Goal: Task Accomplishment & Management: Complete application form

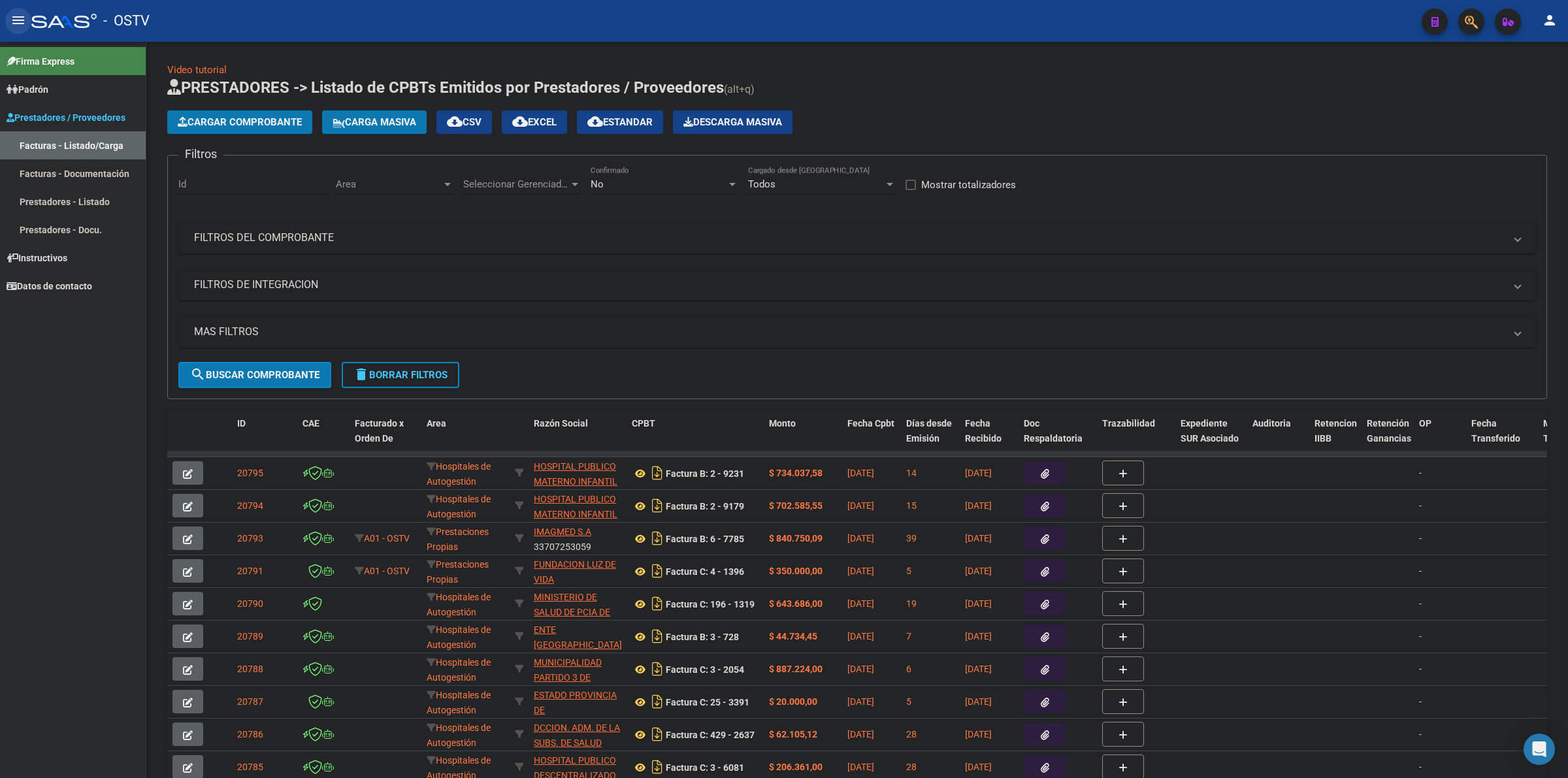
click at [15, 20] on mat-icon "menu" at bounding box center [18, 20] width 16 height 16
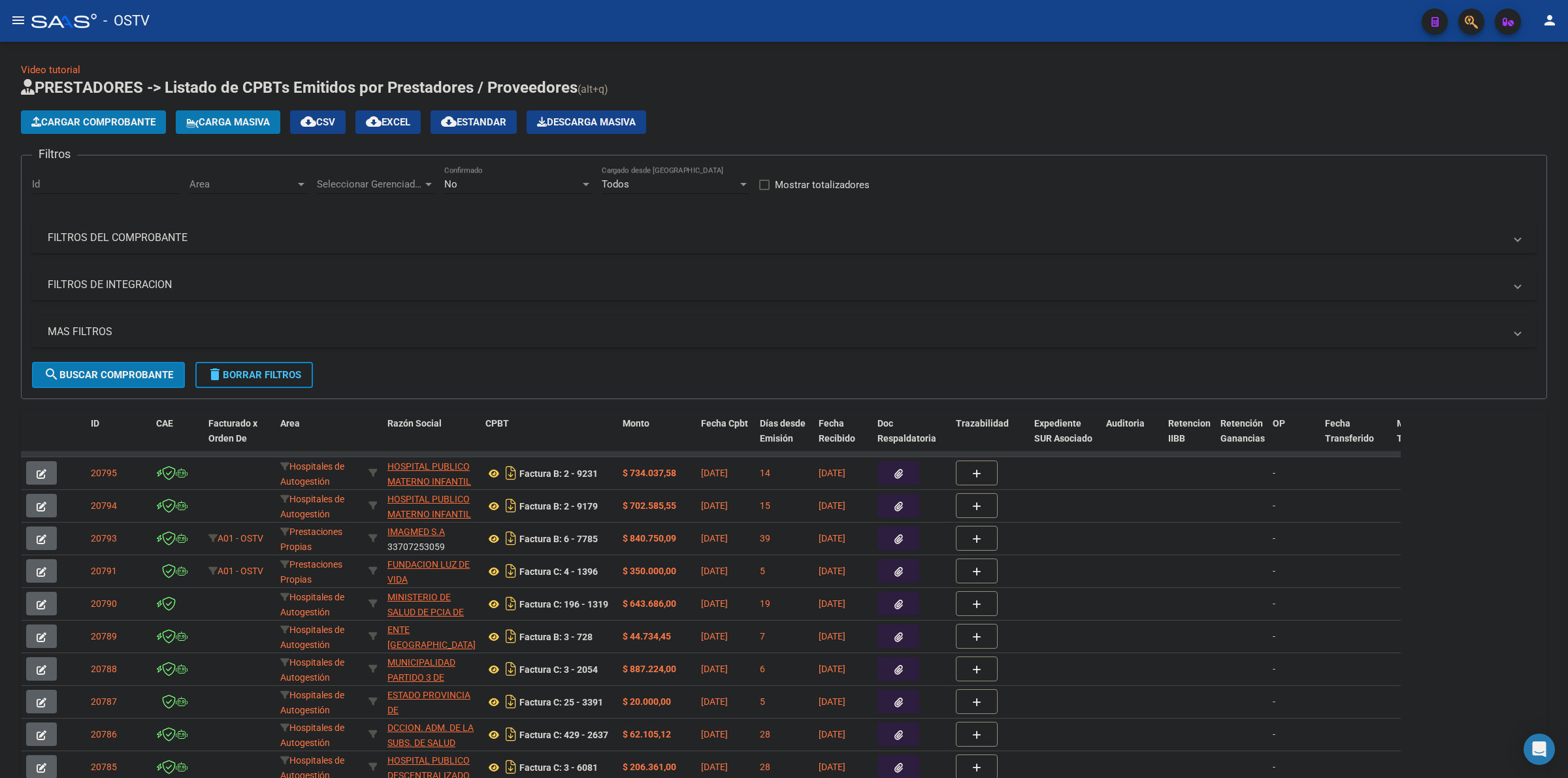
click at [286, 372] on span "delete Borrar Filtros" at bounding box center [254, 374] width 94 height 12
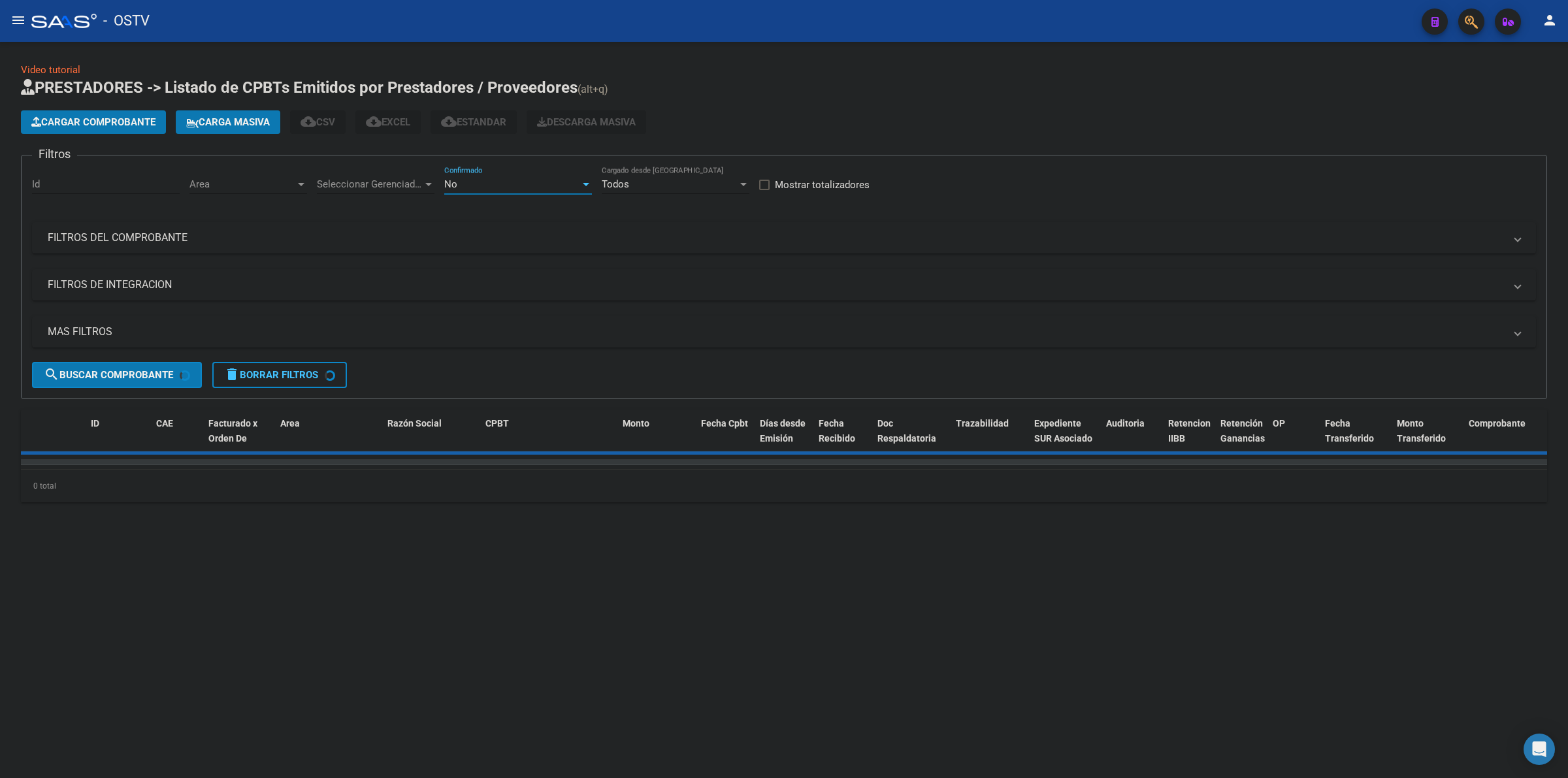
click at [518, 179] on div "No" at bounding box center [512, 184] width 136 height 12
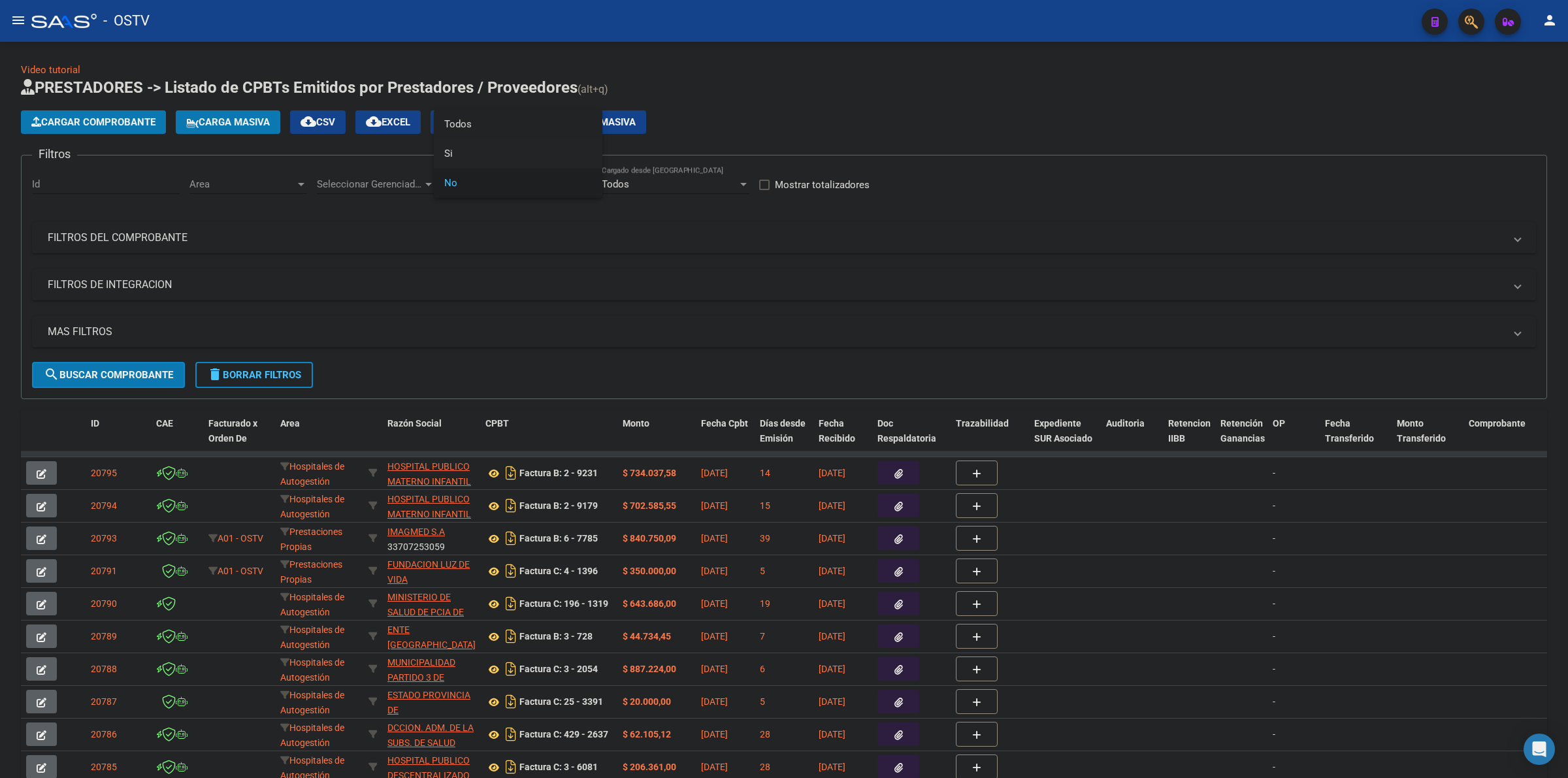
click at [484, 122] on span "Todos" at bounding box center [518, 124] width 148 height 29
drag, startPoint x: 170, startPoint y: 246, endPoint x: 208, endPoint y: 236, distance: 39.3
click at [171, 246] on mat-expansion-panel-header "FILTROS DEL COMPROBANTE" at bounding box center [784, 238] width 1504 height 31
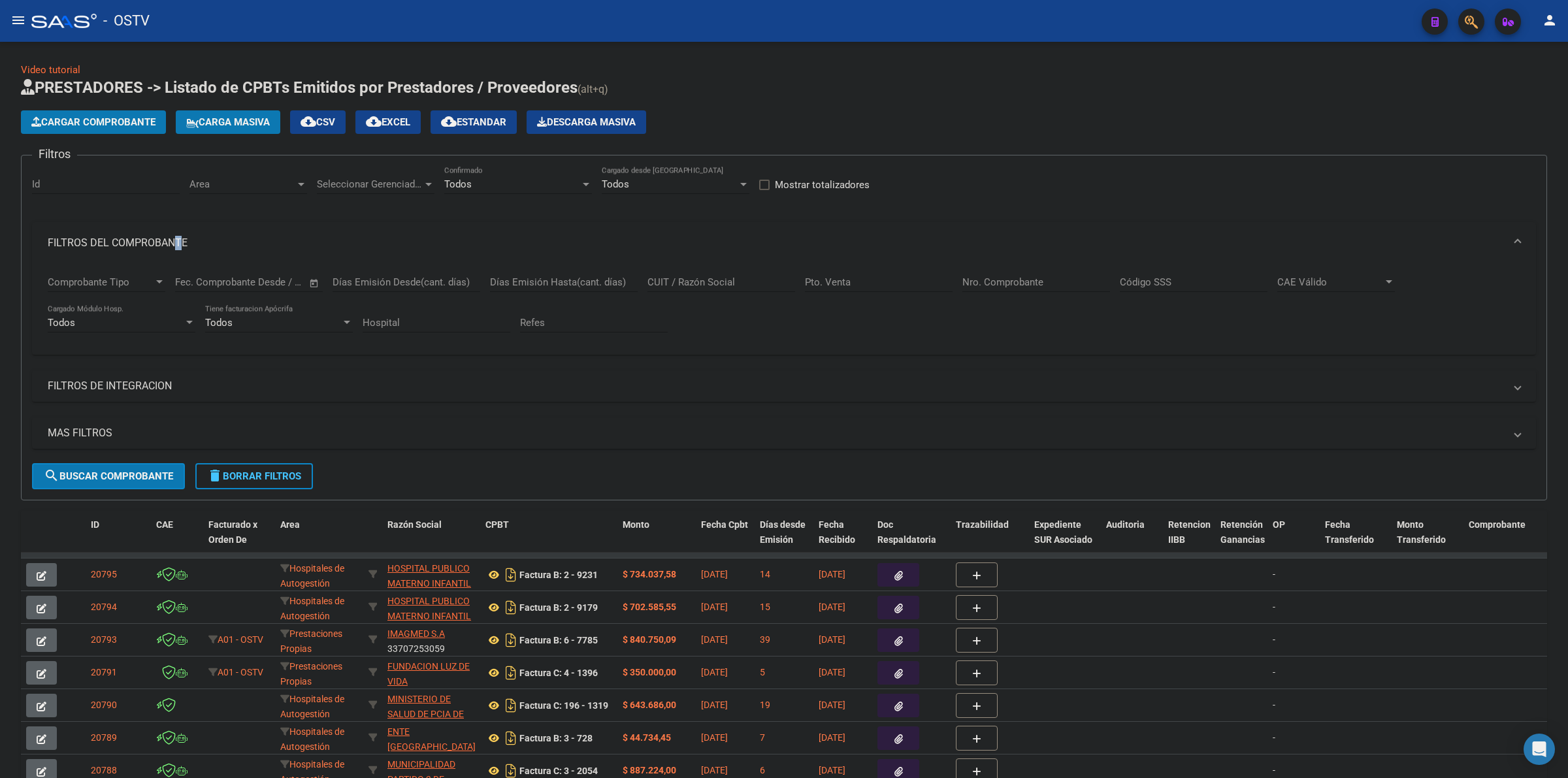
click at [1010, 284] on input "Nro. Comprobante" at bounding box center [1036, 282] width 148 height 12
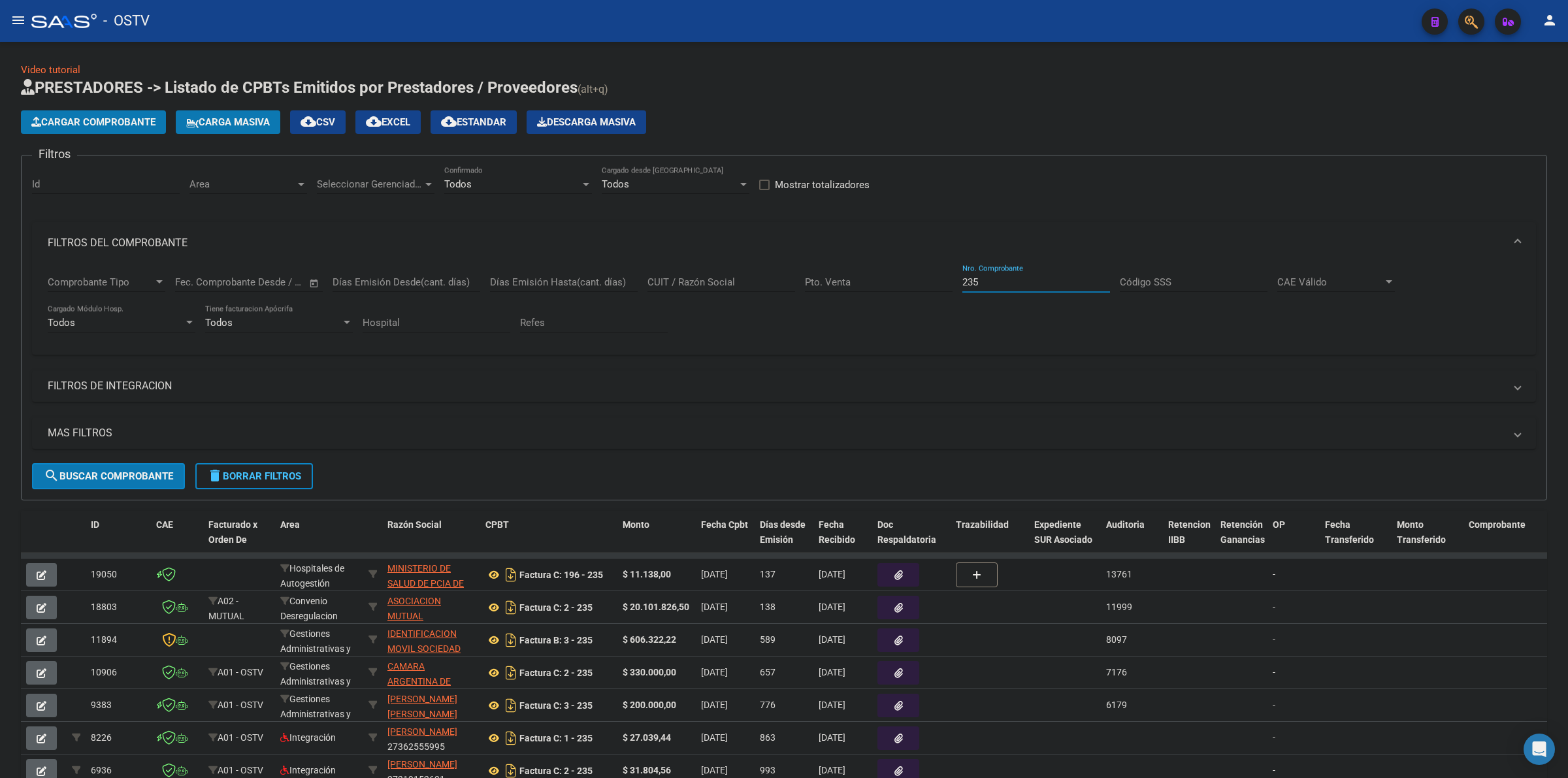
type input "235"
click at [902, 580] on button "button" at bounding box center [898, 575] width 42 height 23
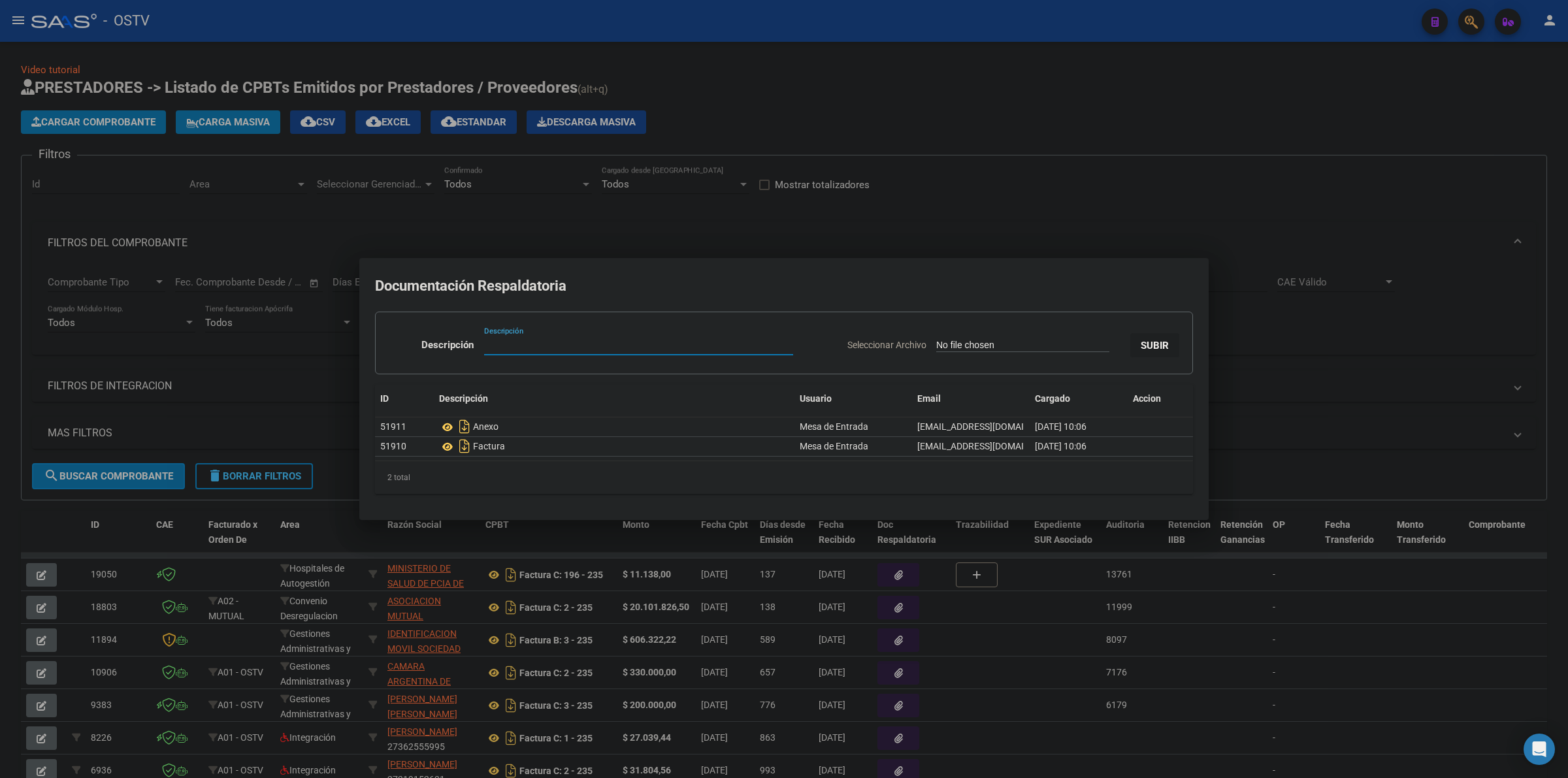
click at [1099, 161] on div at bounding box center [784, 389] width 1568 height 778
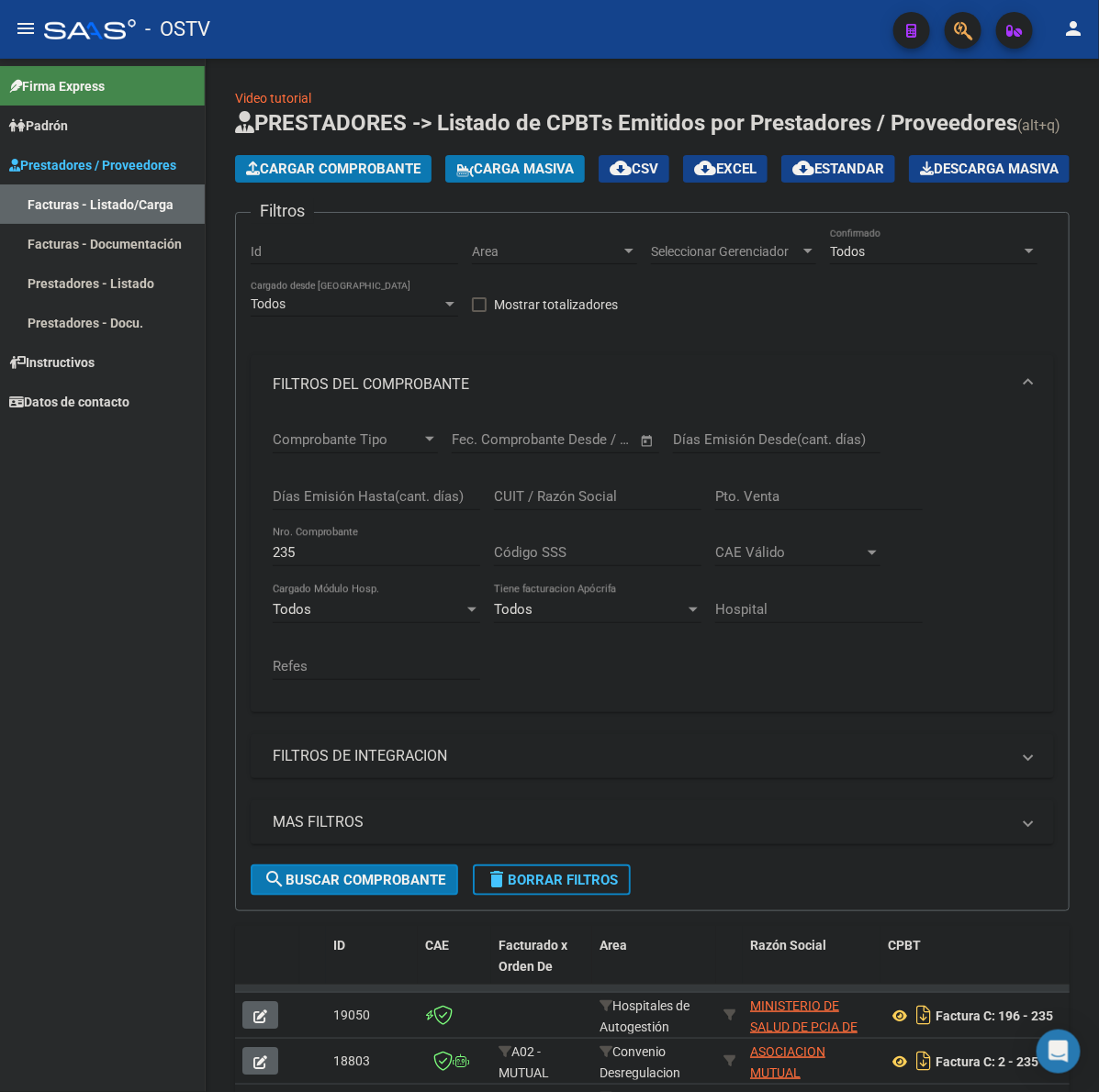
click at [1000, 183] on div "Cargar Comprobante Carga Masiva cloud_download CSV cloud_download EXCEL cloud_d…" at bounding box center [652, 169] width 835 height 28
click at [37, 26] on button "menu" at bounding box center [26, 29] width 36 height 36
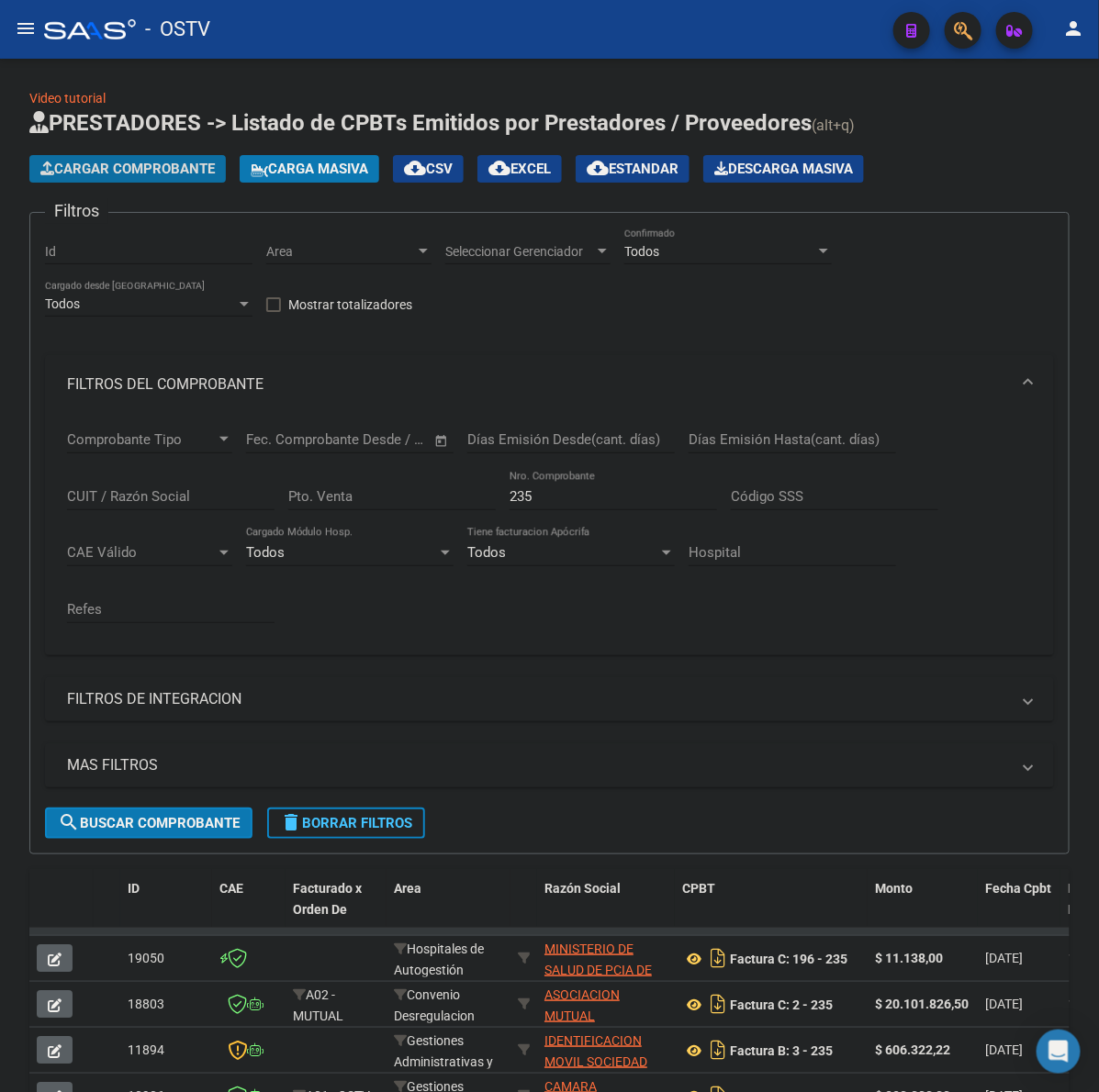
click at [189, 170] on span "Cargar Comprobante" at bounding box center [127, 169] width 174 height 16
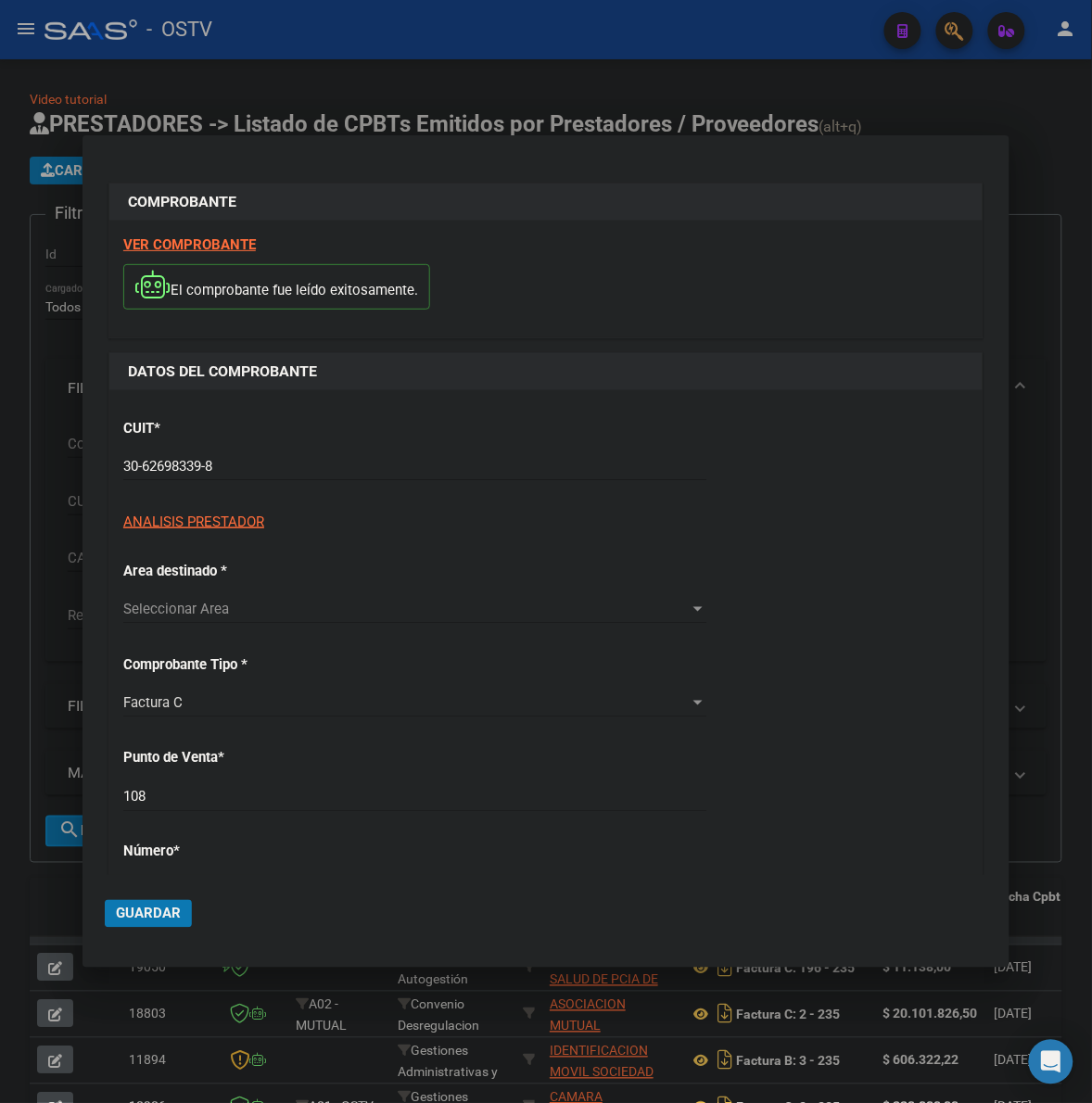
click at [336, 468] on input "30-62698339-8" at bounding box center [414, 465] width 583 height 16
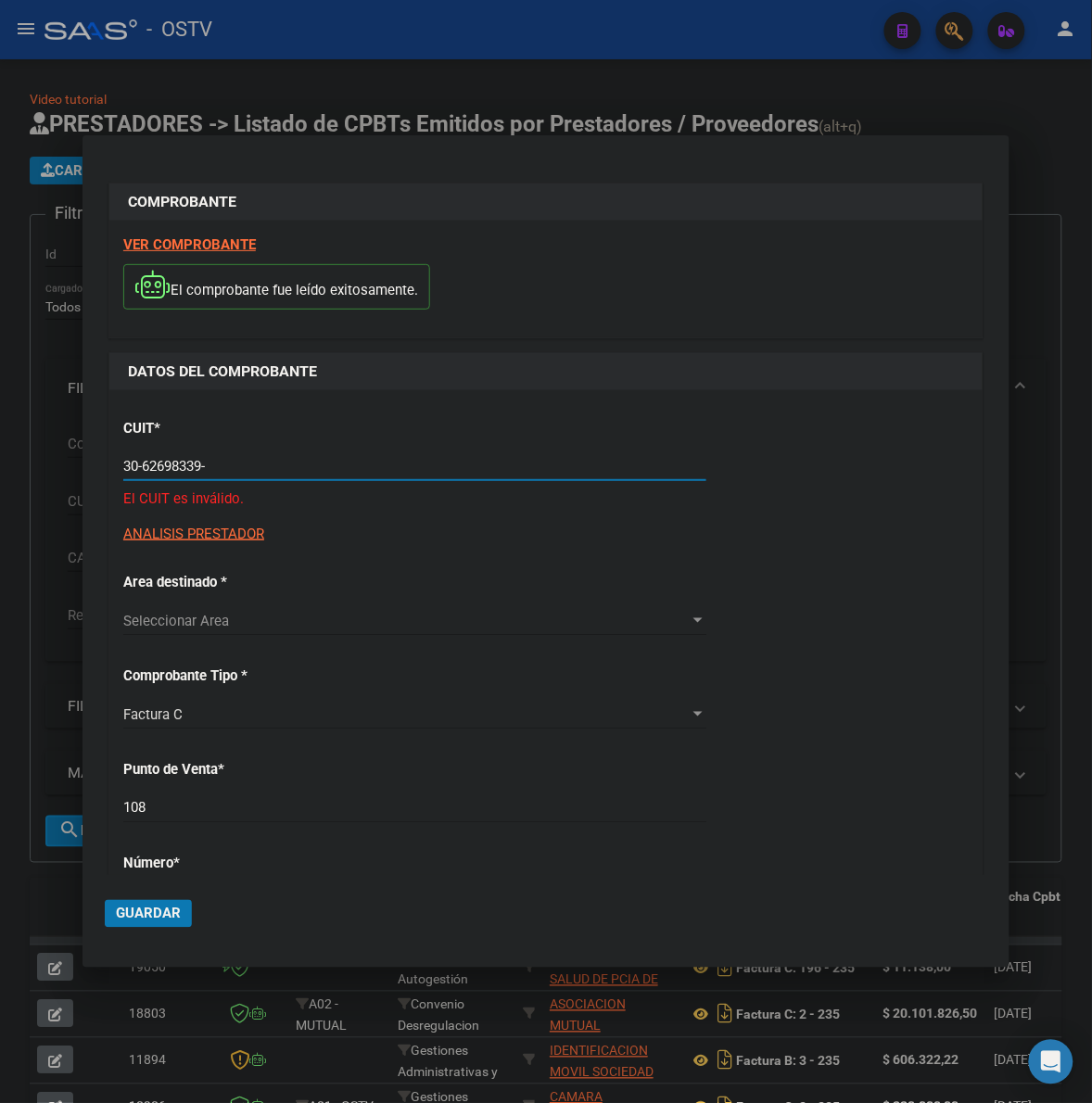
type input "30-62698339-8"
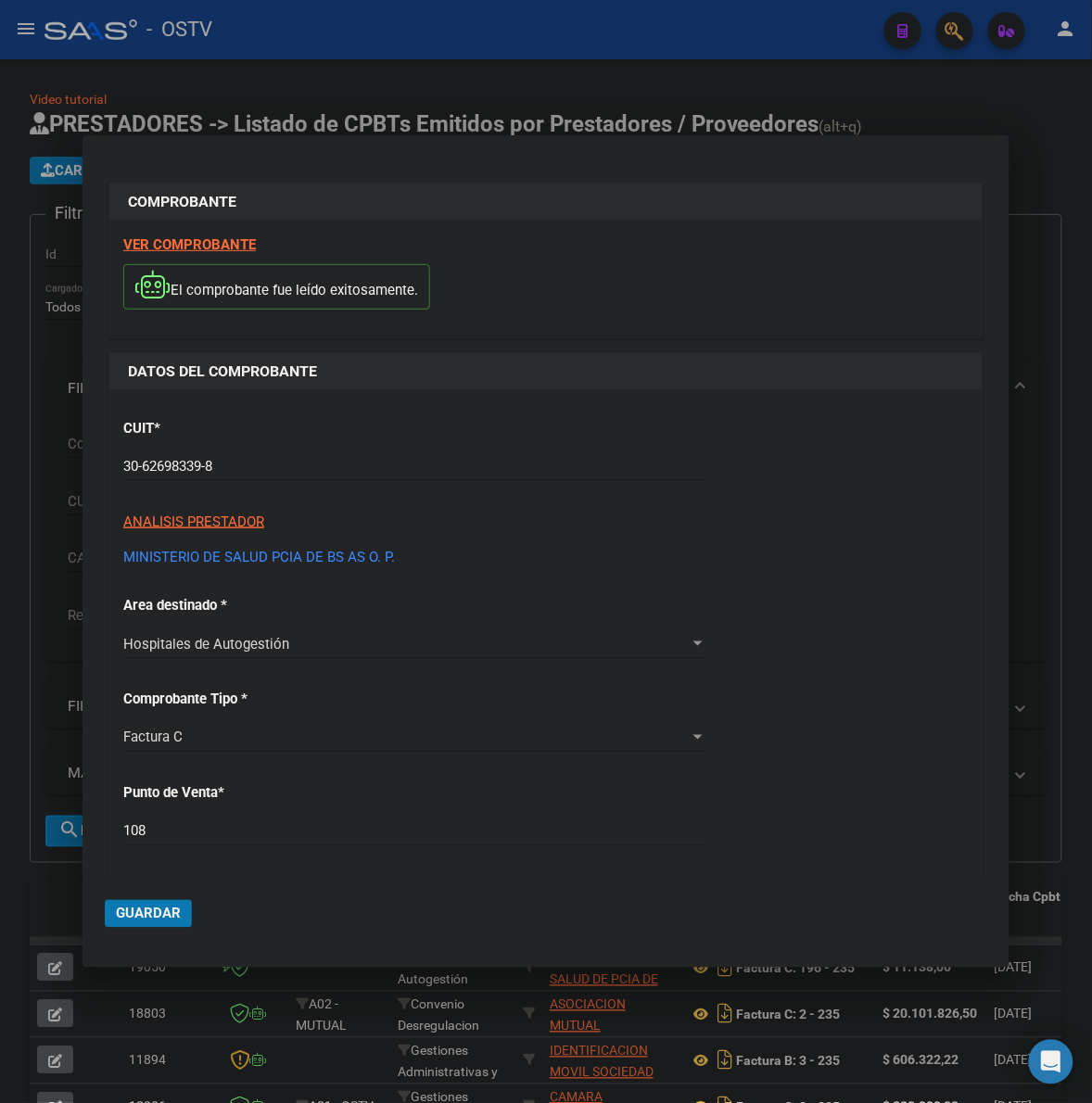
click at [831, 584] on div "CUIT * 30-62698339-8 Ingresar CUIT ANALISIS PRESTADOR MINISTERIO DE SALUD PCIA …" at bounding box center [546, 1047] width 872 height 1314
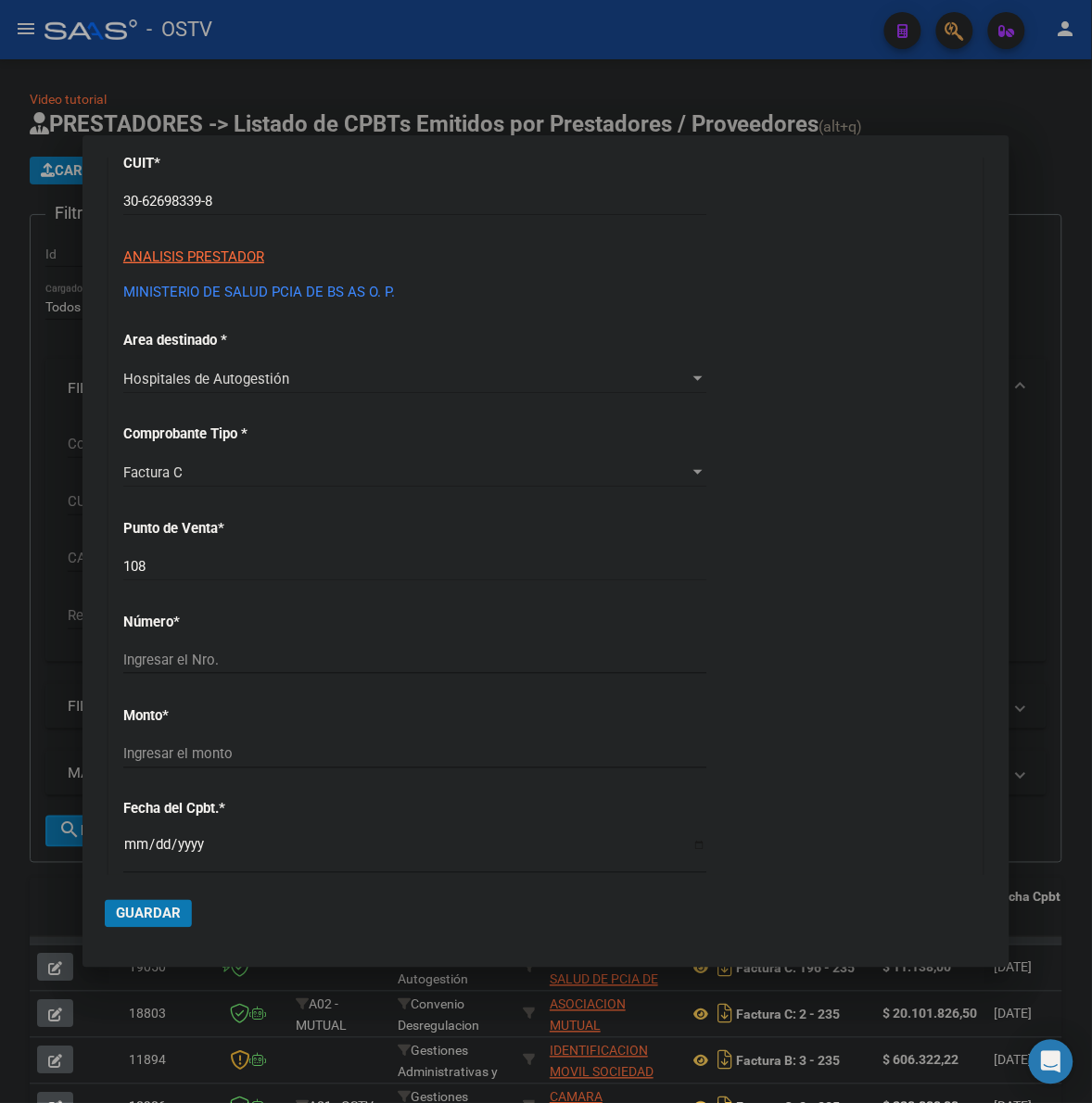
scroll to position [270, 0]
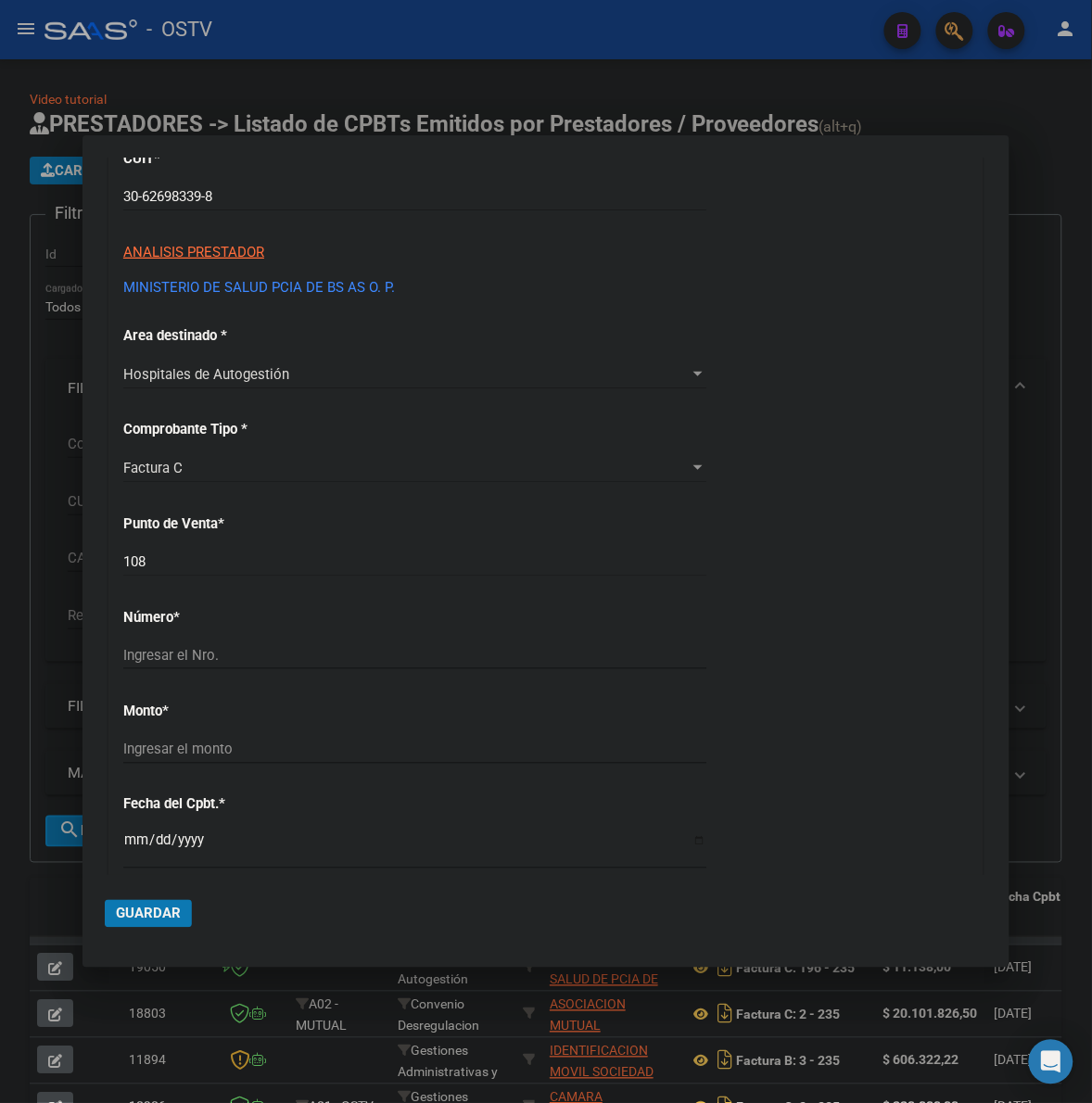
click at [241, 563] on input "108" at bounding box center [414, 561] width 583 height 16
type input "108"
type input "2323"
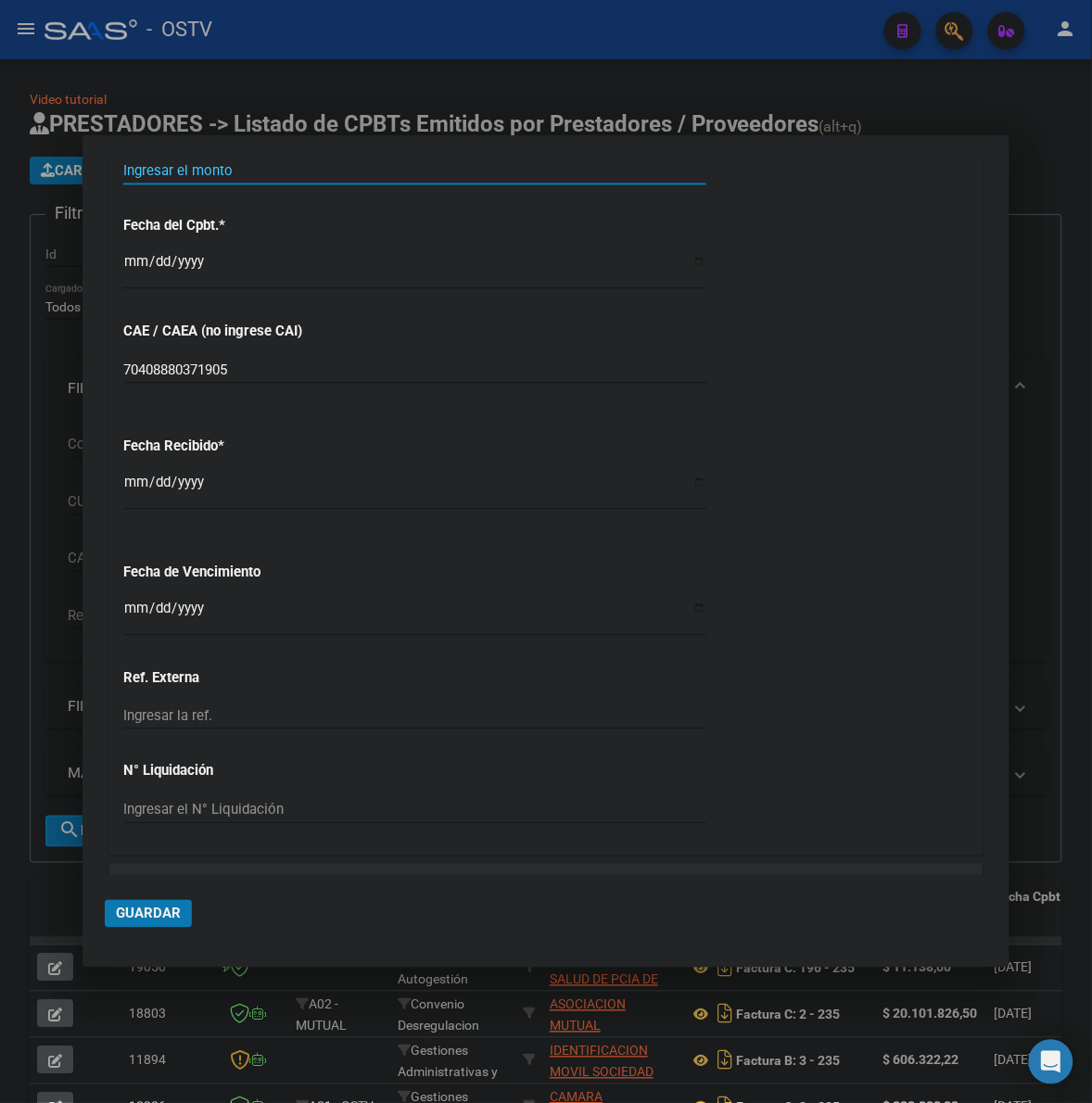
scroll to position [814, 0]
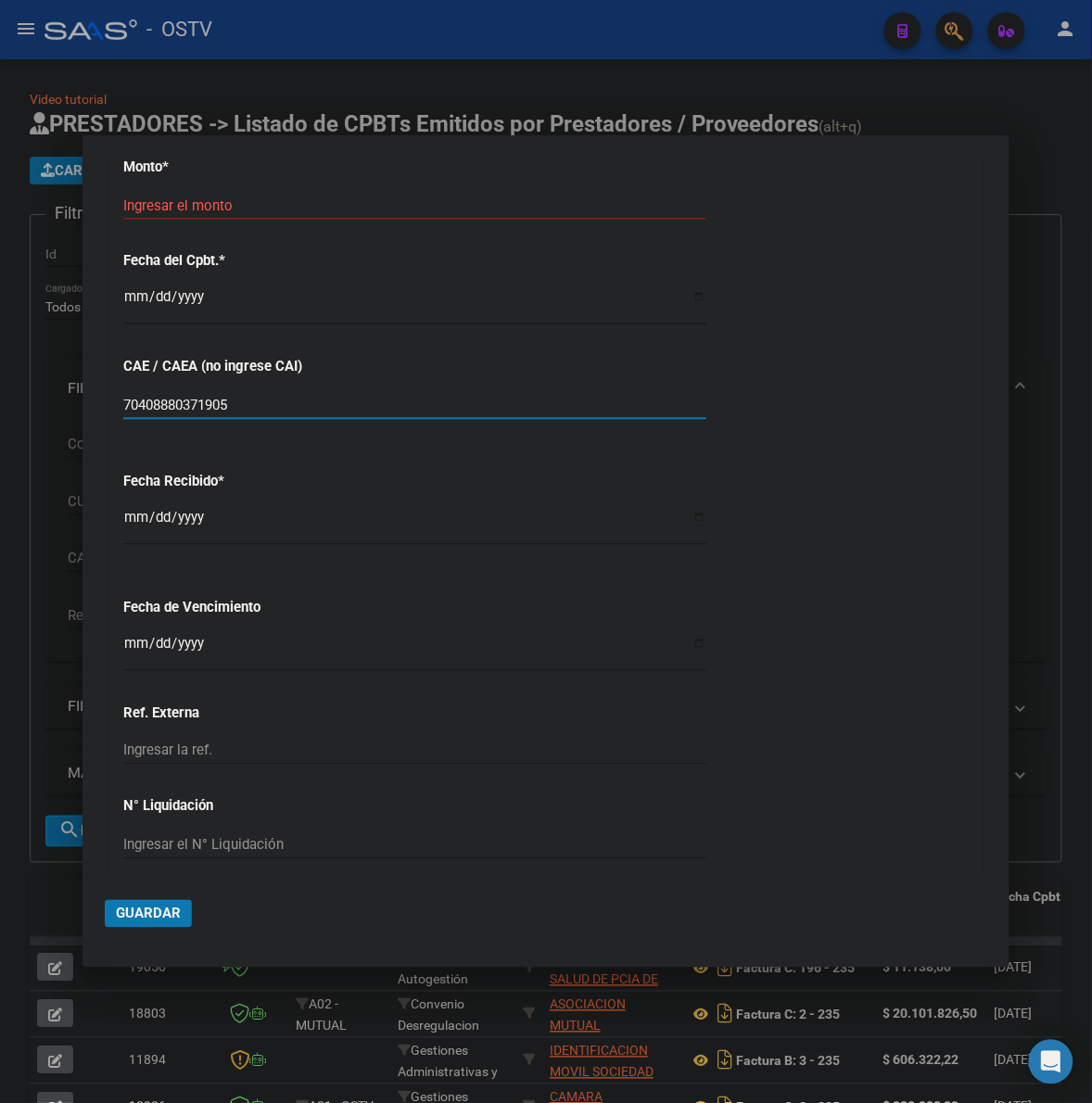
click at [270, 401] on input "70408880371905" at bounding box center [414, 404] width 583 height 16
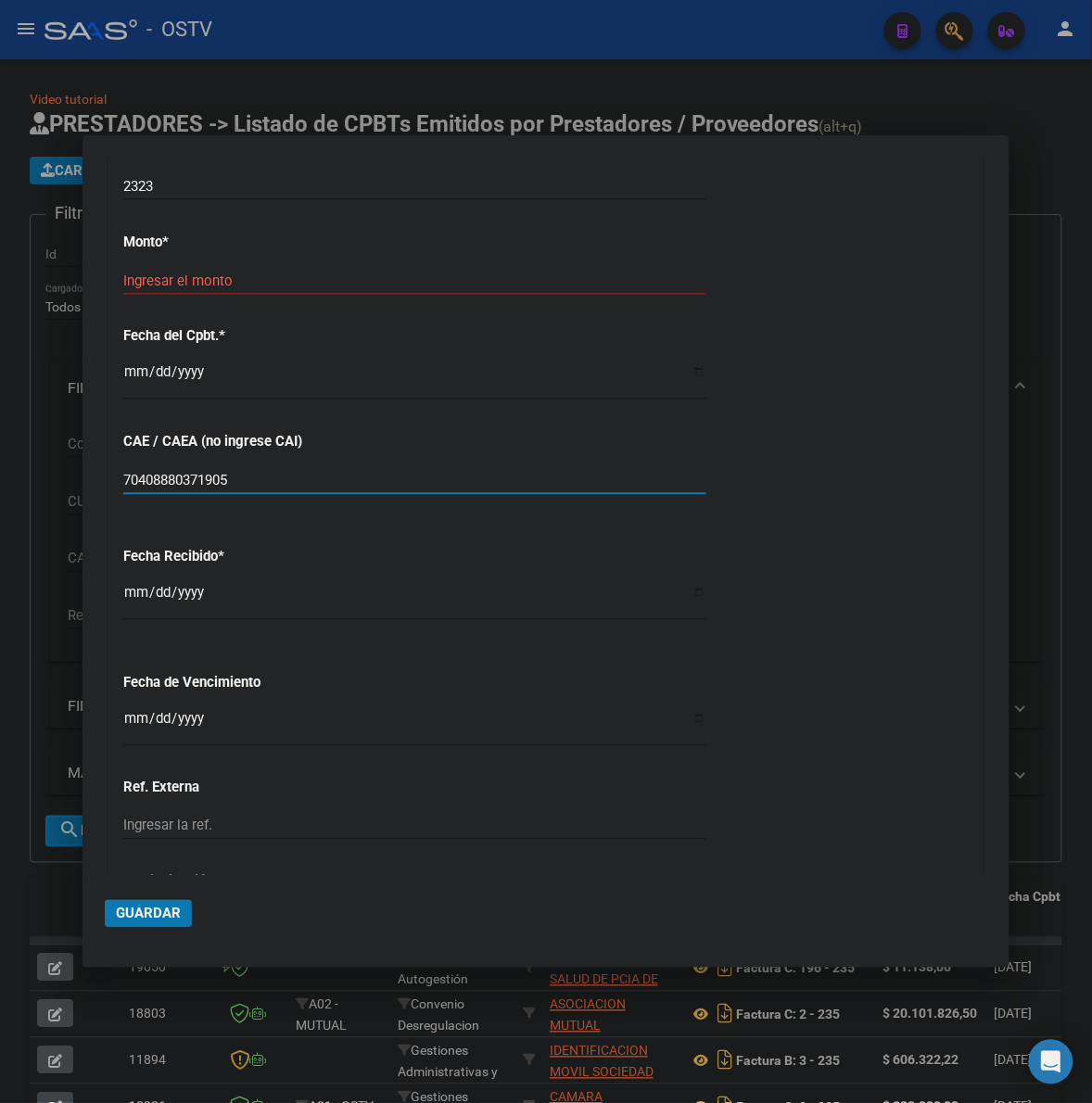
scroll to position [622, 0]
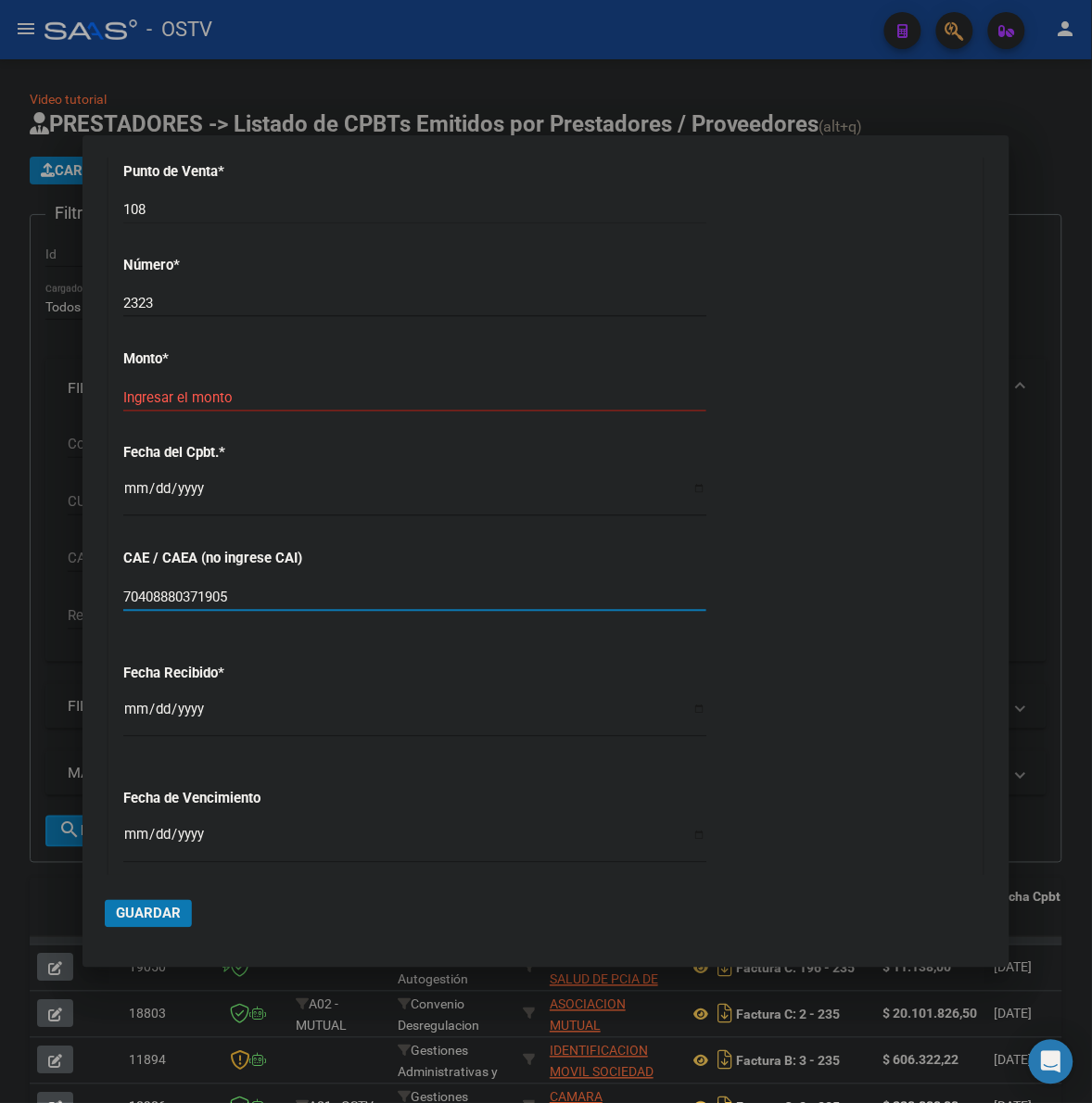
click at [280, 384] on div "Ingresar el monto" at bounding box center [414, 398] width 583 height 28
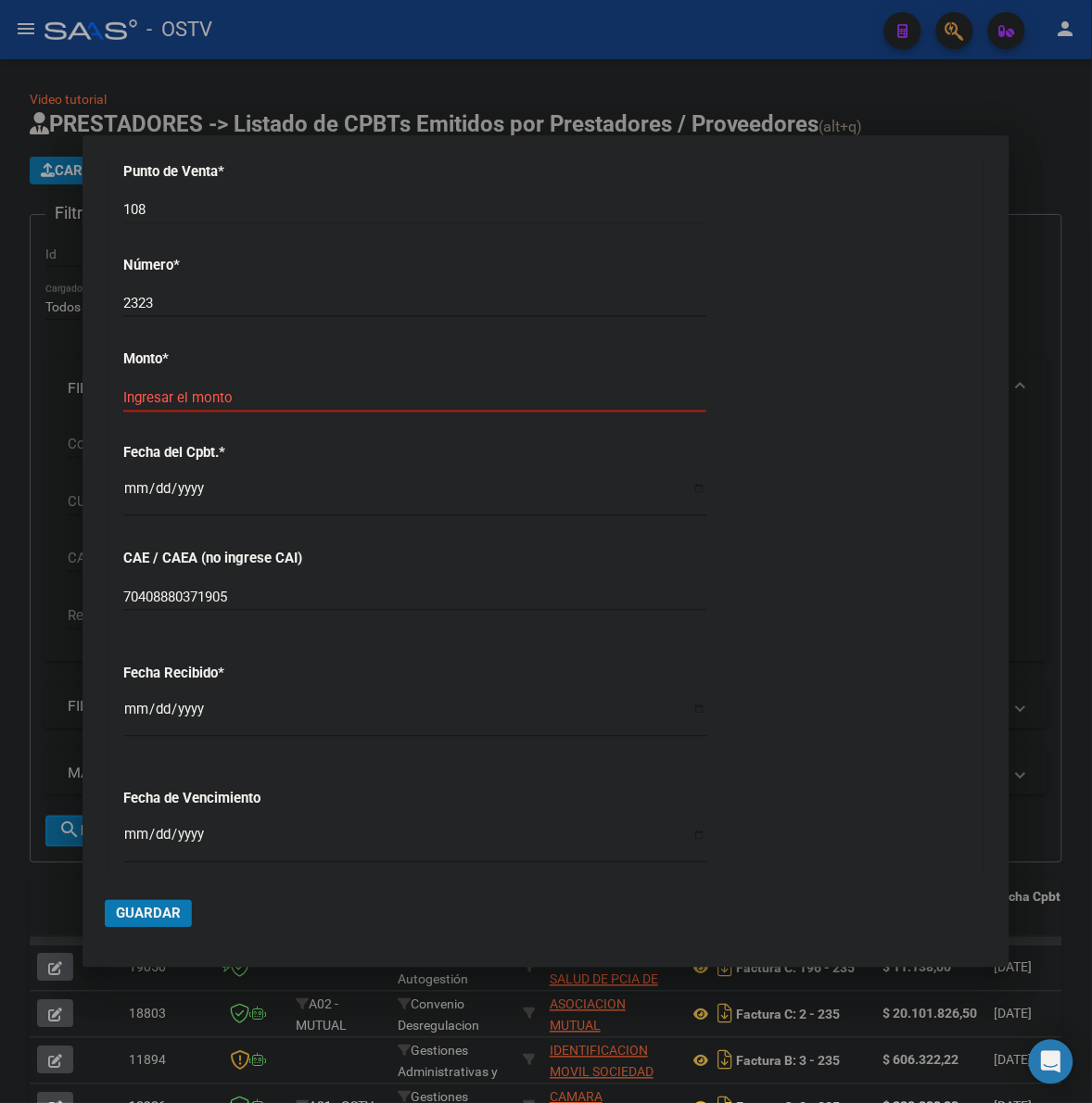
click at [276, 395] on input "Ingresar el monto" at bounding box center [414, 397] width 583 height 16
click at [276, 405] on input "Ingresar el monto" at bounding box center [414, 397] width 583 height 16
click at [276, 402] on input "Ingresar el monto" at bounding box center [414, 397] width 583 height 16
type input "$ 12.418,00"
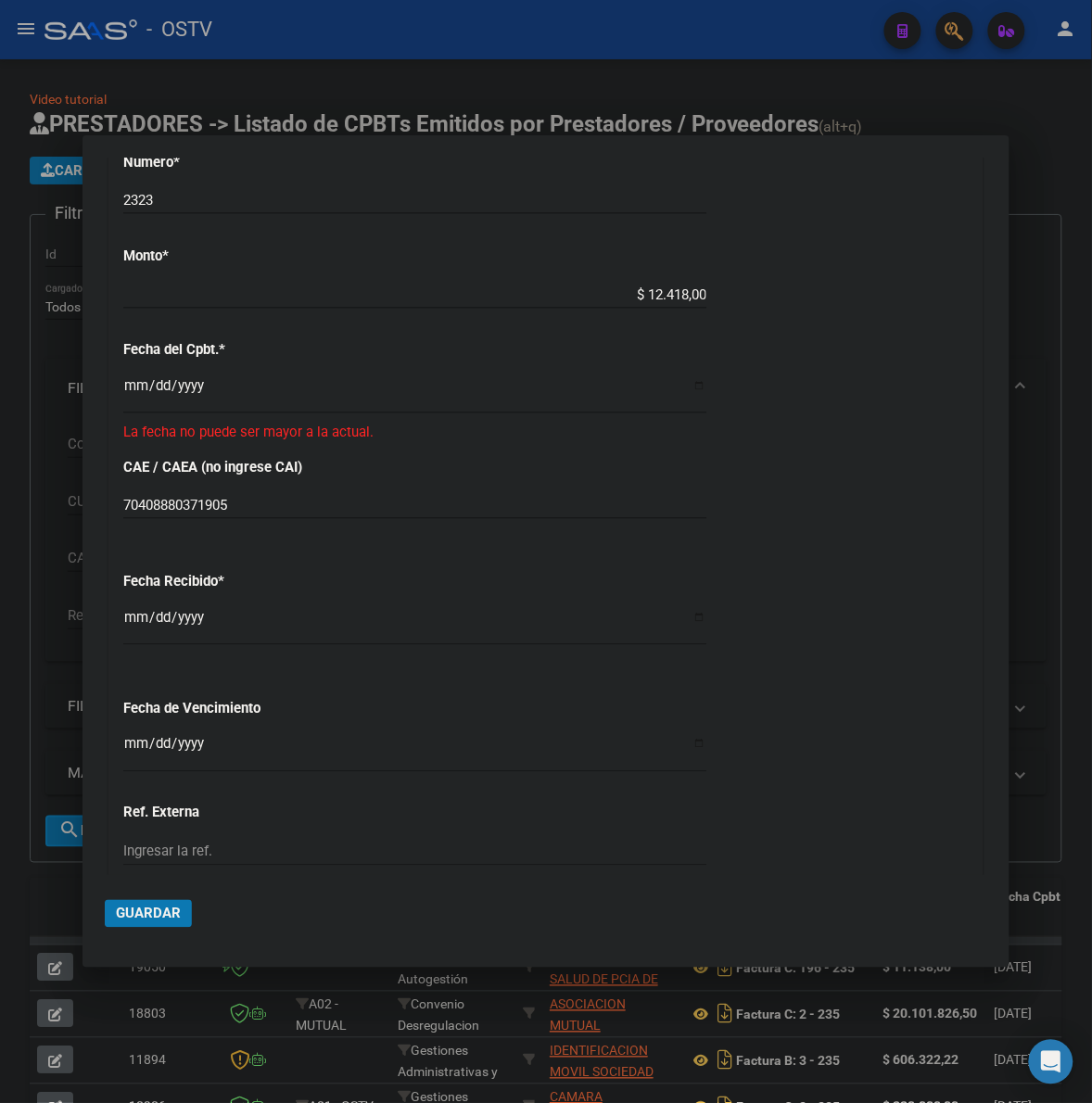
scroll to position [788, 0]
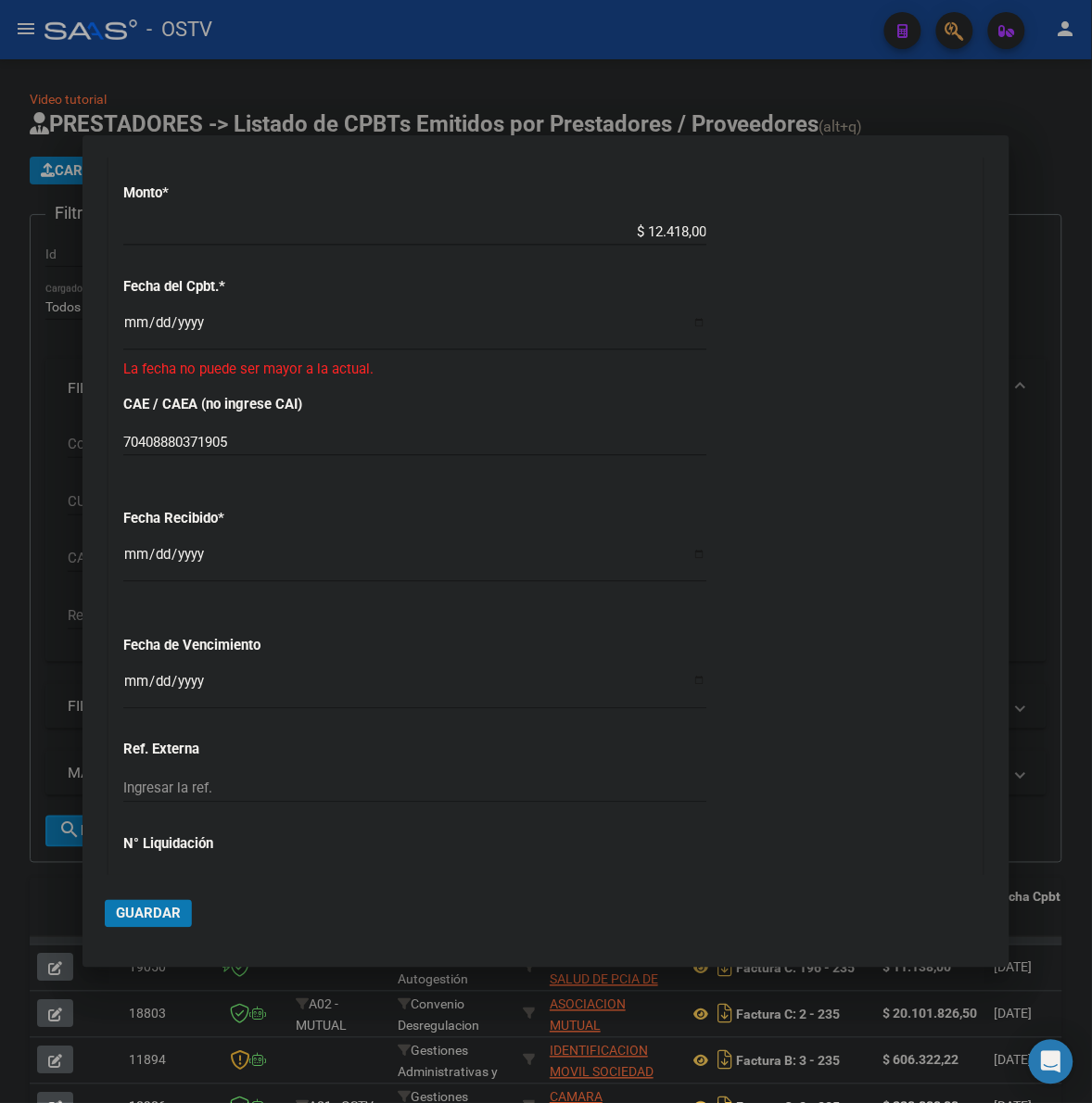
click at [865, 570] on div "Fecha Recibido * [DATE] Ingresar la fecha" at bounding box center [546, 547] width 845 height 105
click at [135, 326] on input "[DATE]" at bounding box center [414, 330] width 583 height 30
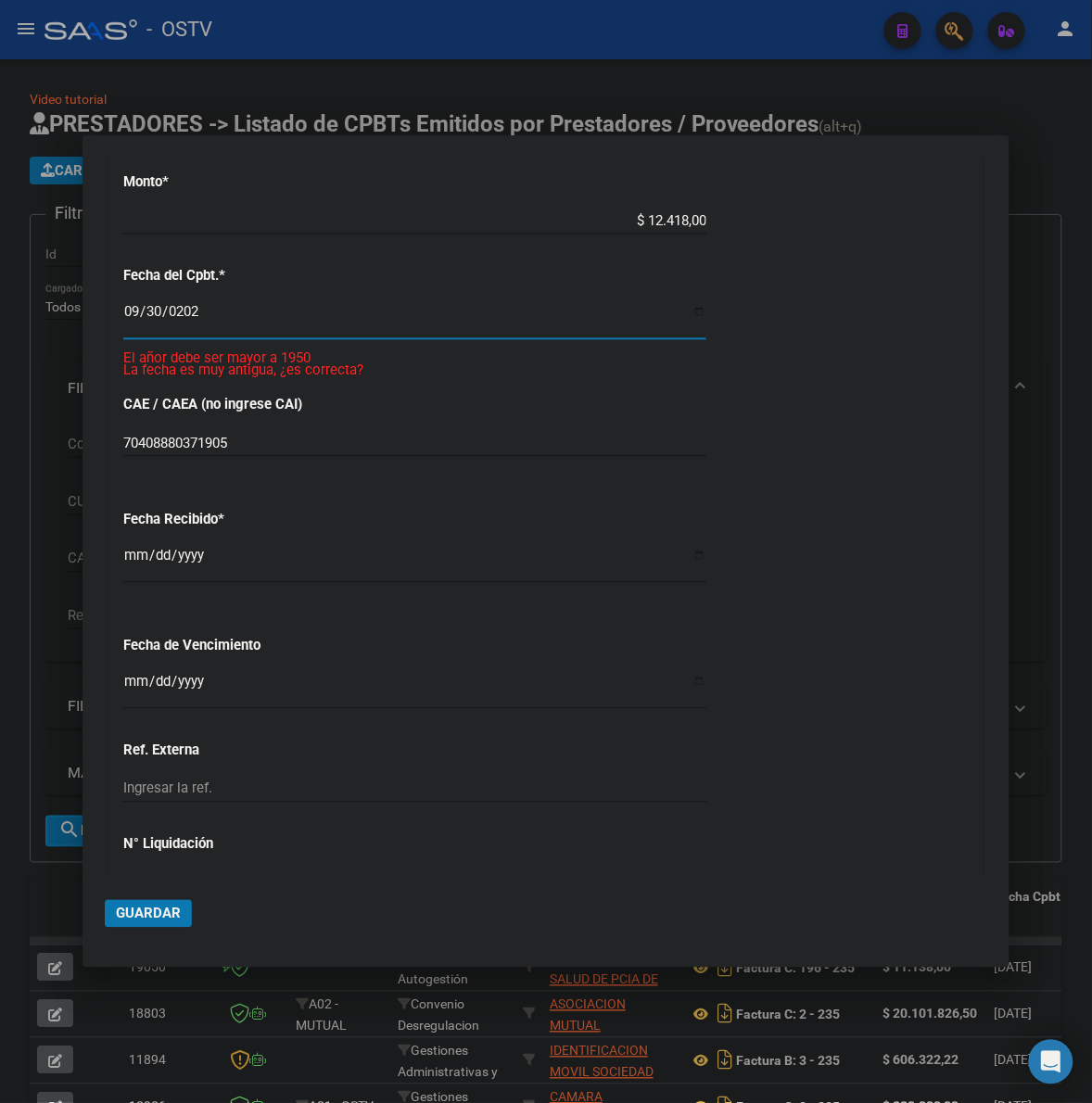
type input "[DATE]"
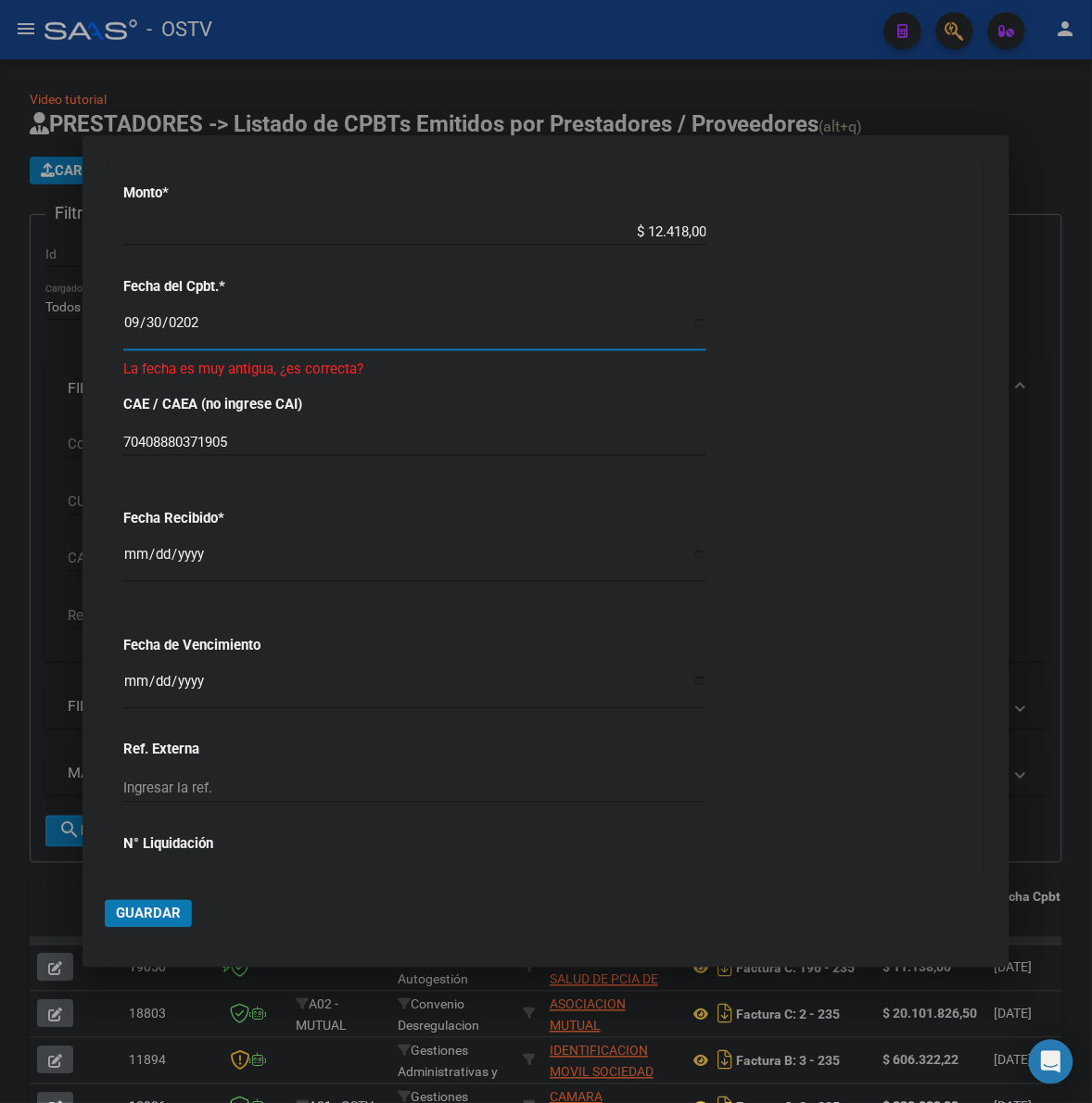
click at [174, 923] on button "Guardar" at bounding box center [148, 913] width 87 height 28
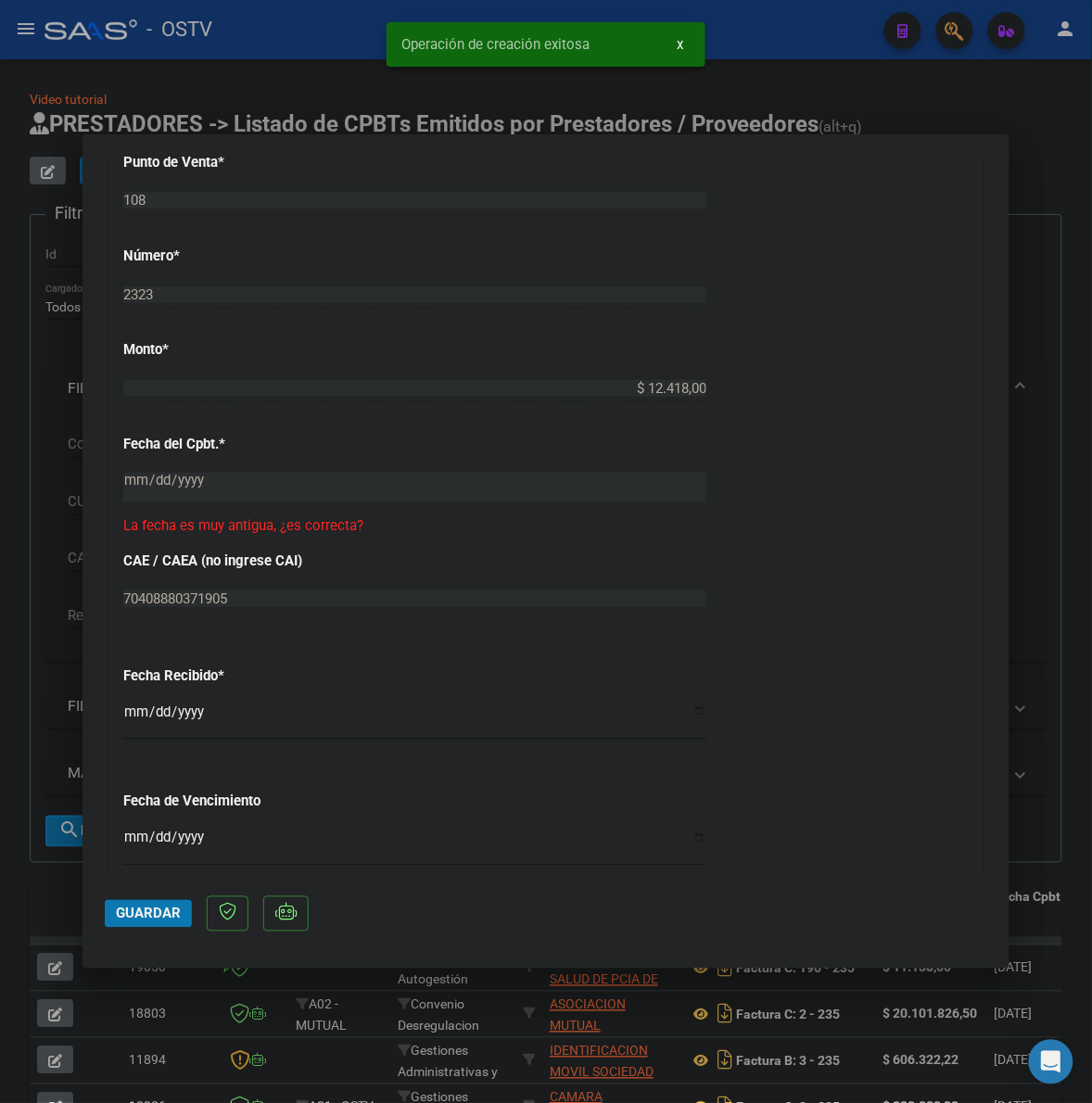
scroll to position [850, 0]
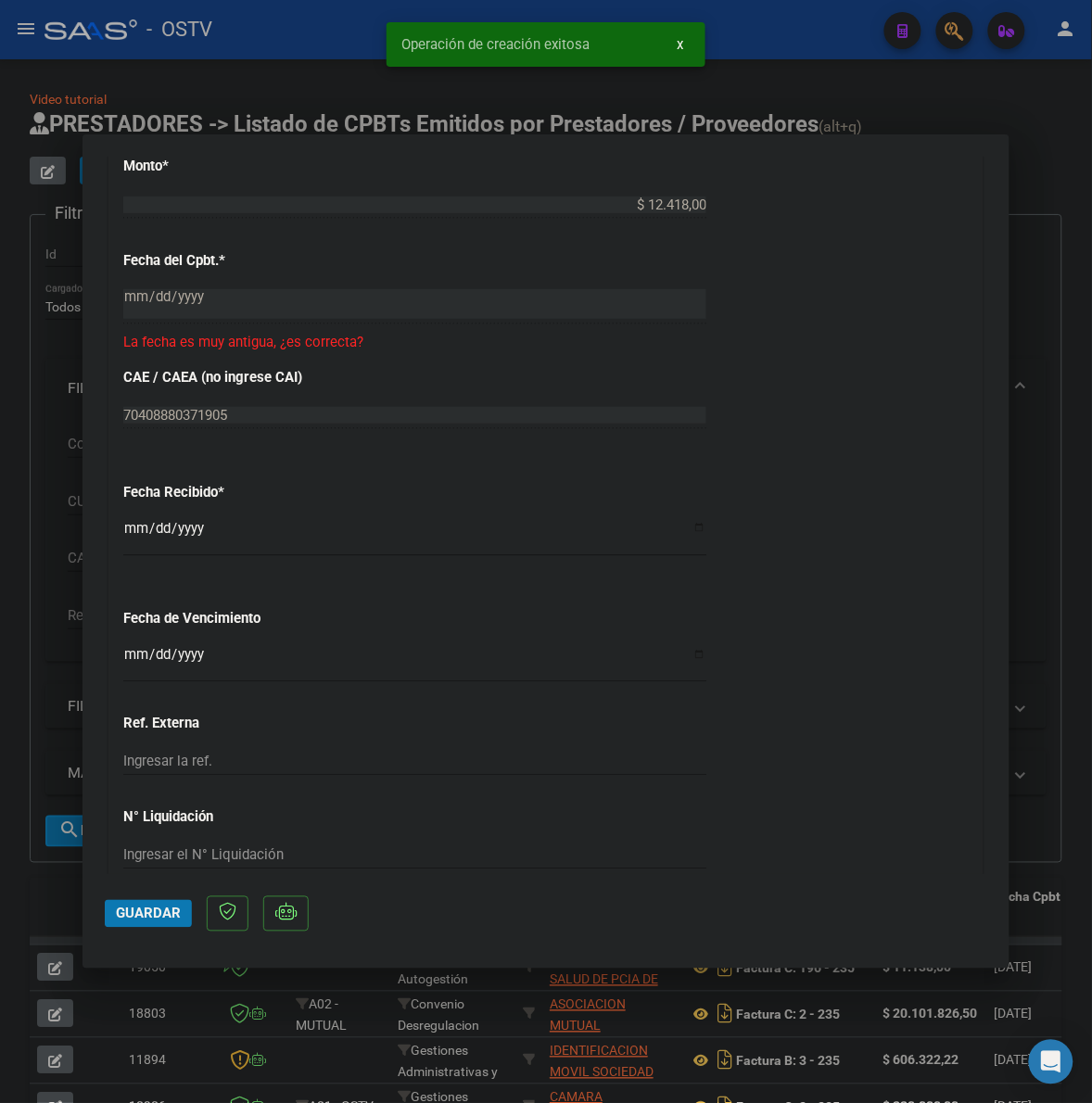
click at [132, 654] on input "Ingresar la fecha" at bounding box center [414, 662] width 583 height 30
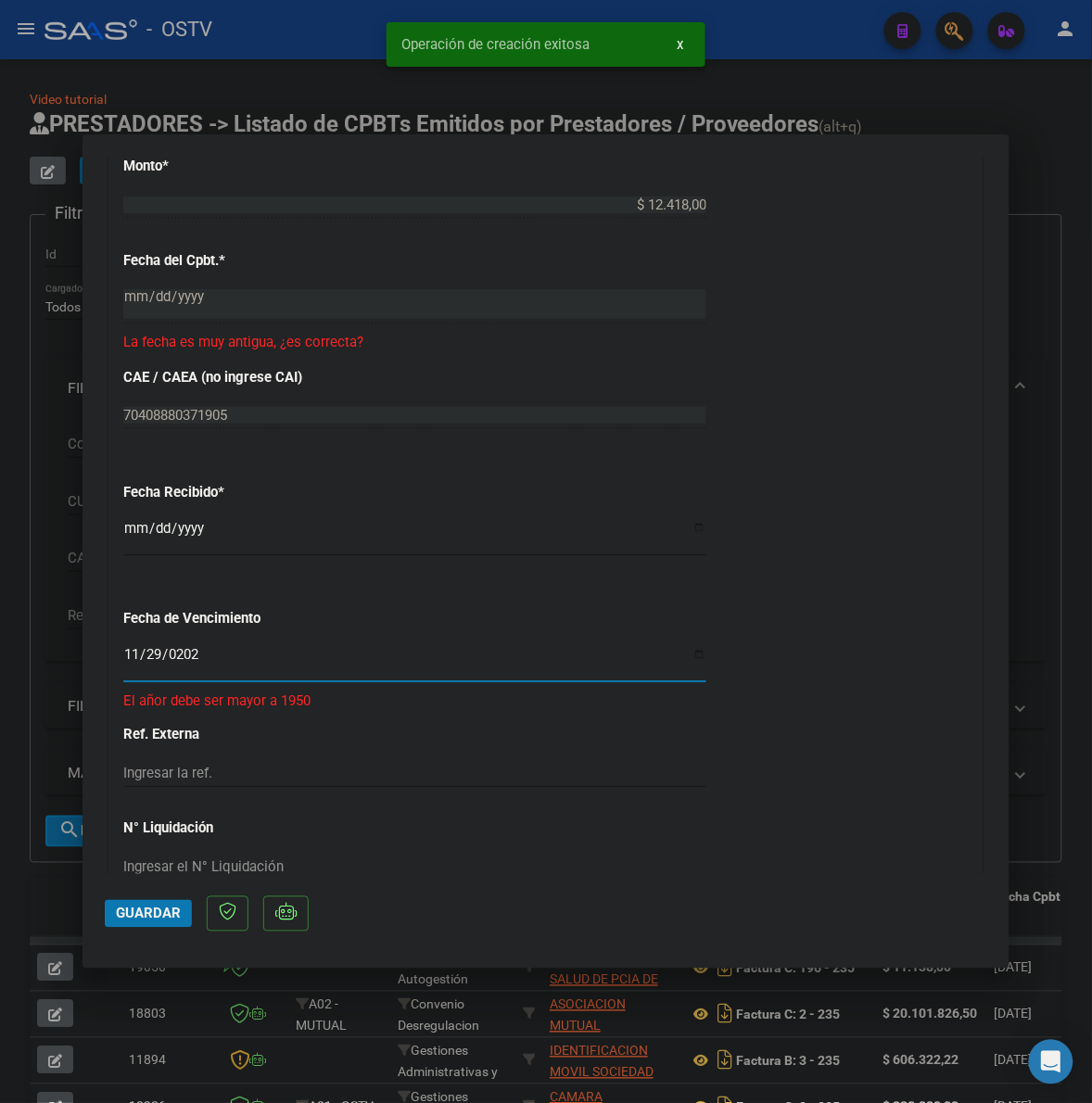
type input "[DATE]"
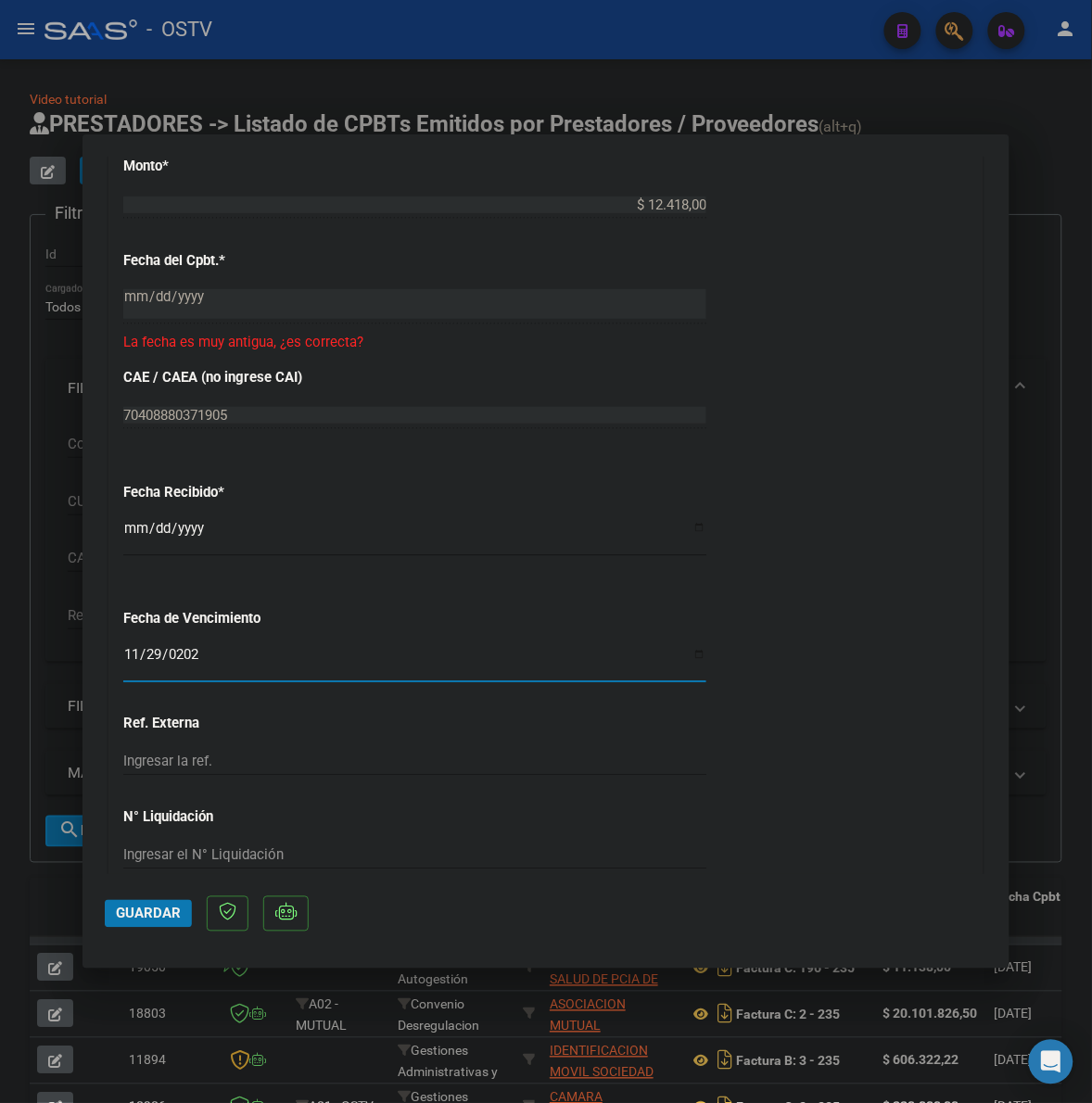
click at [165, 910] on span "Guardar" at bounding box center [148, 913] width 65 height 16
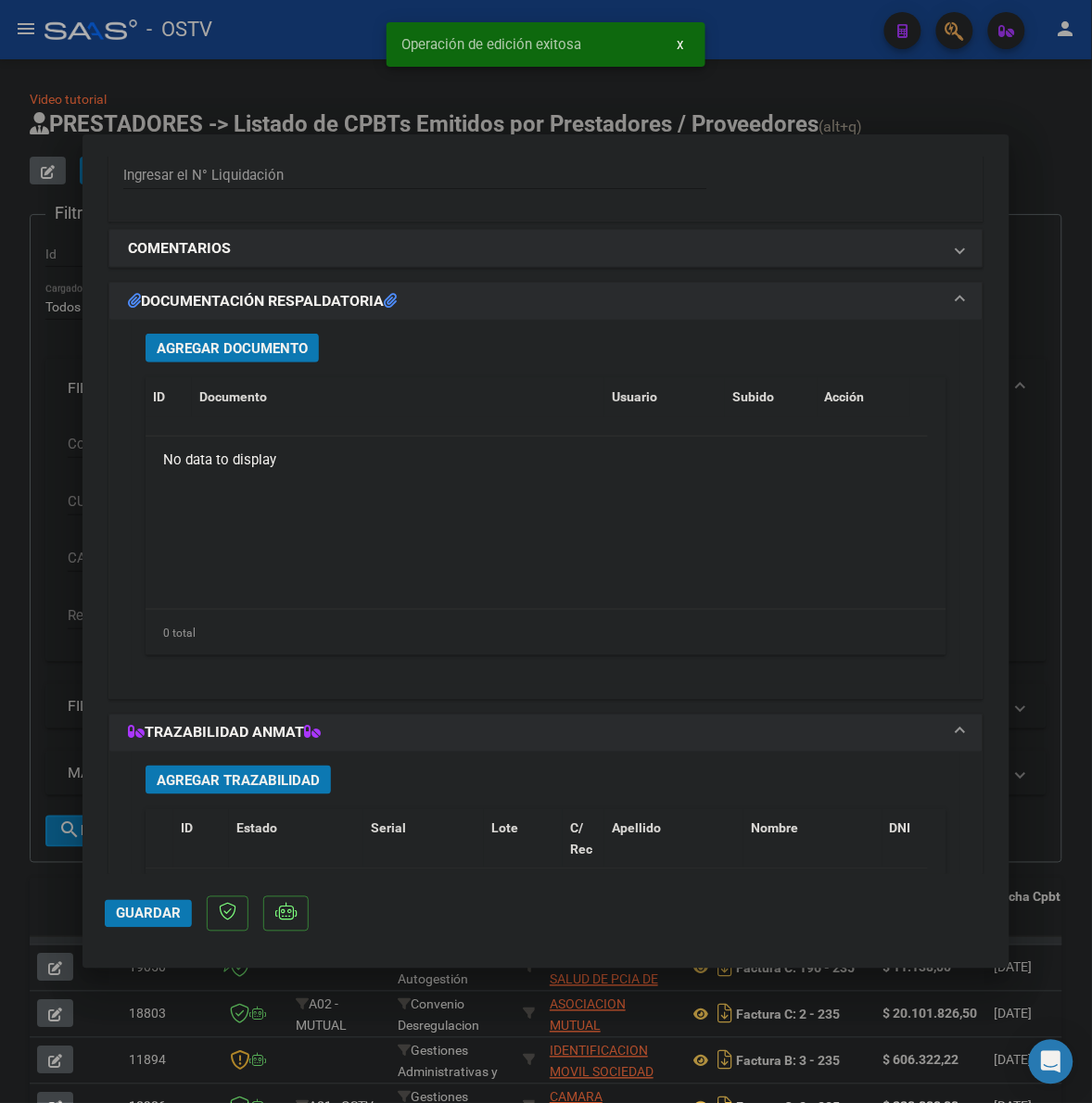
scroll to position [1660, 0]
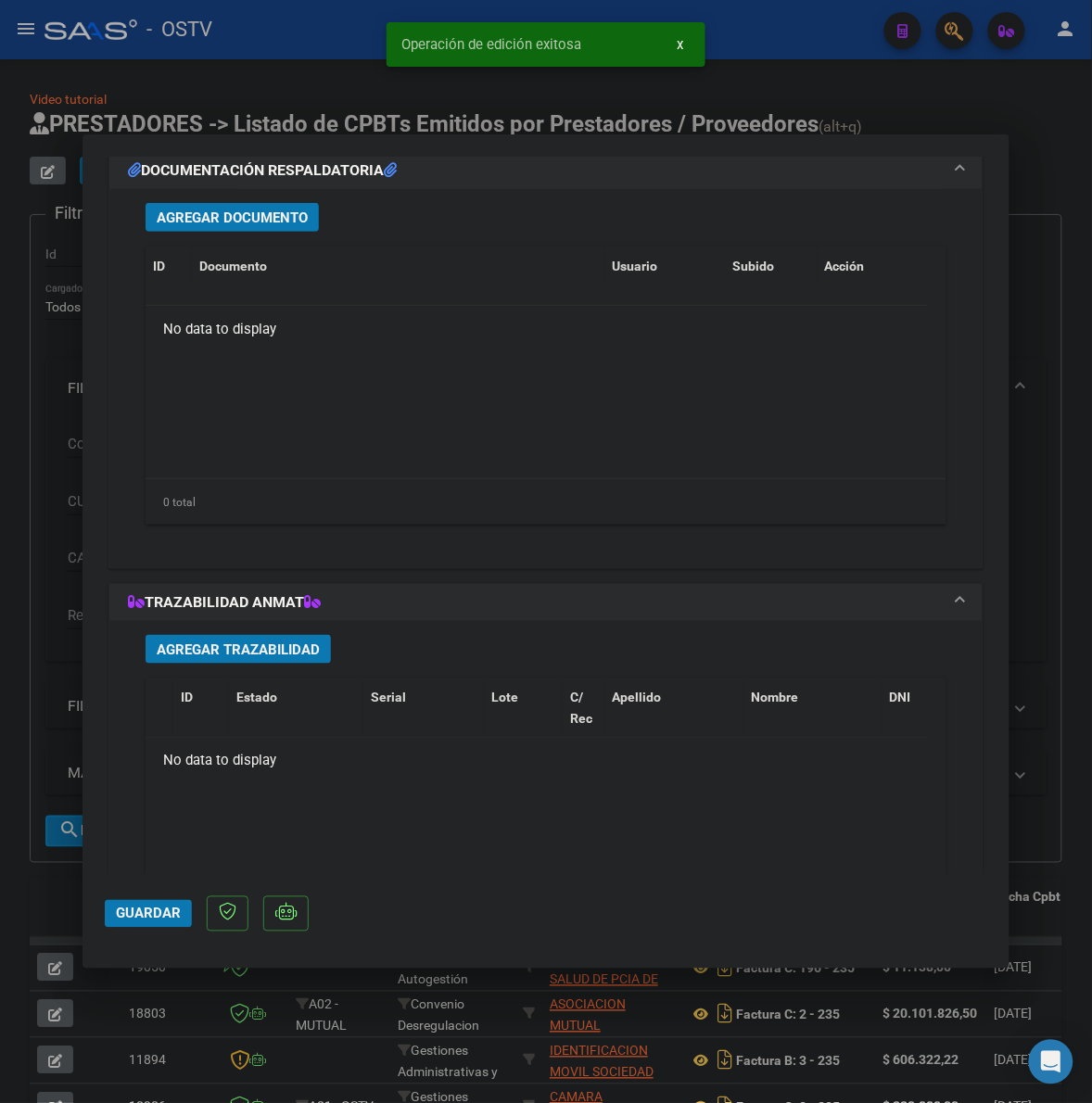
click at [232, 210] on span "Agregar Documento" at bounding box center [232, 218] width 151 height 16
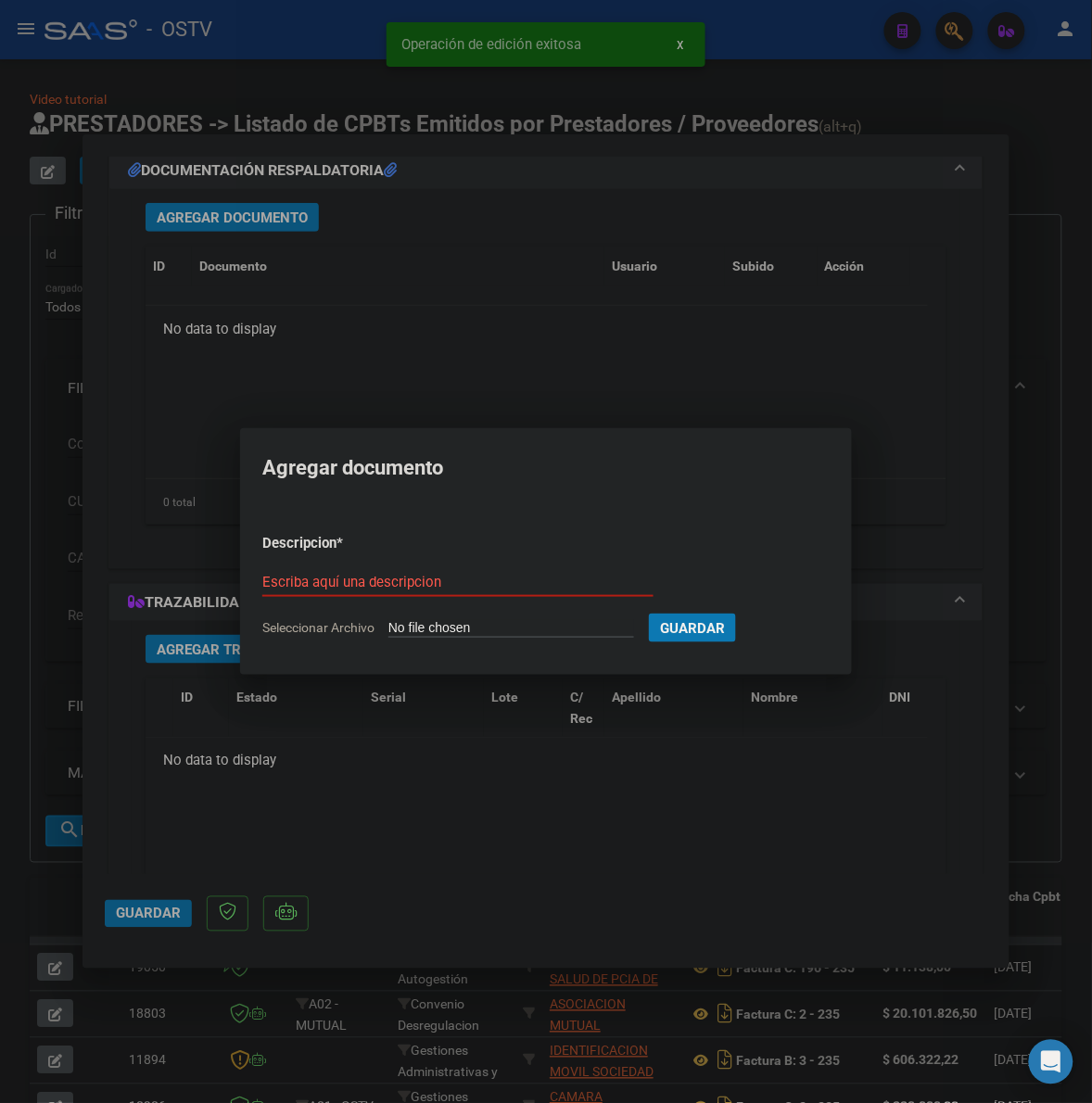
type input "C:\fakepath\FACTURA - 108 2323 - HZGA [PERSON_NAME] (EX MADRE [PERSON_NAME]).pdf"
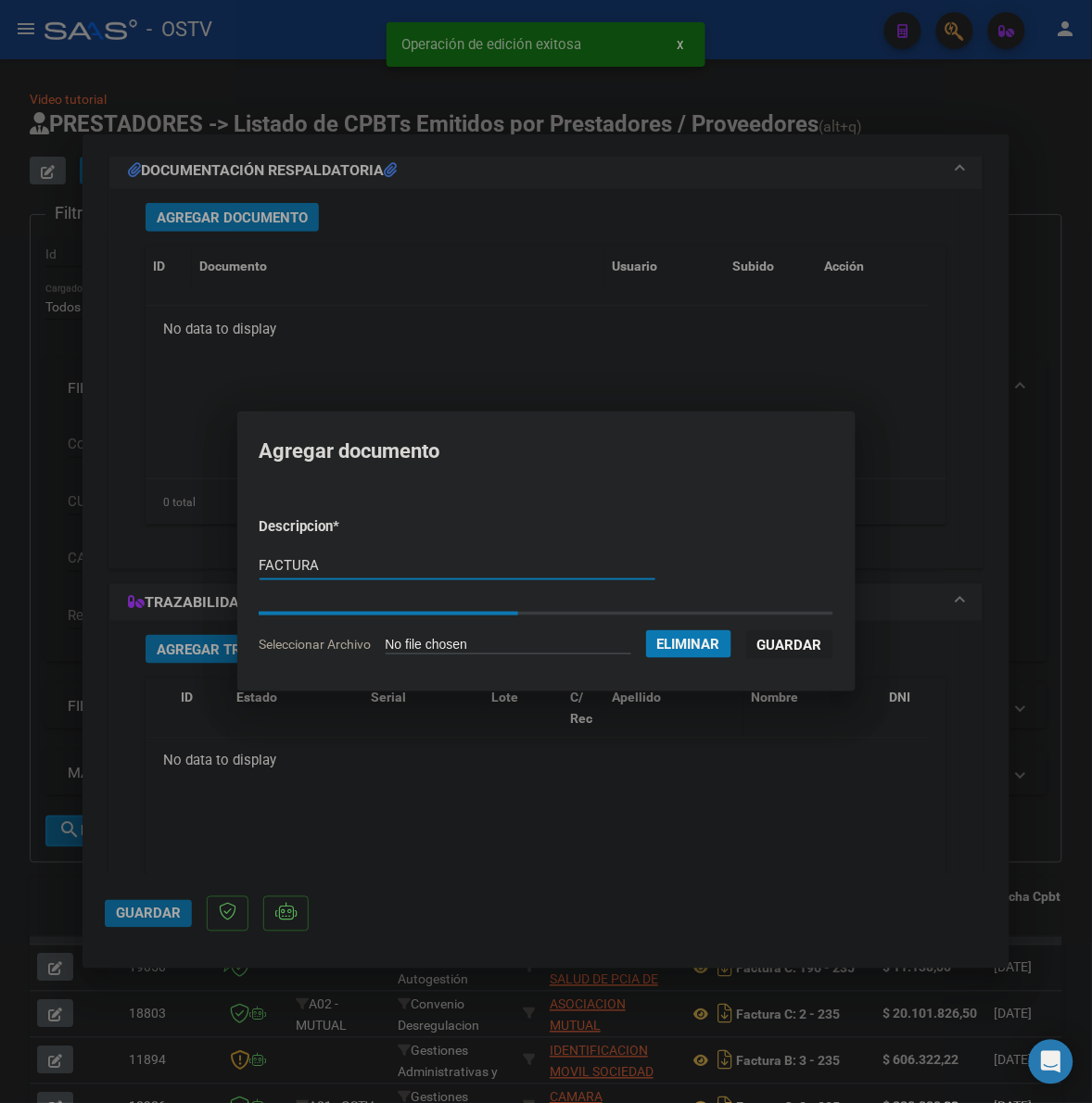
type input "FACTURA"
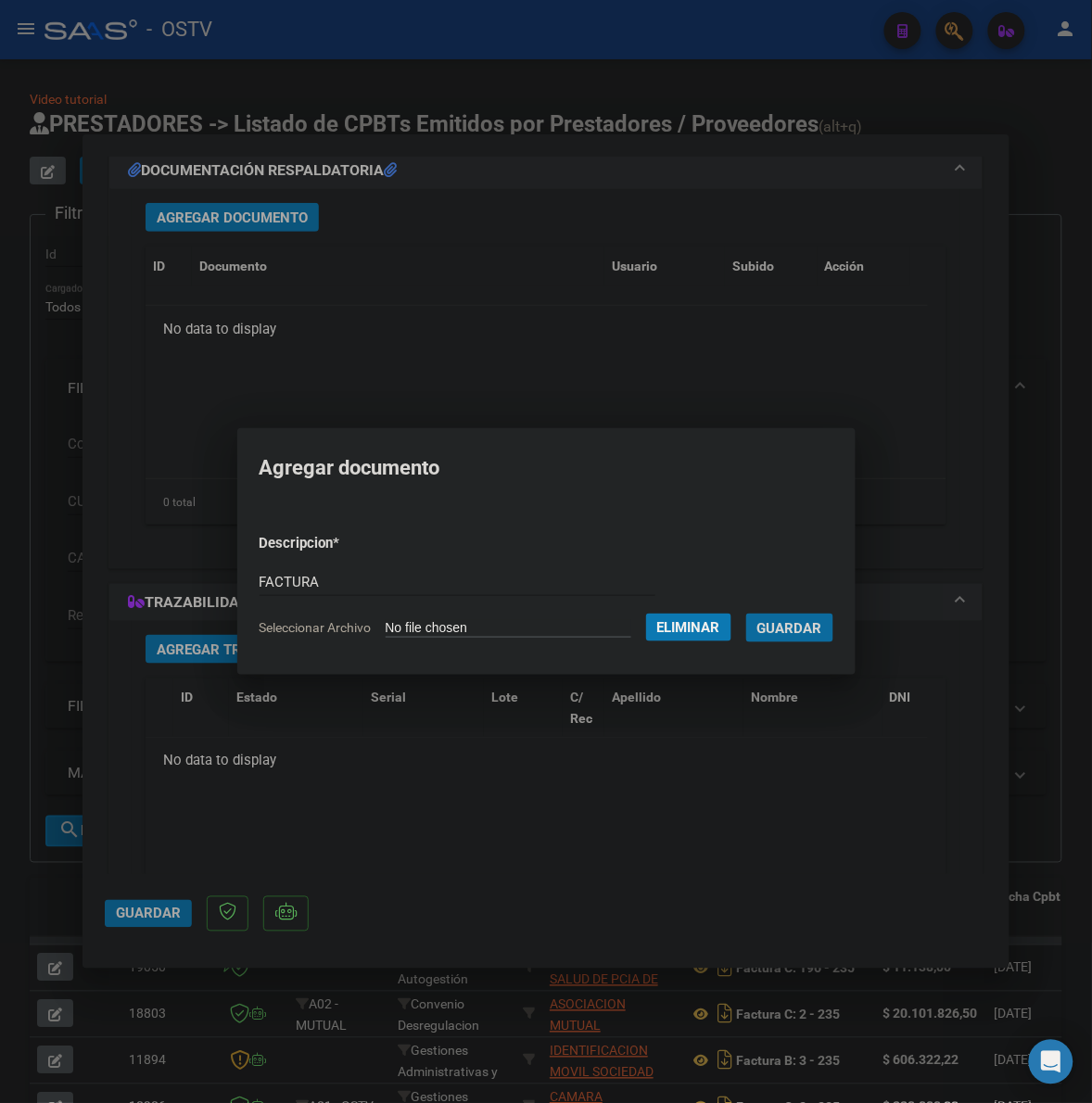
click at [746, 613] on button "Guardar" at bounding box center [789, 628] width 87 height 29
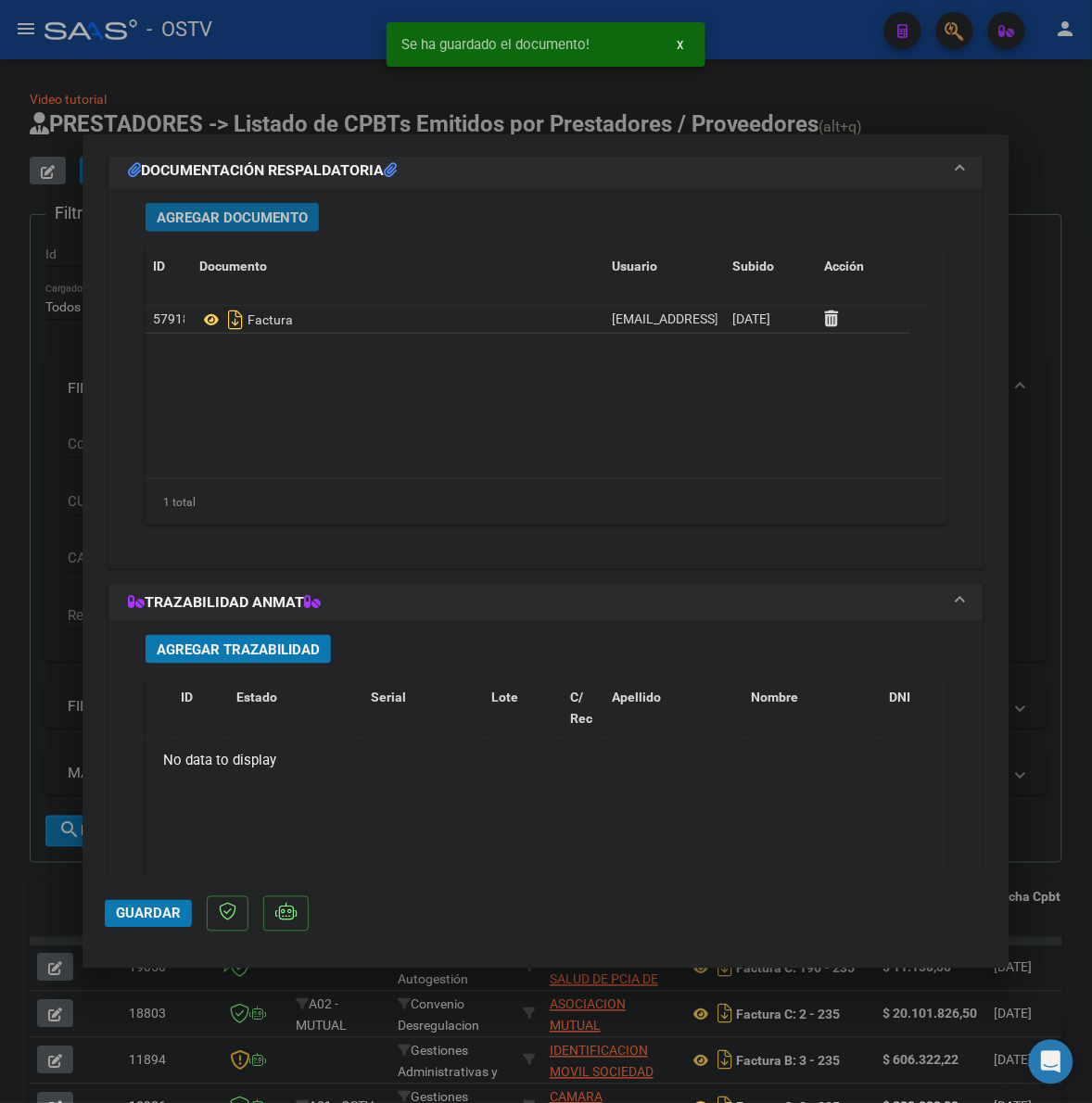
click at [266, 213] on span "Agregar Documento" at bounding box center [232, 218] width 151 height 16
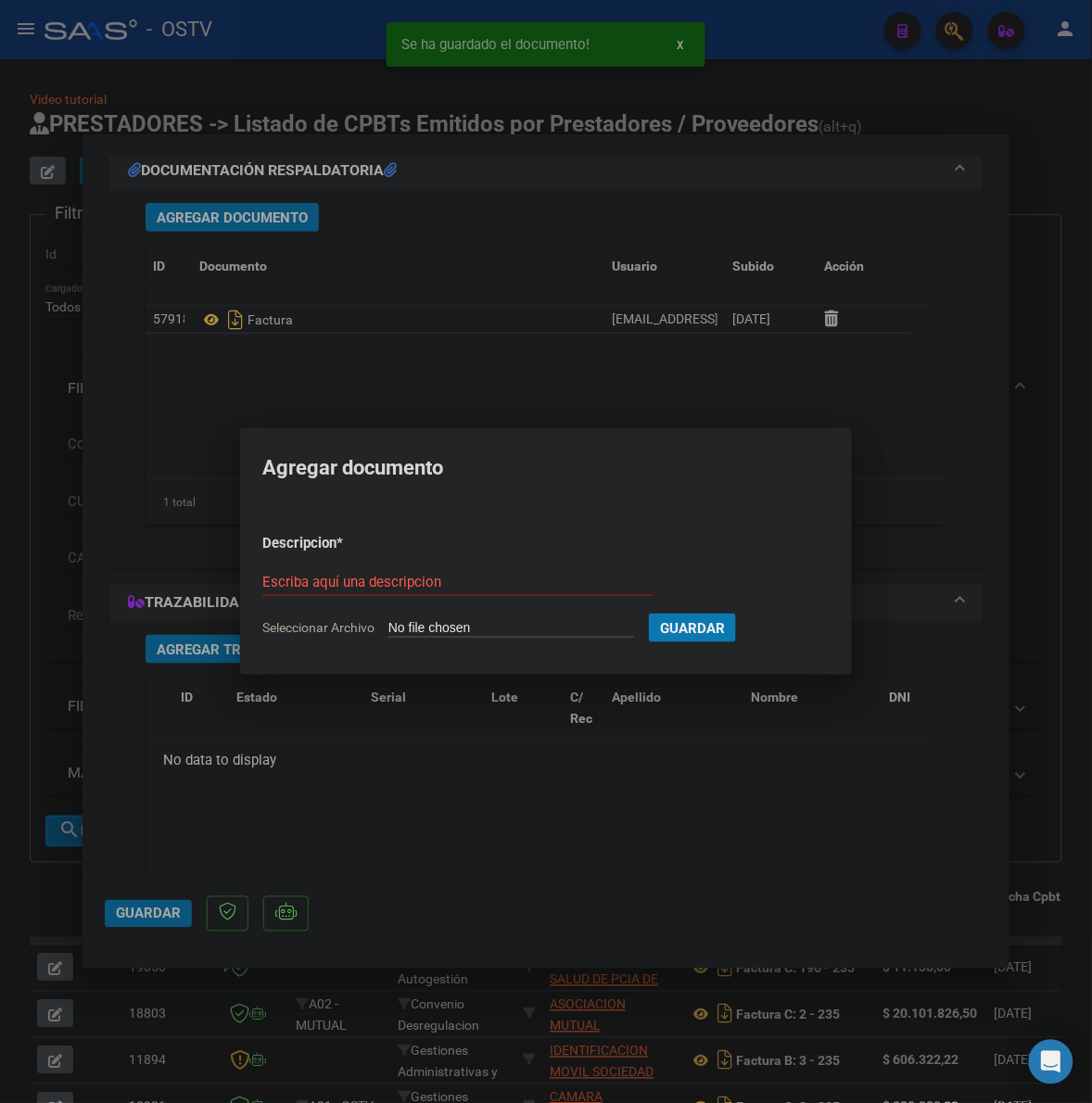
type input "C:\fakepath\ANEXO - 108 2323 - HZGA [PERSON_NAME] (EX MADRE [PERSON_NAME]).pdf"
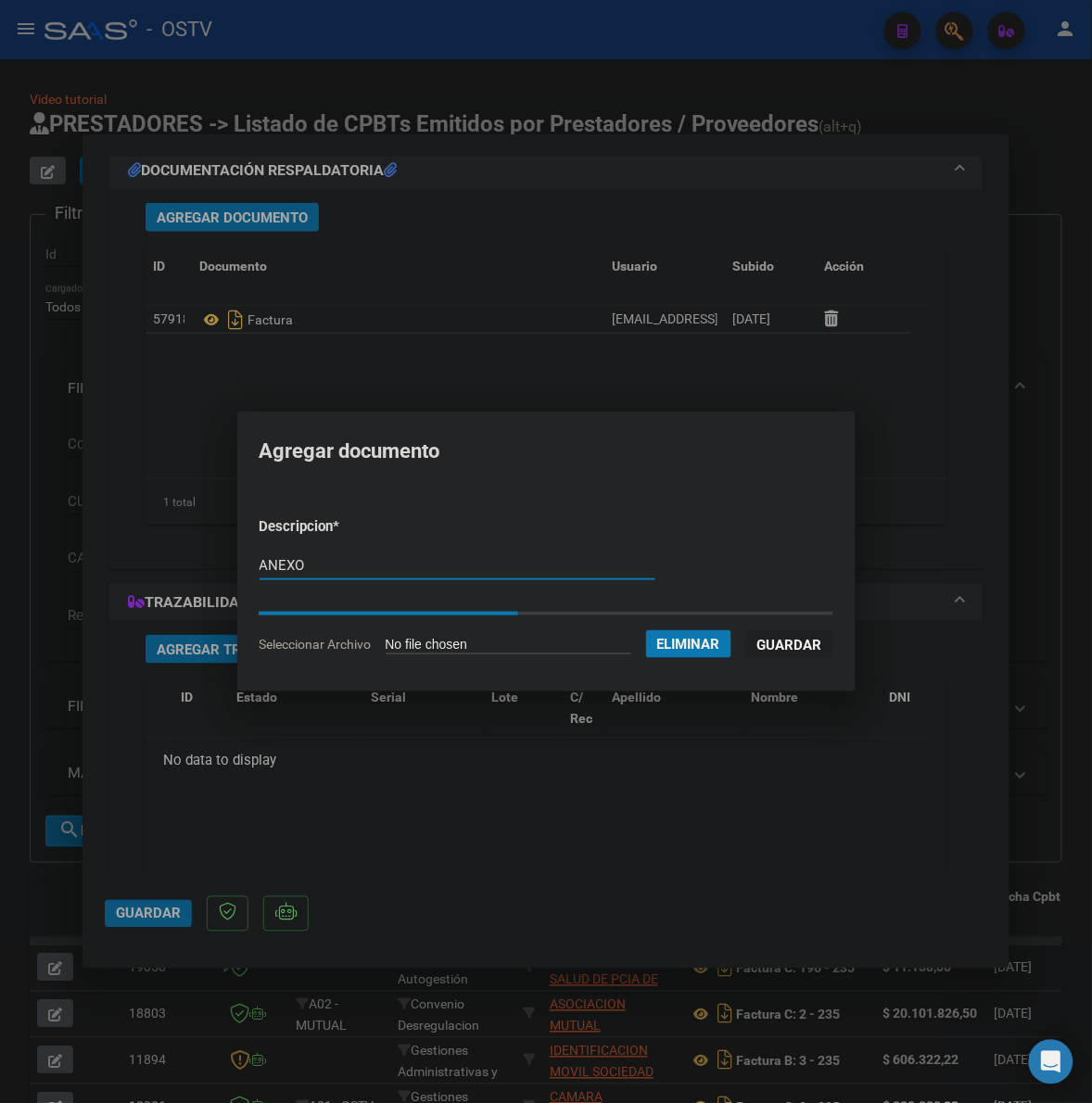
type input "ANEXO"
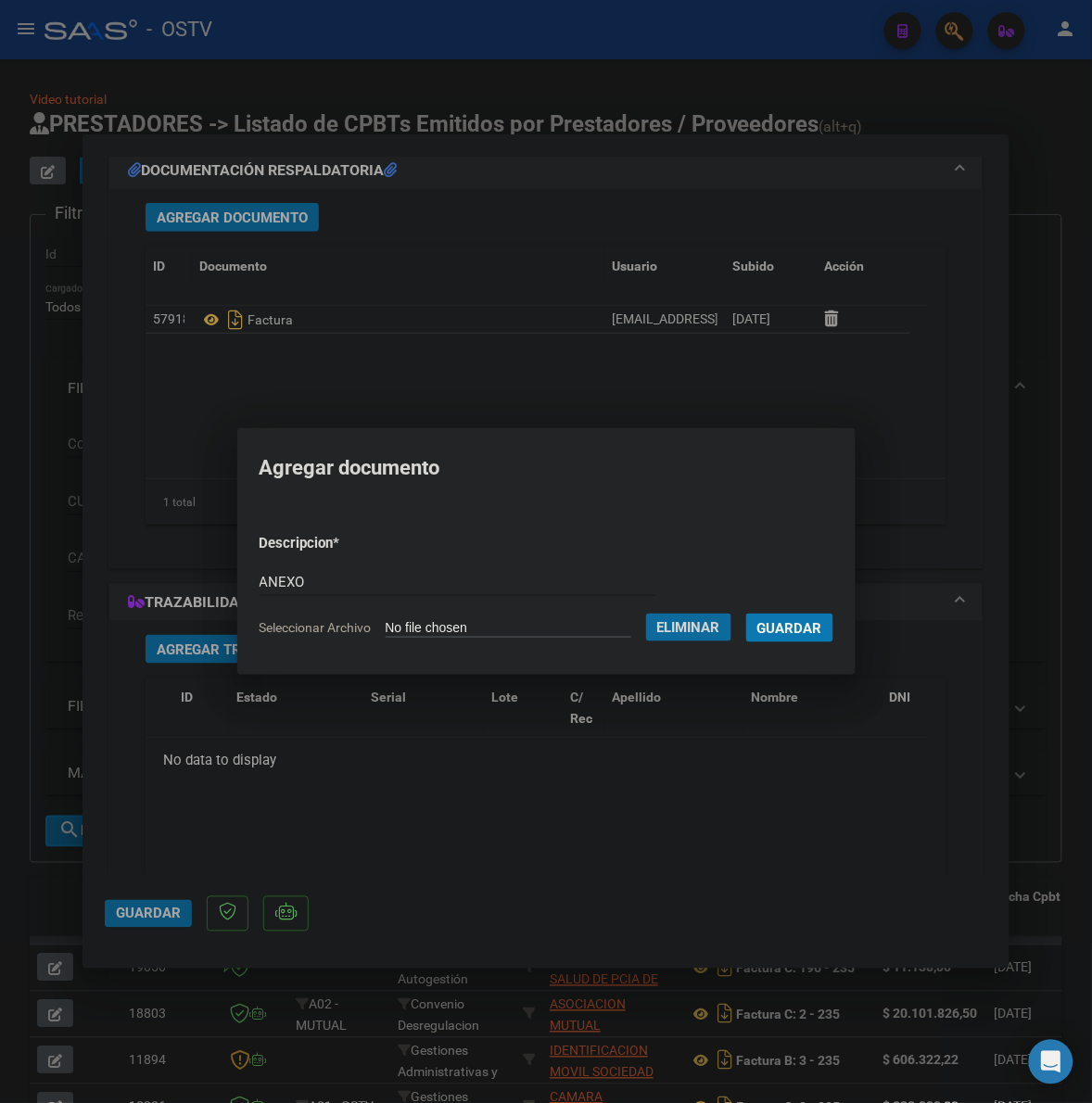
click at [820, 622] on span "Guardar" at bounding box center [789, 628] width 65 height 16
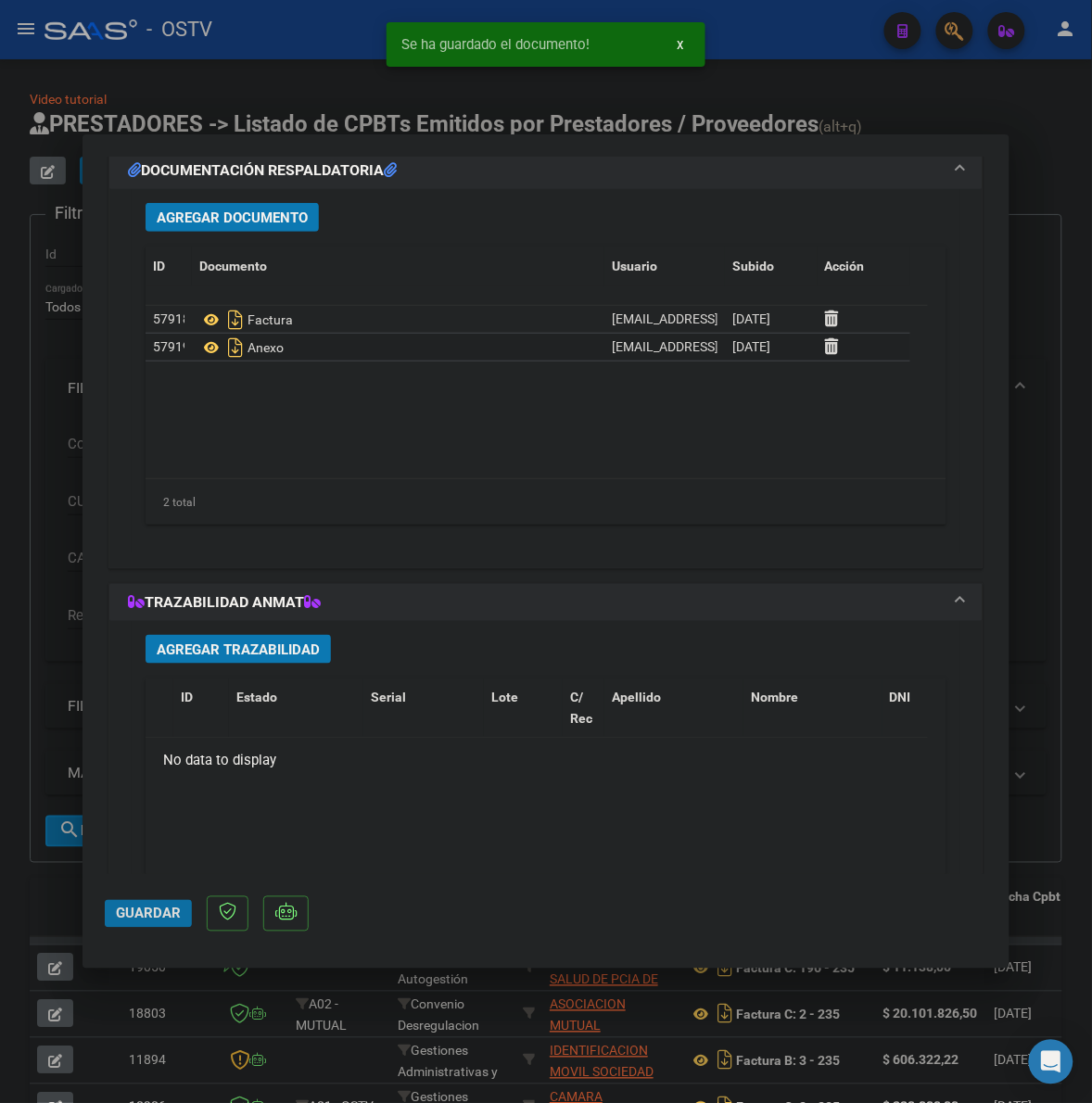
click at [153, 920] on span "Guardar" at bounding box center [148, 913] width 65 height 16
click at [71, 895] on div at bounding box center [546, 552] width 1092 height 1103
type input "$ 0,00"
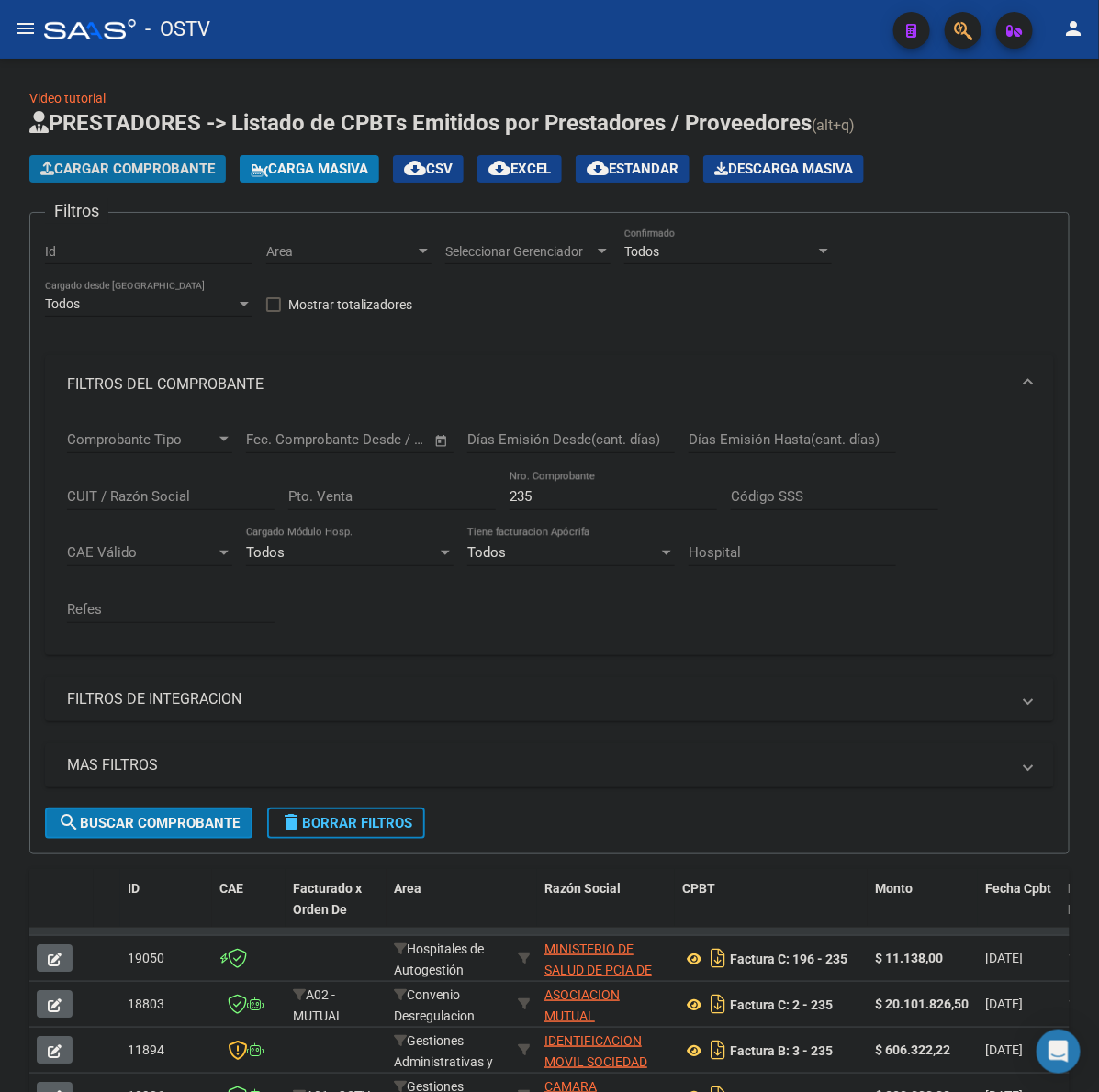
click at [199, 163] on span "Cargar Comprobante" at bounding box center [127, 169] width 174 height 16
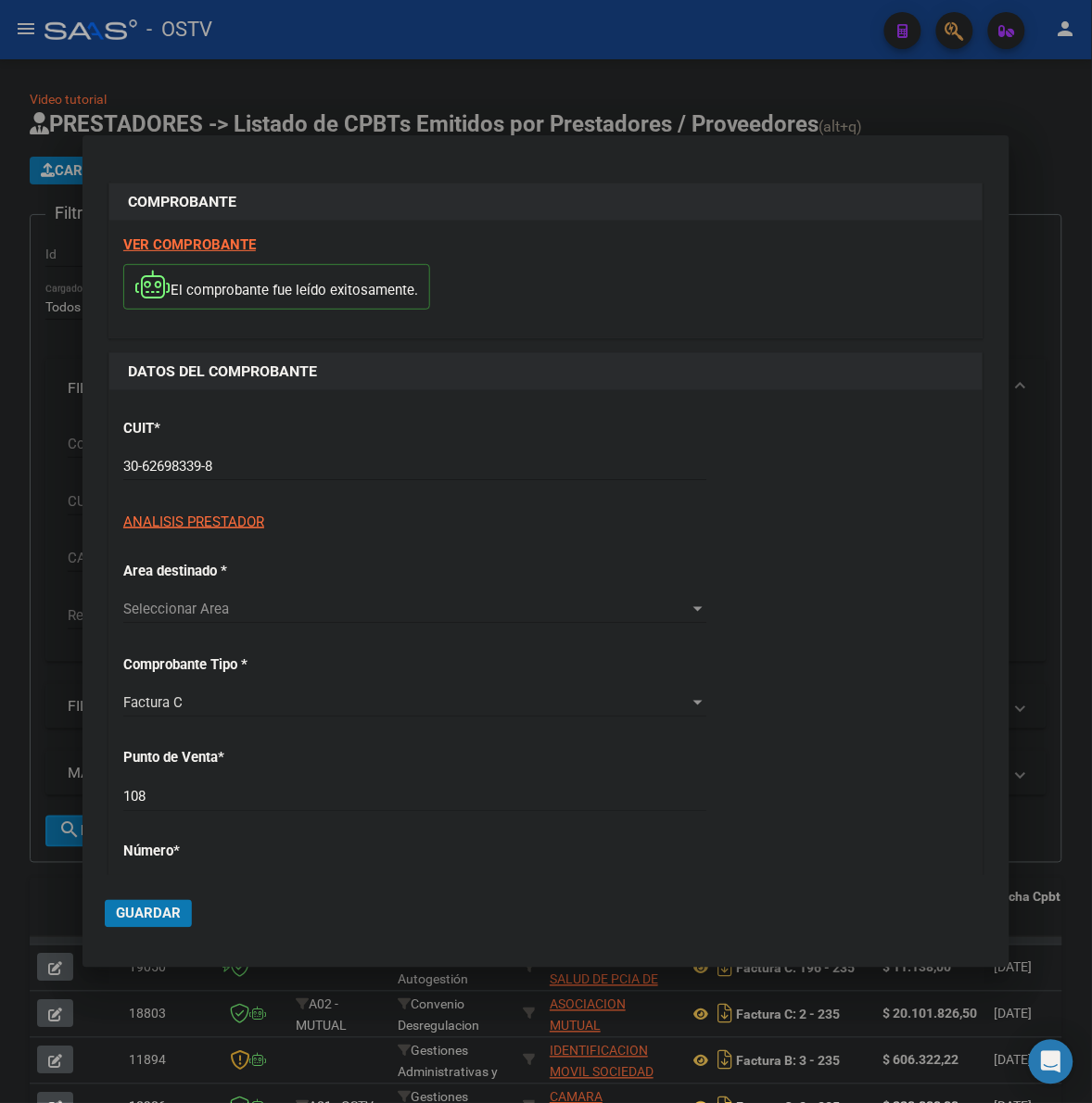
type input "10862"
type input "$ 3.152.370,67"
type input "[DATE]"
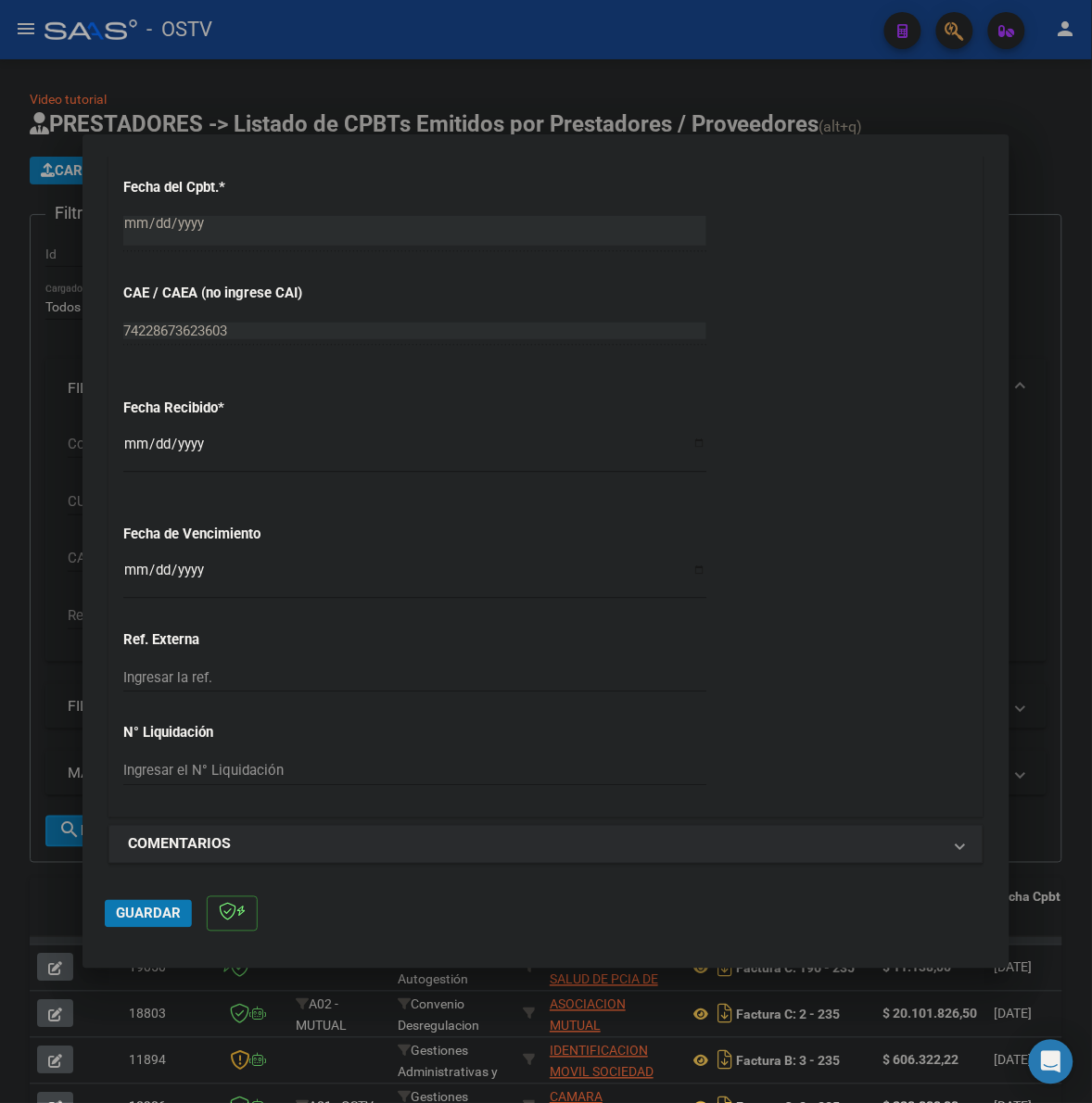
scroll to position [888, 0]
click at [133, 563] on input "Ingresar la fecha" at bounding box center [414, 576] width 583 height 30
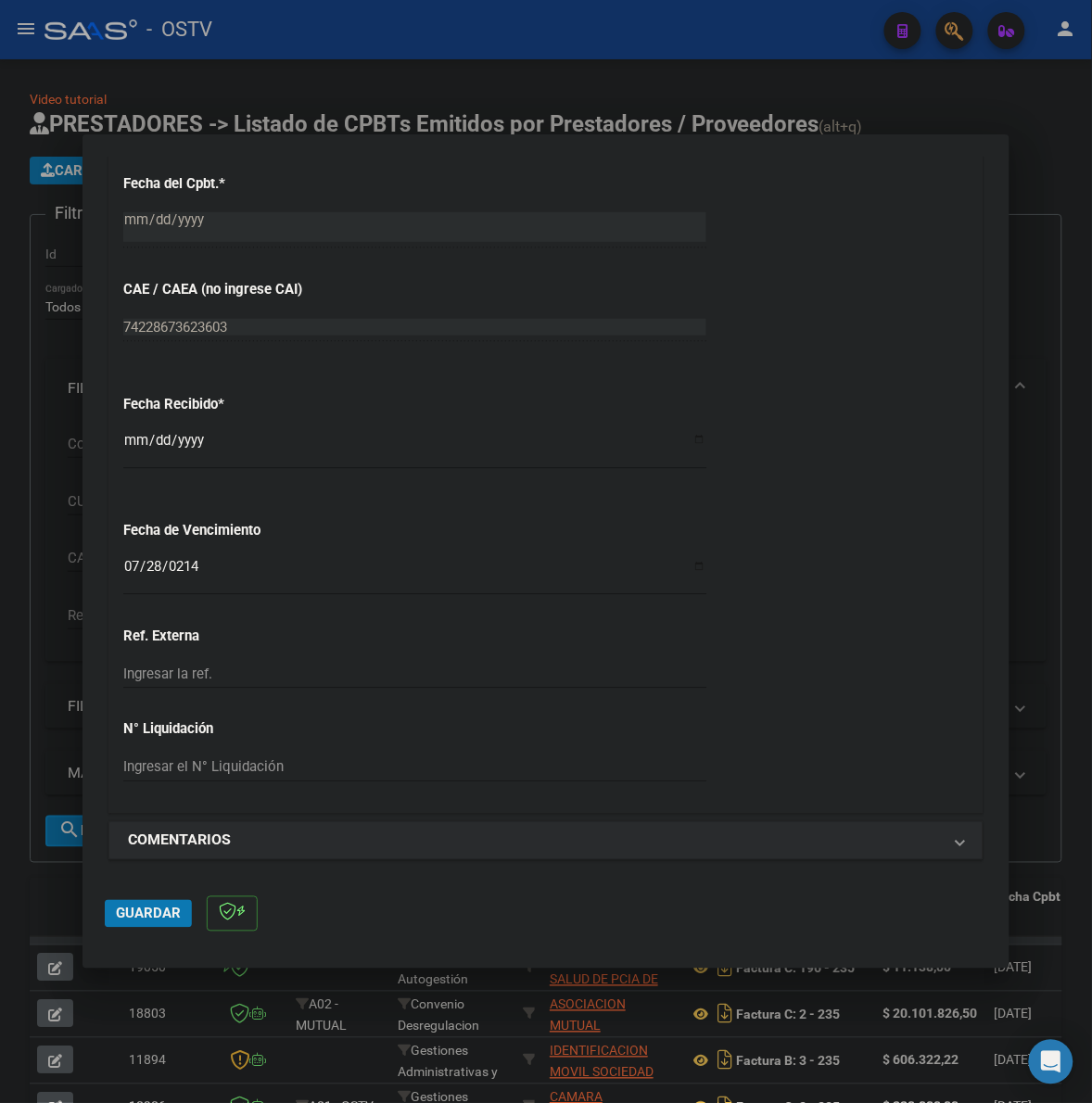
click at [183, 563] on input "0214-07-28" at bounding box center [414, 574] width 583 height 30
type input "[DATE]"
click at [156, 906] on span "Guardar" at bounding box center [148, 913] width 65 height 16
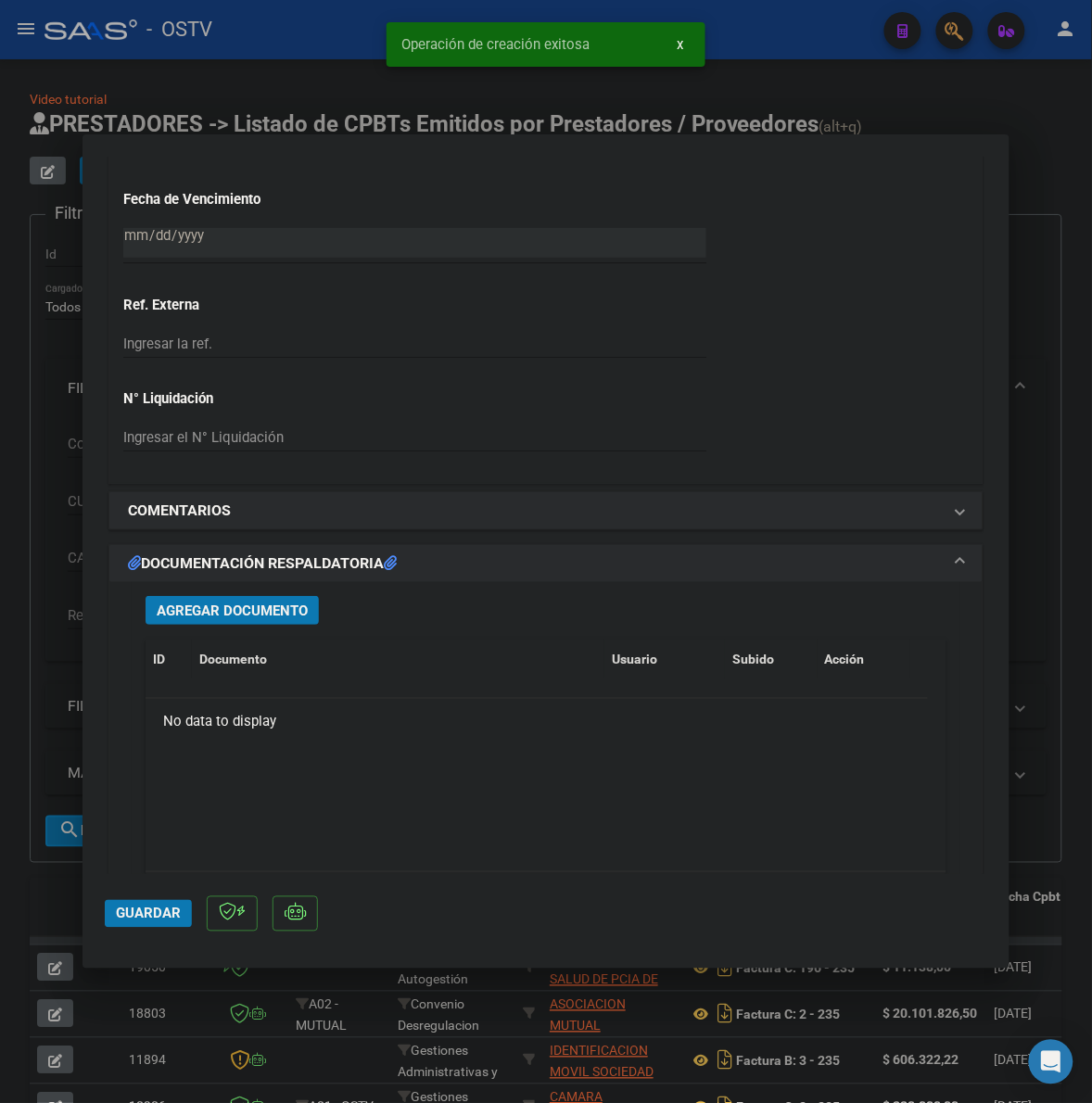
scroll to position [1390, 0]
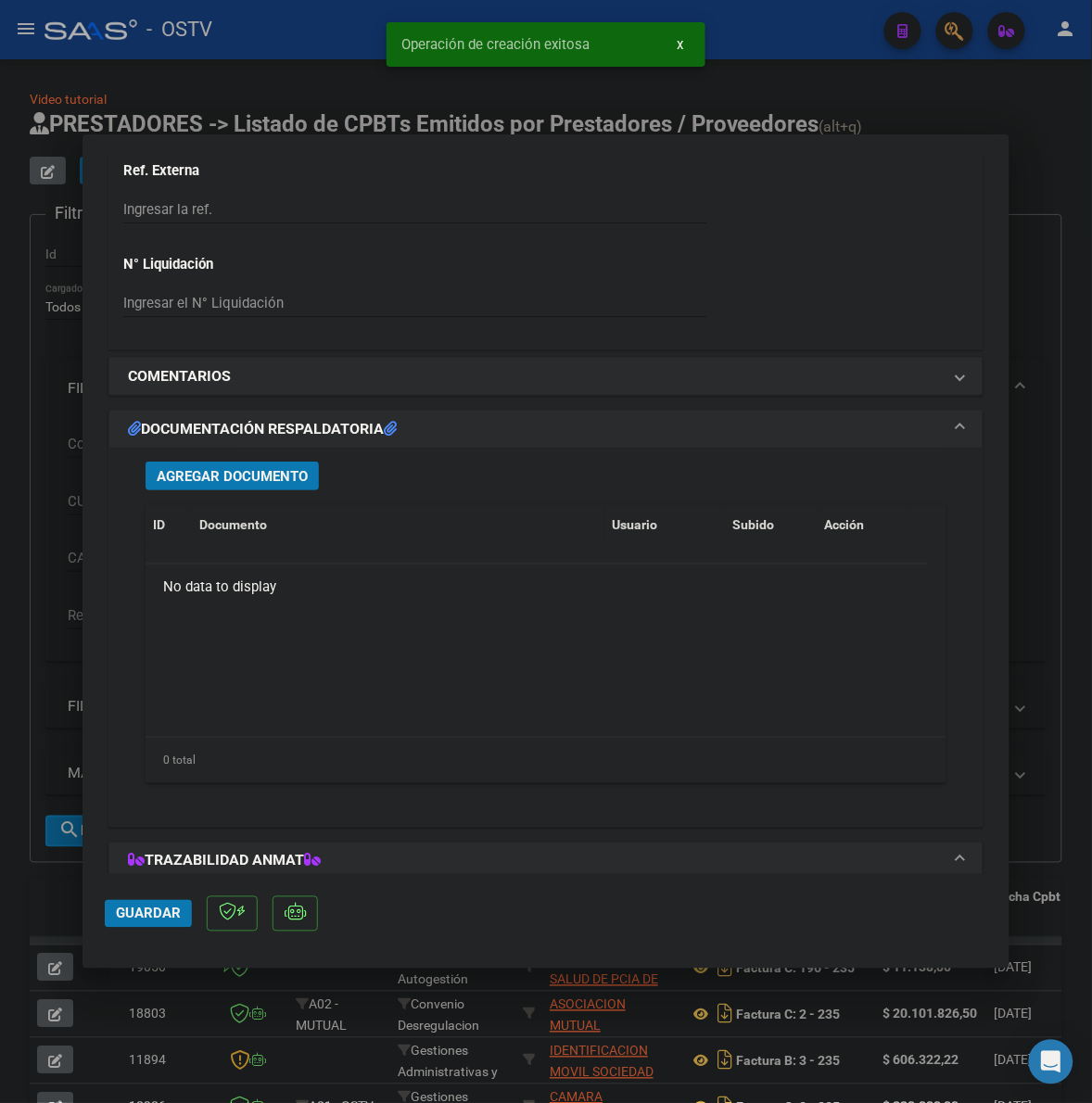
drag, startPoint x: 284, startPoint y: 503, endPoint x: 280, endPoint y: 485, distance: 18.4
click at [284, 502] on div "Agregar Documento ID Documento Usuario Subido Acción No data to display 0 total…" at bounding box center [546, 630] width 828 height 365
click at [280, 485] on span "Agregar Documento" at bounding box center [232, 476] width 151 height 16
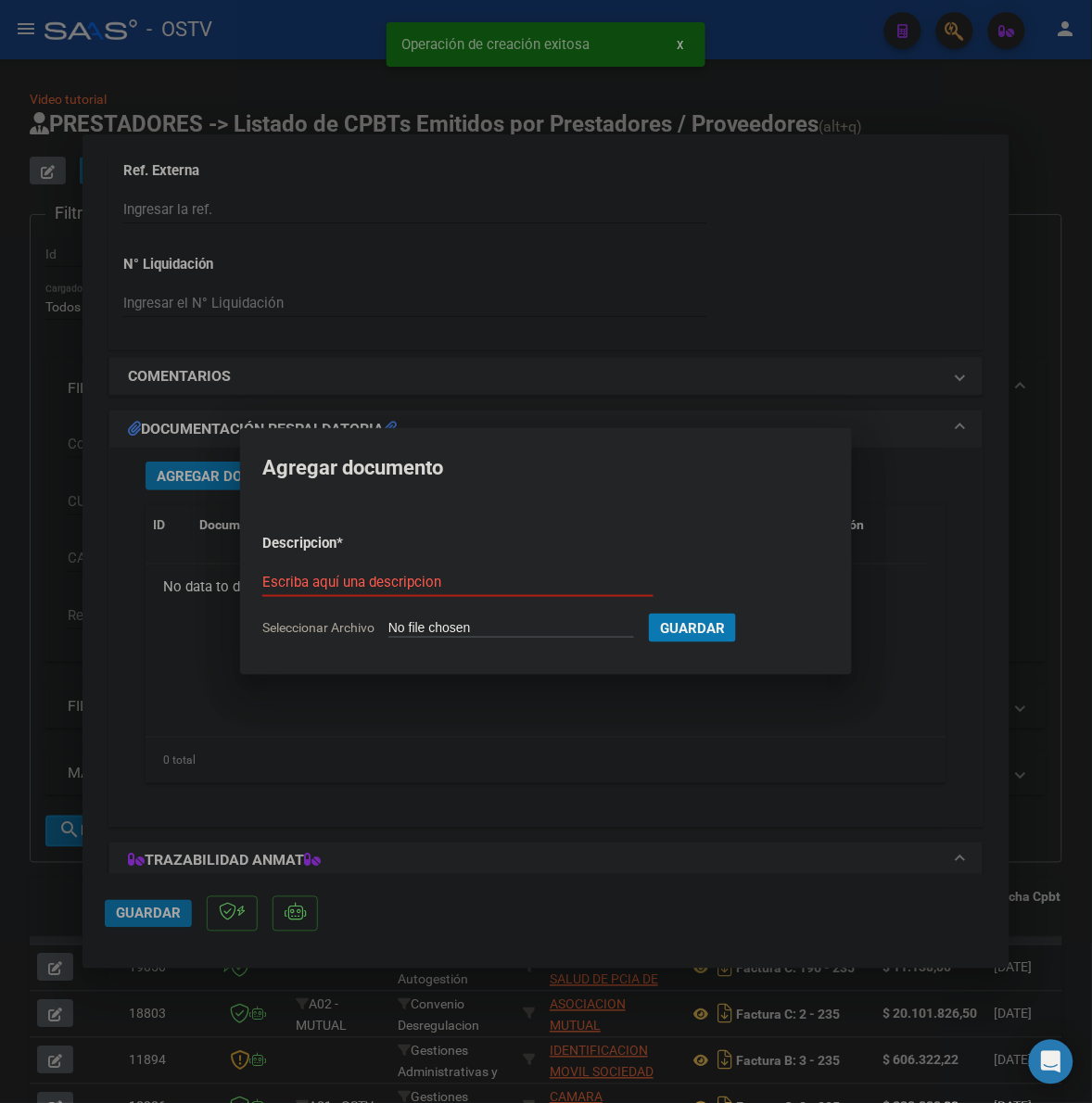
type input "C:\fakepath\FACTURA - 108 10862 - HZGA [PERSON_NAME] (EX MADRE [PERSON_NAME]).p…"
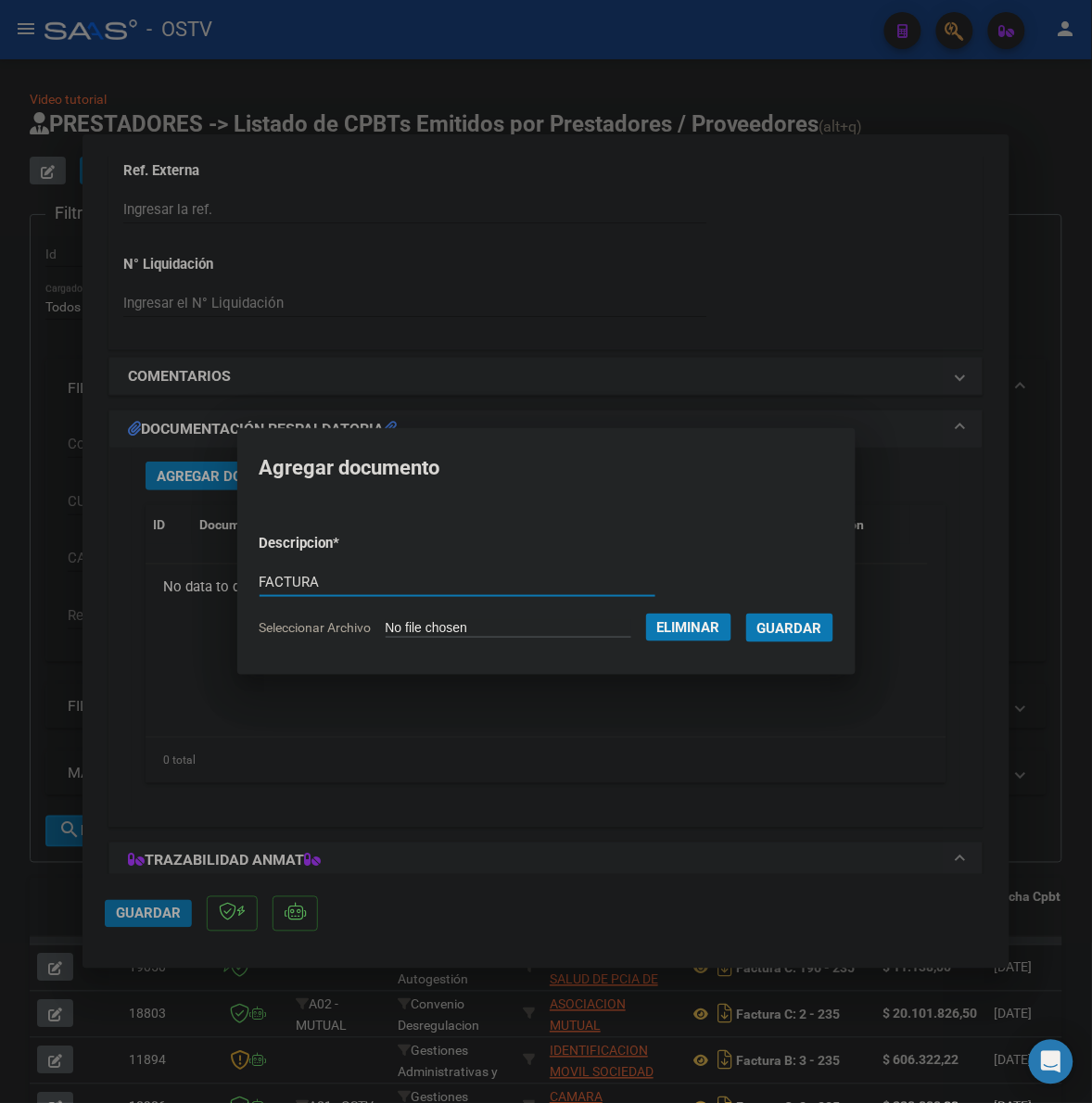
type input "FACTURA"
click at [746, 613] on button "Guardar" at bounding box center [789, 628] width 87 height 29
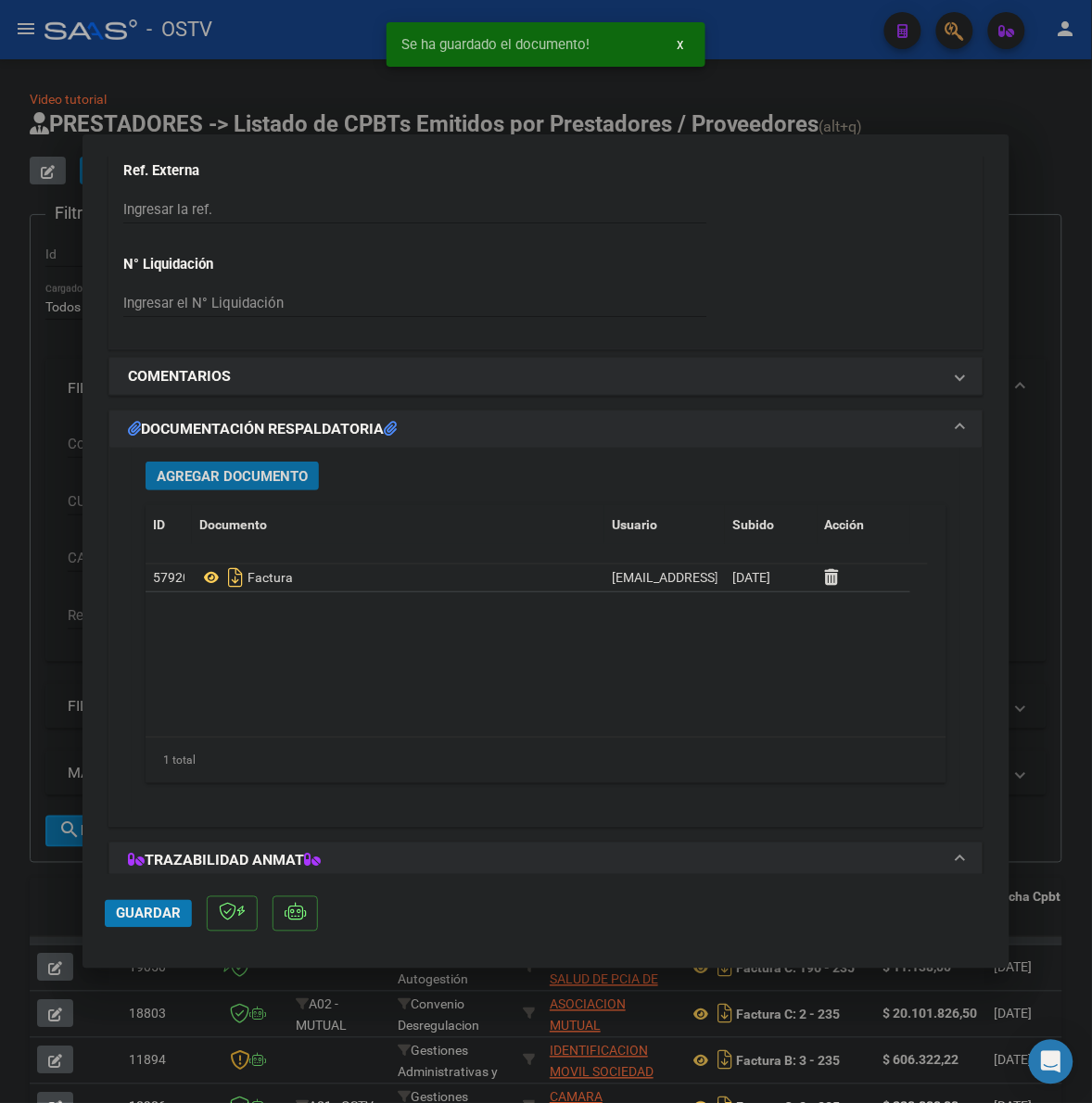
click at [197, 475] on span "Agregar Documento" at bounding box center [232, 476] width 151 height 16
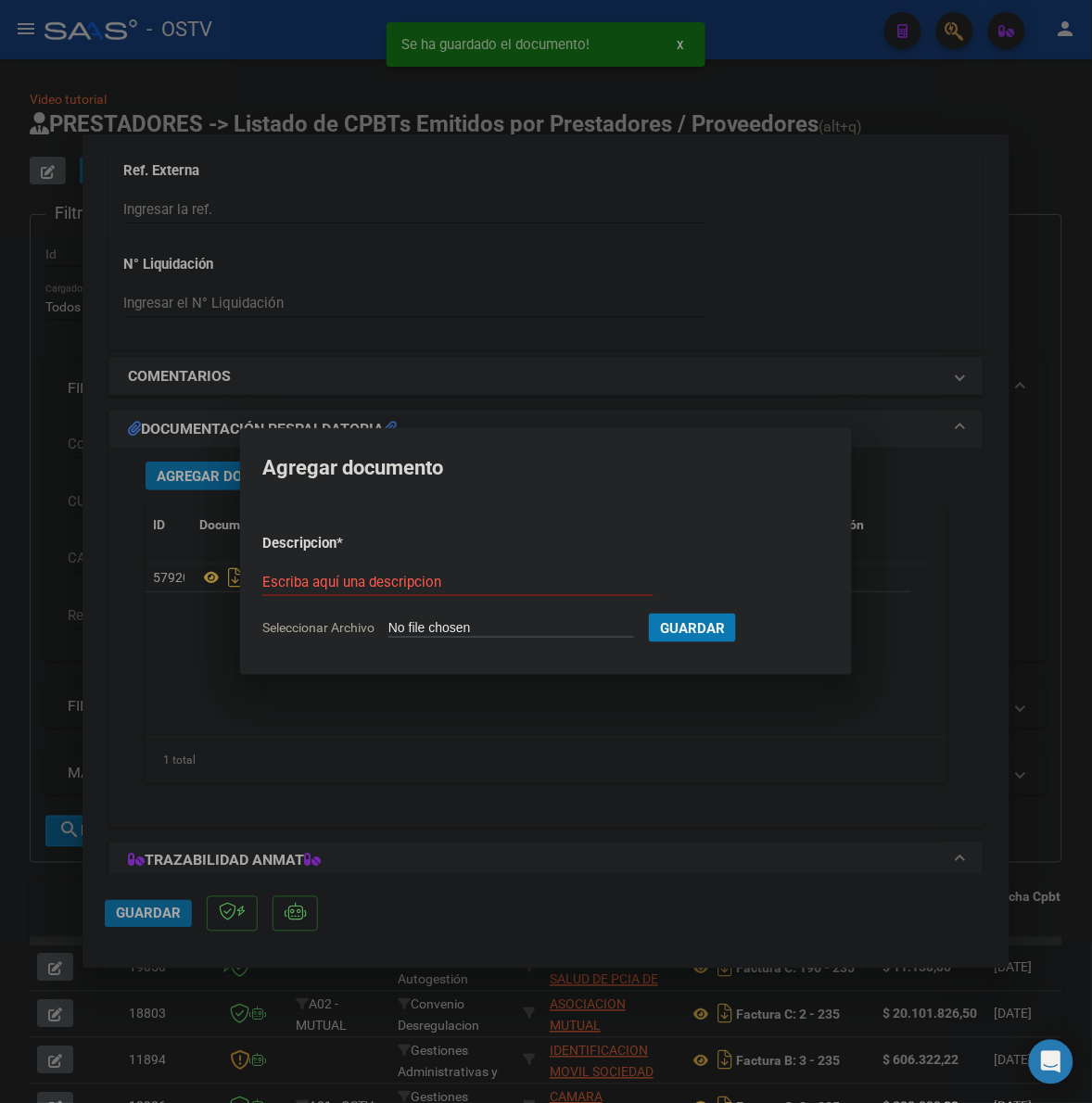
type input "C:\fakepath\ANEXO - 108 10862 - HZGA [PERSON_NAME] (EX MADRE [PERSON_NAME]).pdf"
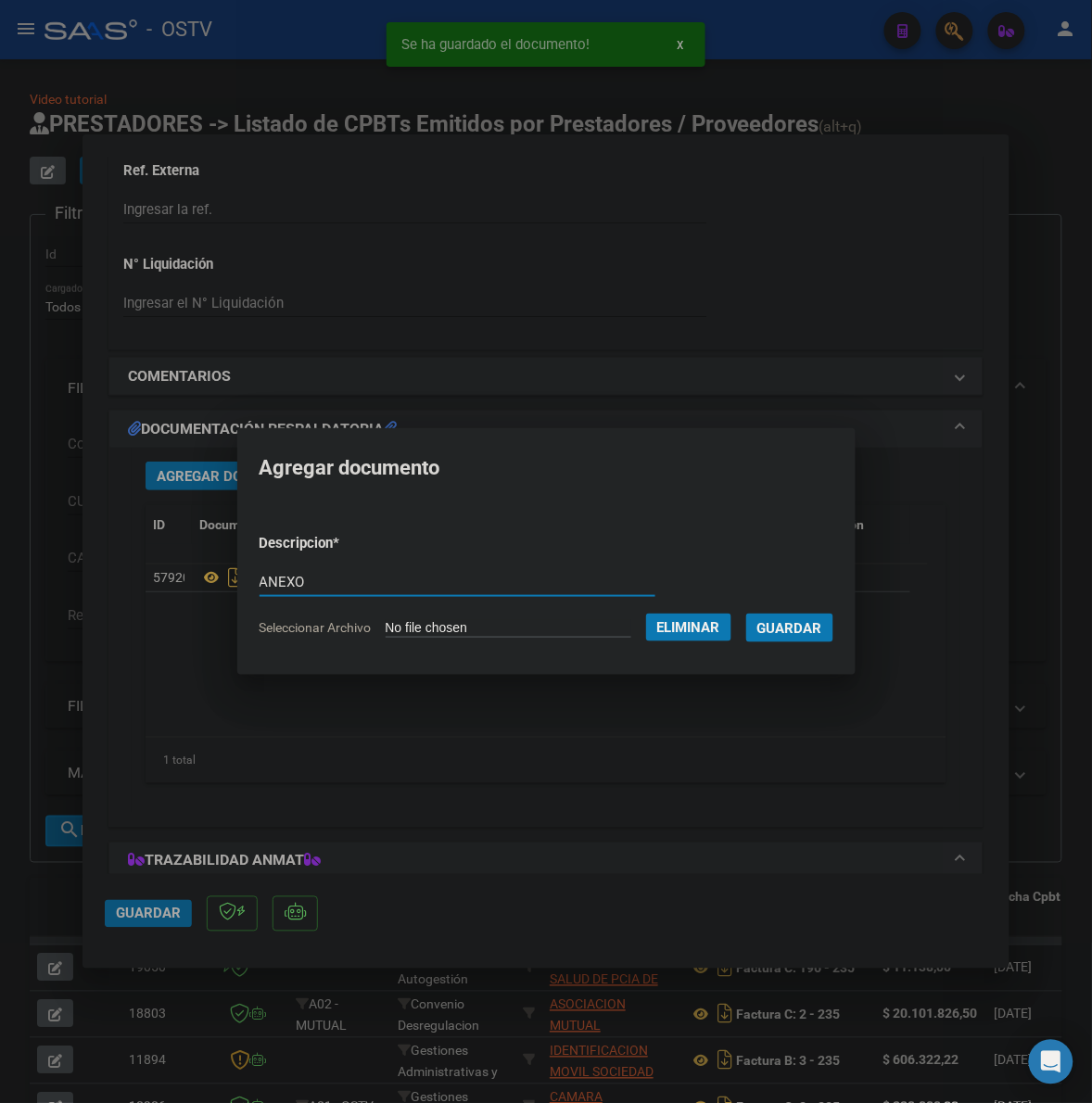
type input "ANEXO"
click at [746, 613] on button "Guardar" at bounding box center [789, 628] width 87 height 29
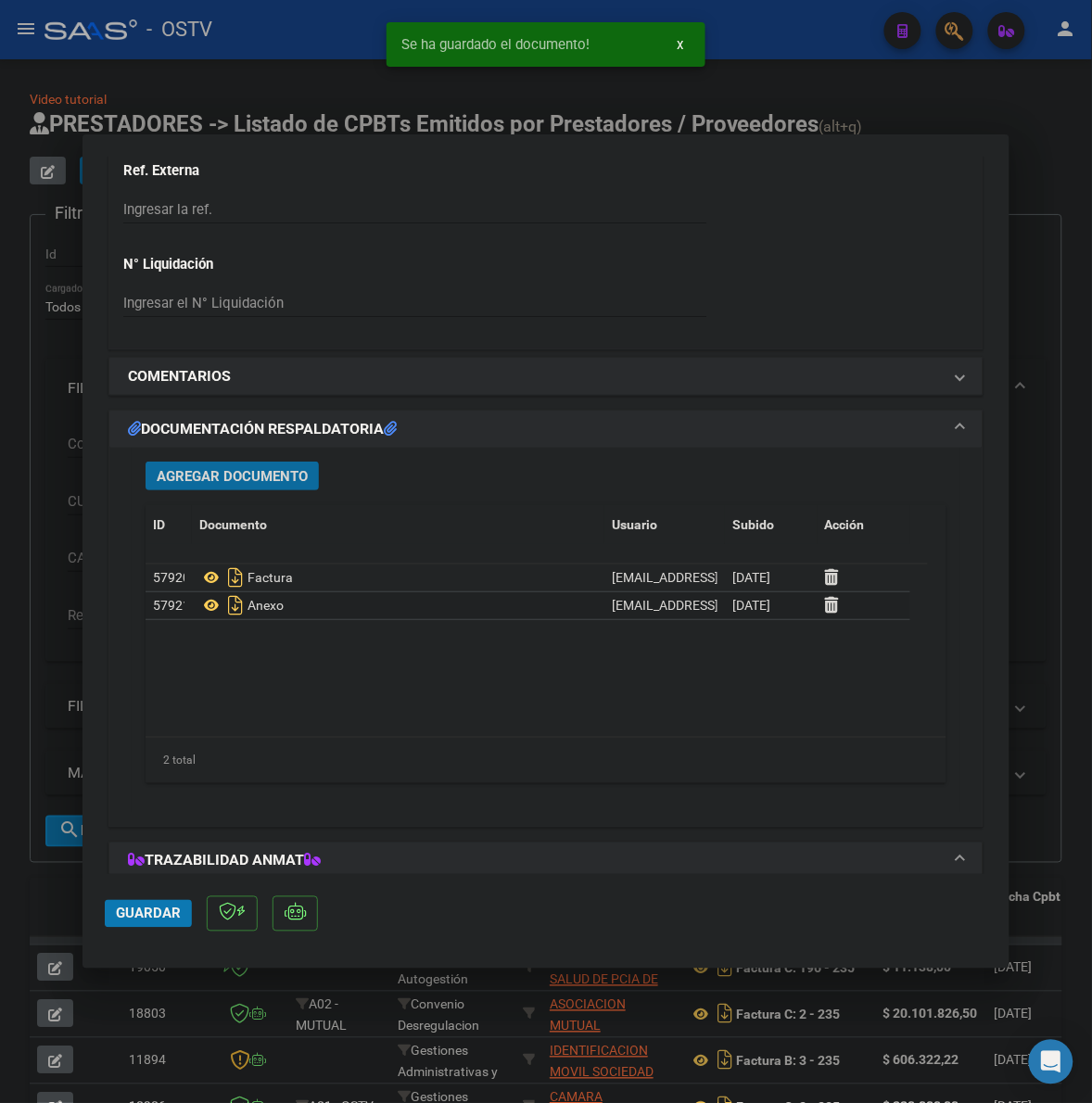
click at [155, 917] on span "Guardar" at bounding box center [148, 913] width 65 height 16
drag, startPoint x: 165, startPoint y: 911, endPoint x: 141, endPoint y: 897, distance: 27.8
click at [163, 913] on span "Guardar" at bounding box center [148, 913] width 65 height 16
click at [43, 707] on div at bounding box center [546, 552] width 1092 height 1103
type input "$ 0,00"
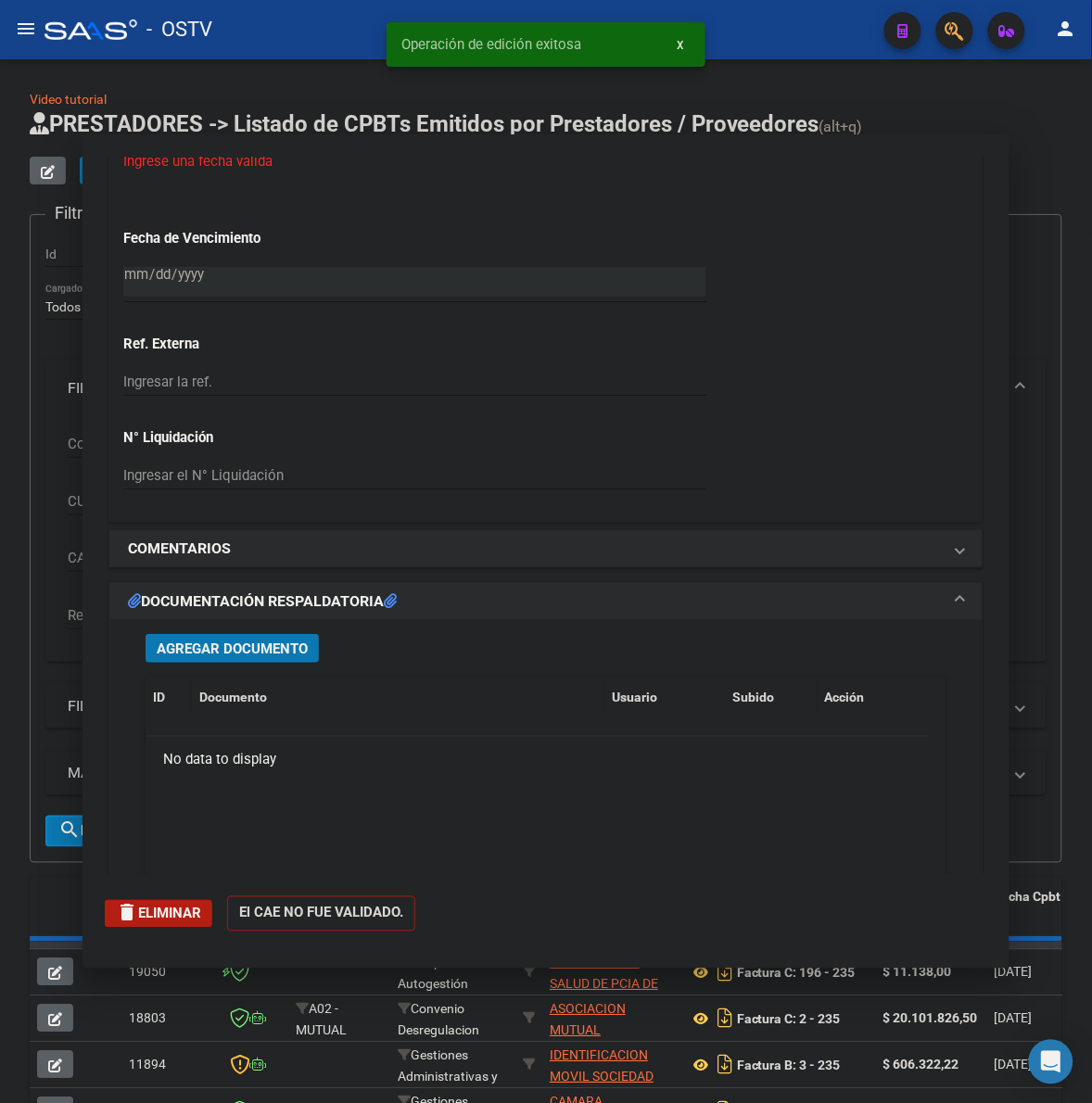
scroll to position [1563, 0]
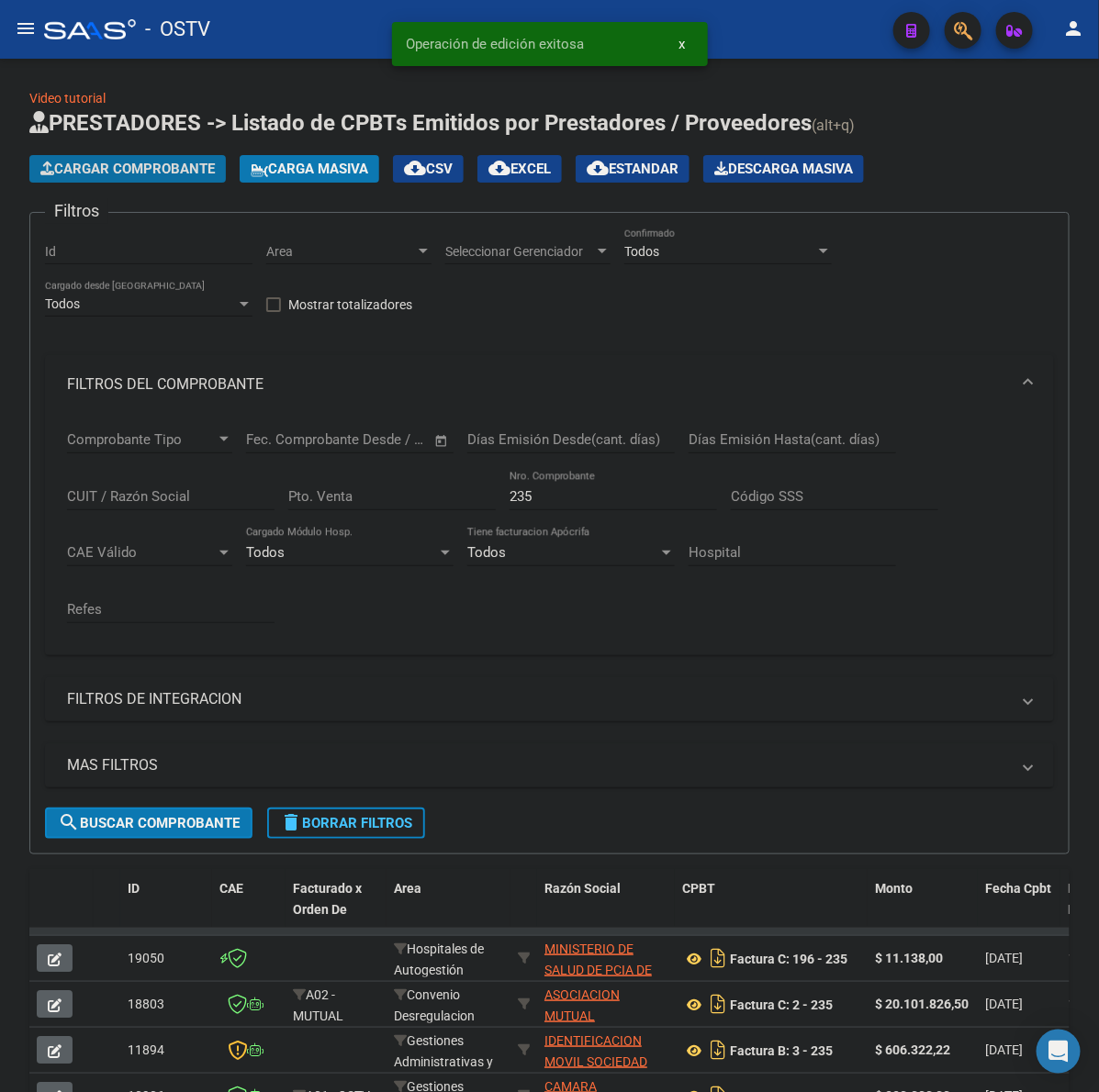
click at [166, 171] on span "Cargar Comprobante" at bounding box center [127, 169] width 174 height 16
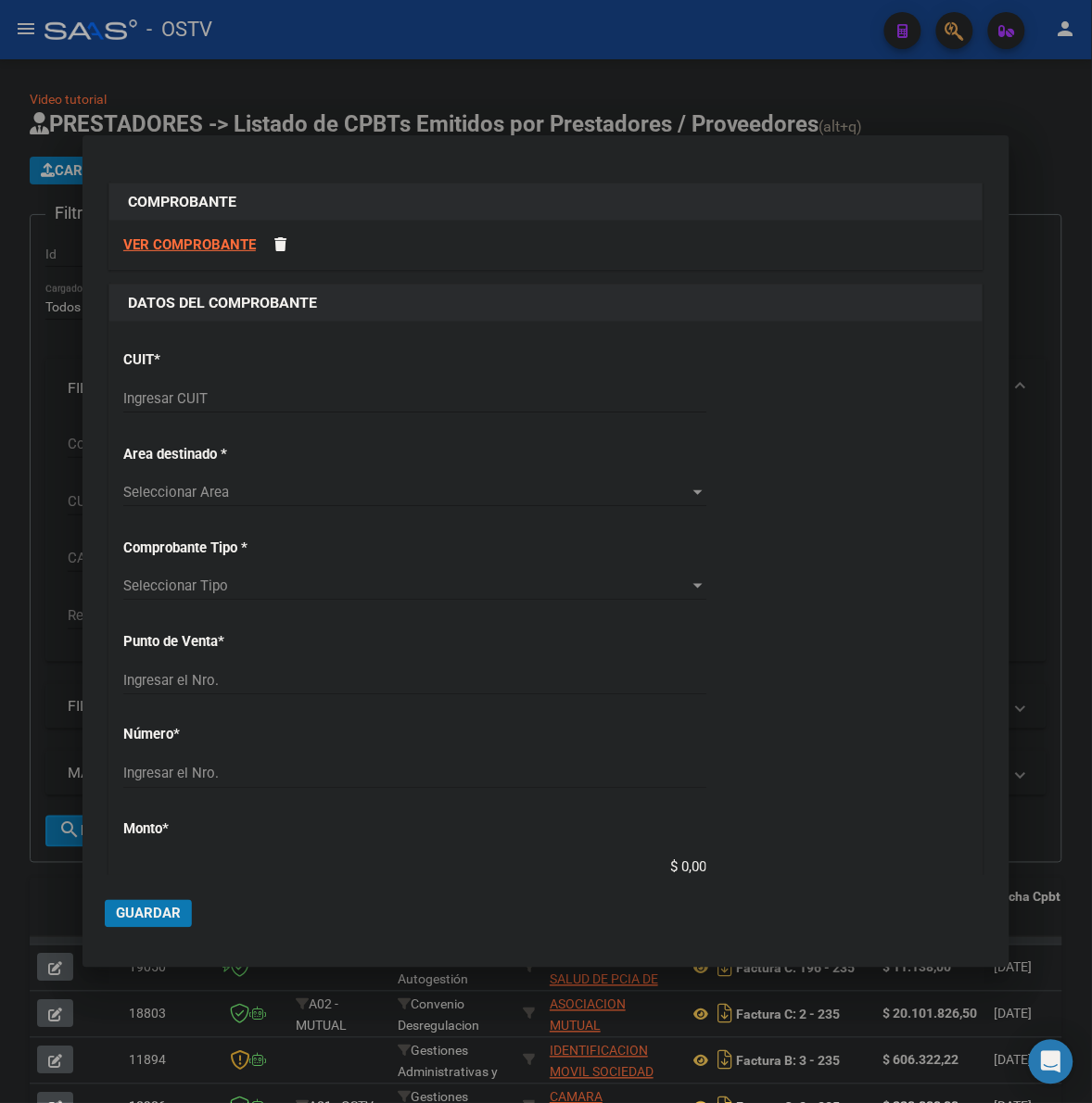
click at [458, 395] on input "Ingresar CUIT" at bounding box center [414, 398] width 583 height 16
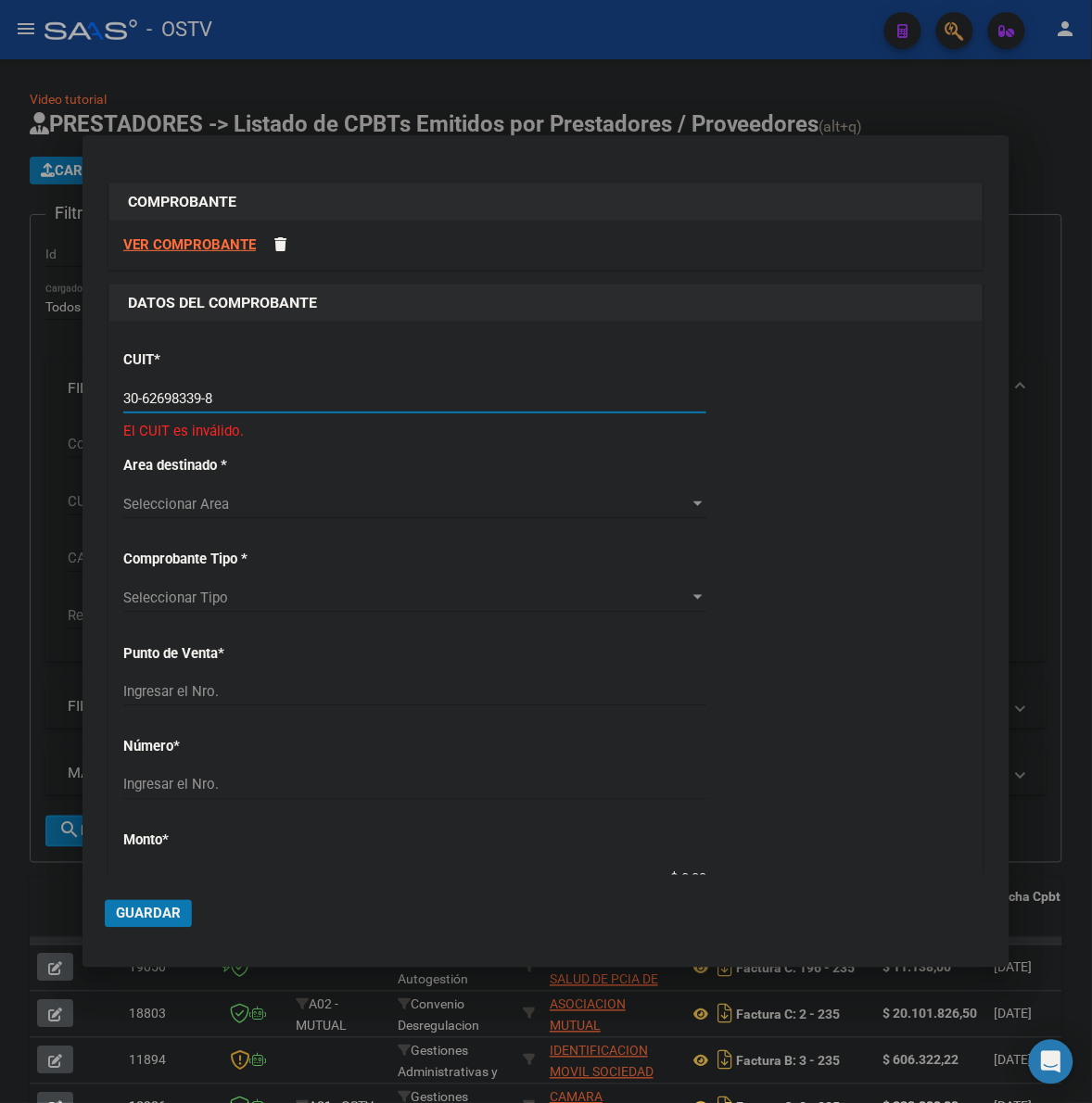
type input "30-62698339-8"
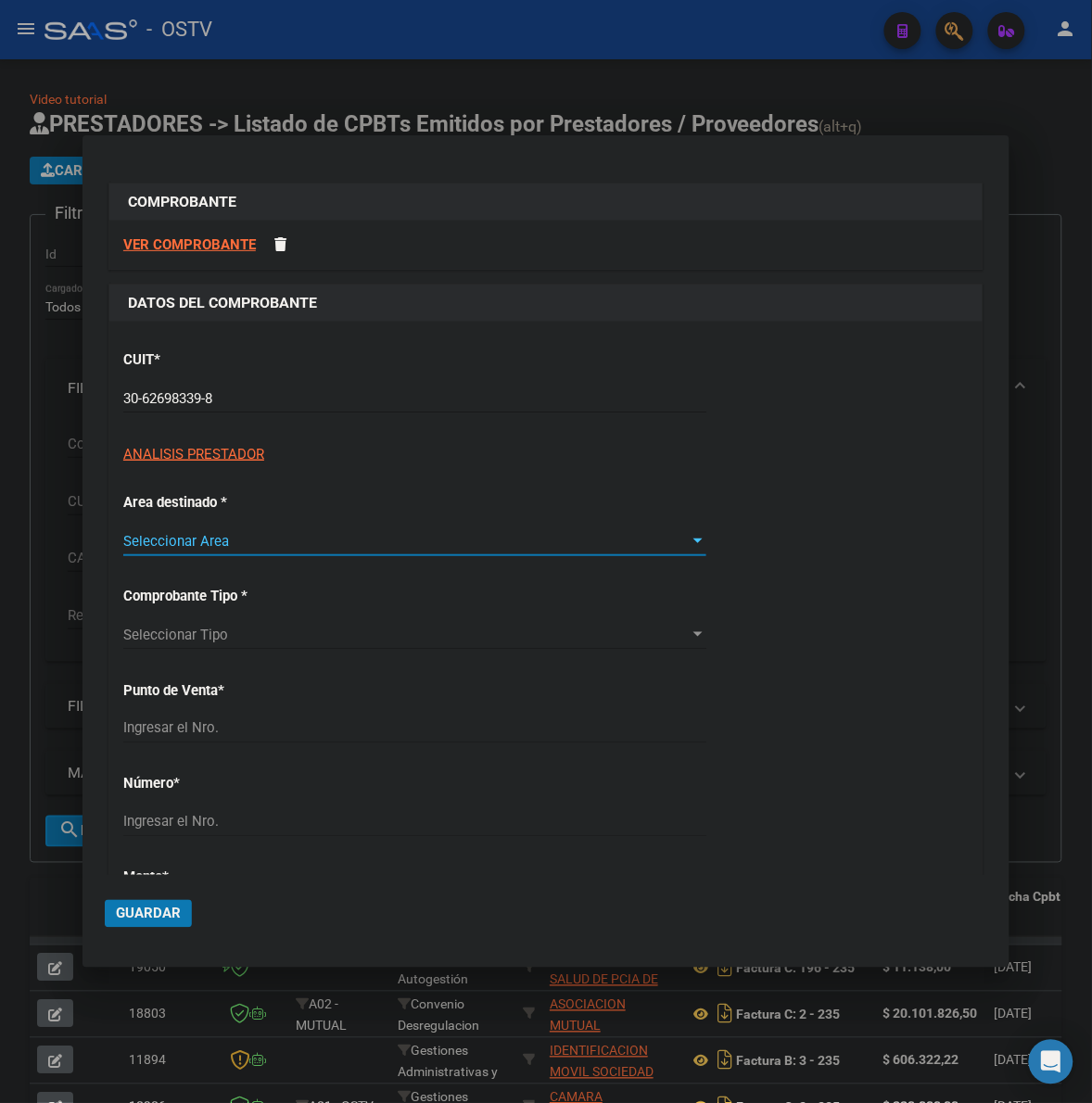
type input "108"
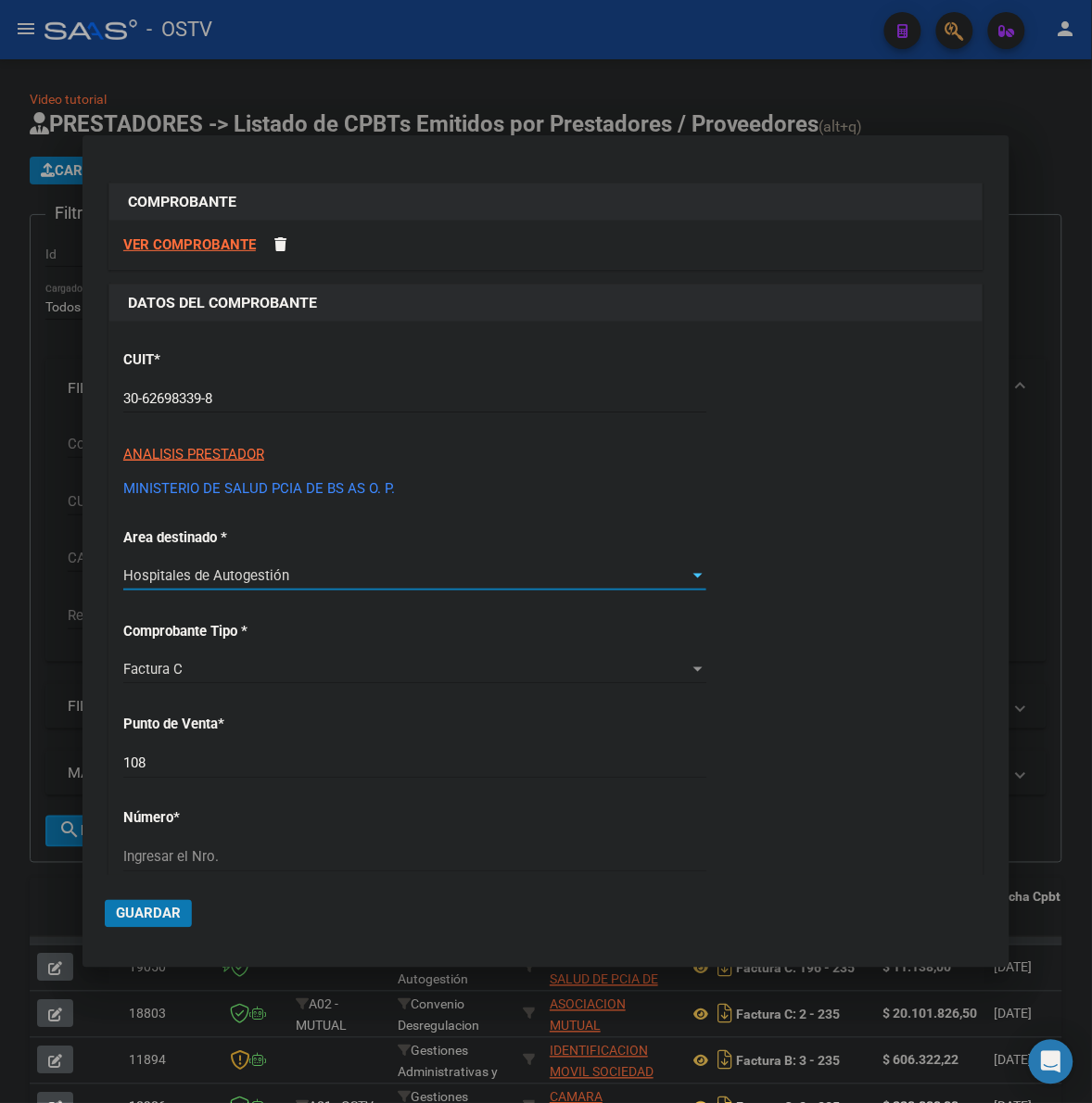
scroll to position [270, 0]
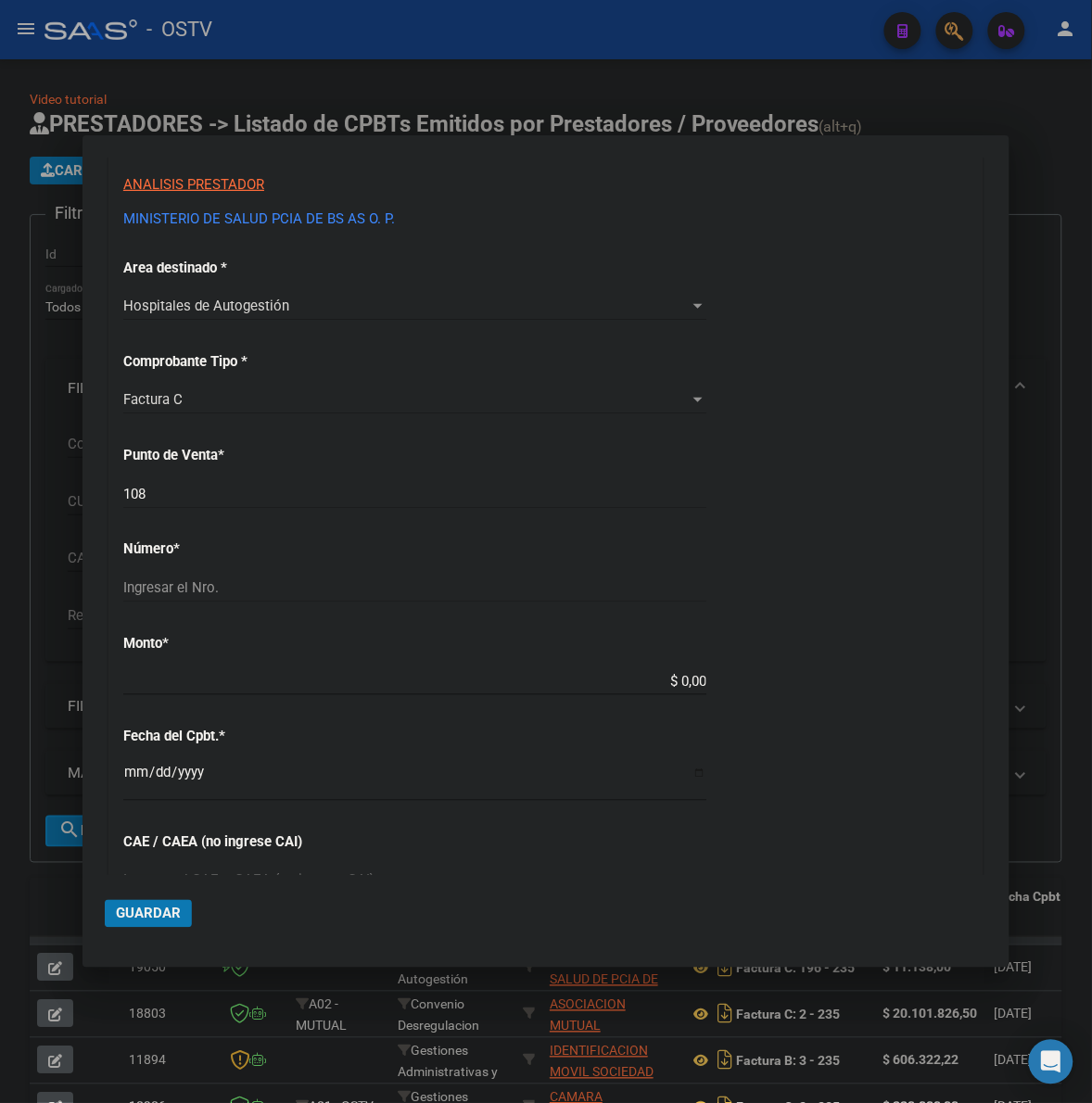
click at [284, 515] on div "108 Ingresar el Nro." at bounding box center [414, 502] width 583 height 45
click at [270, 578] on div "CUIT * 30-62698339-8 Ingresar CUIT ANALISIS PRESTADOR MINISTERIO DE SALUD PCIA …" at bounding box center [546, 709] width 872 height 1314
click at [266, 582] on input "Ingresar el Nro." at bounding box center [414, 587] width 583 height 16
type input "196"
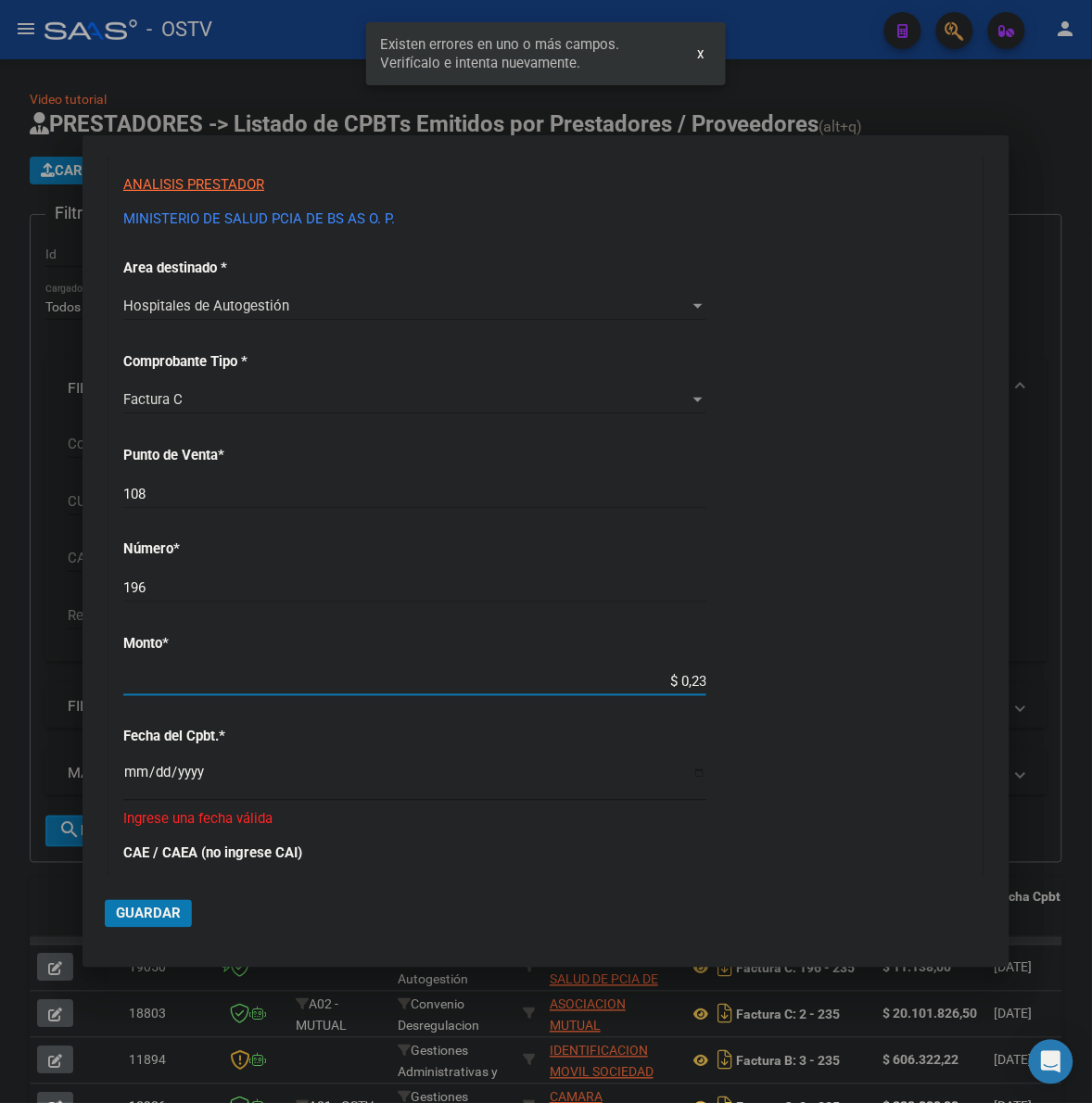
type input "$ 2,32"
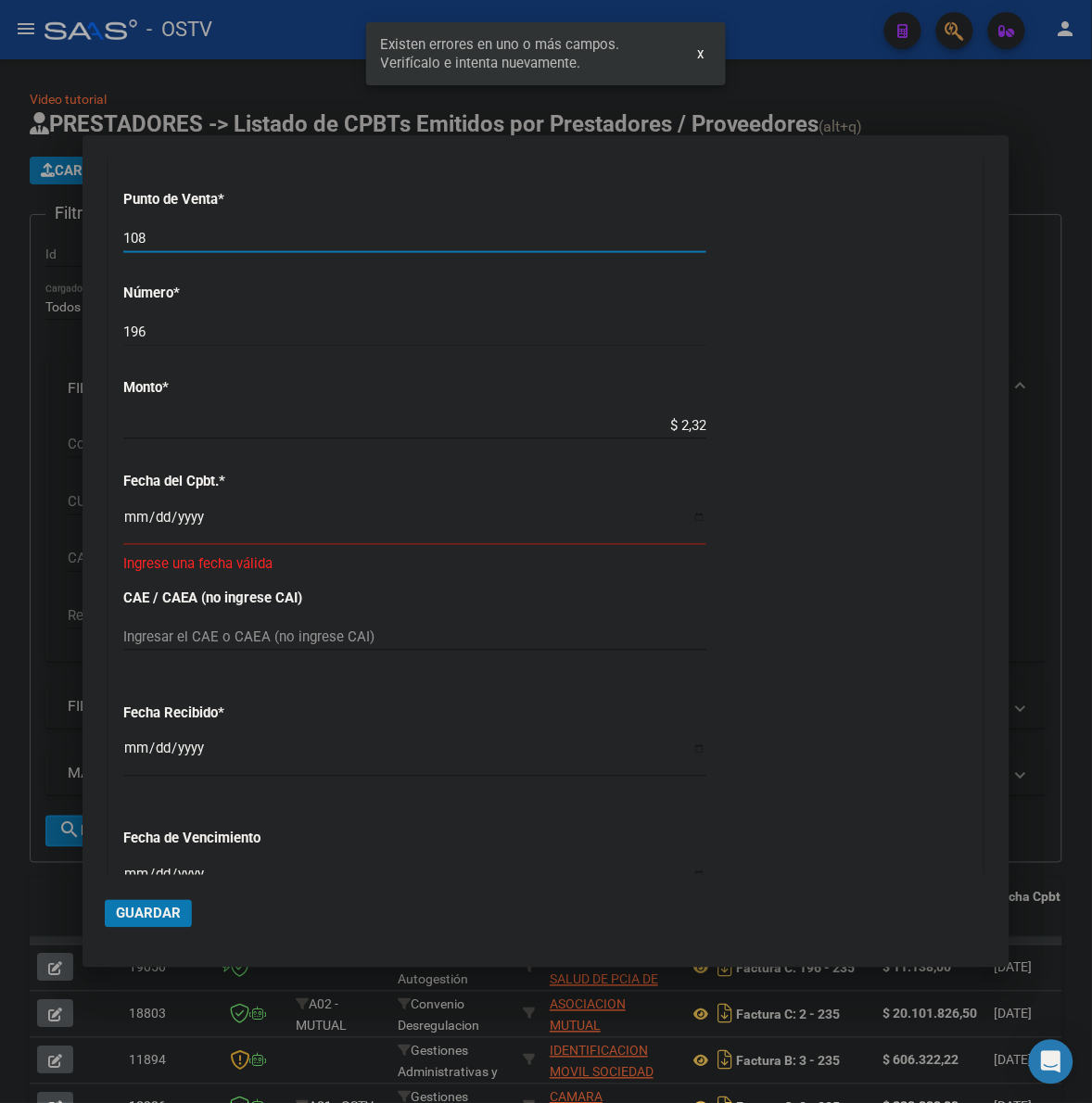
drag, startPoint x: 248, startPoint y: 232, endPoint x: 99, endPoint y: 232, distance: 149.0
click at [99, 232] on mat-dialog-content "COMPROBANTE VER COMPROBANTE DATOS DEL COMPROBANTE CUIT * 30-62698339-8 Ingresar…" at bounding box center [546, 517] width 927 height 718
type input "196"
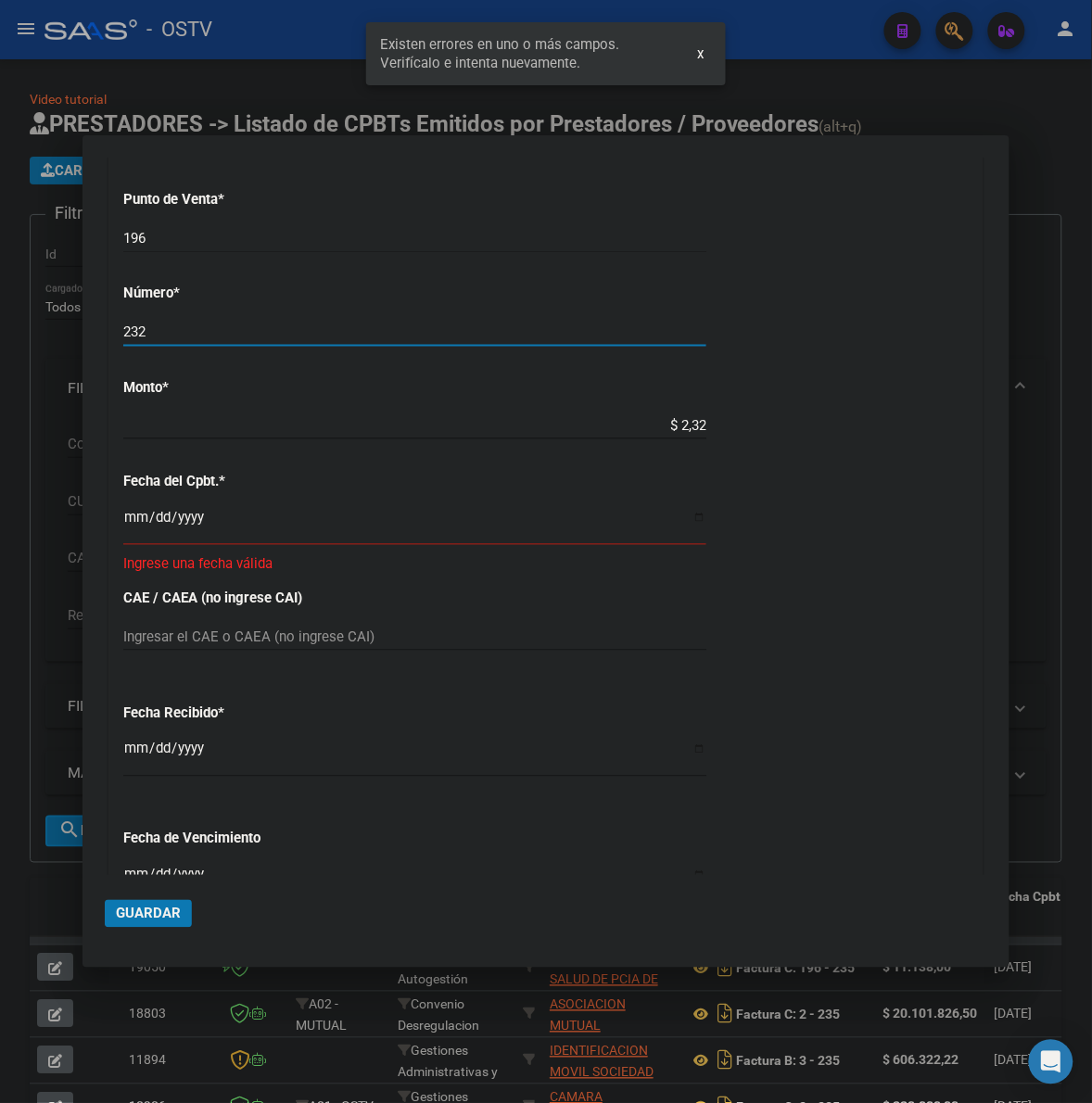
type input "232"
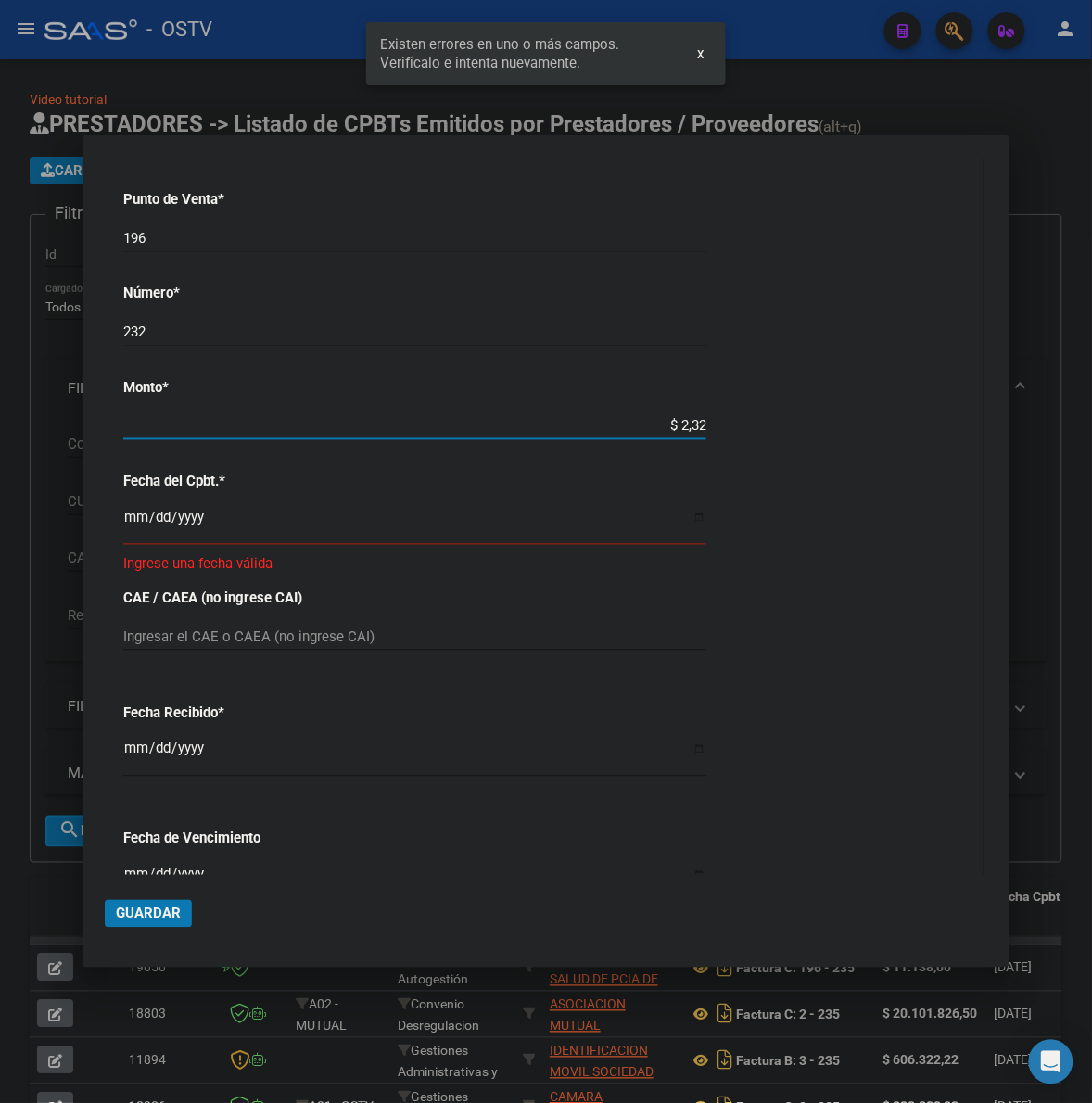
type input "$ 23.284,00"
type input "[DATE]"
type input "75148273755176"
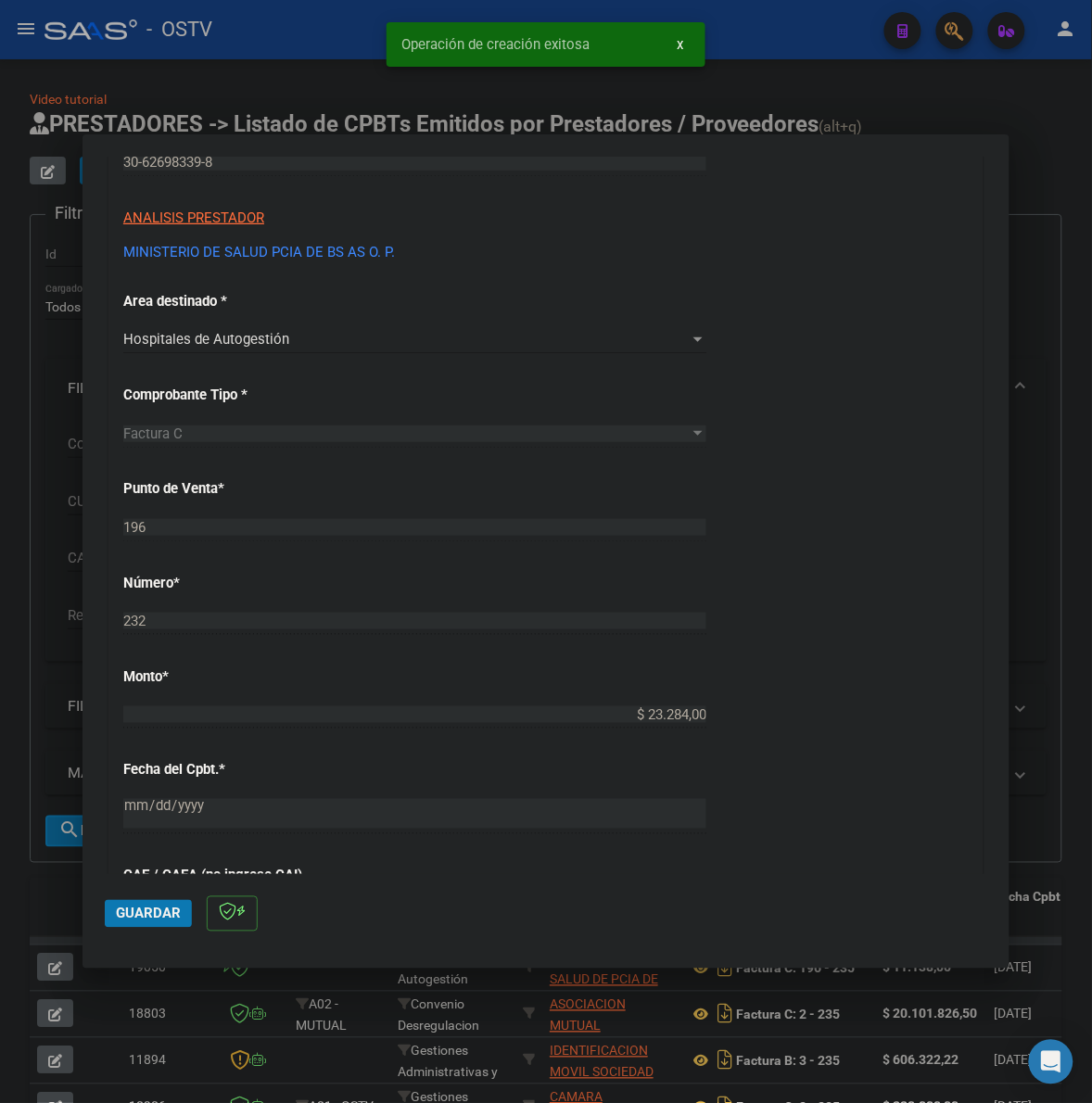
scroll to position [617, 0]
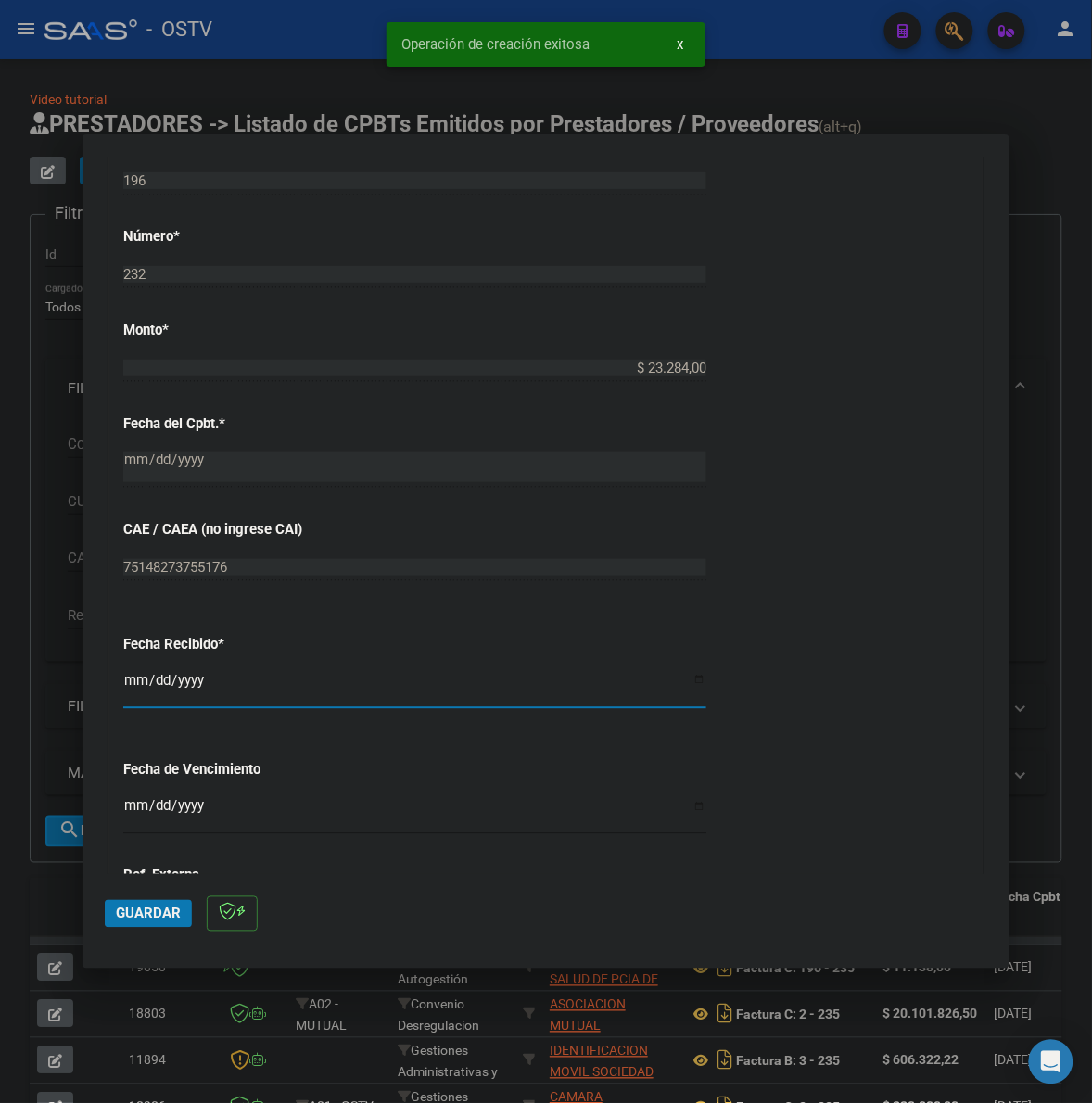
click at [139, 682] on input "[DATE]" at bounding box center [414, 688] width 583 height 30
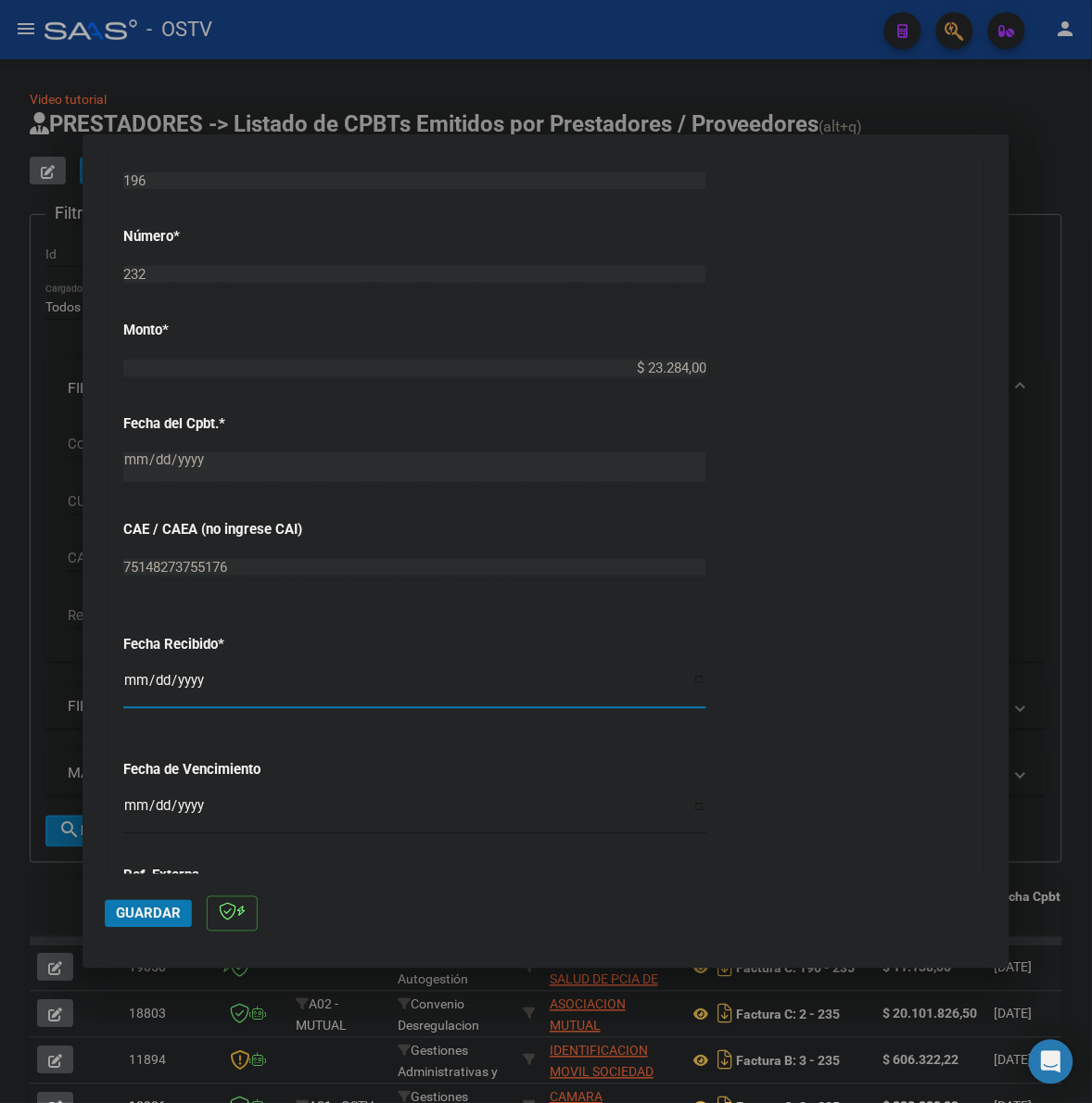
click at [136, 681] on input "[DATE]" at bounding box center [414, 688] width 583 height 30
type input "[DATE]"
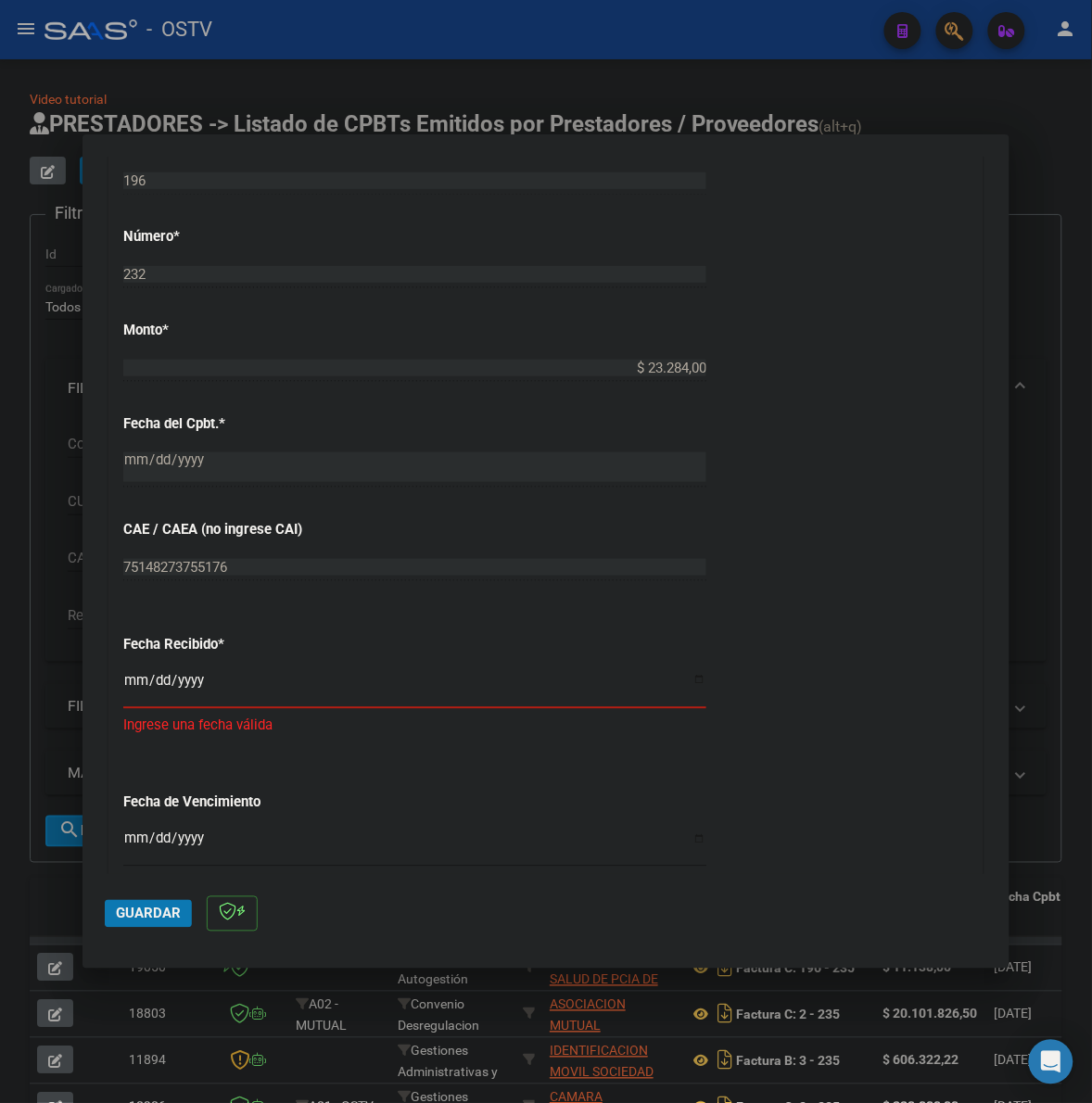
type input "[DATE]"
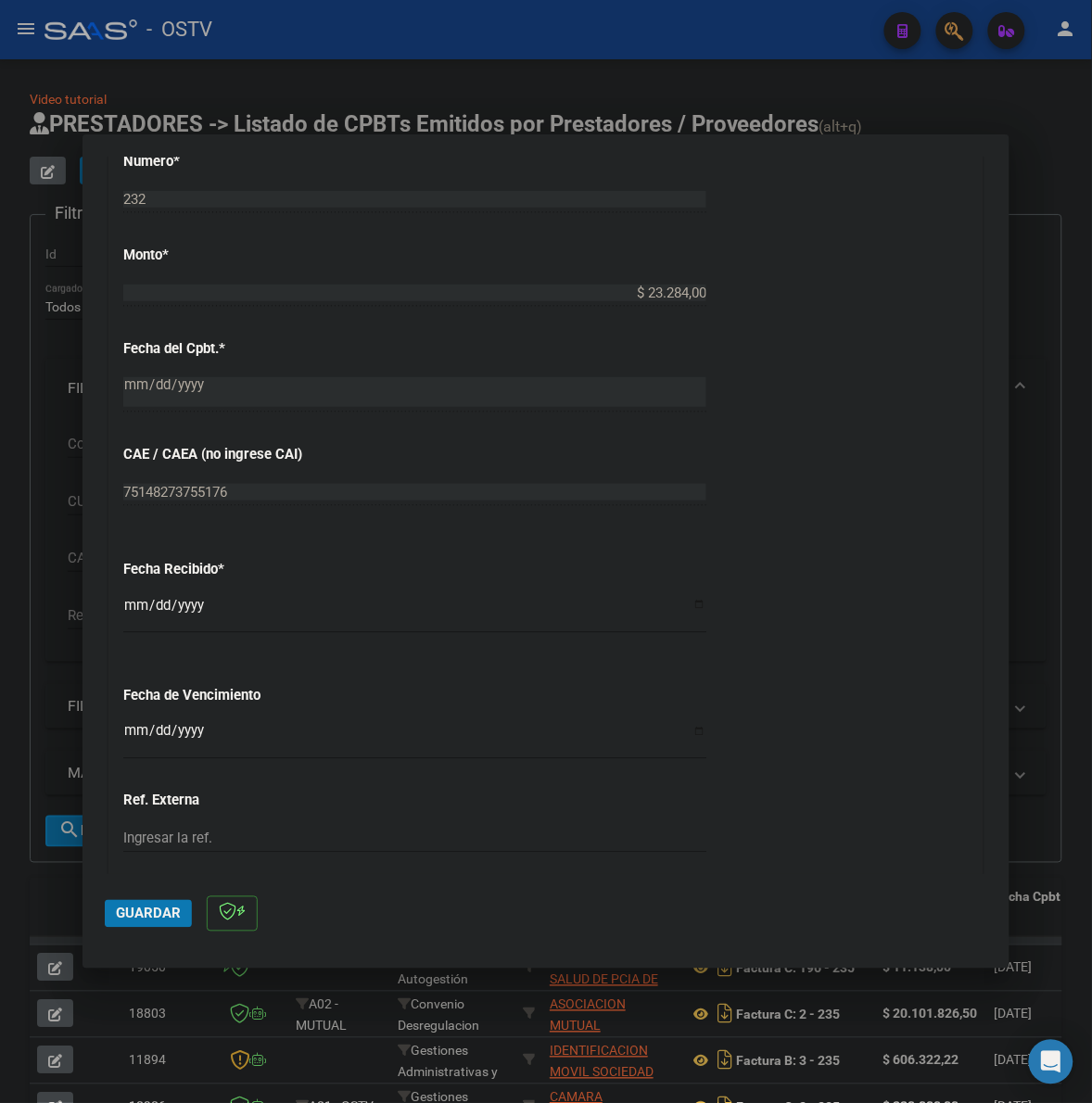
scroll to position [696, 0]
click at [135, 724] on input "Ingresar la fecha" at bounding box center [414, 735] width 583 height 30
click at [137, 730] on input "Ingresar la fecha" at bounding box center [414, 735] width 583 height 30
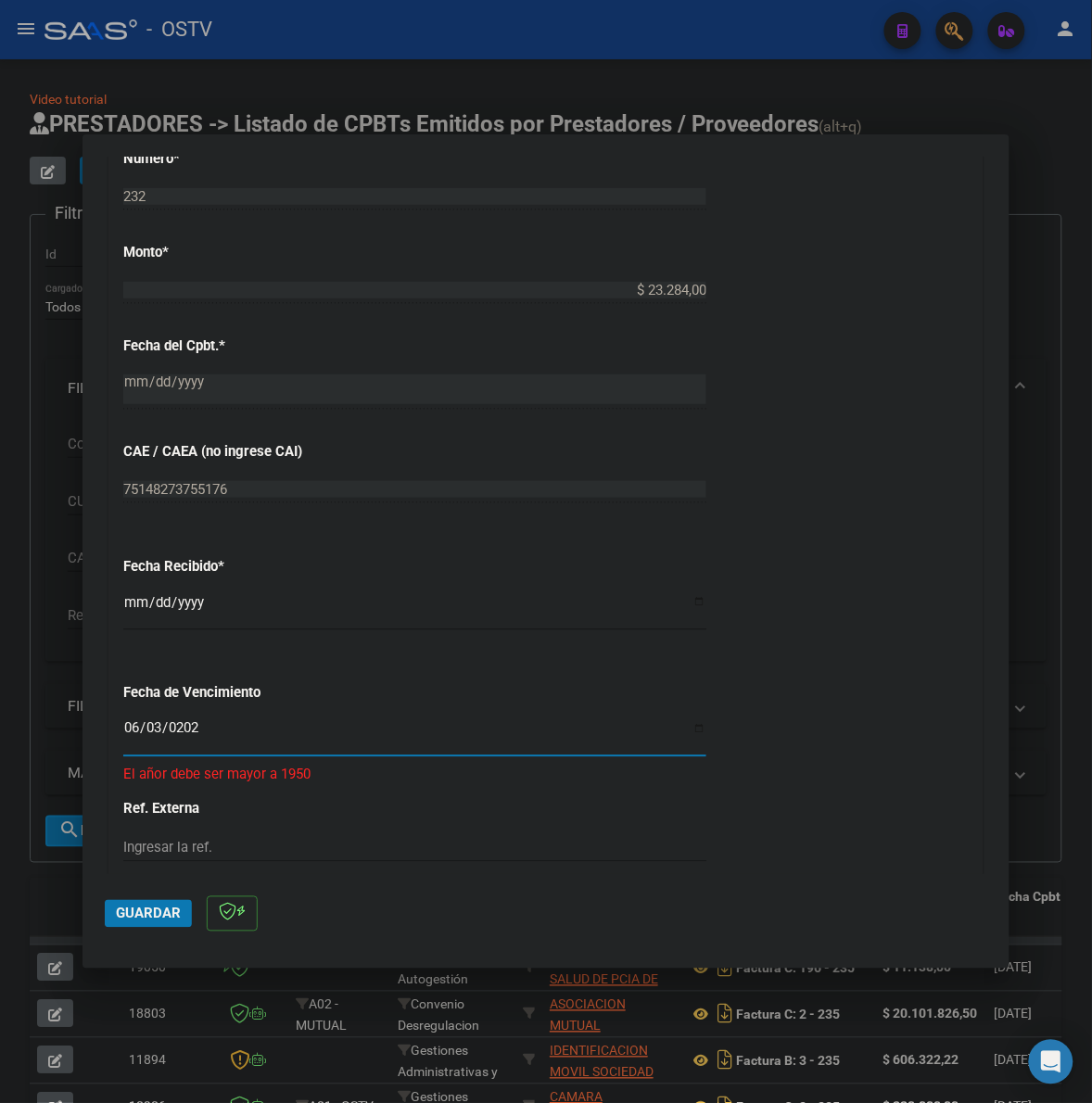
type input "[DATE]"
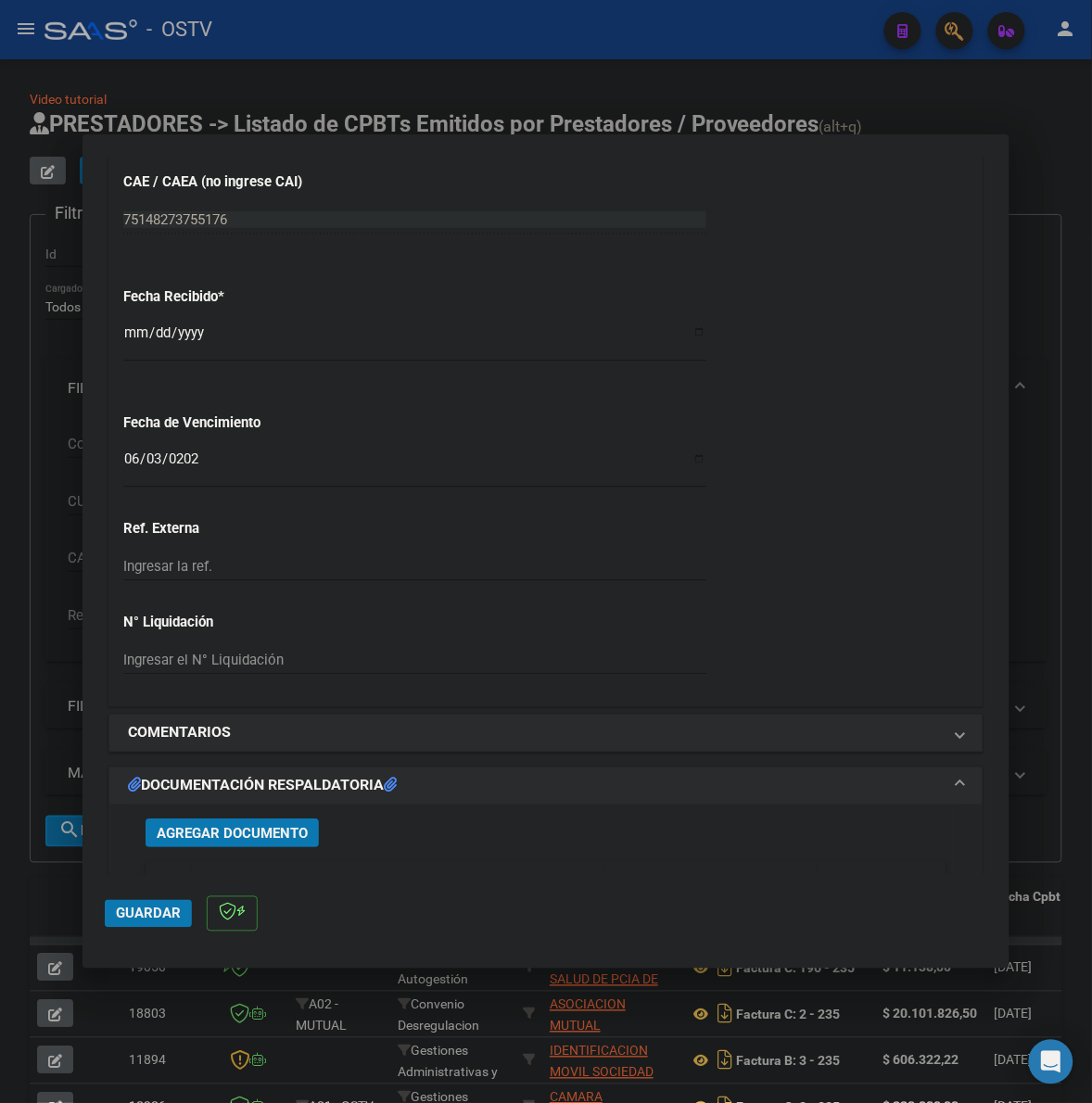
click at [238, 834] on span "Agregar Documento" at bounding box center [232, 833] width 151 height 16
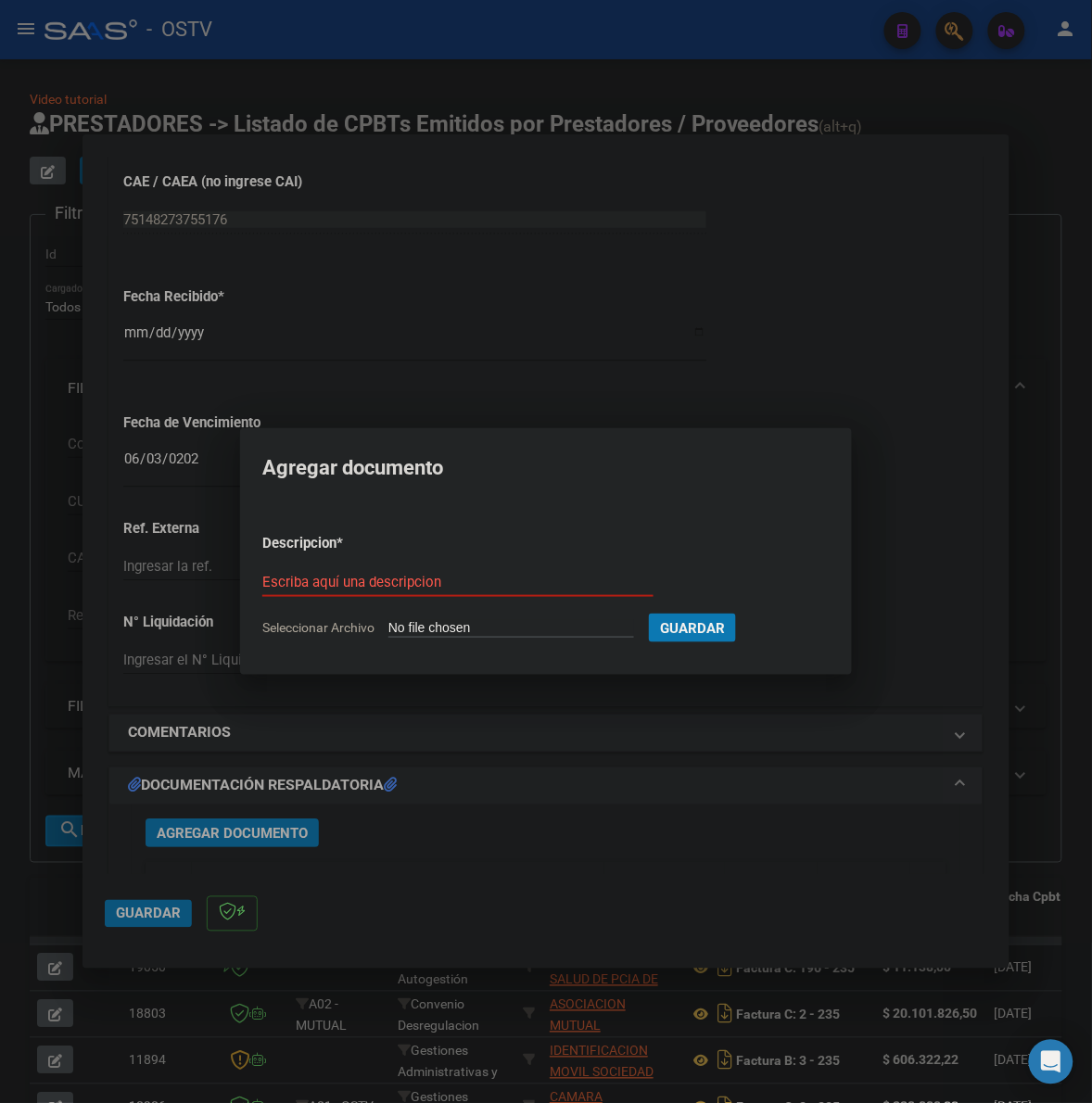
type input "C:\fakepath\FACTURA - 196 232 - HOSPITAL MATERNO NEONATOLOGICO NUESTRA [PERSON_…"
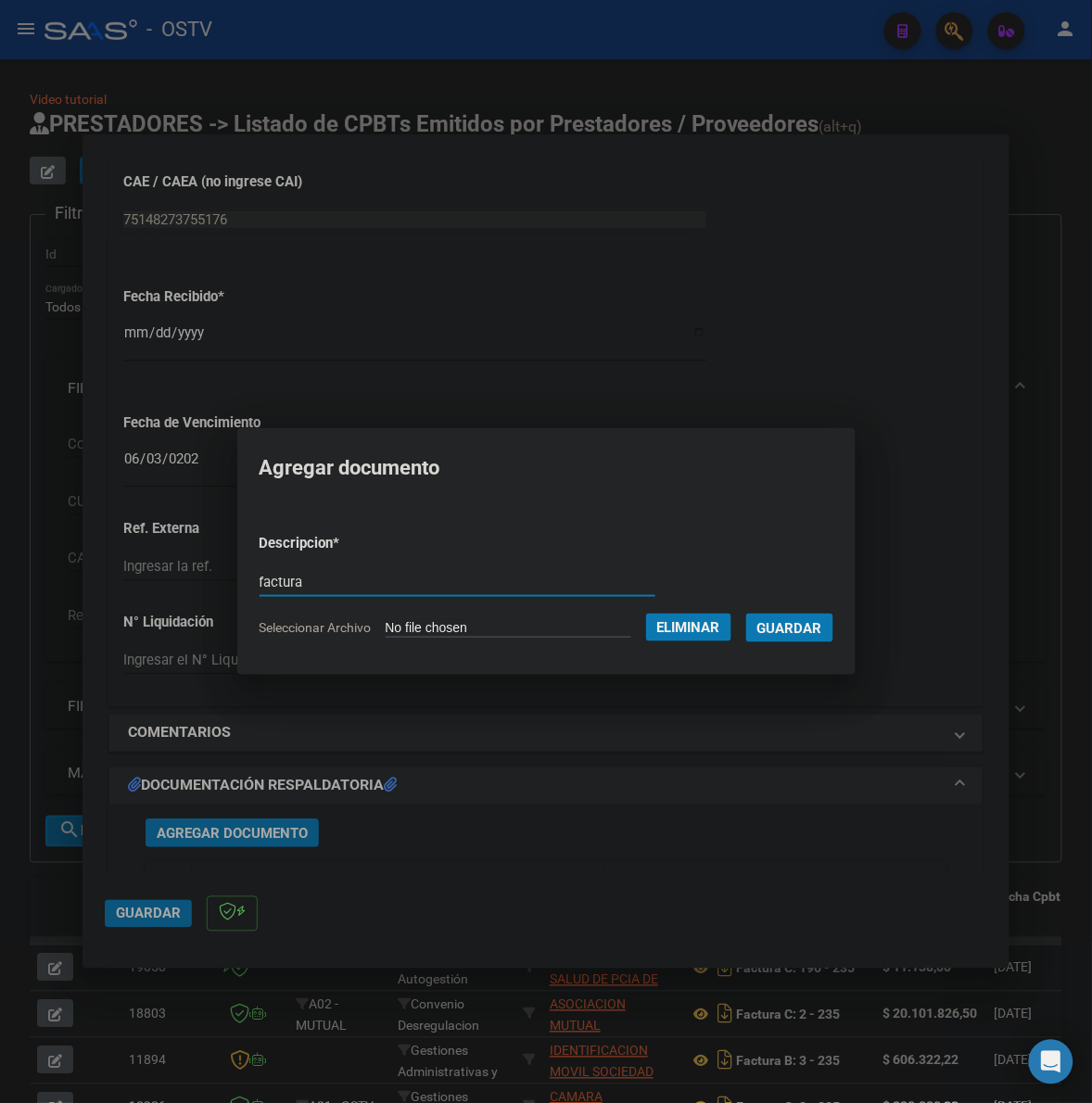
type input "factura"
click at [746, 613] on button "Guardar" at bounding box center [789, 628] width 87 height 29
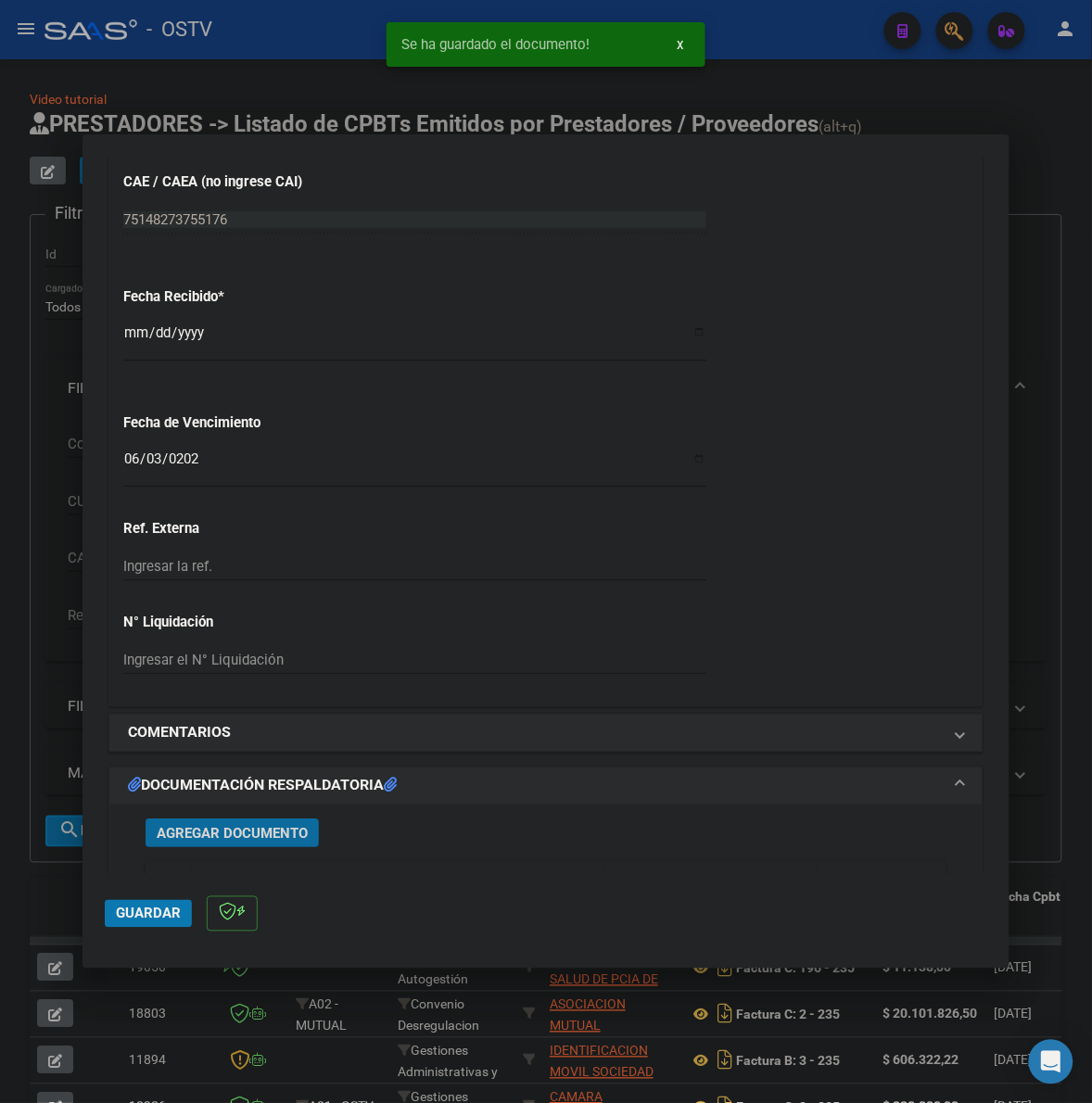
click at [238, 829] on span "Agregar Documento" at bounding box center [232, 833] width 151 height 16
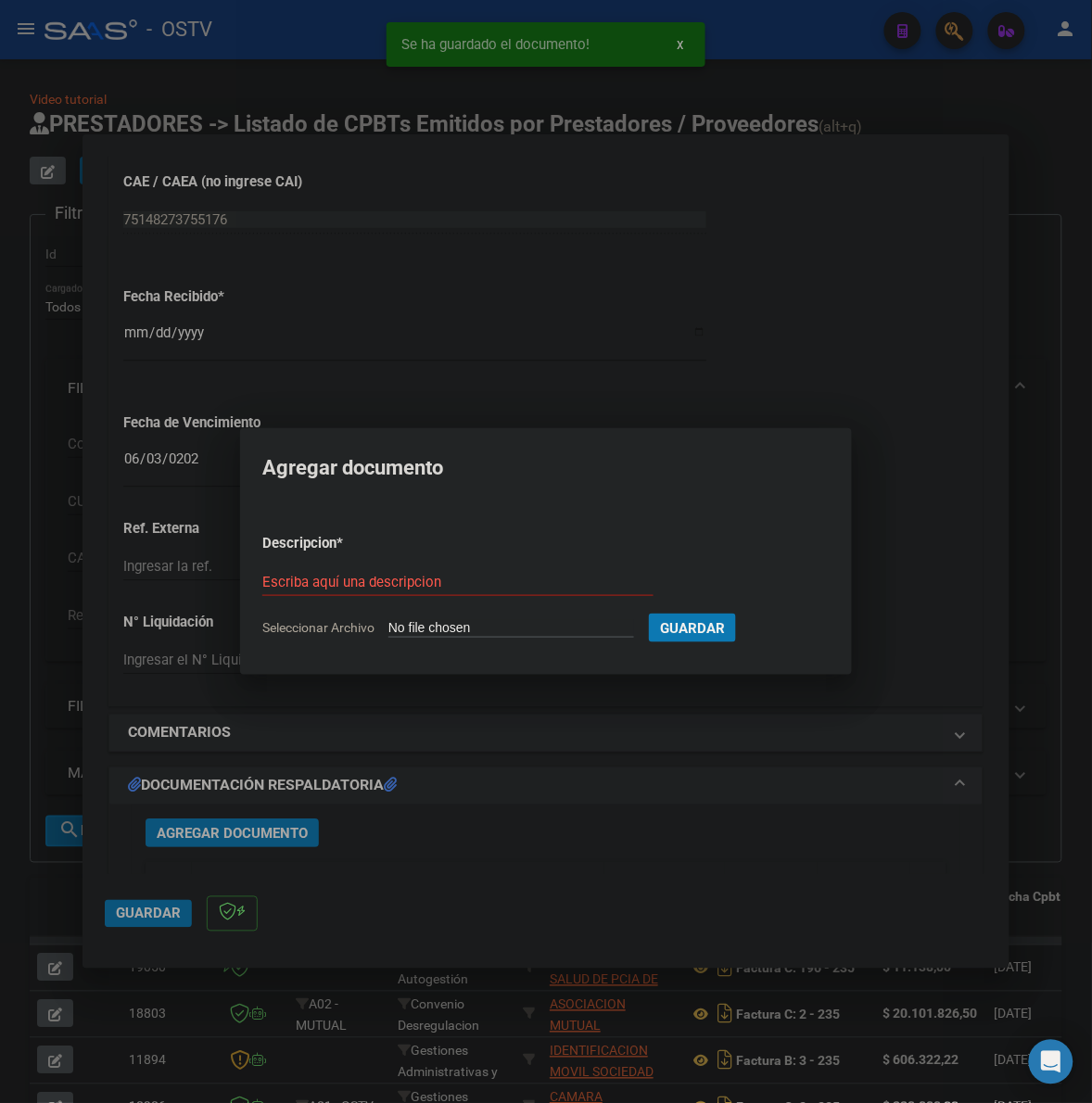
type input "C:\fakepath\ANEXO - 196 232 - HOSPITAL MATERNO NEONATOLOGICO NUESTRA [PERSON_NA…"
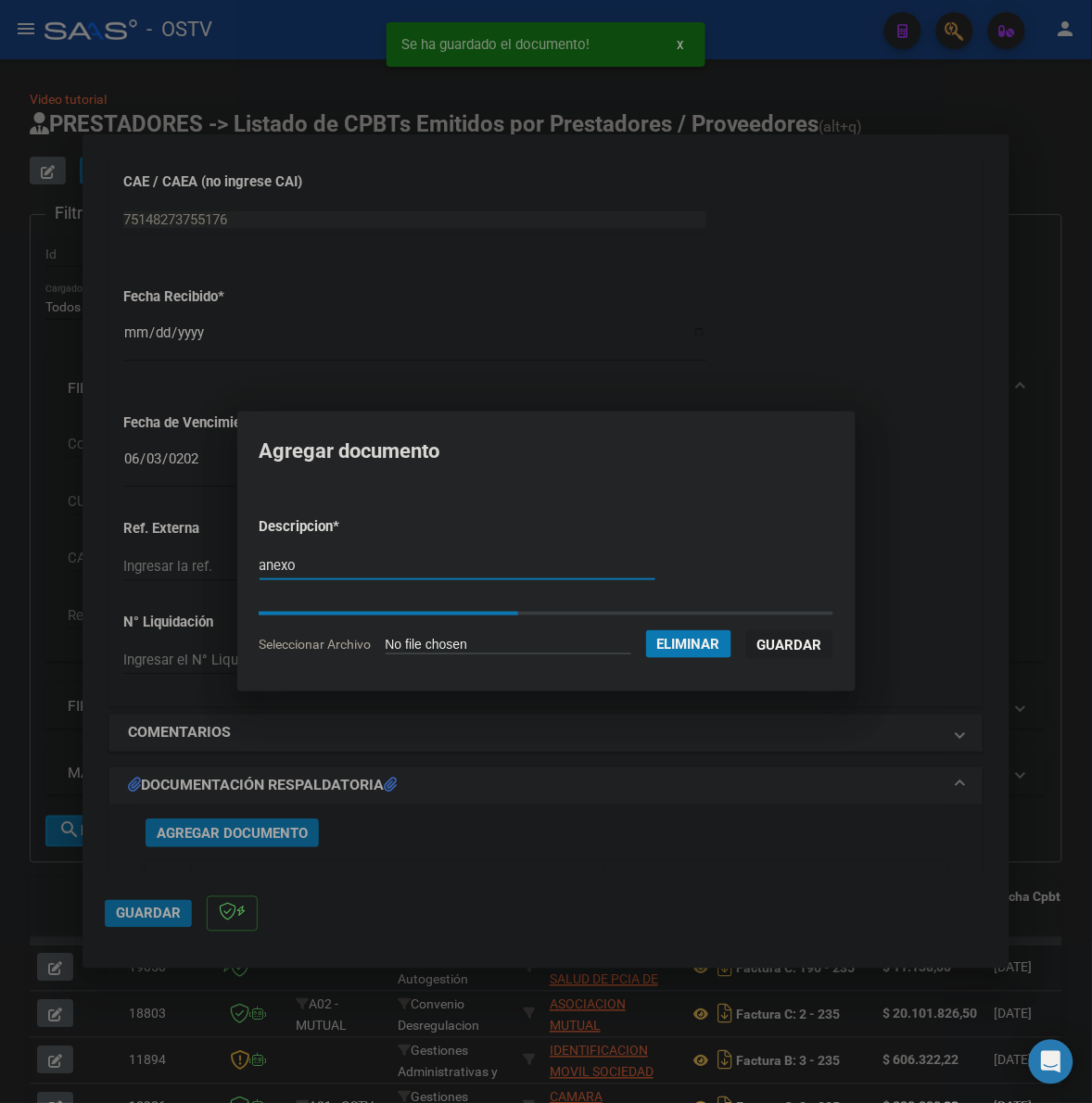
type input "anexo"
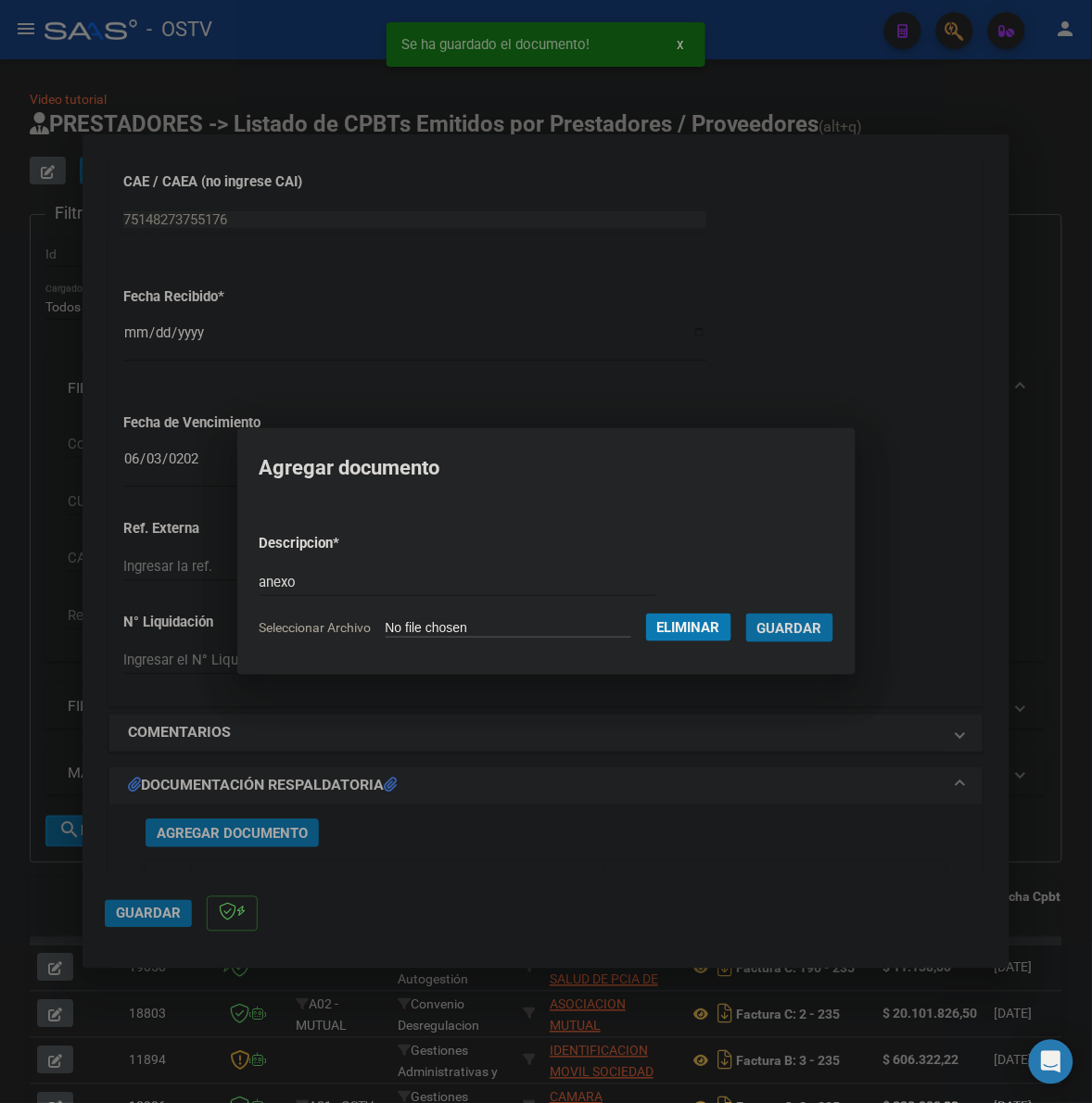
click at [746, 613] on button "Guardar" at bounding box center [789, 628] width 87 height 29
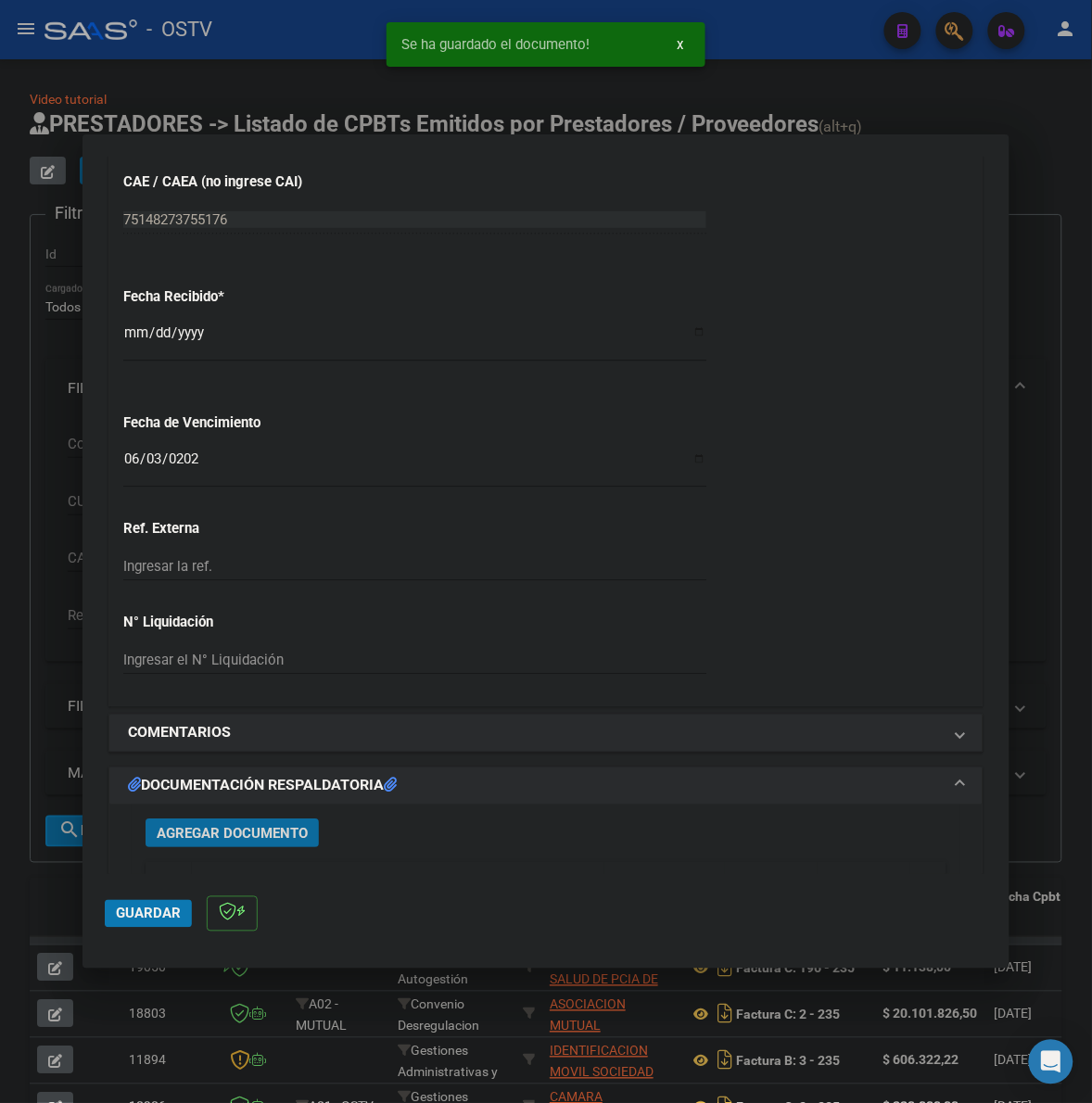
click at [144, 909] on span "Guardar" at bounding box center [148, 913] width 65 height 16
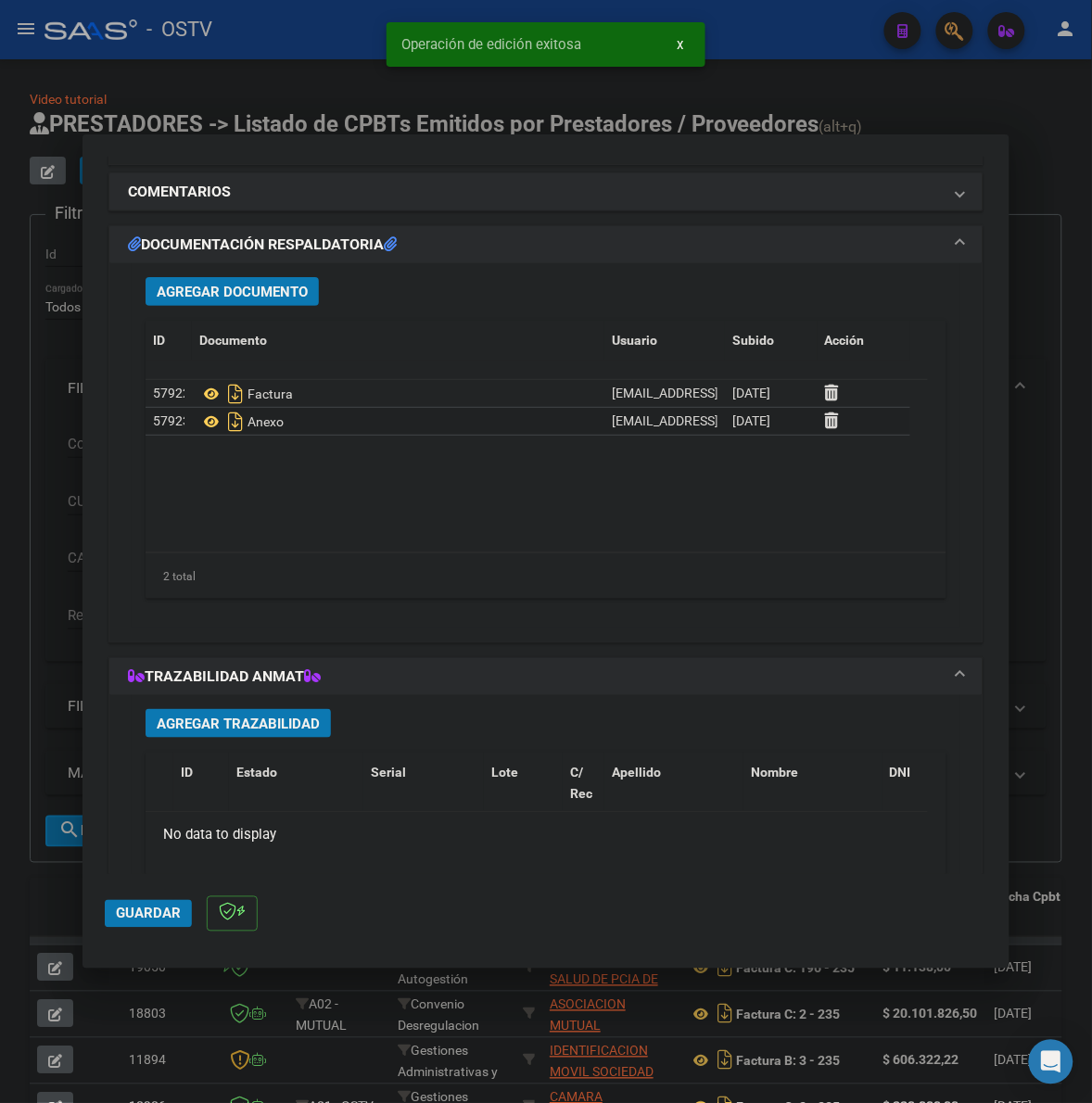
click at [1046, 205] on div at bounding box center [546, 552] width 1092 height 1103
type input "$ 0,00"
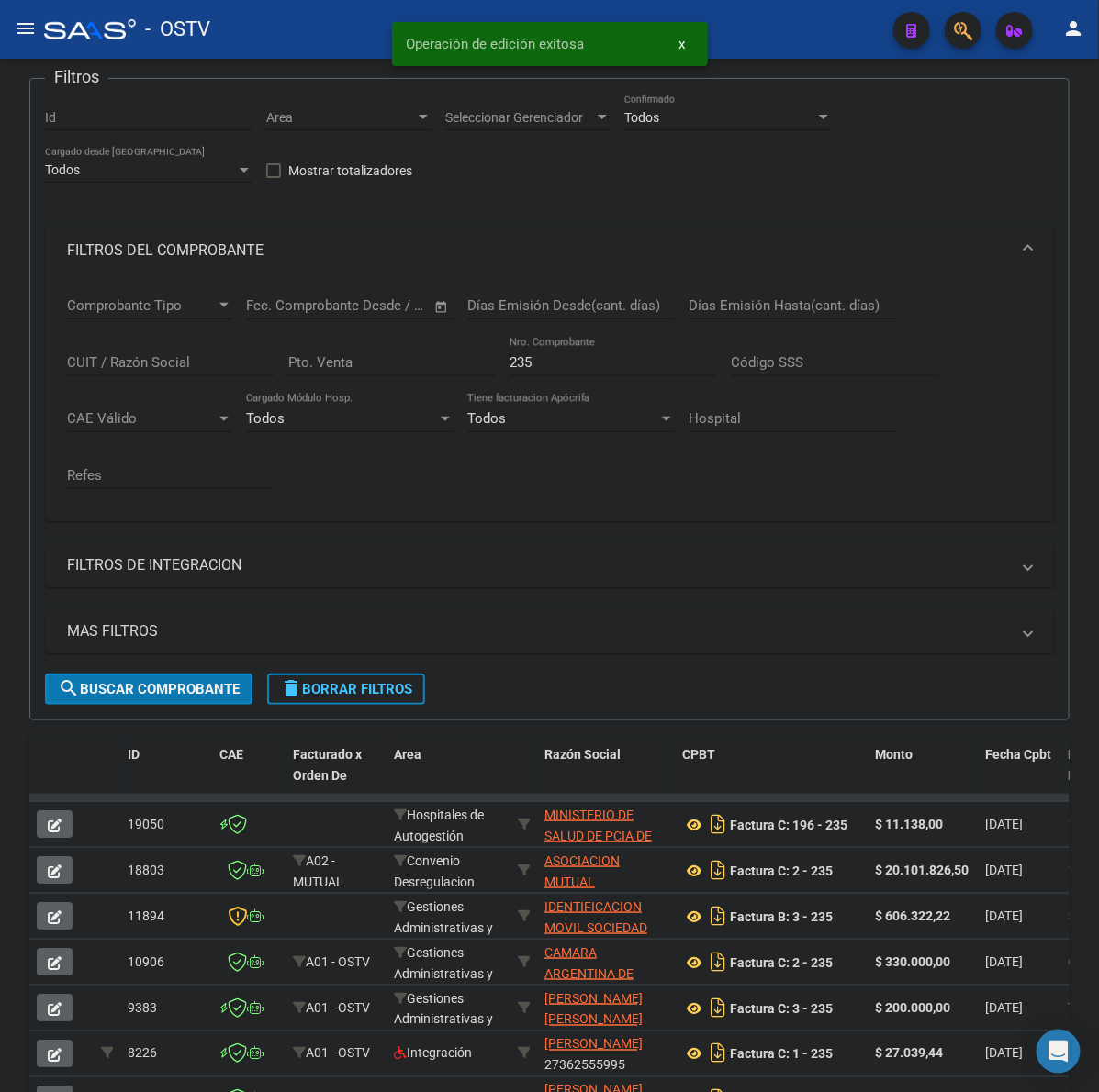
scroll to position [152, 0]
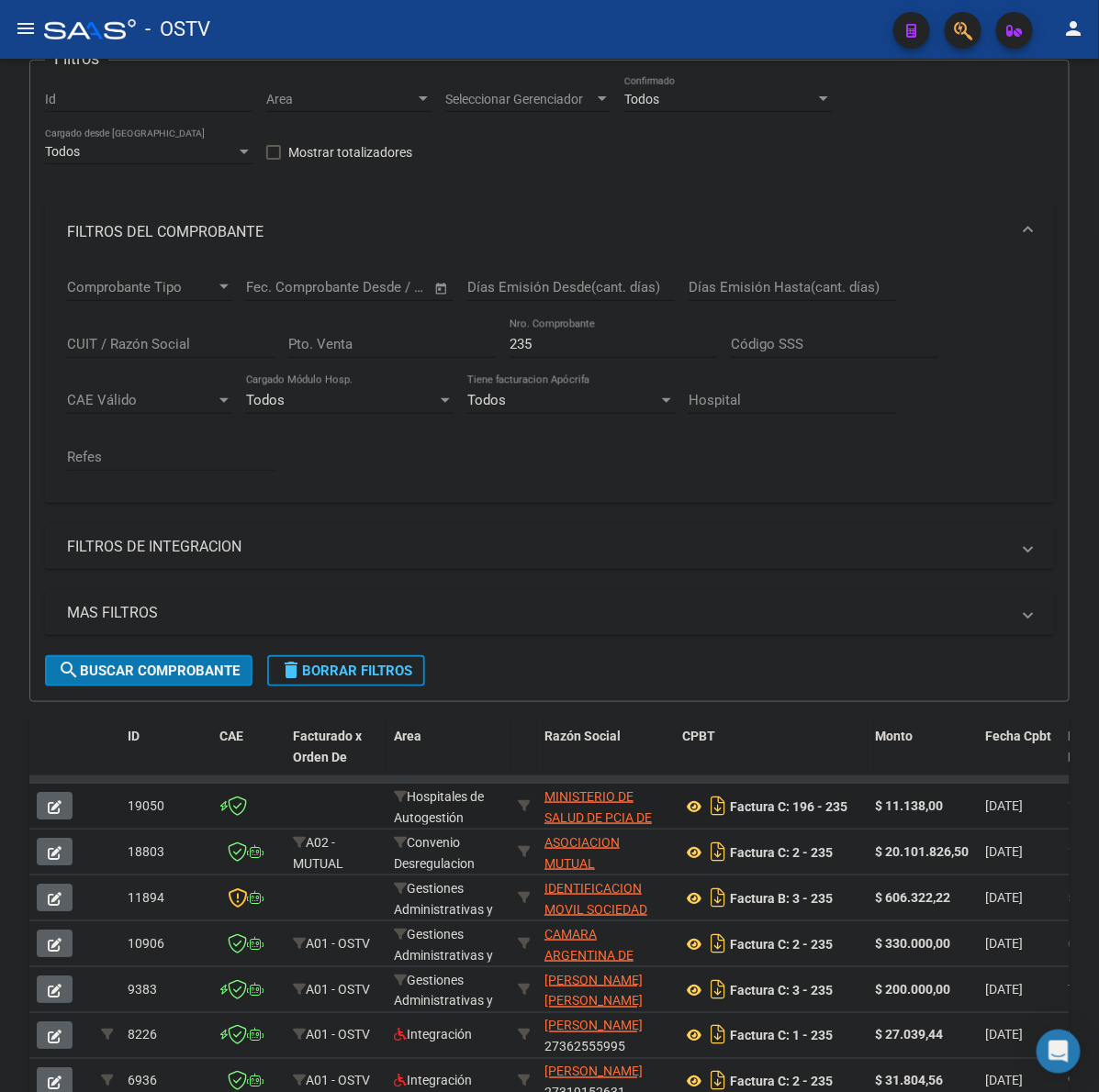
drag, startPoint x: 171, startPoint y: 808, endPoint x: 121, endPoint y: 801, distance: 50.5
click at [121, 801] on datatable-body-cell "19050" at bounding box center [167, 806] width 92 height 45
copy span "19050"
click at [383, 658] on button "delete Borrar Filtros" at bounding box center [346, 671] width 158 height 32
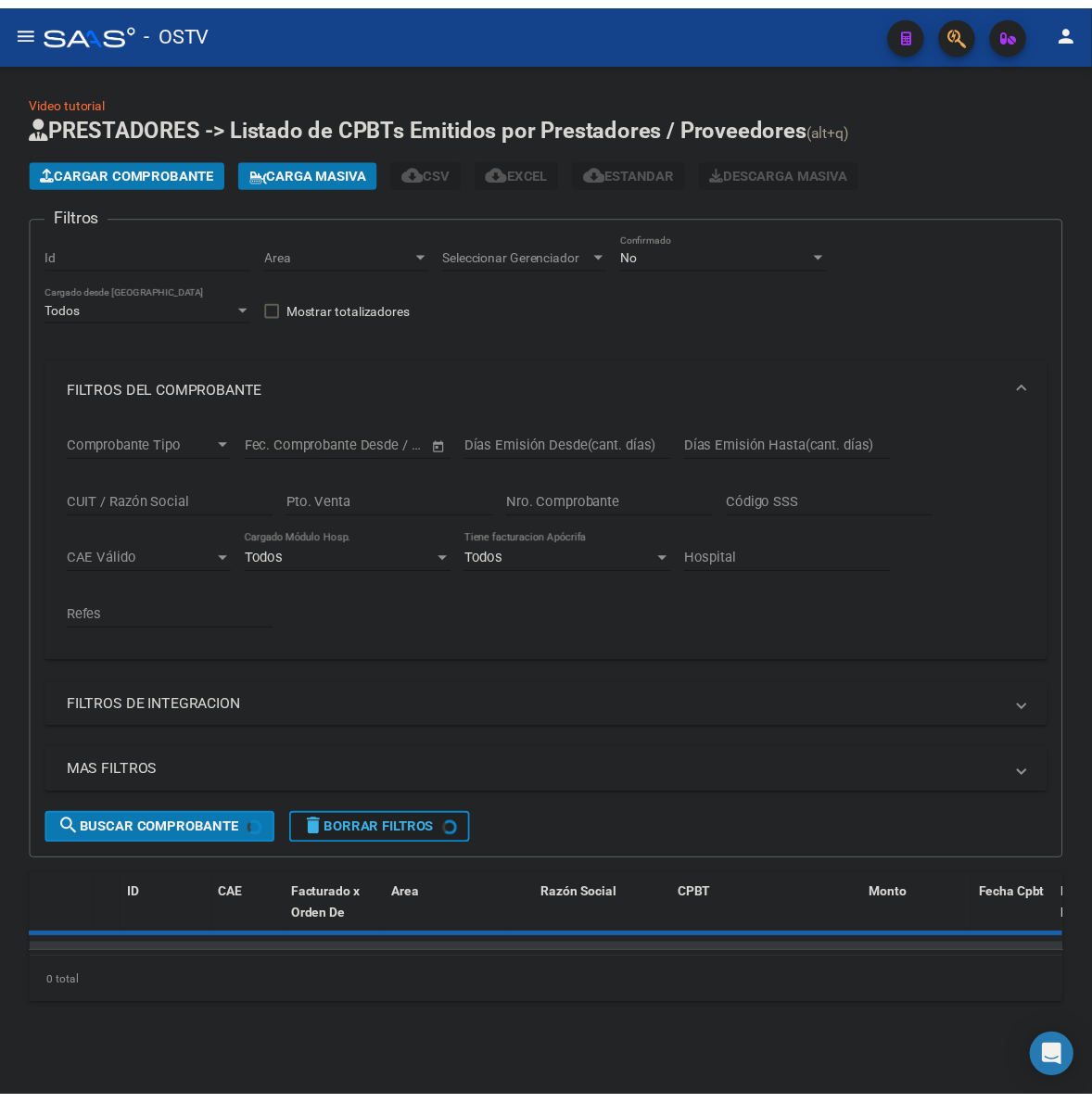
scroll to position [0, 0]
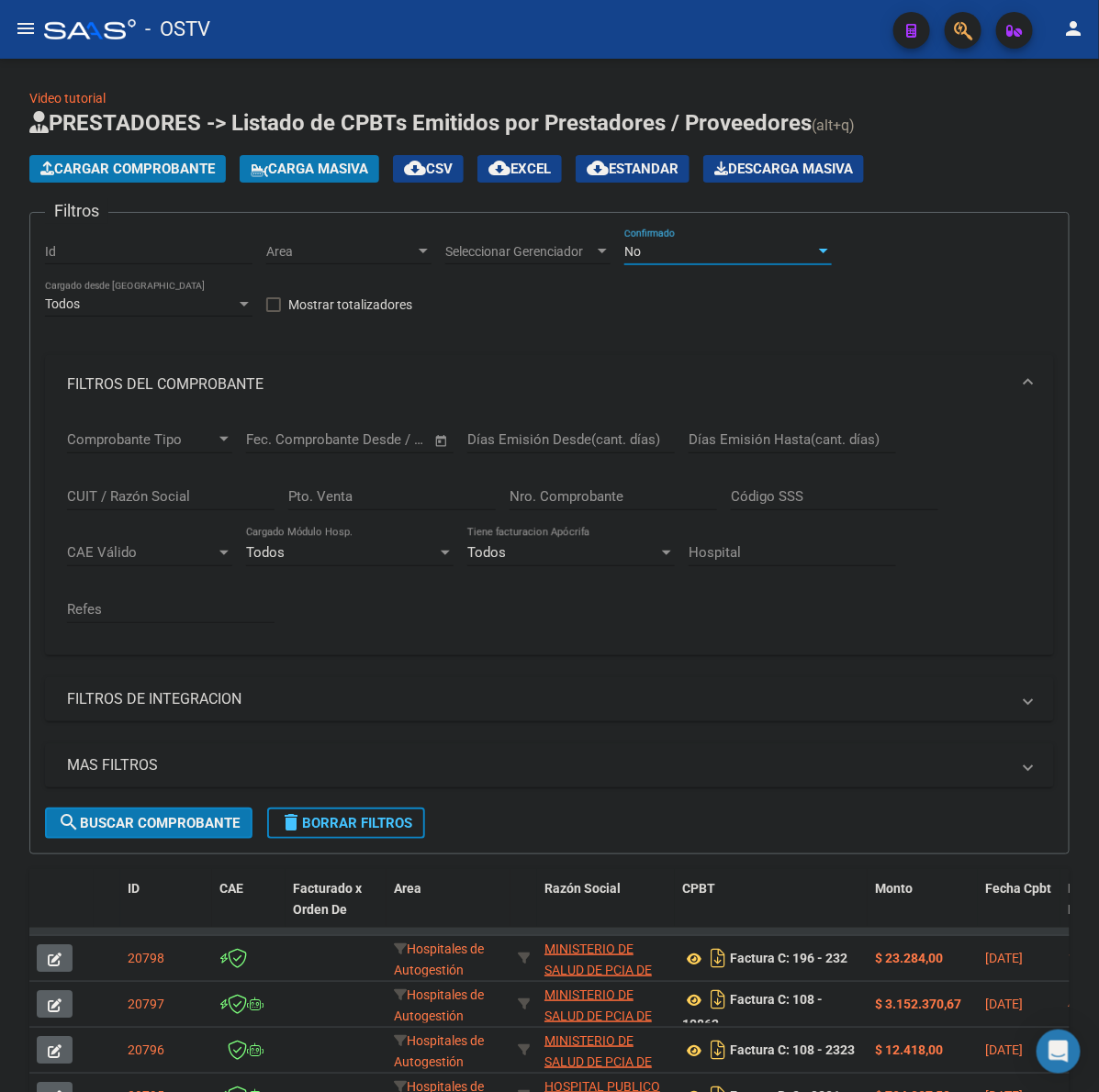
click at [666, 250] on div "No" at bounding box center [719, 252] width 191 height 15
drag, startPoint x: 659, startPoint y: 172, endPoint x: 103, endPoint y: 194, distance: 556.4
click at [658, 172] on span "Todos" at bounding box center [727, 174] width 208 height 38
click at [121, 168] on span "Cargar Comprobante" at bounding box center [127, 169] width 174 height 16
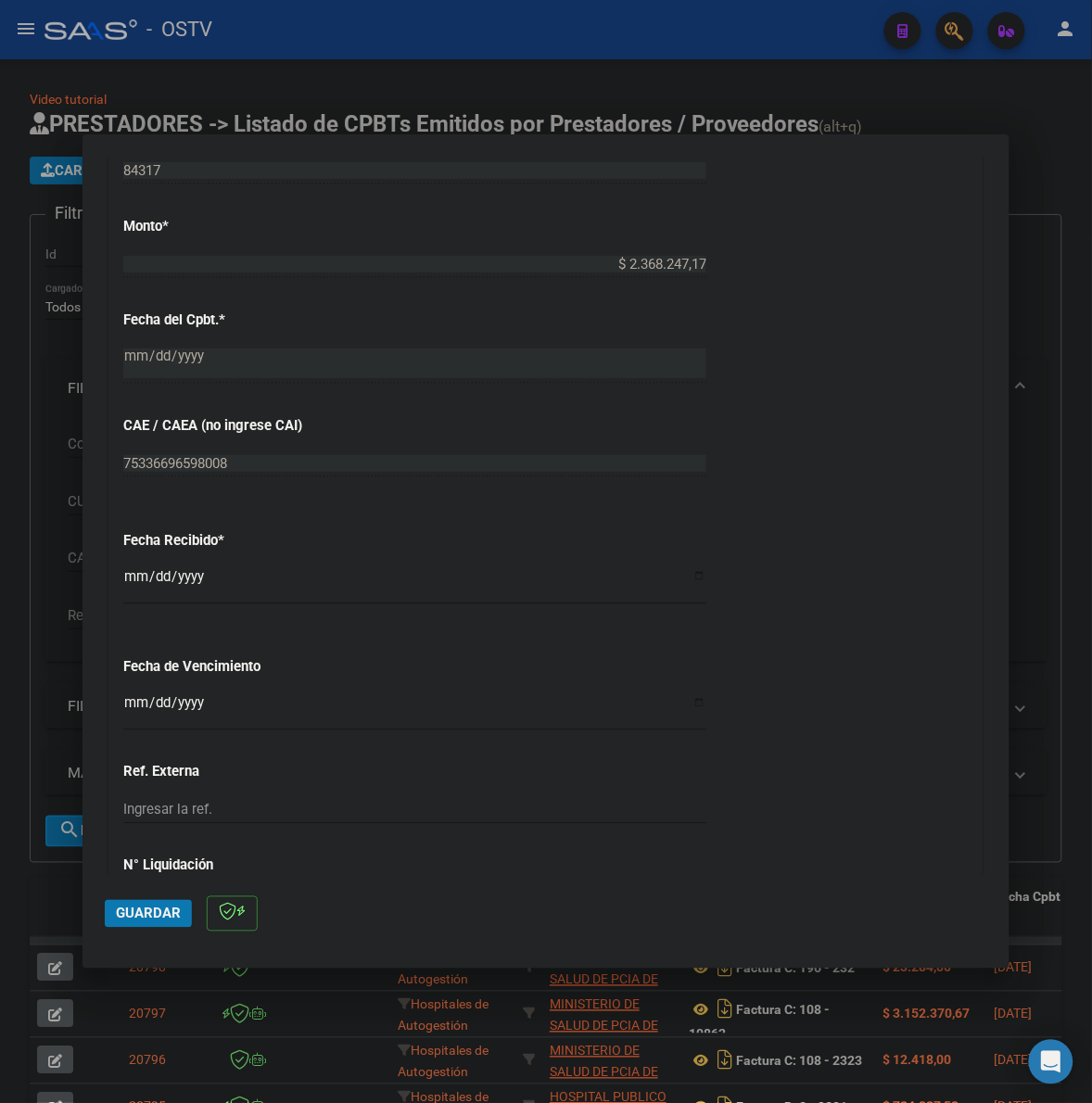
scroll to position [811, 0]
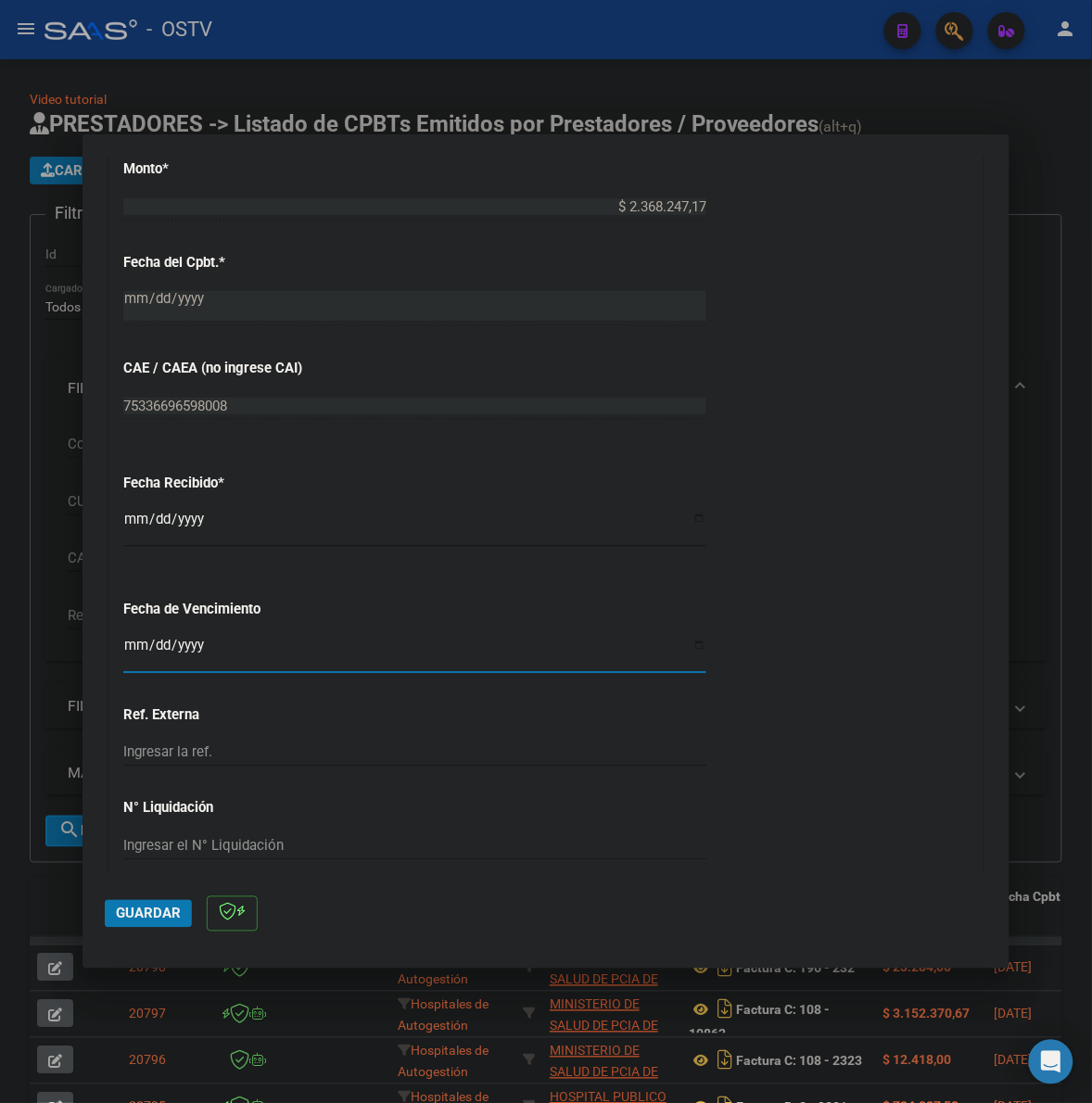
click at [135, 647] on input "Ingresar la fecha" at bounding box center [414, 652] width 583 height 30
type input "[DATE]"
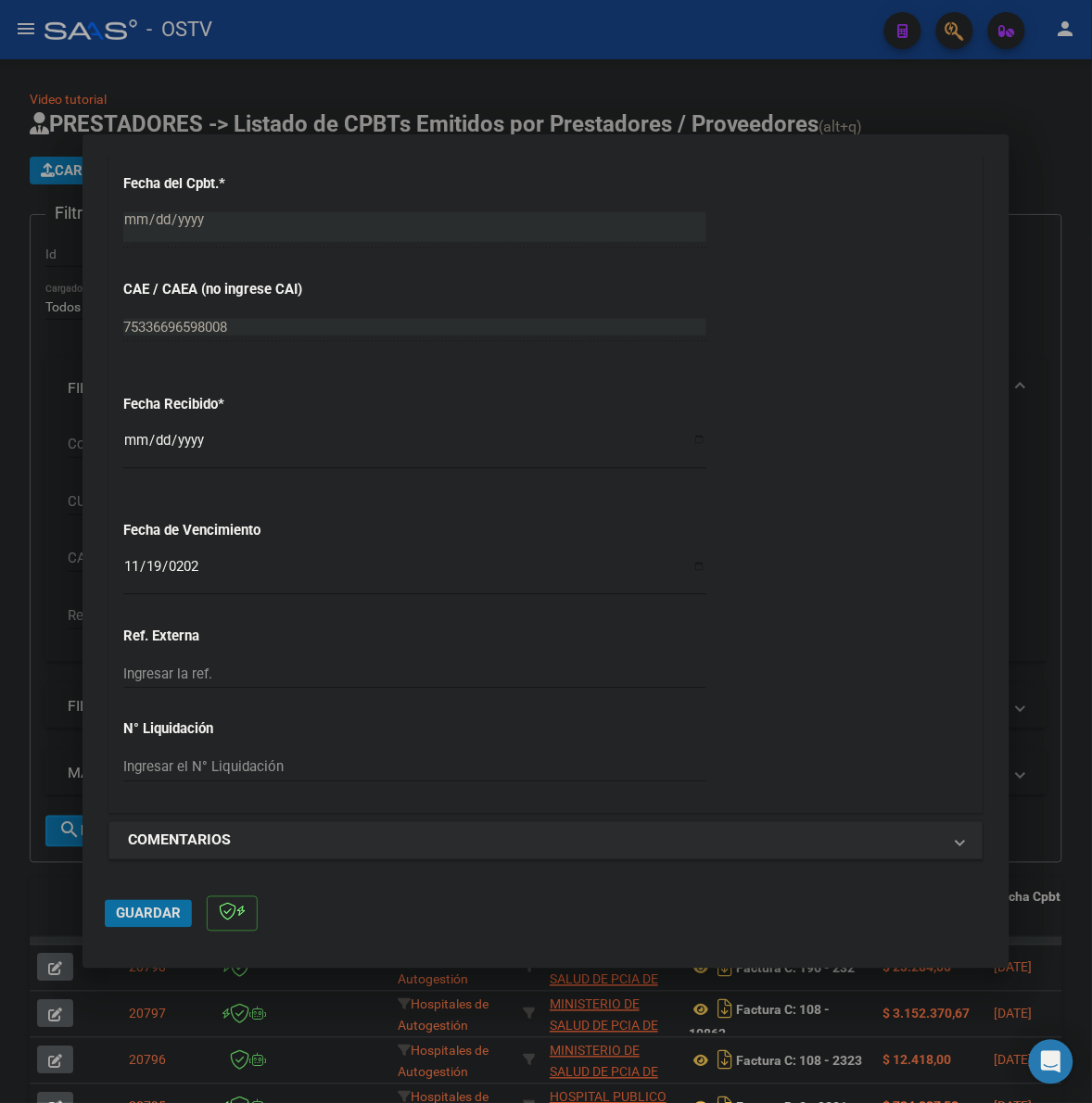
click at [143, 917] on span "Guardar" at bounding box center [148, 913] width 65 height 16
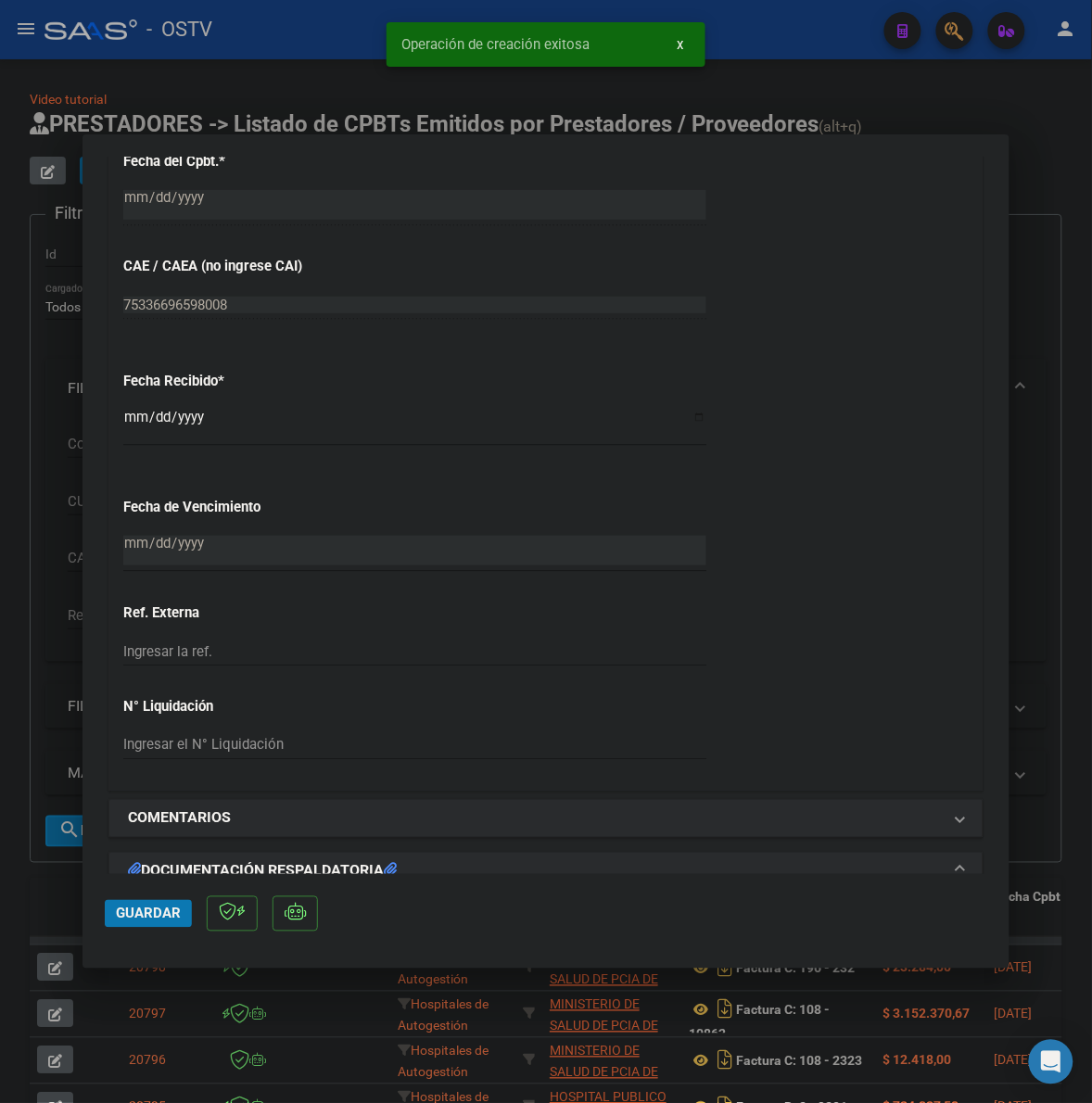
scroll to position [1081, 0]
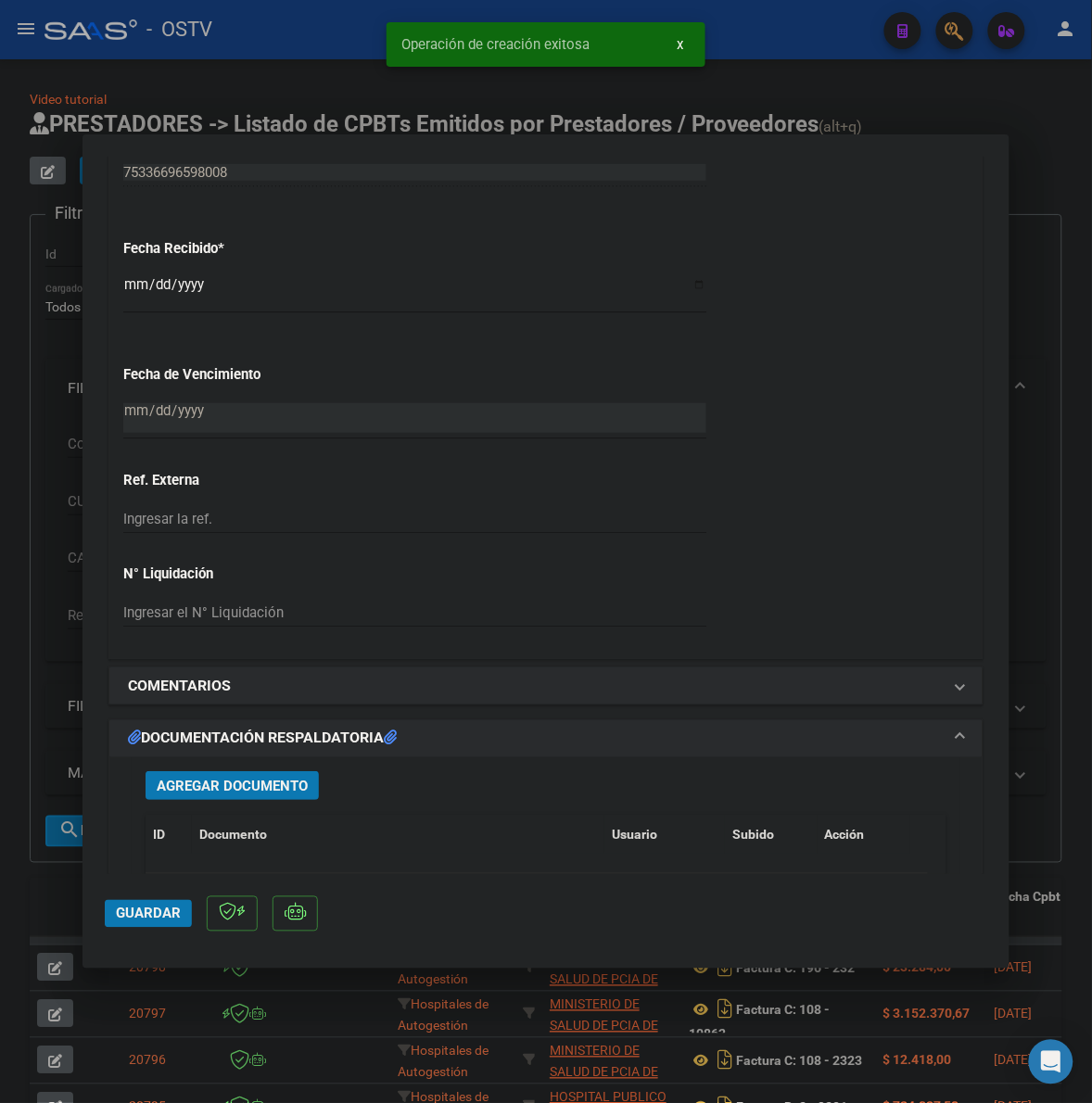
click at [262, 784] on span "Agregar Documento" at bounding box center [232, 786] width 151 height 16
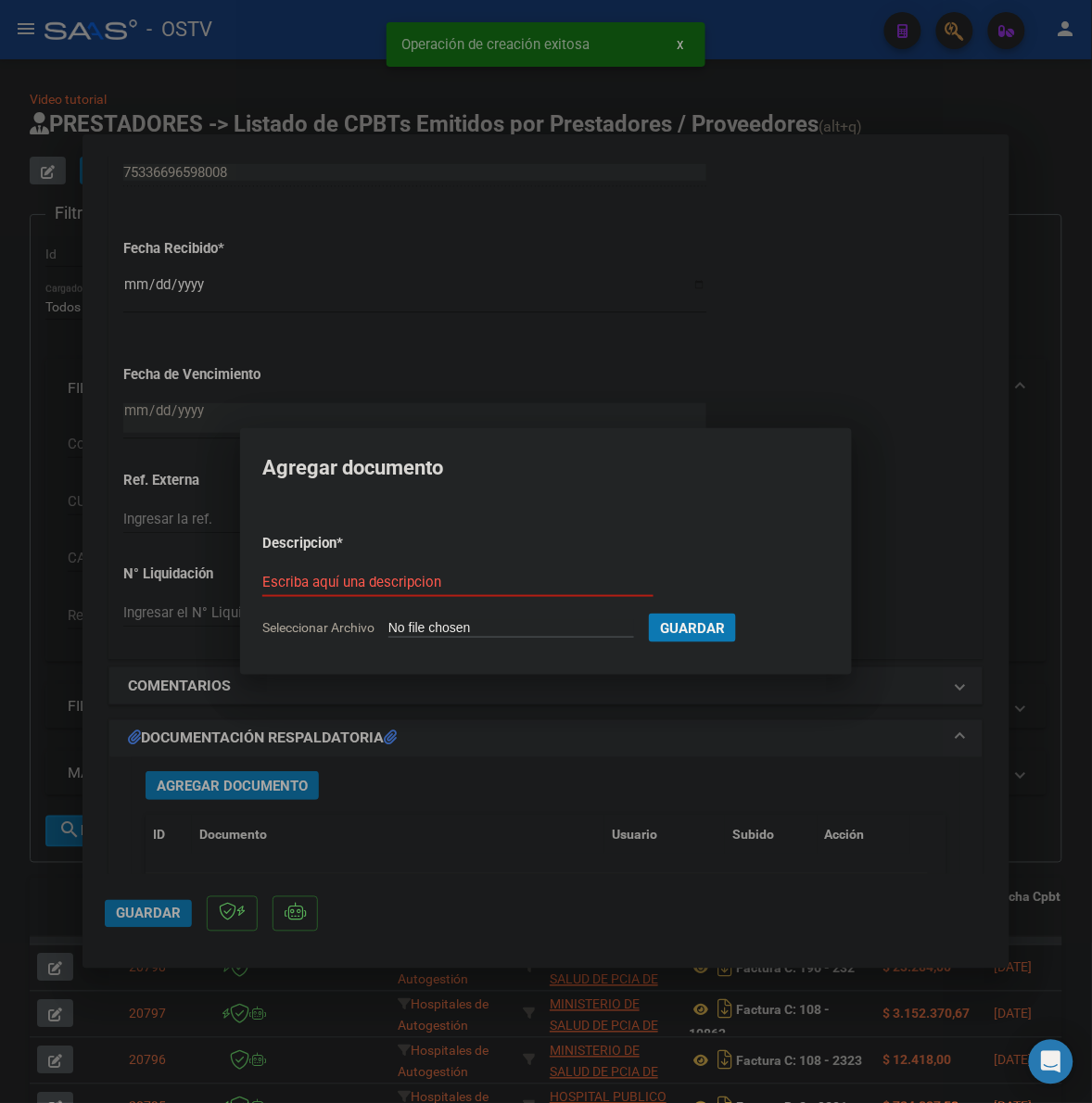
type input "C:\fakepath\FACTURA - 1 84317 - FACOEP.pdf"
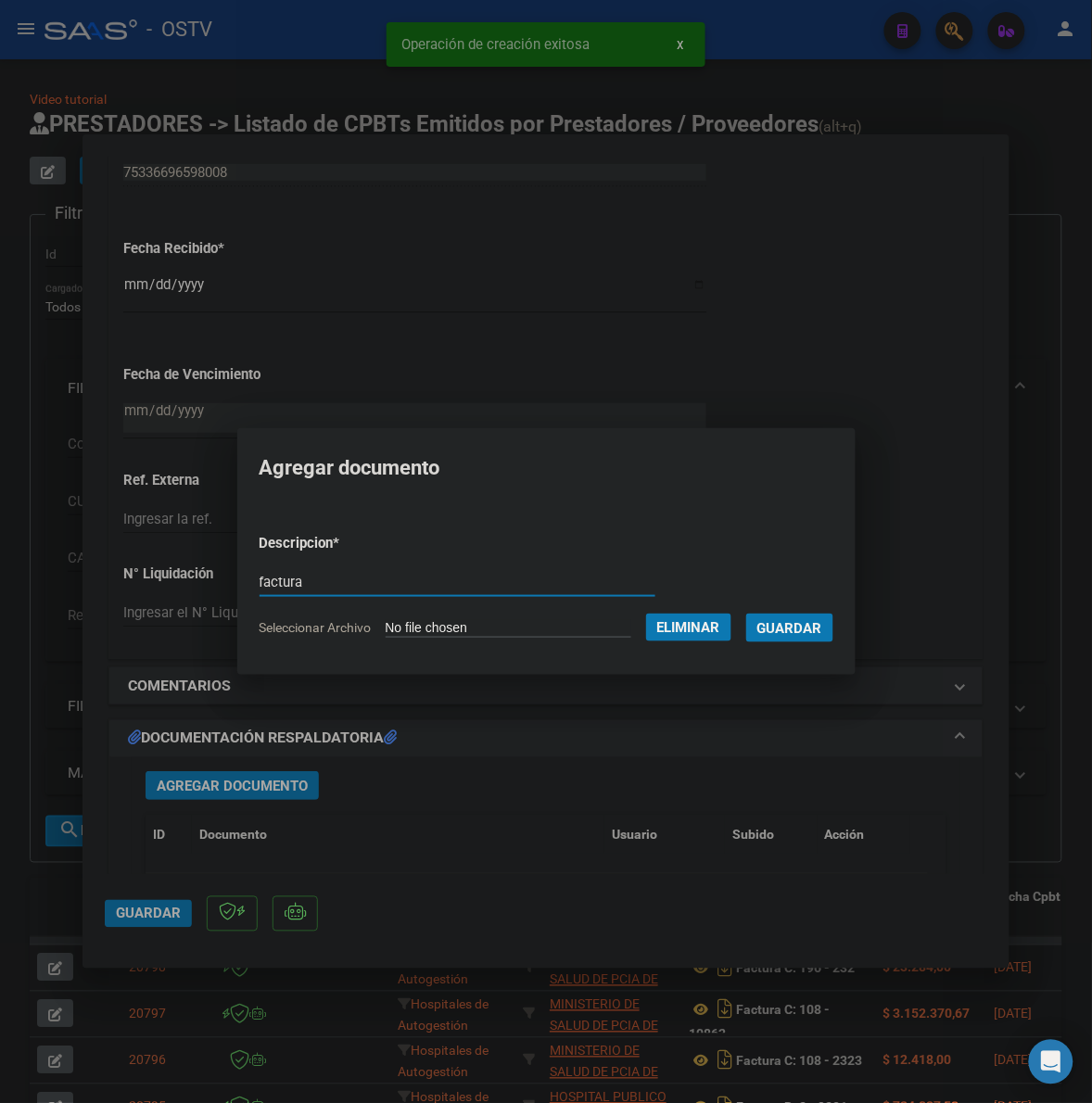
type input "factura"
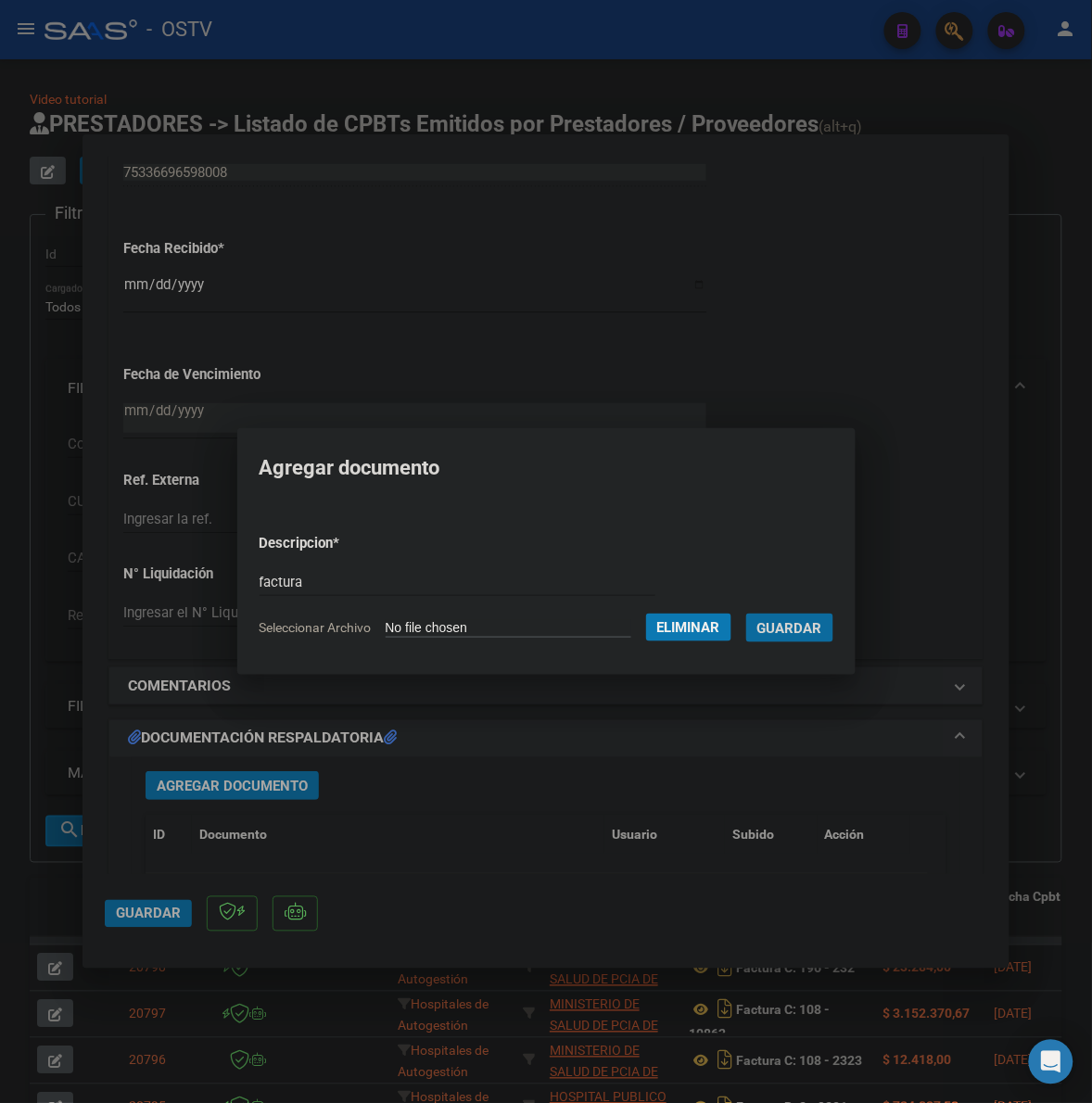
click at [746, 613] on button "Guardar" at bounding box center [789, 628] width 87 height 29
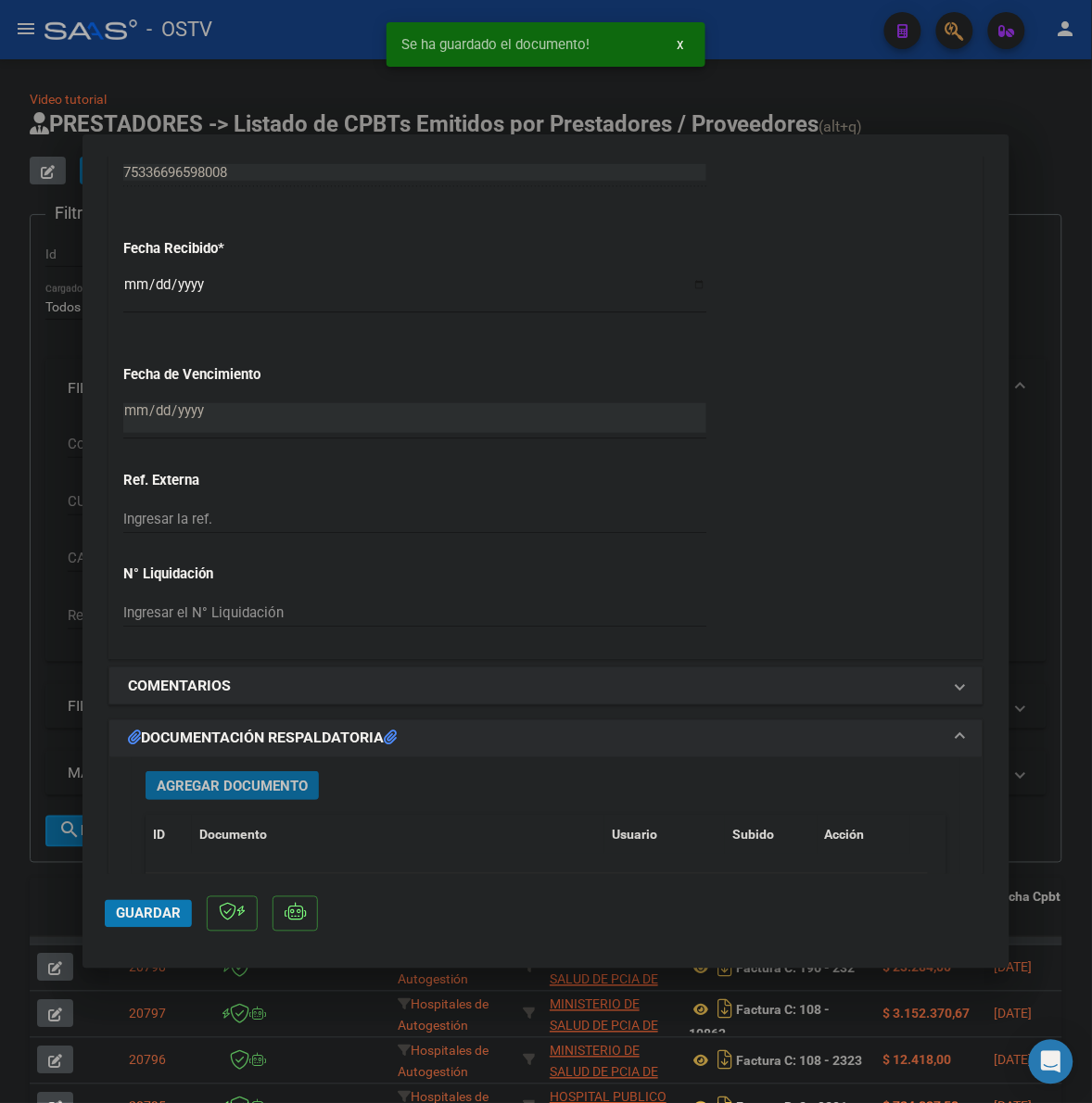
click at [285, 789] on span "Agregar Documento" at bounding box center [232, 786] width 151 height 16
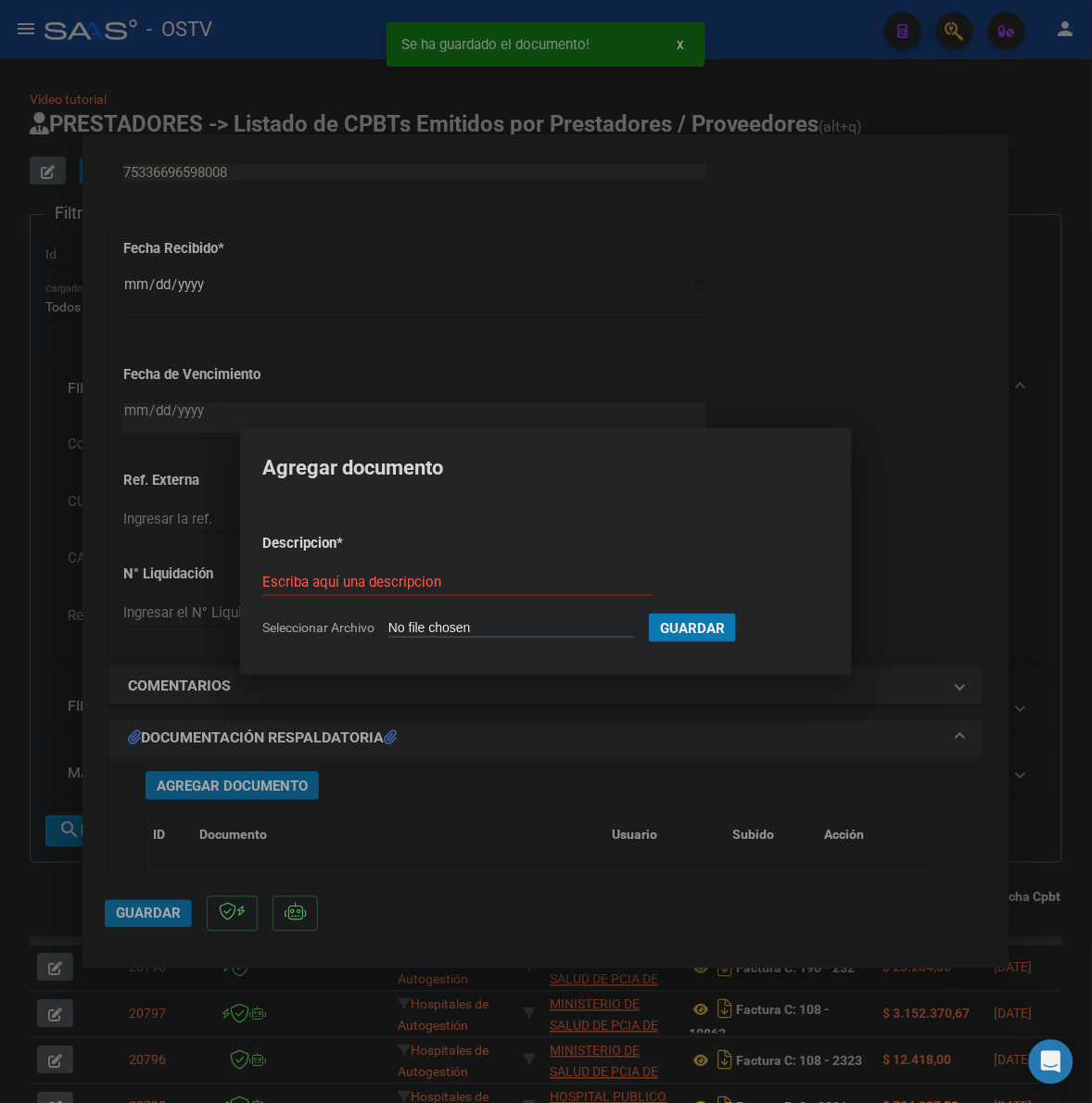
type input "C:\fakepath\ANEXO - 1 84317 - FACOEP.pdf"
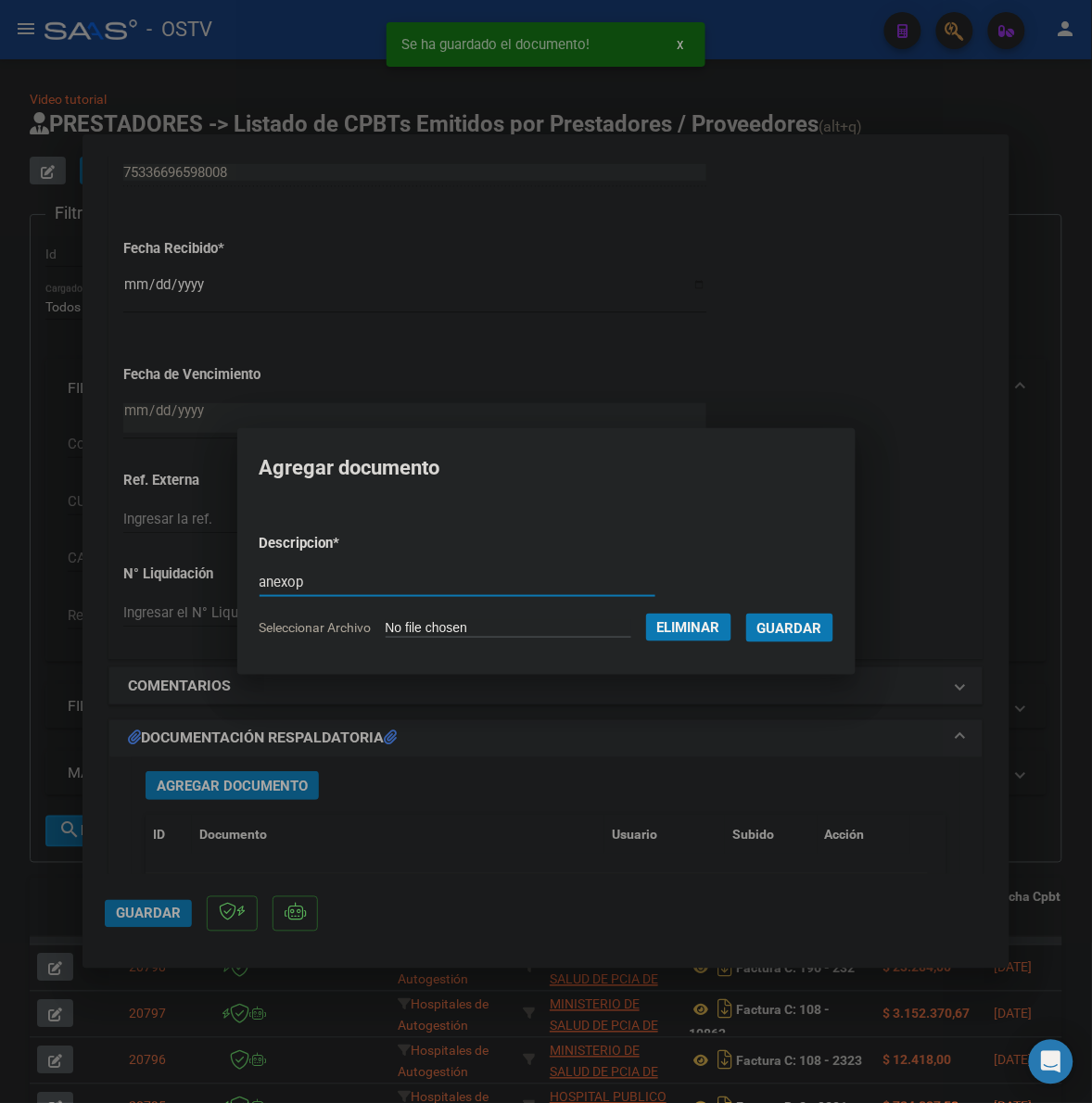
type input "anexop"
drag, startPoint x: 510, startPoint y: 598, endPoint x: 506, endPoint y: 580, distance: 18.4
click at [507, 593] on div "anexop Escriba aquí una descripcion" at bounding box center [457, 590] width 396 height 45
click at [506, 578] on input "anexop" at bounding box center [457, 581] width 396 height 16
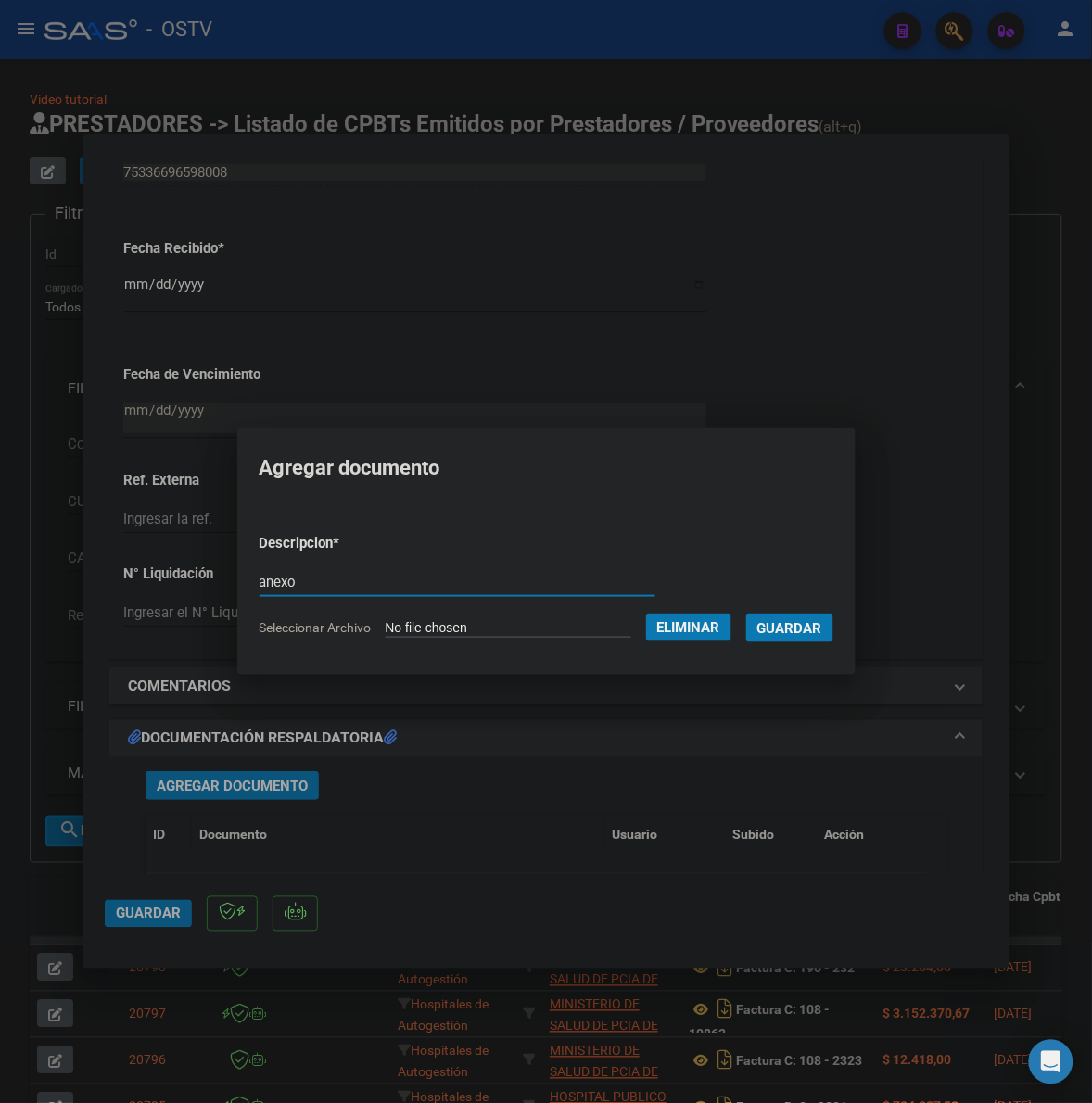
type input "anexo"
drag, startPoint x: 793, startPoint y: 618, endPoint x: 535, endPoint y: 802, distance: 316.9
click at [793, 617] on button "Guardar" at bounding box center [789, 628] width 87 height 29
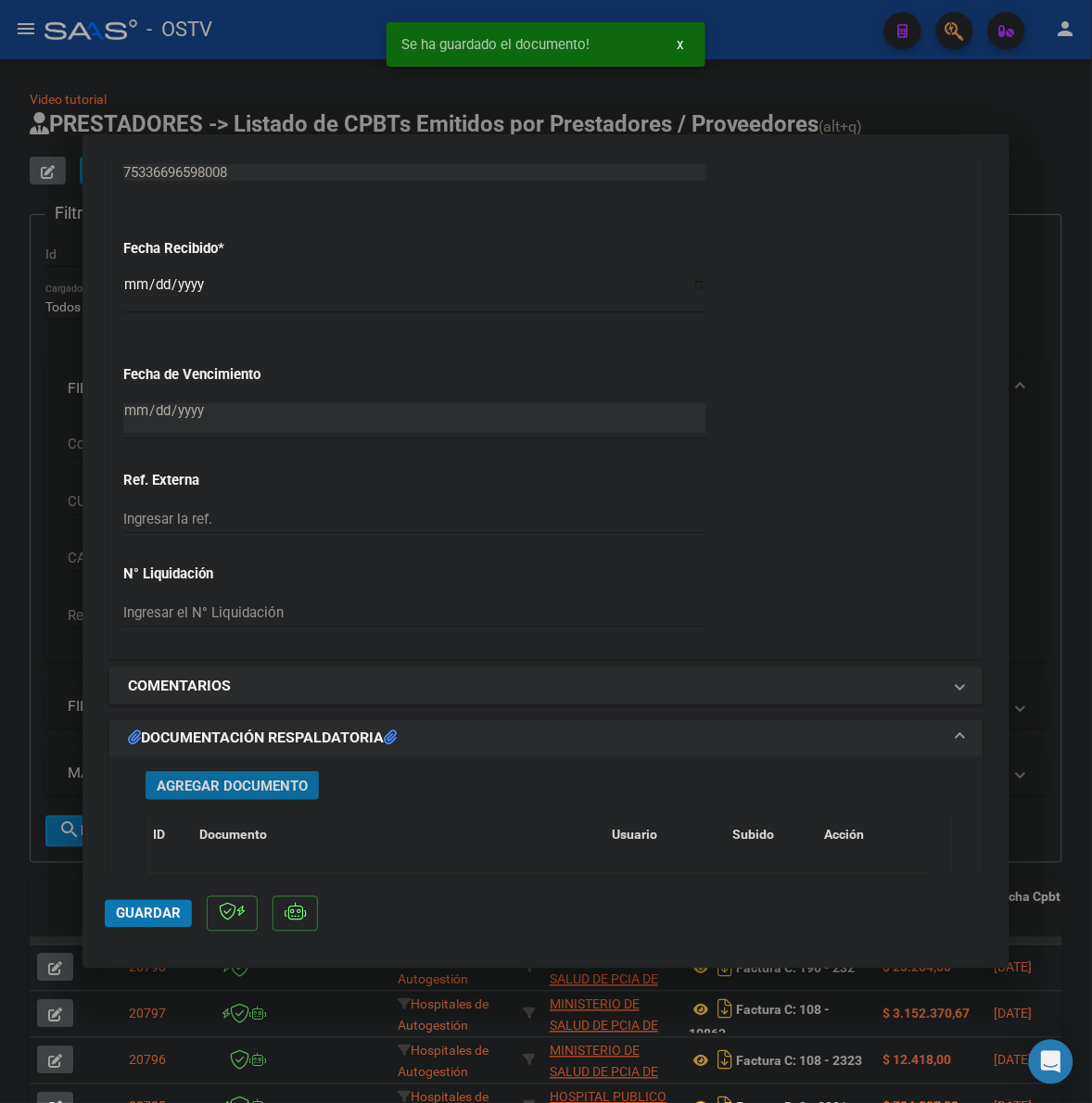
click at [174, 914] on span "Guardar" at bounding box center [148, 913] width 65 height 16
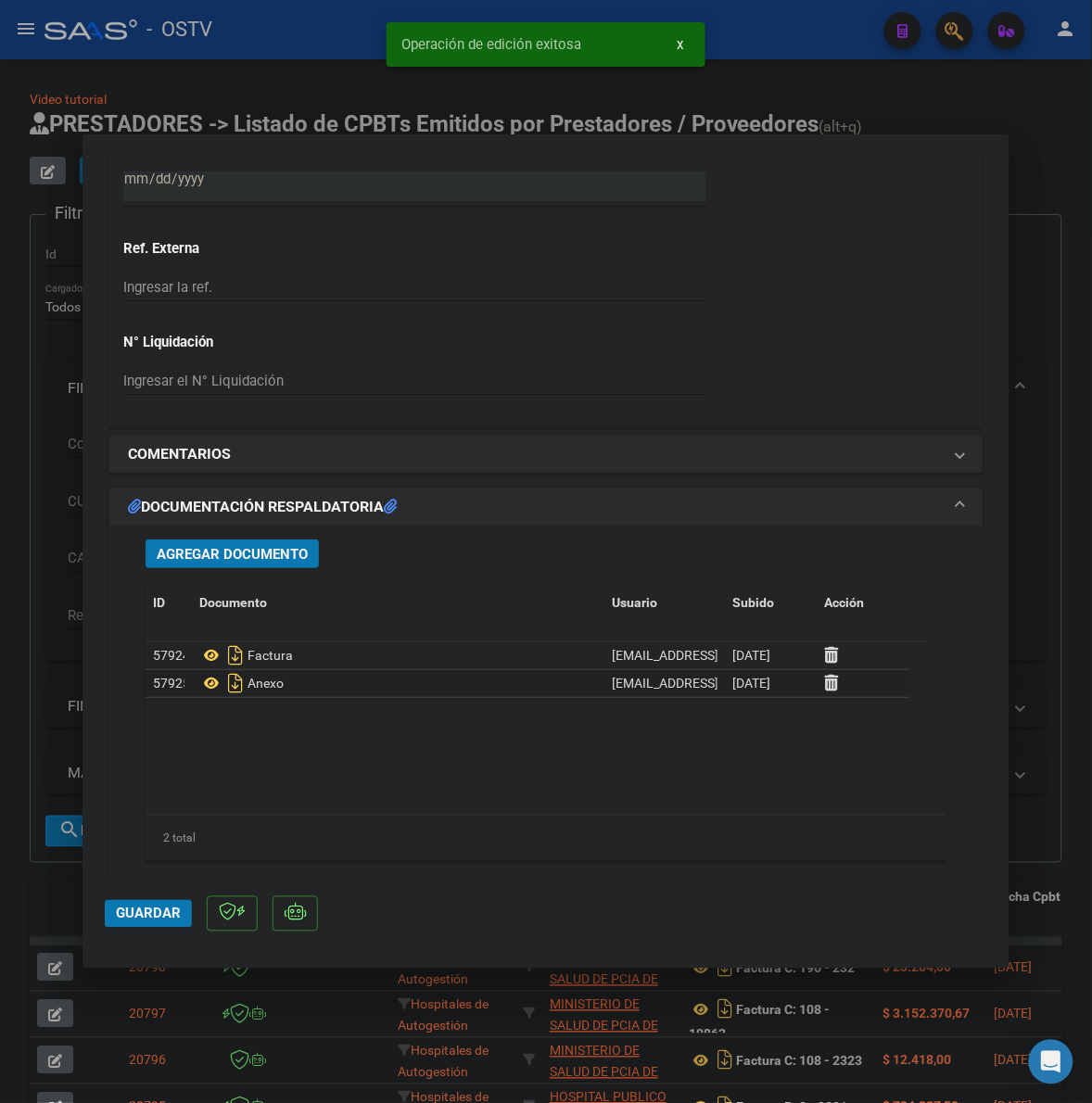
click at [1057, 610] on div at bounding box center [546, 552] width 1092 height 1103
type input "$ 0,00"
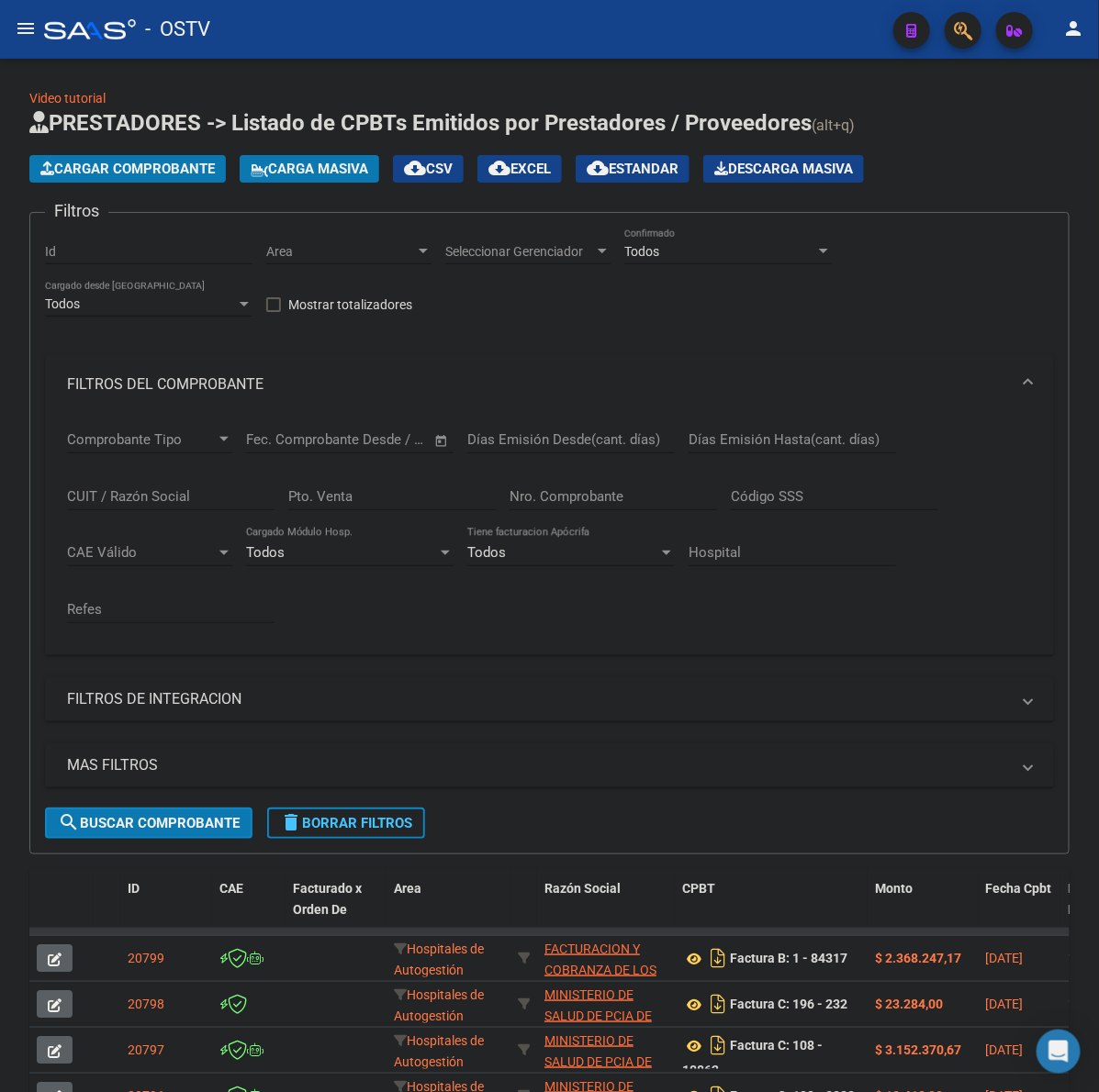
click at [177, 161] on span "Cargar Comprobante" at bounding box center [127, 169] width 174 height 16
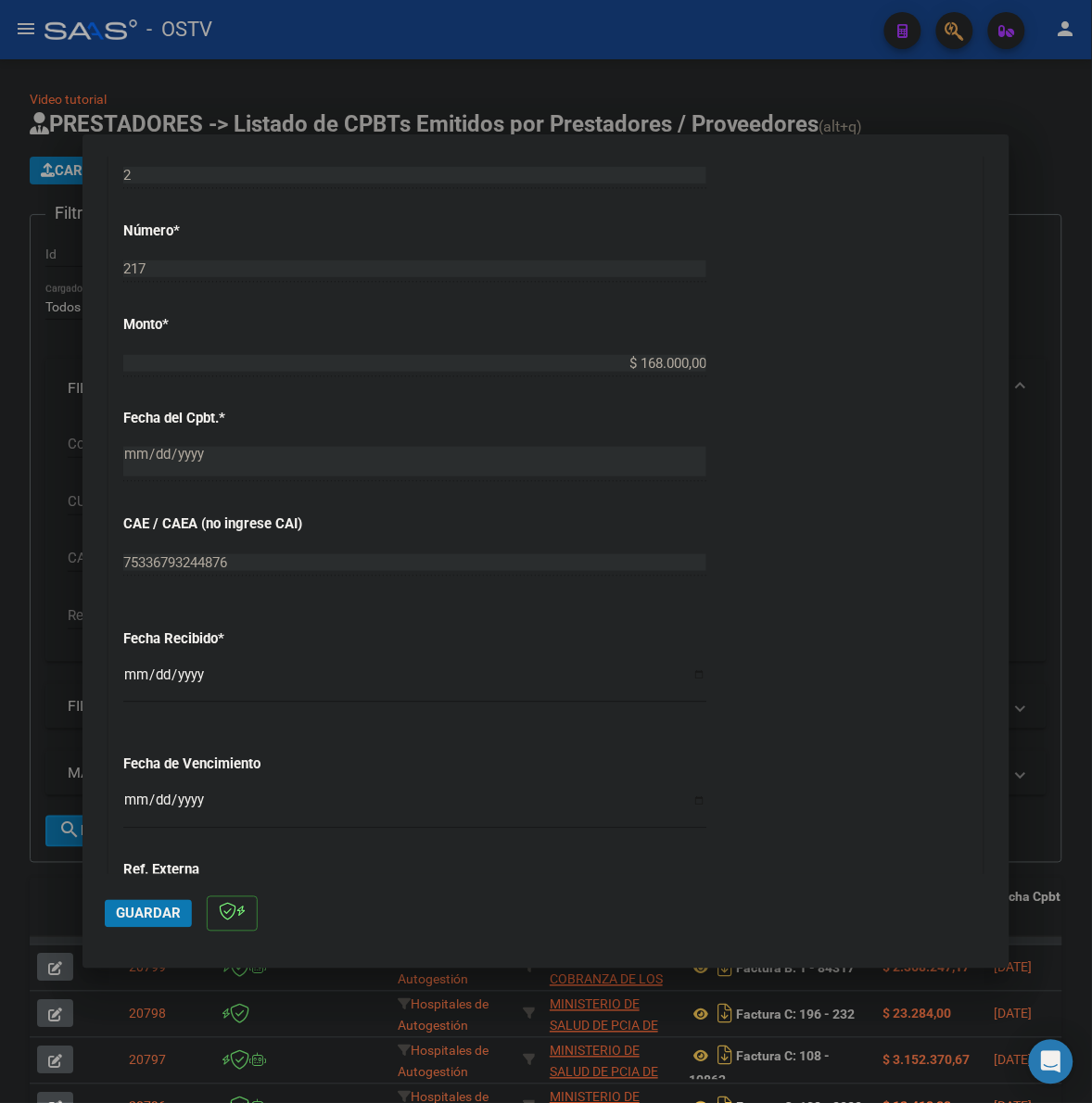
scroll to position [850, 0]
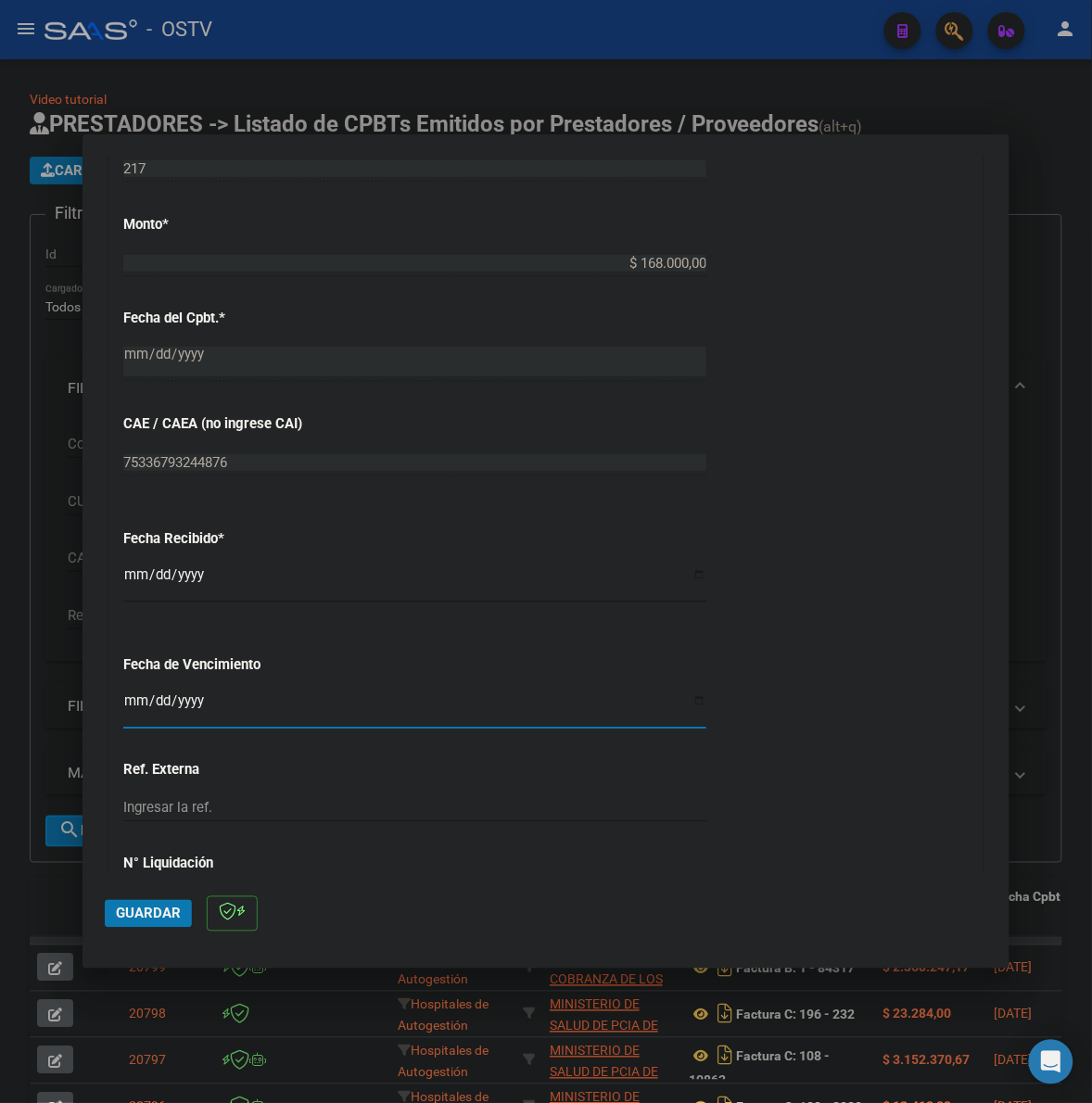
click at [139, 712] on input "Ingresar la fecha" at bounding box center [414, 708] width 583 height 30
type input "[DATE]"
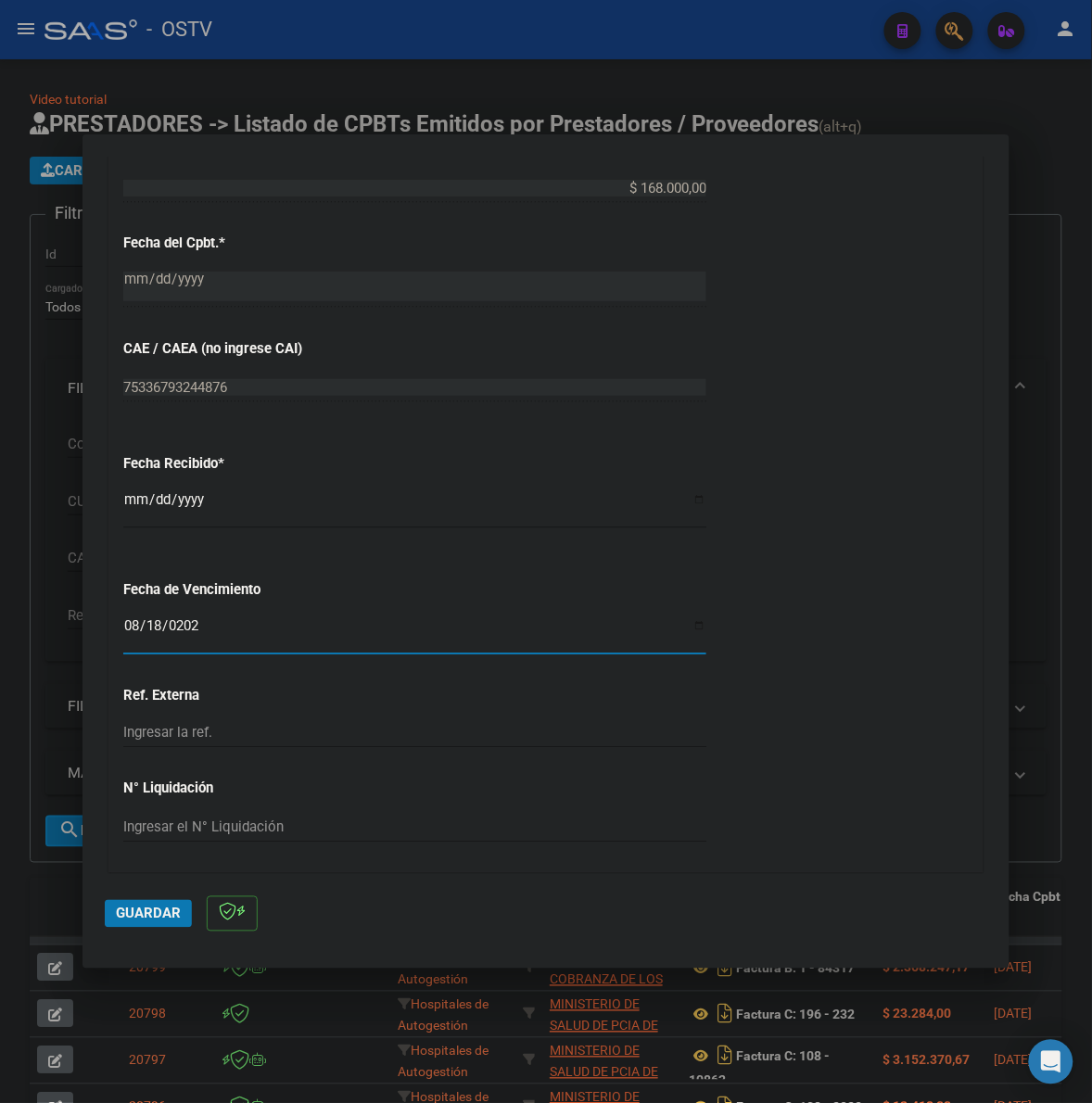
scroll to position [985, 0]
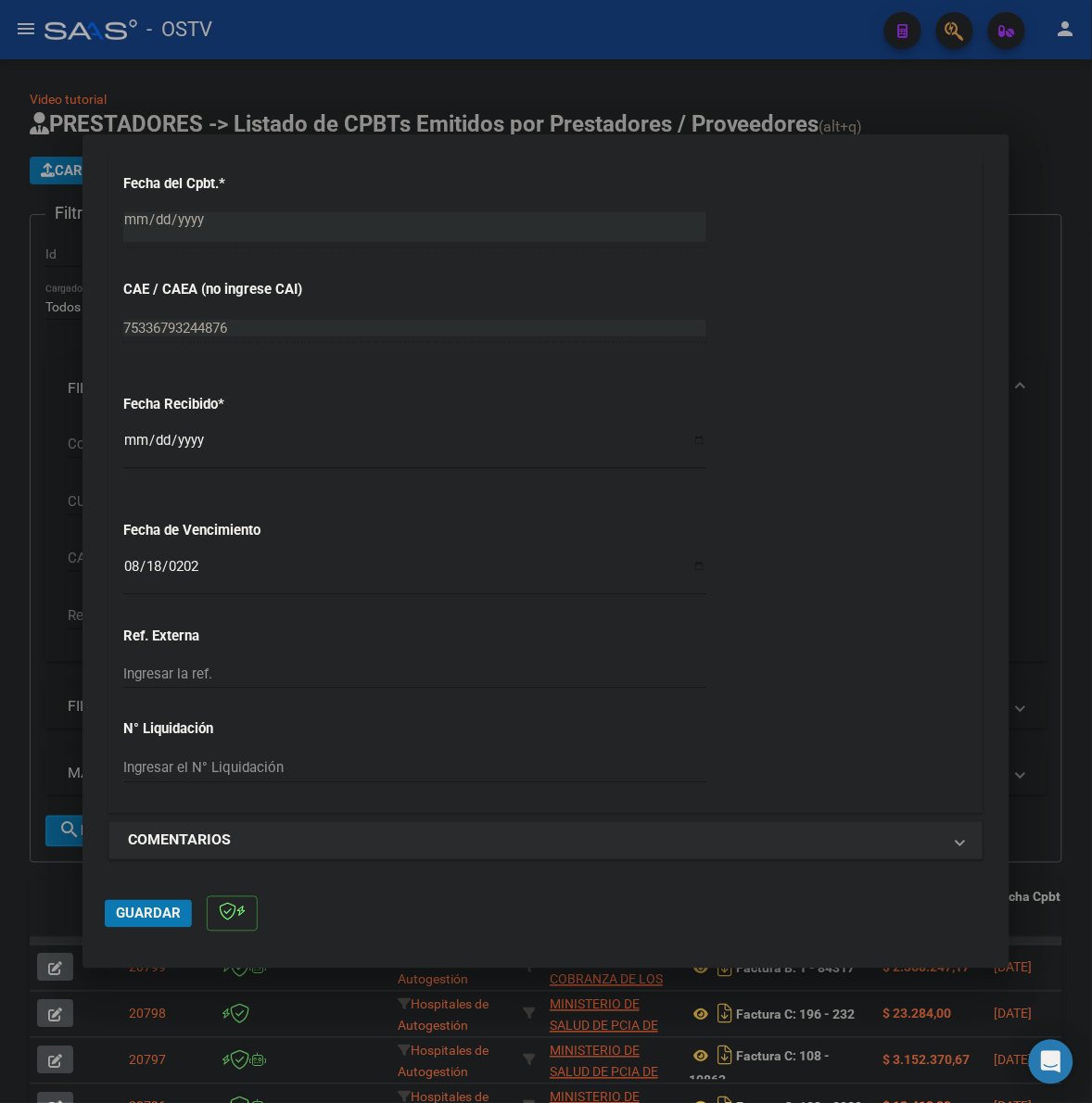
click at [151, 900] on mat-dialog-actions "Guardar" at bounding box center [546, 910] width 882 height 74
click at [156, 907] on span "Guardar" at bounding box center [148, 913] width 65 height 16
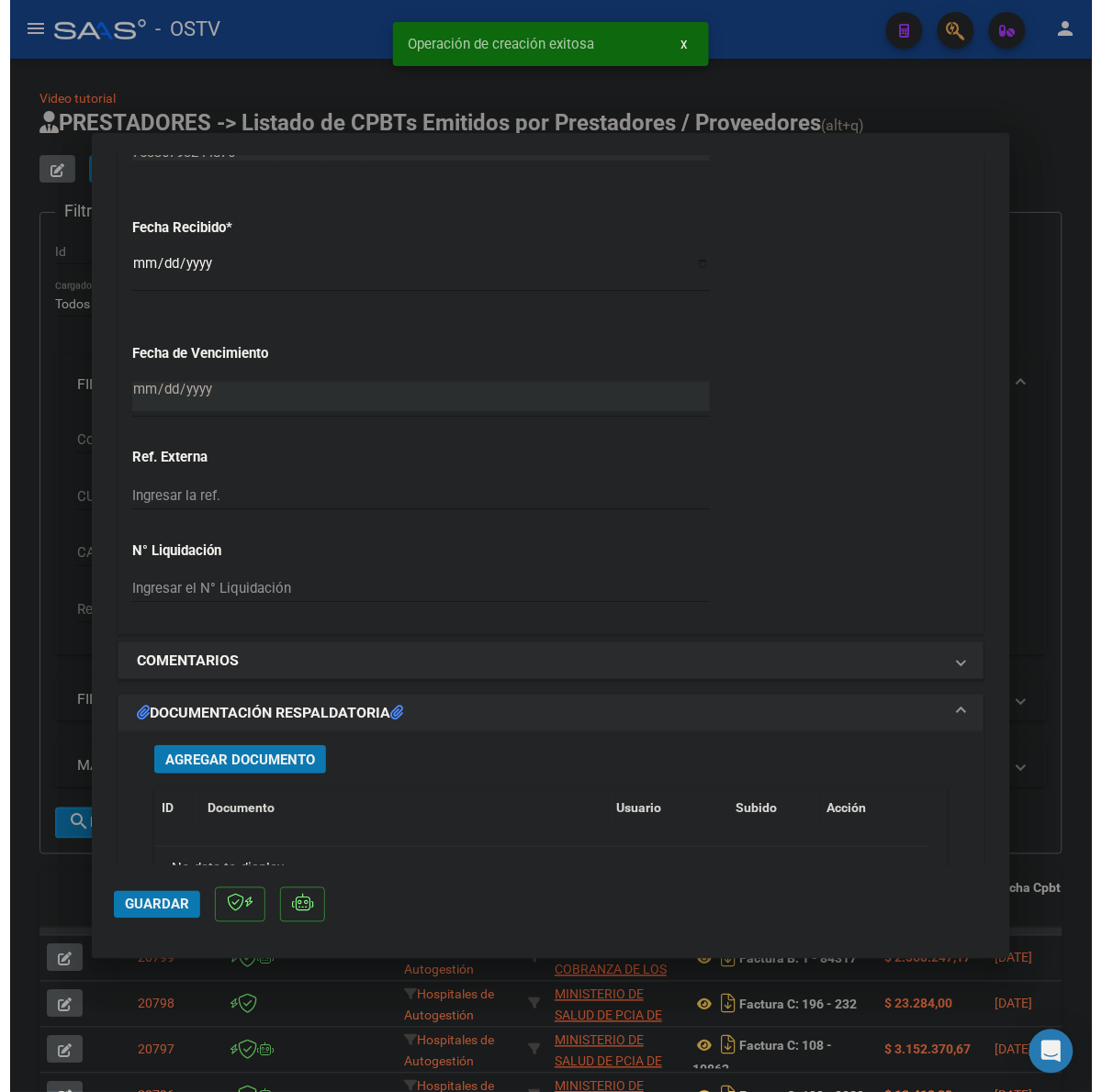
scroll to position [1300, 0]
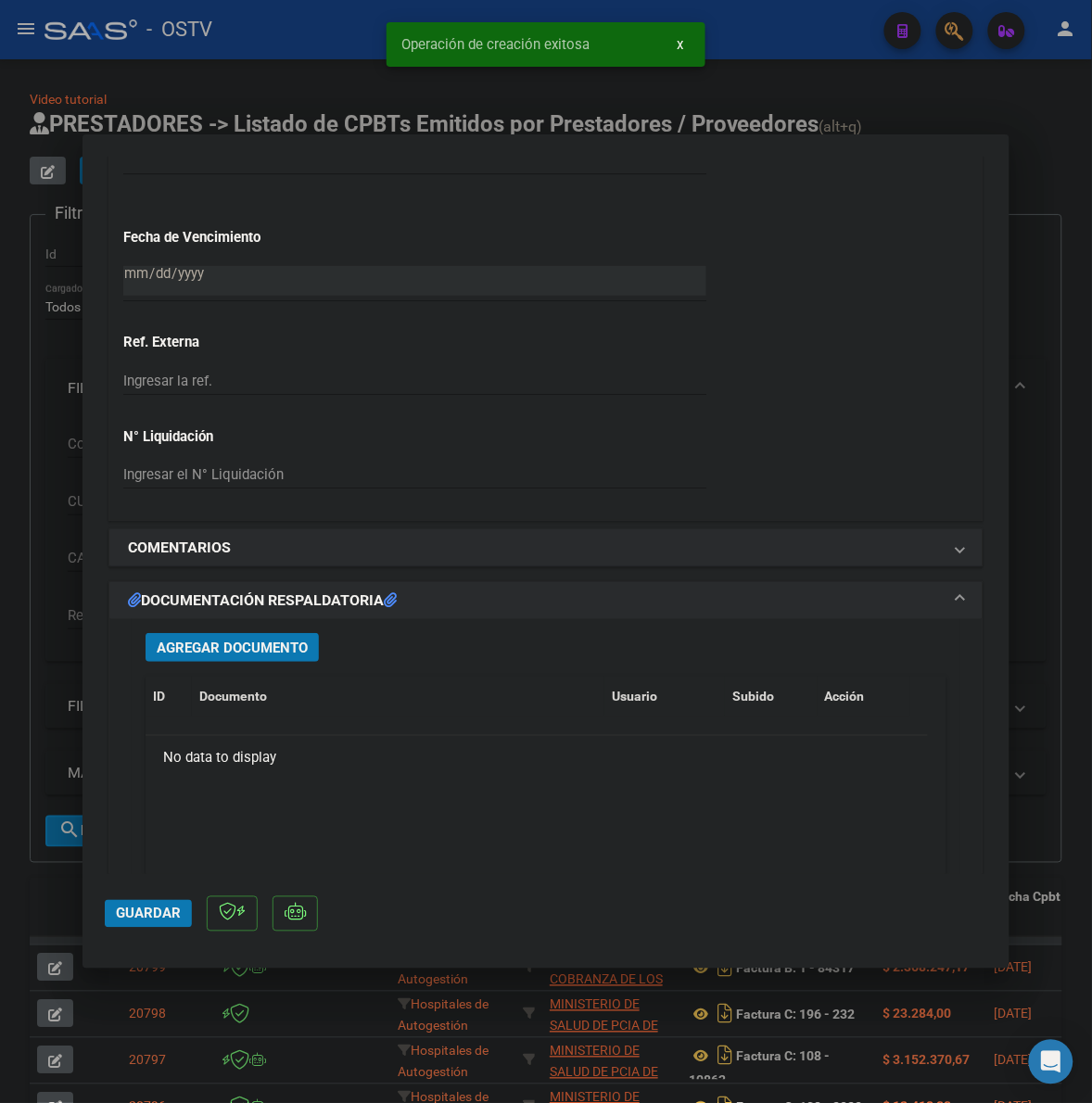
click at [255, 640] on span "Agregar Documento" at bounding box center [232, 646] width 151 height 16
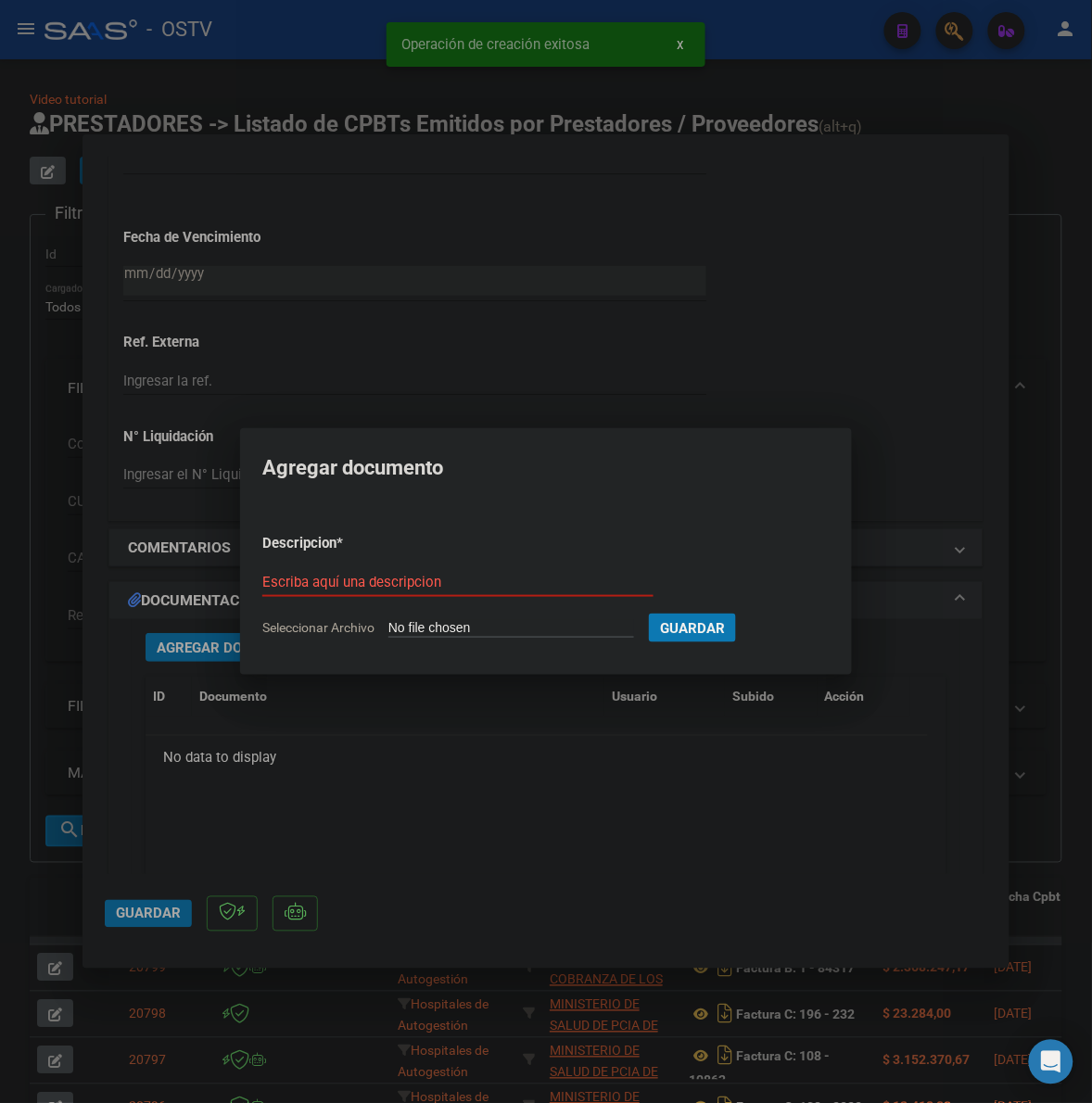
type input "C:\fakepath\FACTURA - 2 217 - [PERSON_NAME].pdf"
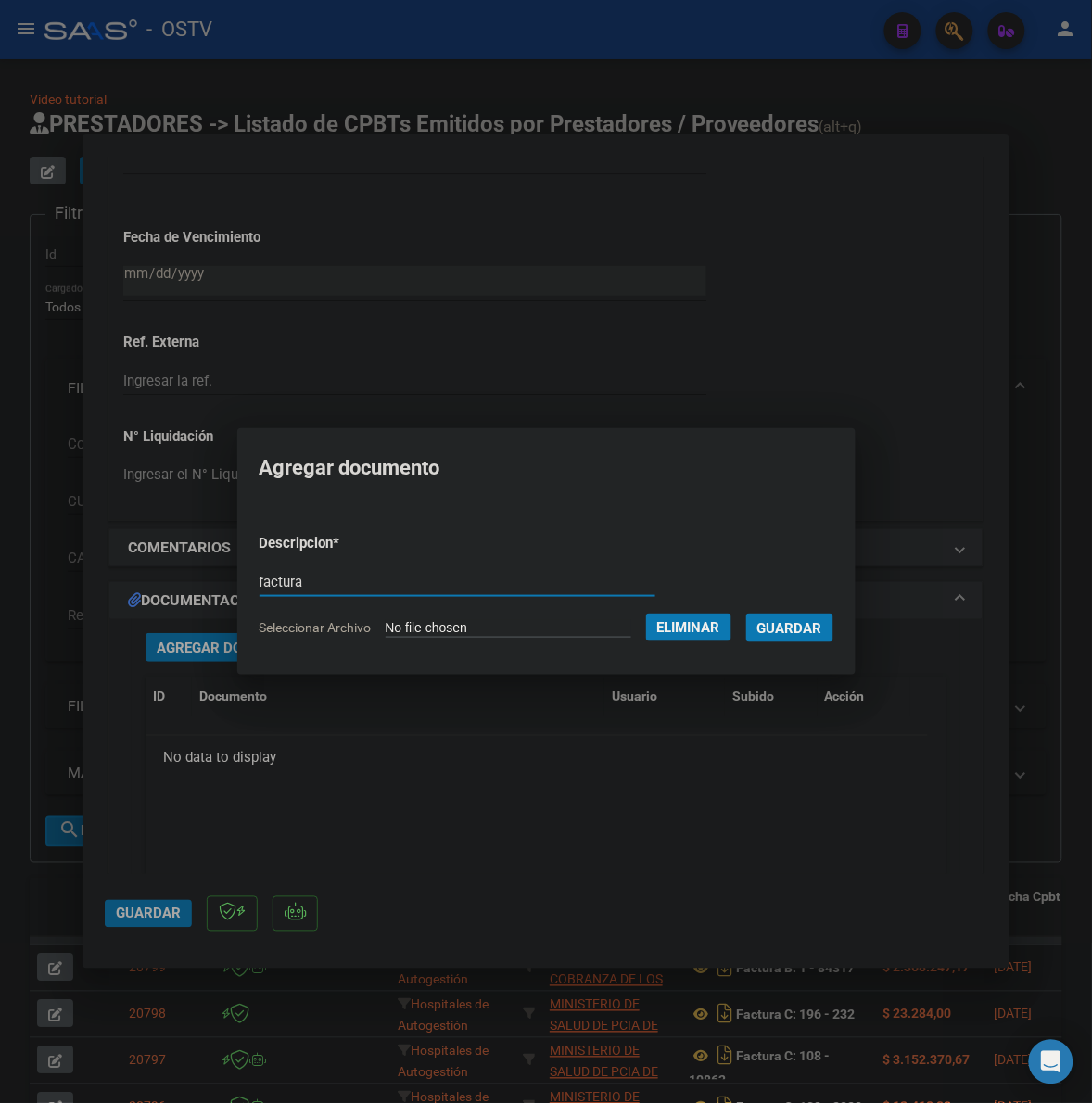
type input "factura"
click at [746, 613] on button "Guardar" at bounding box center [789, 628] width 87 height 29
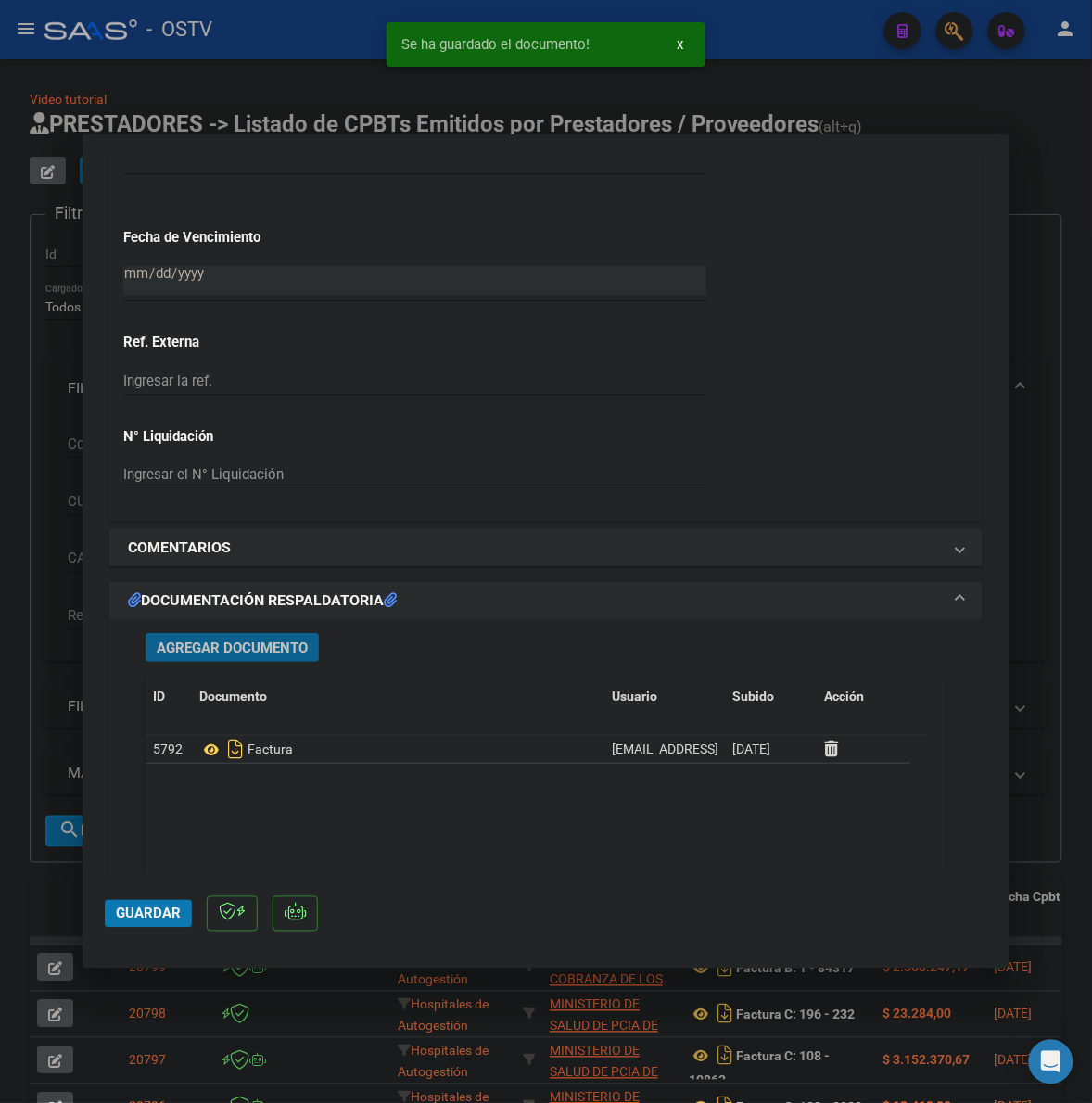
drag, startPoint x: 197, startPoint y: 642, endPoint x: 1108, endPoint y: 455, distance: 930.0
click at [202, 641] on span "Agregar Documento" at bounding box center [232, 647] width 151 height 16
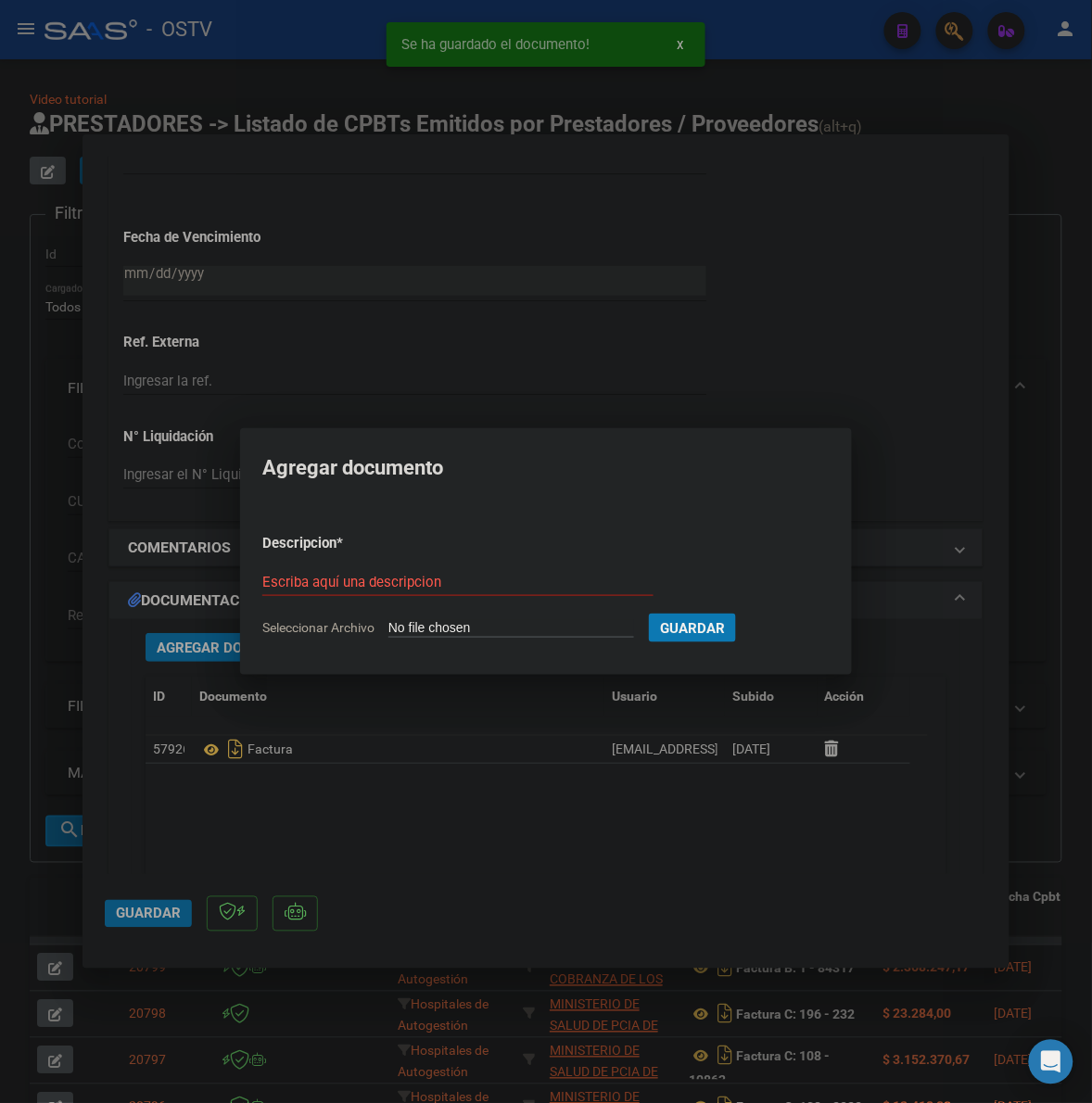
type input "C:\fakepath\ANEXO - 2 217 - [PERSON_NAME].pdf"
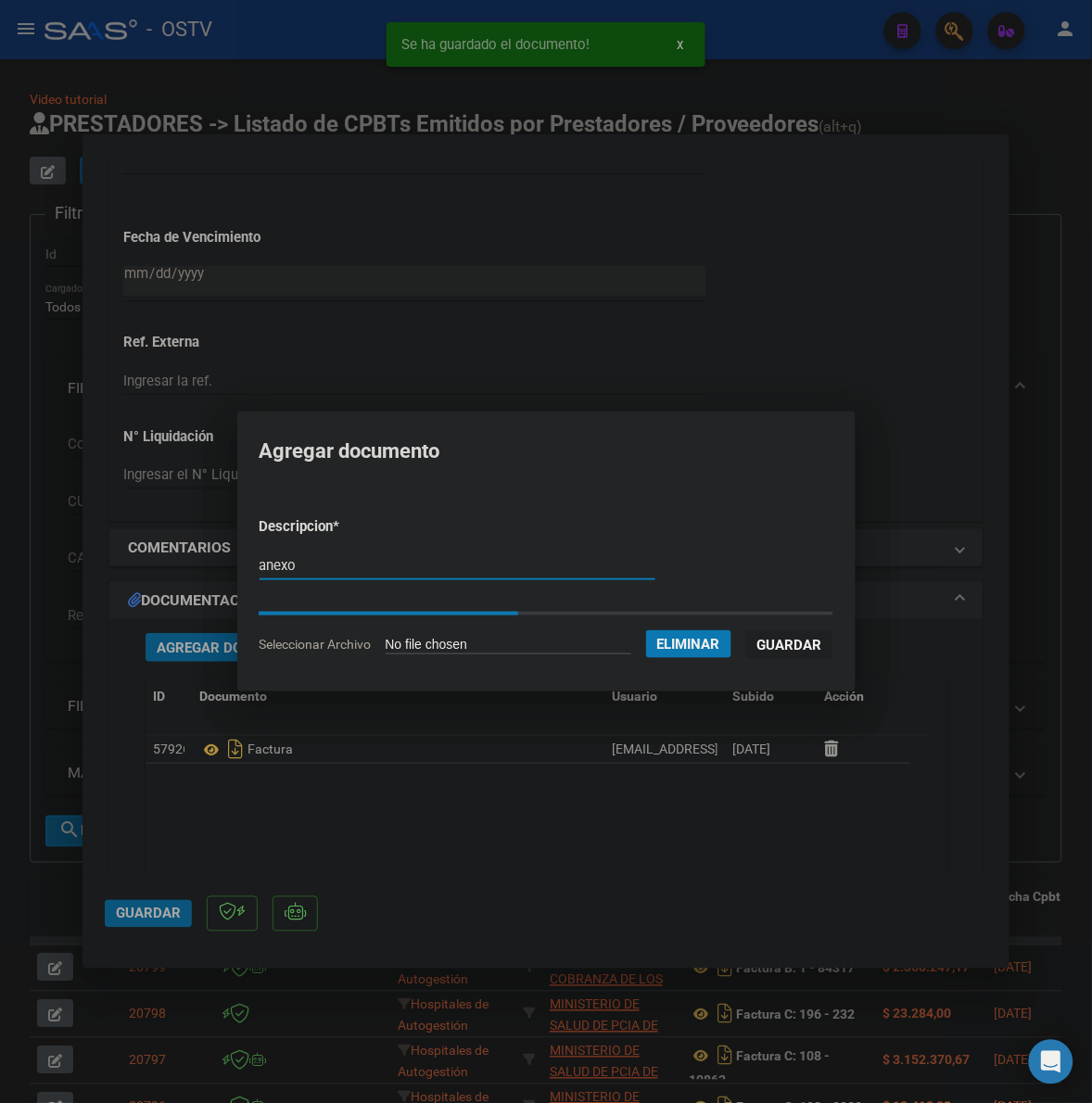
type input "anexo"
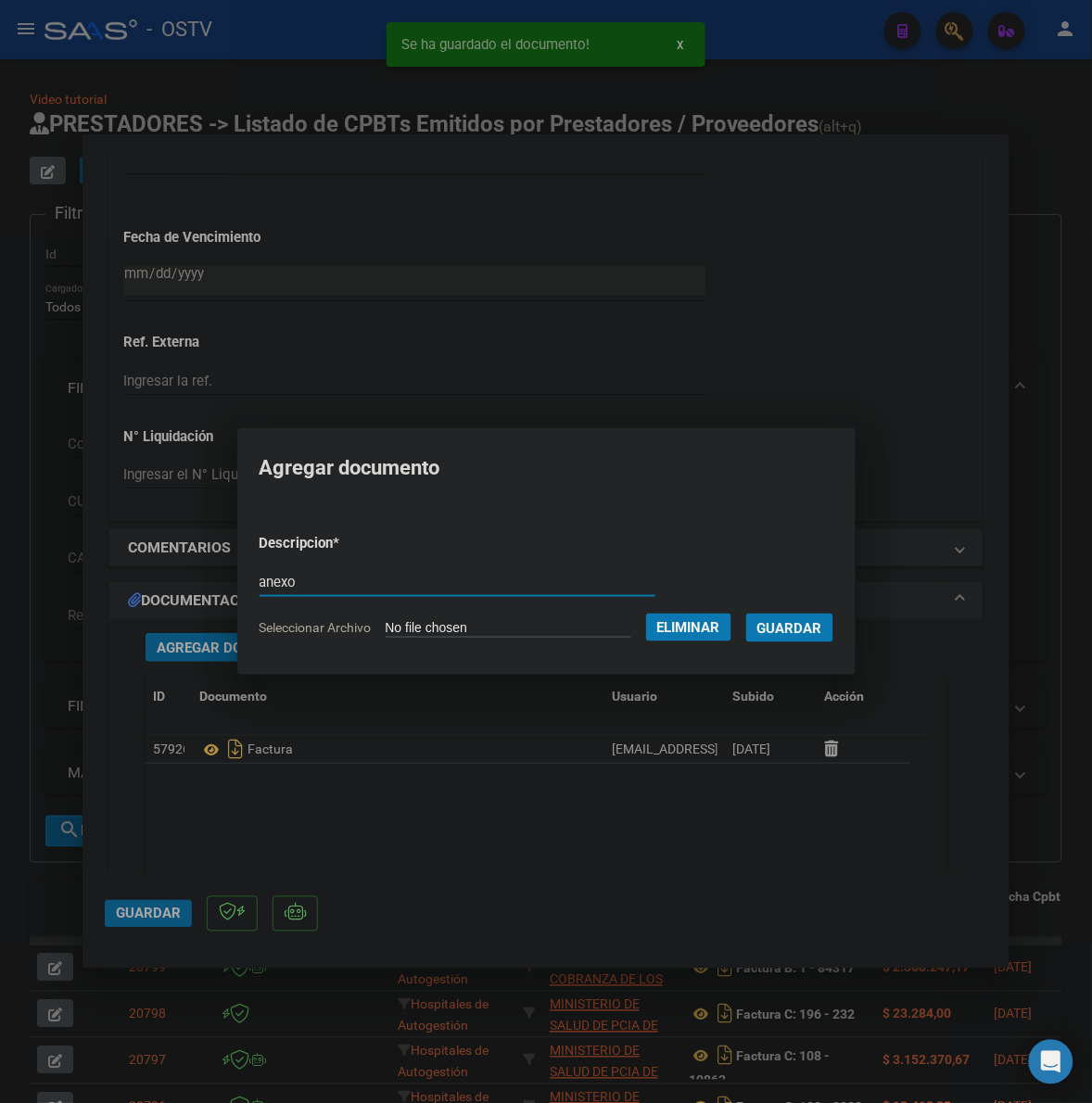
click at [803, 644] on form "Descripcion * anexo Escriba aquí una descripcion Seleccionar Archivo Eliminar G…" at bounding box center [546, 584] width 574 height 133
click at [806, 621] on span "Guardar" at bounding box center [789, 628] width 65 height 16
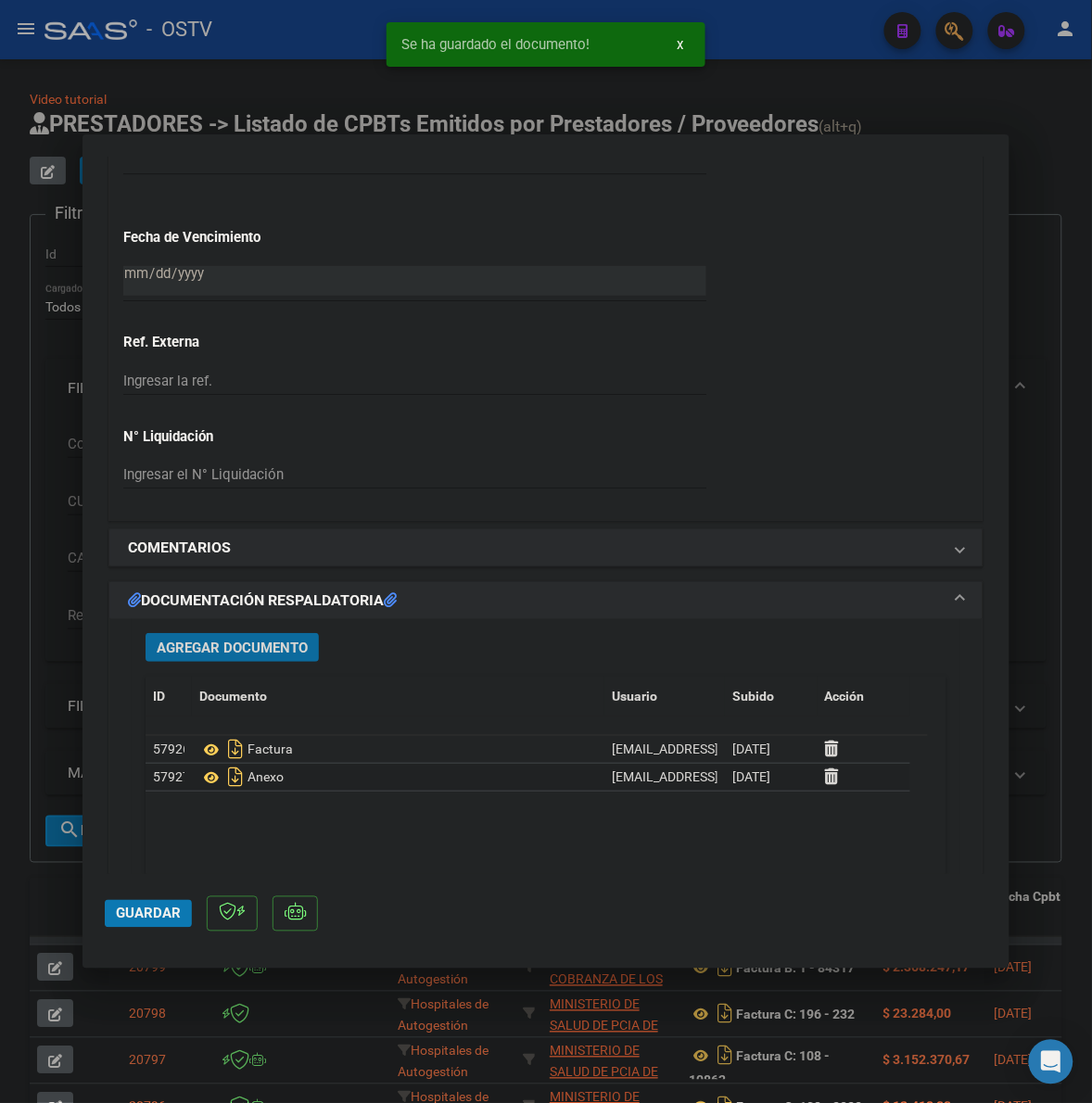
click at [151, 909] on span "Guardar" at bounding box center [148, 913] width 65 height 16
drag, startPoint x: 49, startPoint y: 878, endPoint x: 1071, endPoint y: 415, distance: 1122.0
click at [51, 878] on div at bounding box center [546, 552] width 1092 height 1103
type input "$ 0,00"
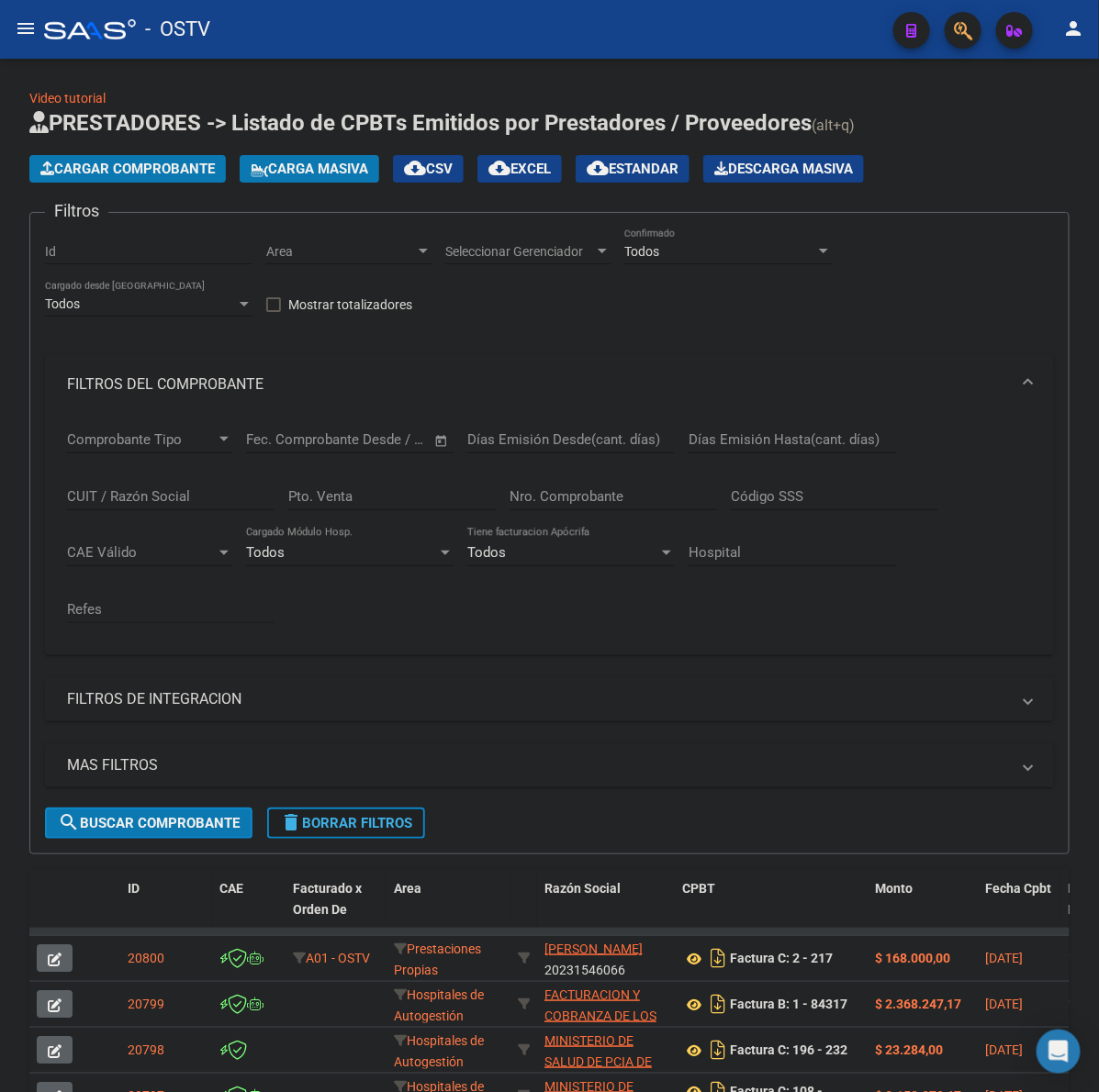
click at [388, 830] on button "delete Borrar Filtros" at bounding box center [346, 823] width 158 height 32
click at [172, 377] on mat-panel-title "FILTROS DEL COMPROBANTE" at bounding box center [538, 384] width 943 height 20
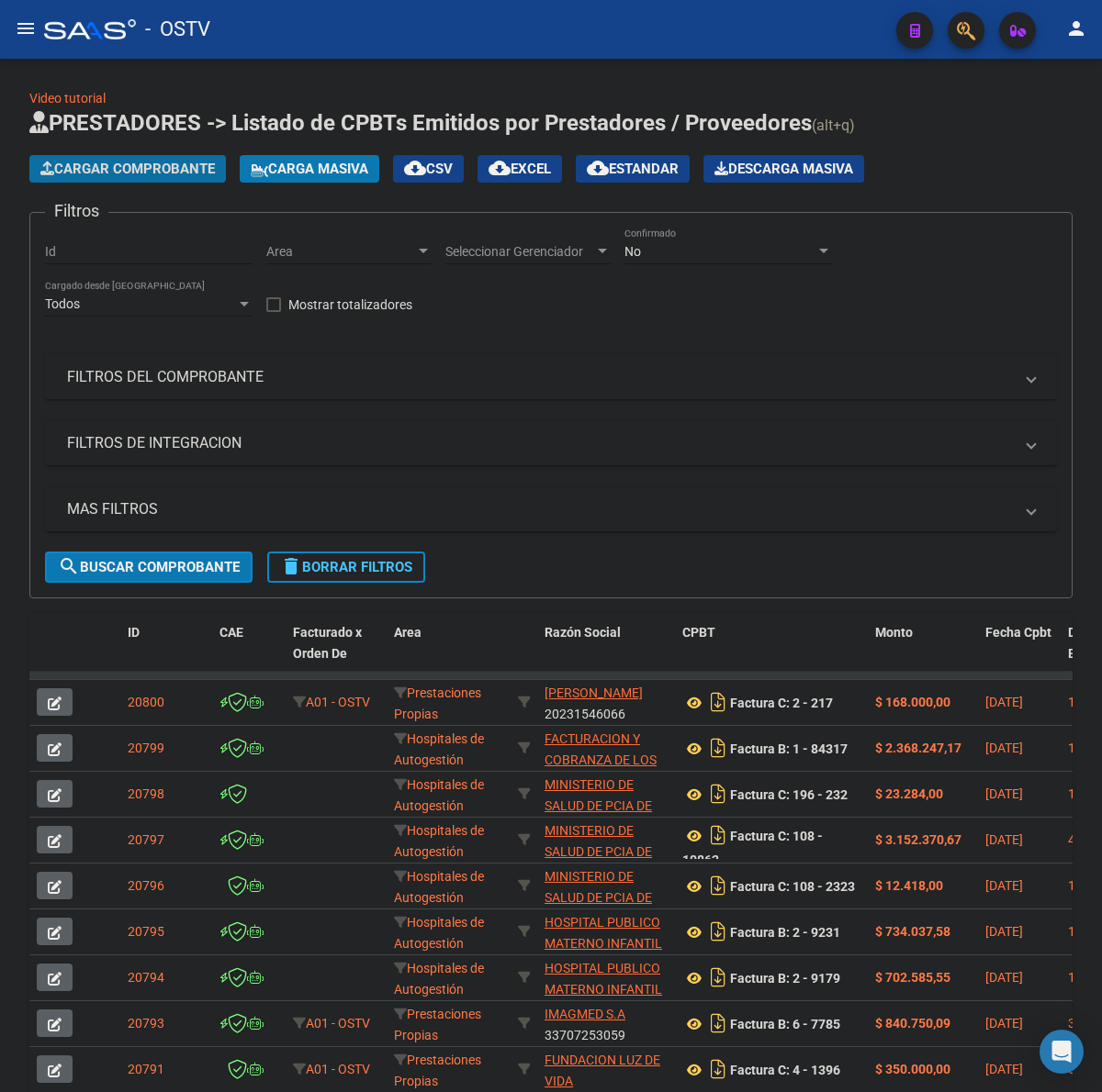
click at [143, 161] on span "Cargar Comprobante" at bounding box center [127, 169] width 174 height 16
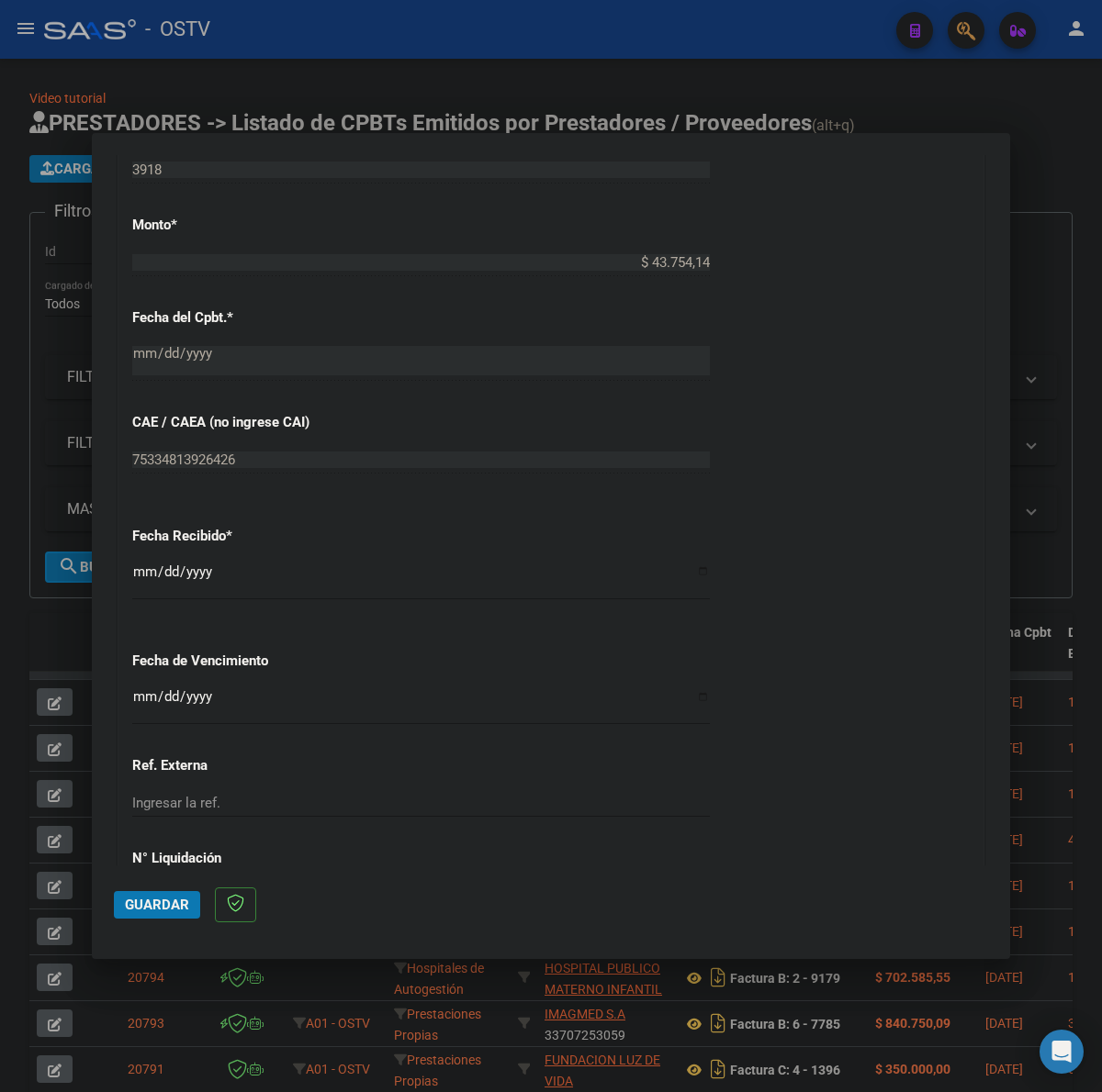
scroll to position [883, 0]
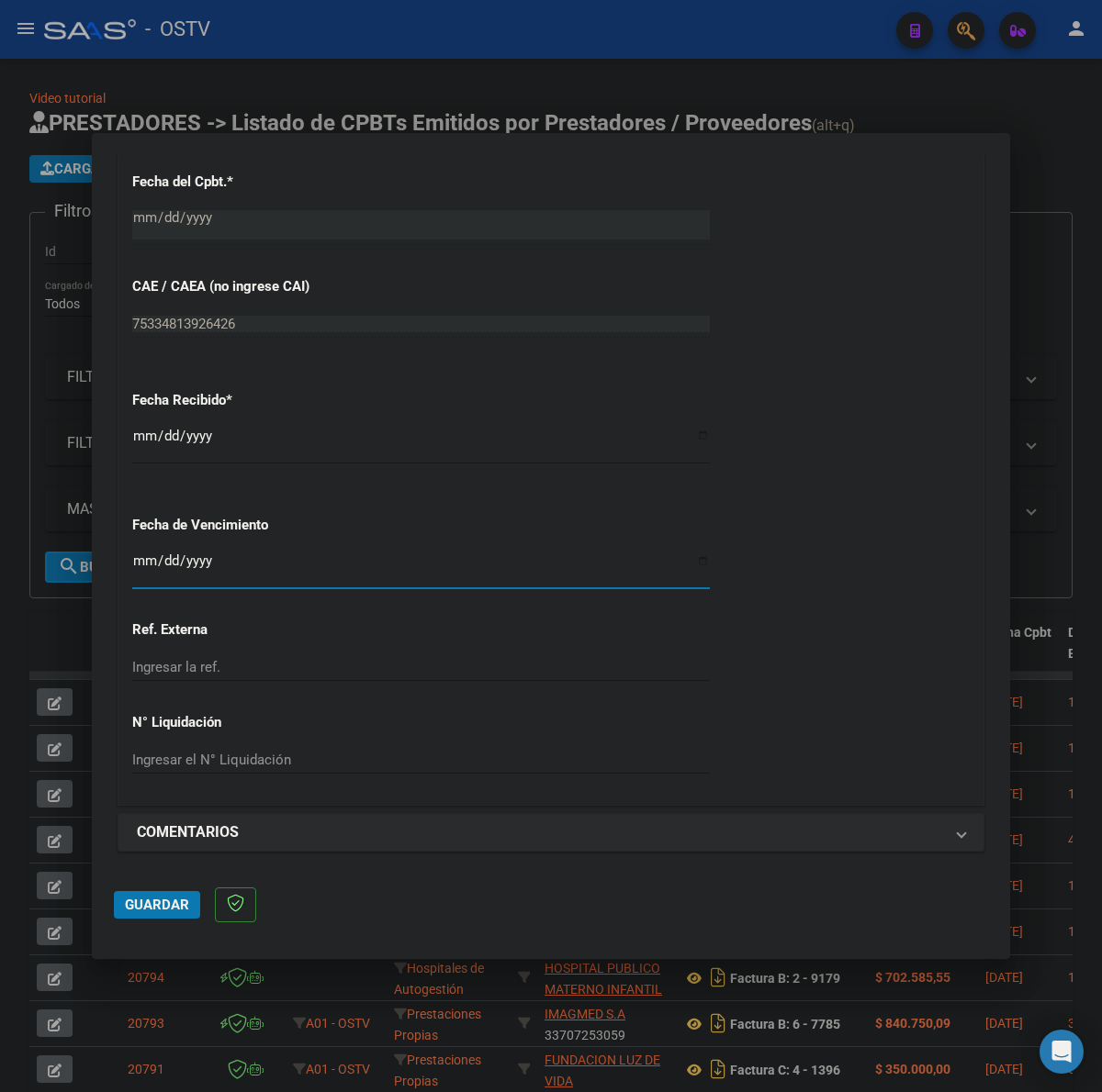
click at [136, 566] on input "Ingresar la fecha" at bounding box center [421, 568] width 578 height 30
type input "[DATE]"
click at [158, 898] on span "Guardar" at bounding box center [156, 904] width 64 height 16
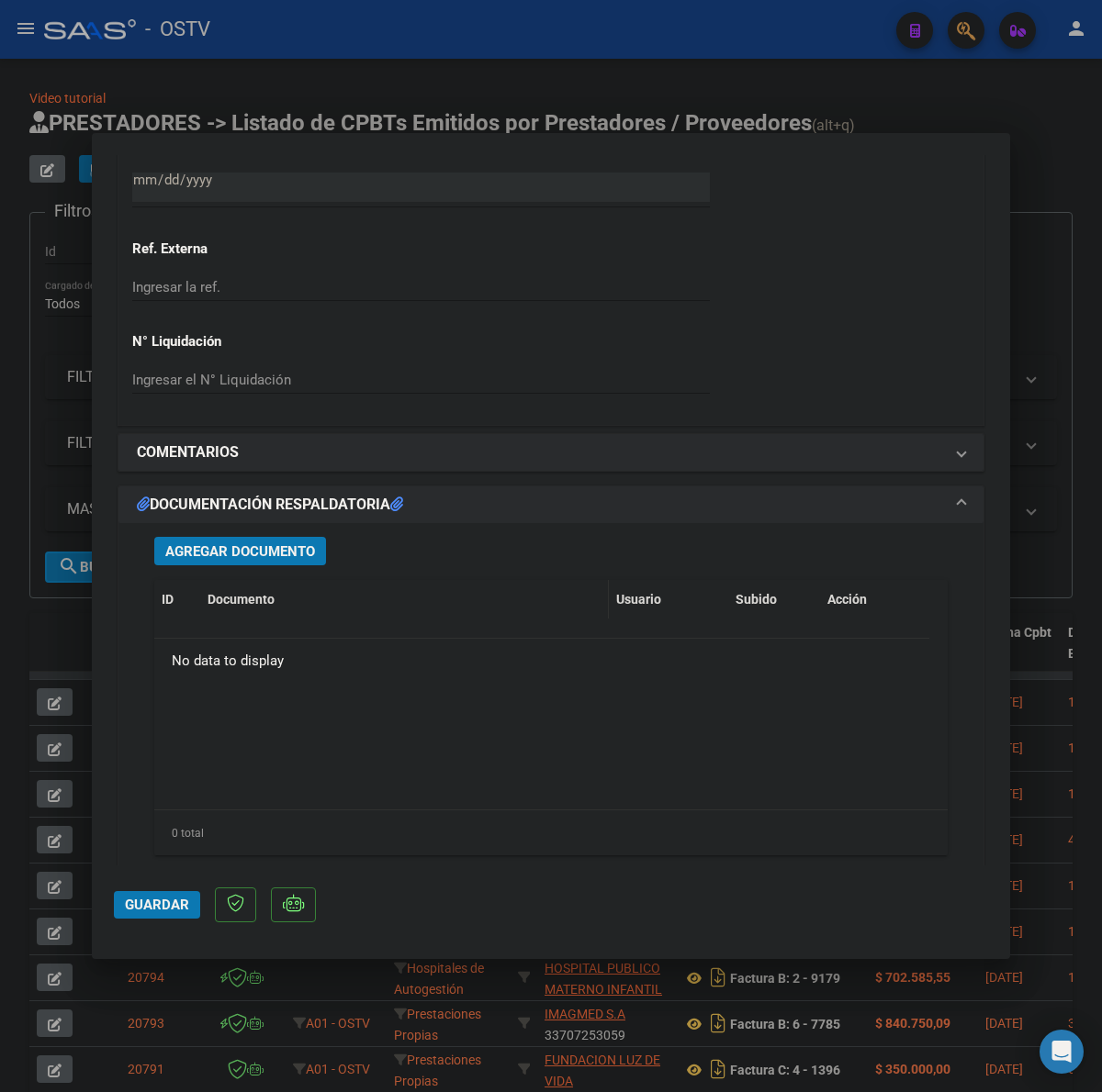
scroll to position [1300, 0]
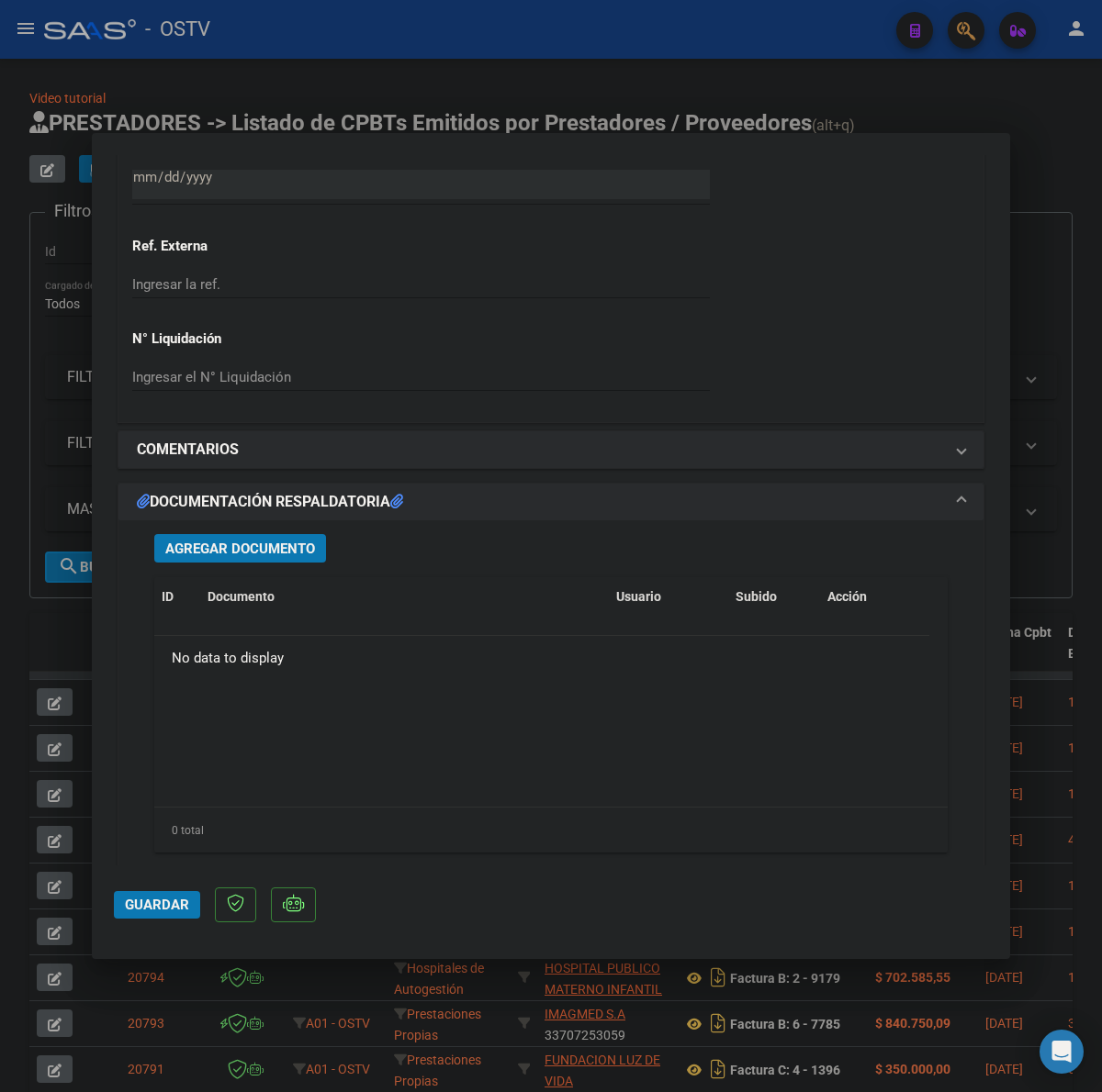
click at [289, 544] on span "Agregar Documento" at bounding box center [240, 548] width 149 height 16
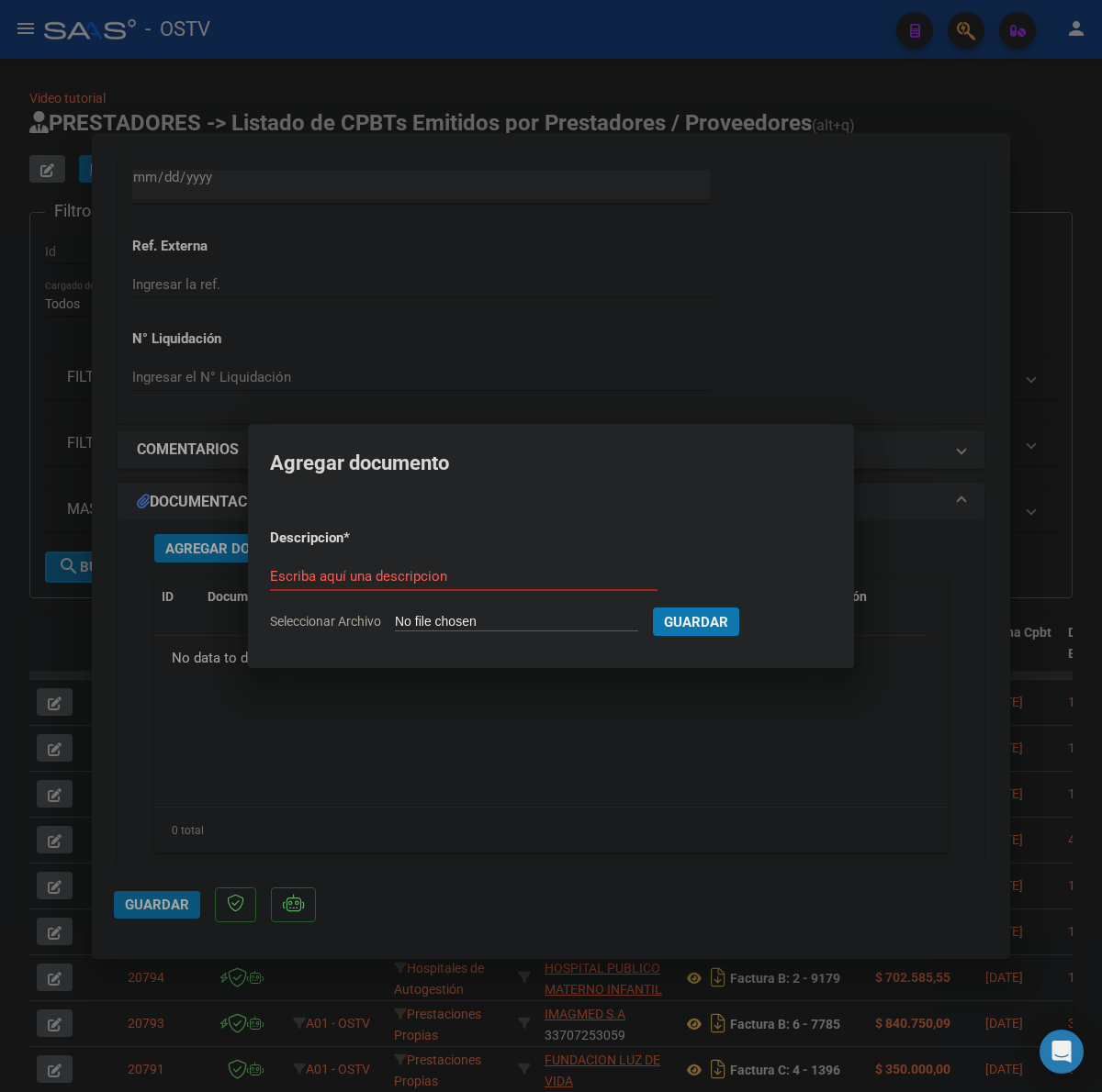
type input "C:\fakepath\FACTURA - 23 3918 - ESTADO PROVINCIA DE [GEOGRAPHIC_DATA][PERSON_NA…"
type input "FACTURA"
click at [749, 607] on button "Guardar" at bounding box center [792, 622] width 86 height 29
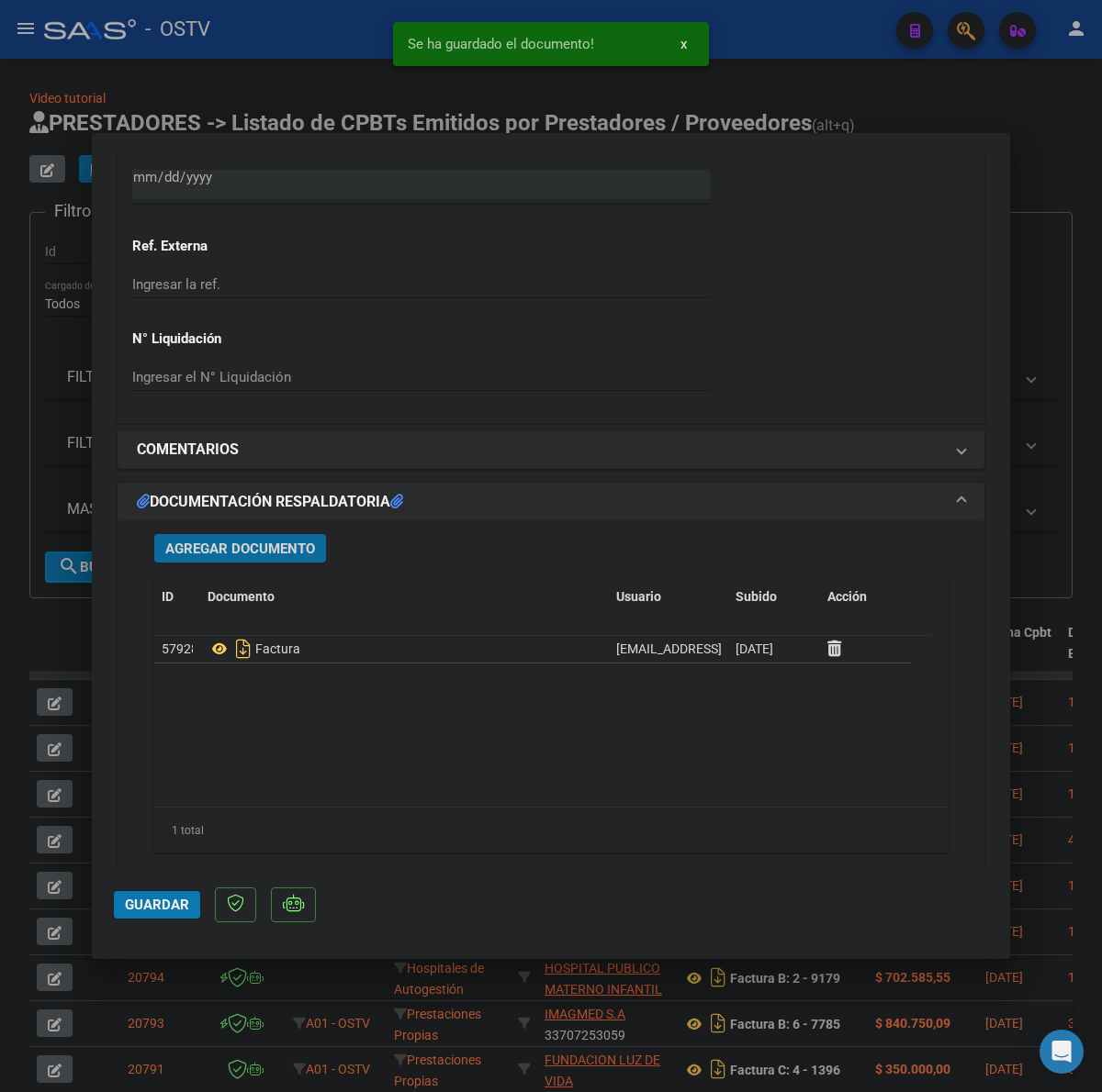
click at [172, 897] on span "Guardar" at bounding box center [156, 904] width 64 height 16
click at [1080, 377] on div at bounding box center [551, 546] width 1102 height 1092
type input "$ 0,00"
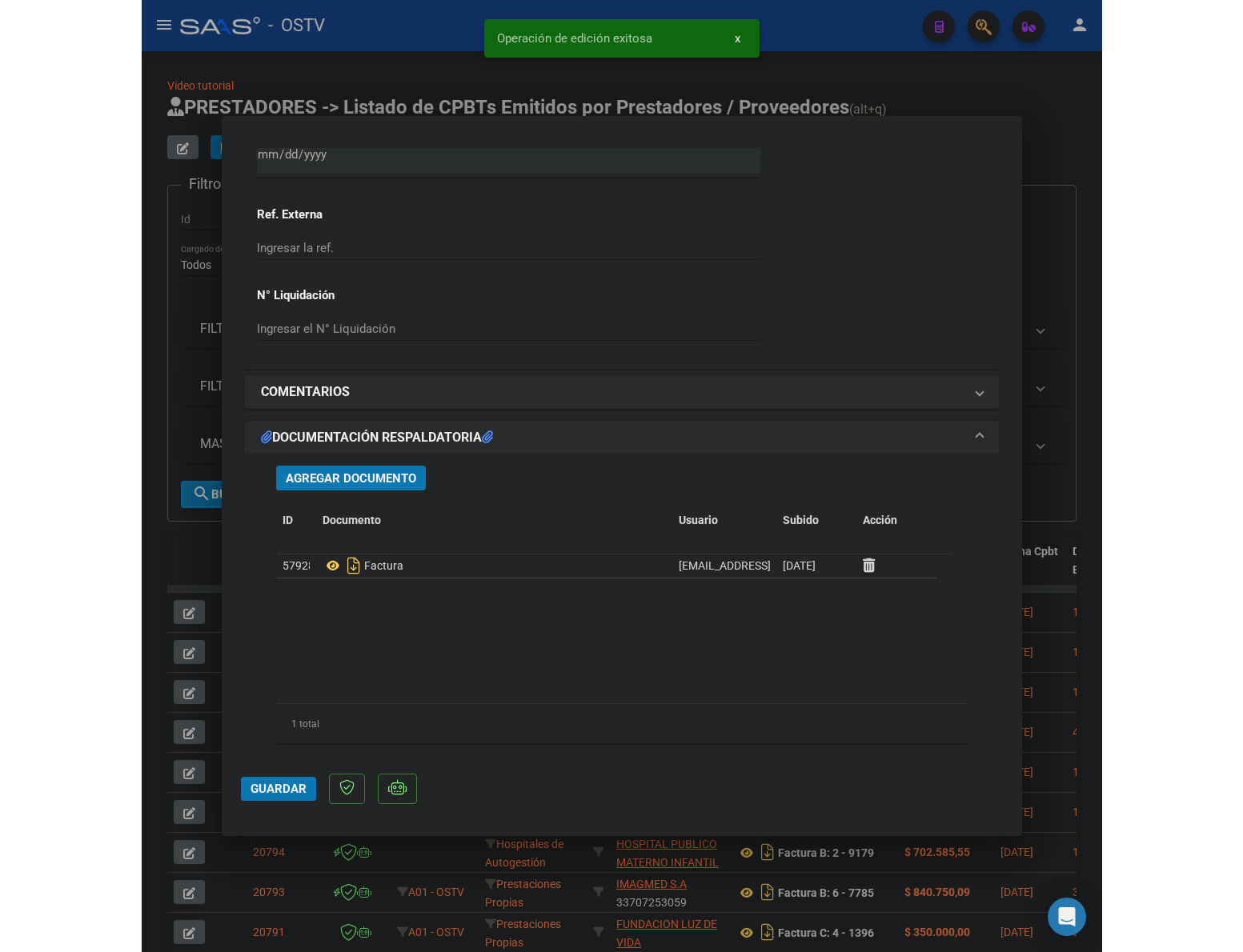
scroll to position [0, 0]
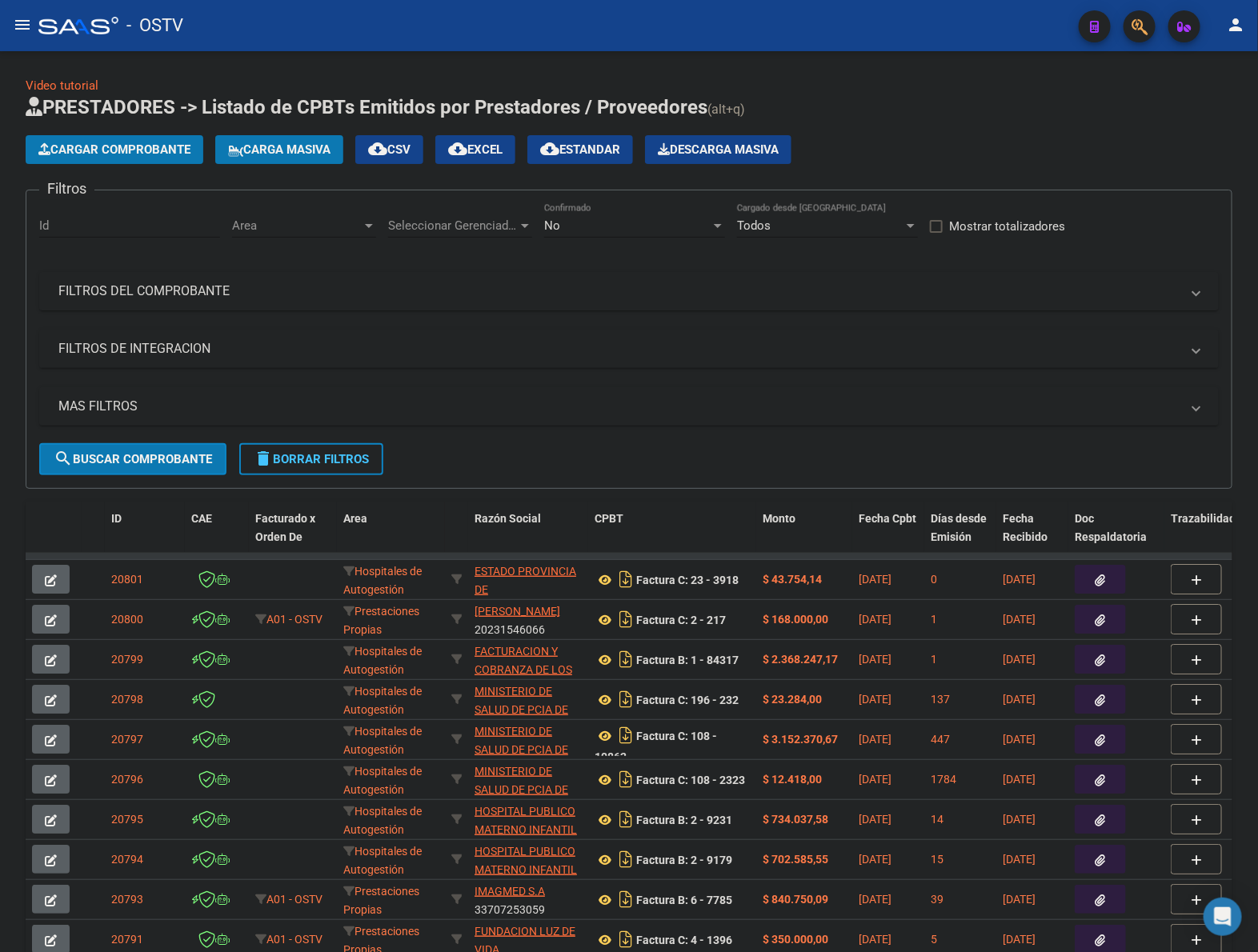
click at [152, 146] on span "Cargar Comprobante" at bounding box center [114, 149] width 152 height 14
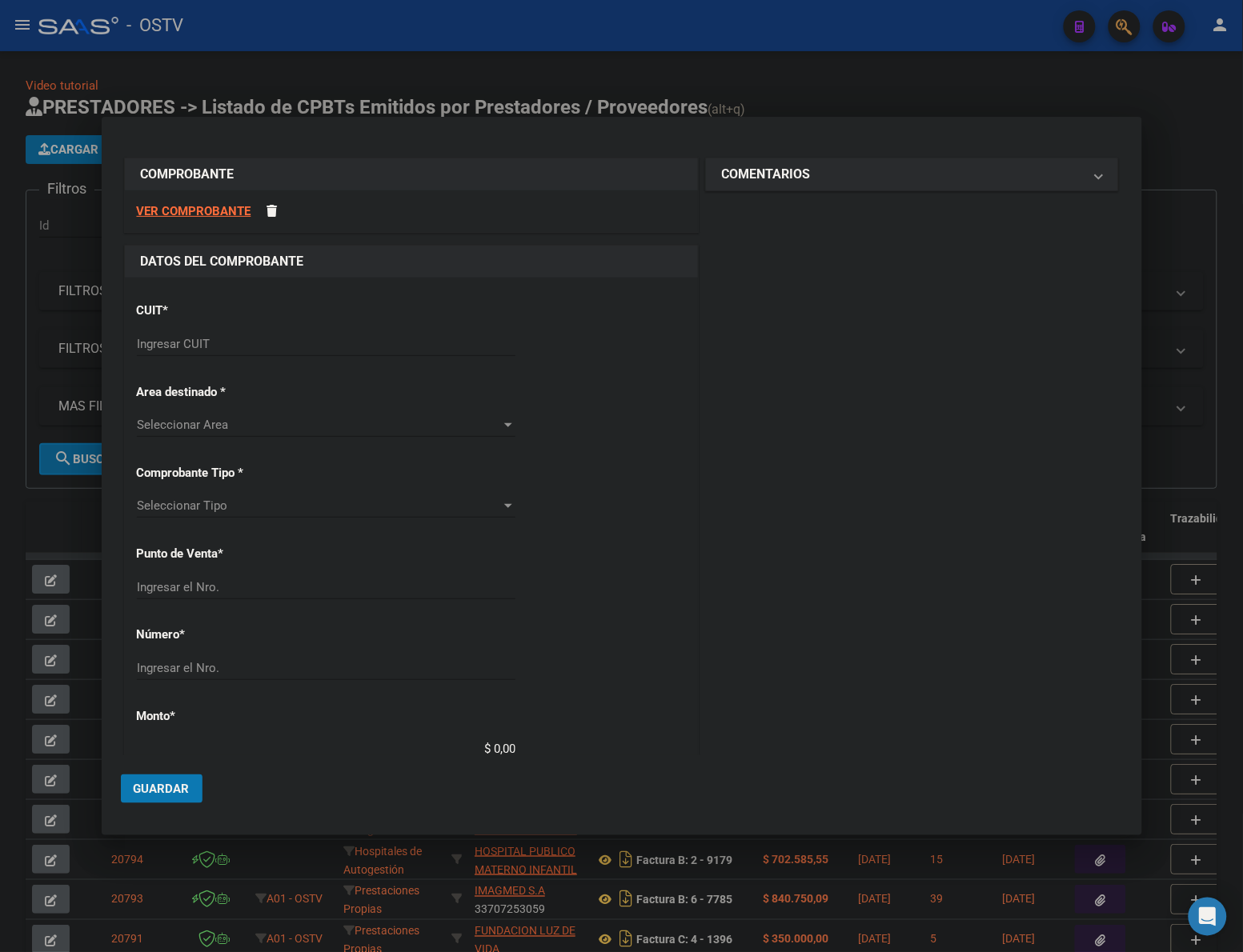
click at [274, 341] on input "Ingresar CUIT" at bounding box center [326, 343] width 378 height 14
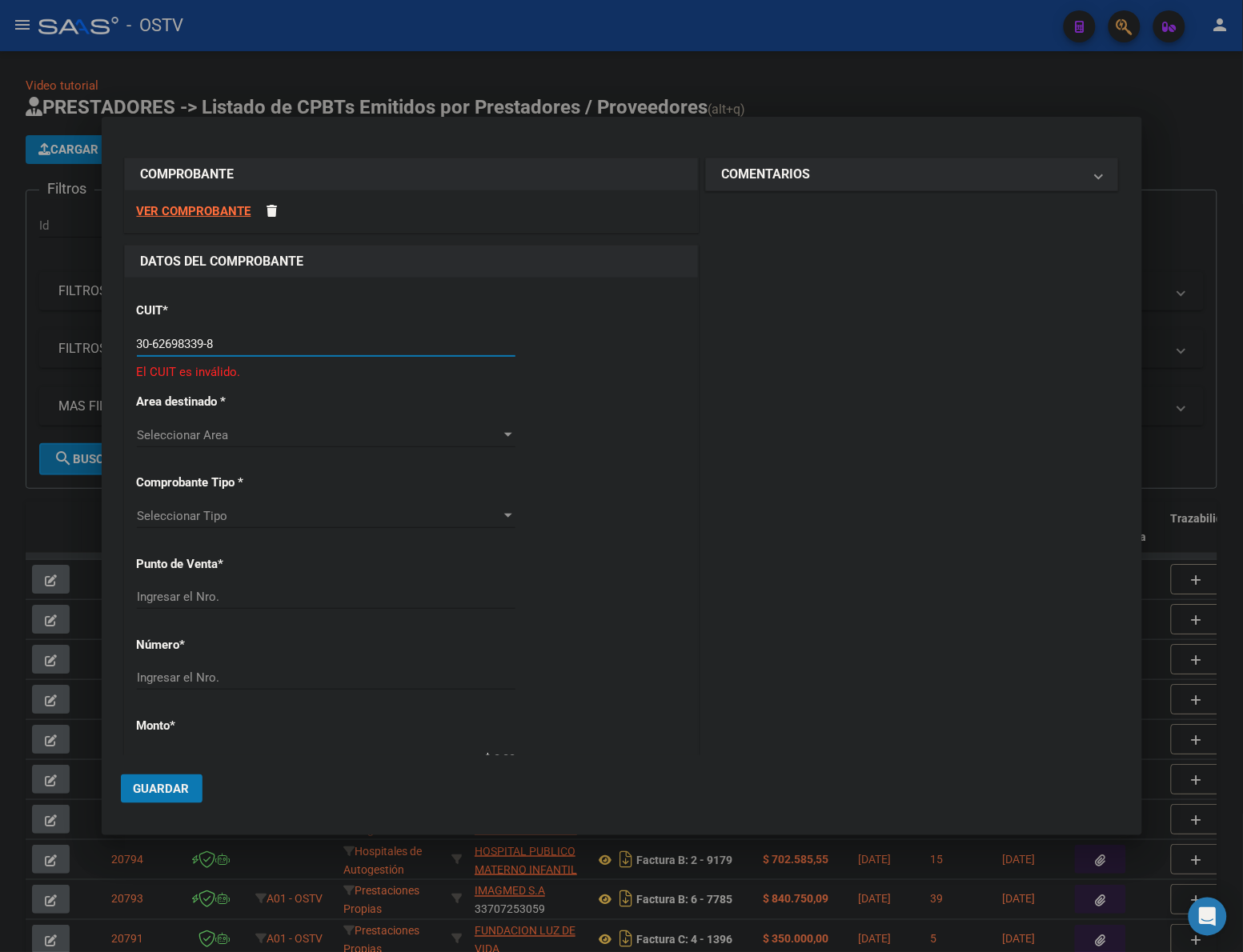
type input "30-62698339-8"
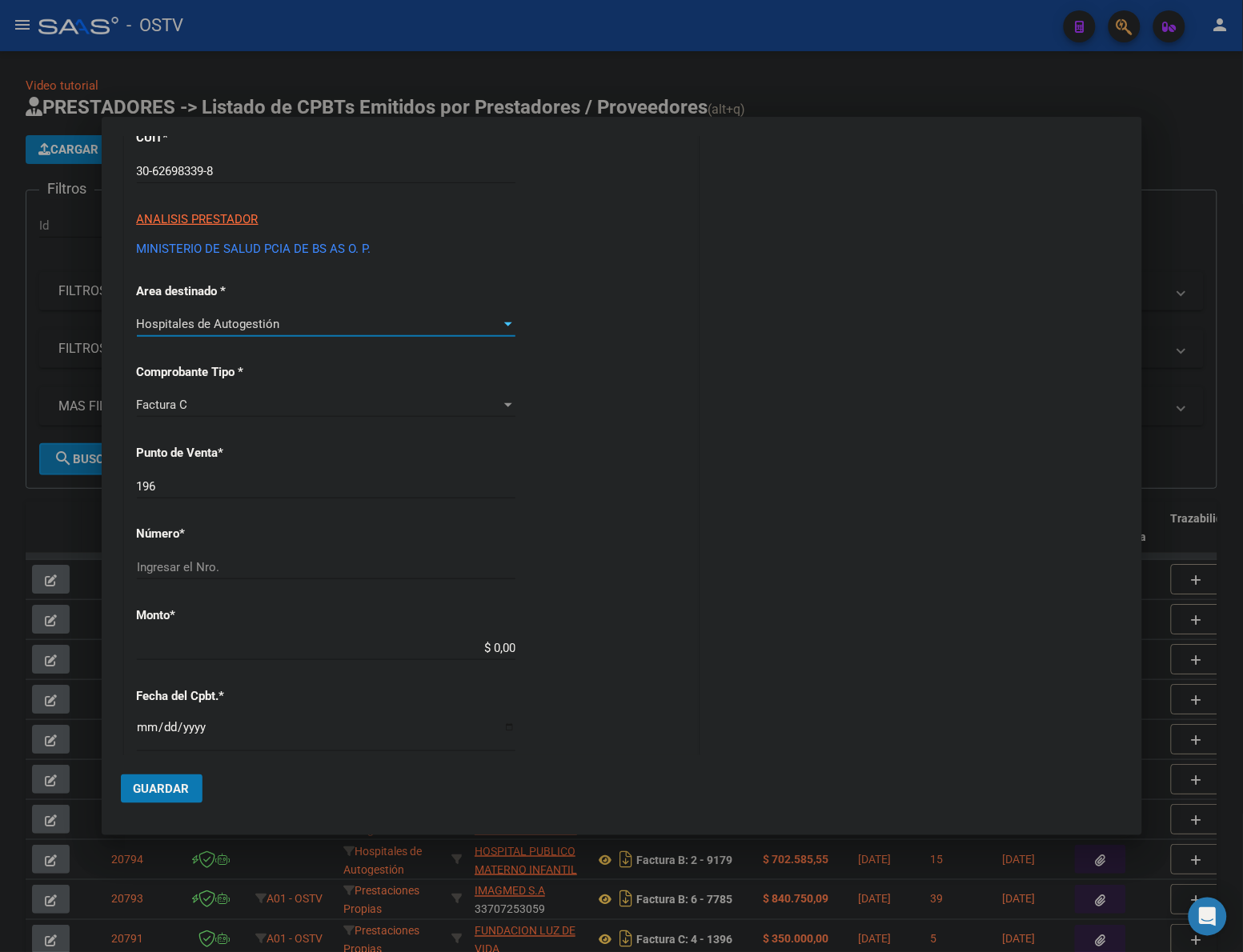
scroll to position [200, 0]
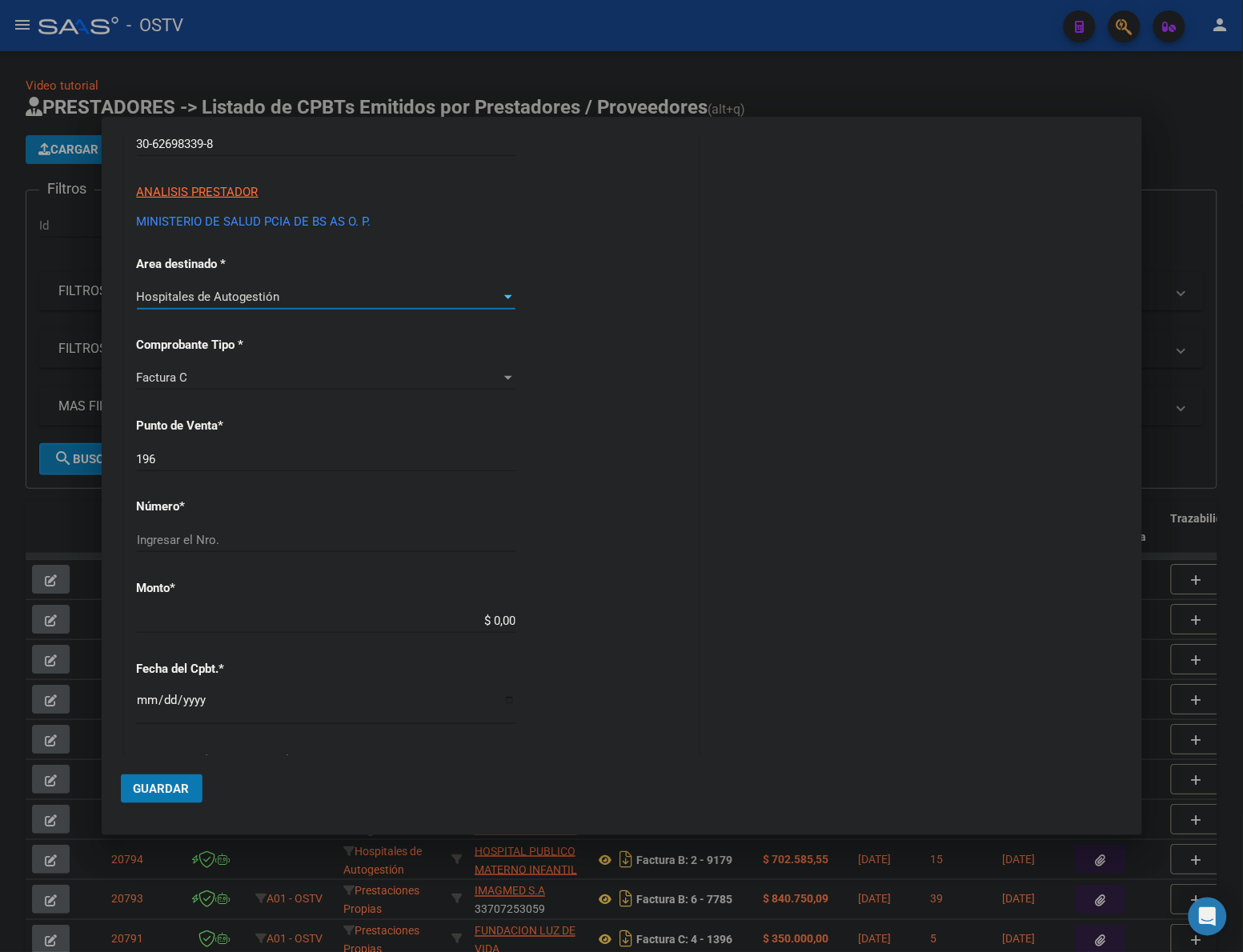
click at [277, 454] on input "196" at bounding box center [326, 458] width 378 height 14
type input "158"
type input "15380"
type input "$ 821.357,50"
type input "[DATE]"
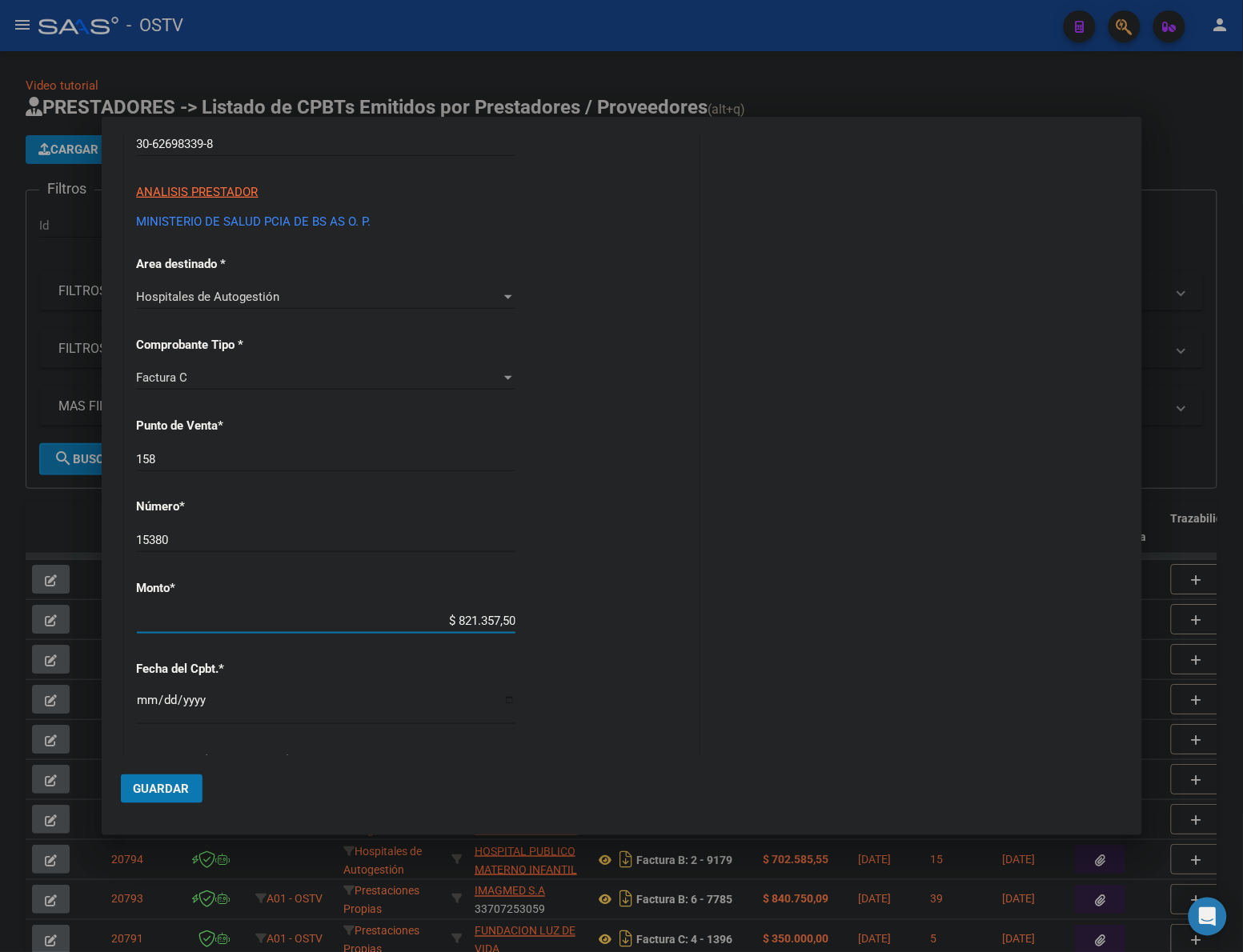
type input "75268721779203"
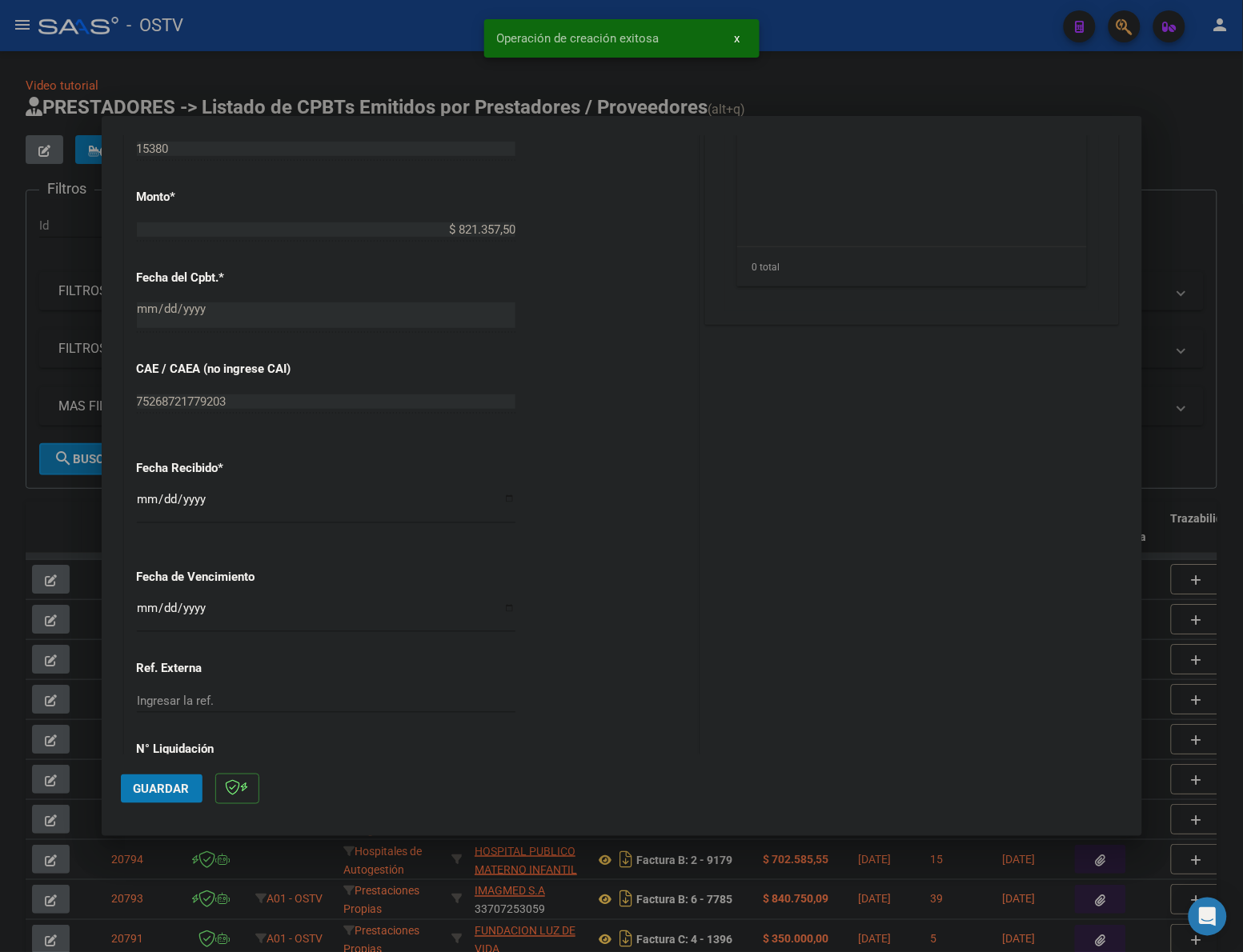
scroll to position [692, 0]
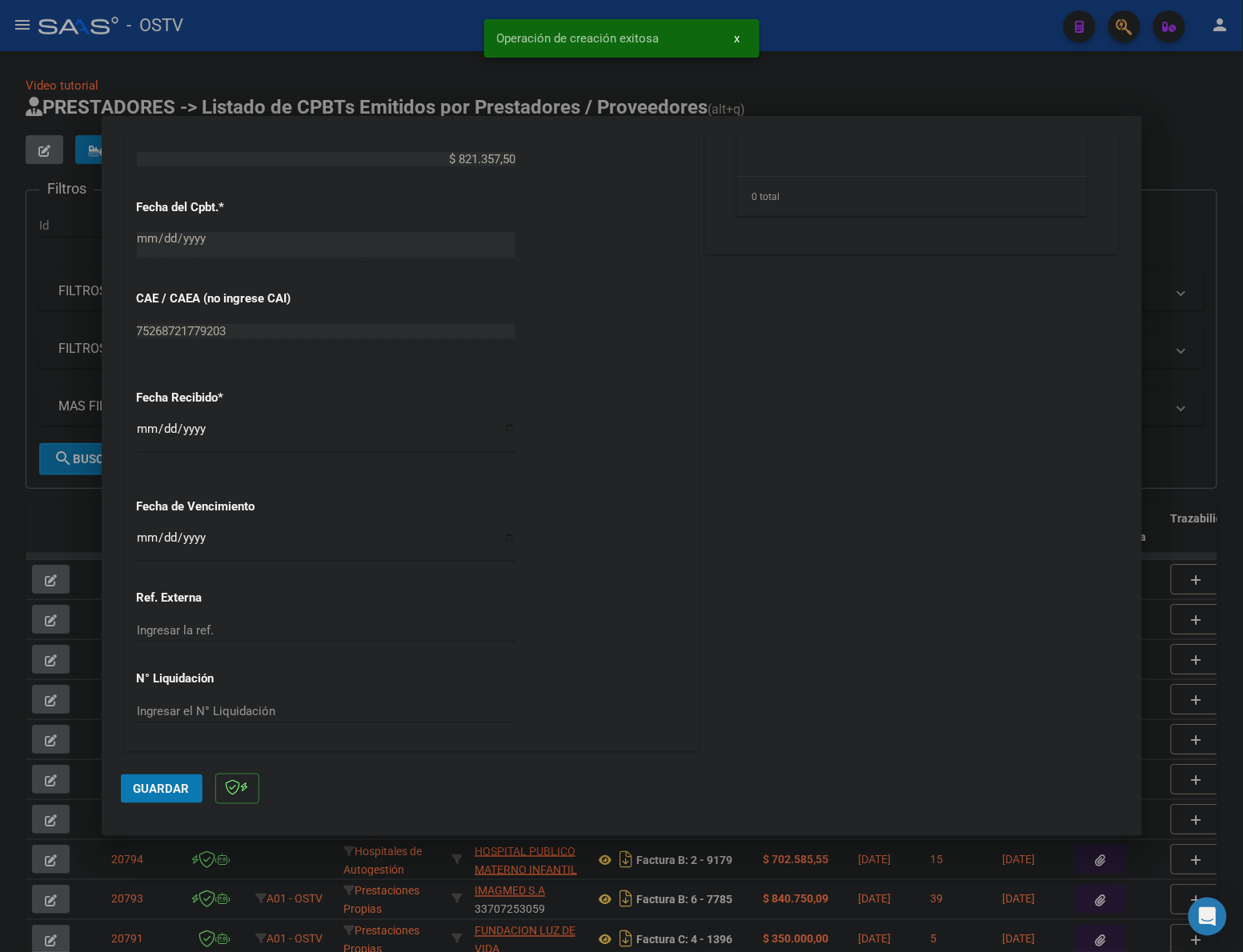
click at [140, 413] on div "Fecha Recibido * [DATE] Ingresar la fecha" at bounding box center [411, 422] width 549 height 91
drag, startPoint x: 141, startPoint y: 430, endPoint x: 371, endPoint y: 430, distance: 230.0
click at [142, 430] on input "[DATE]" at bounding box center [326, 435] width 378 height 26
type input "[DATE]"
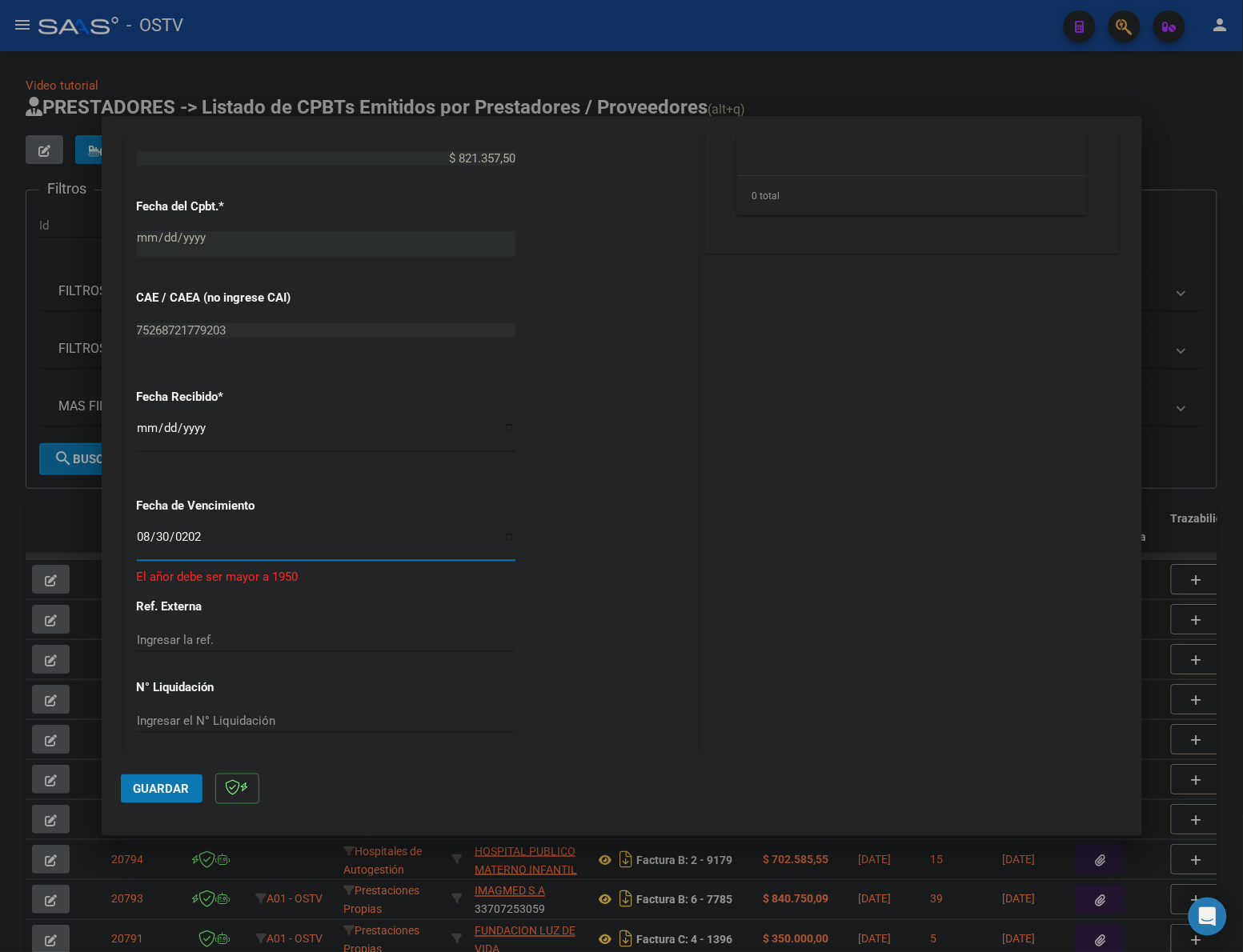
type input "[DATE]"
drag, startPoint x: 180, startPoint y: 782, endPoint x: 196, endPoint y: 780, distance: 16.1
click at [182, 782] on span "Guardar" at bounding box center [161, 788] width 56 height 14
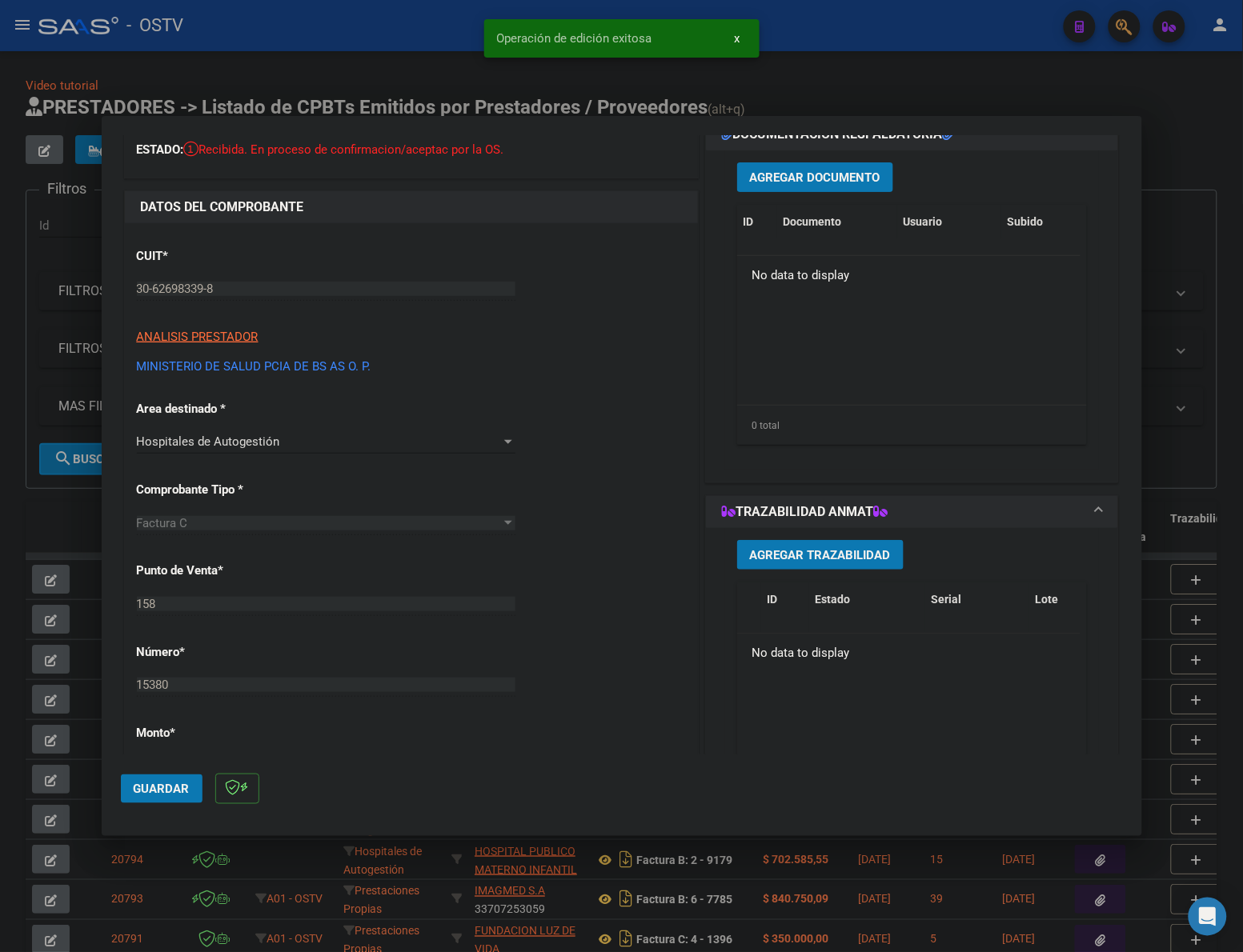
scroll to position [25, 0]
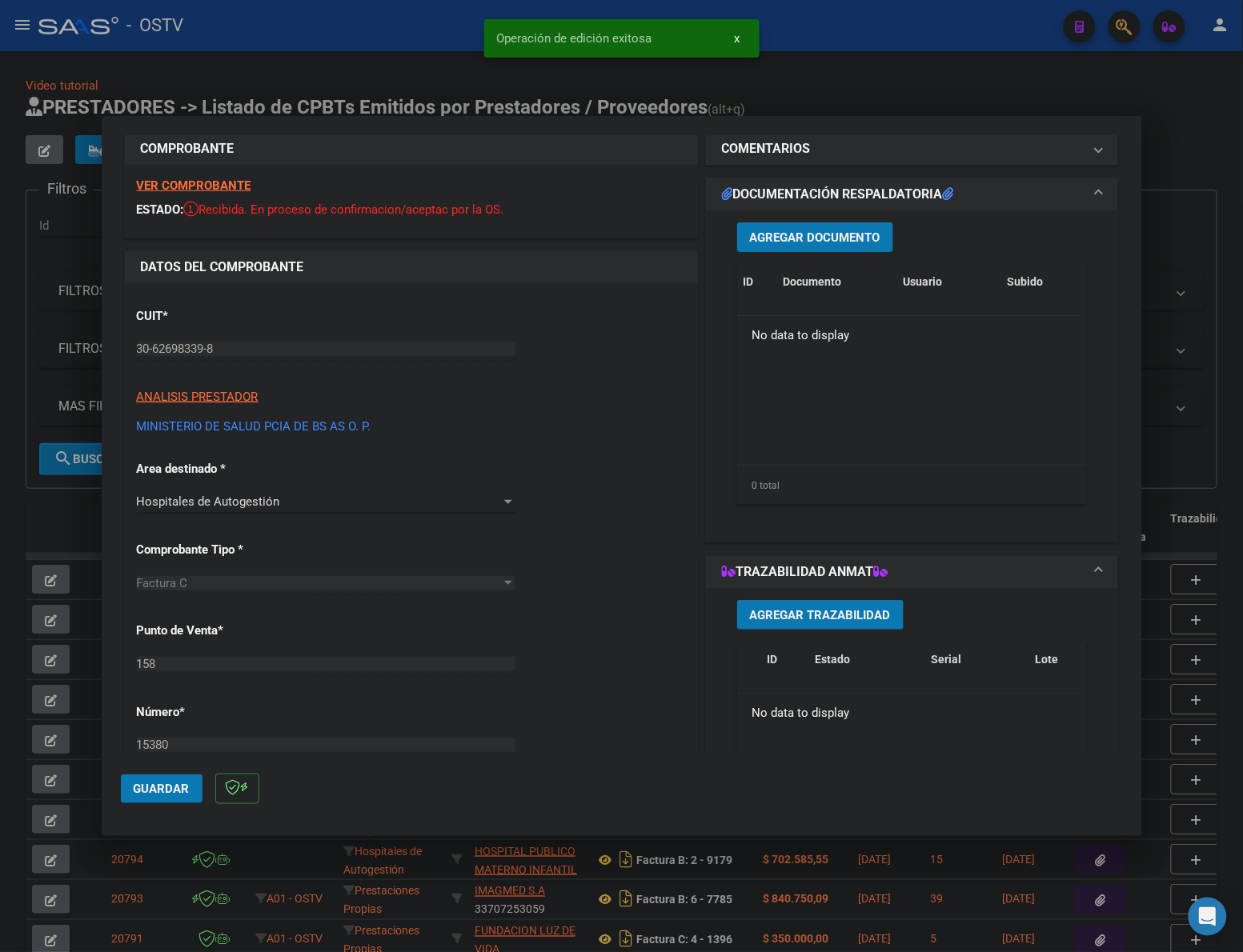
click at [770, 234] on span "Agregar Documento" at bounding box center [815, 237] width 130 height 14
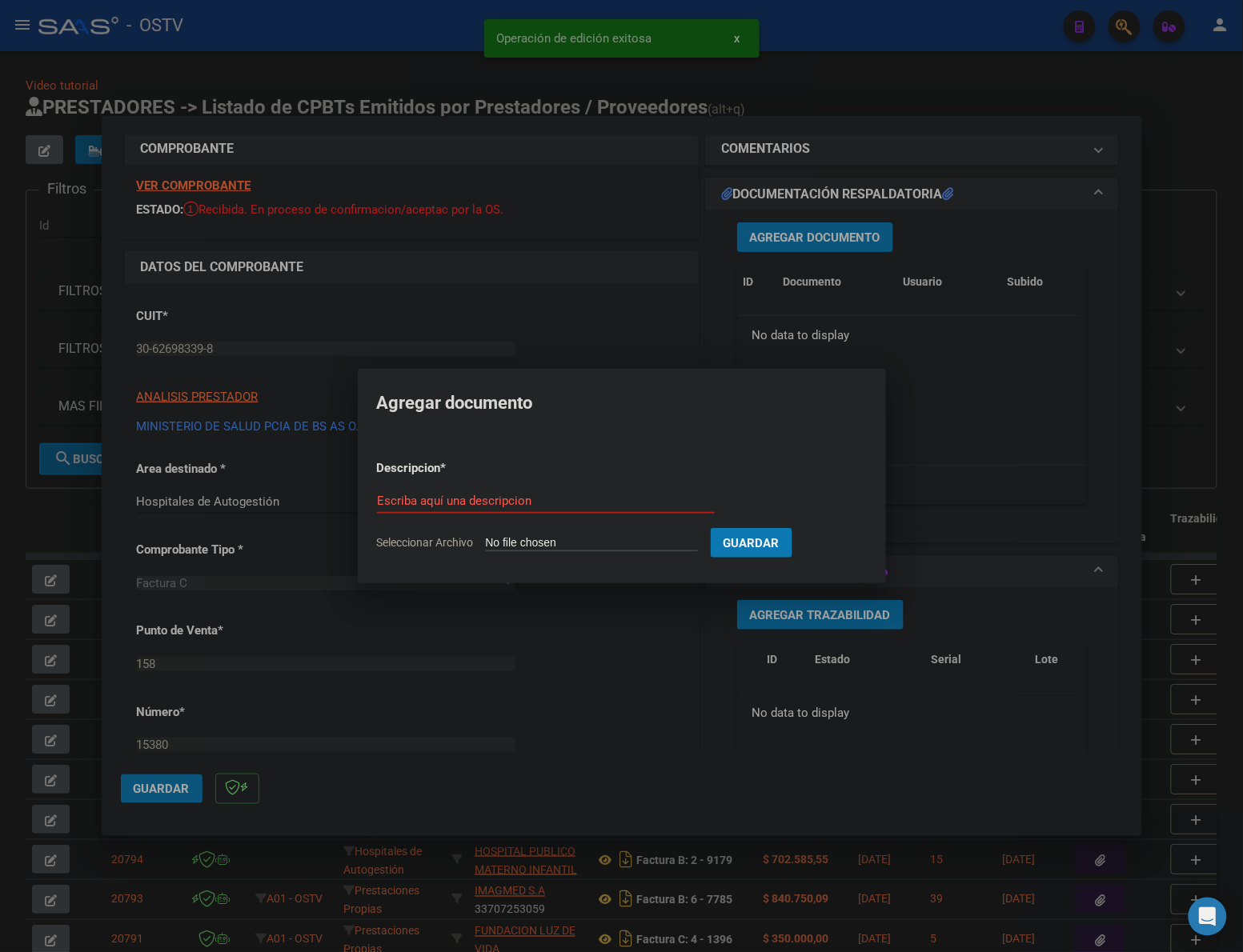
type input "C:\fakepath\FACTURA - 158 15380 - HOSPITAL ZONAL GENERAL DE AGUDOS [PERSON_NAME…"
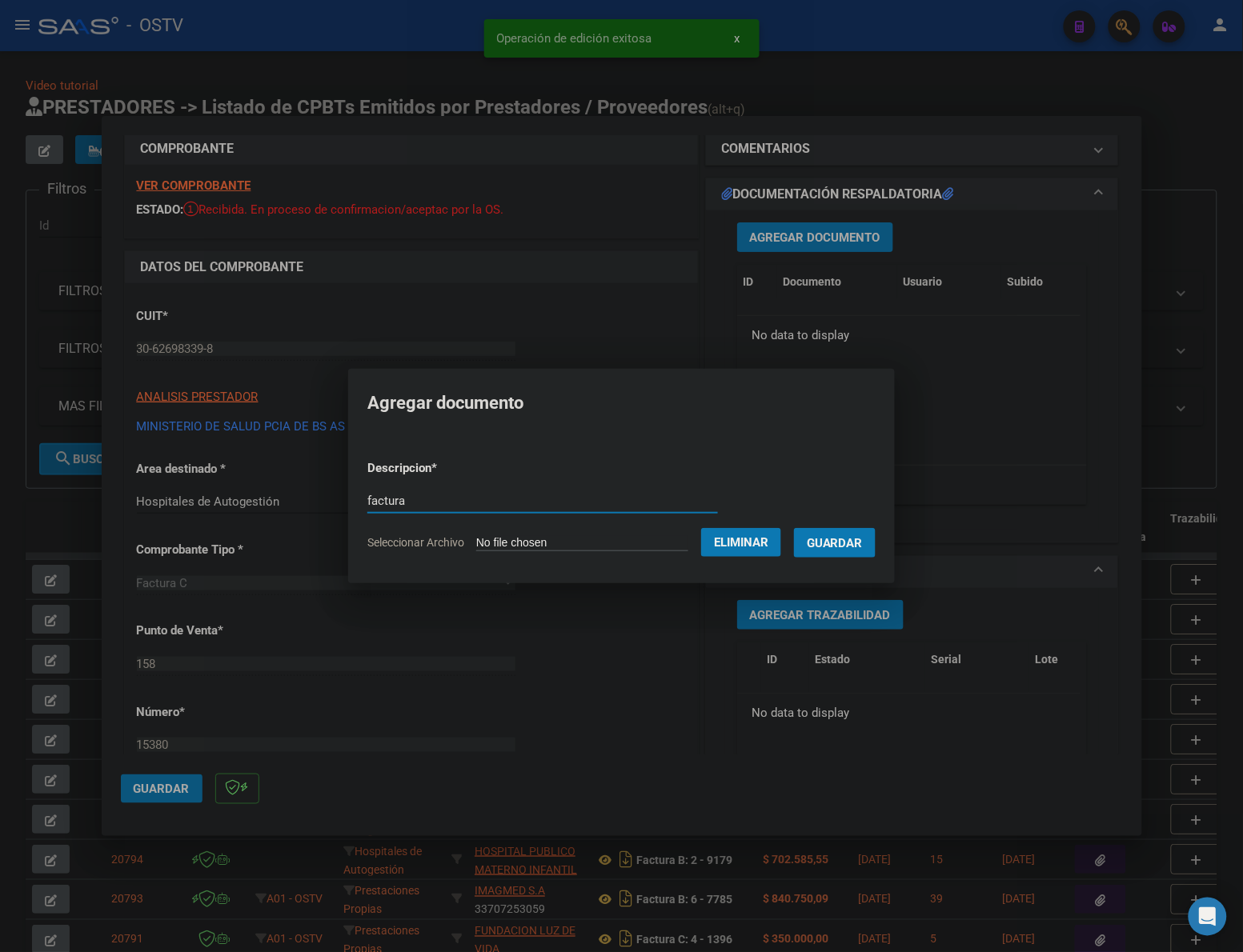
type input "factura"
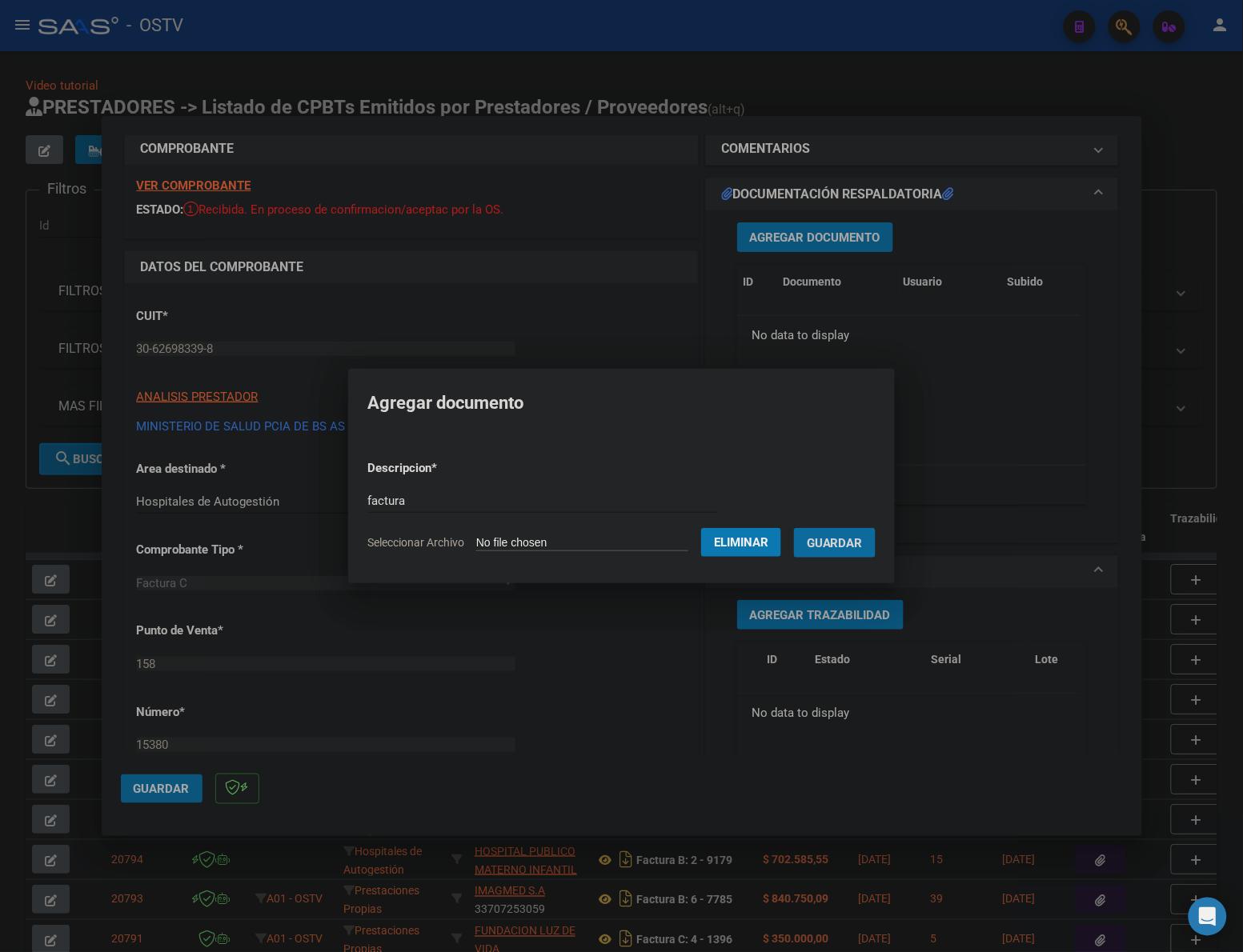
click at [794, 528] on button "Guardar" at bounding box center [835, 542] width 82 height 29
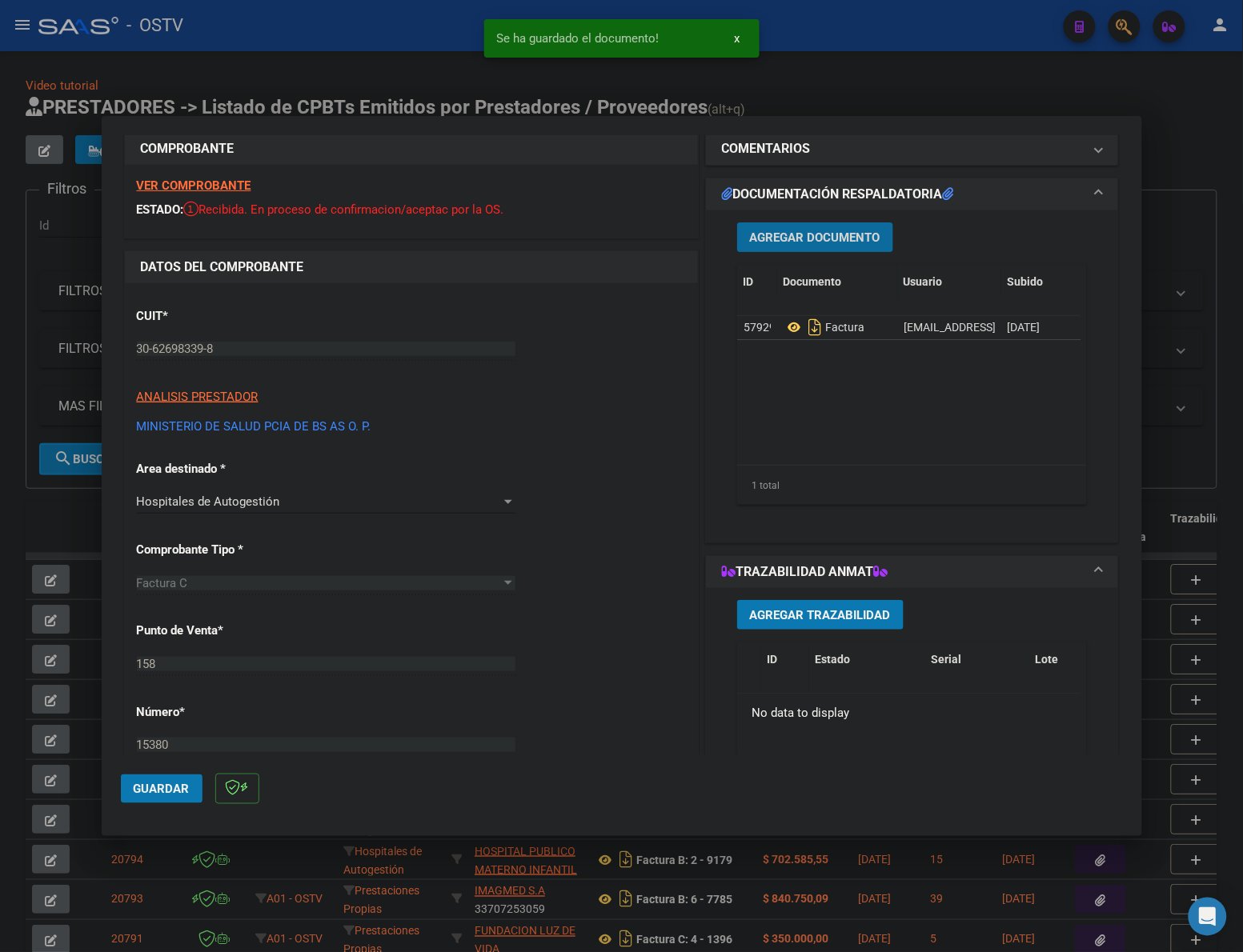
click at [805, 234] on span "Agregar Documento" at bounding box center [815, 237] width 130 height 14
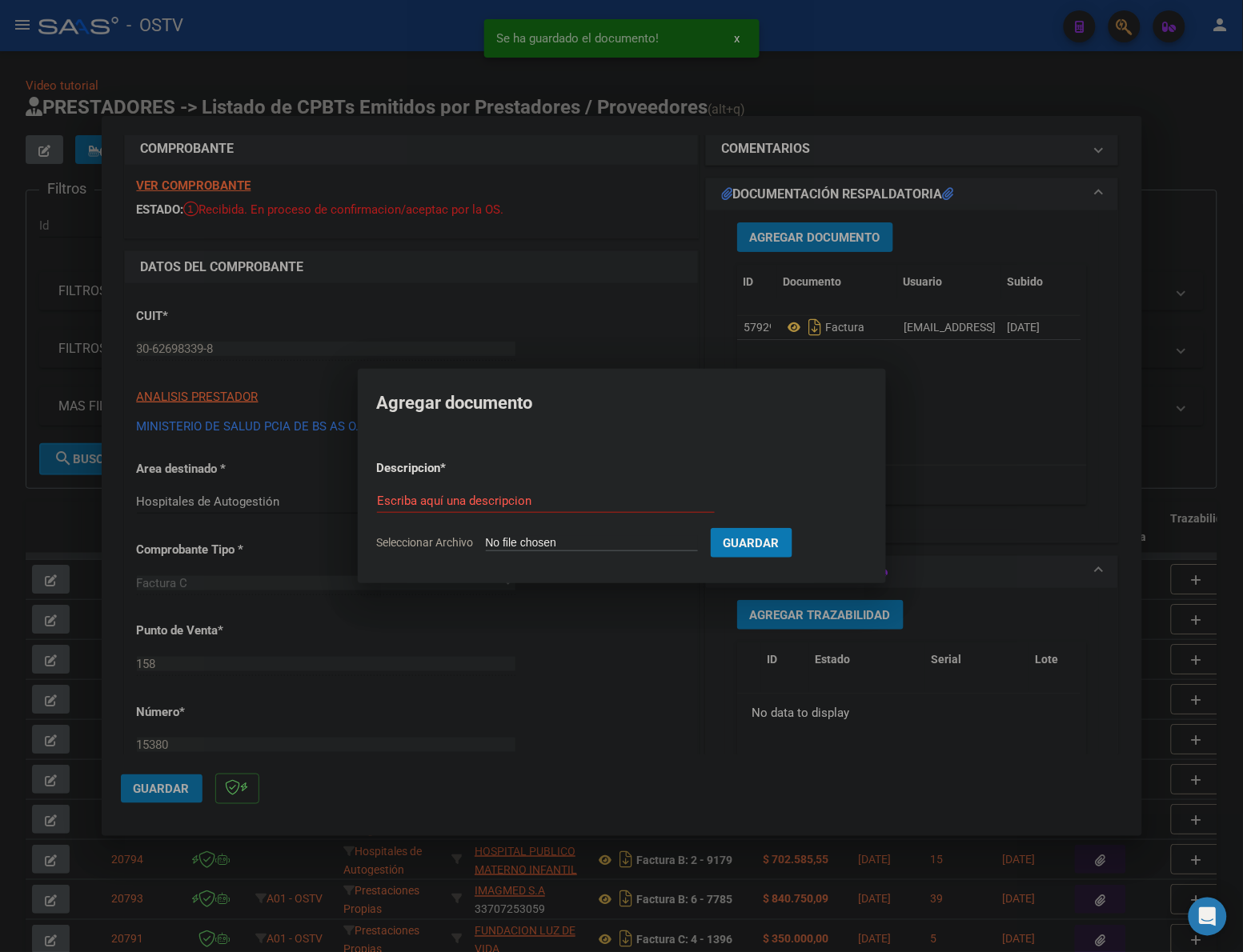
type input "C:\fakepath\ANEXO - 158 15380 - HOSPITAL ZONAL GENERAL DE AGUDOS [PERSON_NAME].…"
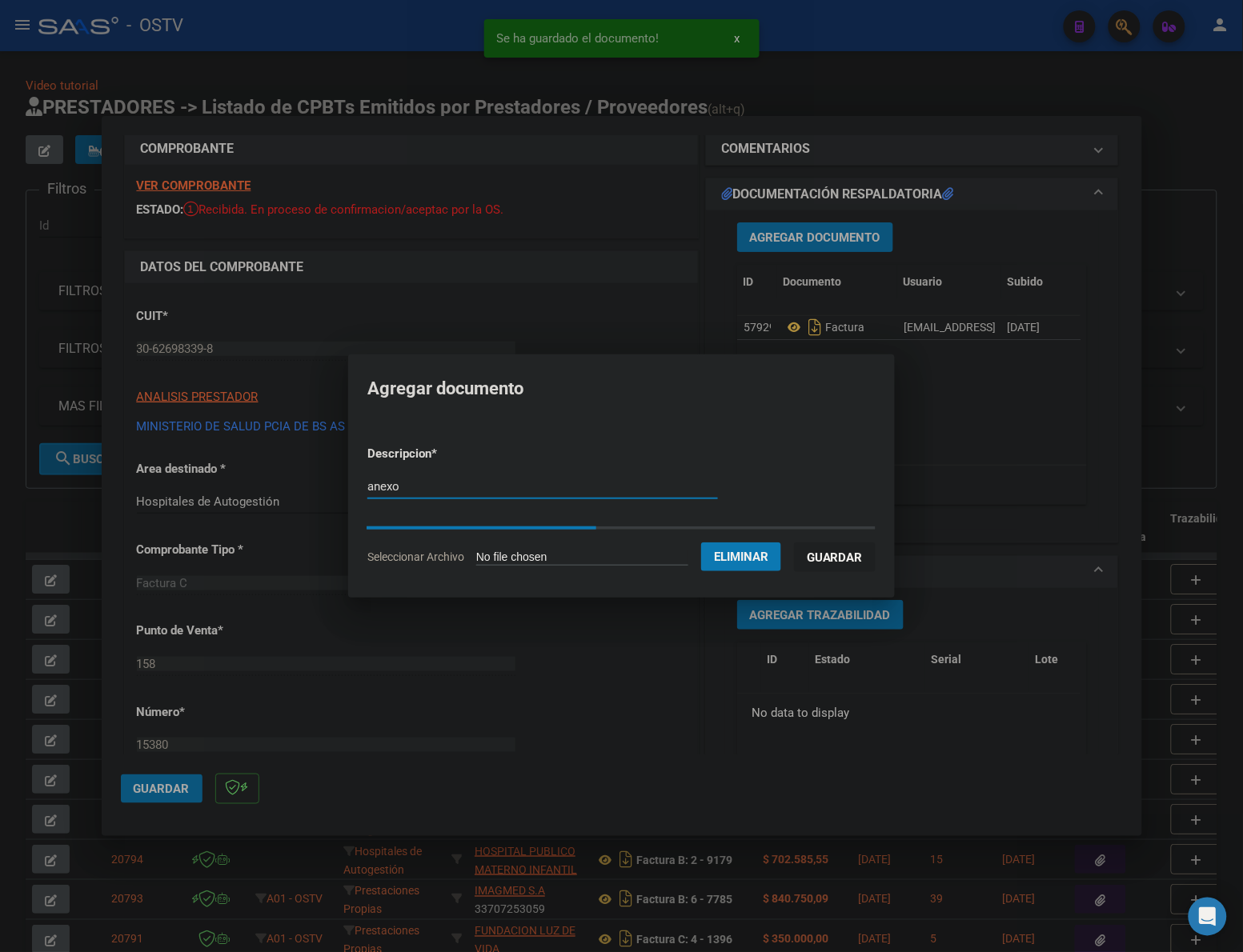
type input "anexo"
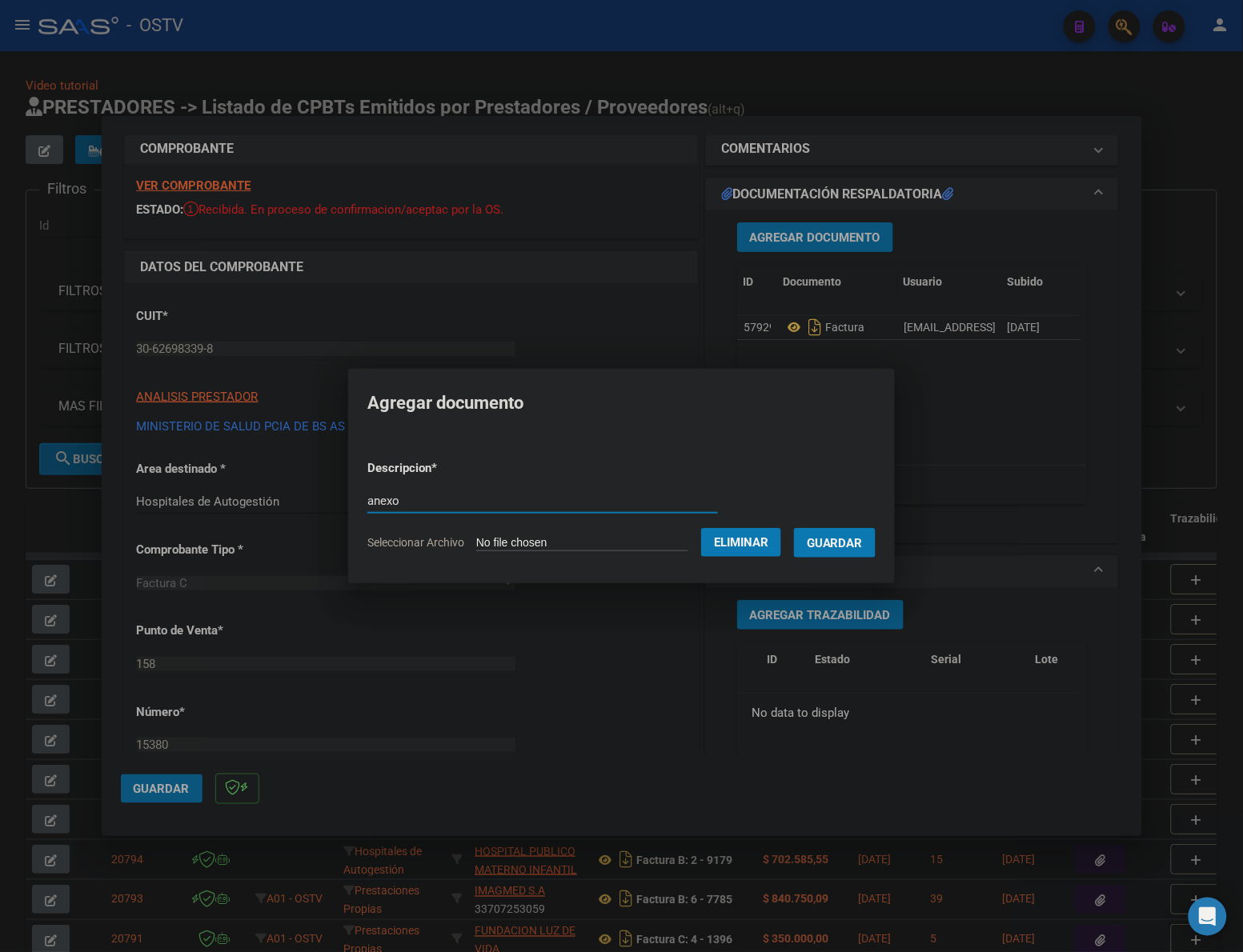
click at [845, 548] on span "Guardar" at bounding box center [835, 543] width 56 height 14
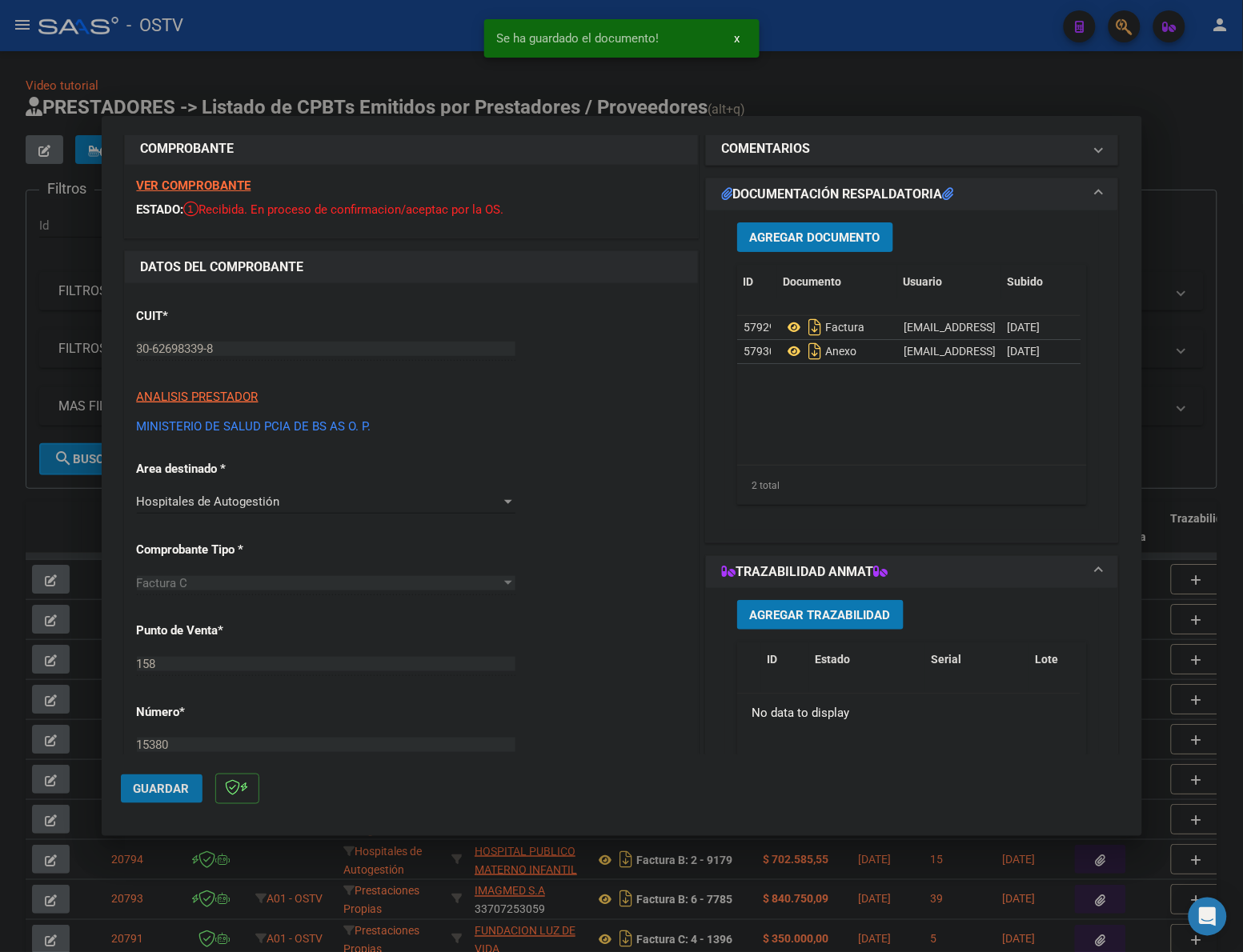
click at [157, 790] on span "Guardar" at bounding box center [161, 788] width 56 height 14
click at [170, 781] on button "Guardar" at bounding box center [162, 788] width 82 height 28
click at [1162, 80] on div at bounding box center [622, 476] width 1243 height 952
type input "$ 0,00"
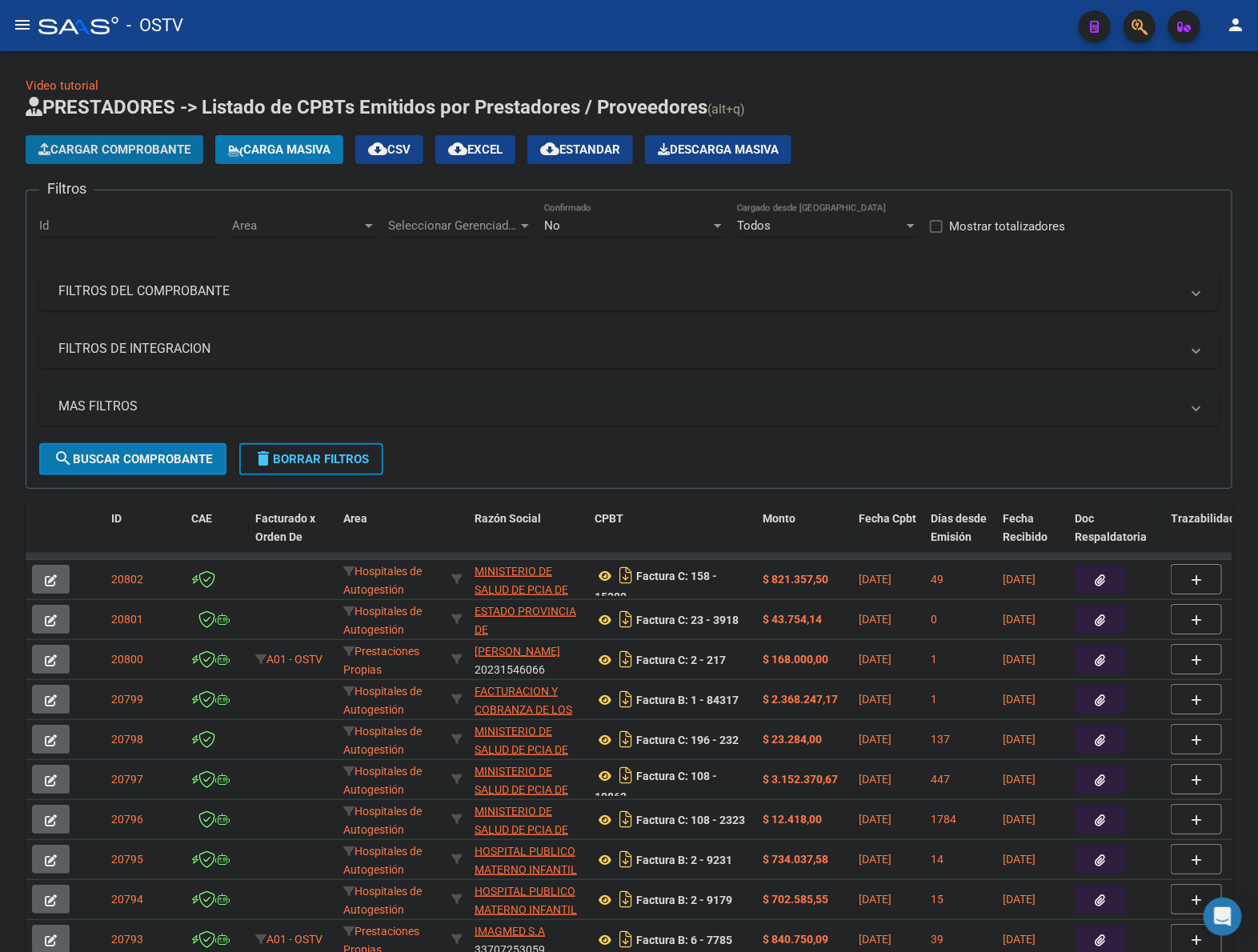
click at [126, 149] on span "Cargar Comprobante" at bounding box center [114, 149] width 152 height 14
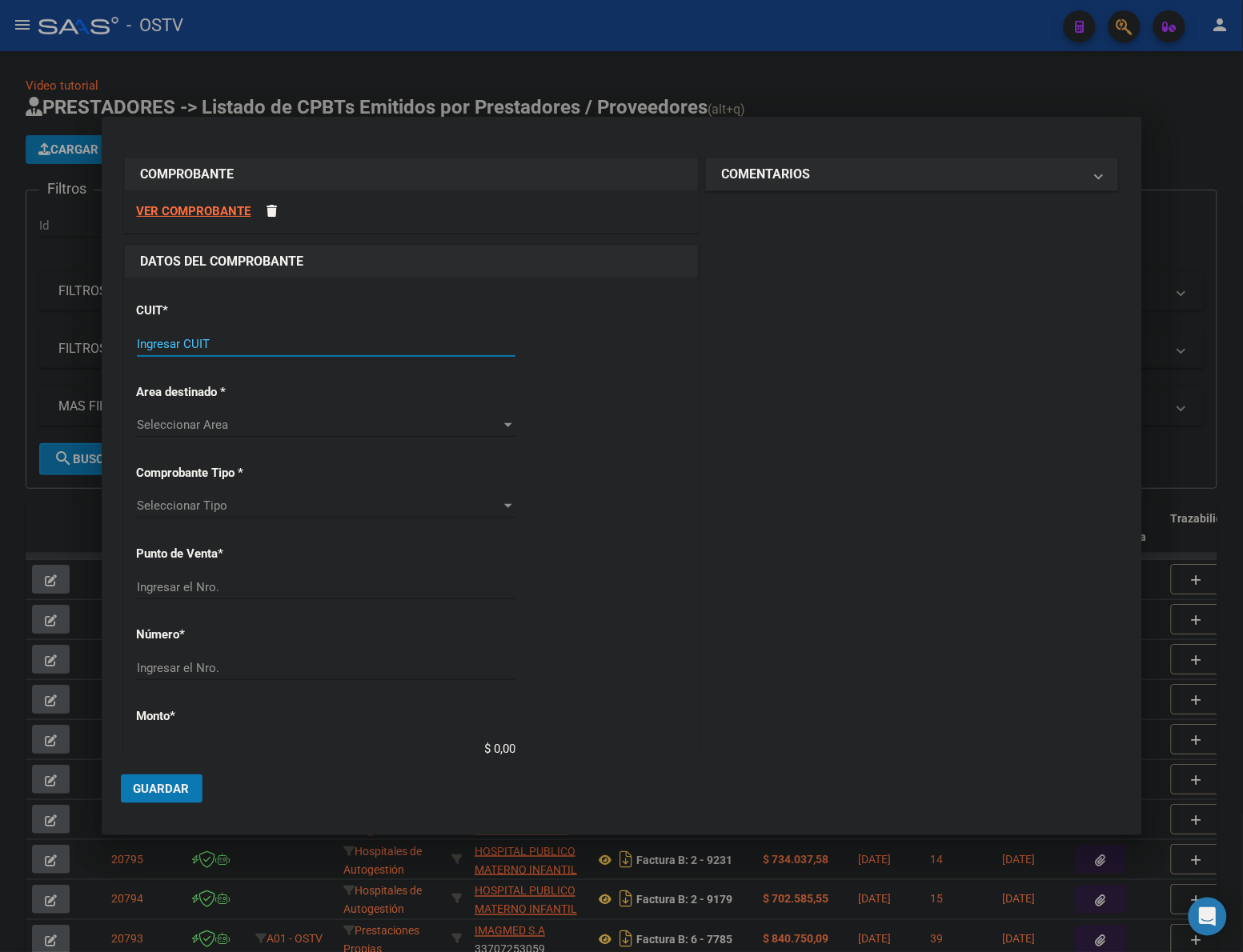
click at [216, 347] on input "Ingresar CUIT" at bounding box center [326, 343] width 378 height 14
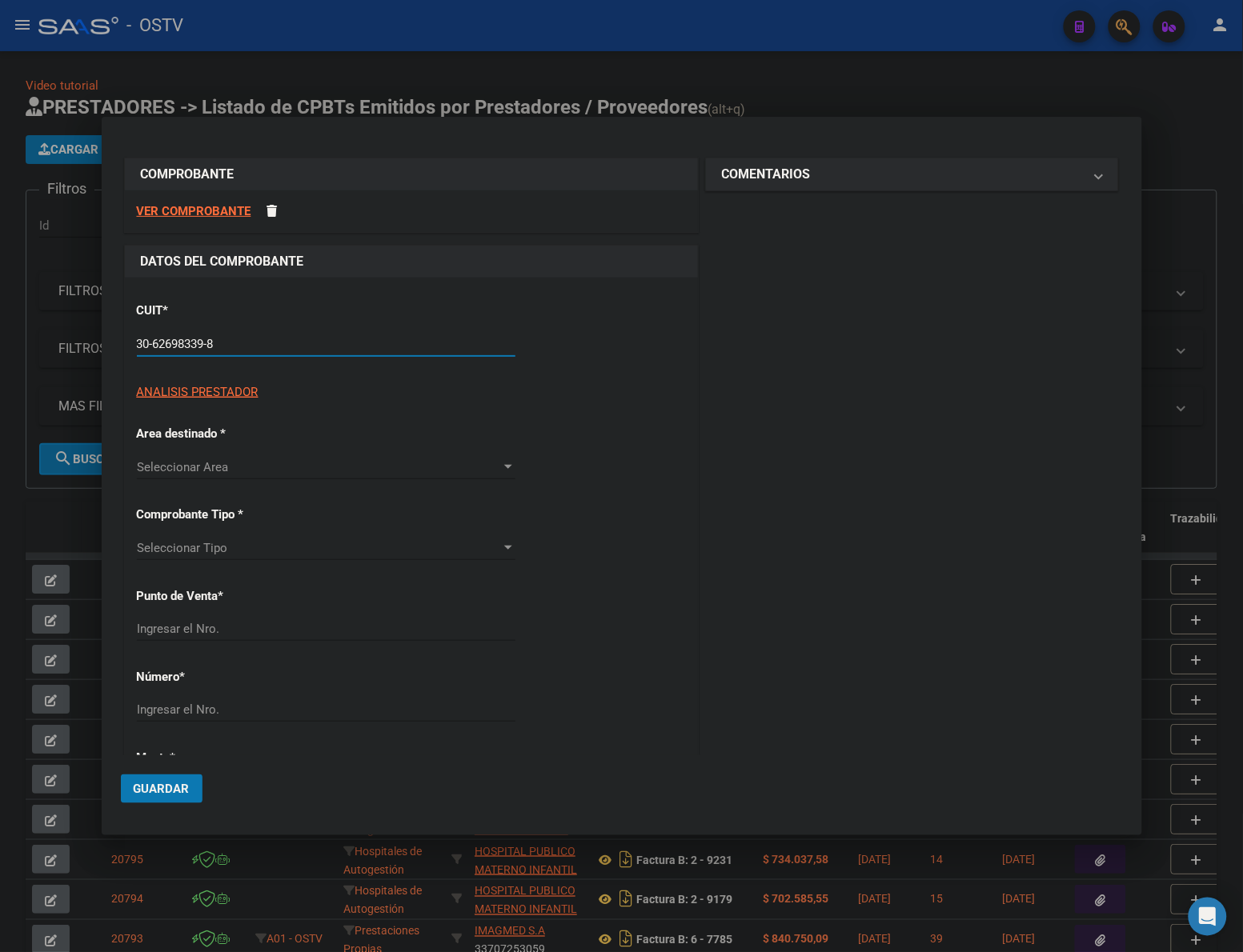
type input "30-62698339-8"
type input "158"
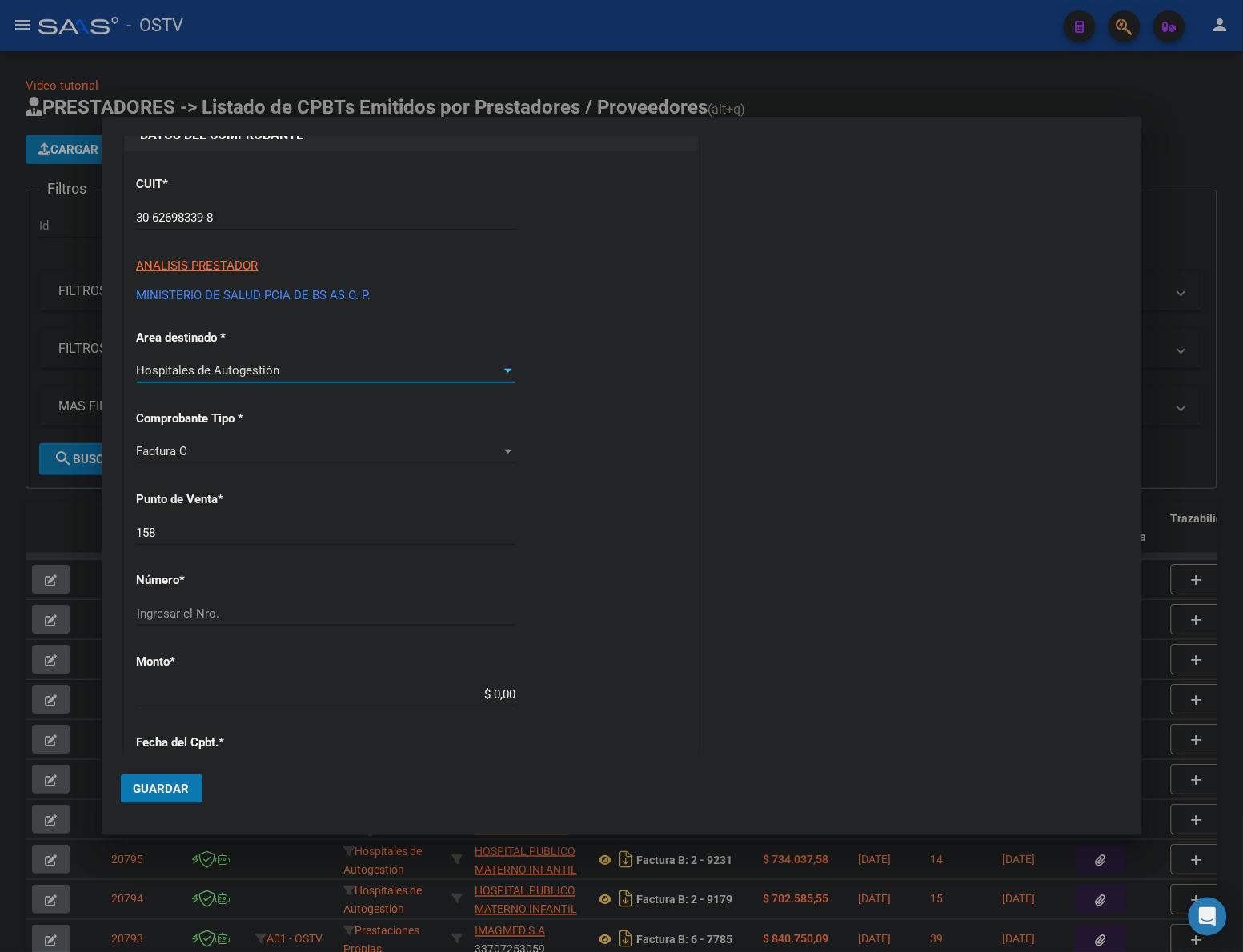
scroll to position [133, 0]
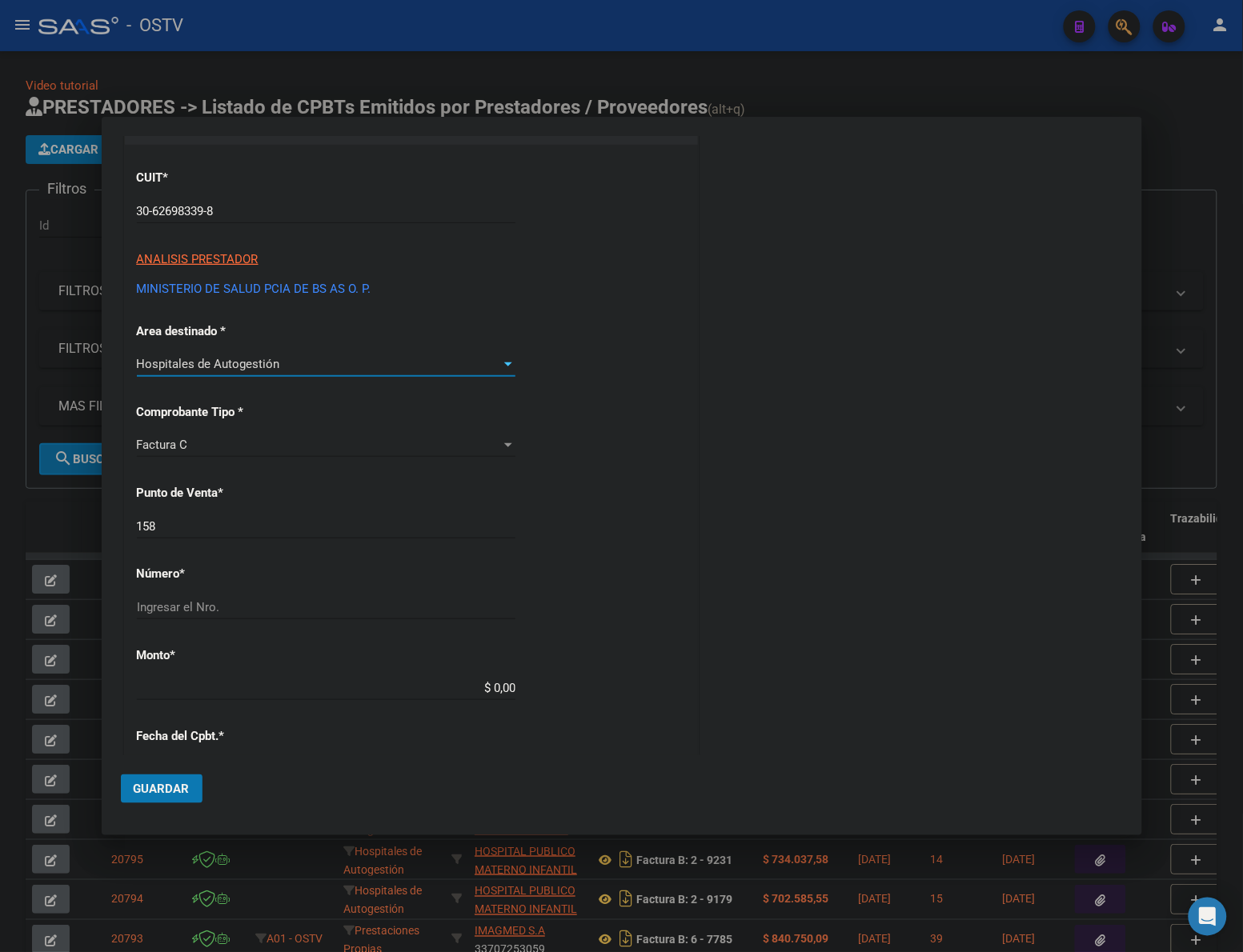
click at [300, 508] on div "CUIT * 30-62698339-8 Ingresar CUIT ANALISIS PRESTADOR MINISTERIO DE SALUD PCIA …" at bounding box center [411, 711] width 573 height 1134
click at [297, 525] on input "158" at bounding box center [326, 526] width 378 height 14
type input "15448"
type input "$ 38.266,00"
type input "[DATE]"
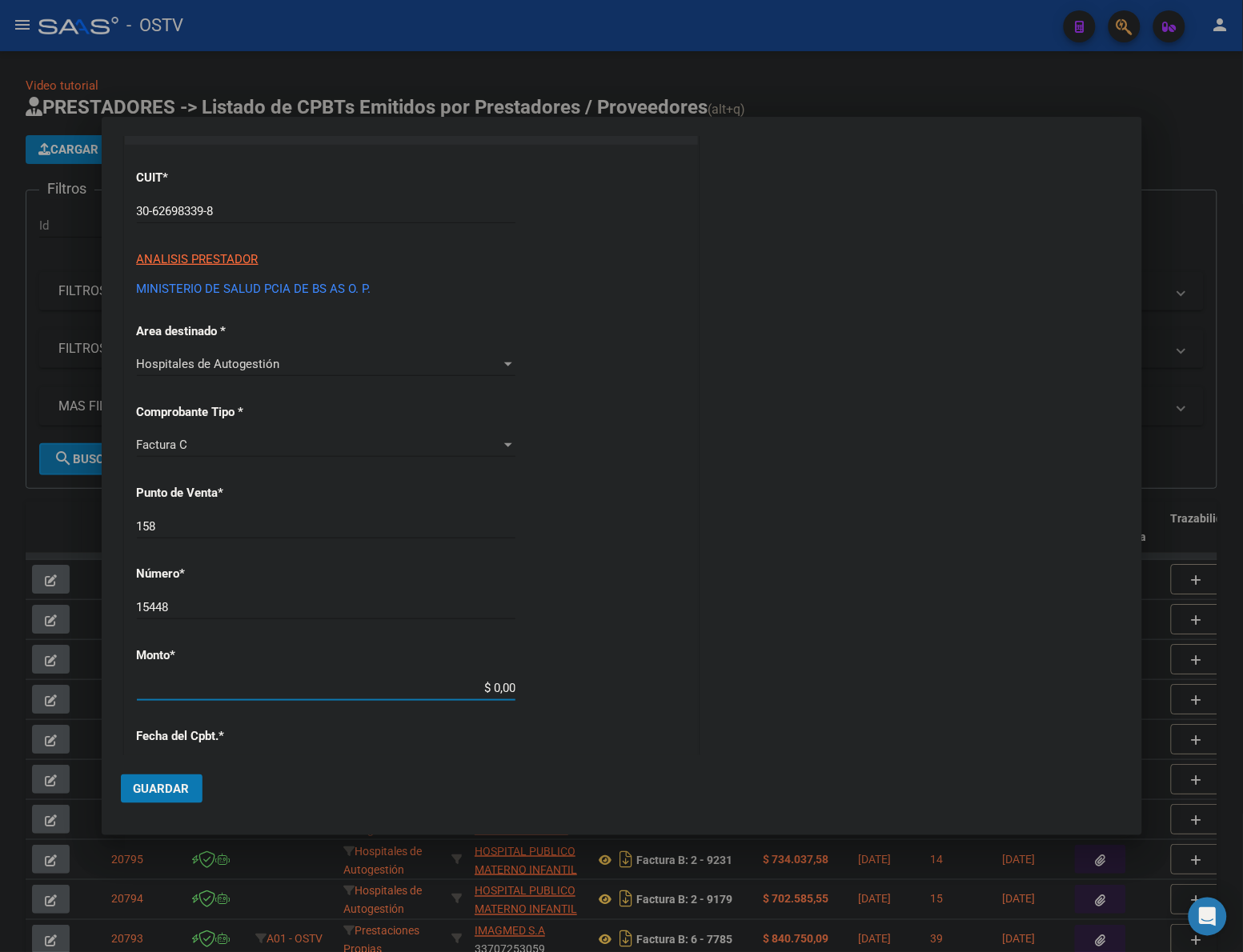
type input "75278514760678"
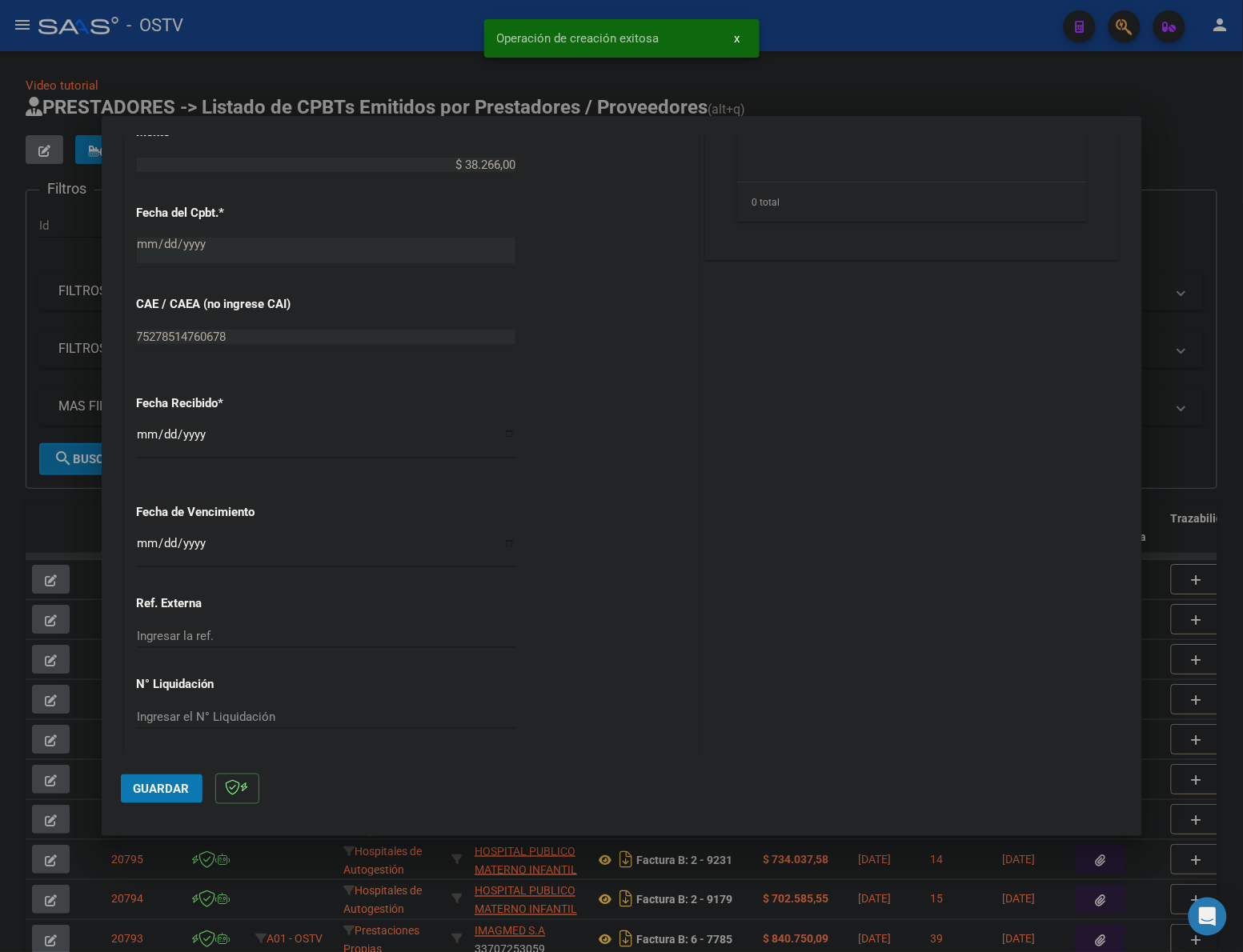
scroll to position [692, 0]
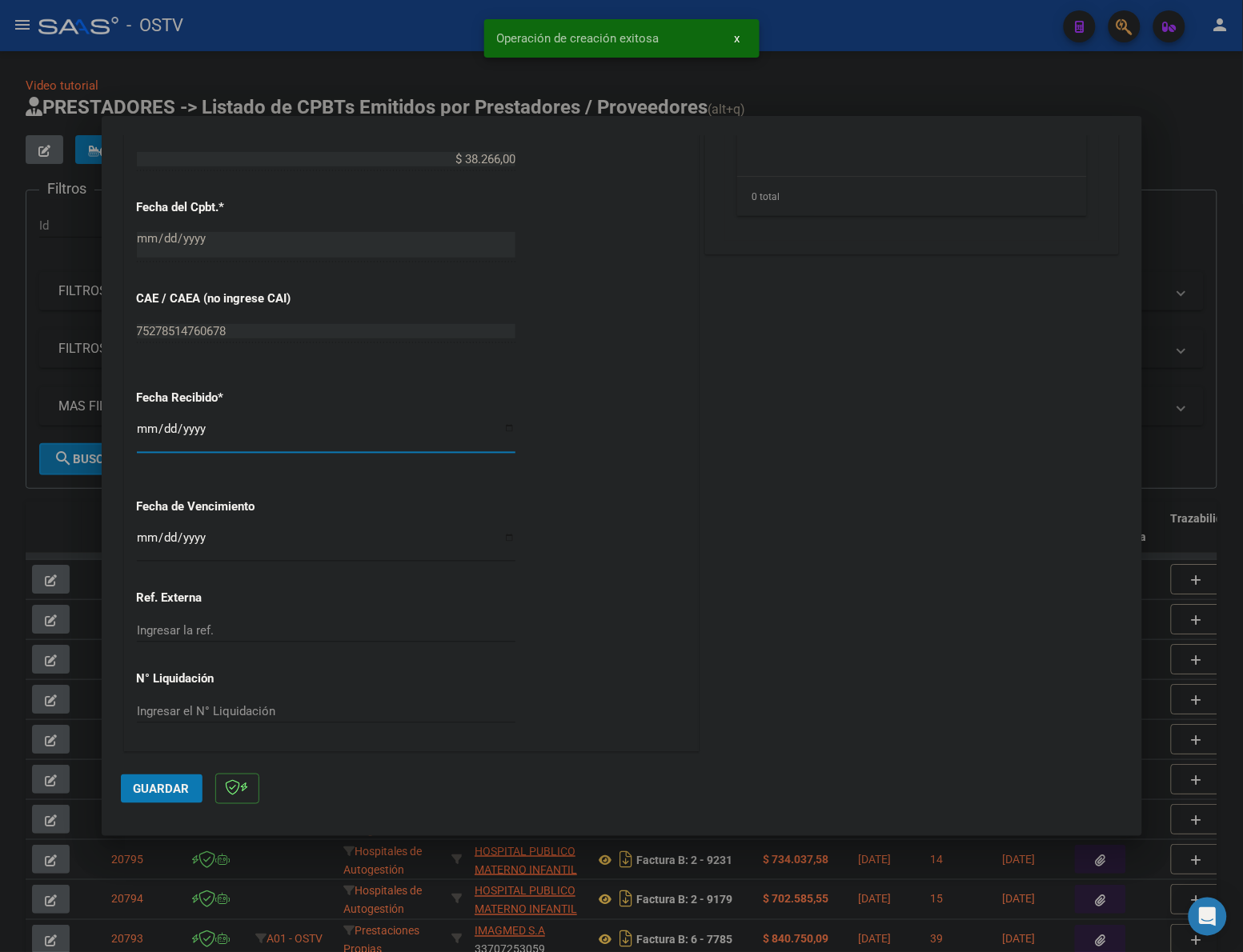
click at [141, 429] on input "[DATE]" at bounding box center [326, 435] width 378 height 26
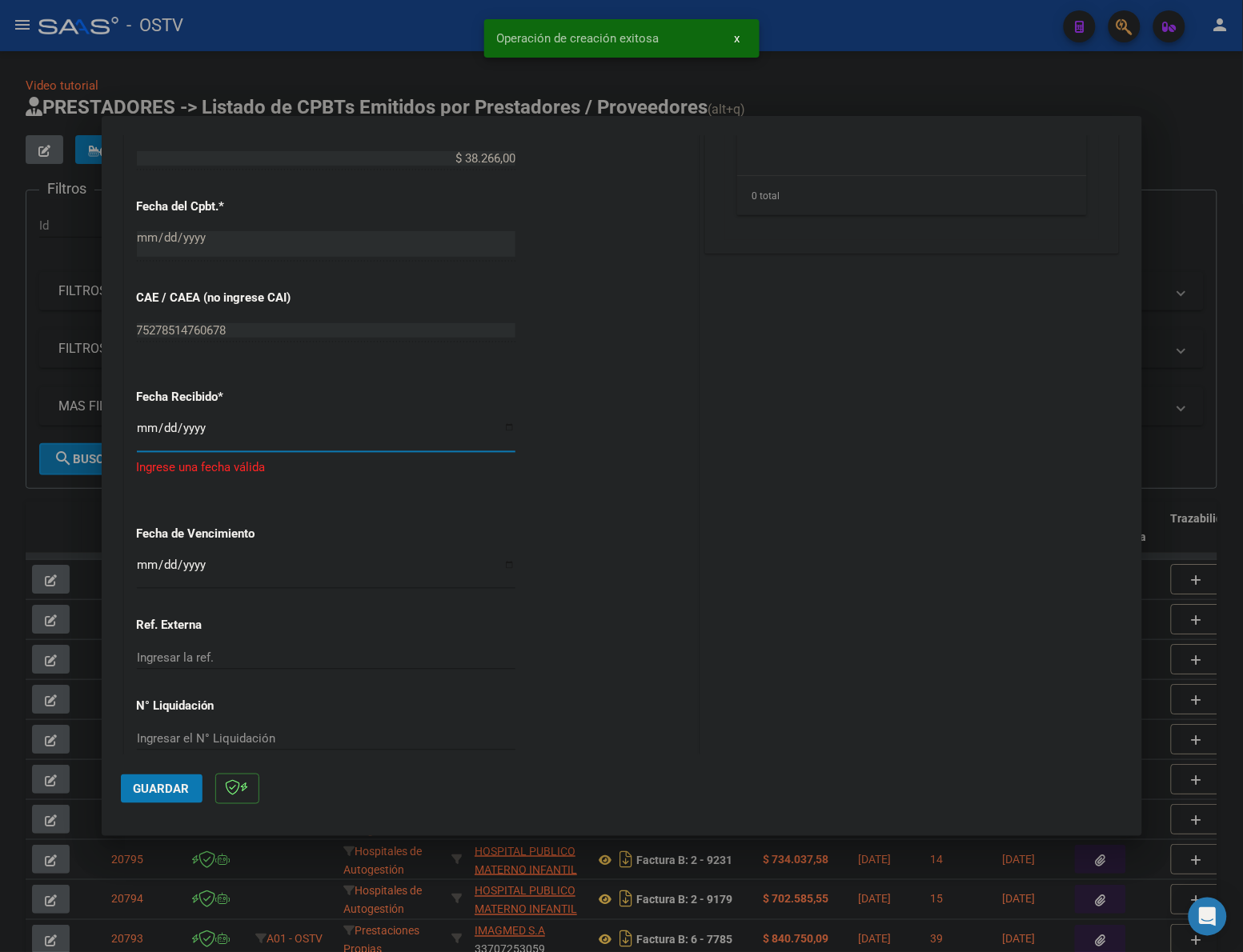
type input "[DATE]"
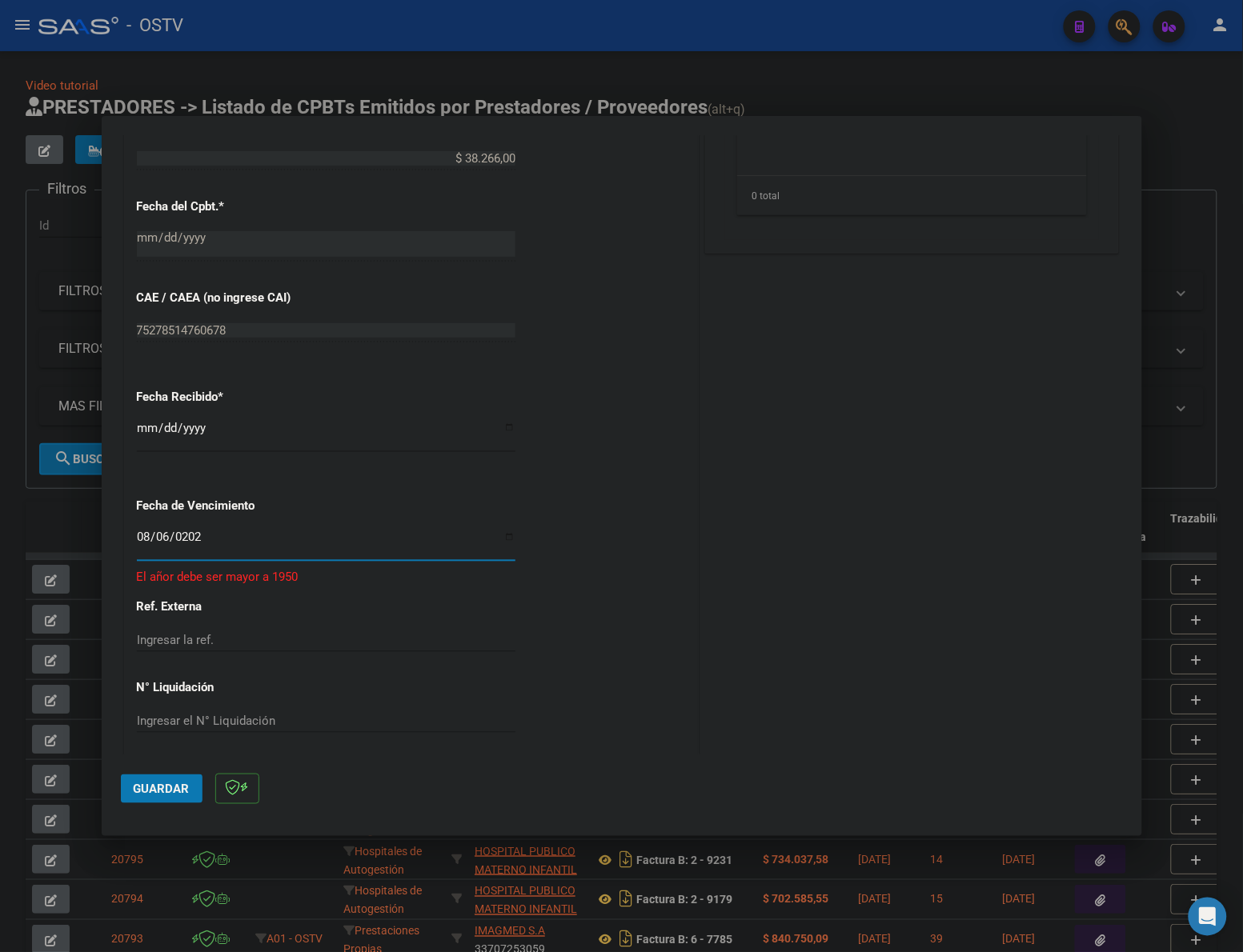
type input "[DATE]"
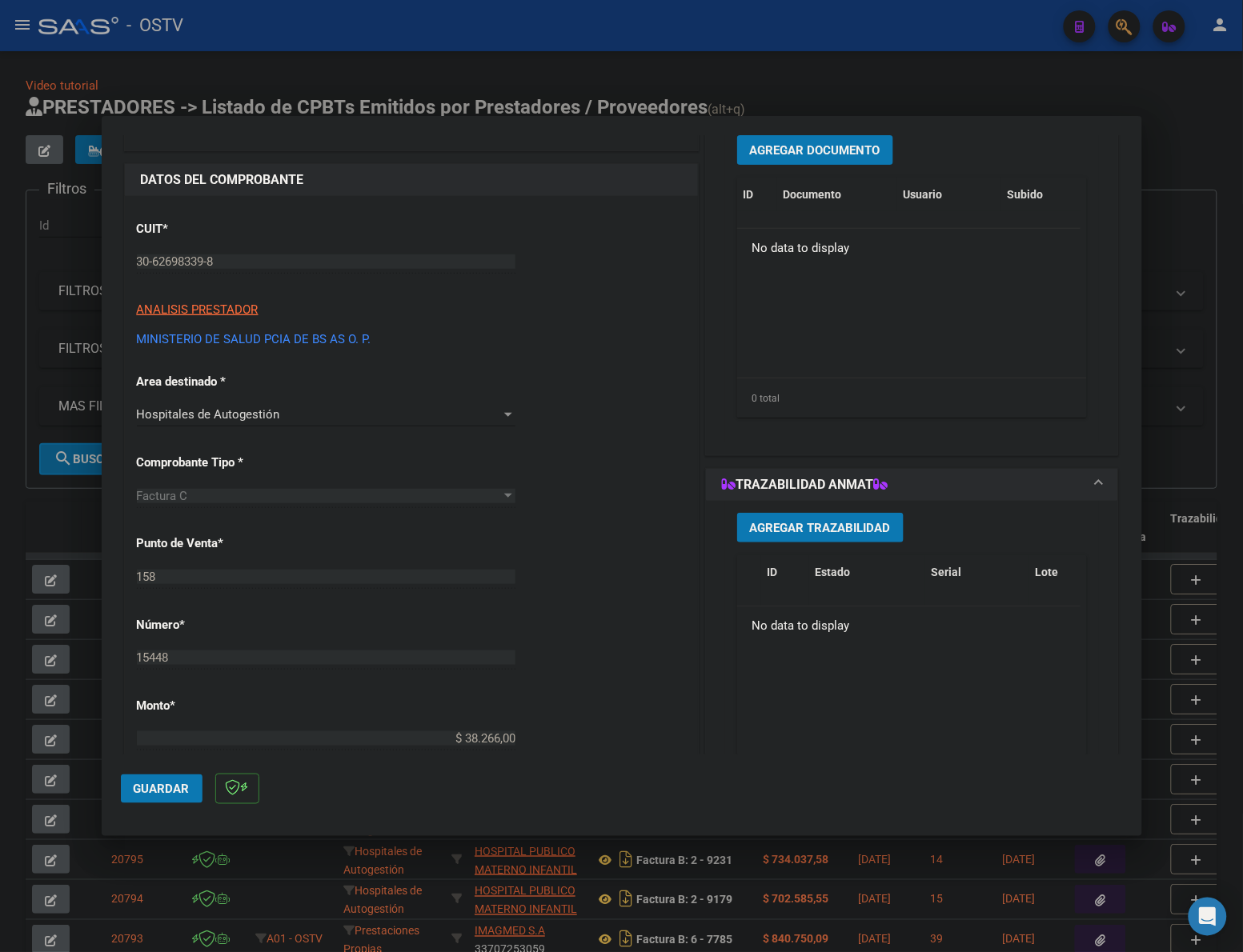
scroll to position [58, 0]
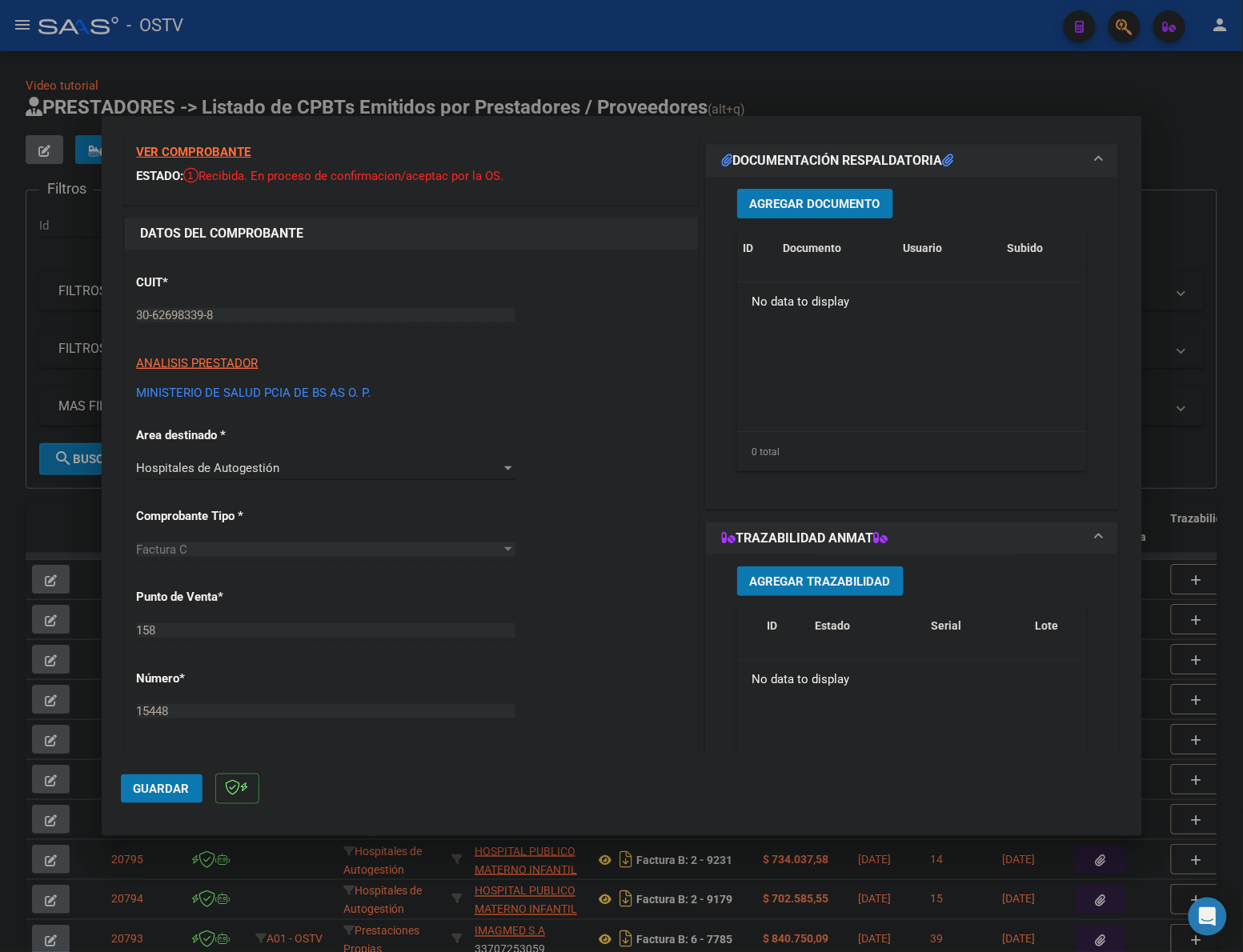
click at [812, 205] on span "Agregar Documento" at bounding box center [815, 204] width 130 height 14
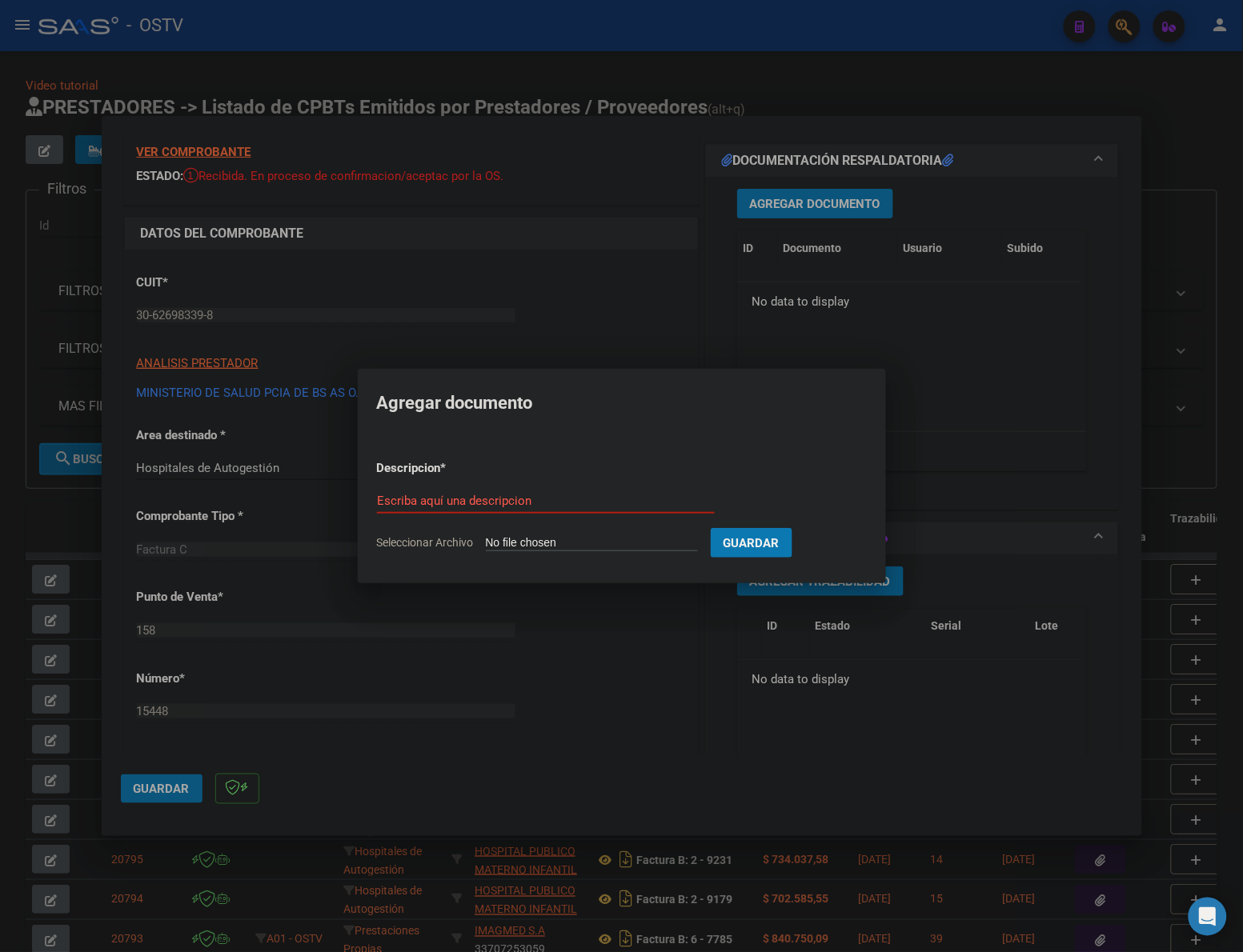
type input "C:\fakepath\FACTURA - 158 15448 - HOSPITAL ZONAL GENERAL DE AGUDOS [PERSON_NAME…"
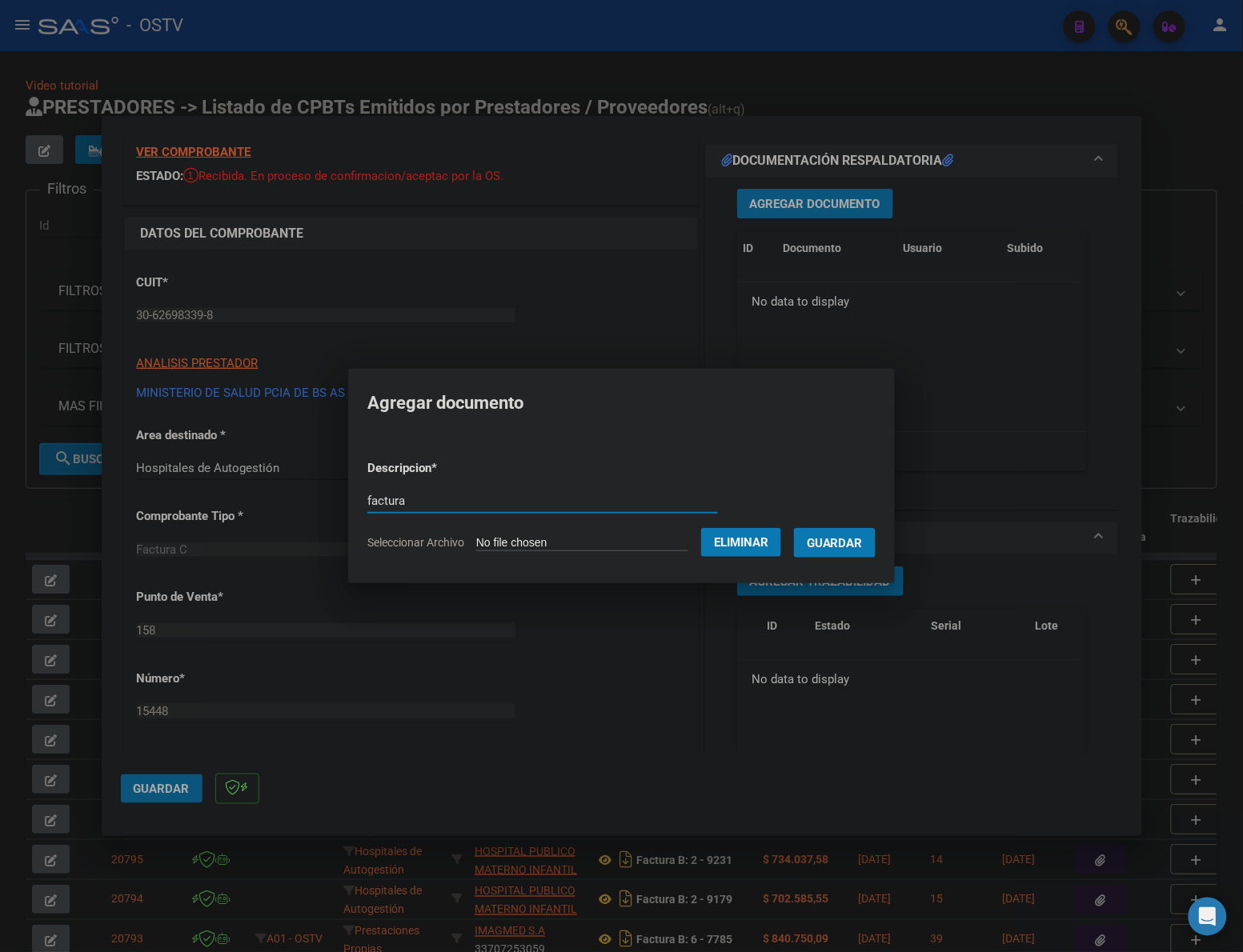
type input "factura"
click at [794, 528] on button "Guardar" at bounding box center [835, 542] width 82 height 29
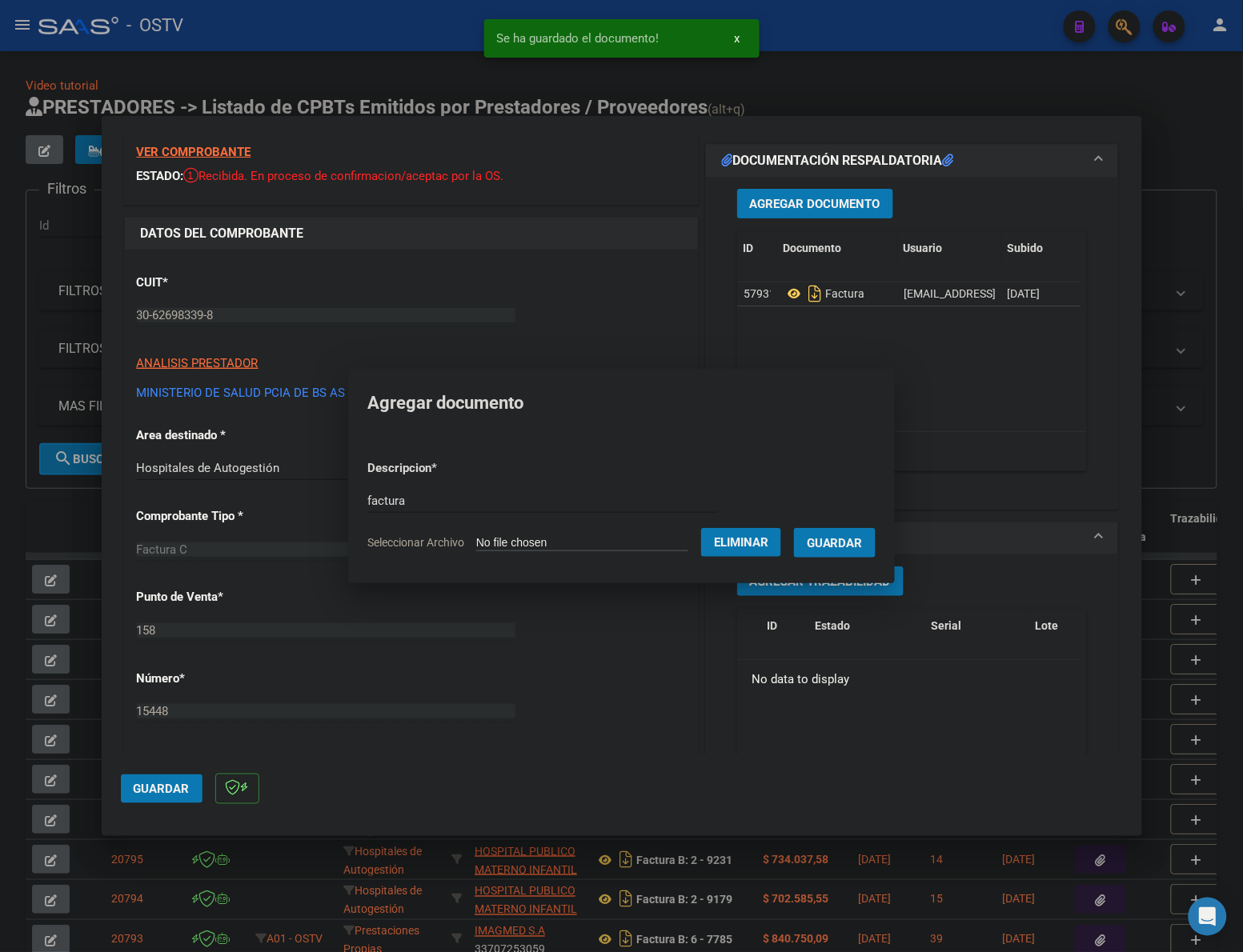
click at [817, 199] on span "Agregar Documento" at bounding box center [815, 204] width 130 height 14
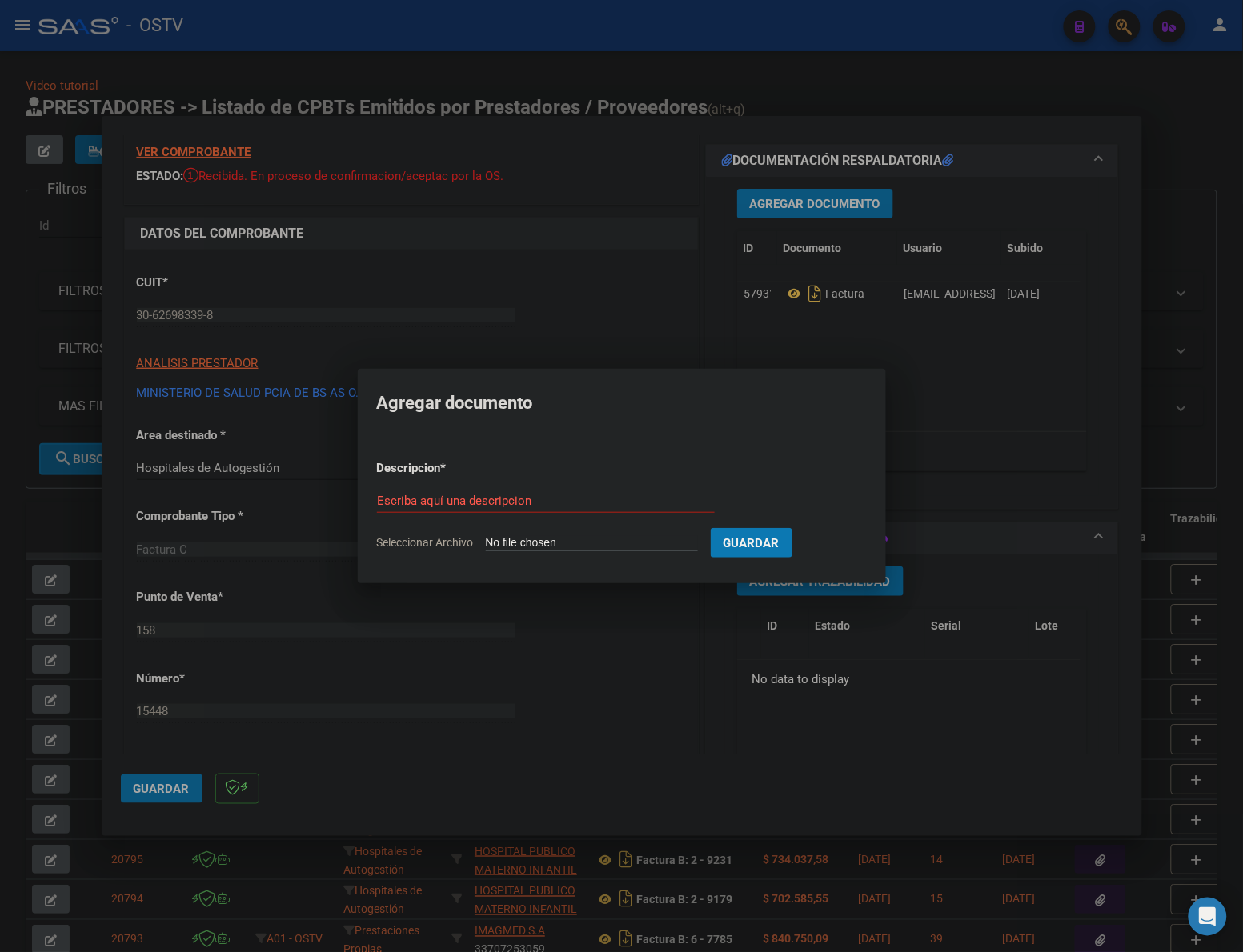
type input "C:\fakepath\ANEXO - 158 15448 - HOSPITAL ZONAL GENERAL DE AGUDOS [PERSON_NAME].…"
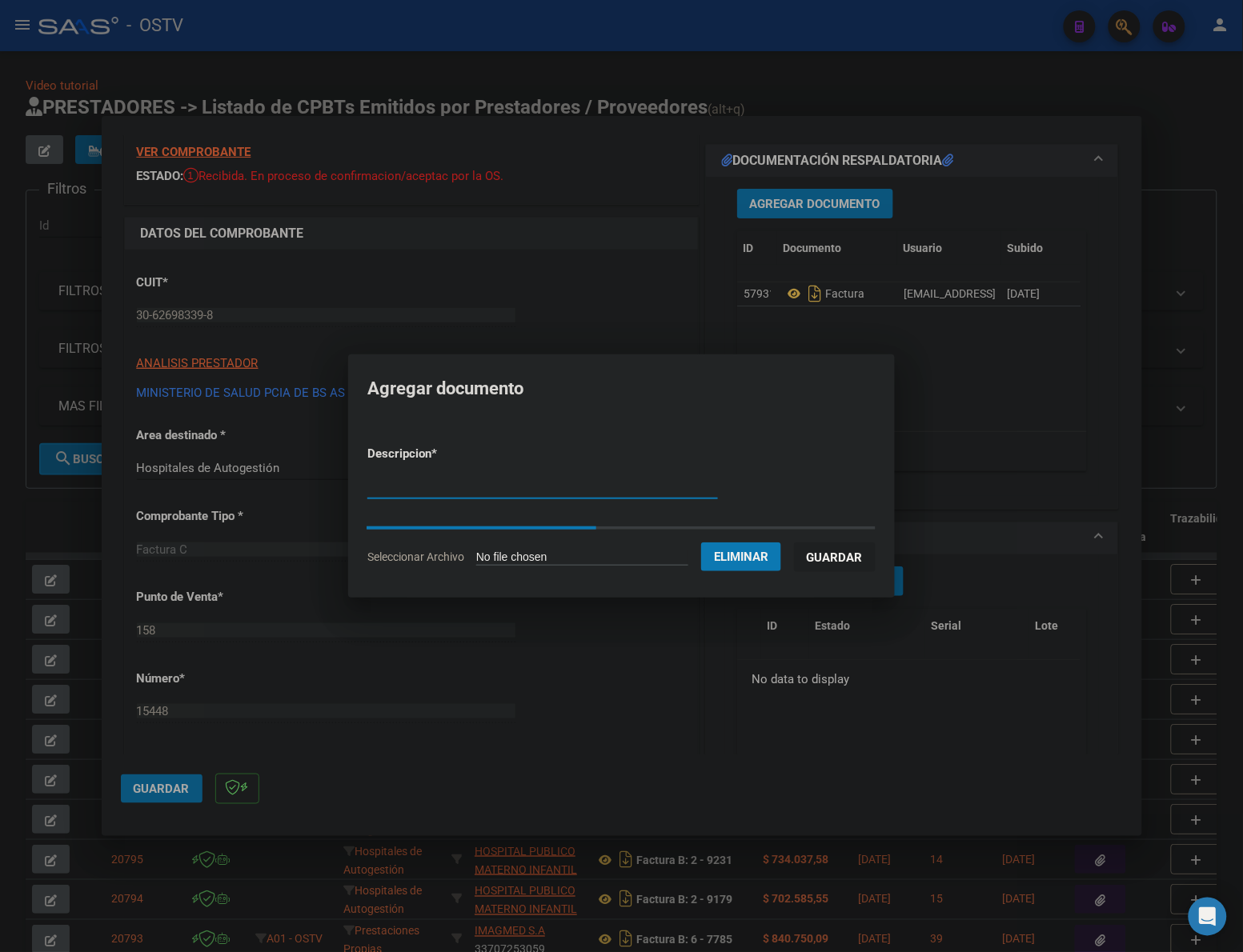
type input "f"
type input "anexo"
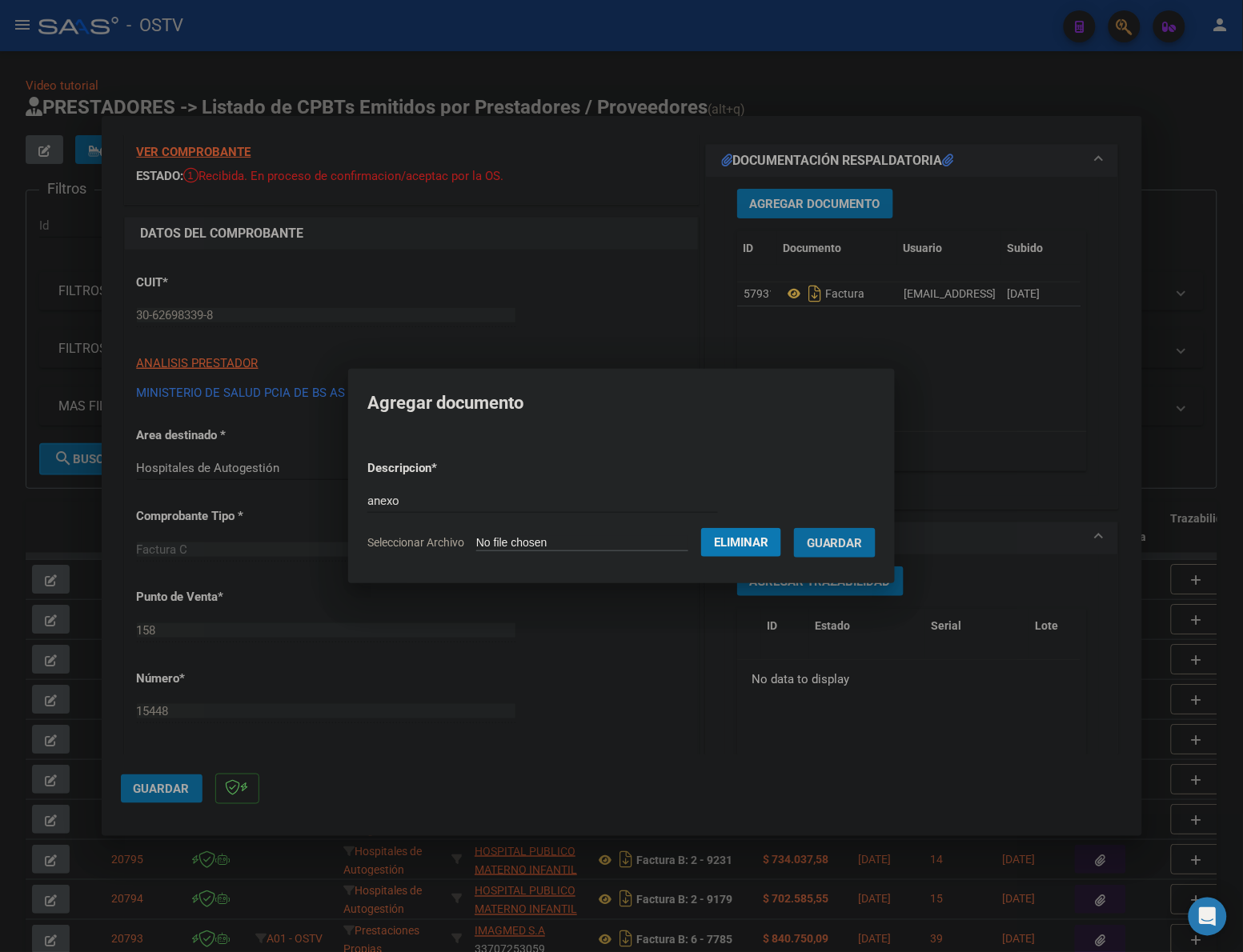
click at [794, 528] on button "Guardar" at bounding box center [835, 542] width 82 height 29
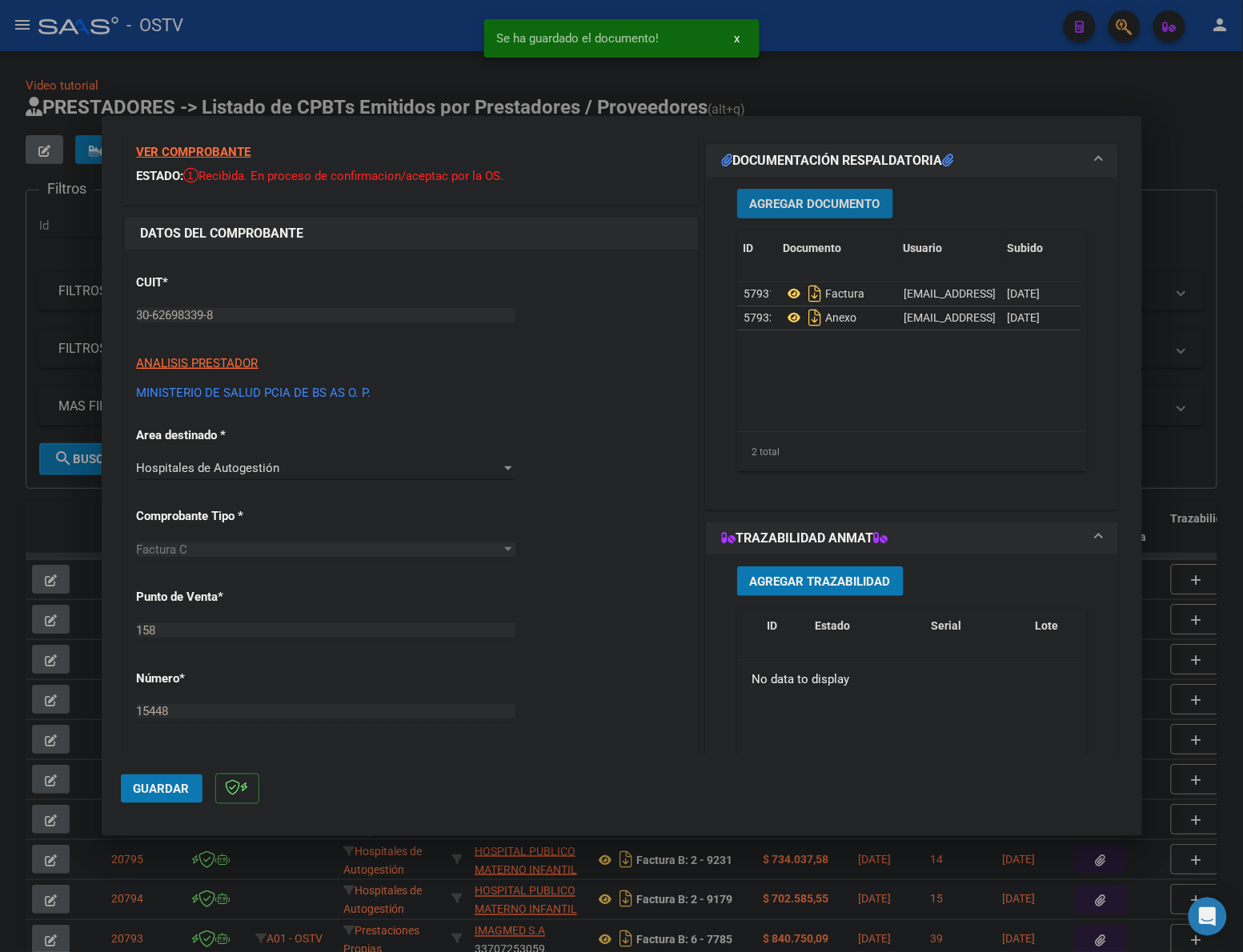
click at [172, 790] on span "Guardar" at bounding box center [161, 788] width 56 height 14
click at [158, 794] on span "Guardar" at bounding box center [161, 788] width 56 height 14
drag, startPoint x: 46, startPoint y: 518, endPoint x: 124, endPoint y: 295, distance: 236.2
click at [49, 510] on div at bounding box center [622, 476] width 1243 height 952
type input "$ 0,00"
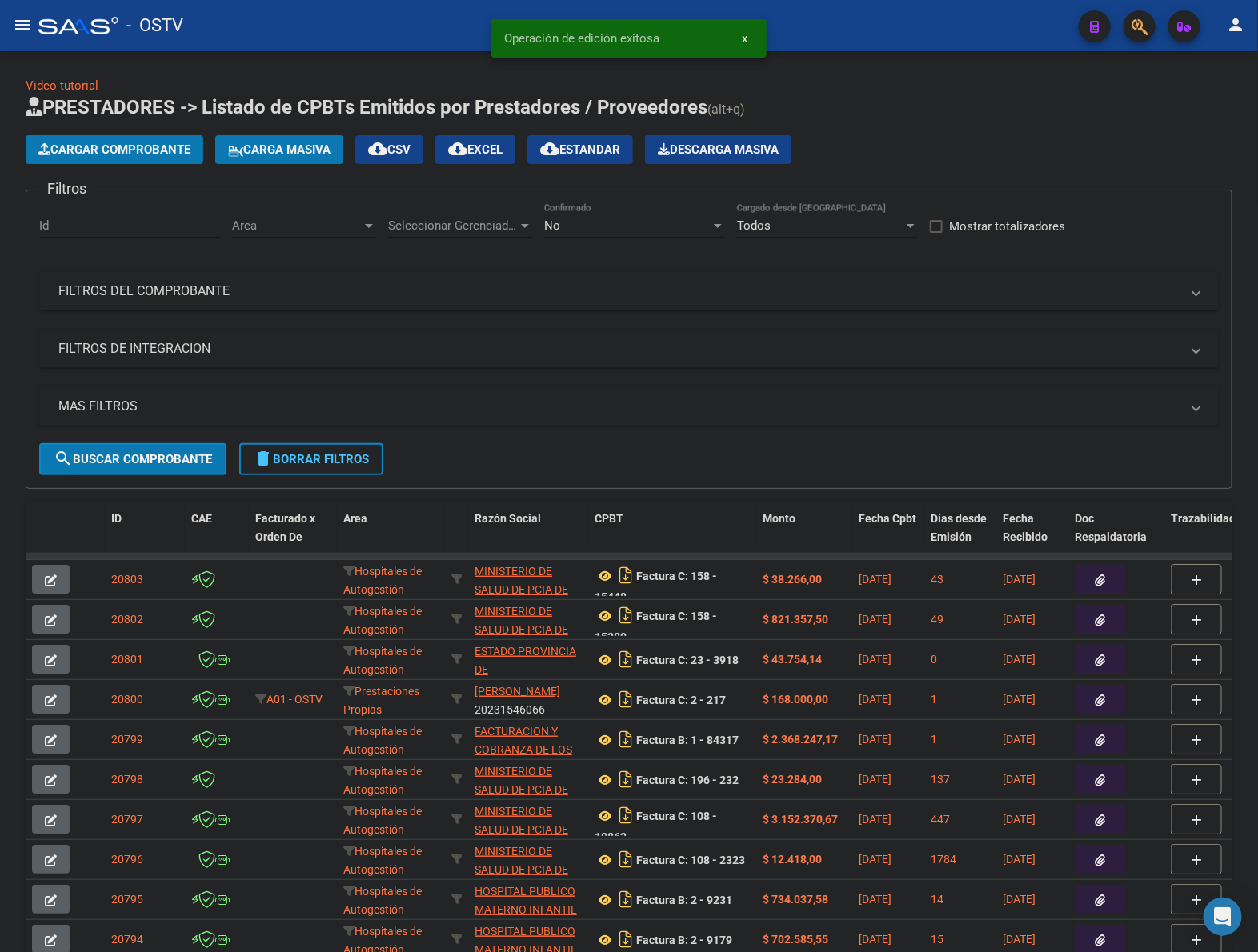
click at [86, 159] on button "Cargar Comprobante" at bounding box center [114, 149] width 178 height 28
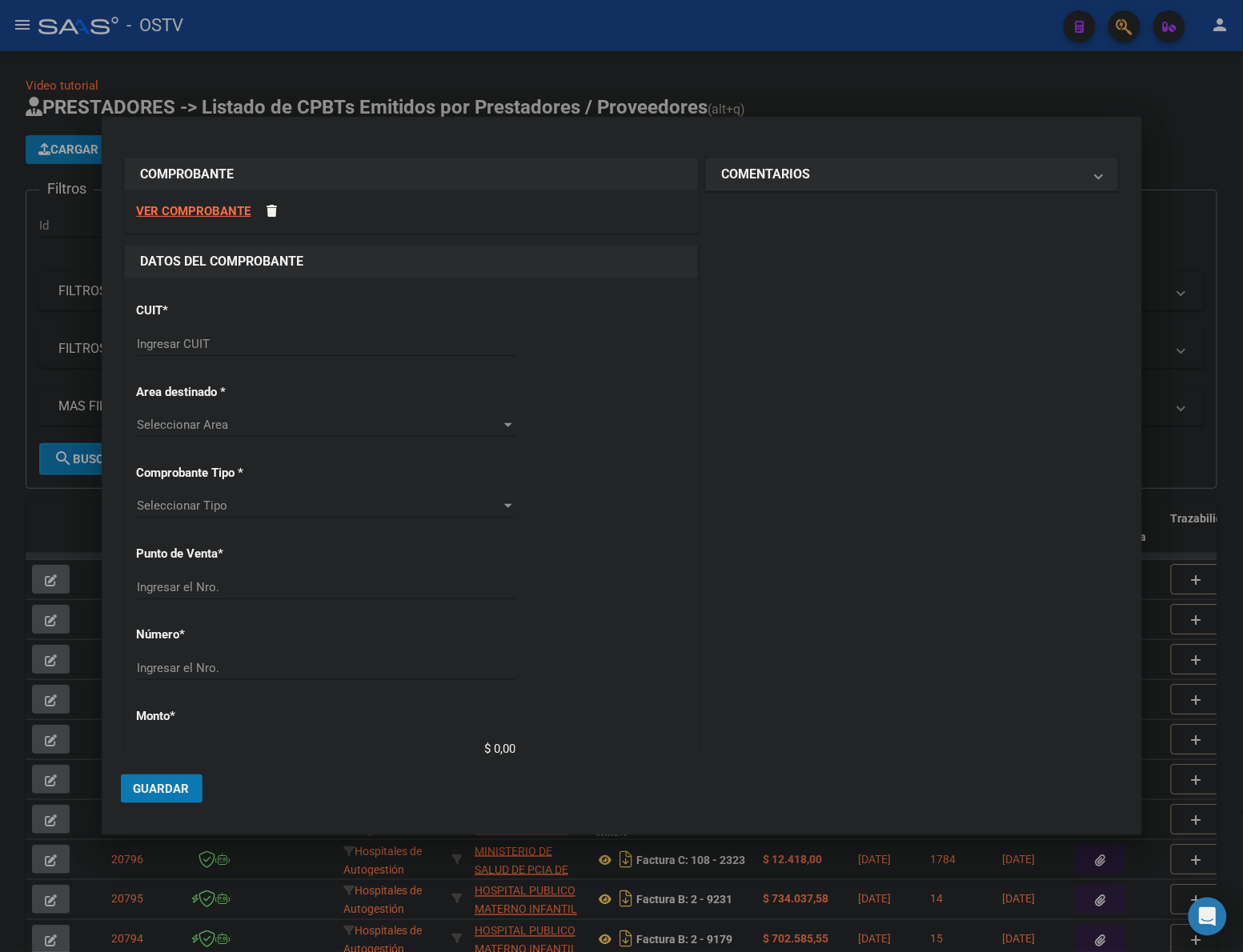
click at [281, 334] on div "Ingresar CUIT" at bounding box center [326, 344] width 378 height 24
click at [271, 350] on input "Ingresar CUIT" at bounding box center [326, 343] width 378 height 14
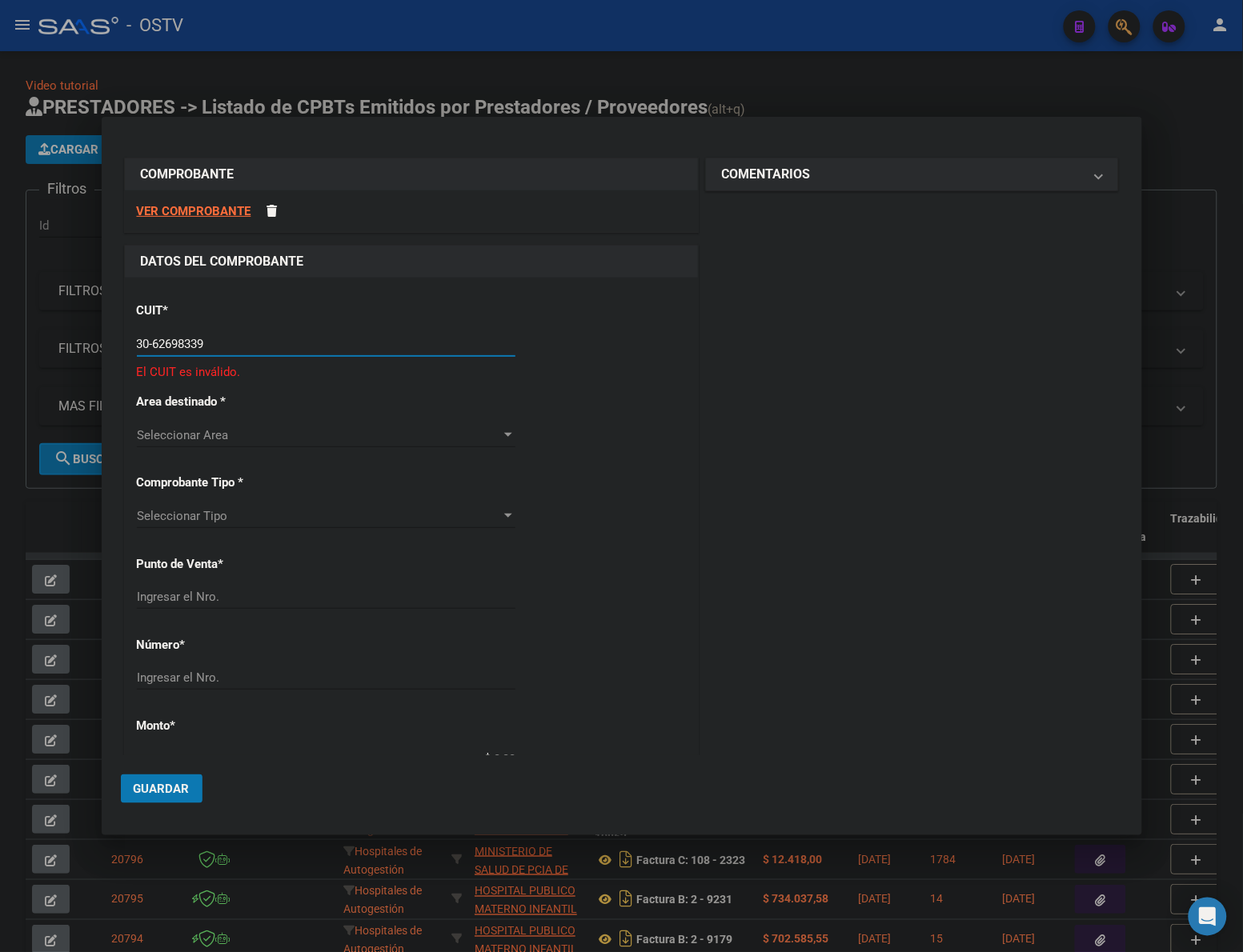
type input "30-62698339-8"
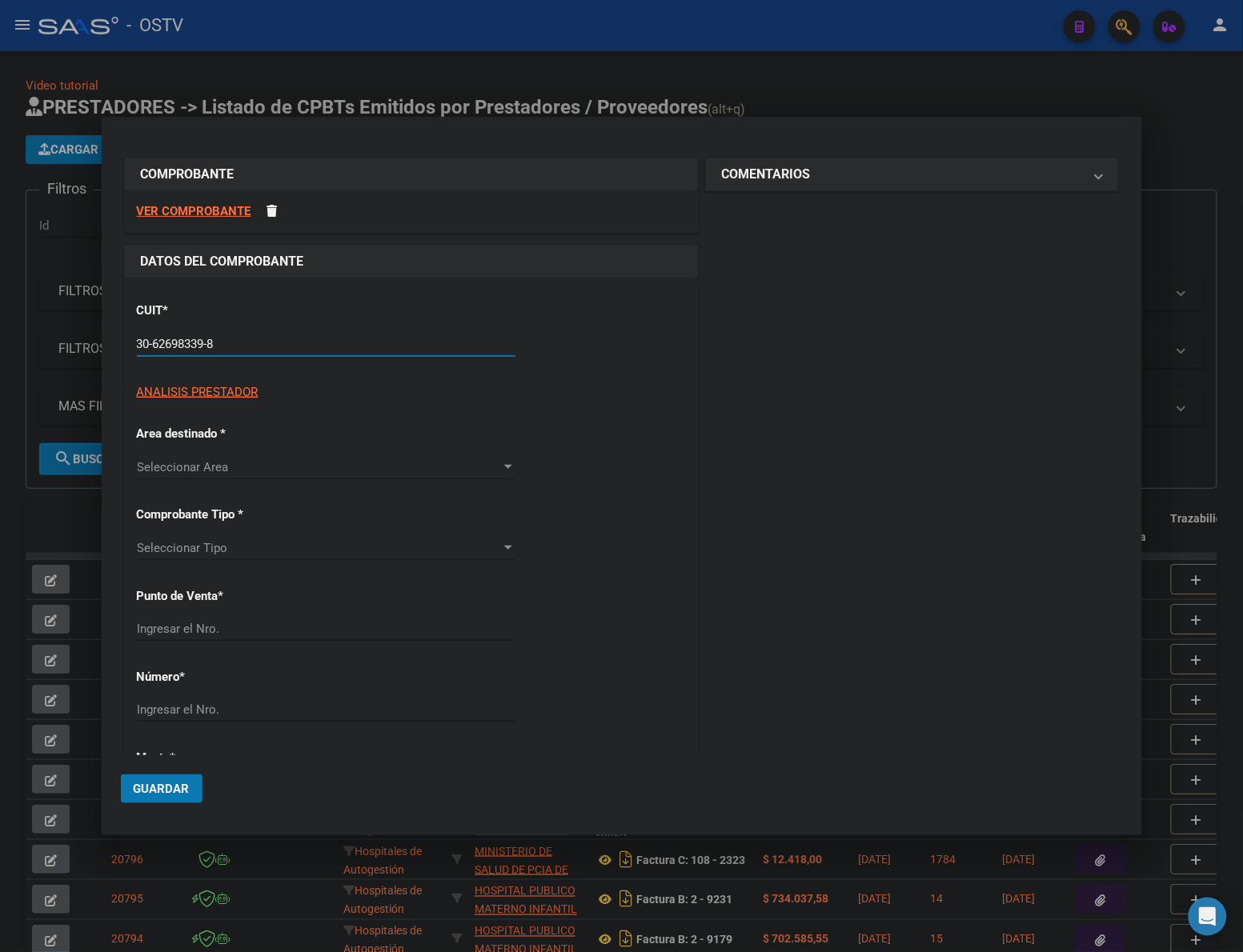
type input "158"
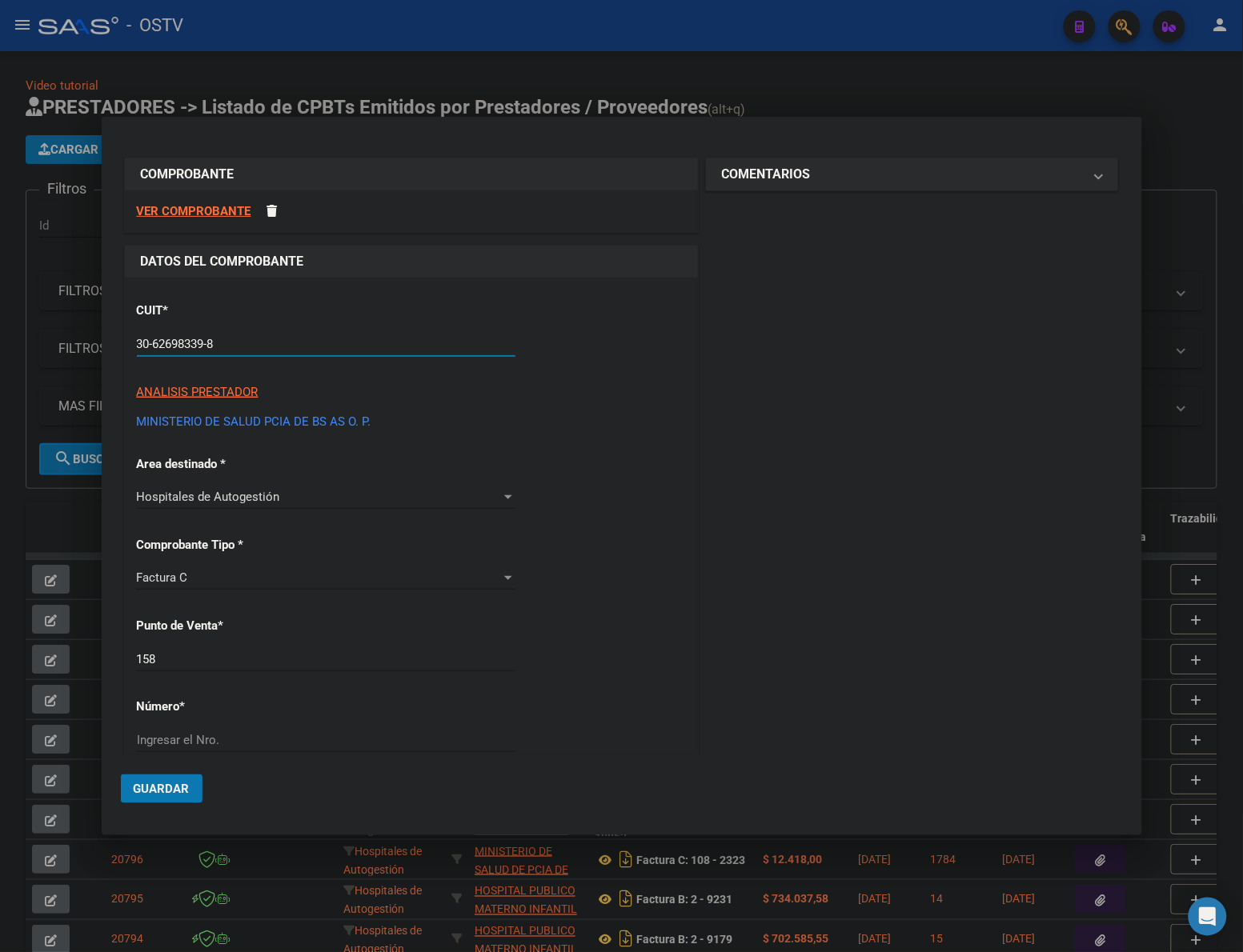
type input "30-62698339-8"
type input "15450"
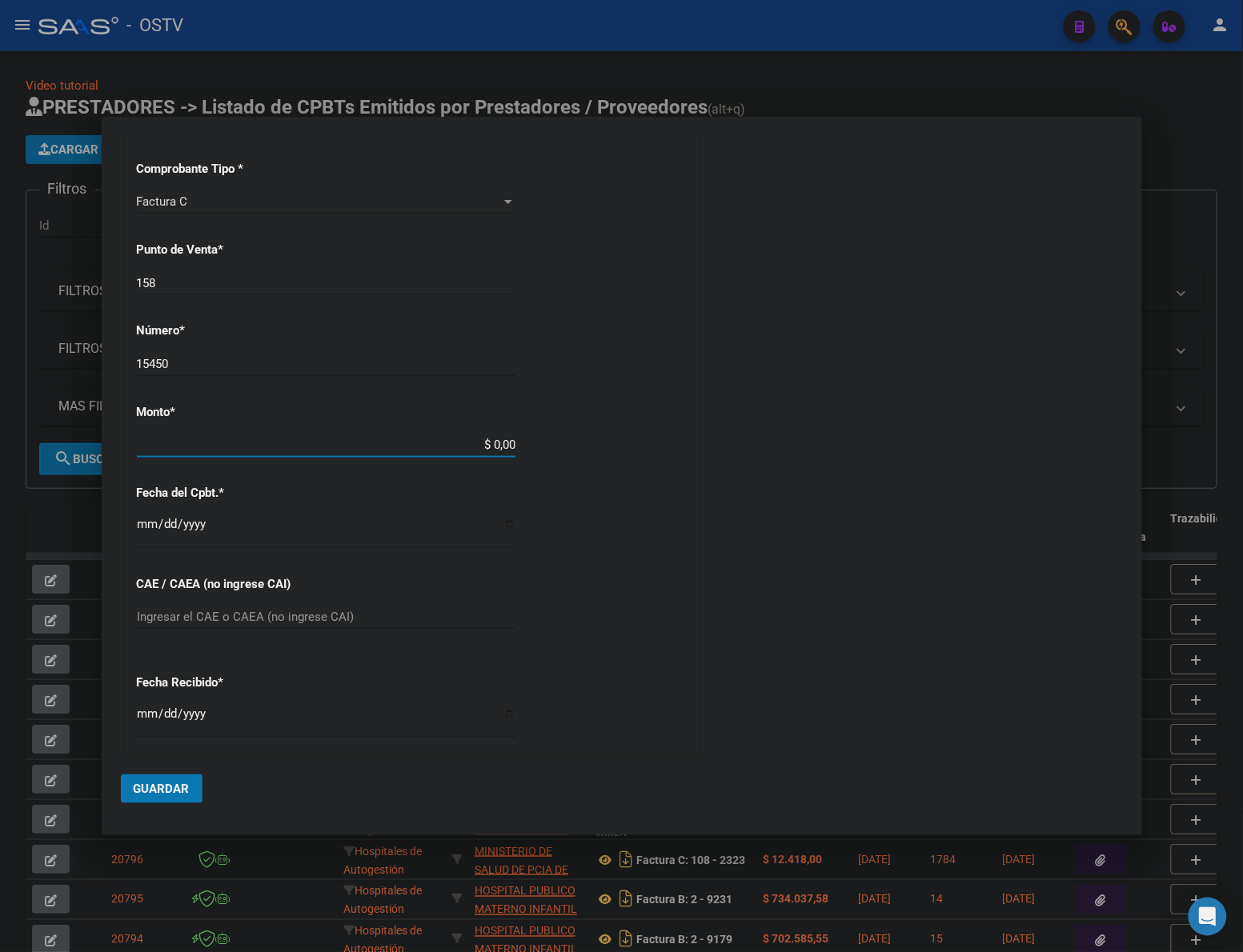
type input "$ 48.248,00"
type input "[DATE]"
type input "75278515275203"
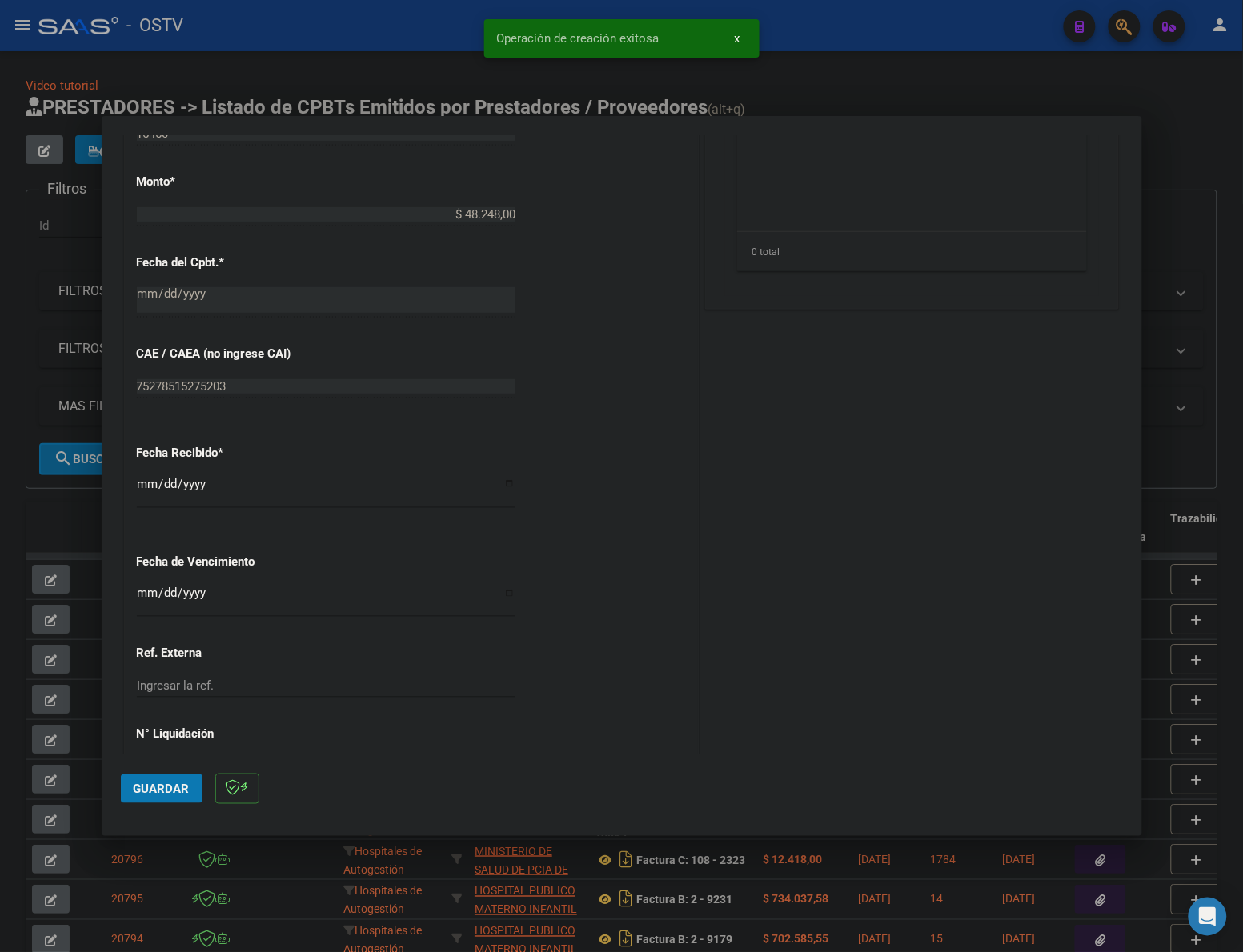
scroll to position [692, 0]
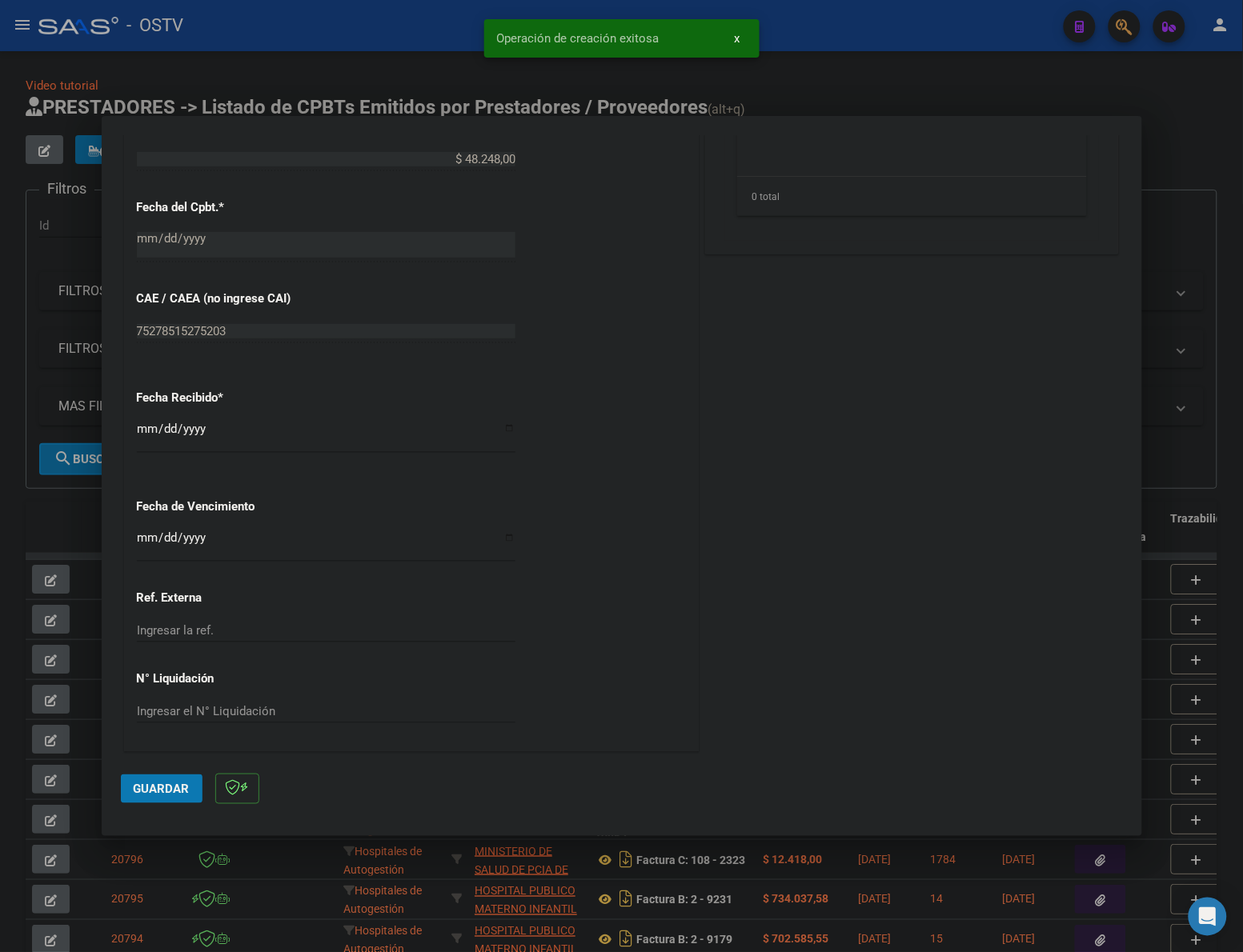
click at [149, 434] on input "[DATE]" at bounding box center [326, 435] width 378 height 26
type input "[DATE]"
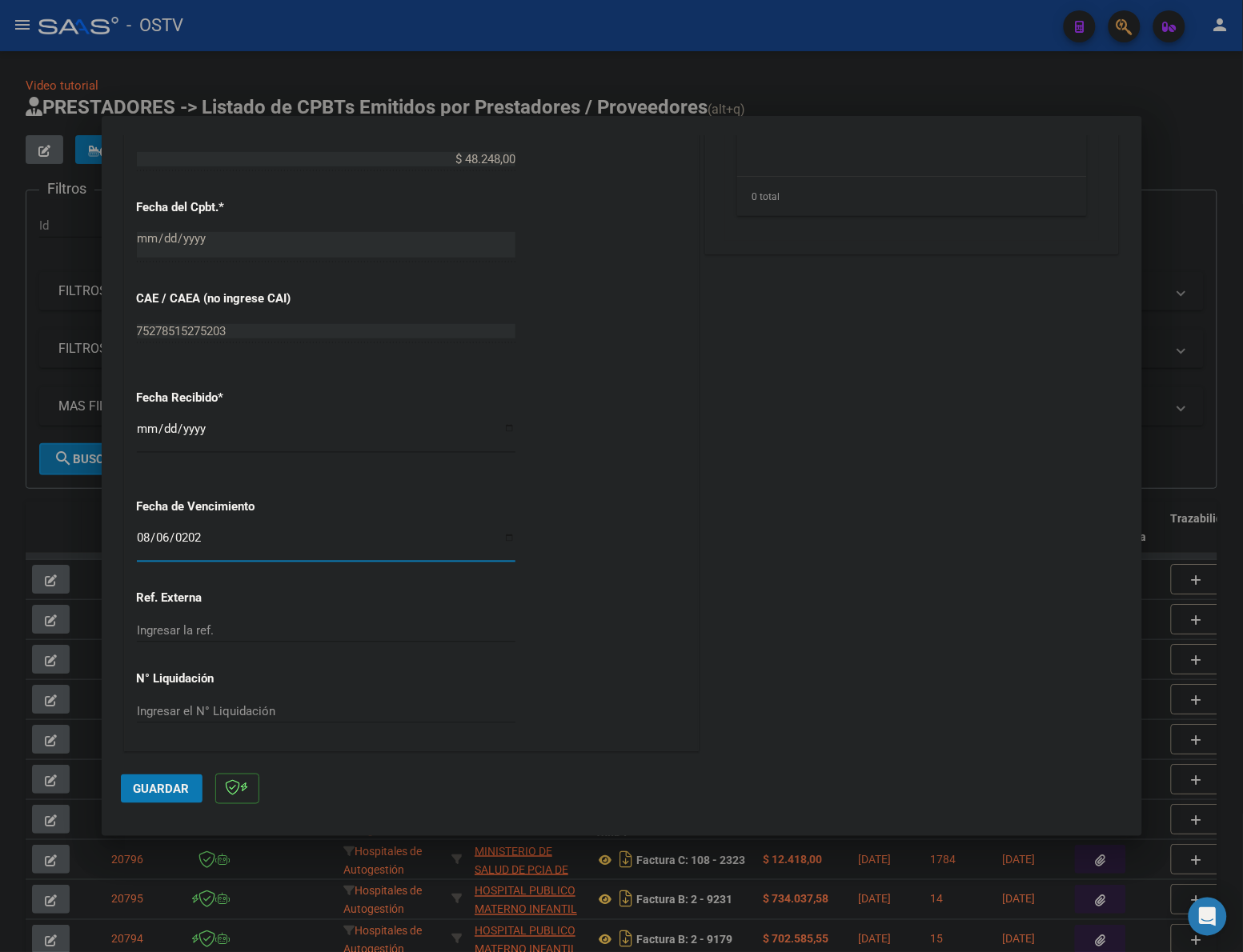
click at [172, 791] on span "Guardar" at bounding box center [161, 788] width 56 height 14
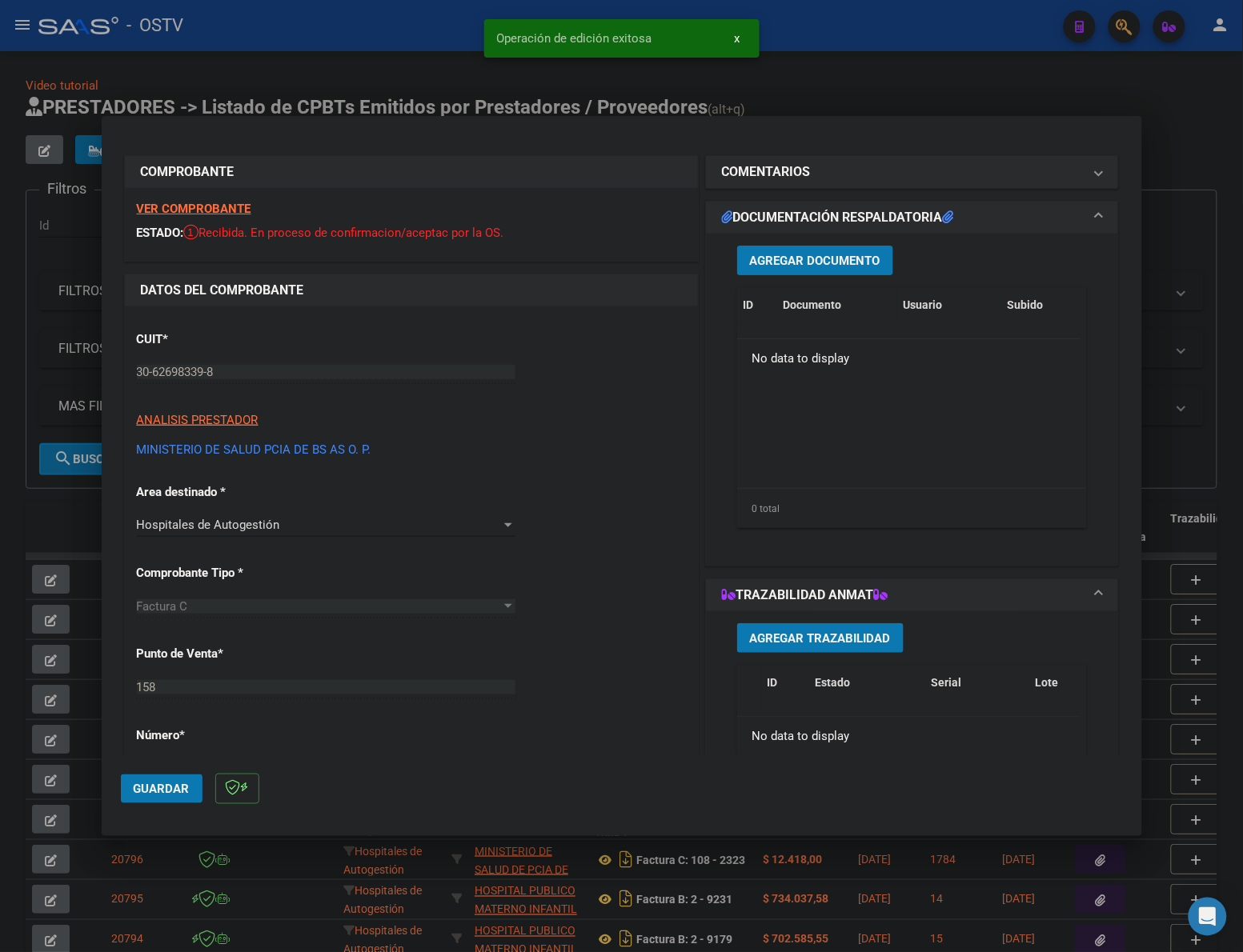
scroll to position [0, 0]
click at [809, 260] on span "Agregar Documento" at bounding box center [815, 262] width 130 height 14
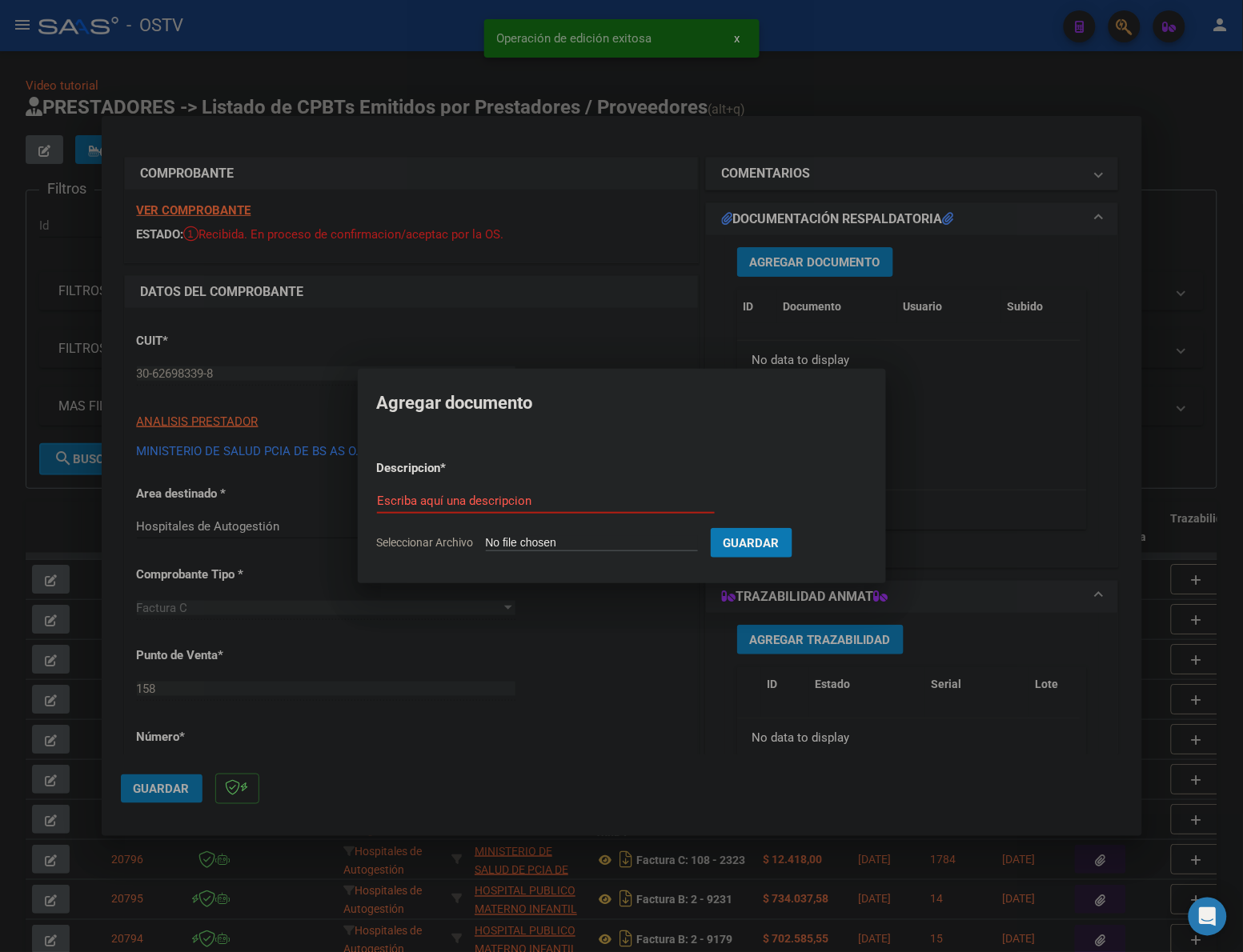
type input "C:\fakepath\FACTURA - 158 15450 - HOSPITAL ZONAL GENERAL DE AGUDOS [PERSON_NAME…"
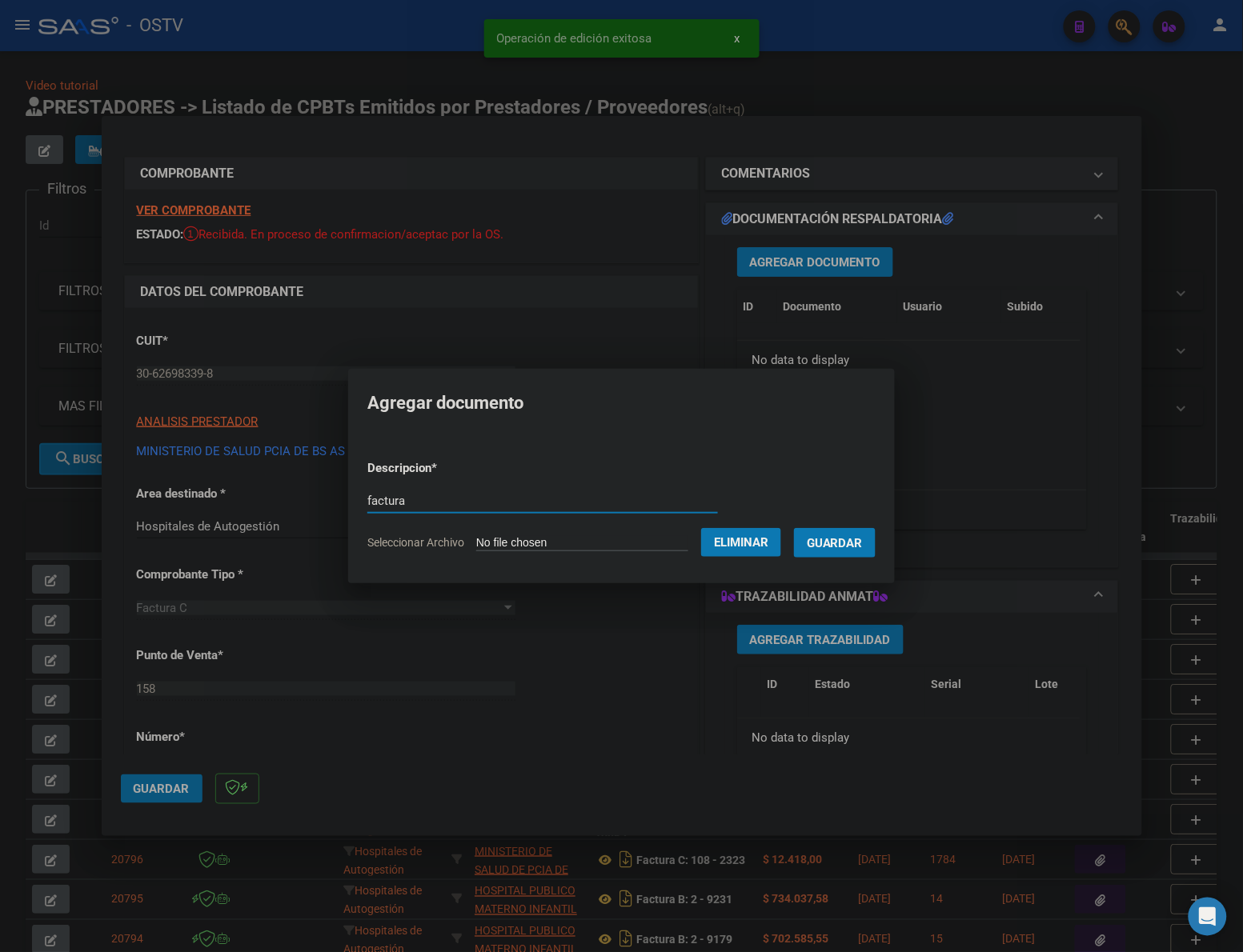
type input "factura"
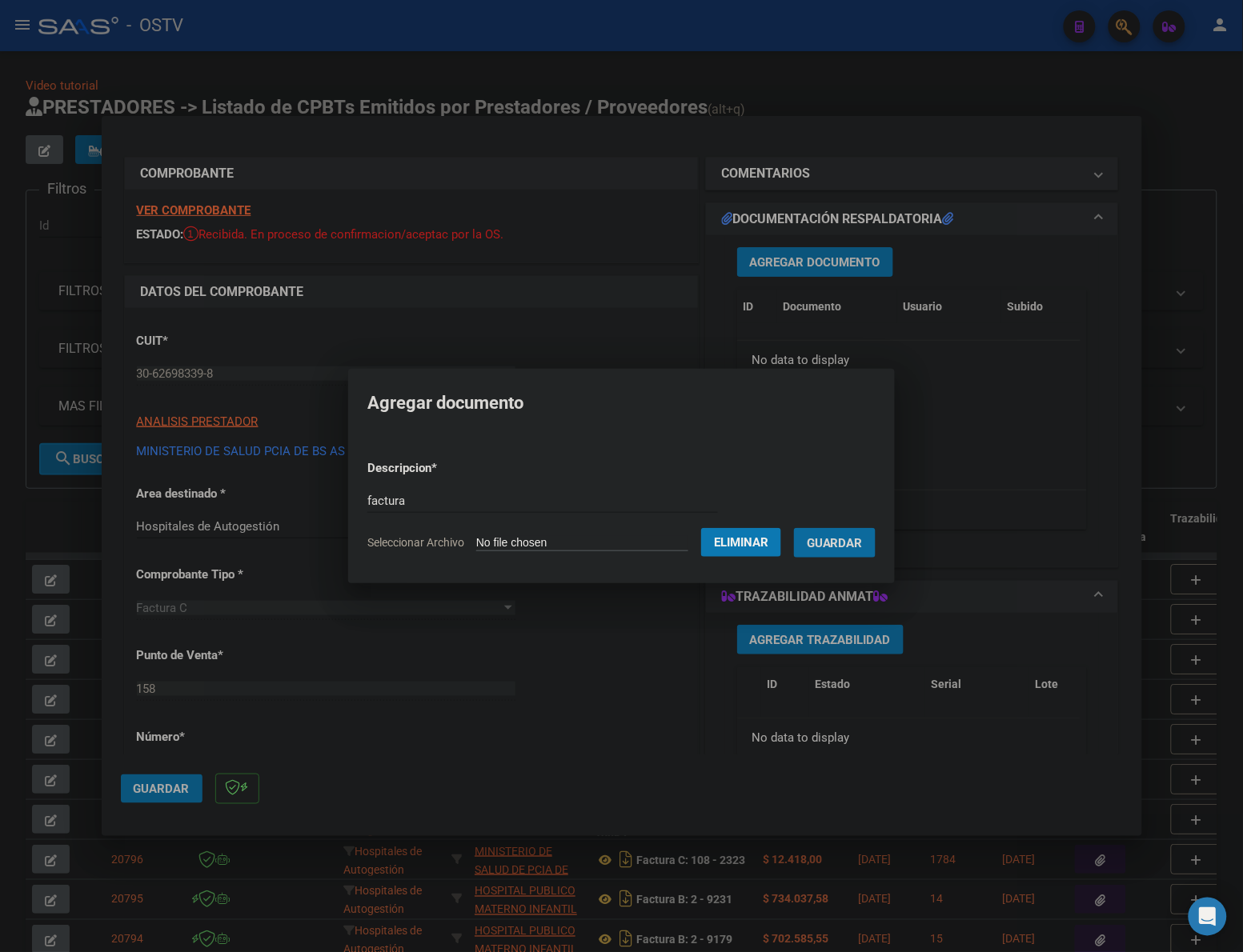
click at [794, 528] on button "Guardar" at bounding box center [835, 542] width 82 height 29
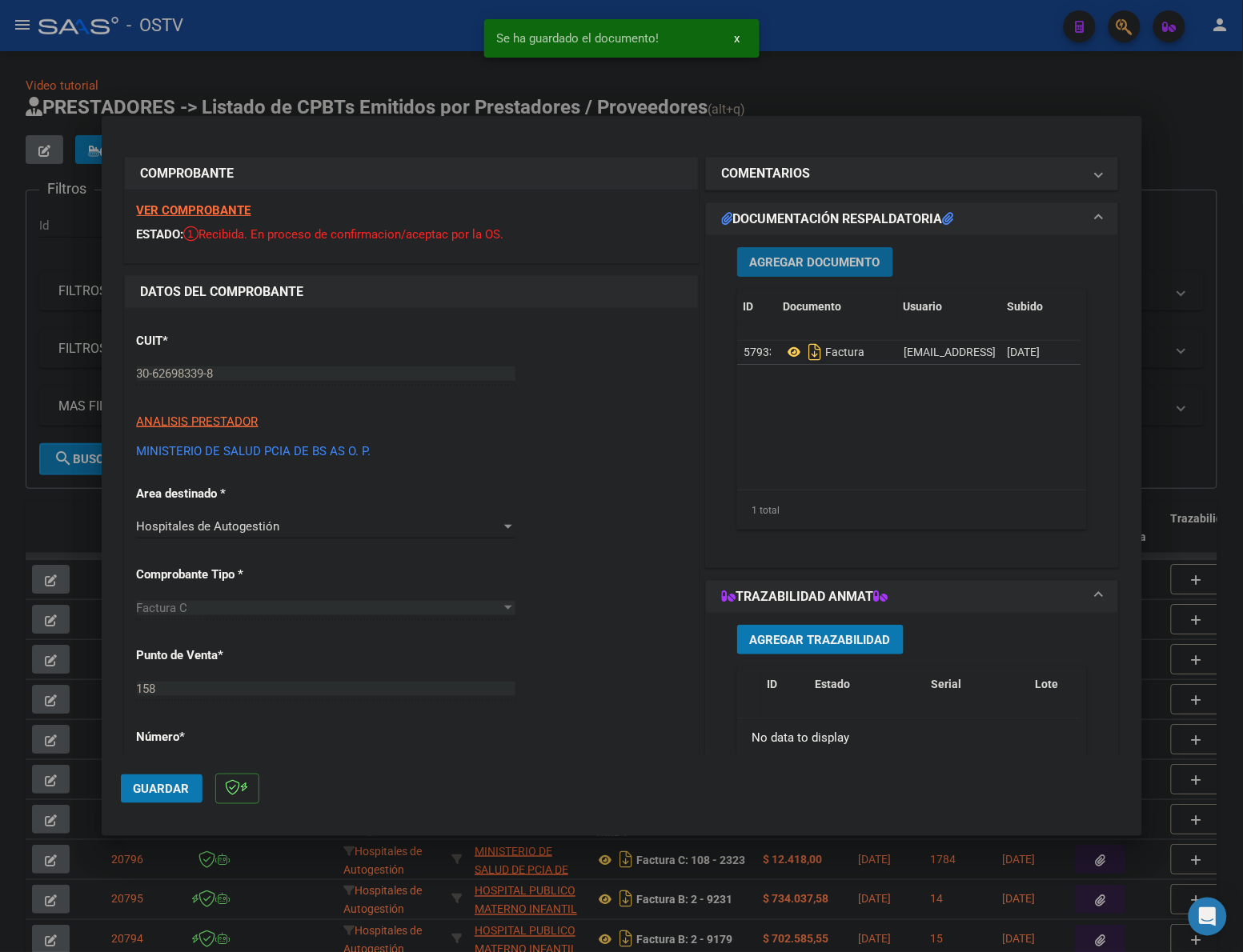
click at [807, 260] on span "Agregar Documento" at bounding box center [815, 262] width 130 height 14
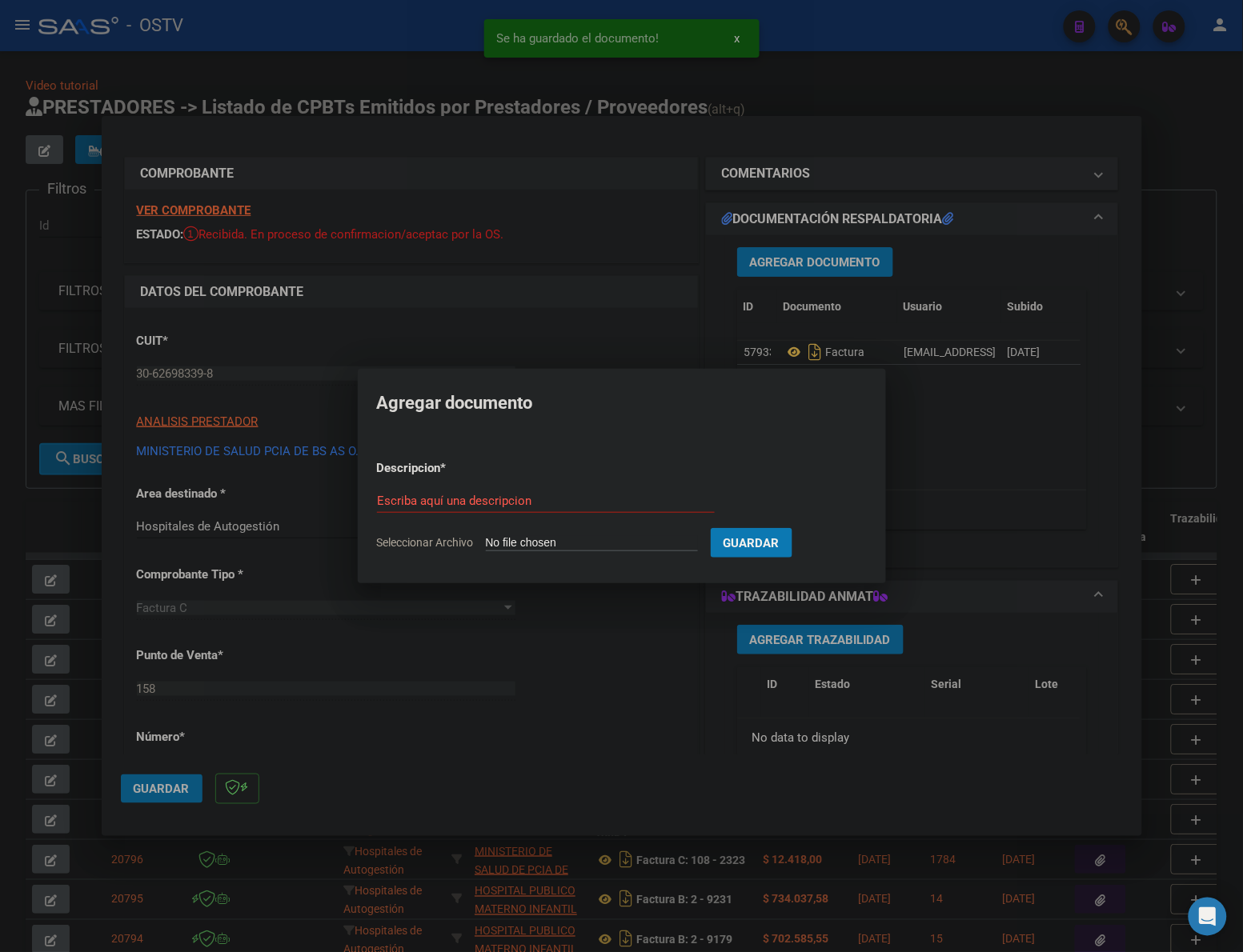
type input "C:\fakepath\ANEXO - 158 15450 - HOSPITAL ZONAL GENERAL DE AGUDOS [PERSON_NAME].…"
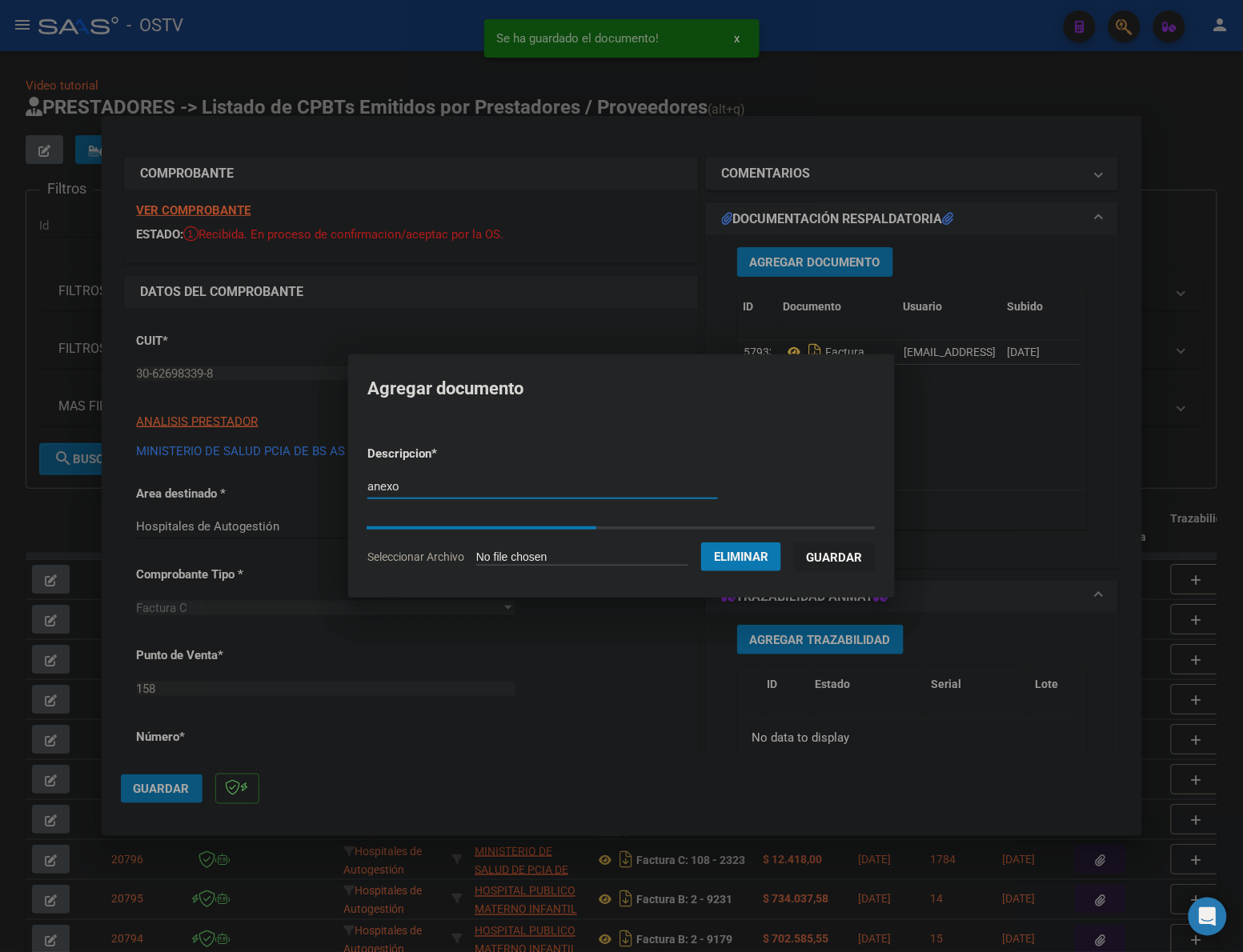
type input "anexo"
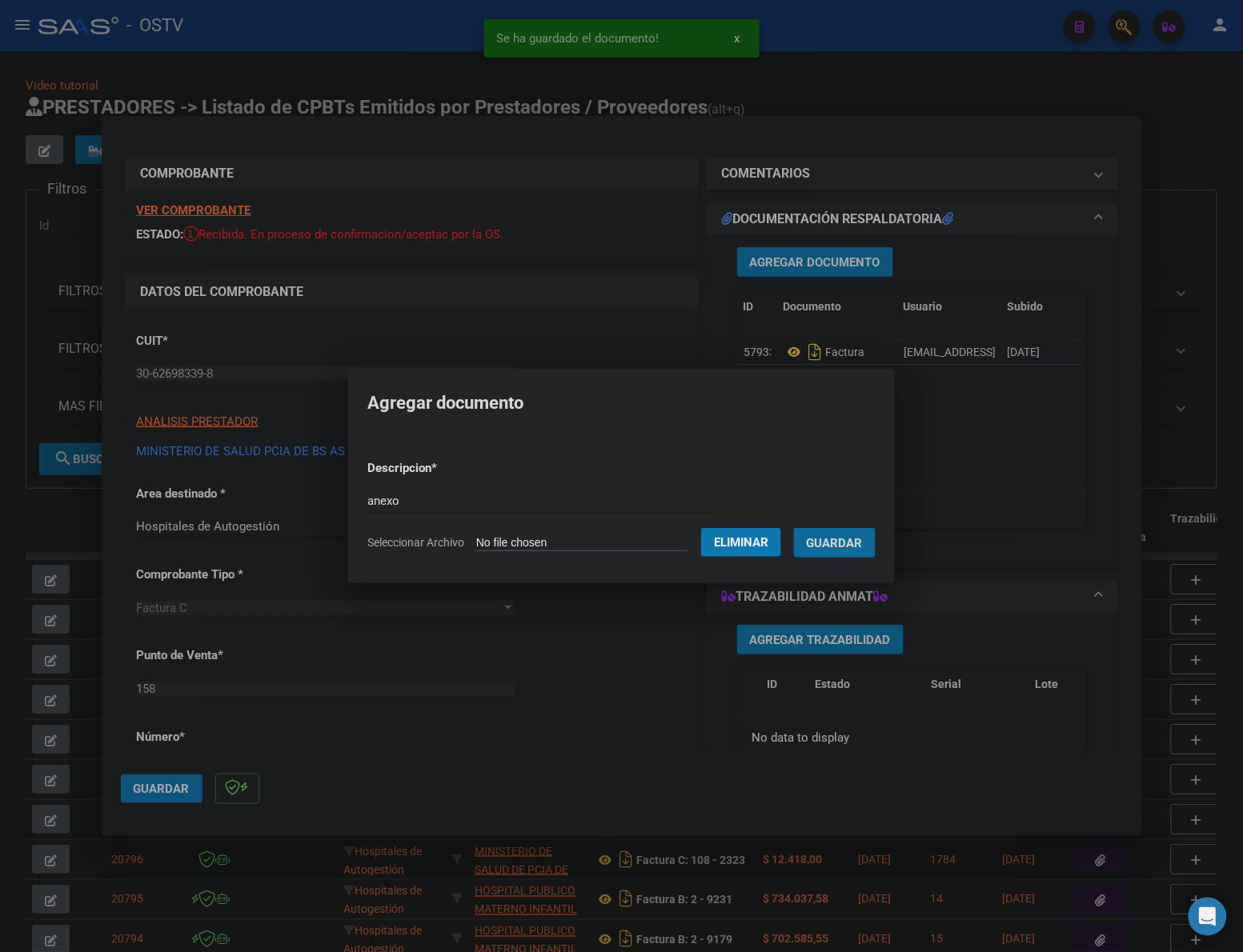
click at [794, 528] on button "Guardar" at bounding box center [835, 542] width 82 height 29
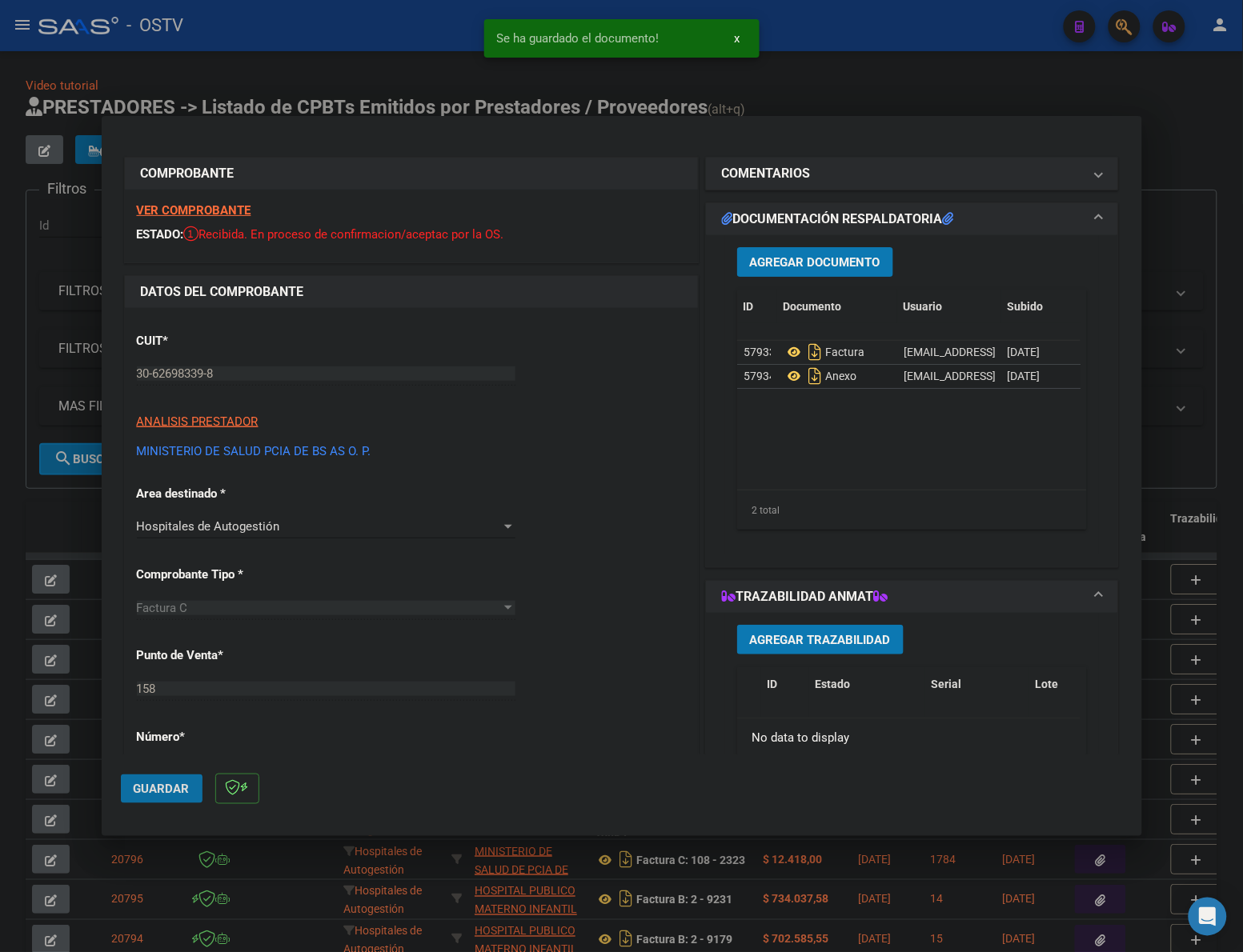
drag, startPoint x: 121, startPoint y: 791, endPoint x: 1178, endPoint y: 413, distance: 1122.6
click at [122, 791] on button "Guardar" at bounding box center [162, 788] width 82 height 28
click at [873, 76] on div at bounding box center [622, 476] width 1243 height 952
type input "$ 0,00"
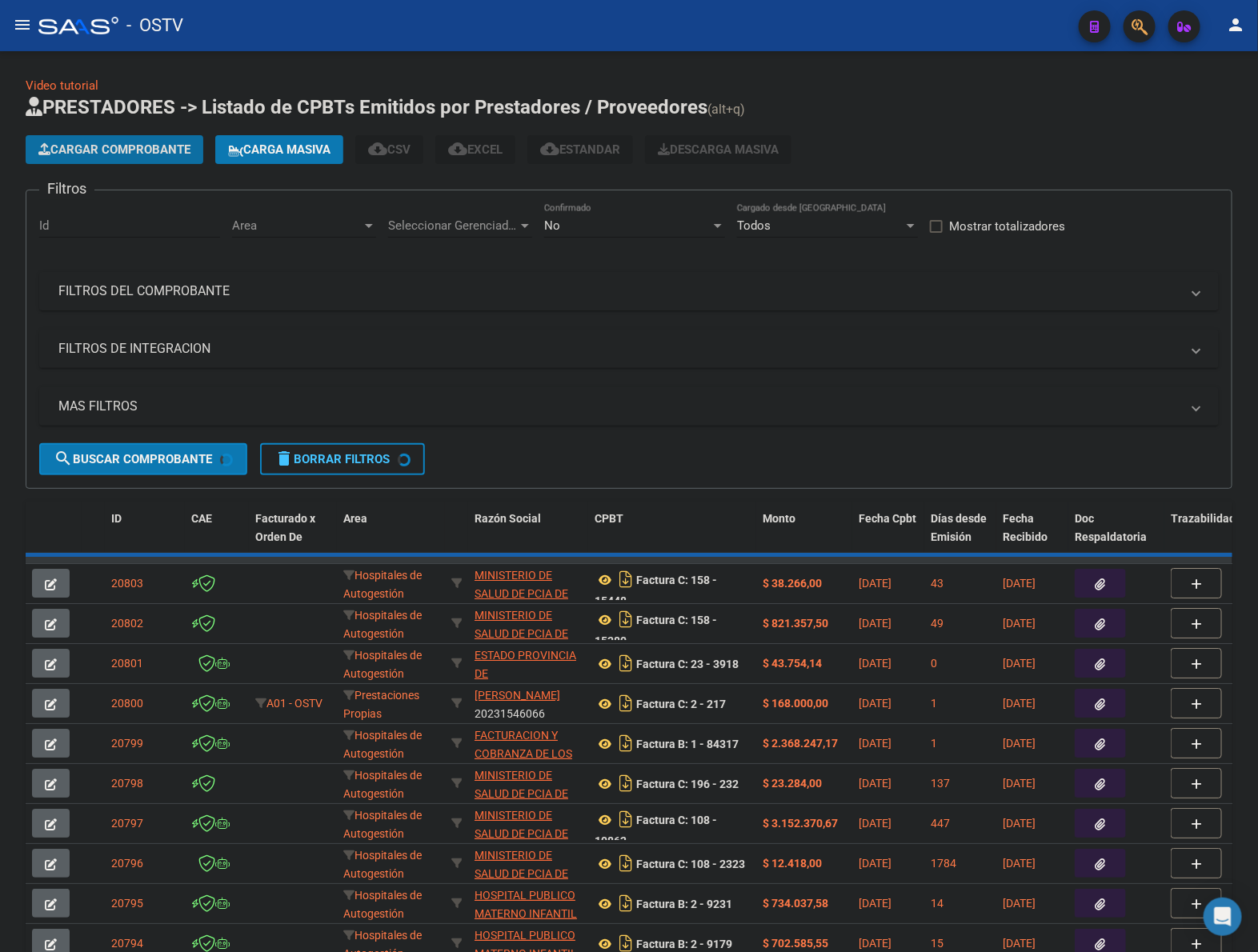
click at [113, 138] on button "Cargar Comprobante" at bounding box center [114, 149] width 178 height 28
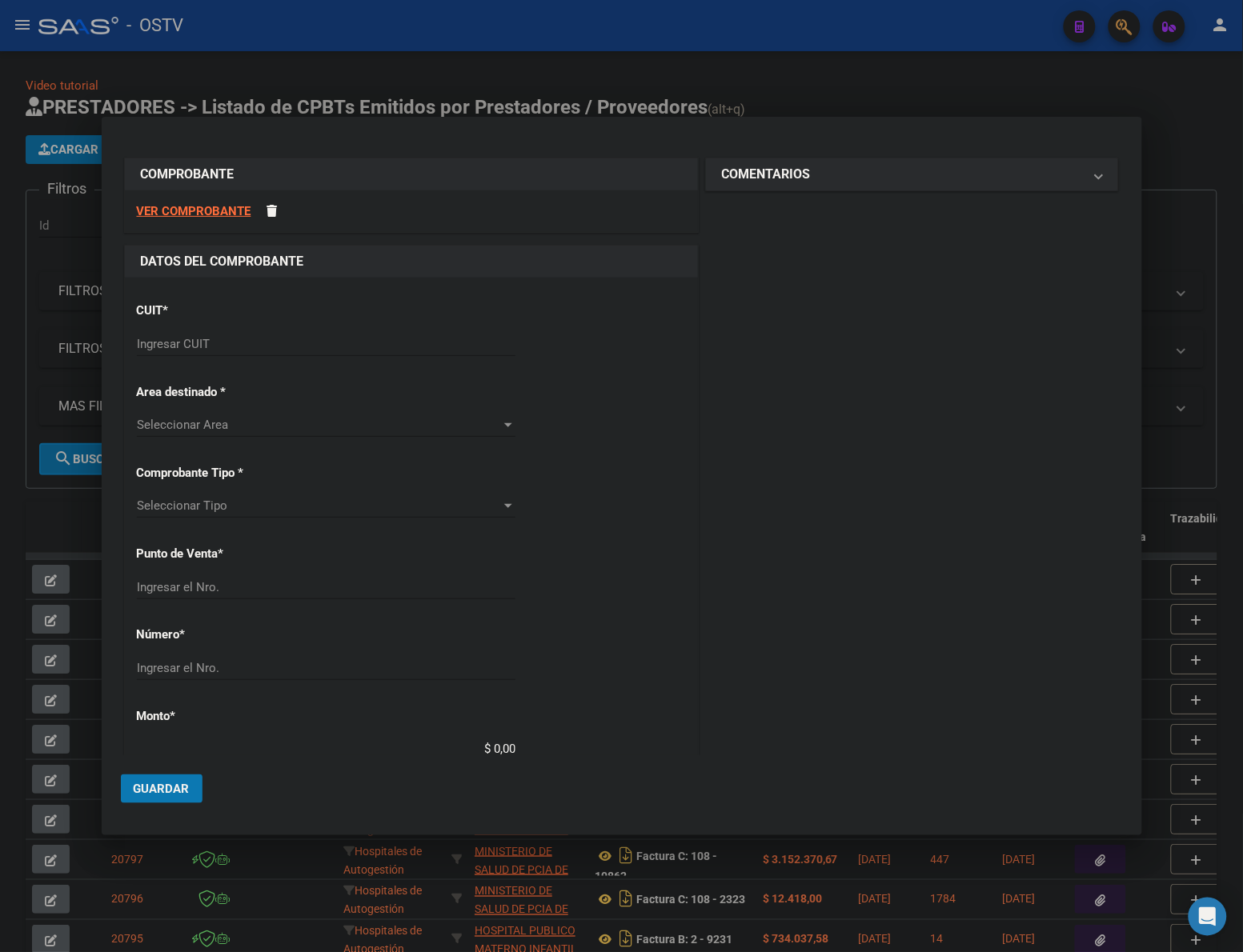
click at [300, 349] on div "Ingresar CUIT" at bounding box center [326, 344] width 378 height 24
click at [300, 346] on input "Ingresar CUIT" at bounding box center [326, 343] width 378 height 14
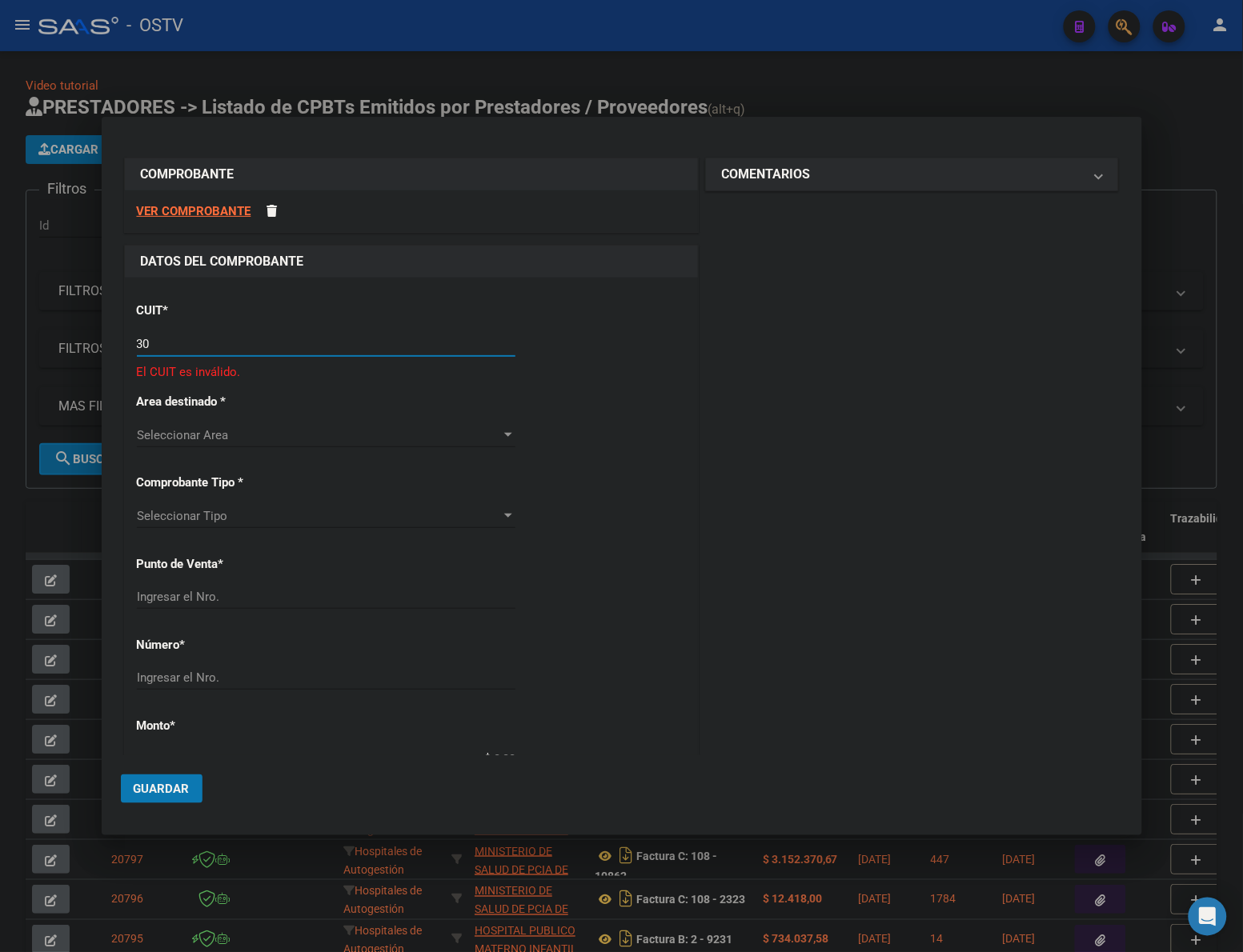
type input "3"
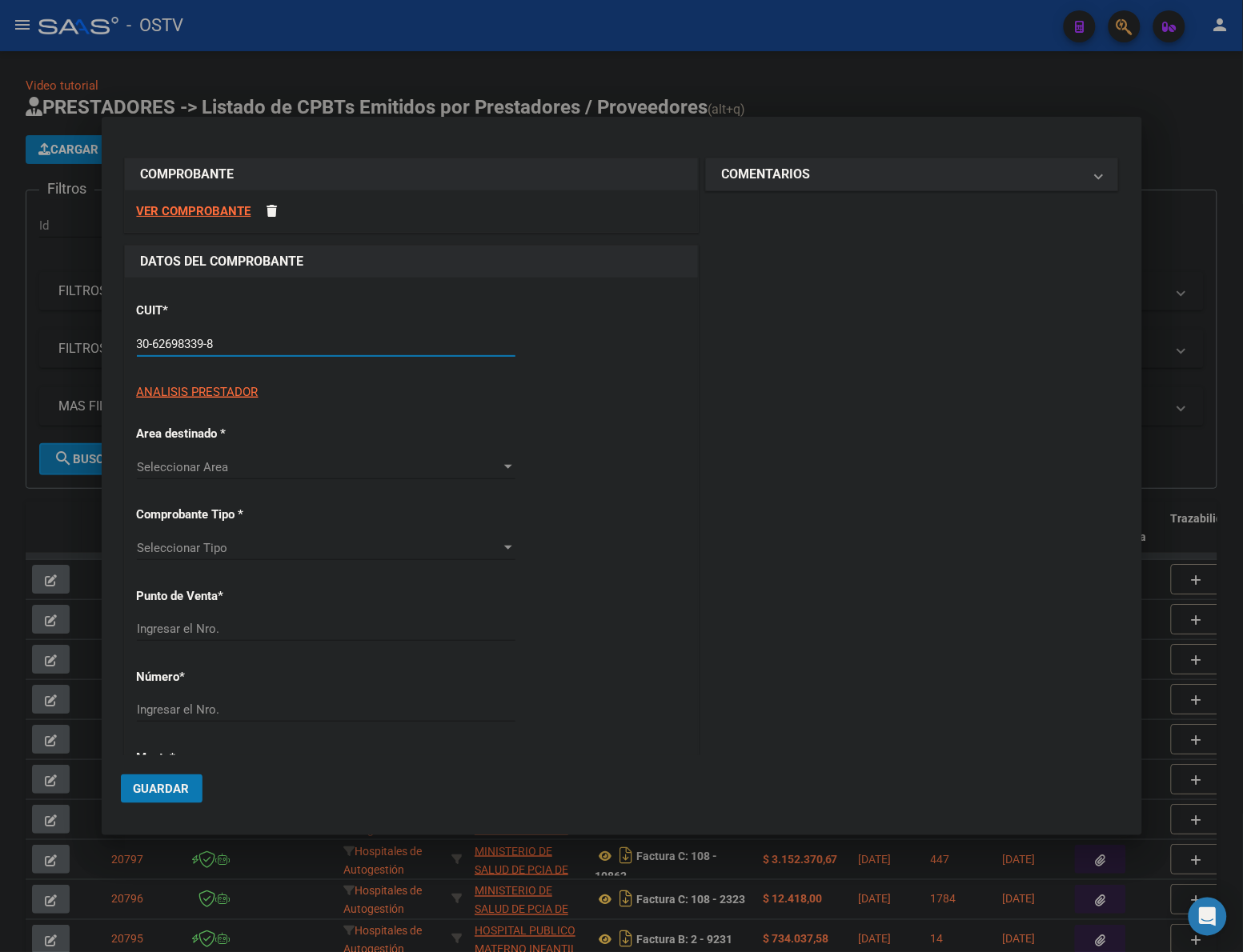
type input "30-62698339-8"
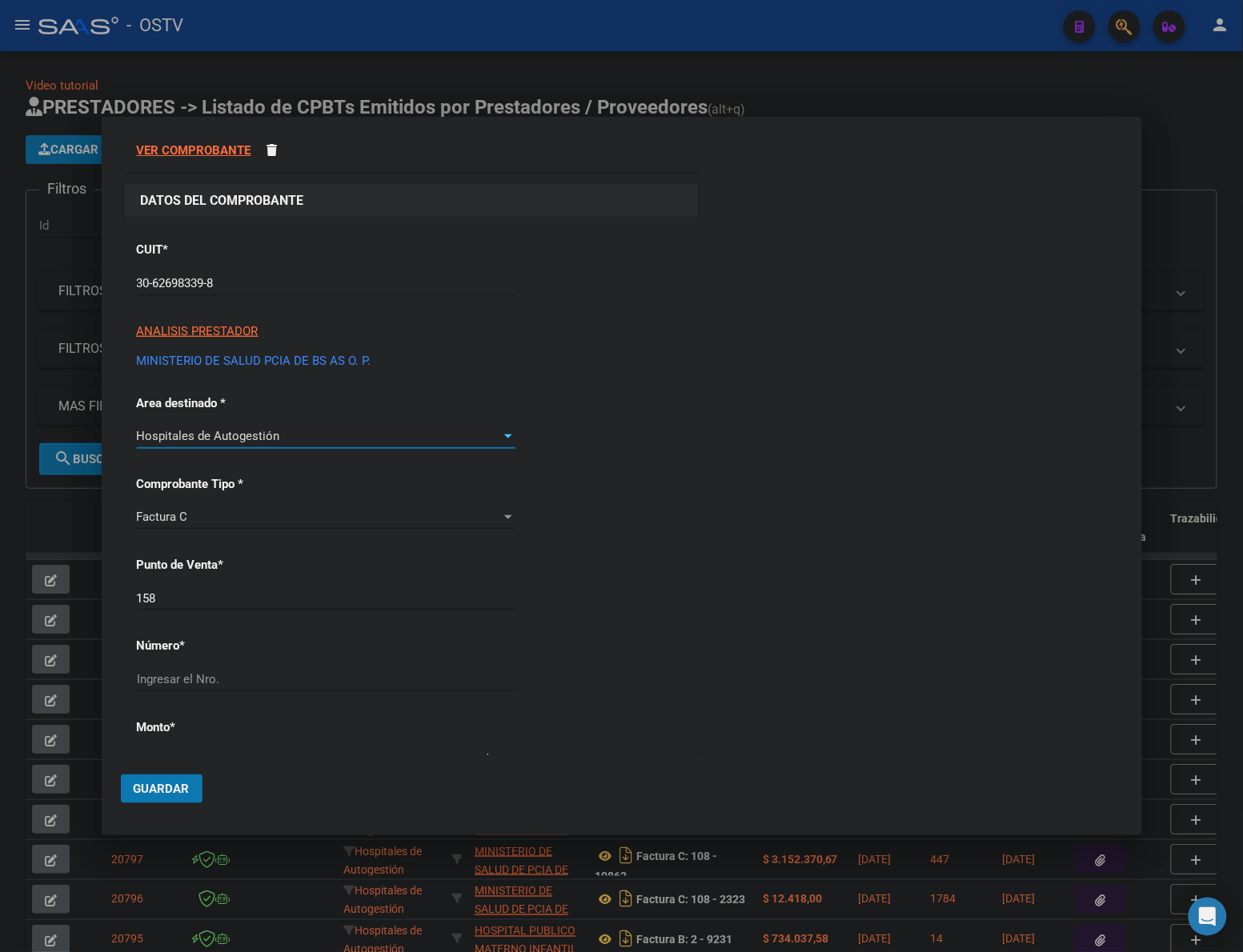
scroll to position [166, 0]
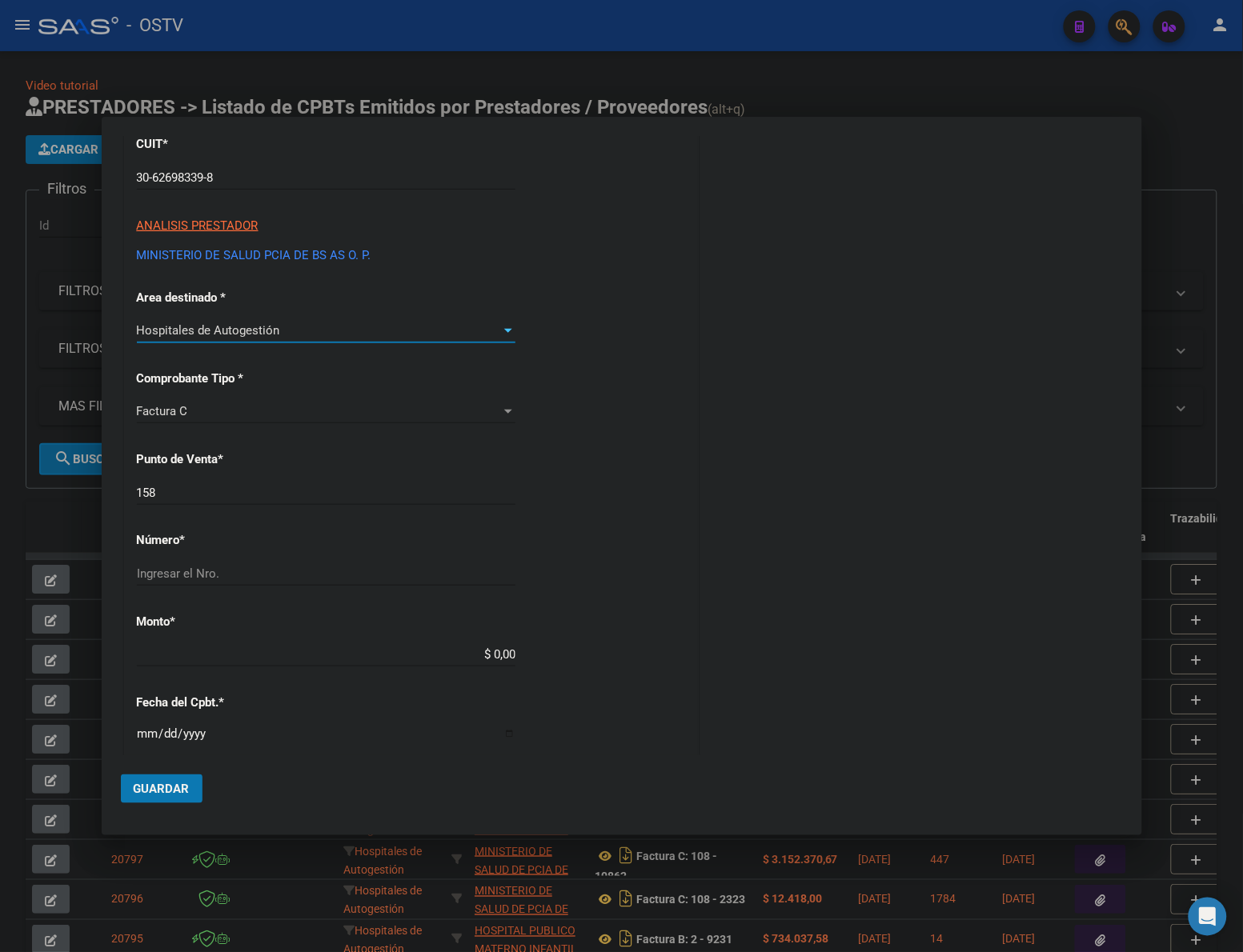
click at [238, 501] on div "158 Ingresar el Nro." at bounding box center [326, 493] width 378 height 24
click at [240, 486] on input "158" at bounding box center [326, 493] width 378 height 14
type input "156"
type input "19148"
type input "$ 643.686,00"
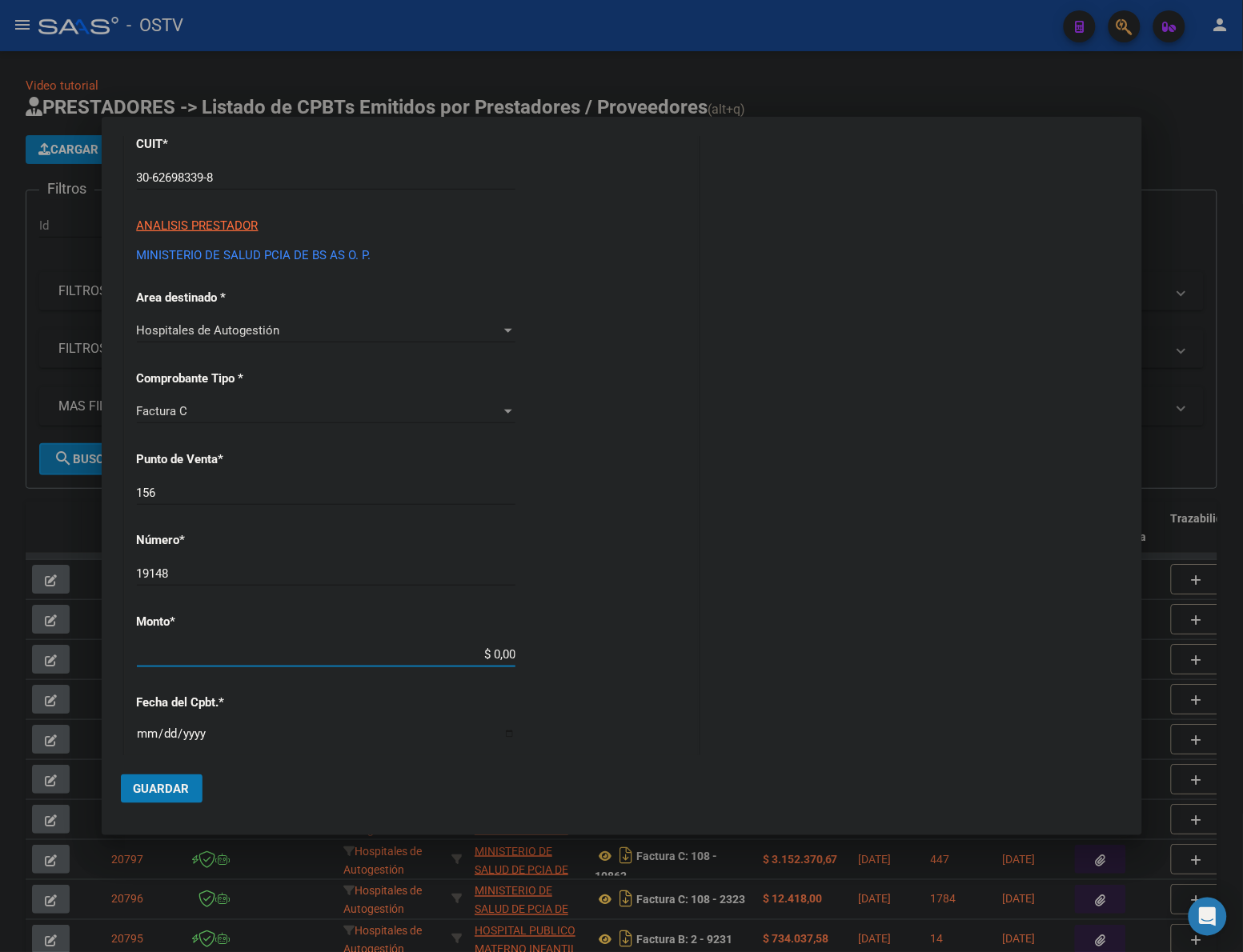
type input "[DATE]"
type input "75318276686169"
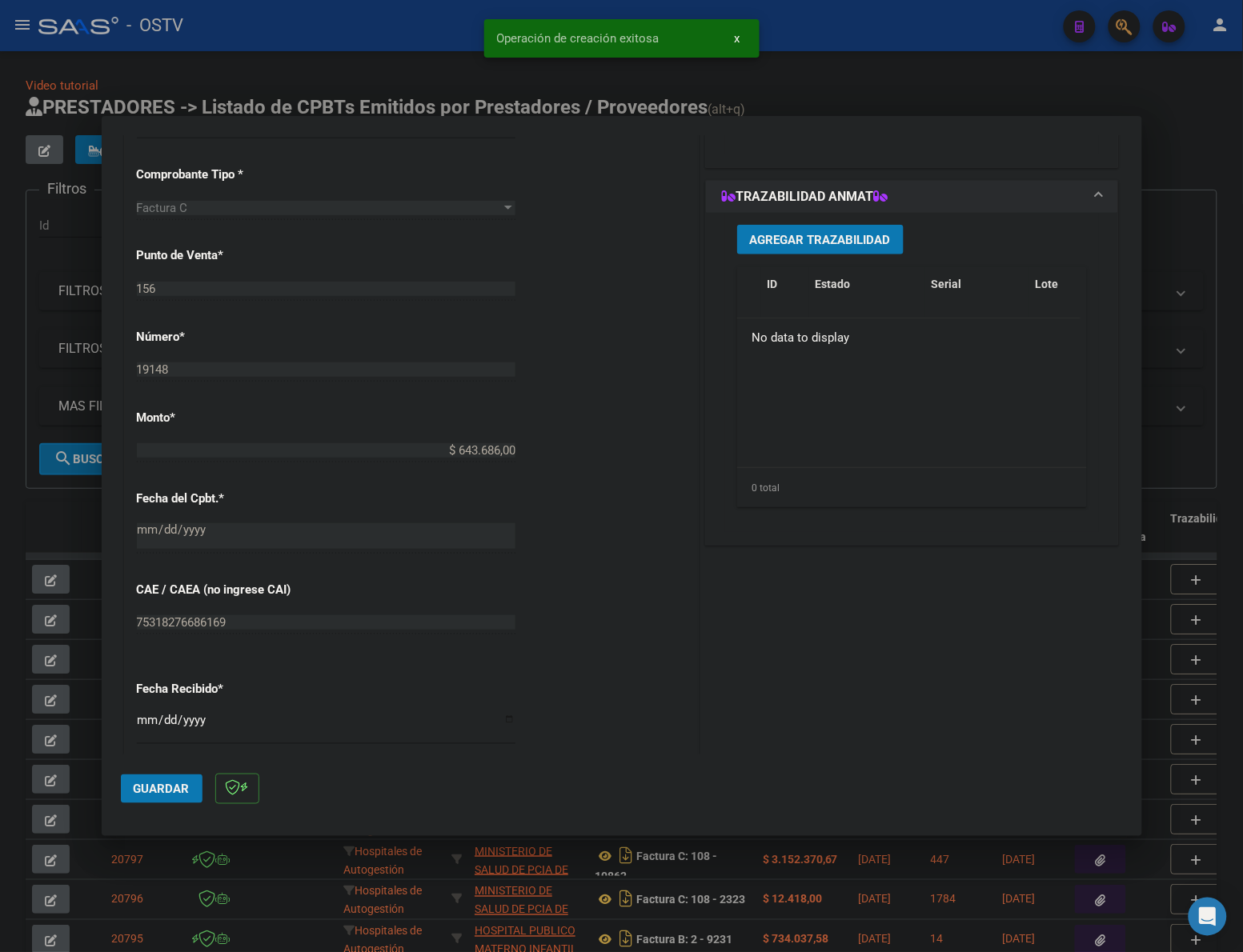
scroll to position [692, 0]
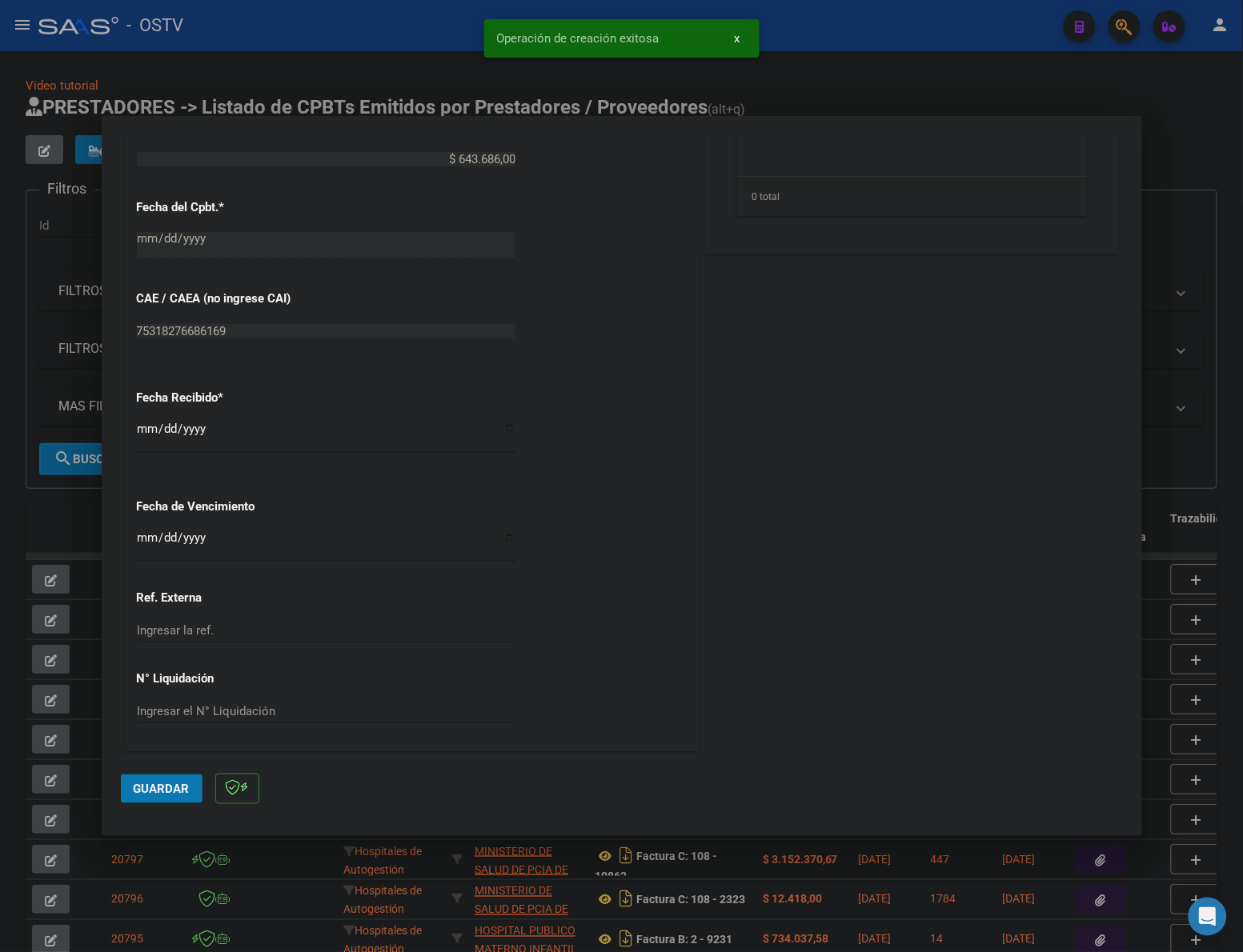
click at [148, 436] on input "[DATE]" at bounding box center [326, 435] width 378 height 26
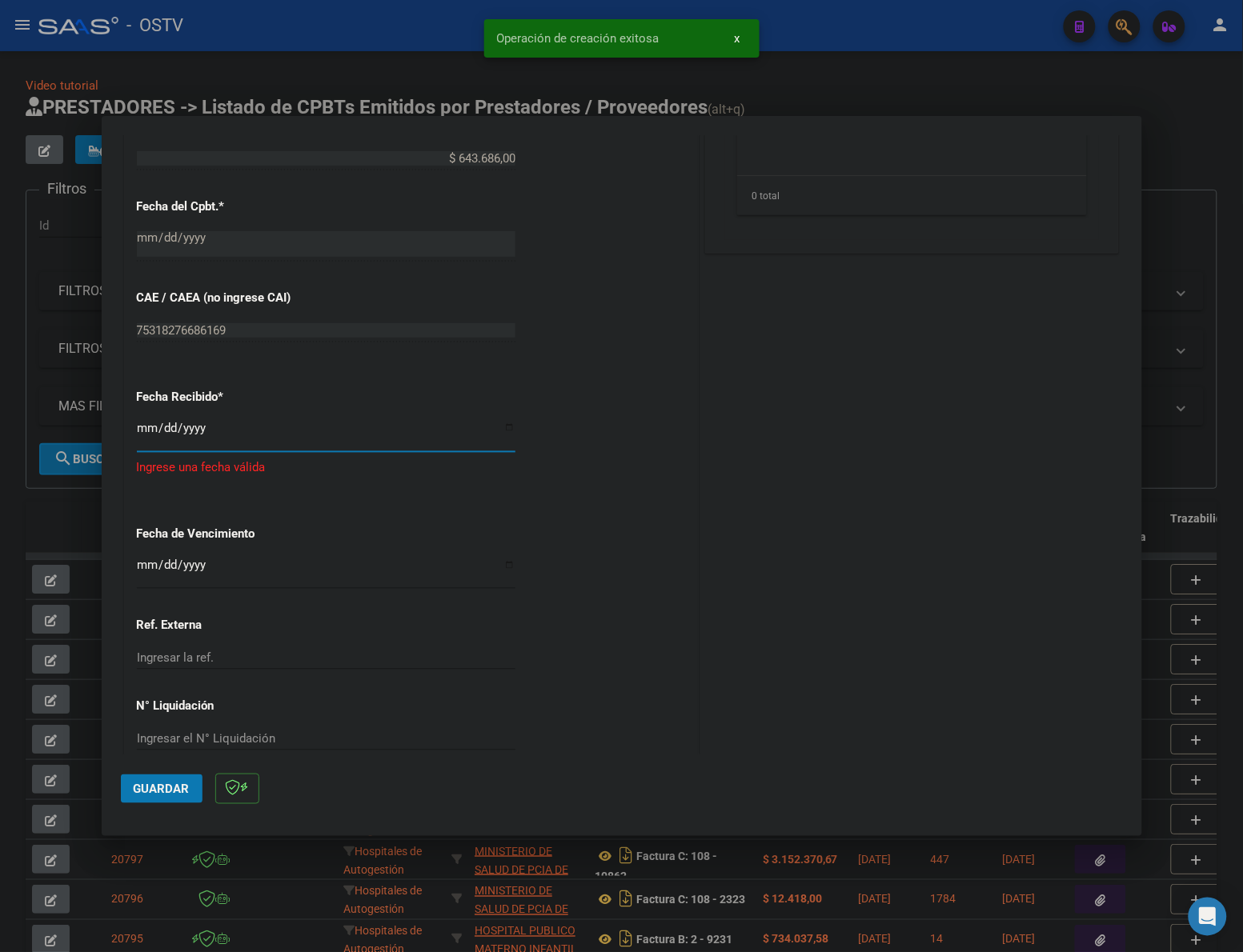
type input "[DATE]"
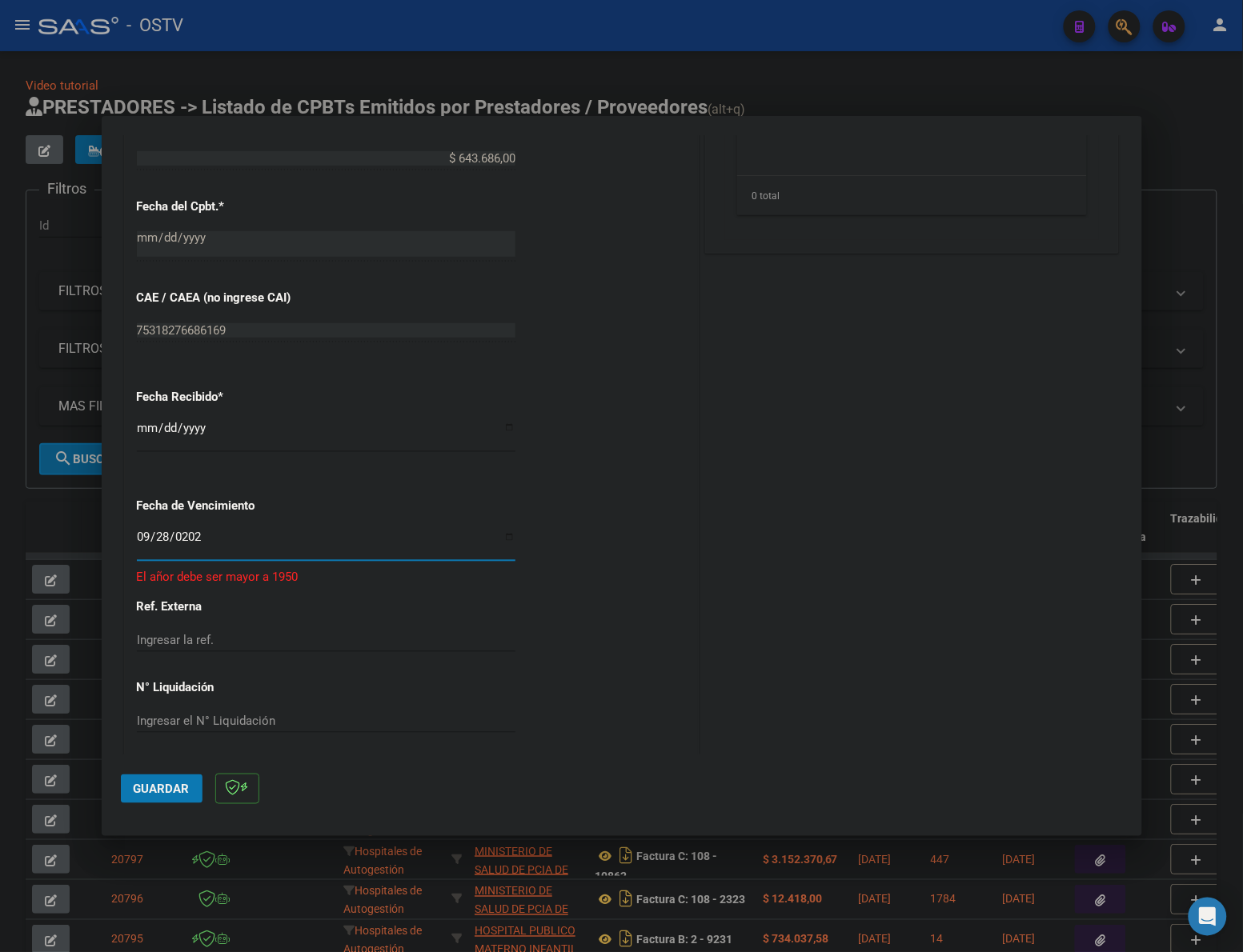
type input "[DATE]"
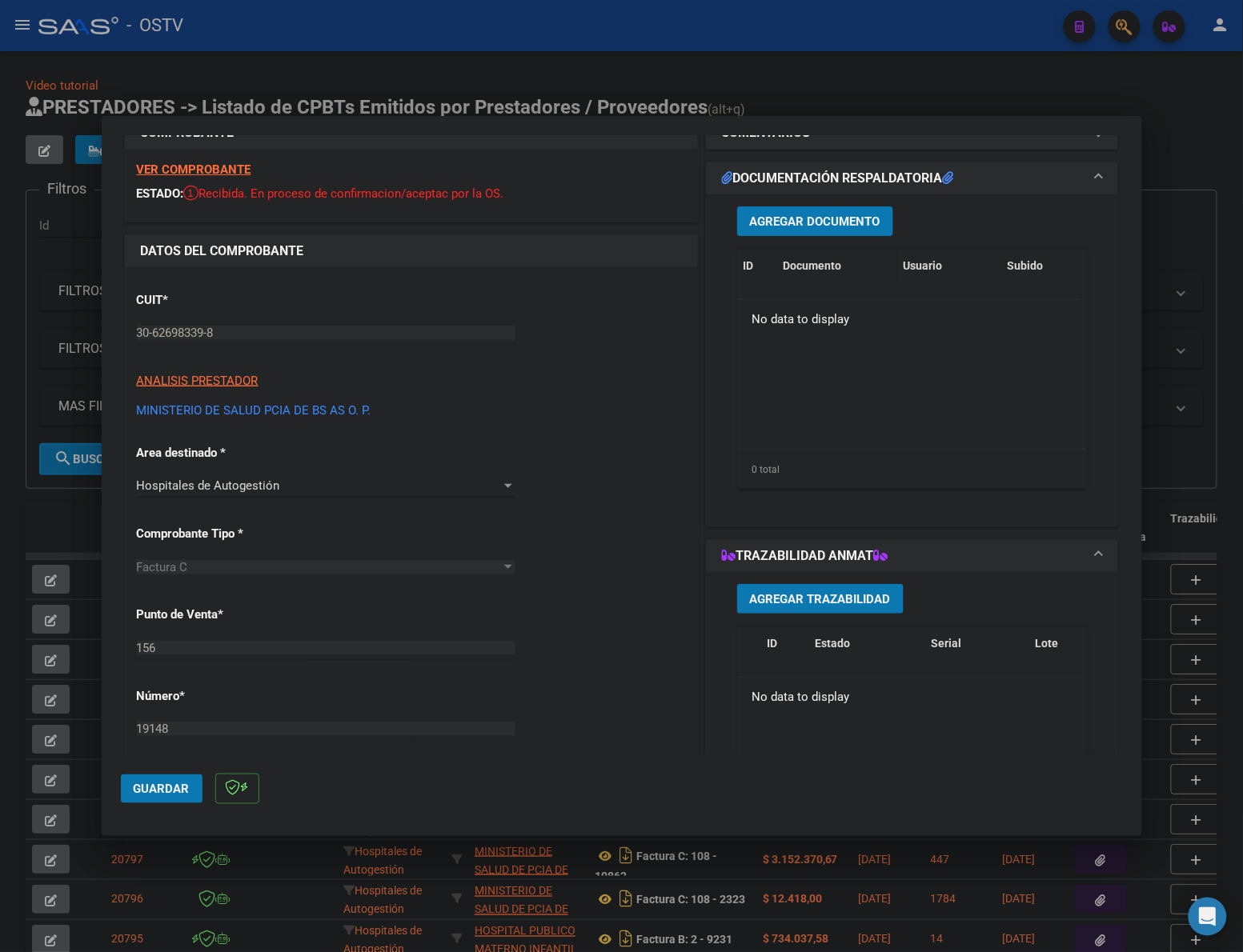
scroll to position [25, 0]
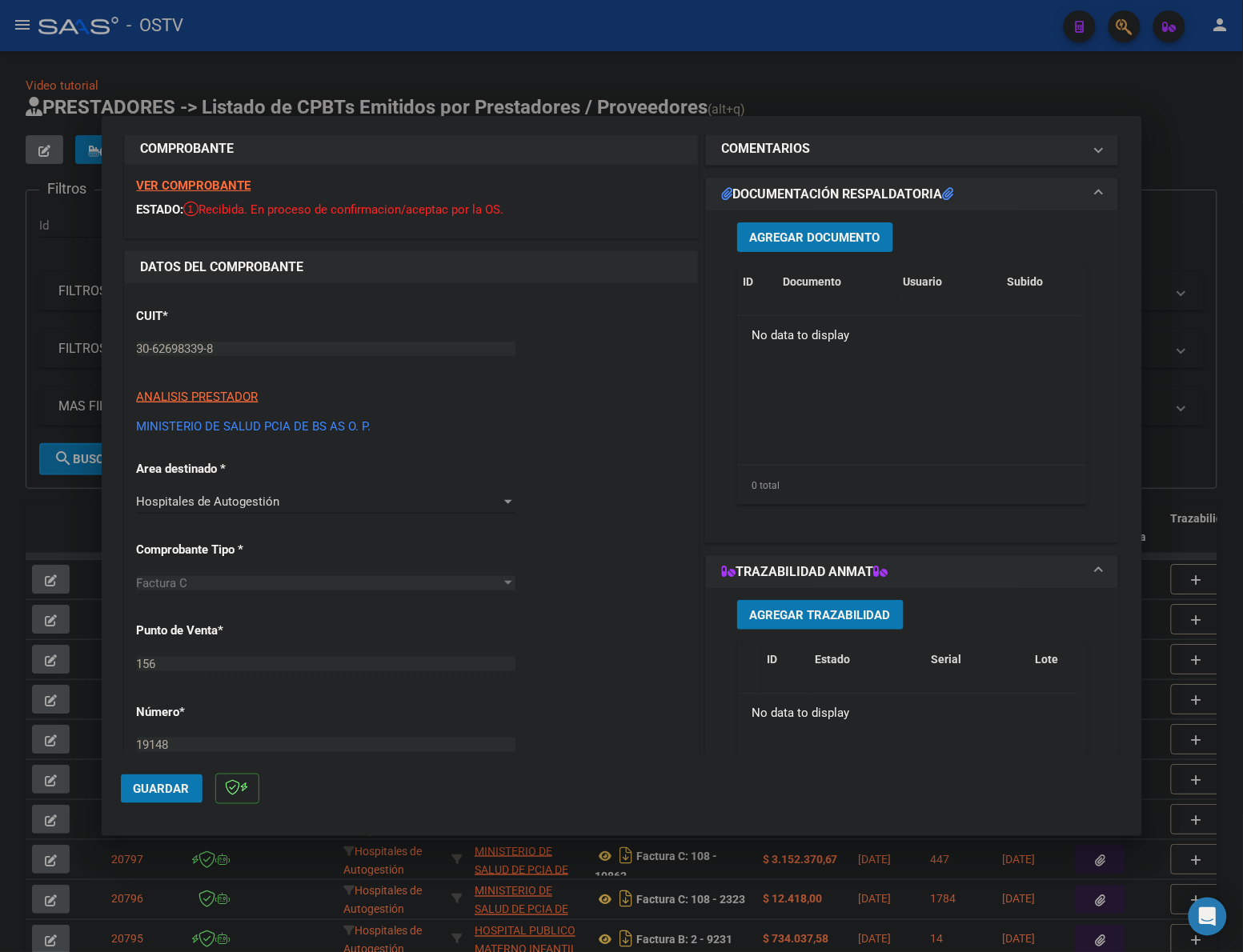
click at [810, 200] on h1 "DOCUMENTACIÓN RESPALDATORIA" at bounding box center [838, 194] width 232 height 19
click at [801, 562] on h1 "TRAZABILIDAD ANMAT" at bounding box center [804, 571] width 166 height 19
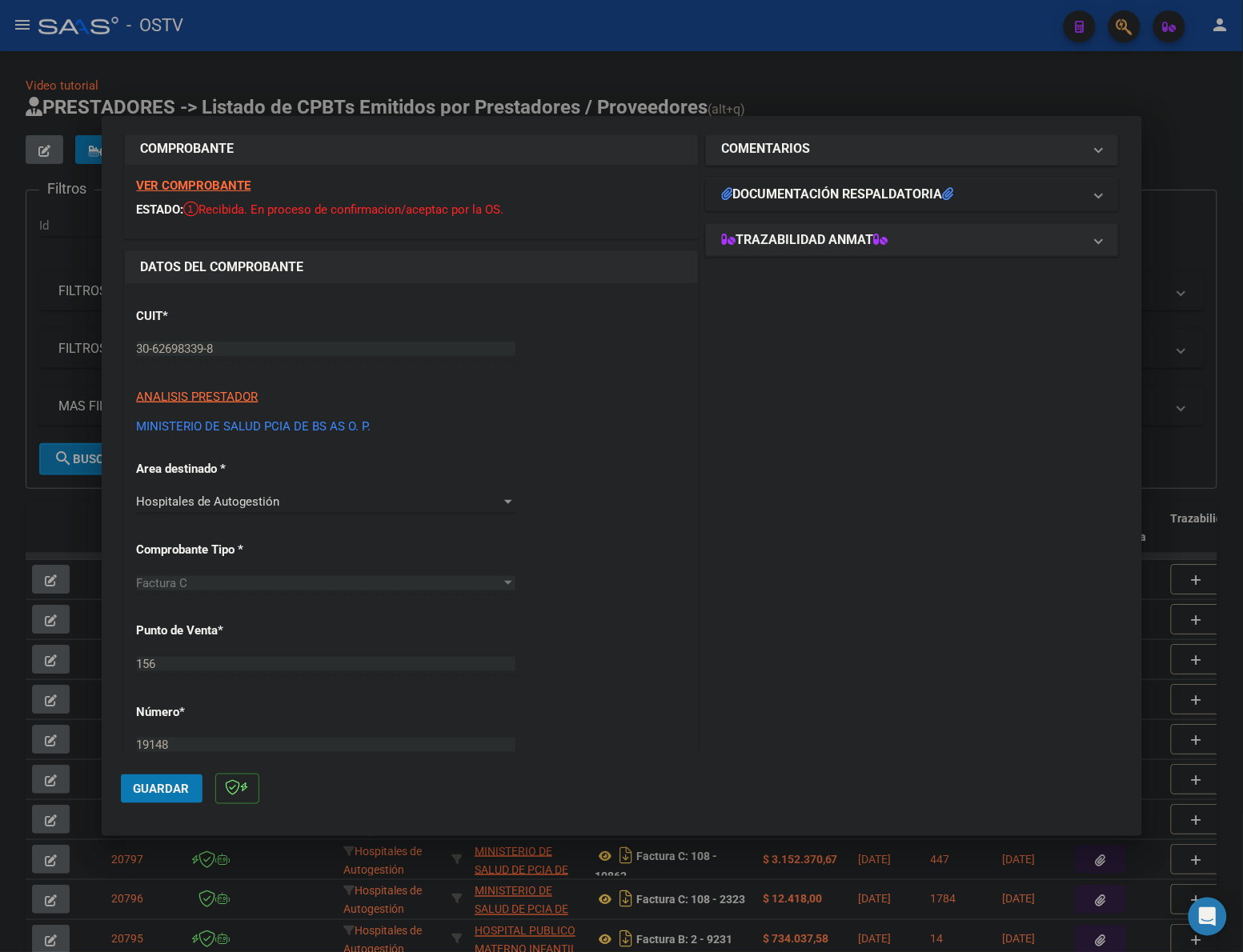
click at [834, 193] on h1 "DOCUMENTACIÓN RESPALDATORIA" at bounding box center [838, 194] width 232 height 19
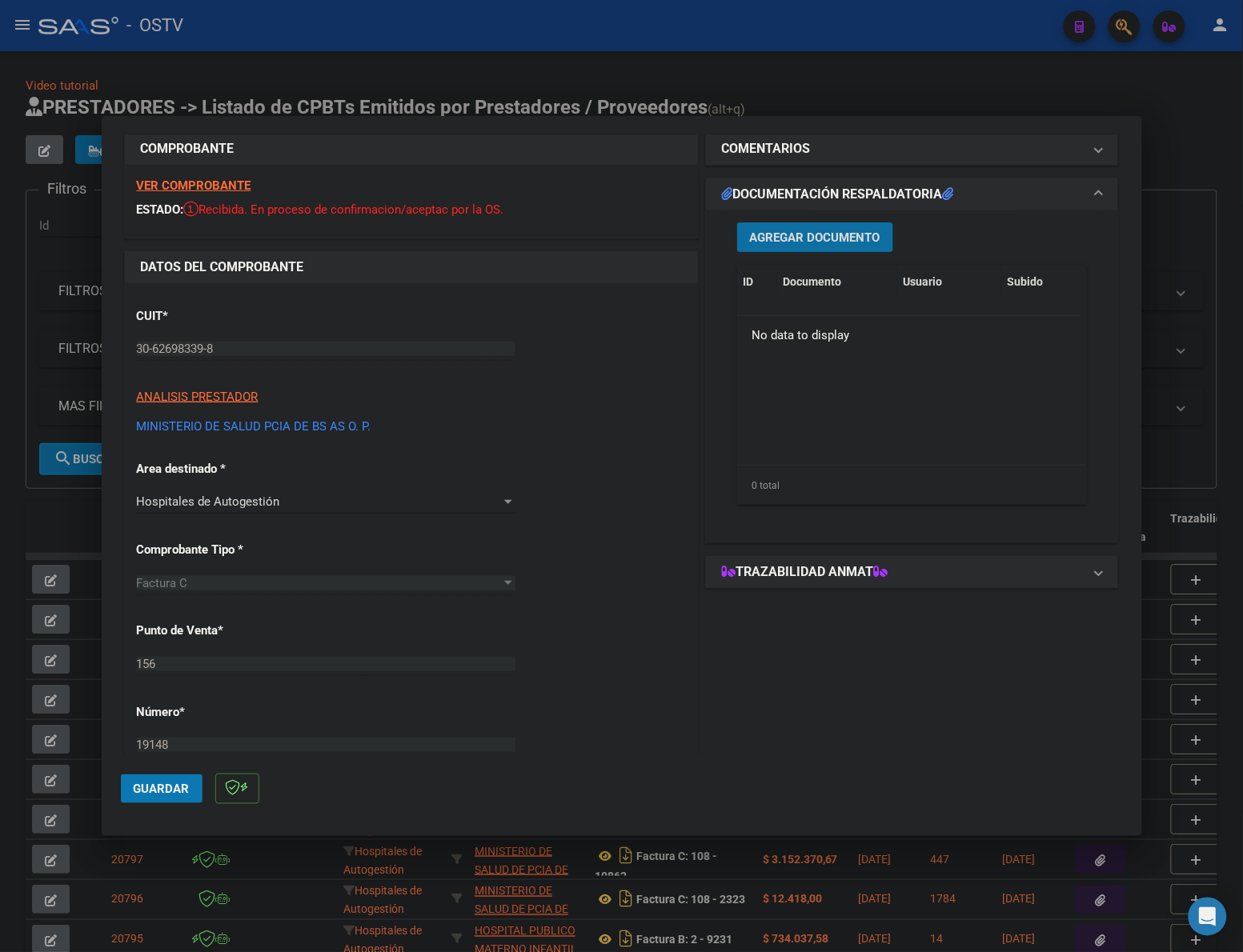
click at [807, 238] on span "Agregar Documento" at bounding box center [815, 237] width 130 height 14
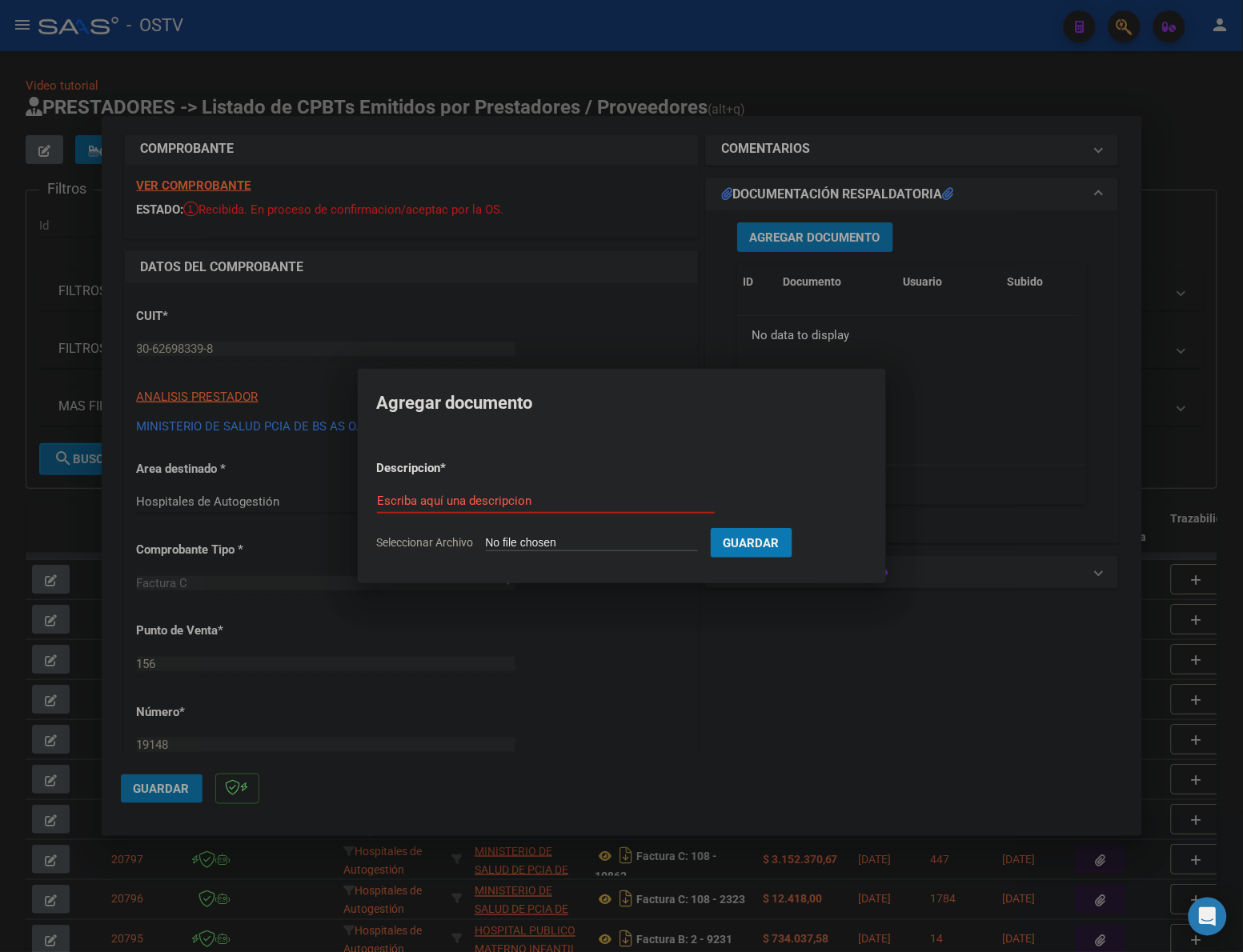
type input "C:\fakepath\FACTURA - 156 19148 - HOSPITAL INTERZONAL GENERAL DE AGUDOS [PERSON…"
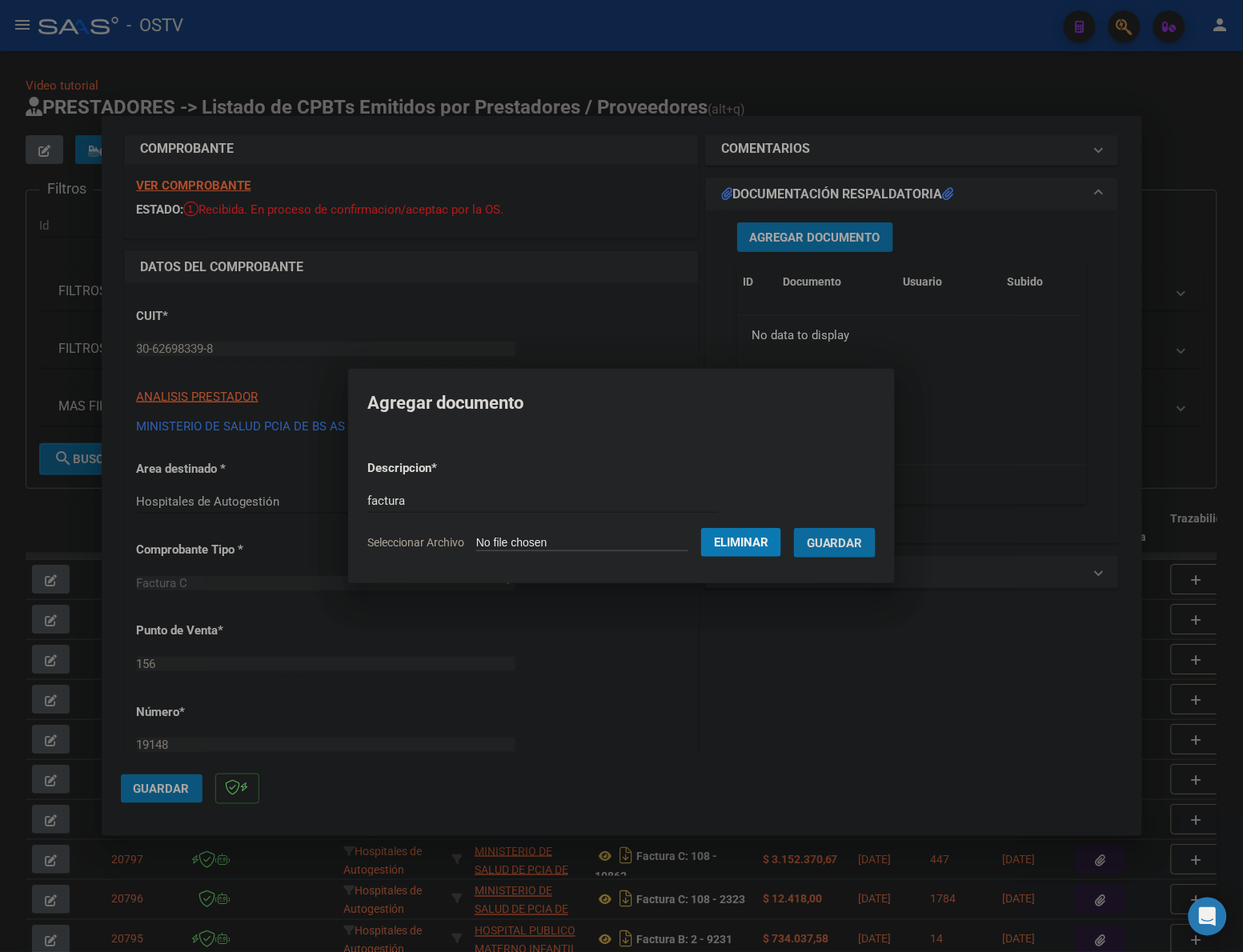
click at [794, 528] on button "Guardar" at bounding box center [835, 542] width 82 height 29
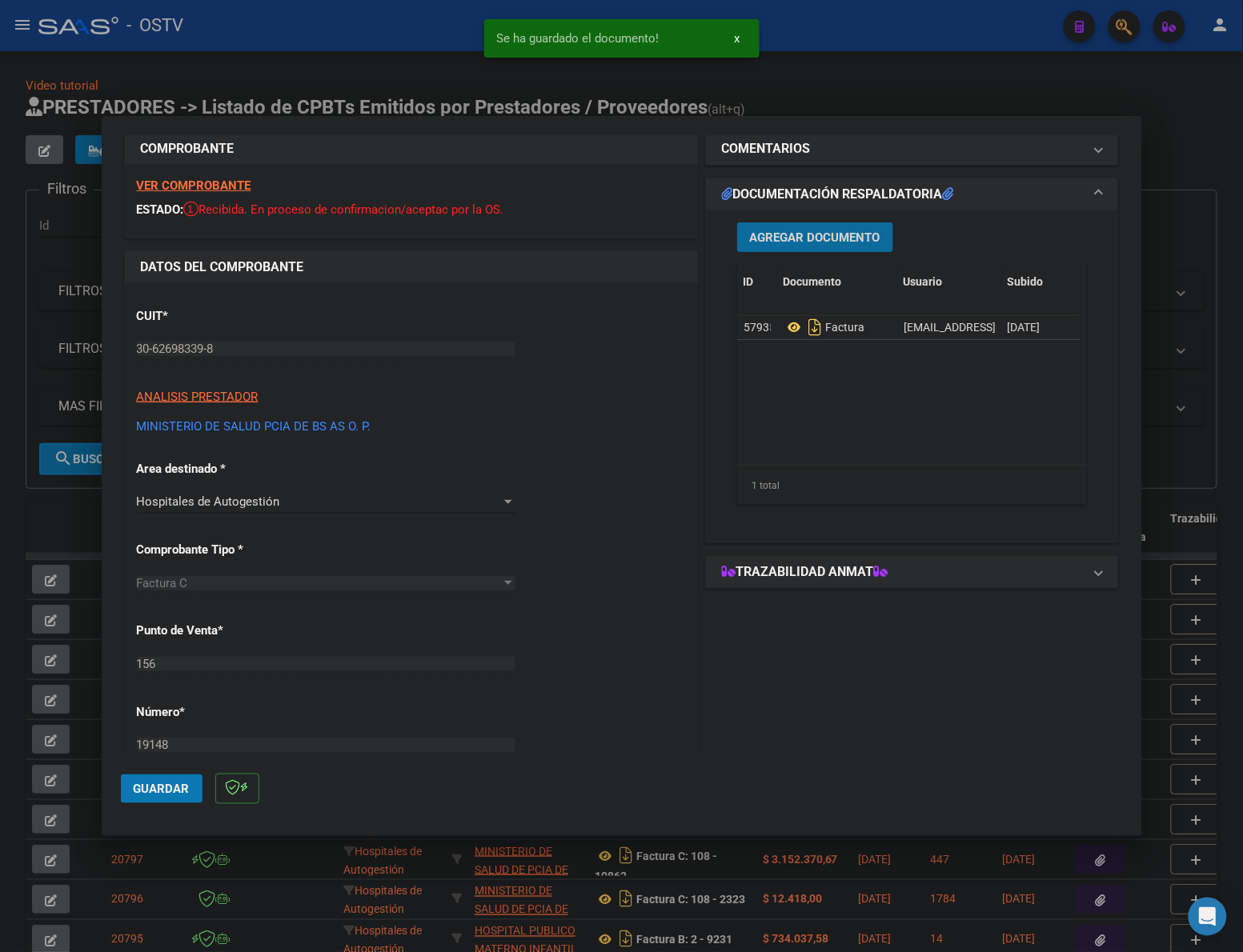
click at [827, 238] on span "Agregar Documento" at bounding box center [815, 237] width 130 height 14
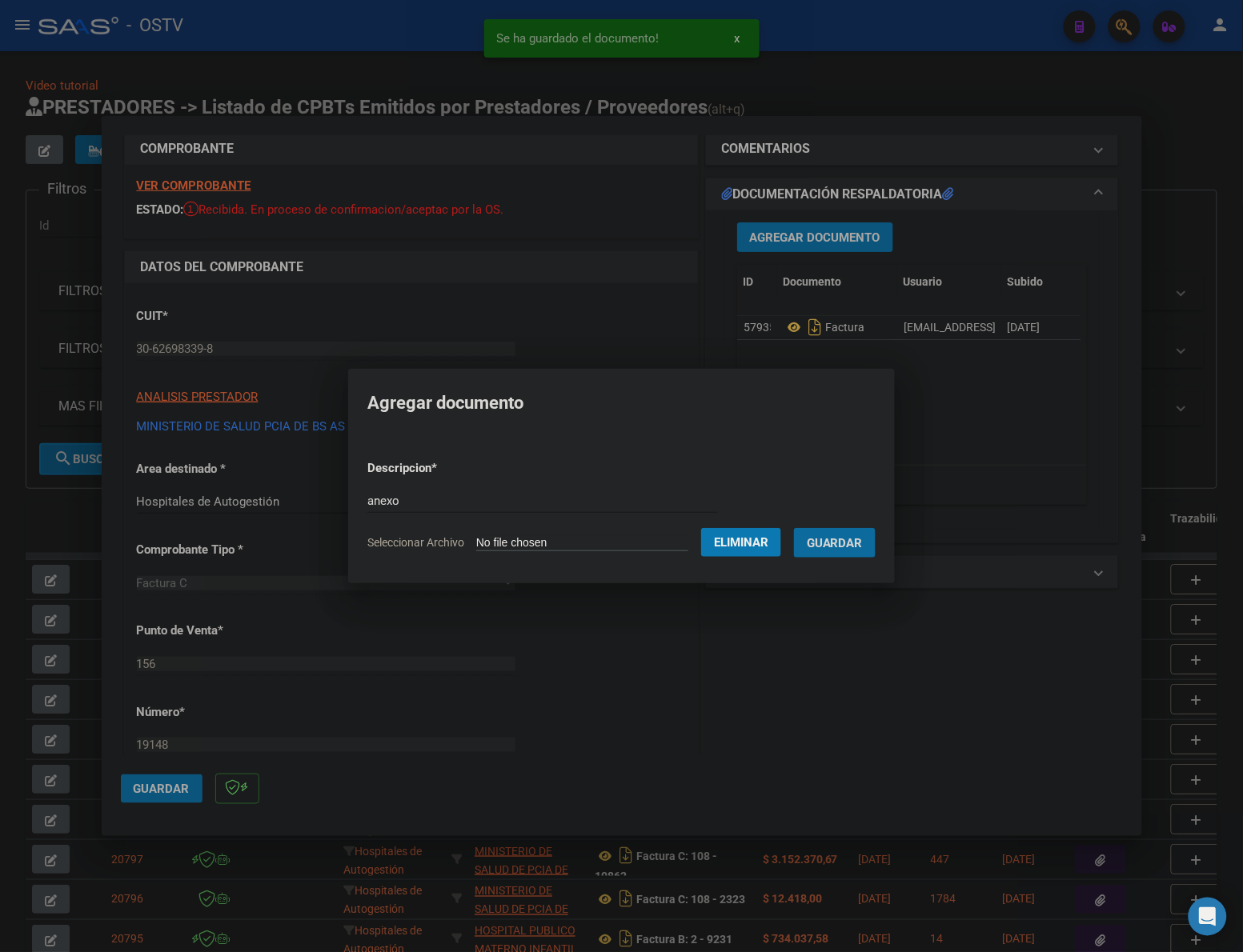
click at [794, 528] on button "Guardar" at bounding box center [835, 542] width 82 height 29
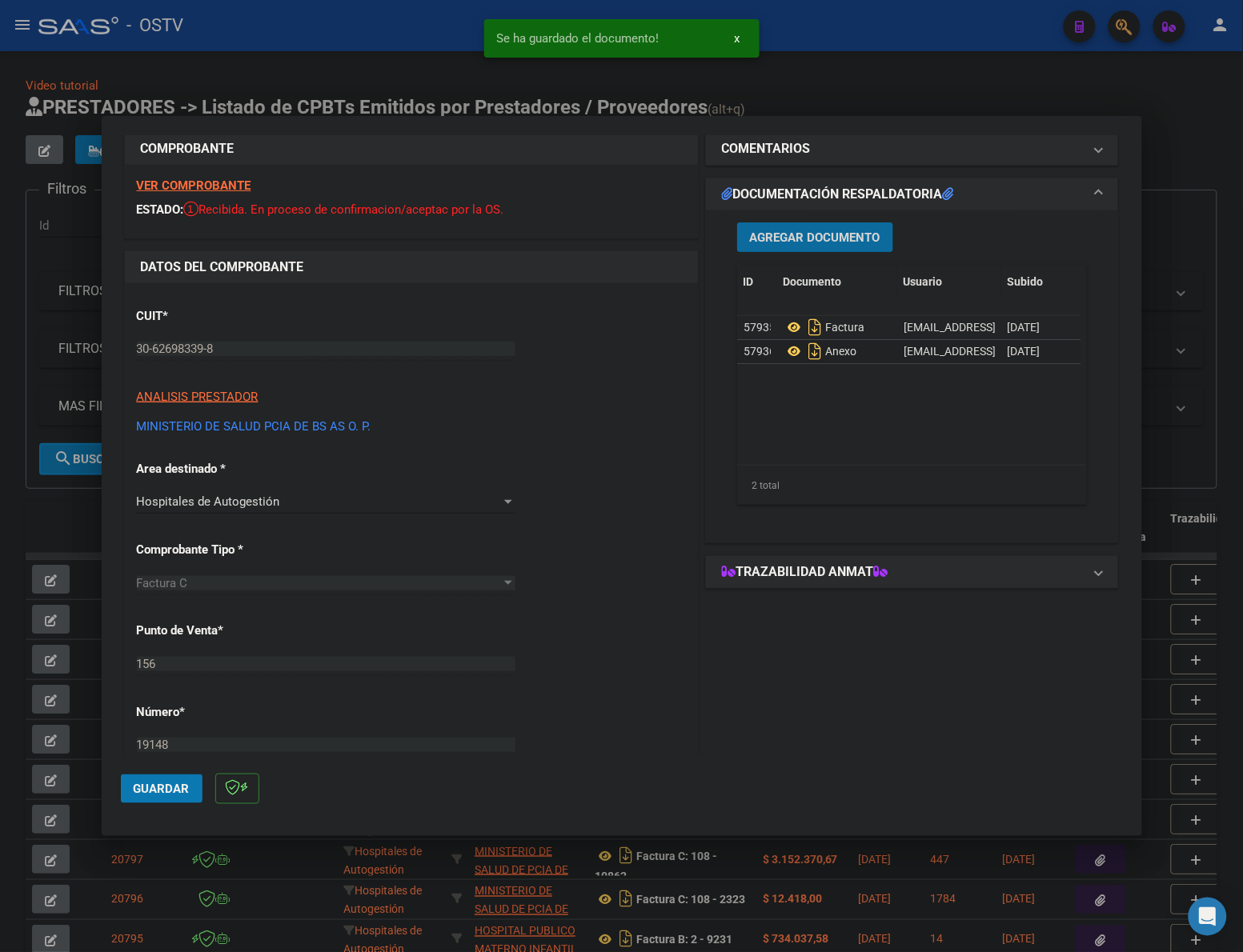
drag, startPoint x: 157, startPoint y: 790, endPoint x: 498, endPoint y: 648, distance: 369.4
click at [159, 790] on span "Guardar" at bounding box center [161, 788] width 56 height 14
click at [1203, 162] on div at bounding box center [622, 476] width 1243 height 952
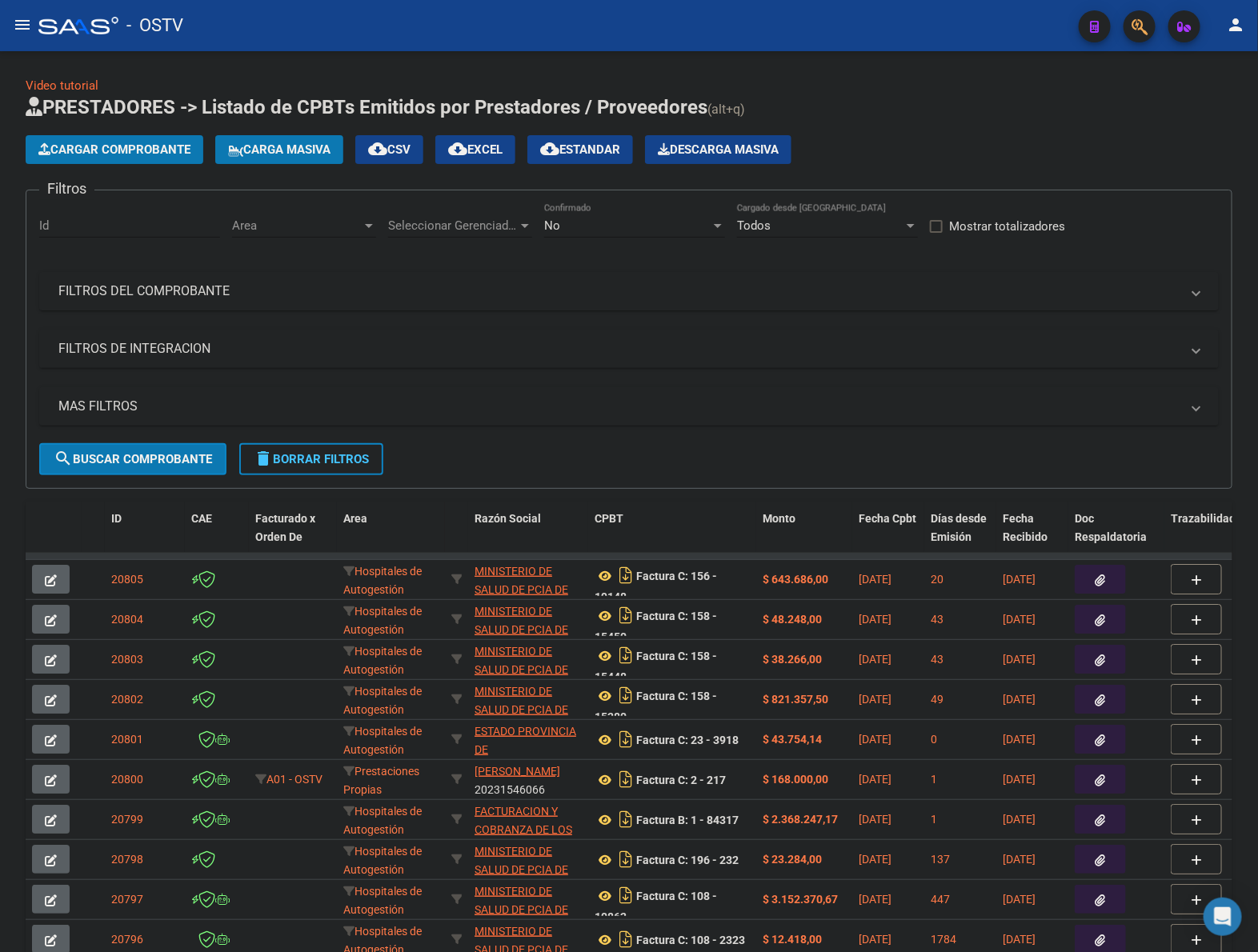
click at [185, 154] on span "Cargar Comprobante" at bounding box center [114, 149] width 152 height 14
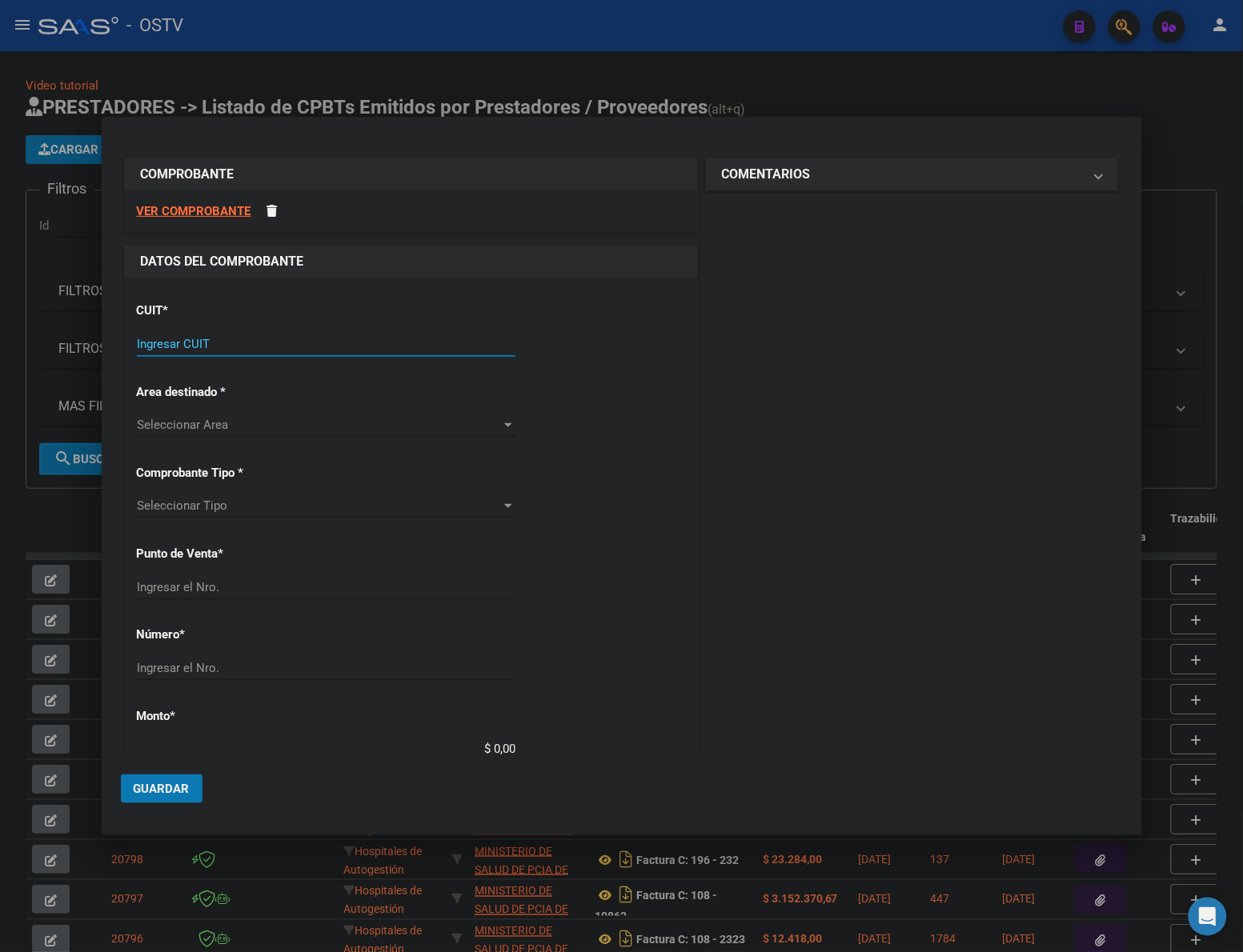
click at [345, 338] on input "Ingresar CUIT" at bounding box center [326, 343] width 378 height 14
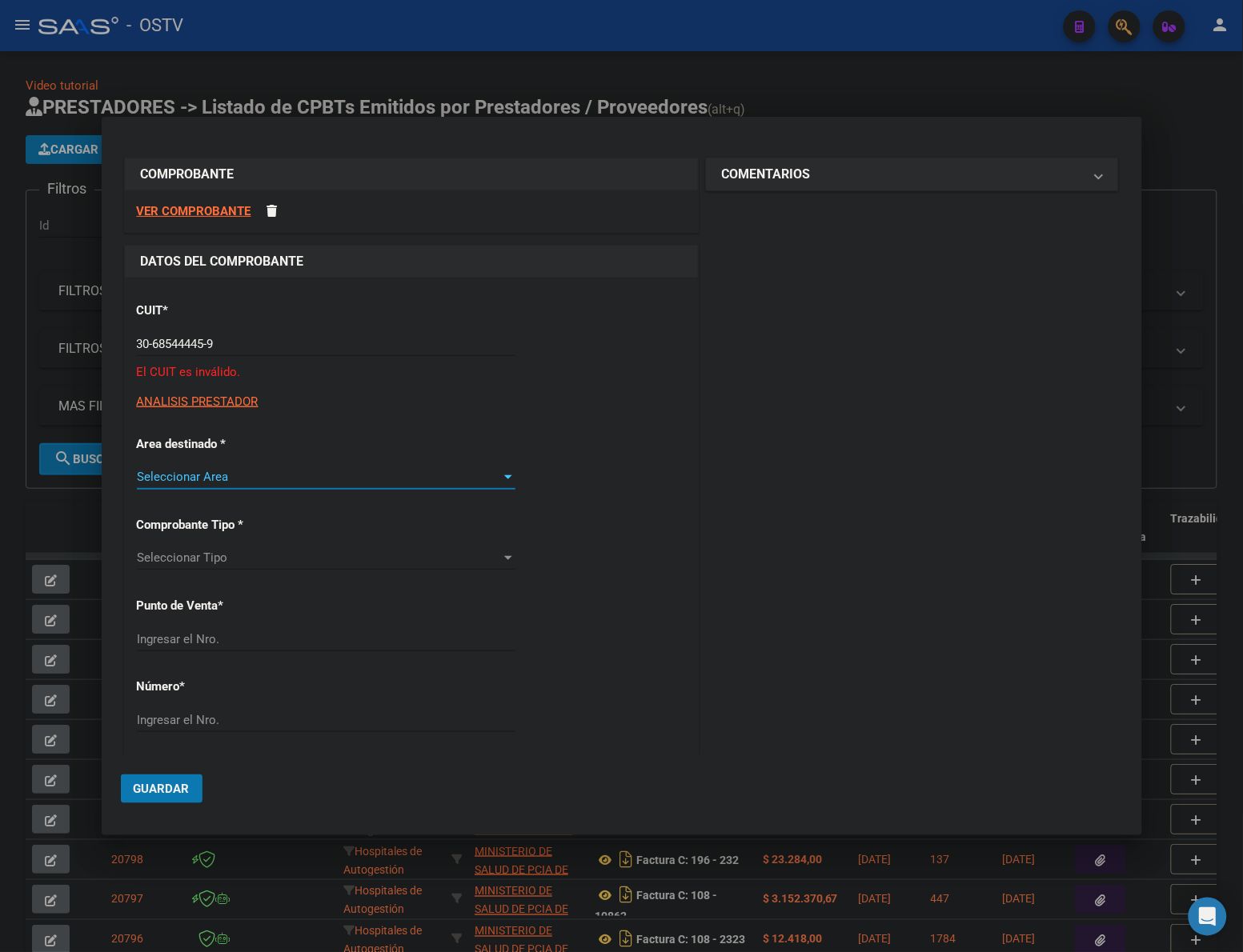
click at [606, 376] on p "El CUIT es inválido." at bounding box center [411, 372] width 549 height 18
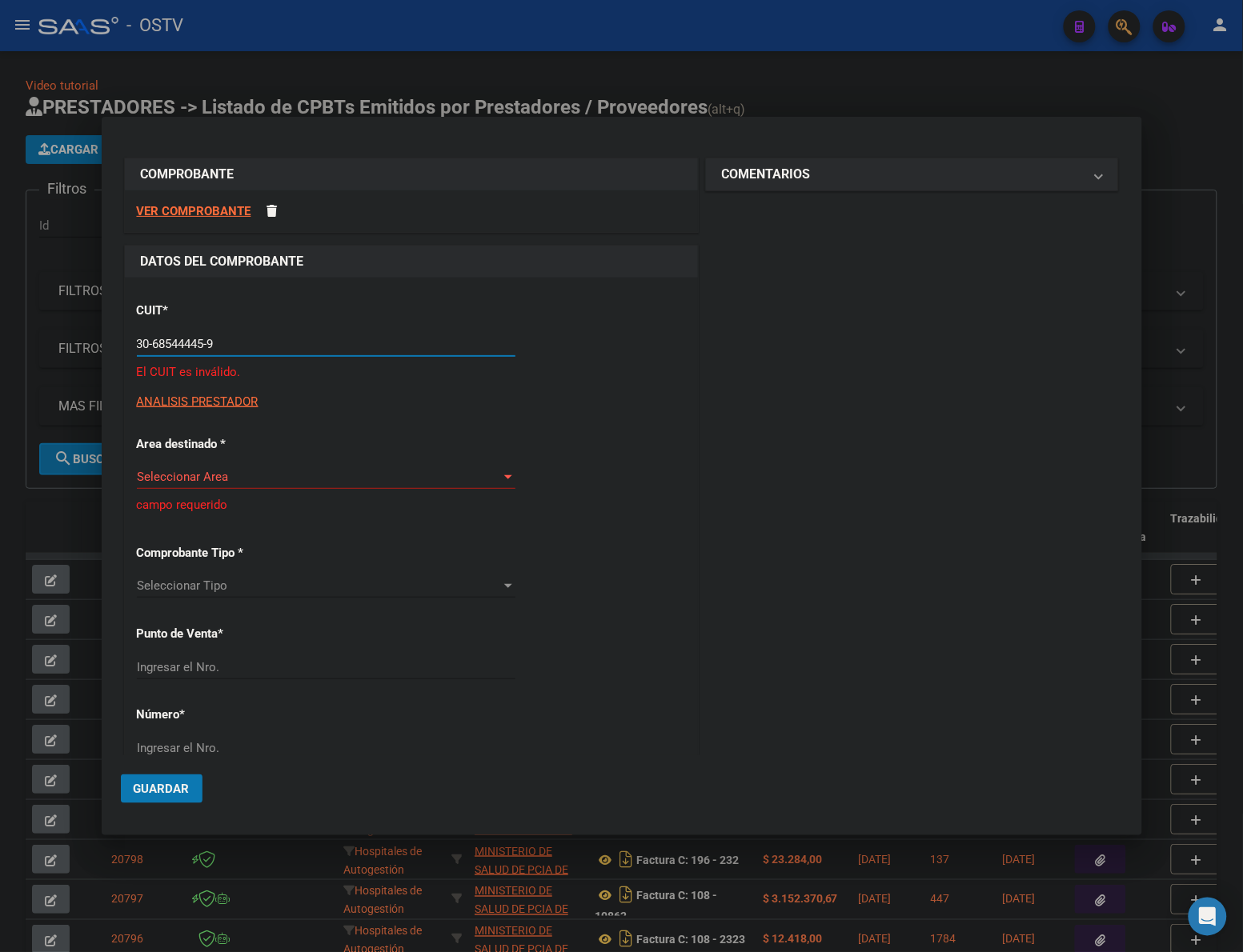
drag, startPoint x: 274, startPoint y: 337, endPoint x: 82, endPoint y: 350, distance: 192.4
click at [82, 350] on div "COMPROBANTE VER COMPROBANTE DATOS DEL COMPROBANTE CUIT * 30-68544445-9 Ingresar…" at bounding box center [622, 476] width 1243 height 952
click at [624, 414] on div "CUIT * 30-68544445-9 Ingresar CUIT El CUIT es inválido. ANALISIS PRESTADOR ARCA…" at bounding box center [411, 848] width 573 height 1142
click at [146, 338] on input "30-68544445-9" at bounding box center [326, 343] width 378 height 14
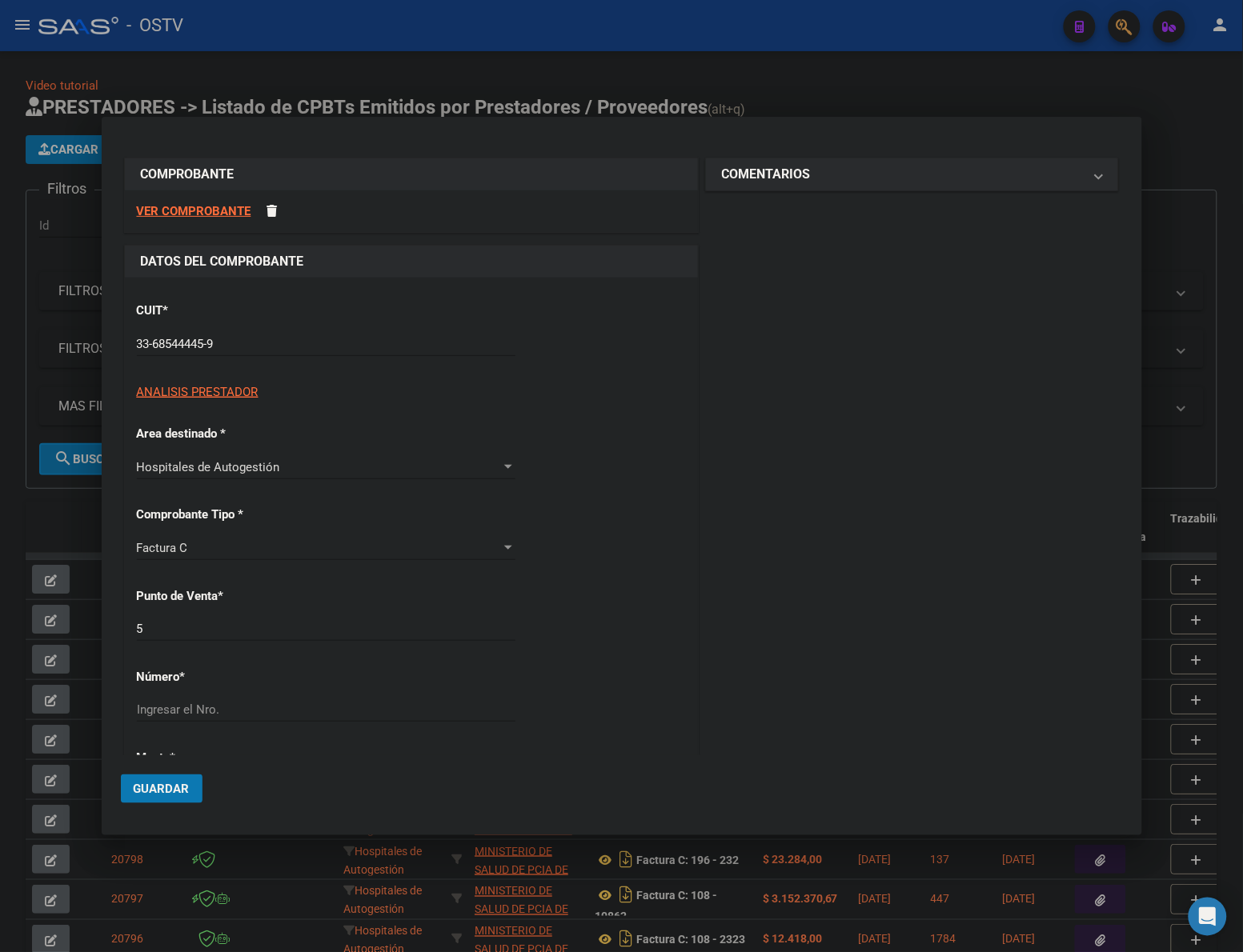
click at [677, 349] on div "CUIT * 33-68544445-9 Ingresar CUIT ANALISIS PRESTADOR ARCA Padrón" at bounding box center [411, 345] width 549 height 111
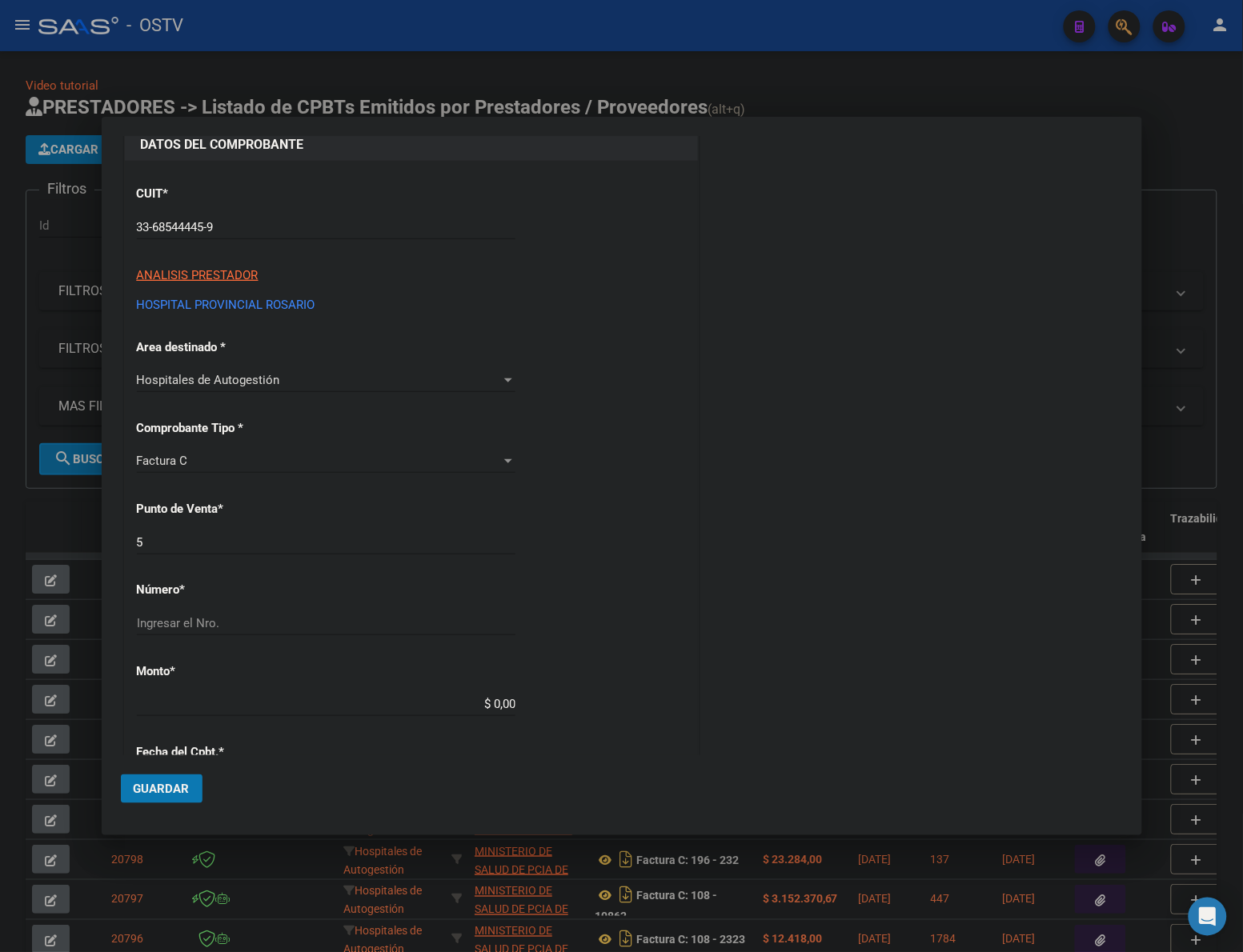
scroll to position [133, 0]
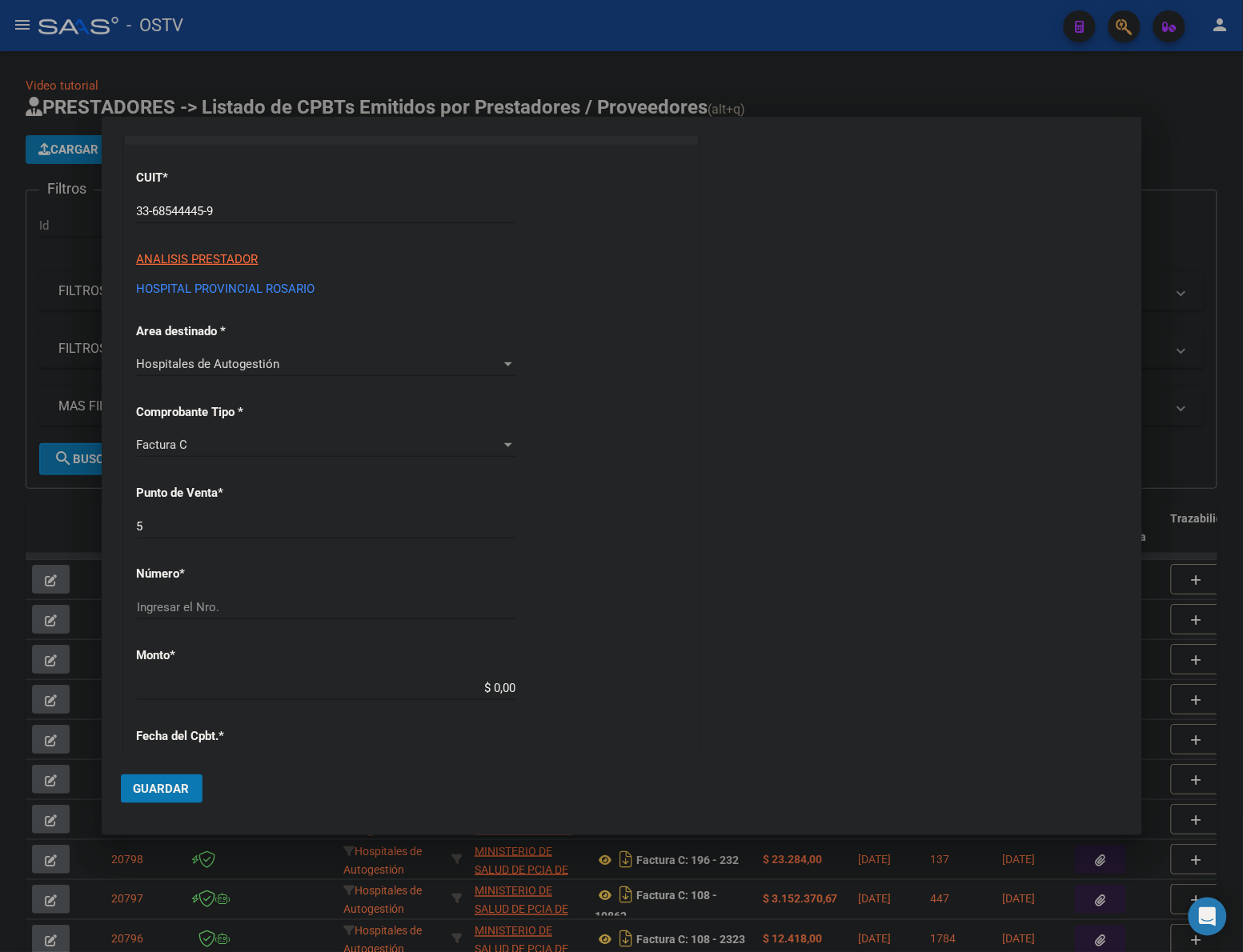
drag, startPoint x: 282, startPoint y: 546, endPoint x: 284, endPoint y: 537, distance: 9.2
click at [282, 543] on div "5 Ingresar el Nro." at bounding box center [326, 534] width 378 height 39
click at [286, 528] on input "5" at bounding box center [326, 526] width 378 height 14
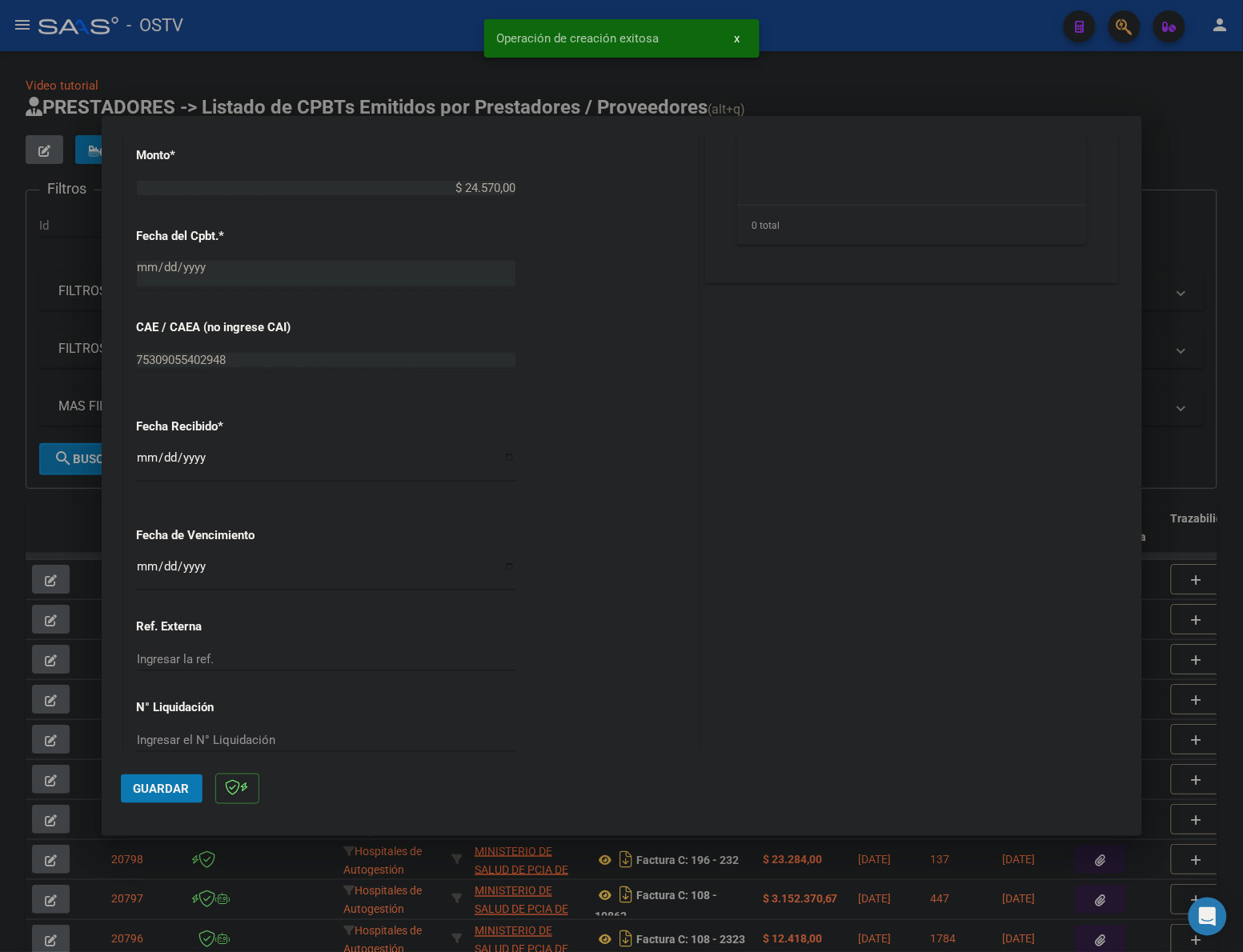
scroll to position [692, 0]
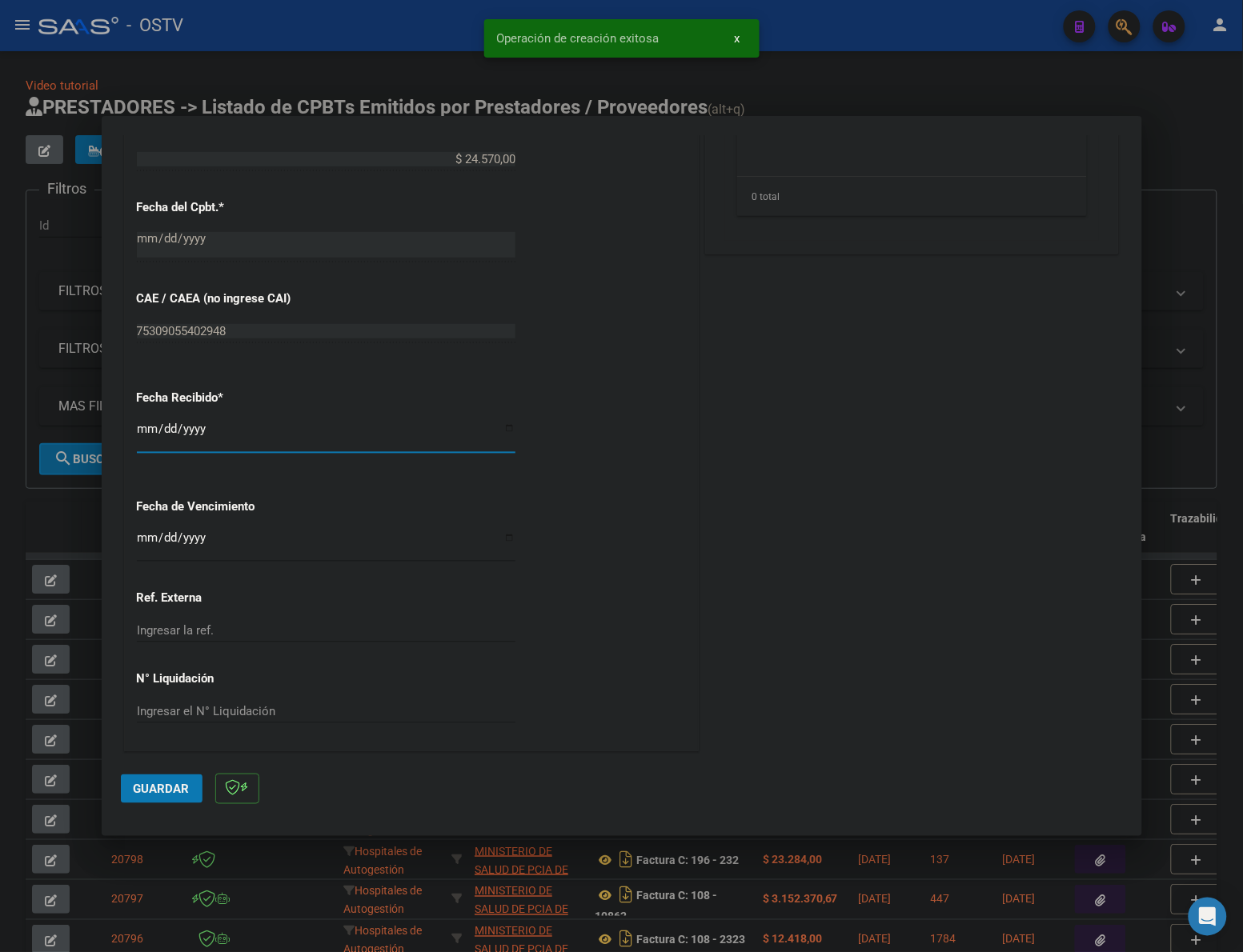
click at [143, 423] on input "[DATE]" at bounding box center [326, 435] width 378 height 26
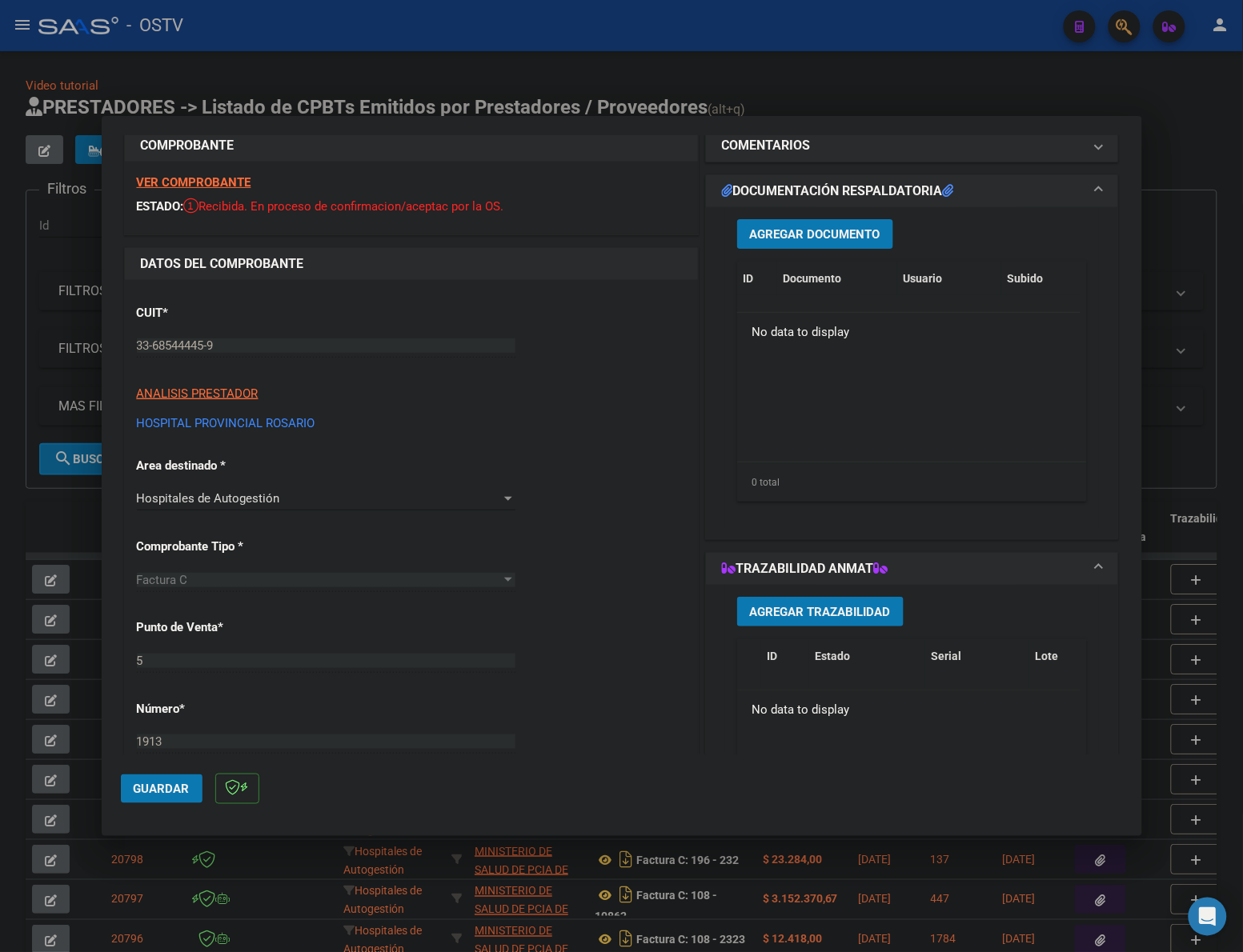
scroll to position [25, 0]
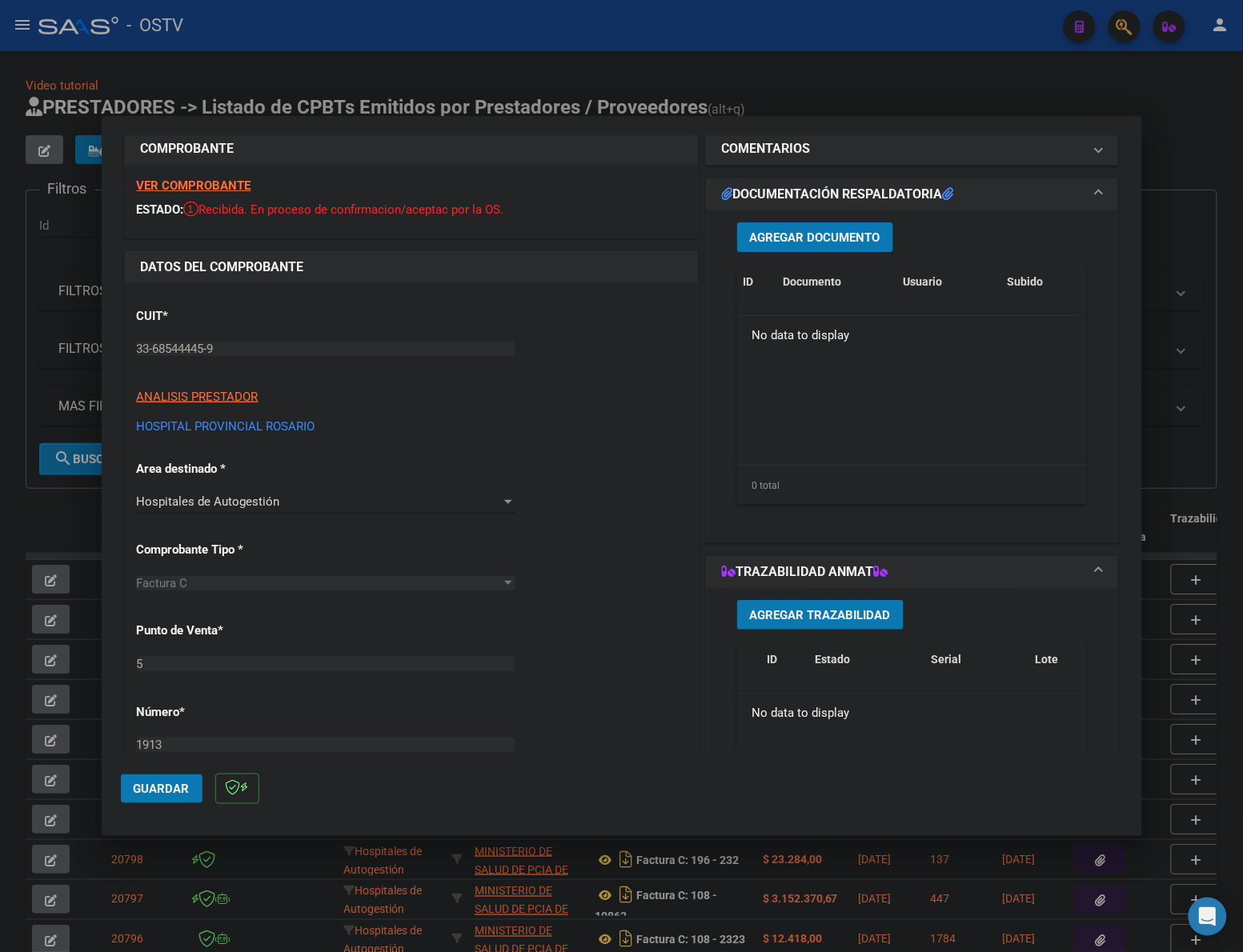
click at [798, 232] on span "Agregar Documento" at bounding box center [815, 237] width 130 height 14
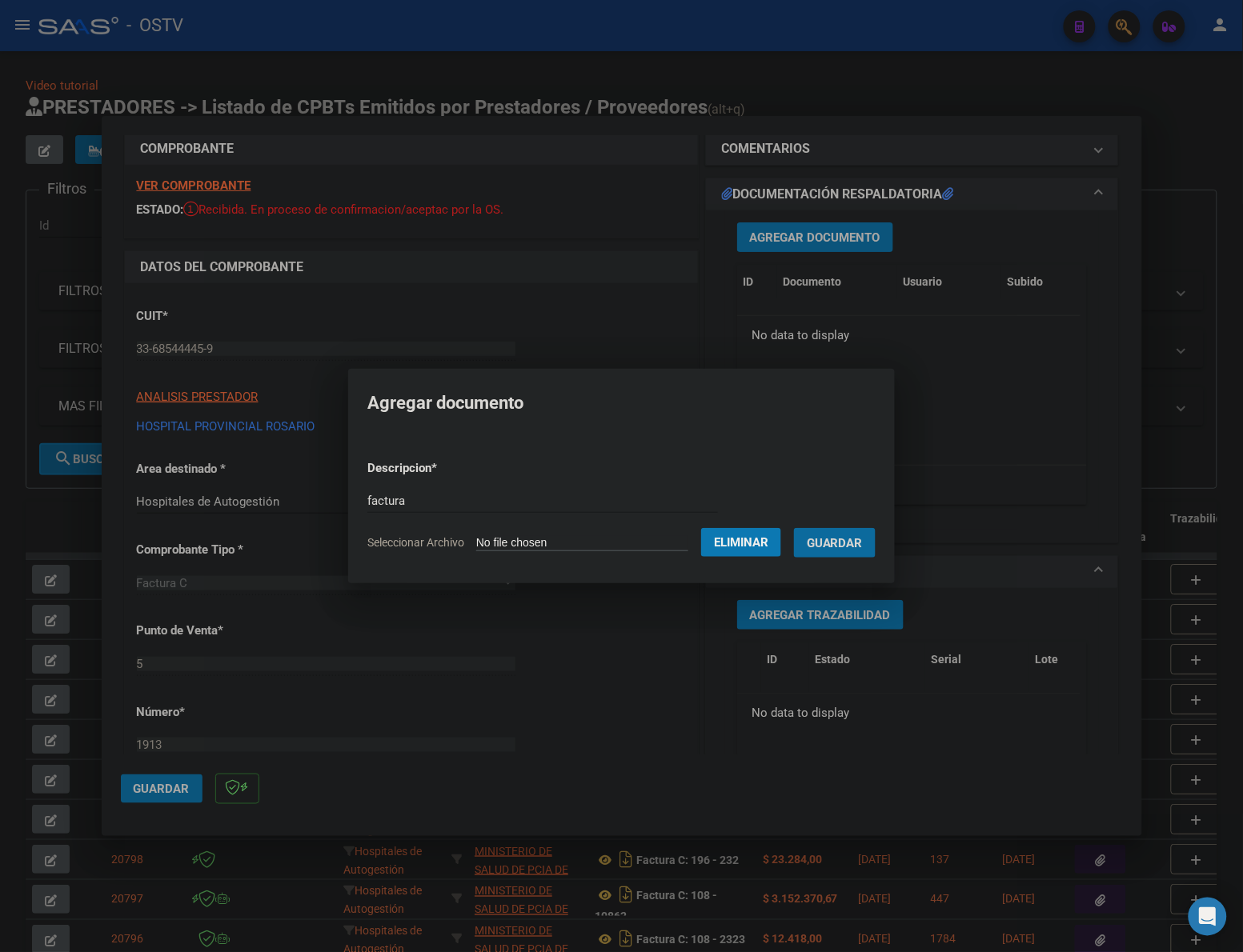
click at [794, 528] on button "Guardar" at bounding box center [835, 542] width 82 height 29
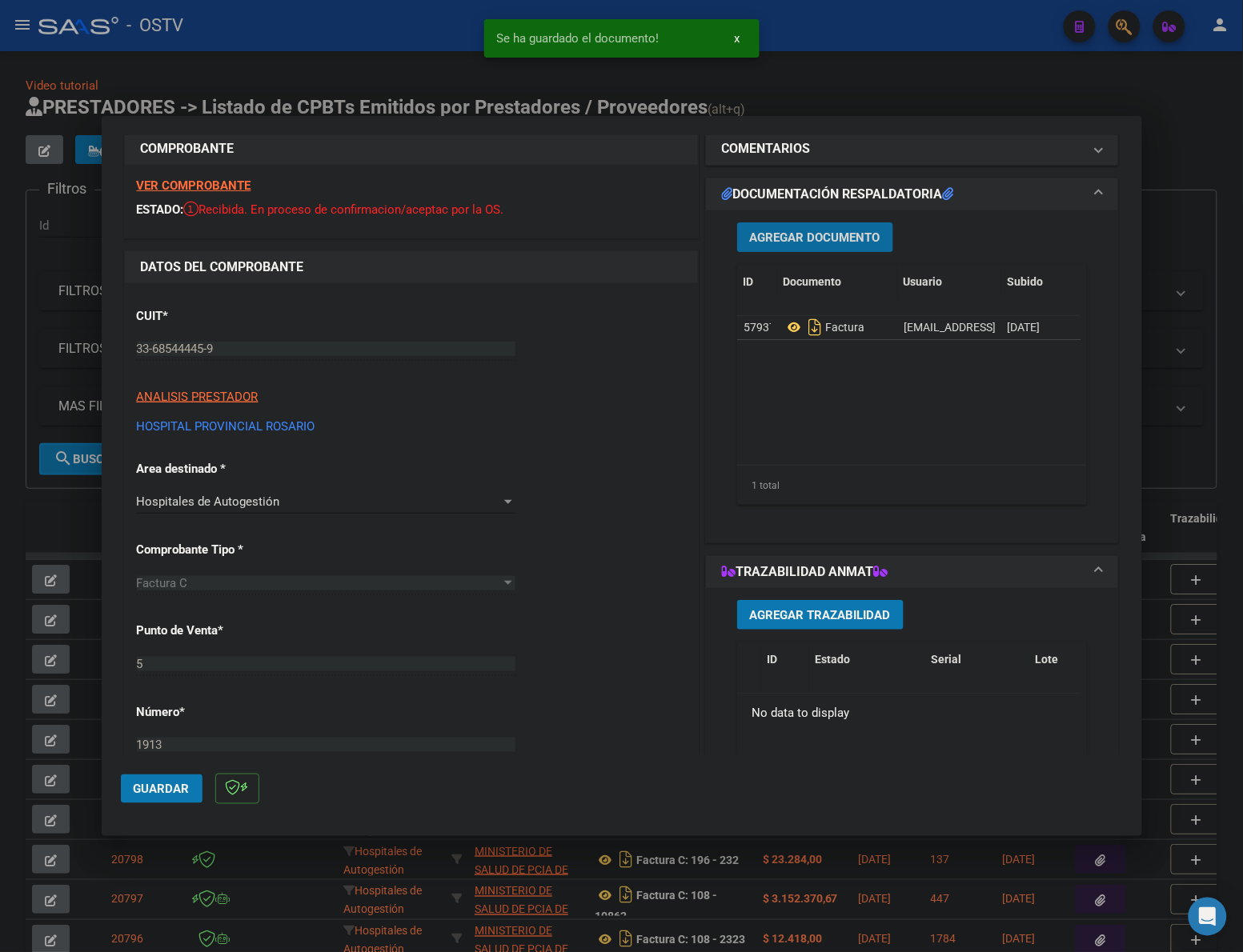
click at [850, 233] on span "Agregar Documento" at bounding box center [815, 237] width 130 height 14
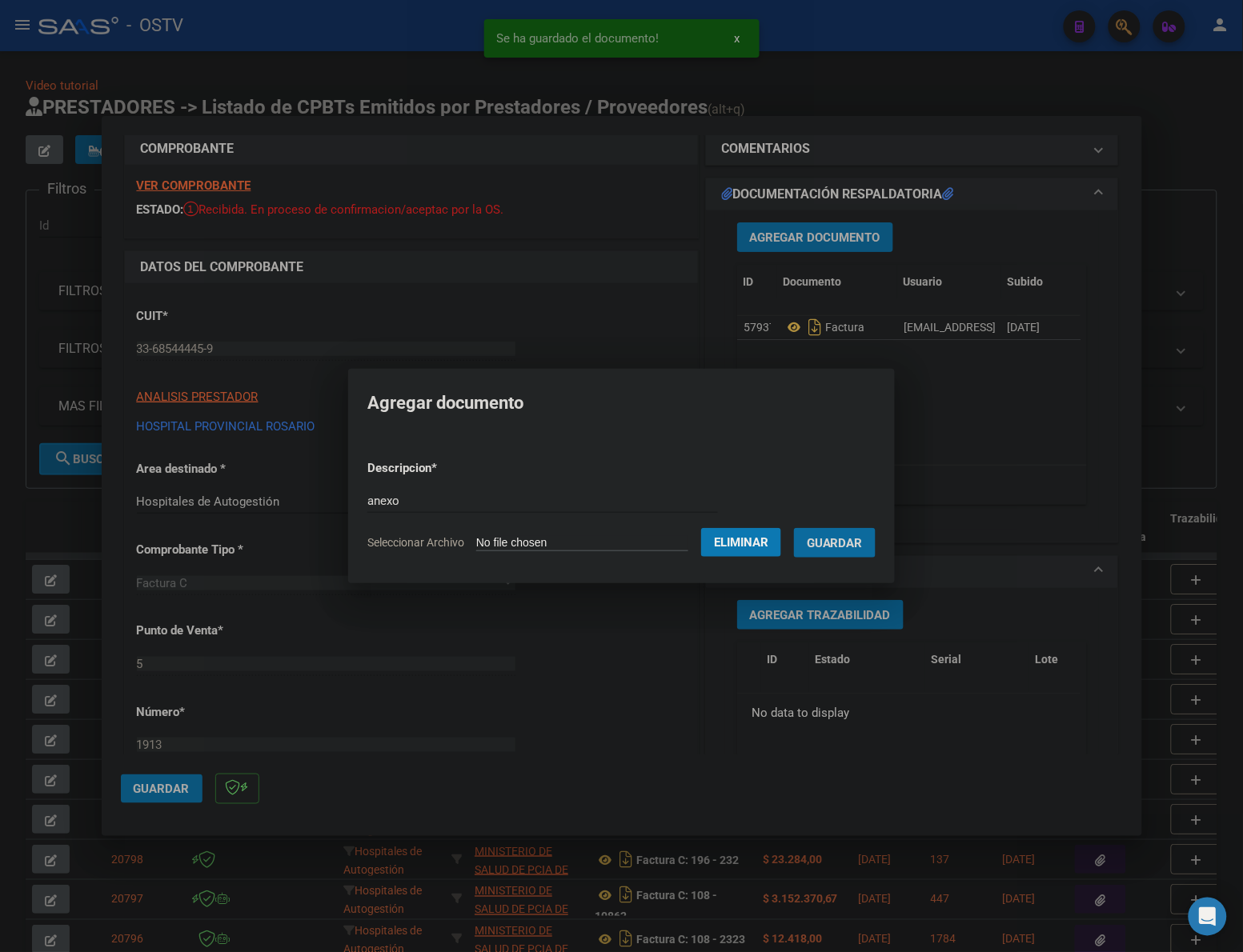
click at [794, 528] on button "Guardar" at bounding box center [835, 542] width 82 height 29
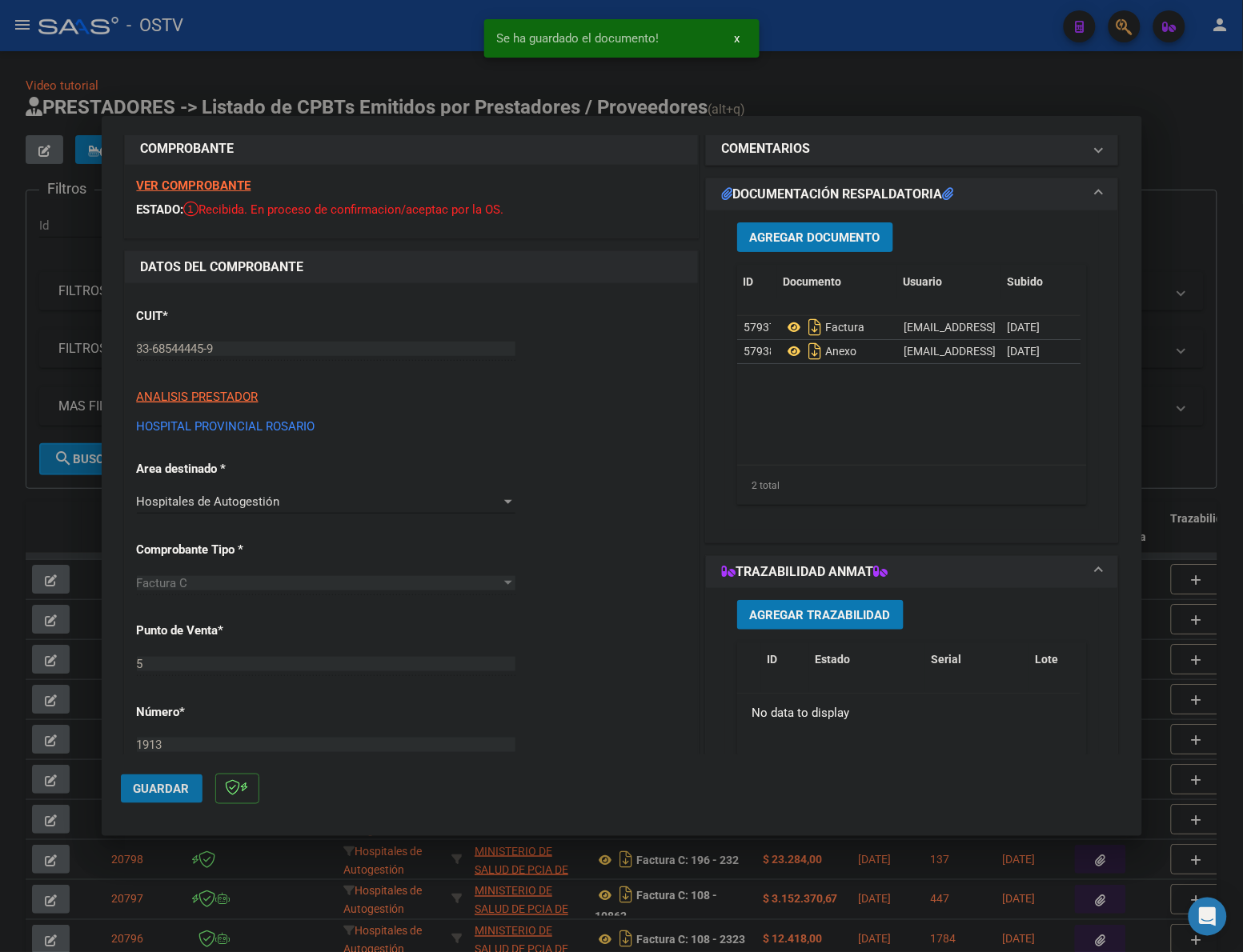
click at [162, 791] on span "Guardar" at bounding box center [161, 788] width 56 height 14
click at [160, 784] on span "Guardar" at bounding box center [161, 788] width 56 height 14
click at [178, 777] on button "Guardar" at bounding box center [162, 788] width 82 height 28
click at [1185, 153] on div at bounding box center [622, 476] width 1243 height 952
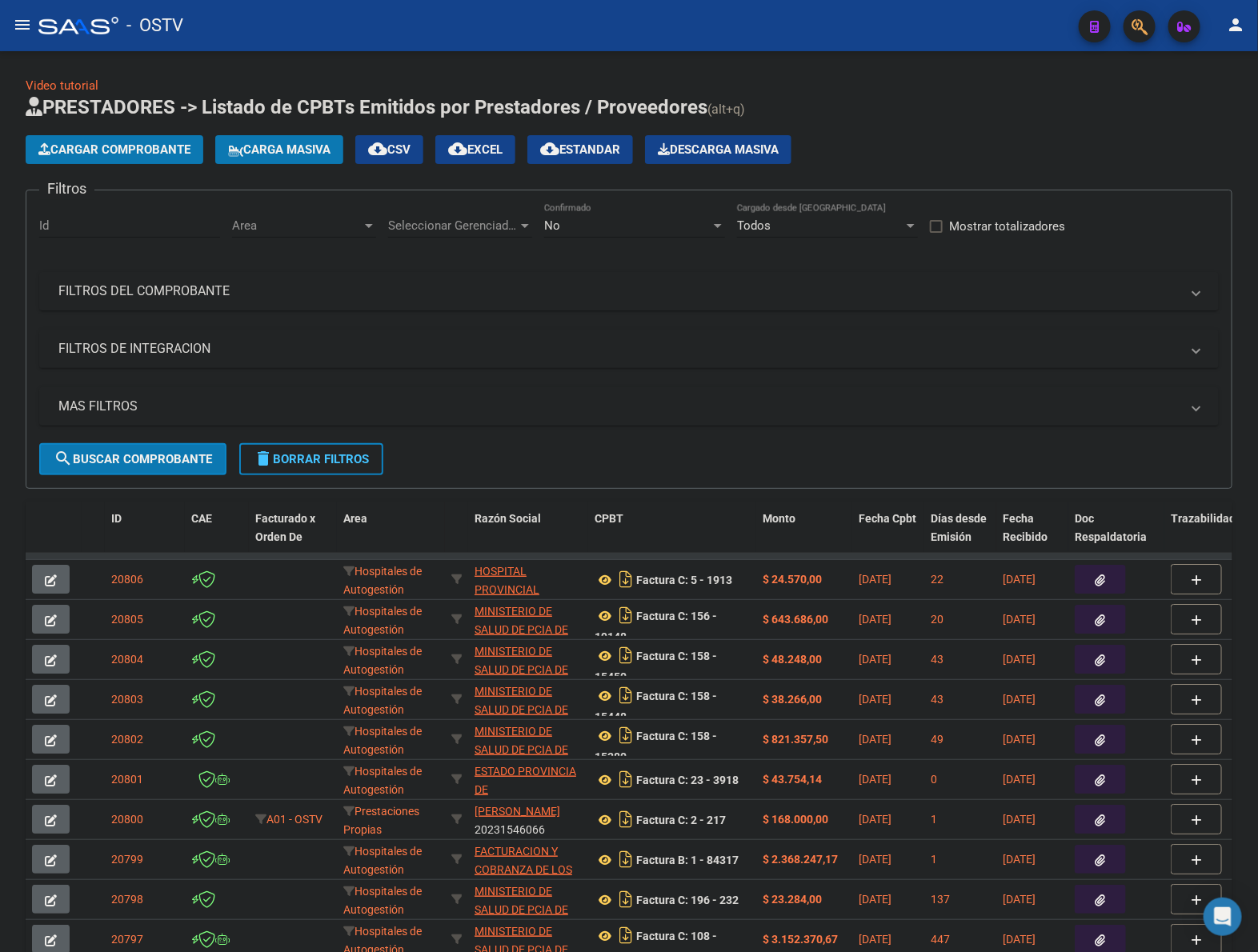
click at [955, 100] on h1 "PRESTADORES -> Listado de CPBTs Emitidos por Prestadores / Proveedores (alt+q)" at bounding box center [629, 109] width 1207 height 28
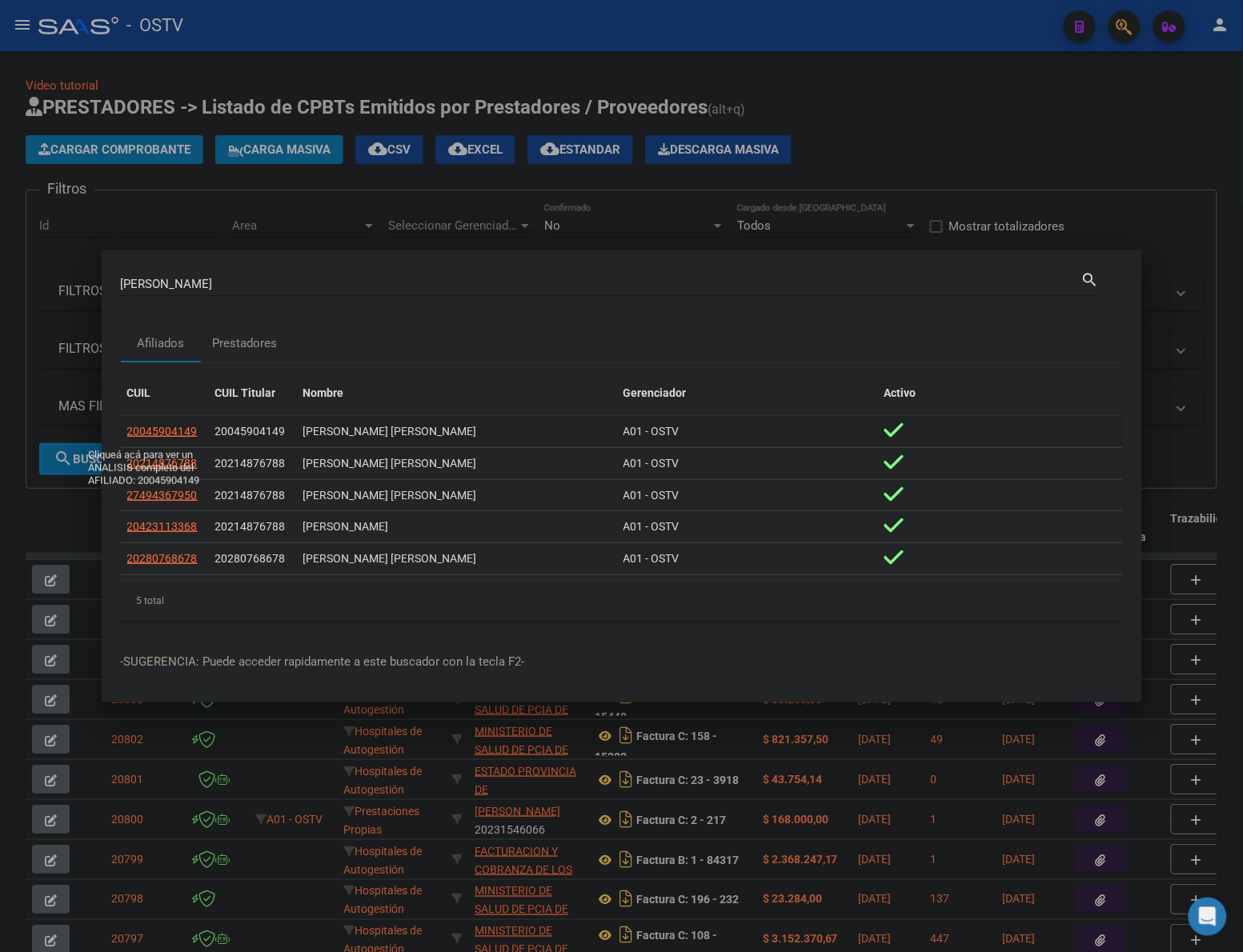
click at [173, 429] on span "20045904149" at bounding box center [162, 431] width 70 height 13
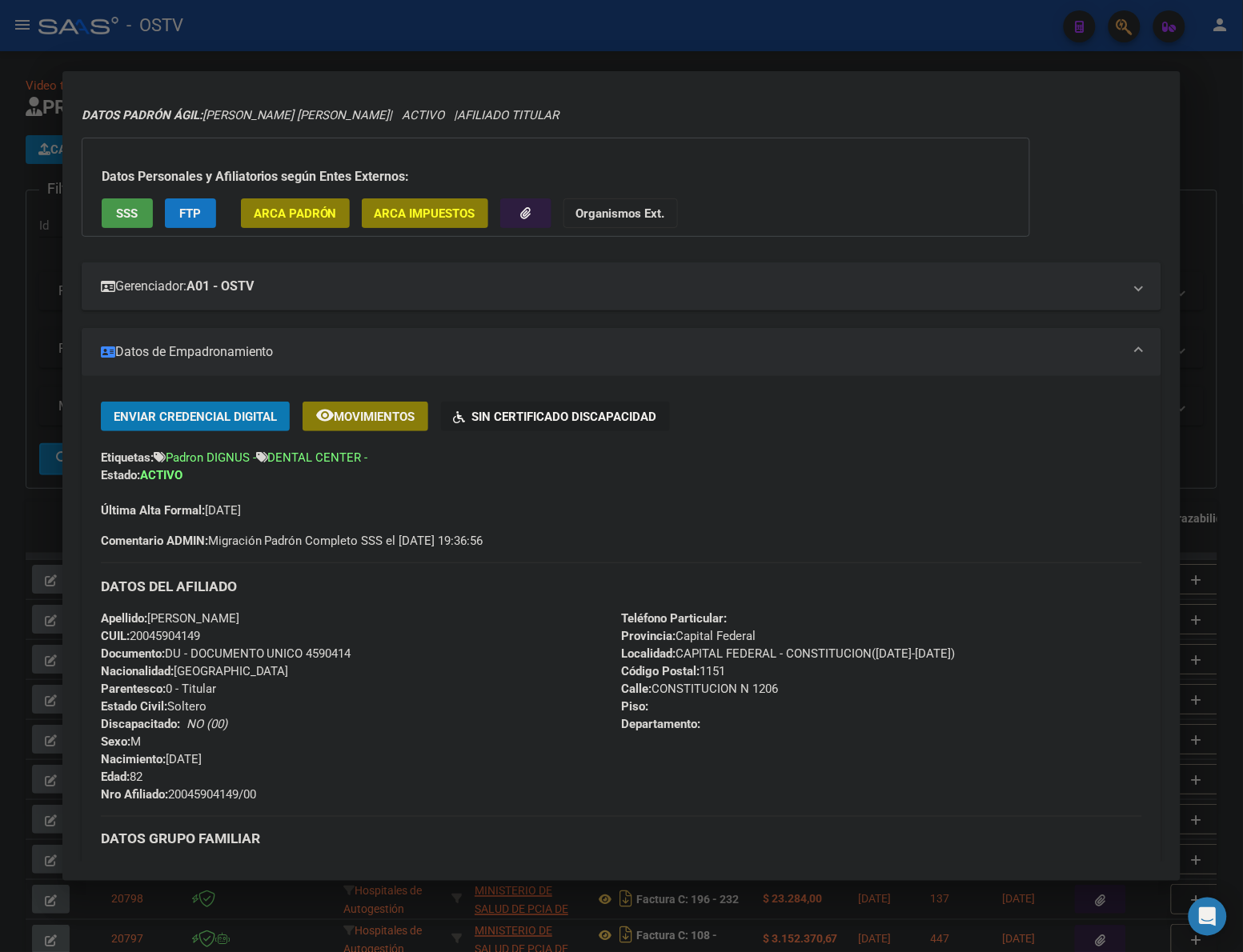
scroll to position [0, 0]
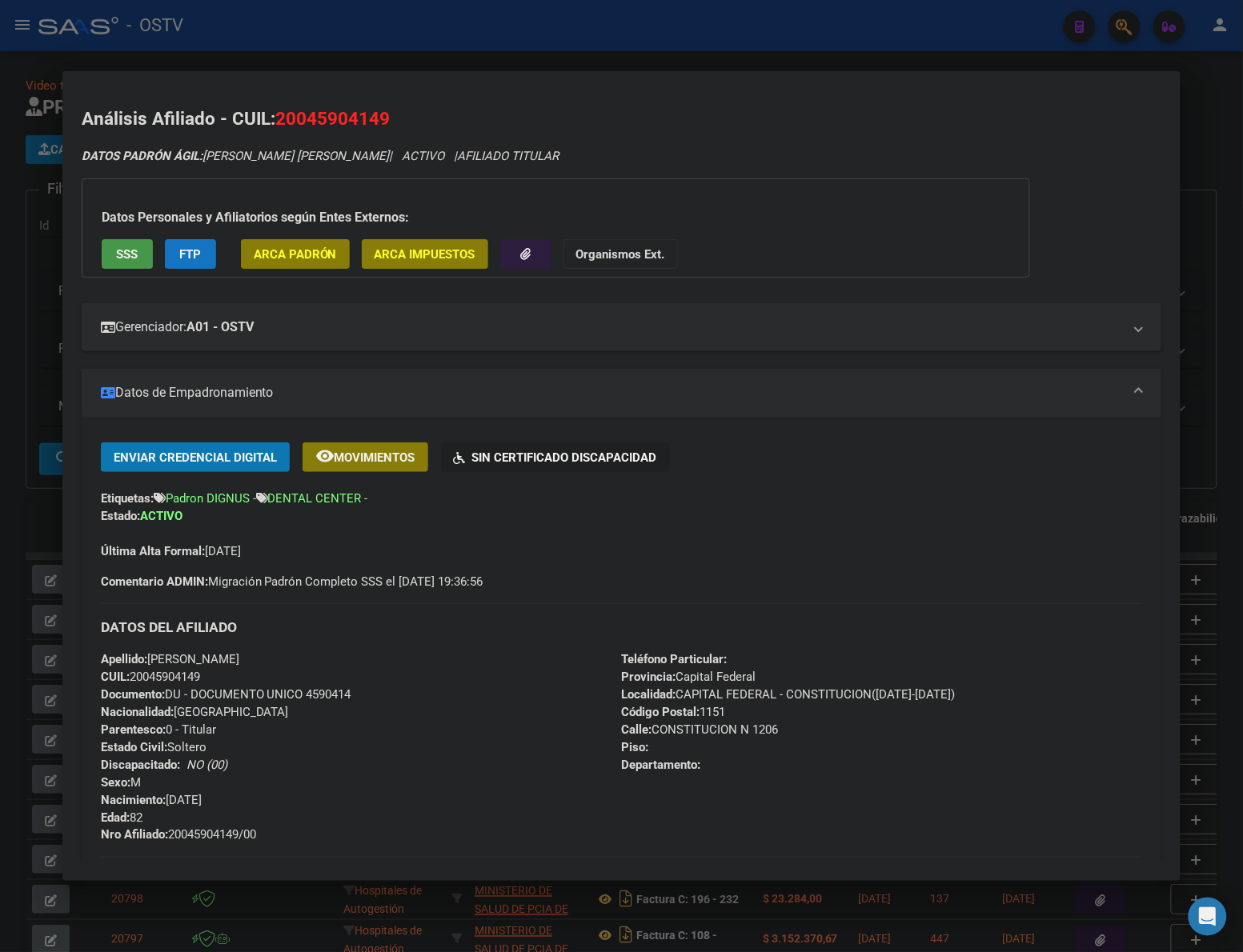
click at [761, 56] on div at bounding box center [622, 476] width 1243 height 952
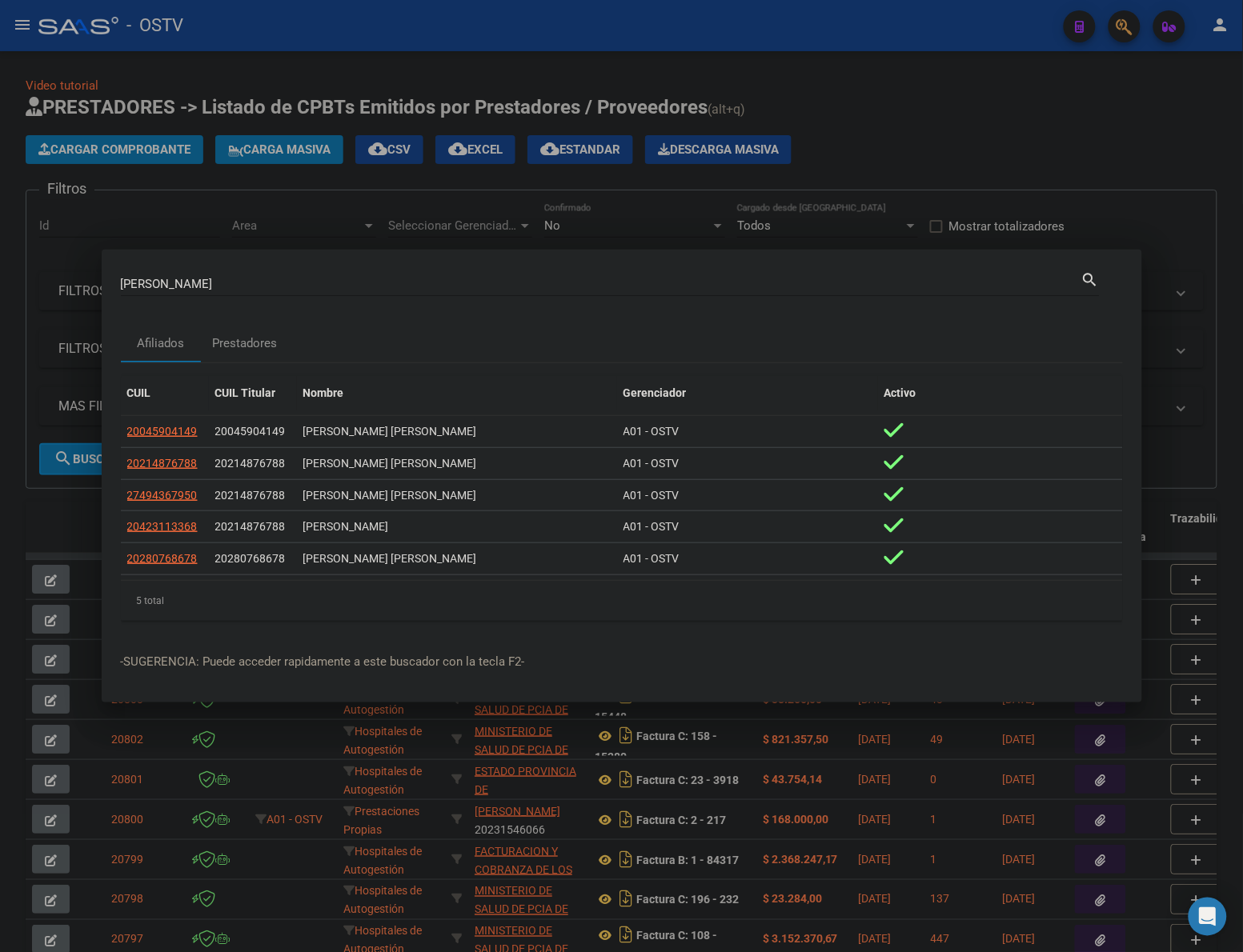
click at [1001, 126] on div at bounding box center [622, 476] width 1243 height 952
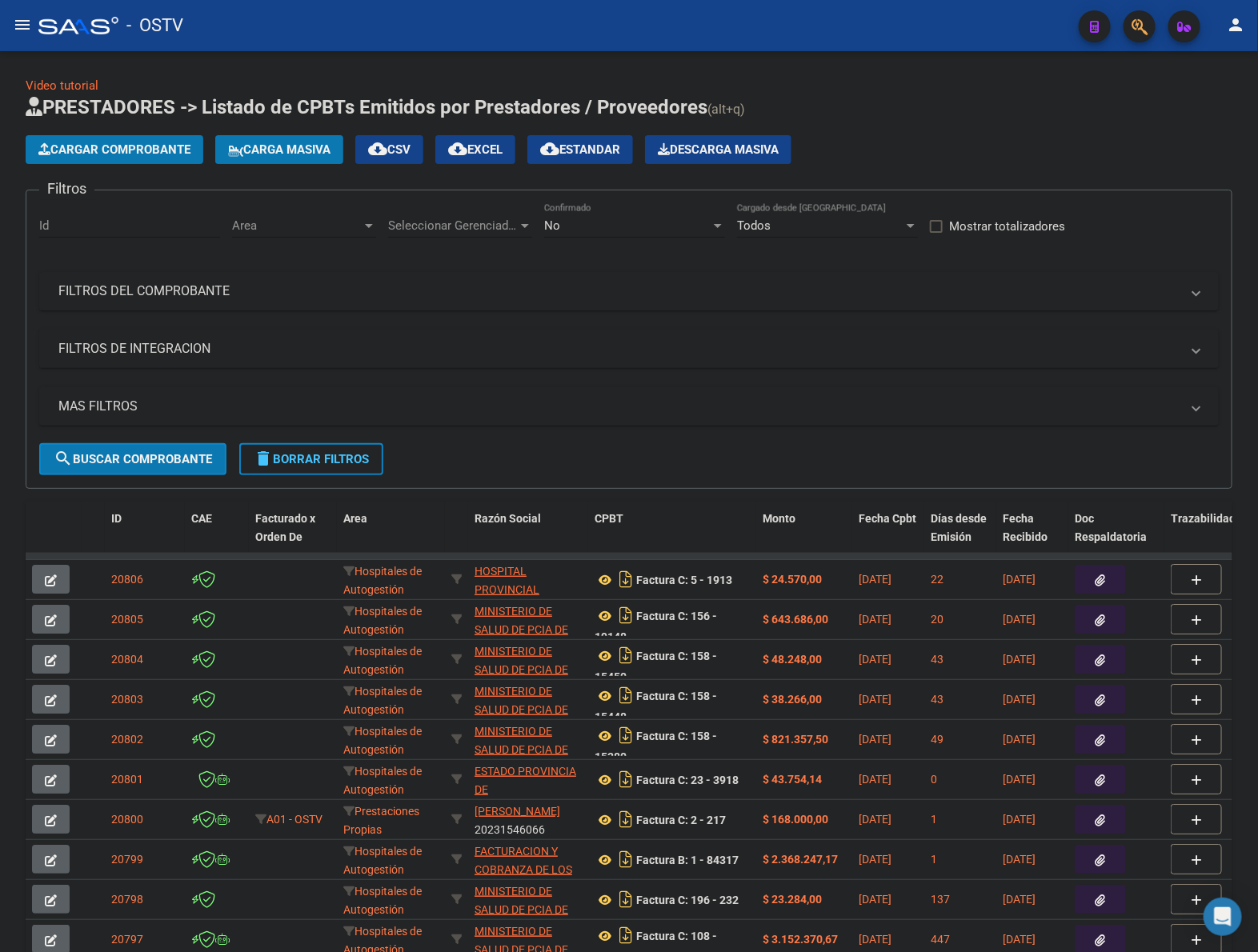
click at [122, 156] on button "Cargar Comprobante" at bounding box center [114, 149] width 178 height 28
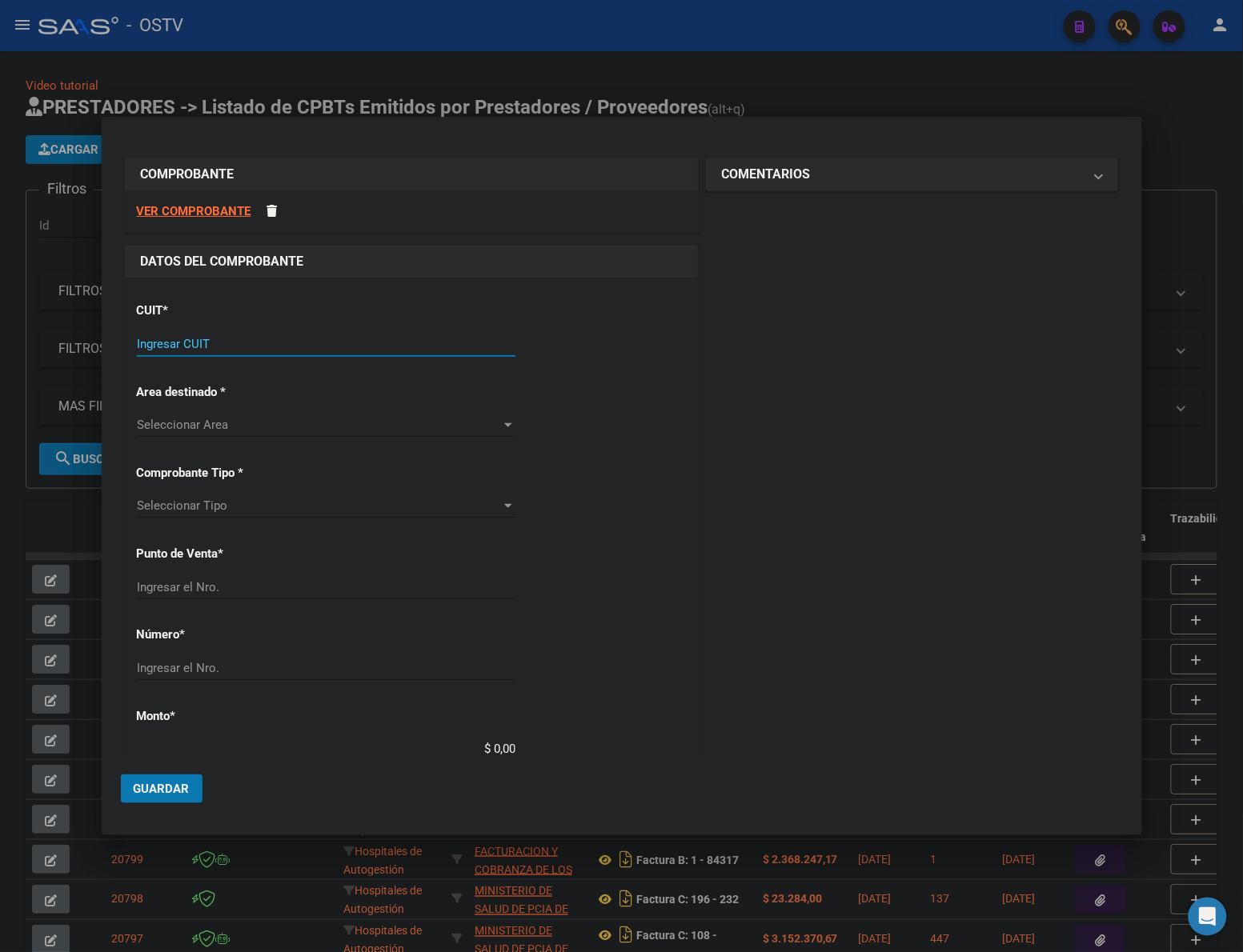
click at [325, 337] on input "Ingresar CUIT" at bounding box center [326, 343] width 378 height 14
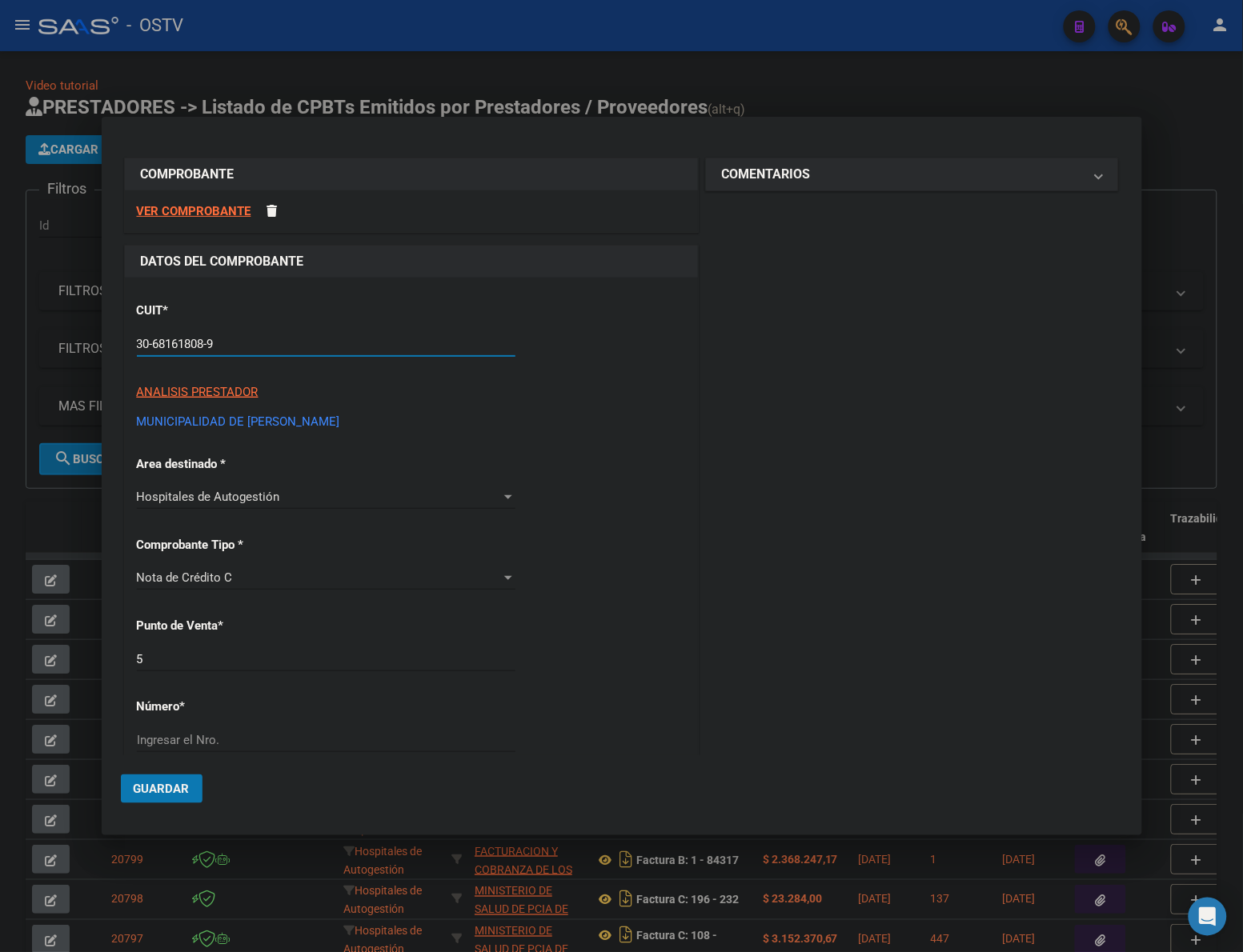
click at [582, 656] on div "CUIT * 30-68161808-9 Ingresar CUIT ANALISIS PRESTADOR MUNICIPALIDAD DE [PERSON_…" at bounding box center [411, 844] width 573 height 1134
click at [295, 730] on div "Ingresar el Nro." at bounding box center [326, 740] width 378 height 24
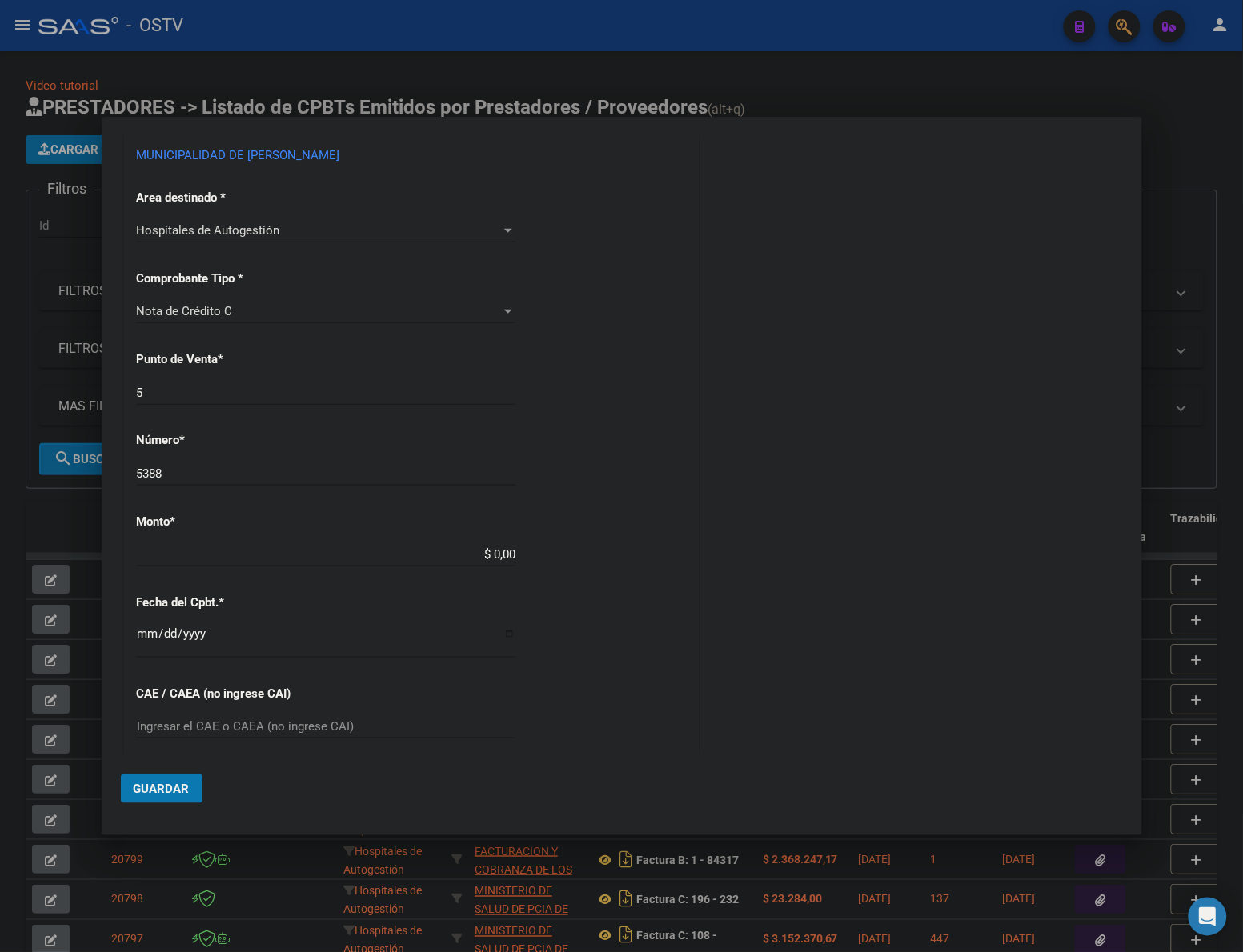
scroll to position [368, 0]
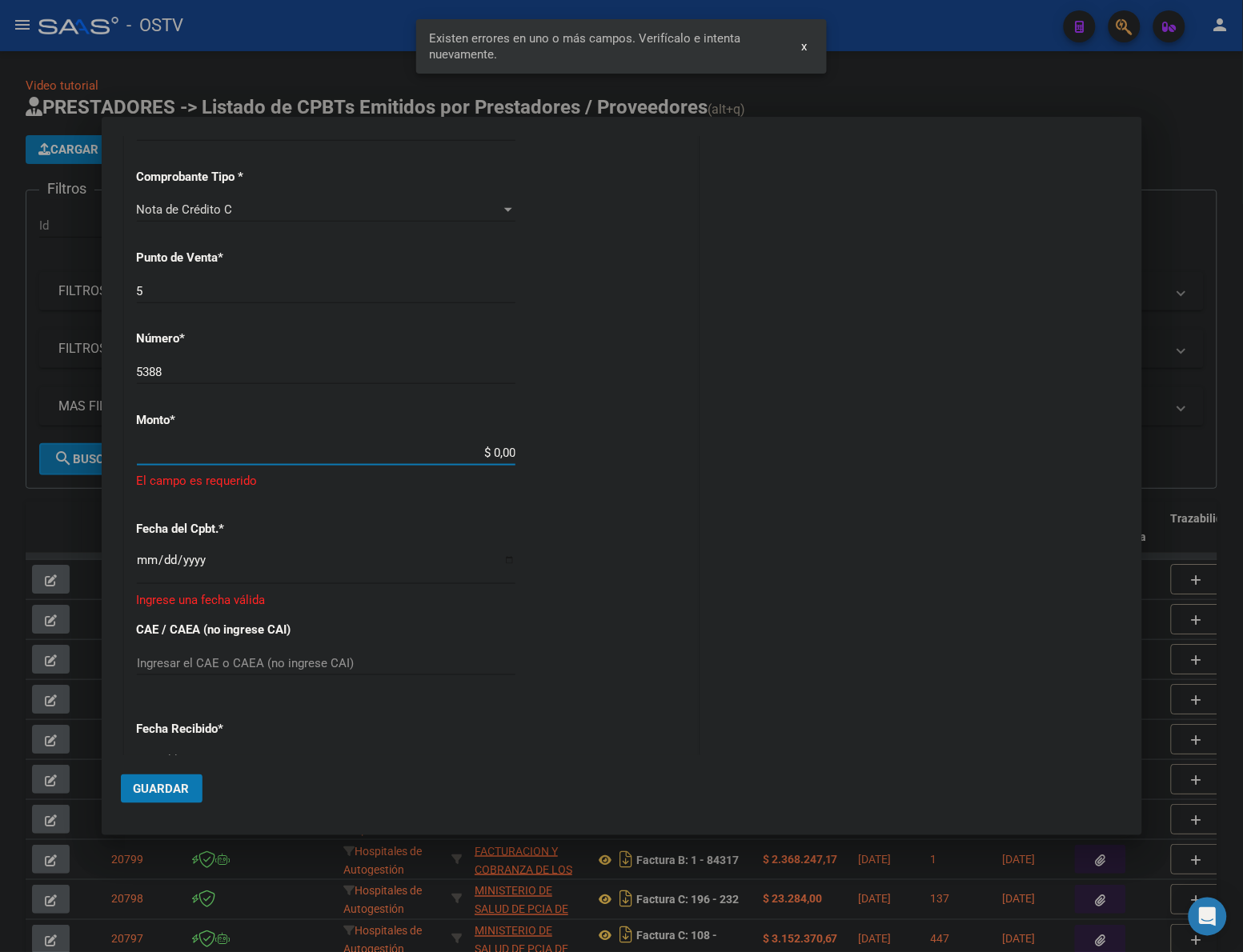
drag, startPoint x: 458, startPoint y: 458, endPoint x: 505, endPoint y: 458, distance: 47.0
click at [505, 458] on input "$ 0,00" at bounding box center [326, 453] width 378 height 14
click at [140, 281] on div "5 Ingresar el Nro." at bounding box center [326, 291] width 378 height 24
drag, startPoint x: 142, startPoint y: 294, endPoint x: 105, endPoint y: 294, distance: 37.0
click at [105, 294] on mat-dialog-content "COMPROBANTE VER COMPROBANTE DATOS DEL COMPROBANTE CUIT * 30-68161808-9 Ingresar…" at bounding box center [622, 446] width 1040 height 620
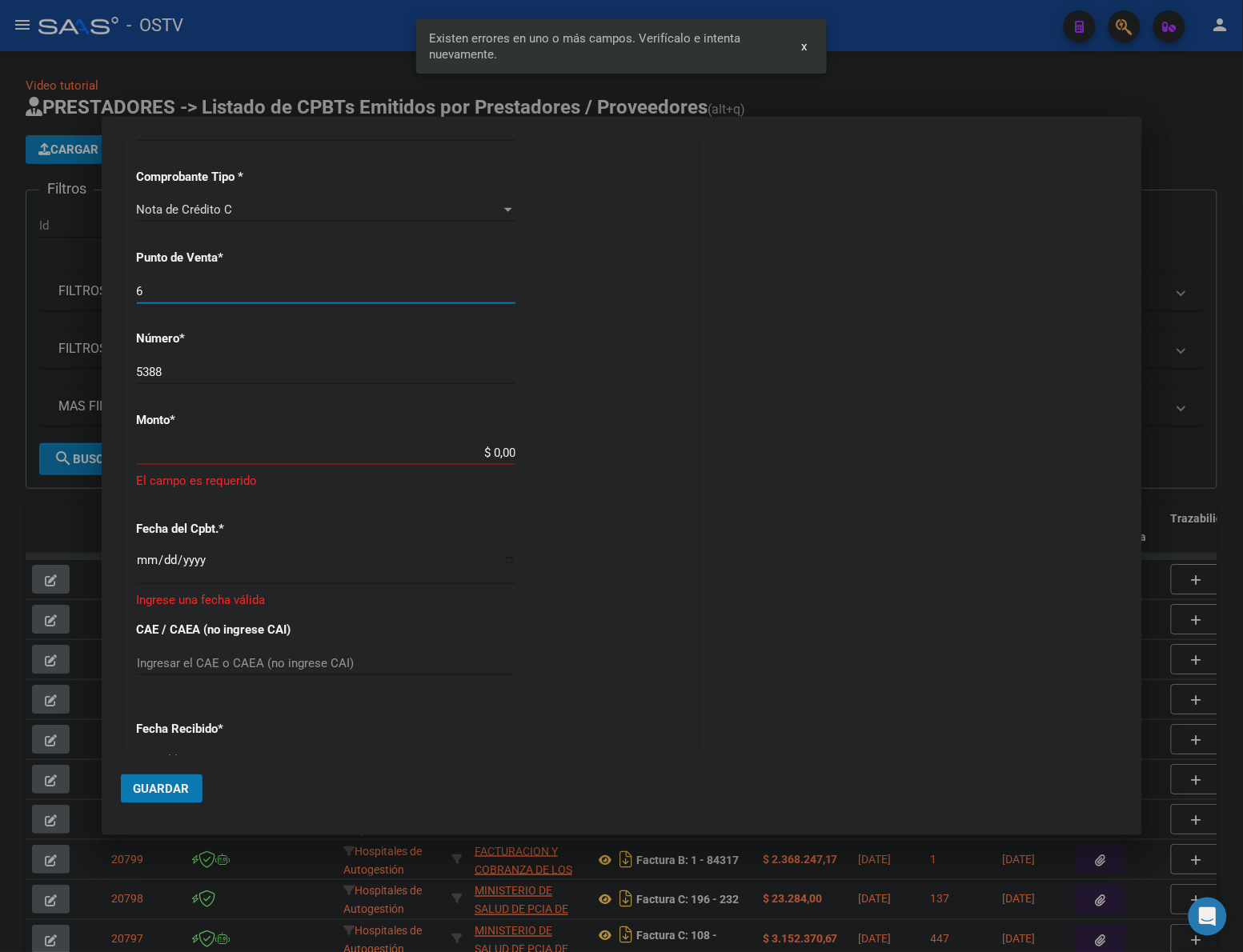
click at [205, 201] on div "Nota de Crédito C Seleccionar Tipo" at bounding box center [326, 210] width 378 height 24
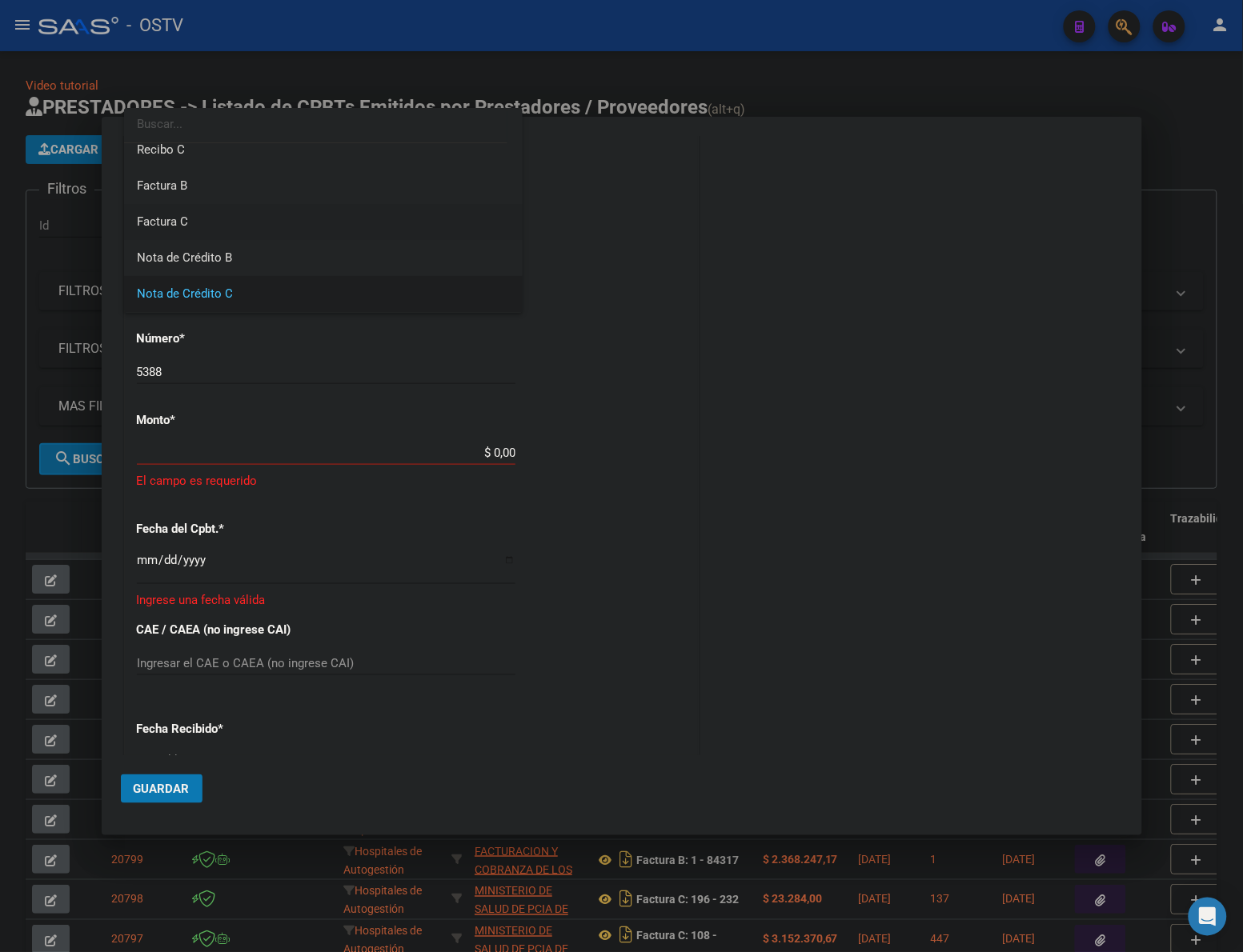
scroll to position [0, 0]
click at [190, 237] on span "Factura C" at bounding box center [323, 234] width 373 height 36
click at [655, 413] on div "CUIT * 30-68161808-9 Ingresar CUIT ANALISIS PRESTADOR MUNICIPALIDAD DE [PERSON_…" at bounding box center [411, 496] width 573 height 1172
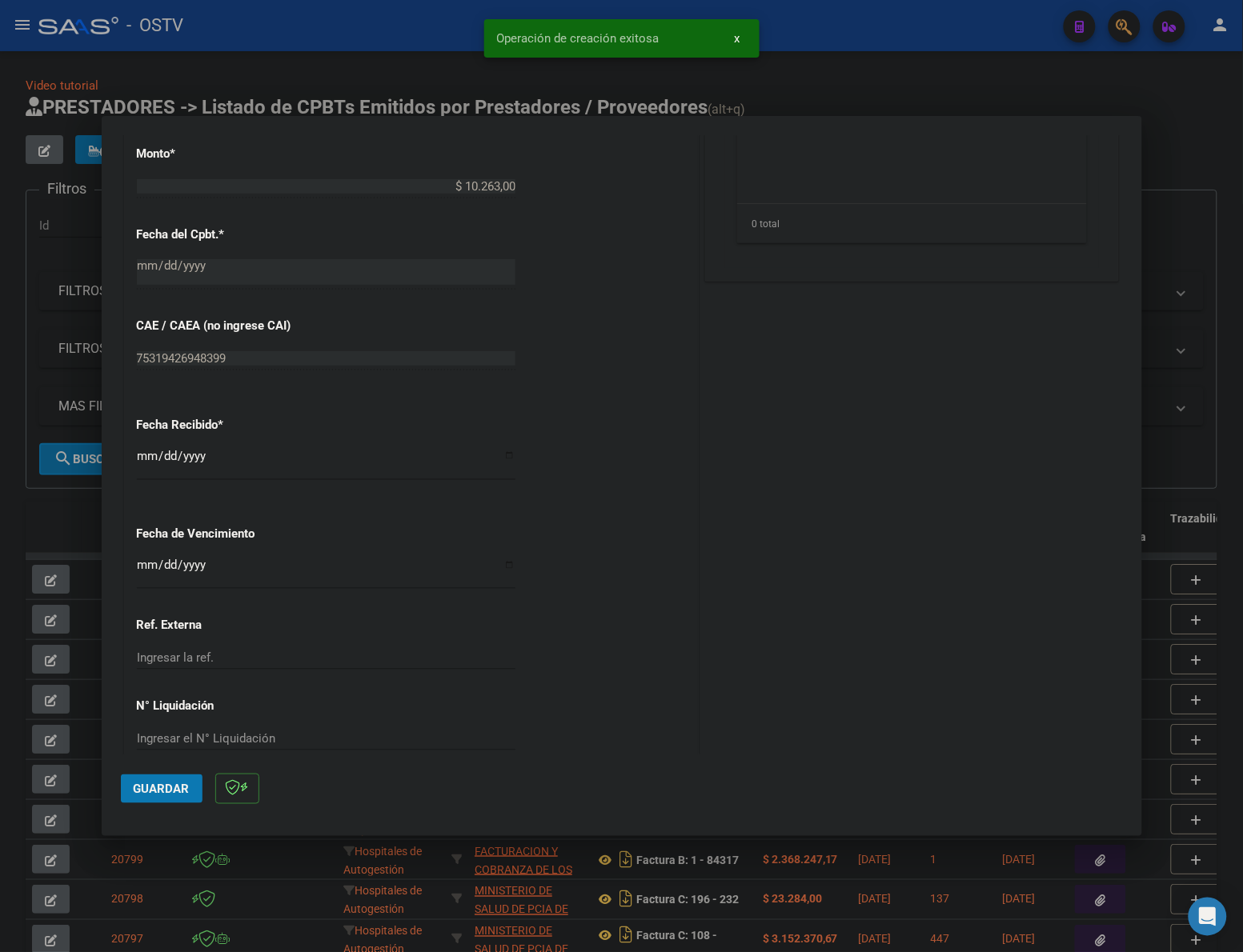
scroll to position [692, 0]
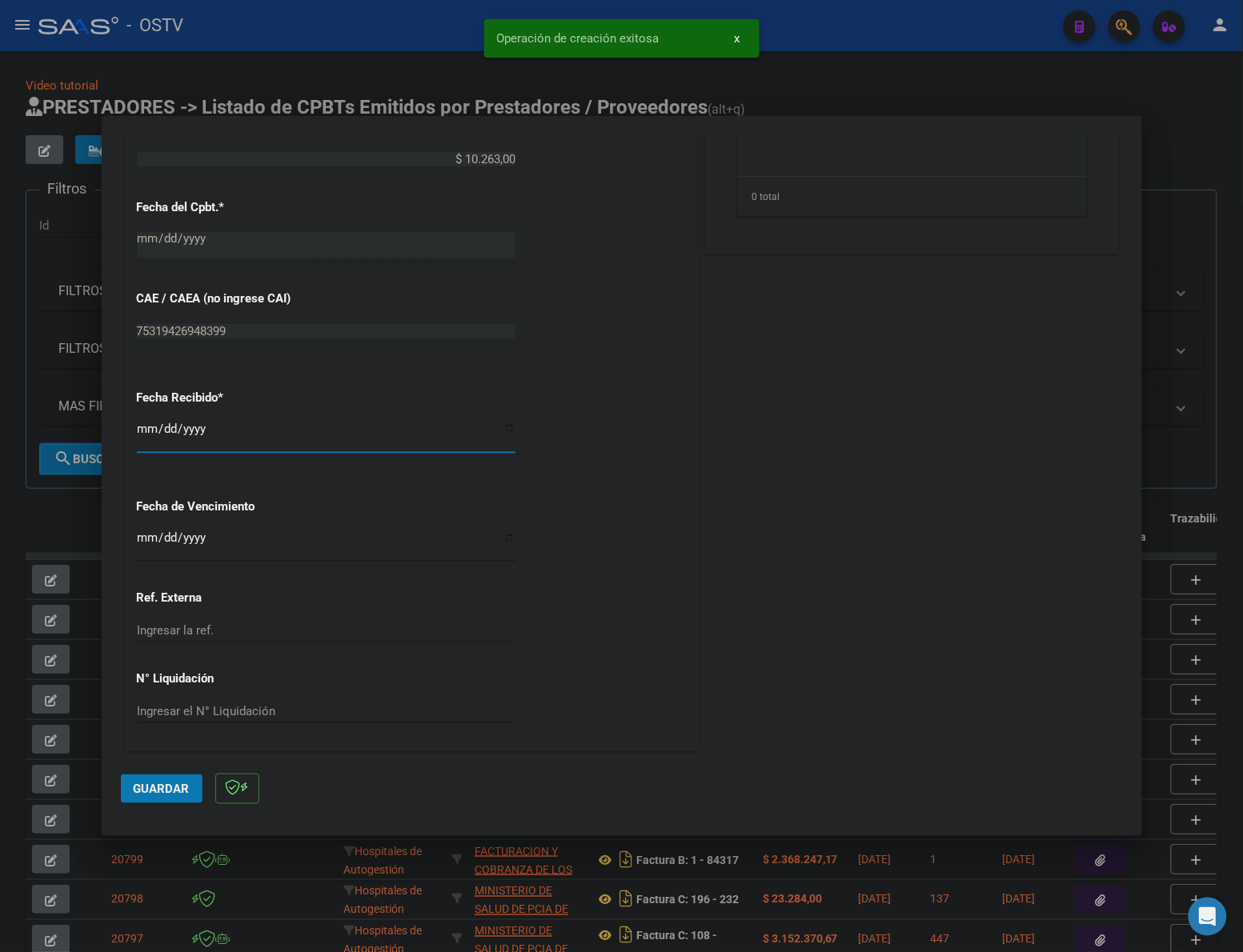
click at [150, 428] on input "[DATE]" at bounding box center [326, 435] width 378 height 26
click at [142, 549] on input "Ingresar la fecha" at bounding box center [326, 544] width 378 height 26
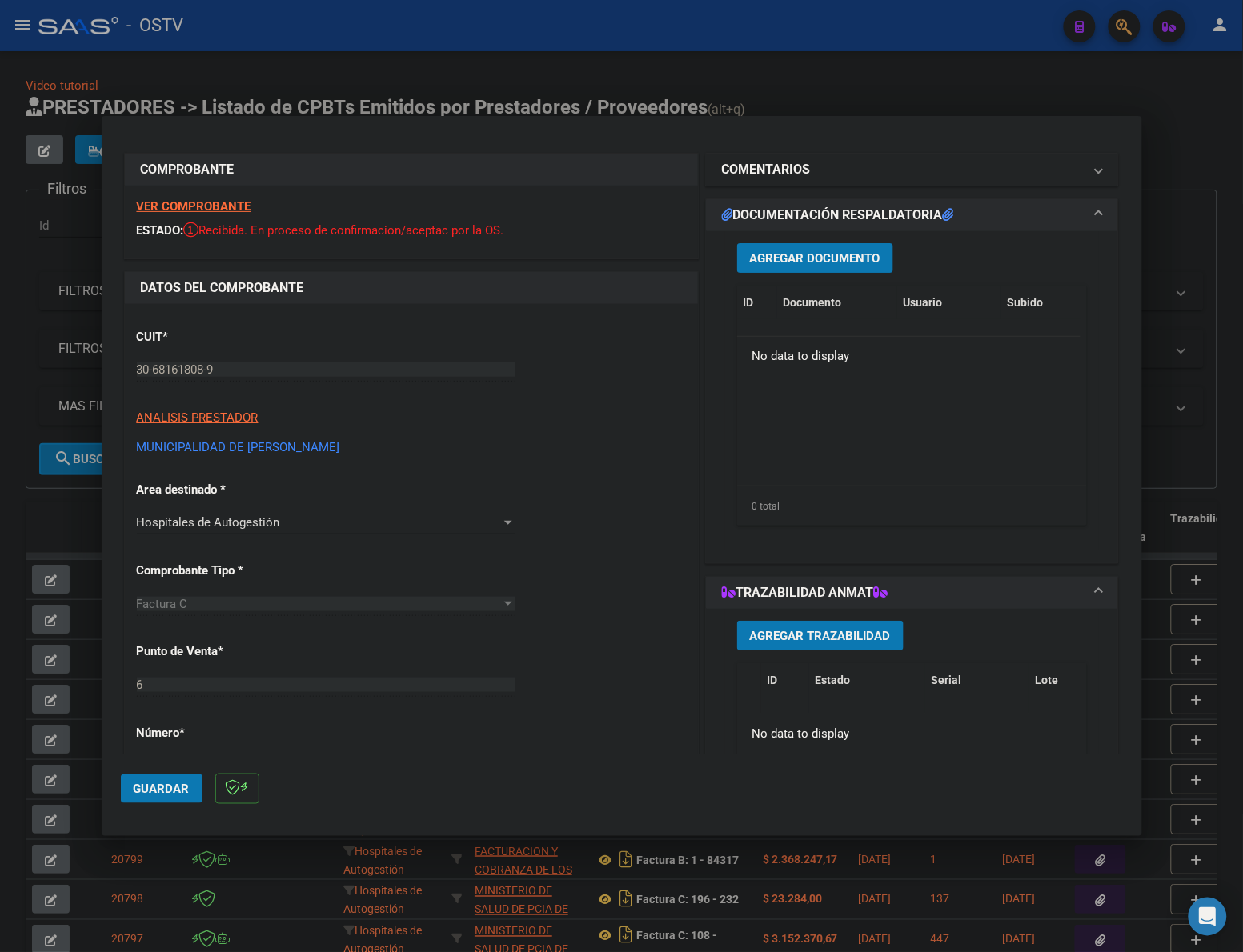
scroll to position [0, 0]
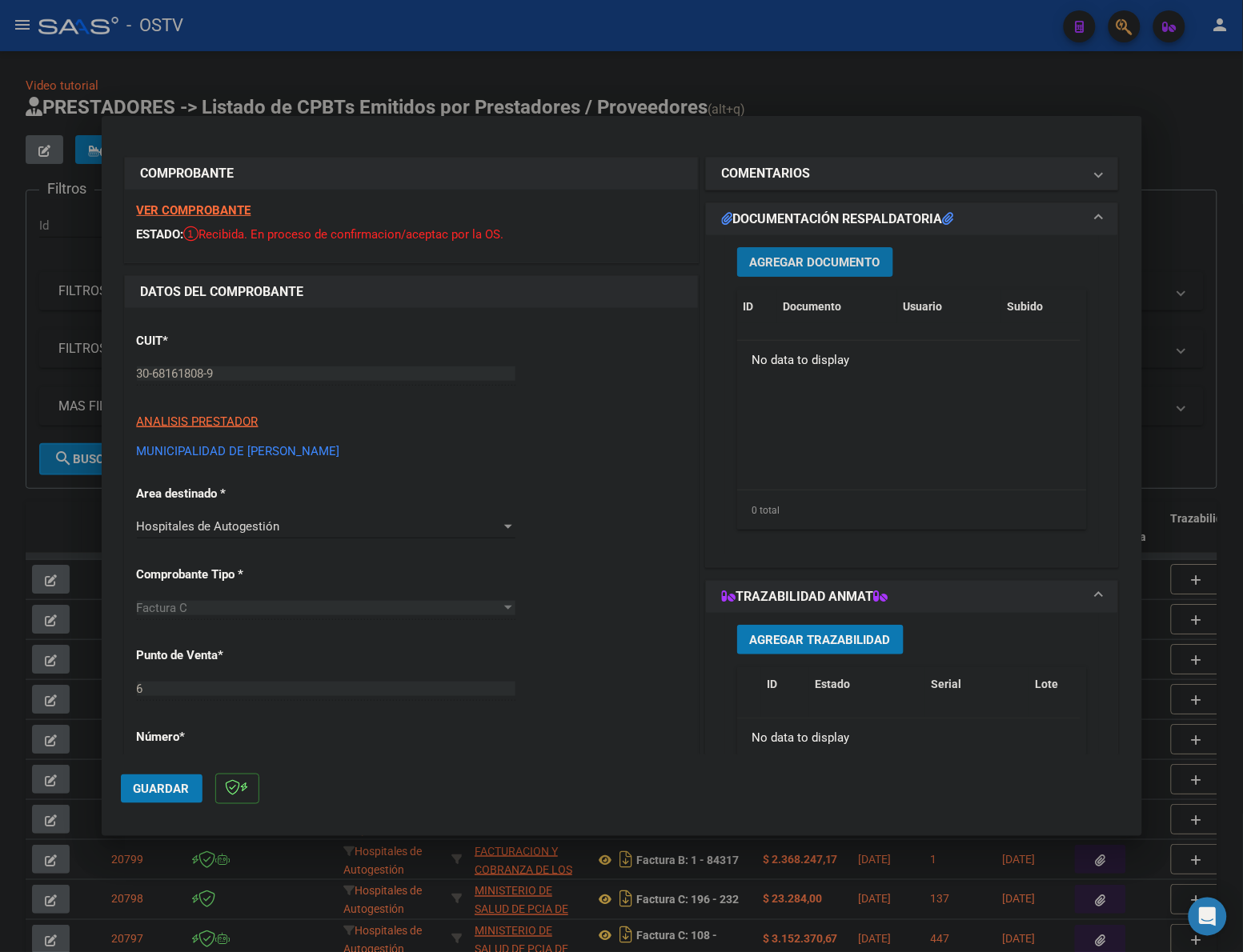
click at [812, 252] on button "Agregar Documento" at bounding box center [814, 261] width 156 height 29
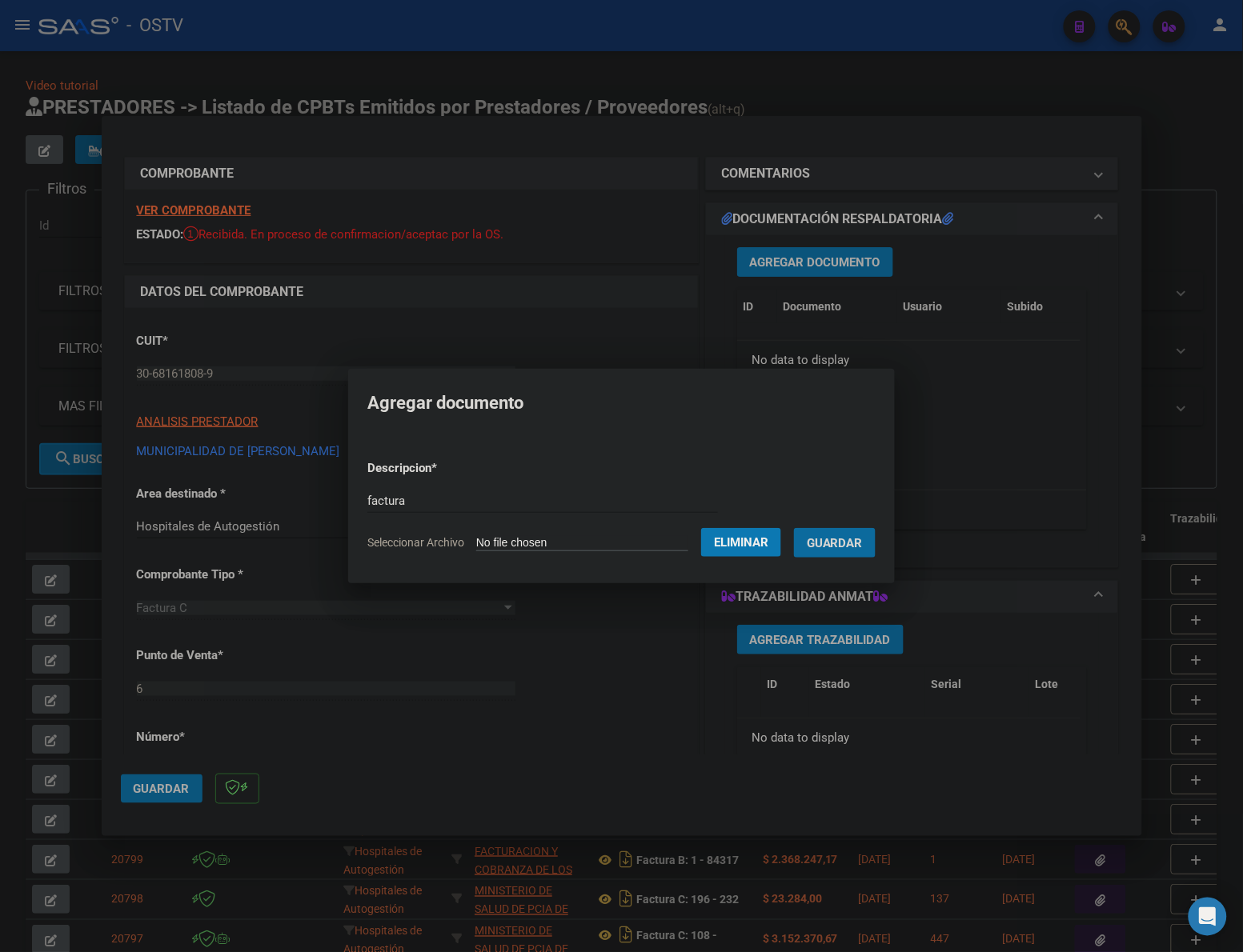
click at [794, 528] on button "Guardar" at bounding box center [835, 542] width 82 height 29
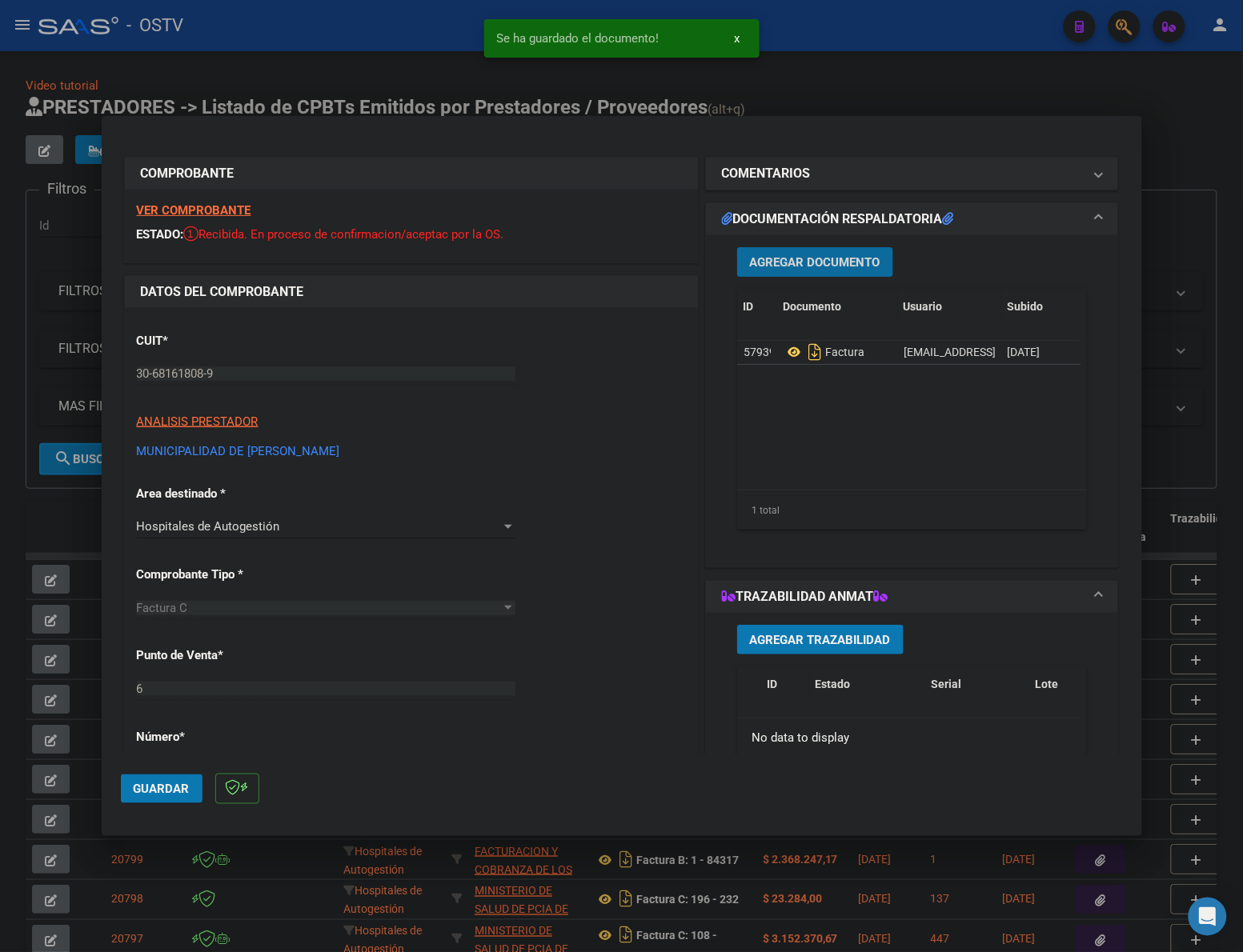
click at [840, 270] on button "Agregar Documento" at bounding box center [814, 261] width 156 height 29
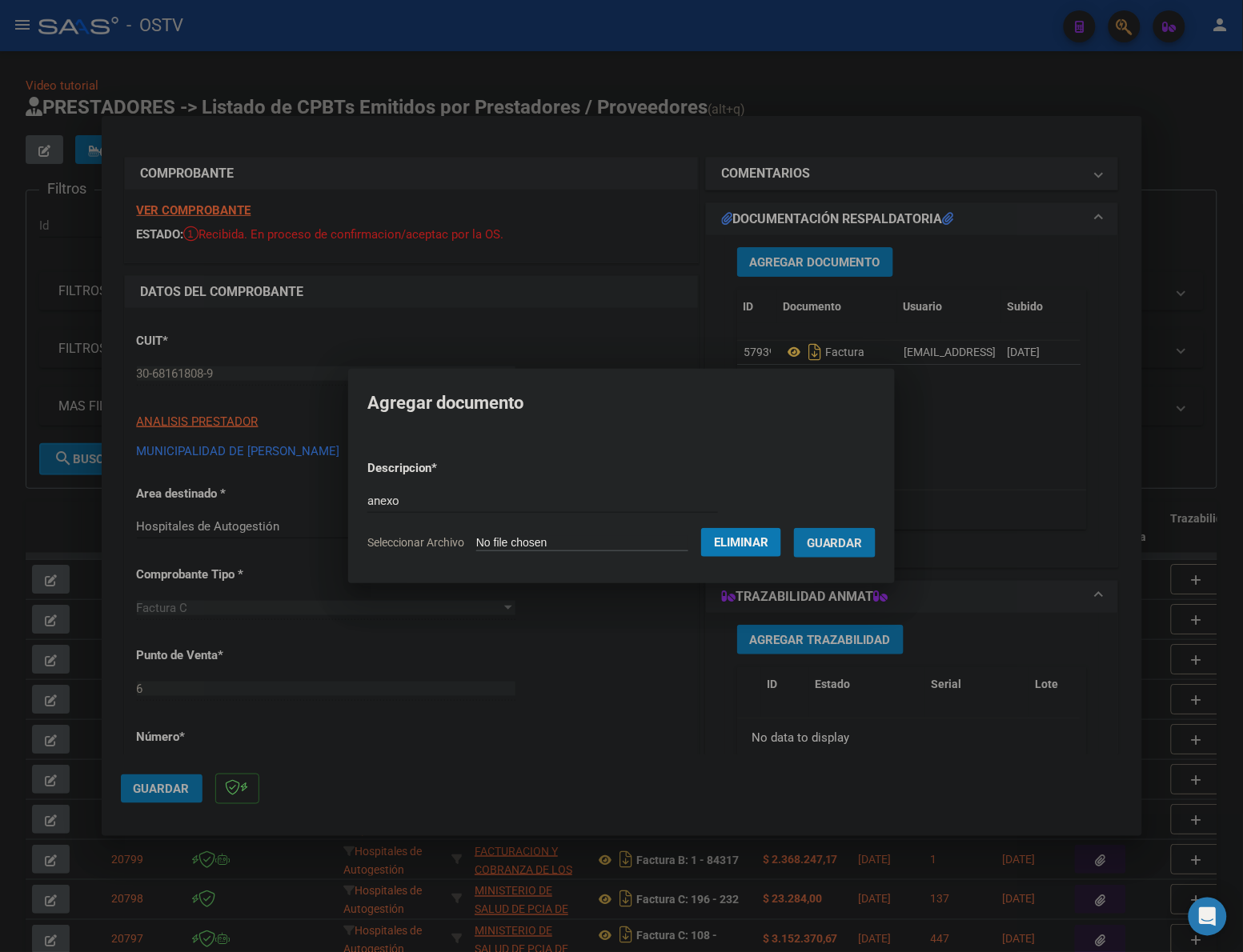
click at [838, 544] on span "Guardar" at bounding box center [835, 543] width 56 height 14
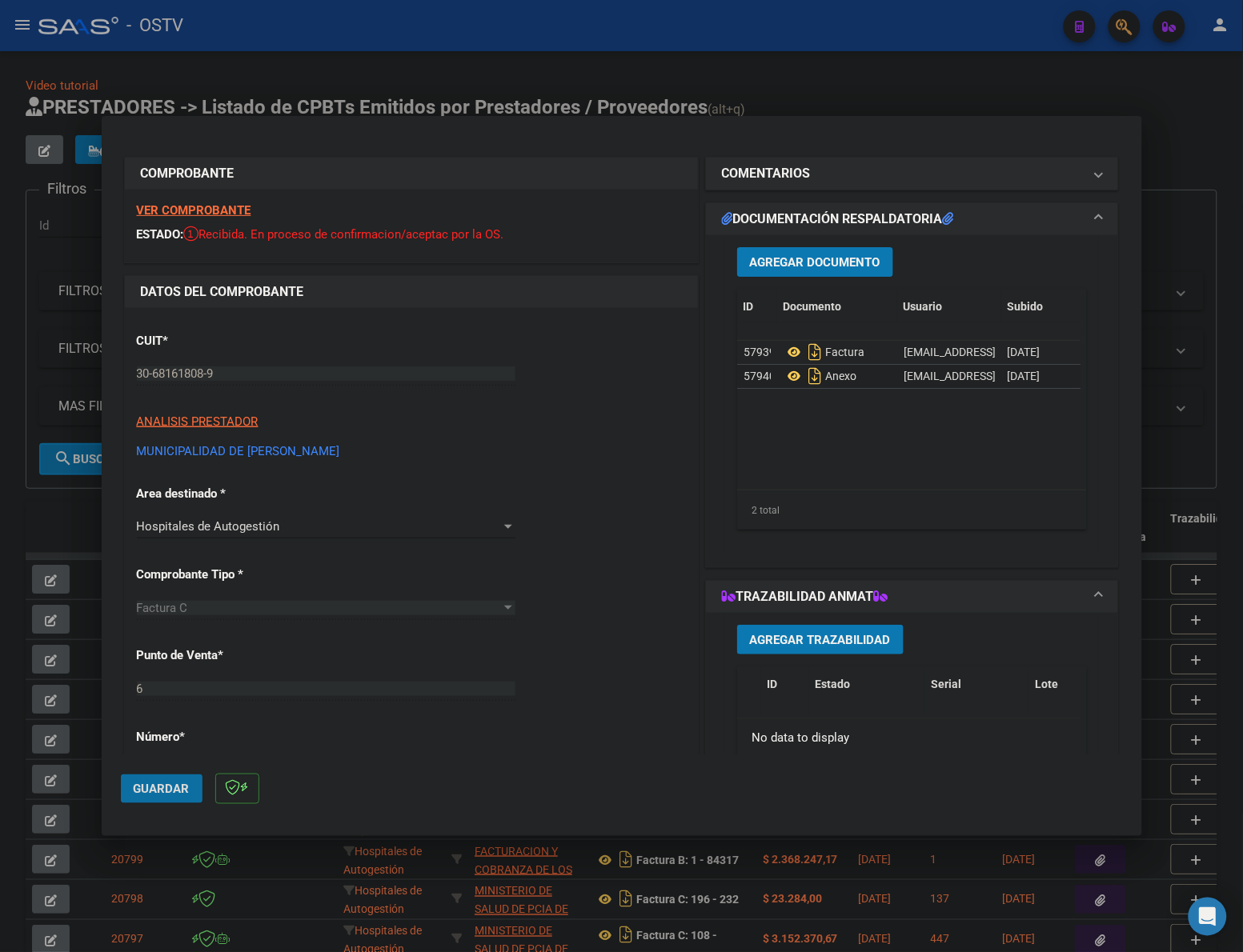
click at [174, 780] on button "Guardar" at bounding box center [162, 788] width 82 height 28
click at [809, 88] on div at bounding box center [622, 476] width 1243 height 952
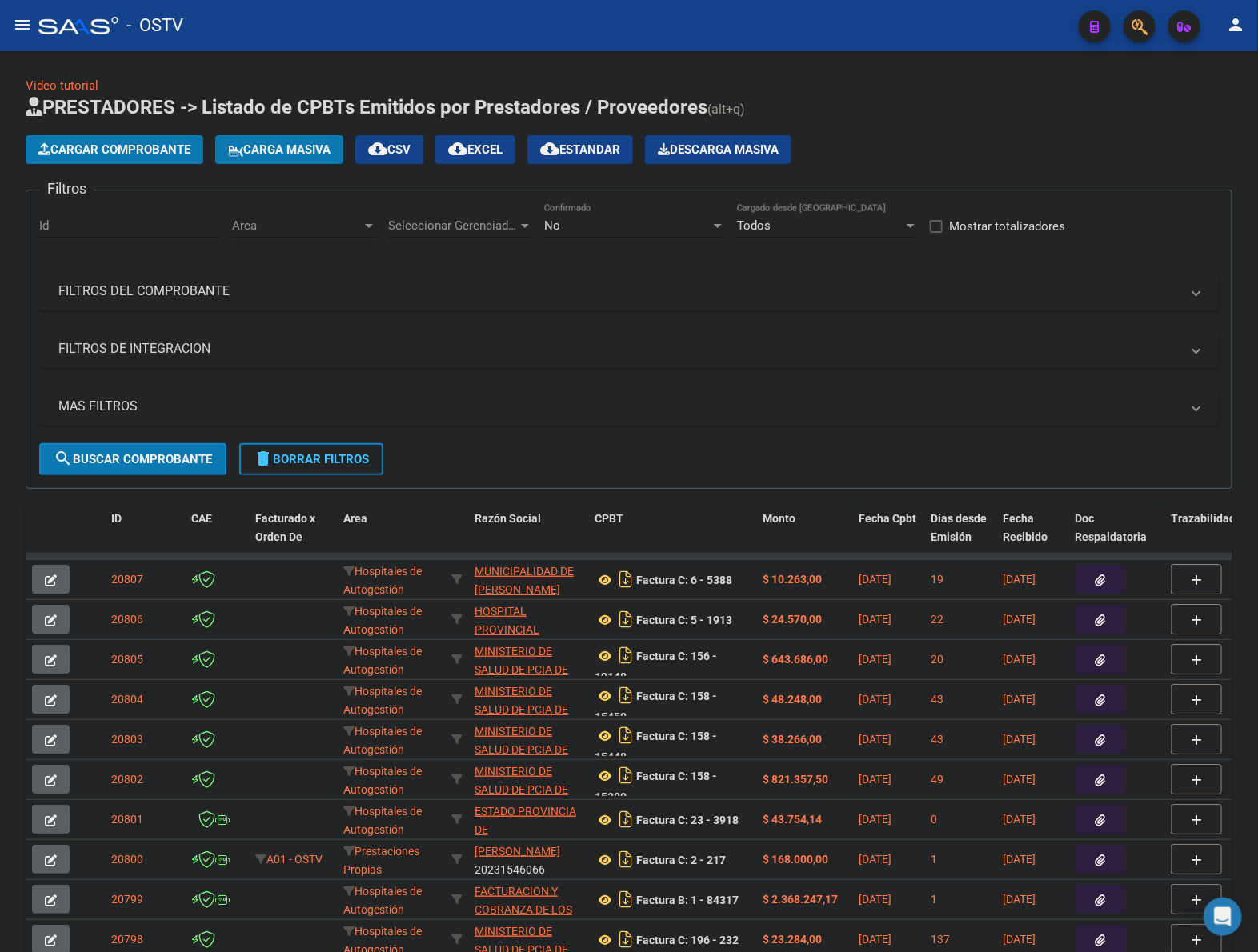
click at [170, 154] on span "Cargar Comprobante" at bounding box center [114, 149] width 152 height 14
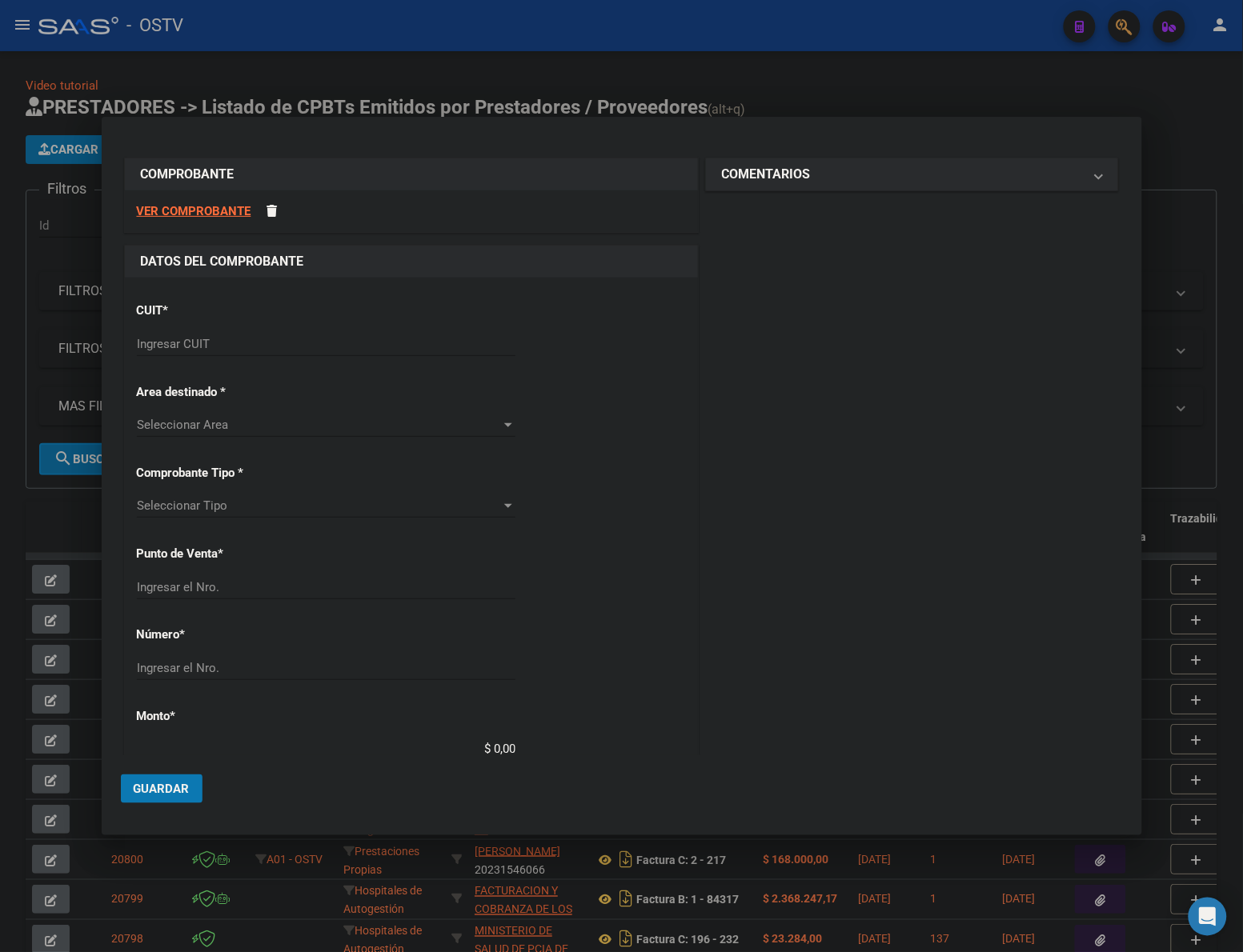
click at [261, 350] on div "Ingresar CUIT" at bounding box center [326, 344] width 378 height 24
click at [260, 341] on input "Ingresar CUIT" at bounding box center [326, 343] width 378 height 14
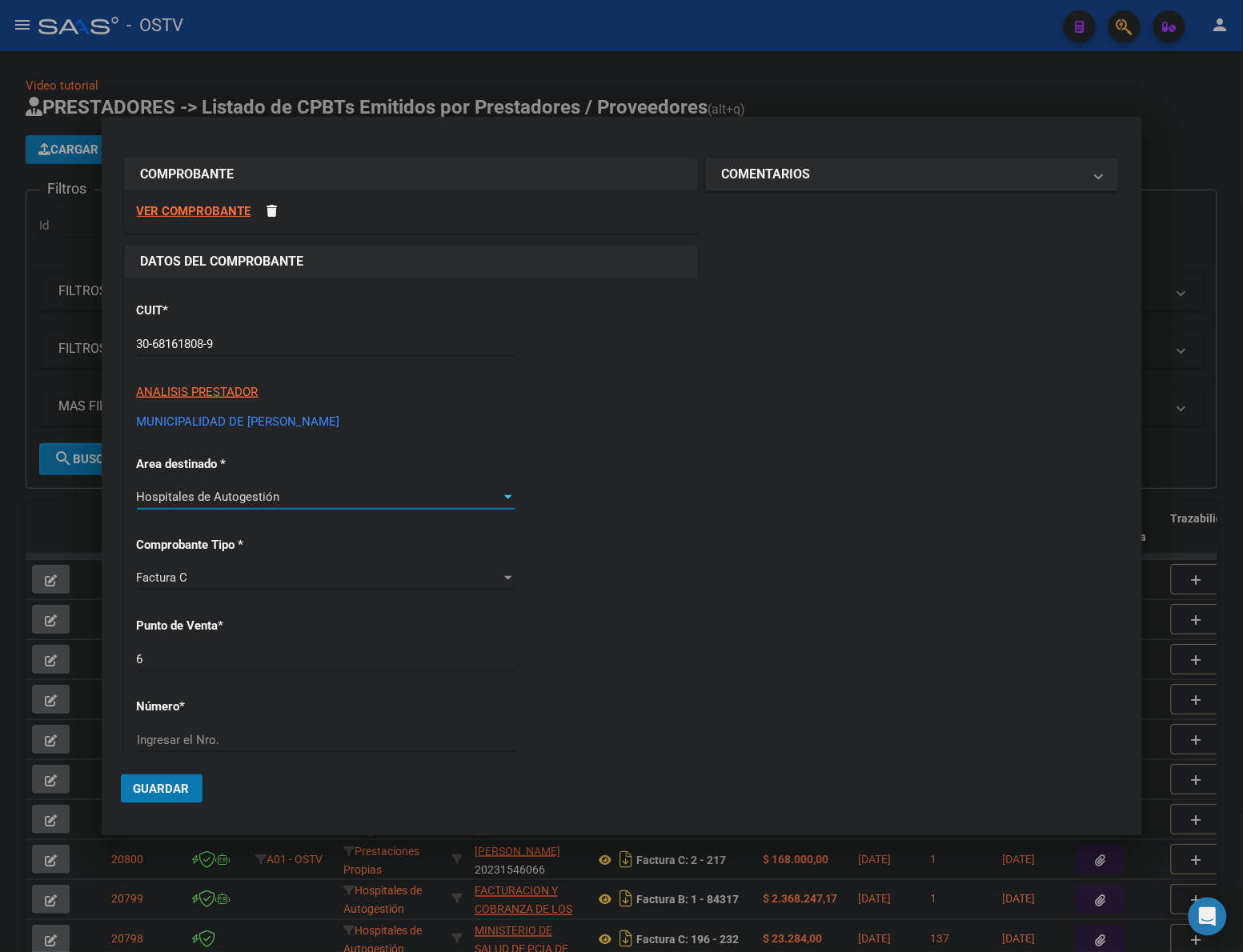
click at [316, 660] on input "6" at bounding box center [326, 659] width 378 height 14
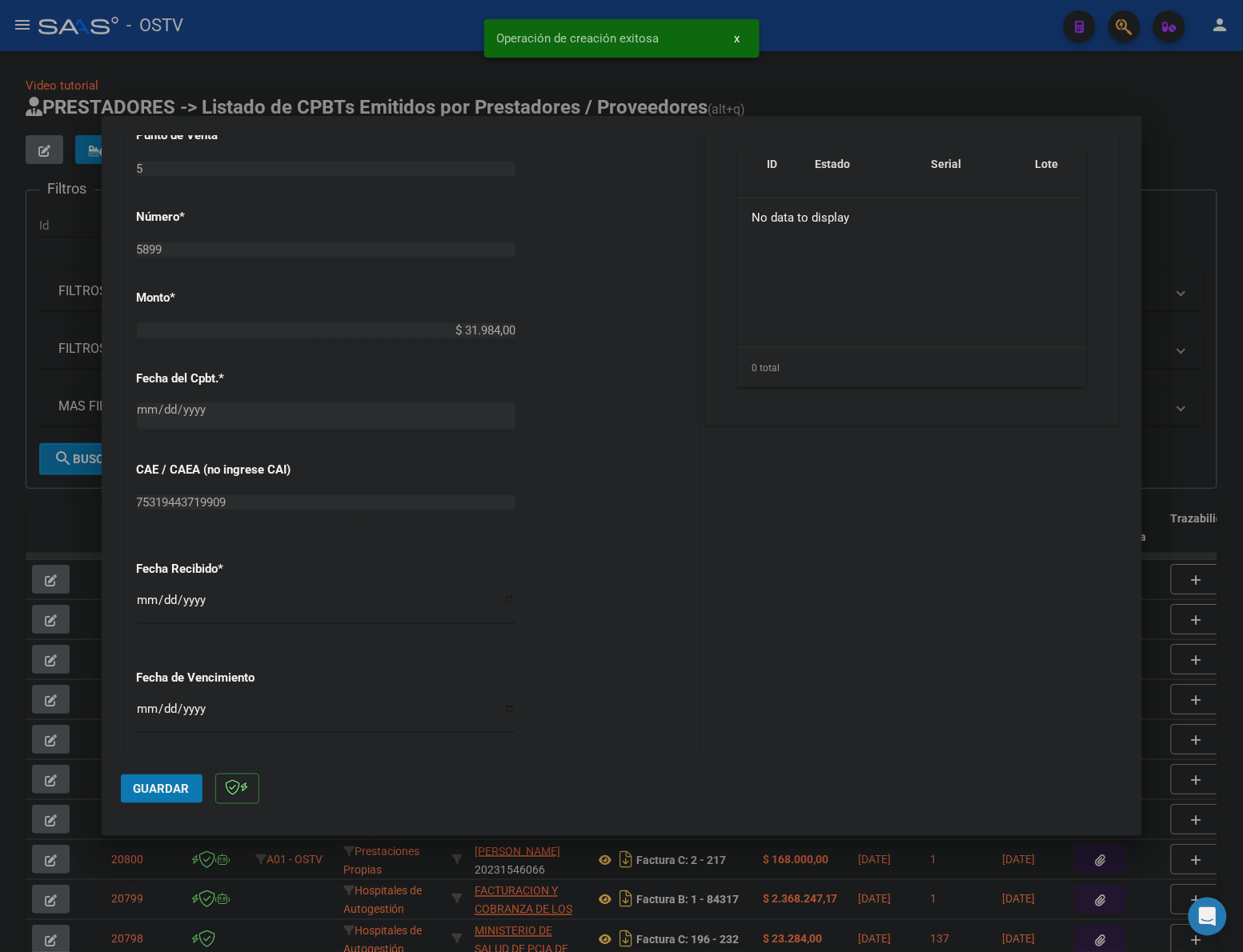
scroll to position [533, 0]
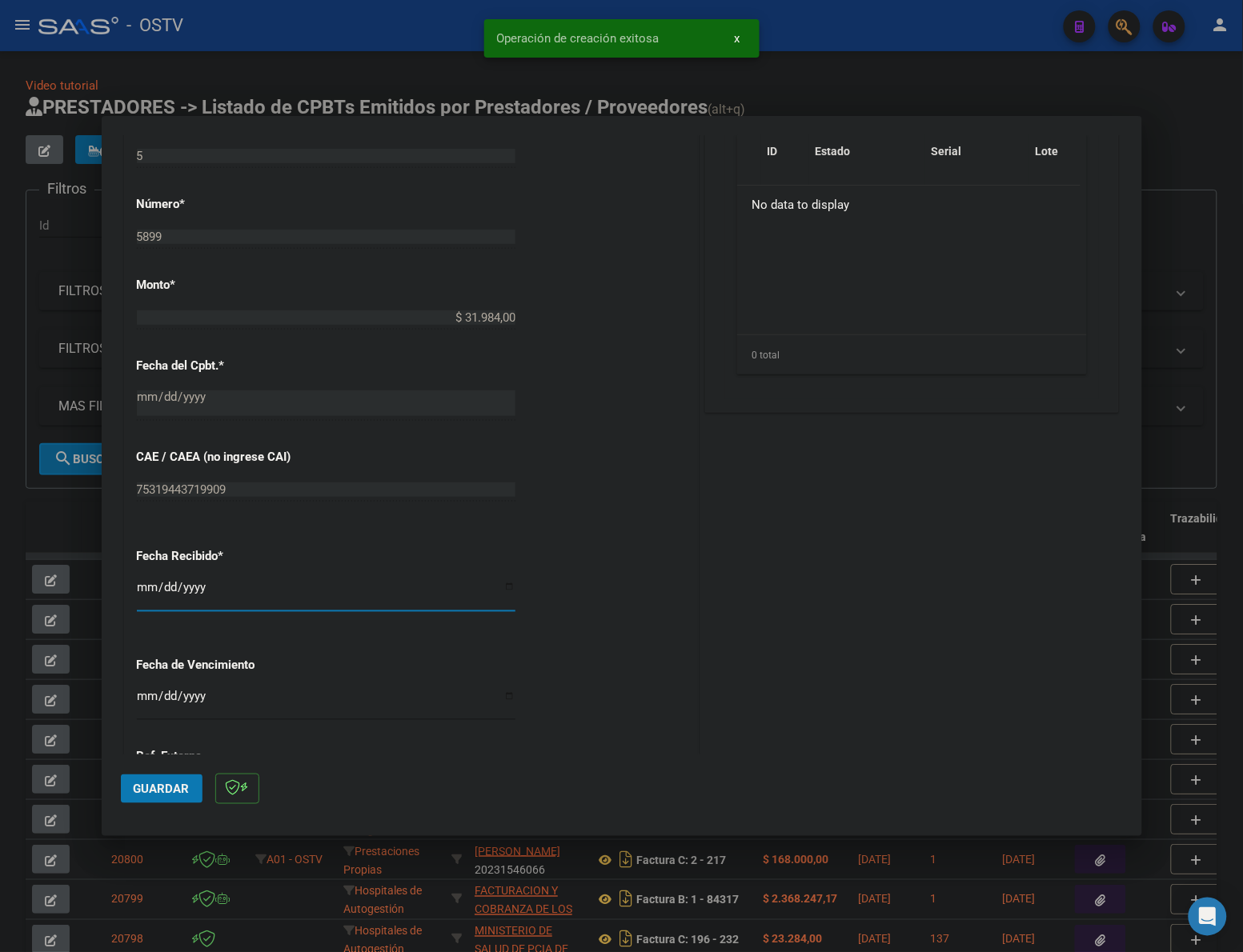
click at [156, 590] on input "[DATE]" at bounding box center [326, 594] width 378 height 26
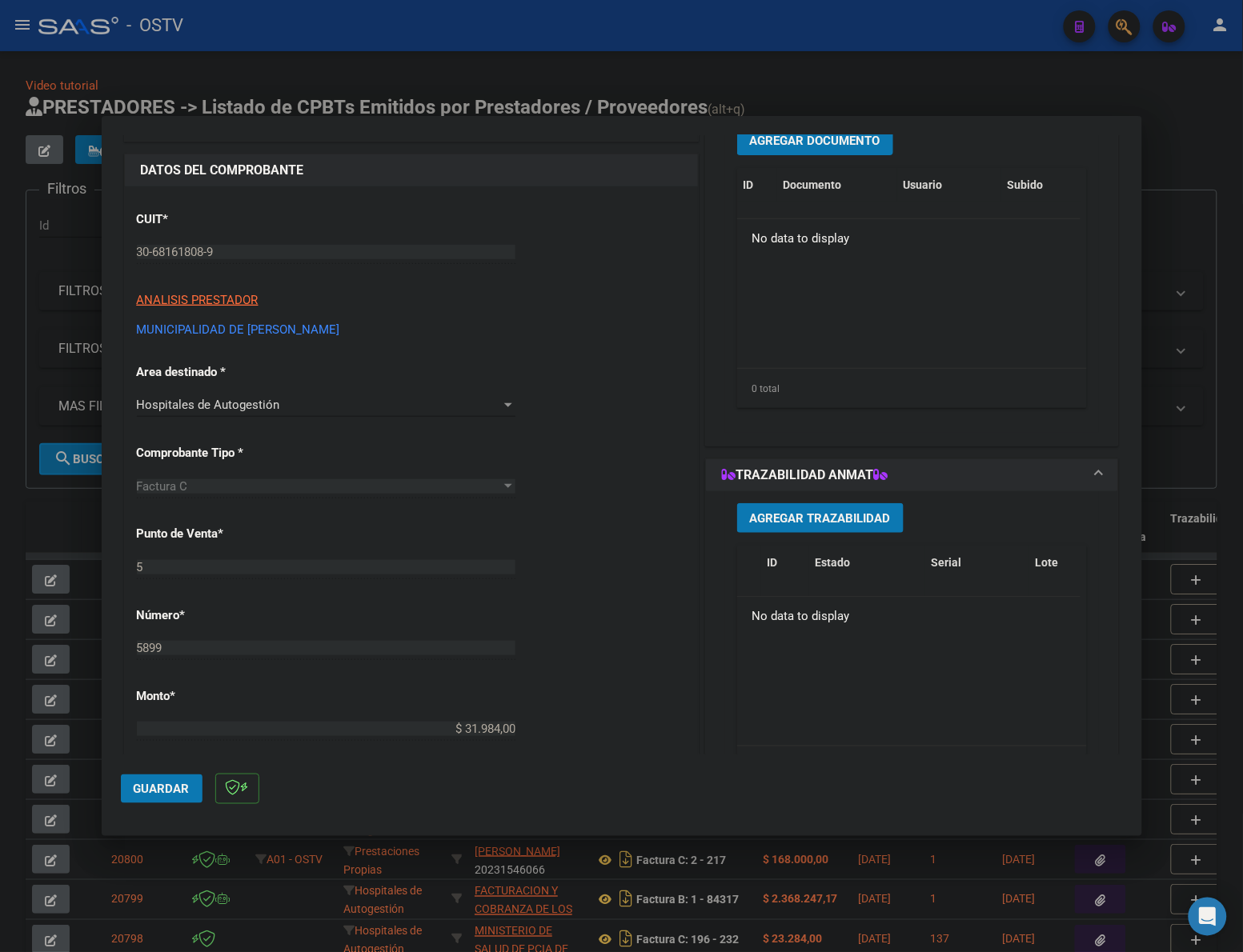
scroll to position [0, 0]
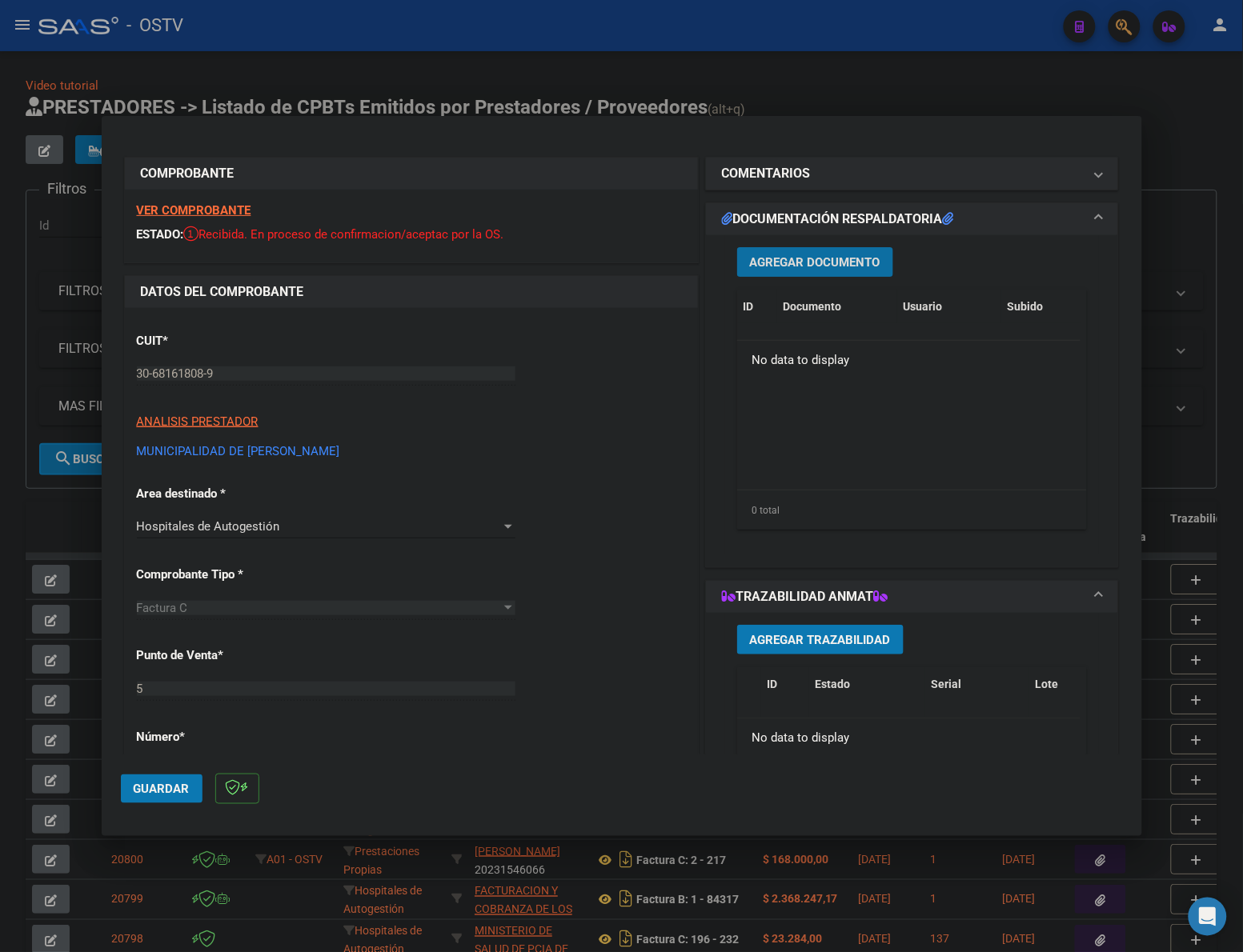
click at [806, 264] on span "Agregar Documento" at bounding box center [815, 262] width 130 height 14
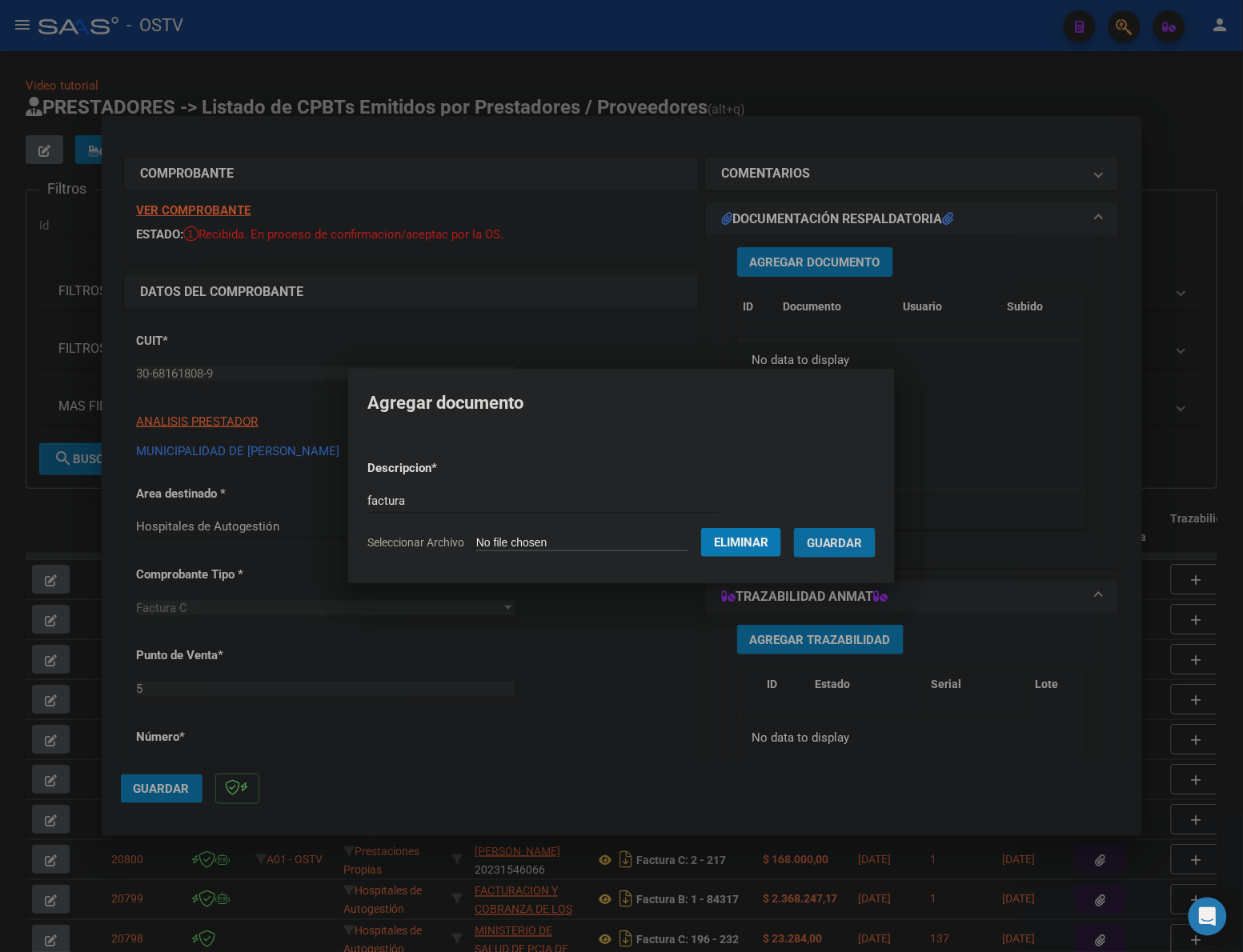
click at [794, 528] on button "Guardar" at bounding box center [835, 542] width 82 height 29
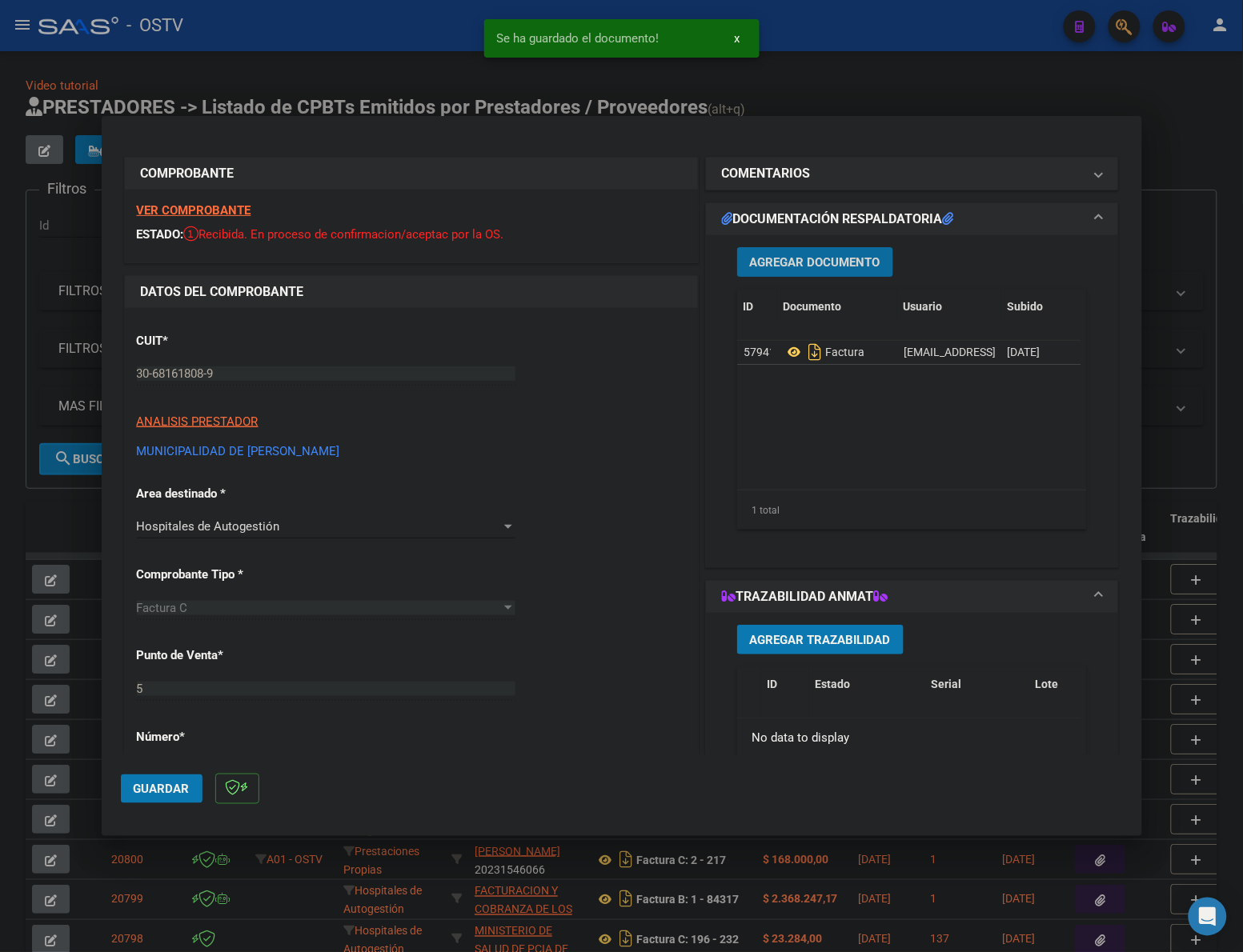
click at [810, 266] on span "Agregar Documento" at bounding box center [815, 262] width 130 height 14
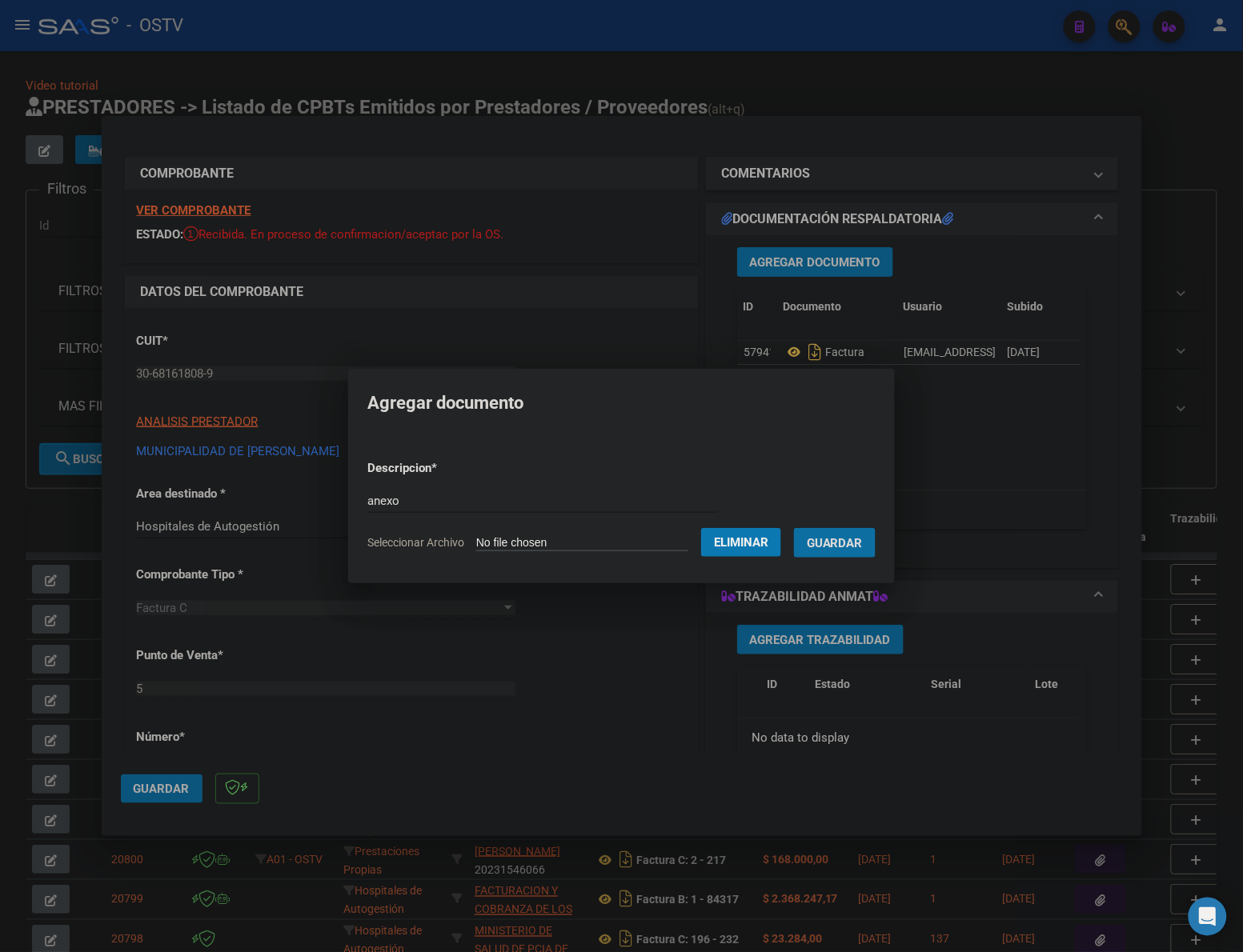
click at [862, 542] on span "Guardar" at bounding box center [835, 543] width 56 height 14
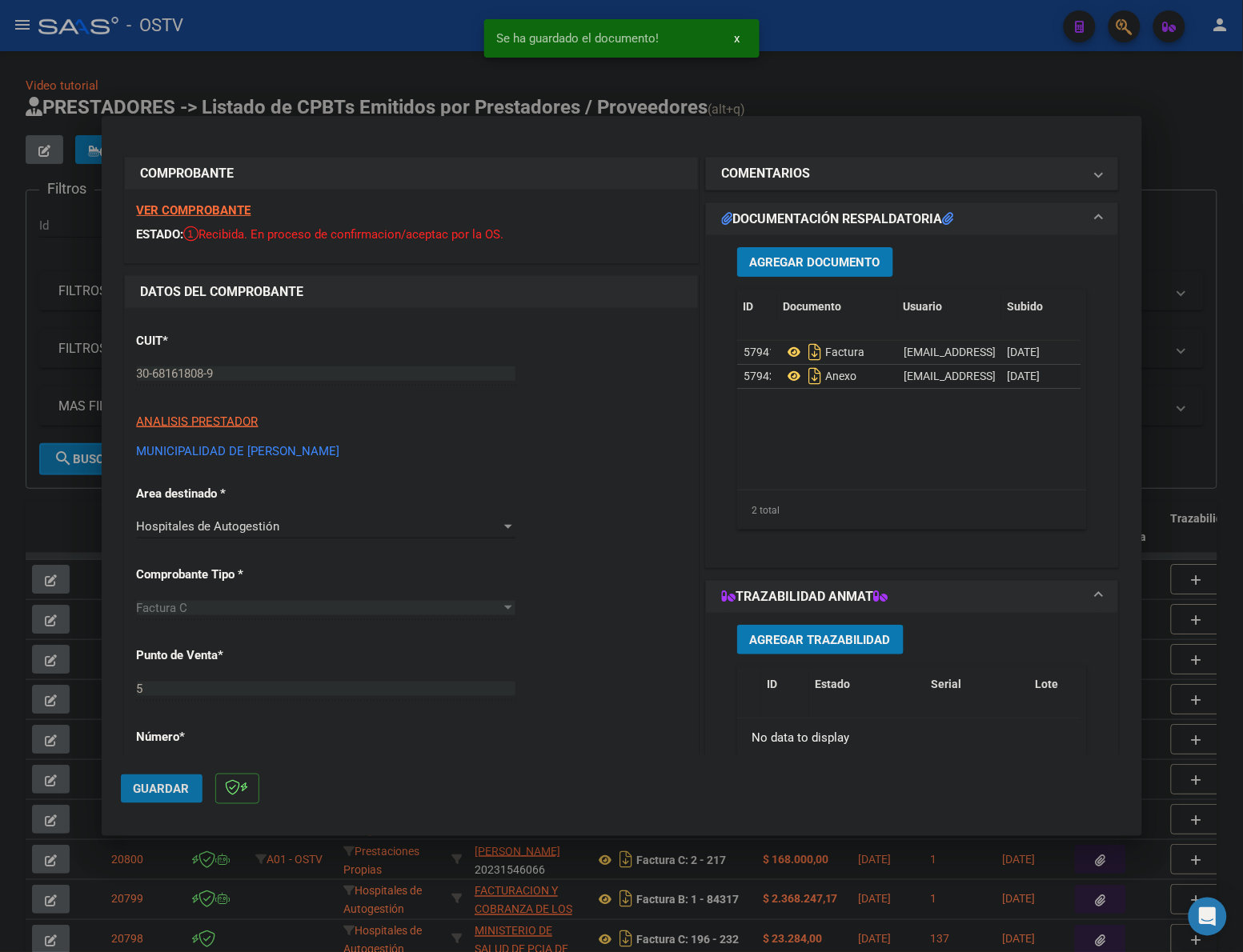
click at [162, 784] on span "Guardar" at bounding box center [161, 788] width 56 height 14
drag, startPoint x: 594, startPoint y: 85, endPoint x: 371, endPoint y: 118, distance: 225.4
click at [594, 85] on div at bounding box center [622, 476] width 1243 height 952
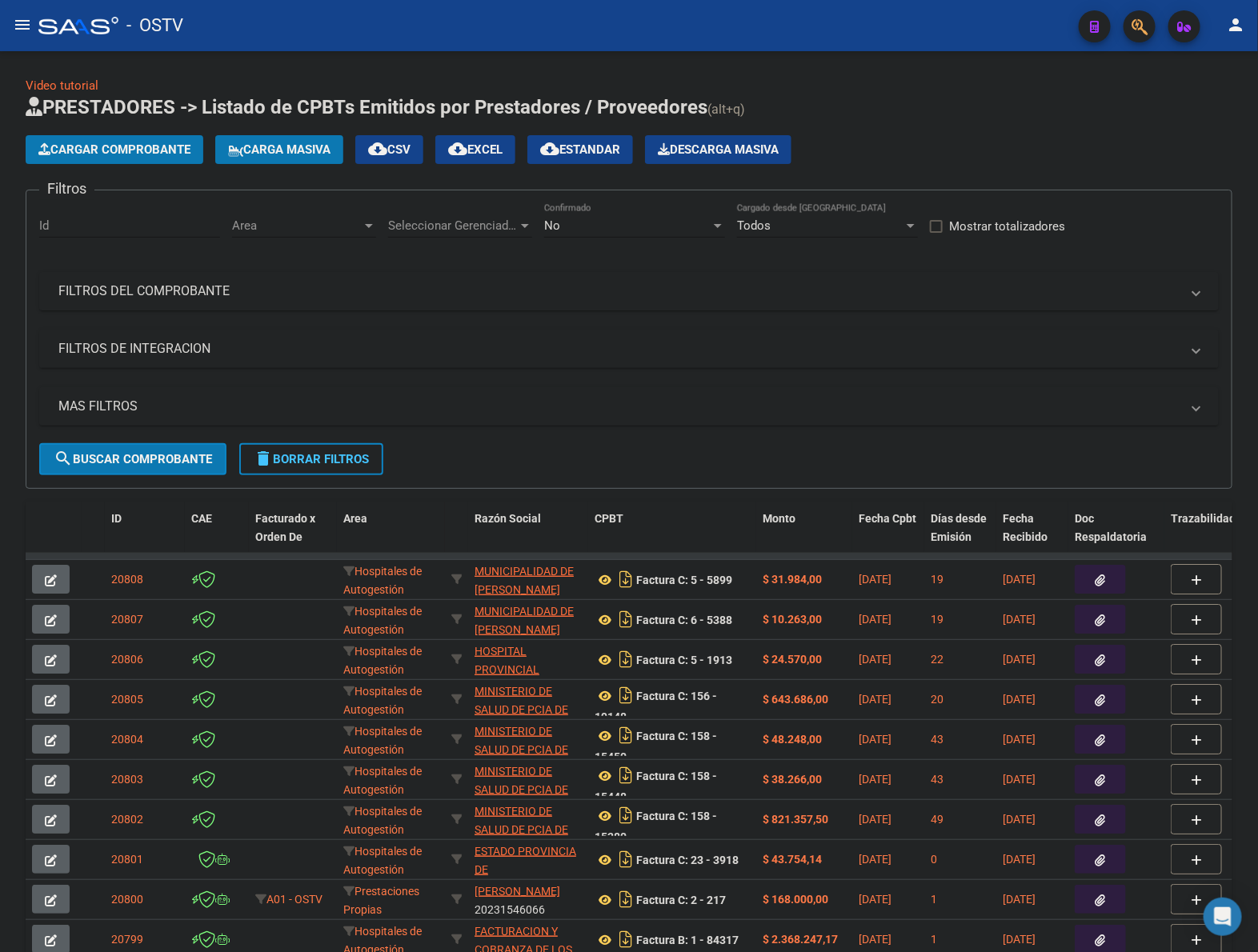
click at [929, 120] on h1 "PRESTADORES -> Listado de CPBTs Emitidos por Prestadores / Proveedores (alt+q)" at bounding box center [629, 109] width 1207 height 28
click at [143, 143] on span "Cargar Comprobante" at bounding box center [114, 149] width 152 height 14
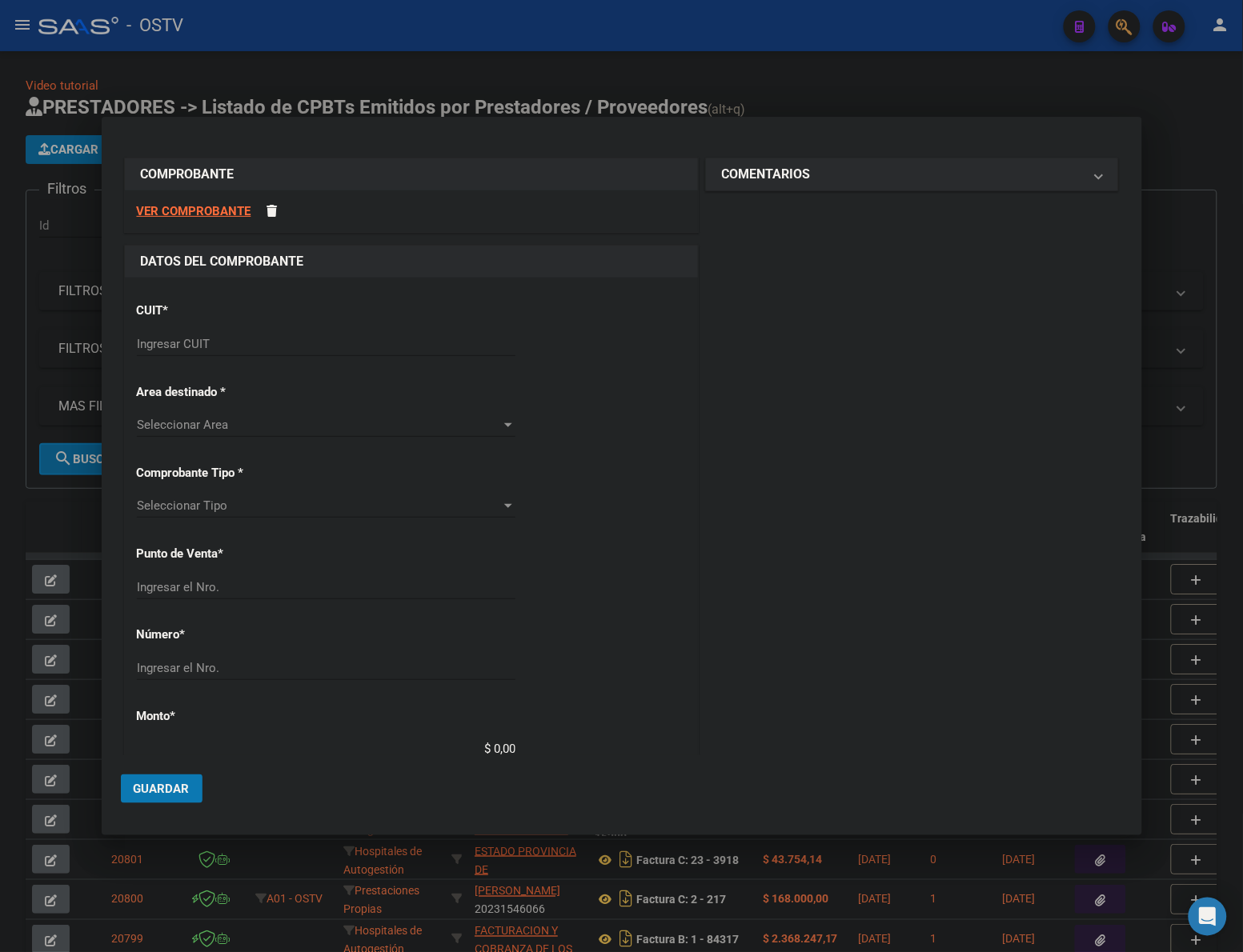
click at [224, 344] on input "Ingresar CUIT" at bounding box center [326, 343] width 378 height 14
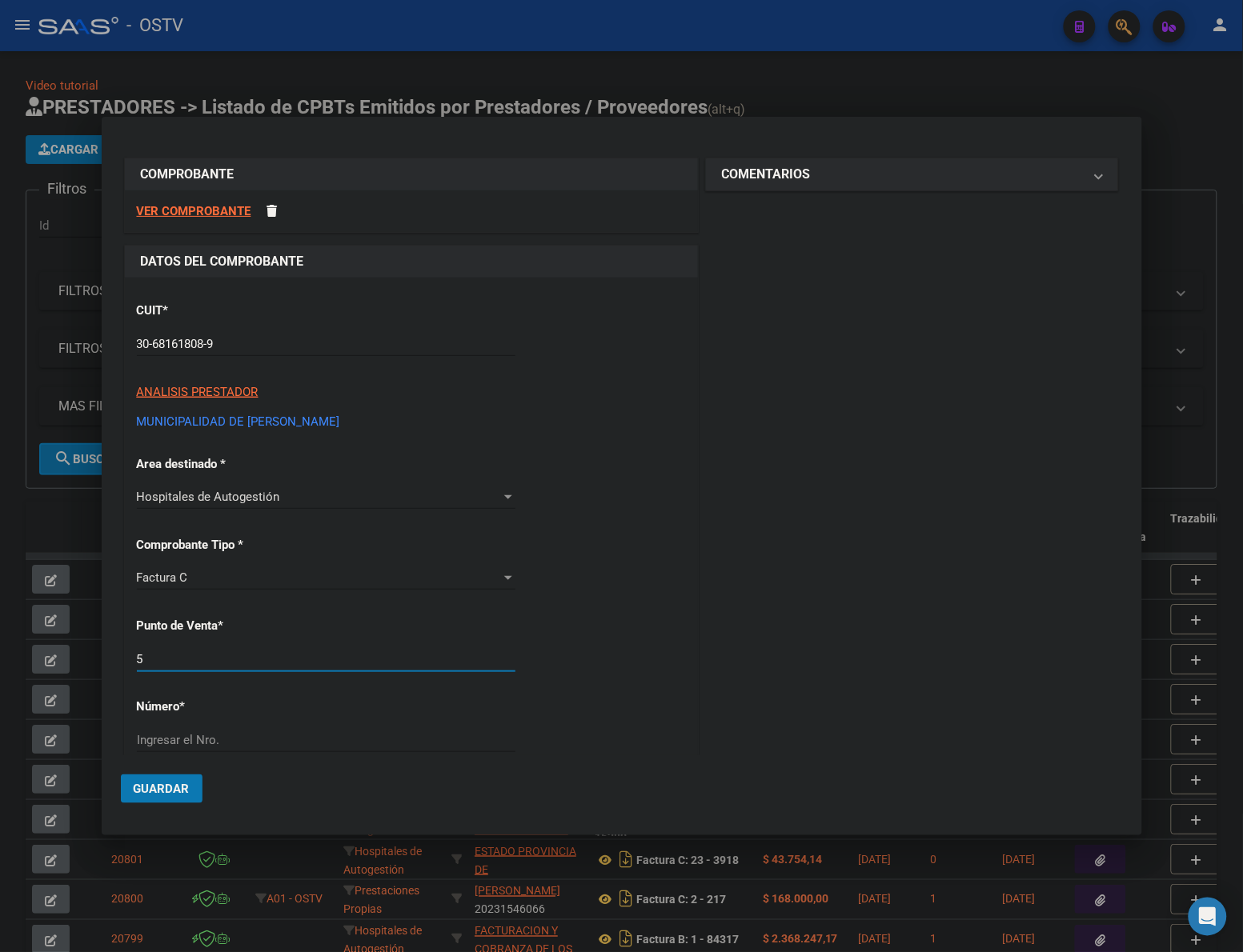
click at [295, 661] on input "5" at bounding box center [326, 659] width 378 height 14
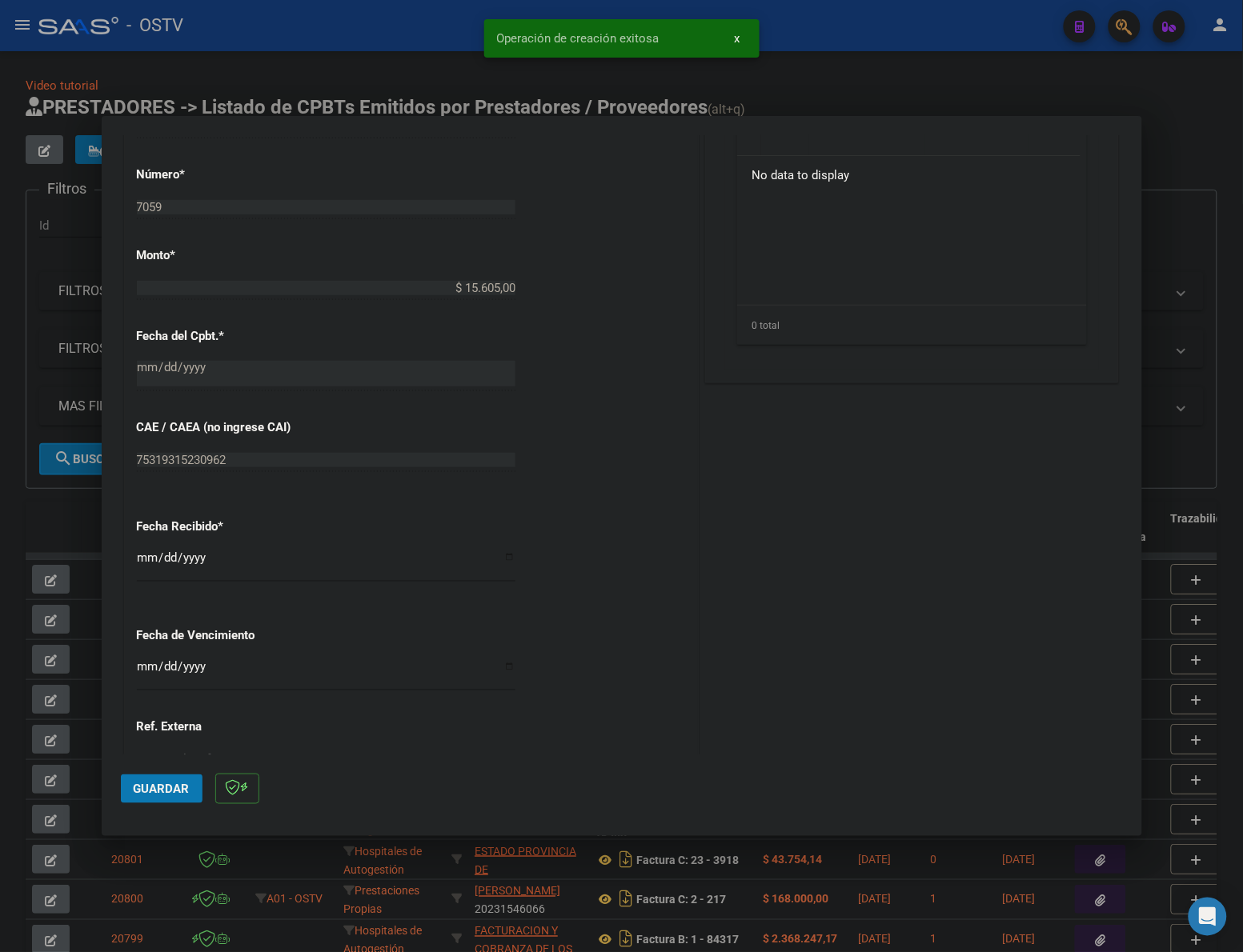
scroll to position [692, 0]
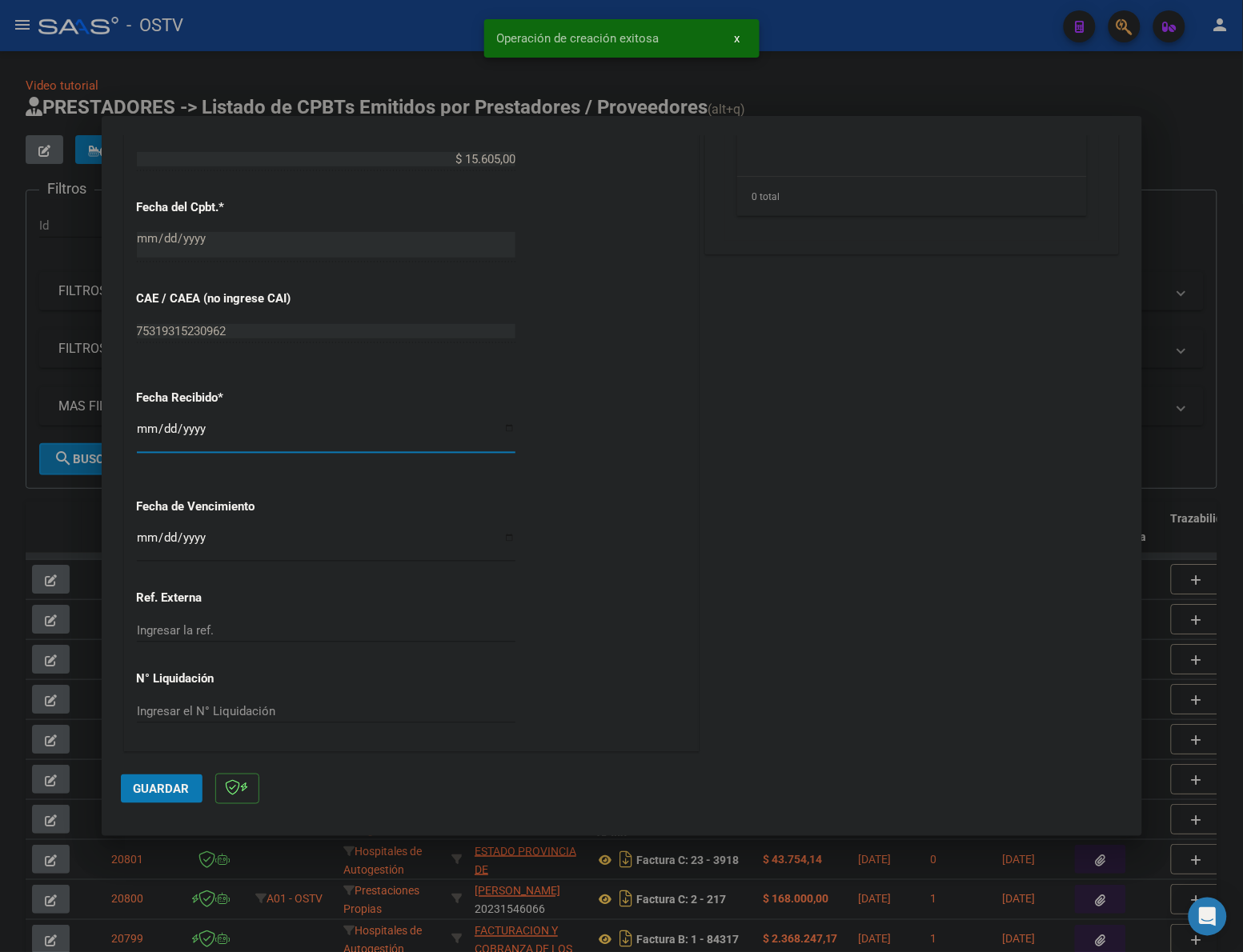
click at [142, 432] on input "[DATE]" at bounding box center [326, 435] width 378 height 26
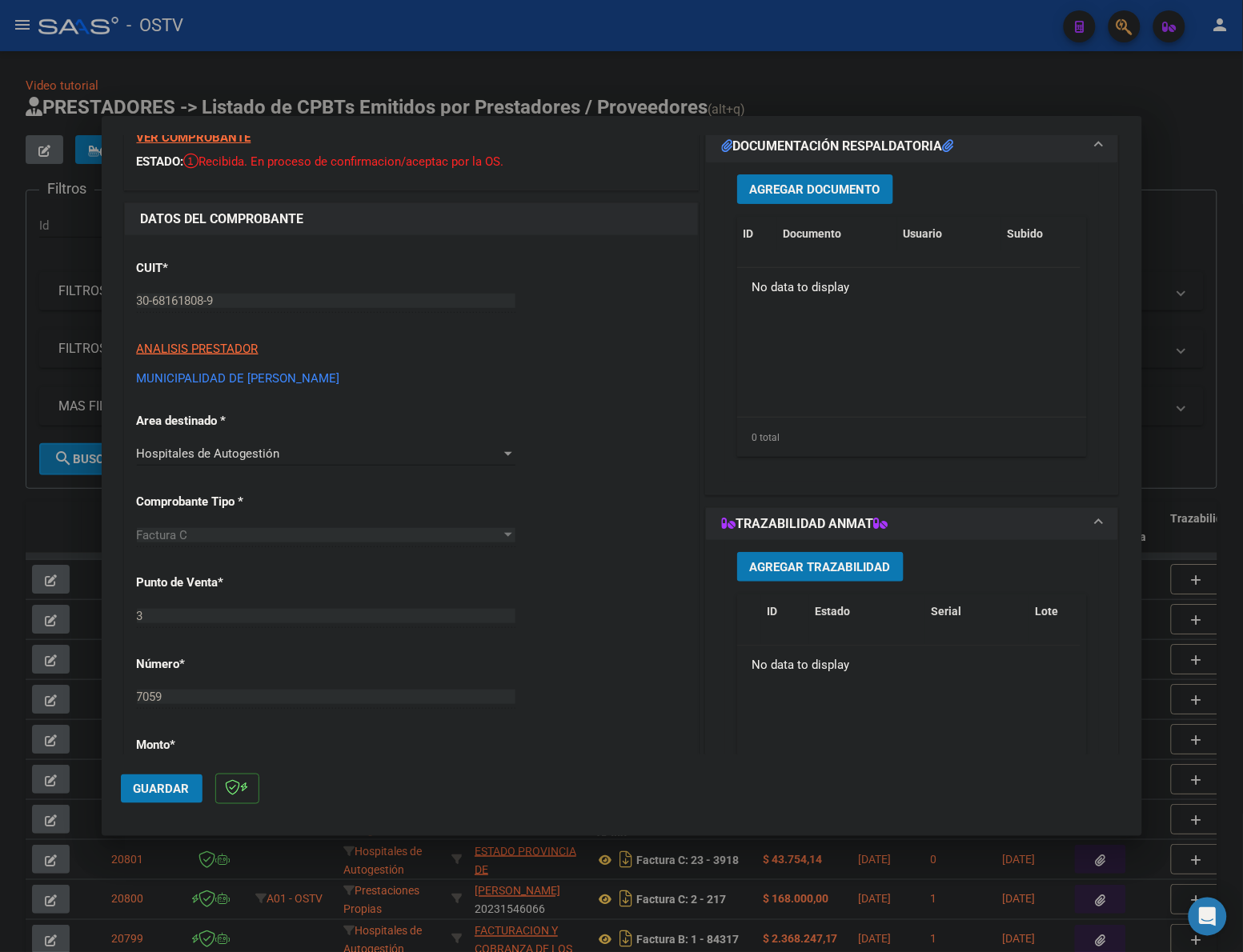
scroll to position [0, 0]
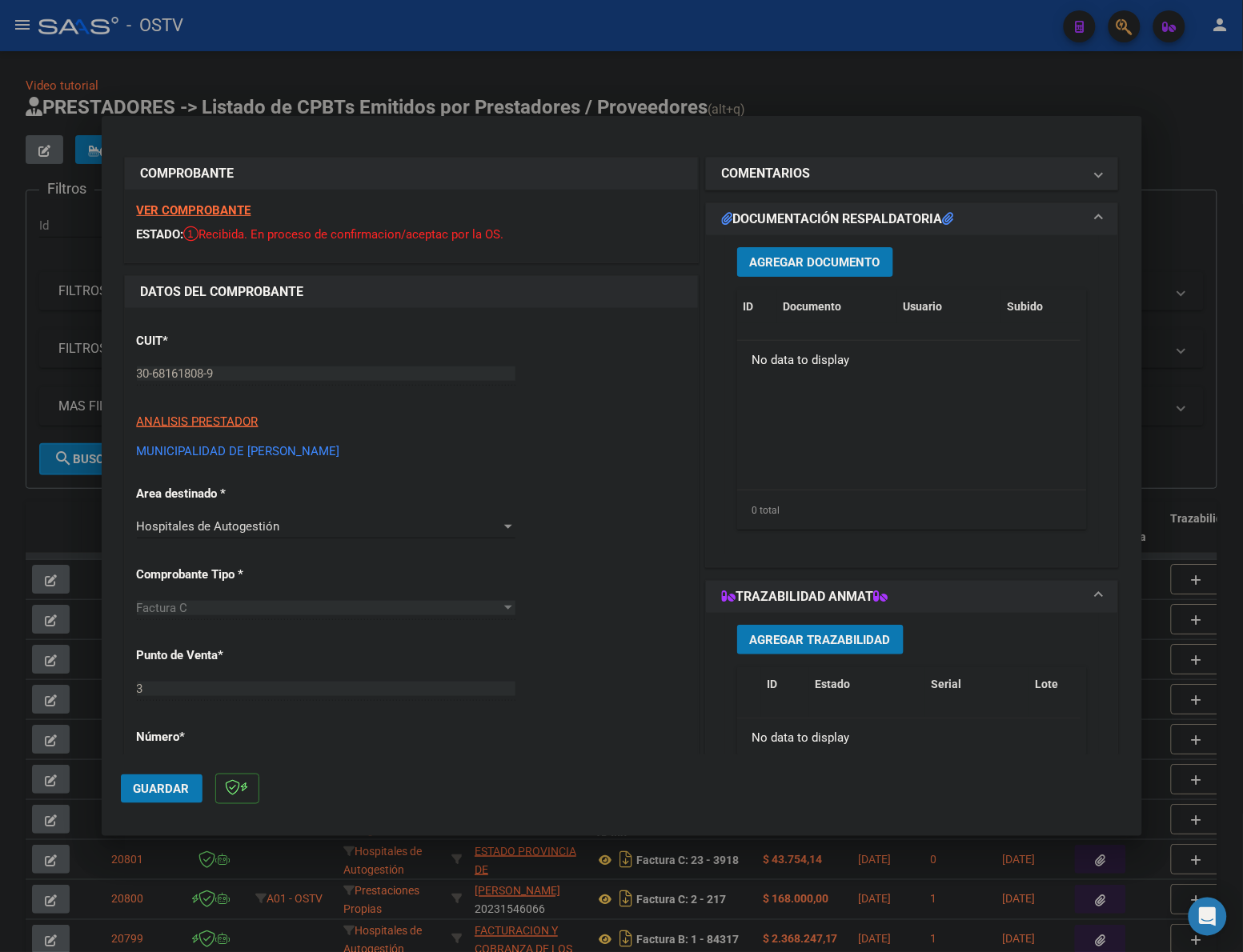
click at [806, 264] on span "Agregar Documento" at bounding box center [815, 262] width 130 height 14
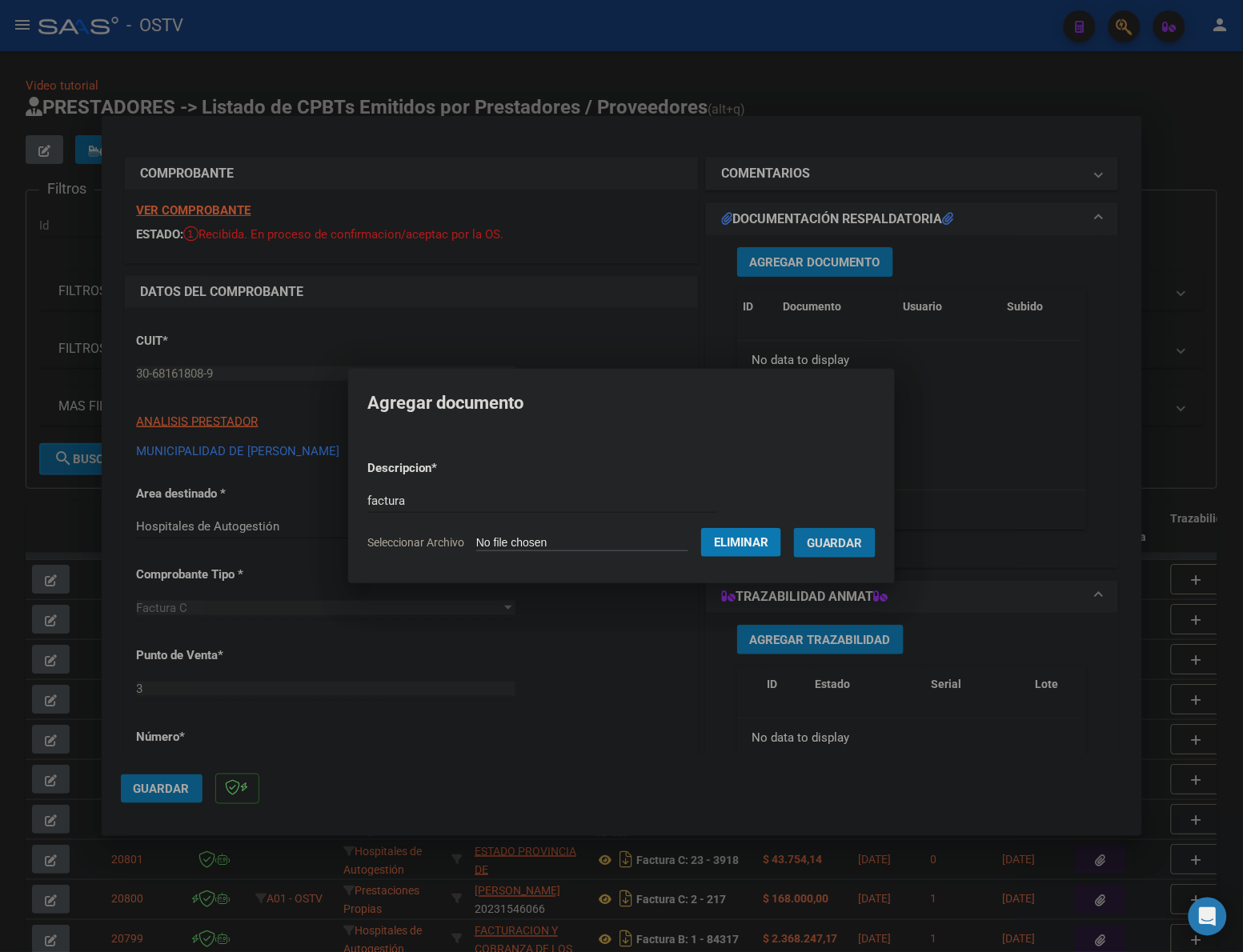
click at [794, 528] on button "Guardar" at bounding box center [835, 542] width 82 height 29
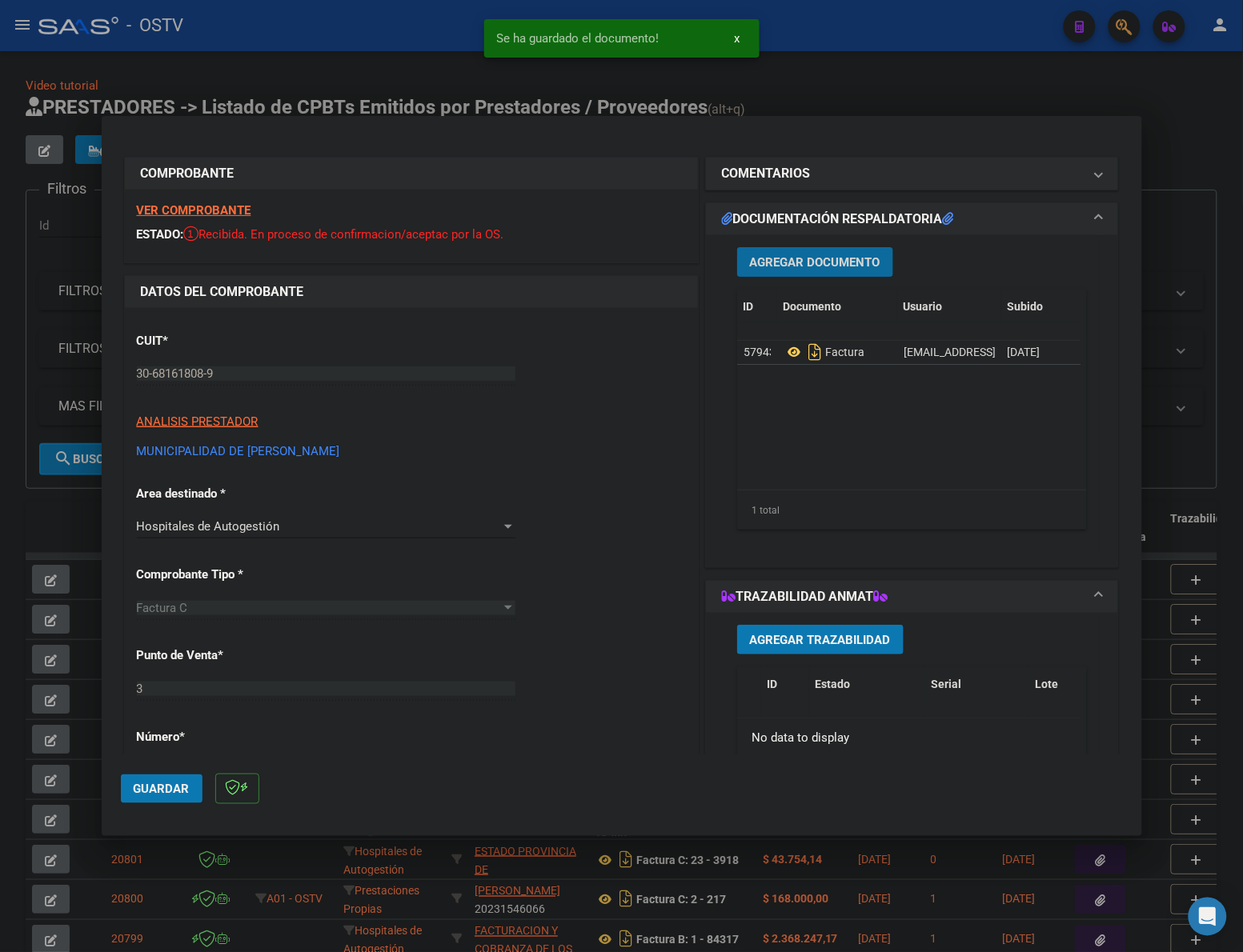
click at [753, 264] on span "Agregar Documento" at bounding box center [815, 262] width 130 height 14
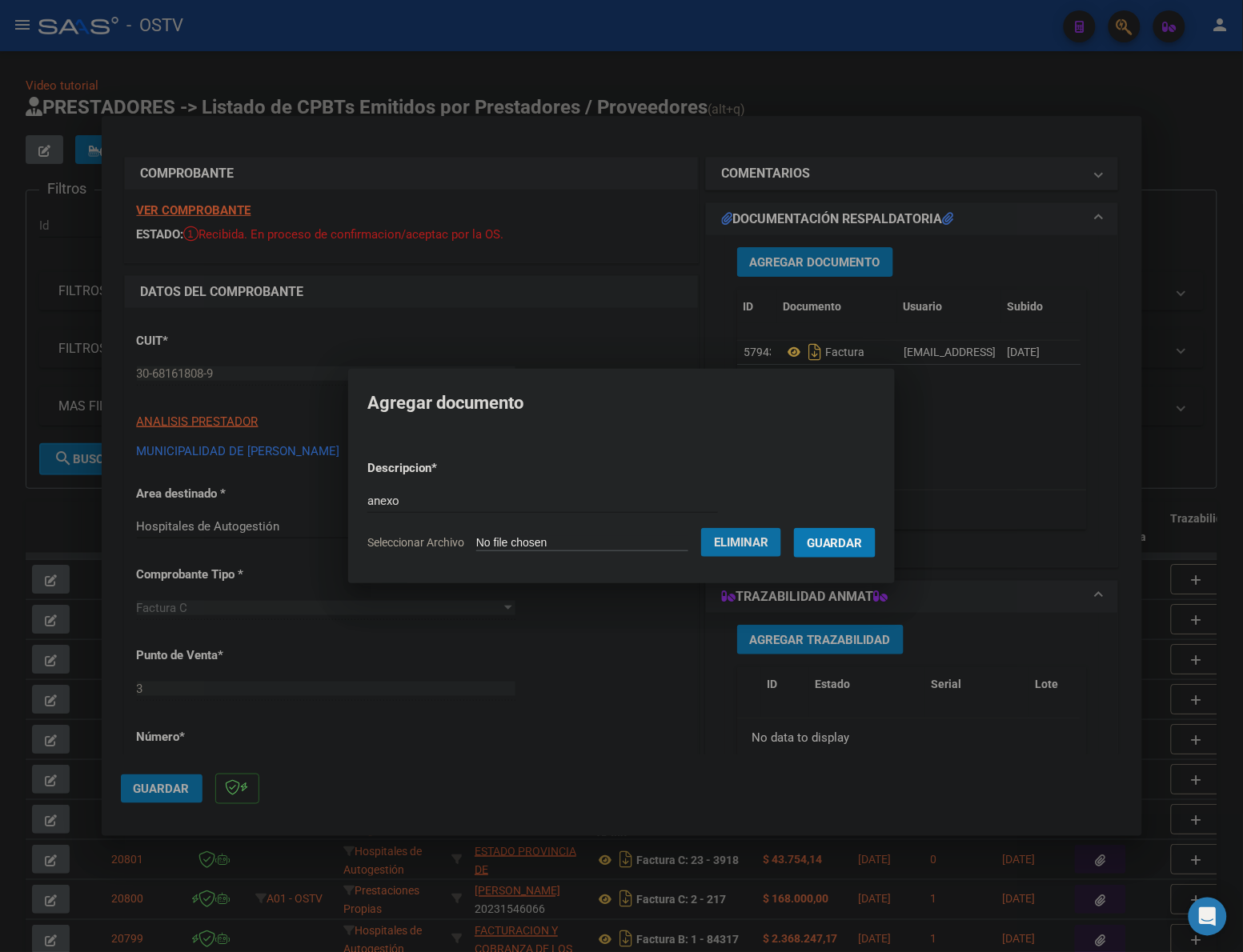
click at [757, 550] on button "Eliminar" at bounding box center [741, 542] width 80 height 28
click at [794, 550] on button "Guardar" at bounding box center [835, 542] width 82 height 29
click at [535, 528] on form "Descripcion * anexo Escriba aquí una descripcion Seleccionar Archivo Guardar" at bounding box center [622, 506] width 490 height 117
click at [641, 542] on input "Seleccionar Archivo" at bounding box center [592, 544] width 212 height 15
click at [859, 542] on span "Guardar" at bounding box center [835, 543] width 56 height 14
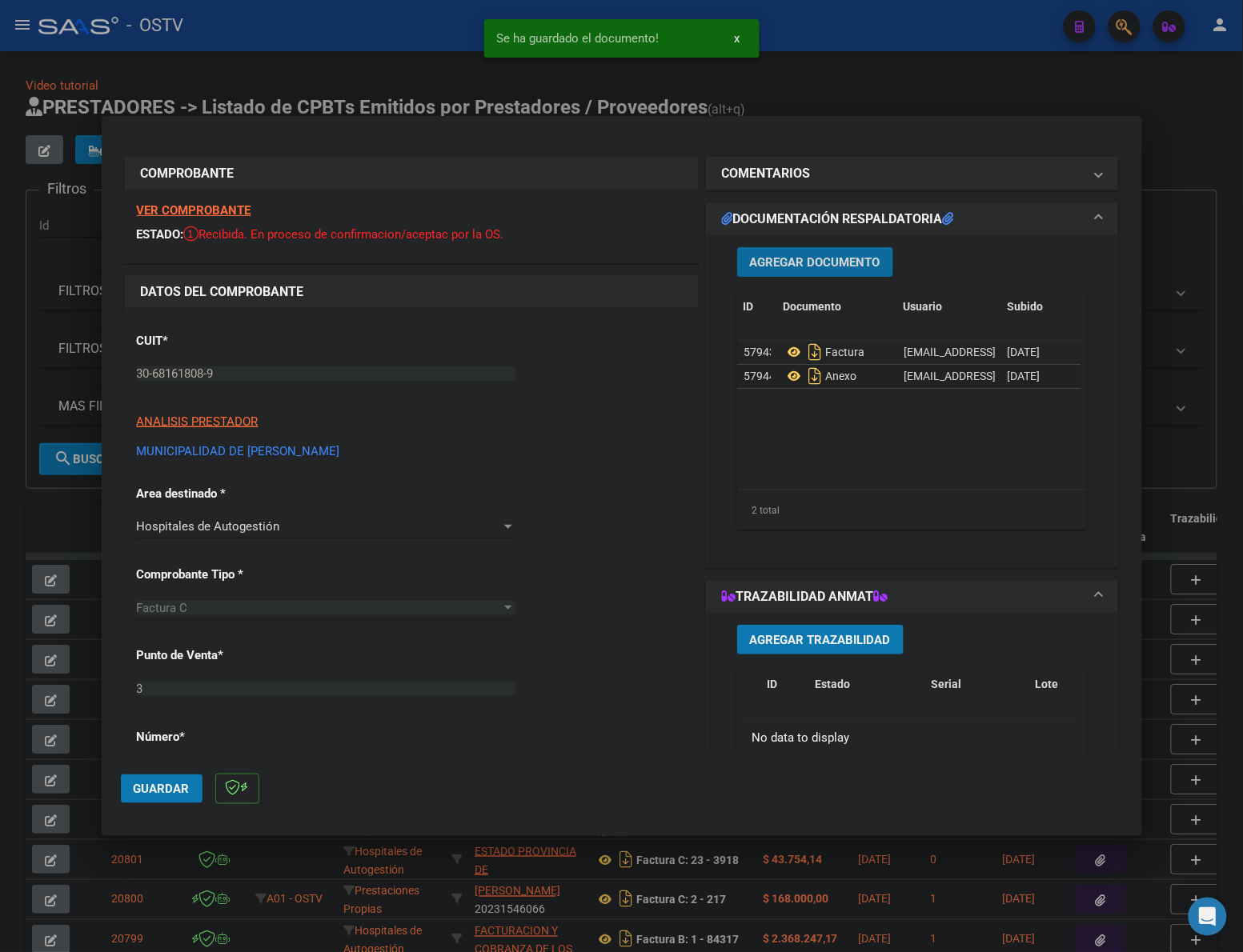
click at [155, 785] on span "Guardar" at bounding box center [161, 788] width 56 height 14
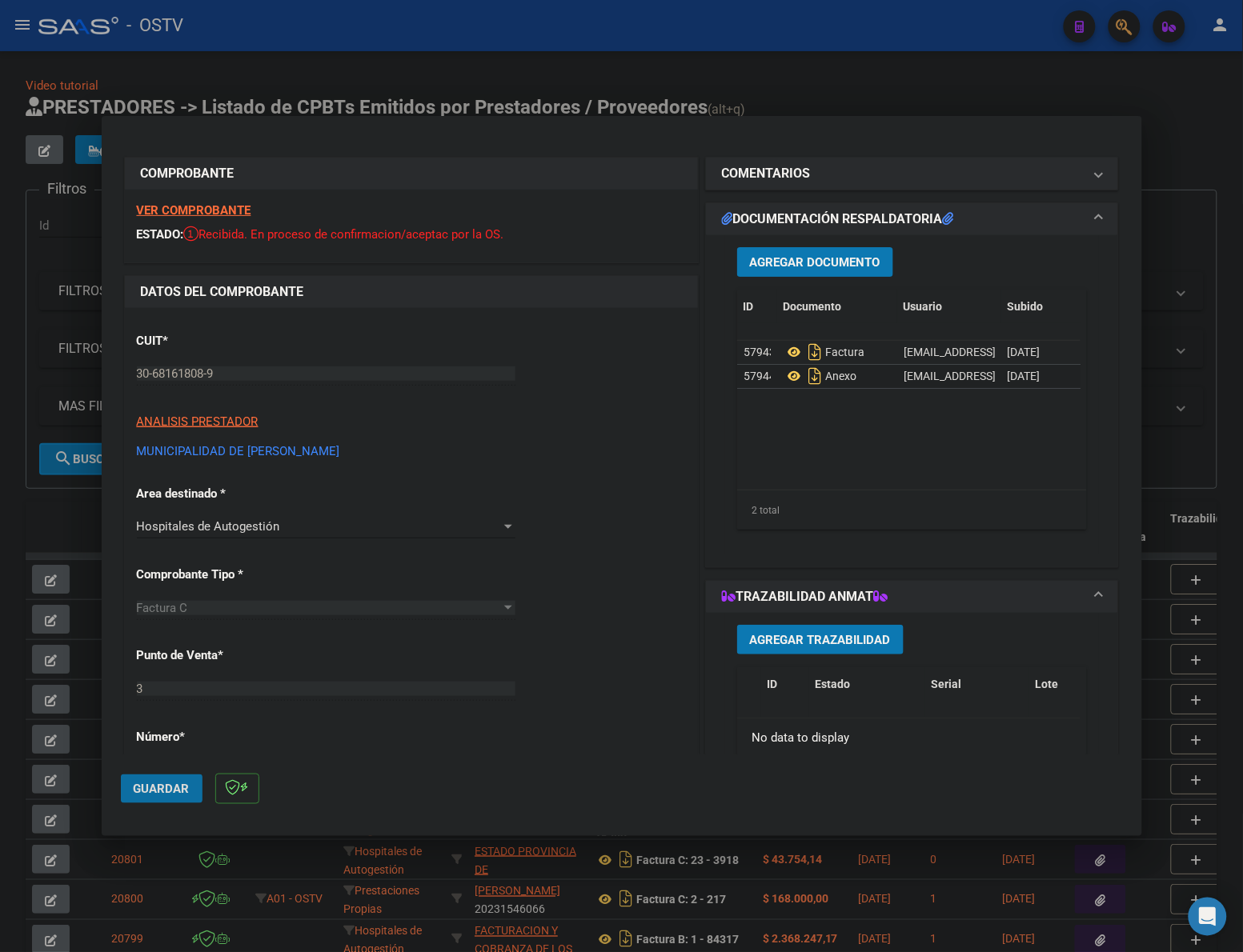
drag, startPoint x: 170, startPoint y: 784, endPoint x: 574, endPoint y: 282, distance: 644.4
click at [170, 782] on span "Guardar" at bounding box center [161, 788] width 56 height 14
click at [763, 85] on div at bounding box center [622, 476] width 1243 height 952
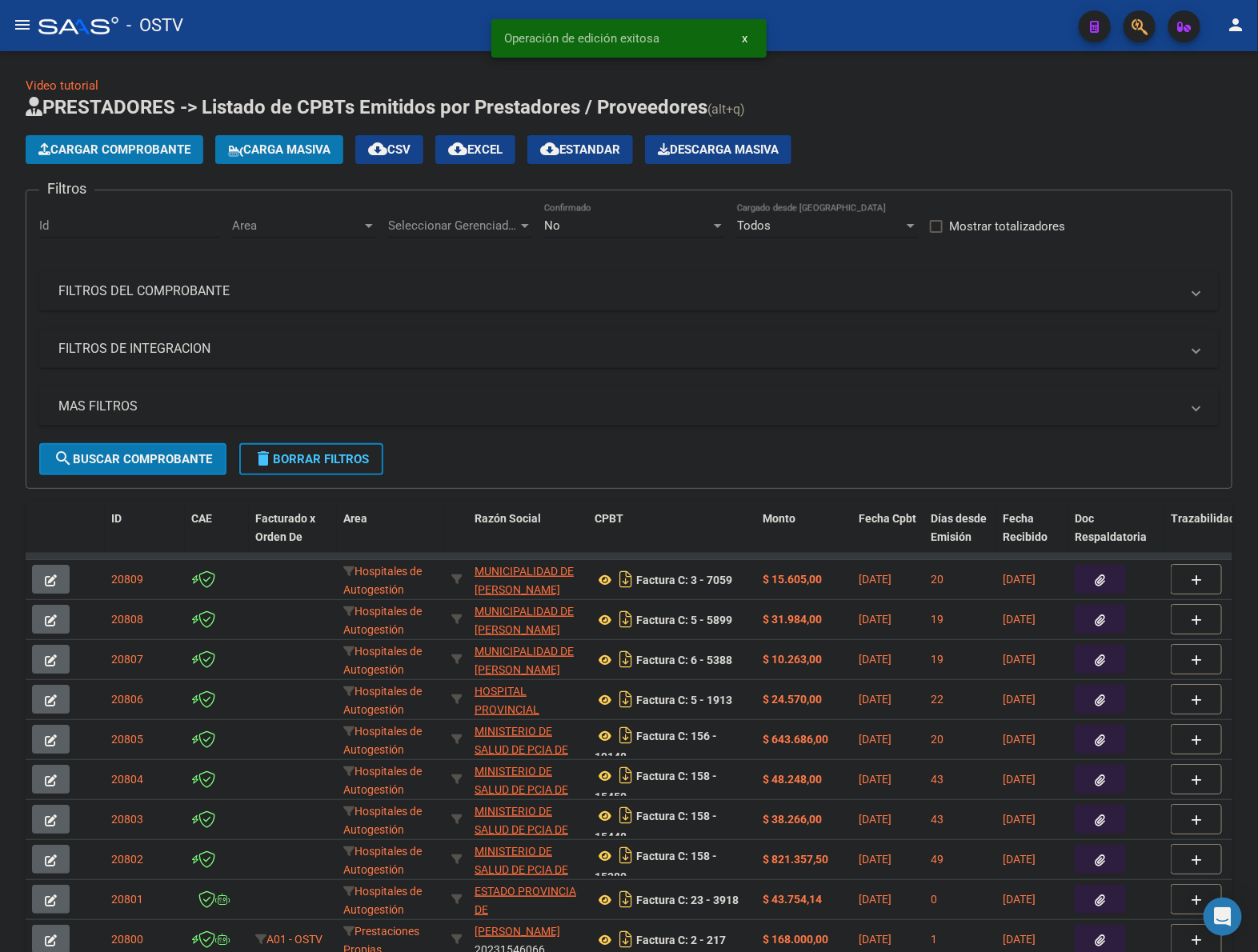
click at [113, 153] on span "Cargar Comprobante" at bounding box center [114, 149] width 152 height 14
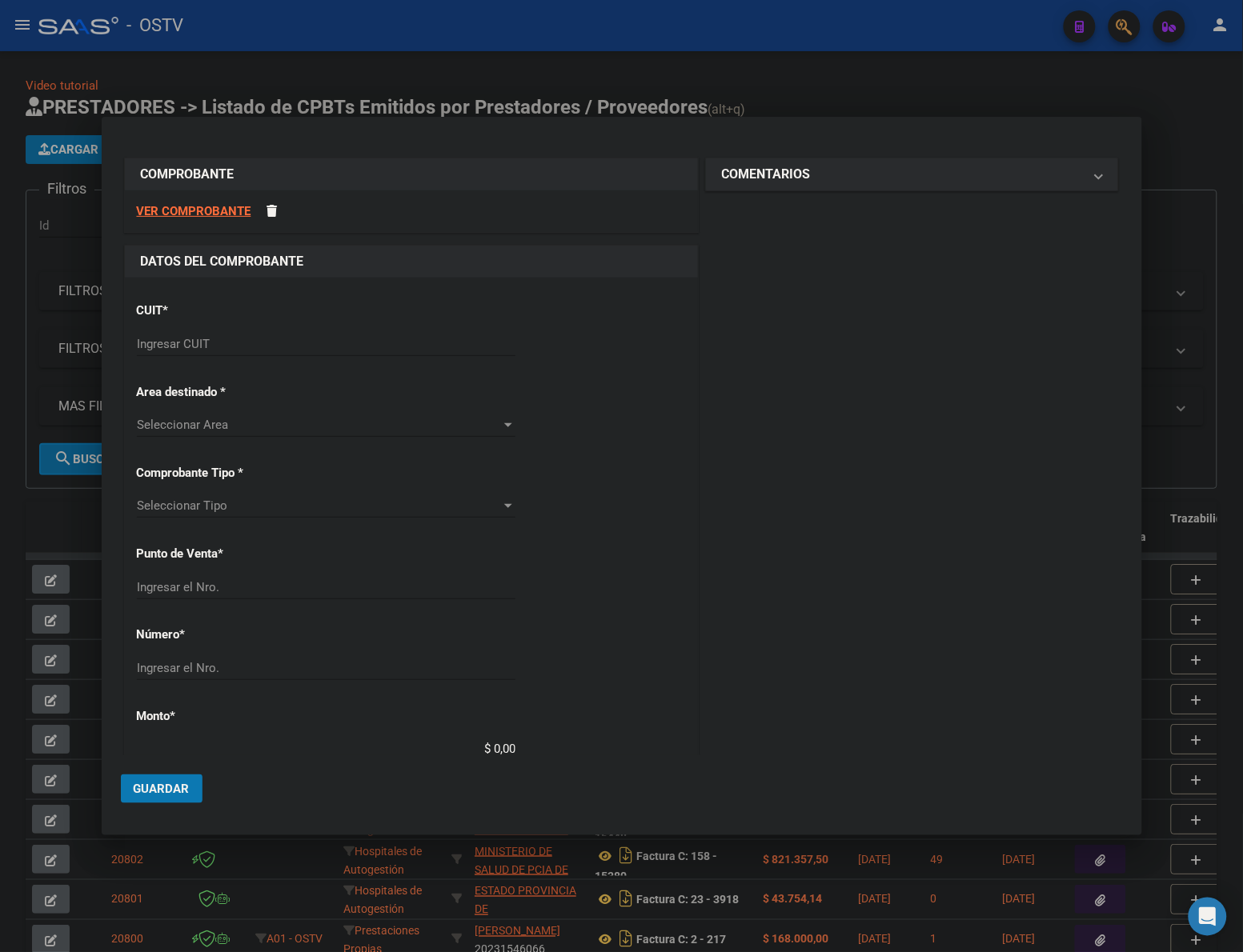
click at [219, 352] on div "Ingresar CUIT" at bounding box center [326, 344] width 378 height 24
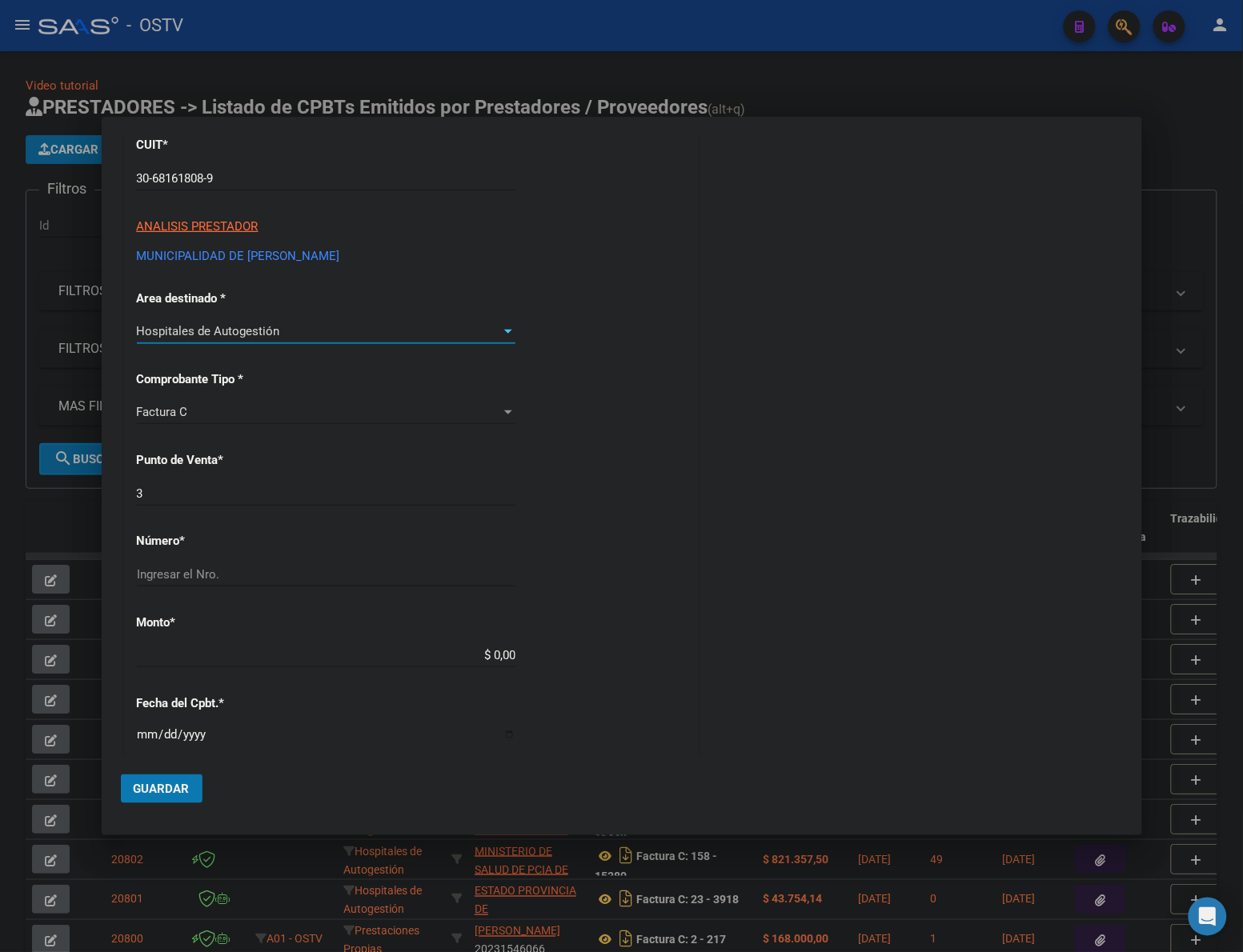
scroll to position [200, 0]
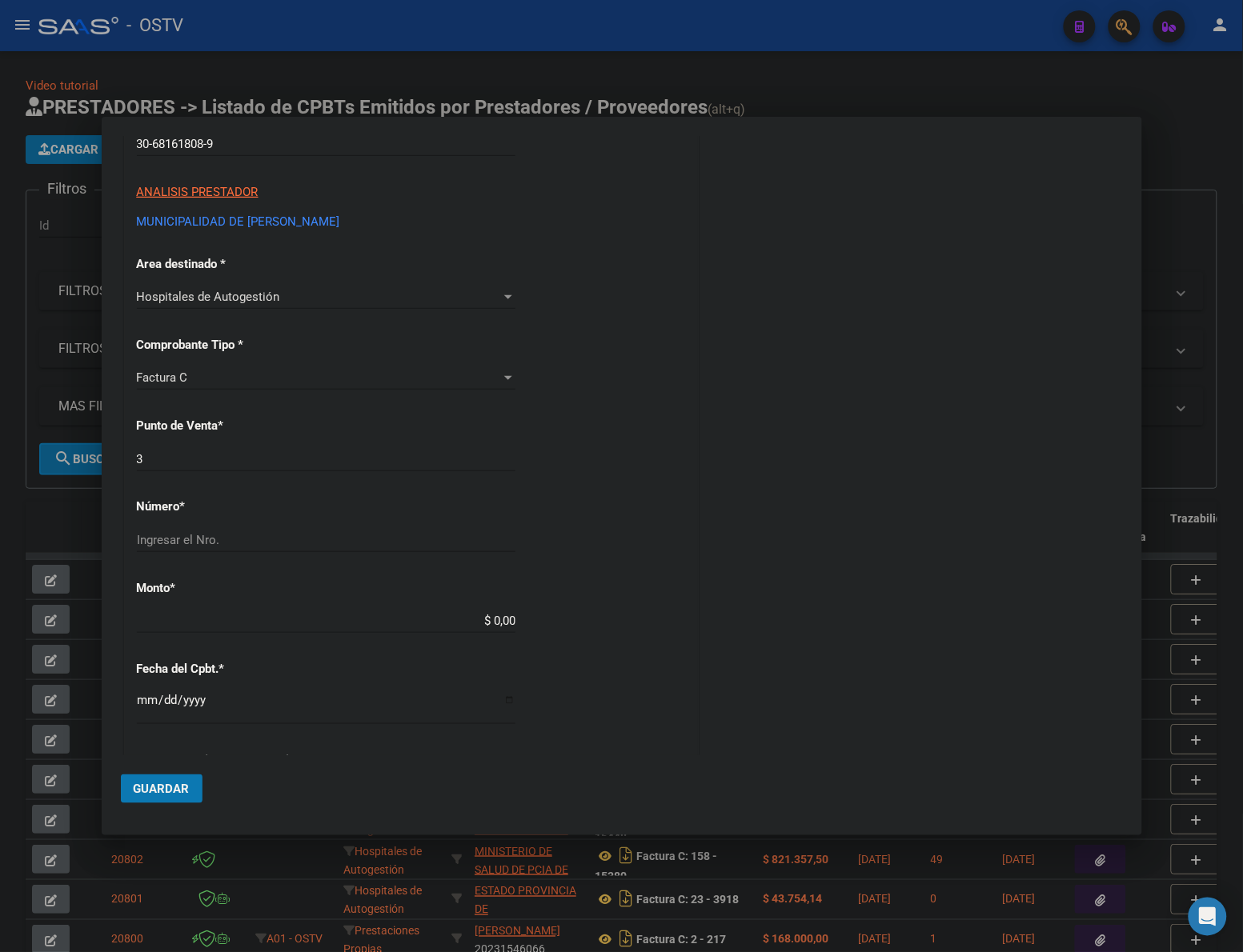
drag, startPoint x: 245, startPoint y: 513, endPoint x: 241, endPoint y: 543, distance: 30.3
click at [245, 520] on div "CUIT * 30-68161808-9 Ingresar CUIT ANALISIS PRESTADOR MUNICIPALIDAD DE [PERSON_…" at bounding box center [411, 645] width 573 height 1134
click at [241, 544] on input "Ingresar el Nro." at bounding box center [326, 539] width 378 height 14
drag, startPoint x: 202, startPoint y: 452, endPoint x: 116, endPoint y: 452, distance: 86.0
click at [116, 452] on mat-dialog-content "COMPROBANTE VER COMPROBANTE DATOS DEL COMPROBANTE CUIT * 30-68161808-9 Ingresar…" at bounding box center [622, 446] width 1040 height 620
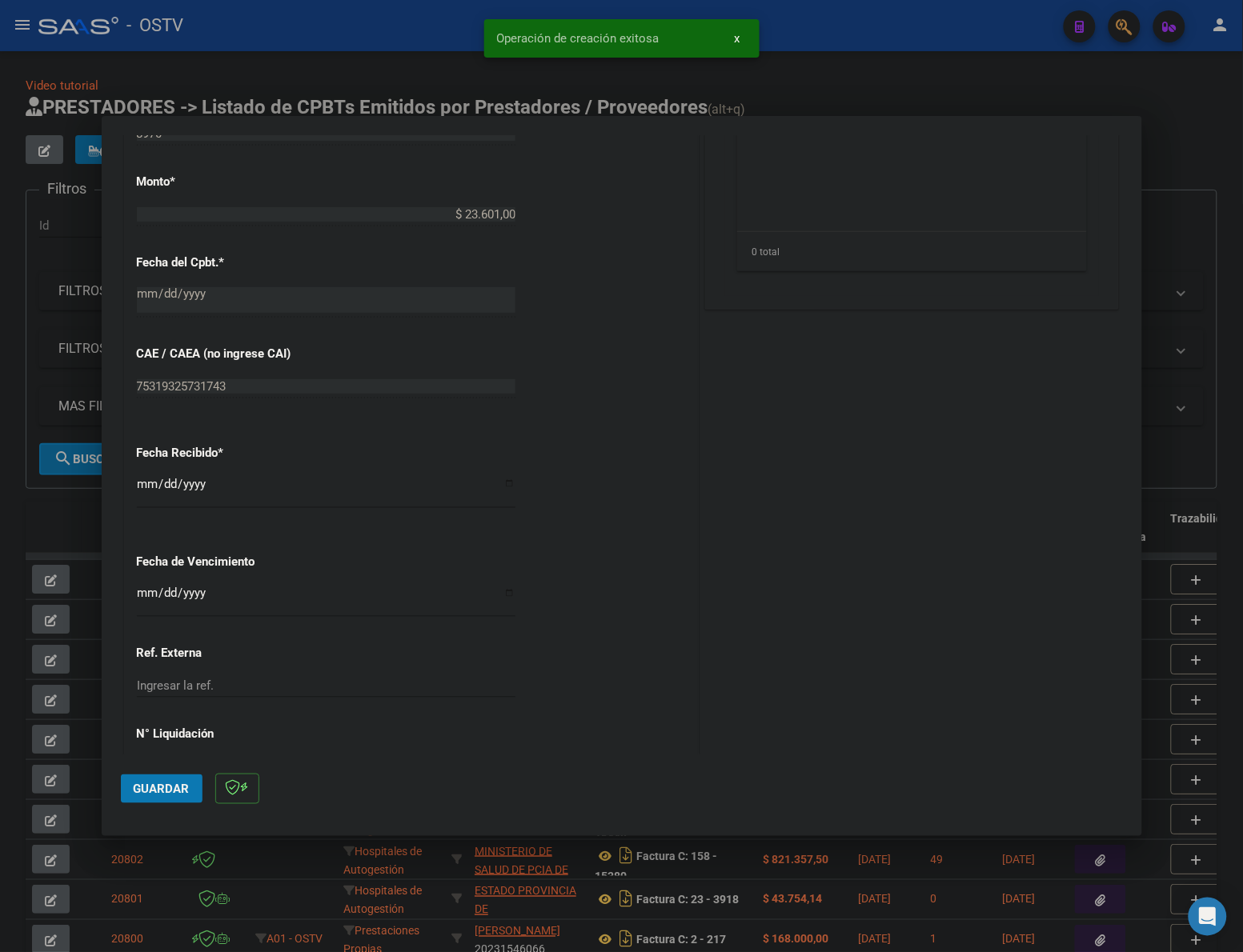
scroll to position [692, 0]
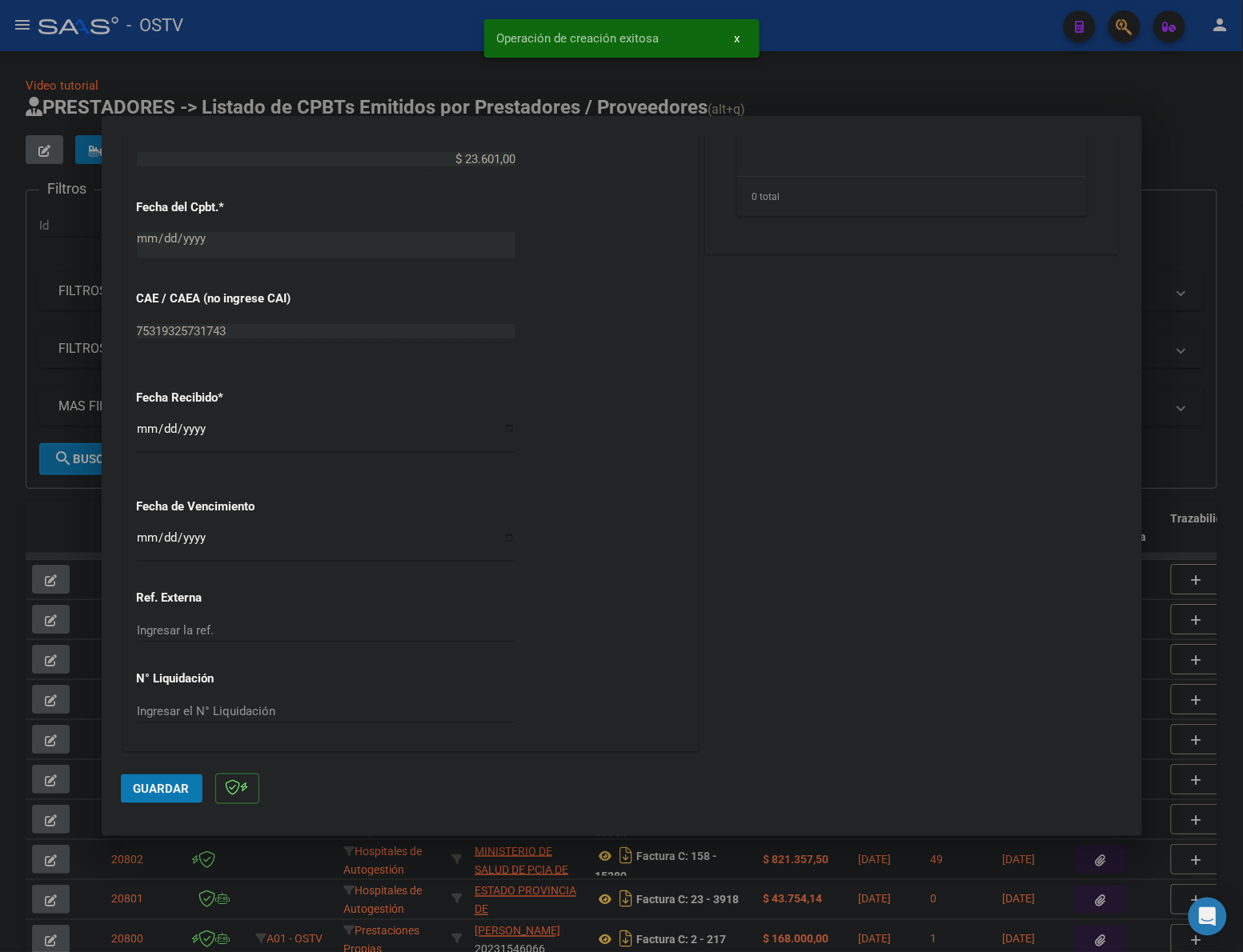
click at [149, 418] on div "[DATE] Ingresar la fecha" at bounding box center [326, 435] width 378 height 34
click at [145, 428] on input "[DATE]" at bounding box center [326, 435] width 378 height 26
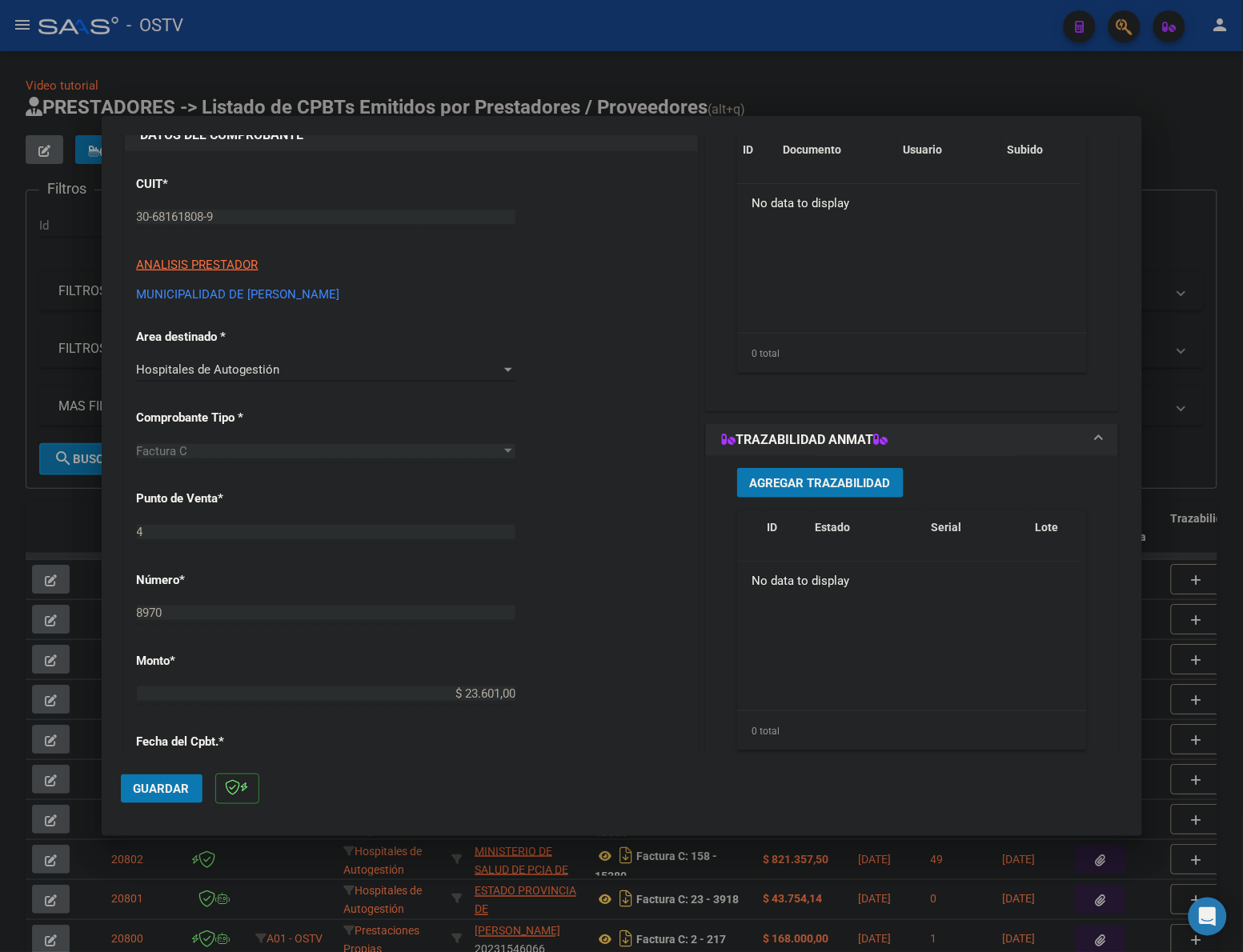
scroll to position [25, 0]
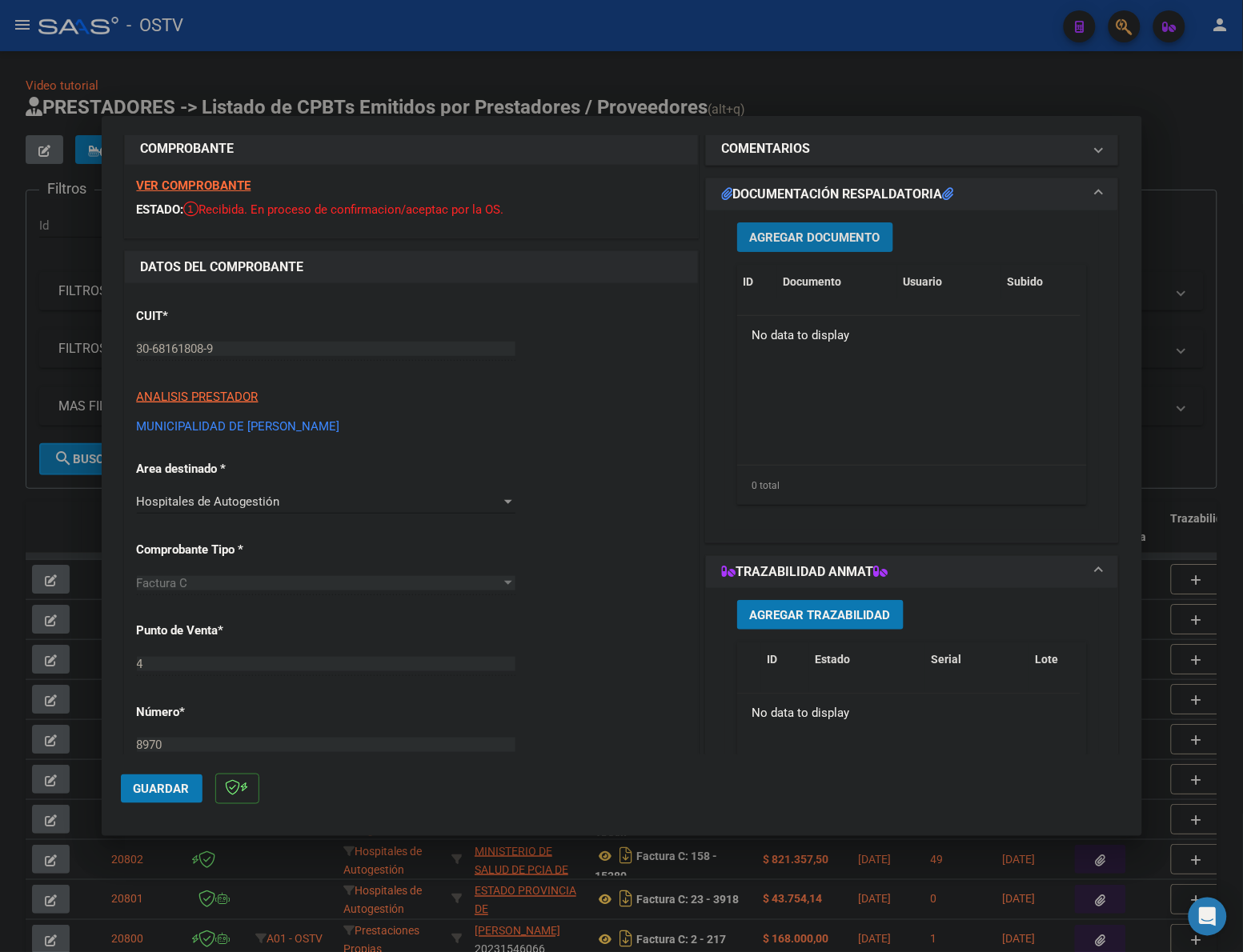
click at [793, 235] on span "Agregar Documento" at bounding box center [815, 237] width 130 height 14
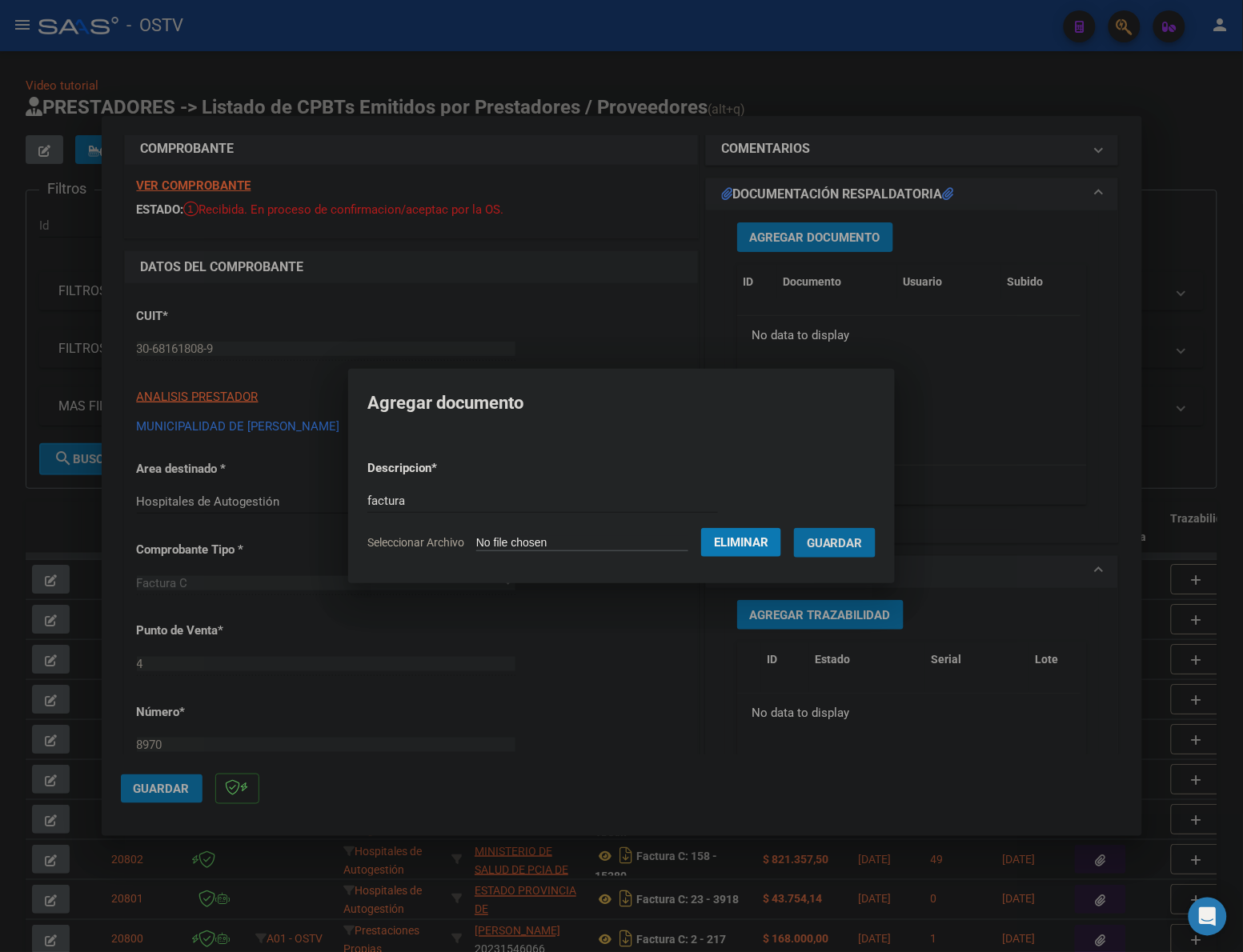
click at [794, 528] on button "Guardar" at bounding box center [835, 542] width 82 height 29
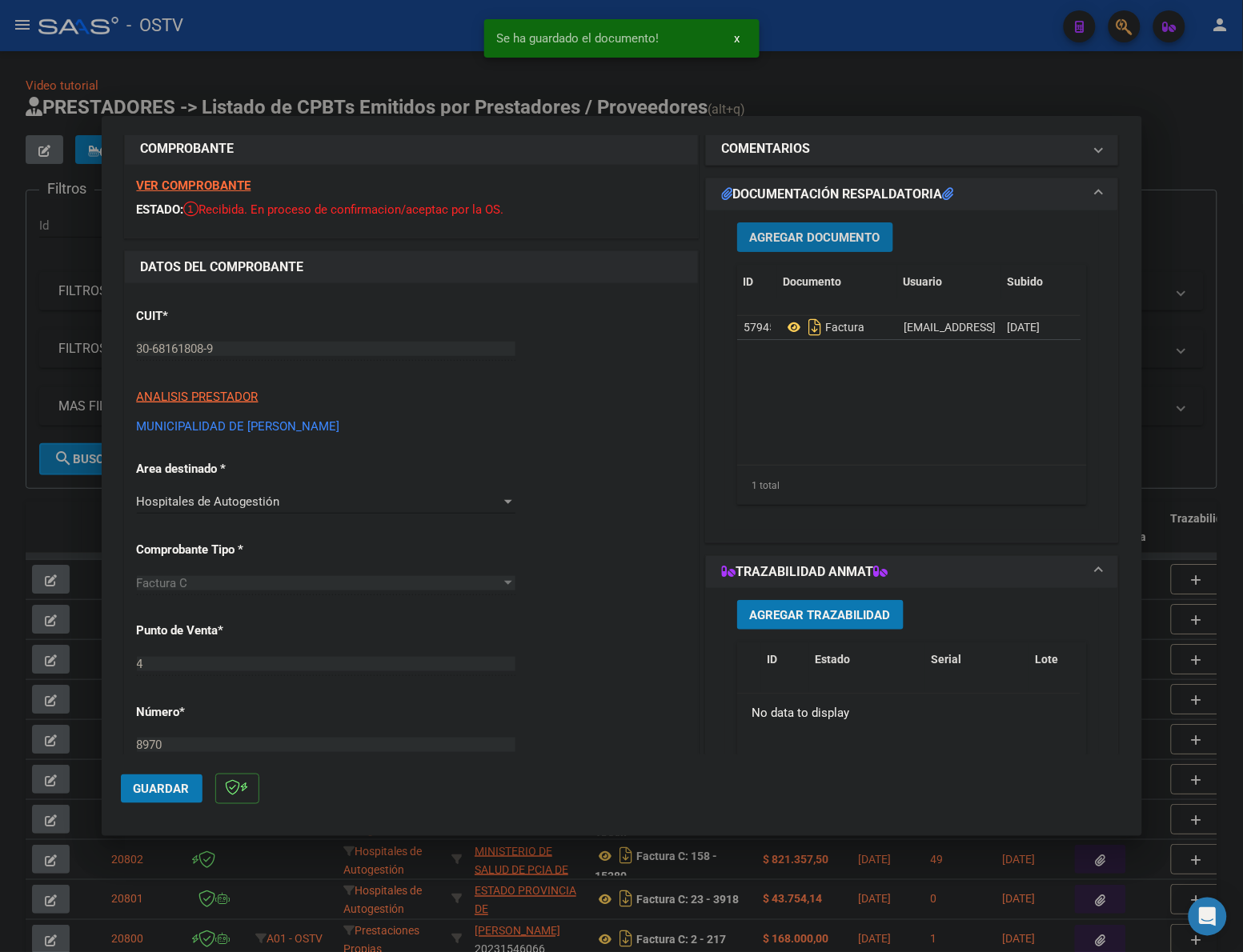
click at [771, 238] on span "Agregar Documento" at bounding box center [815, 237] width 130 height 14
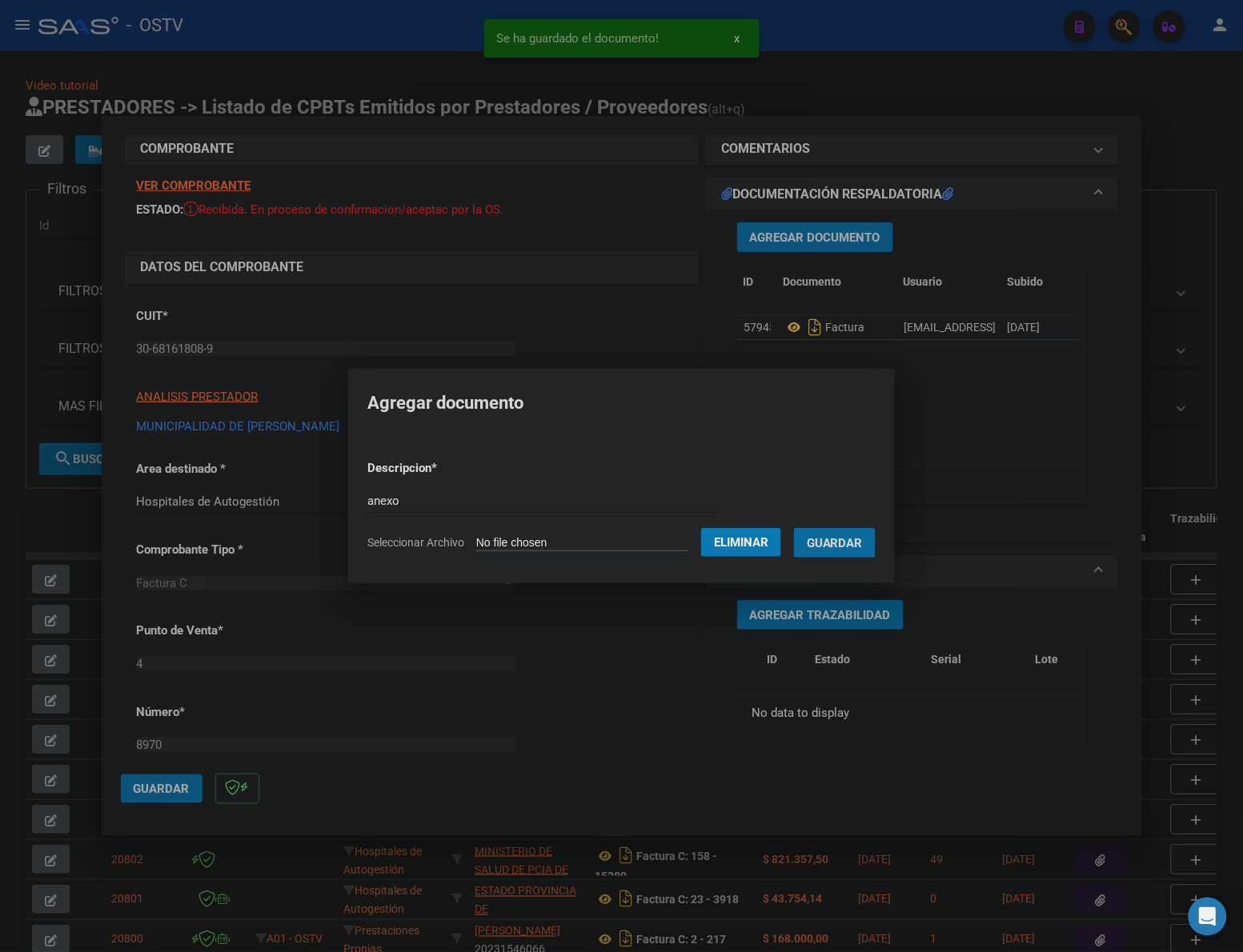
click at [794, 528] on button "Guardar" at bounding box center [835, 542] width 82 height 29
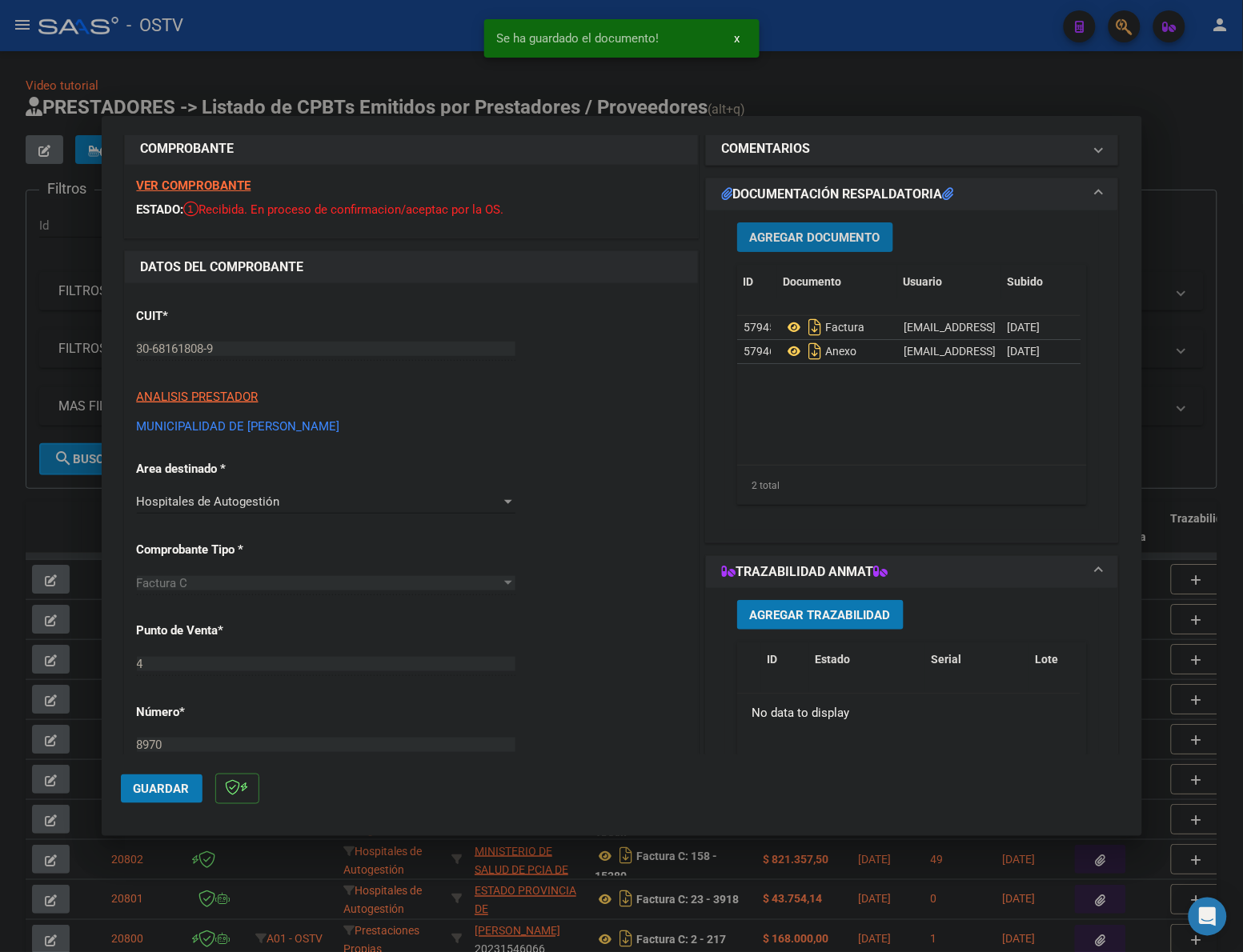
click at [142, 785] on span "Guardar" at bounding box center [161, 788] width 56 height 14
click at [860, 94] on div at bounding box center [622, 476] width 1243 height 952
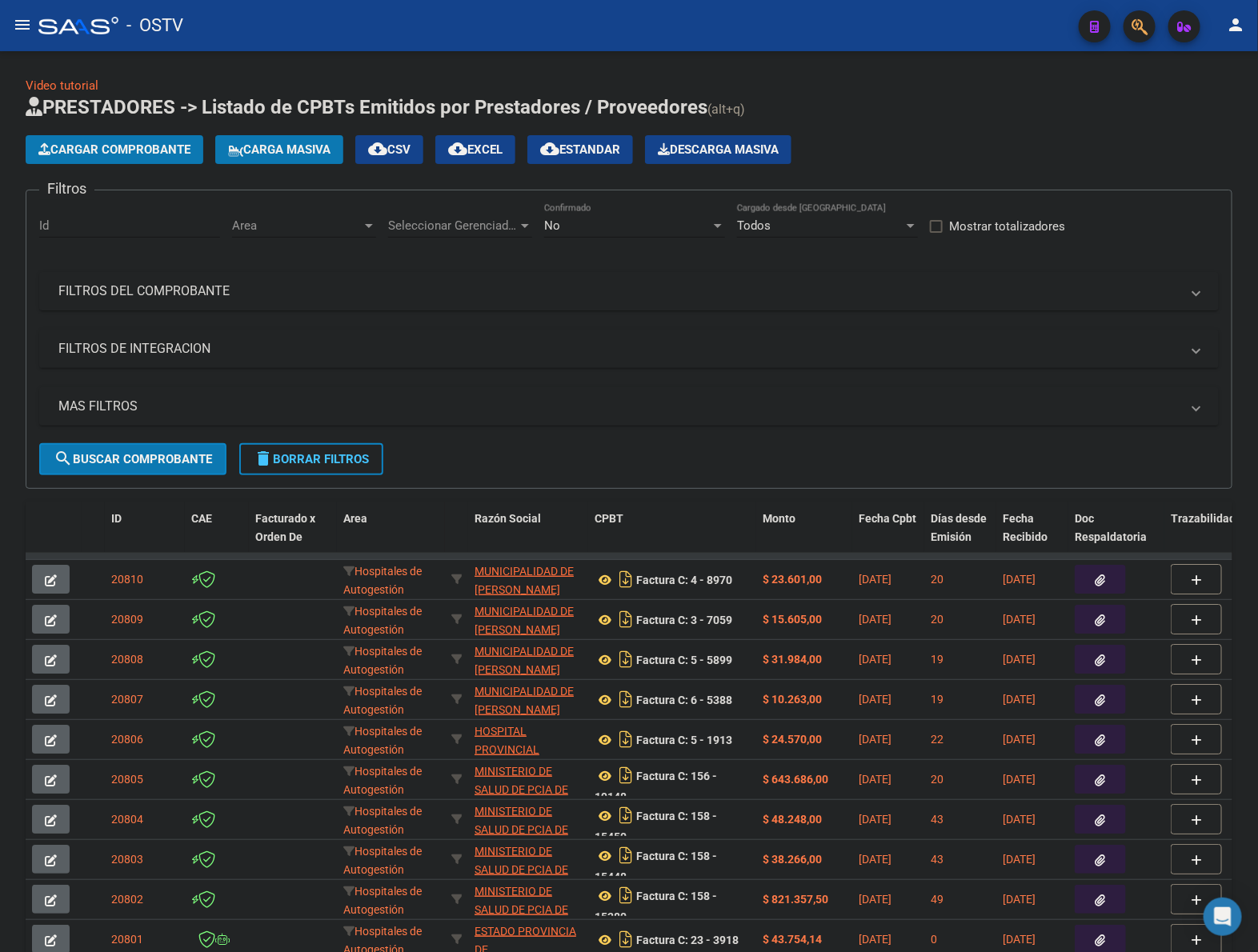
click at [144, 149] on span "Cargar Comprobante" at bounding box center [114, 149] width 152 height 14
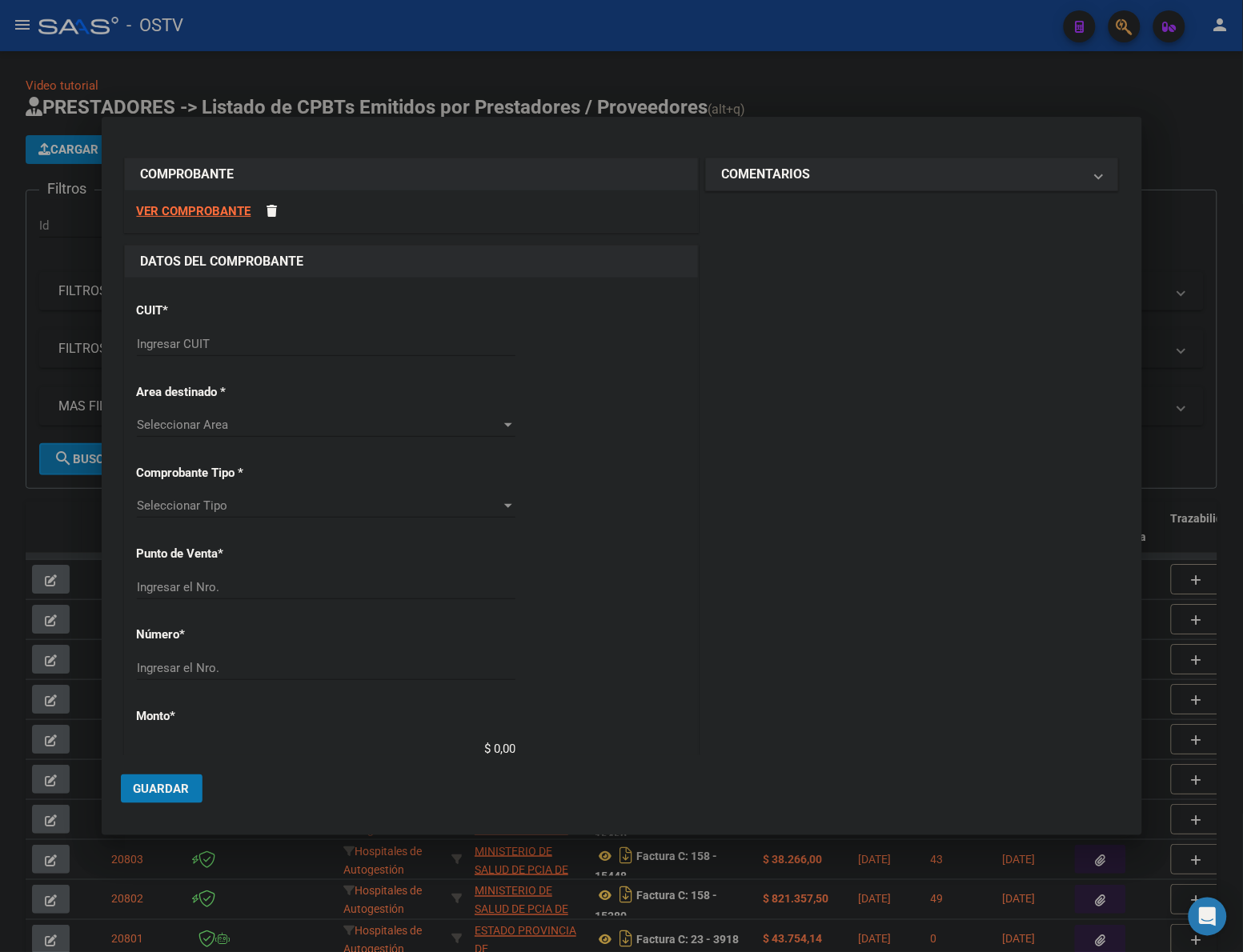
drag, startPoint x: 248, startPoint y: 352, endPoint x: 246, endPoint y: 344, distance: 8.2
click at [246, 347] on div "Ingresar CUIT" at bounding box center [326, 344] width 378 height 24
click at [246, 342] on input "Ingresar CUIT" at bounding box center [326, 343] width 378 height 14
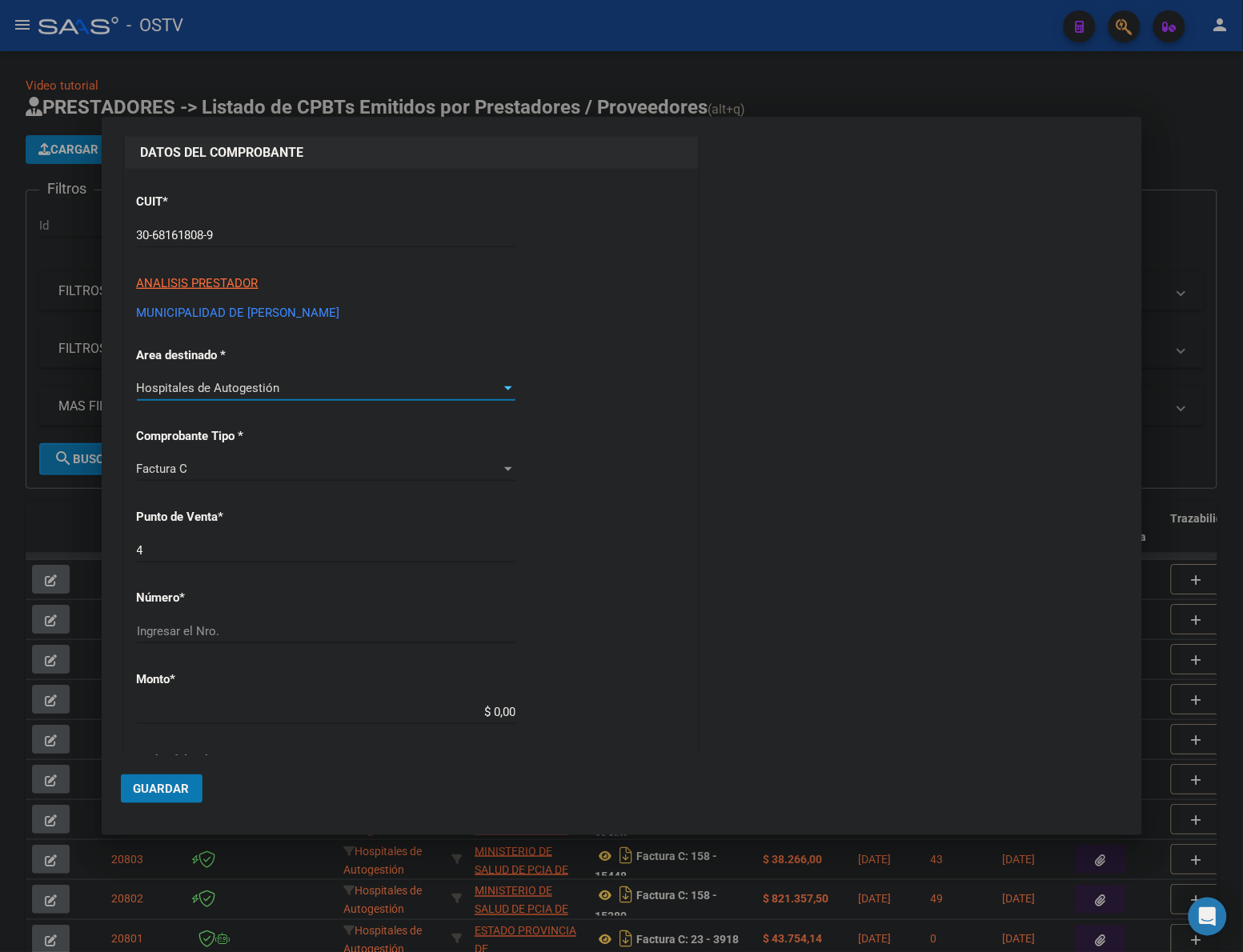
scroll to position [133, 0]
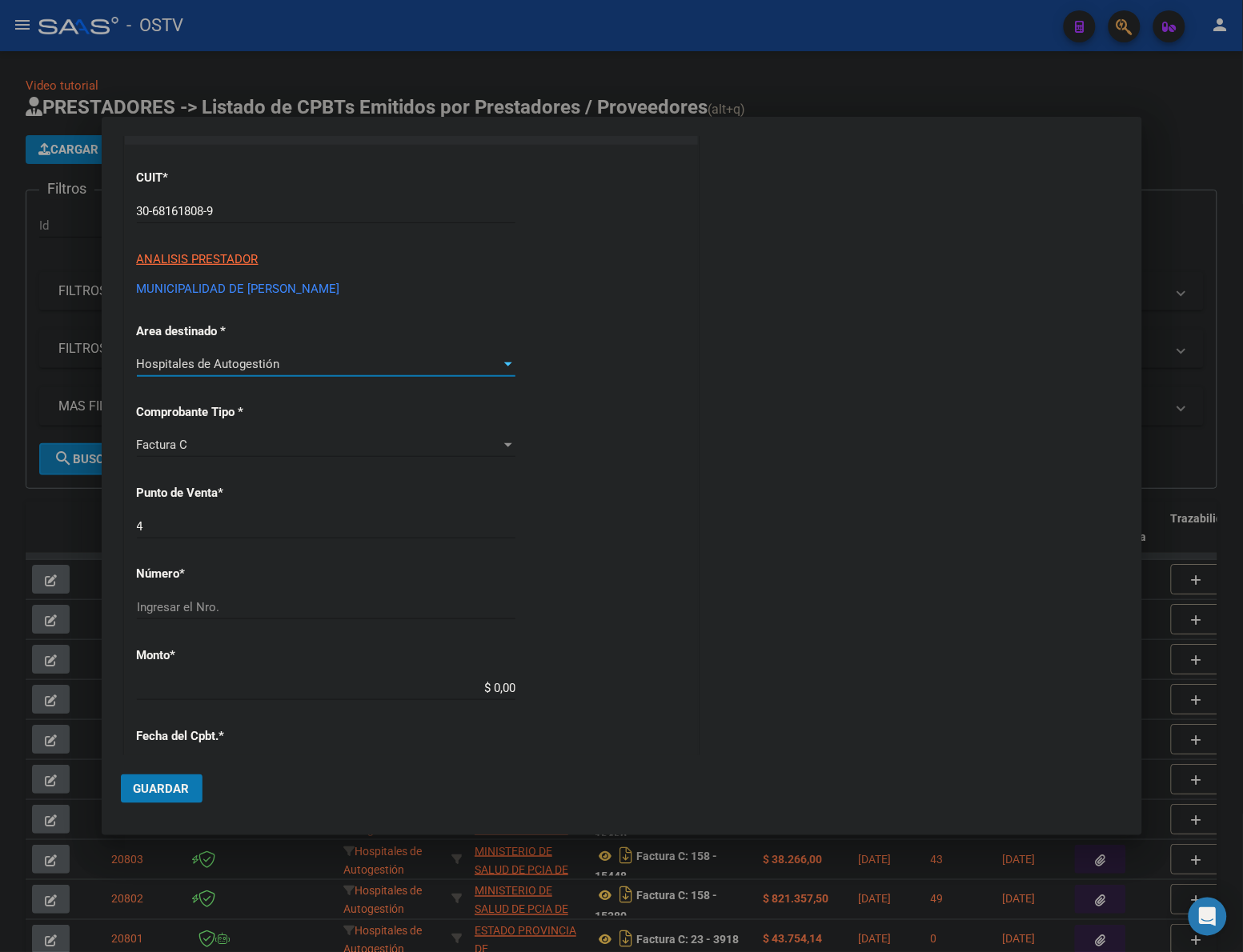
click at [351, 534] on div "4 Ingresar el Nro." at bounding box center [326, 526] width 378 height 24
click at [351, 529] on input "4" at bounding box center [326, 526] width 378 height 14
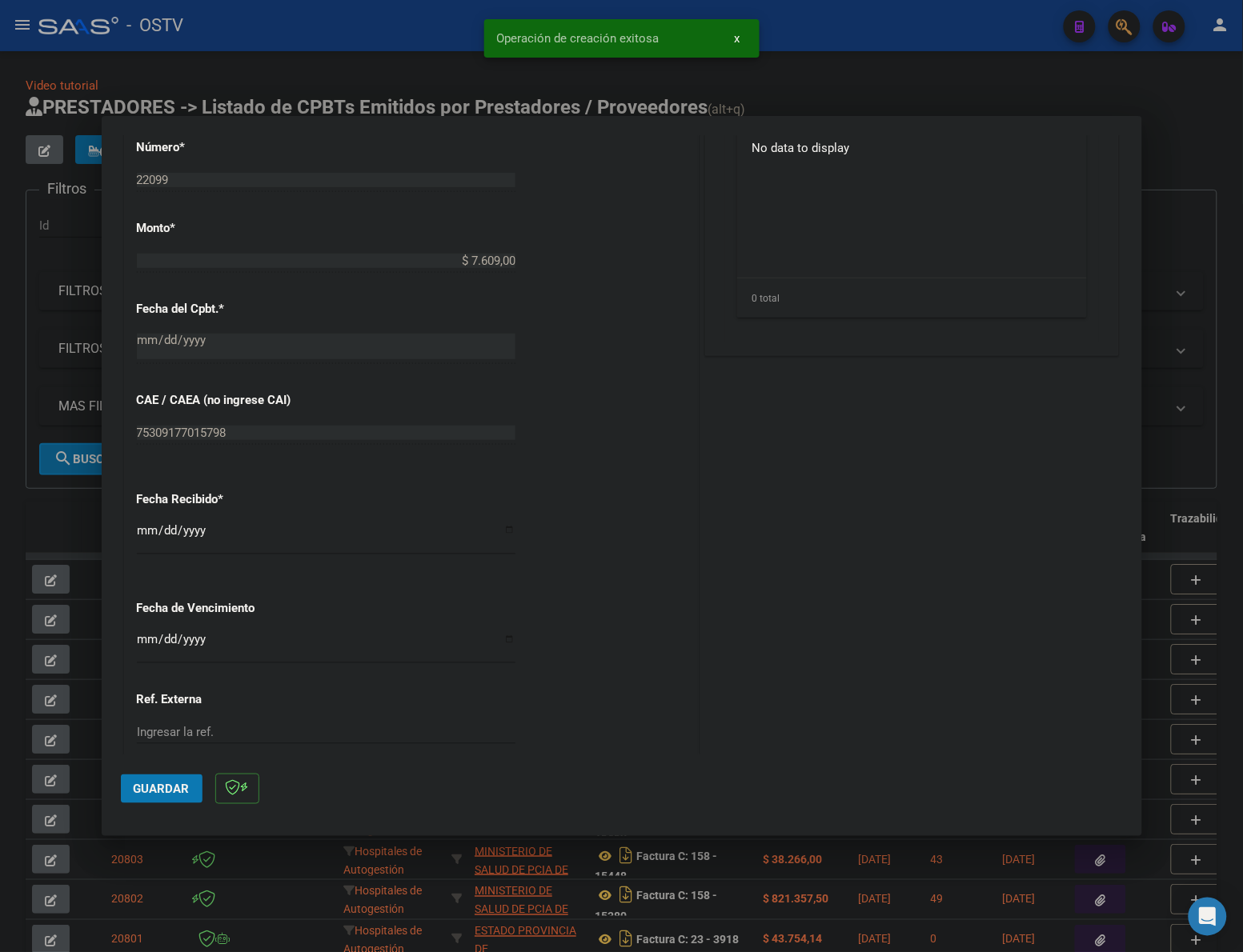
scroll to position [692, 0]
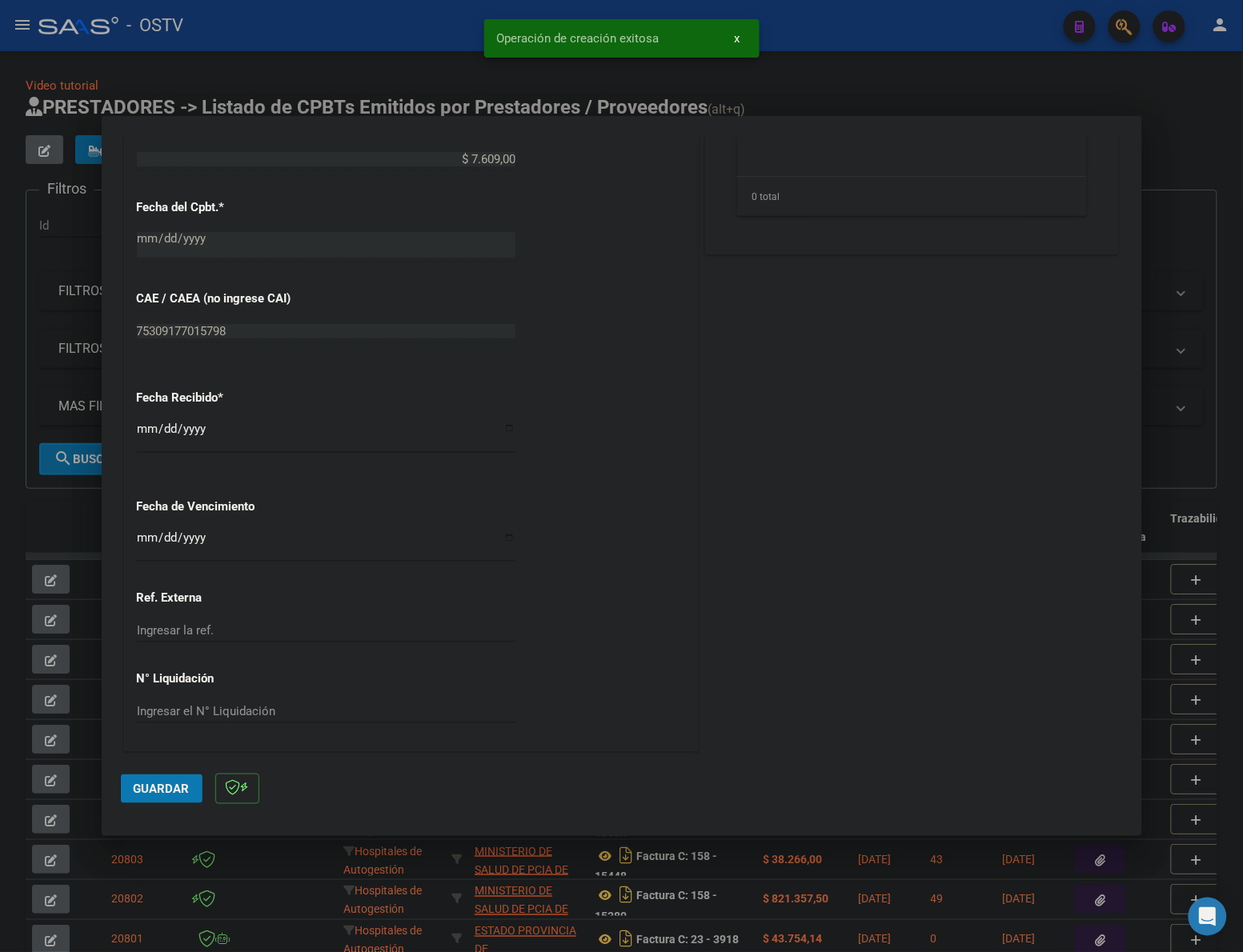
click at [149, 418] on div "[DATE] Ingresar la fecha" at bounding box center [326, 435] width 378 height 34
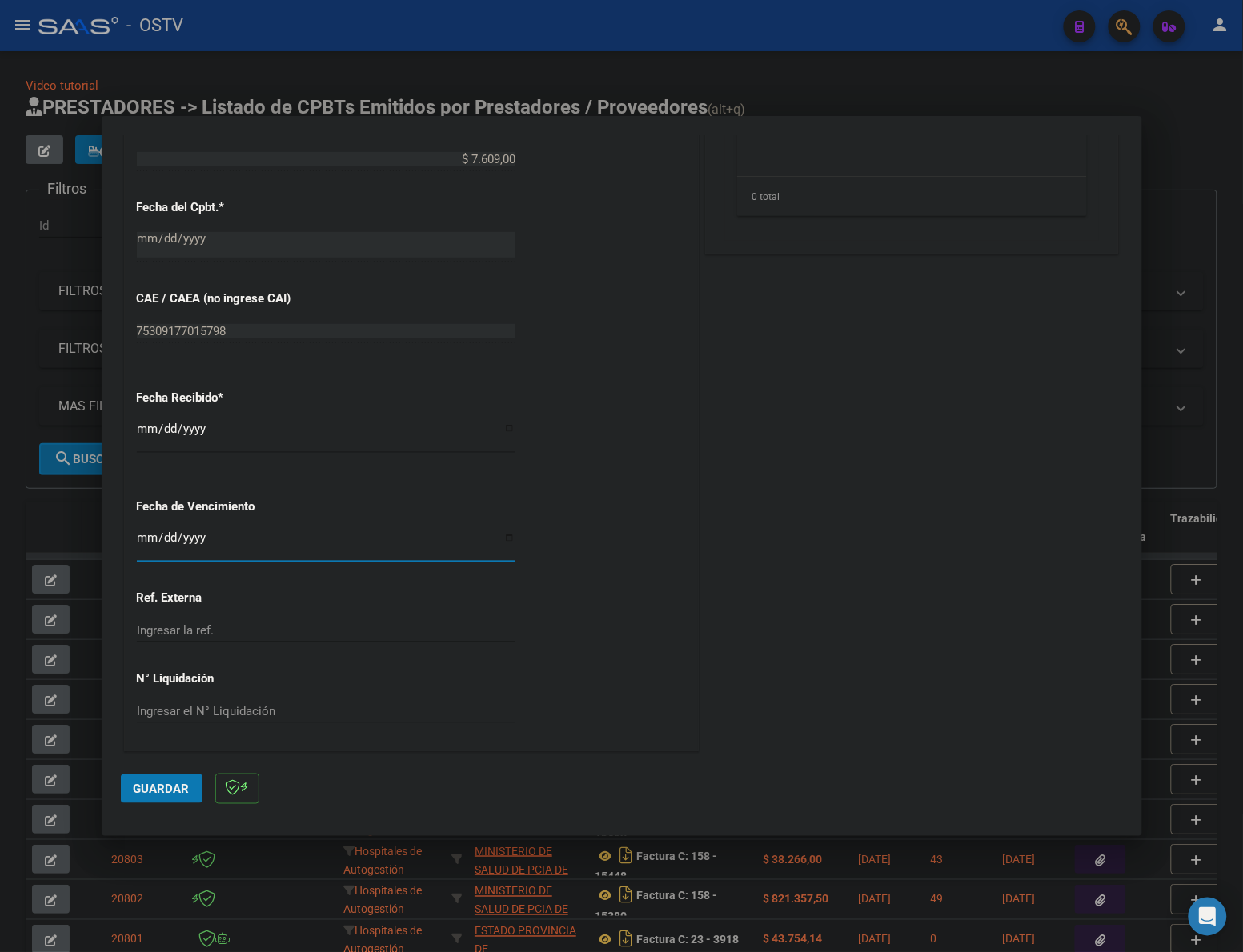
click at [155, 788] on span "Guardar" at bounding box center [161, 788] width 56 height 14
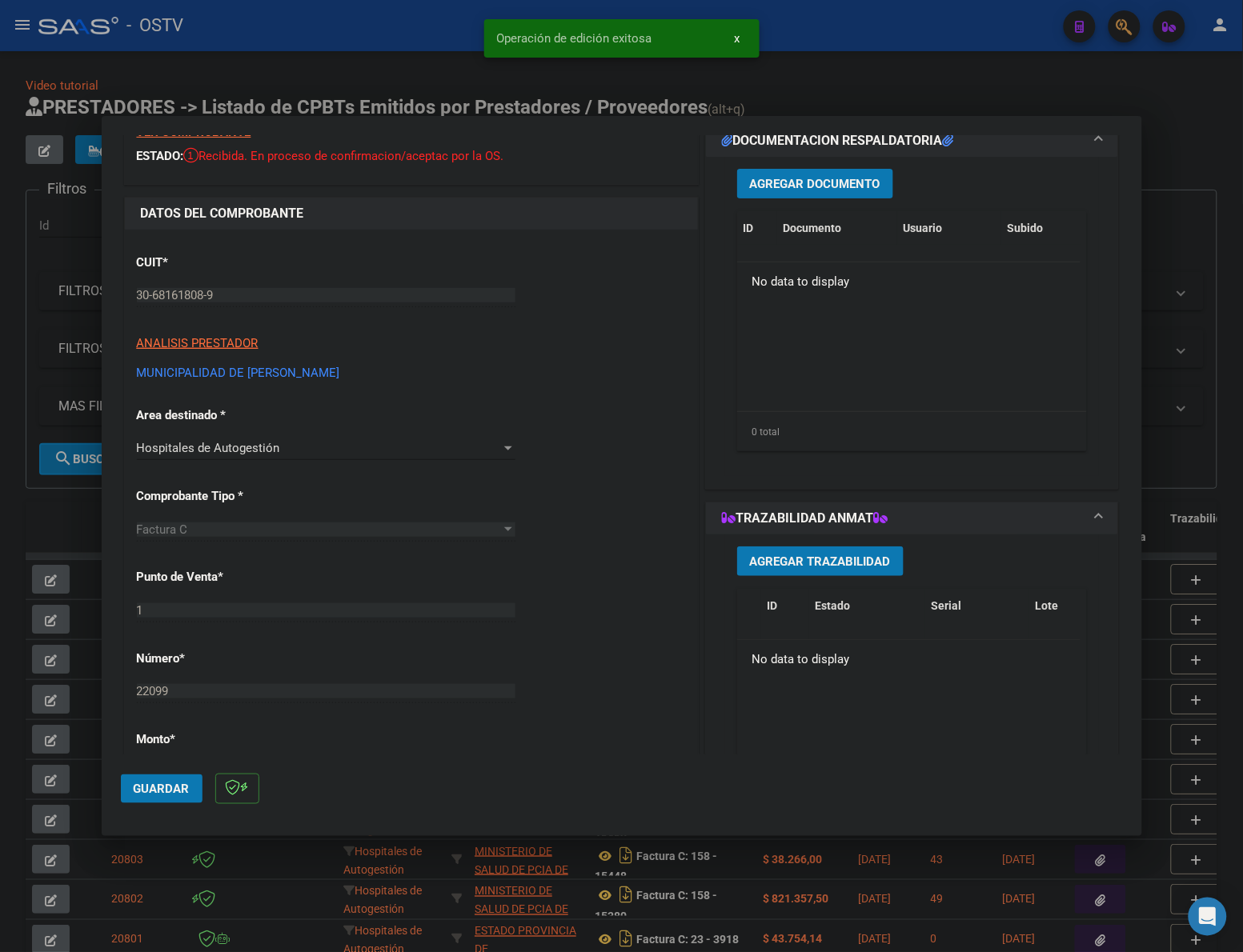
scroll to position [0, 0]
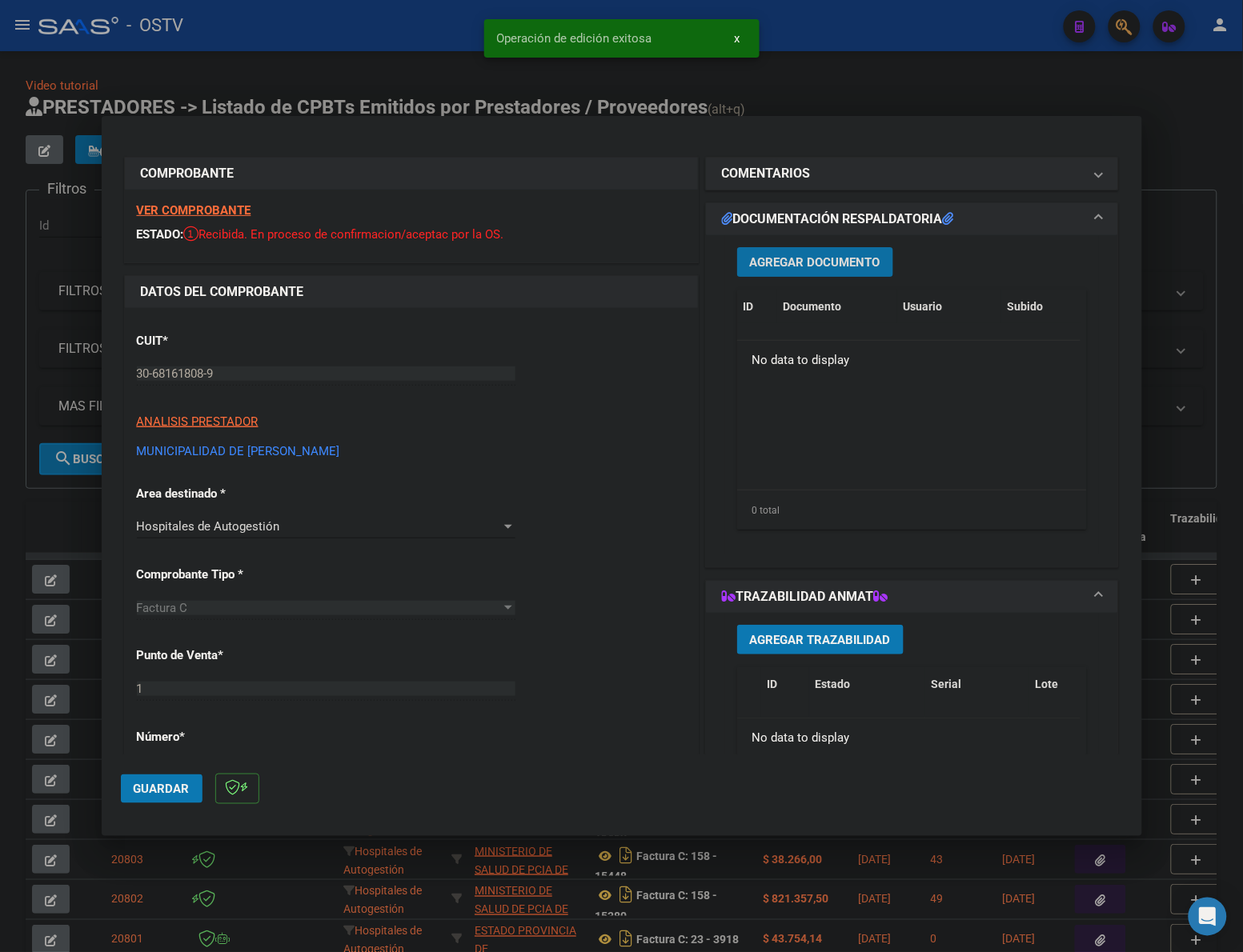
click at [862, 258] on span "Agregar Documento" at bounding box center [815, 262] width 130 height 14
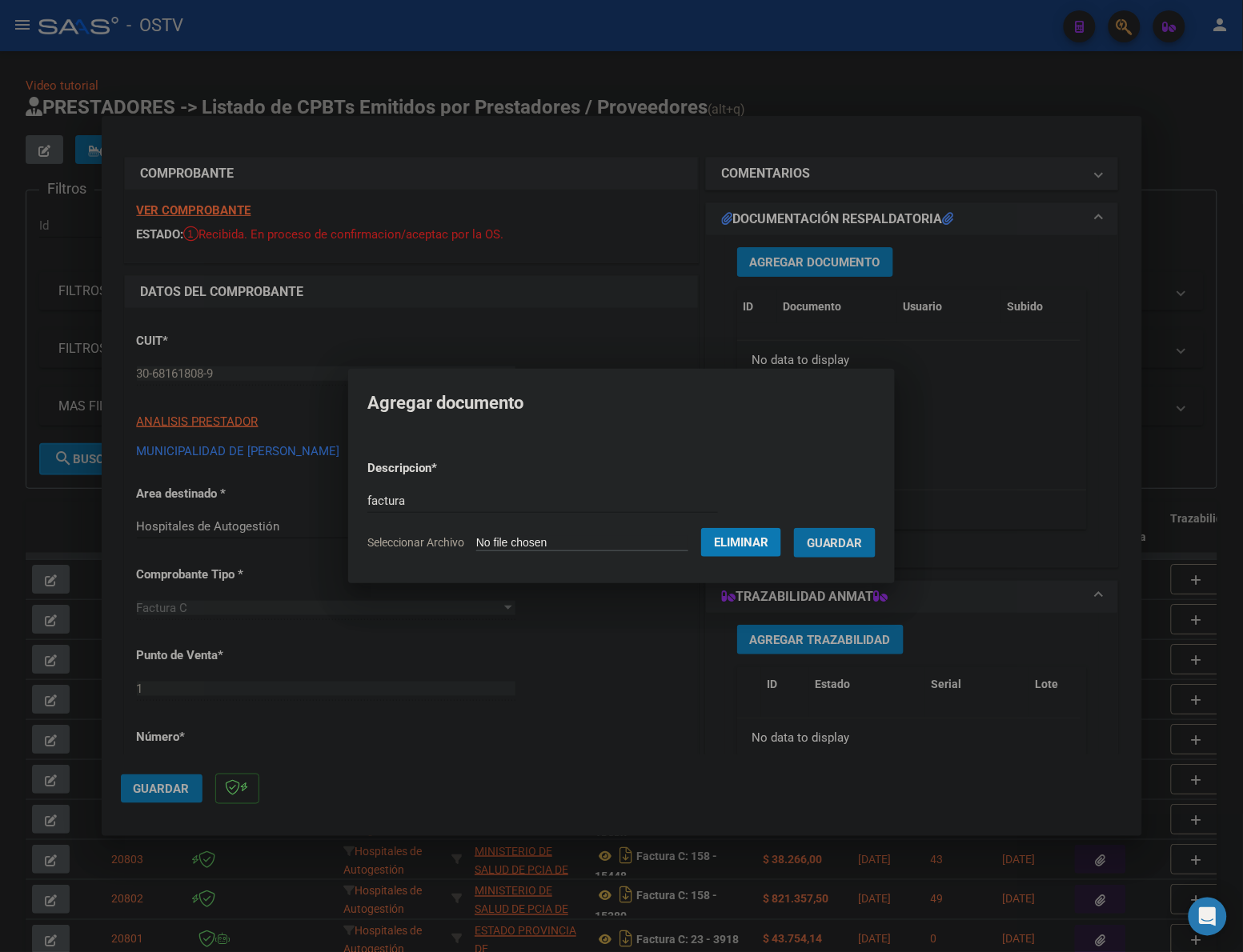
click at [794, 528] on button "Guardar" at bounding box center [835, 542] width 82 height 29
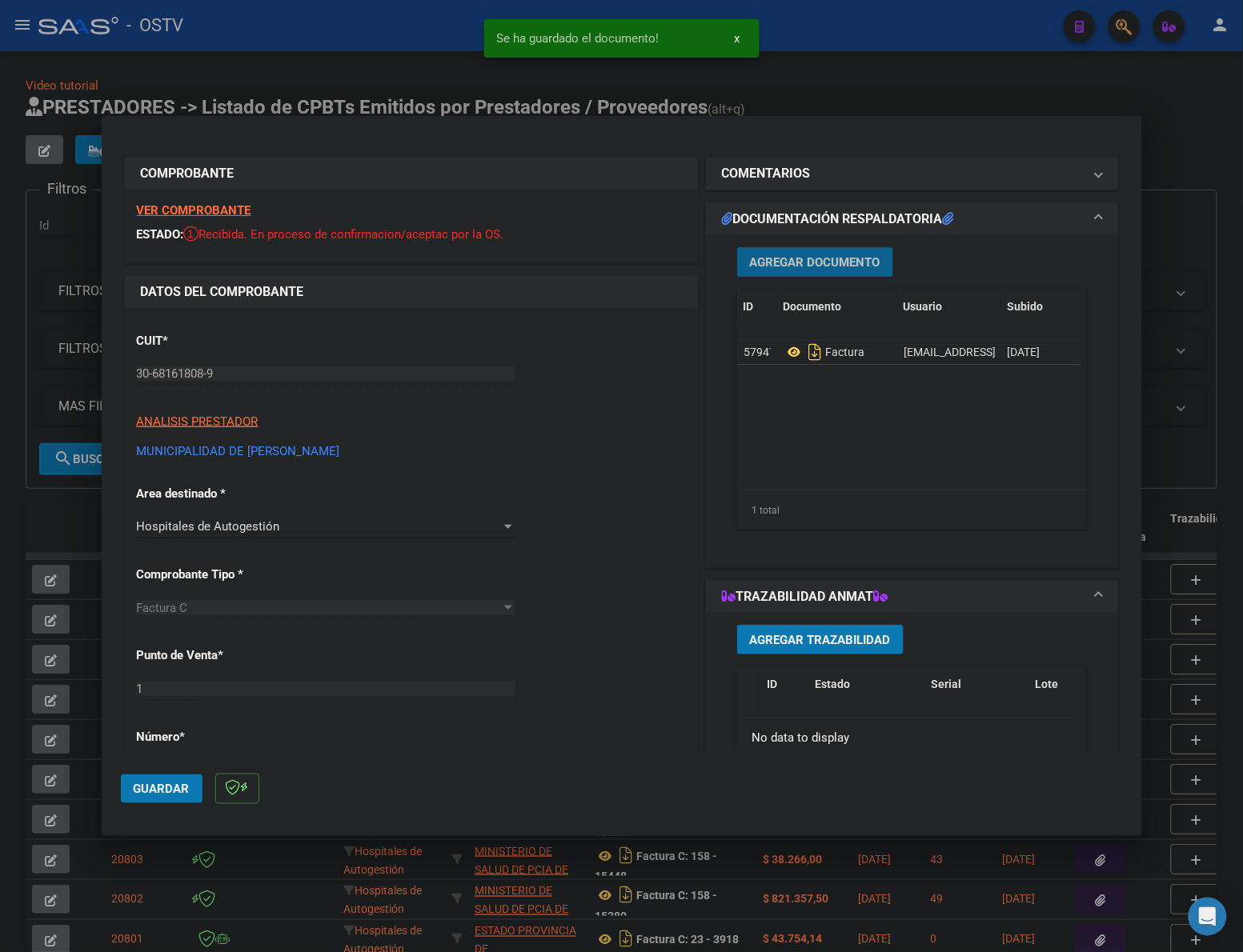
click at [853, 253] on button "Agregar Documento" at bounding box center [814, 261] width 156 height 29
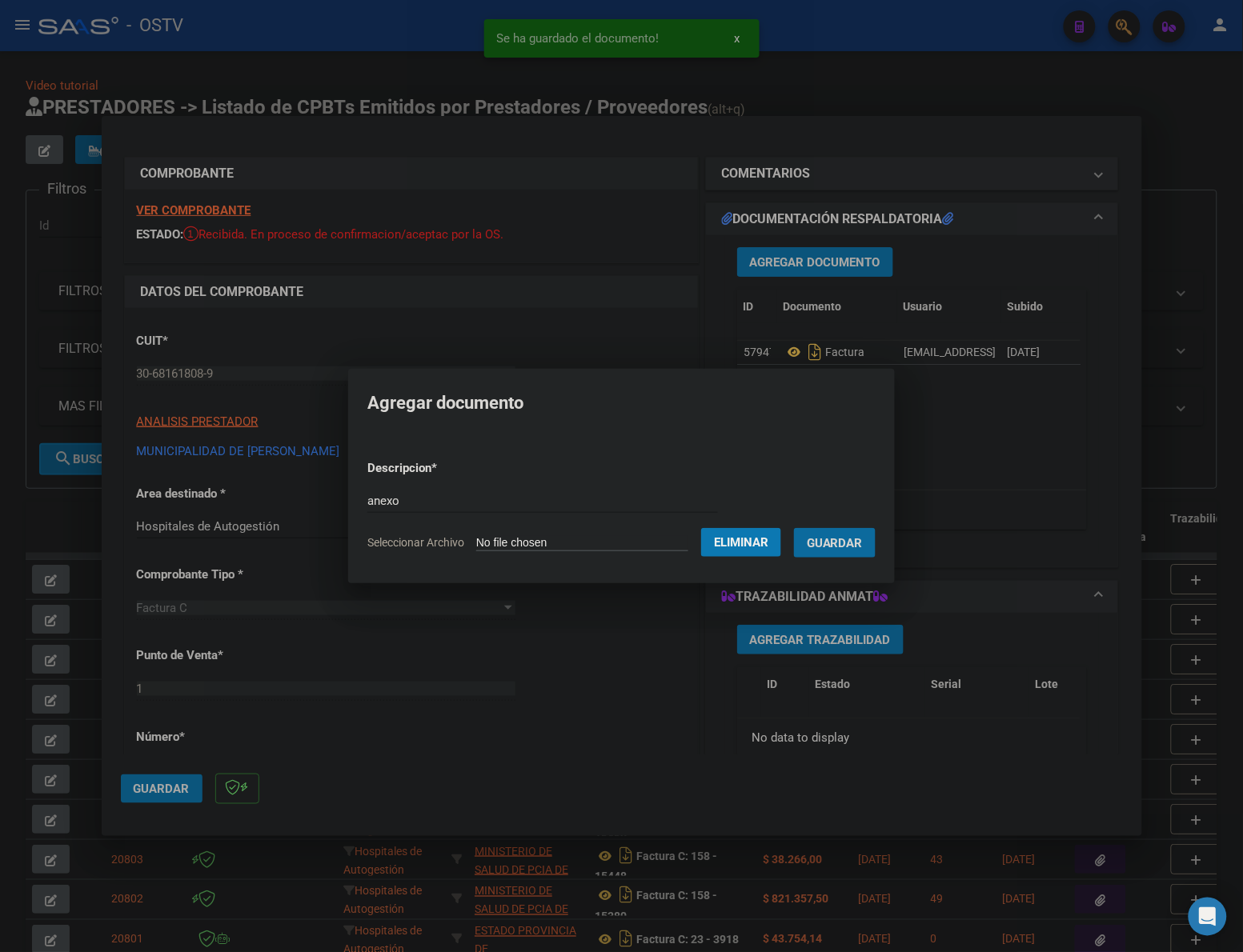
click at [794, 528] on button "Guardar" at bounding box center [835, 542] width 82 height 29
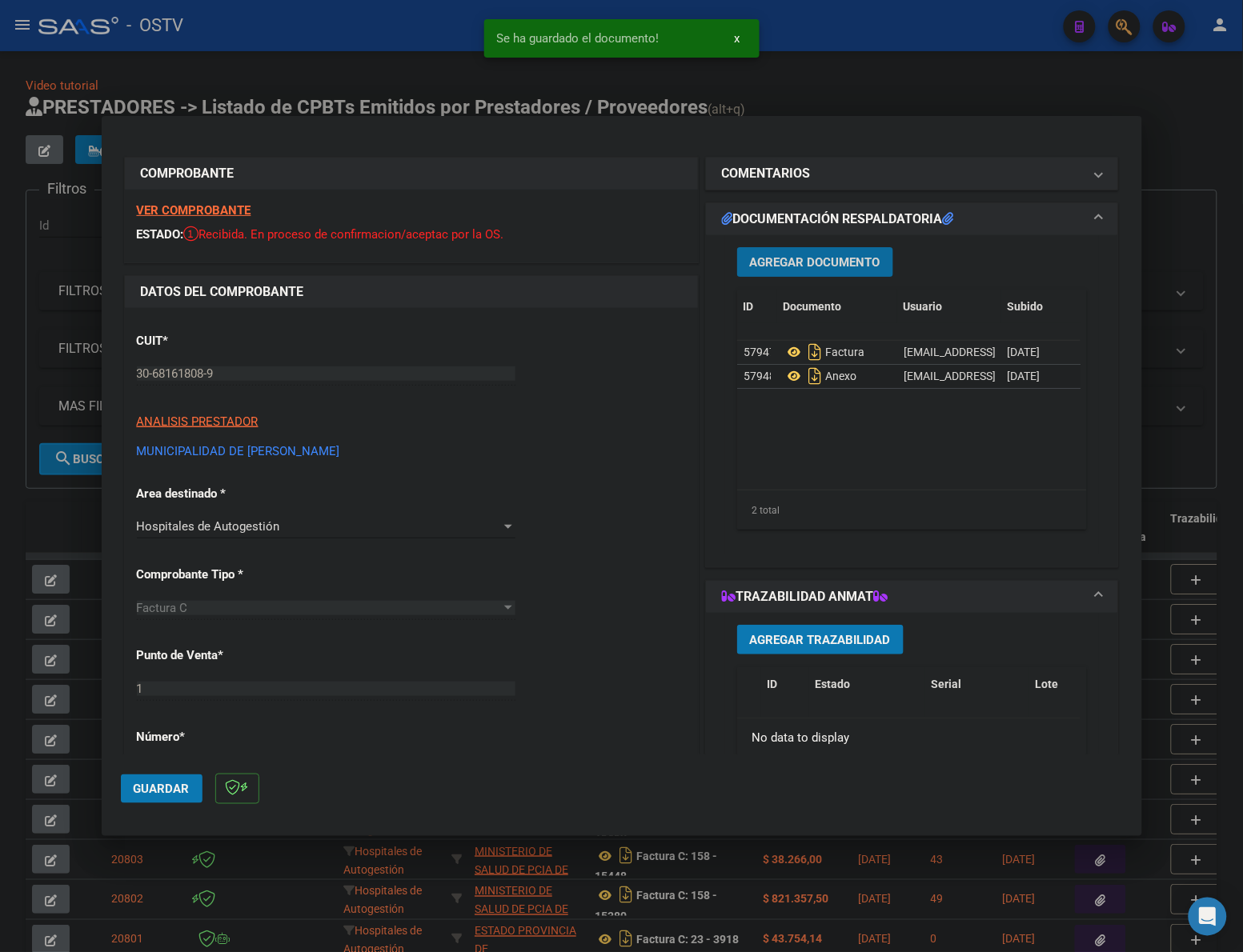
click at [158, 794] on span "Guardar" at bounding box center [161, 788] width 56 height 14
click at [862, 88] on div at bounding box center [622, 476] width 1243 height 952
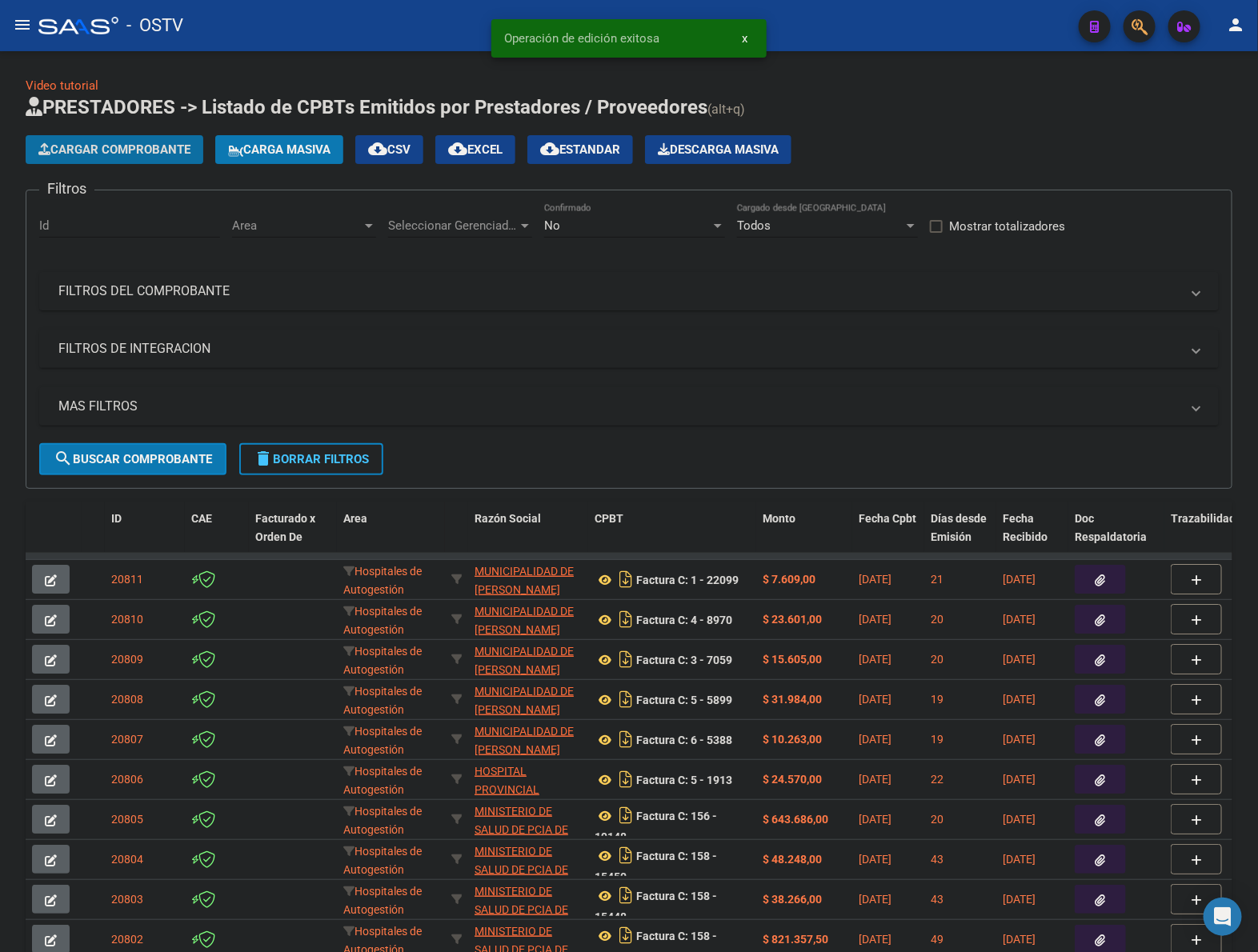
click at [109, 146] on span "Cargar Comprobante" at bounding box center [114, 149] width 152 height 14
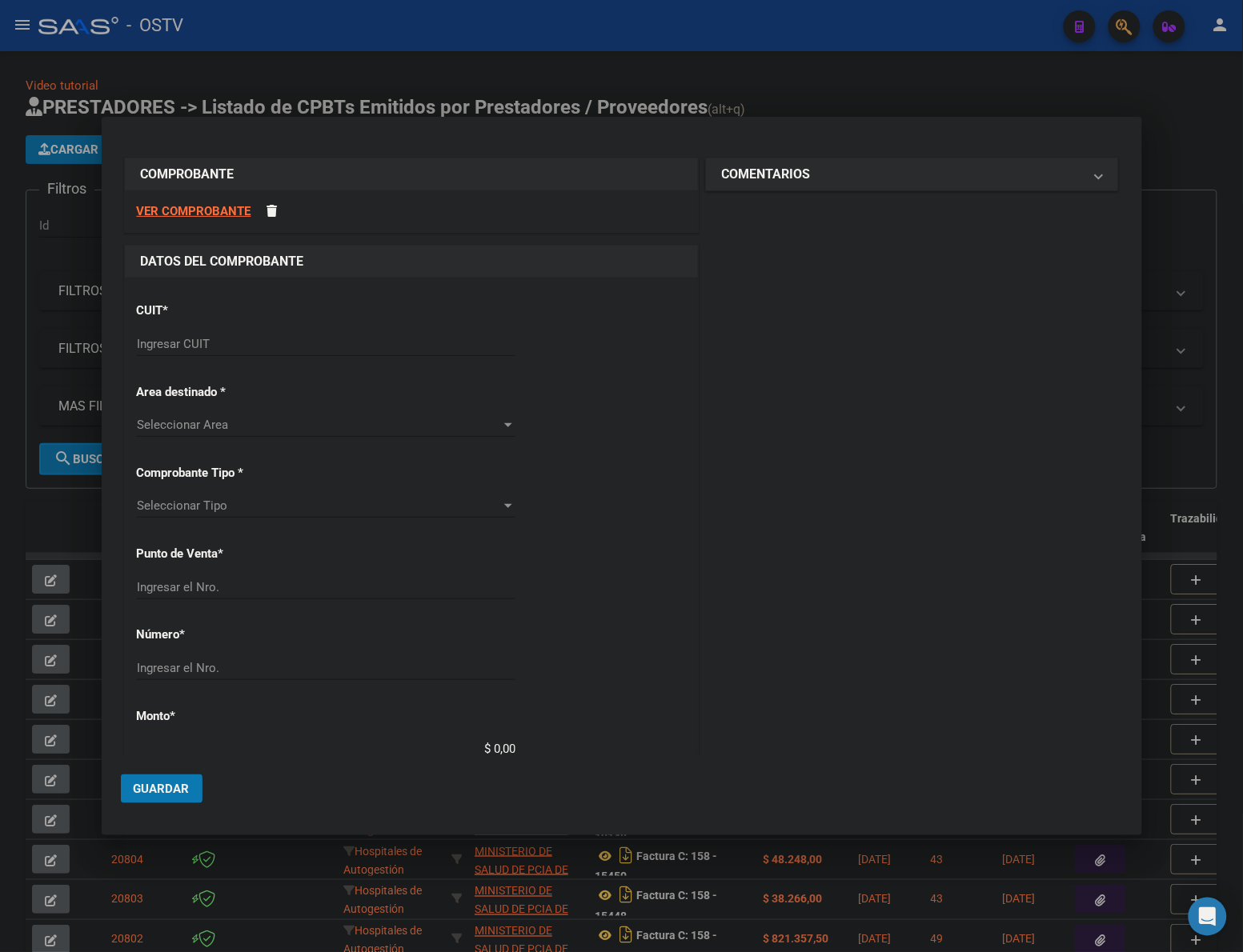
click at [376, 334] on div "Ingresar CUIT" at bounding box center [326, 344] width 378 height 24
click at [378, 346] on input "Ingresar CUIT" at bounding box center [326, 343] width 378 height 14
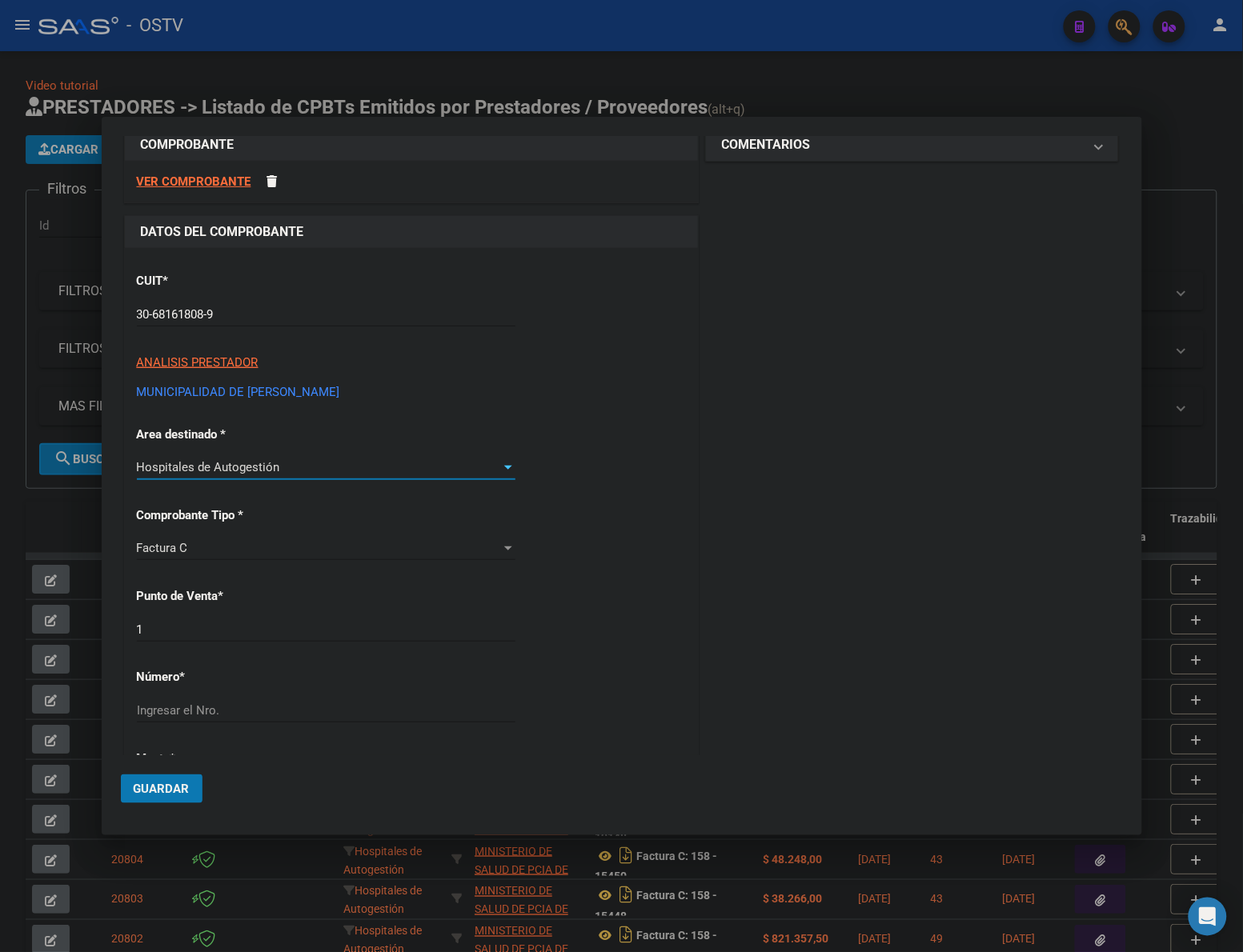
scroll to position [100, 0]
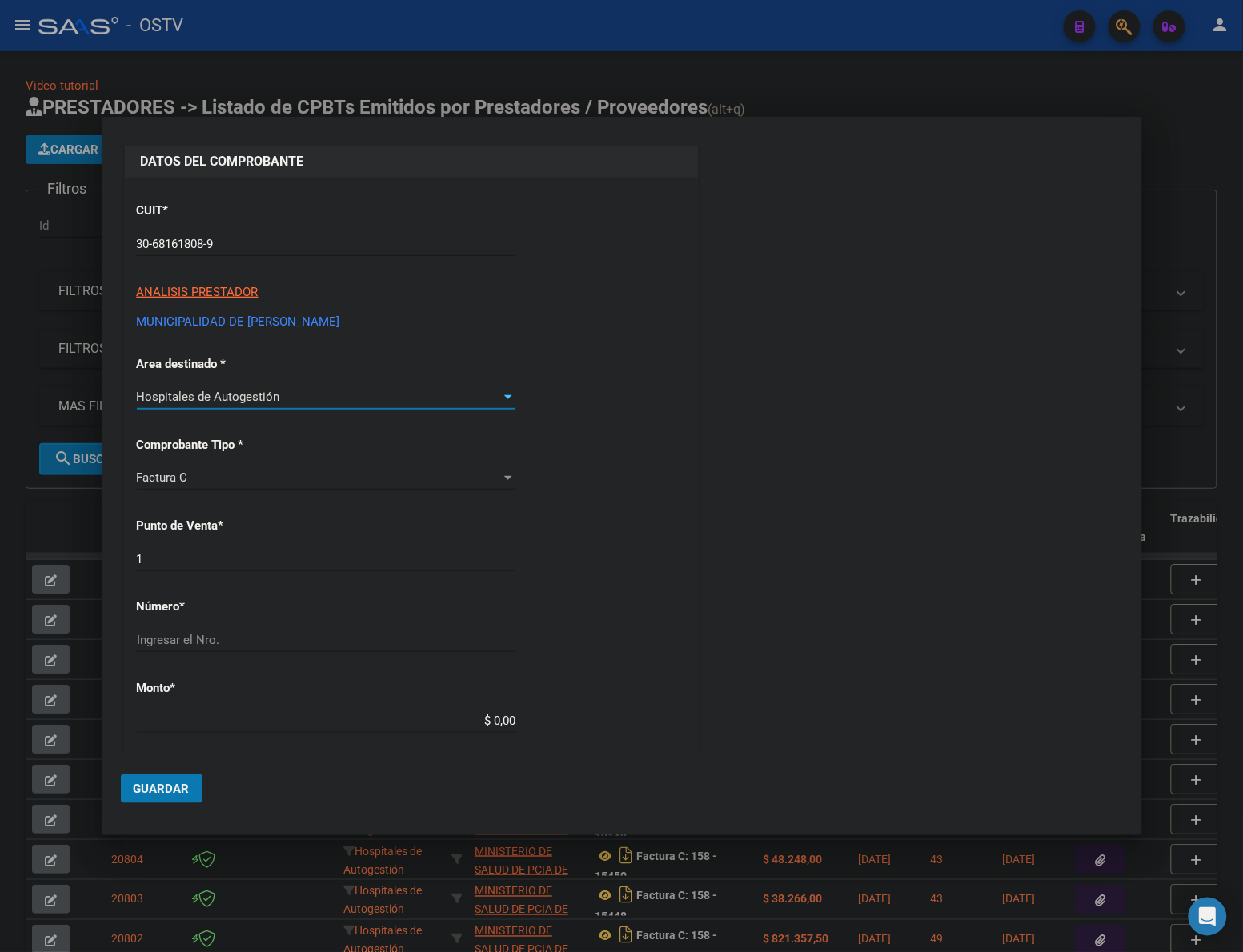
click at [286, 558] on input "1" at bounding box center [326, 559] width 378 height 14
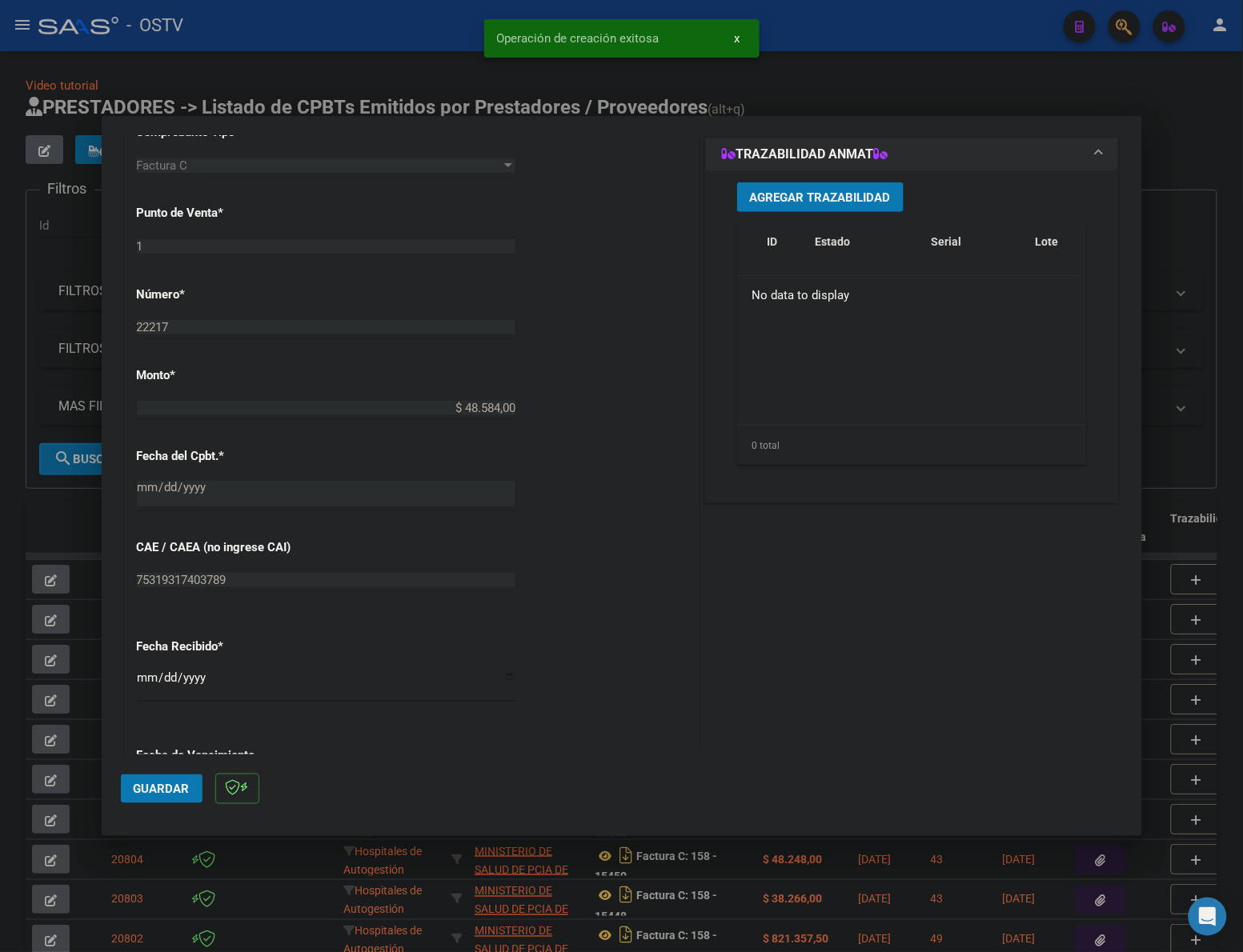
scroll to position [692, 0]
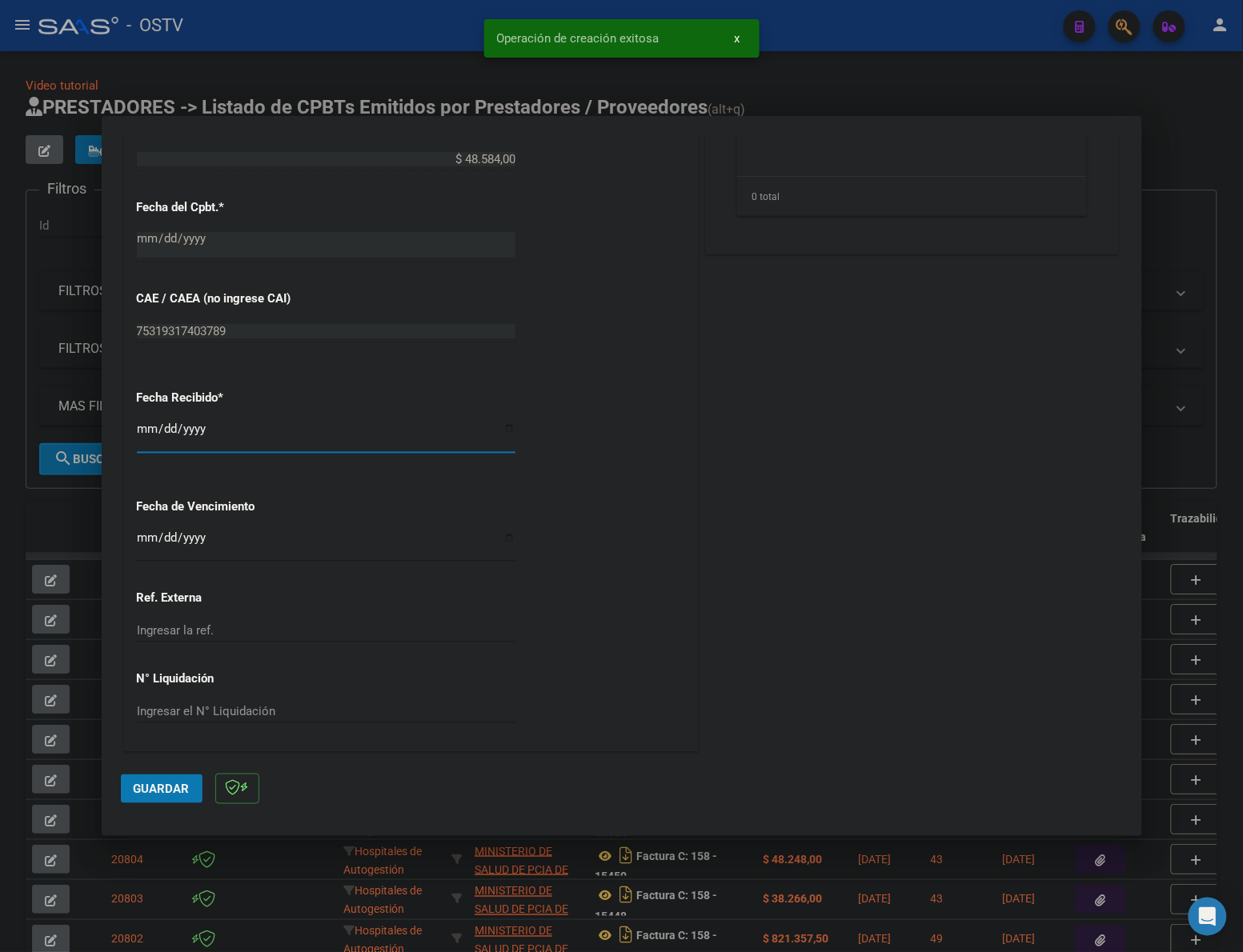
click at [142, 429] on input "[DATE]" at bounding box center [326, 435] width 378 height 26
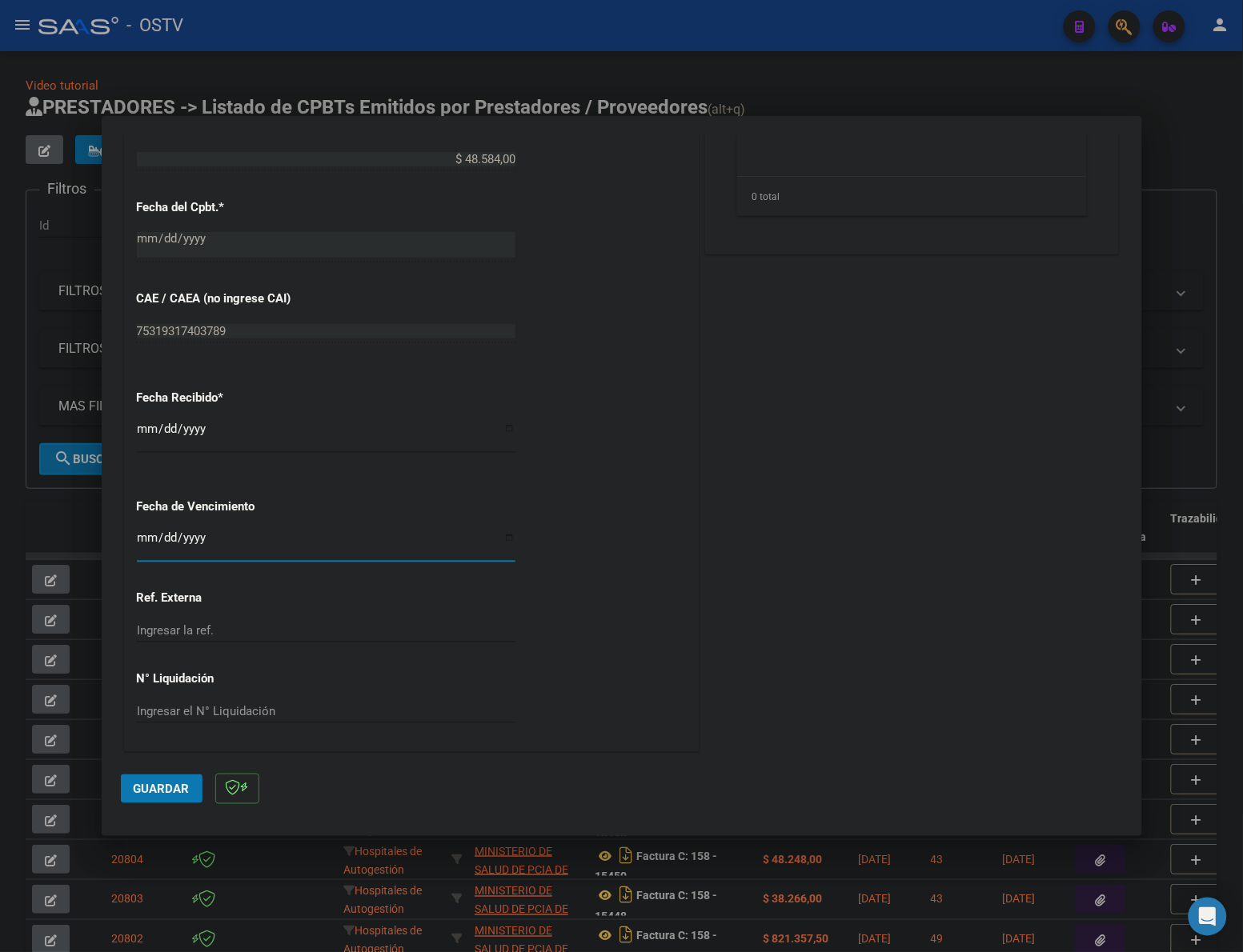
click at [129, 782] on button "Guardar" at bounding box center [162, 788] width 82 height 28
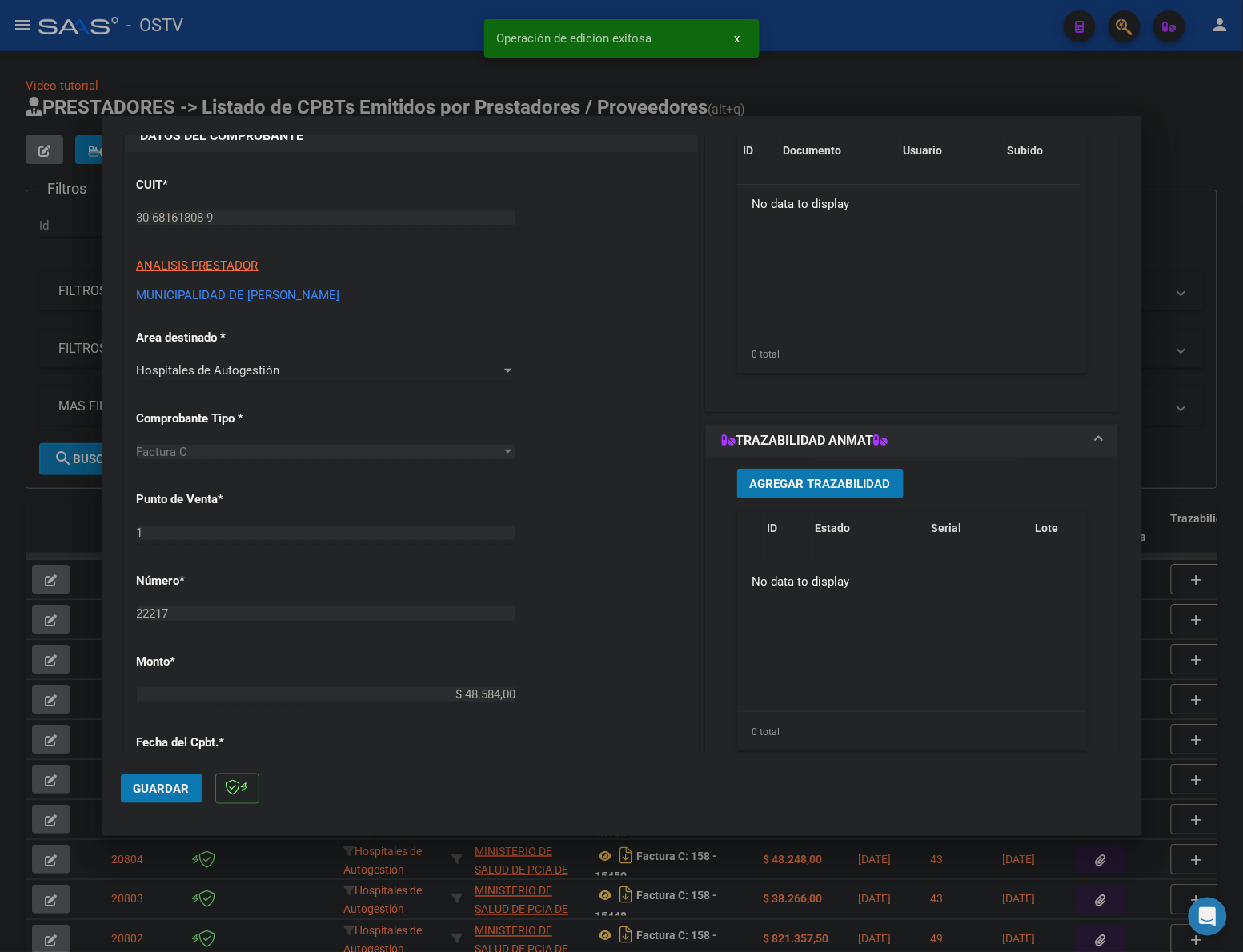
scroll to position [92, 0]
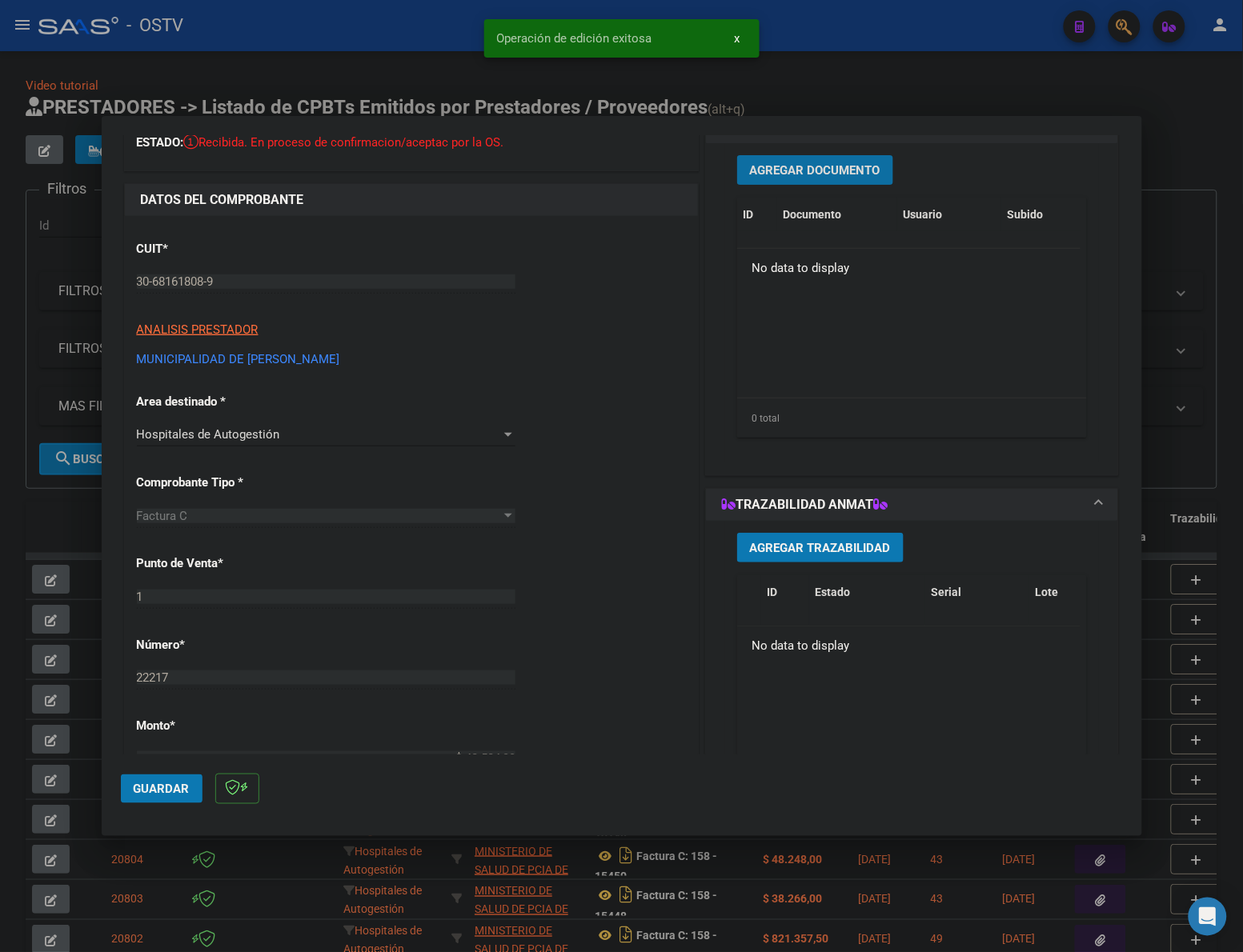
click at [799, 174] on span "Agregar Documento" at bounding box center [815, 170] width 130 height 14
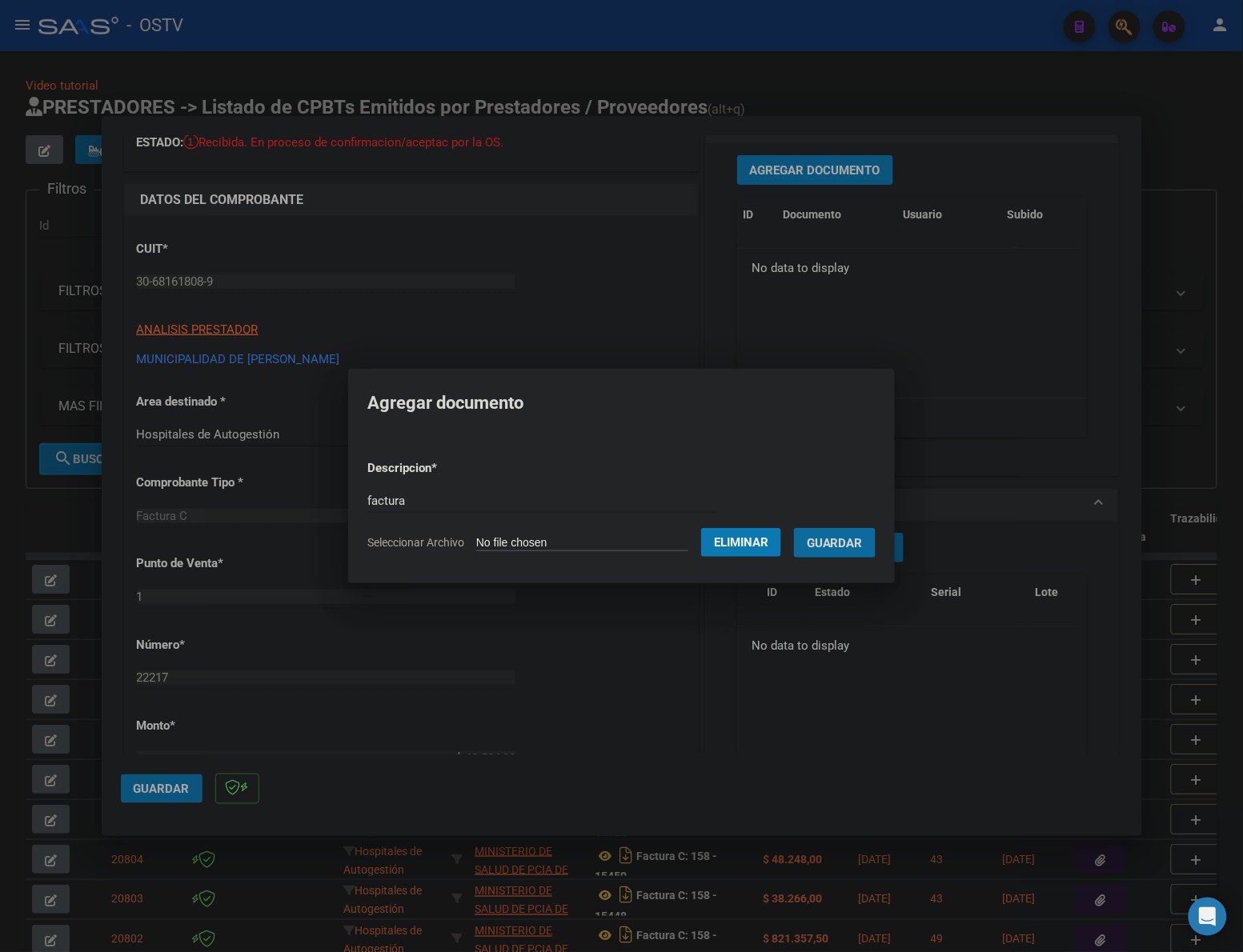
click at [794, 528] on button "Guardar" at bounding box center [835, 542] width 82 height 29
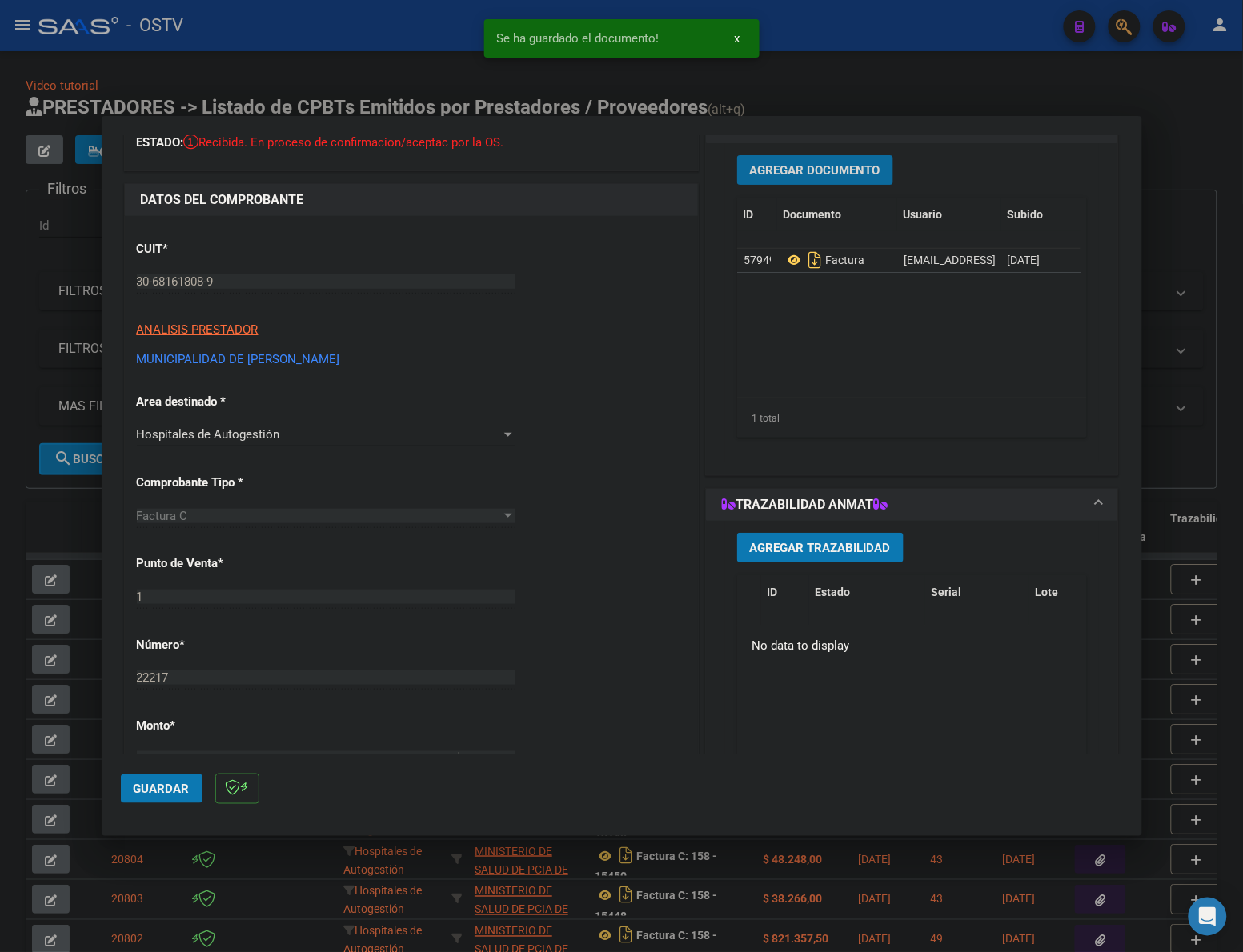
click at [817, 170] on span "Agregar Documento" at bounding box center [815, 170] width 130 height 14
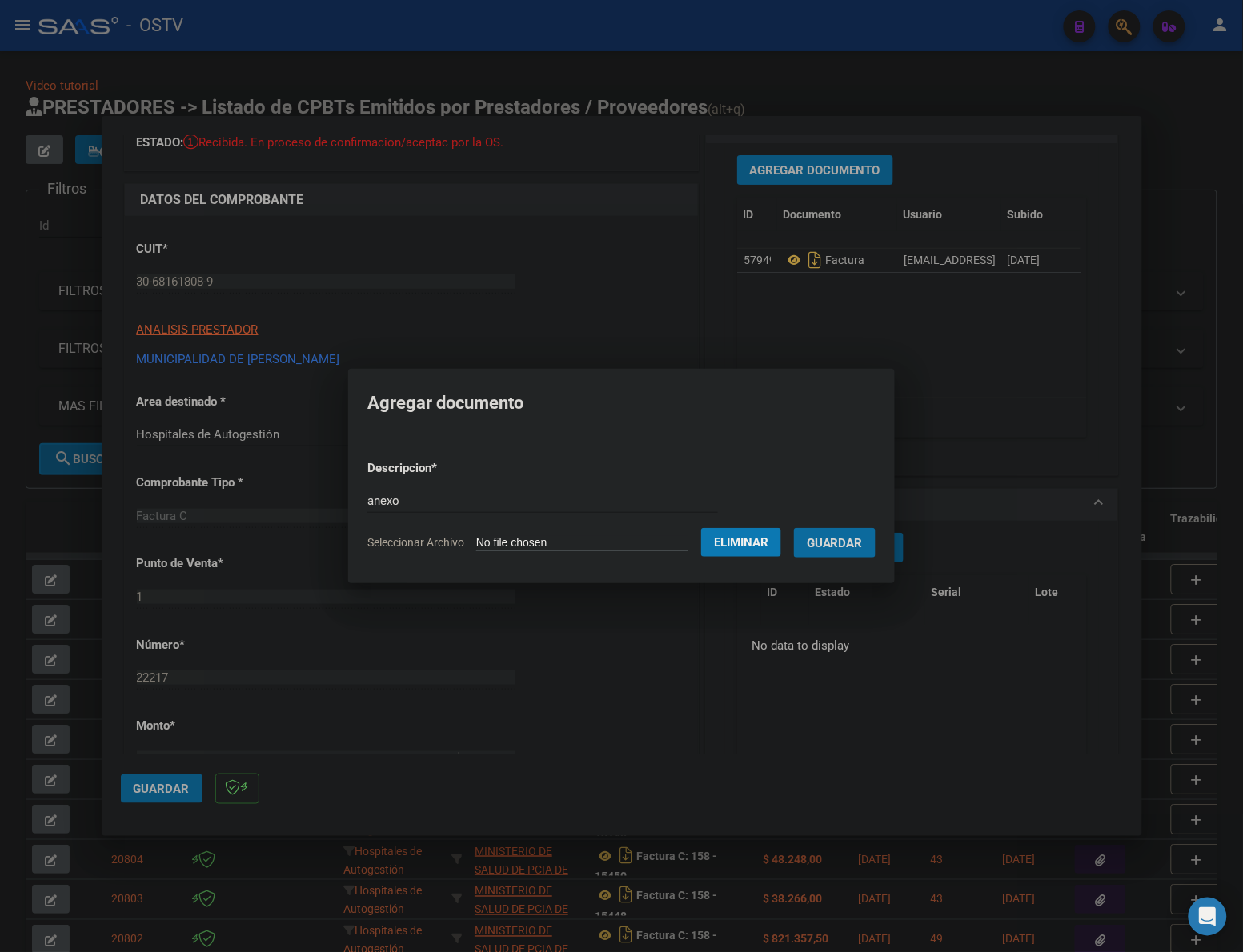
click at [794, 528] on button "Guardar" at bounding box center [835, 542] width 82 height 29
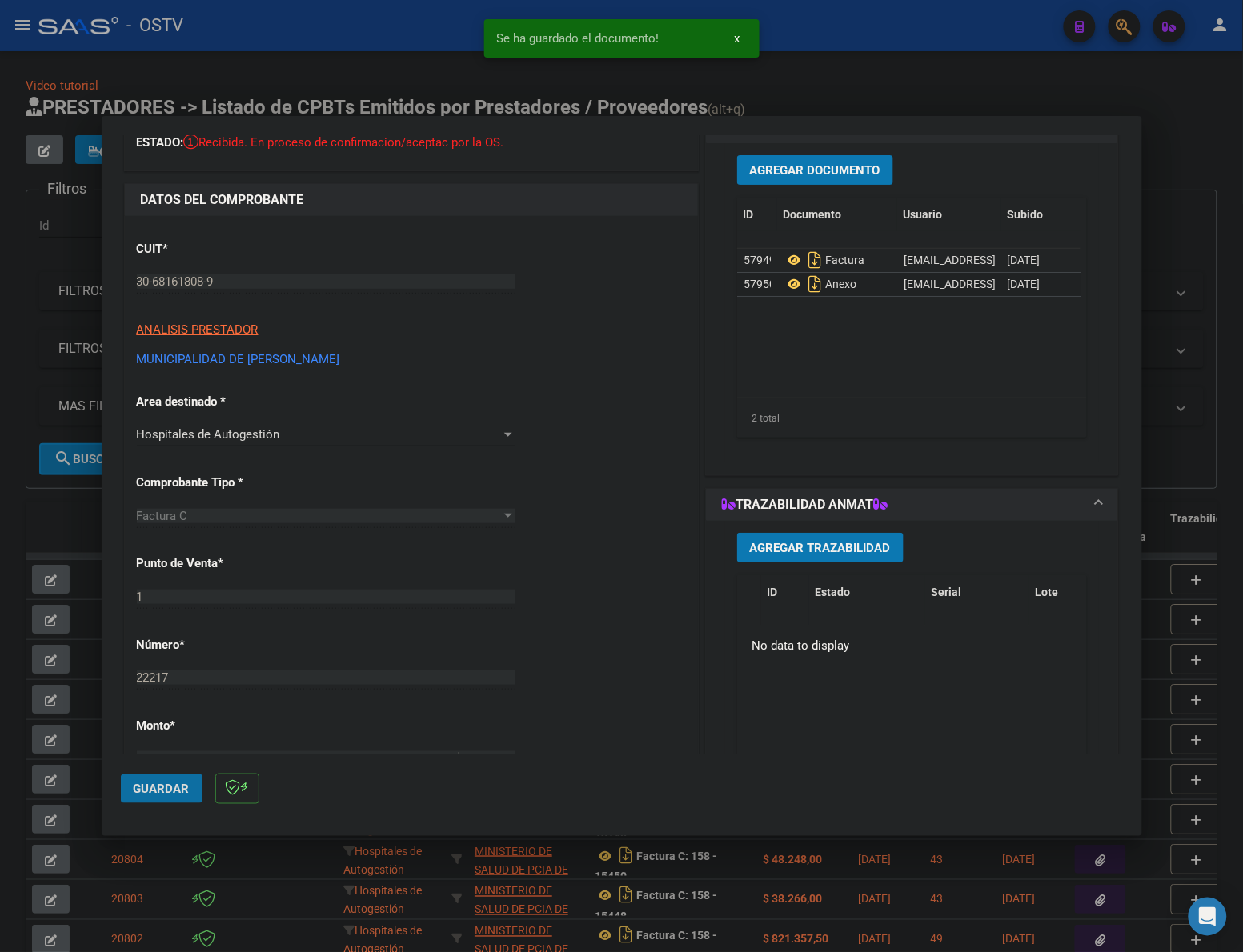
drag, startPoint x: 179, startPoint y: 786, endPoint x: 1160, endPoint y: 436, distance: 1041.6
click at [179, 784] on span "Guardar" at bounding box center [161, 788] width 56 height 14
click at [827, 92] on div at bounding box center [622, 476] width 1243 height 952
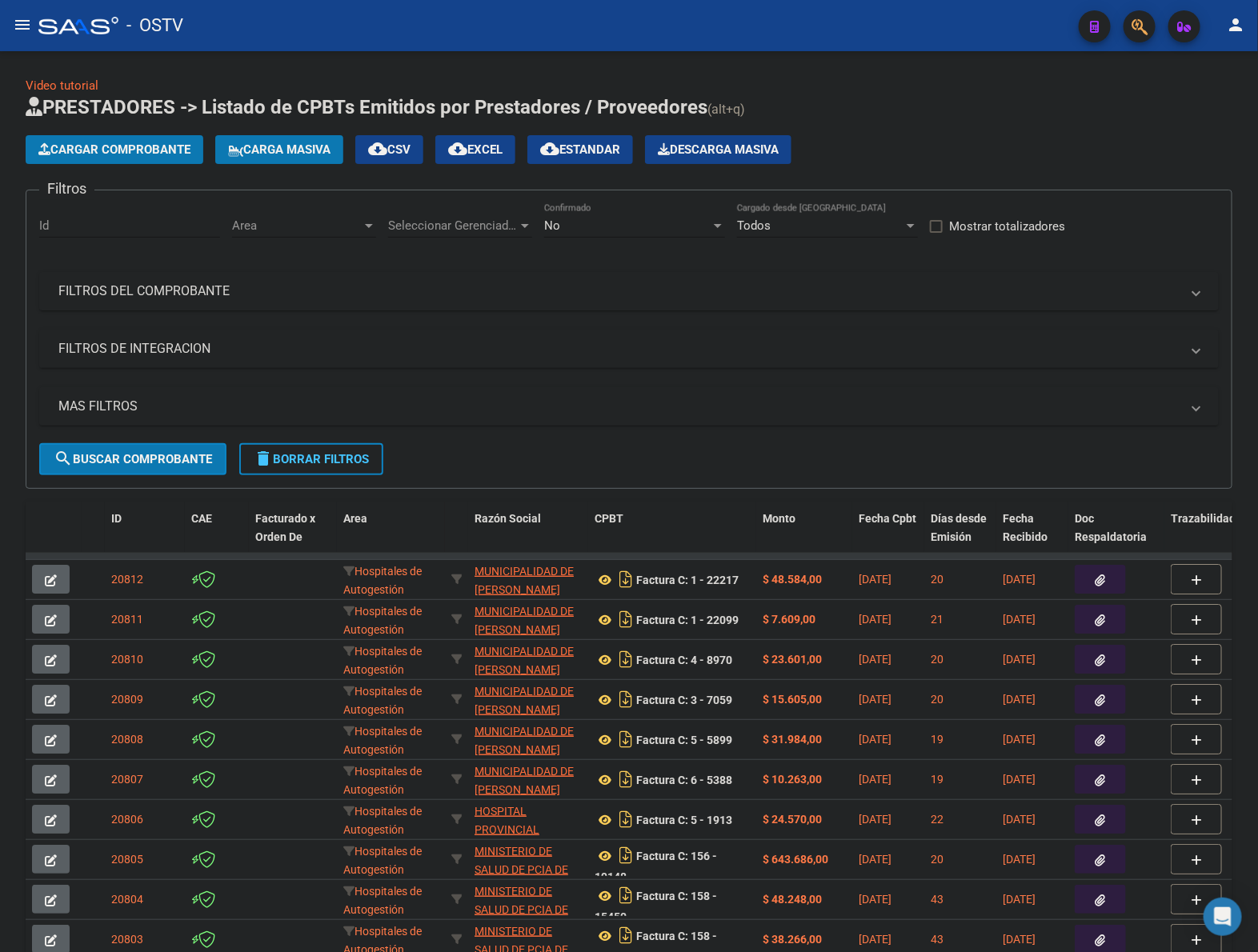
click at [140, 143] on span "Cargar Comprobante" at bounding box center [114, 149] width 152 height 14
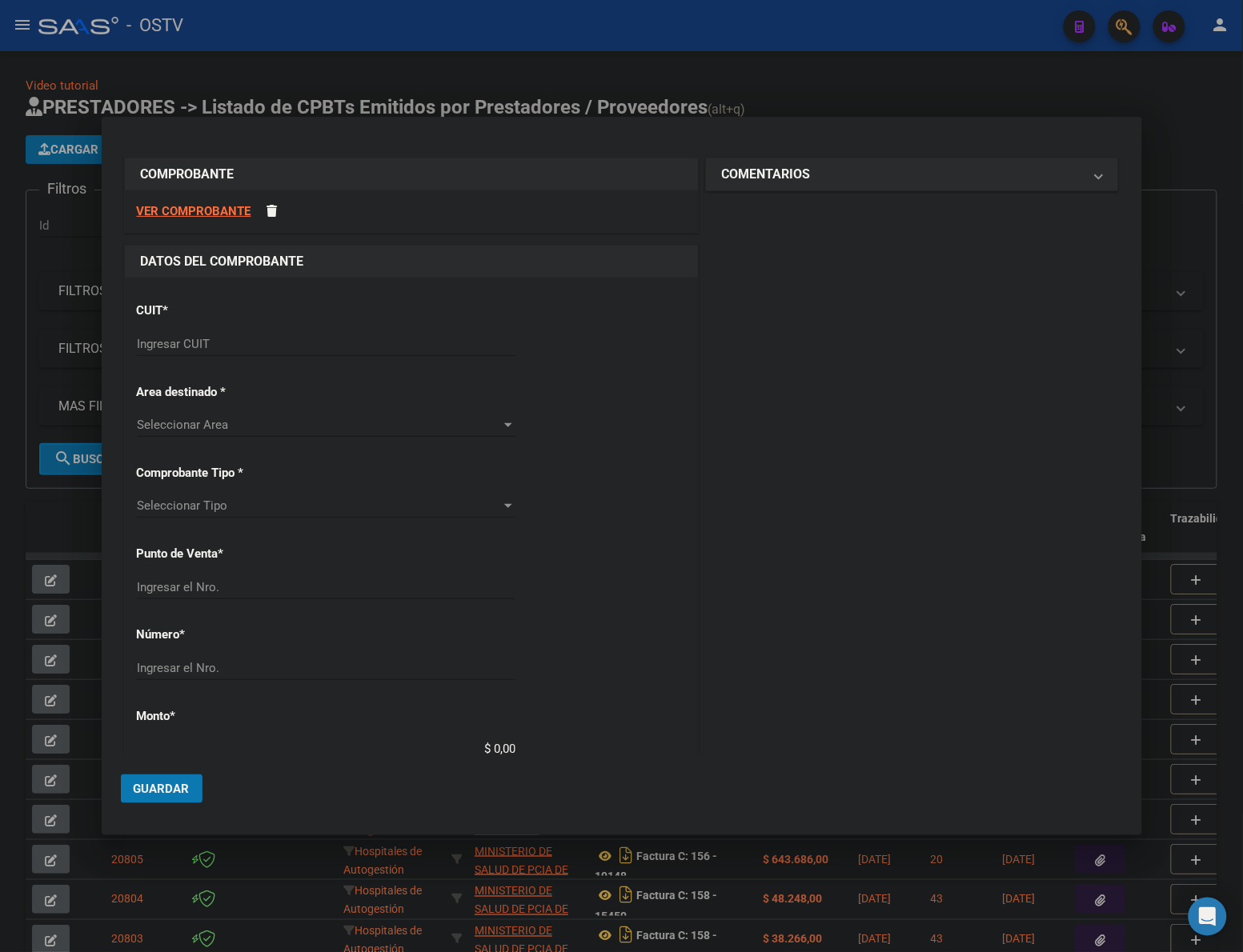
click at [213, 338] on input "Ingresar CUIT" at bounding box center [326, 343] width 378 height 14
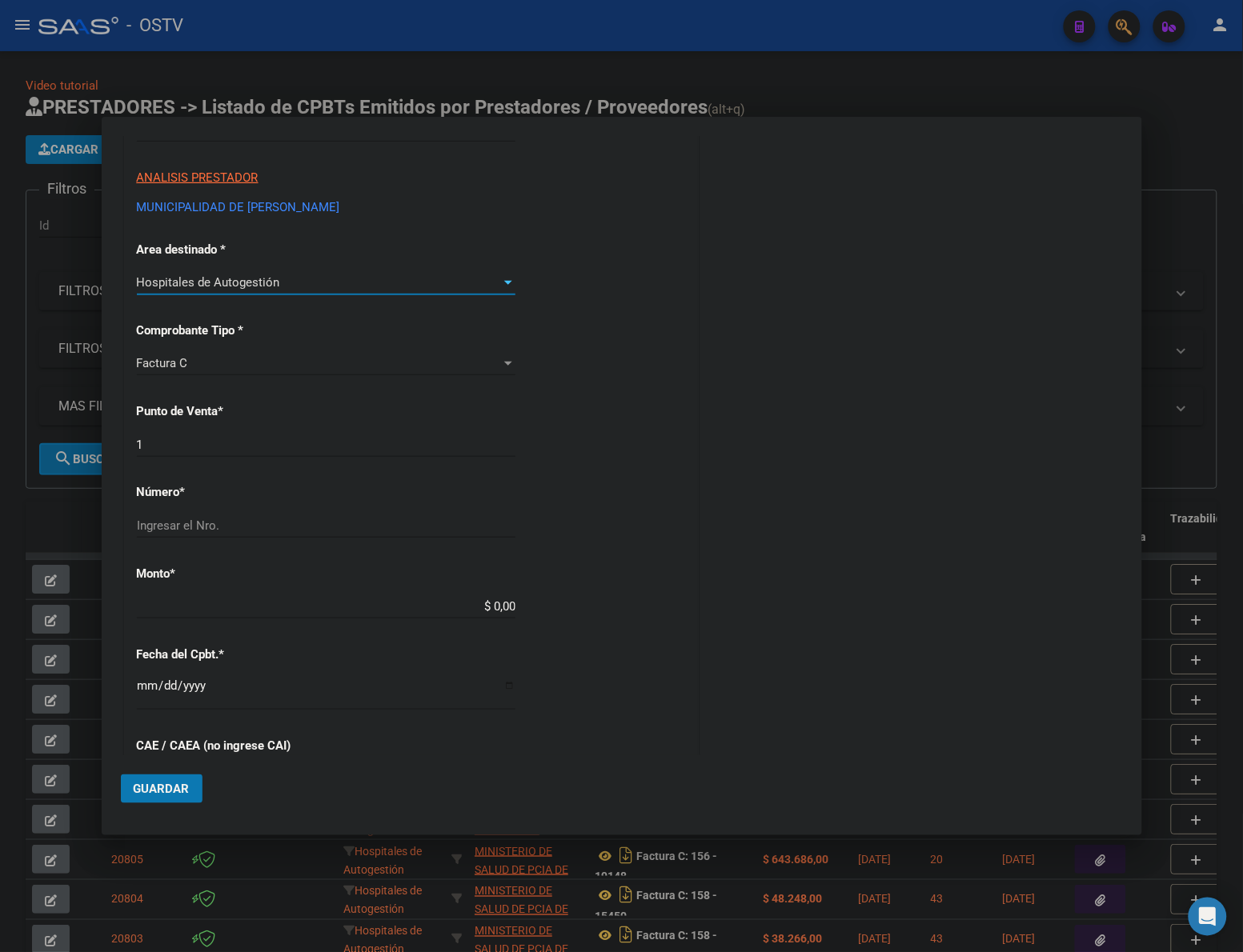
scroll to position [233, 0]
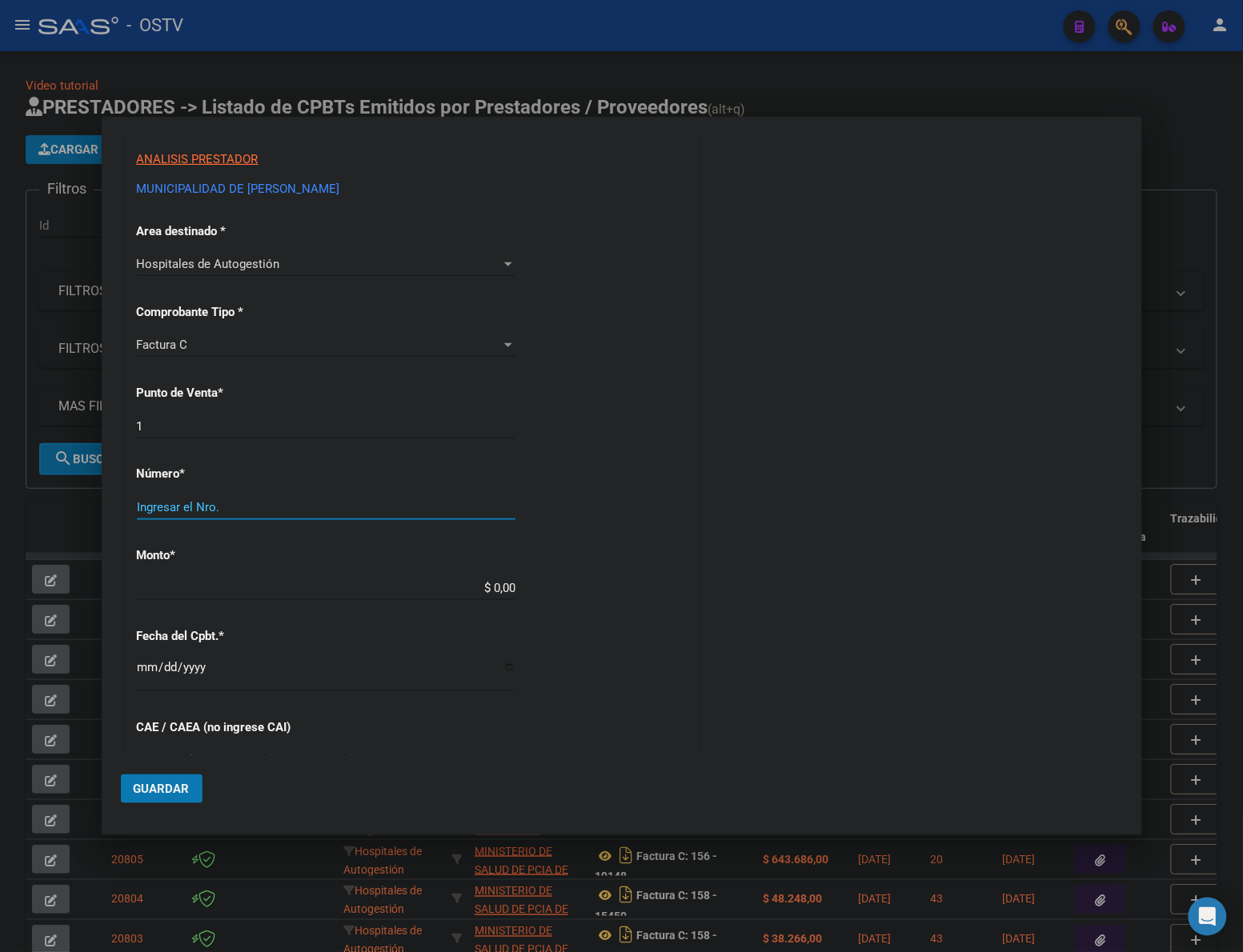
click at [261, 510] on input "Ingresar el Nro." at bounding box center [326, 507] width 378 height 14
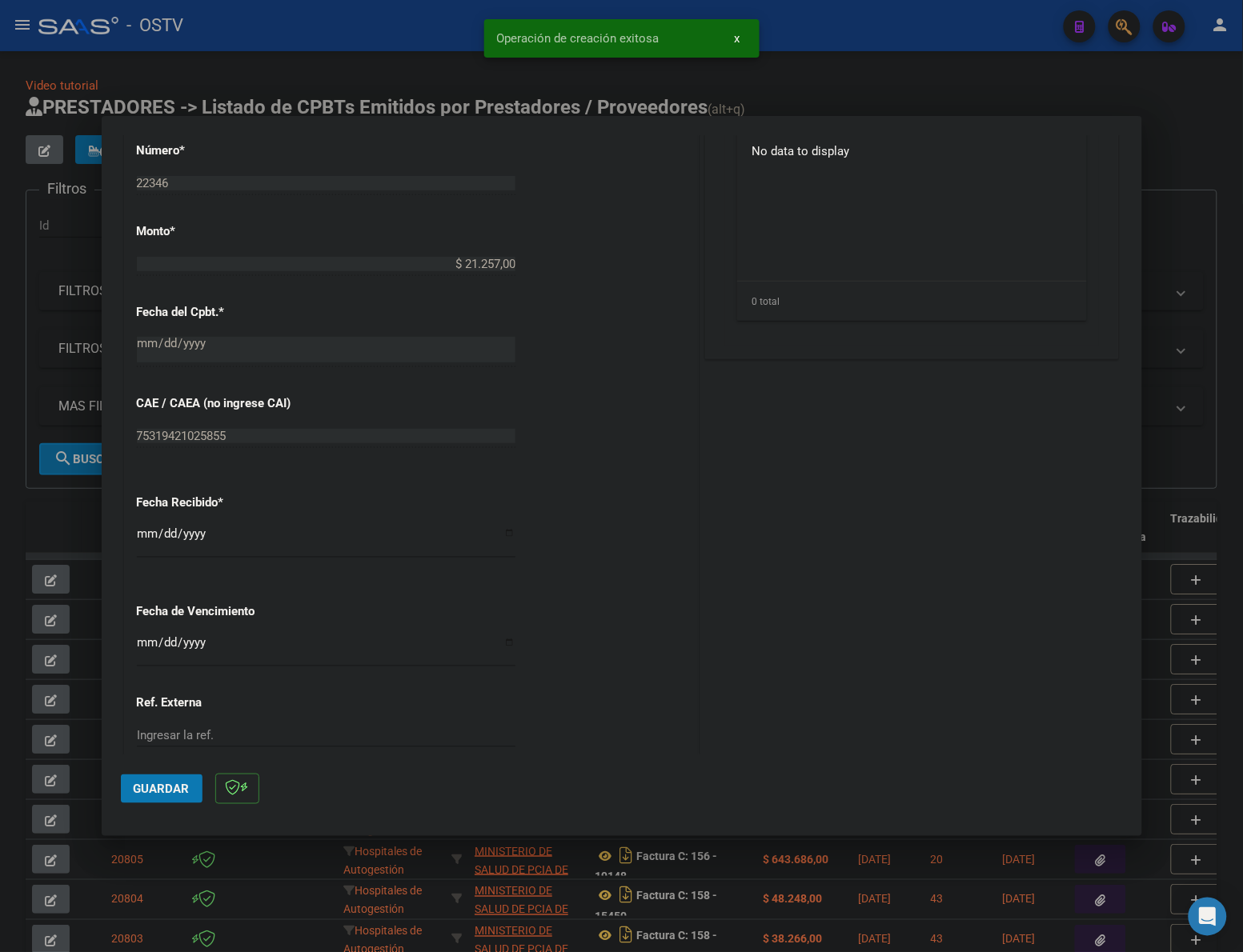
scroll to position [600, 0]
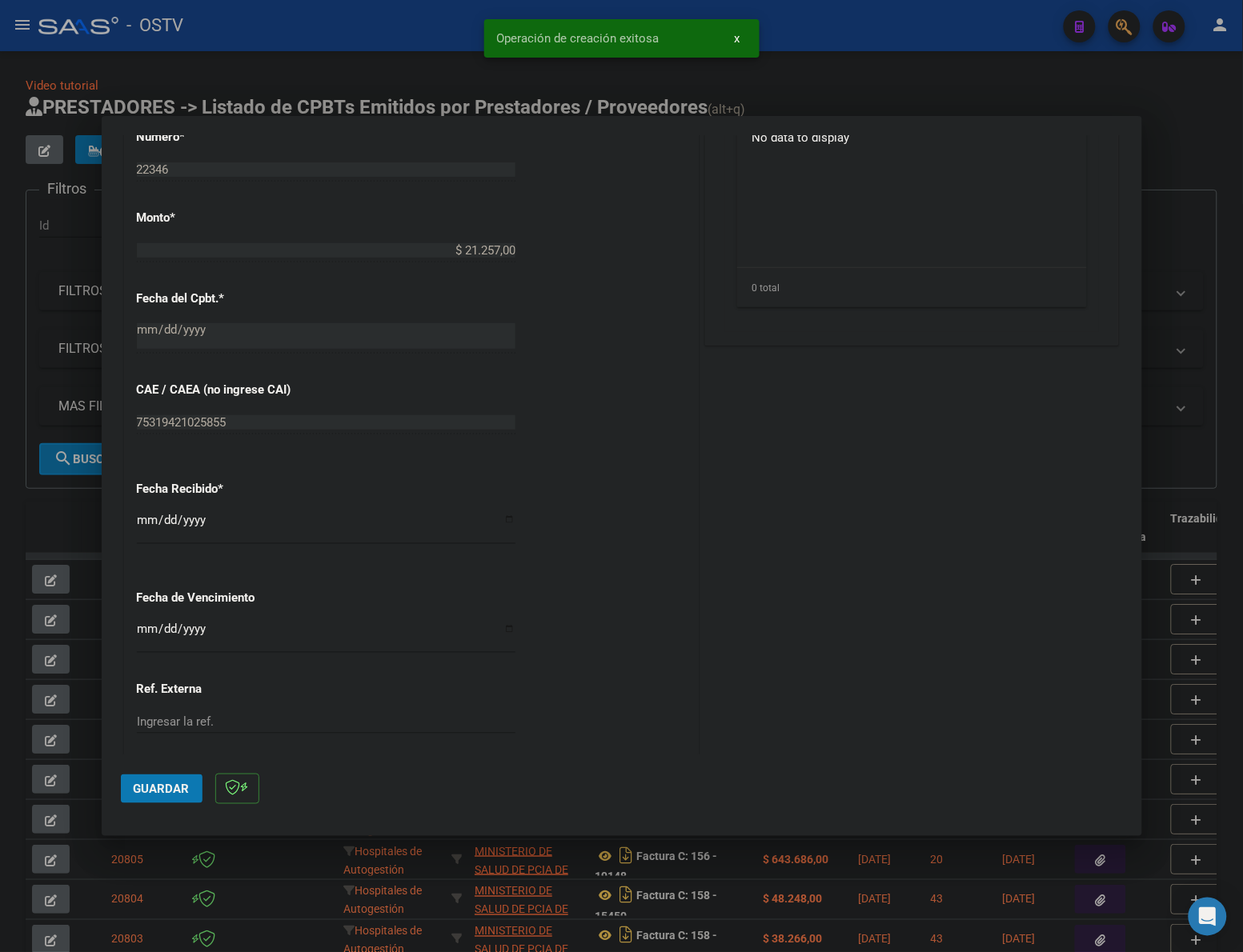
click at [139, 519] on input "[DATE]" at bounding box center [326, 526] width 378 height 26
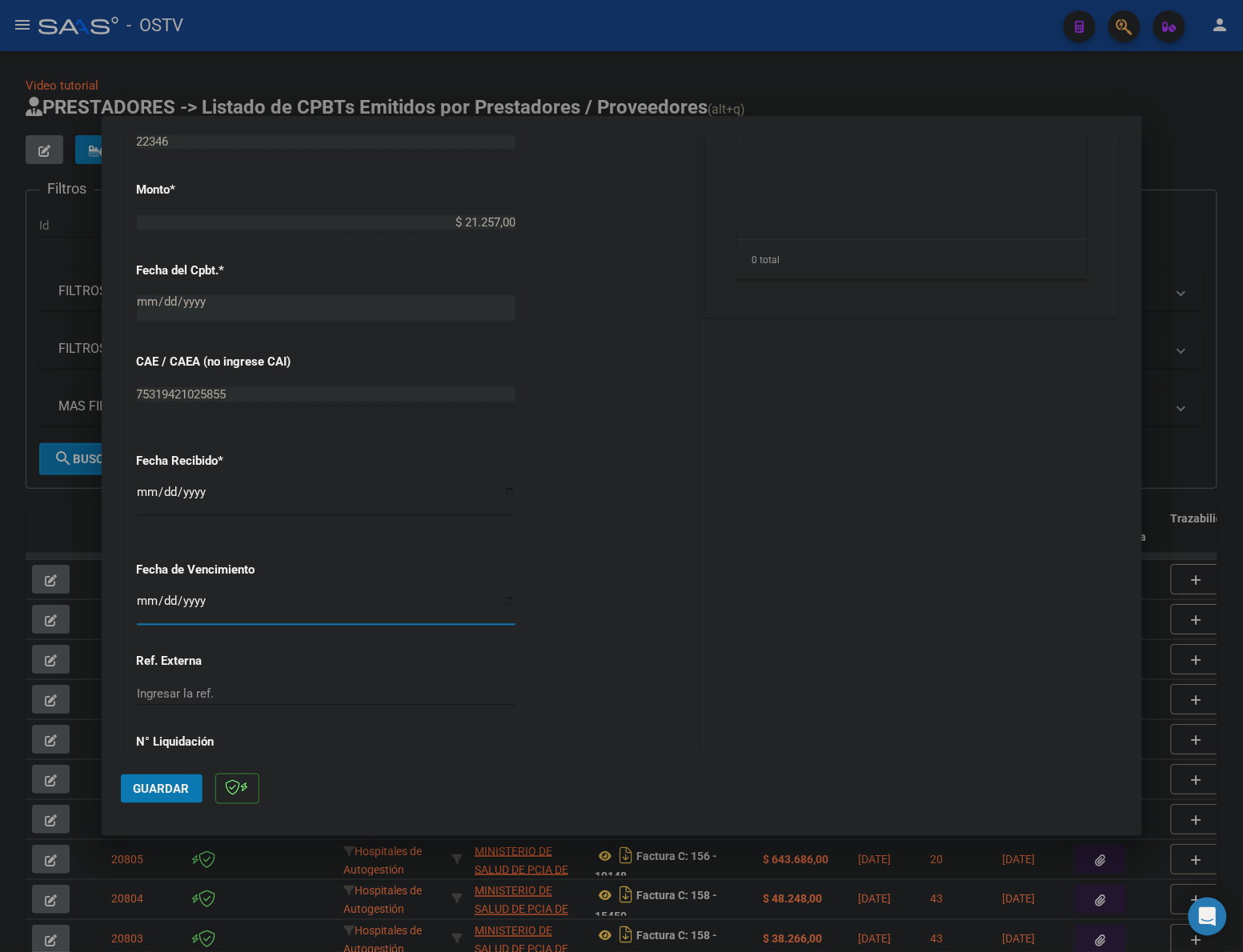
scroll to position [692, 0]
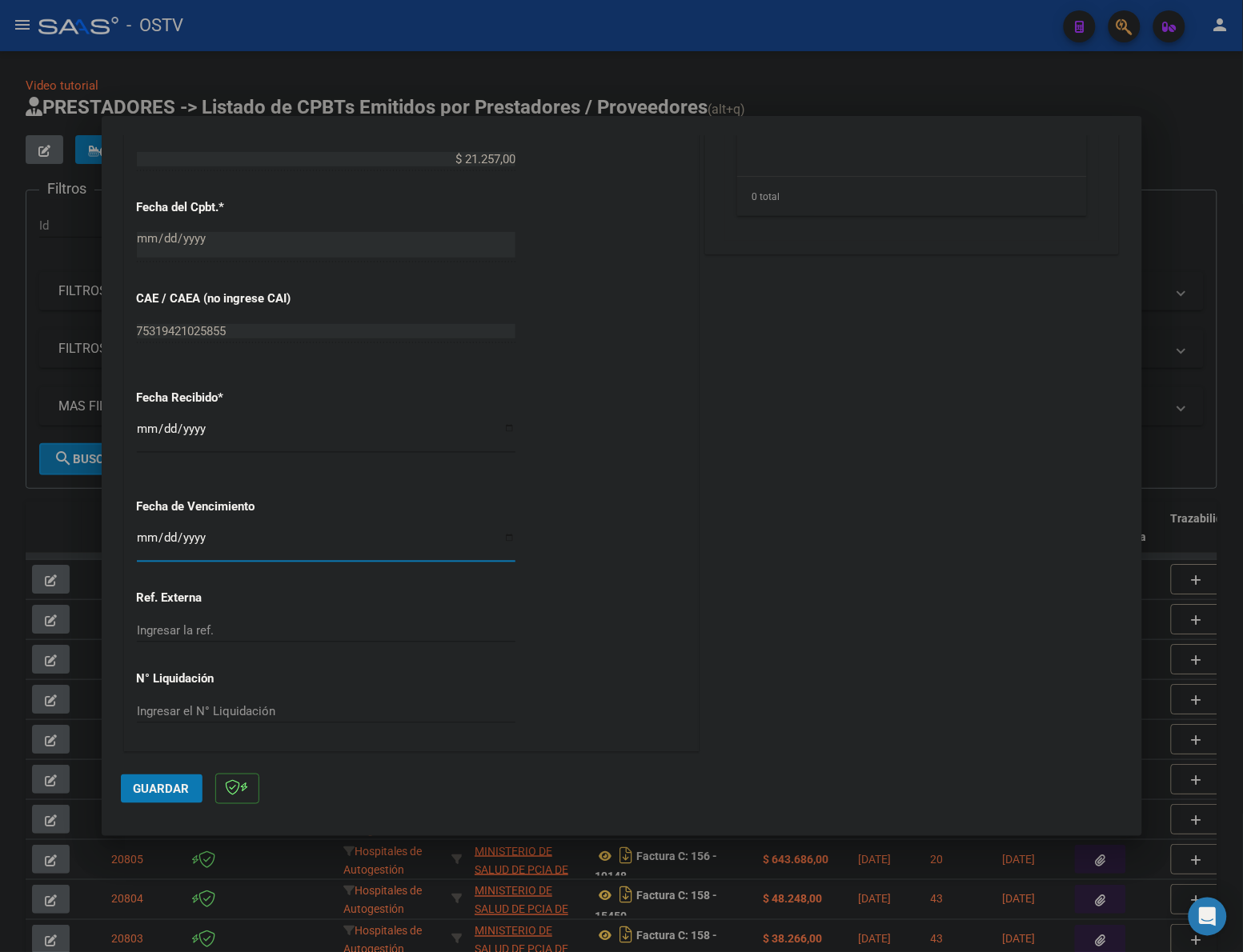
drag, startPoint x: 144, startPoint y: 801, endPoint x: 165, endPoint y: 789, distance: 24.2
click at [144, 800] on button "Guardar" at bounding box center [162, 788] width 82 height 28
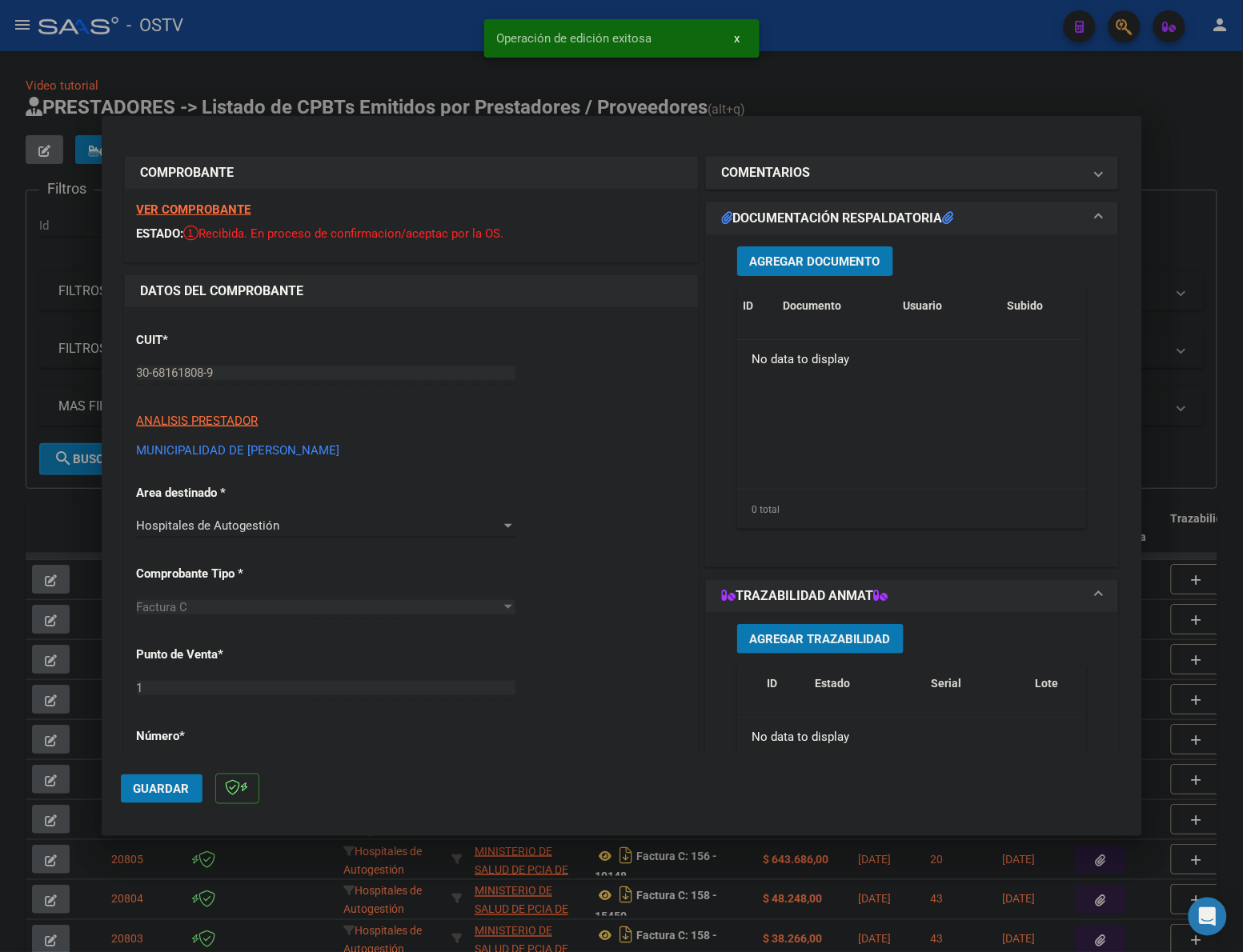
scroll to position [0, 0]
click at [789, 260] on span "Agregar Documento" at bounding box center [815, 262] width 130 height 14
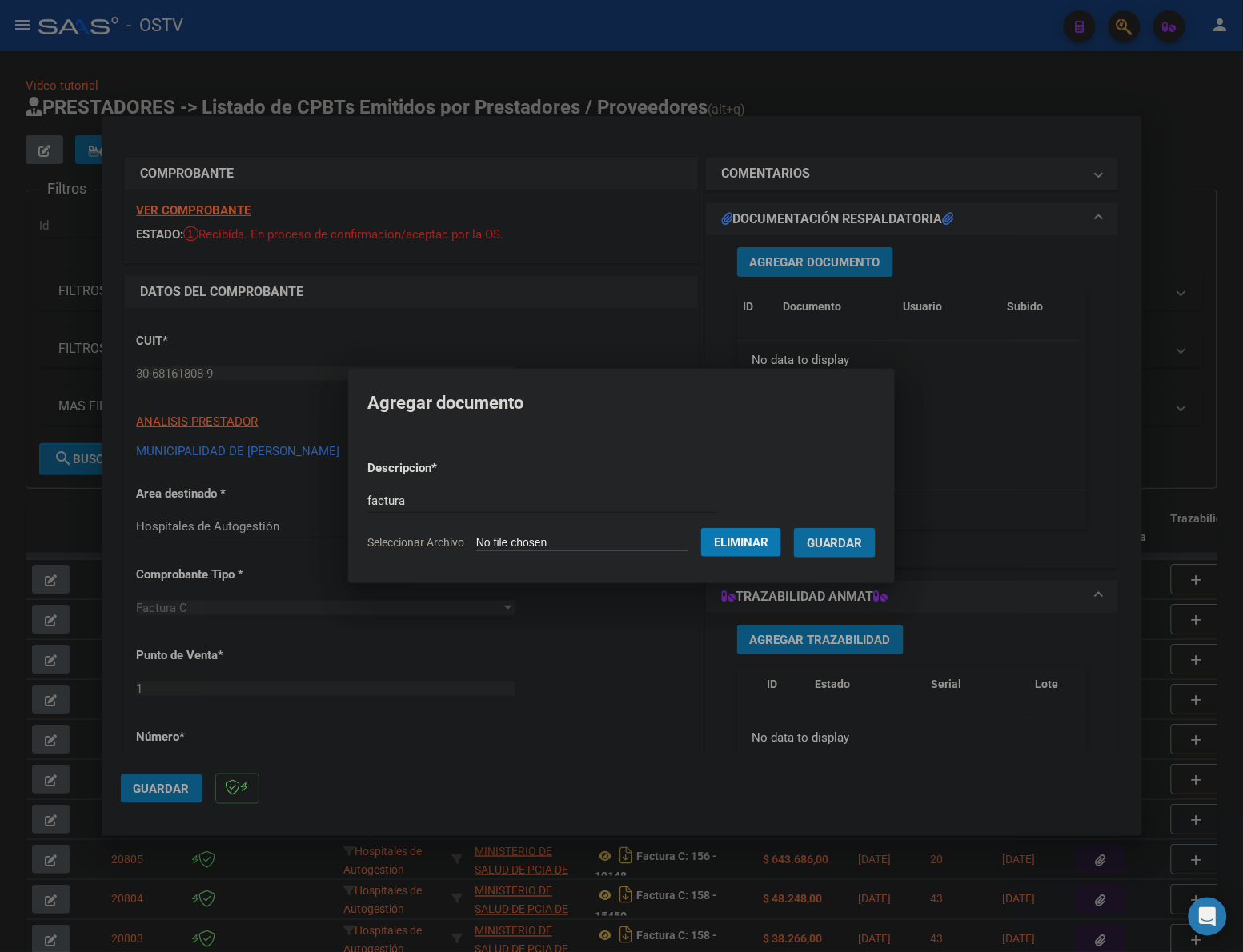
click at [794, 528] on button "Guardar" at bounding box center [835, 542] width 82 height 29
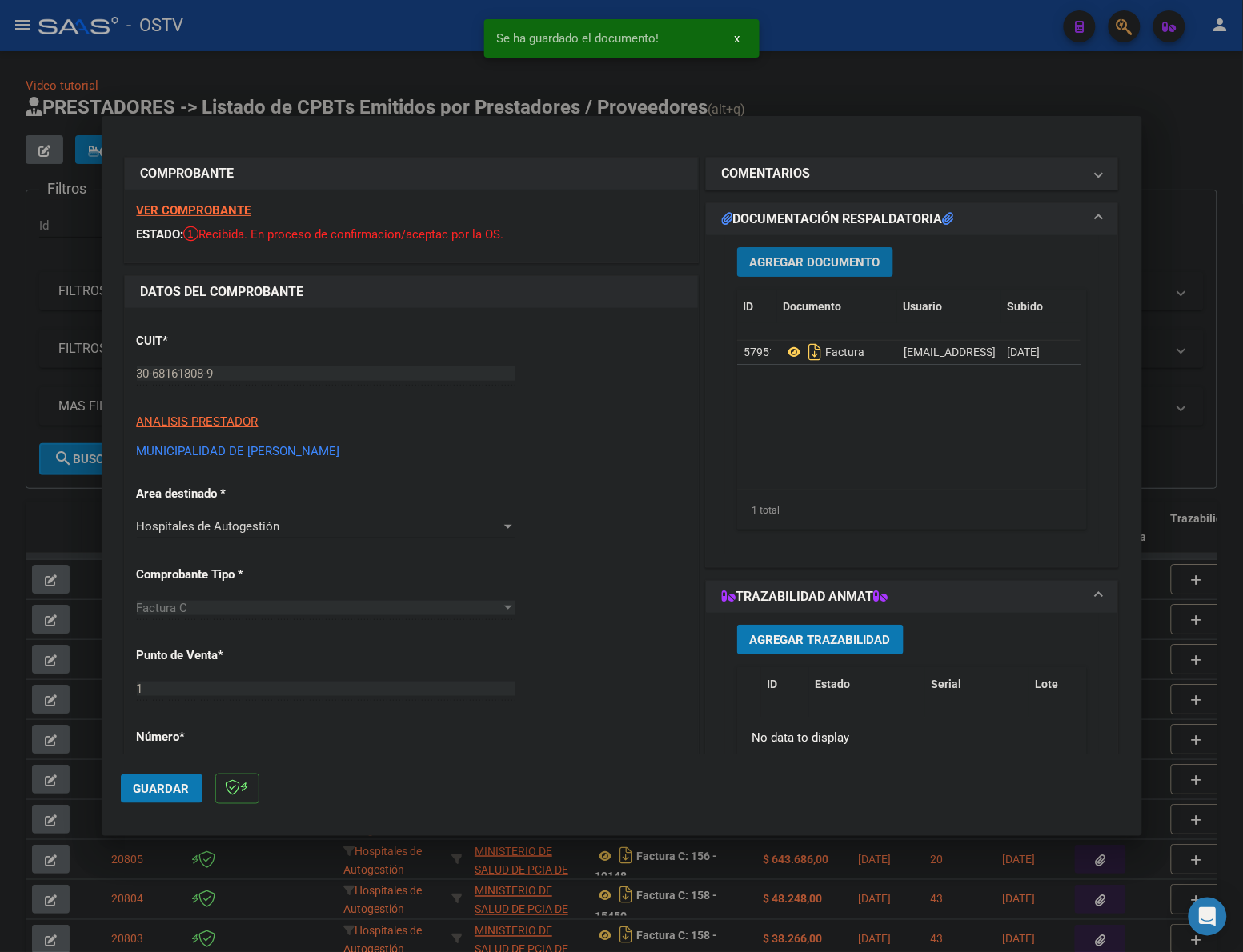
click at [787, 264] on span "Agregar Documento" at bounding box center [815, 262] width 130 height 14
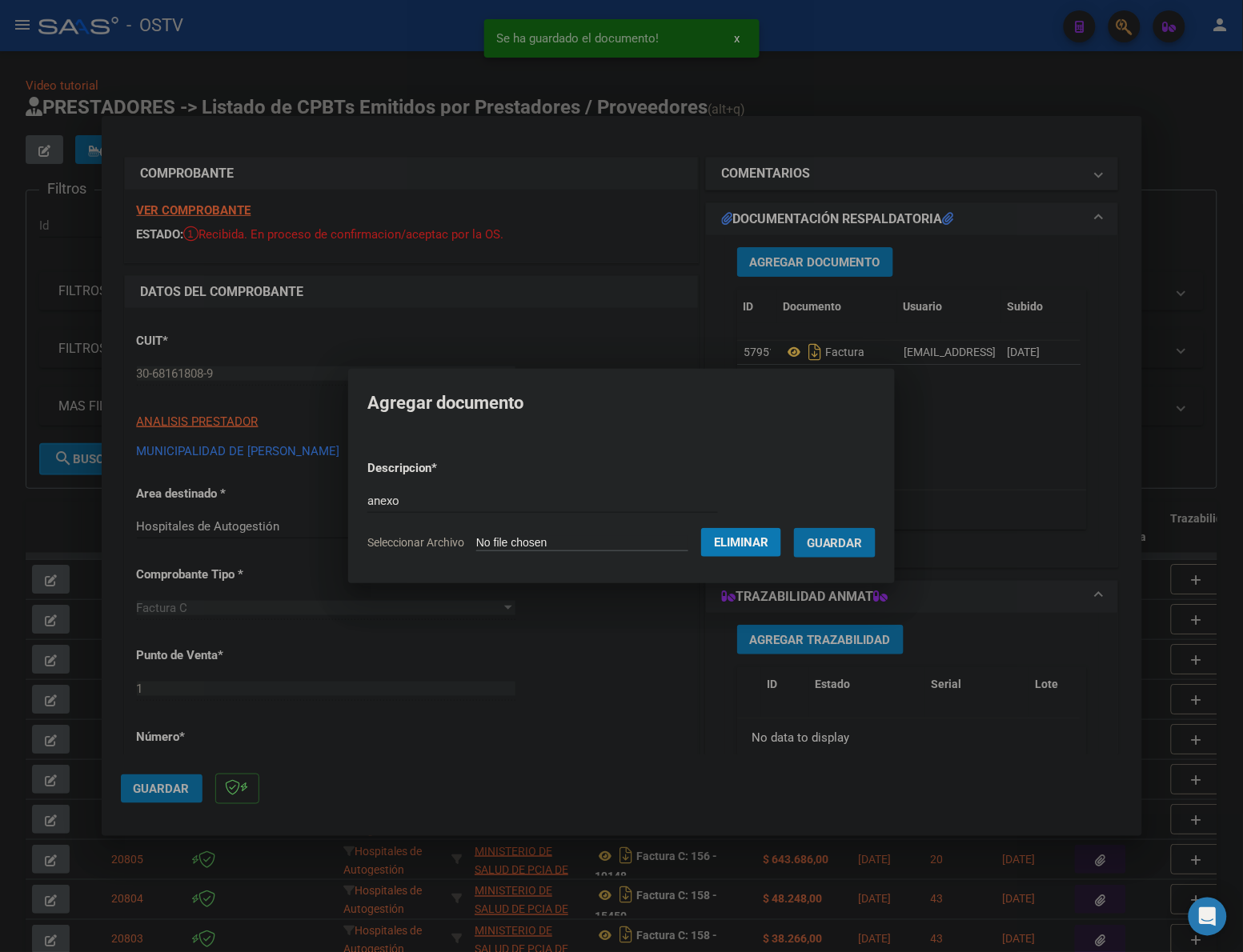
click at [794, 528] on button "Guardar" at bounding box center [835, 542] width 82 height 29
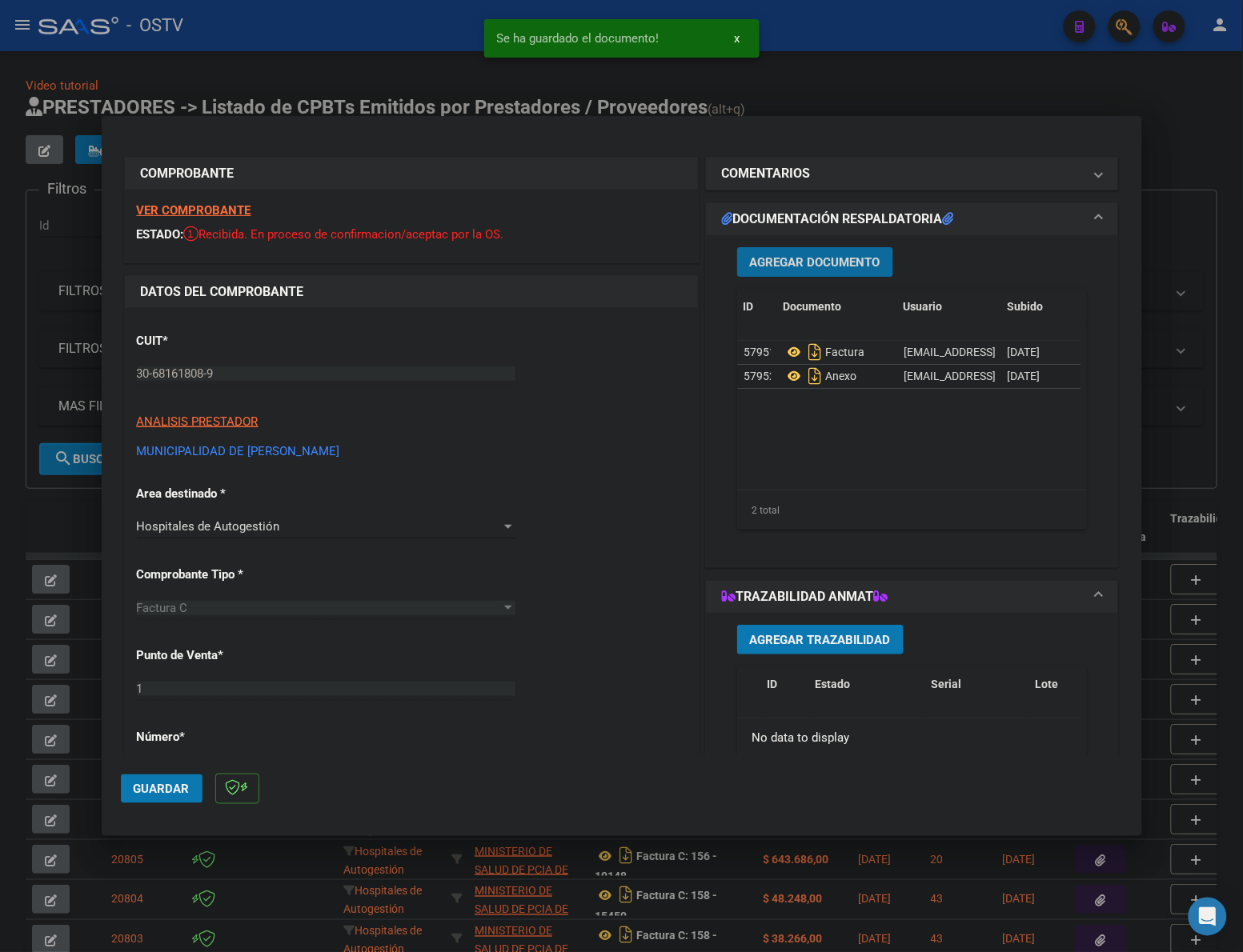
drag, startPoint x: 178, startPoint y: 784, endPoint x: 240, endPoint y: 745, distance: 73.2
click at [178, 785] on span "Guardar" at bounding box center [161, 788] width 56 height 14
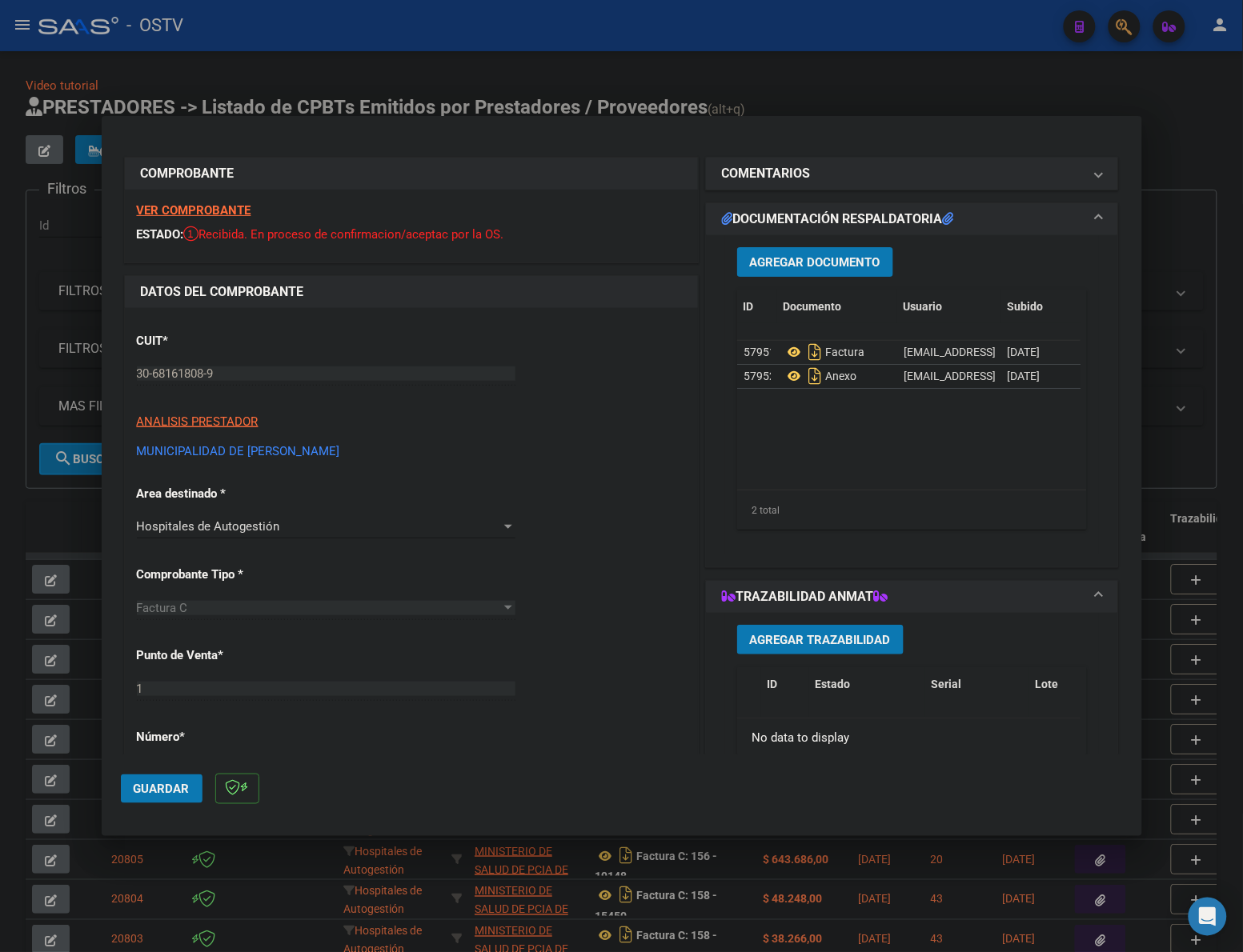
drag, startPoint x: 906, startPoint y: 81, endPoint x: 528, endPoint y: 99, distance: 378.4
click at [906, 81] on div at bounding box center [622, 476] width 1243 height 952
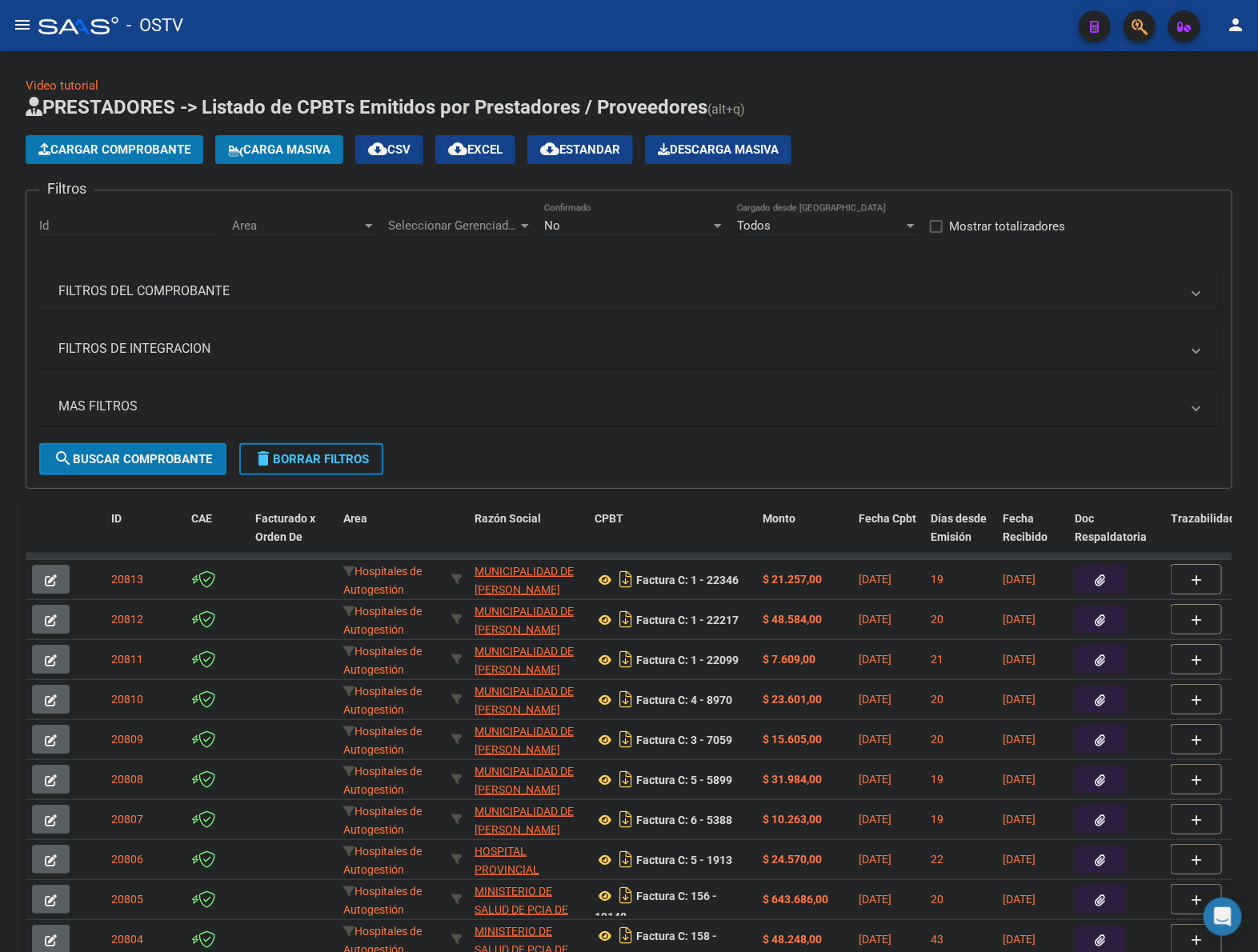
click at [417, 34] on div "- OSTV" at bounding box center [552, 26] width 1027 height 35
click at [174, 143] on span "Cargar Comprobante" at bounding box center [114, 149] width 152 height 14
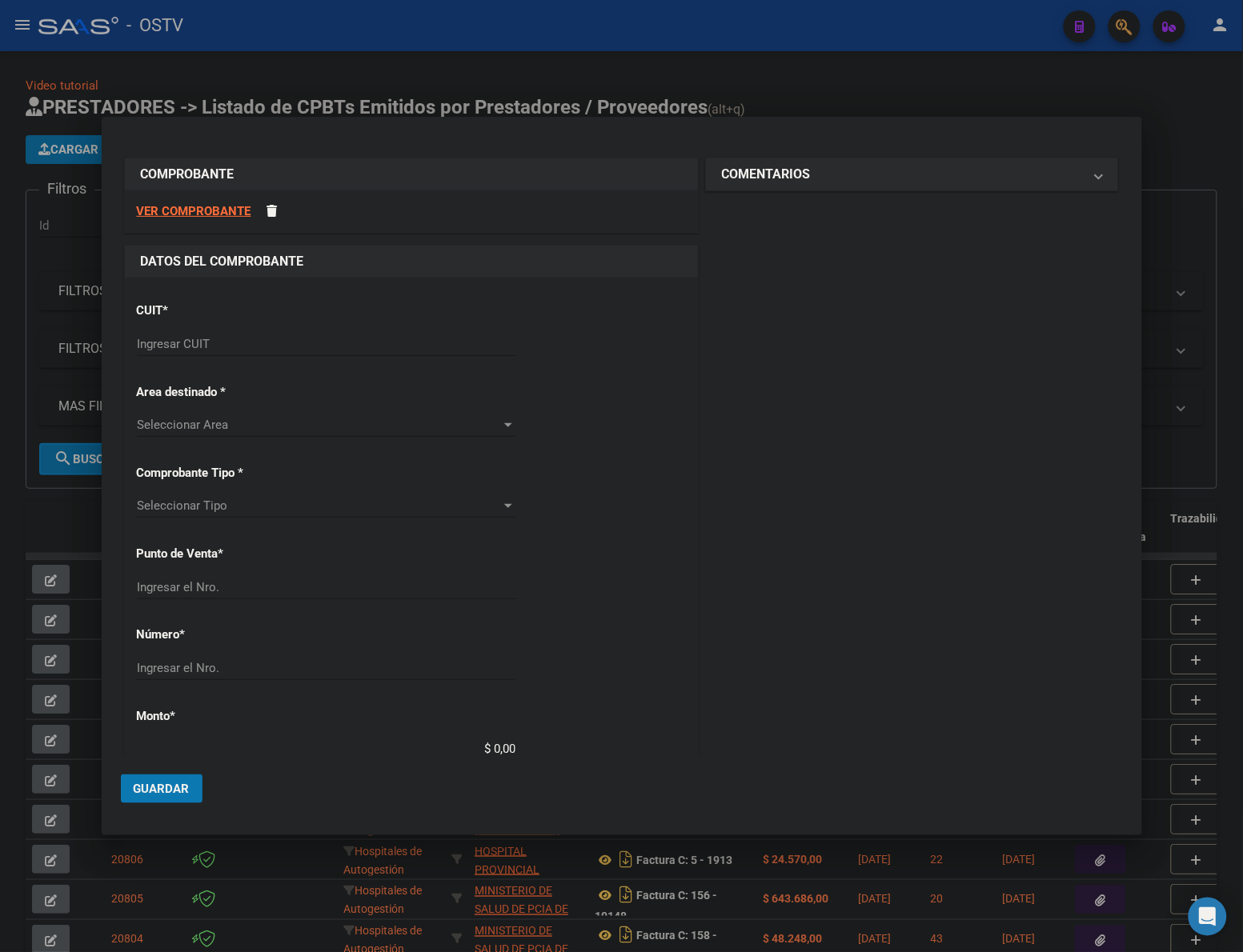
click at [176, 344] on input "Ingresar CUIT" at bounding box center [326, 343] width 378 height 14
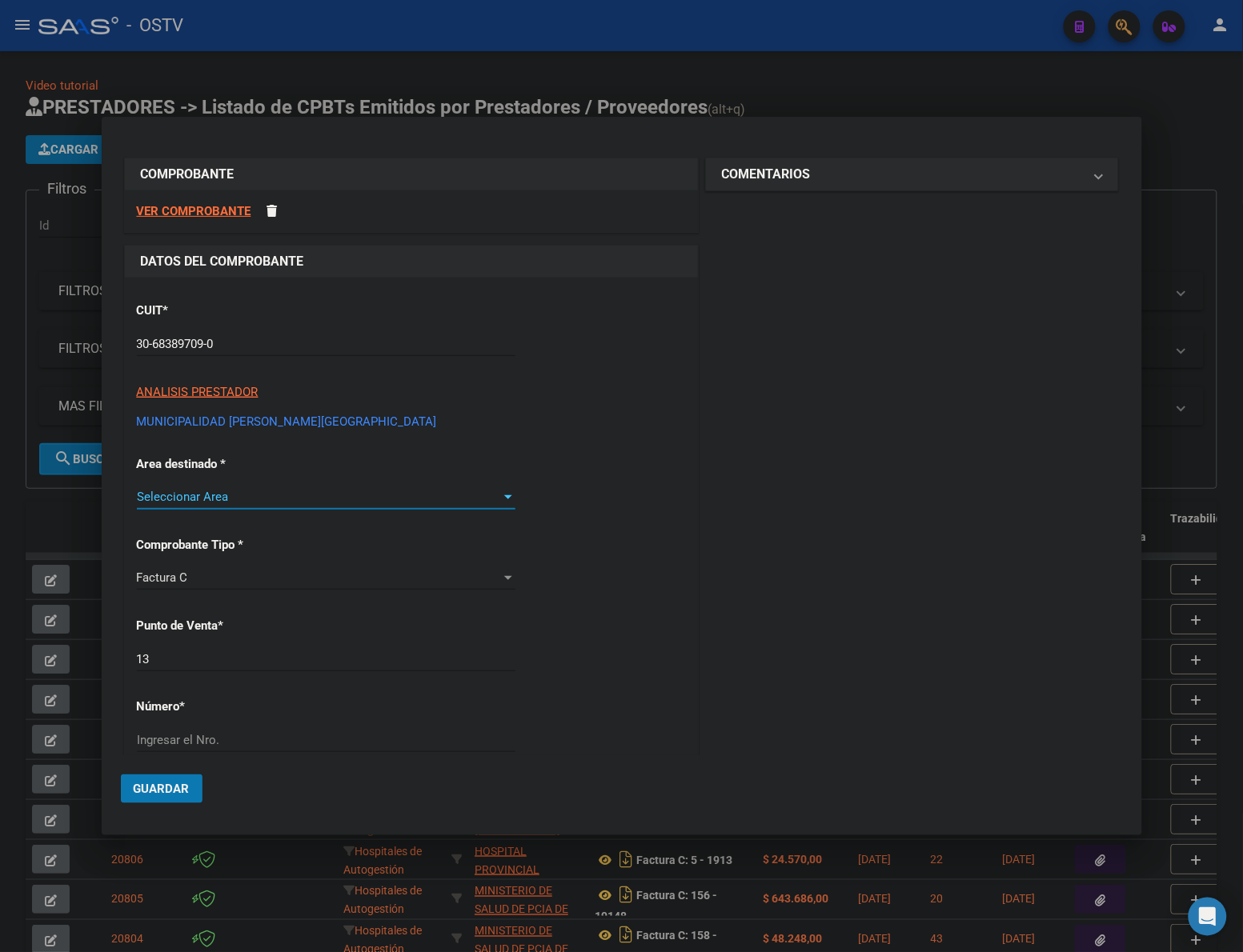
click at [277, 492] on span "Seleccionar Area" at bounding box center [319, 496] width 364 height 14
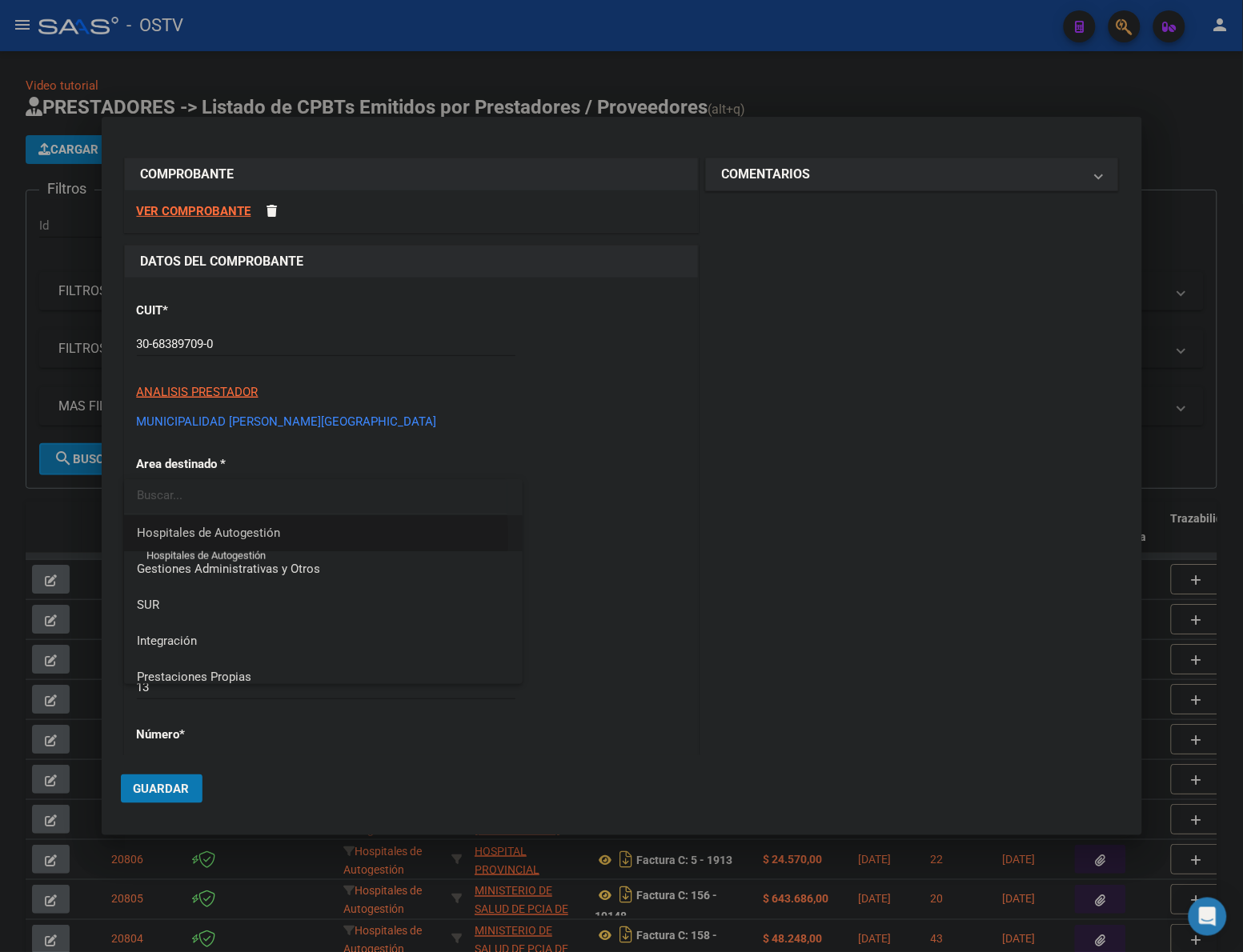
click at [271, 537] on span "Hospitales de Autogestión" at bounding box center [208, 532] width 143 height 14
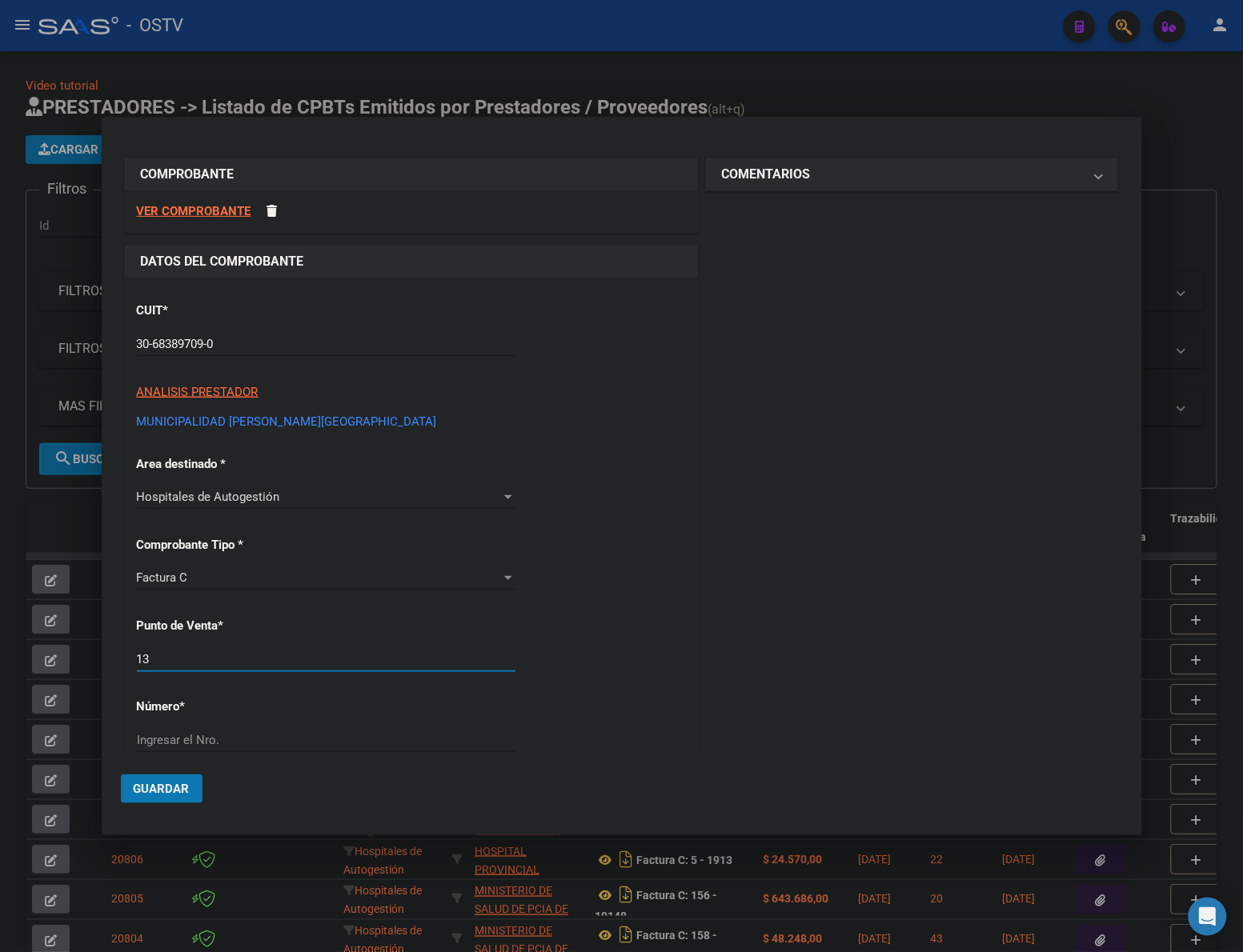
click at [232, 665] on input "13" at bounding box center [326, 659] width 378 height 14
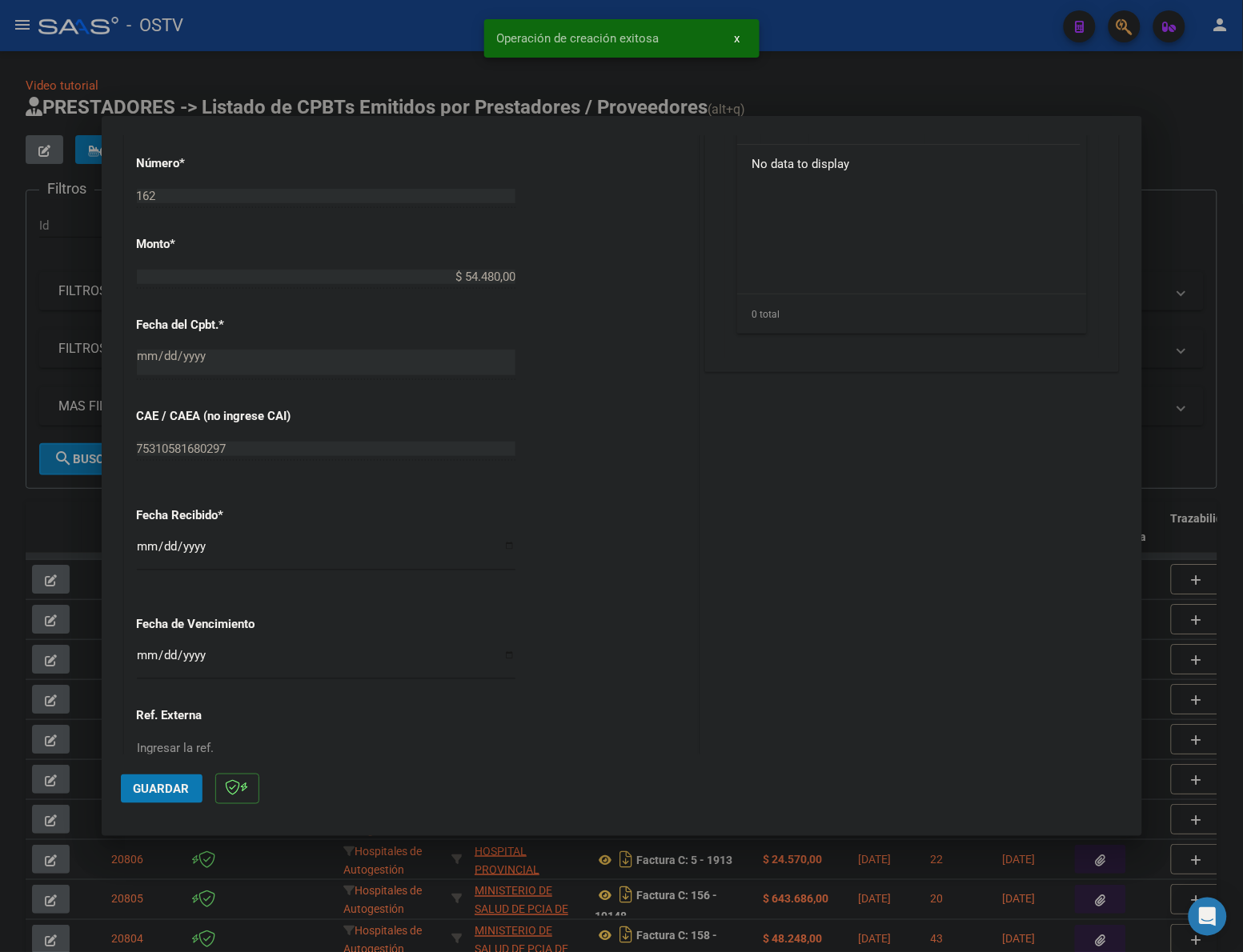
scroll to position [692, 0]
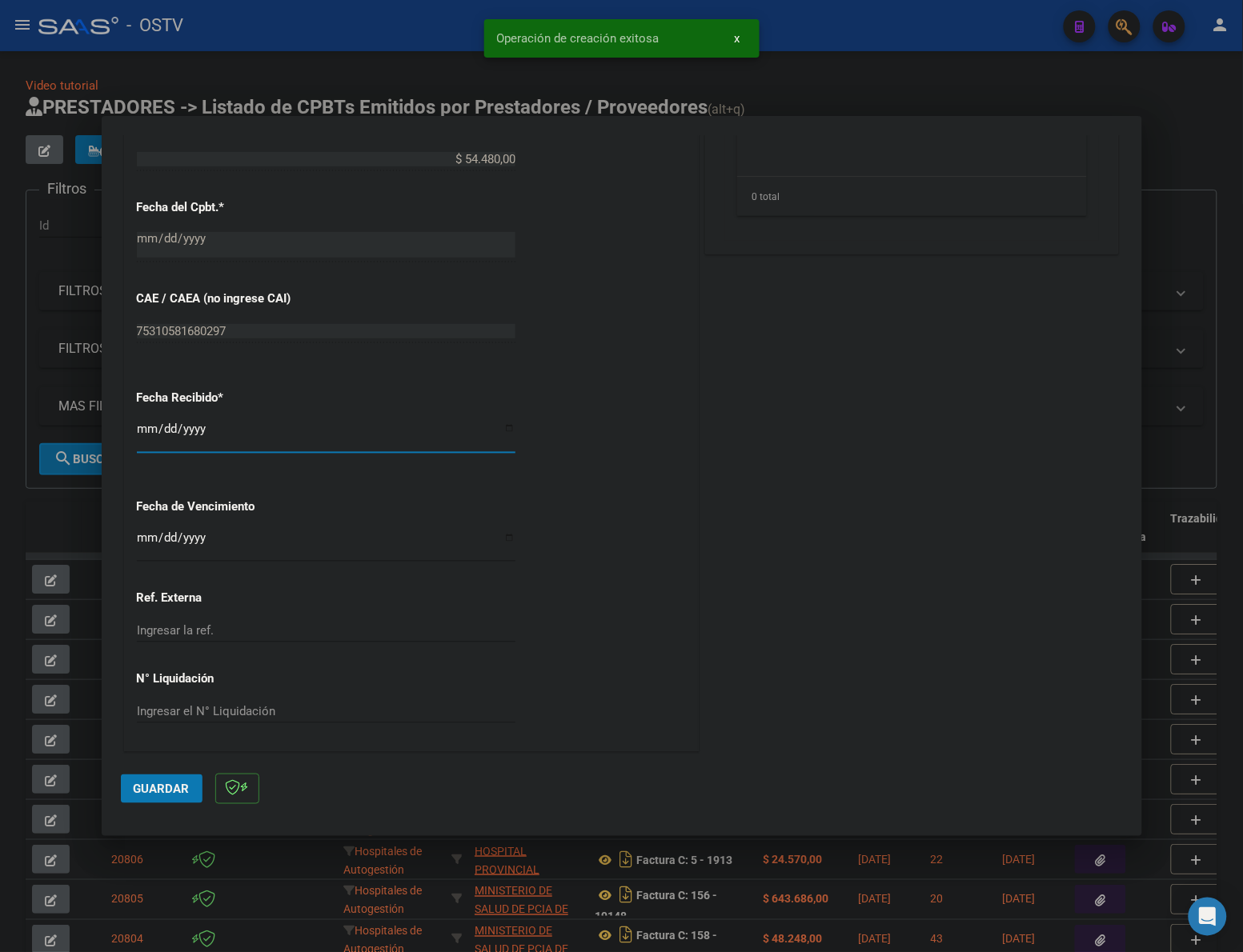
click at [144, 433] on input "[DATE]" at bounding box center [326, 435] width 378 height 26
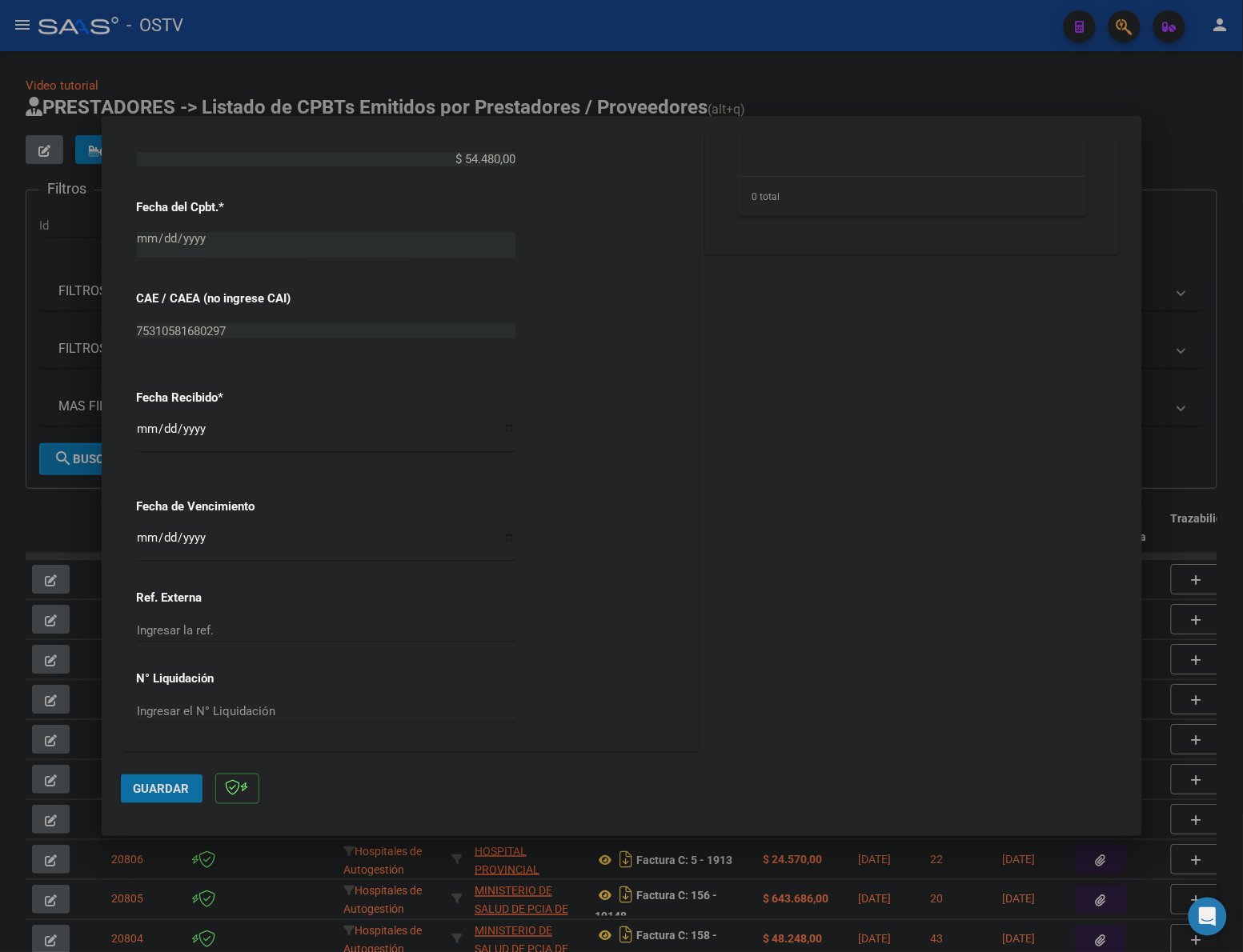
drag, startPoint x: 181, startPoint y: 786, endPoint x: 589, endPoint y: 545, distance: 473.9
click at [185, 782] on span "Guardar" at bounding box center [161, 788] width 56 height 14
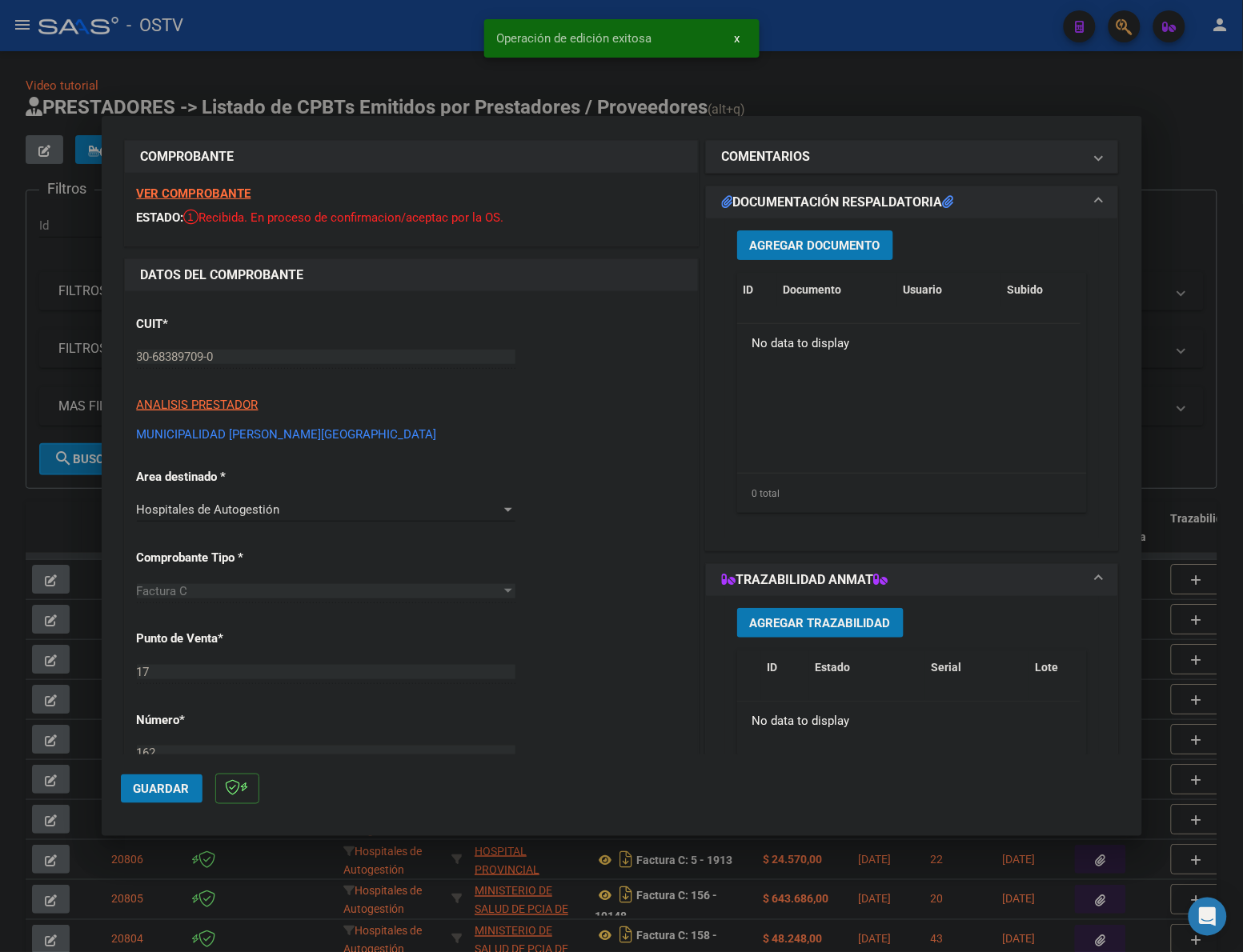
scroll to position [0, 0]
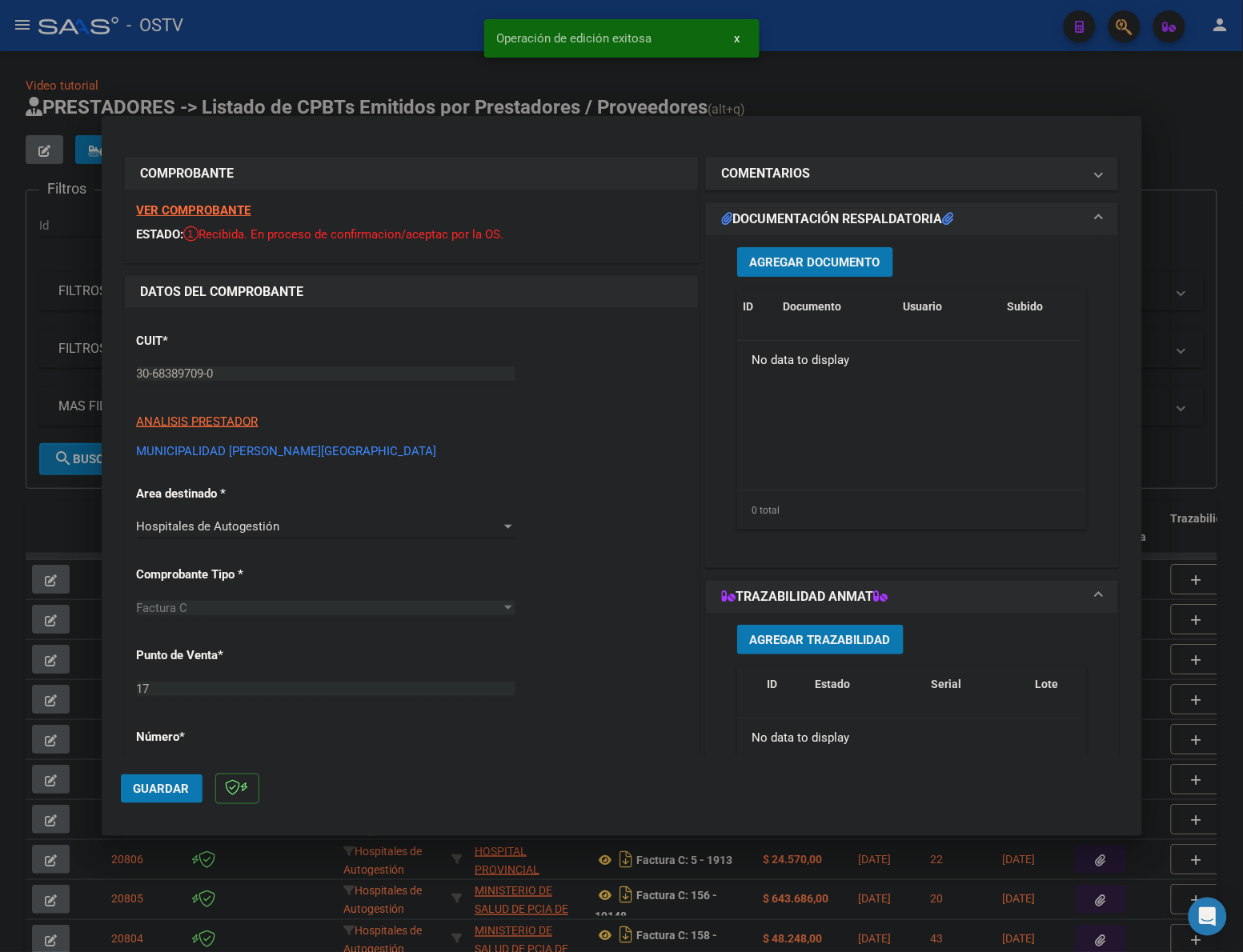
click at [786, 264] on span "Agregar Documento" at bounding box center [815, 262] width 130 height 14
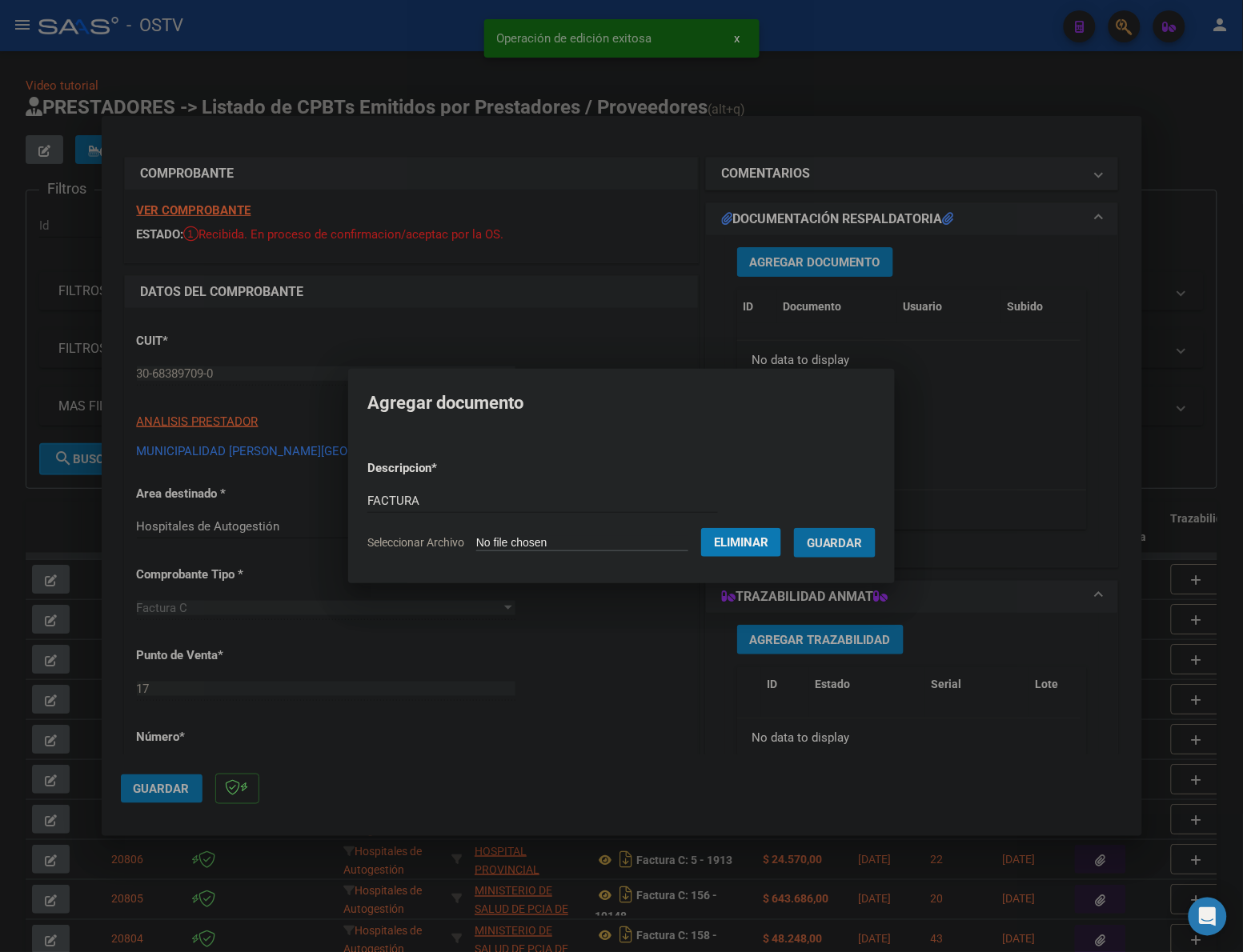
click at [794, 528] on button "Guardar" at bounding box center [835, 542] width 82 height 29
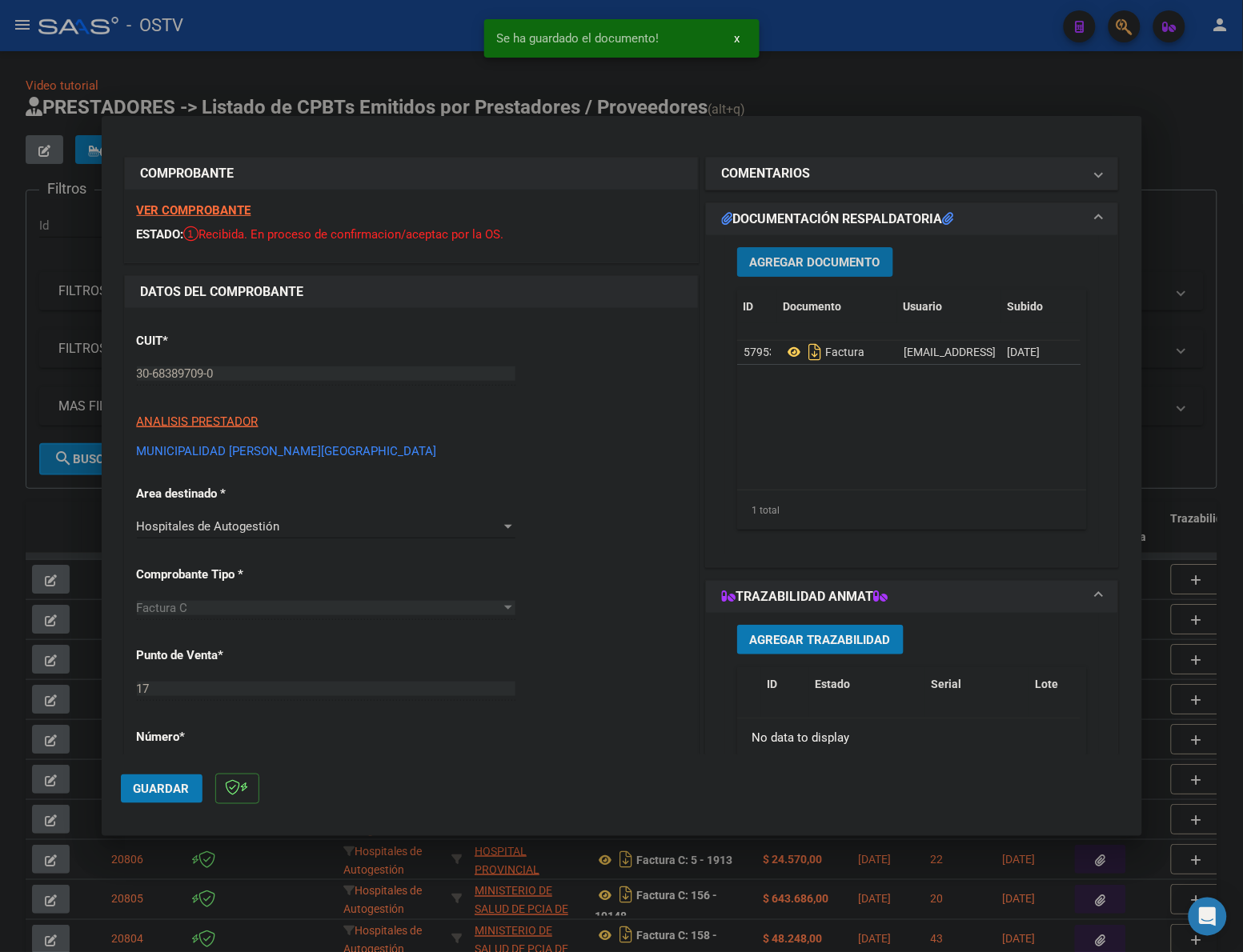
click at [845, 266] on span "Agregar Documento" at bounding box center [815, 262] width 130 height 14
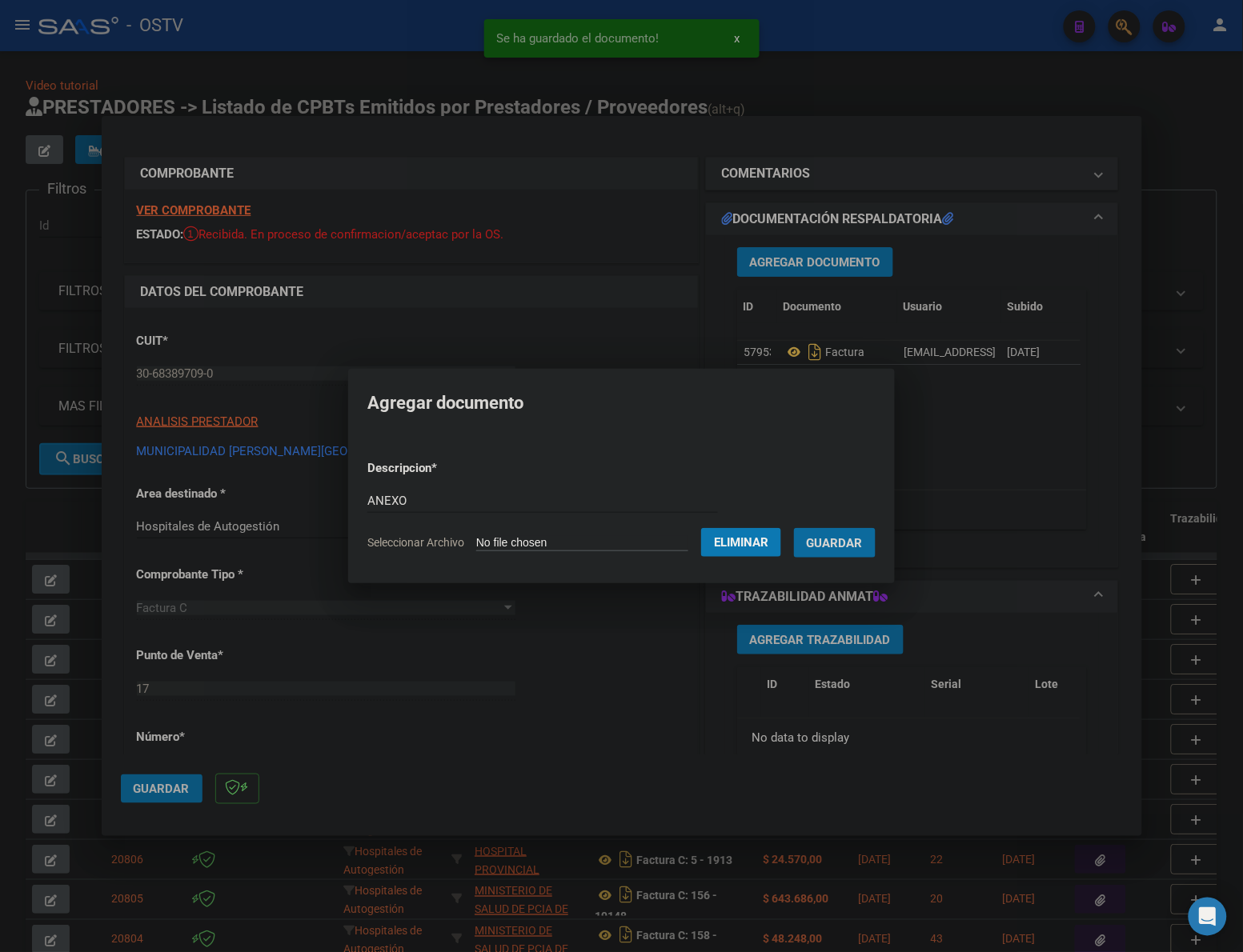
click at [794, 528] on button "Guardar" at bounding box center [835, 542] width 82 height 29
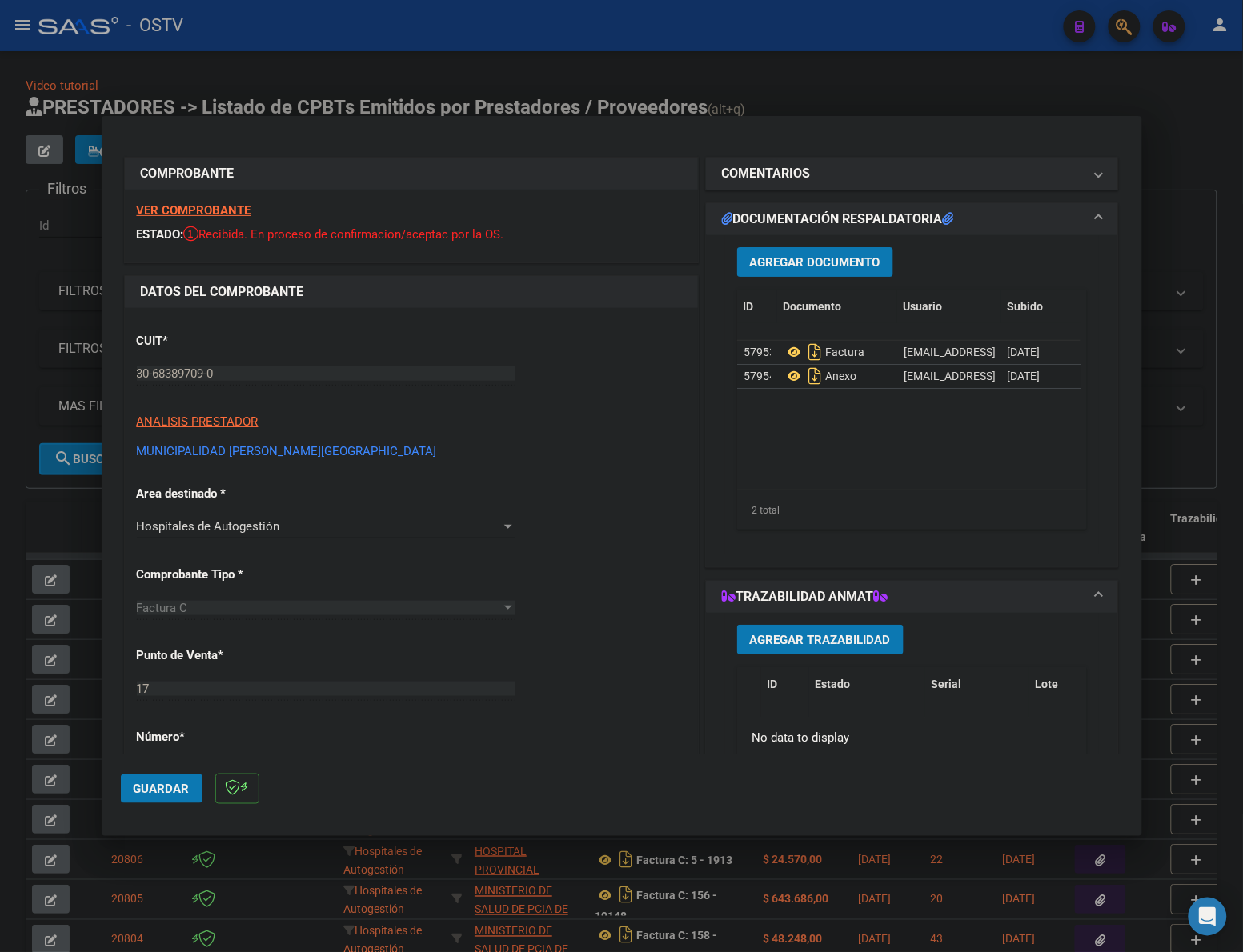
click at [177, 798] on button "Guardar" at bounding box center [162, 788] width 82 height 28
click at [857, 93] on div at bounding box center [622, 476] width 1243 height 952
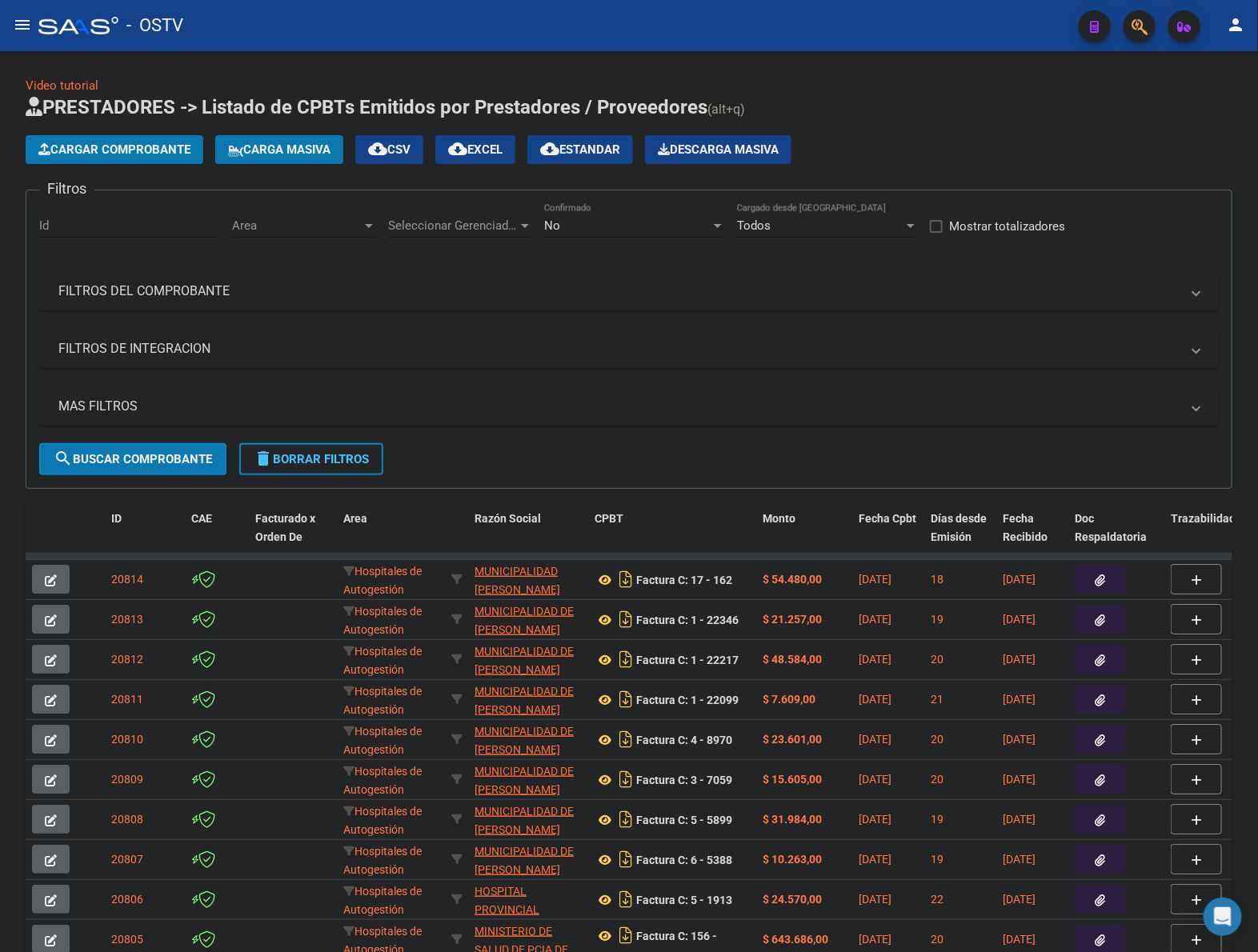
click at [905, 126] on app-list-header "PRESTADORES -> Listado de CPBTs Emitidos por Prestadores / Proveedores (alt+q) …" at bounding box center [629, 291] width 1207 height 394
click at [181, 153] on span "Cargar Comprobante" at bounding box center [114, 149] width 152 height 14
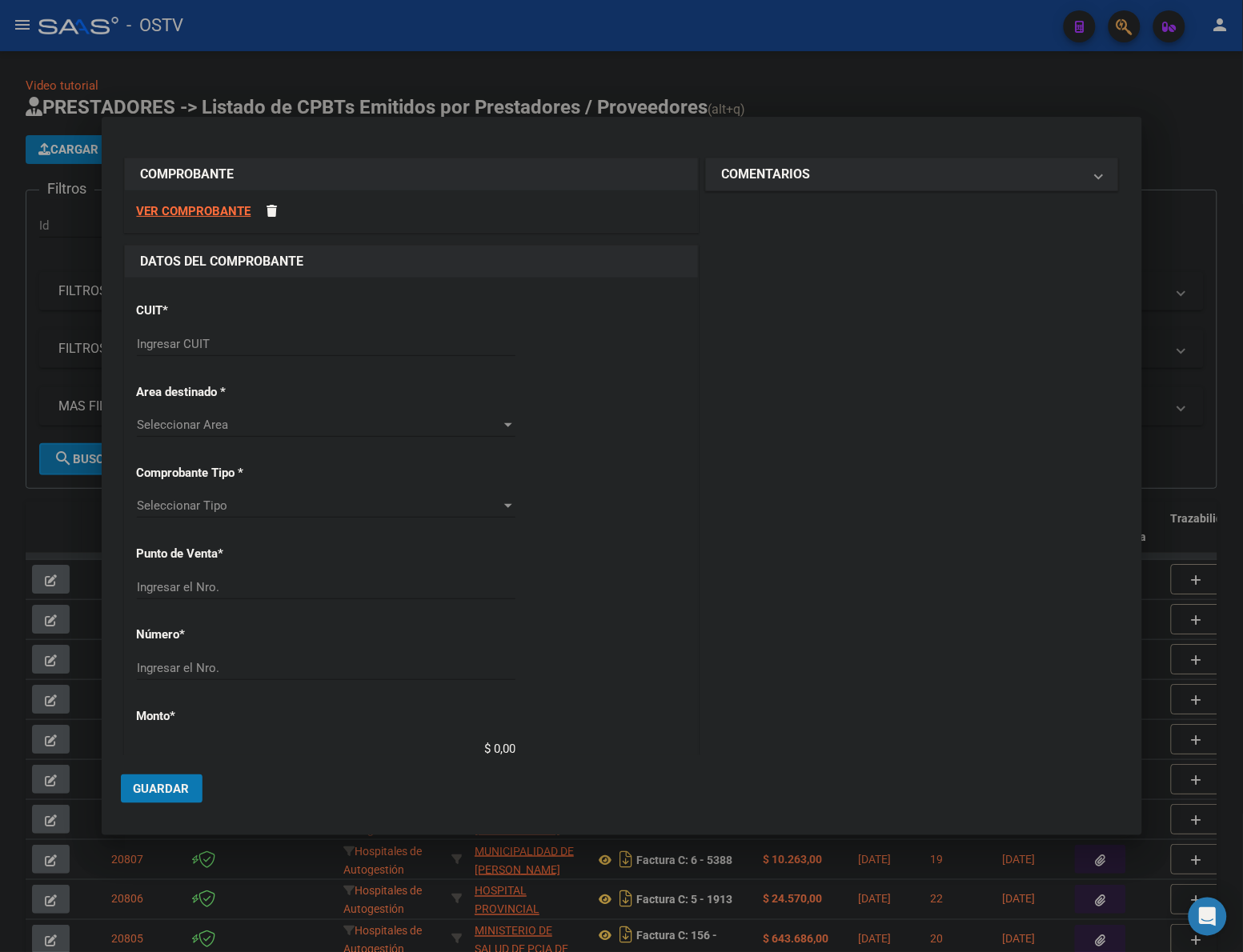
click at [344, 334] on div "Ingresar CUIT" at bounding box center [326, 344] width 378 height 24
click at [229, 342] on input "Ingresar CUIT" at bounding box center [326, 343] width 378 height 14
click at [282, 354] on div "Ingresar CUIT" at bounding box center [326, 344] width 378 height 24
click at [202, 352] on div "Ingresar CUIT" at bounding box center [326, 344] width 378 height 24
click at [204, 349] on input "Ingresar CUIT" at bounding box center [326, 343] width 378 height 14
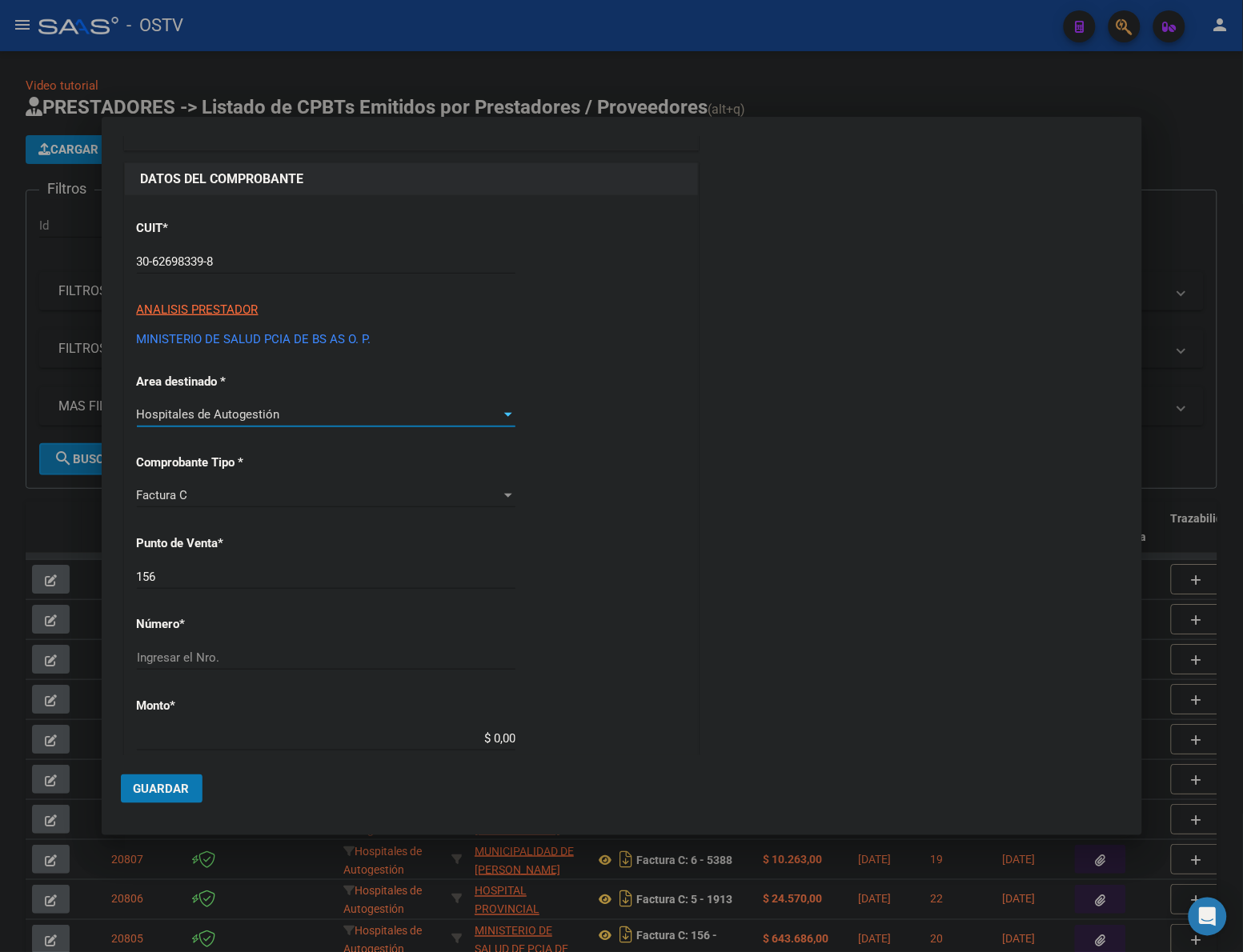
scroll to position [100, 0]
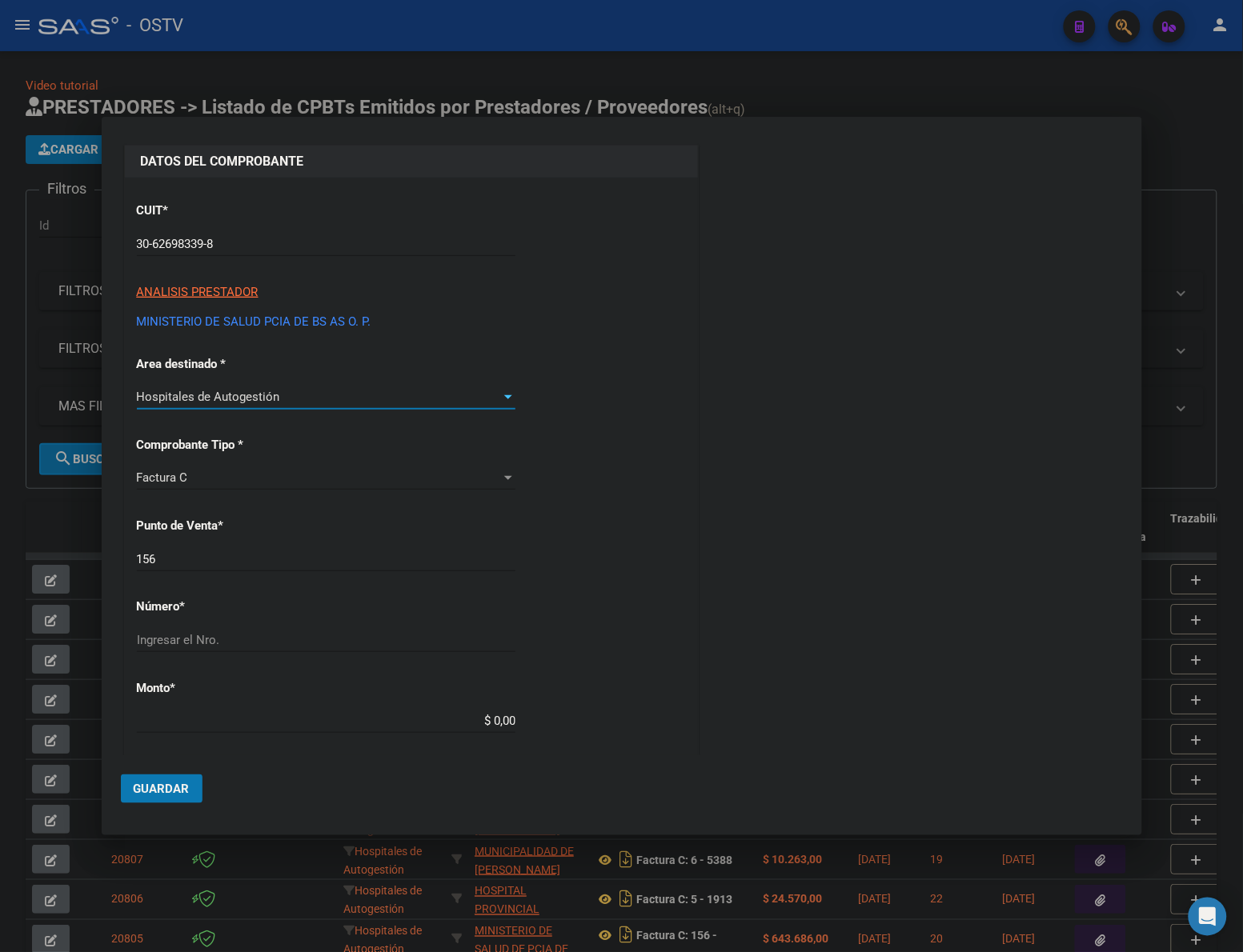
click at [221, 554] on input "156" at bounding box center [326, 559] width 378 height 14
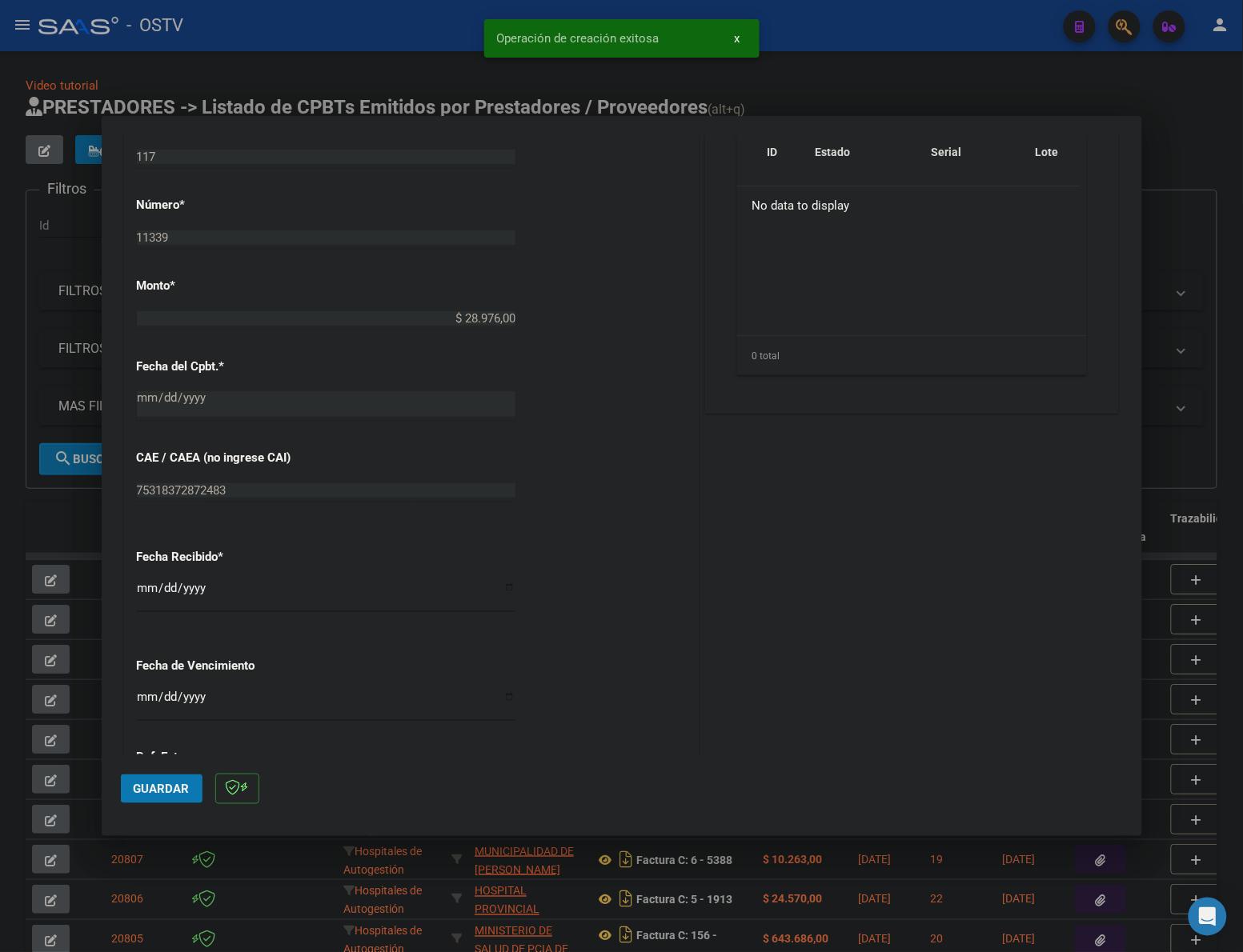
scroll to position [533, 0]
click at [142, 581] on input "[DATE]" at bounding box center [326, 594] width 378 height 26
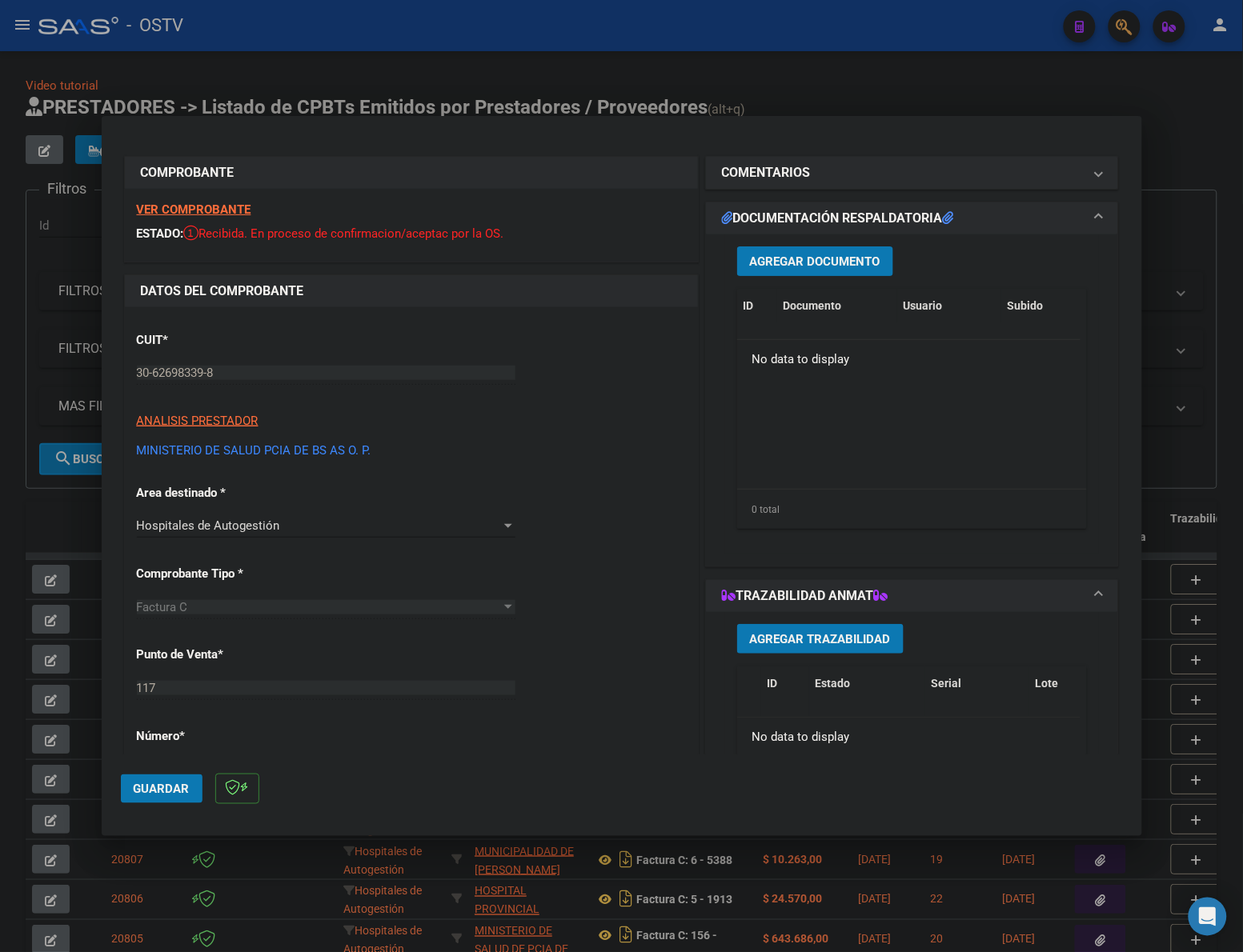
scroll to position [0, 0]
click at [830, 260] on span "Agregar Documento" at bounding box center [815, 262] width 130 height 14
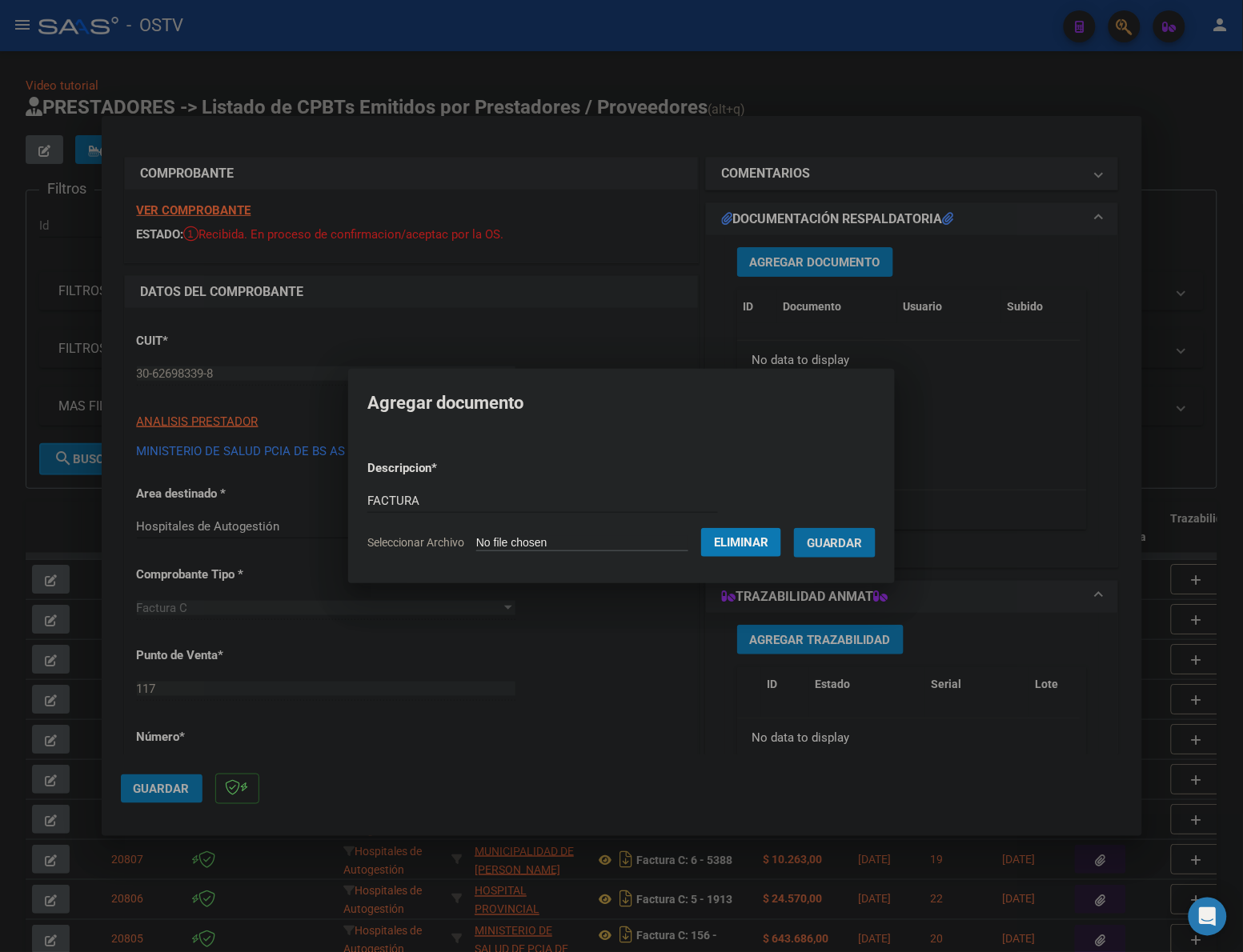
click at [794, 528] on button "Guardar" at bounding box center [835, 542] width 82 height 29
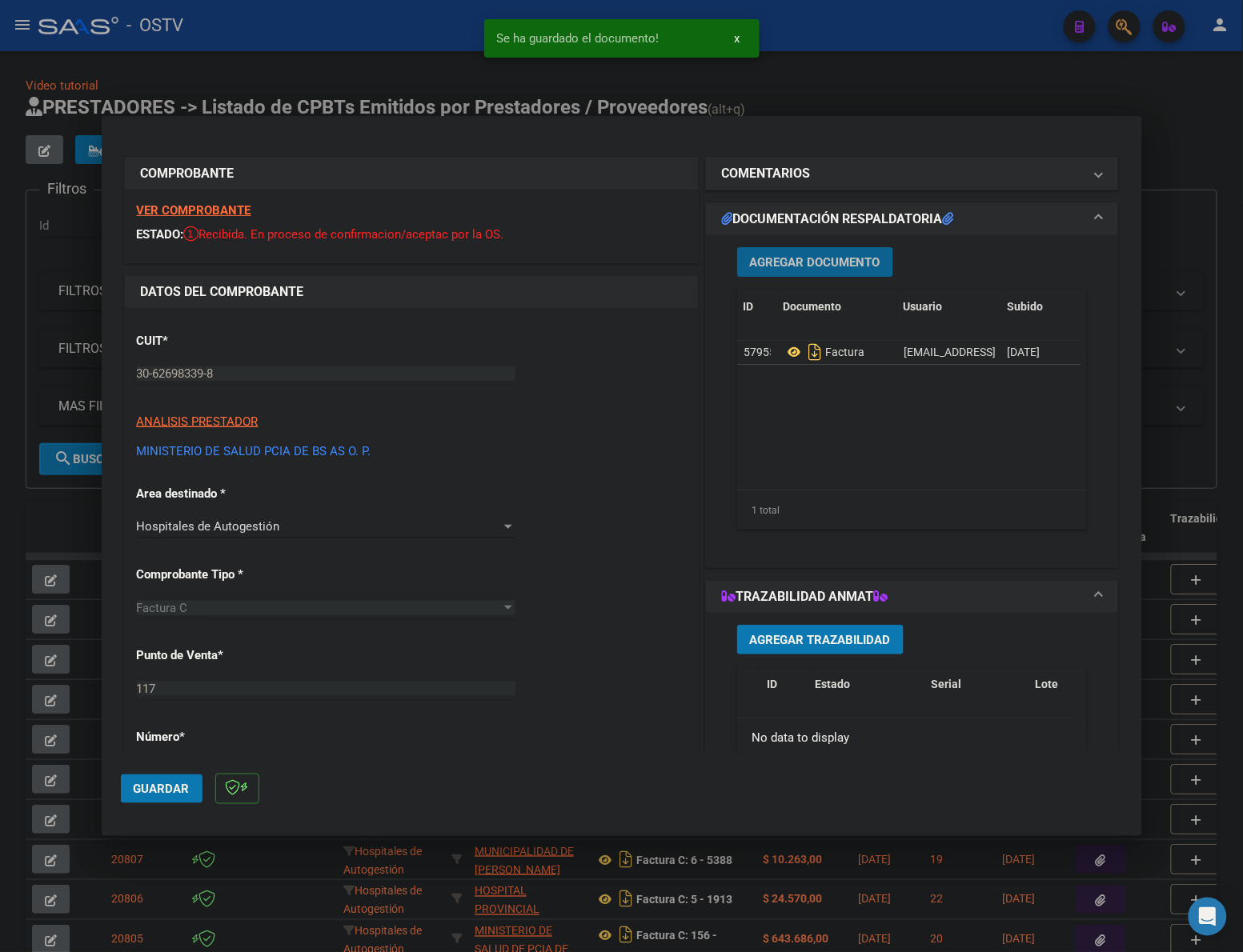
click at [830, 265] on span "Agregar Documento" at bounding box center [815, 262] width 130 height 14
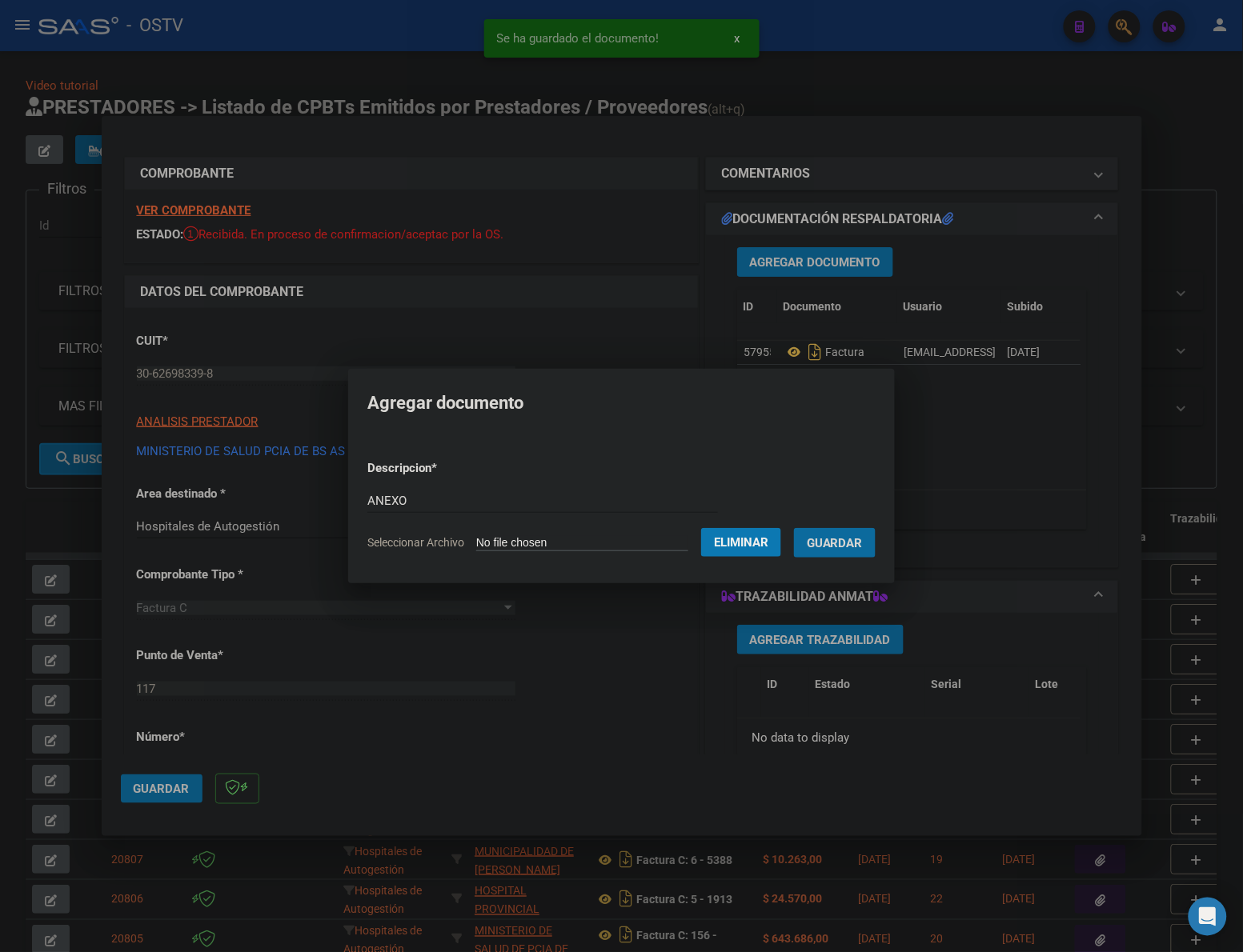
click at [794, 528] on button "Guardar" at bounding box center [835, 542] width 82 height 29
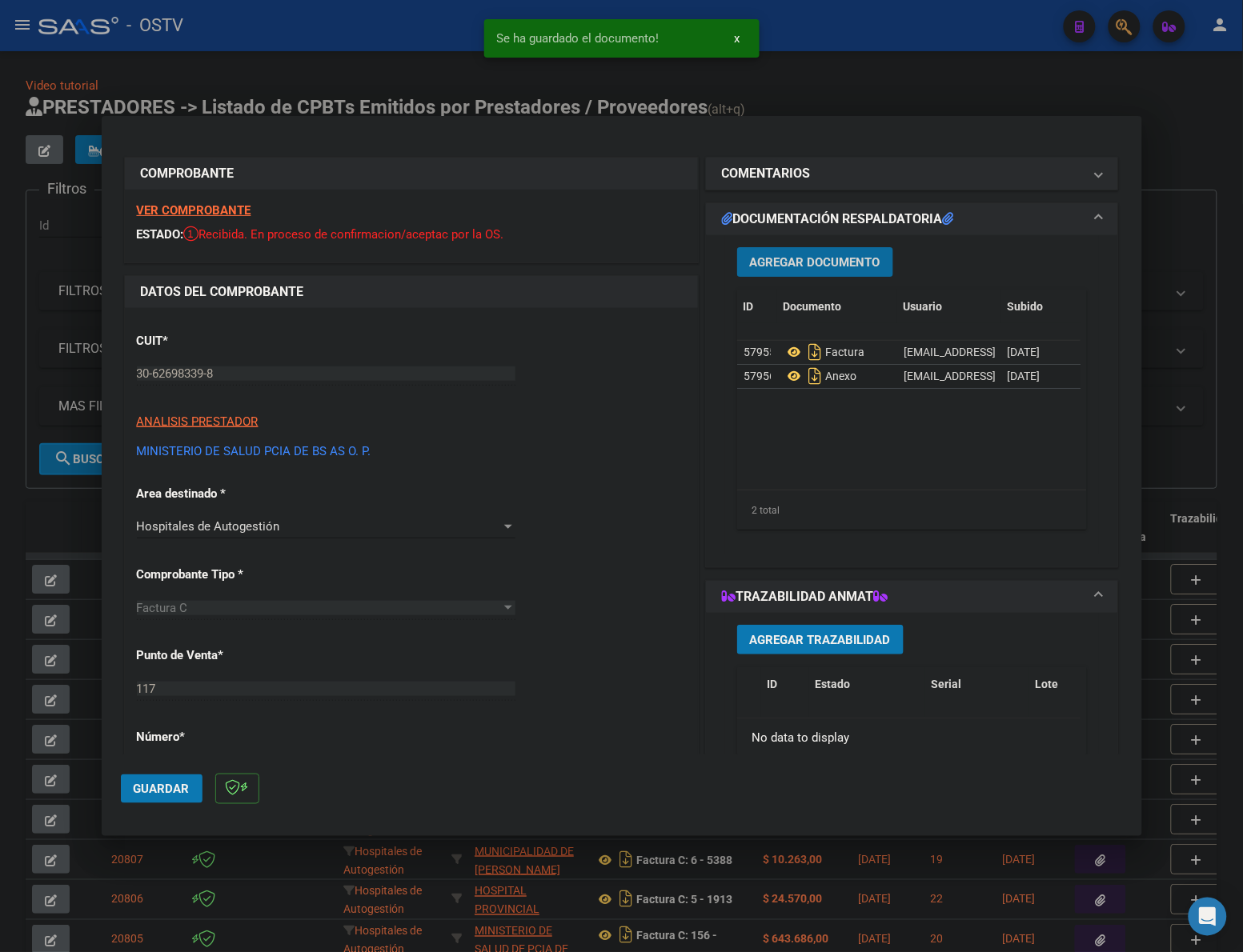
click at [152, 782] on span "Guardar" at bounding box center [161, 788] width 56 height 14
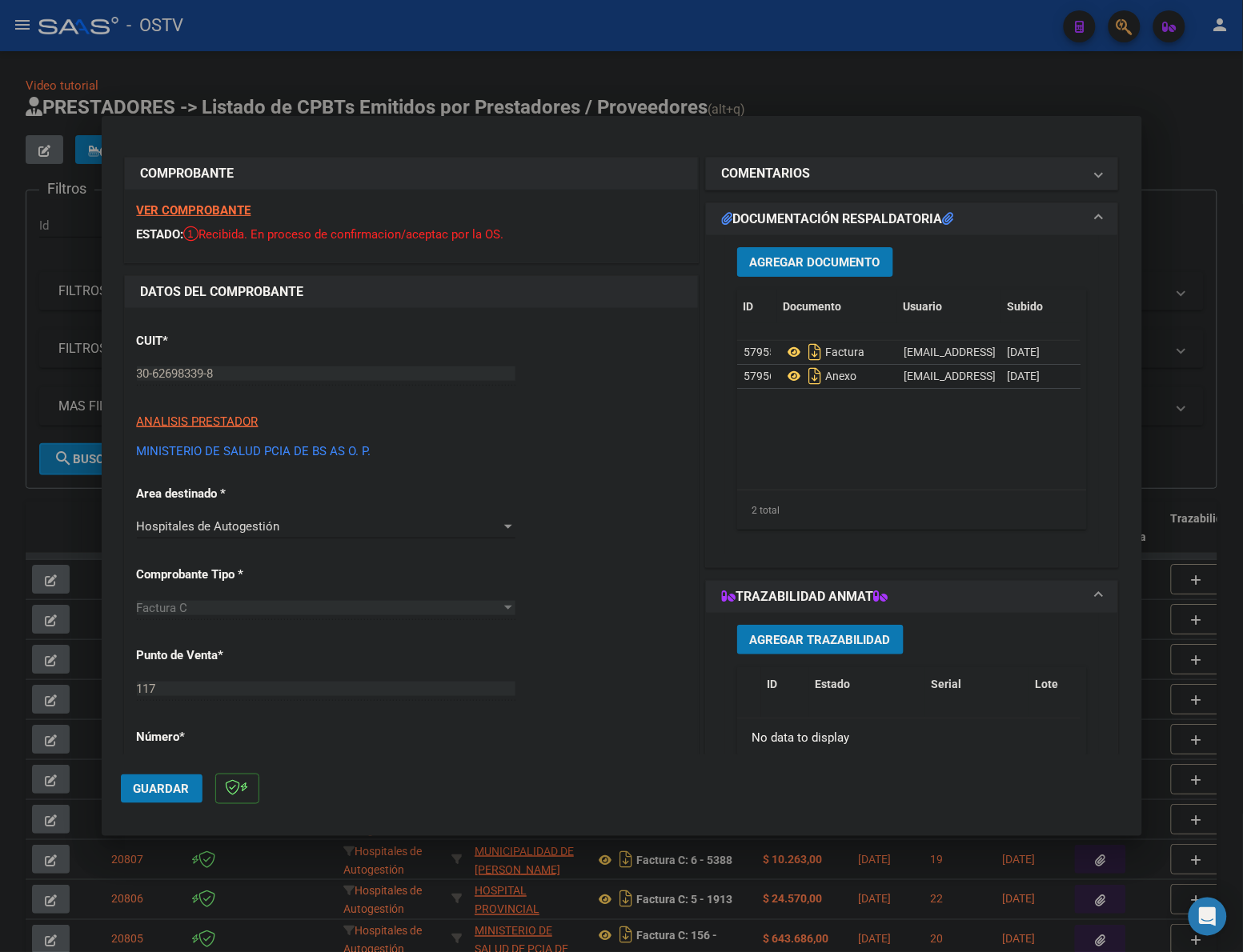
click at [541, 84] on div at bounding box center [622, 476] width 1243 height 952
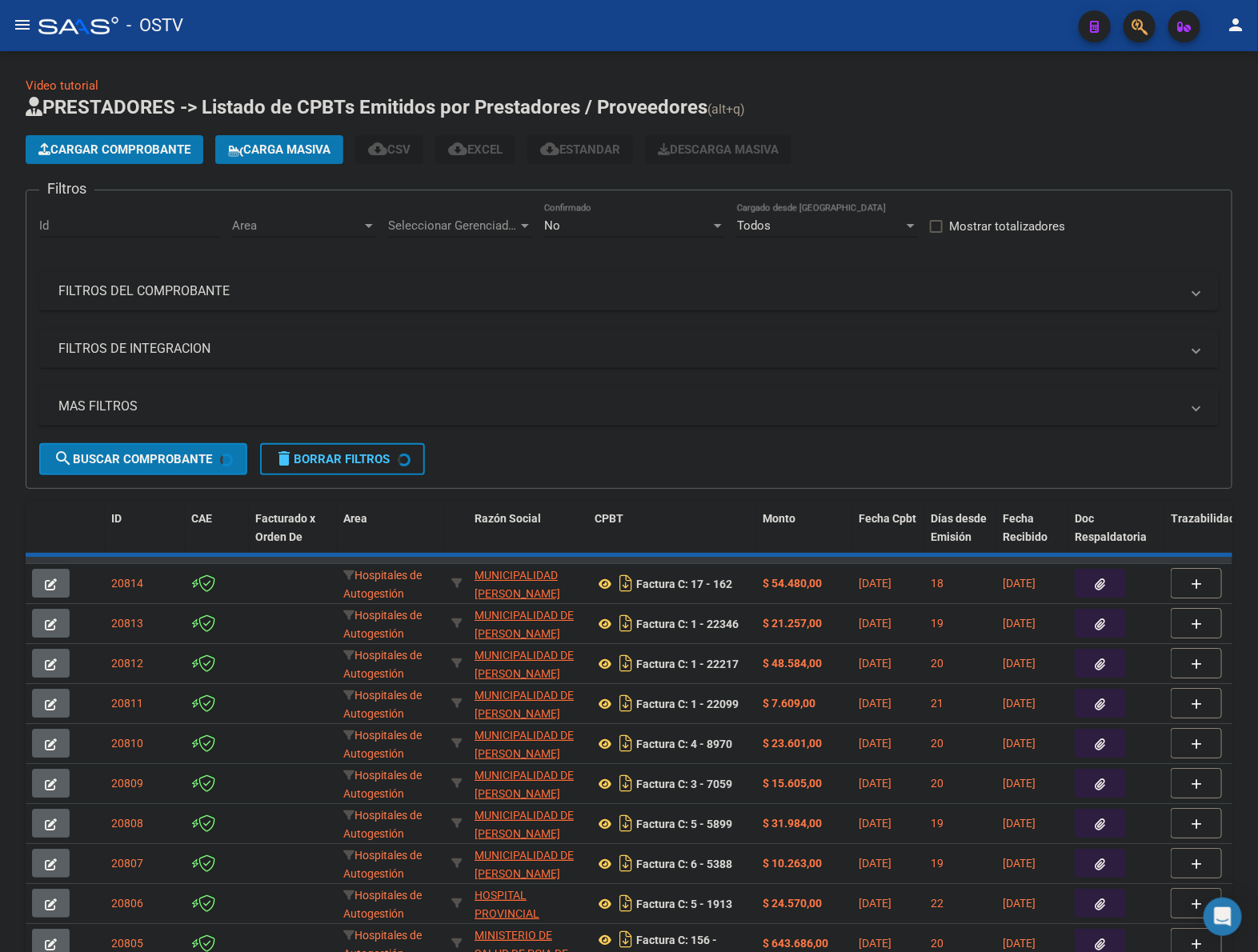
click at [134, 149] on span "Cargar Comprobante" at bounding box center [114, 149] width 152 height 14
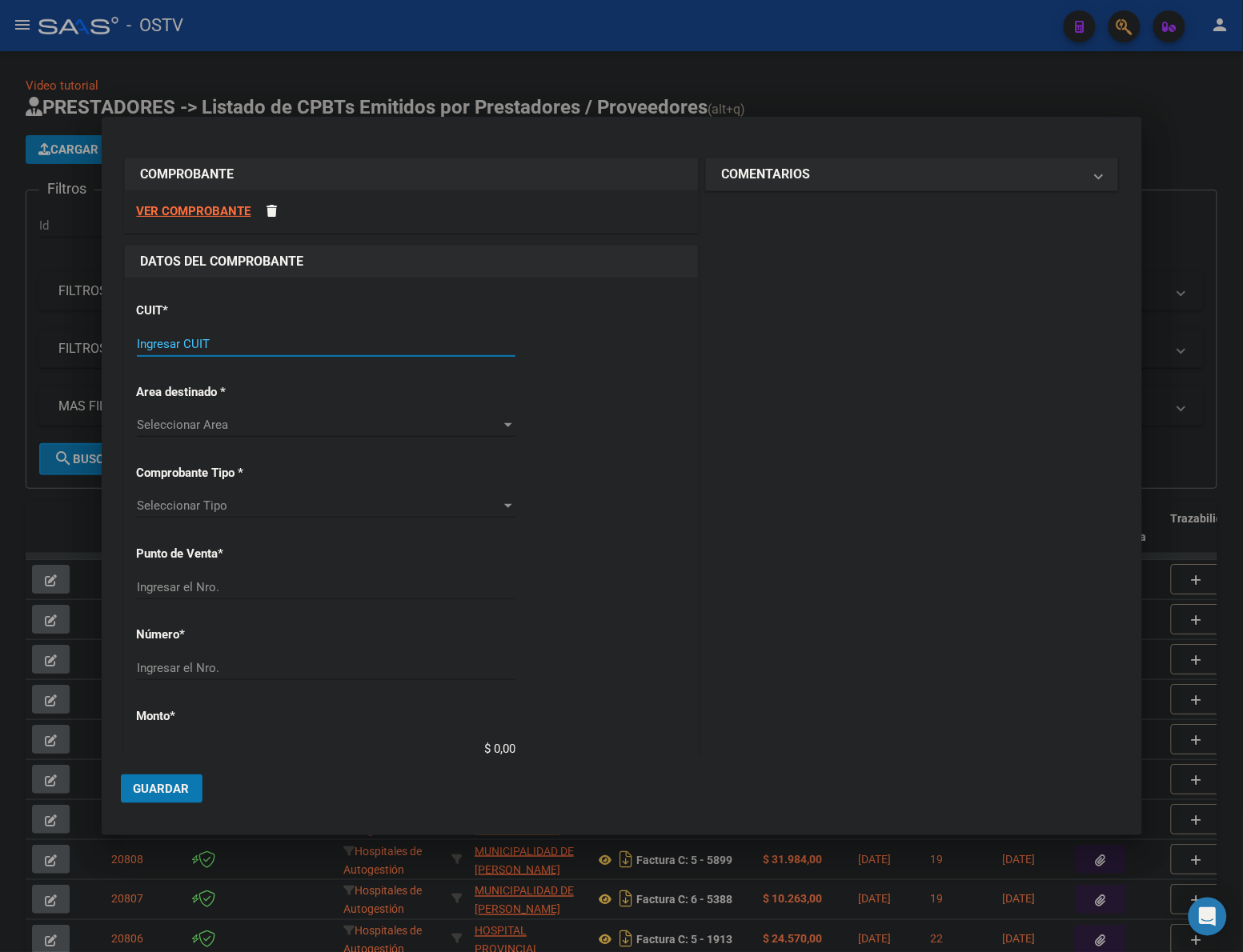
click at [224, 338] on input "Ingresar CUIT" at bounding box center [326, 343] width 378 height 14
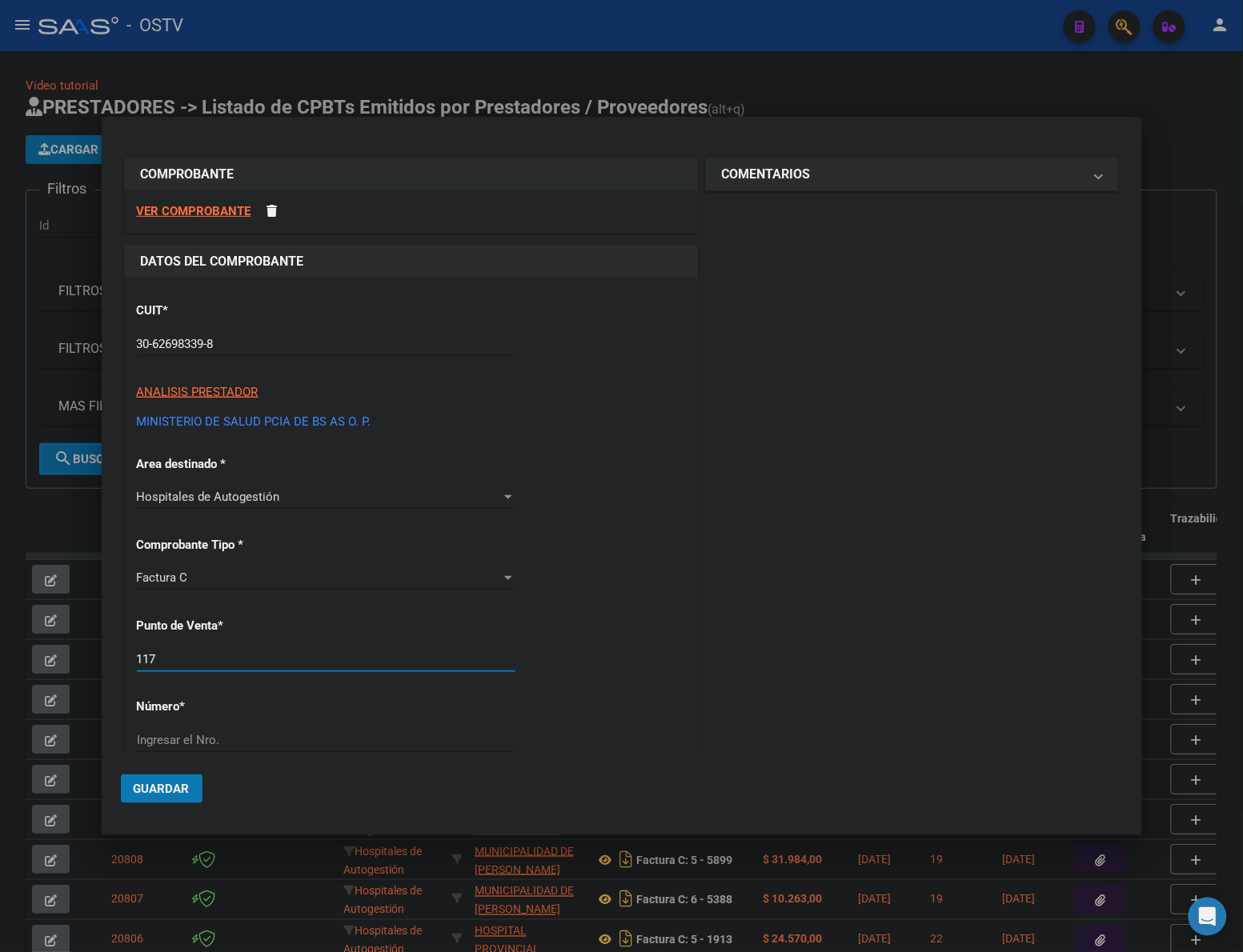
click at [212, 657] on input "117" at bounding box center [326, 659] width 378 height 14
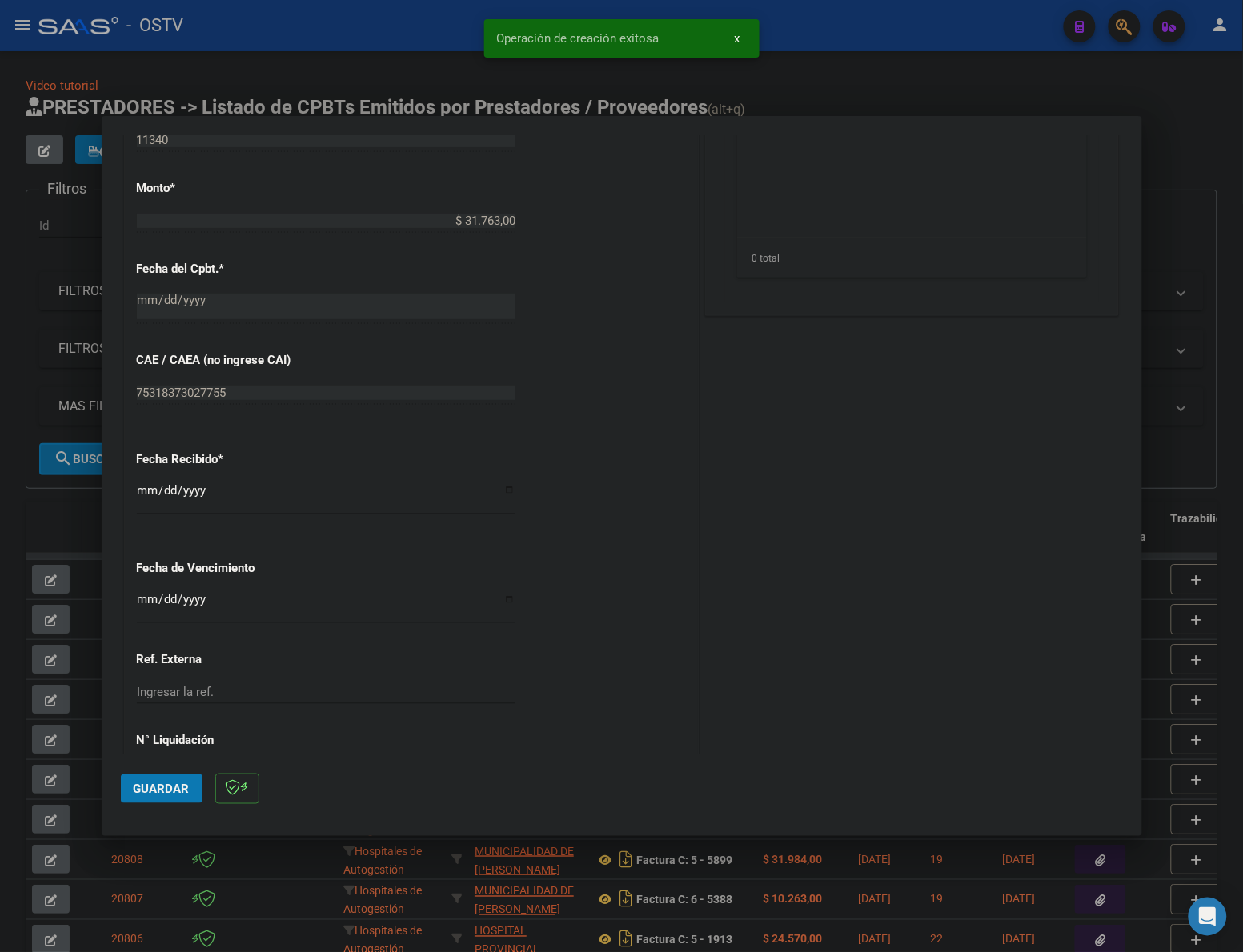
scroll to position [666, 0]
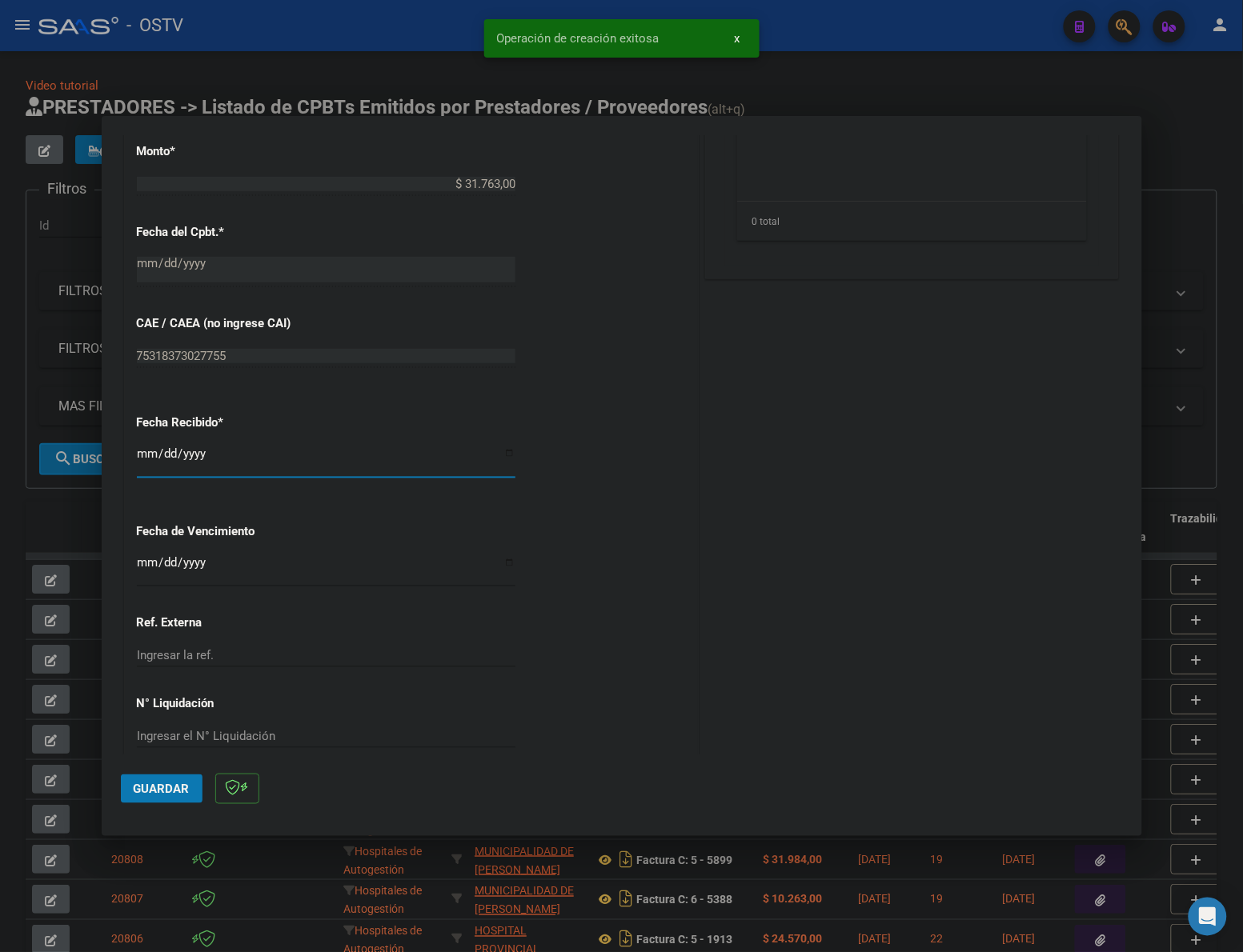
click at [146, 454] on input "[DATE]" at bounding box center [326, 460] width 378 height 26
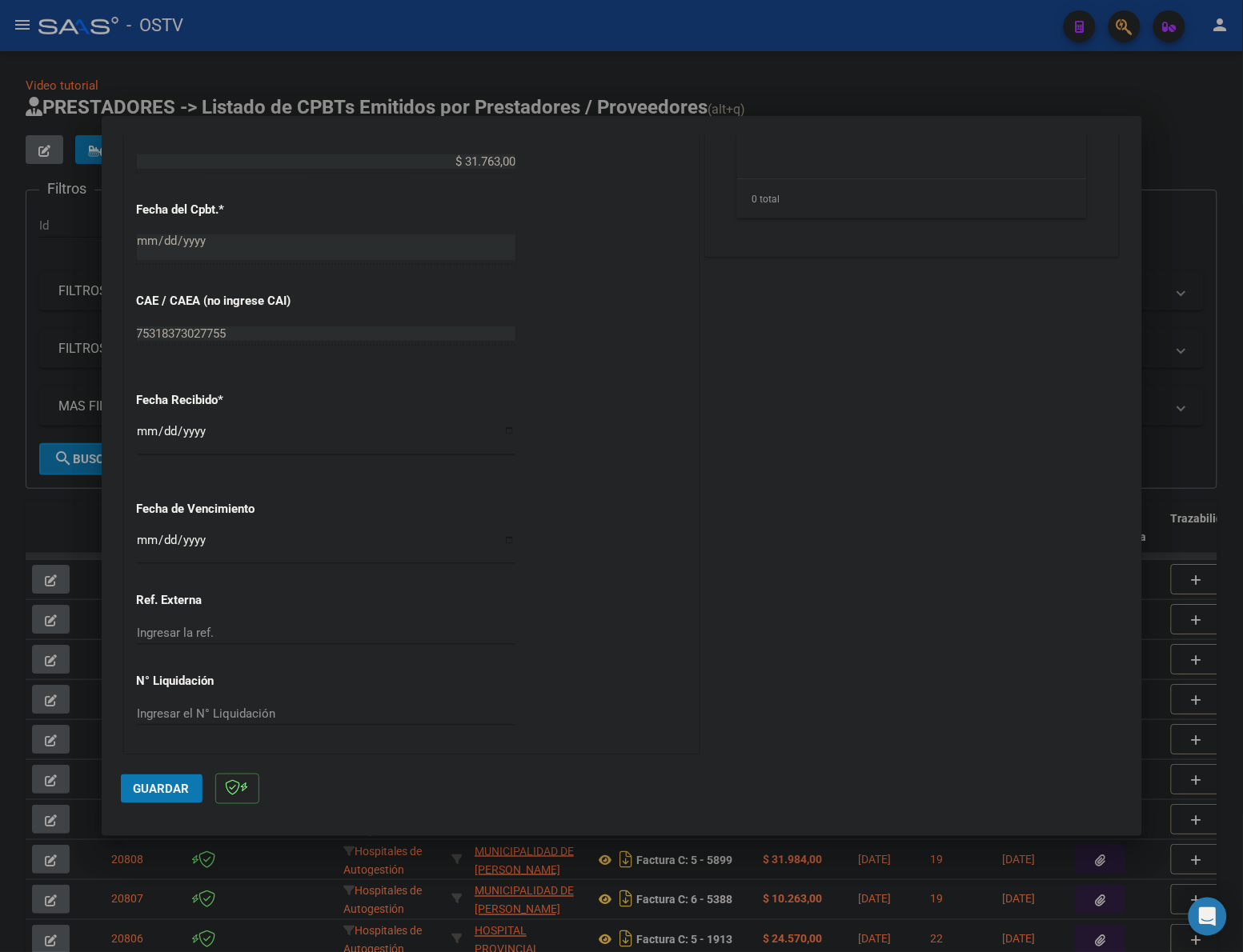
scroll to position [692, 0]
click at [189, 785] on button "Guardar" at bounding box center [162, 788] width 82 height 28
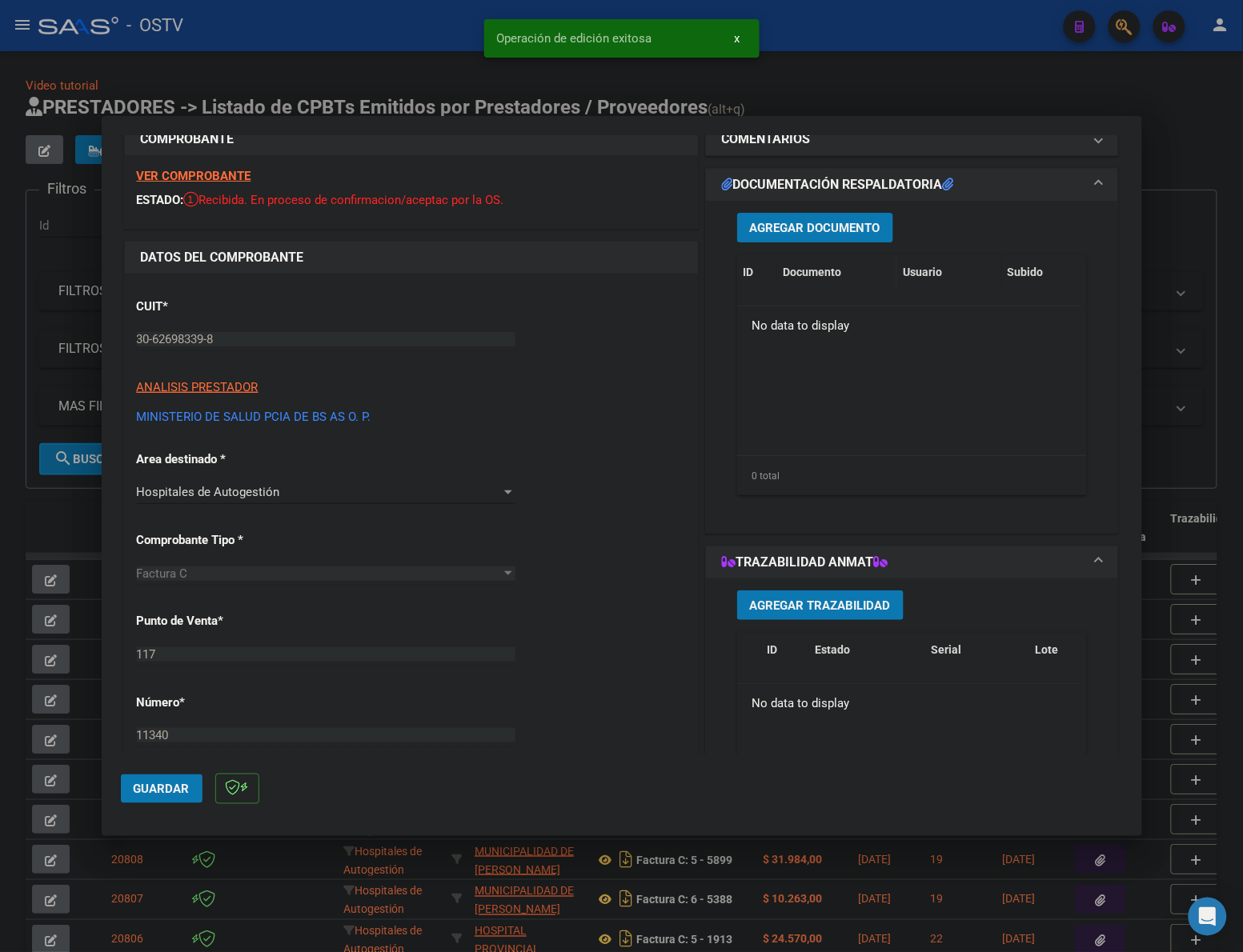
scroll to position [0, 0]
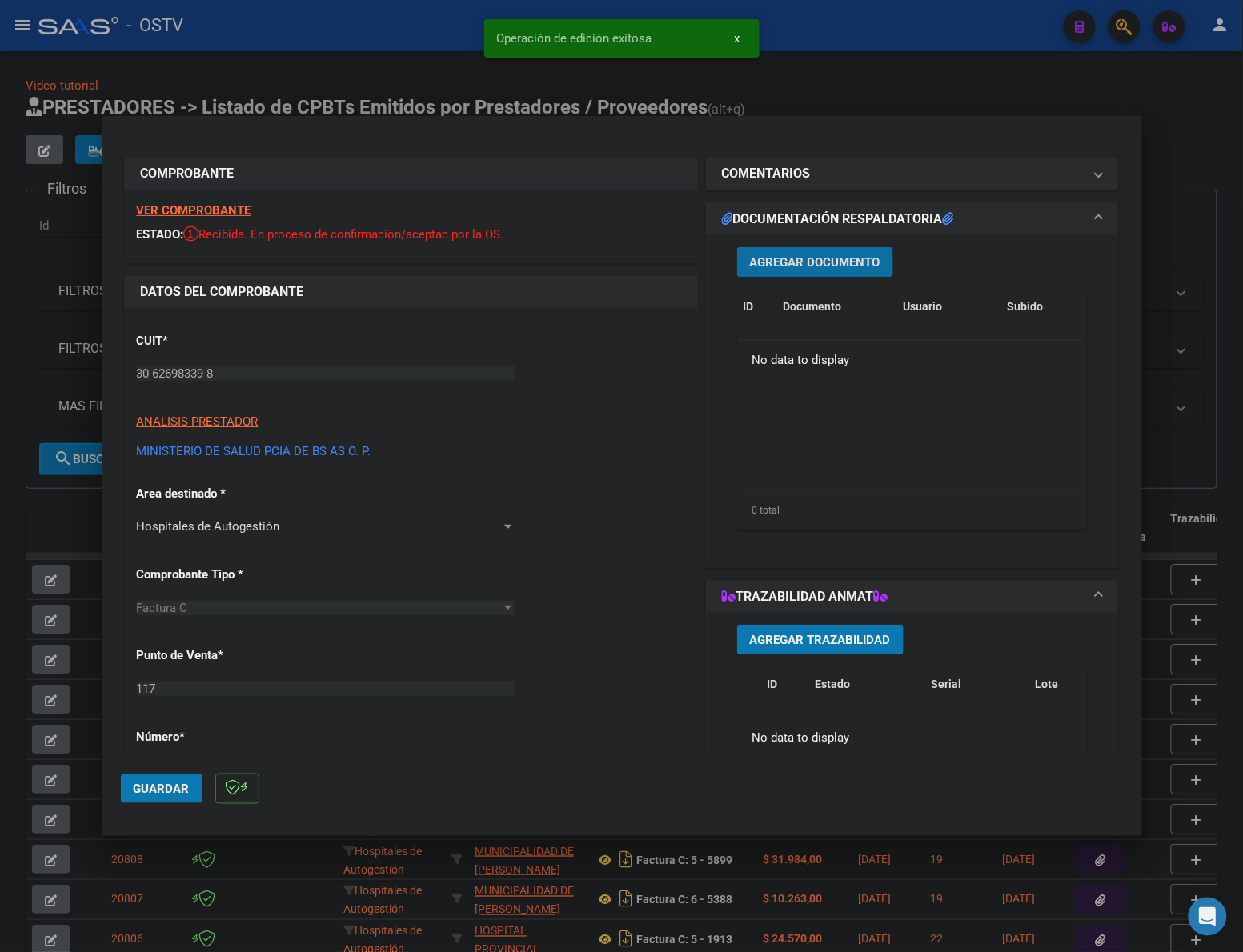
click at [834, 261] on span "Agregar Documento" at bounding box center [815, 262] width 130 height 14
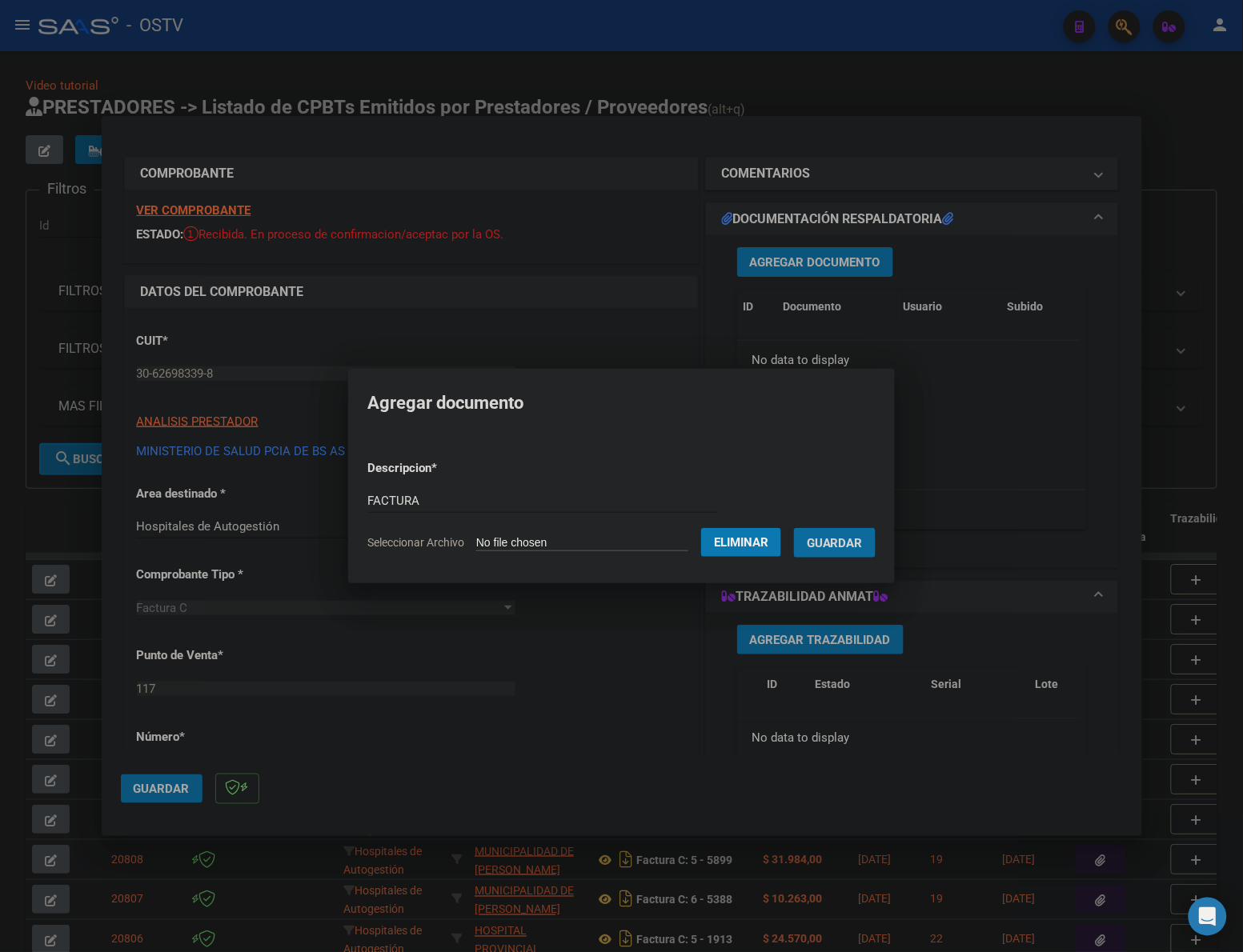
click at [794, 528] on button "Guardar" at bounding box center [835, 542] width 82 height 29
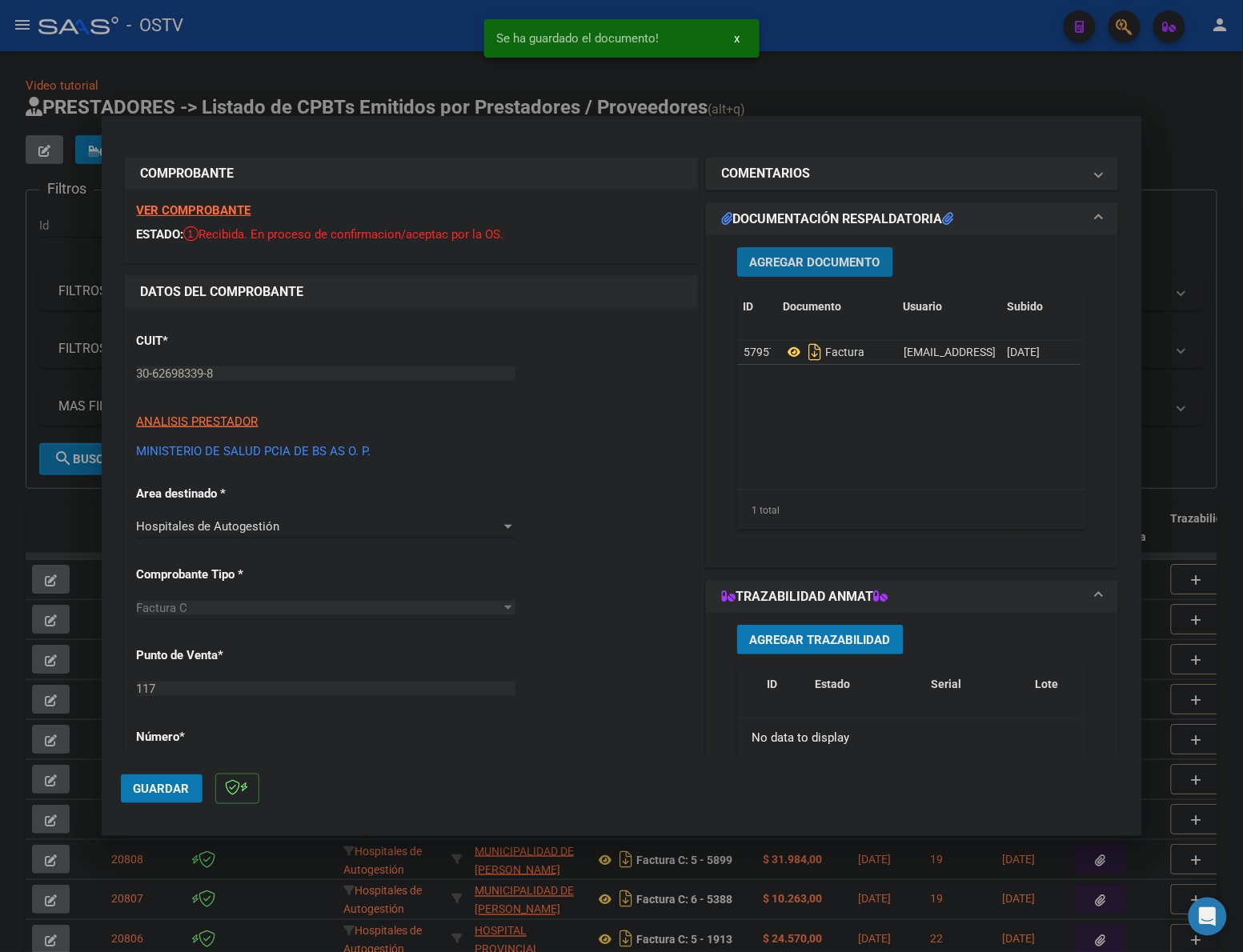
click at [849, 262] on span "Agregar Documento" at bounding box center [815, 262] width 130 height 14
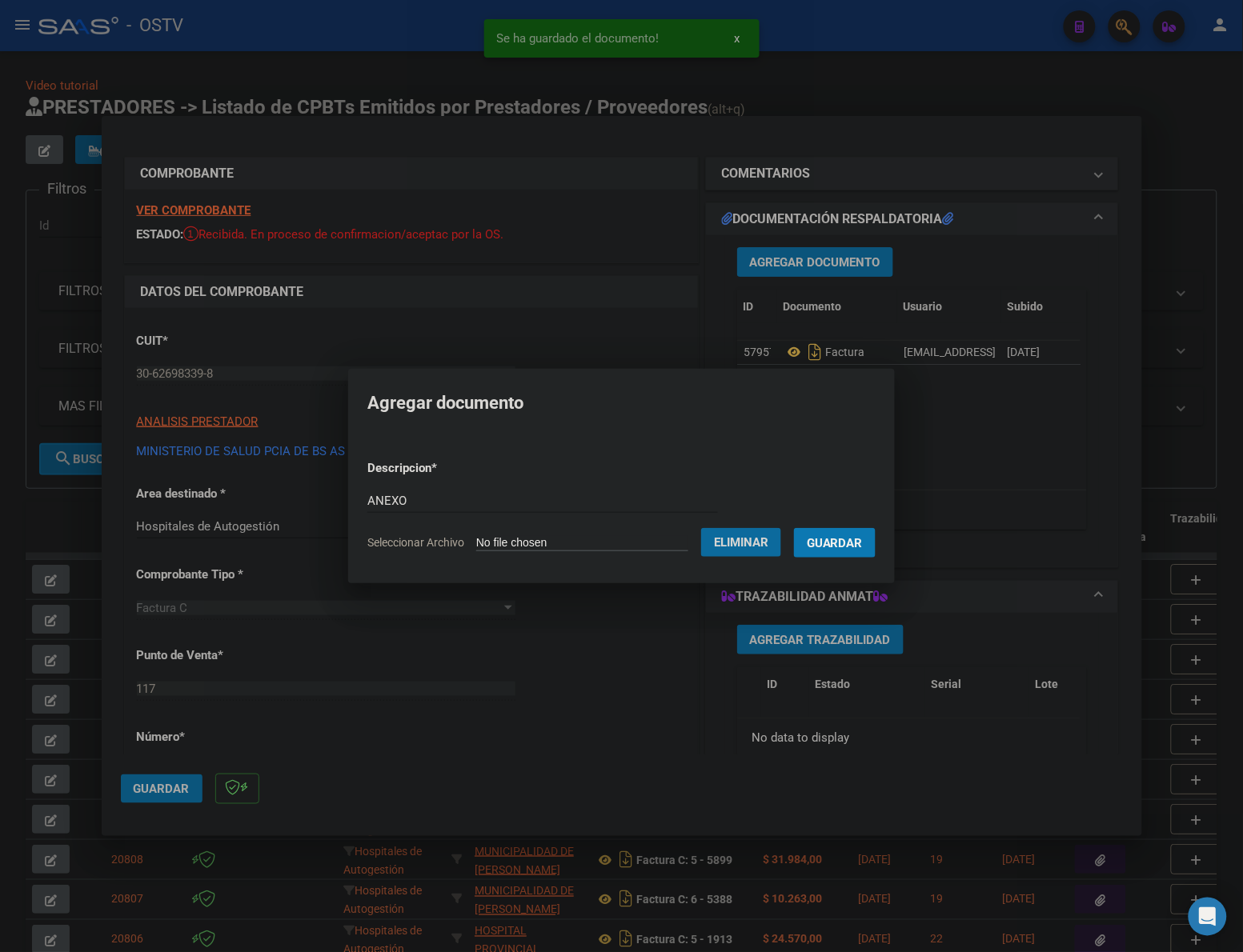
click at [839, 545] on span "Guardar" at bounding box center [835, 543] width 56 height 14
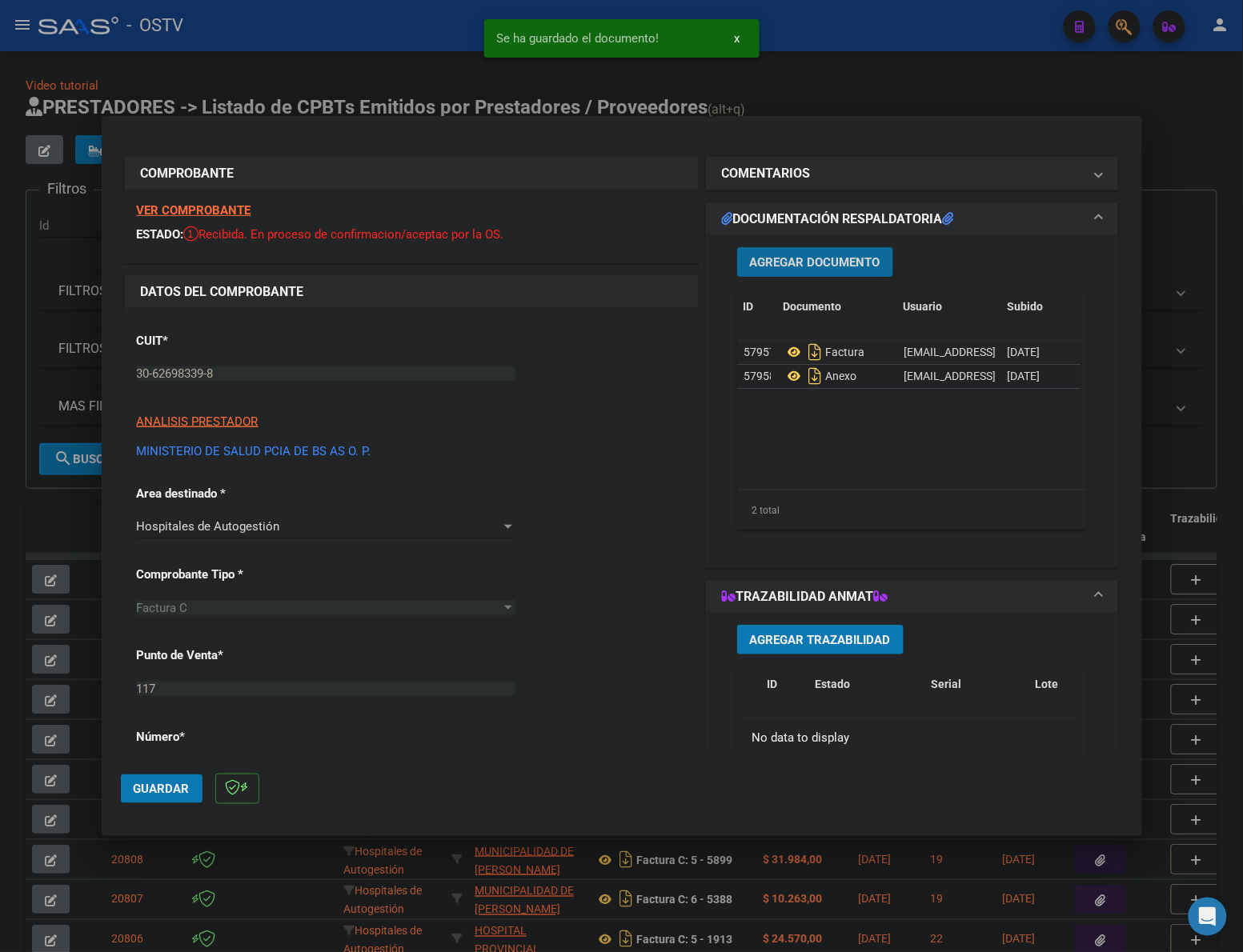
click at [156, 789] on span "Guardar" at bounding box center [161, 788] width 56 height 14
drag, startPoint x: 212, startPoint y: 776, endPoint x: 185, endPoint y: 784, distance: 28.2
click at [204, 778] on mat-dialog-actions "Guardar" at bounding box center [622, 786] width 1002 height 63
click at [172, 788] on span "Guardar" at bounding box center [161, 788] width 56 height 14
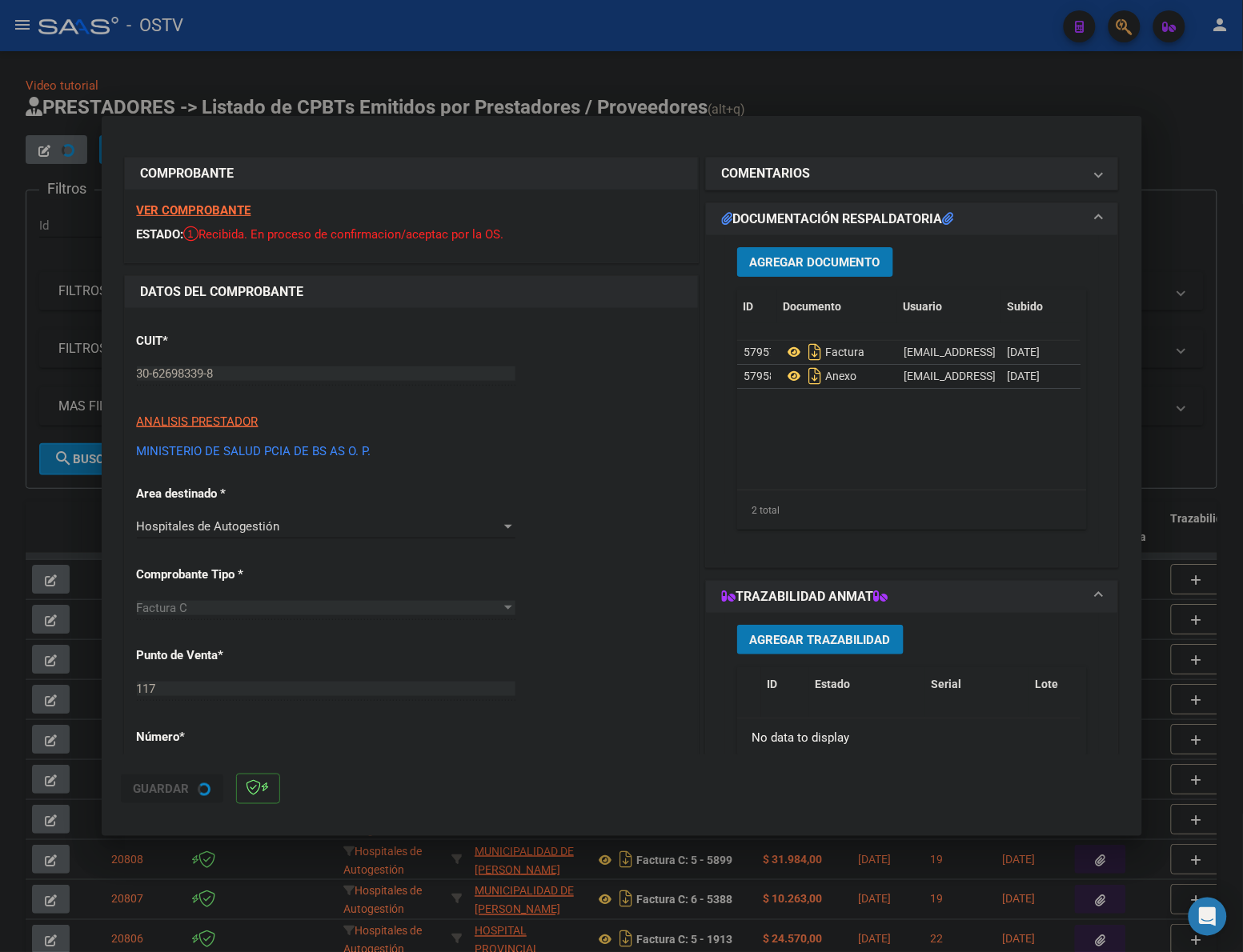
drag, startPoint x: 684, startPoint y: 70, endPoint x: 430, endPoint y: 6, distance: 261.9
click at [682, 70] on div at bounding box center [622, 476] width 1243 height 952
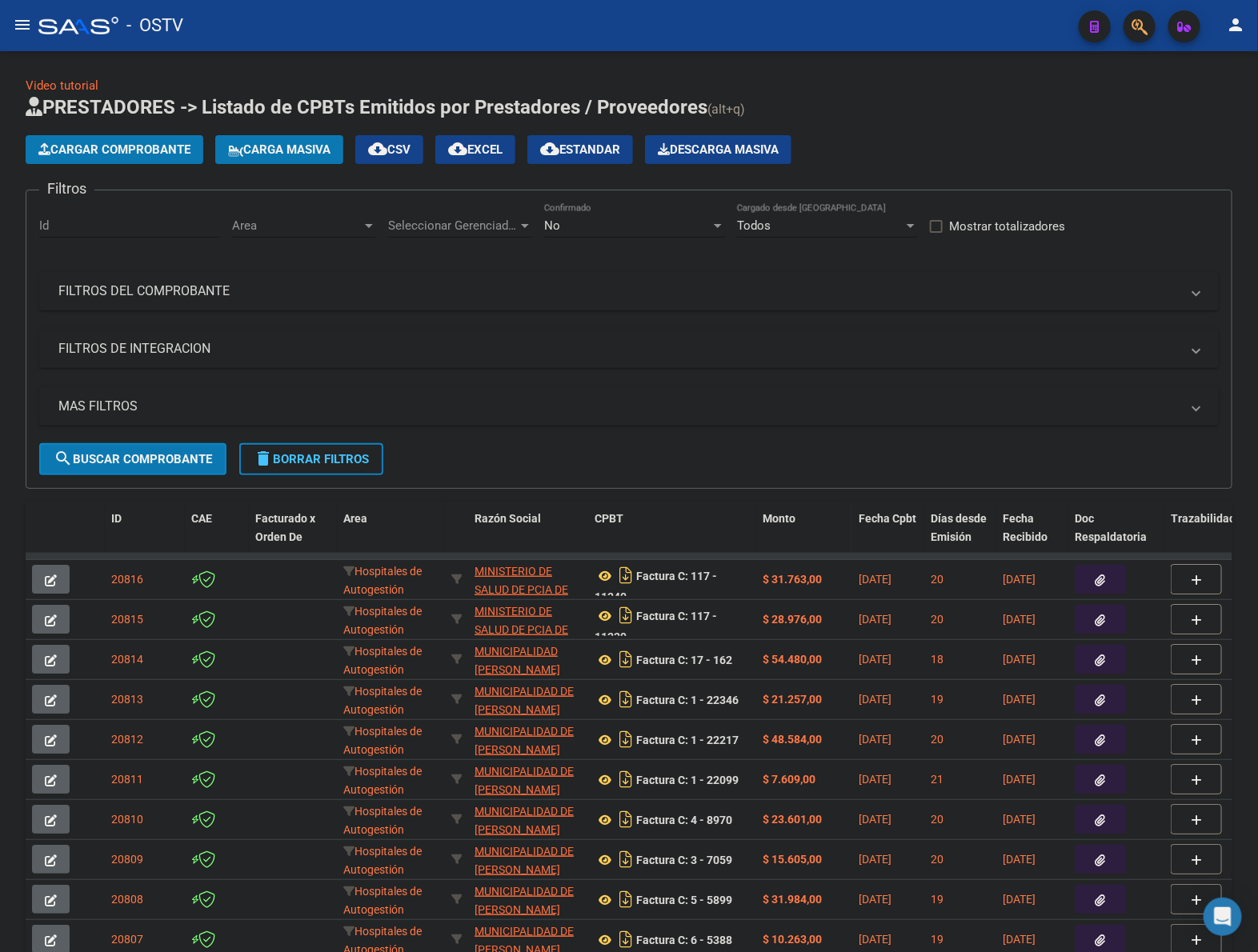
click at [757, 522] on datatable-header-cell "Monto" at bounding box center [804, 537] width 96 height 70
drag, startPoint x: 753, startPoint y: 521, endPoint x: 889, endPoint y: 521, distance: 136.0
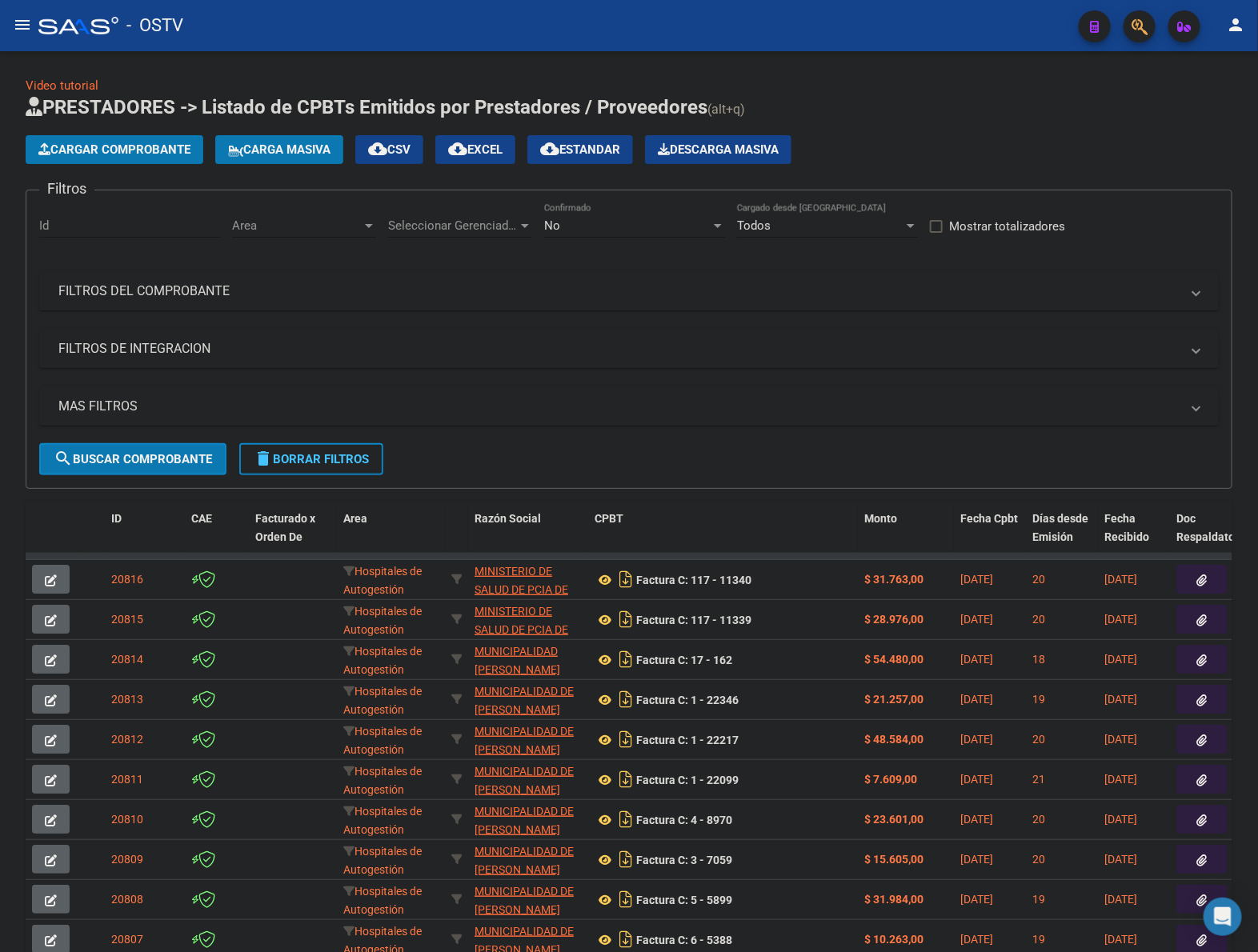
click at [142, 144] on span "Cargar Comprobante" at bounding box center [114, 149] width 152 height 14
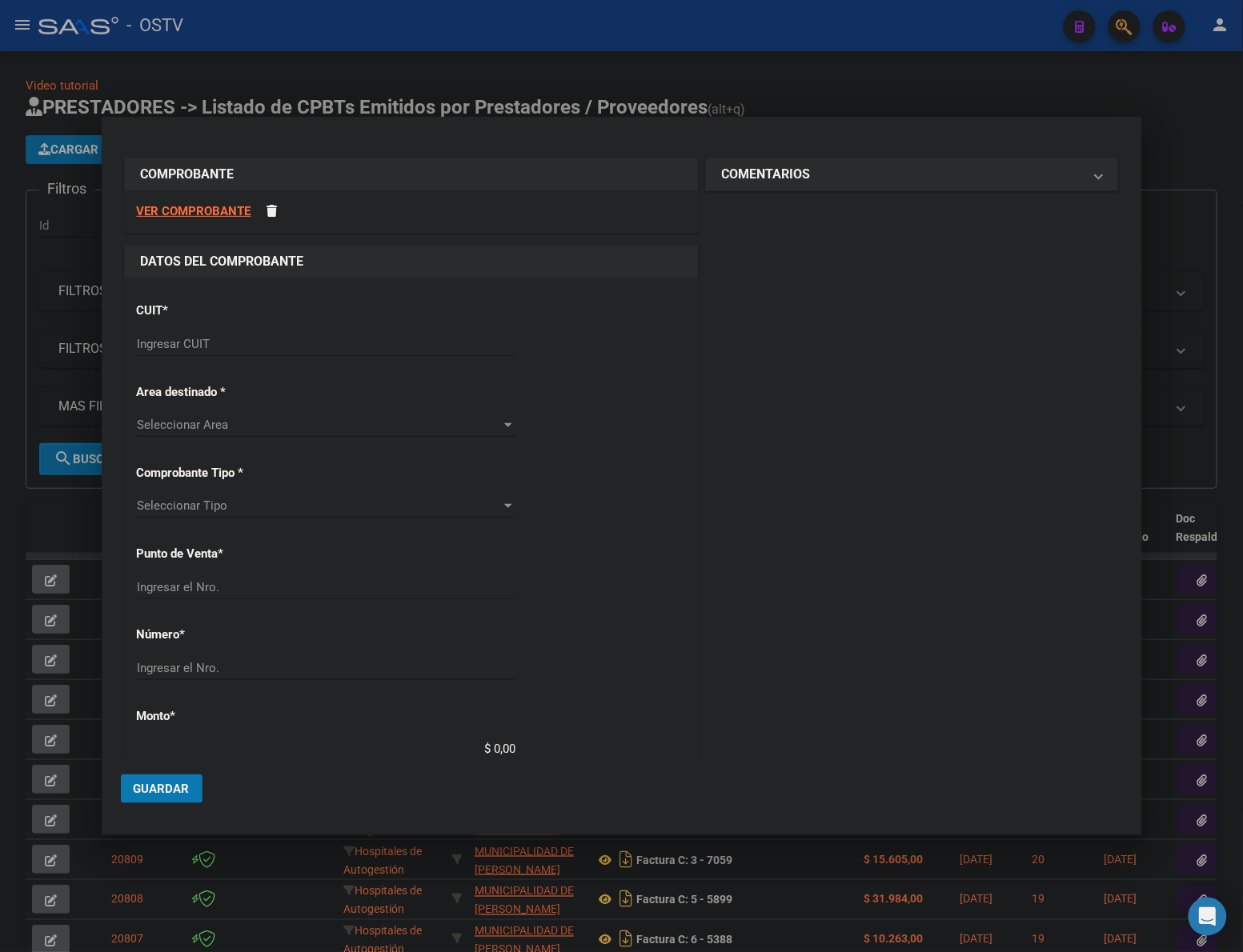
drag, startPoint x: 241, startPoint y: 329, endPoint x: 217, endPoint y: 353, distance: 33.9
click at [238, 332] on div "CUIT * Ingresar CUIT" at bounding box center [411, 330] width 549 height 81
click at [217, 353] on div "Ingresar CUIT" at bounding box center [326, 344] width 378 height 24
click at [216, 342] on input "Ingresar CUIT" at bounding box center [326, 343] width 378 height 14
drag, startPoint x: 216, startPoint y: 342, endPoint x: 230, endPoint y: 342, distance: 14.0
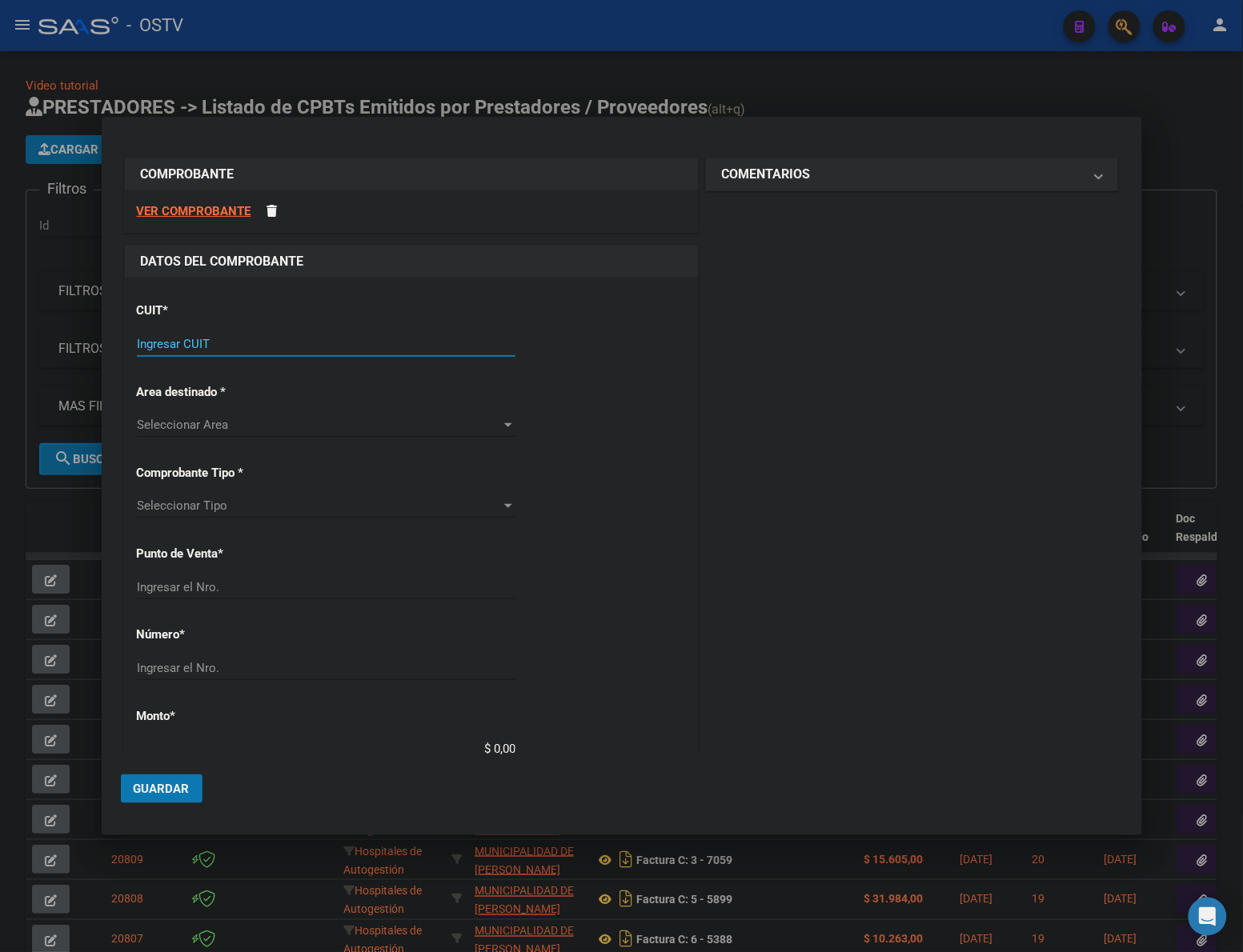
click at [225, 342] on input "Ingresar CUIT" at bounding box center [326, 343] width 378 height 14
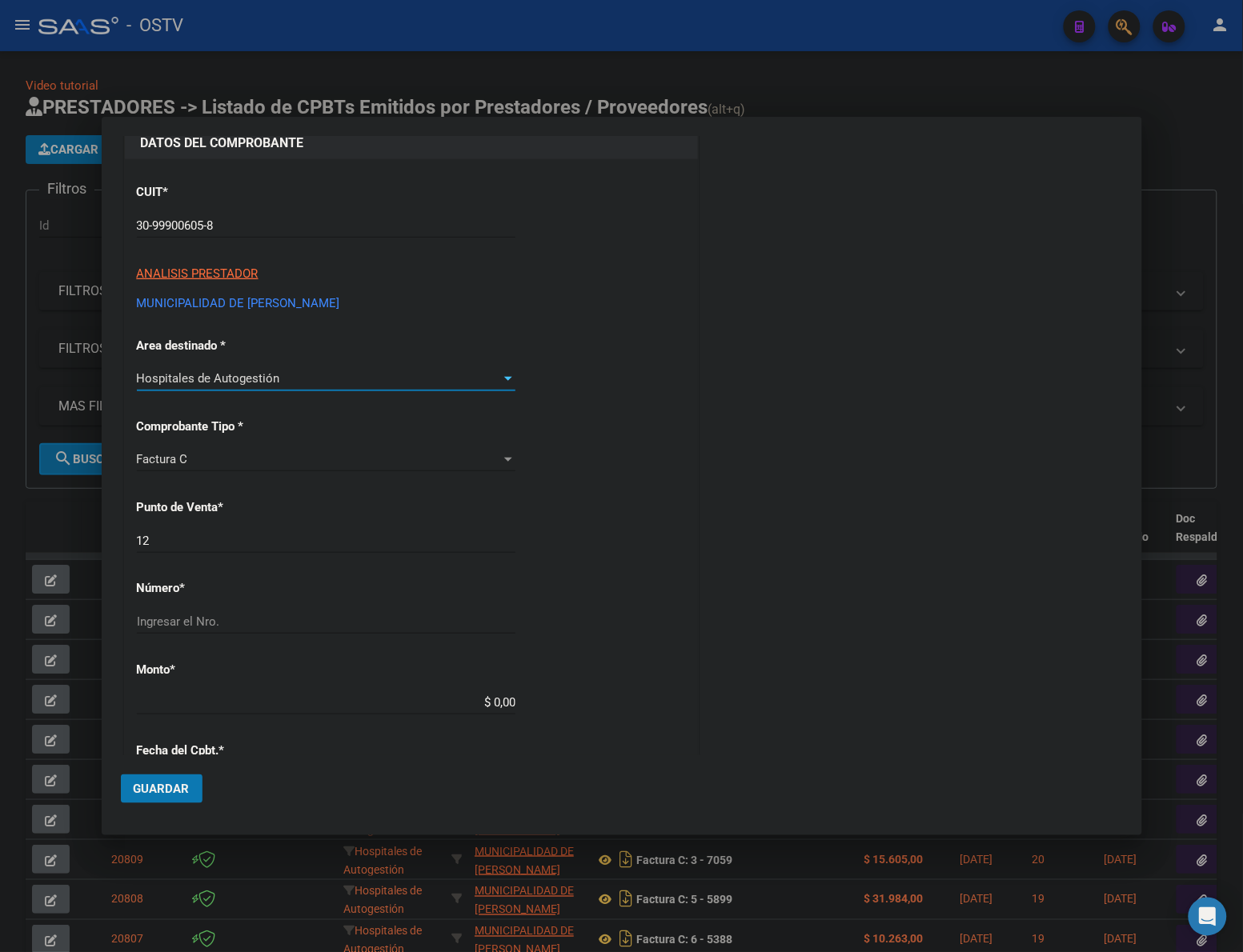
scroll to position [133, 0]
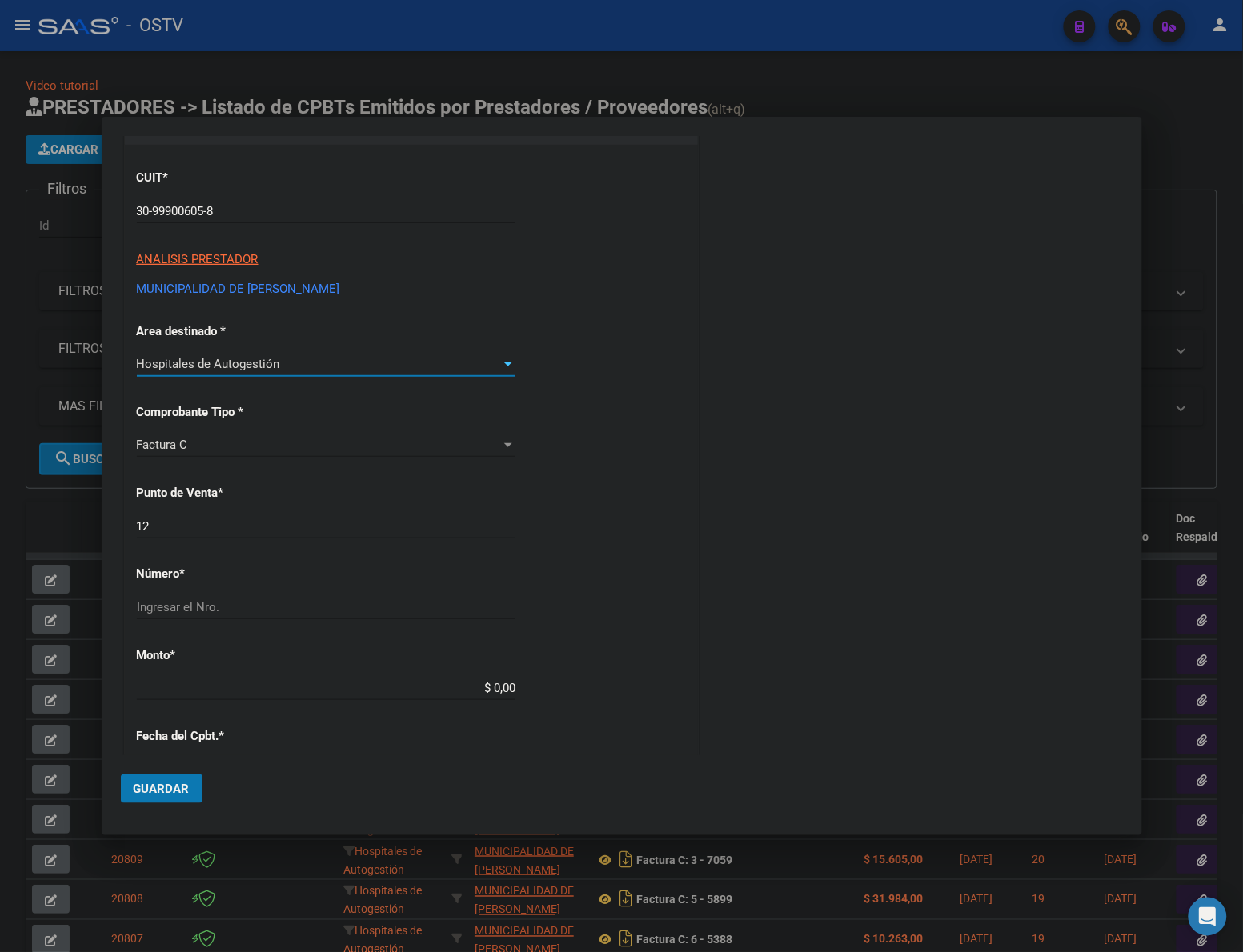
click at [261, 519] on input "12" at bounding box center [326, 526] width 378 height 14
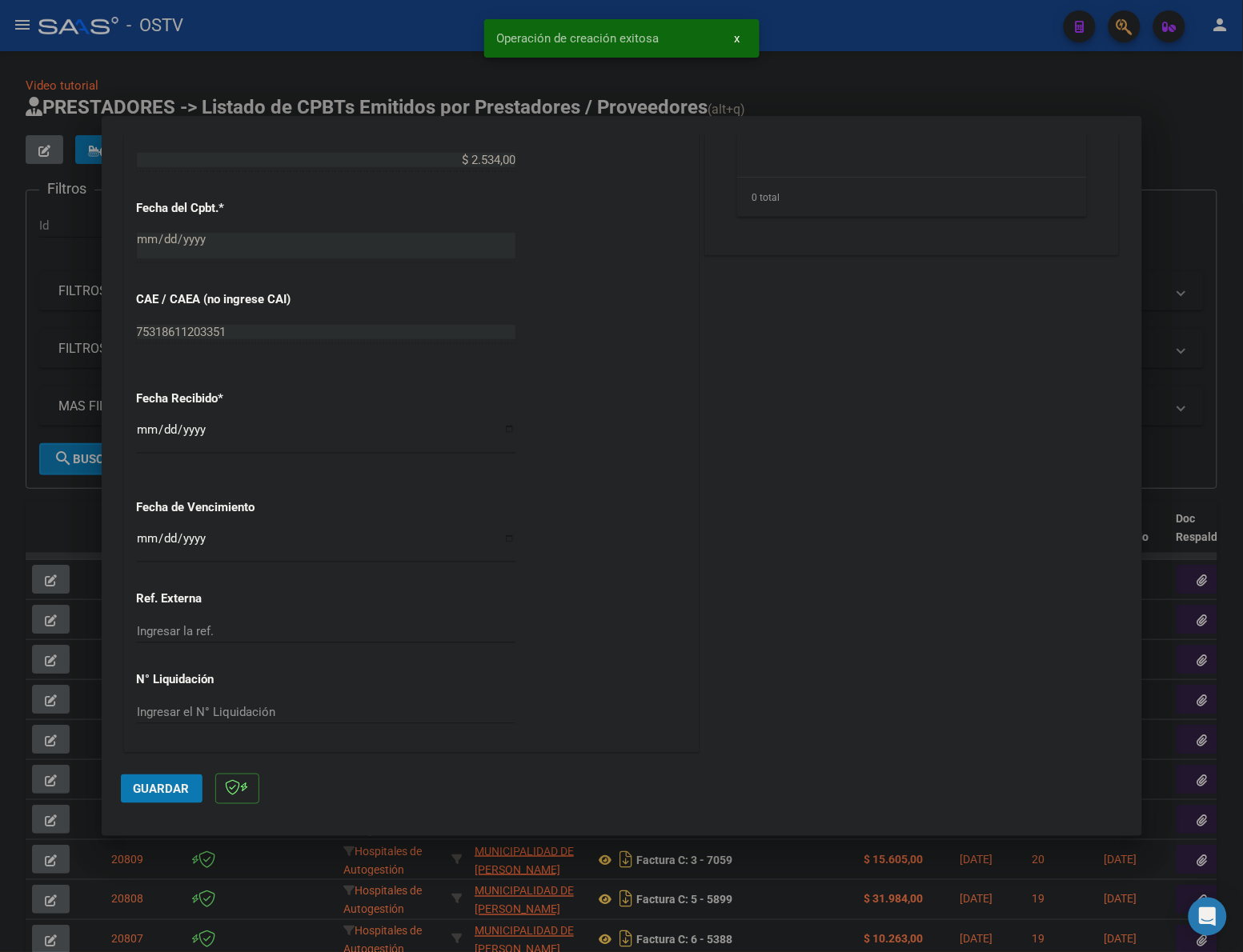
scroll to position [692, 0]
click at [141, 430] on input "[DATE]" at bounding box center [326, 435] width 378 height 26
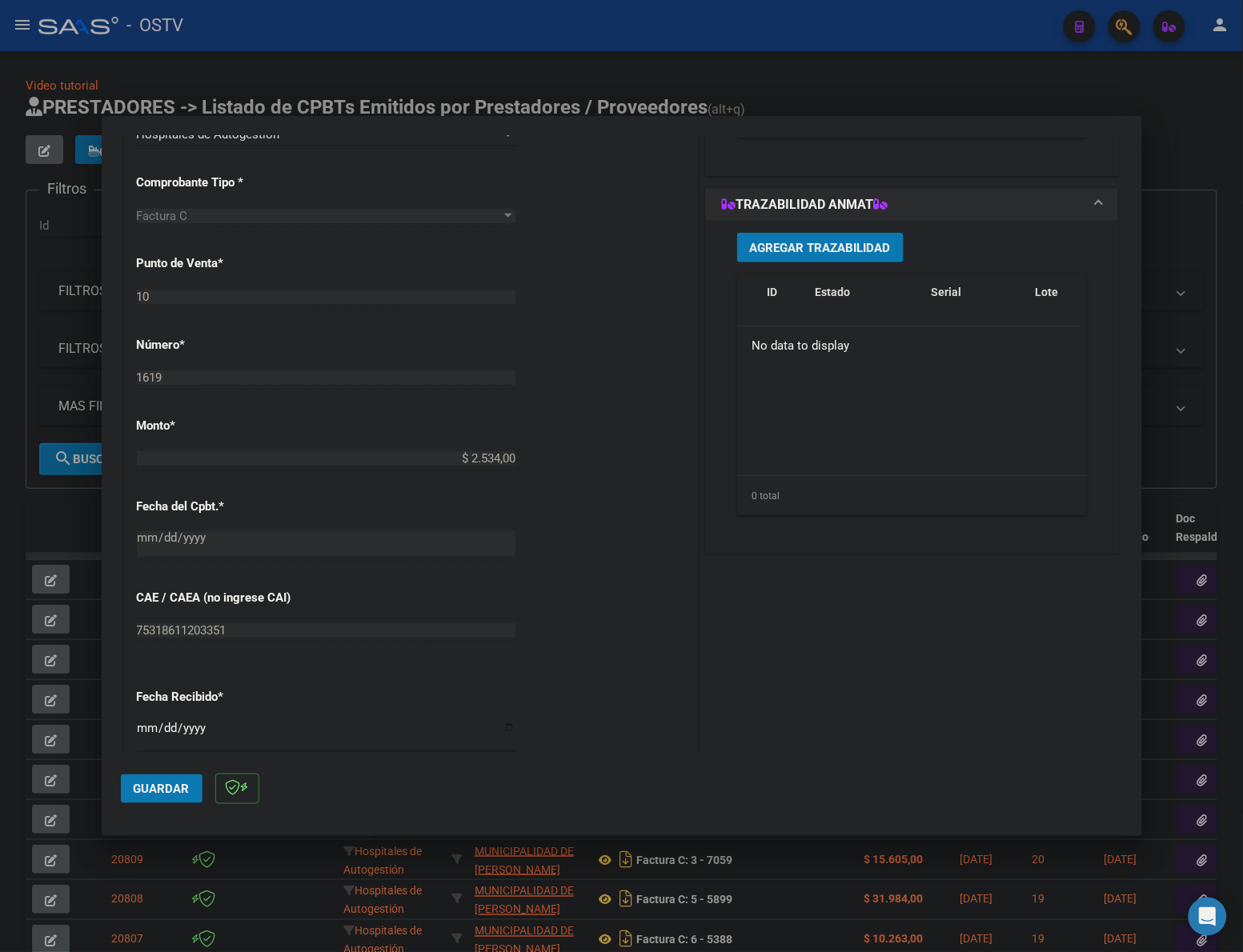
scroll to position [58, 0]
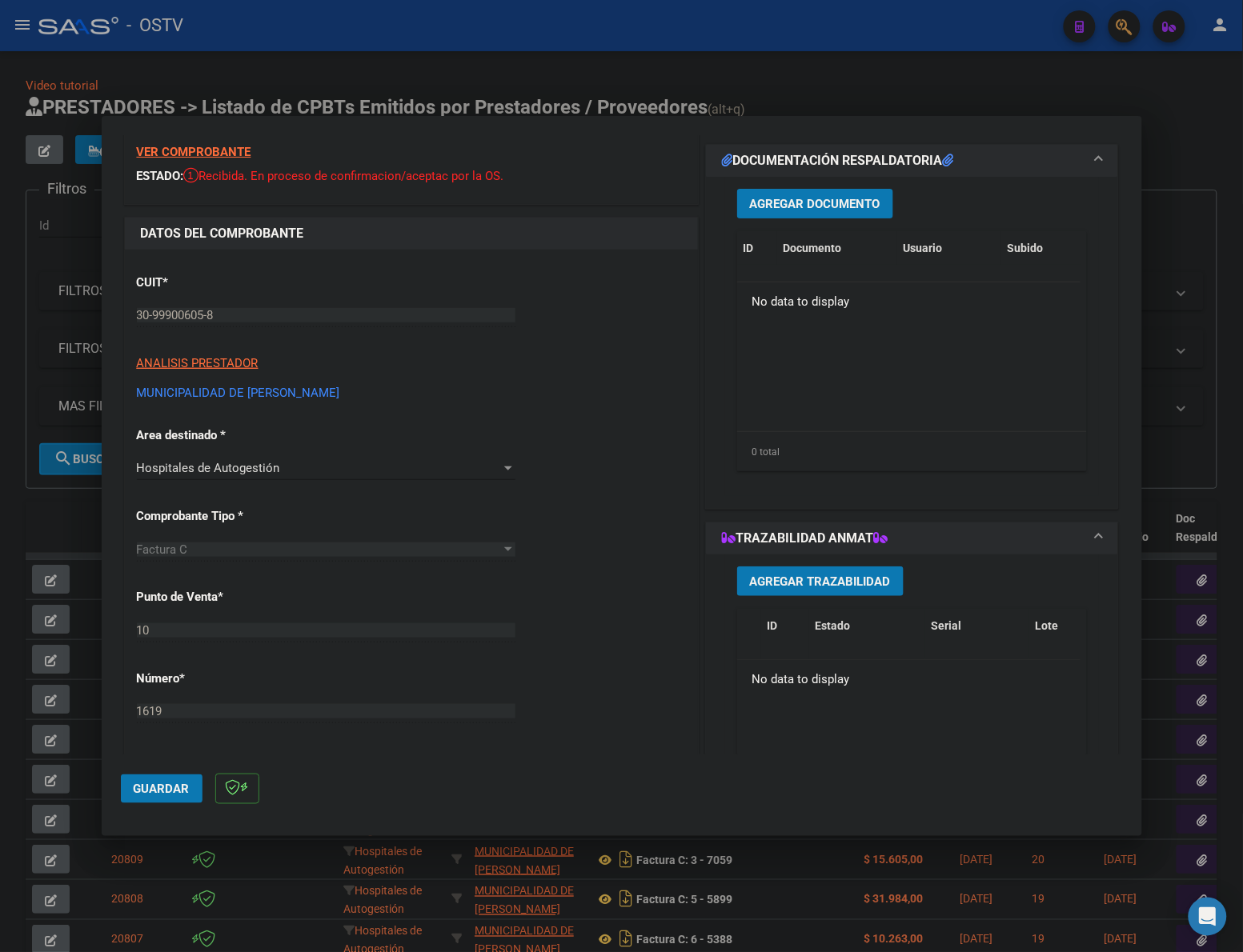
click at [802, 201] on span "Agregar Documento" at bounding box center [815, 204] width 130 height 14
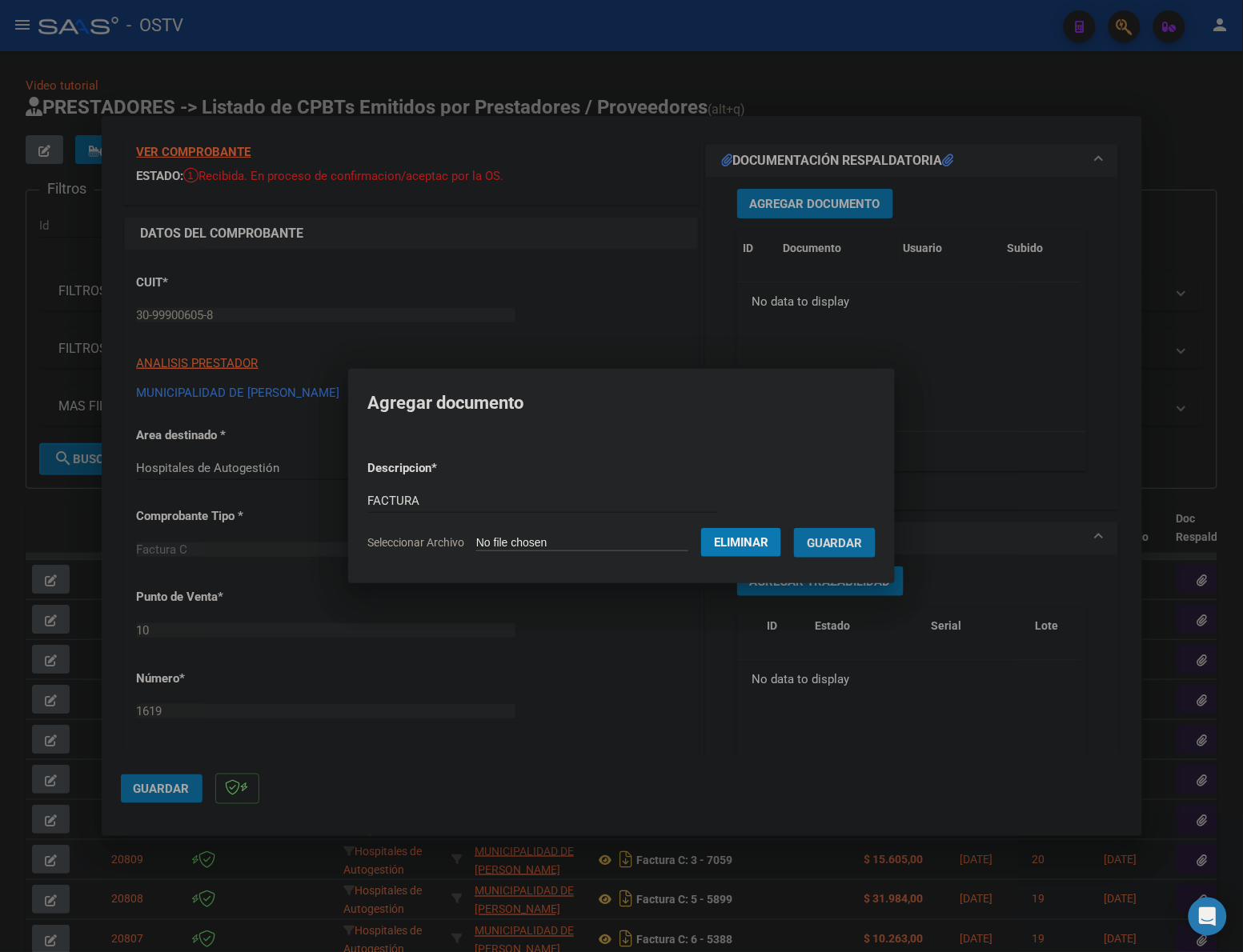
click at [794, 528] on button "Guardar" at bounding box center [835, 542] width 82 height 29
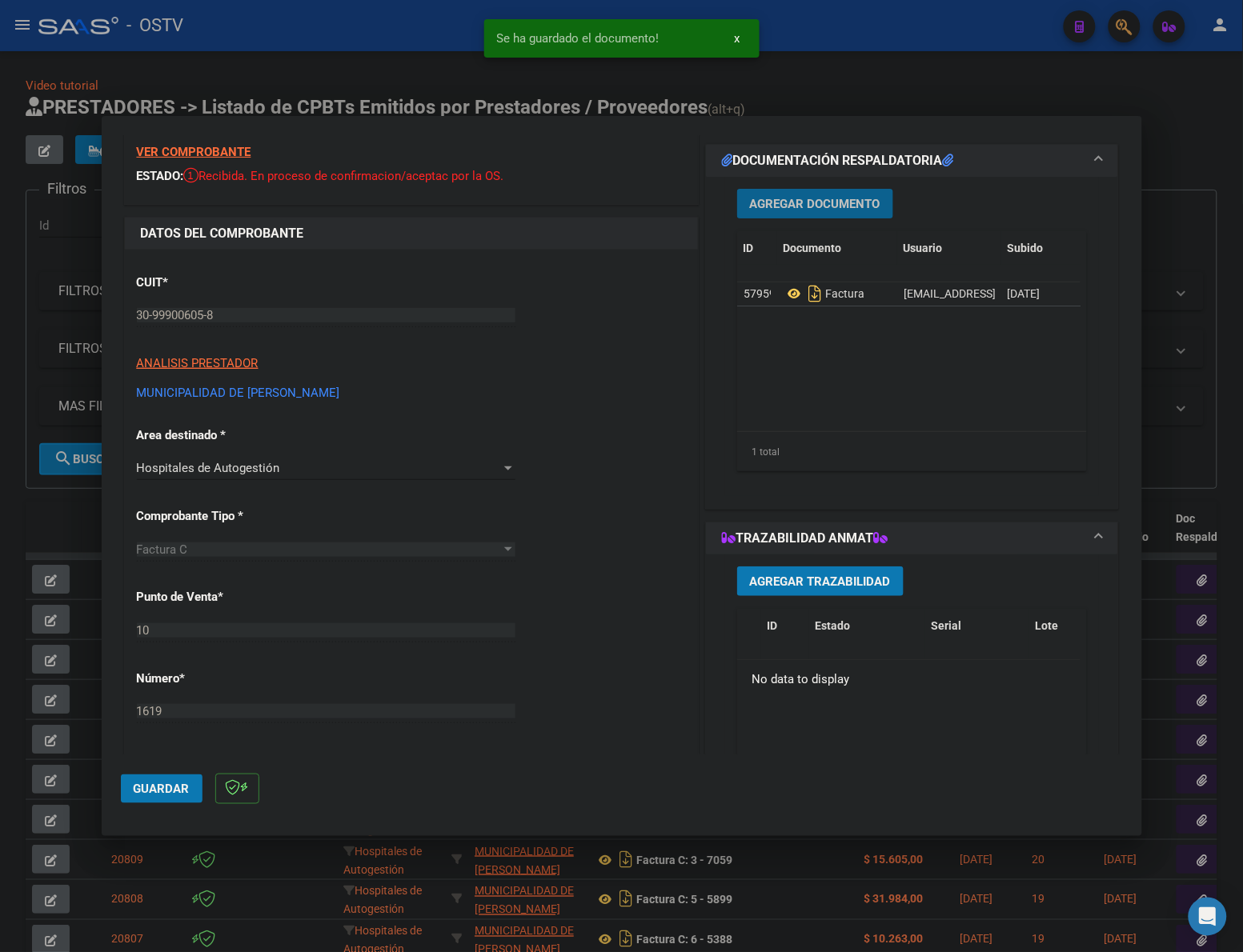
click at [751, 206] on span "Agregar Documento" at bounding box center [815, 204] width 130 height 14
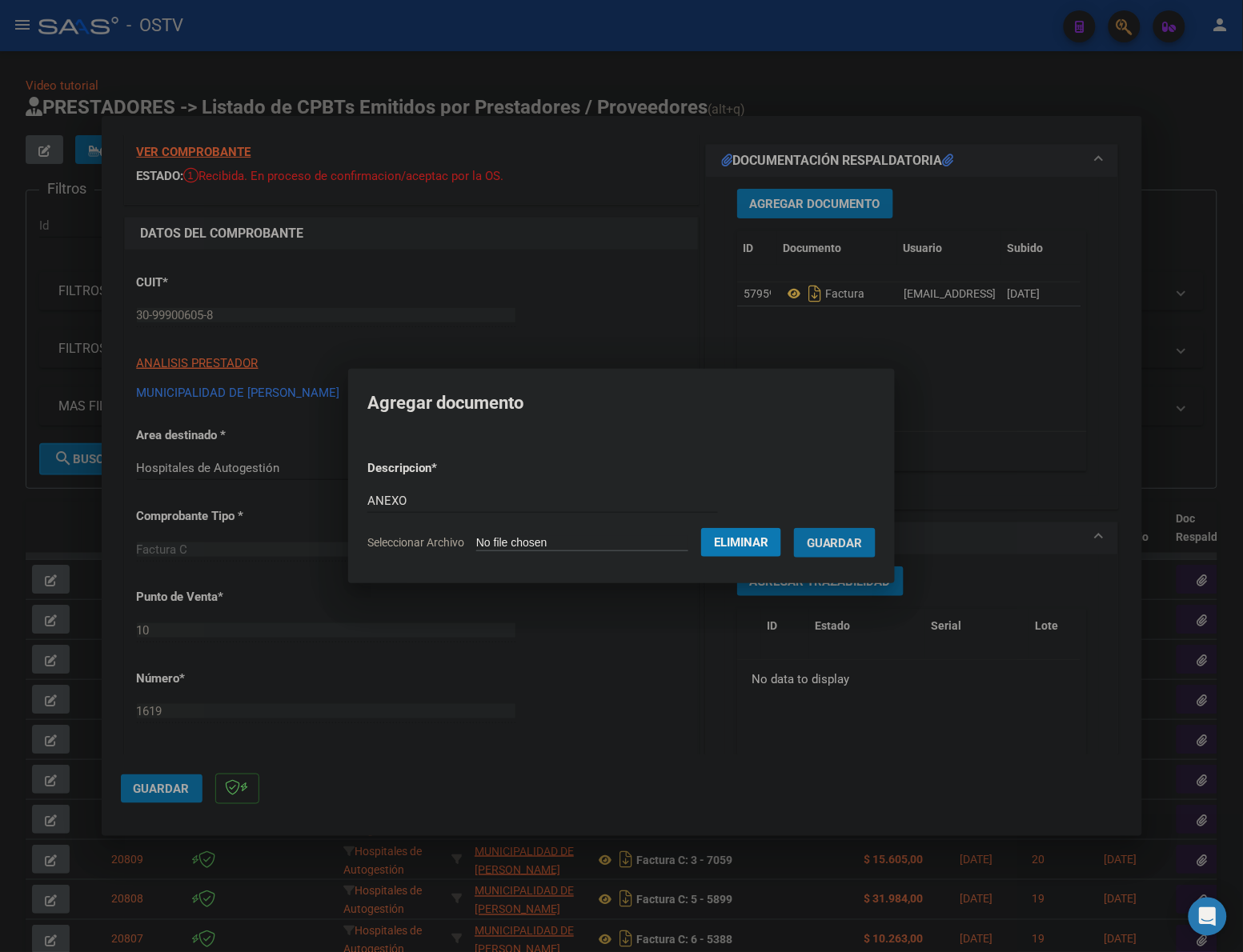
click at [794, 528] on button "Guardar" at bounding box center [835, 542] width 82 height 29
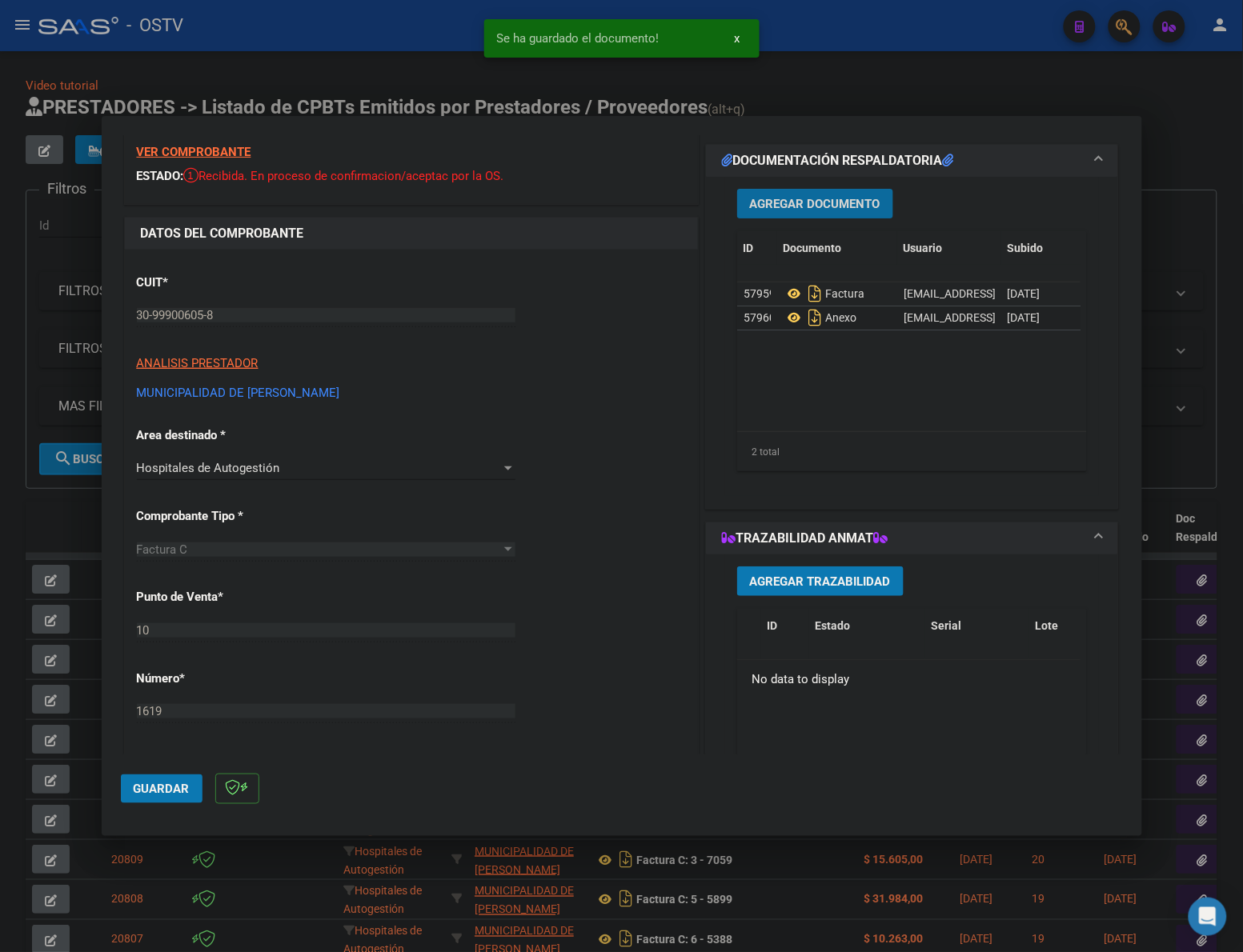
click at [179, 792] on span "Guardar" at bounding box center [161, 788] width 56 height 14
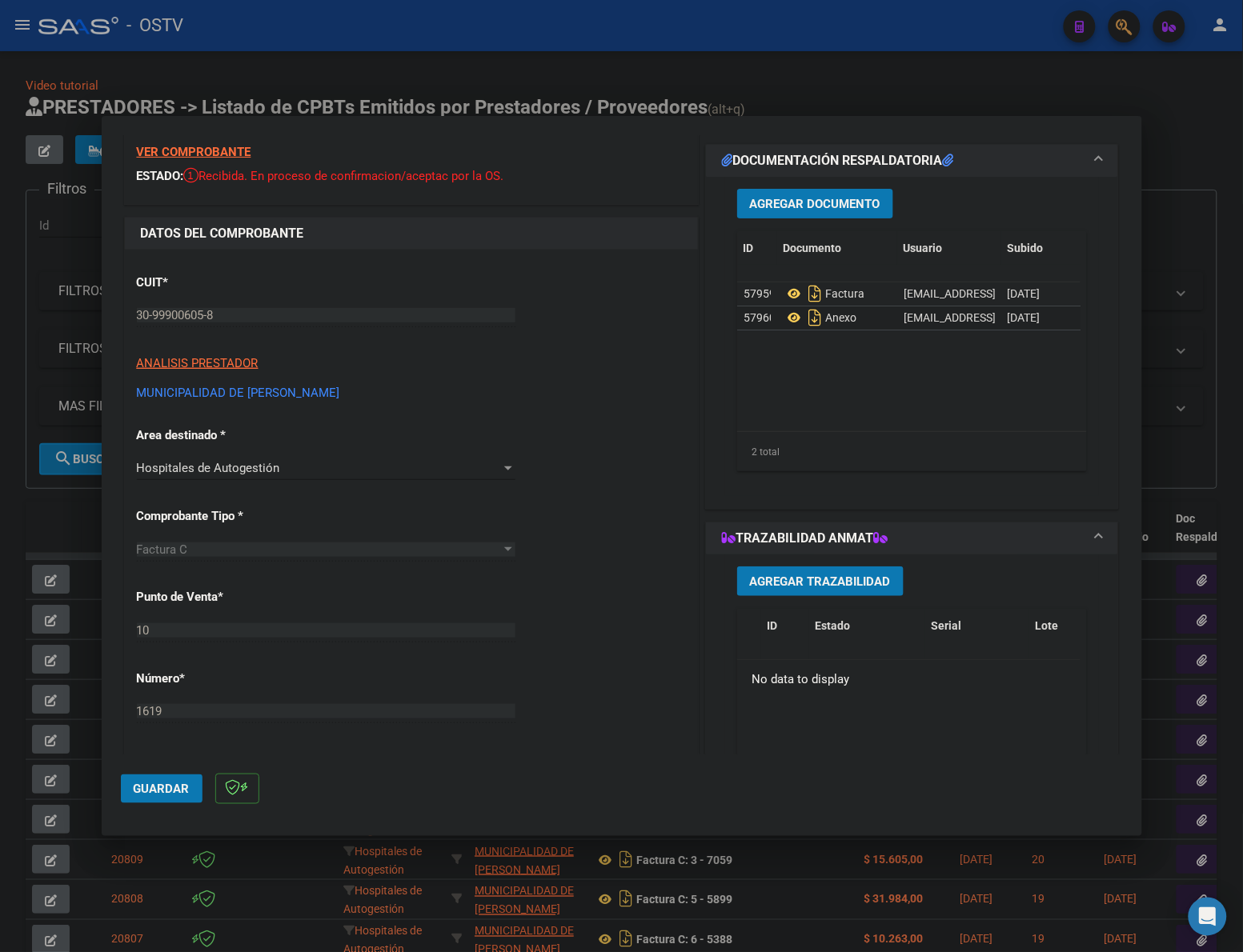
drag, startPoint x: 155, startPoint y: 791, endPoint x: 570, endPoint y: 322, distance: 626.2
click at [156, 789] on span "Guardar" at bounding box center [161, 788] width 56 height 14
click at [648, 82] on div at bounding box center [622, 476] width 1243 height 952
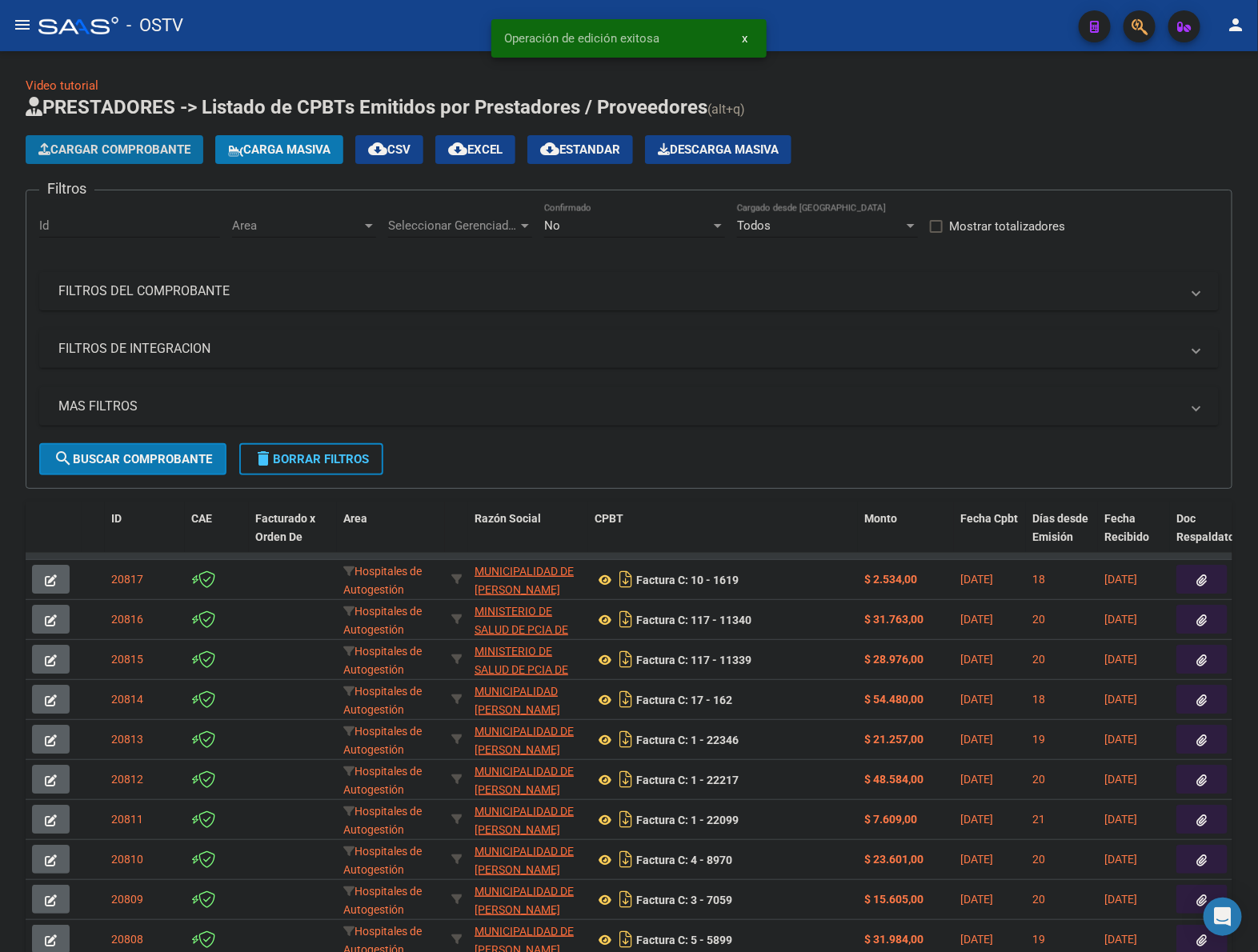
click at [105, 149] on span "Cargar Comprobante" at bounding box center [114, 149] width 152 height 14
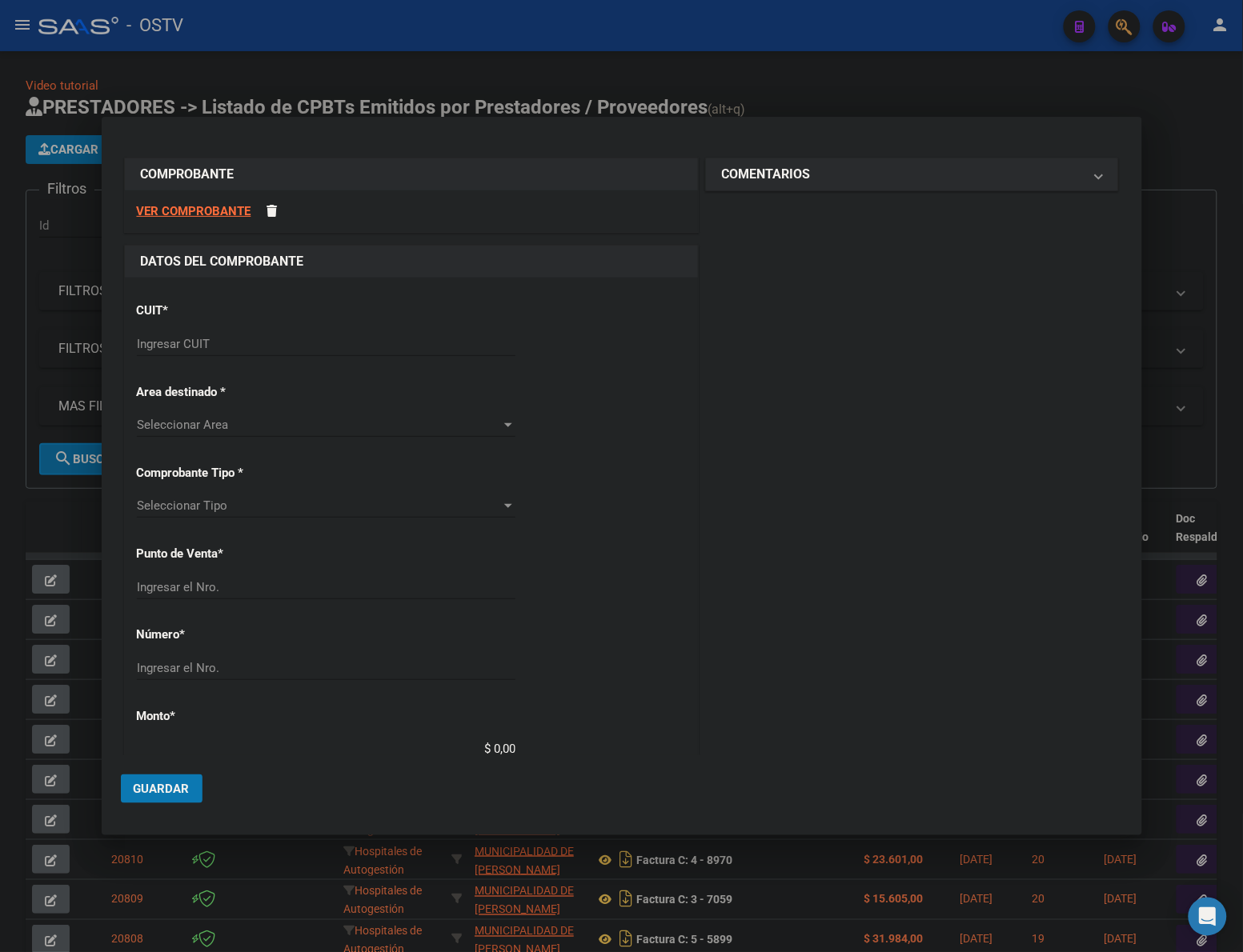
click at [241, 342] on input "Ingresar CUIT" at bounding box center [326, 343] width 378 height 14
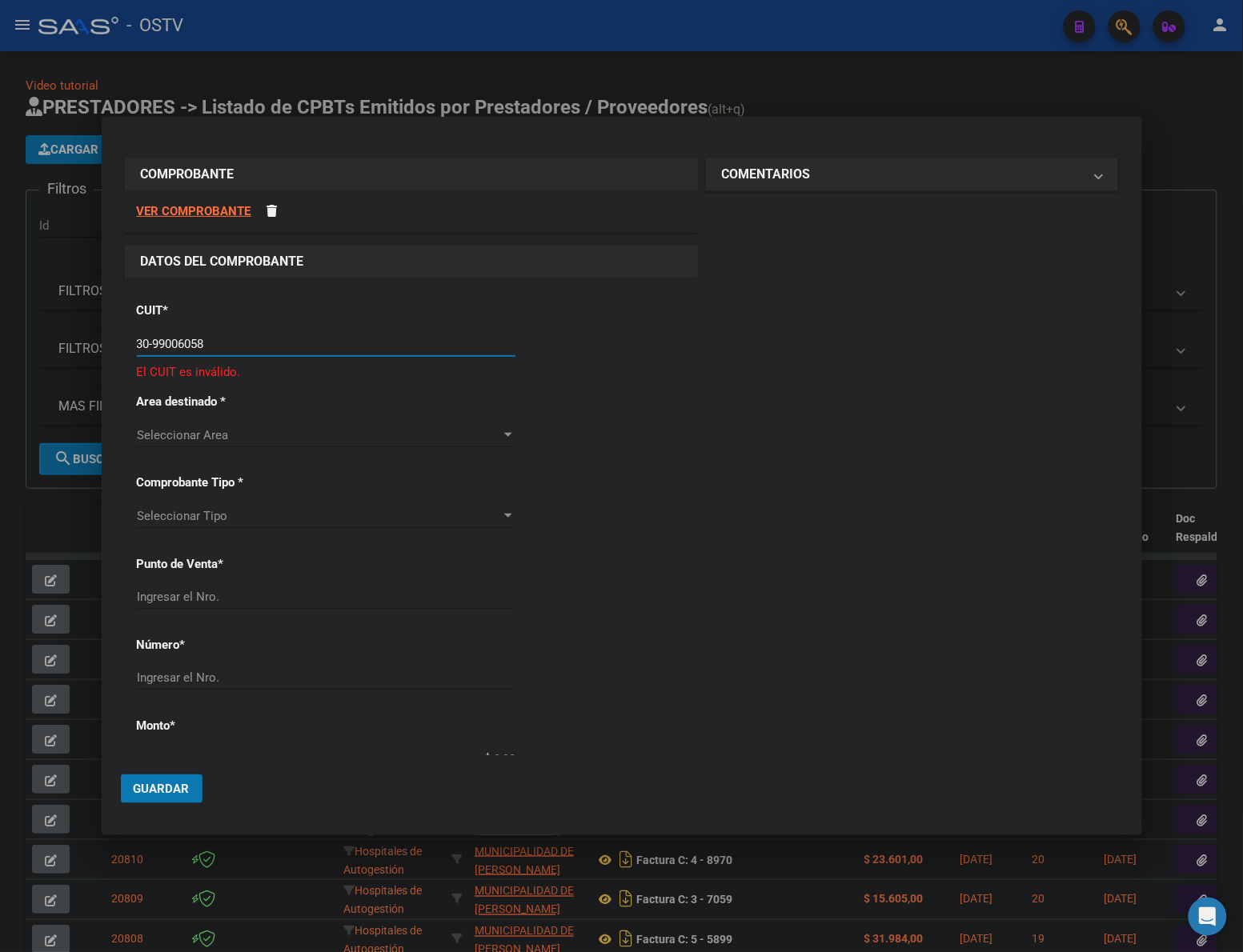
drag, startPoint x: 264, startPoint y: 342, endPoint x: -2, endPoint y: 372, distance: 267.7
click at [0, 372] on html "menu - OSTV person Firma Express Padrón Padrón Ágil Análisis Afiliado Doc. Resp…" at bounding box center [622, 476] width 1243 height 952
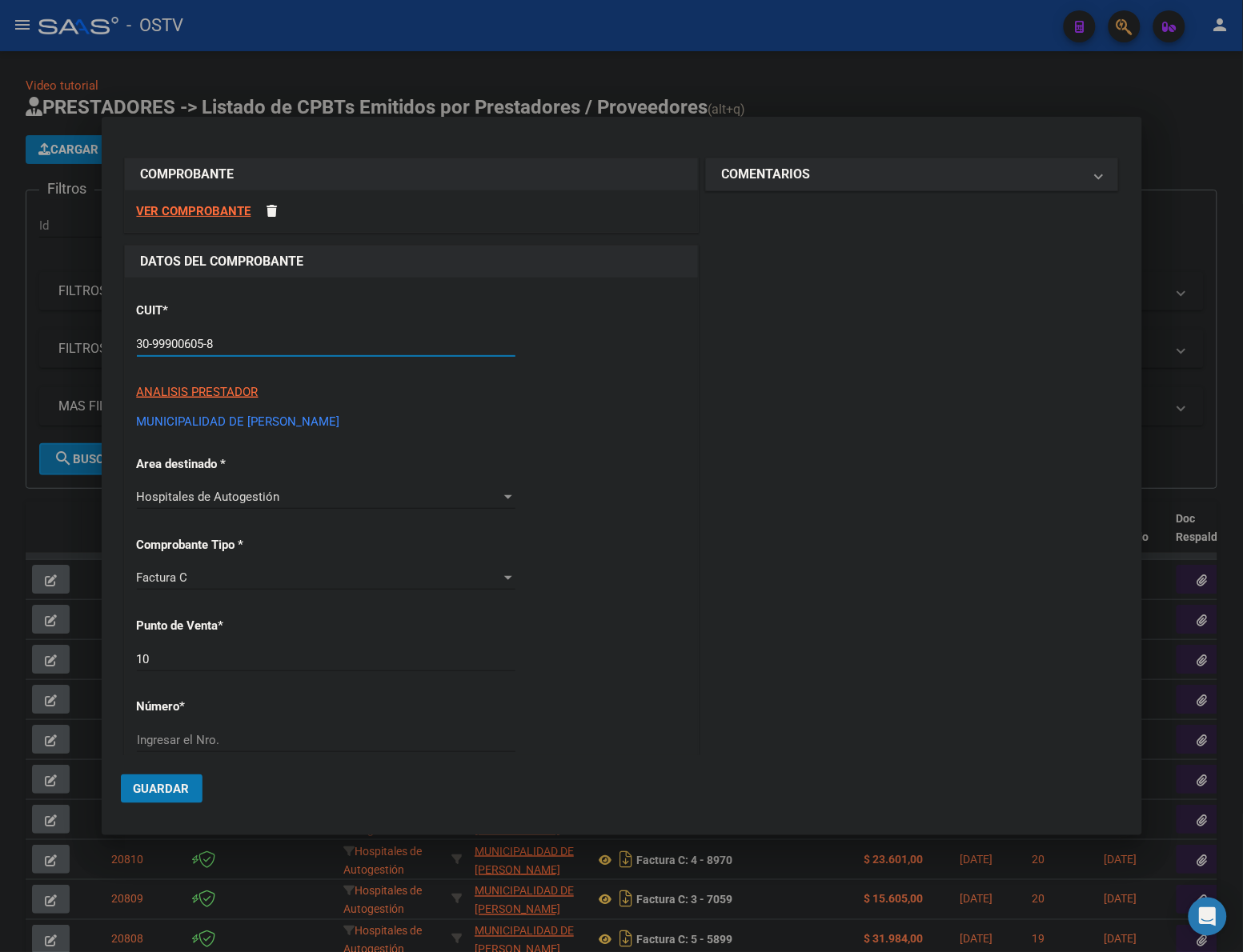
click at [310, 656] on input "10" at bounding box center [326, 659] width 378 height 14
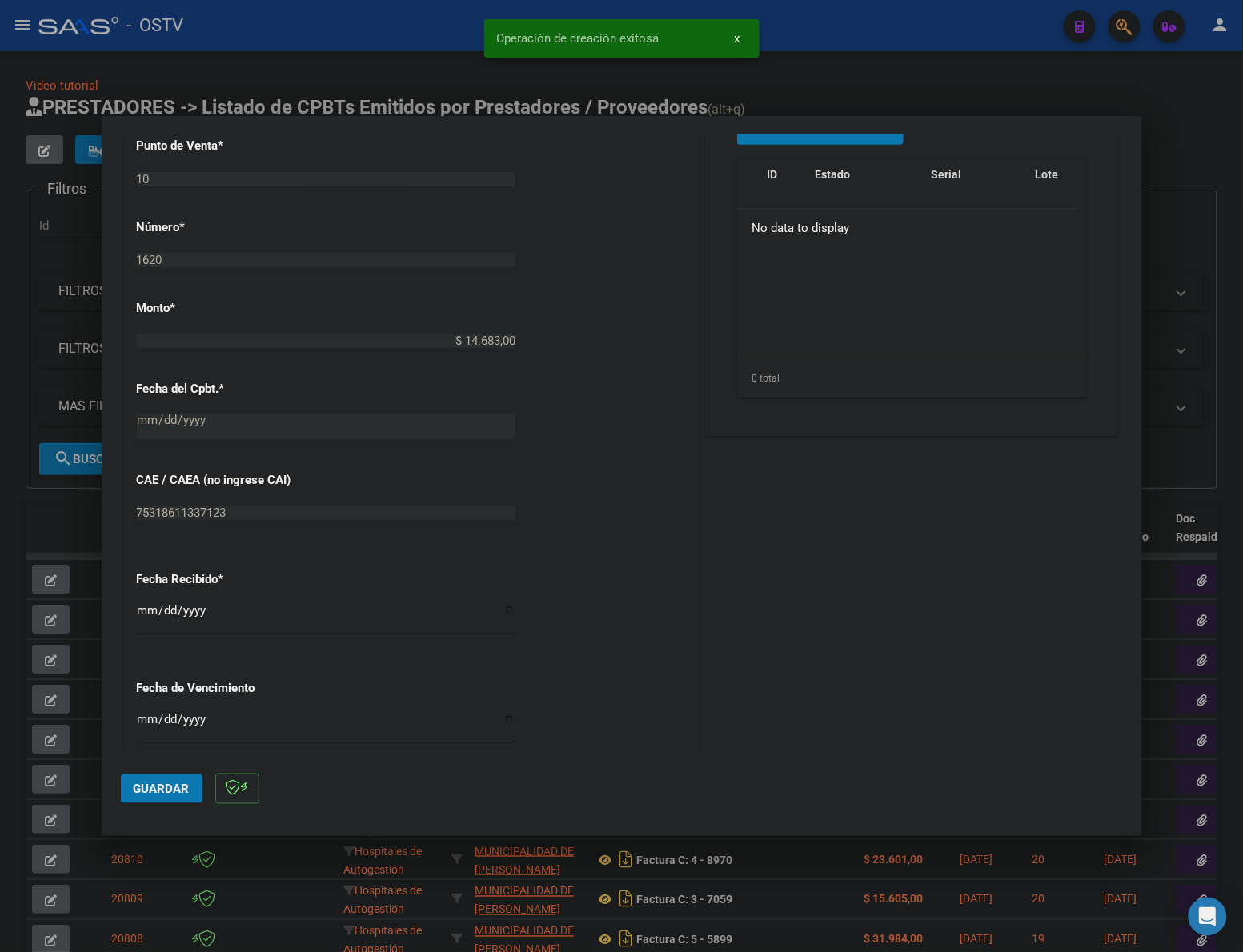
scroll to position [533, 0]
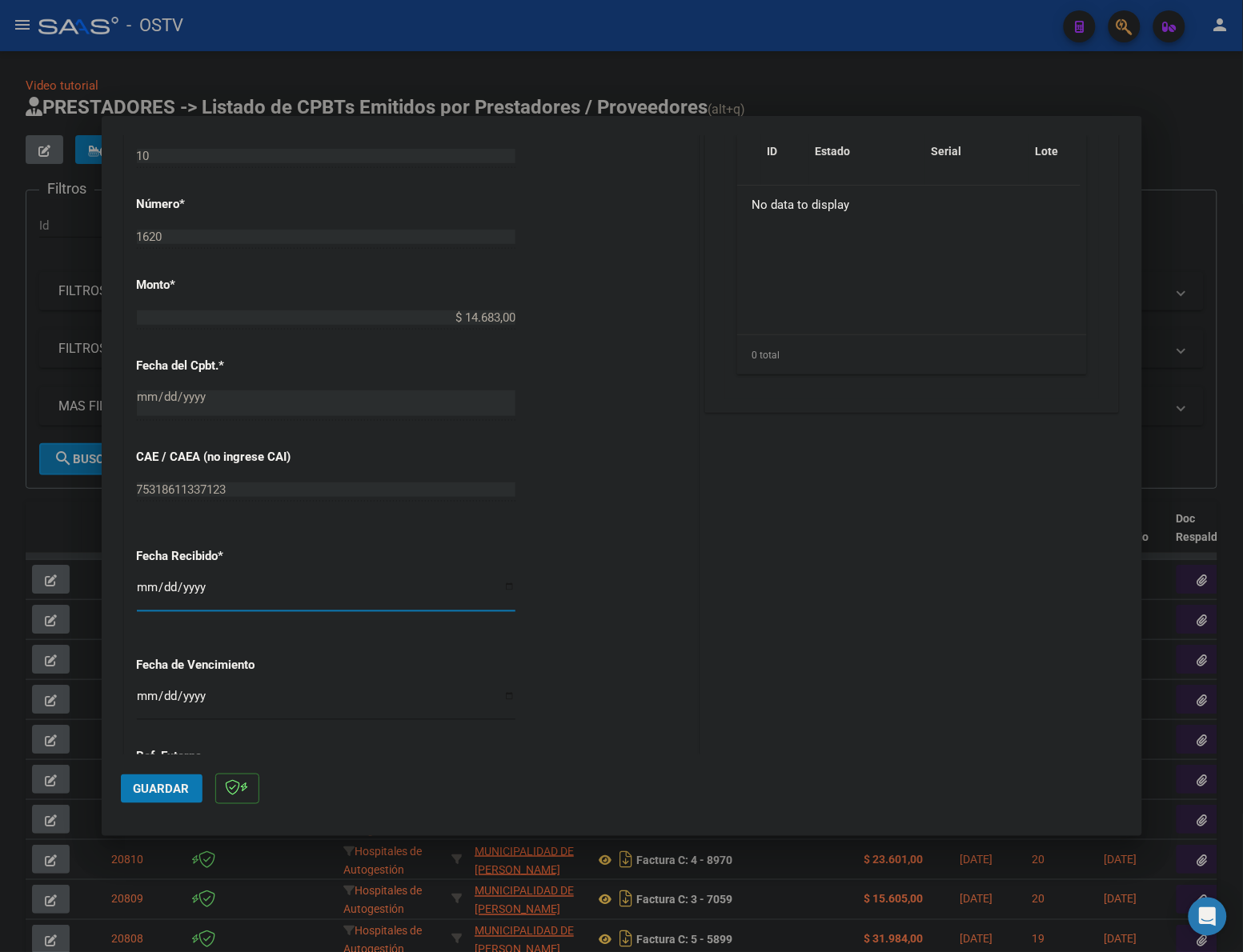
click at [141, 582] on input "[DATE]" at bounding box center [326, 594] width 378 height 26
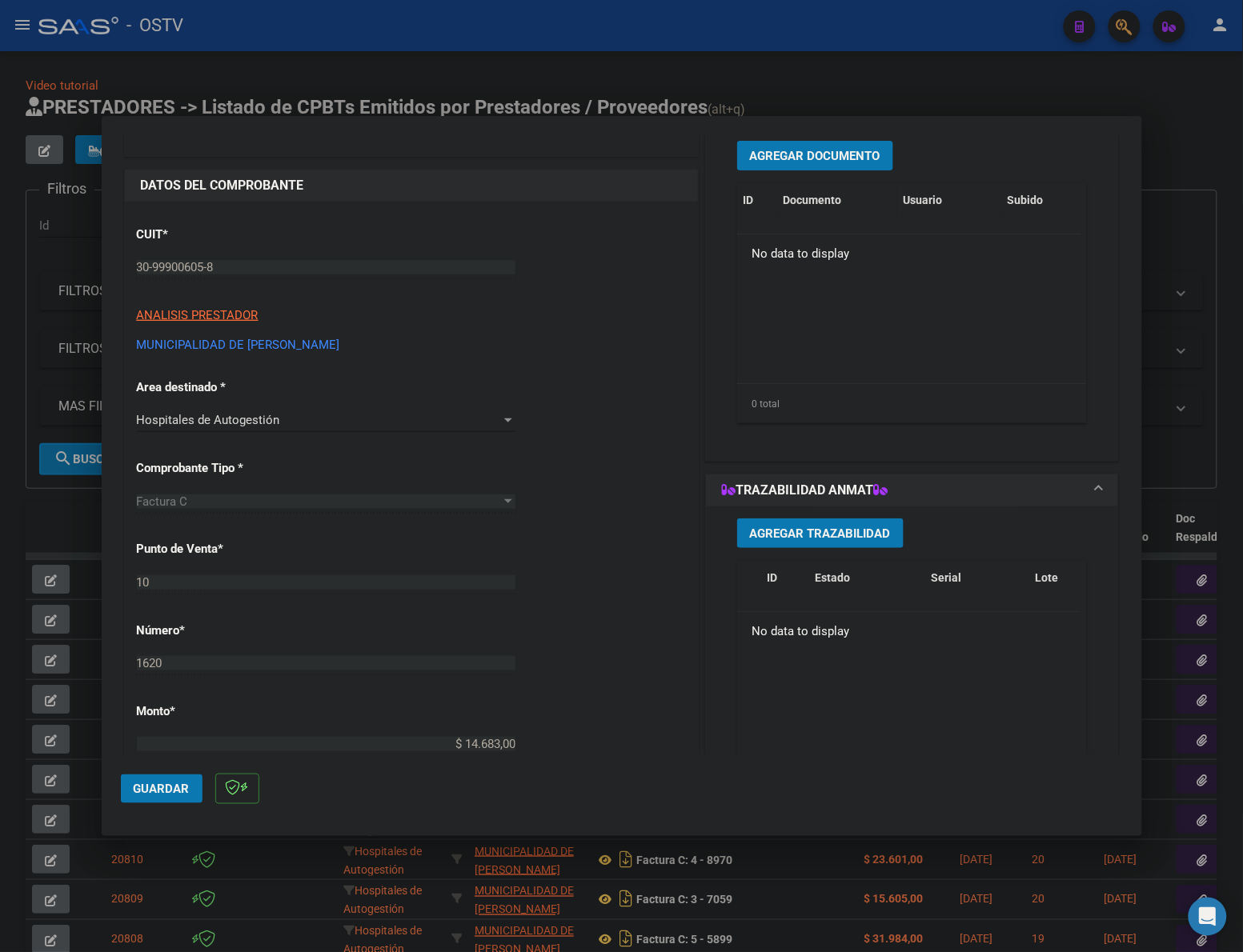
scroll to position [0, 0]
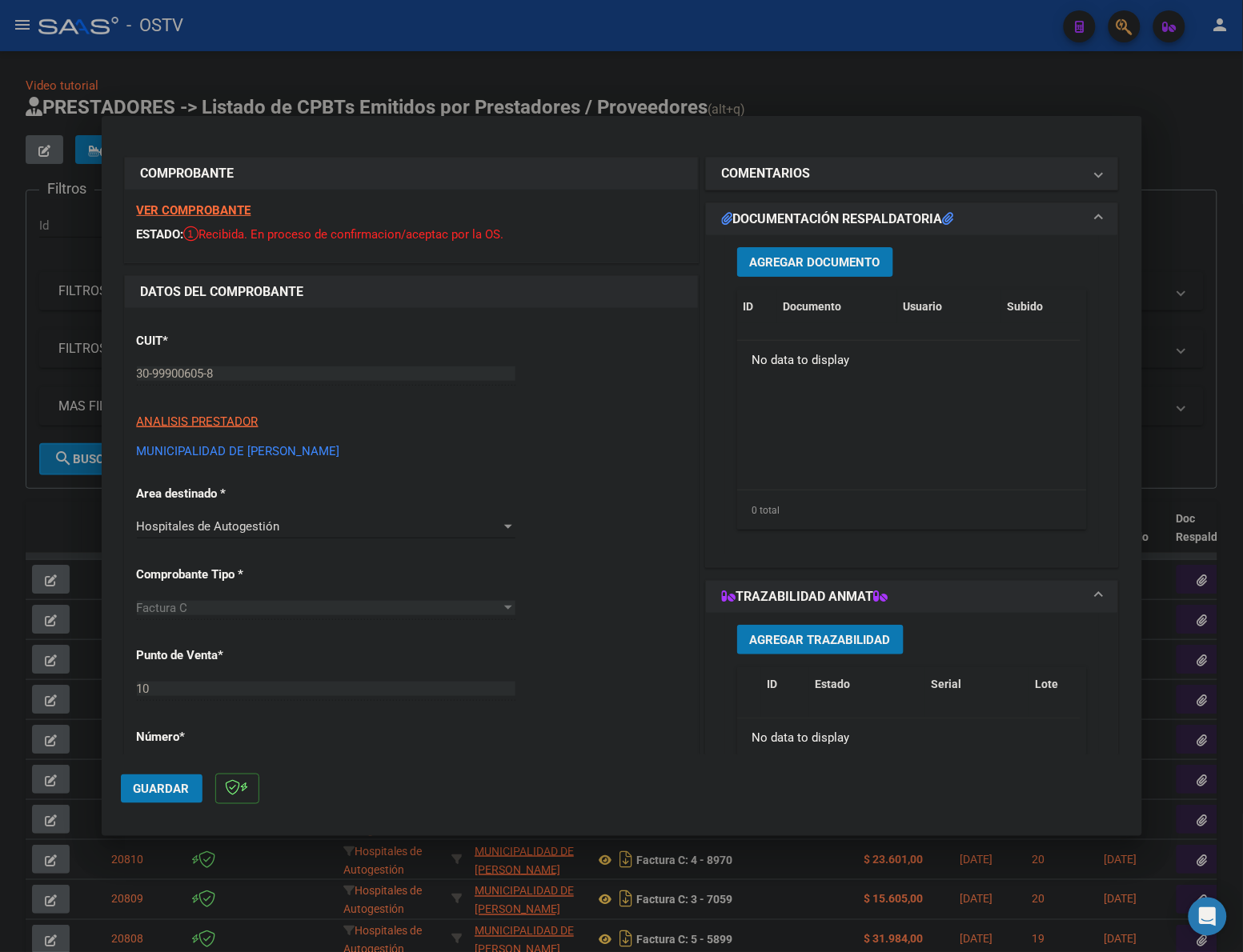
click at [822, 260] on span "Agregar Documento" at bounding box center [815, 262] width 130 height 14
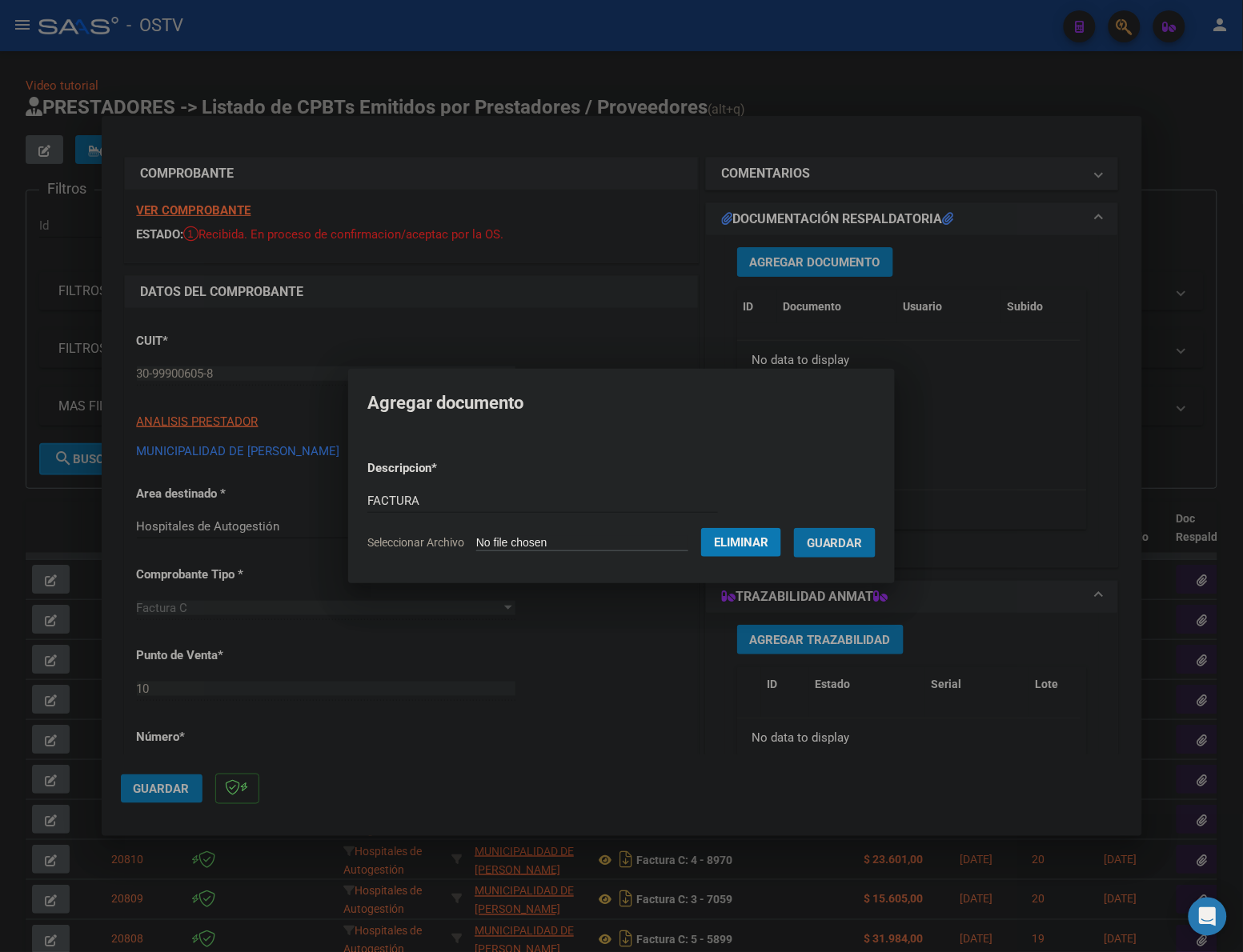
click at [794, 528] on button "Guardar" at bounding box center [835, 542] width 82 height 29
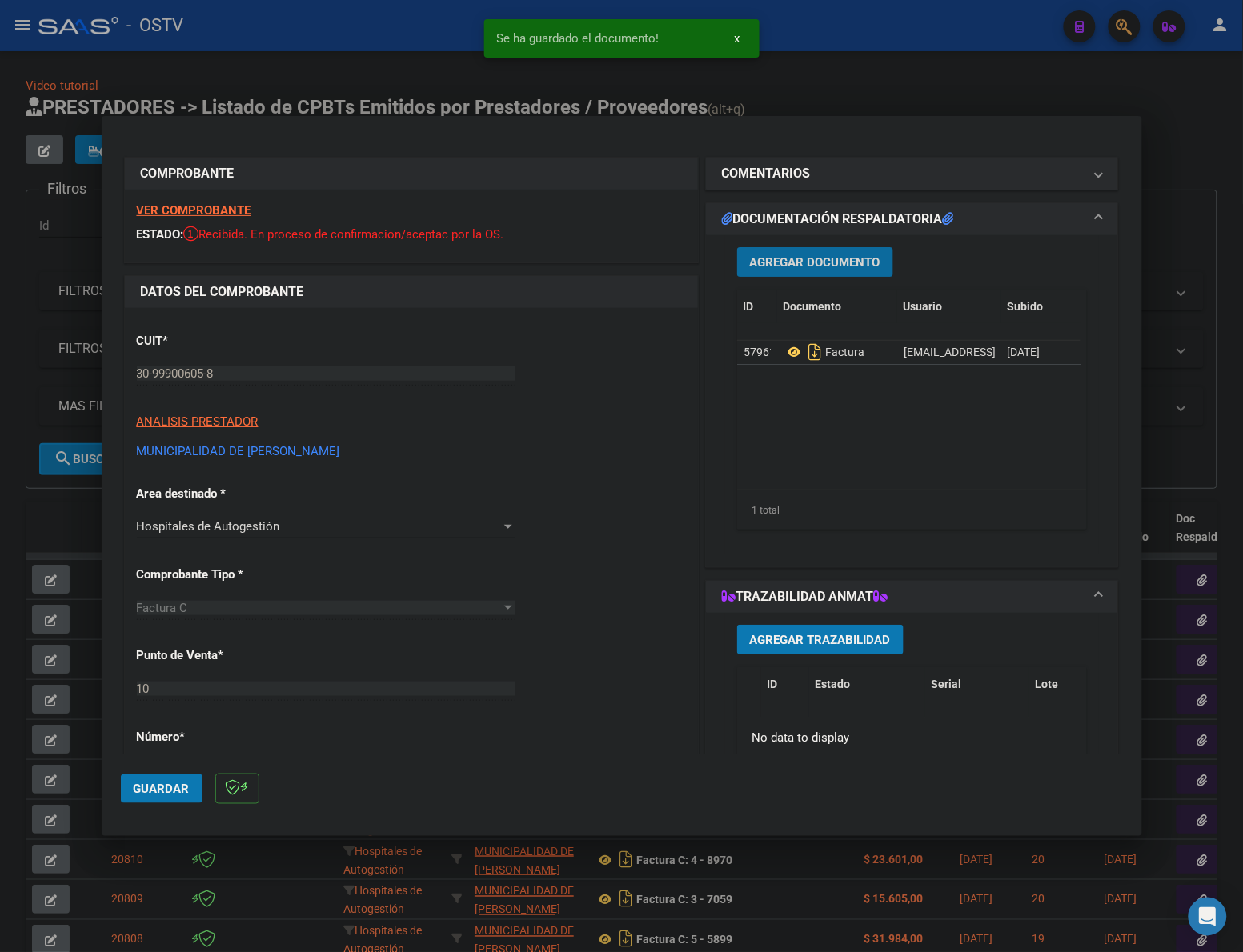
click at [791, 249] on button "Agregar Documento" at bounding box center [814, 261] width 156 height 29
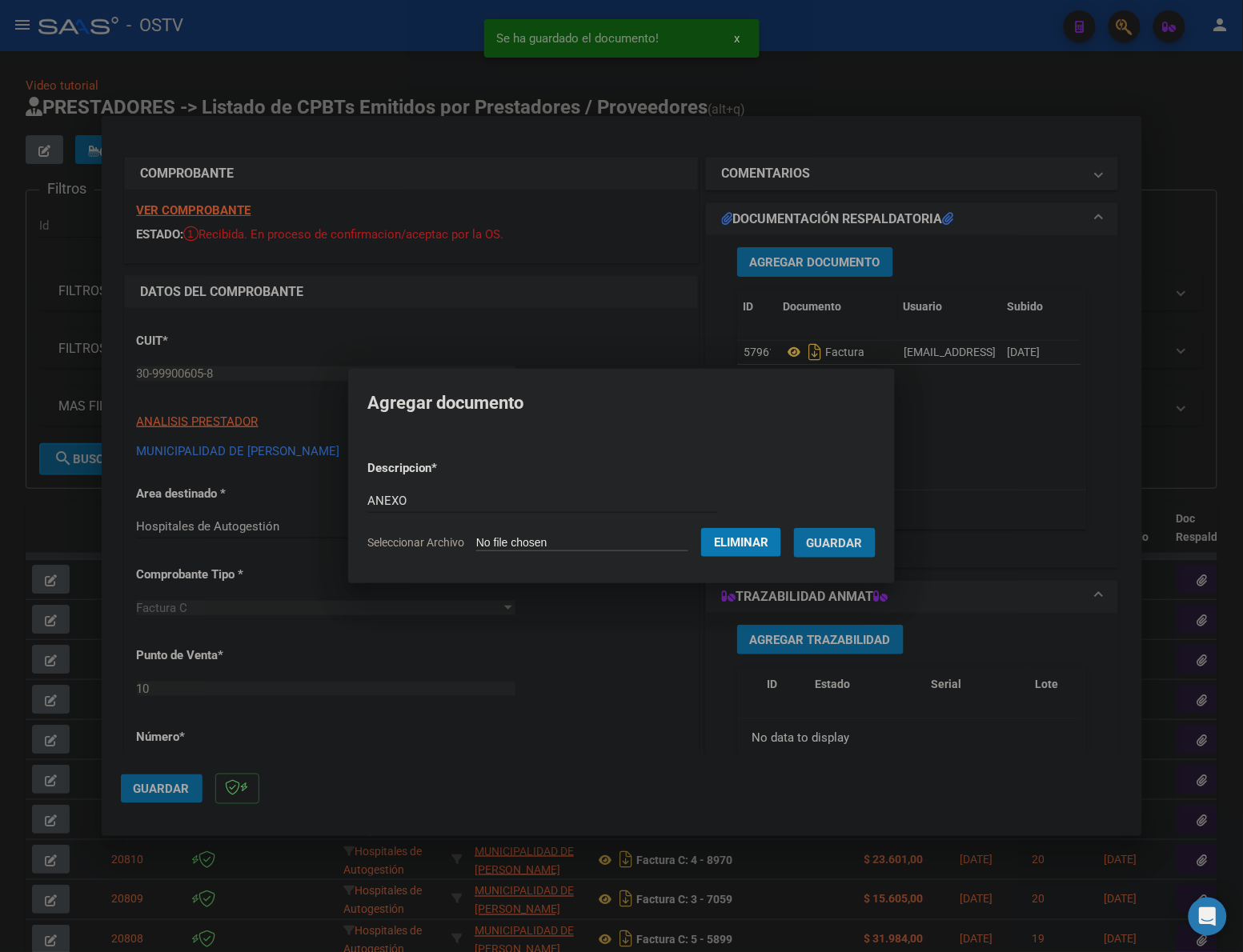
click at [794, 528] on button "Guardar" at bounding box center [835, 542] width 82 height 29
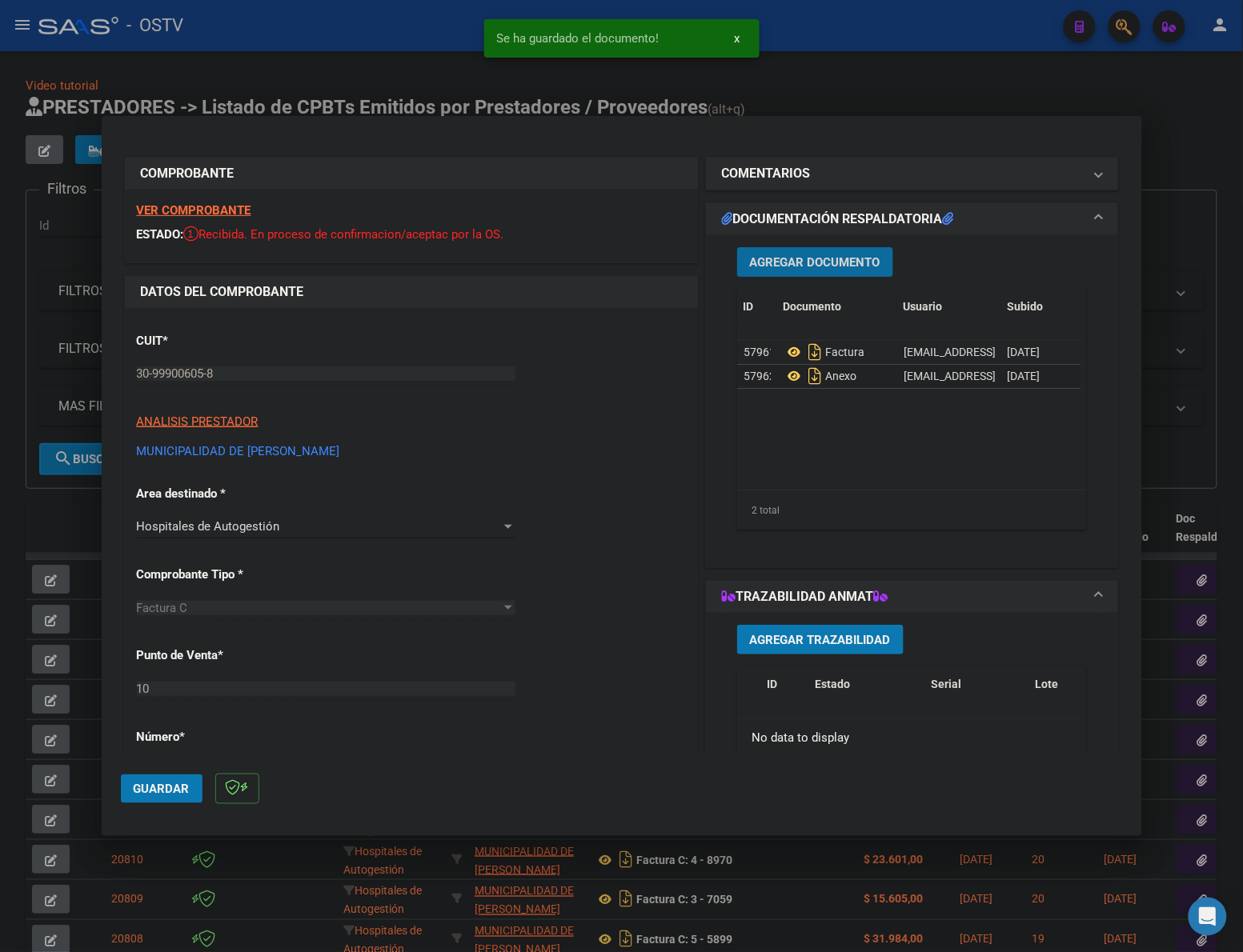
click at [137, 789] on span "Guardar" at bounding box center [161, 788] width 56 height 14
click at [145, 789] on span "Guardar" at bounding box center [161, 788] width 56 height 14
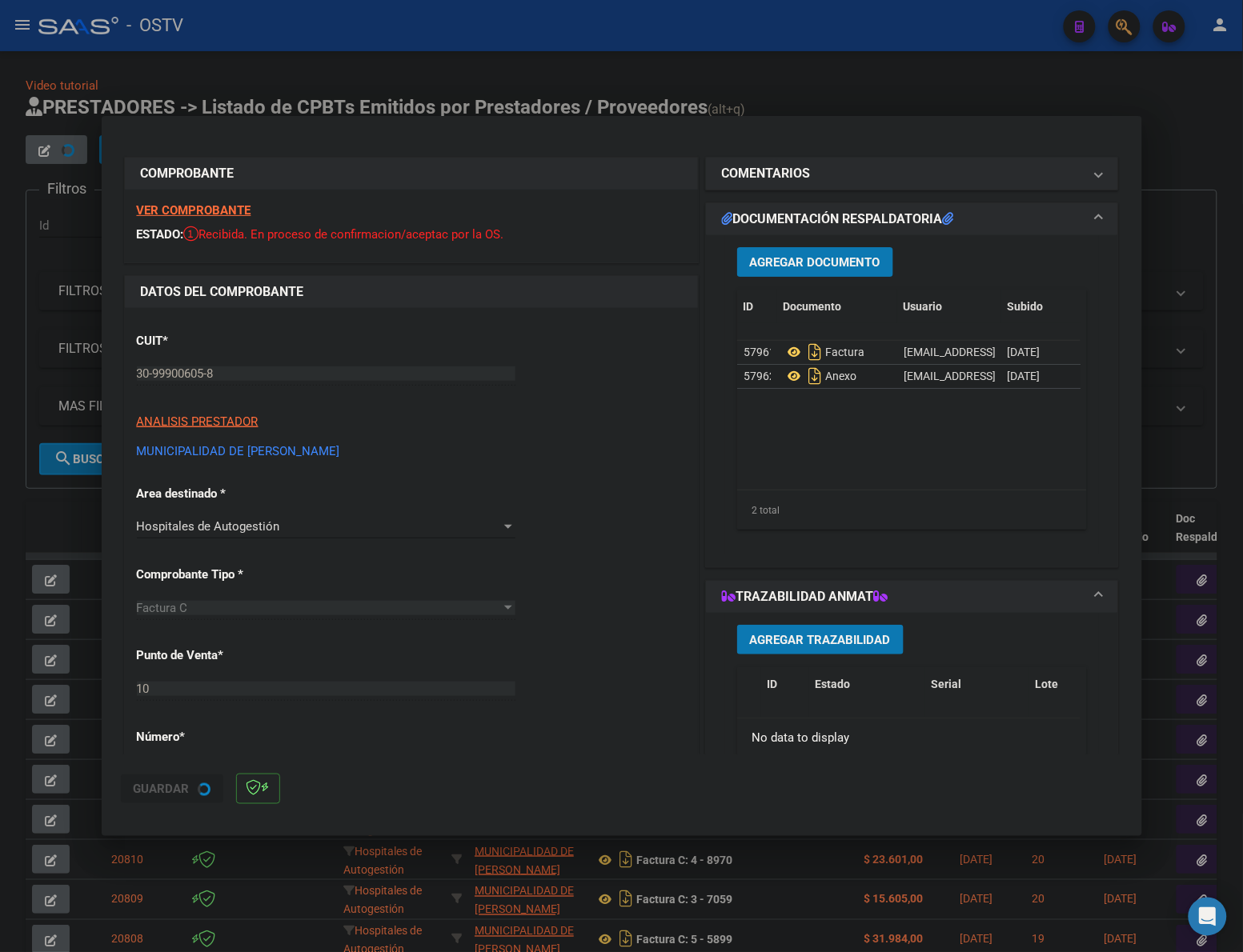
click at [830, 93] on div at bounding box center [622, 476] width 1243 height 952
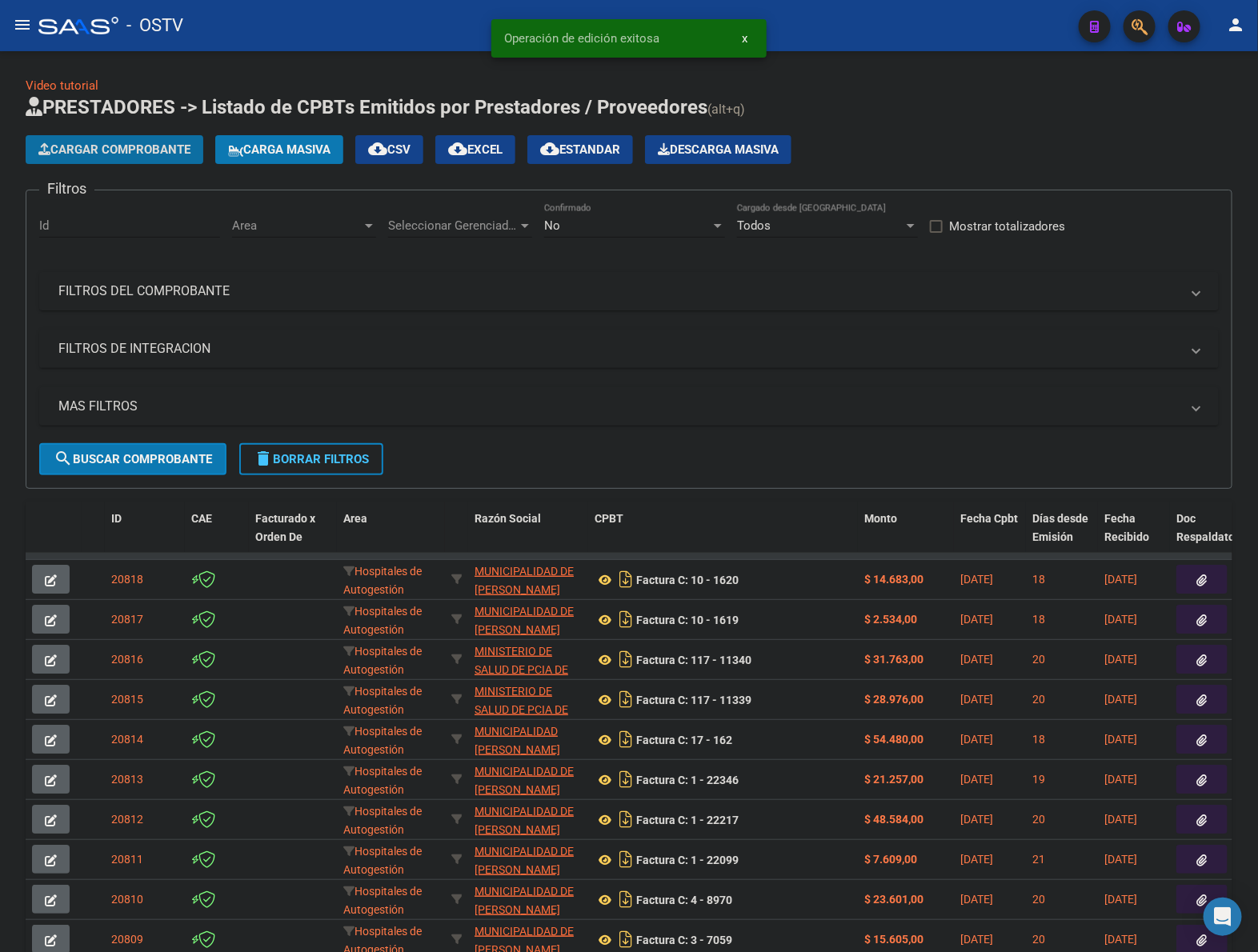
click at [132, 144] on span "Cargar Comprobante" at bounding box center [114, 149] width 152 height 14
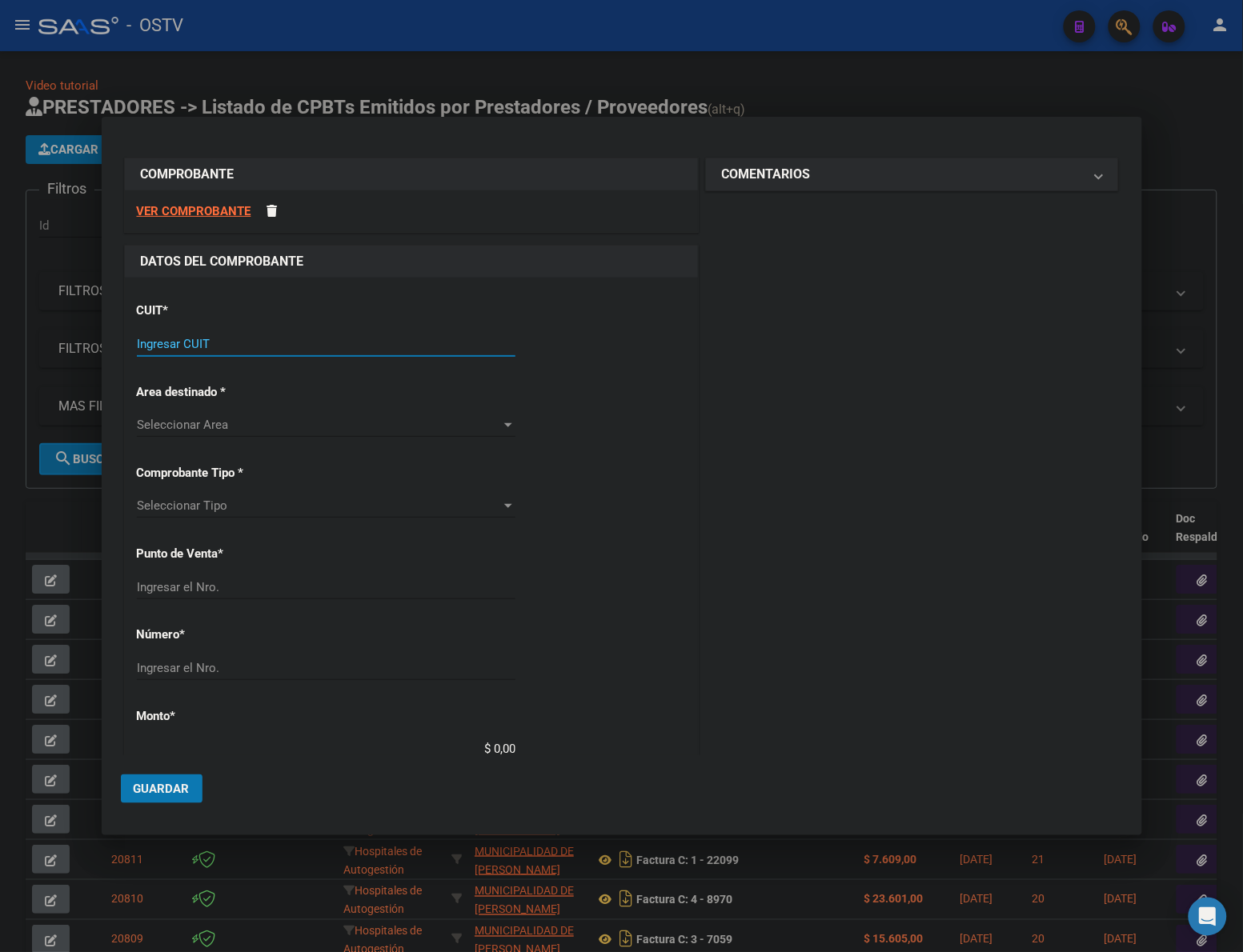
click at [329, 351] on input "Ingresar CUIT" at bounding box center [326, 343] width 378 height 14
click at [328, 347] on input "Ingresar CUIT" at bounding box center [326, 343] width 378 height 14
click at [306, 337] on input "Ingresar CUIT" at bounding box center [326, 343] width 378 height 14
click at [302, 341] on input "Ingresar CUIT" at bounding box center [326, 343] width 378 height 14
click at [302, 344] on input "Ingresar CUIT" at bounding box center [326, 343] width 378 height 14
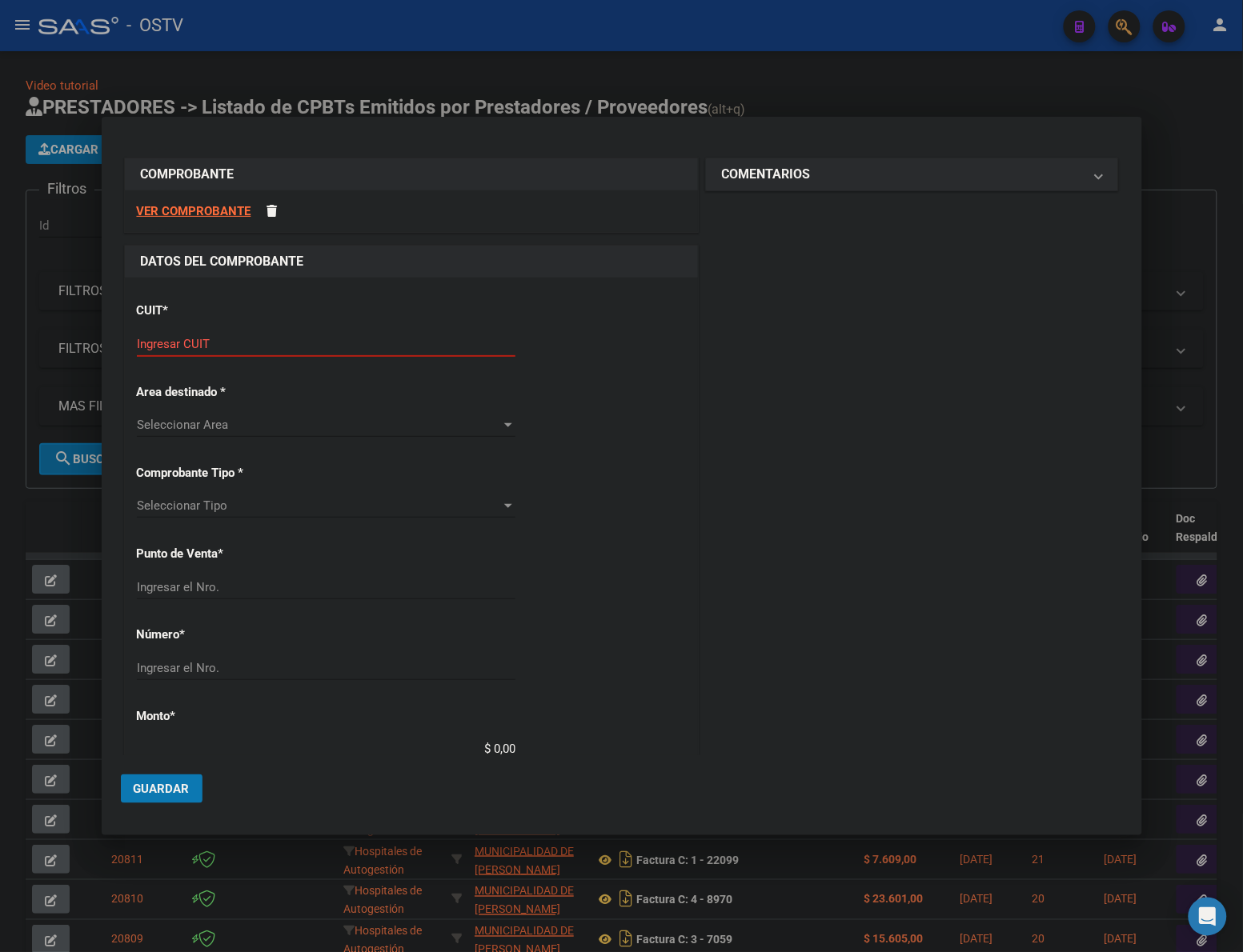
click at [229, 346] on input "Ingresar CUIT" at bounding box center [326, 343] width 378 height 14
click at [209, 340] on input "Ingresar CUIT" at bounding box center [326, 343] width 378 height 14
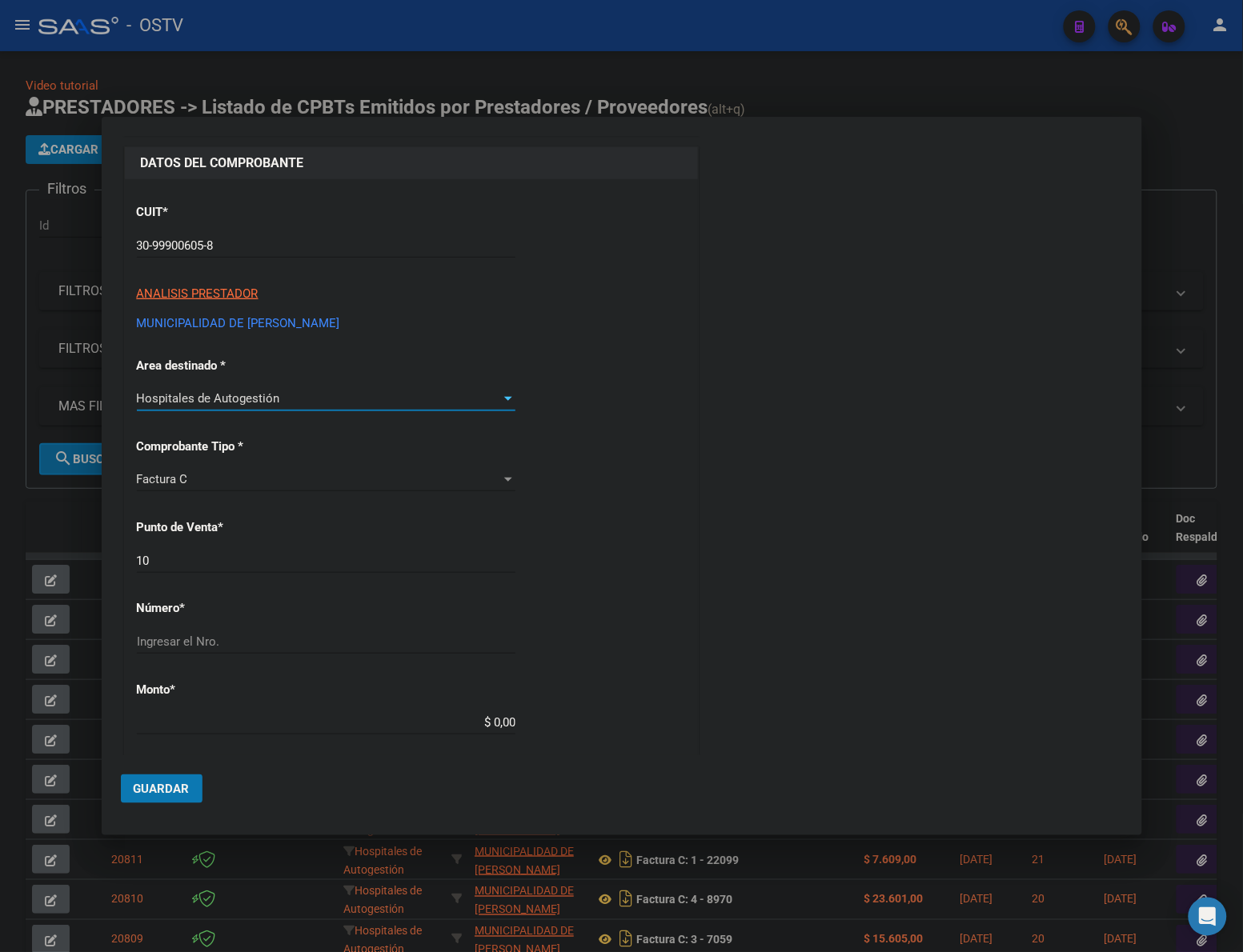
scroll to position [100, 0]
click at [218, 562] on input "10" at bounding box center [326, 559] width 378 height 14
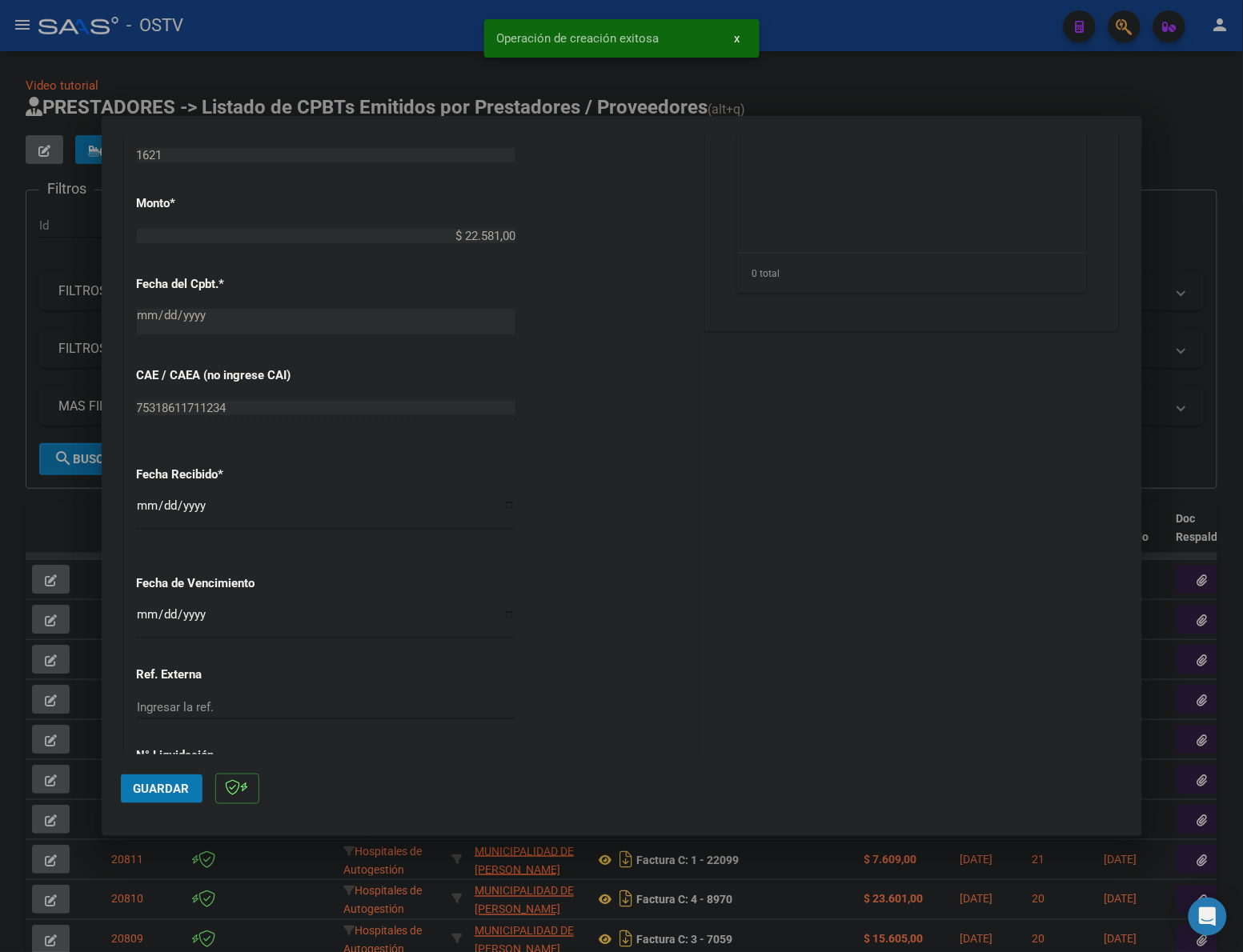
scroll to position [633, 0]
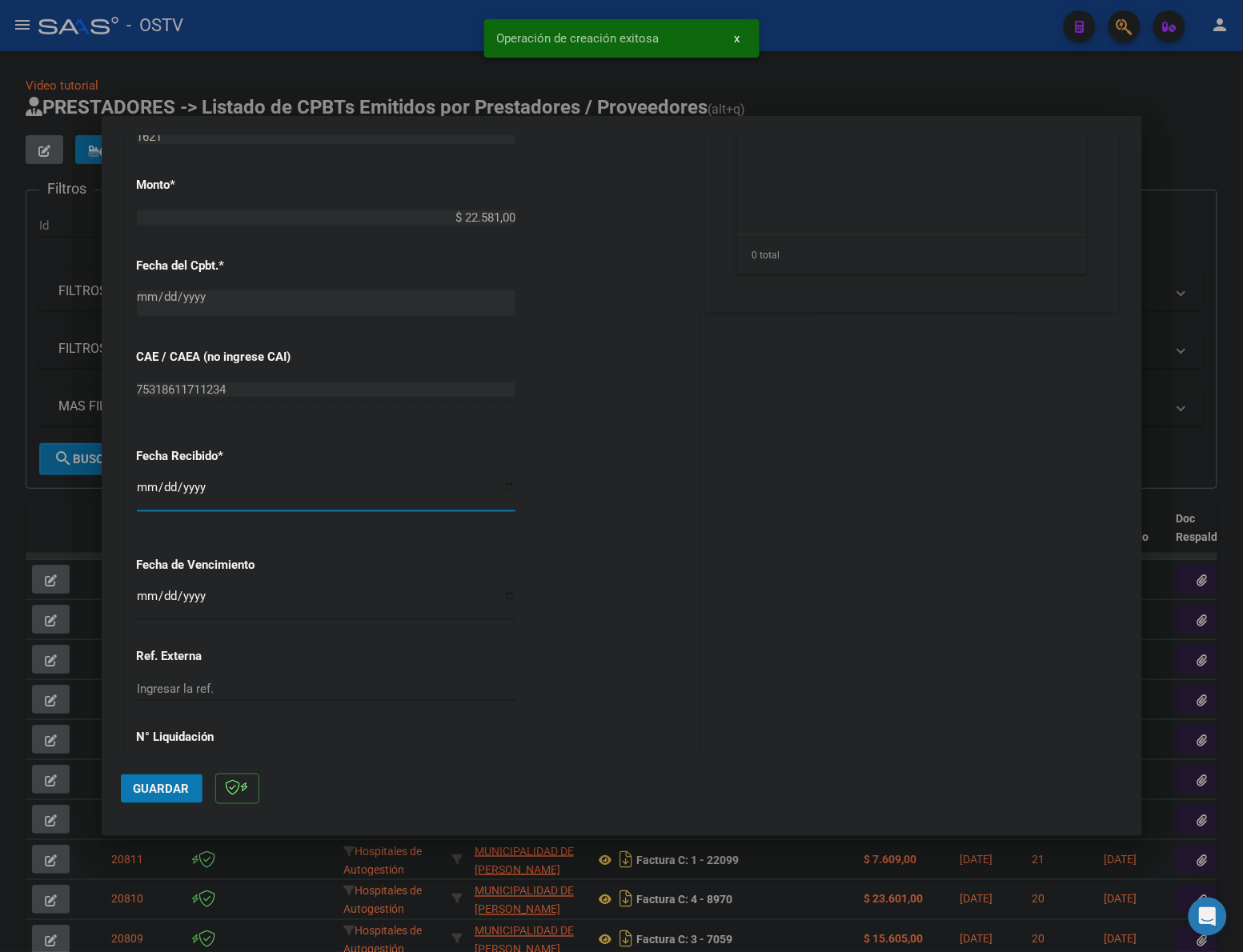
click at [139, 489] on input "[DATE]" at bounding box center [326, 494] width 378 height 26
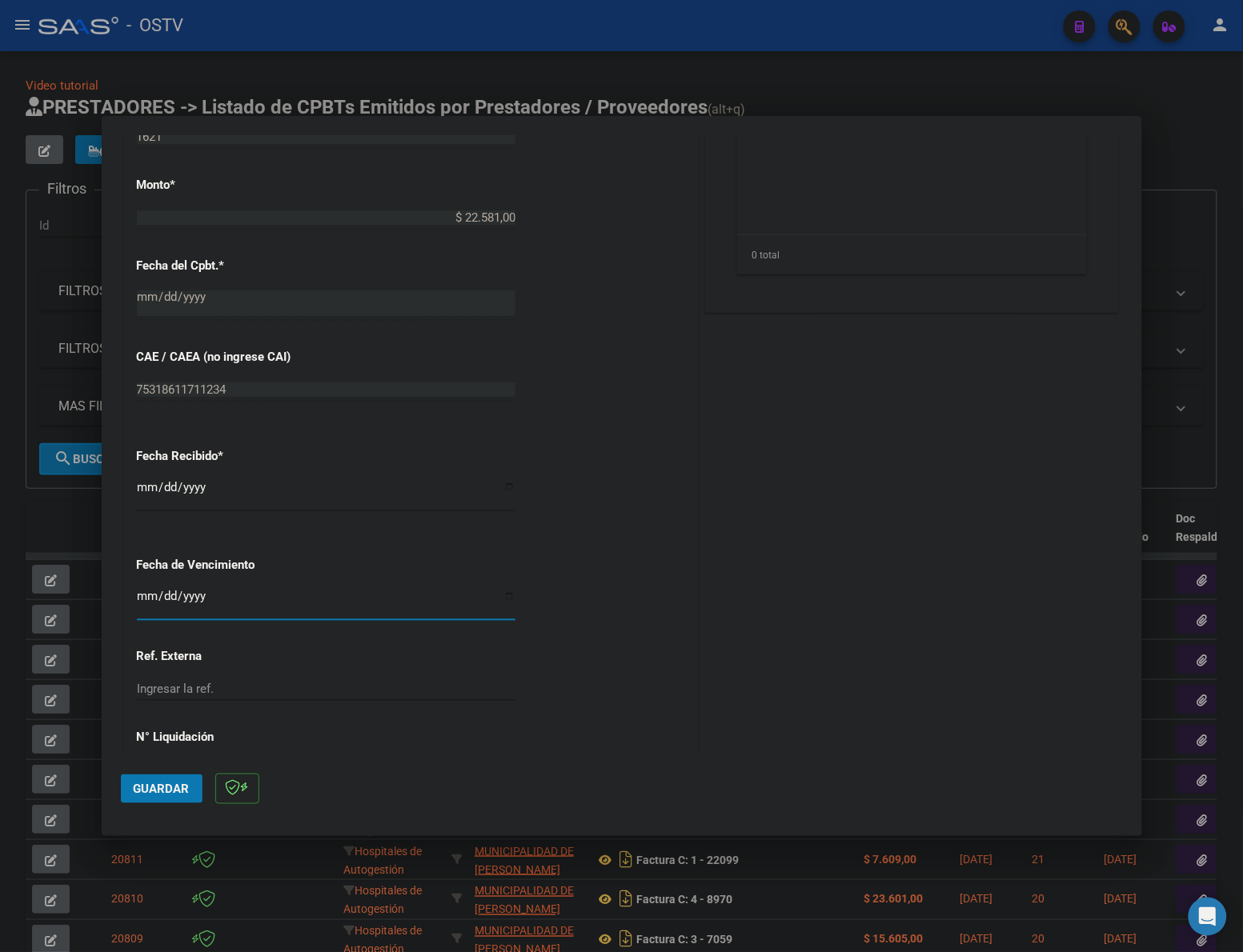
click at [142, 590] on input "Ingresar la fecha" at bounding box center [326, 602] width 378 height 26
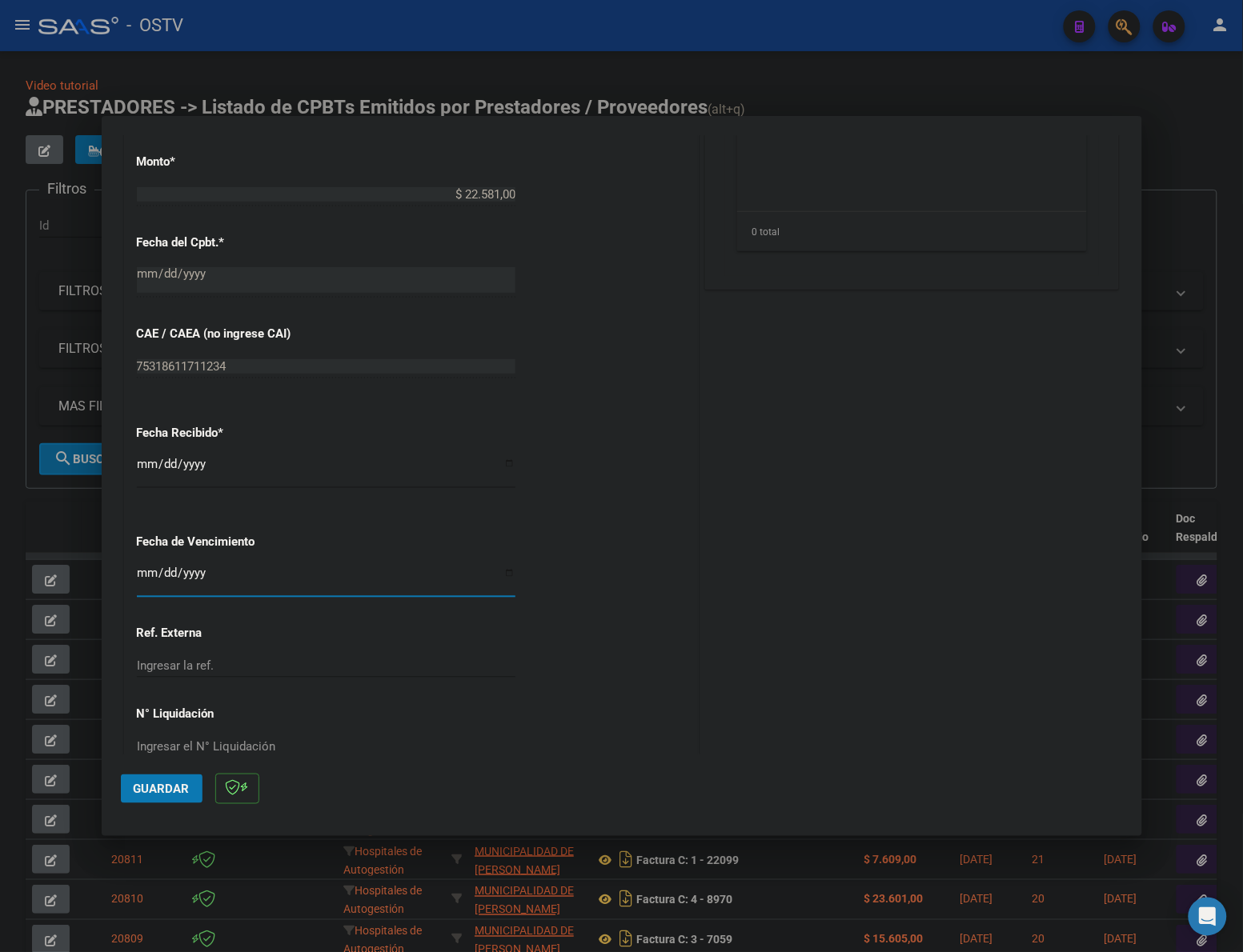
scroll to position [692, 0]
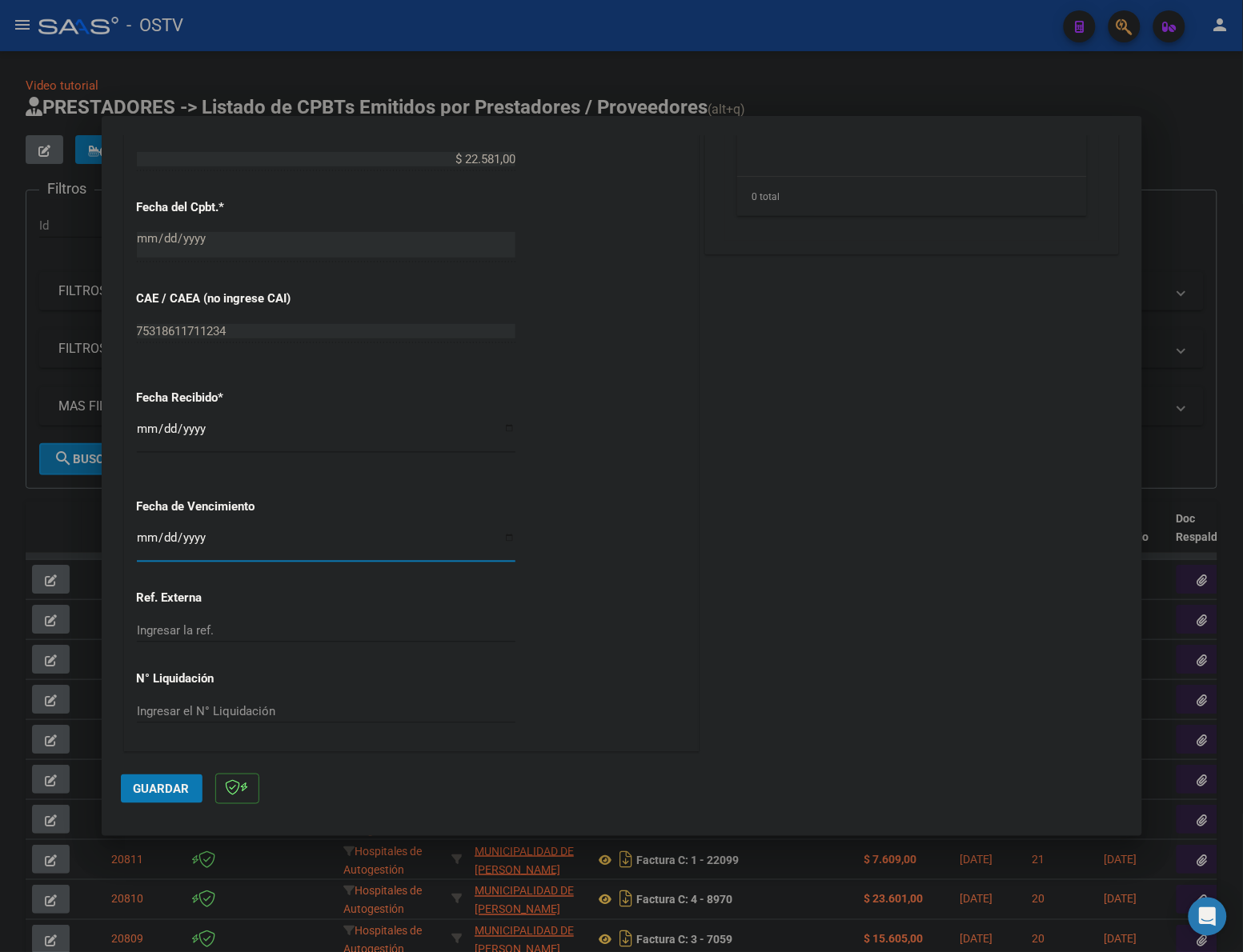
click at [138, 782] on span "Guardar" at bounding box center [161, 788] width 56 height 14
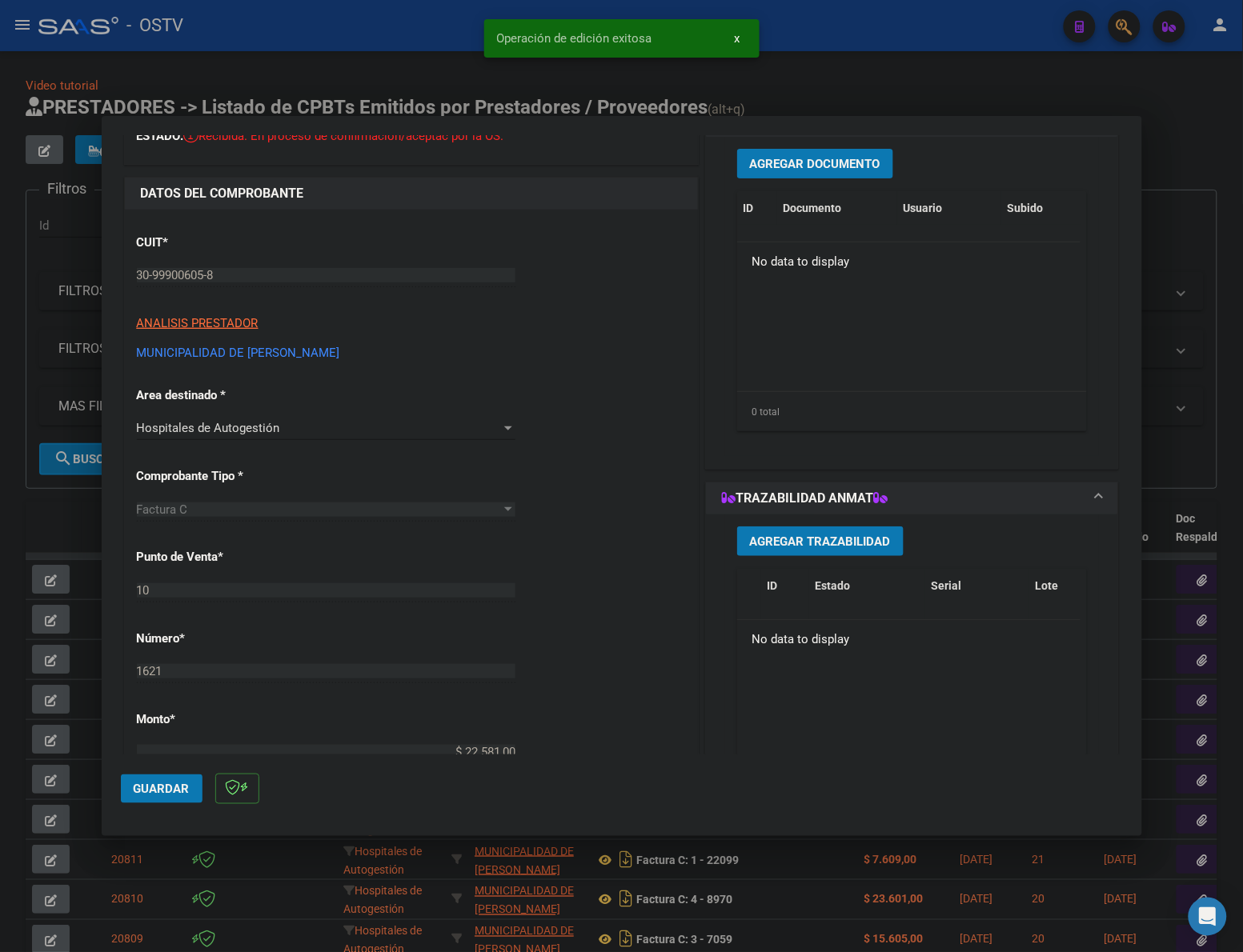
scroll to position [92, 0]
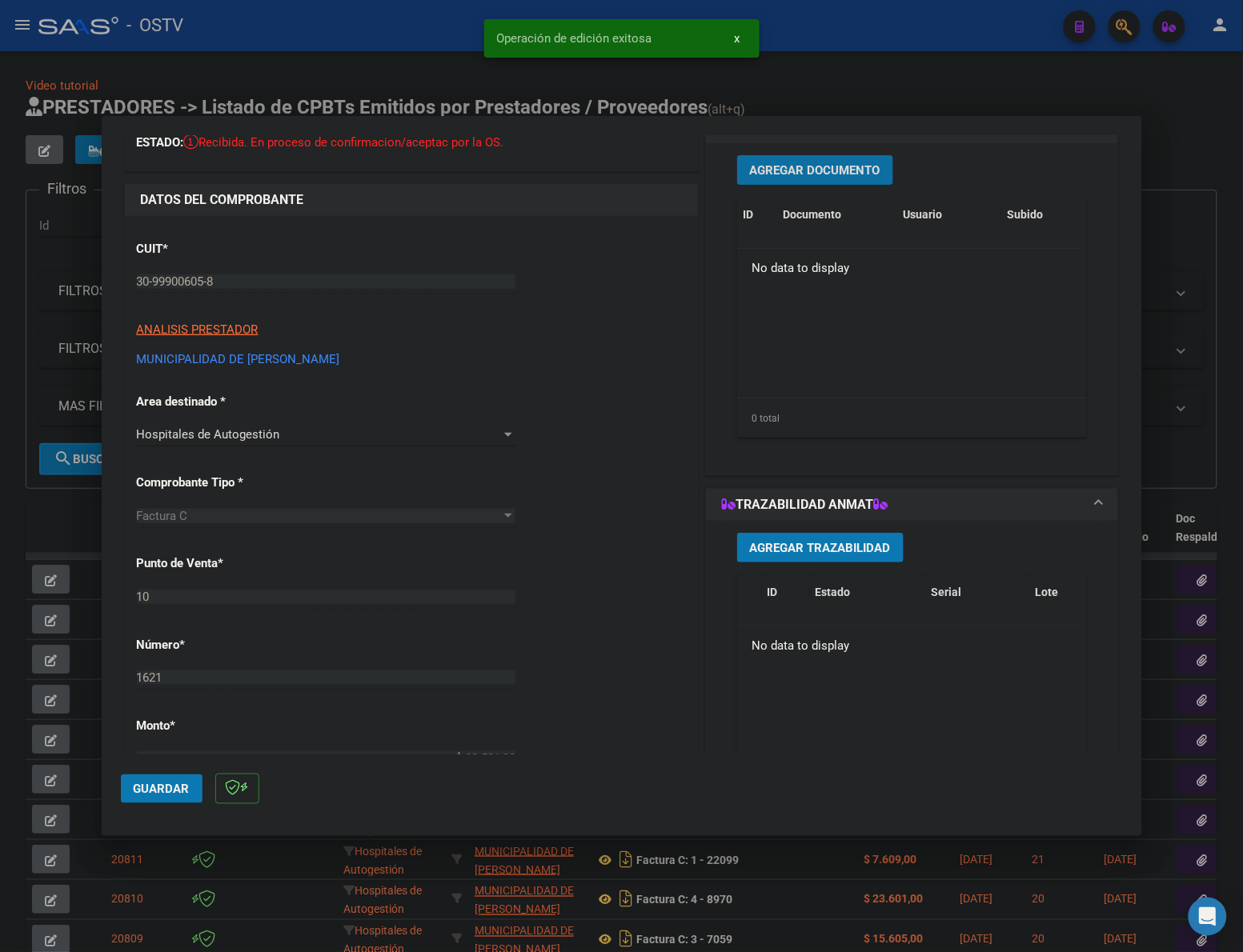
click at [830, 177] on button "Agregar Documento" at bounding box center [814, 170] width 156 height 29
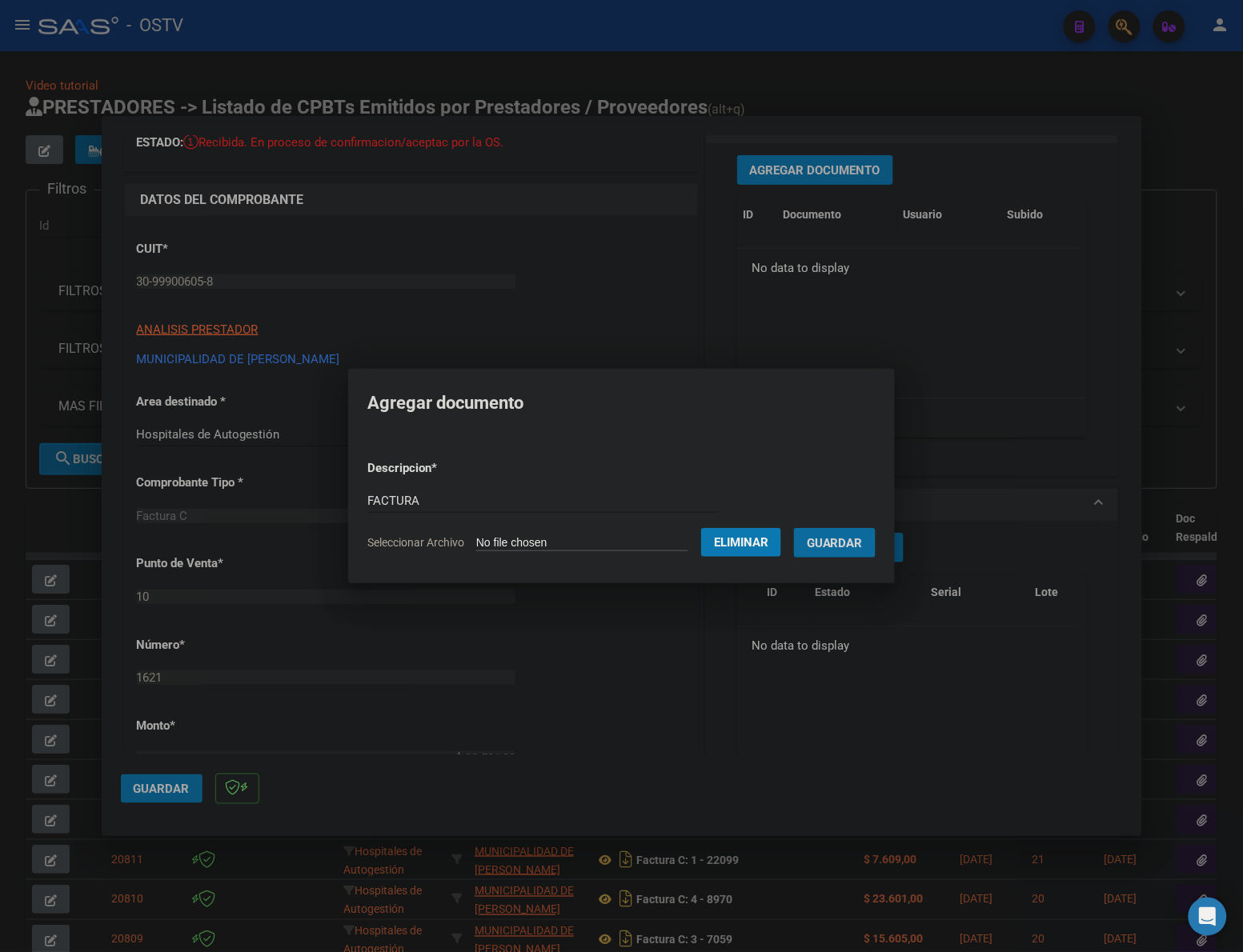
click at [794, 528] on button "Guardar" at bounding box center [835, 542] width 82 height 29
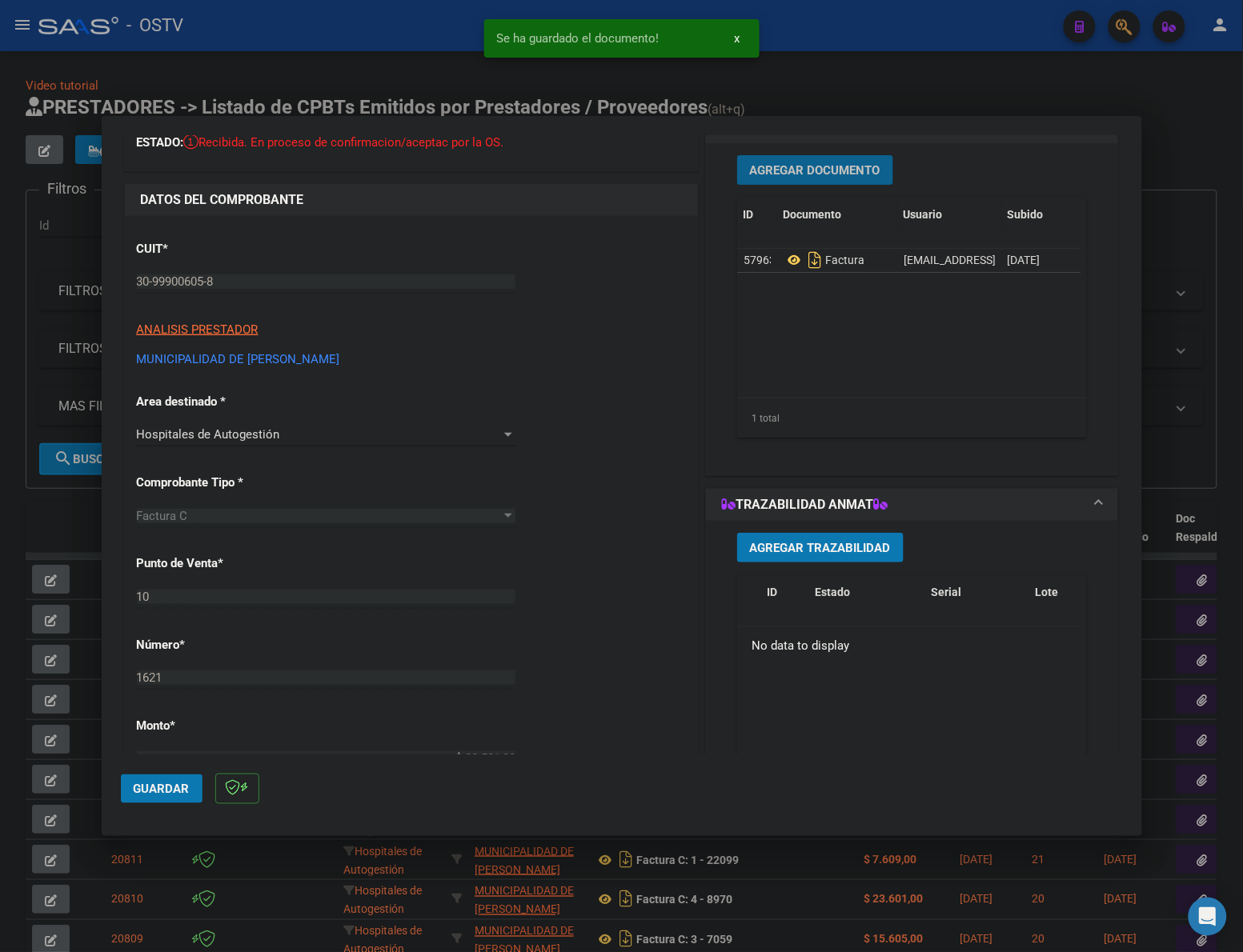
click at [785, 173] on span "Agregar Documento" at bounding box center [815, 170] width 130 height 14
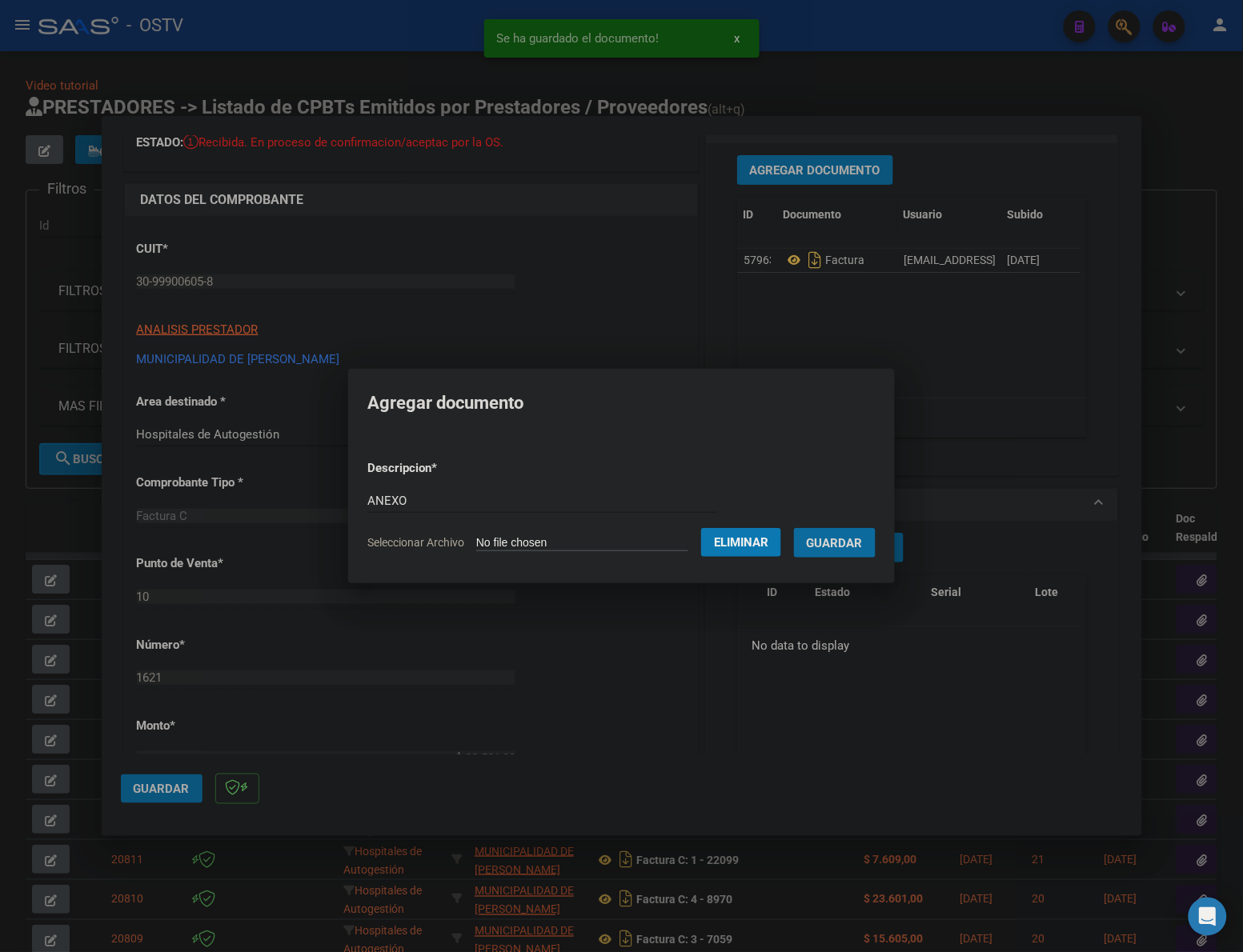
click at [794, 528] on button "Guardar" at bounding box center [835, 542] width 82 height 29
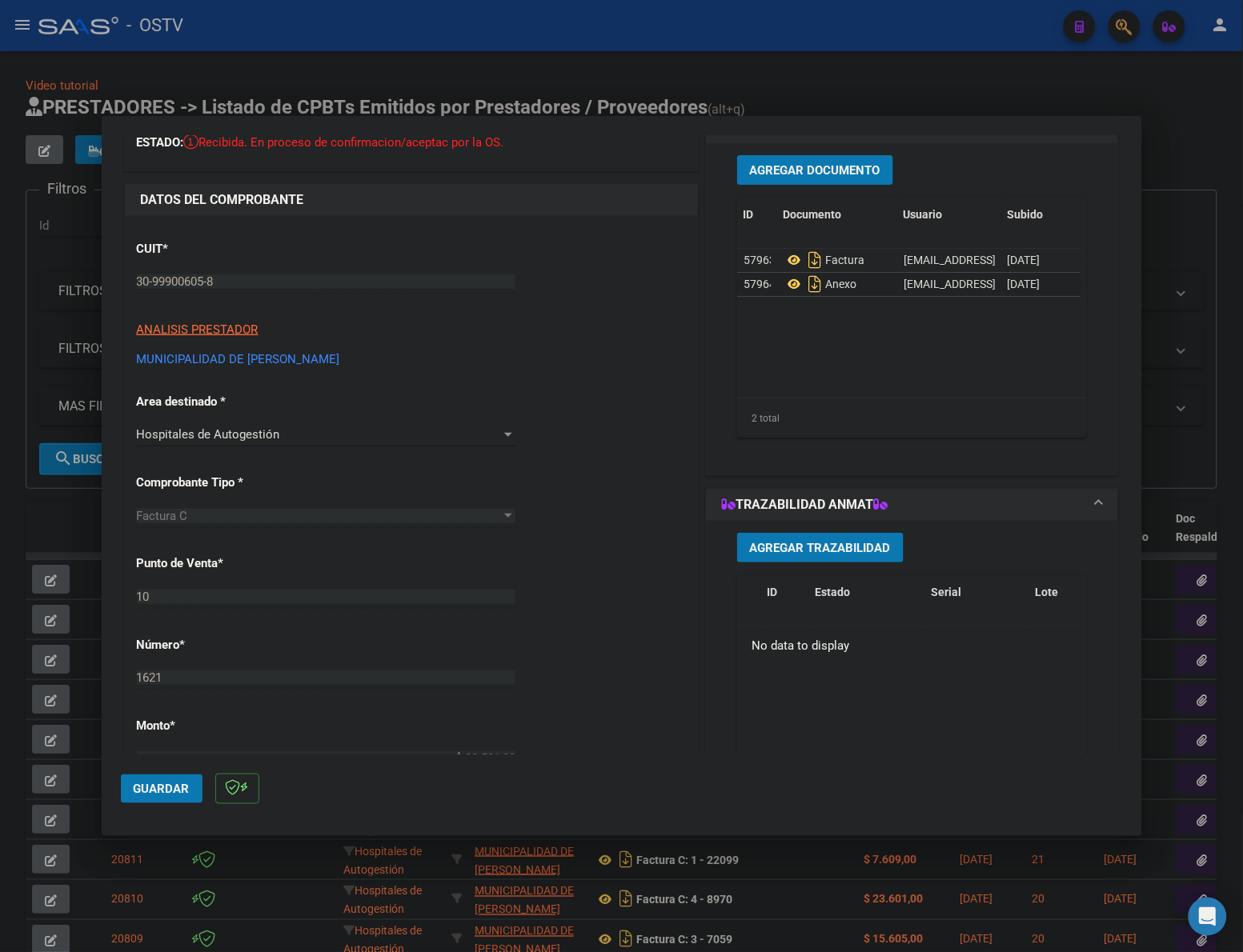
click at [165, 790] on span "Guardar" at bounding box center [161, 788] width 56 height 14
click at [632, 80] on div at bounding box center [622, 476] width 1243 height 952
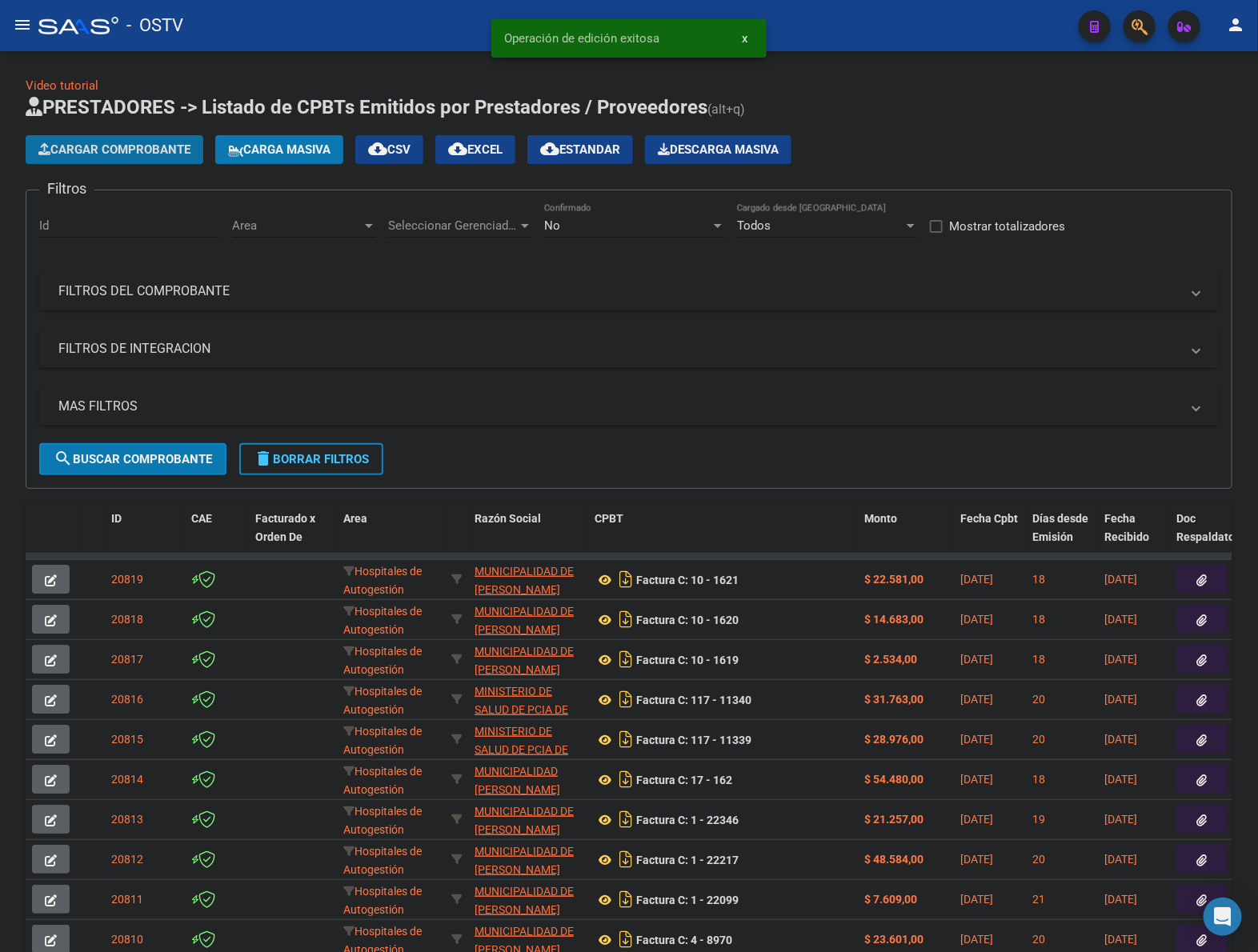
click at [145, 144] on span "Cargar Comprobante" at bounding box center [114, 149] width 152 height 14
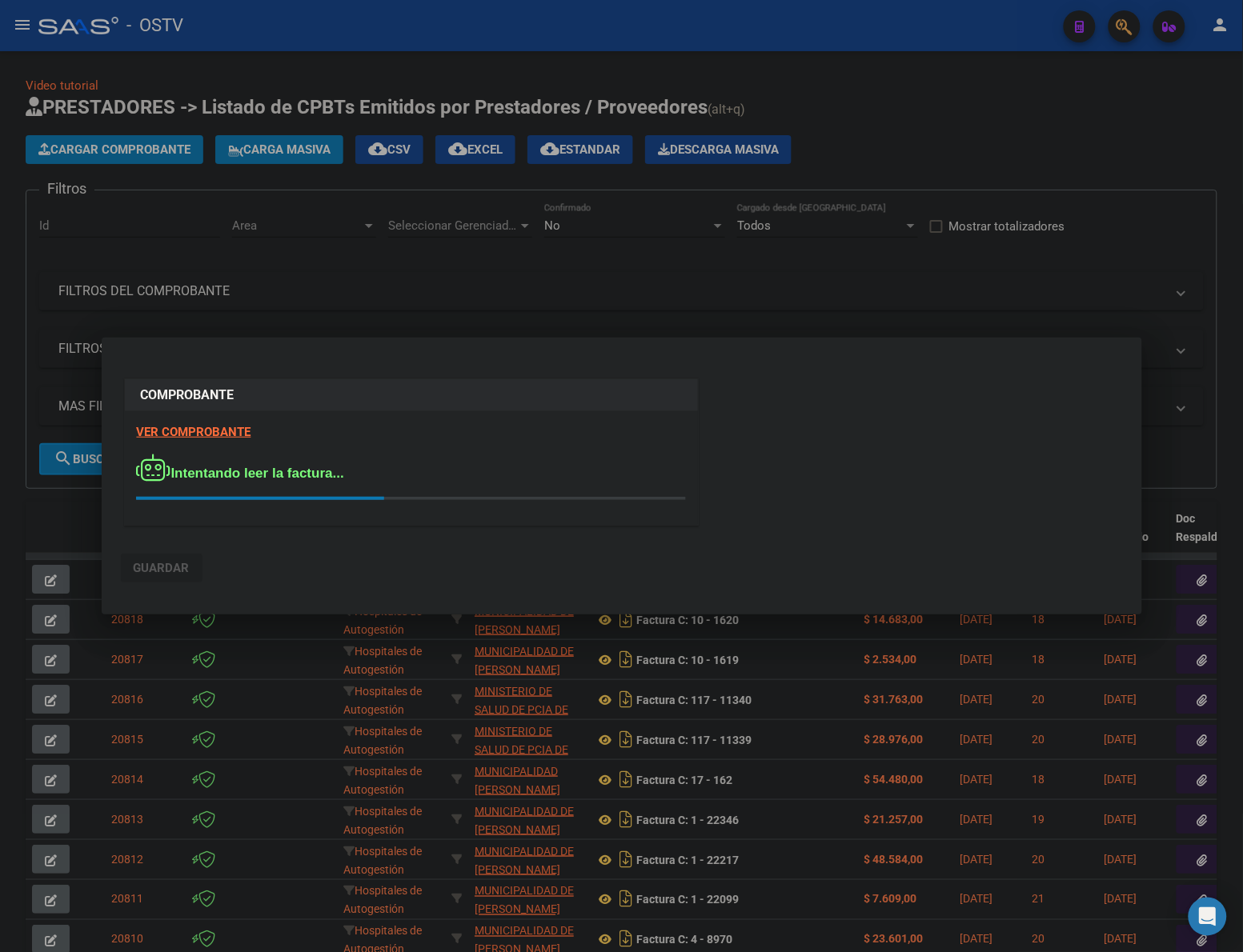
click at [791, 442] on div "COMPROBANTE VER COMPROBANTE Intentando leer la factura..." at bounding box center [622, 454] width 1002 height 160
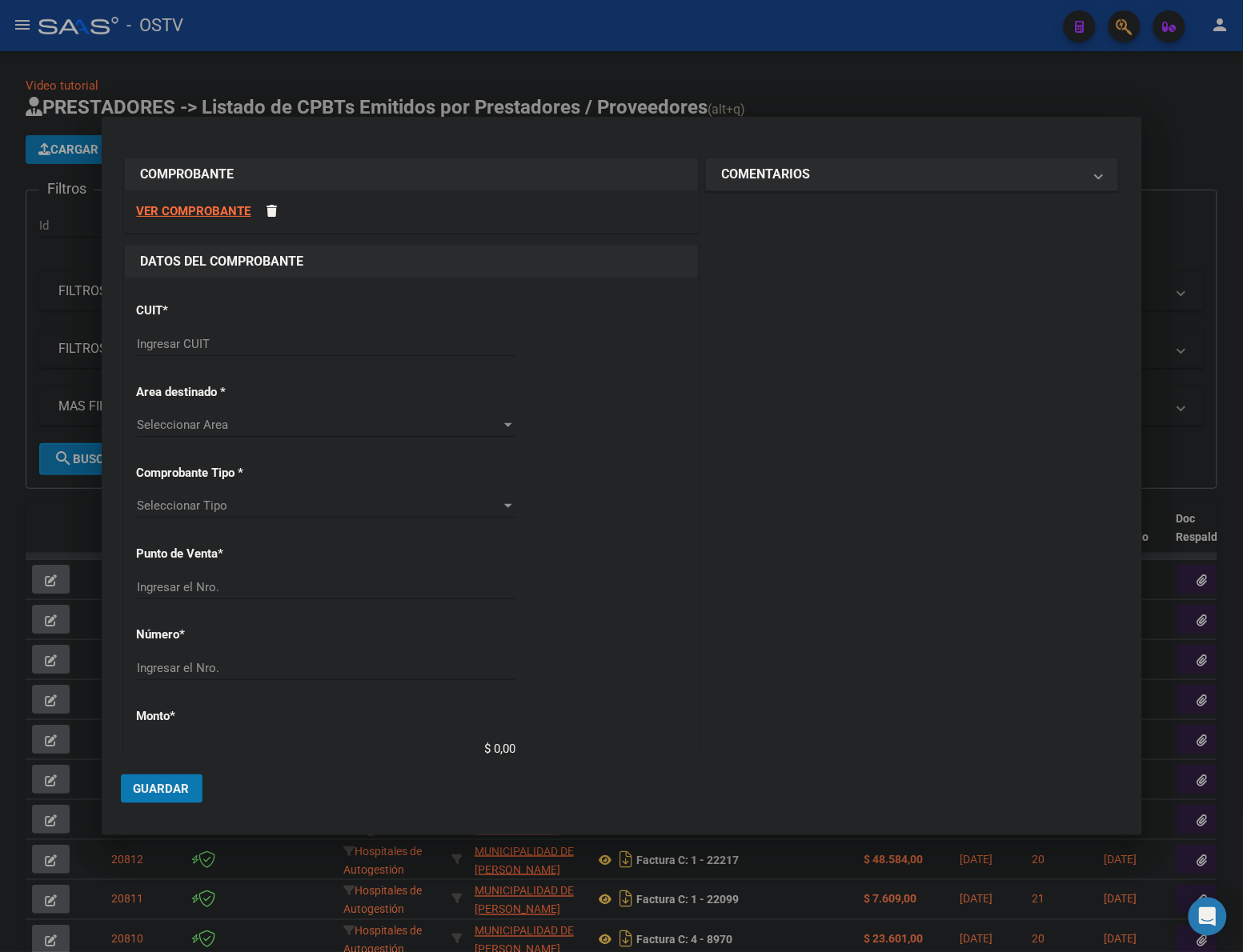
click at [240, 334] on div "Ingresar CUIT" at bounding box center [326, 344] width 378 height 24
click at [221, 350] on input "Ingresar CUIT" at bounding box center [326, 343] width 378 height 14
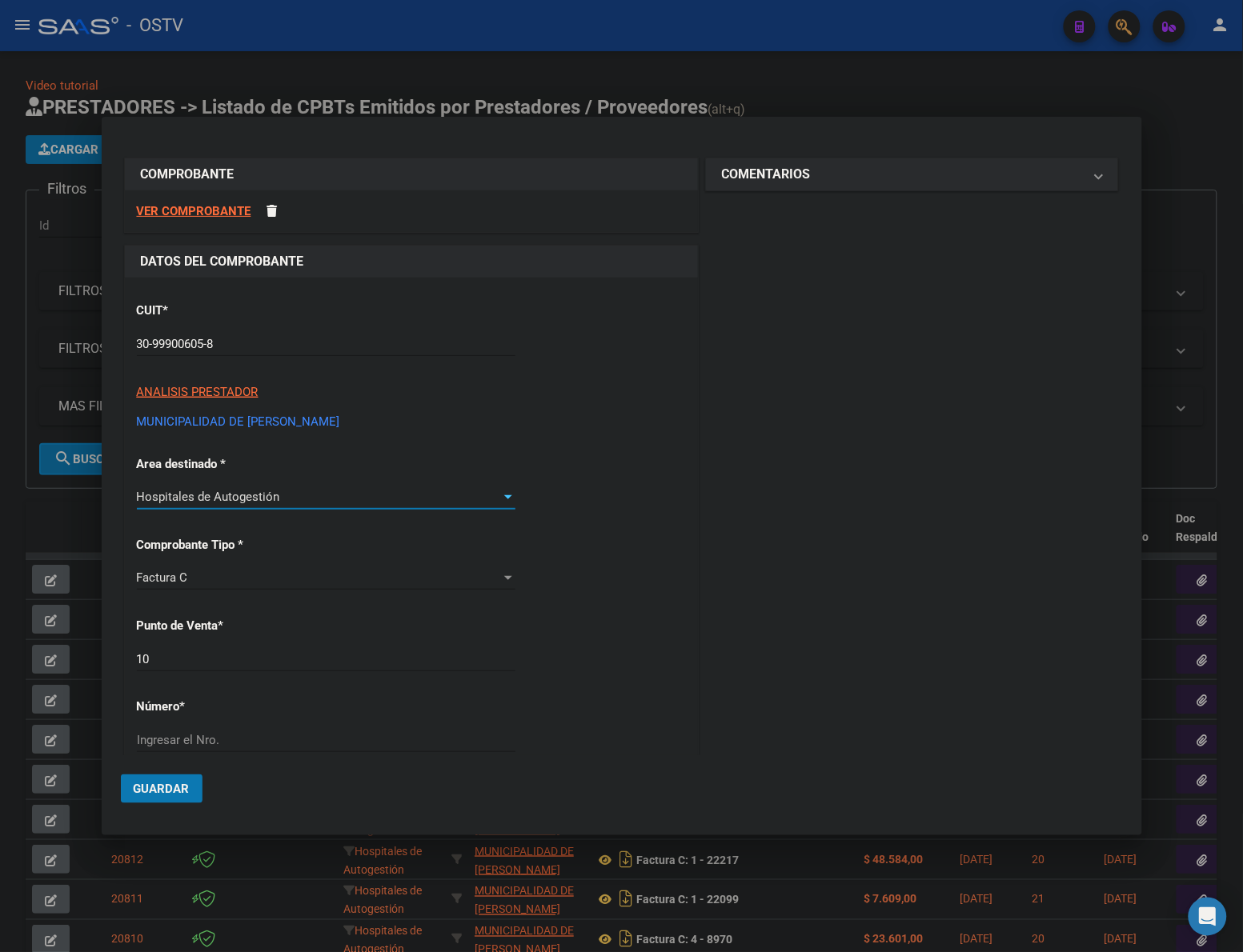
scroll to position [266, 0]
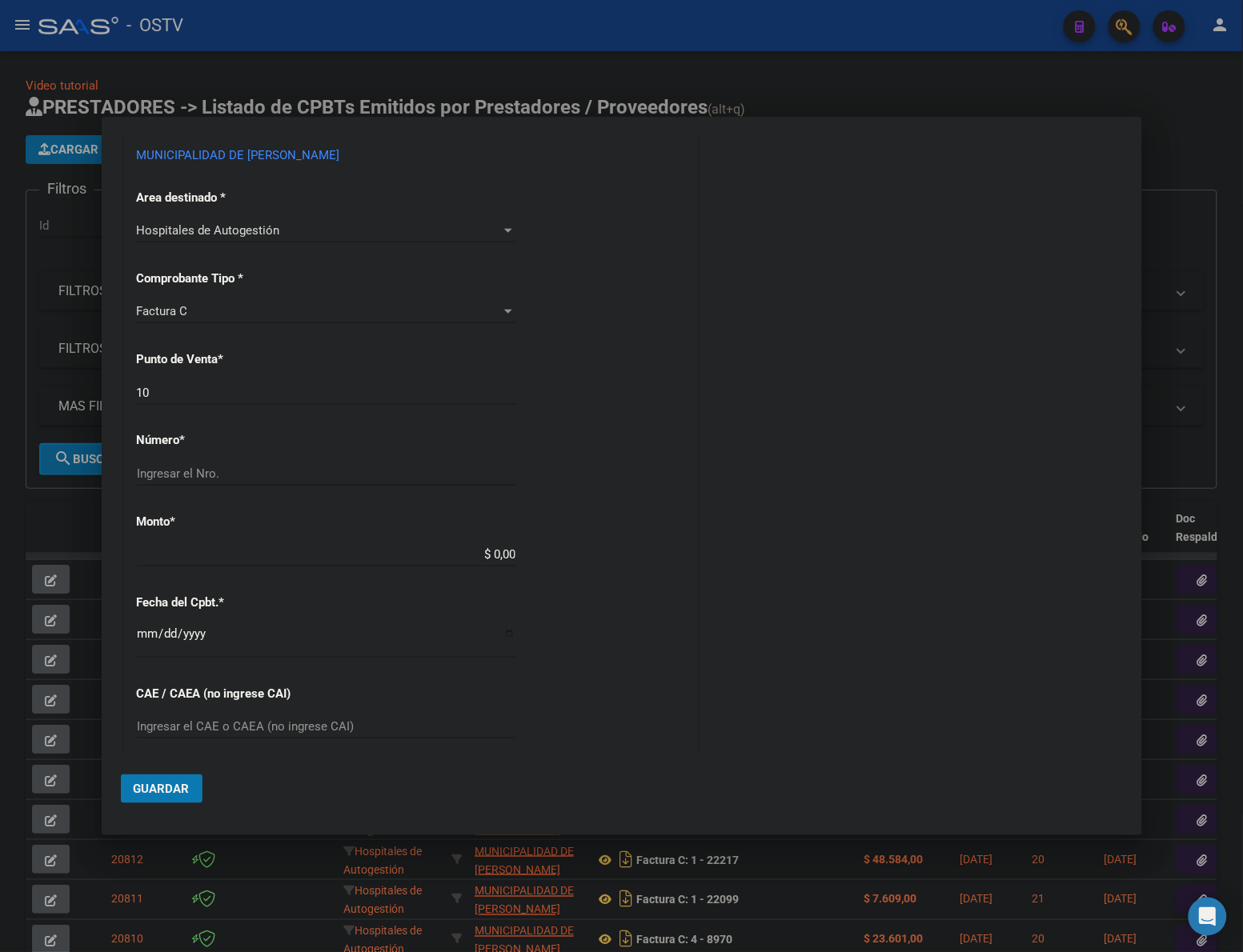
click at [262, 453] on div "CUIT * 30-99900605-8 Ingresar CUIT ANALISIS PRESTADOR MUNICIPALIDAD DE [PERSON_…" at bounding box center [411, 578] width 573 height 1134
click at [258, 468] on input "Ingresar el Nro." at bounding box center [326, 473] width 378 height 14
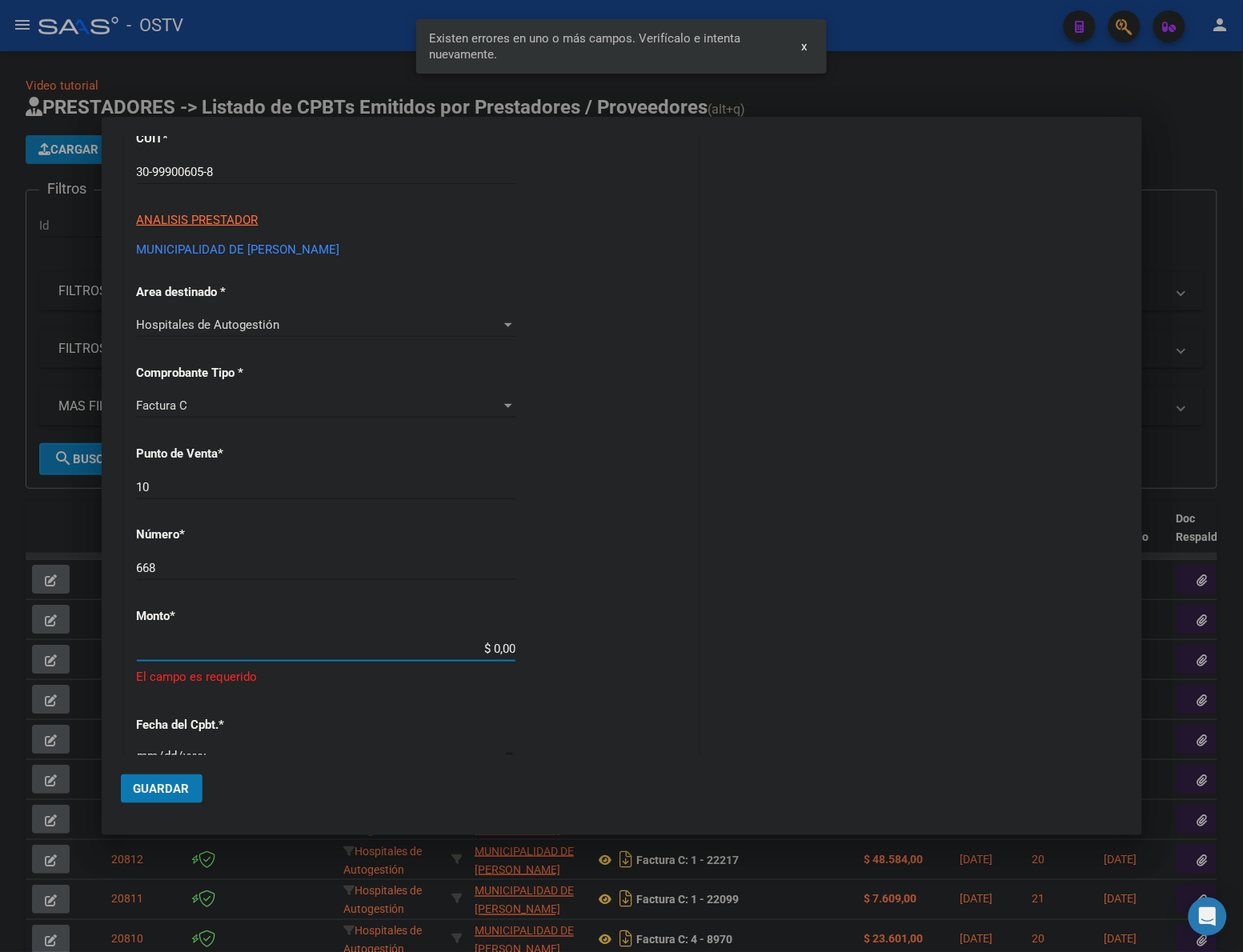
scroll to position [168, 0]
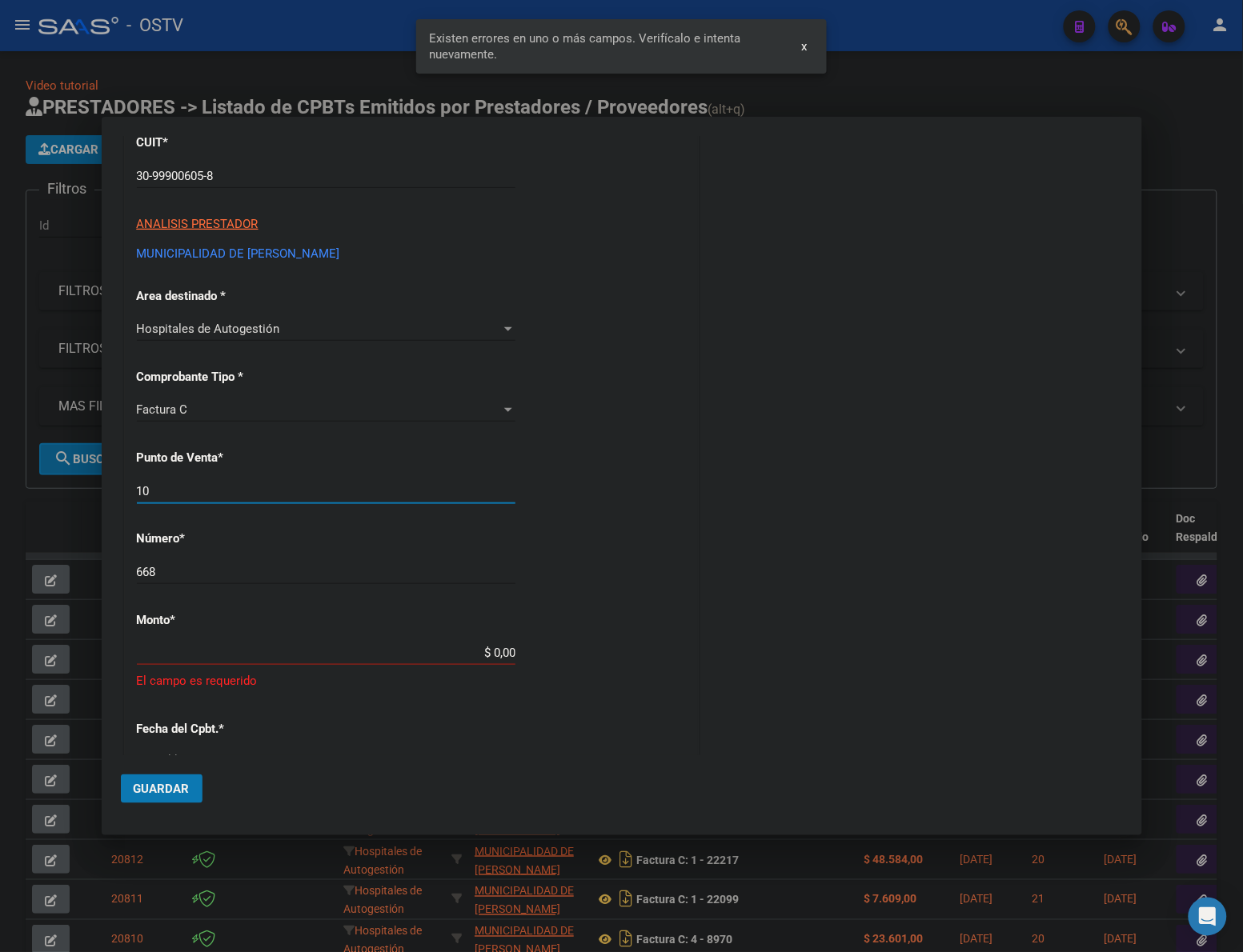
click at [238, 489] on input "10" at bounding box center [326, 491] width 378 height 14
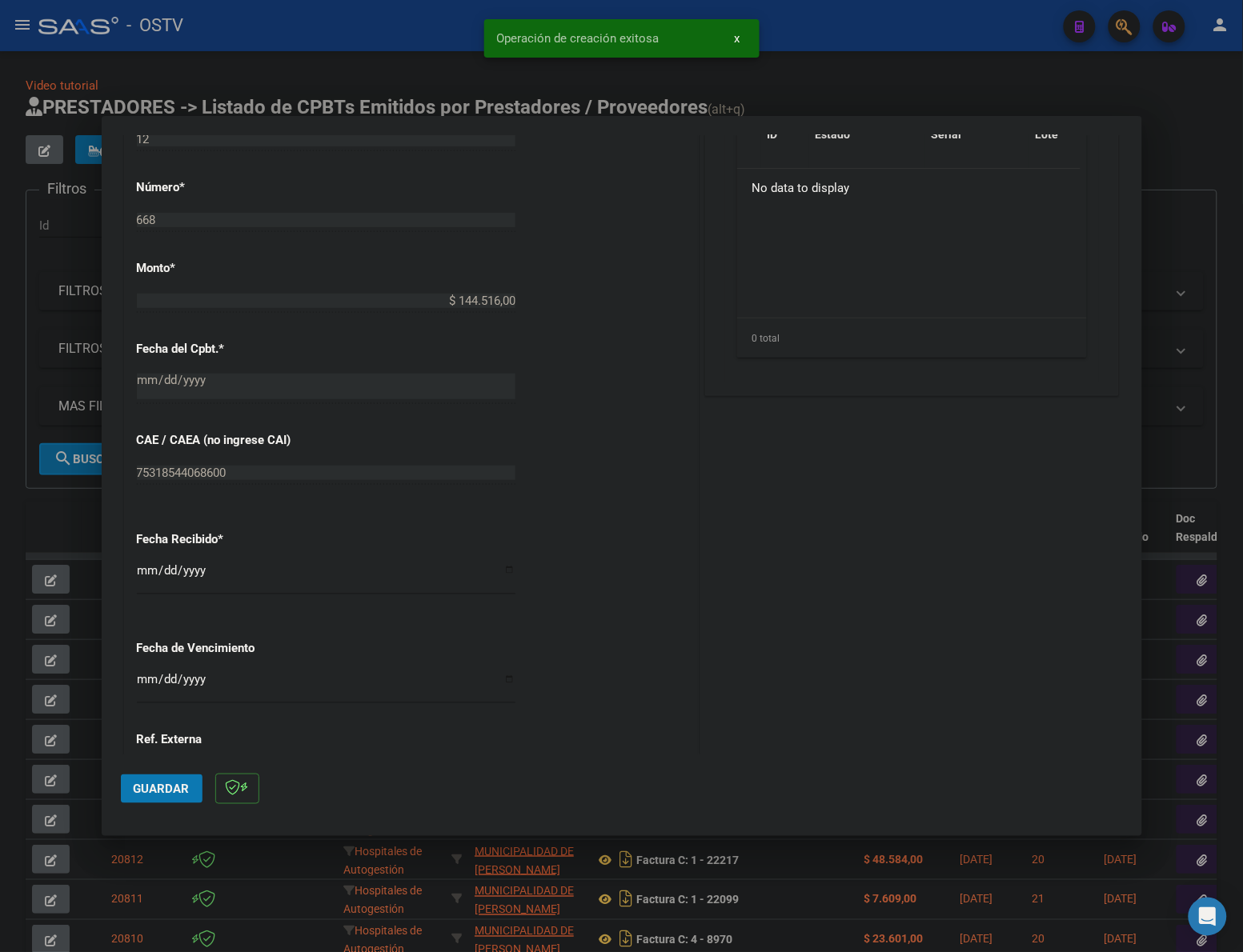
scroll to position [692, 0]
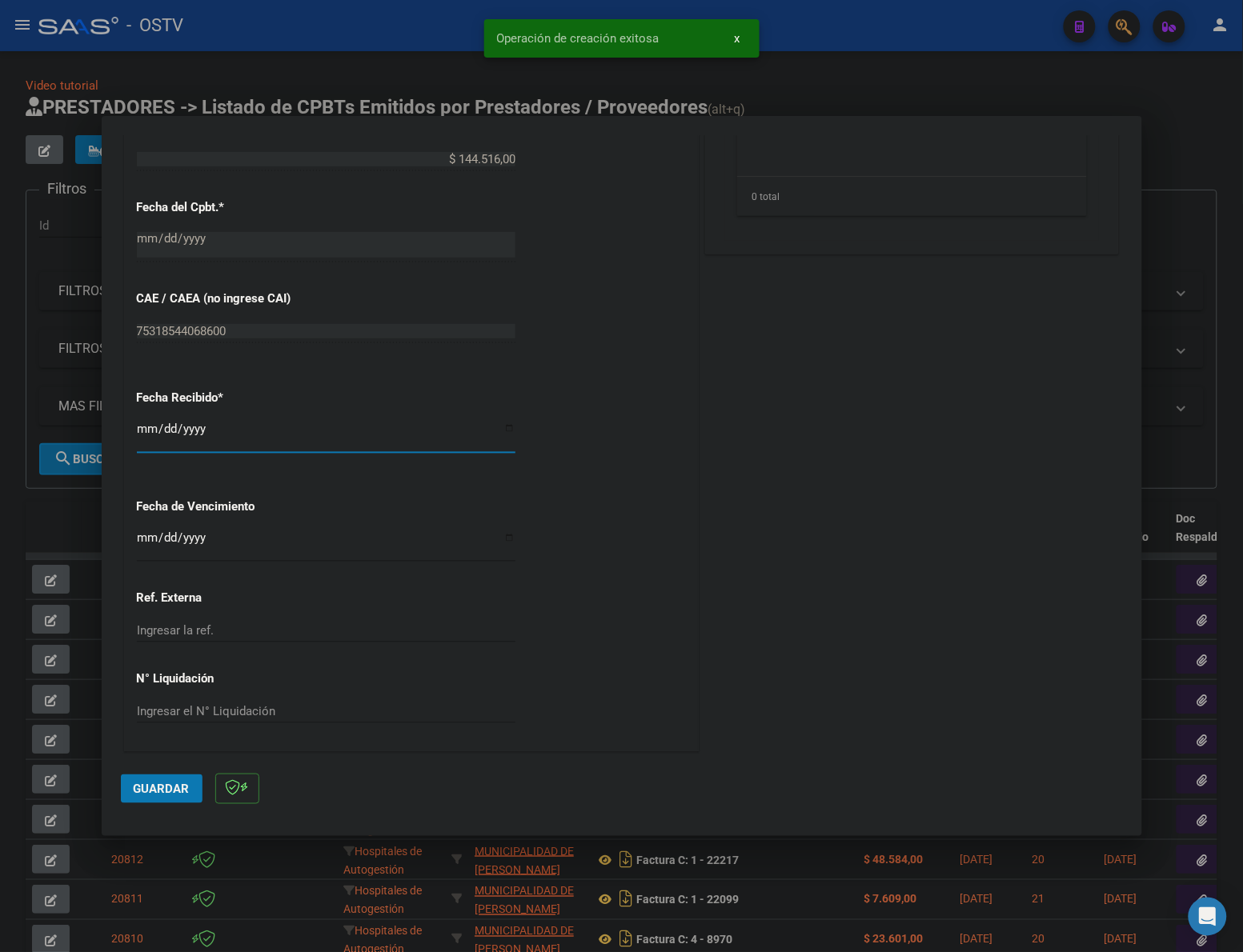
click at [145, 423] on input "[DATE]" at bounding box center [326, 435] width 378 height 26
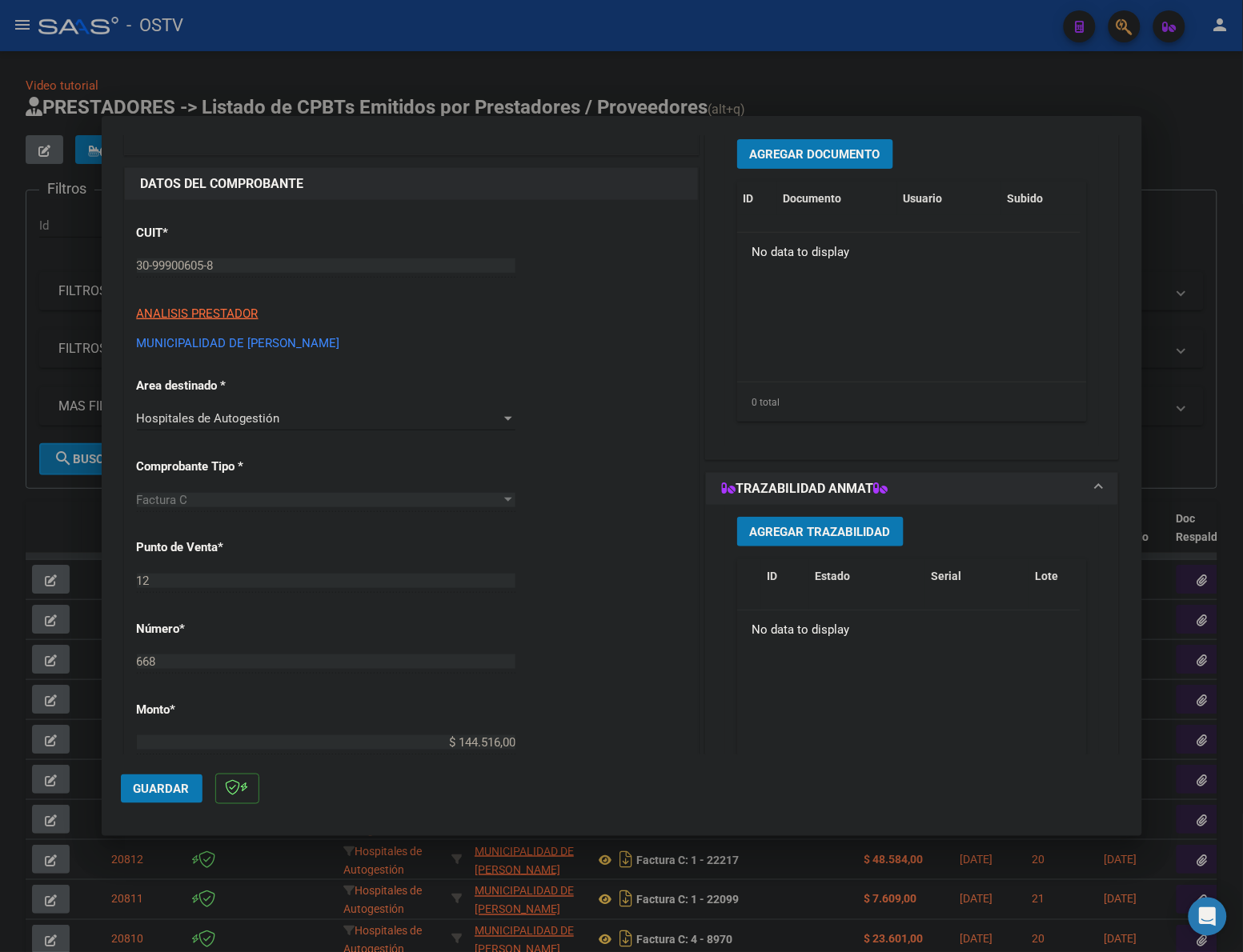
scroll to position [0, 0]
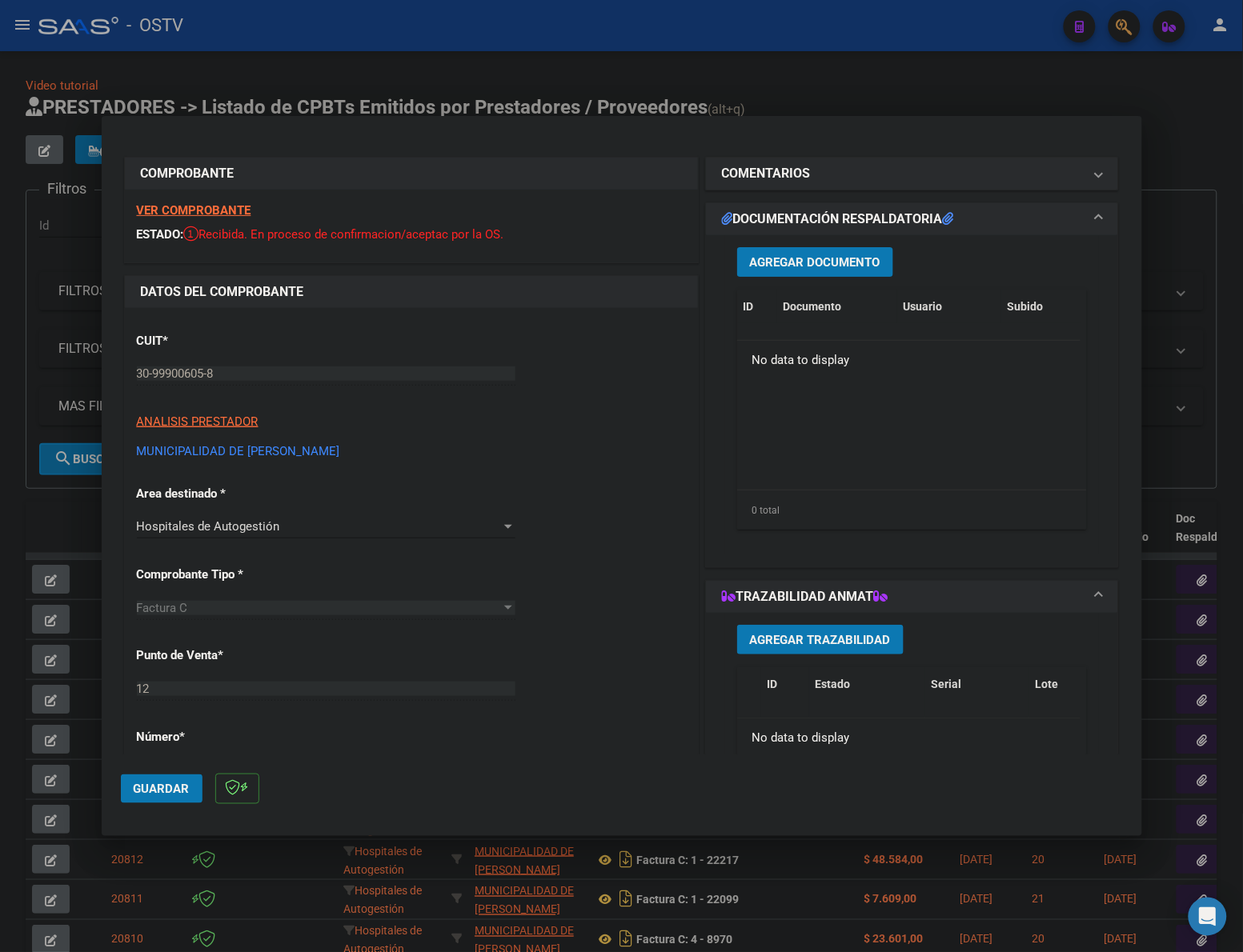
click at [830, 252] on button "Agregar Documento" at bounding box center [814, 261] width 156 height 29
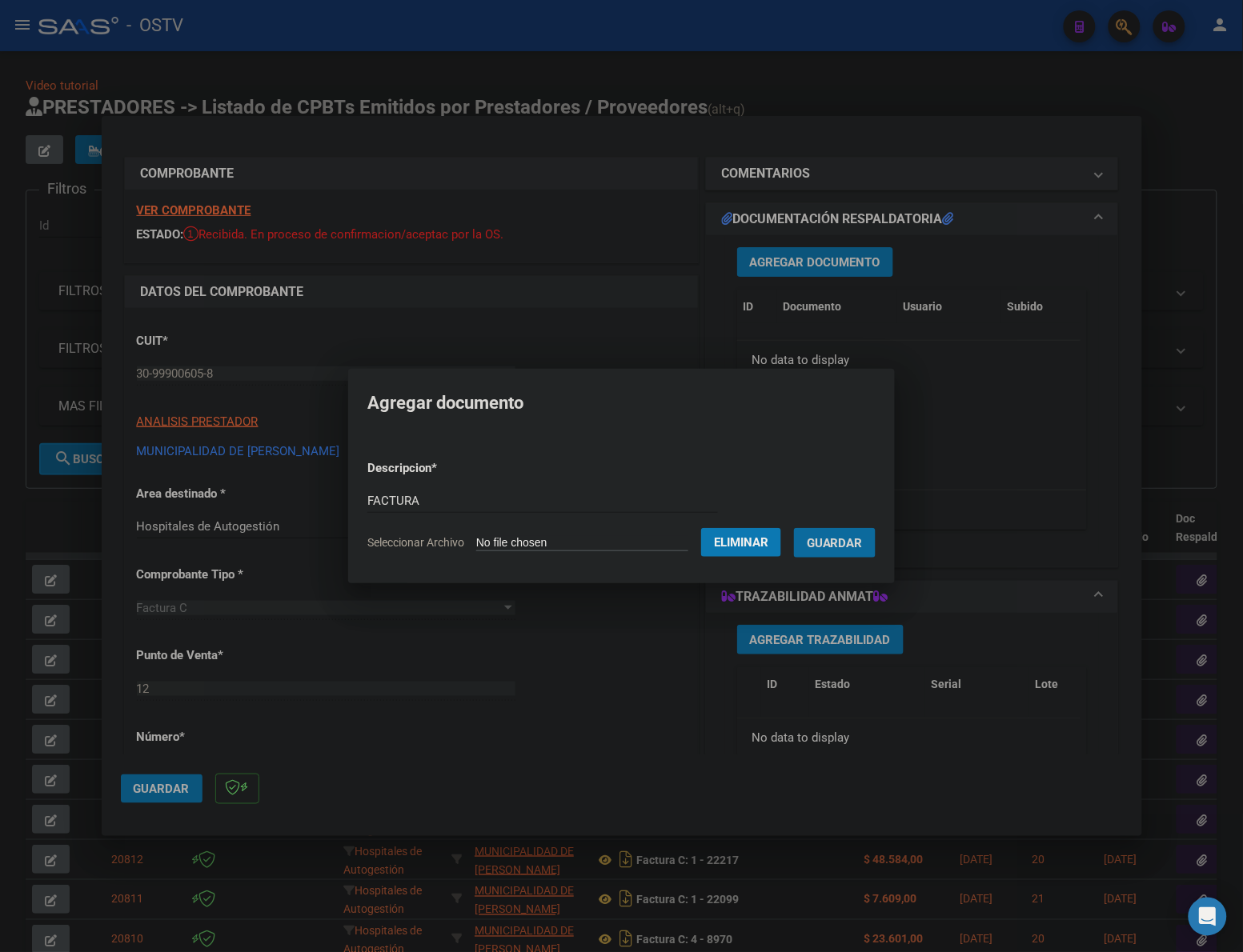
click at [794, 528] on button "Guardar" at bounding box center [835, 542] width 82 height 29
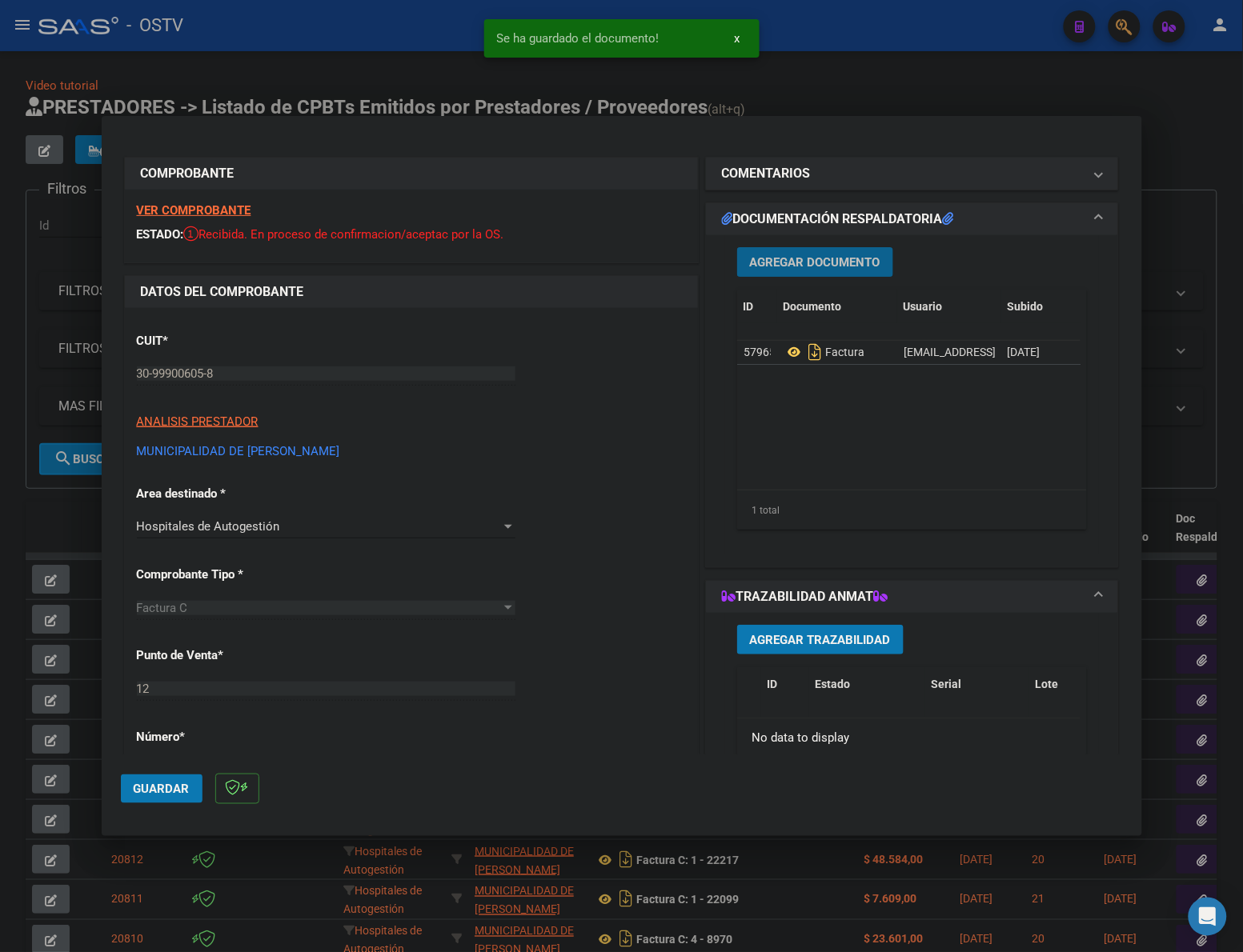
click at [836, 253] on button "Agregar Documento" at bounding box center [814, 261] width 156 height 29
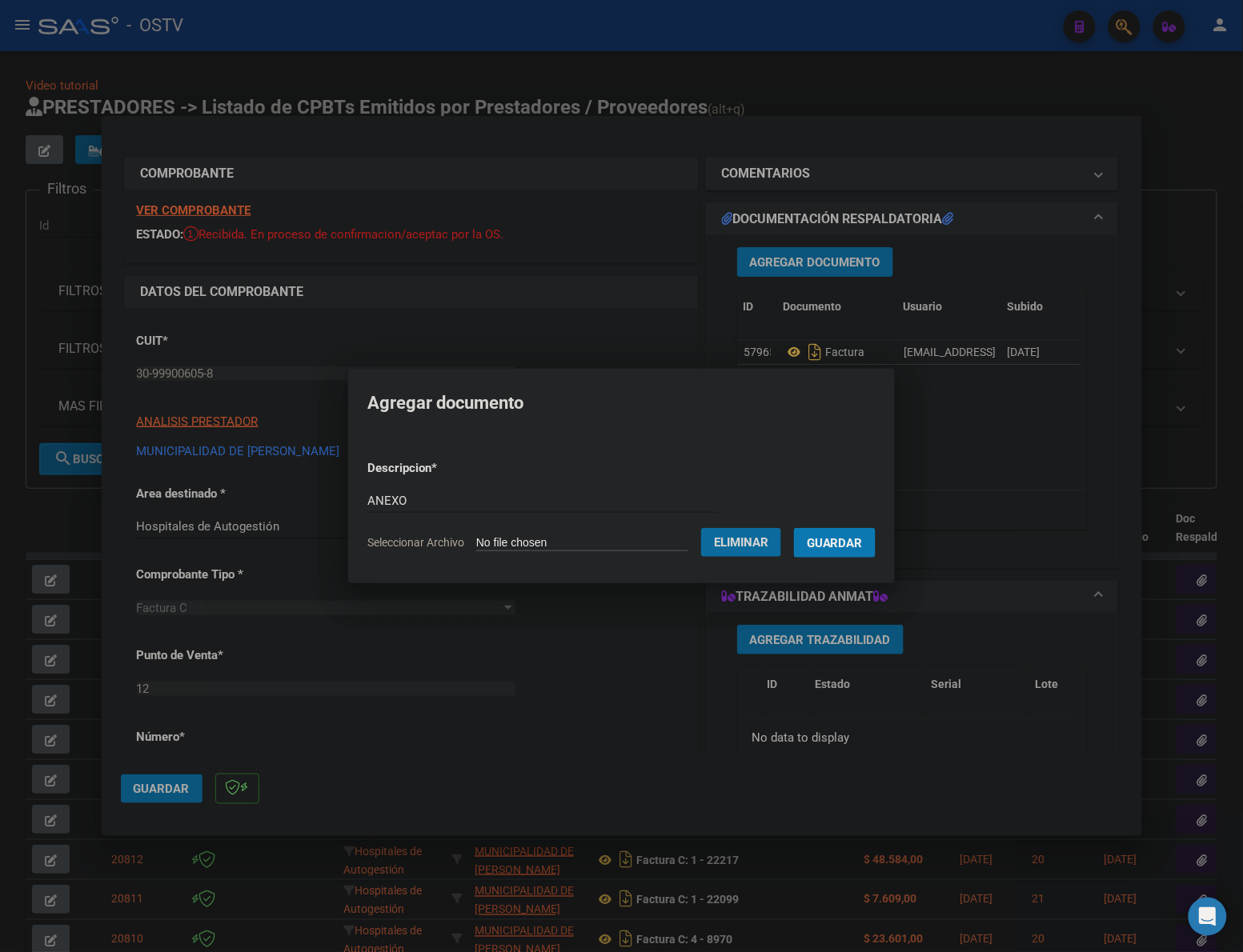
click at [859, 549] on button "Guardar" at bounding box center [835, 542] width 82 height 29
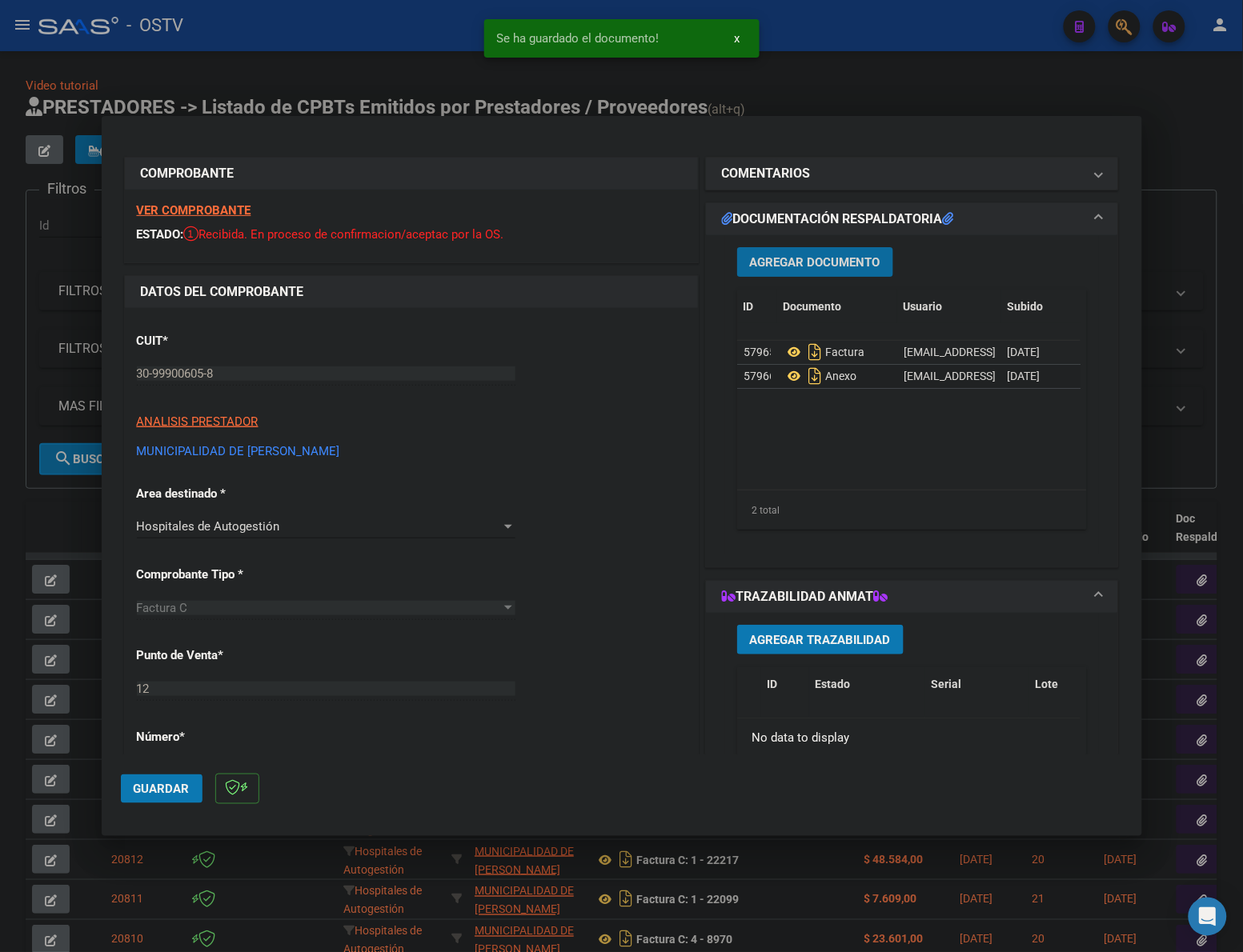
click at [165, 788] on span "Guardar" at bounding box center [161, 788] width 56 height 14
click at [911, 86] on div at bounding box center [622, 476] width 1243 height 952
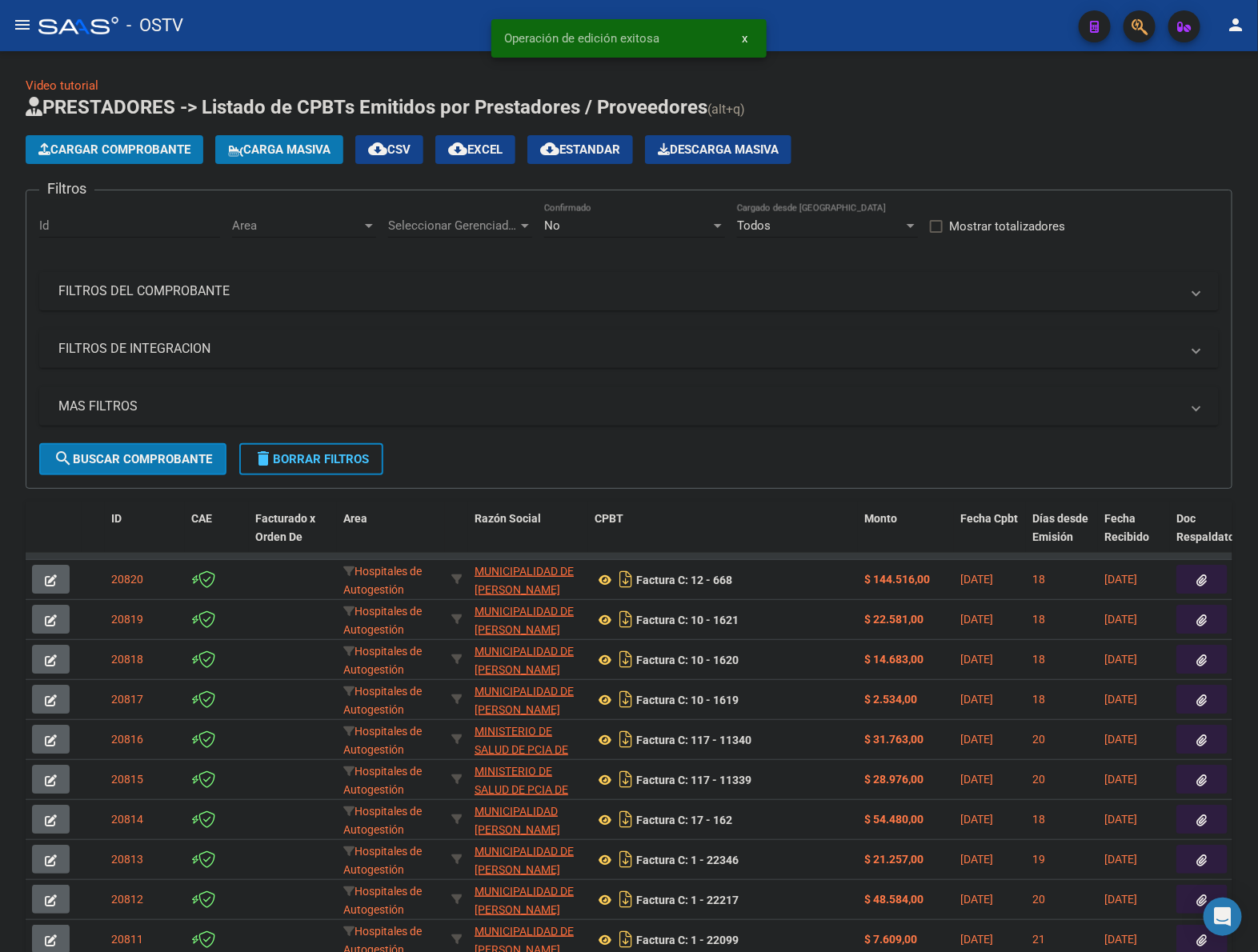
click at [126, 145] on span "Cargar Comprobante" at bounding box center [114, 149] width 152 height 14
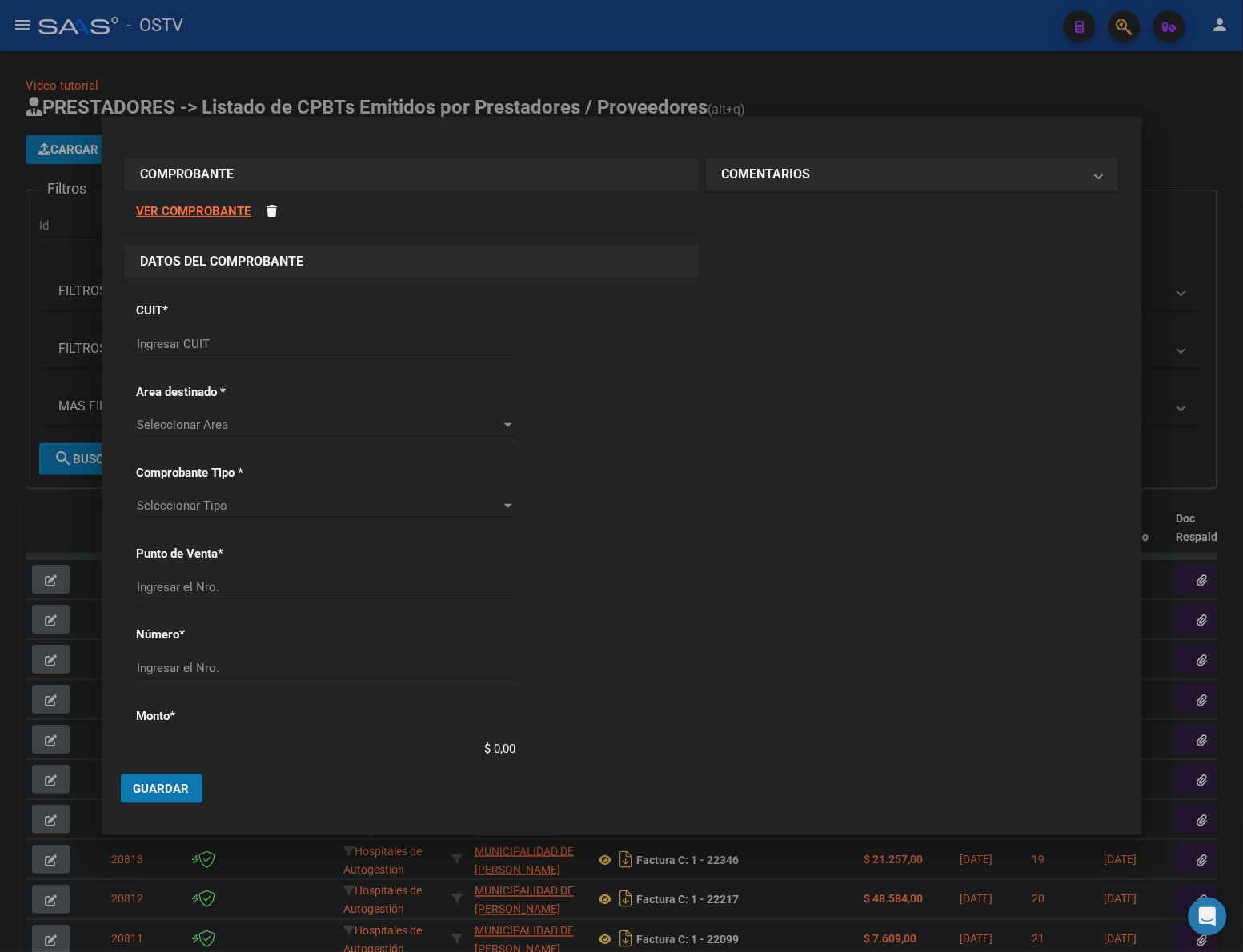
click at [255, 344] on input "Ingresar CUIT" at bounding box center [326, 343] width 378 height 14
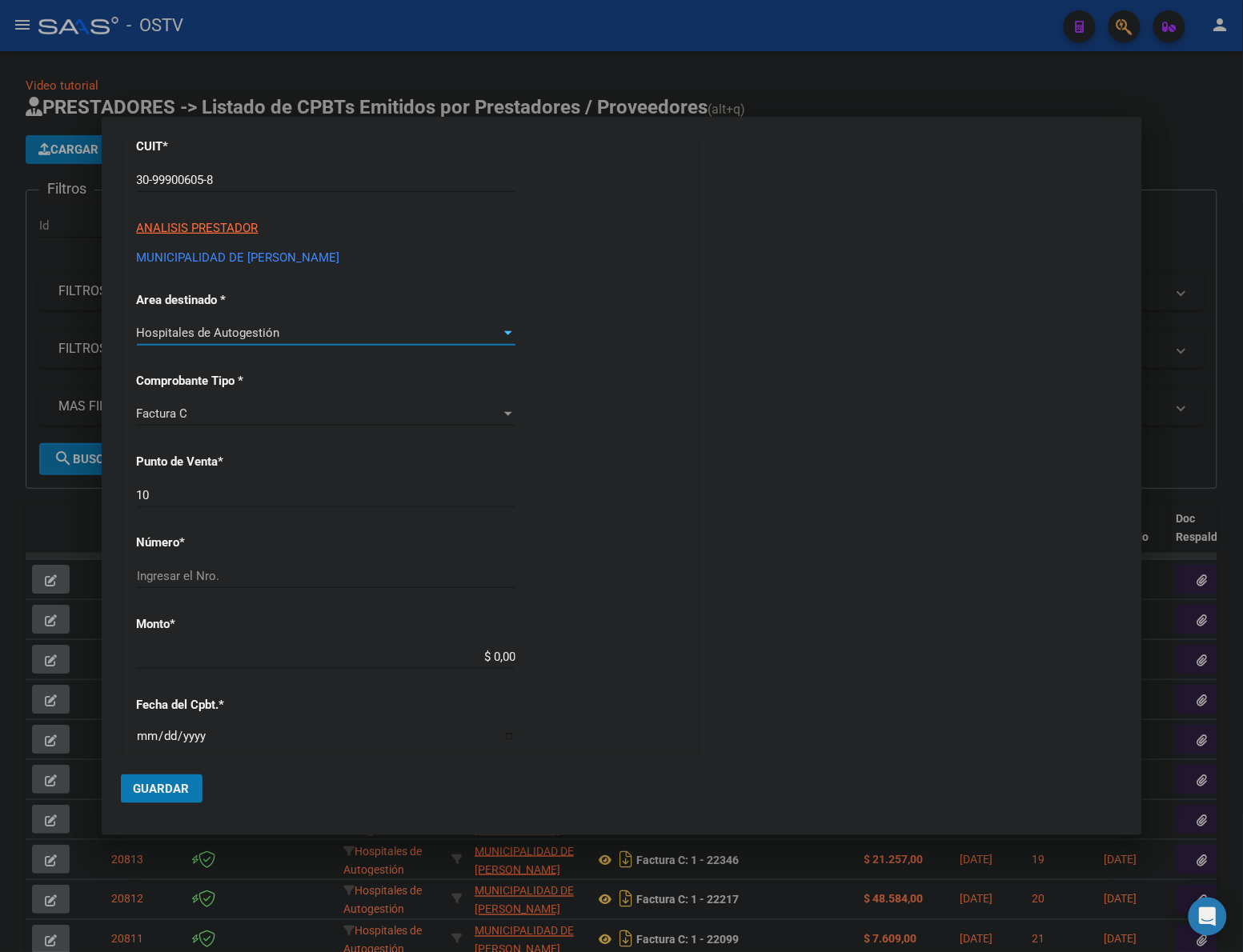
scroll to position [166, 0]
click at [211, 490] on input "10" at bounding box center [326, 493] width 378 height 14
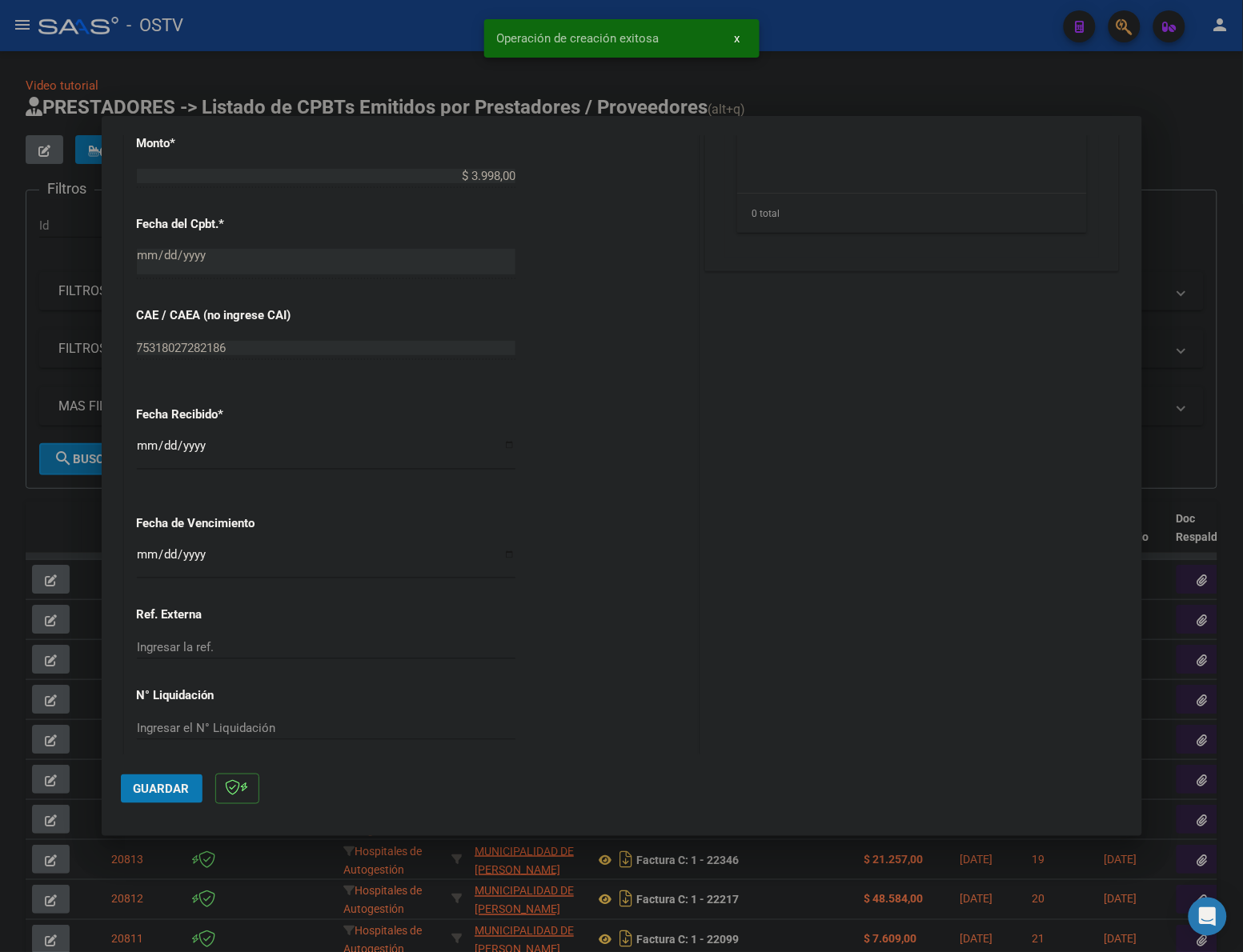
scroll to position [692, 0]
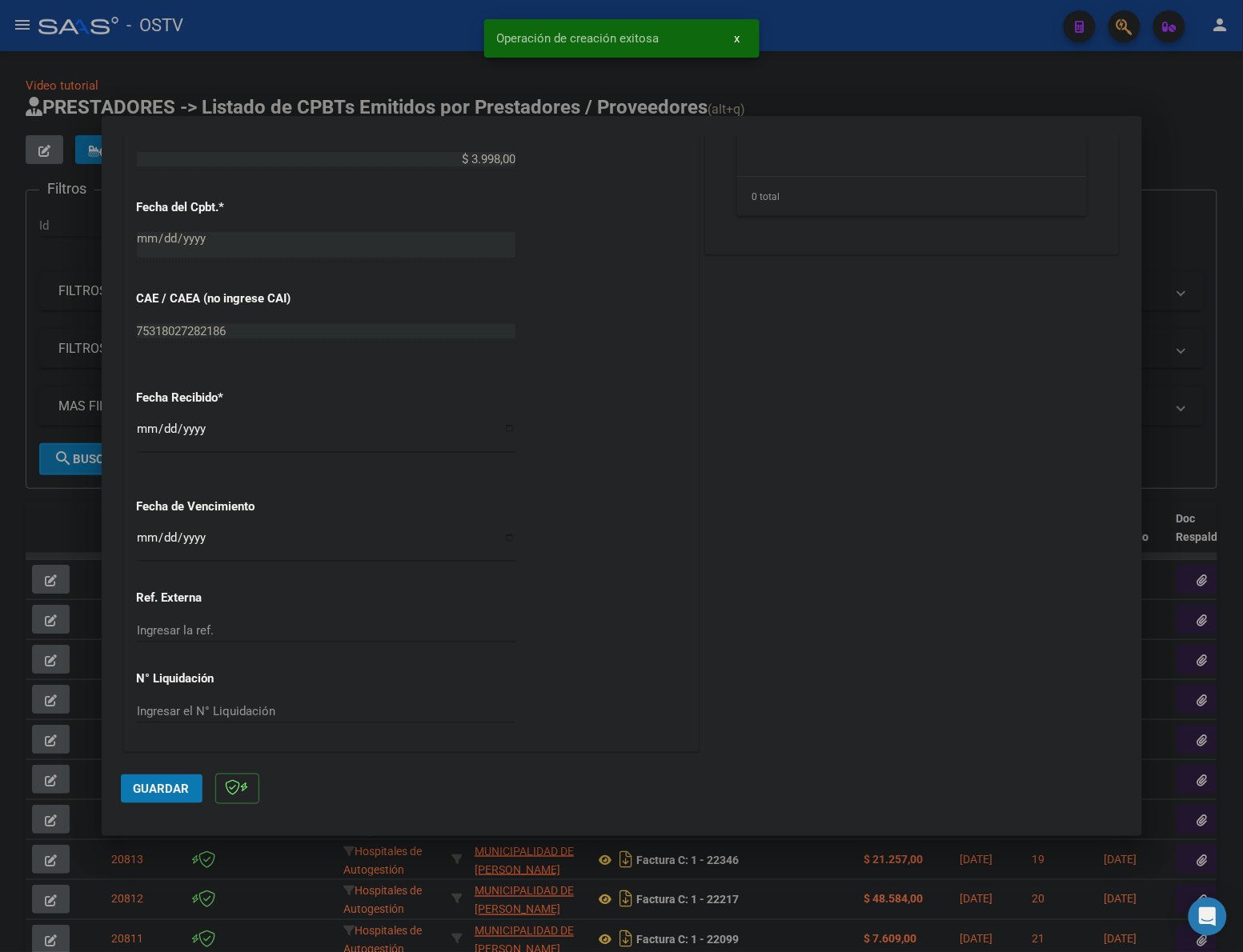
click at [145, 434] on input "[DATE]" at bounding box center [326, 435] width 378 height 26
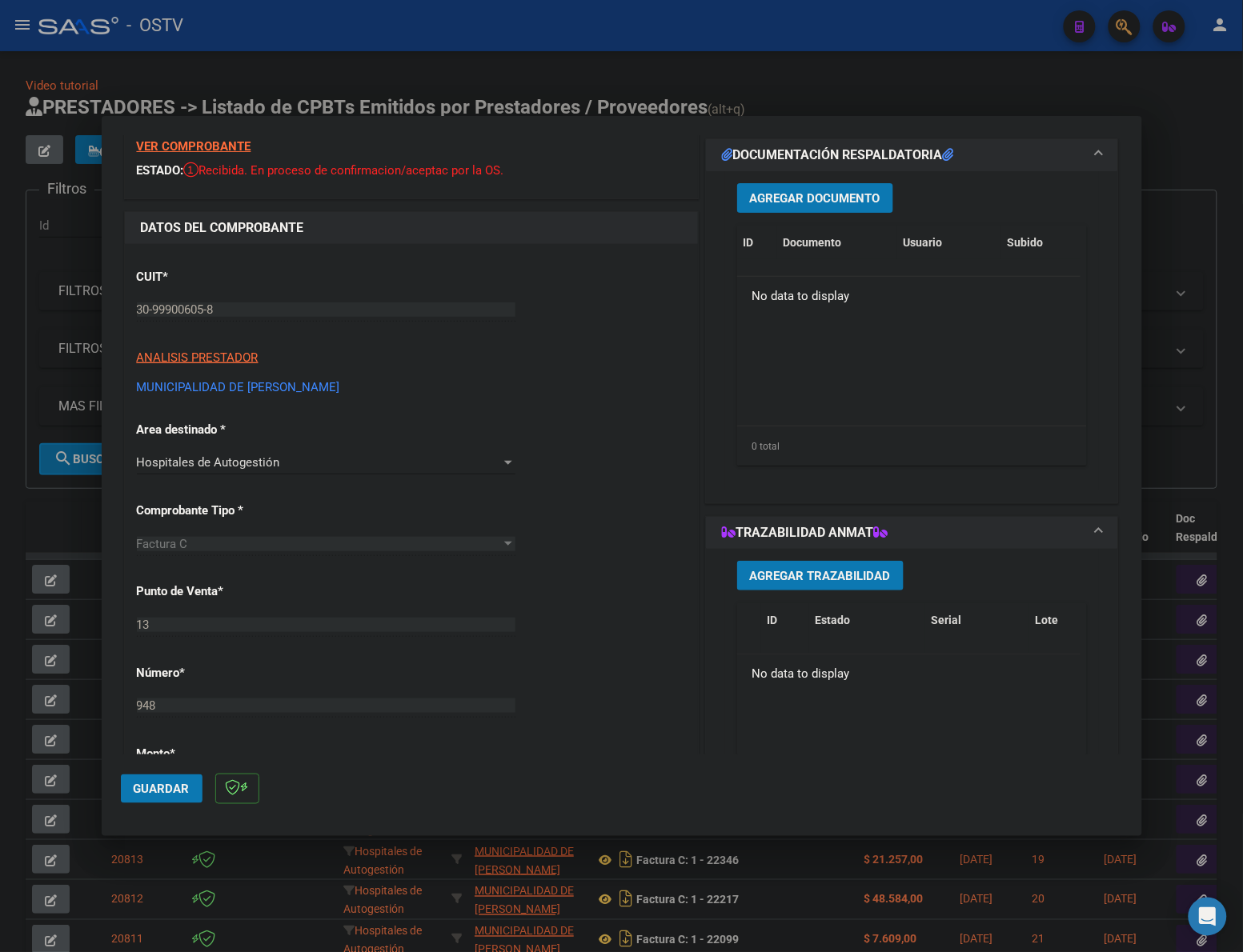
scroll to position [0, 0]
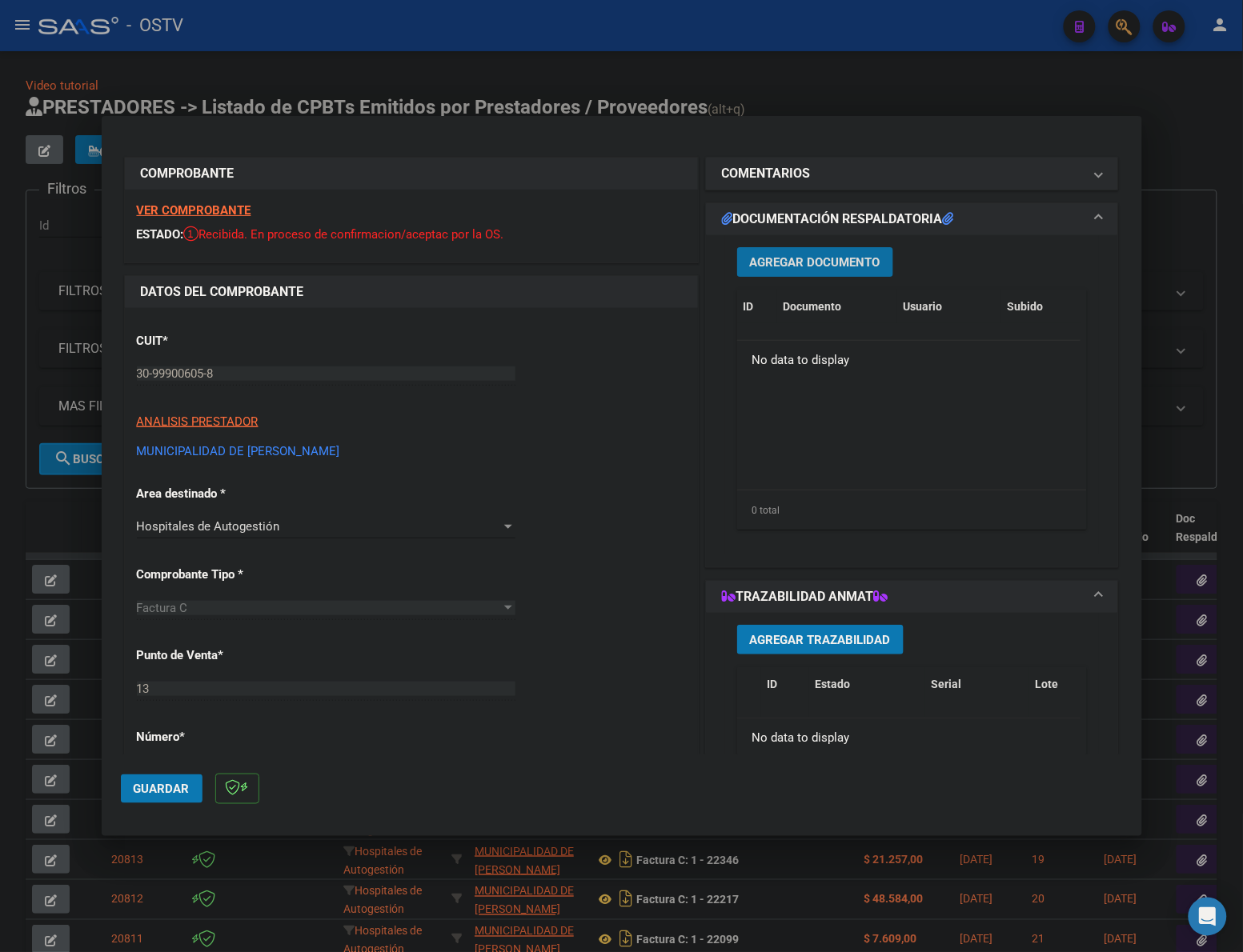
click at [806, 257] on span "Agregar Documento" at bounding box center [815, 262] width 130 height 14
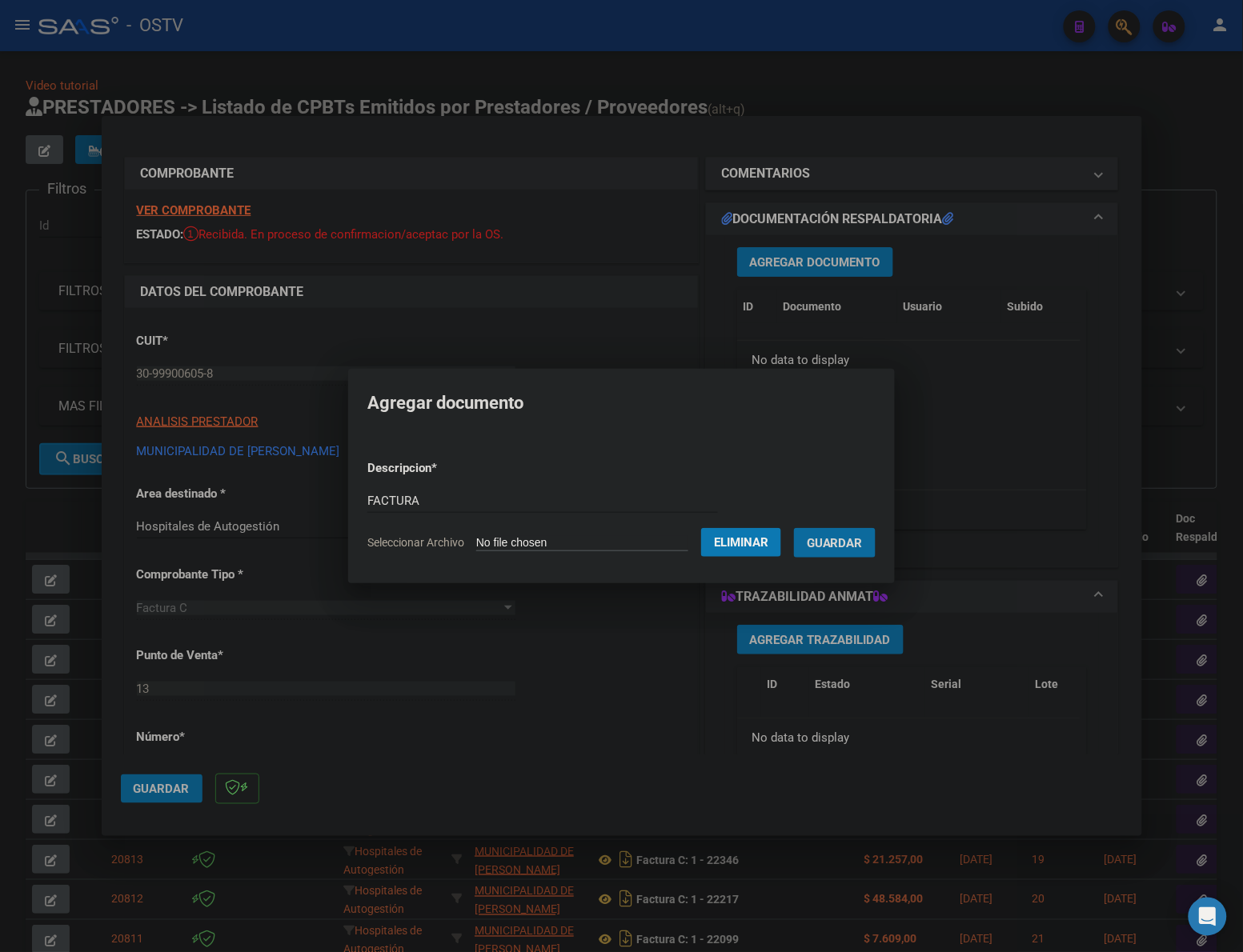
click at [794, 528] on button "Guardar" at bounding box center [835, 542] width 82 height 29
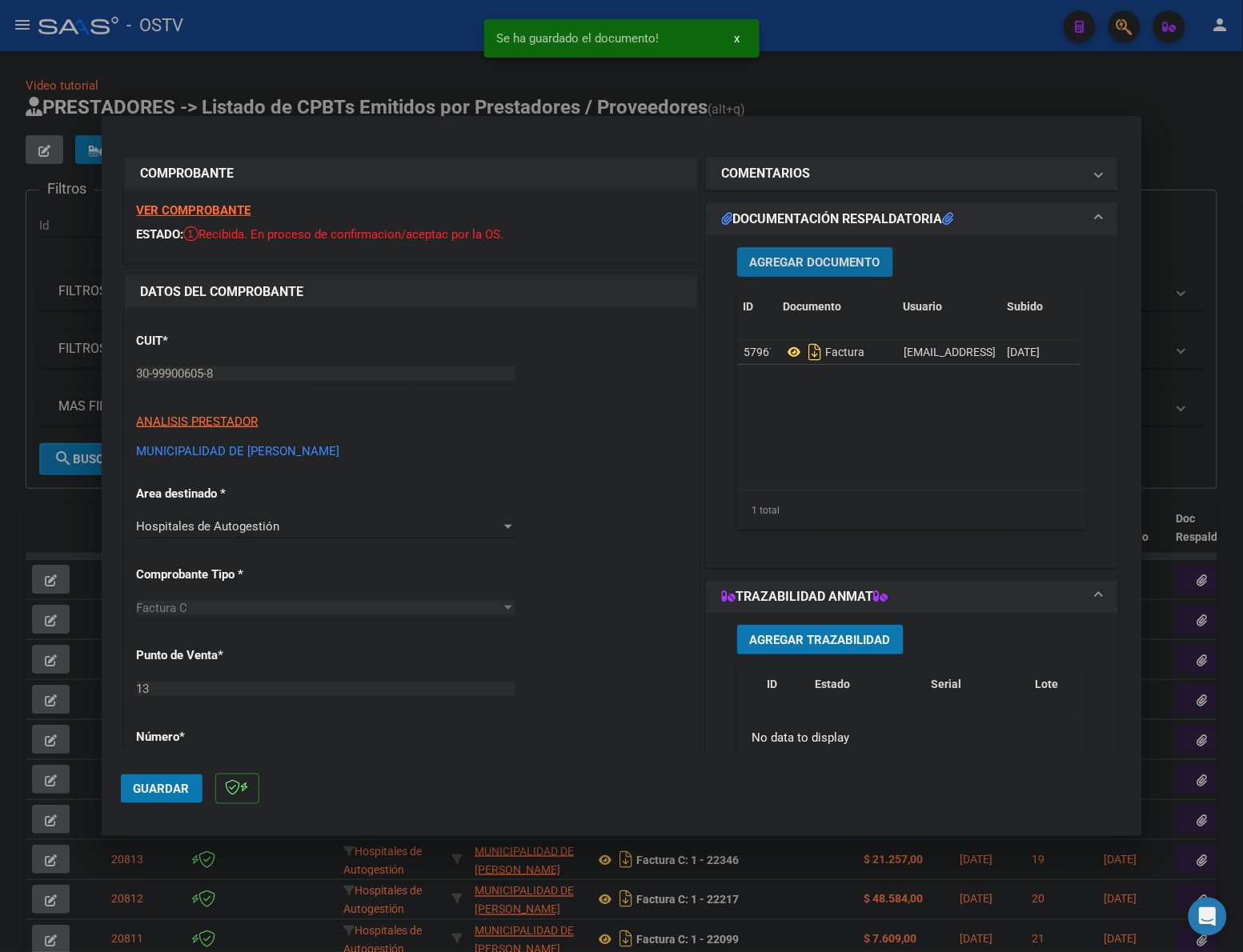
click at [856, 256] on span "Agregar Documento" at bounding box center [815, 262] width 130 height 14
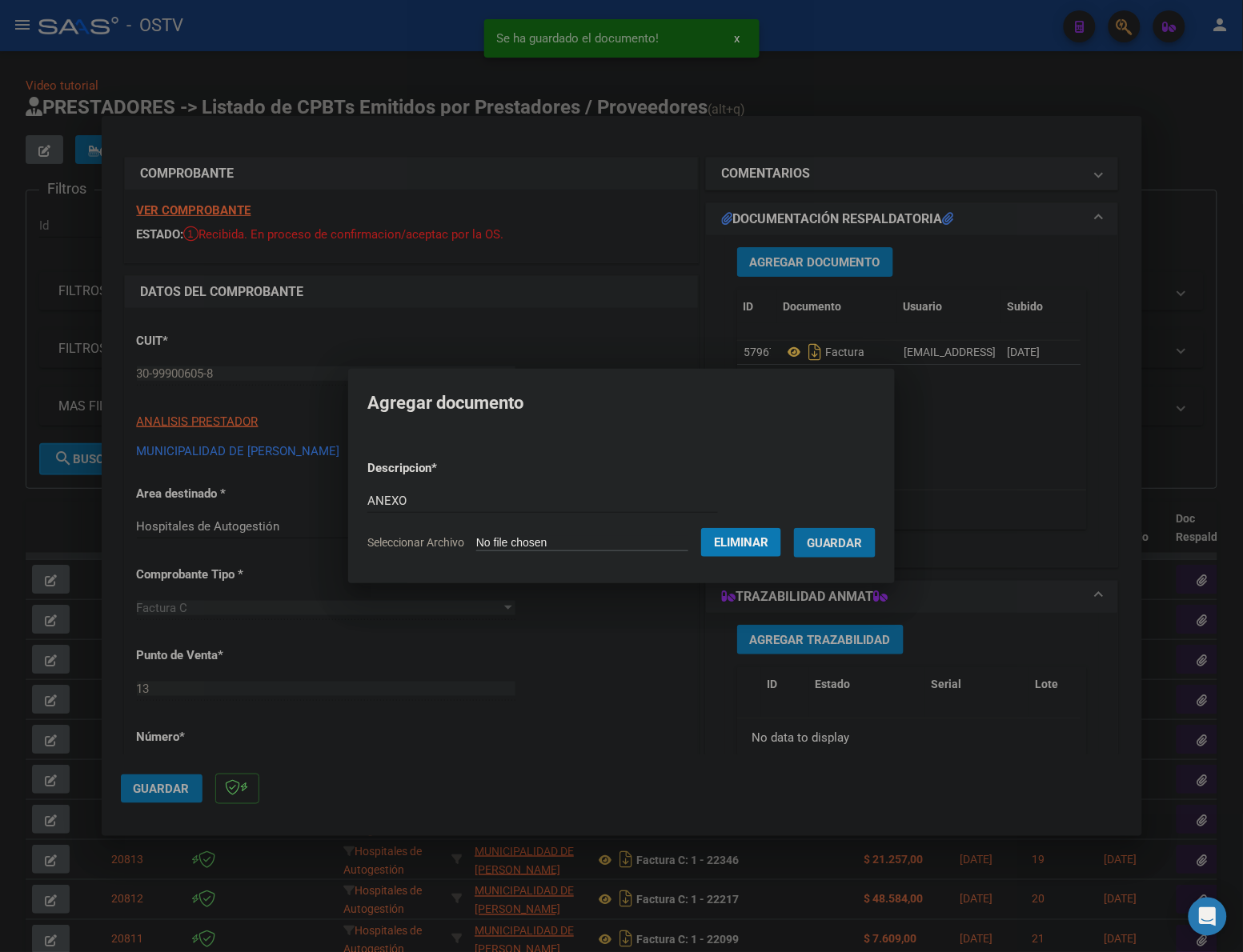
click at [794, 528] on button "Guardar" at bounding box center [835, 542] width 82 height 29
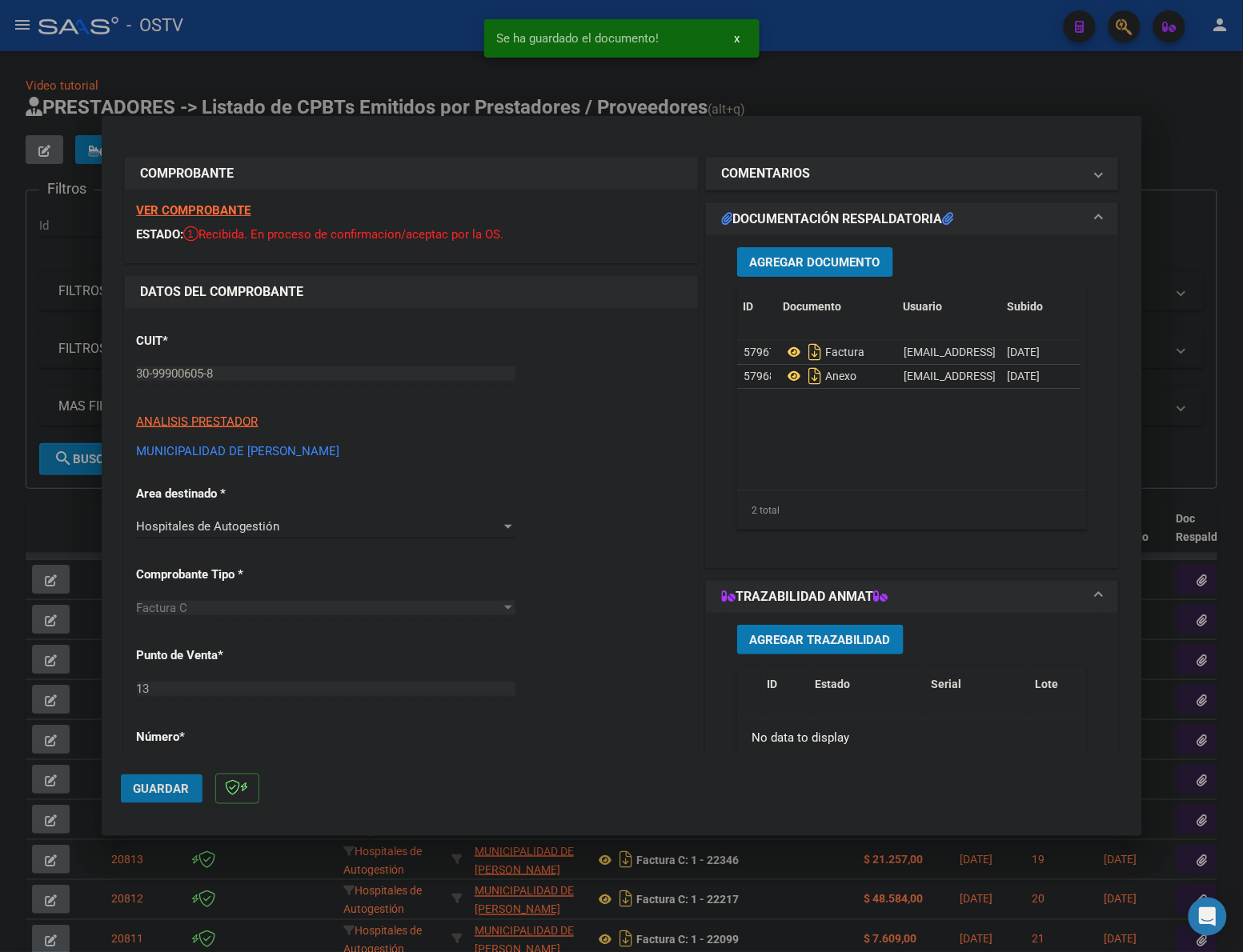
click at [144, 787] on span "Guardar" at bounding box center [161, 788] width 56 height 14
drag, startPoint x: 162, startPoint y: 800, endPoint x: 337, endPoint y: 516, distance: 333.6
click at [162, 798] on button "Guardar" at bounding box center [162, 788] width 82 height 28
click at [849, 94] on div at bounding box center [622, 476] width 1243 height 952
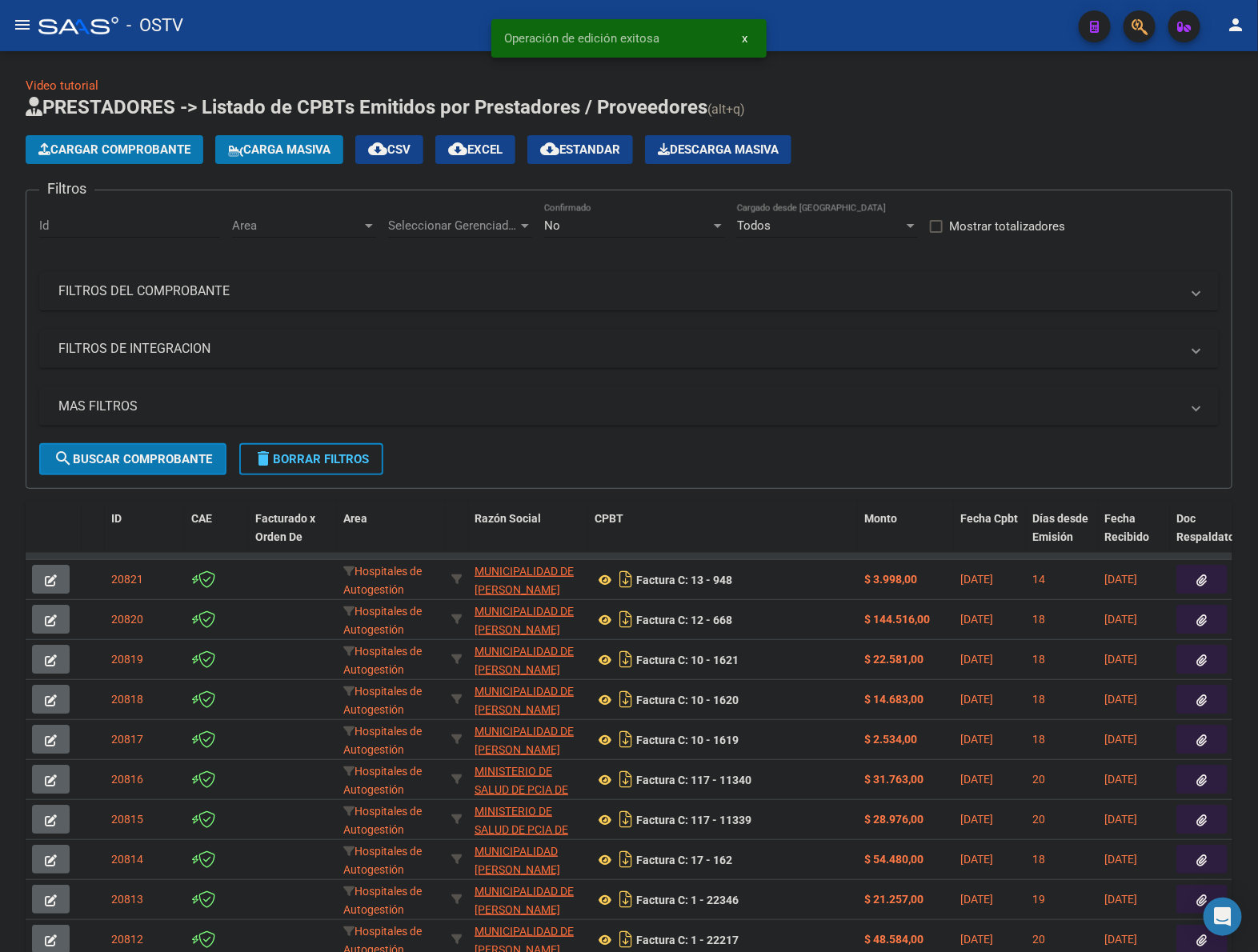
drag, startPoint x: 564, startPoint y: 8, endPoint x: 964, endPoint y: 82, distance: 406.8
click at [982, 86] on div "Video tutorial PRESTADORES -> Listado de CPBTs Emitidos por Prestadores / Prove…" at bounding box center [629, 541] width 1207 height 929
click at [740, 38] on button "x" at bounding box center [744, 38] width 31 height 28
click at [905, 121] on h1 "PRESTADORES -> Listado de CPBTs Emitidos por Prestadores / Proveedores (alt+q)" at bounding box center [629, 109] width 1207 height 28
click at [988, 125] on app-list-header "PRESTADORES -> Listado de CPBTs Emitidos por Prestadores / Proveedores (alt+q) …" at bounding box center [629, 291] width 1207 height 394
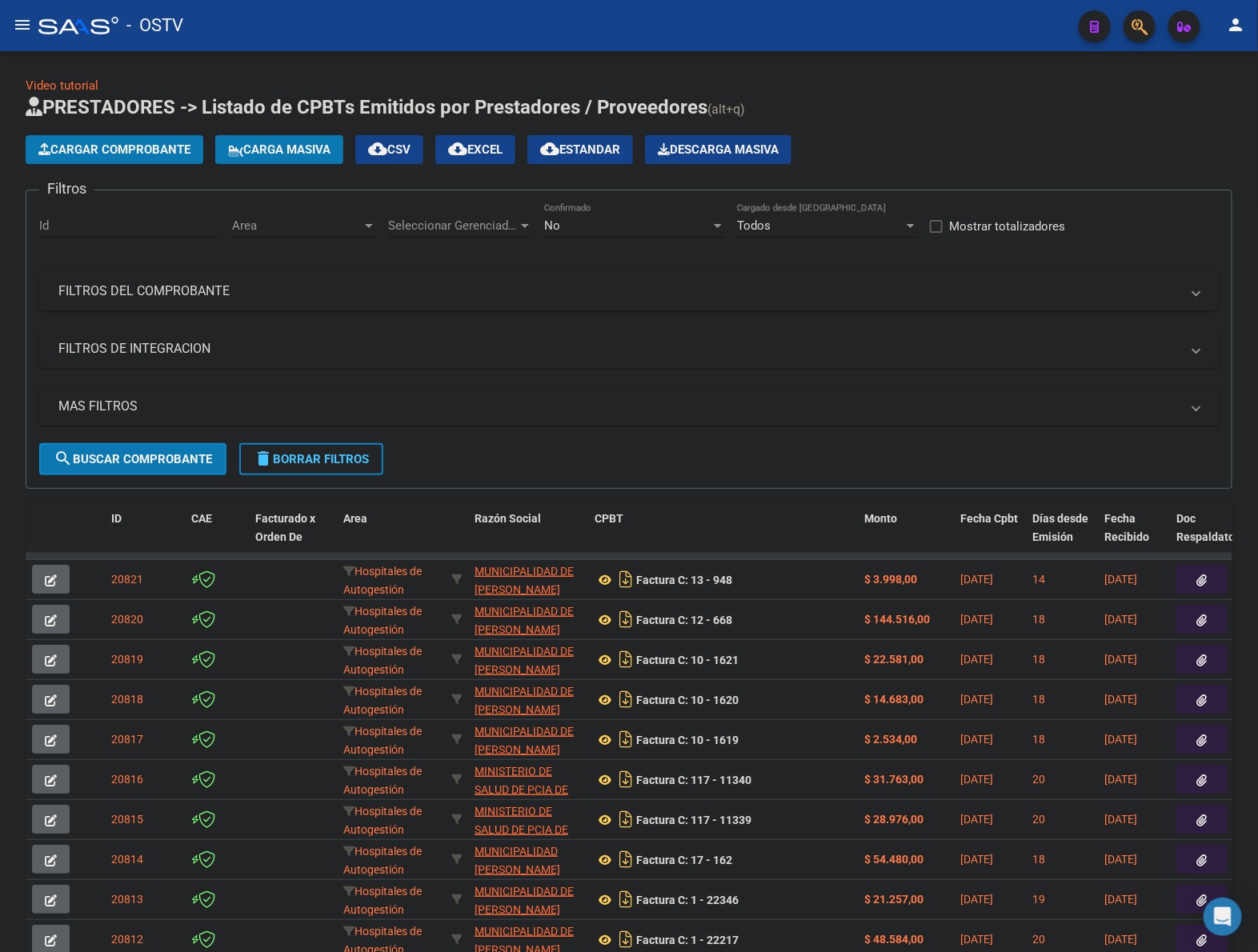
click at [105, 156] on button "Cargar Comprobante" at bounding box center [114, 149] width 178 height 28
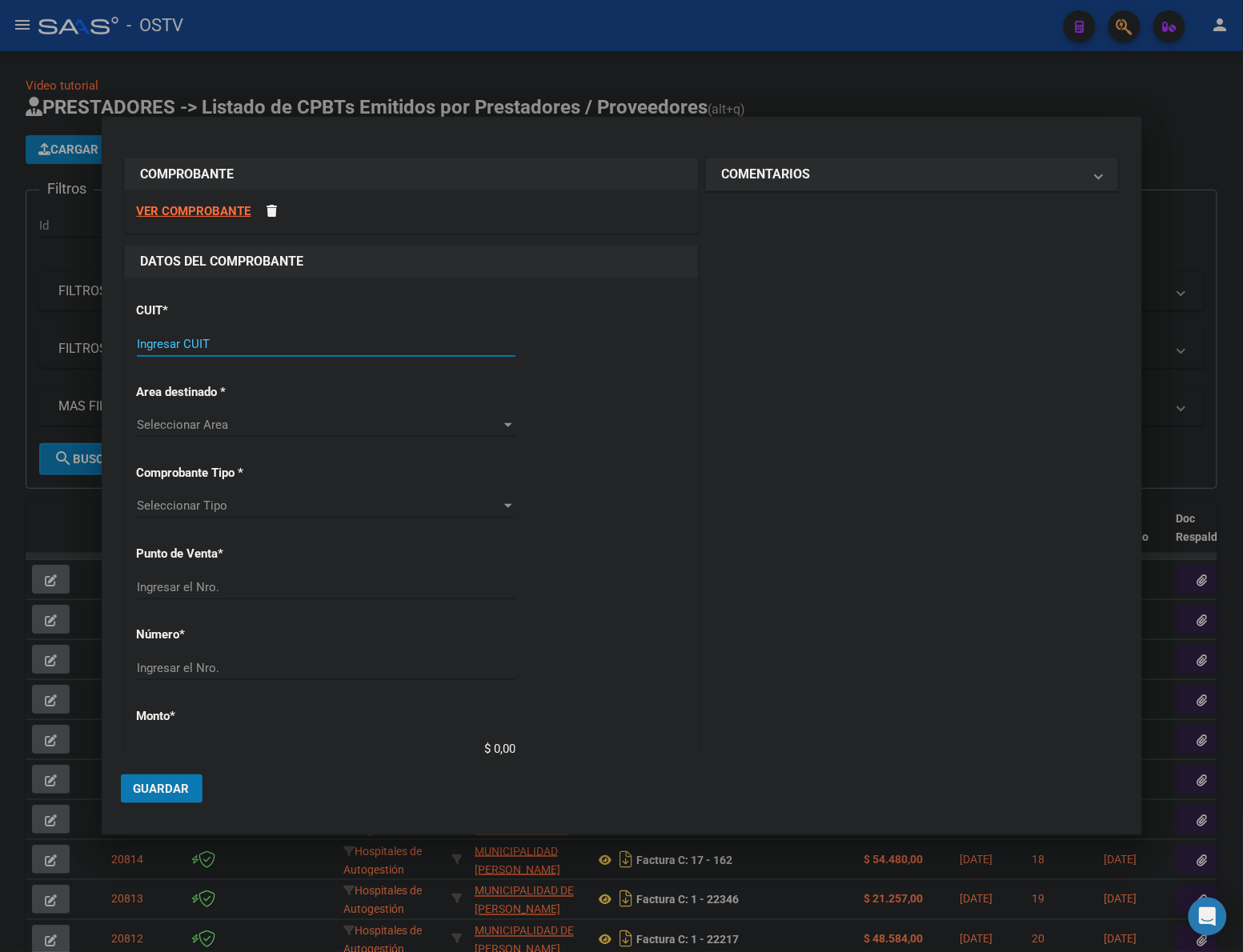
click at [315, 345] on input "Ingresar CUIT" at bounding box center [326, 343] width 378 height 14
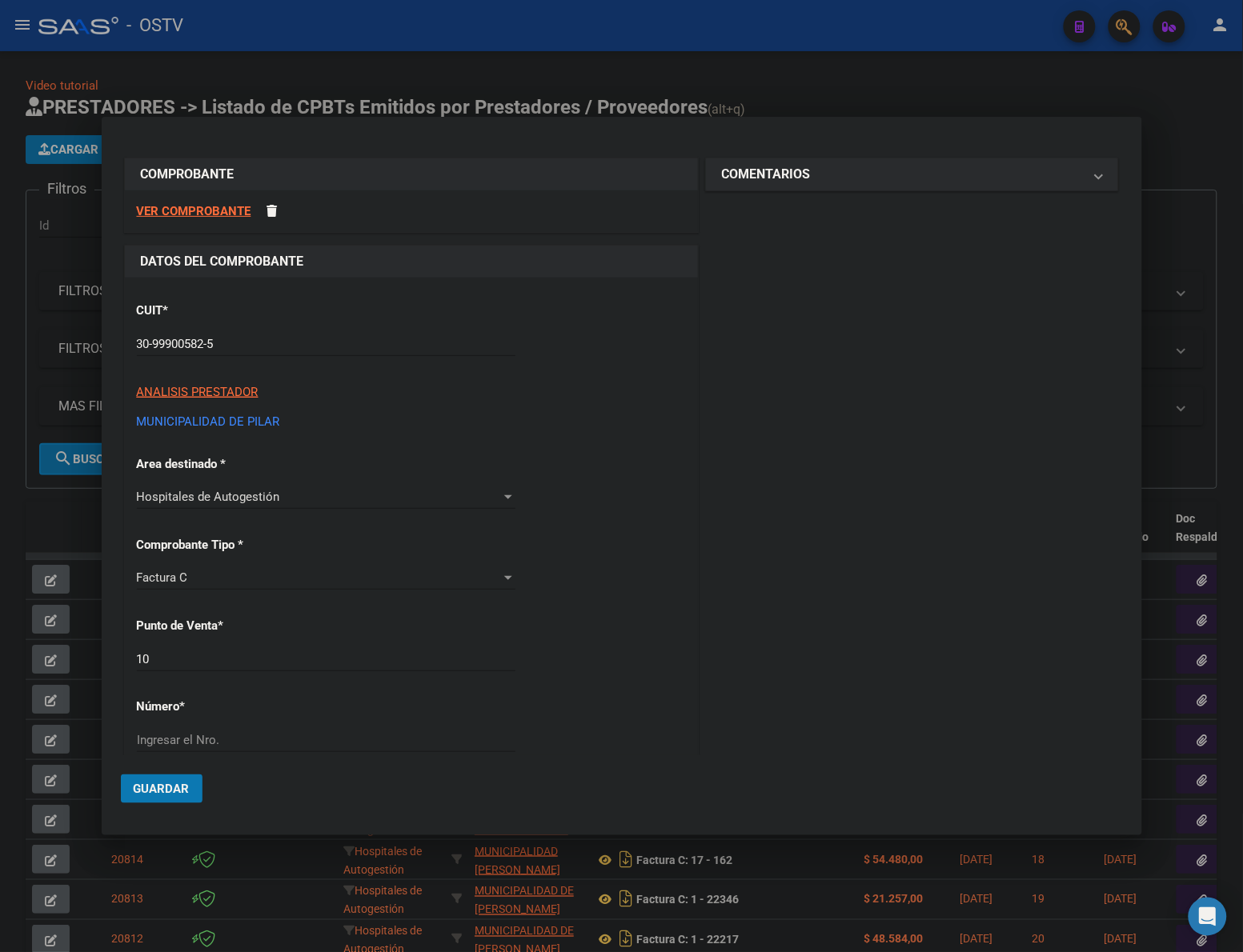
drag, startPoint x: 646, startPoint y: 597, endPoint x: 518, endPoint y: 601, distance: 128.1
click at [628, 597] on div "CUIT * 30-99900582-5 Ingresar CUIT ANALISIS PRESTADOR MUNICIPALIDAD DE [PERSON_…" at bounding box center [411, 844] width 573 height 1134
click at [173, 661] on input "10" at bounding box center [326, 659] width 378 height 14
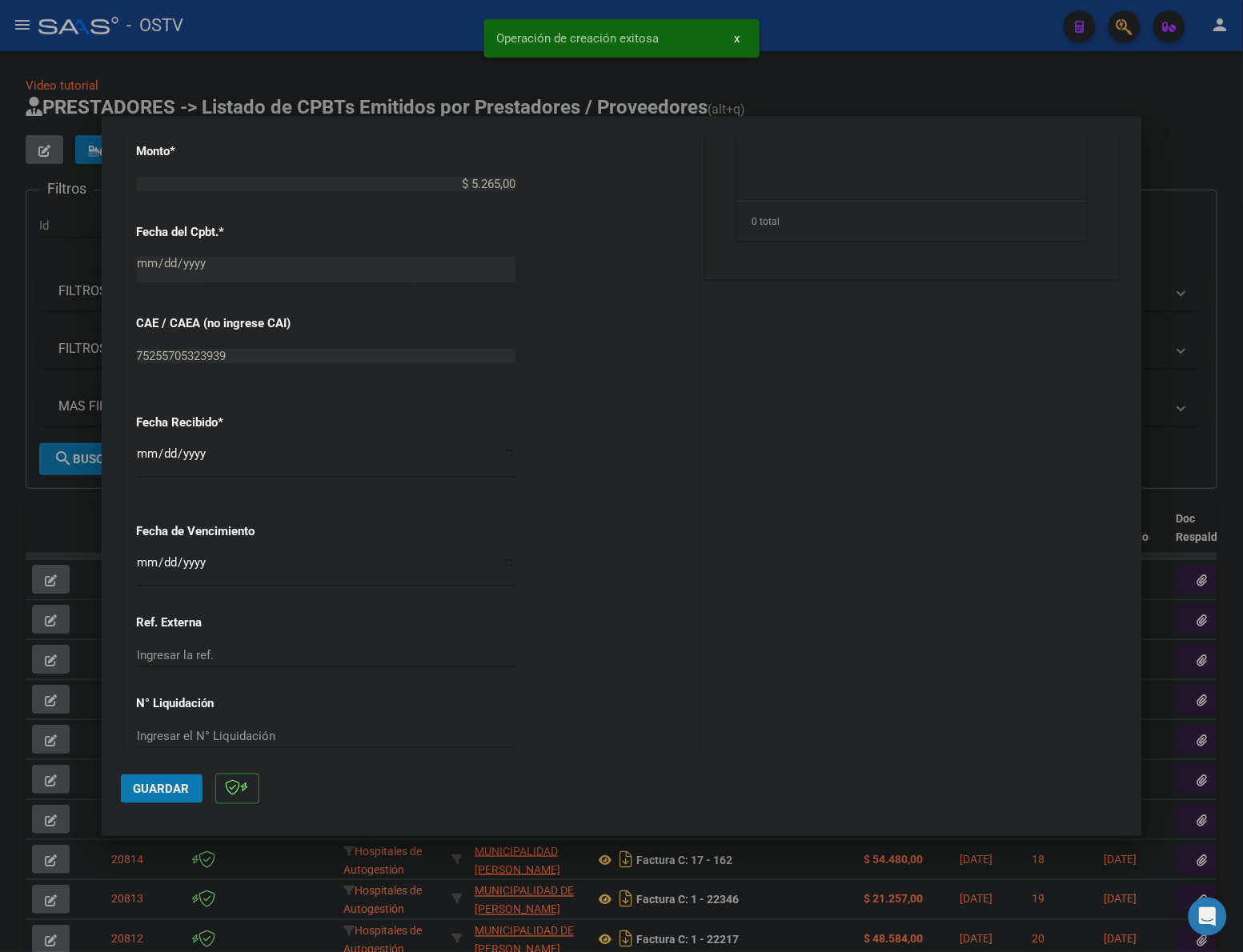
scroll to position [692, 0]
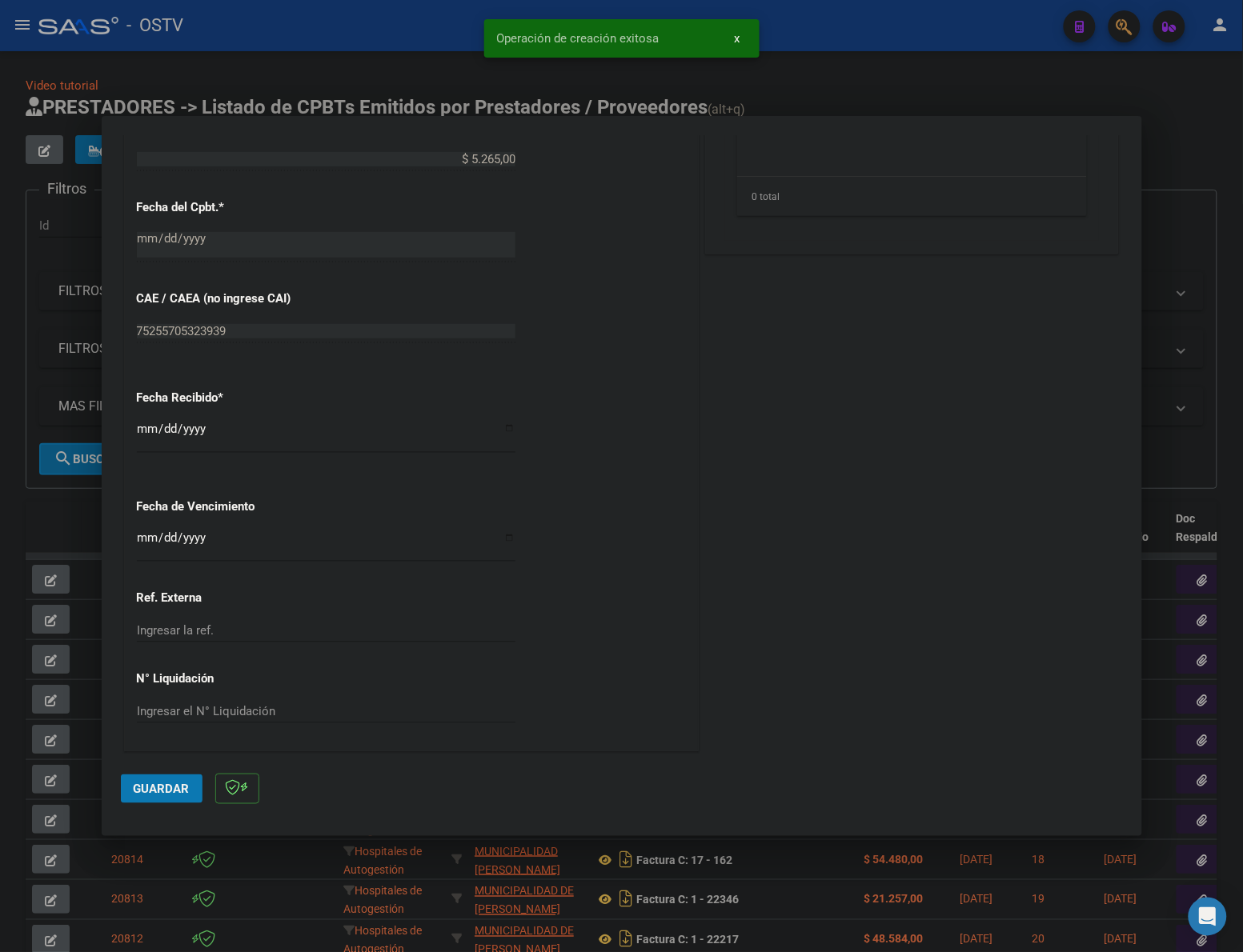
click at [144, 423] on input "[DATE]" at bounding box center [326, 435] width 378 height 26
click at [159, 777] on button "Guardar" at bounding box center [162, 788] width 82 height 28
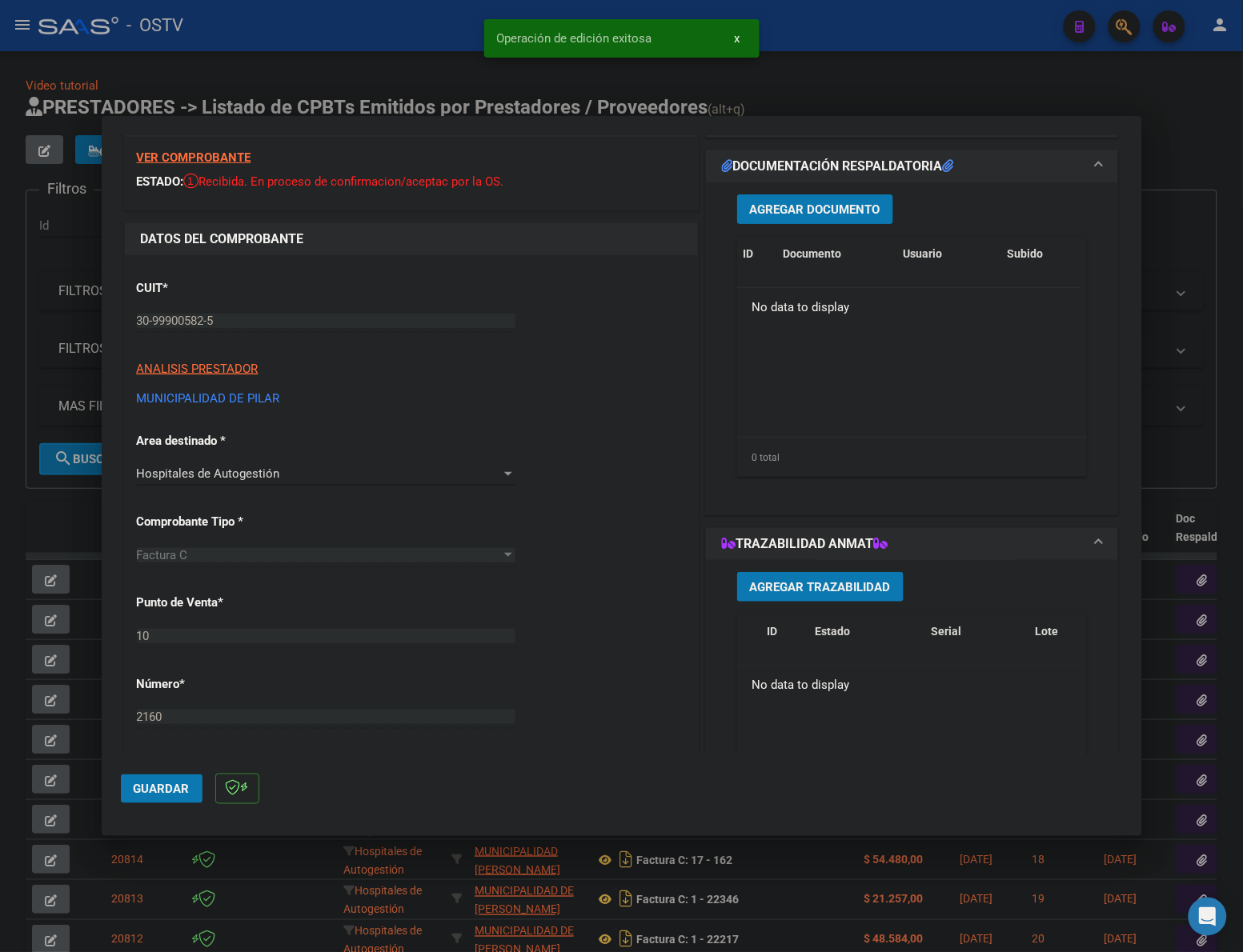
scroll to position [0, 0]
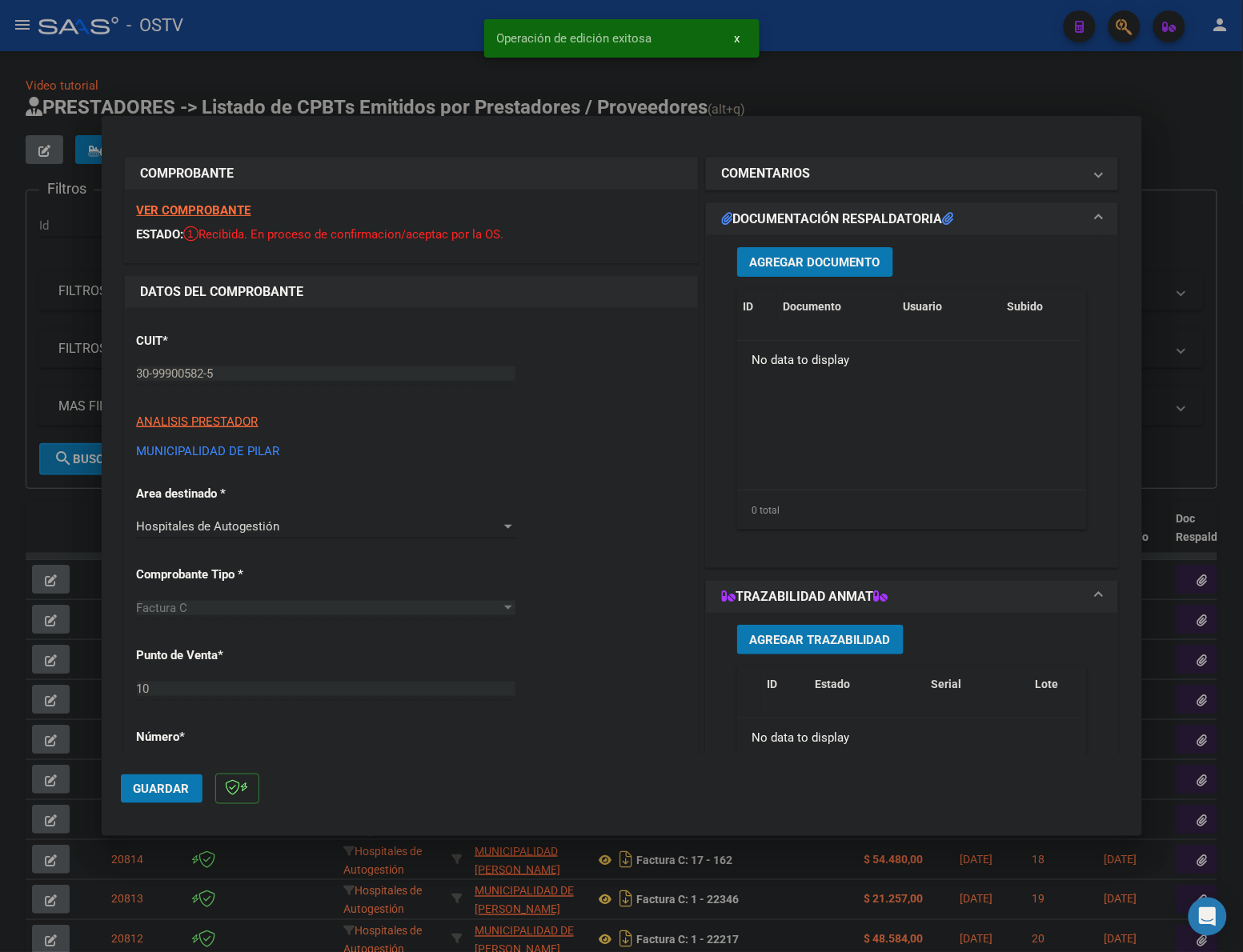
click at [809, 252] on button "Agregar Documento" at bounding box center [814, 261] width 156 height 29
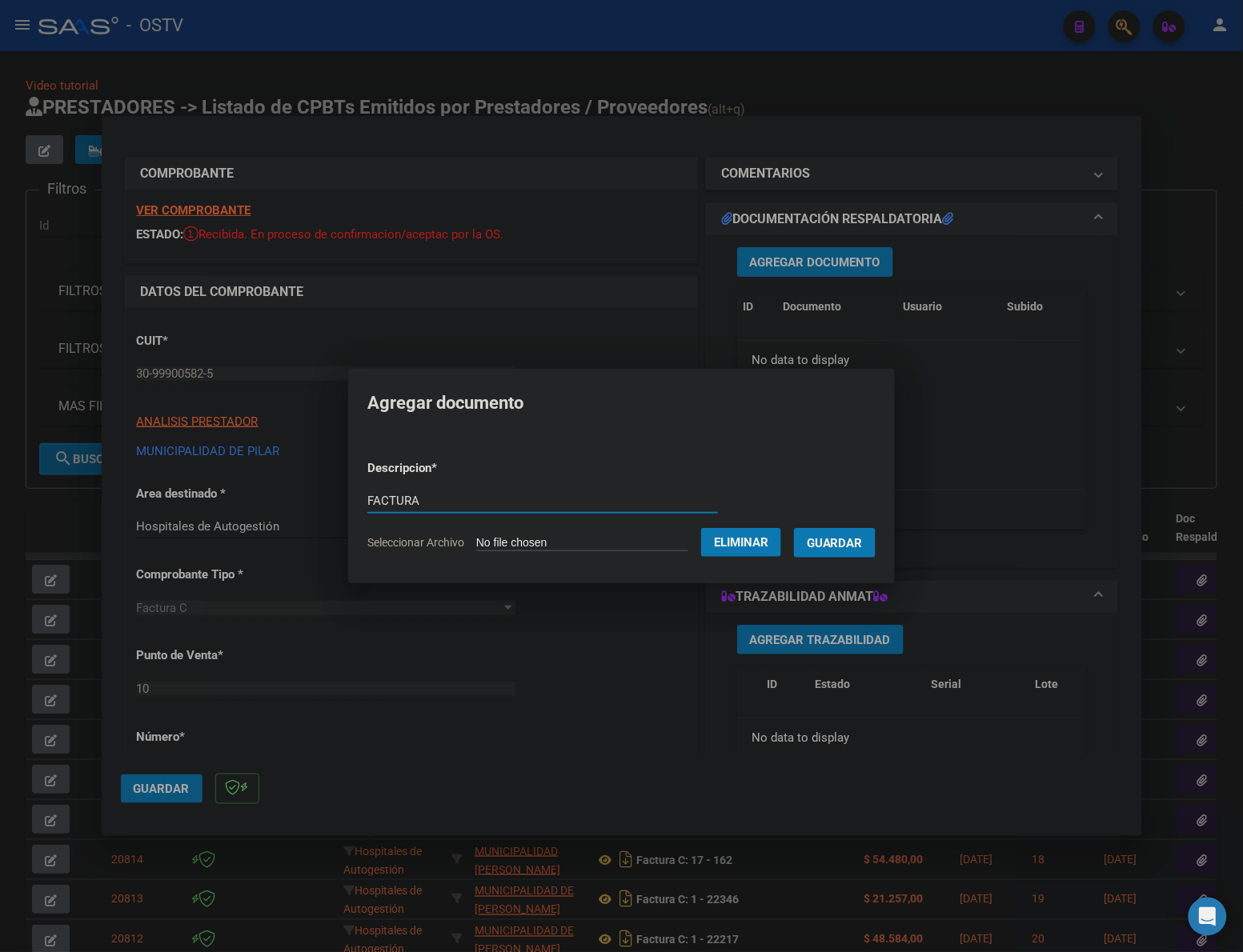
click at [842, 554] on button "Guardar" at bounding box center [835, 542] width 82 height 29
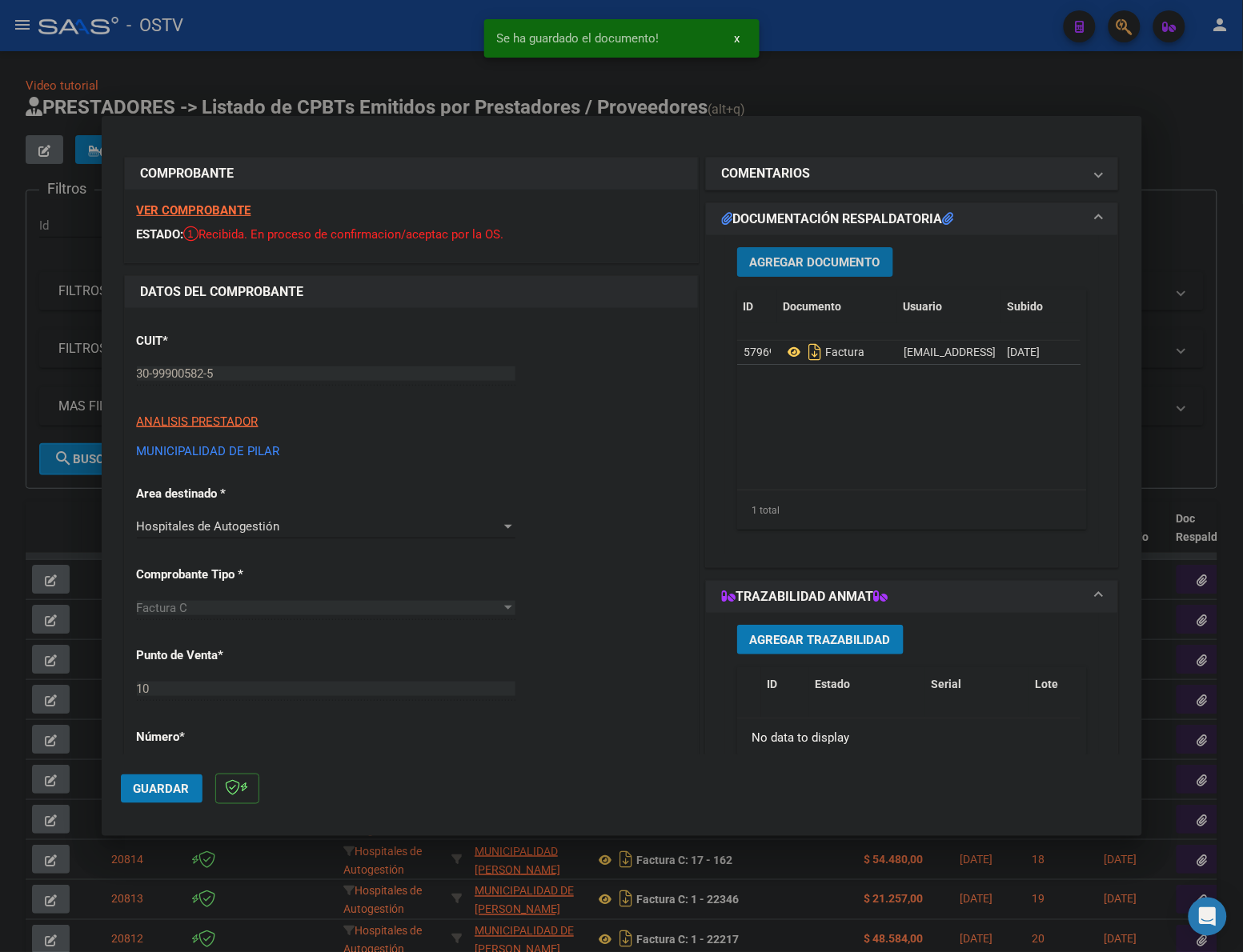
click at [827, 270] on button "Agregar Documento" at bounding box center [814, 261] width 156 height 29
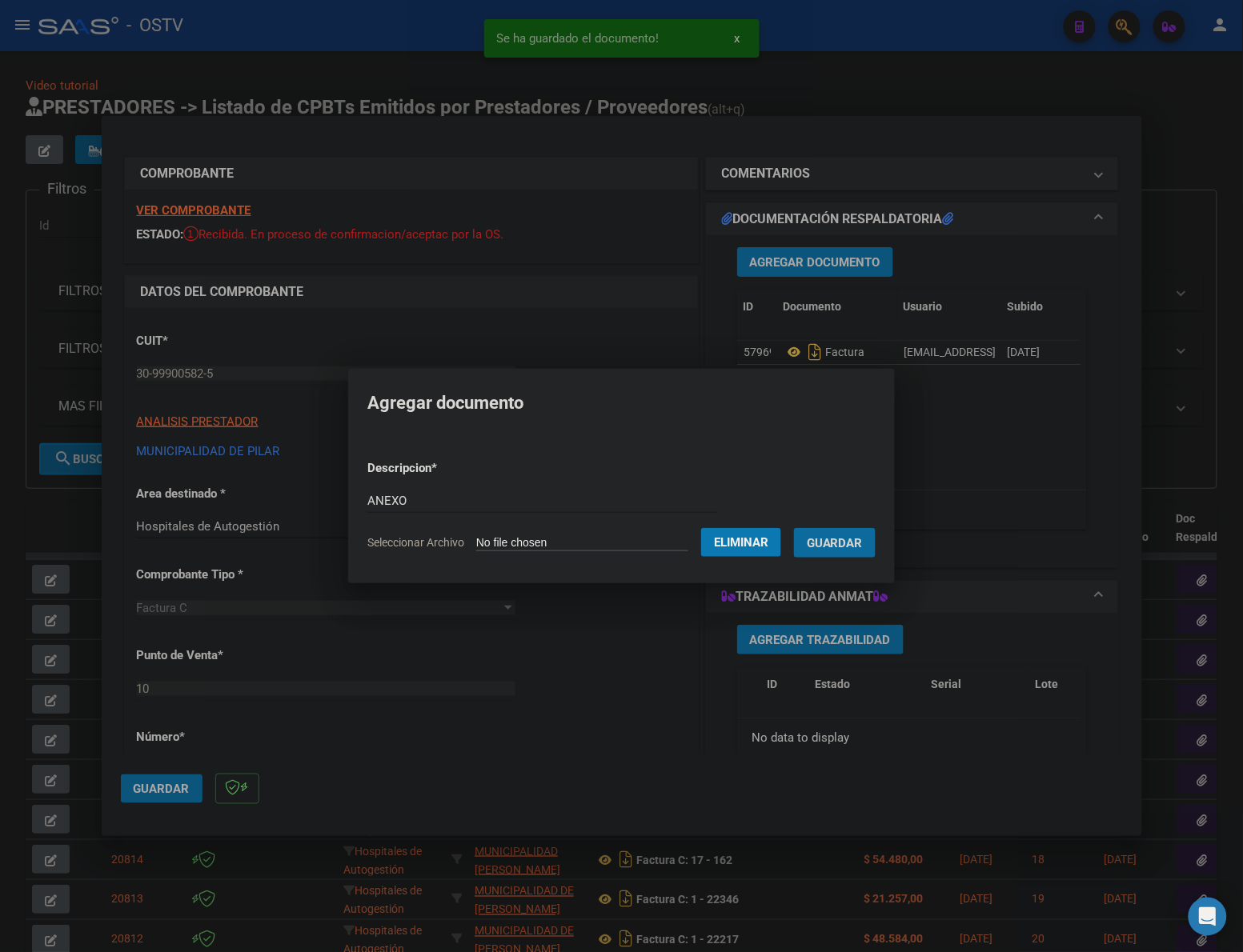
click at [794, 528] on button "Guardar" at bounding box center [835, 542] width 82 height 29
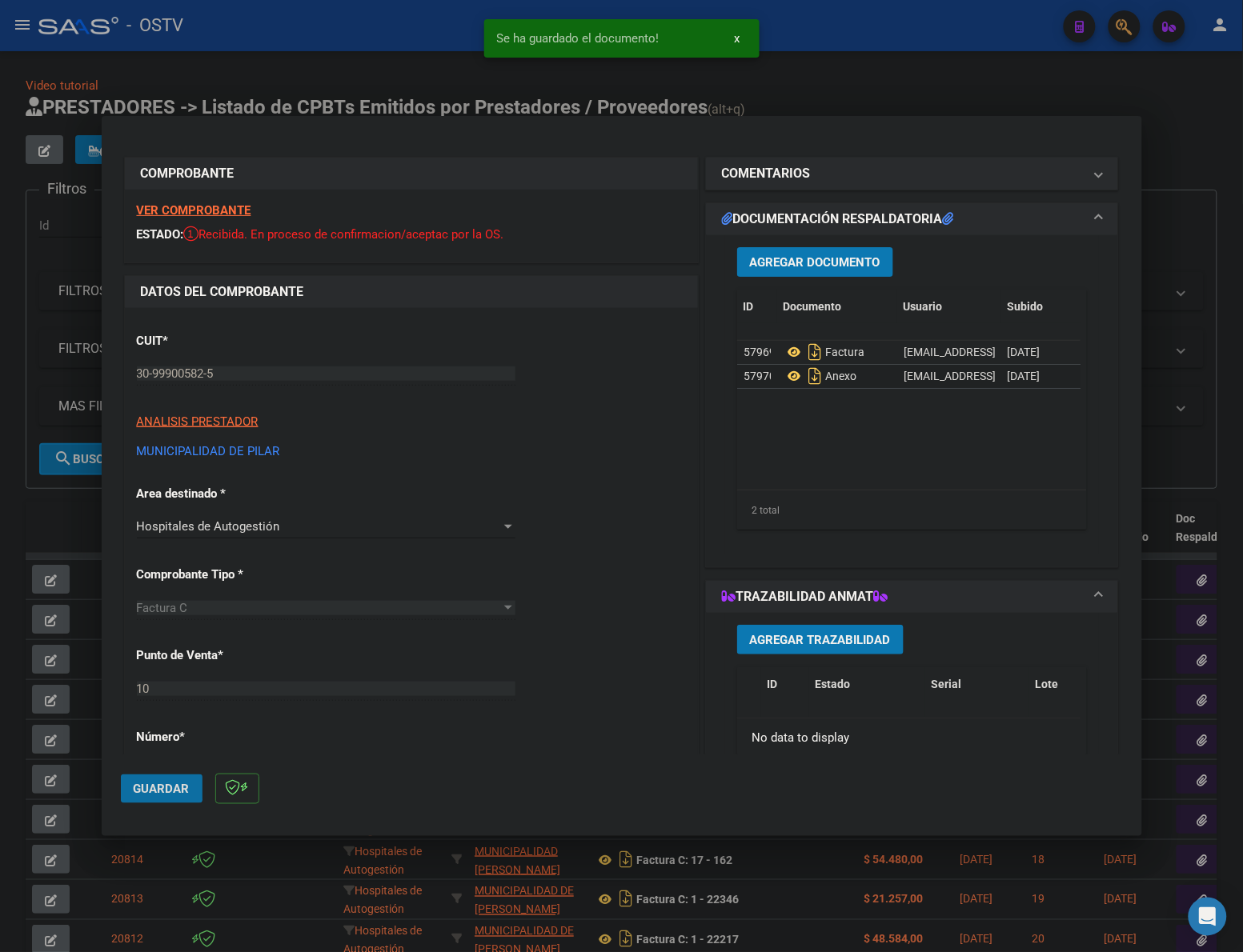
drag, startPoint x: 144, startPoint y: 787, endPoint x: 1234, endPoint y: 387, distance: 1161.1
click at [146, 786] on span "Guardar" at bounding box center [161, 788] width 56 height 14
click at [251, 105] on div at bounding box center [622, 476] width 1243 height 952
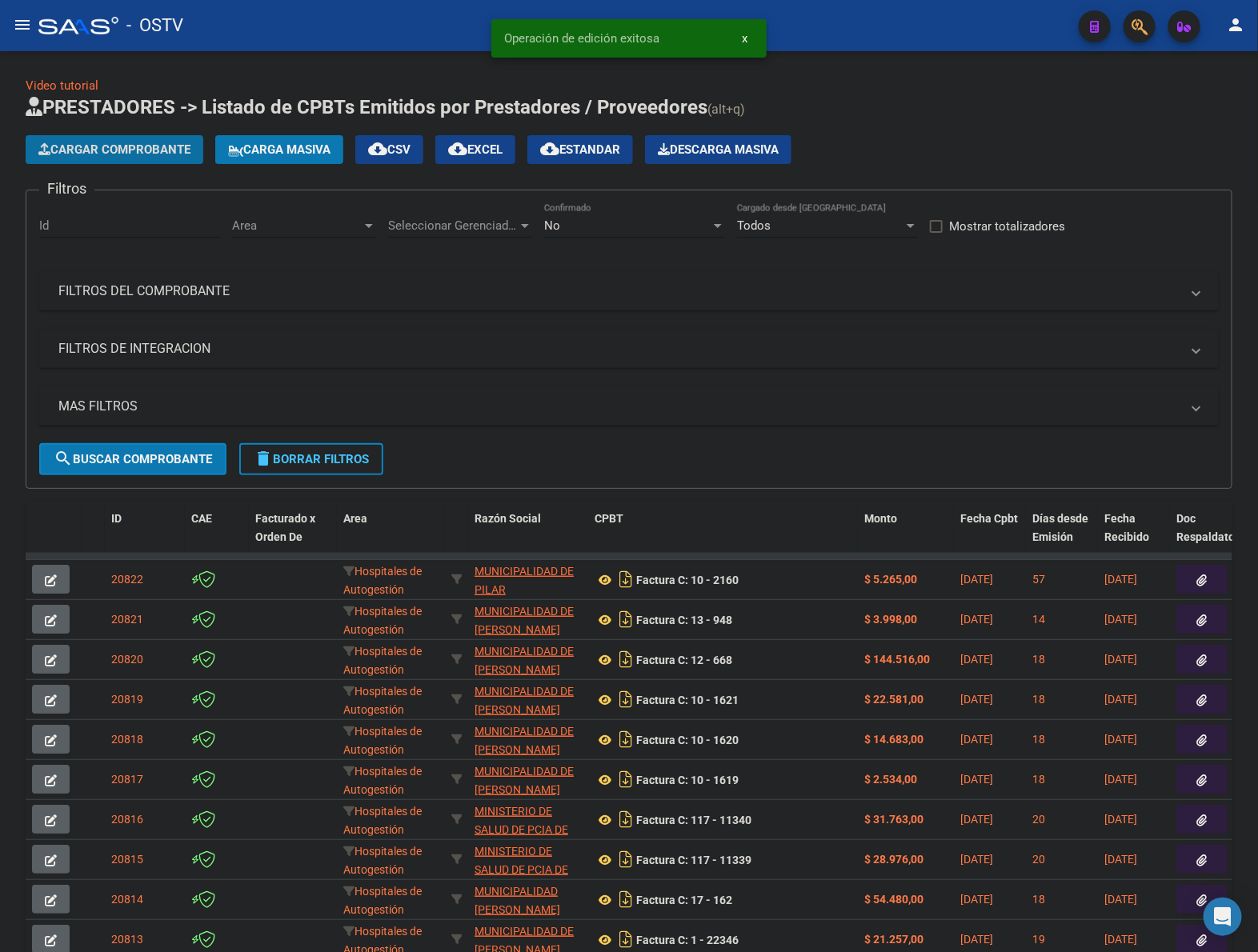
click at [92, 144] on span "Cargar Comprobante" at bounding box center [114, 149] width 152 height 14
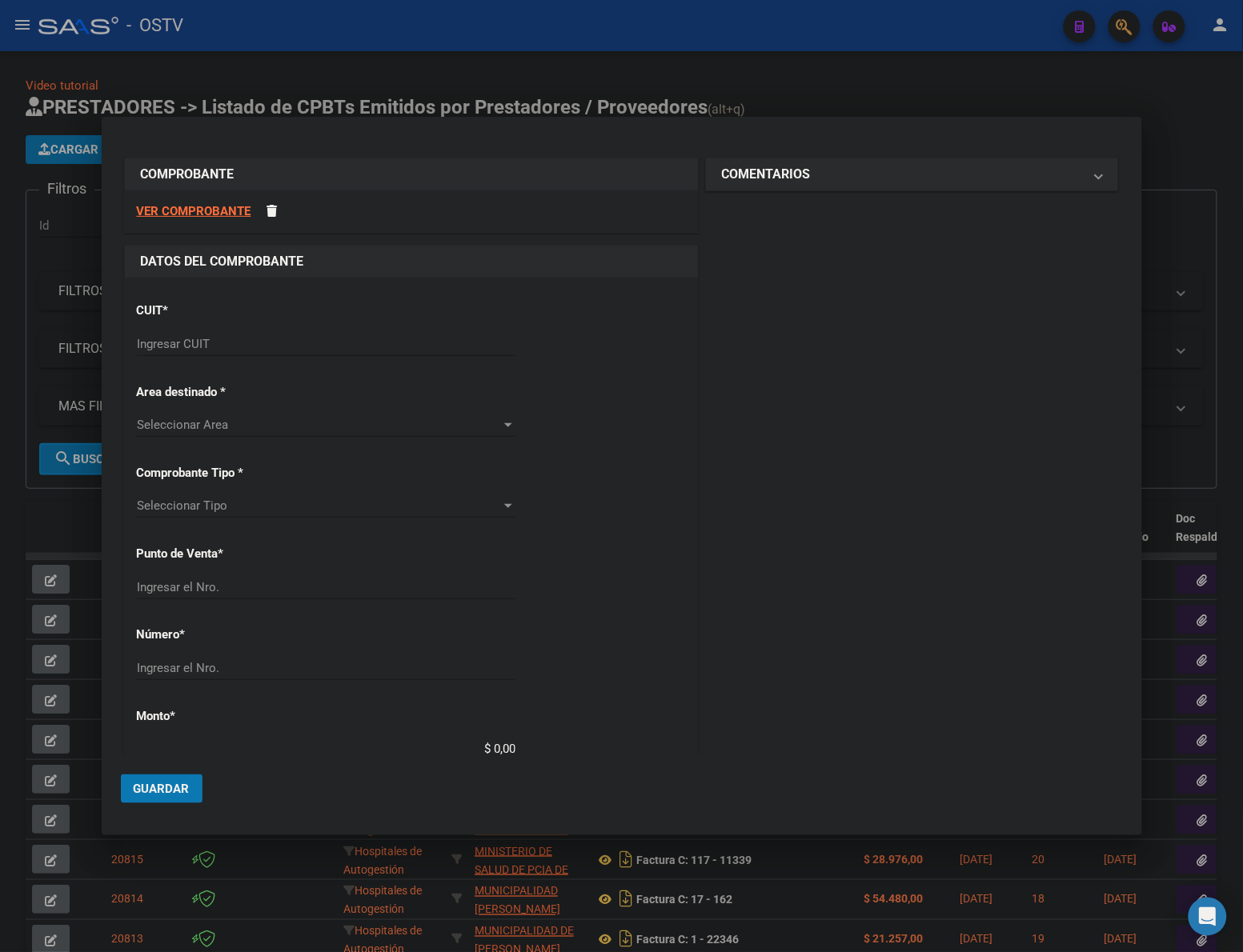
click at [266, 345] on input "Ingresar CUIT" at bounding box center [326, 343] width 378 height 14
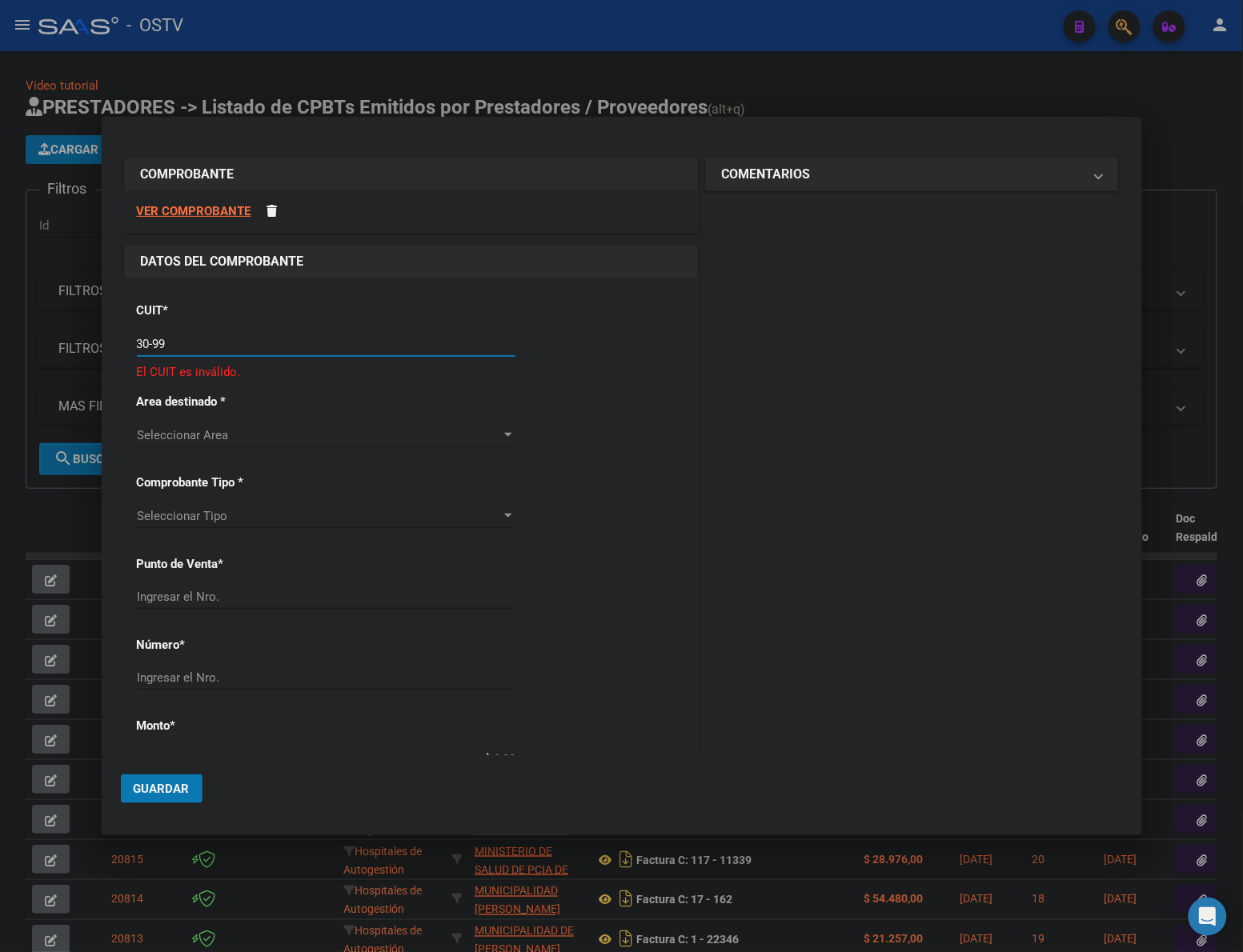
paste input "900582-5"
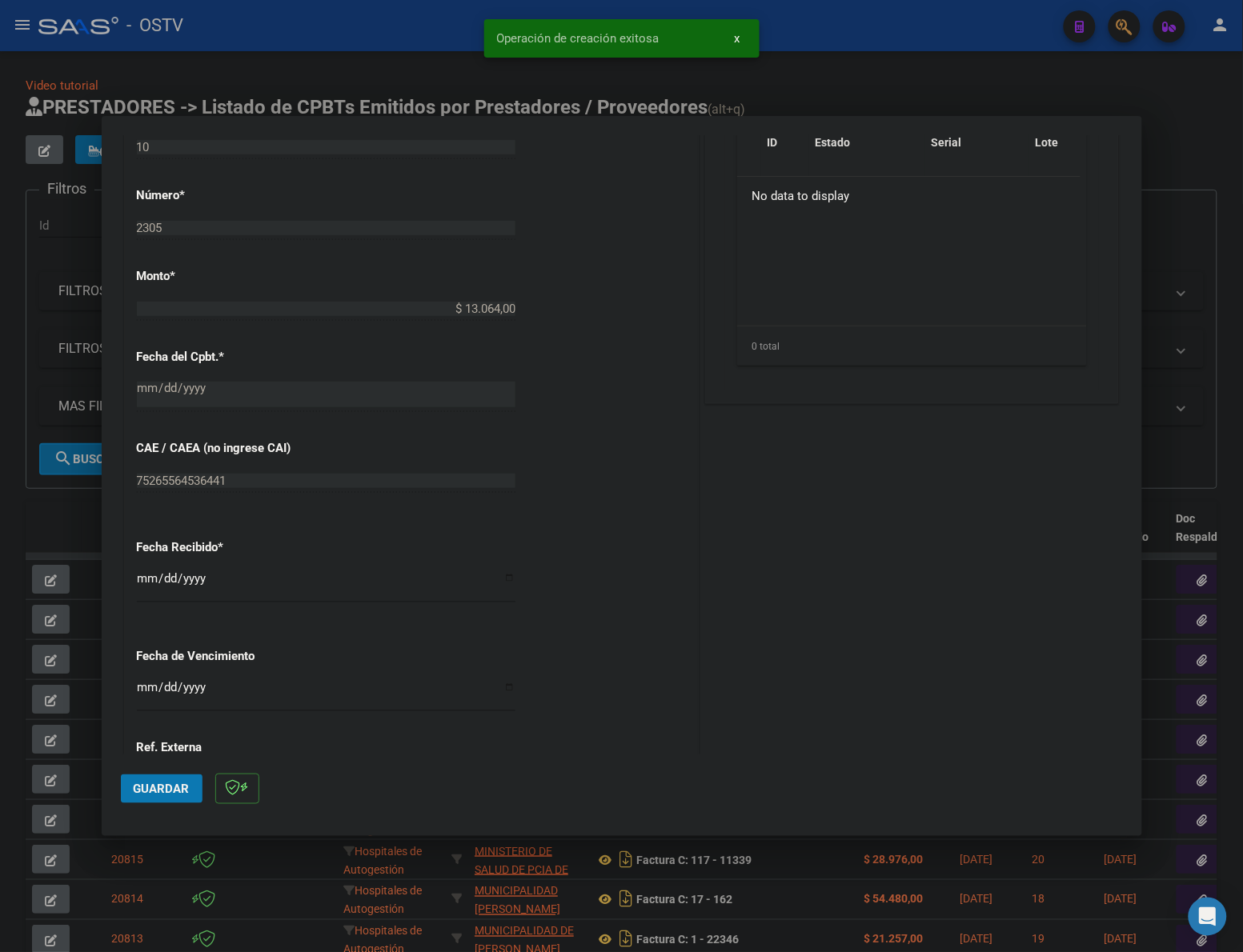
scroll to position [692, 0]
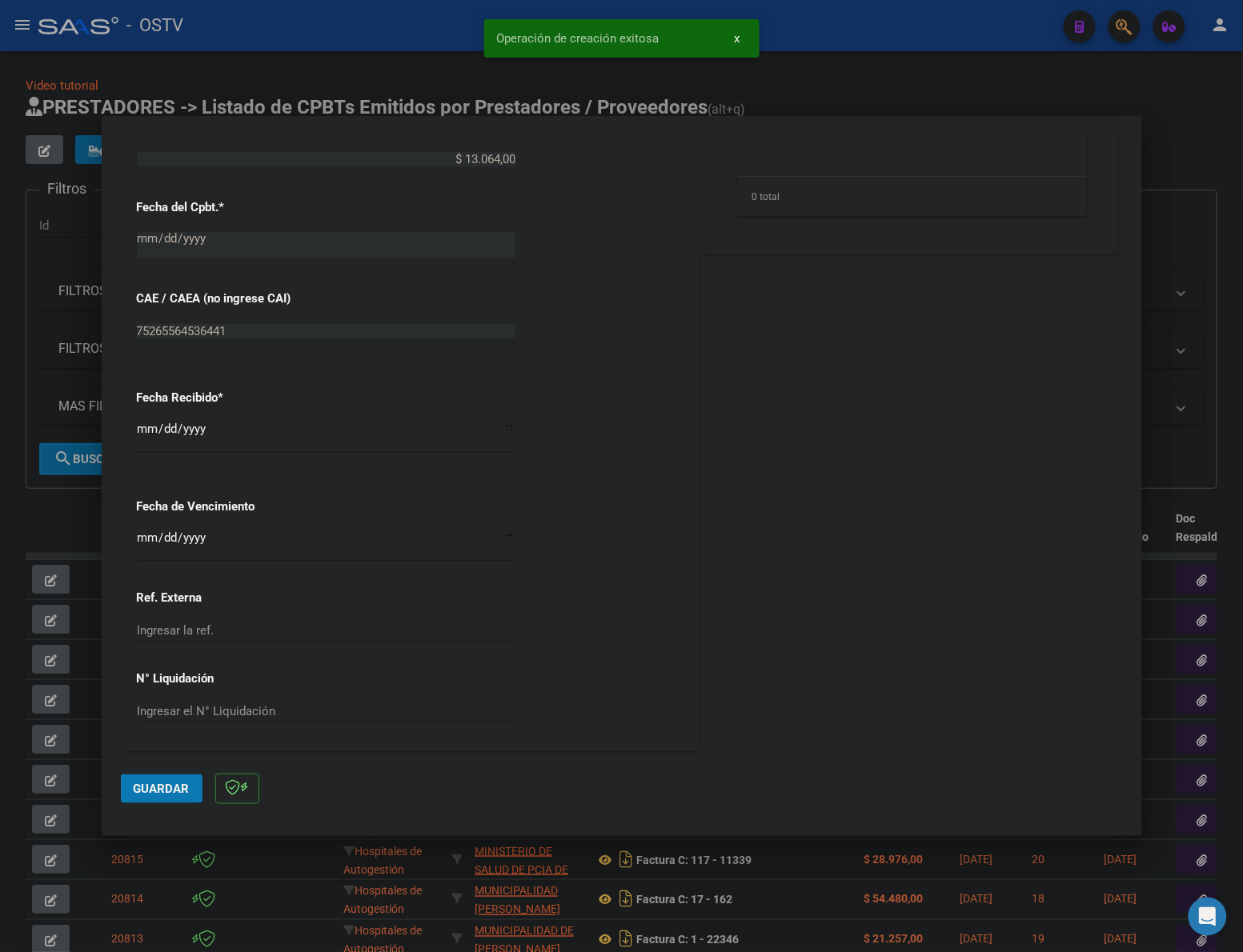
click at [149, 428] on input "[DATE]" at bounding box center [326, 435] width 378 height 26
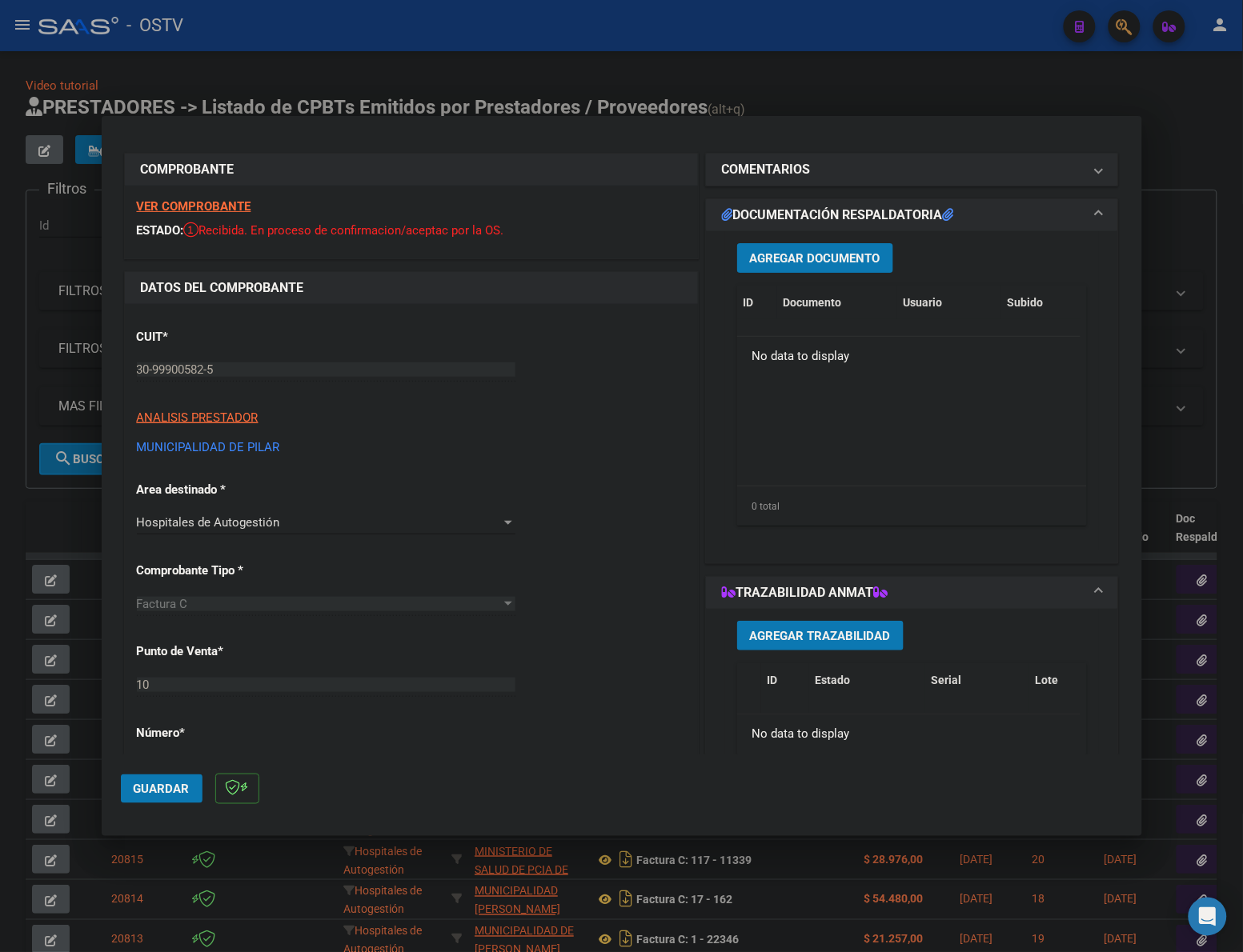
scroll to position [0, 0]
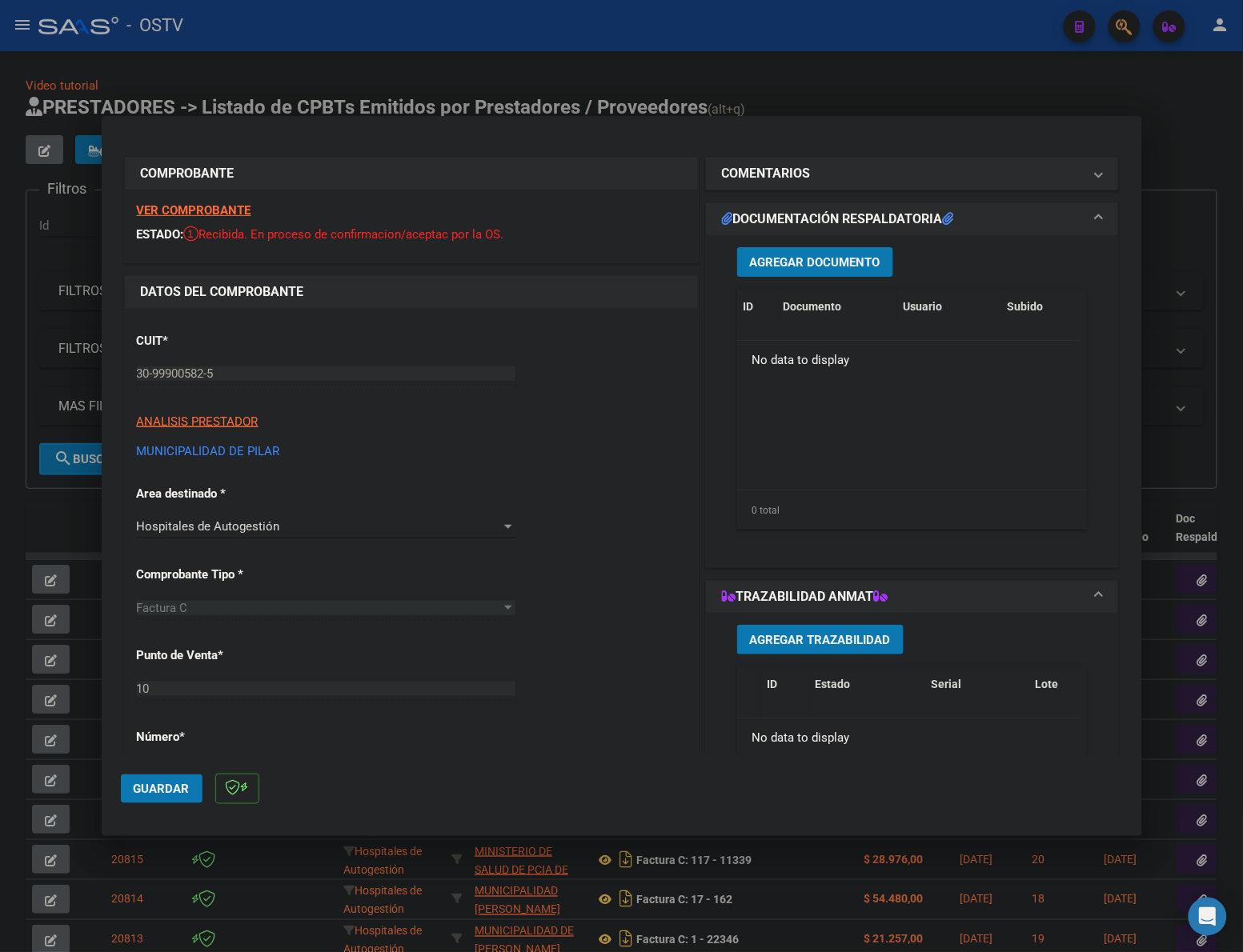
click at [796, 256] on span "Agregar Documento" at bounding box center [815, 262] width 130 height 14
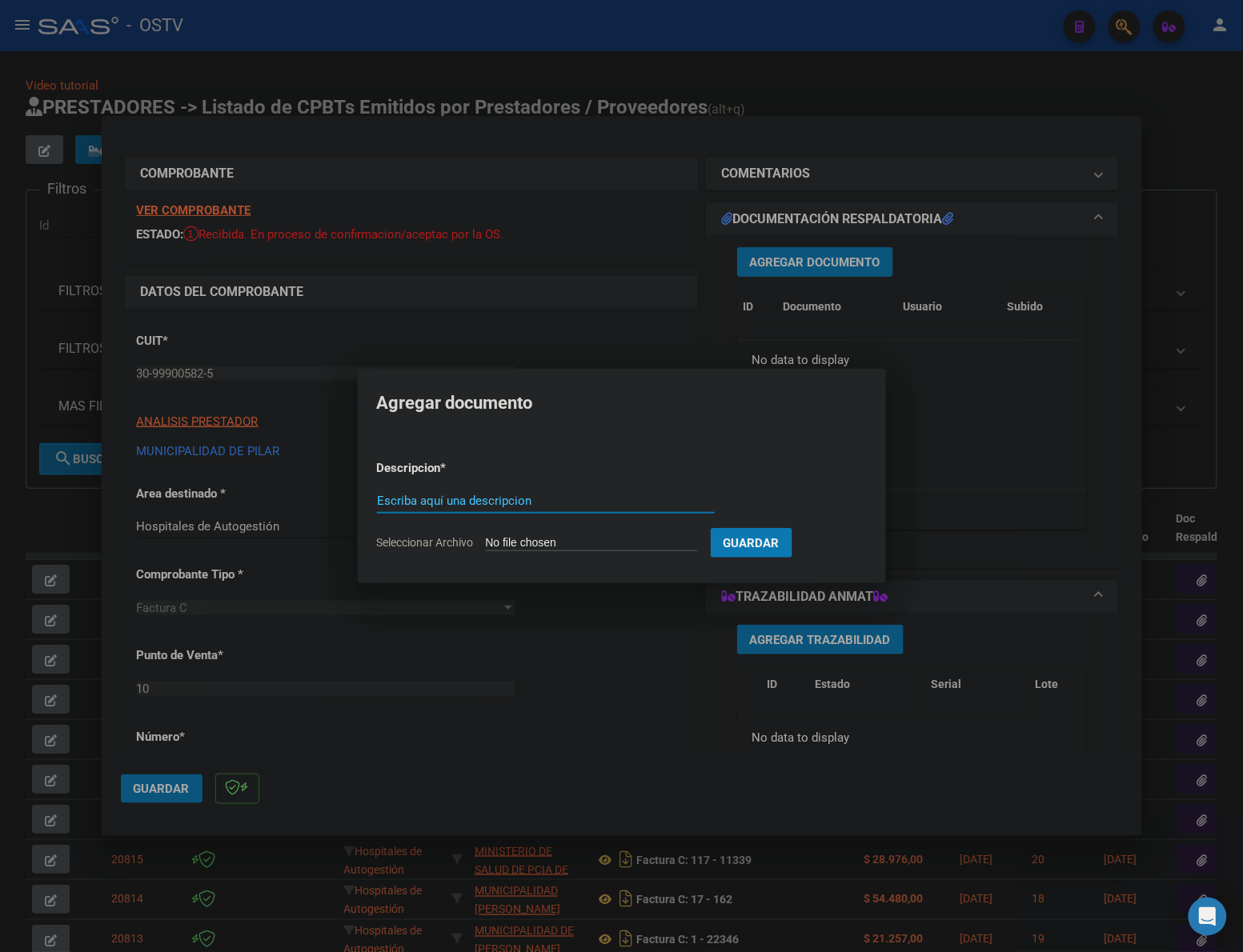
click at [557, 496] on input "Escriba aquí una descripcion" at bounding box center [545, 500] width 337 height 14
click at [875, 549] on button "Guardar" at bounding box center [835, 542] width 82 height 29
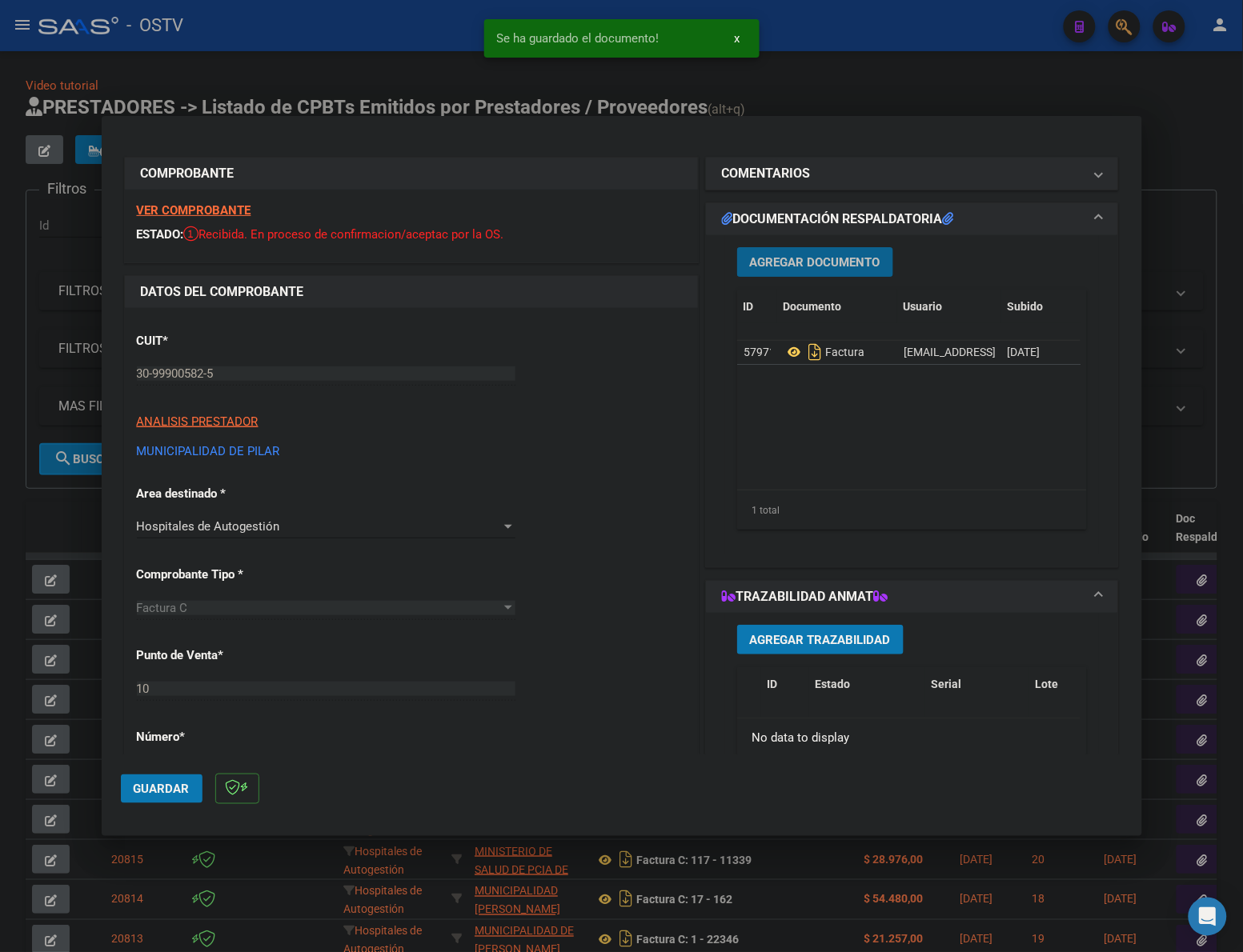
click at [801, 265] on span "Agregar Documento" at bounding box center [815, 262] width 130 height 14
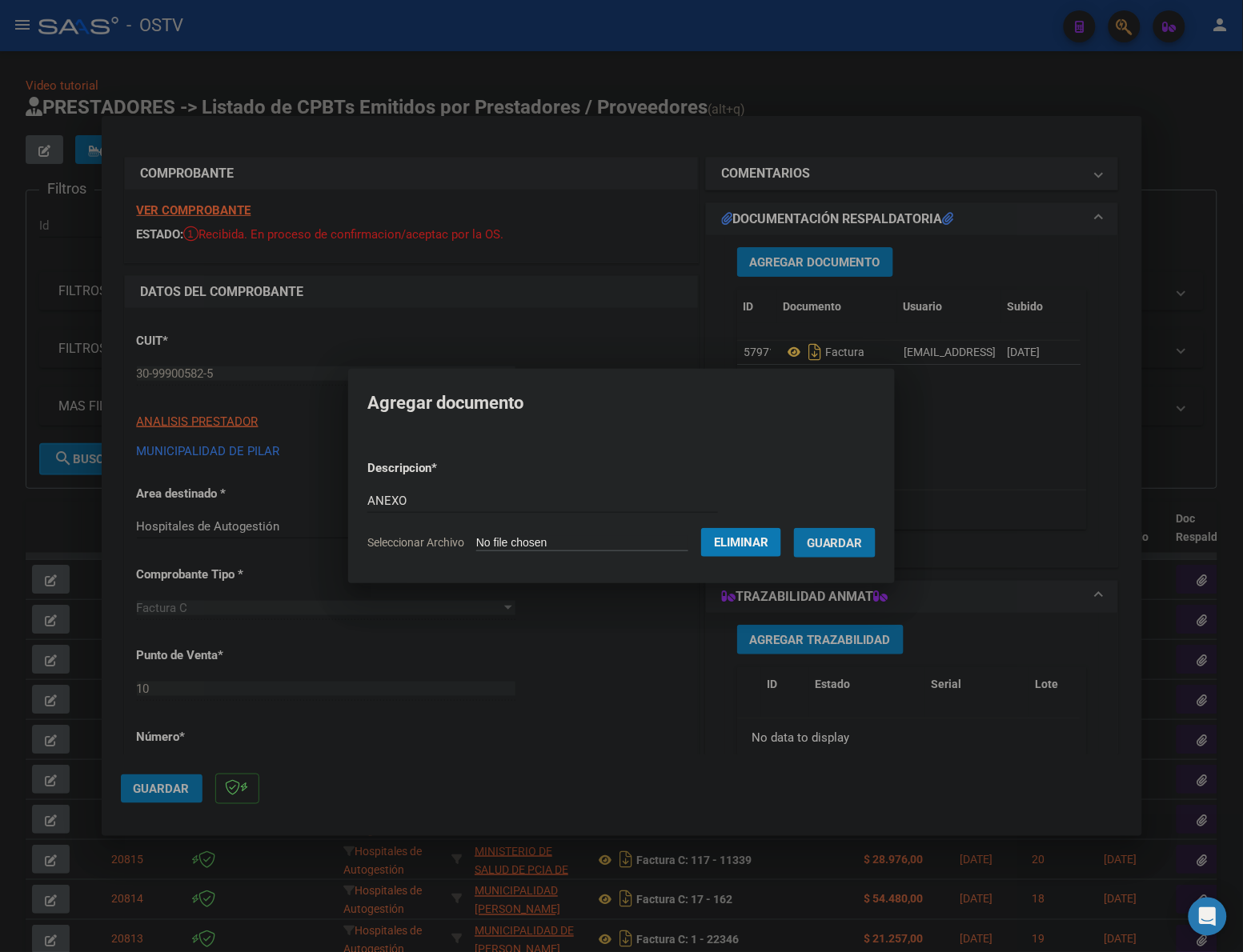
click at [862, 543] on span "Guardar" at bounding box center [835, 543] width 56 height 14
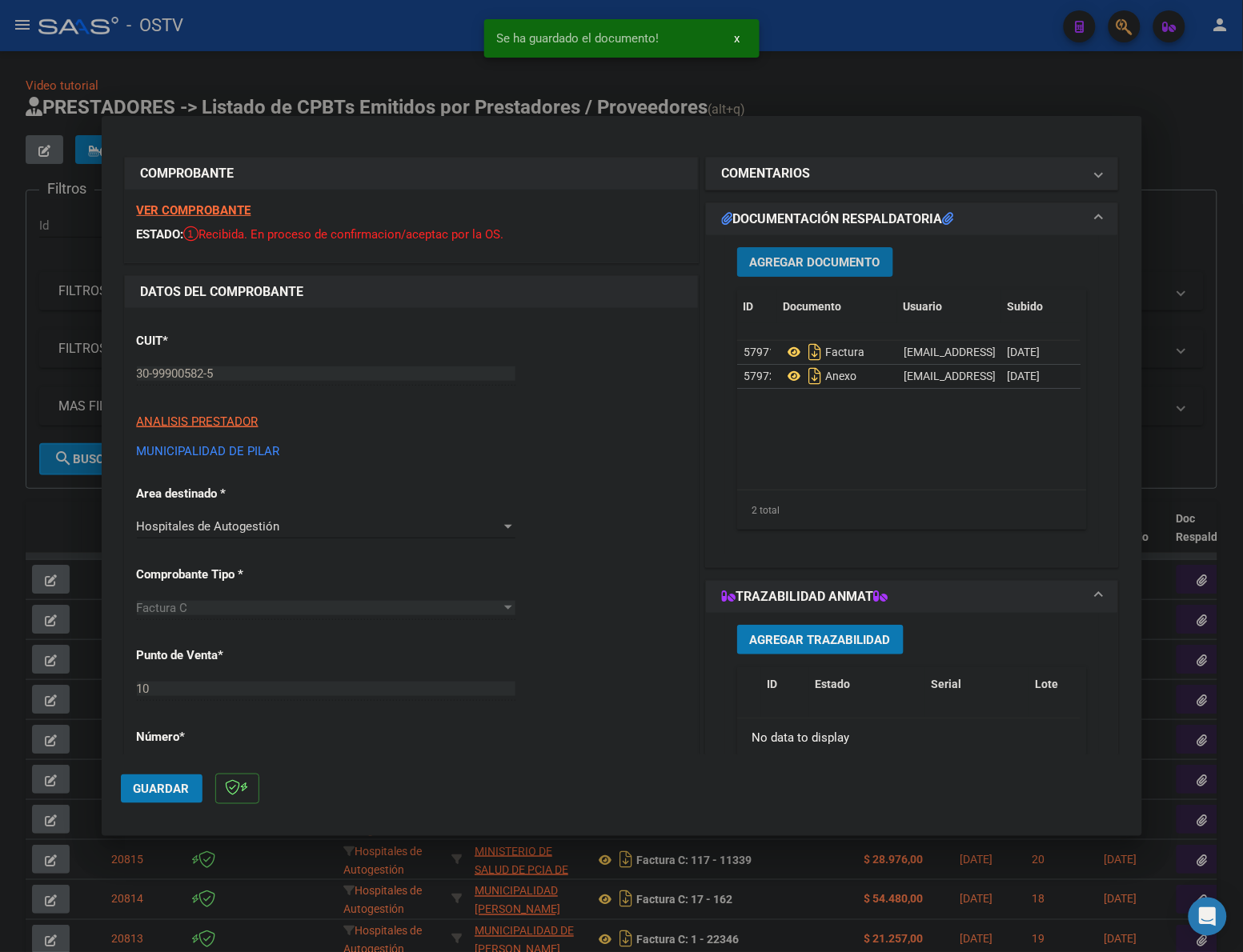
click at [164, 785] on span "Guardar" at bounding box center [161, 788] width 56 height 14
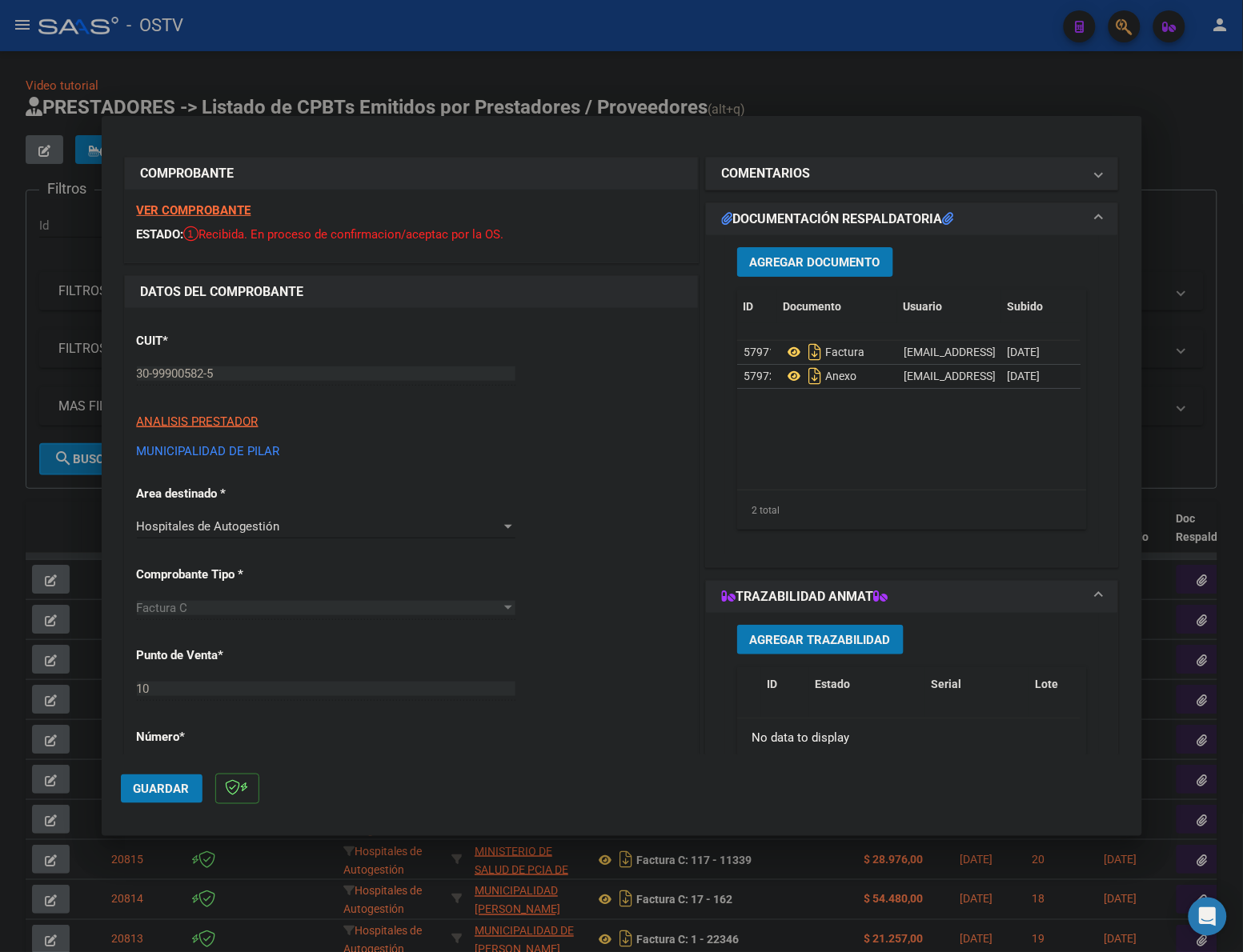
click at [1185, 143] on div at bounding box center [622, 476] width 1243 height 952
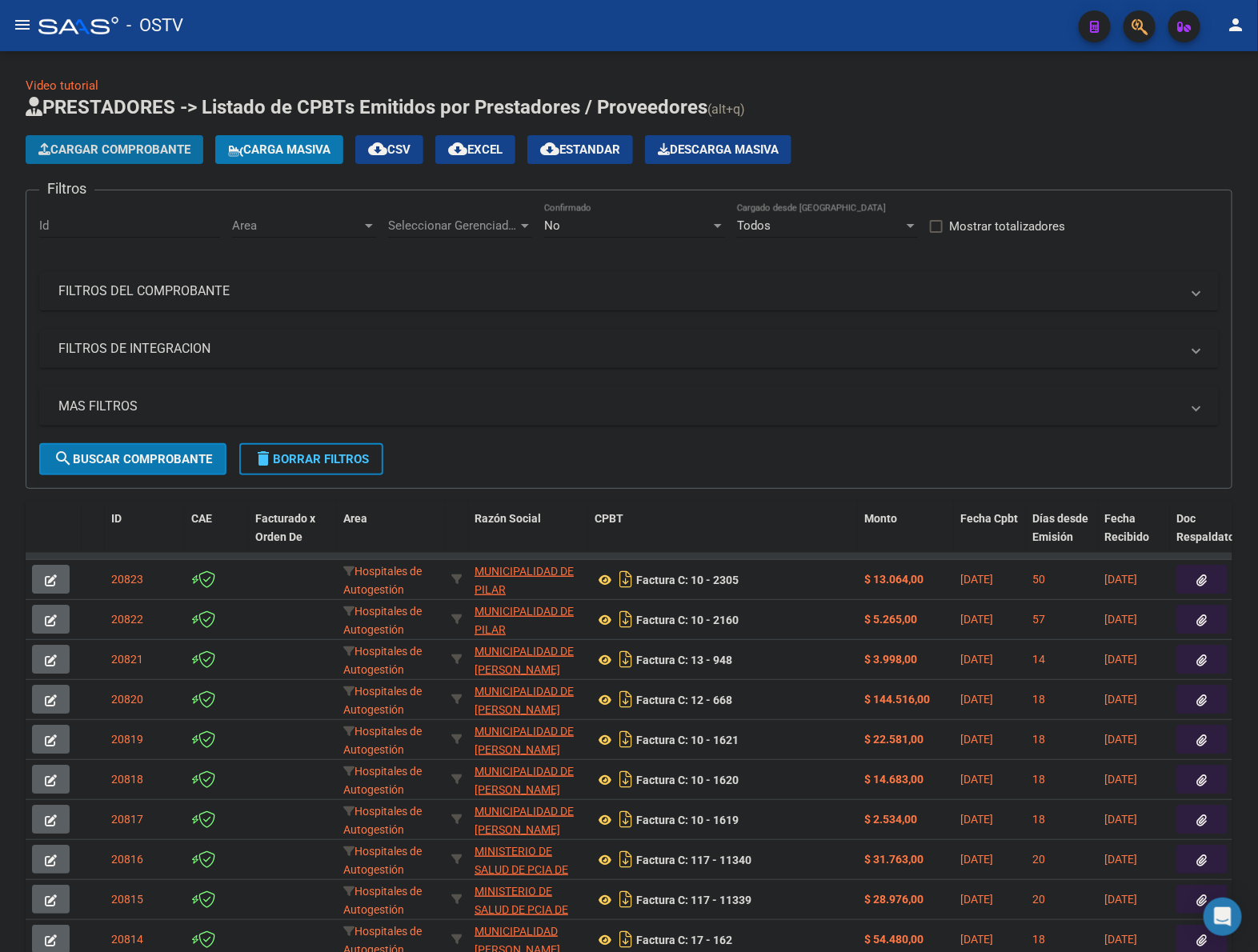
click at [173, 159] on button "Cargar Comprobante" at bounding box center [114, 149] width 178 height 28
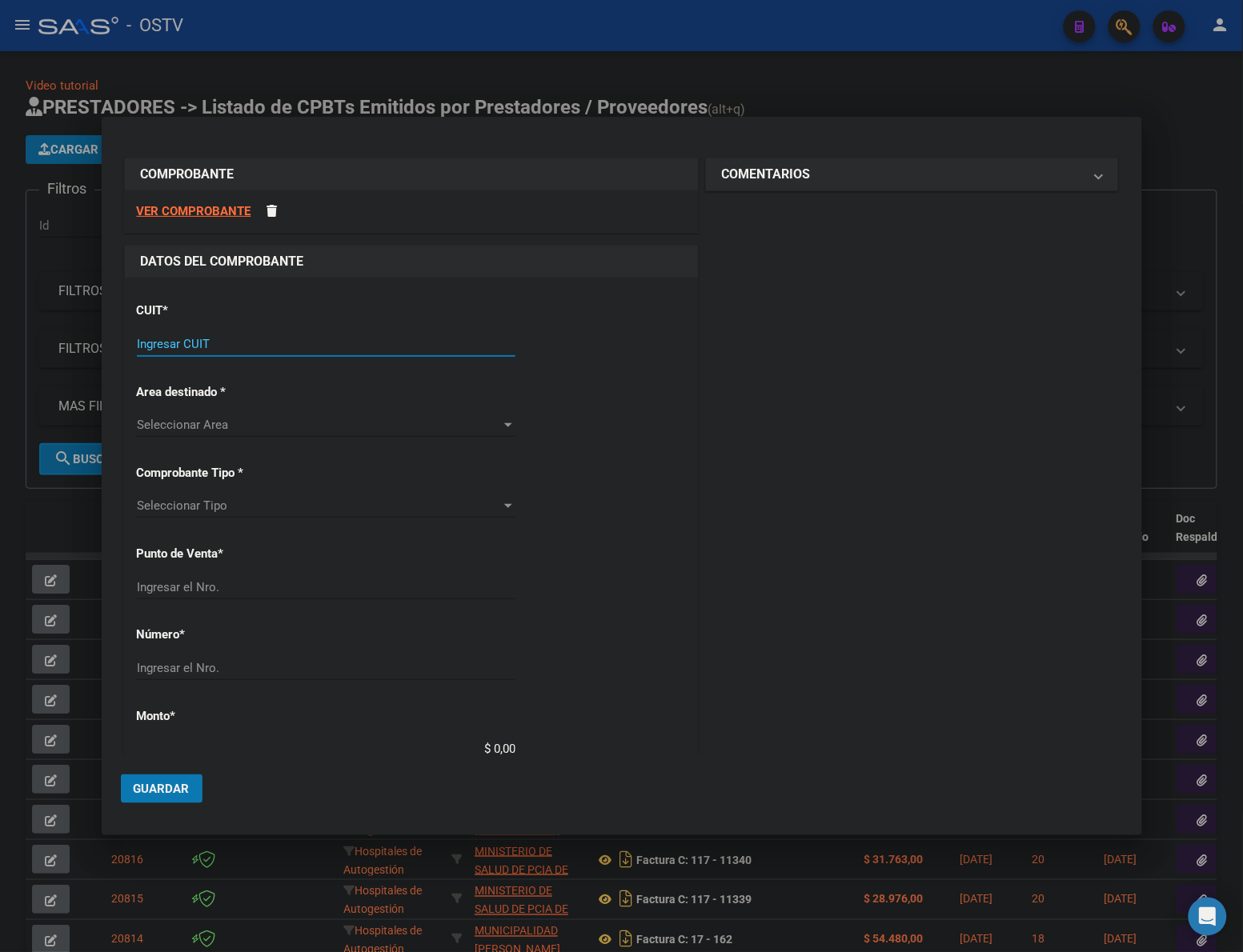
click at [211, 344] on input "Ingresar CUIT" at bounding box center [326, 343] width 378 height 14
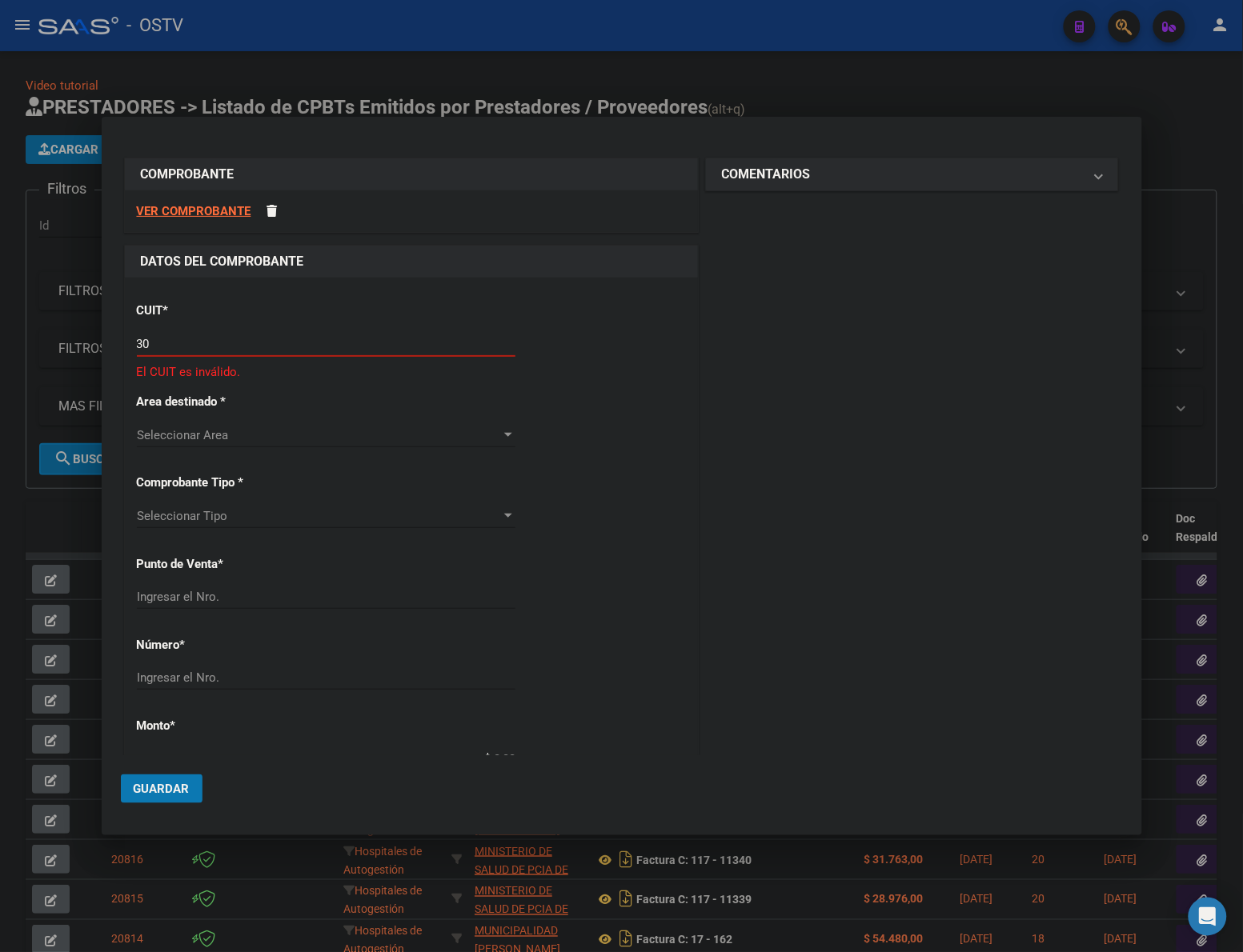
click at [175, 348] on input "30" at bounding box center [326, 343] width 378 height 14
paste input "77-69607"
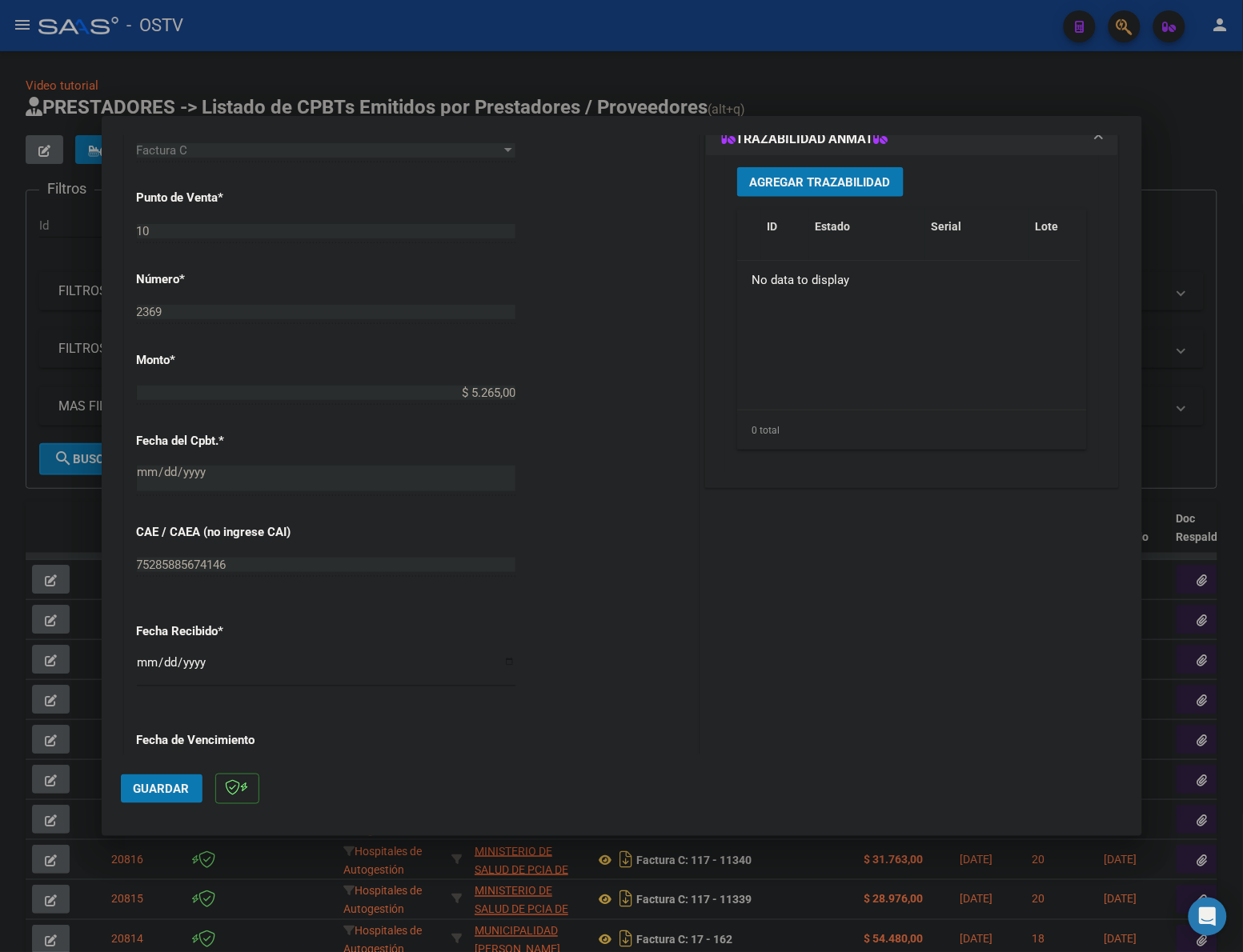
scroll to position [566, 0]
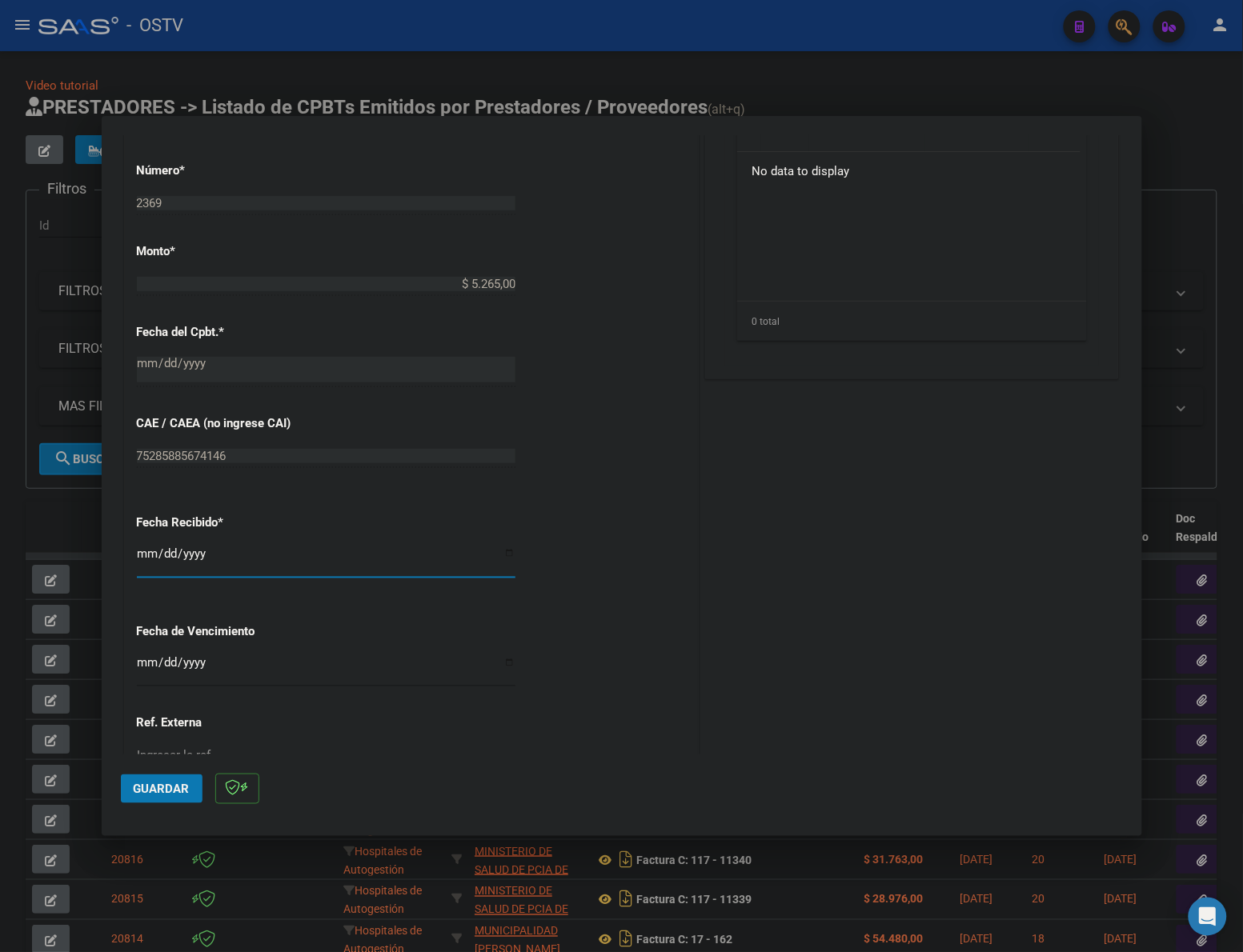
click at [145, 553] on input "[DATE]" at bounding box center [326, 560] width 378 height 26
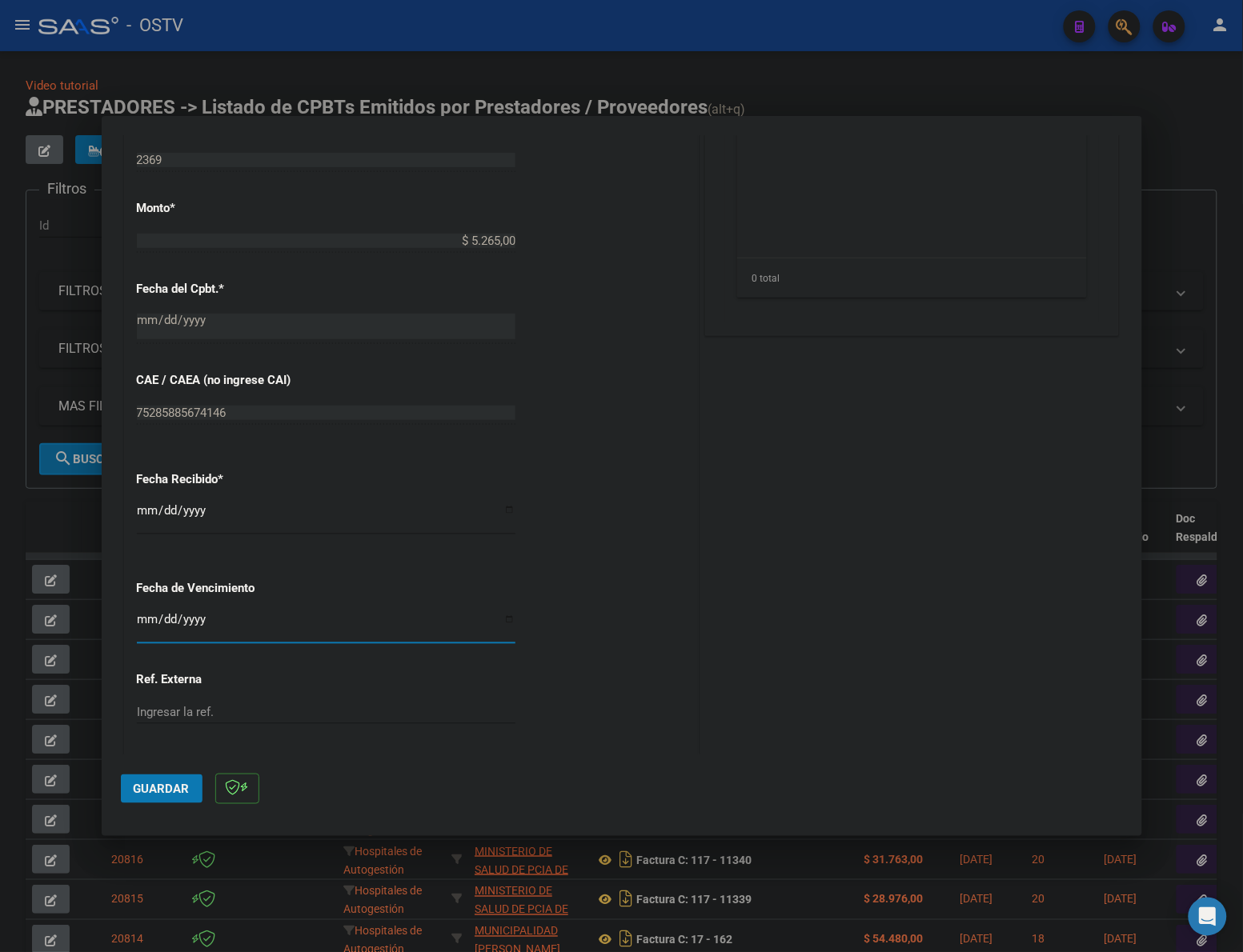
scroll to position [658, 0]
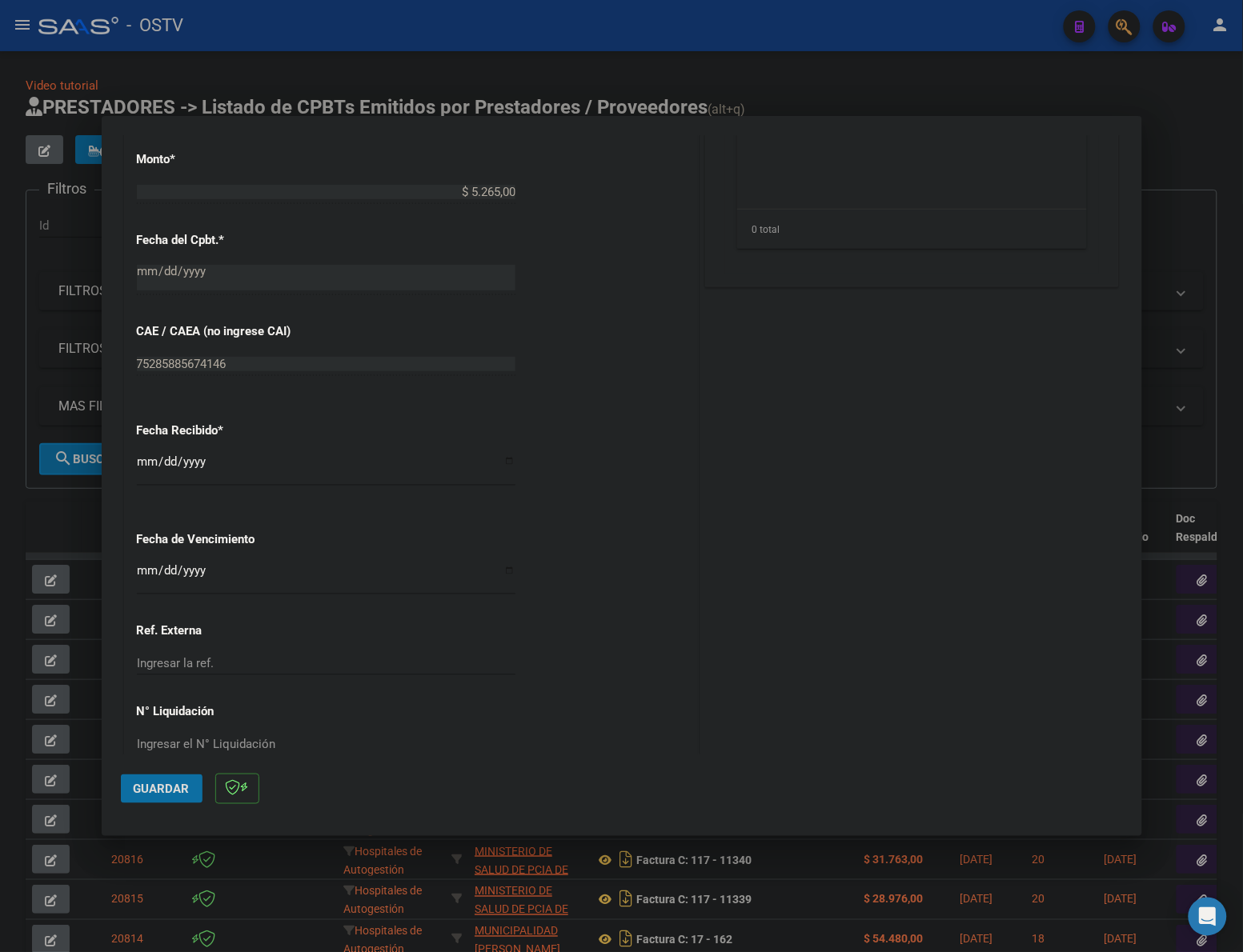
click at [155, 784] on span "Guardar" at bounding box center [161, 788] width 56 height 14
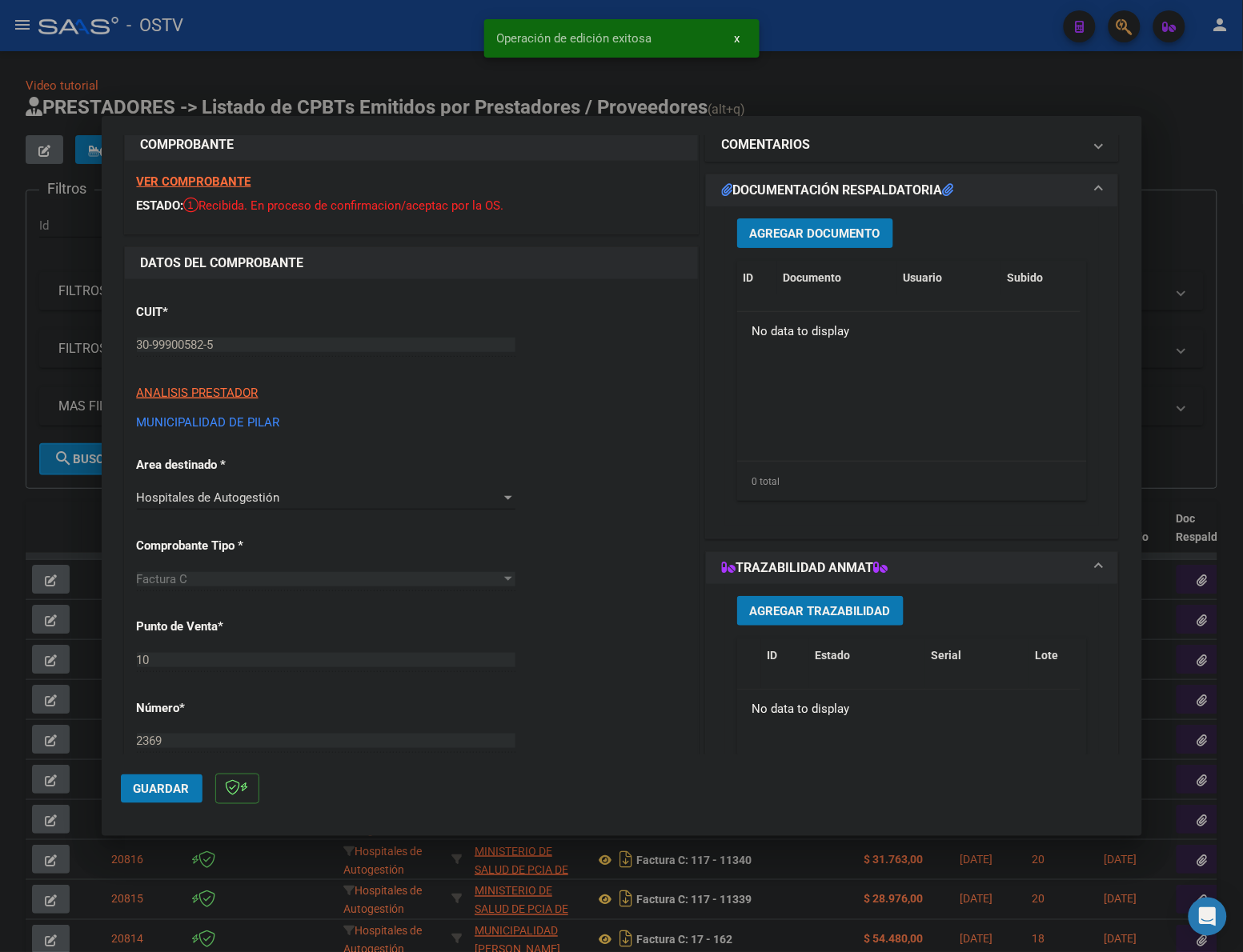
scroll to position [0, 0]
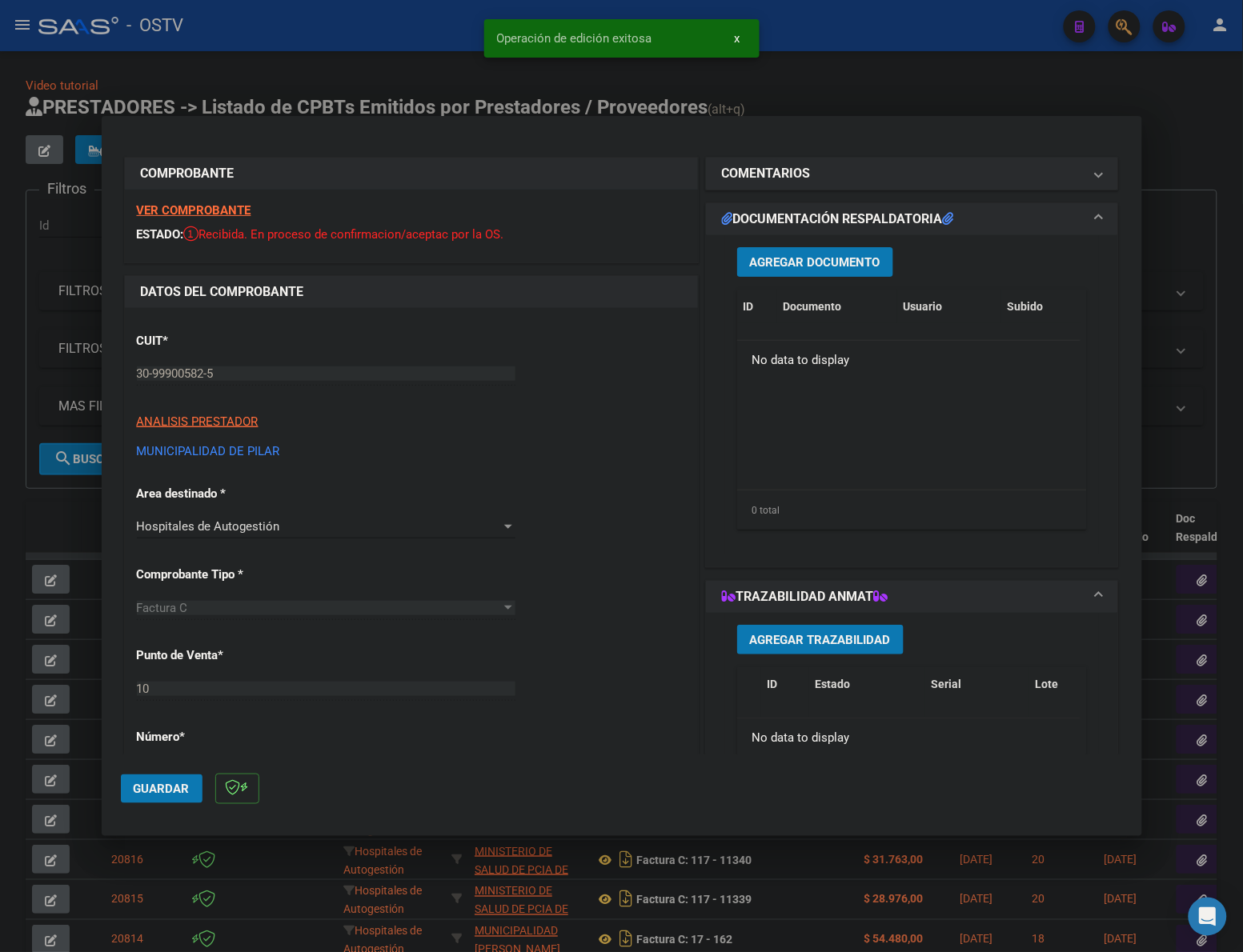
click at [800, 256] on span "Agregar Documento" at bounding box center [815, 262] width 130 height 14
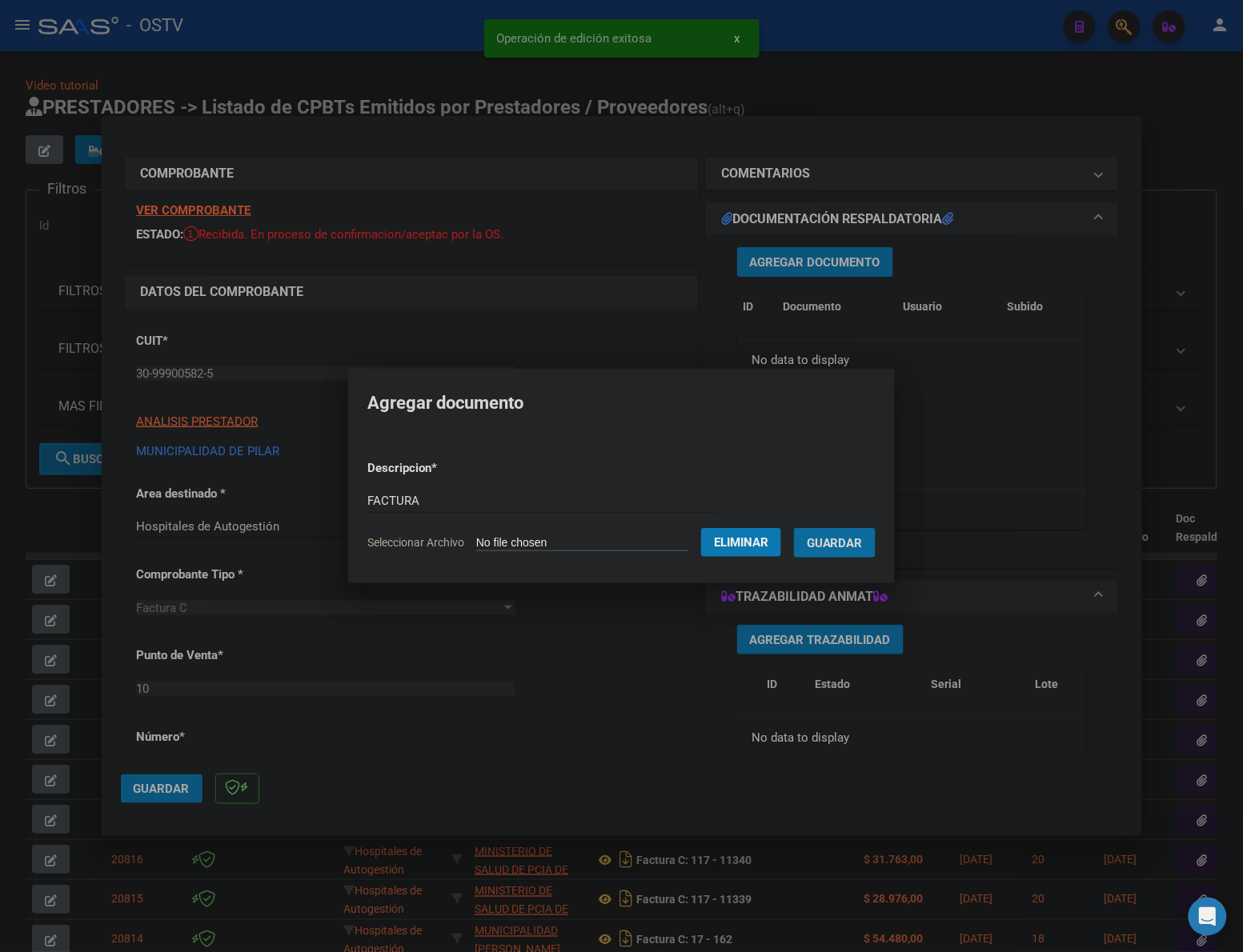
click at [794, 528] on button "Guardar" at bounding box center [835, 542] width 82 height 29
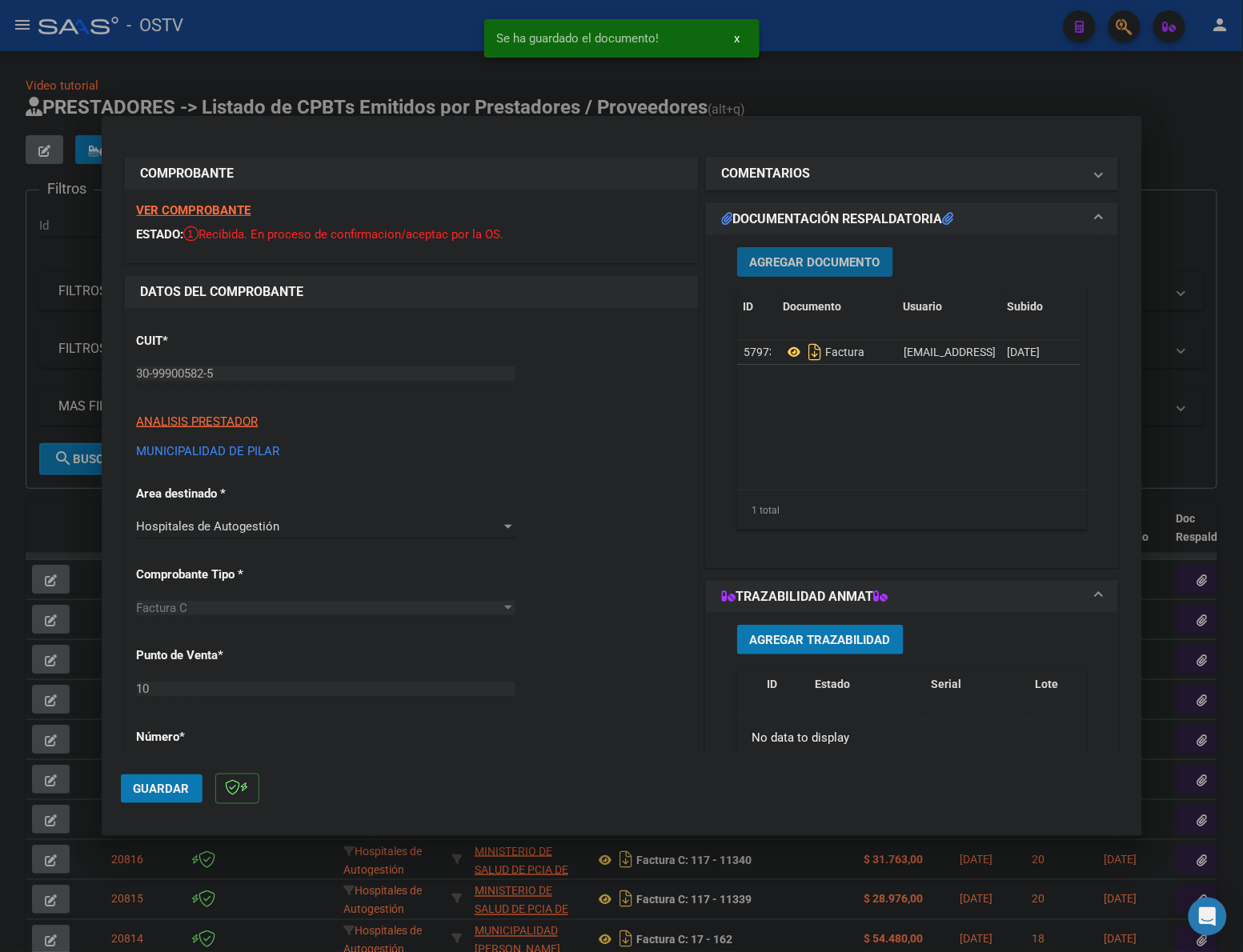
click at [833, 271] on button "Agregar Documento" at bounding box center [814, 261] width 156 height 29
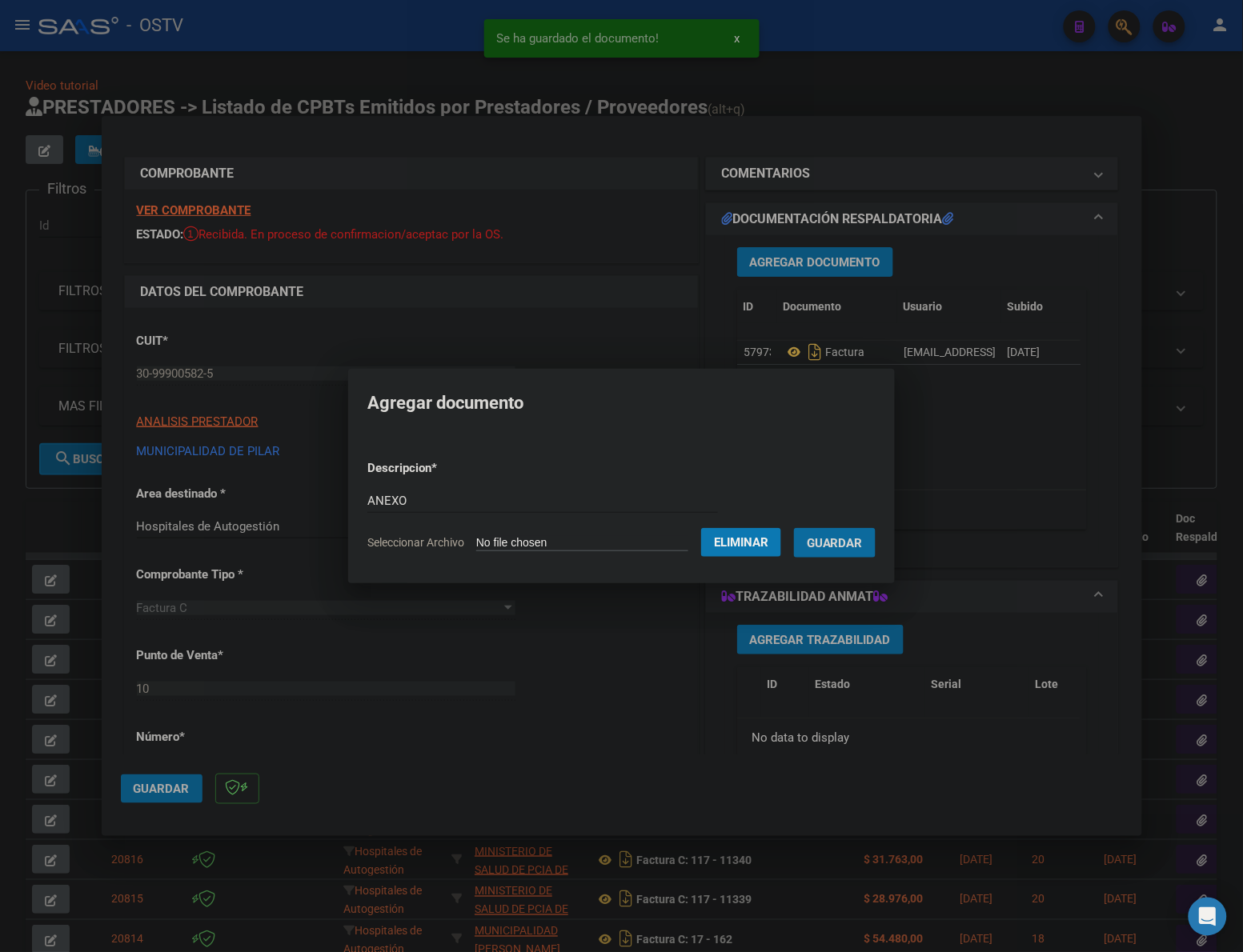
click at [794, 528] on button "Guardar" at bounding box center [835, 542] width 82 height 29
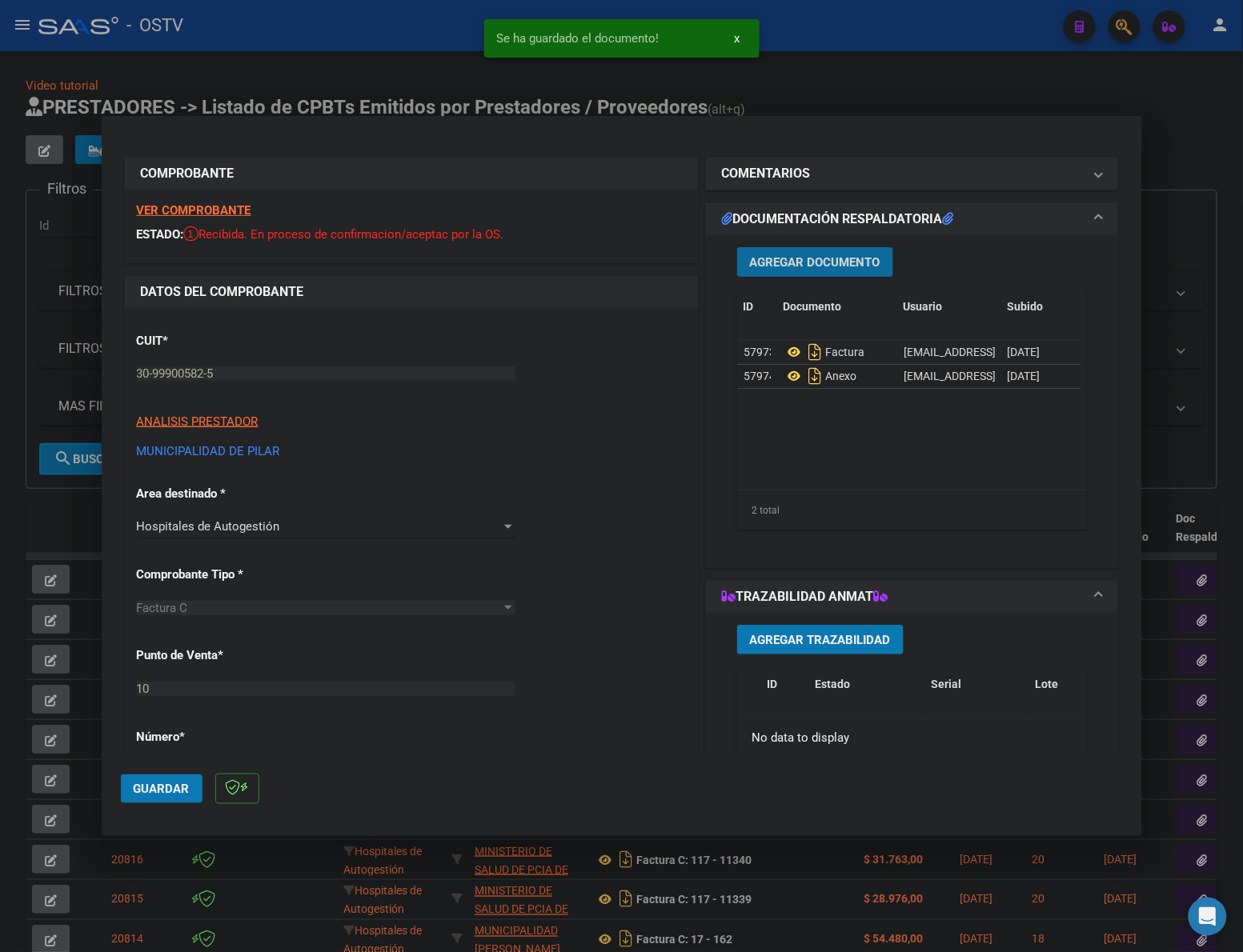
click at [143, 793] on span "Guardar" at bounding box center [161, 788] width 56 height 14
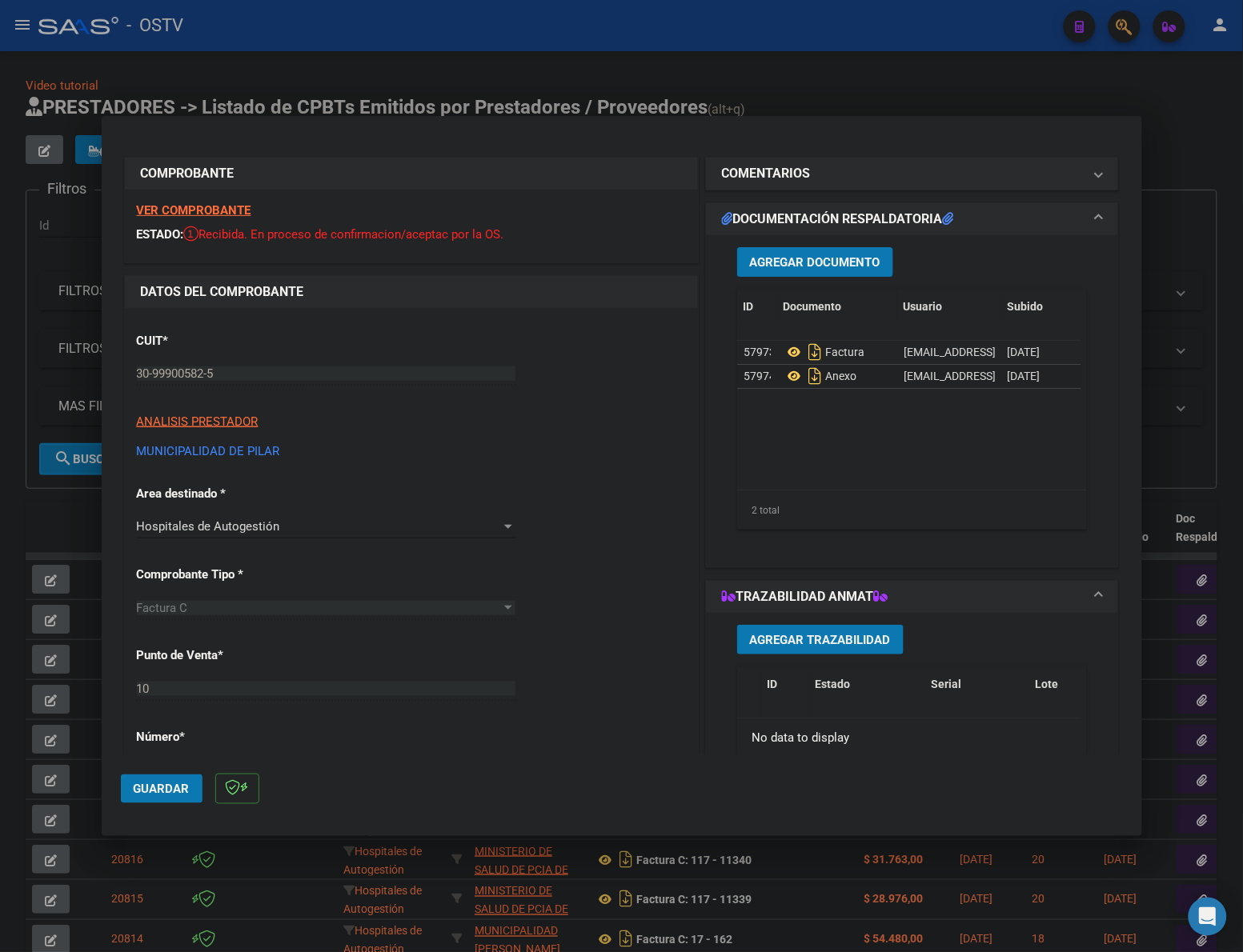
click at [165, 784] on span "Guardar" at bounding box center [161, 788] width 56 height 14
click at [1160, 94] on div at bounding box center [622, 476] width 1243 height 952
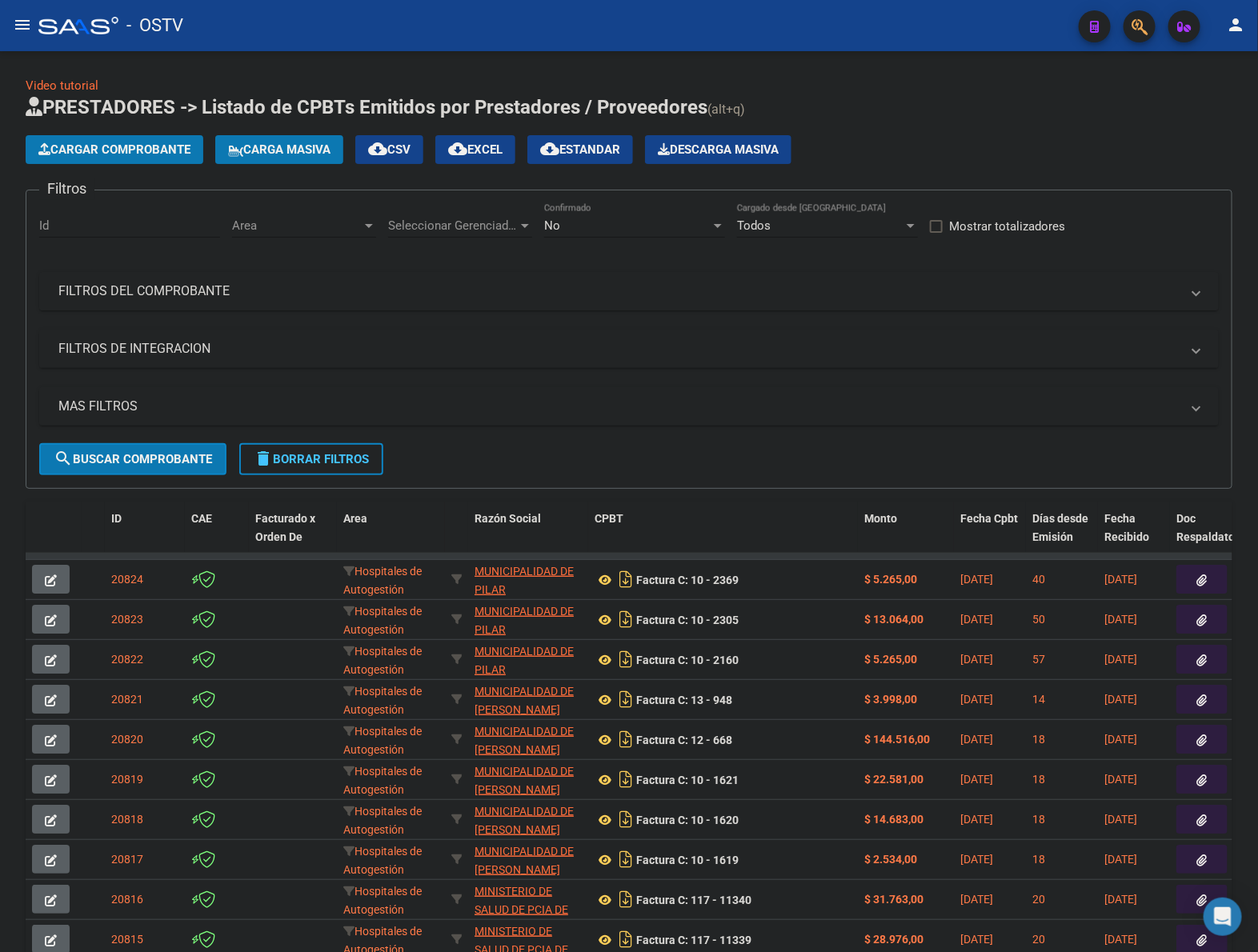
click at [184, 296] on mat-panel-title "FILTROS DEL COMPROBANTE" at bounding box center [619, 291] width 1122 height 18
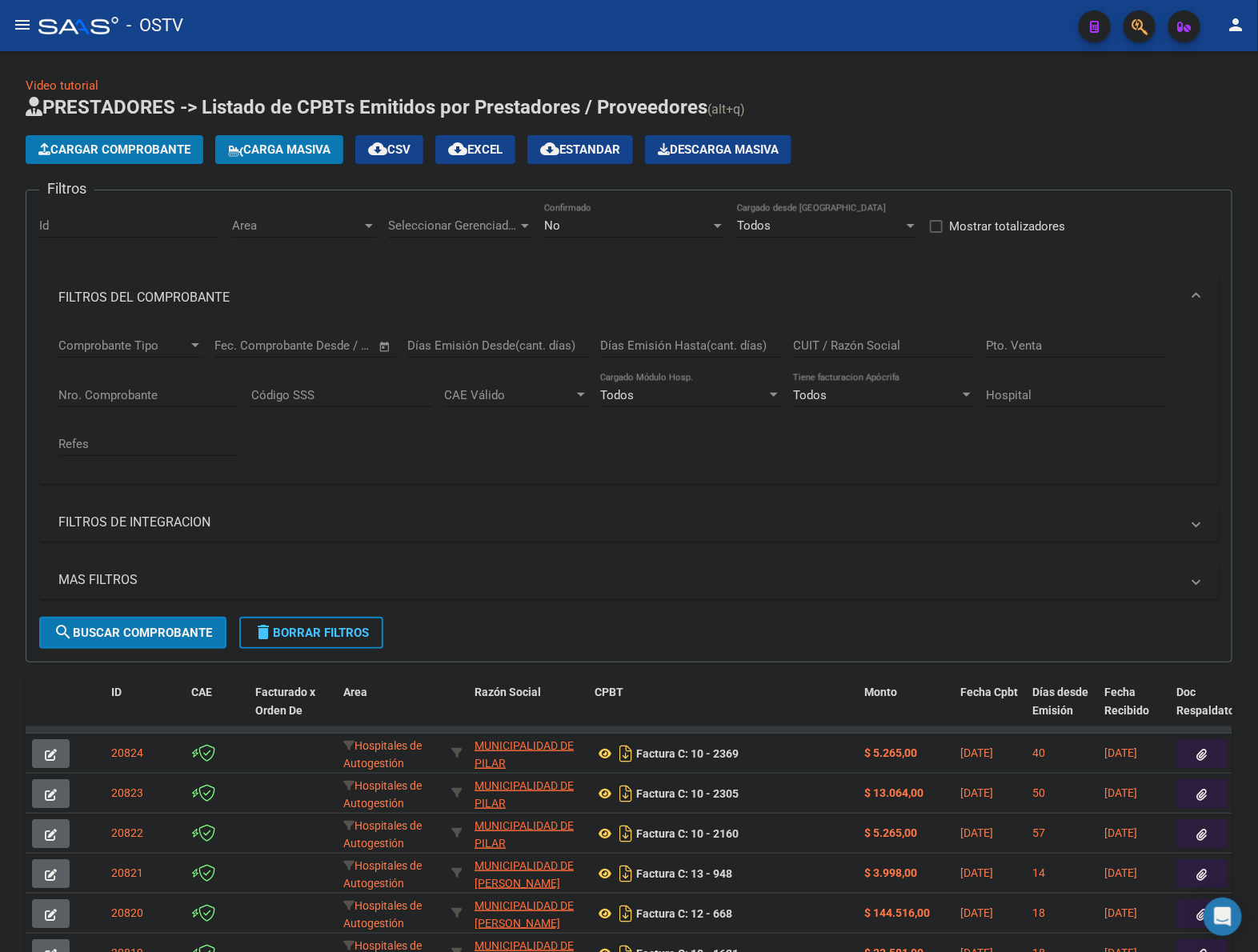
click at [594, 229] on div "No" at bounding box center [626, 225] width 166 height 14
click at [581, 156] on span "Todos" at bounding box center [634, 152] width 181 height 36
click at [744, 342] on input "Días Emisión Hasta(cant. días)" at bounding box center [691, 345] width 181 height 14
click at [150, 389] on input "Nro. Comprobante" at bounding box center [149, 395] width 181 height 14
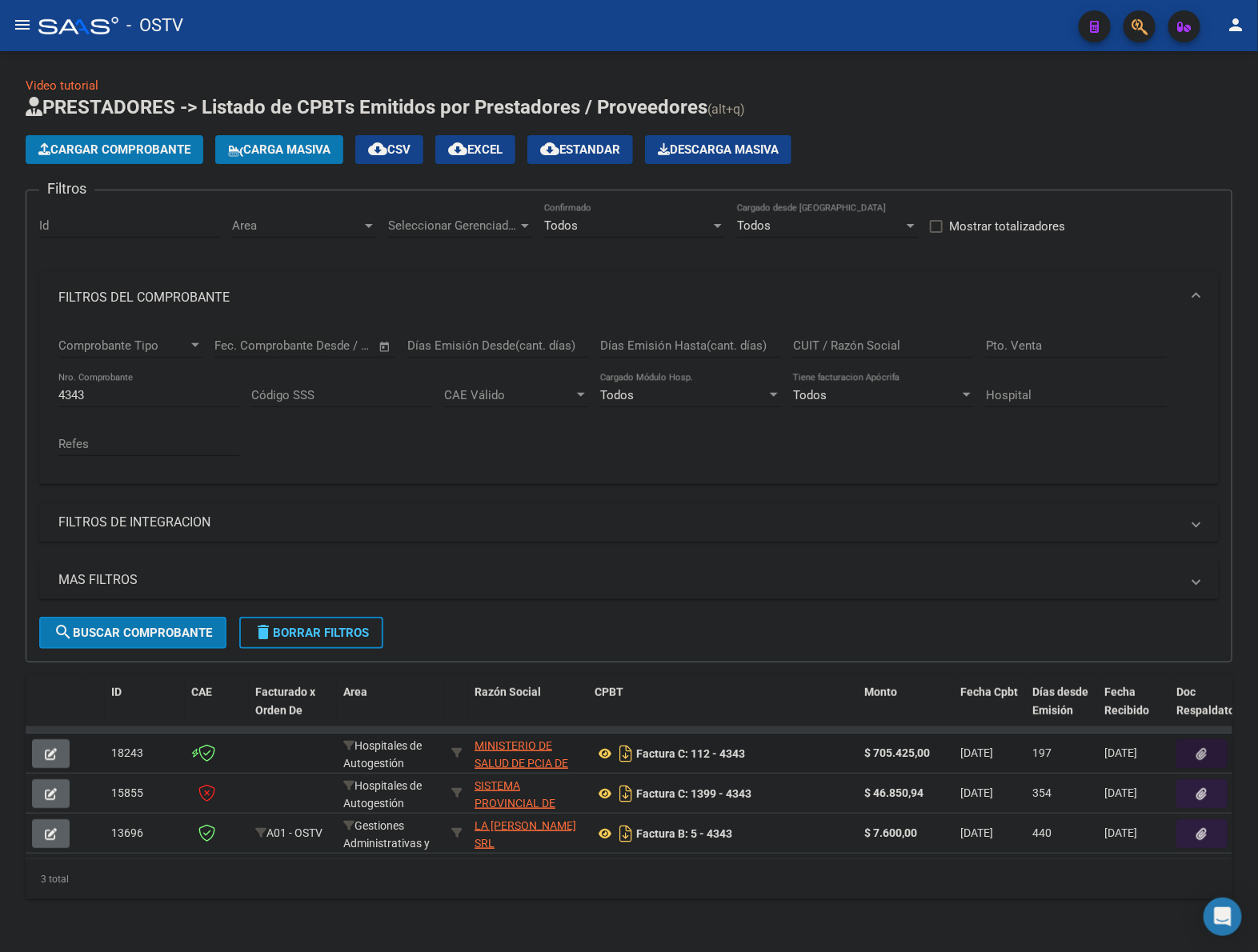
click at [1197, 757] on button "button" at bounding box center [1201, 753] width 51 height 28
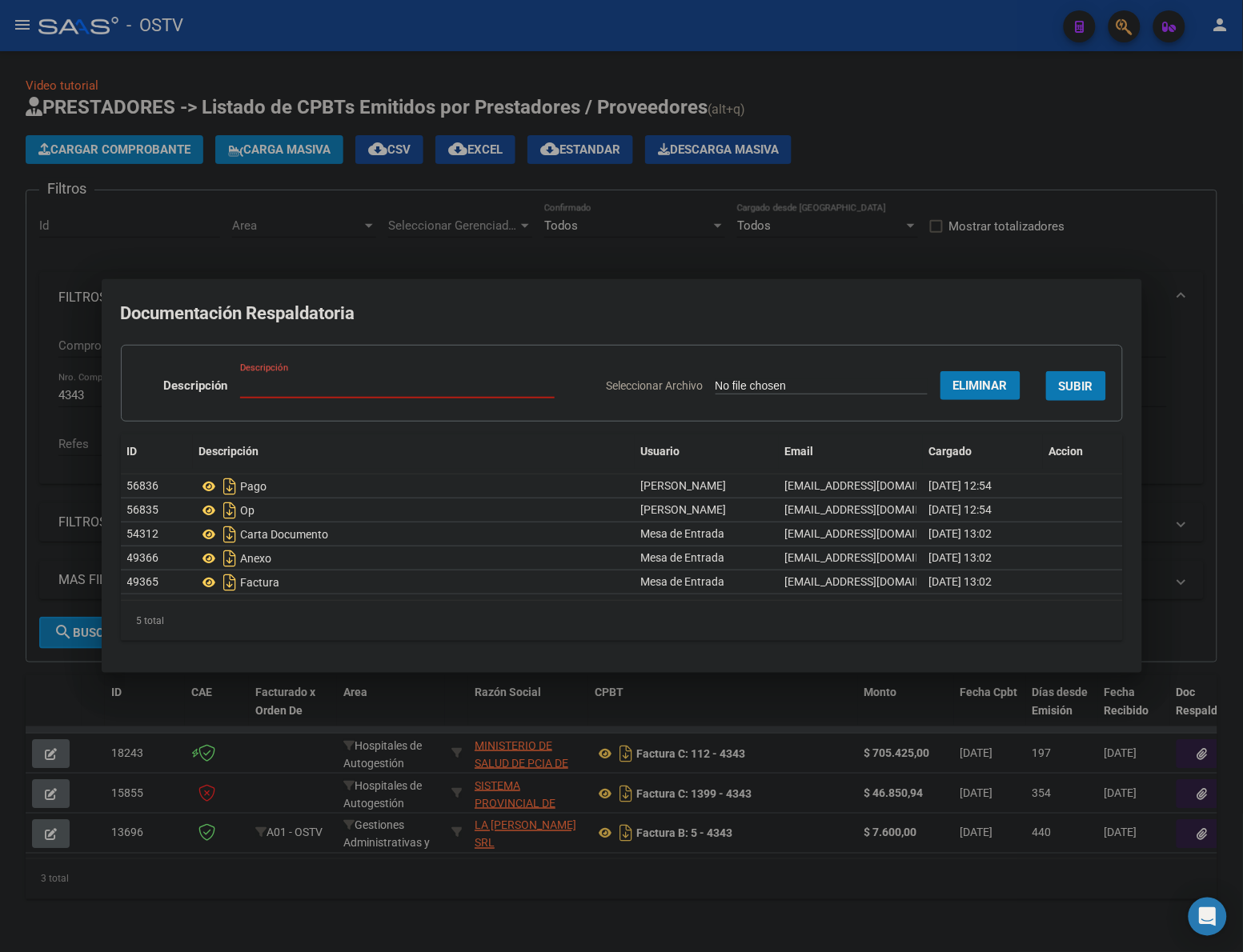
click at [360, 396] on div "Descripción" at bounding box center [397, 385] width 315 height 24
click at [360, 389] on input "Descripción" at bounding box center [397, 385] width 315 height 14
click at [1078, 386] on span "SUBIR" at bounding box center [1075, 386] width 34 height 14
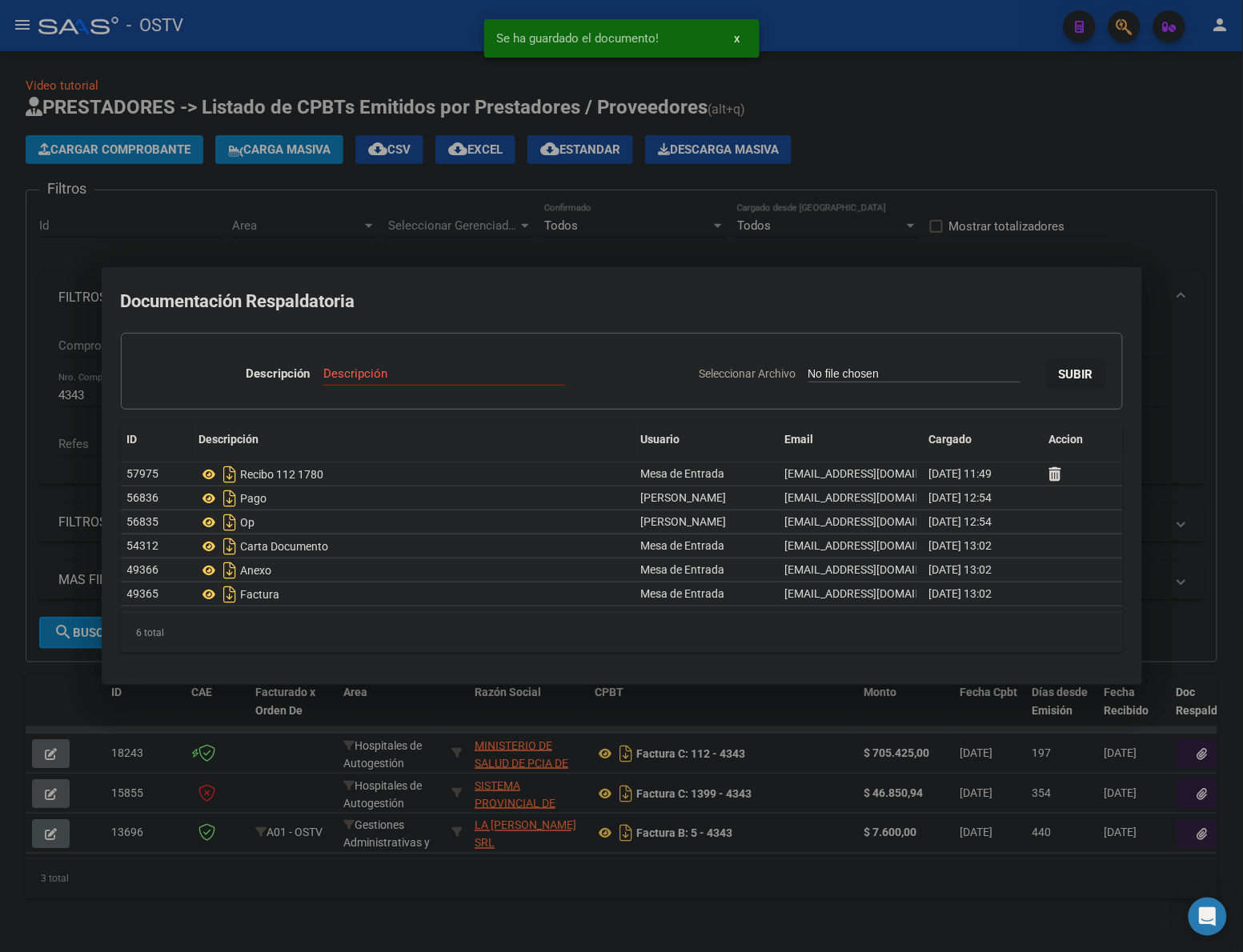
click at [1093, 190] on div at bounding box center [622, 476] width 1243 height 952
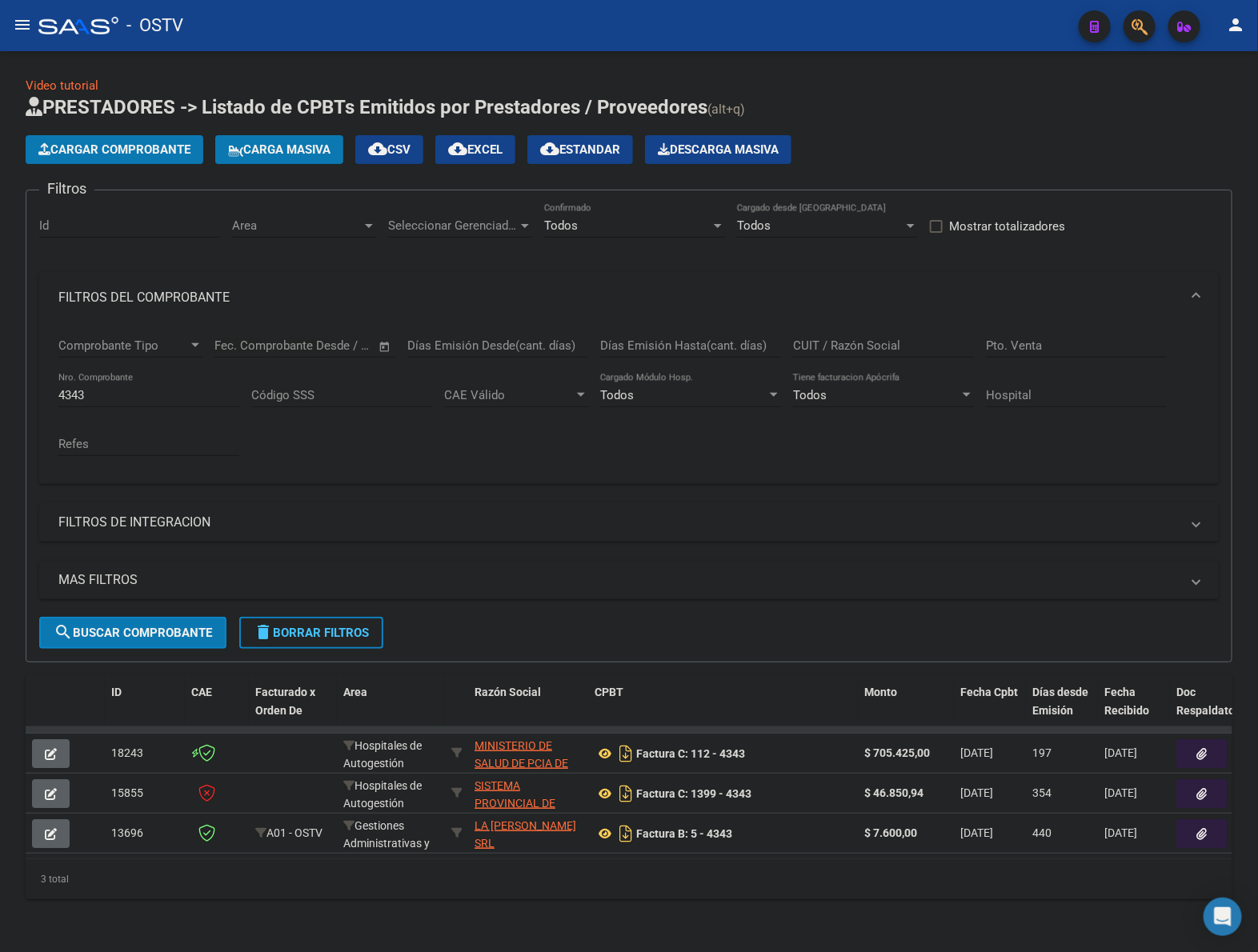
click at [292, 628] on span "delete Borrar Filtros" at bounding box center [312, 632] width 115 height 14
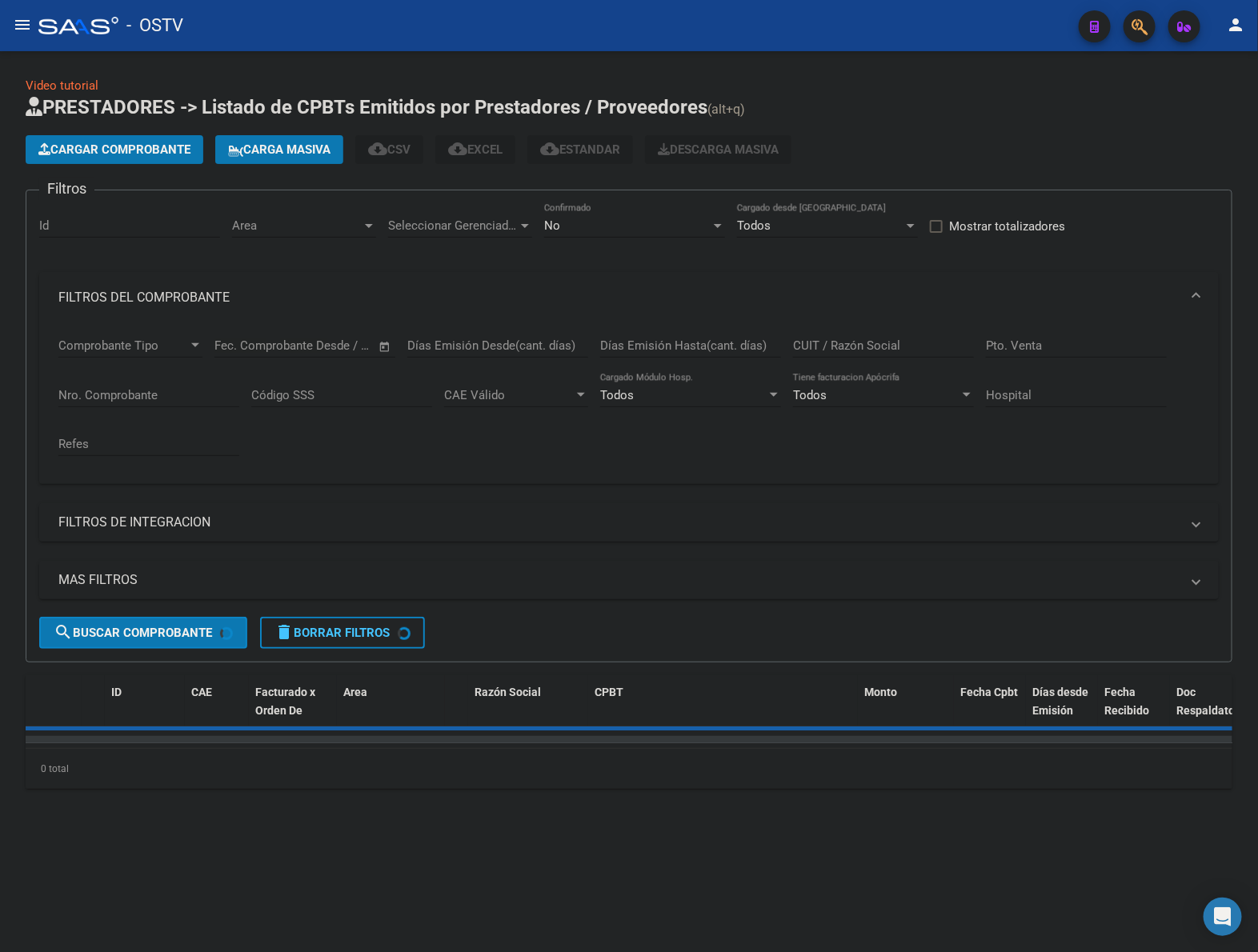
click at [172, 149] on span "Cargar Comprobante" at bounding box center [114, 149] width 152 height 14
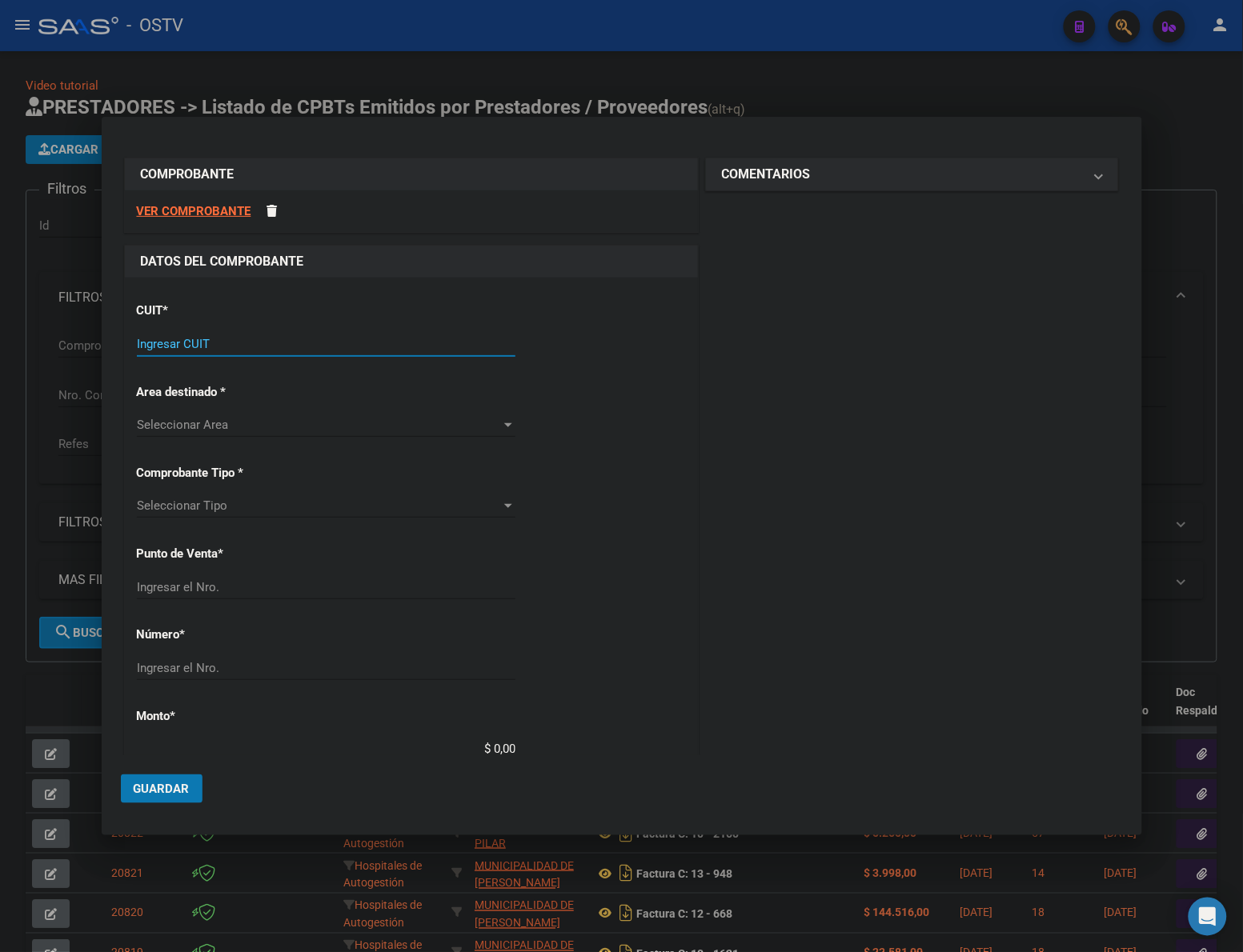
click at [172, 347] on input "Ingresar CUIT" at bounding box center [326, 343] width 378 height 14
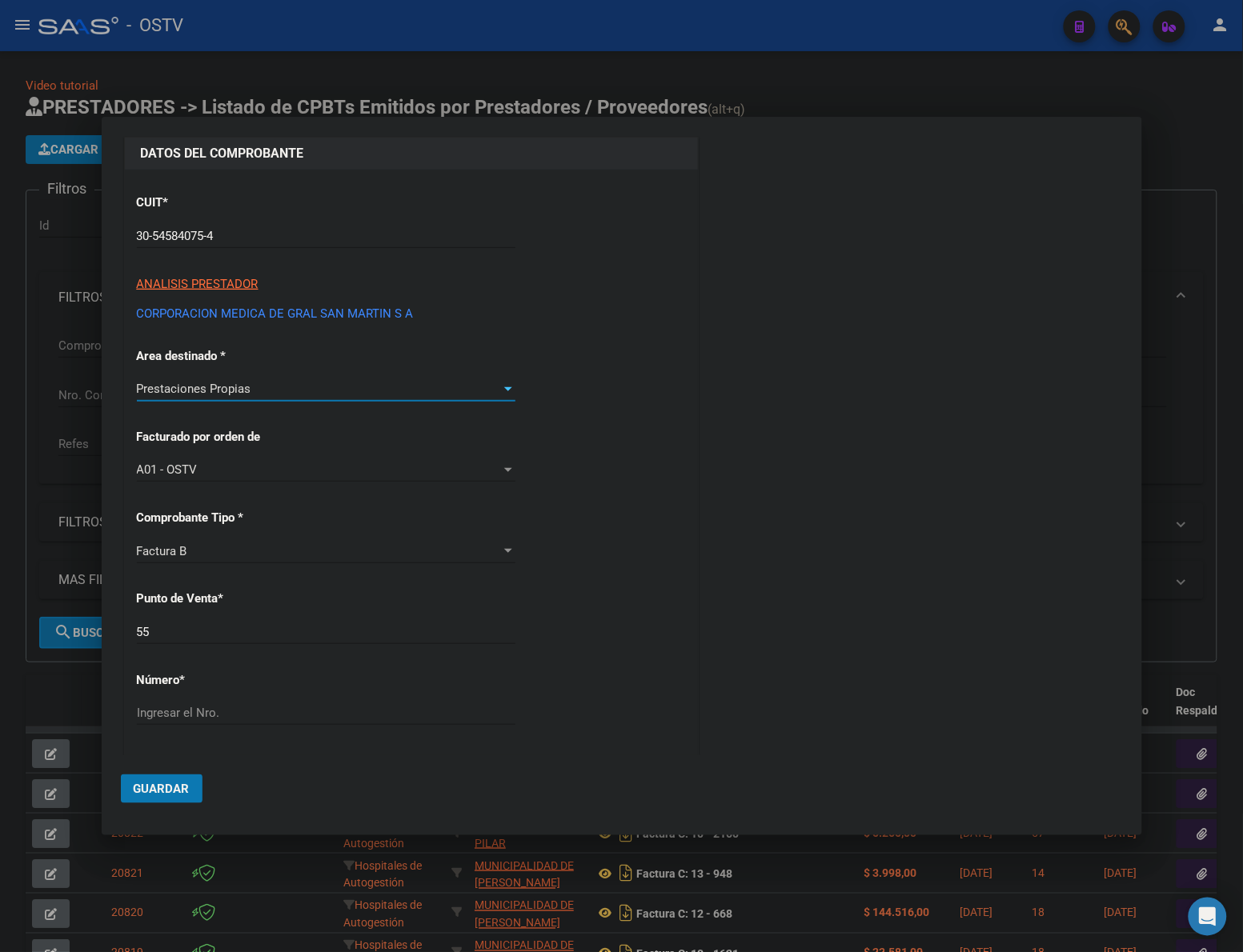
scroll to position [133, 0]
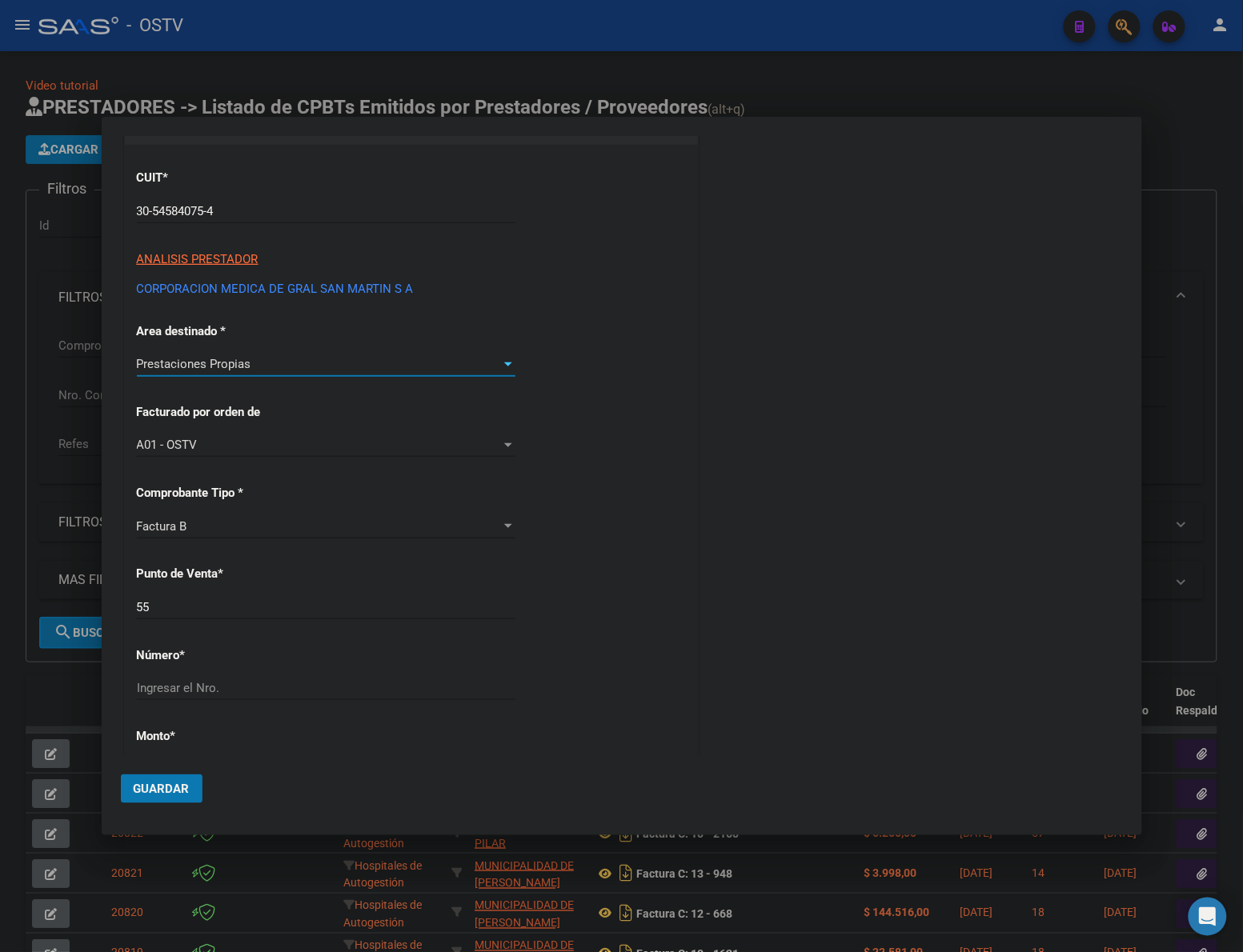
click at [210, 615] on div "55 Ingresar el Nro." at bounding box center [326, 607] width 378 height 24
click at [214, 605] on input "55" at bounding box center [326, 607] width 378 height 14
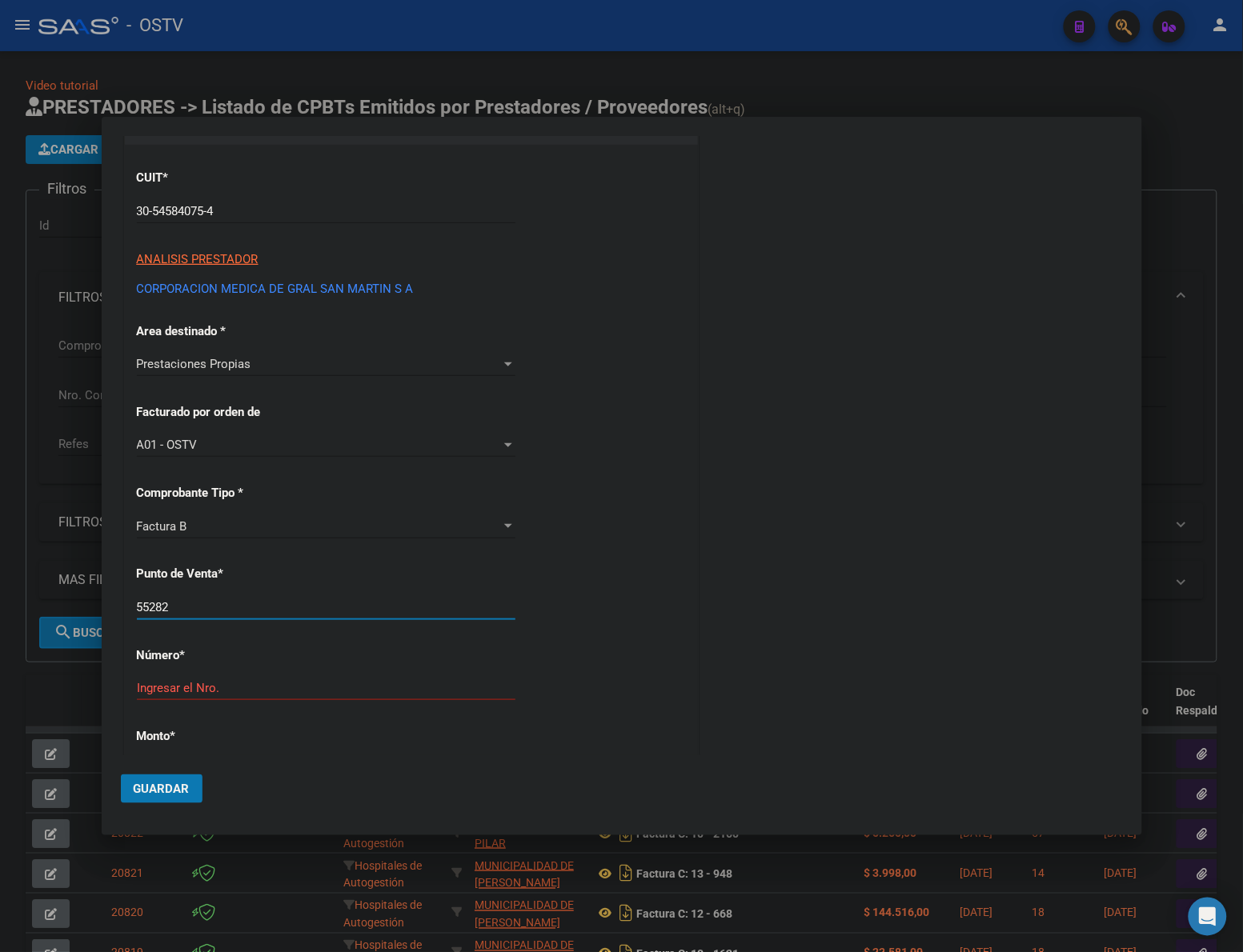
drag, startPoint x: 214, startPoint y: 605, endPoint x: 104, endPoint y: 620, distance: 111.0
click at [104, 620] on mat-dialog-content "COMPROBANTE VER COMPROBANTE DATOS DEL COMPROBANTE CUIT * 30-54584075-4 Ingresar…" at bounding box center [622, 446] width 1040 height 620
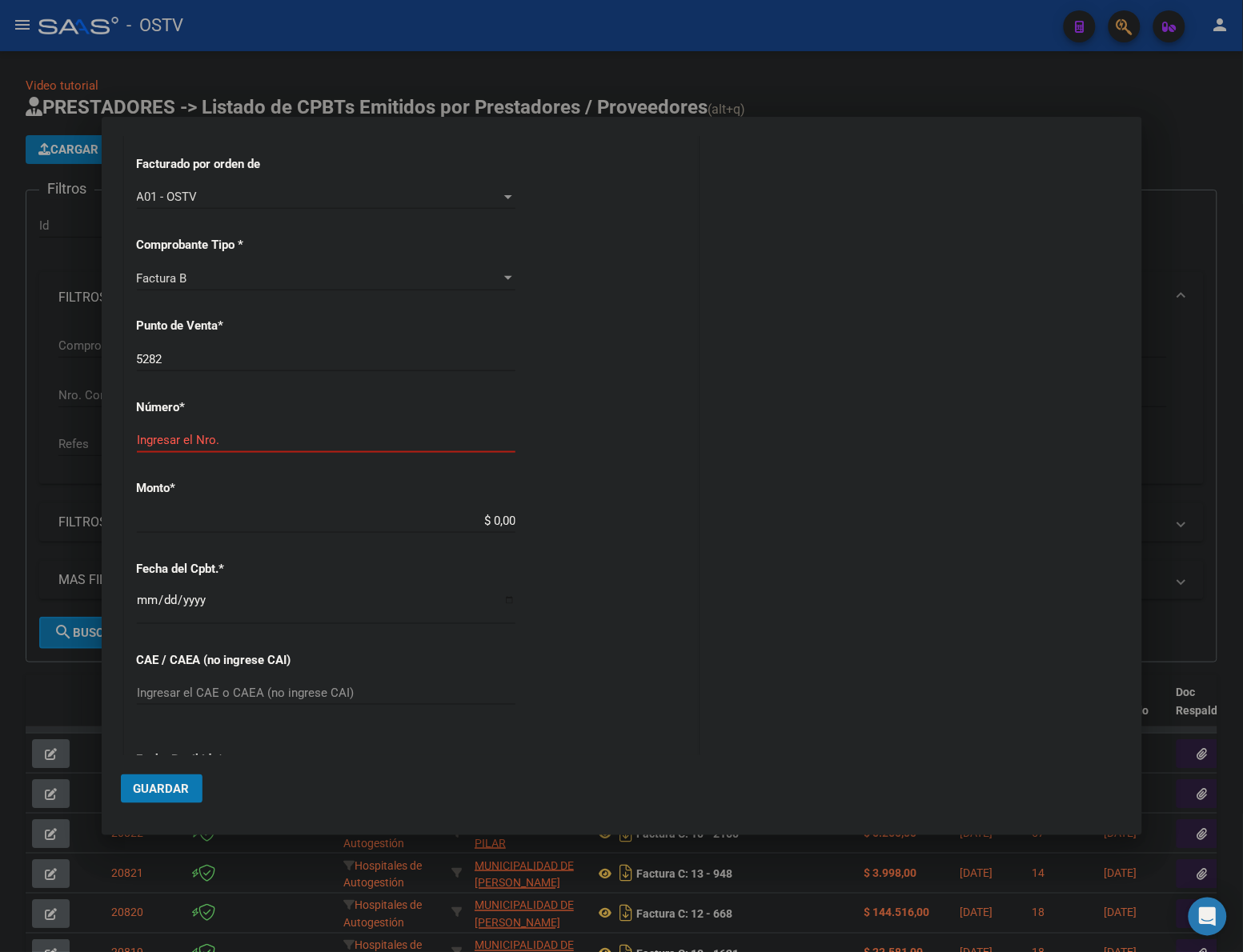
scroll to position [400, 0]
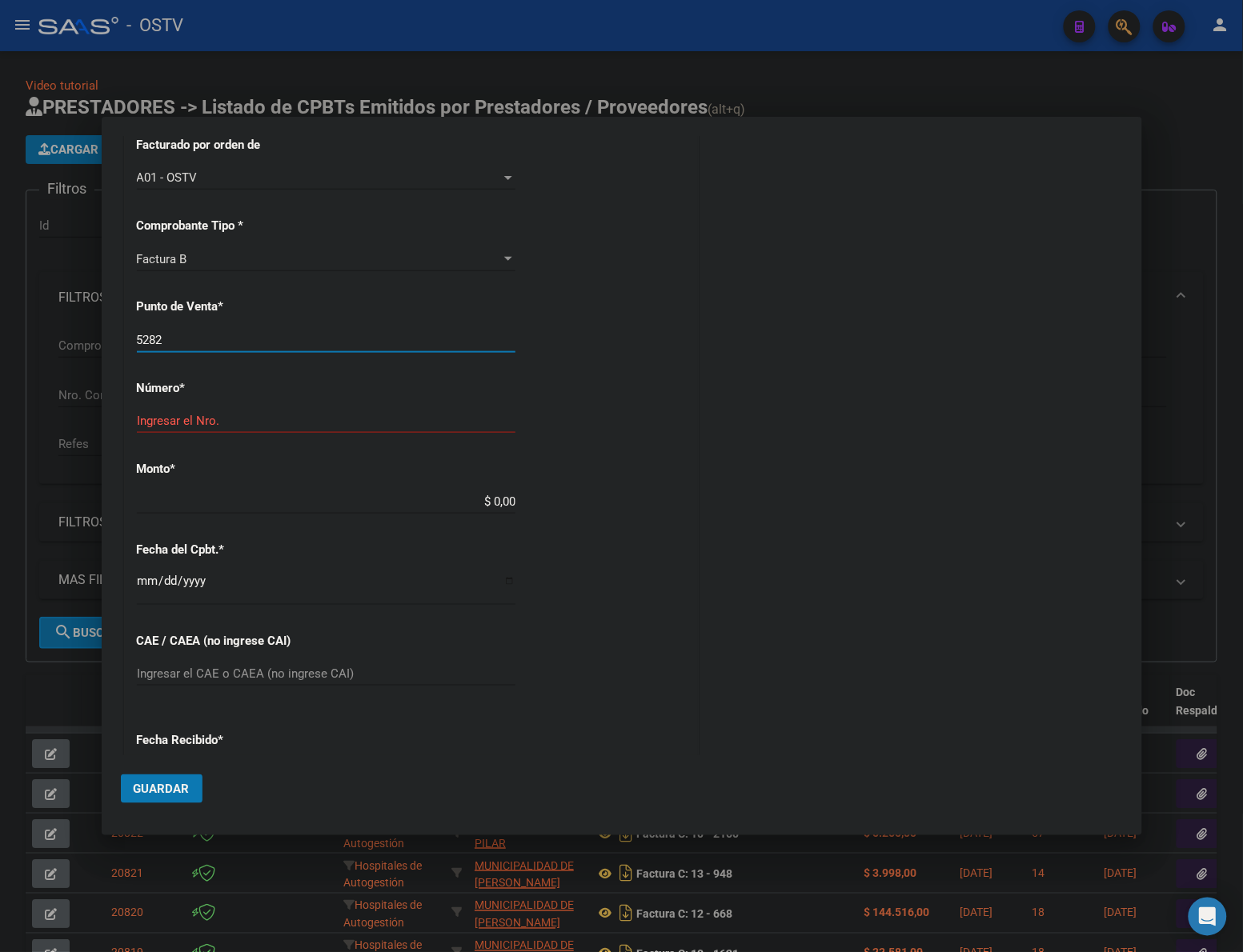
drag, startPoint x: 61, startPoint y: 342, endPoint x: 47, endPoint y: 342, distance: 14.0
click at [48, 342] on div "COMPROBANTE VER COMPROBANTE DATOS DEL COMPROBANTE CUIT * 30-54584075-4 Ingresar…" at bounding box center [622, 476] width 1243 height 952
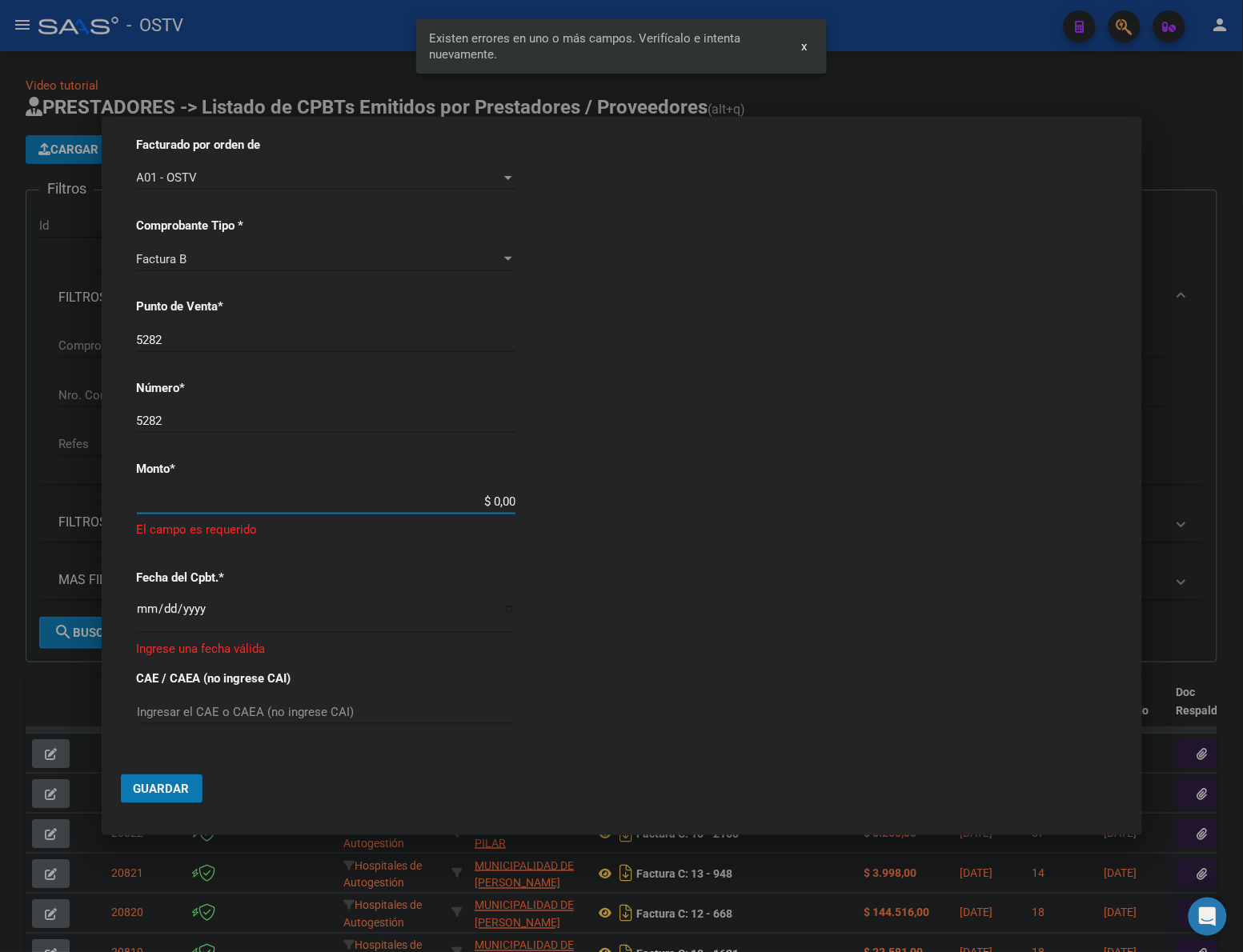
scroll to position [448, 0]
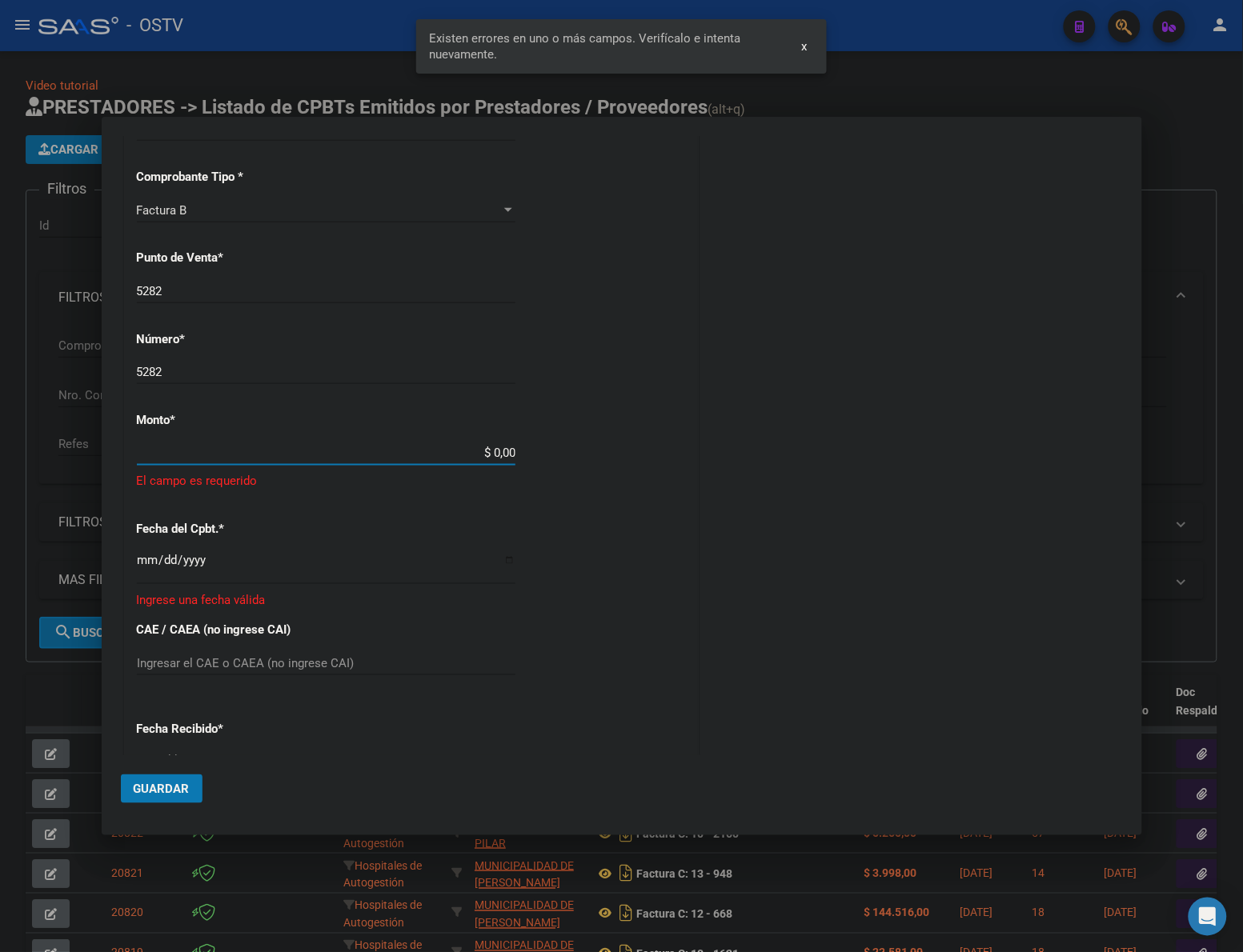
click at [570, 438] on div "CUIT * 30-54584075-4 Ingresar CUIT ANALISIS PRESTADOR CORPORACION MEDICA DE GRA…" at bounding box center [411, 455] width 573 height 1253
click at [459, 462] on div "$ 0,00 Ingresar el monto" at bounding box center [326, 453] width 378 height 24
click at [461, 450] on input "$ 0,00" at bounding box center [326, 453] width 378 height 14
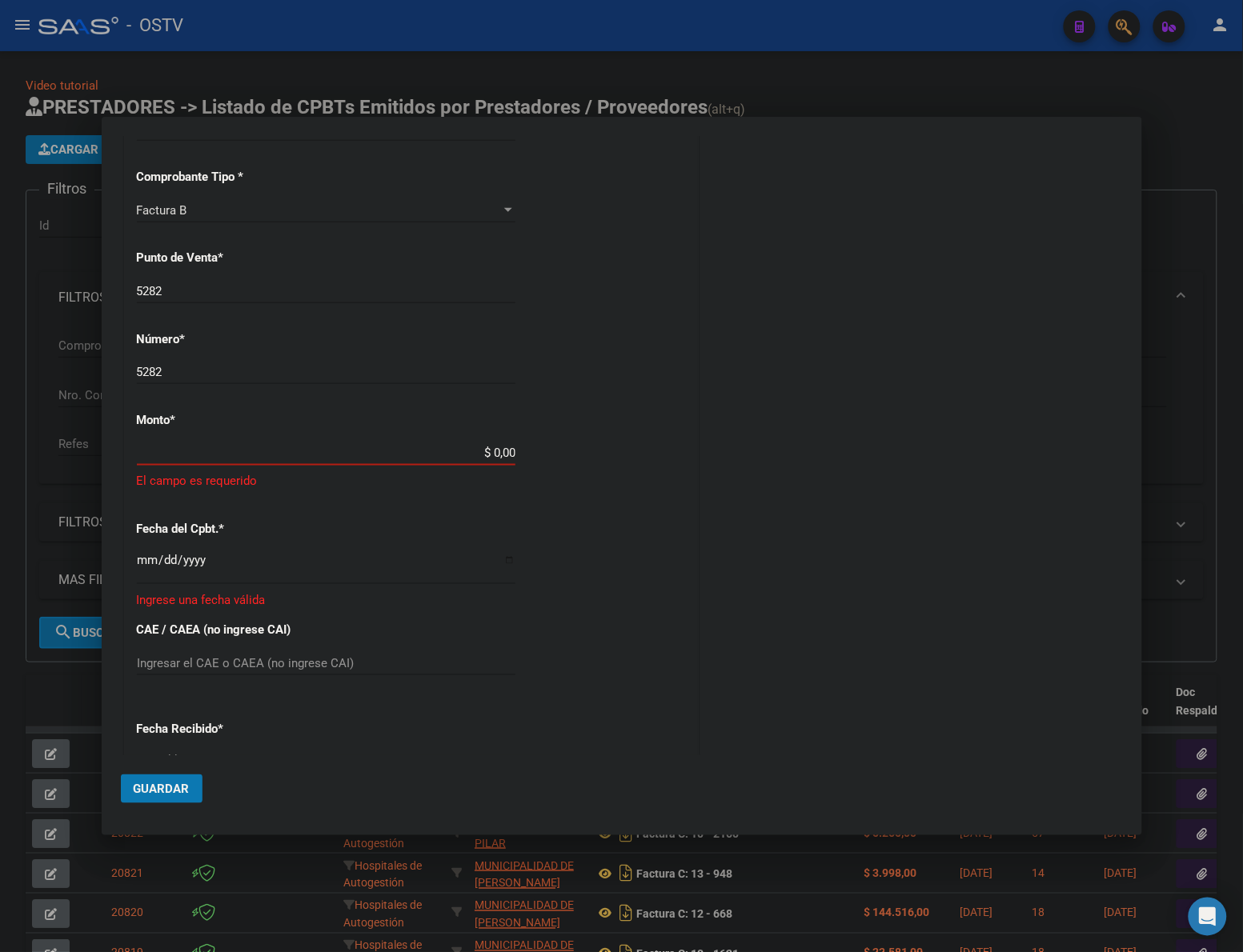
click at [479, 442] on div "$ 0,00 Ingresar el monto" at bounding box center [326, 453] width 378 height 24
click at [453, 448] on input "$ 0,00" at bounding box center [326, 453] width 378 height 14
click at [469, 453] on input "$ 0,00" at bounding box center [326, 453] width 378 height 14
click at [496, 457] on input "$ 0,00" at bounding box center [326, 453] width 378 height 14
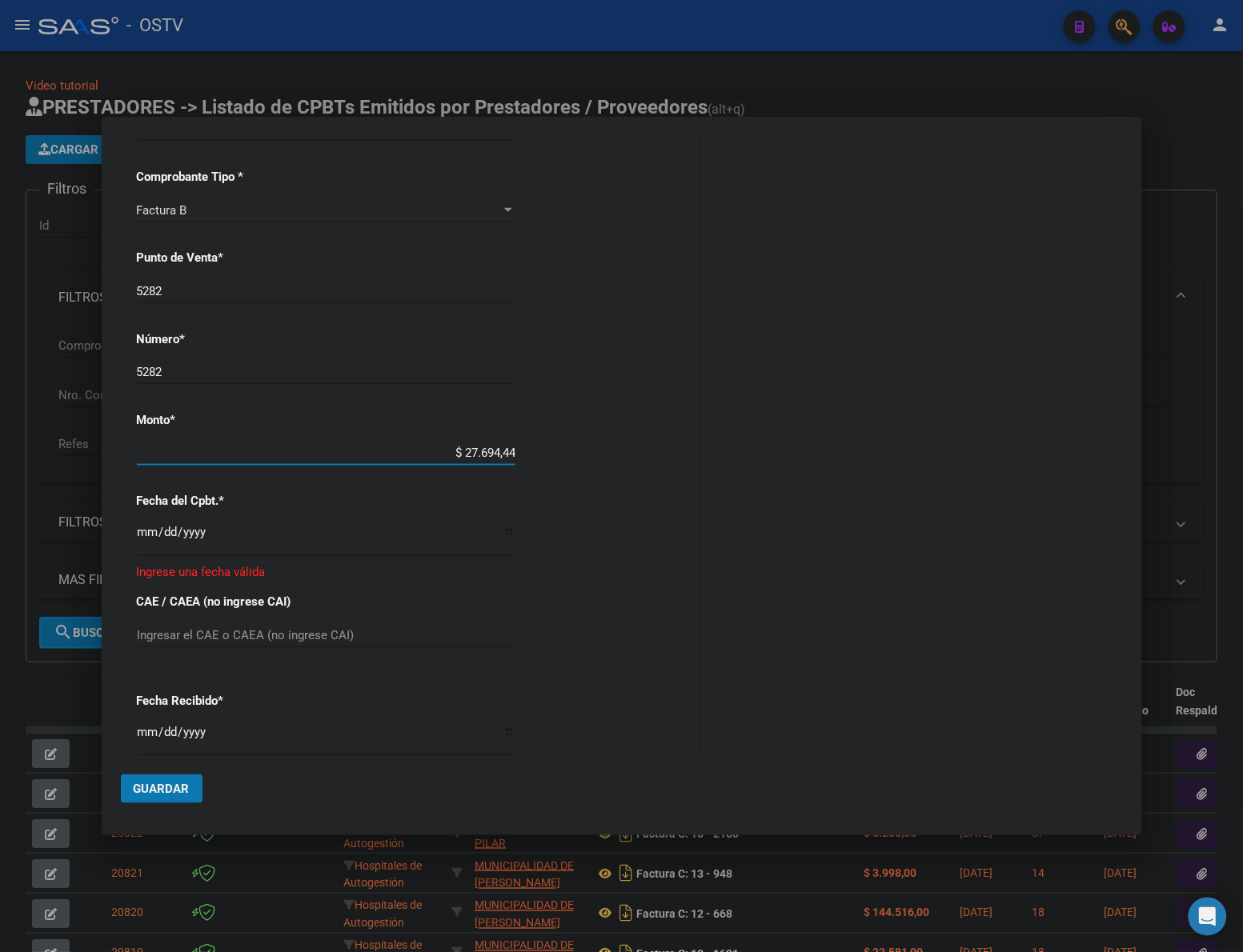
click at [618, 443] on div "CUIT * 30-54584075-4 Ingresar CUIT ANALISIS PRESTADOR CORPORACION MEDICA DE GRA…" at bounding box center [411, 441] width 573 height 1225
click at [230, 376] on input "5282" at bounding box center [326, 372] width 378 height 14
drag, startPoint x: 206, startPoint y: 371, endPoint x: 106, endPoint y: 378, distance: 100.2
click at [106, 378] on mat-dialog-content "COMPROBANTE VER COMPROBANTE DATOS DEL COMPROBANTE CUIT * 30-54584075-4 Ingresar…" at bounding box center [622, 446] width 1040 height 620
drag, startPoint x: 117, startPoint y: 282, endPoint x: 89, endPoint y: 291, distance: 29.4
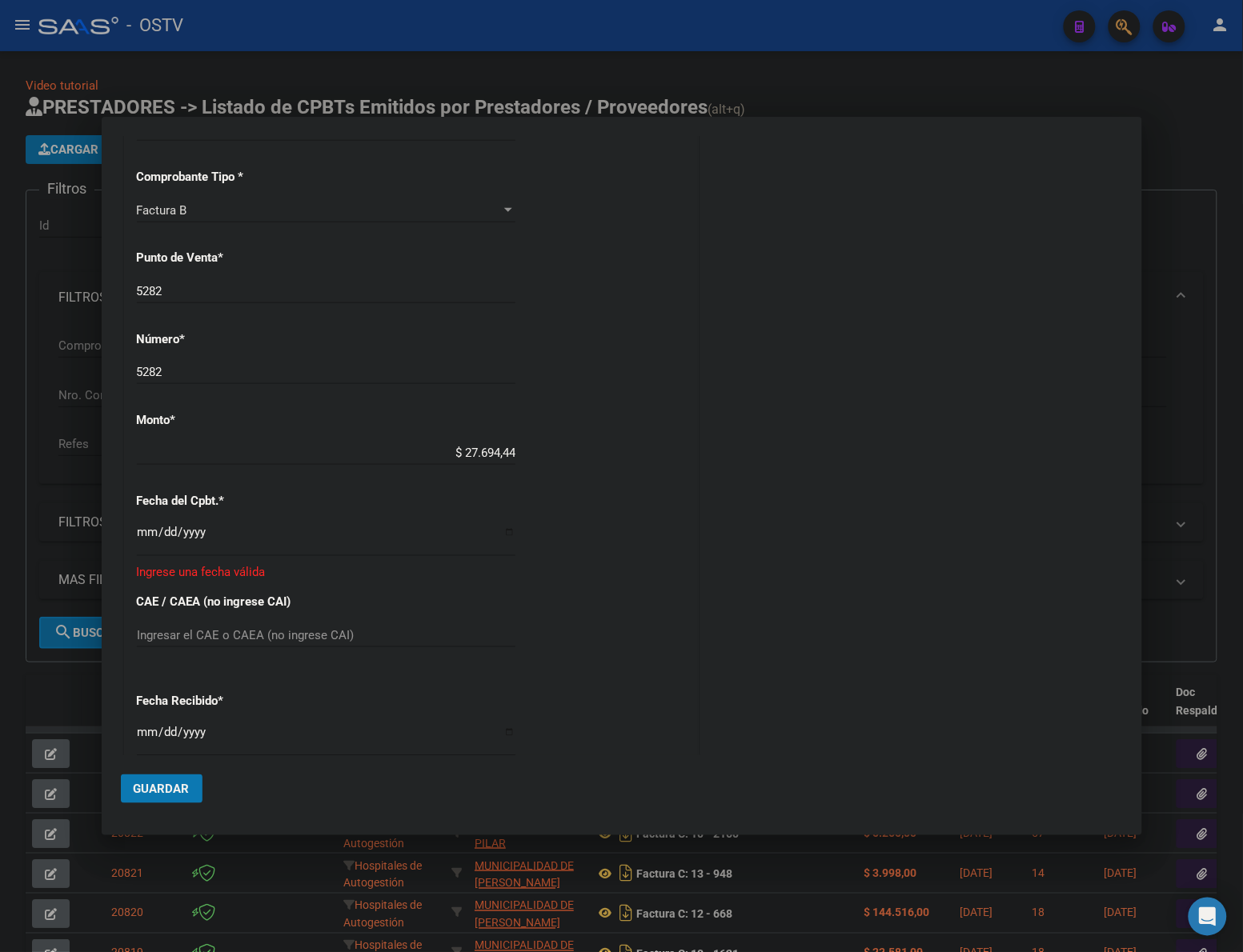
click at [89, 291] on div "COMPROBANTE VER COMPROBANTE DATOS DEL COMPROBANTE CUIT * 30-54584075-4 Ingresar…" at bounding box center [622, 476] width 1243 height 952
drag, startPoint x: 177, startPoint y: 294, endPoint x: 200, endPoint y: 288, distance: 23.8
click at [179, 293] on input "5282" at bounding box center [326, 291] width 378 height 14
drag, startPoint x: 181, startPoint y: 288, endPoint x: 72, endPoint y: 288, distance: 109.0
click at [72, 288] on div "COMPROBANTE VER COMPROBANTE DATOS DEL COMPROBANTE CUIT * 30-54584075-4 Ingresar…" at bounding box center [622, 476] width 1243 height 952
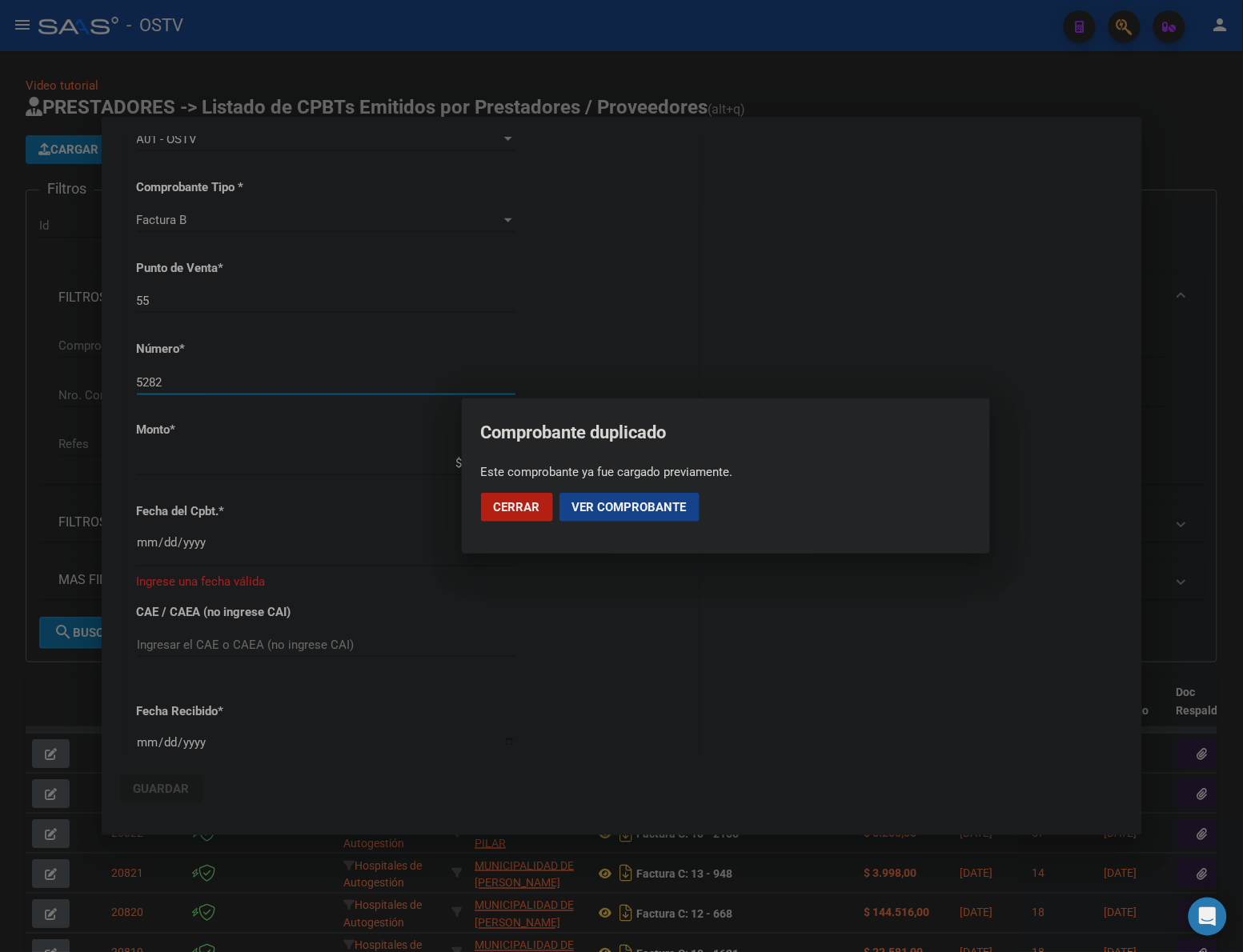
scroll to position [458, 0]
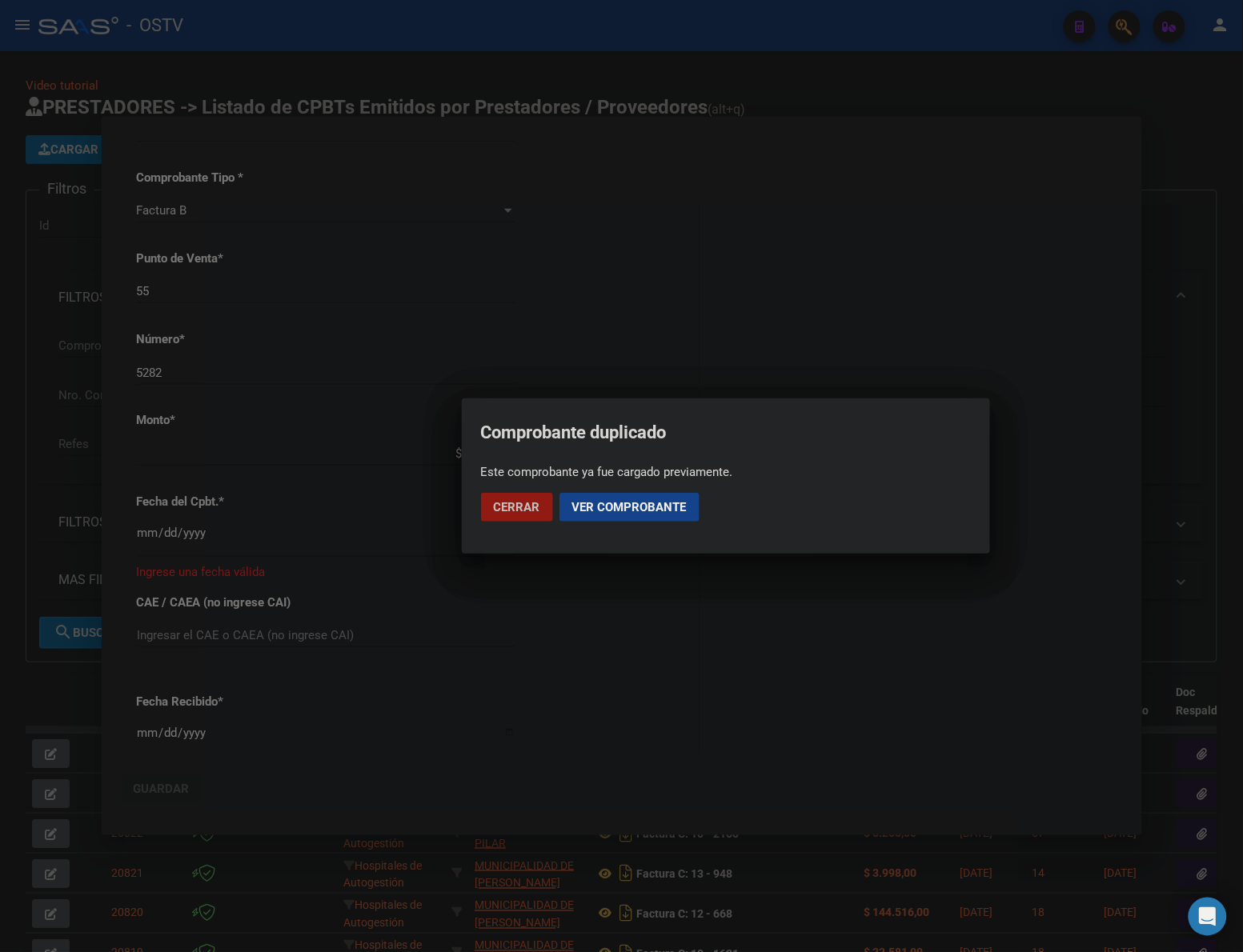
click at [490, 502] on button "Cerrar" at bounding box center [517, 507] width 72 height 28
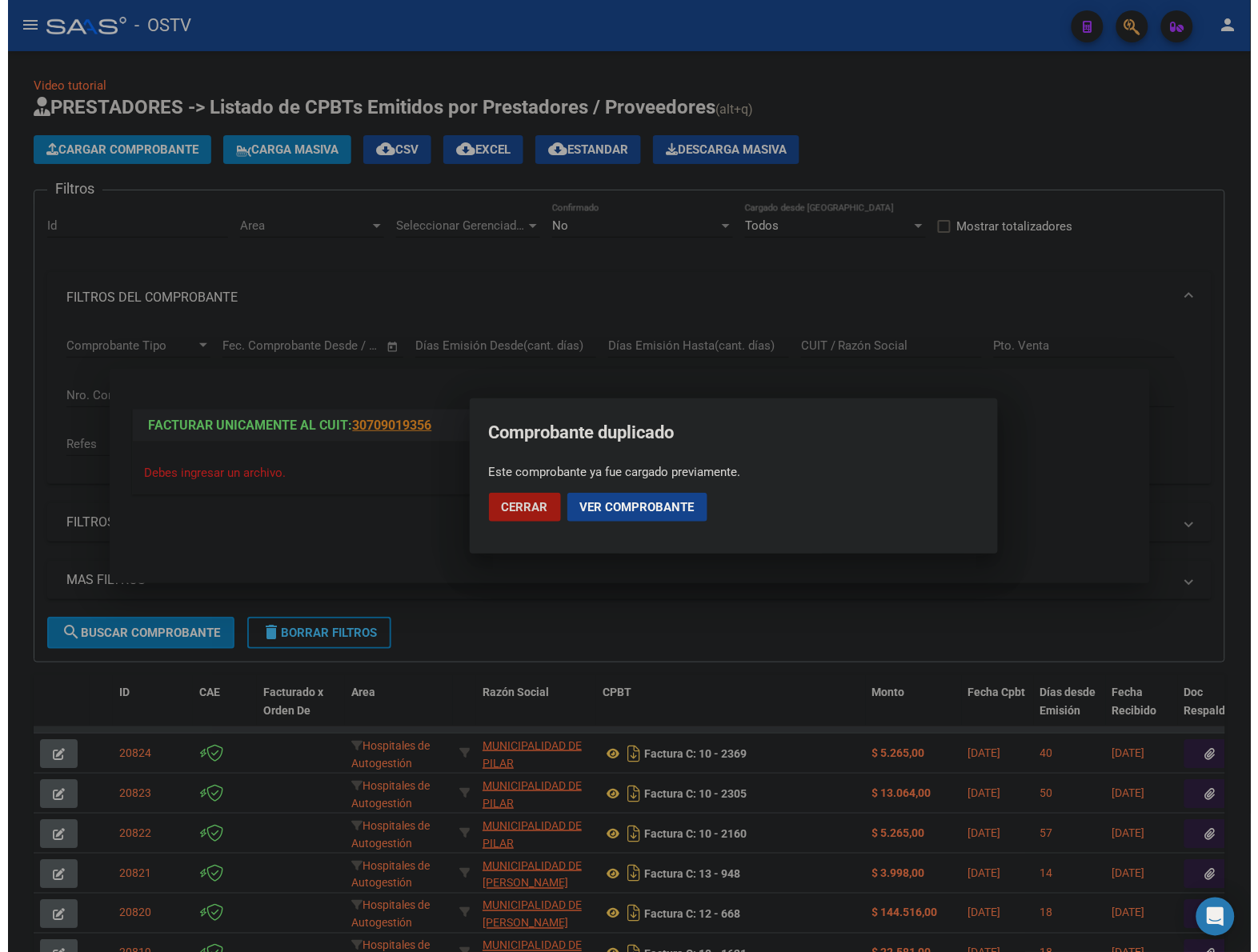
scroll to position [0, 0]
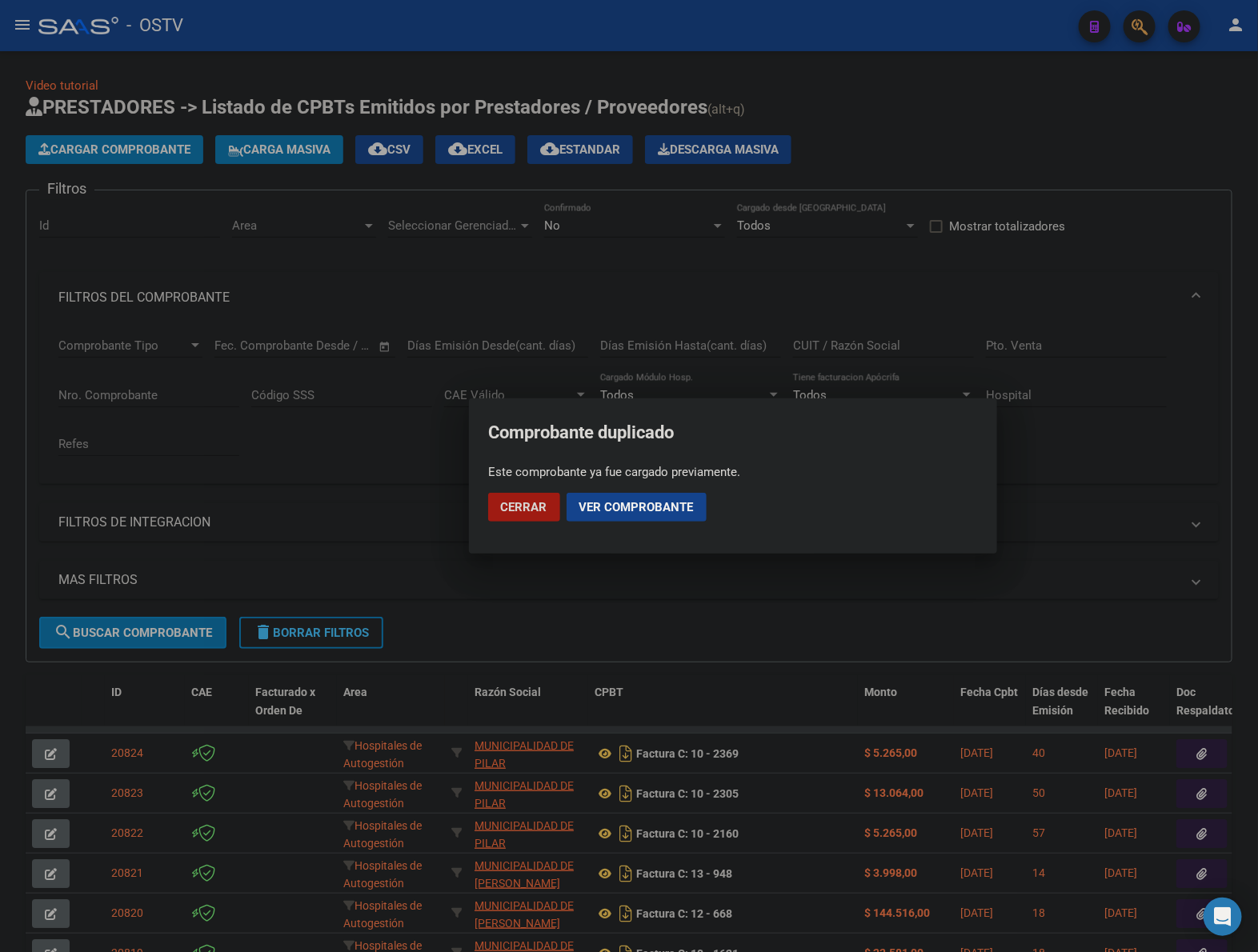
click at [514, 506] on span "Cerrar" at bounding box center [525, 507] width 47 height 14
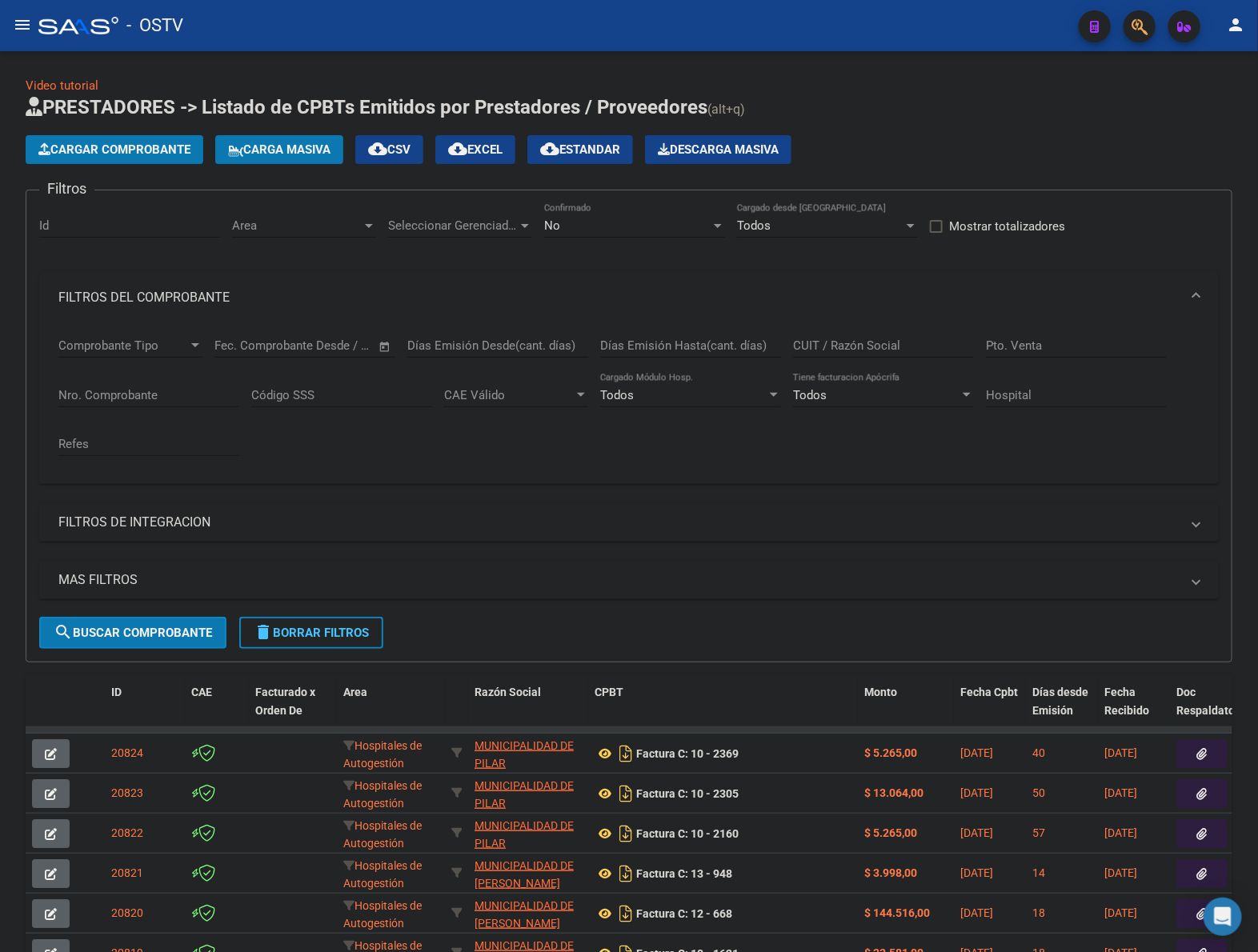
click at [677, 209] on div "No Confirmado" at bounding box center [634, 220] width 181 height 34
click at [626, 154] on span "Todos" at bounding box center [634, 152] width 181 height 36
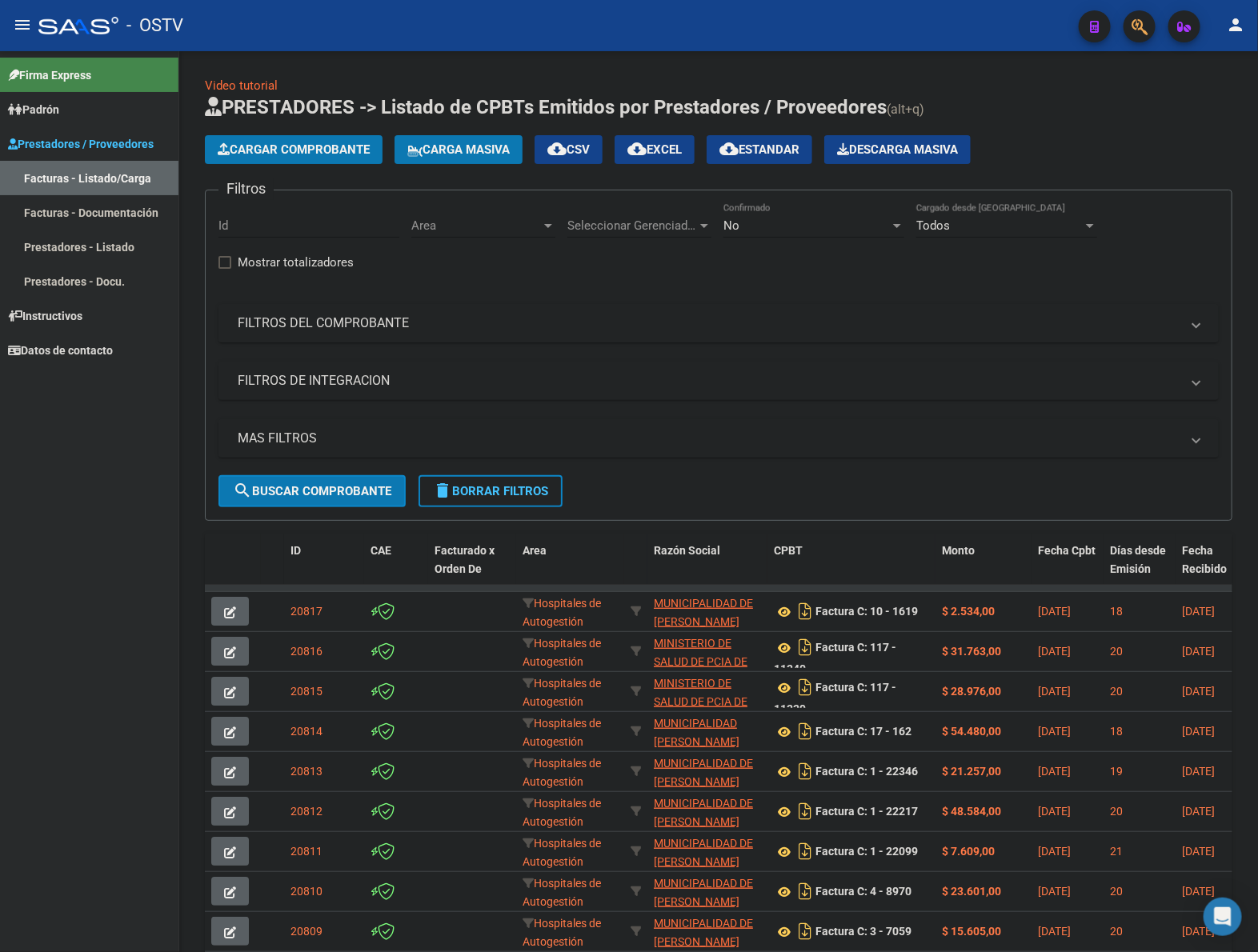
click at [25, 24] on mat-icon "menu" at bounding box center [22, 24] width 19 height 19
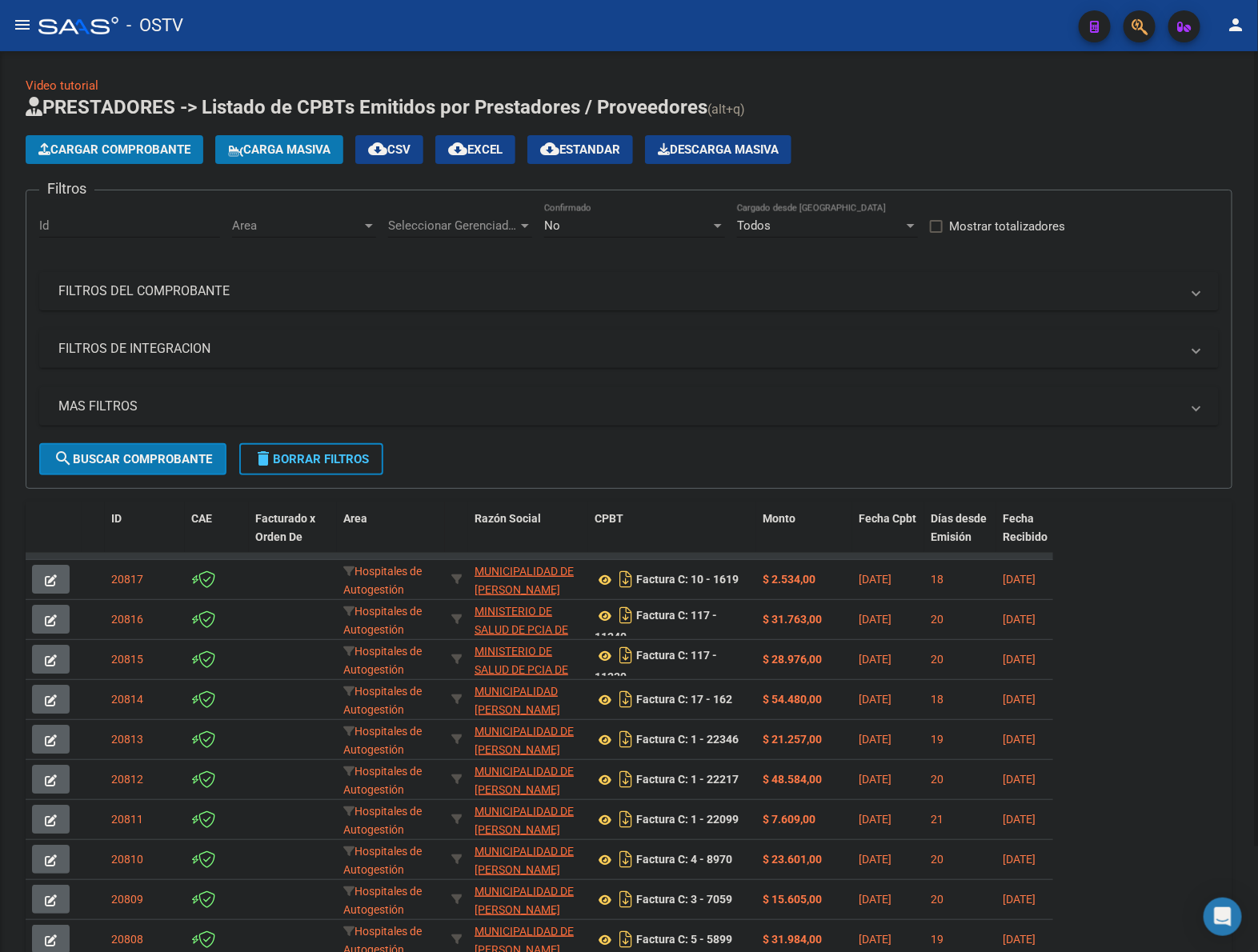
click at [942, 94] on h1 "PRESTADORES -> Listado de CPBTs Emitidos por Prestadores / Proveedores (alt+q)" at bounding box center [629, 109] width 1207 height 28
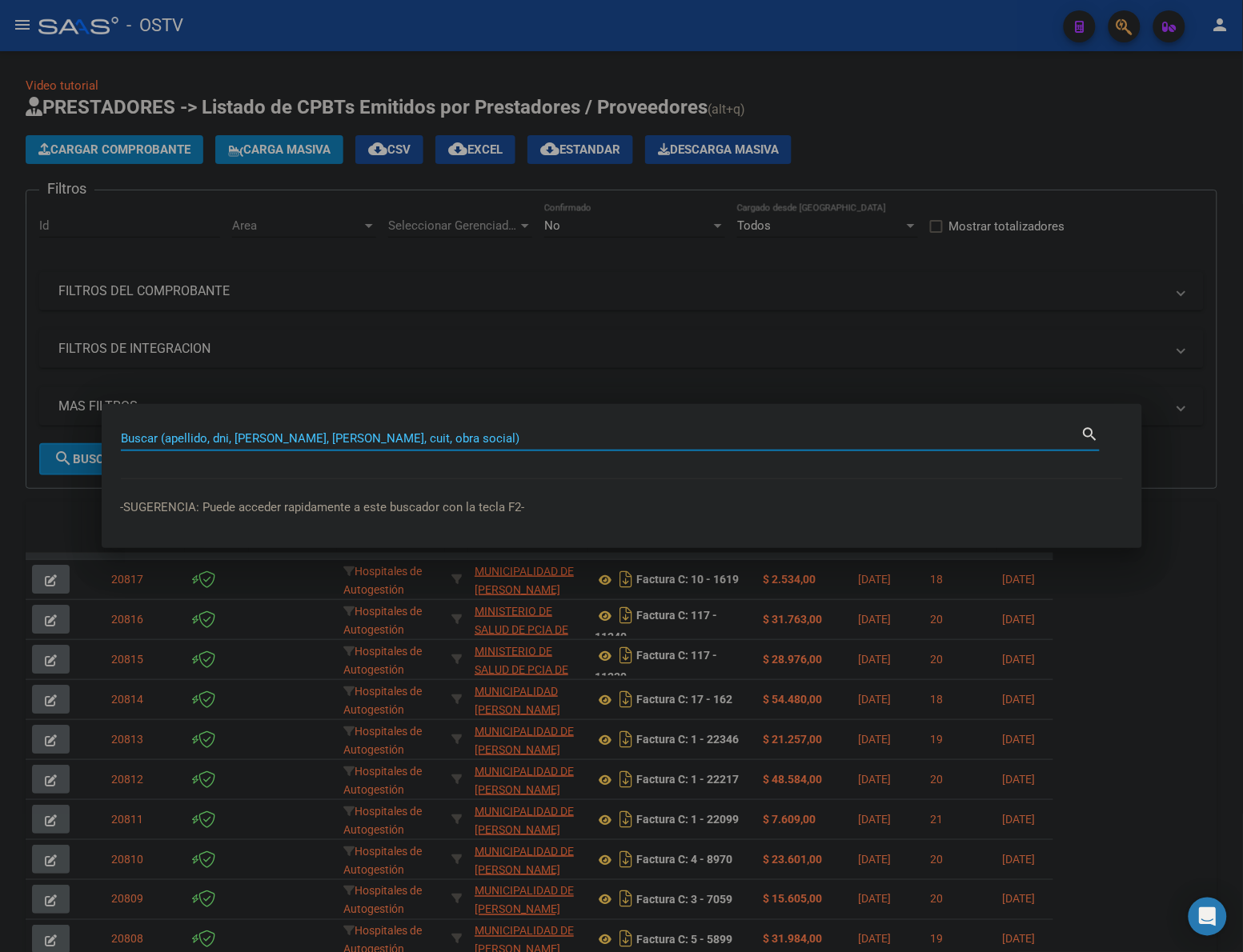
click at [461, 433] on input "Buscar (apellido, dni, [PERSON_NAME], [PERSON_NAME], cuit, obra social)" at bounding box center [601, 438] width 961 height 14
type input "4547623"
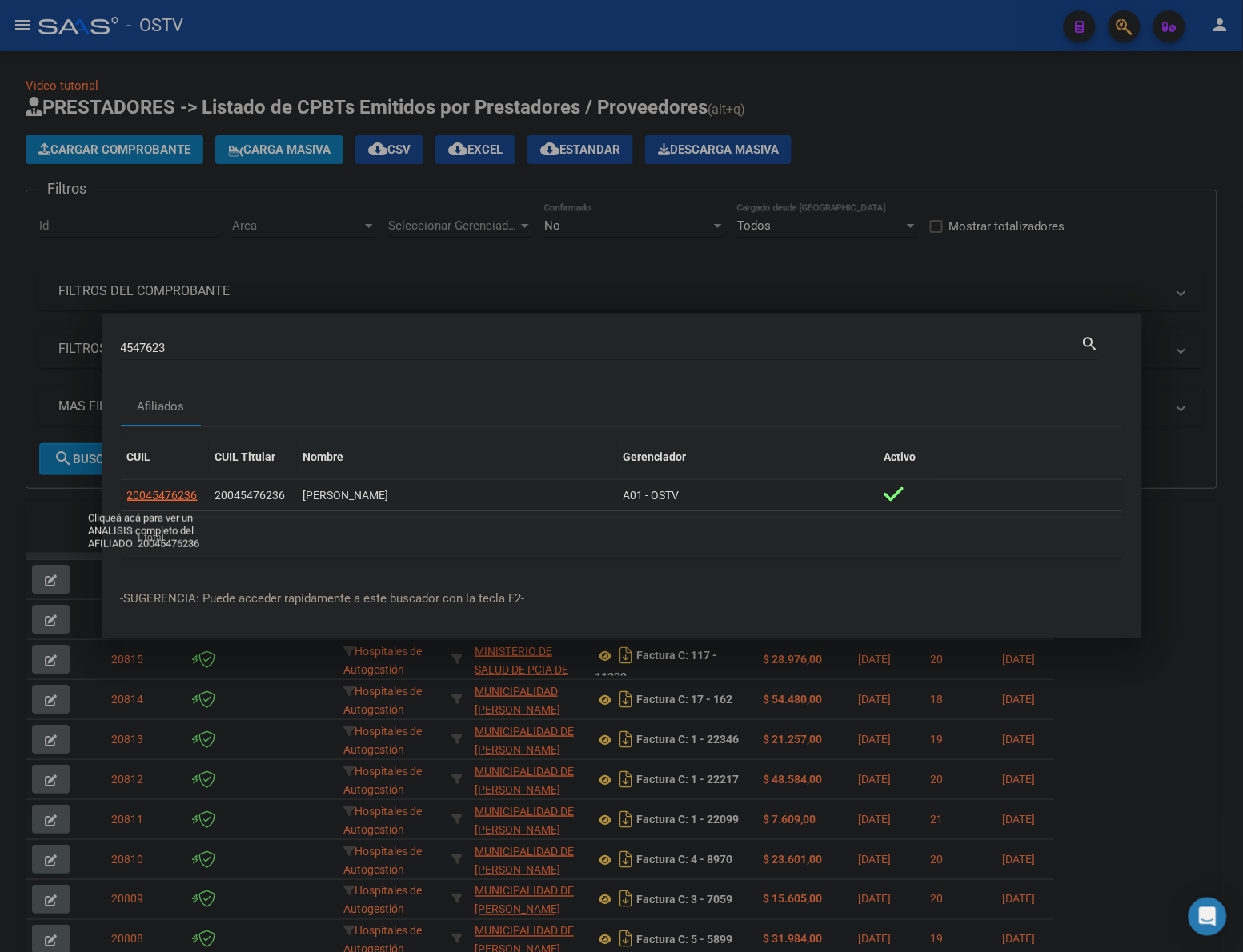
click at [184, 502] on span "20045476236" at bounding box center [162, 494] width 70 height 13
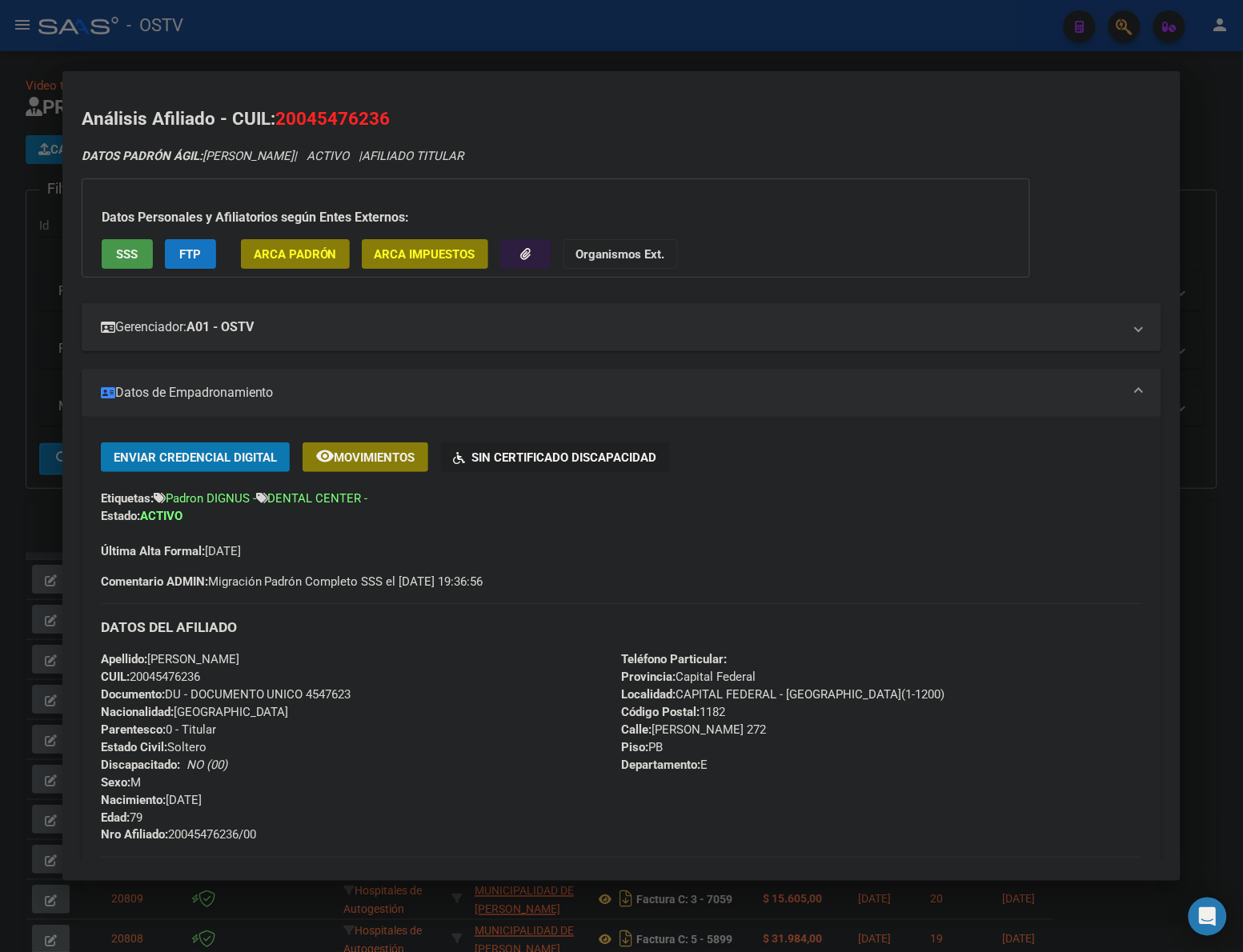
click at [325, 692] on span "Documento: DU - DOCUMENTO UNICO 4547623" at bounding box center [226, 694] width 251 height 14
copy span "4547623"
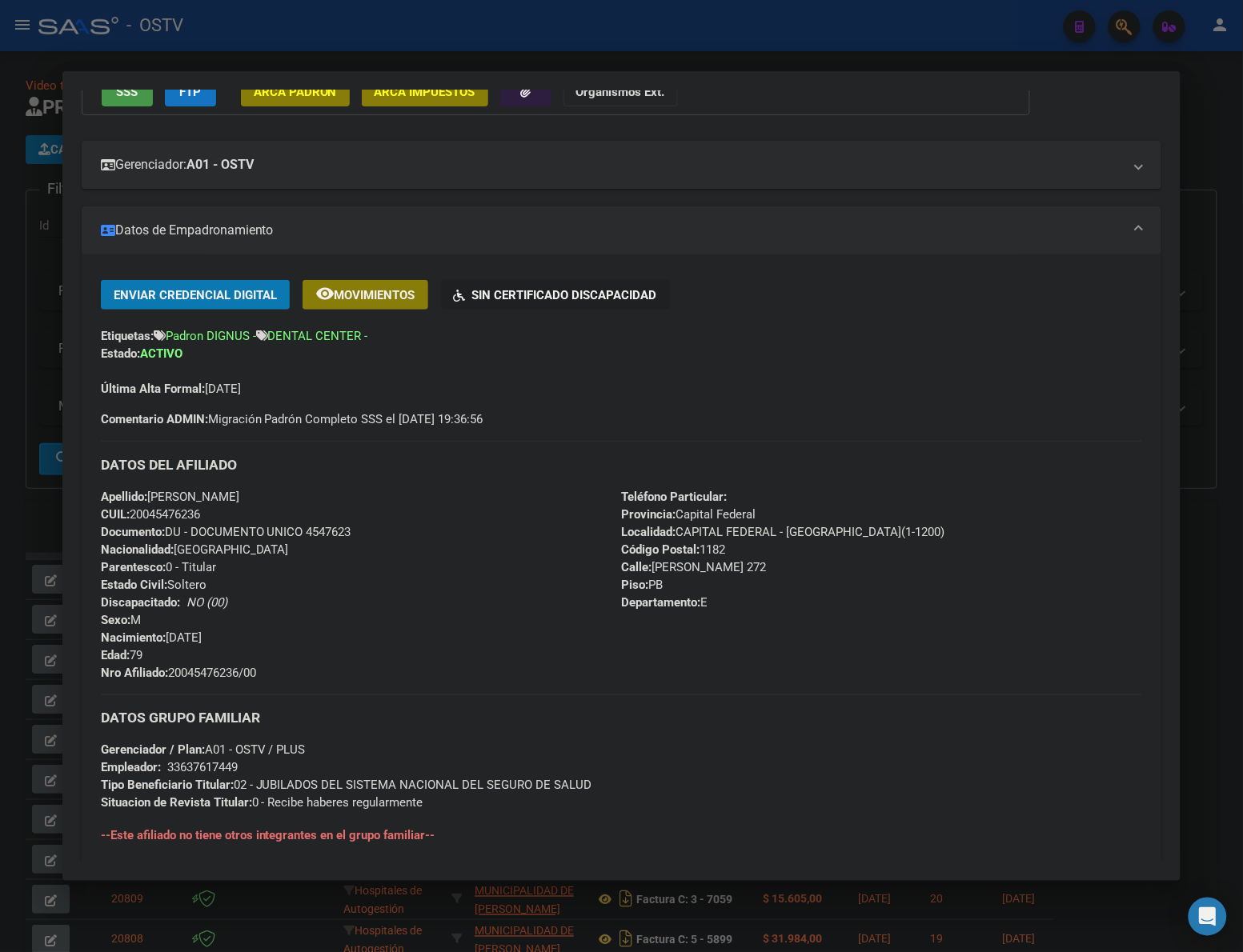
scroll to position [200, 0]
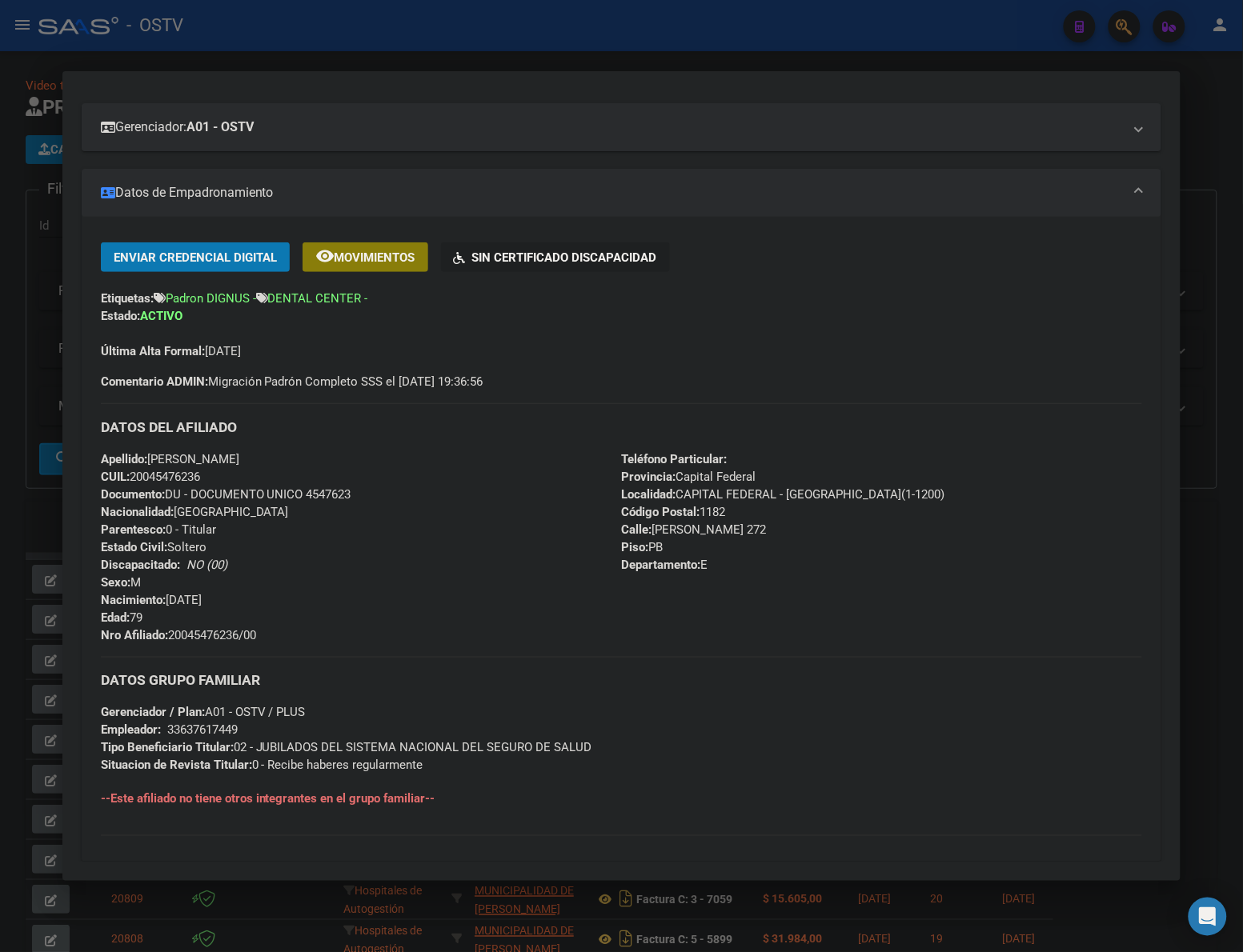
click at [201, 636] on span "Nro Afiliado: 20045476236/00" at bounding box center [179, 635] width 155 height 14
copy span "20045476236"
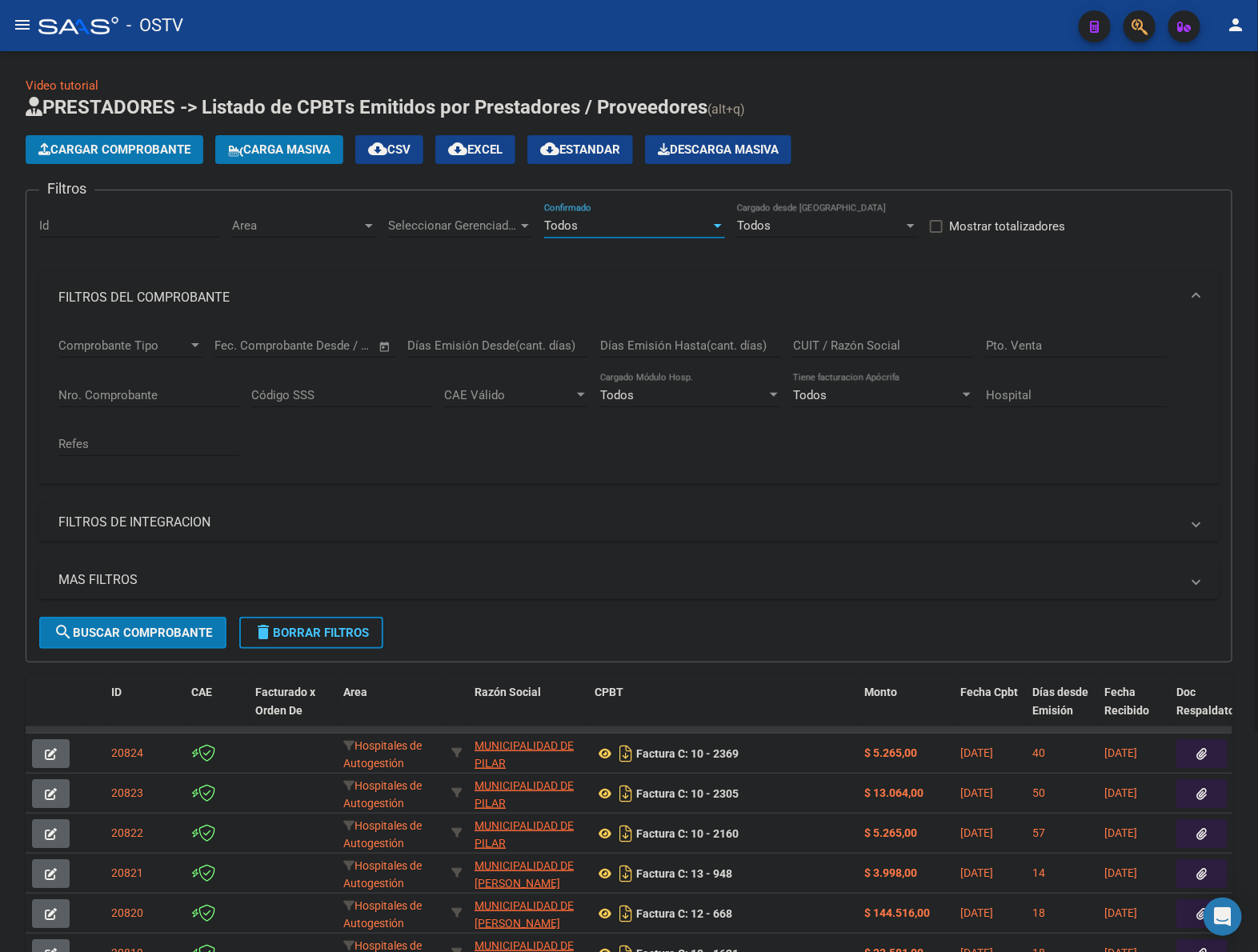
click at [181, 390] on input "Nro. Comprobante" at bounding box center [149, 395] width 181 height 14
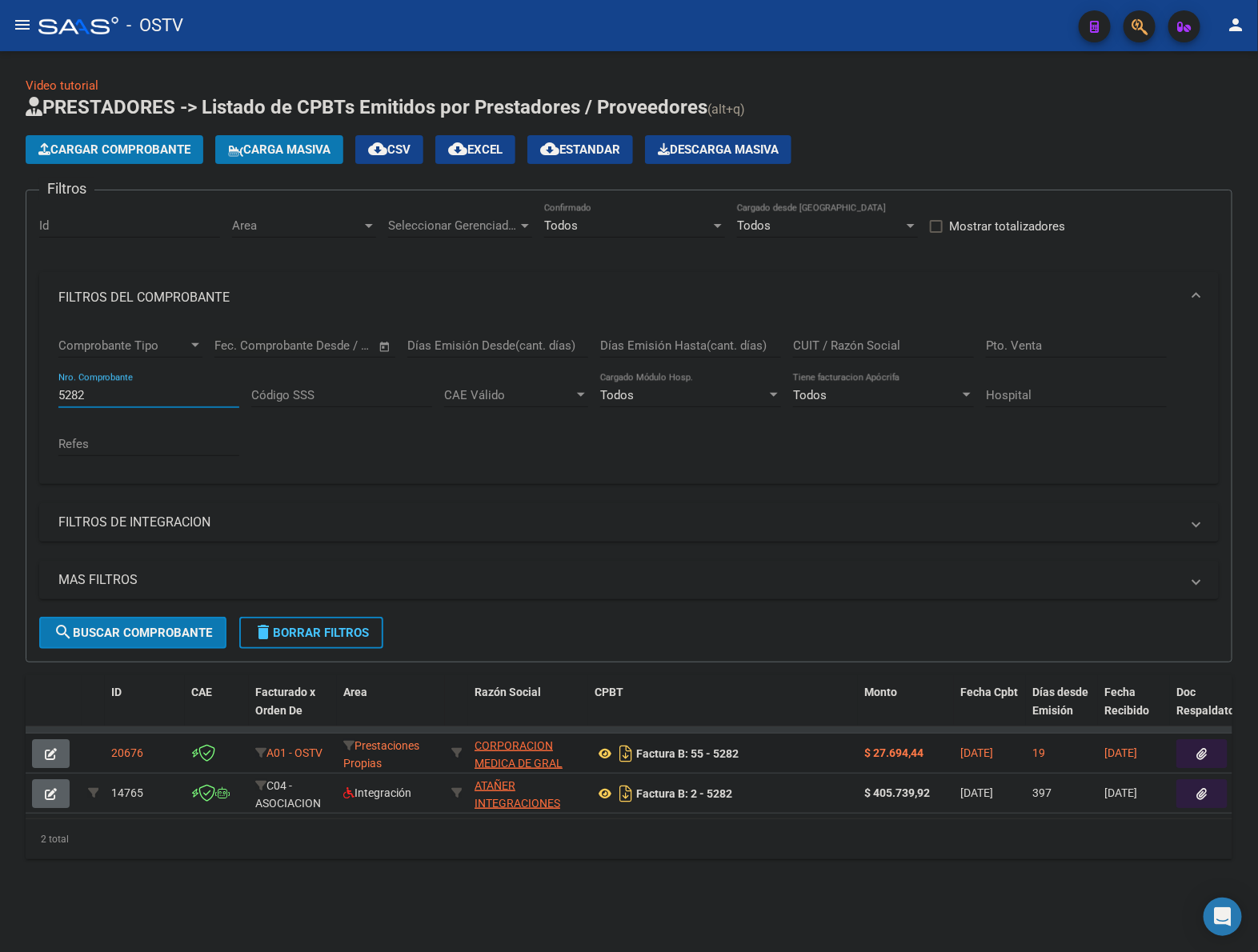
type input "5282"
click at [1177, 746] on button "button" at bounding box center [1201, 753] width 51 height 28
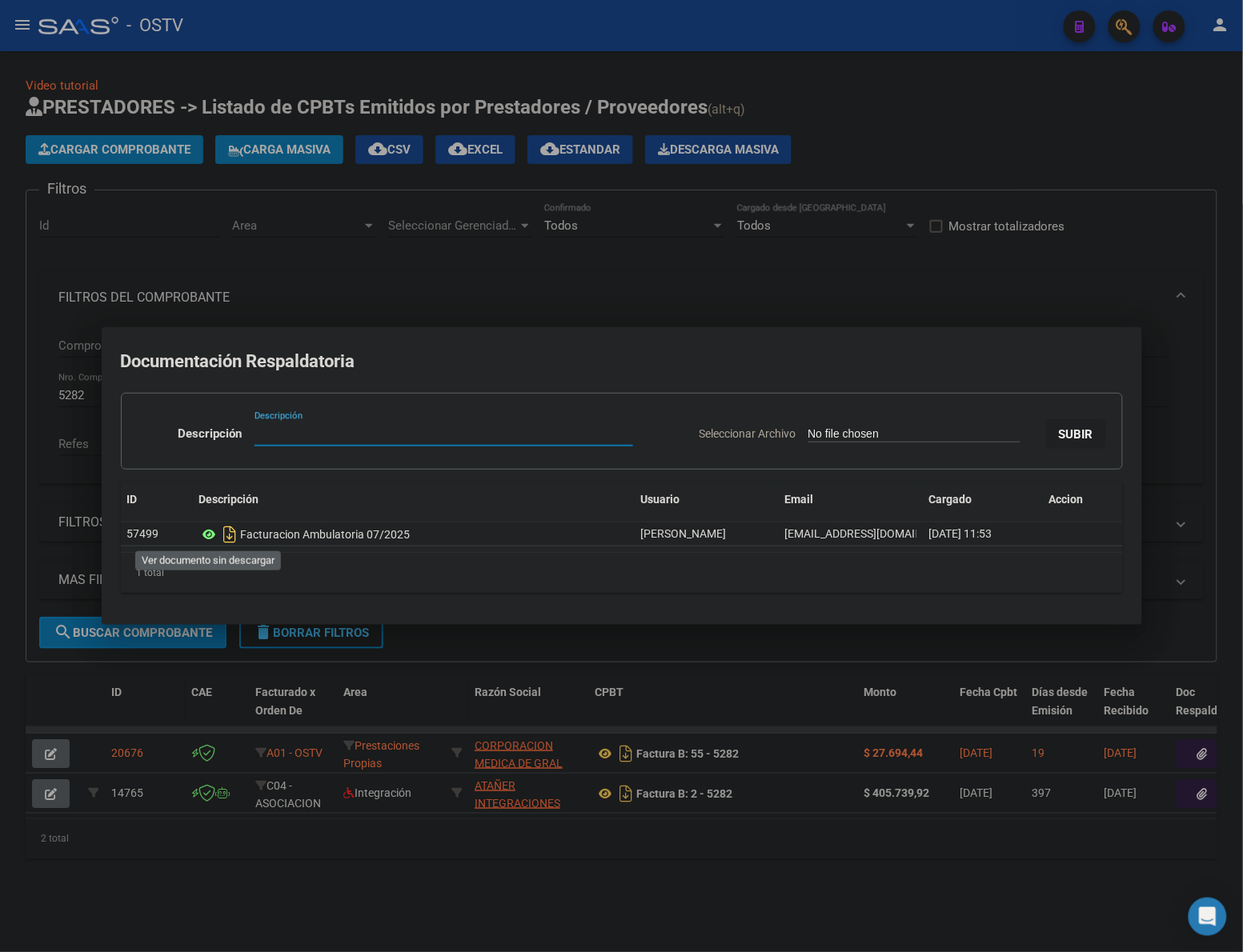
click at [216, 530] on icon at bounding box center [210, 534] width 21 height 19
click at [902, 162] on div at bounding box center [622, 476] width 1243 height 952
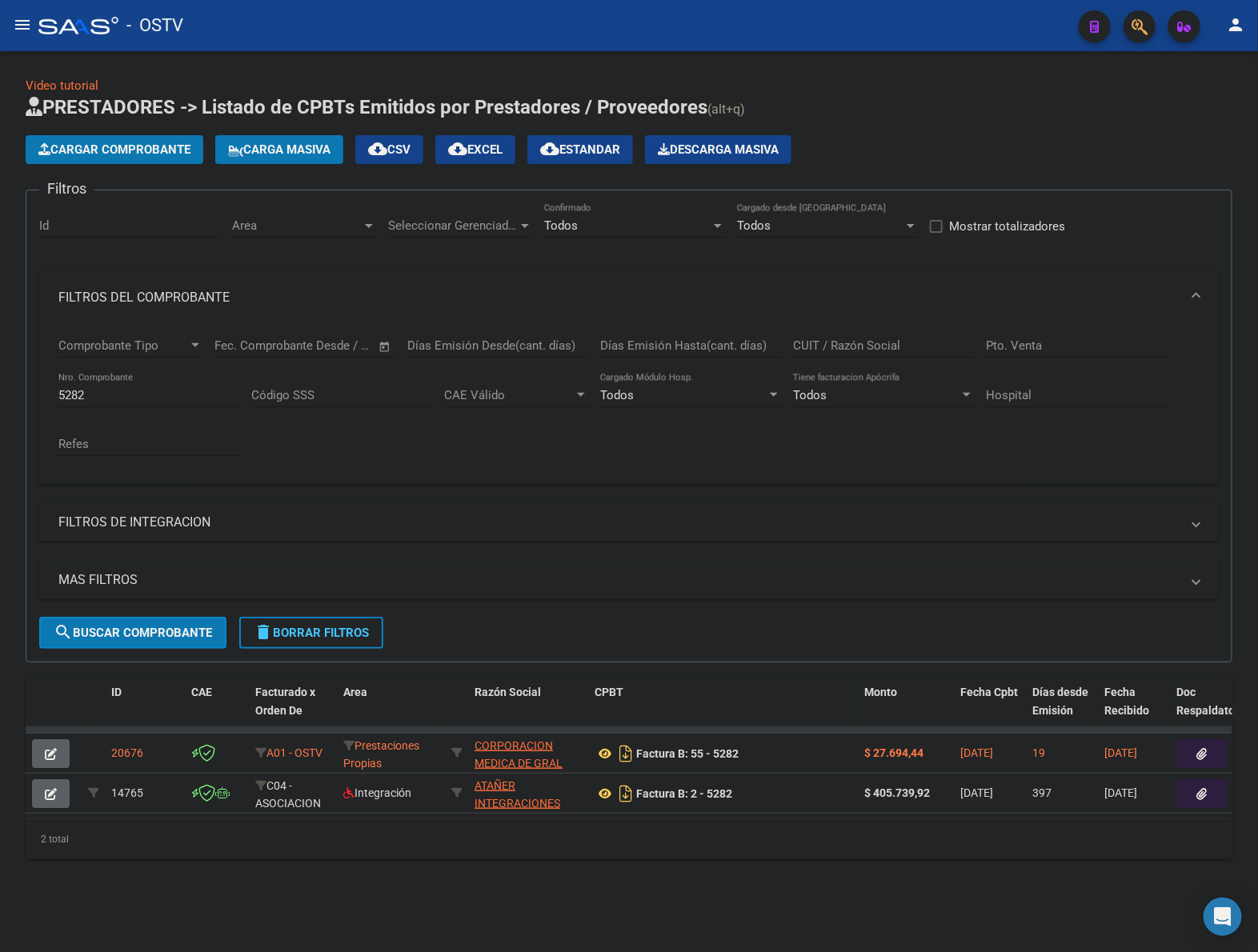
click at [353, 633] on span "delete Borrar Filtros" at bounding box center [312, 632] width 115 height 14
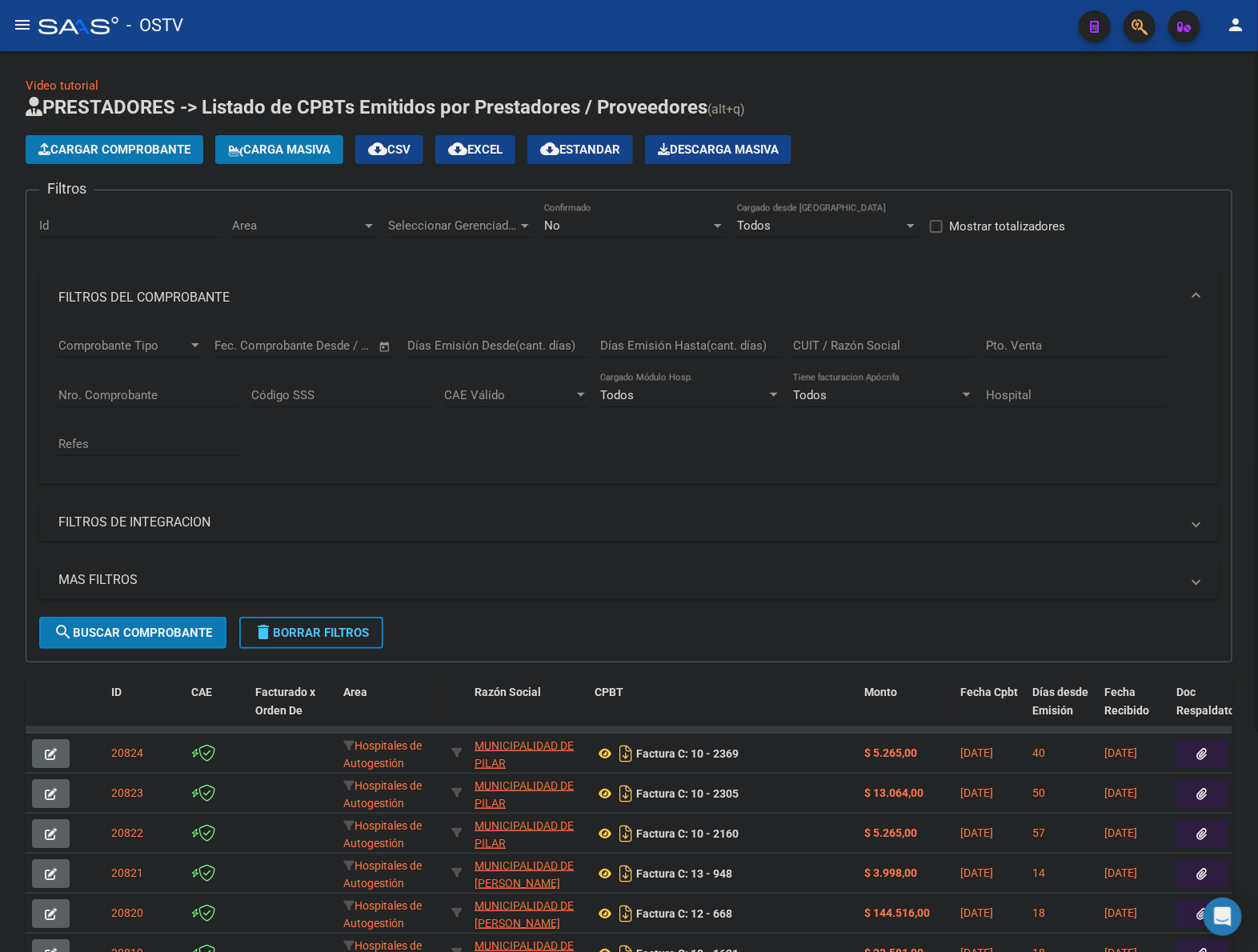
click at [179, 388] on input "Nro. Comprobante" at bounding box center [149, 395] width 181 height 14
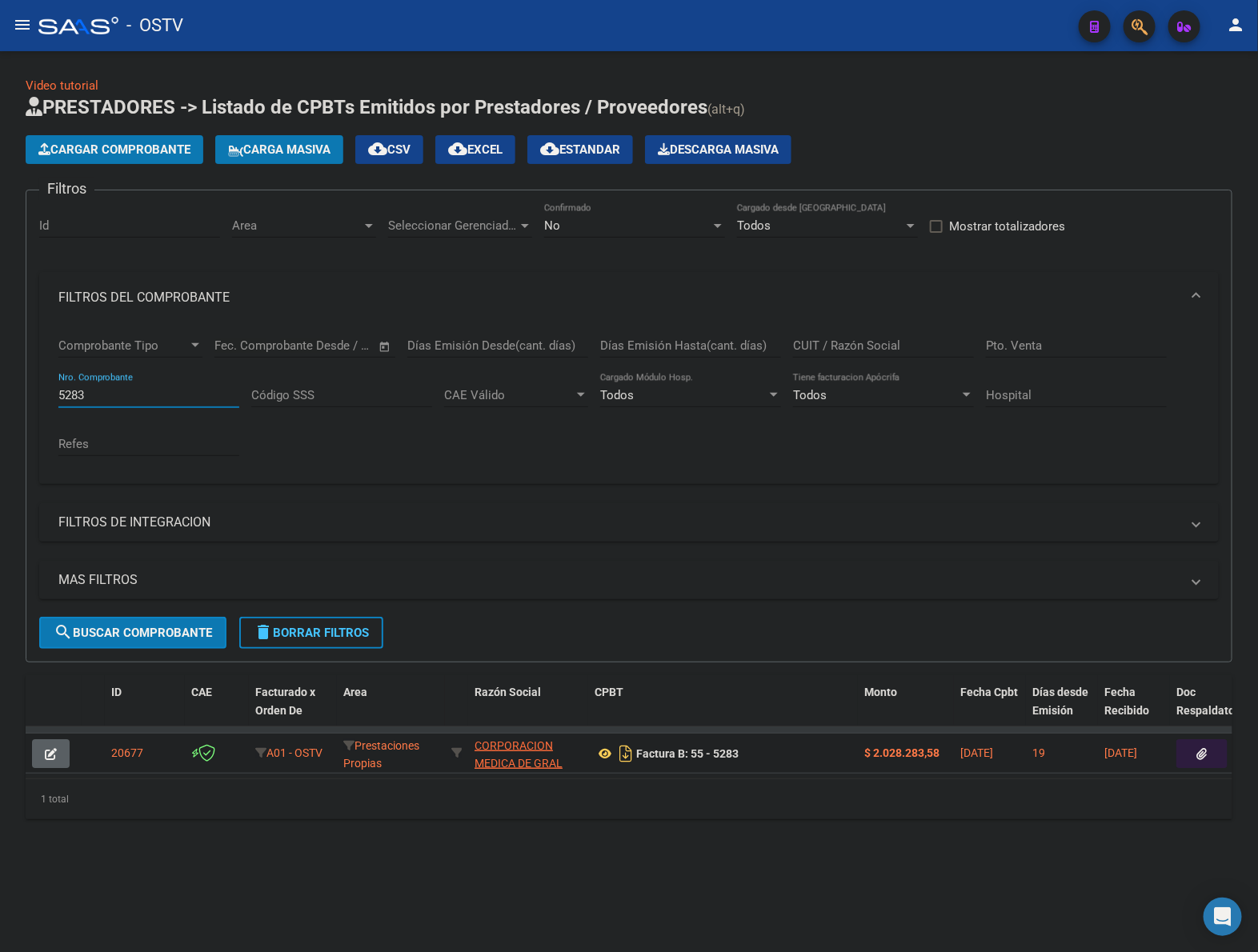
type input "5283"
click at [1197, 756] on icon "button" at bounding box center [1202, 754] width 10 height 12
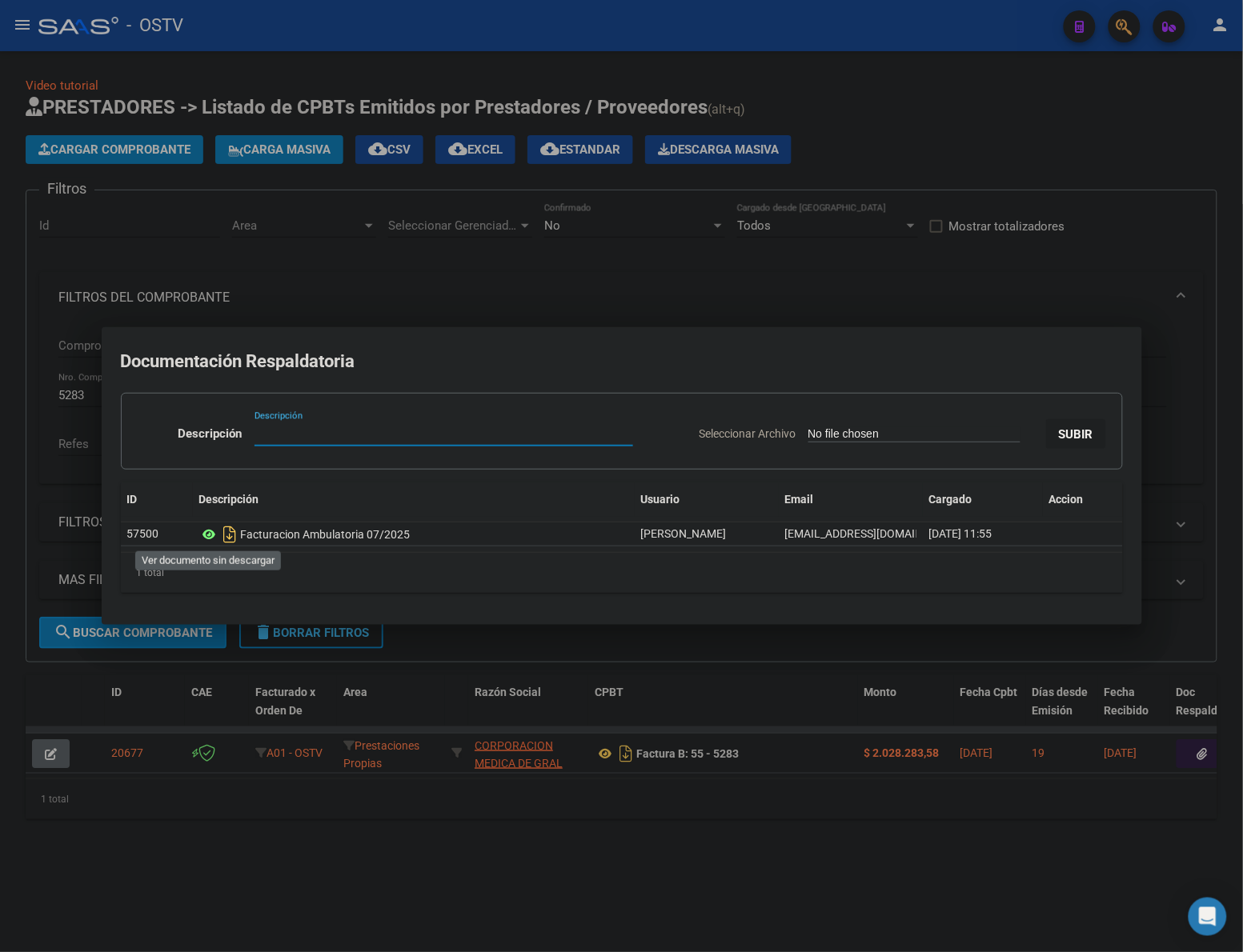
click at [205, 534] on icon at bounding box center [210, 534] width 21 height 19
drag, startPoint x: 999, startPoint y: 124, endPoint x: 1241, endPoint y: 121, distance: 242.0
click at [1002, 124] on div at bounding box center [622, 476] width 1243 height 952
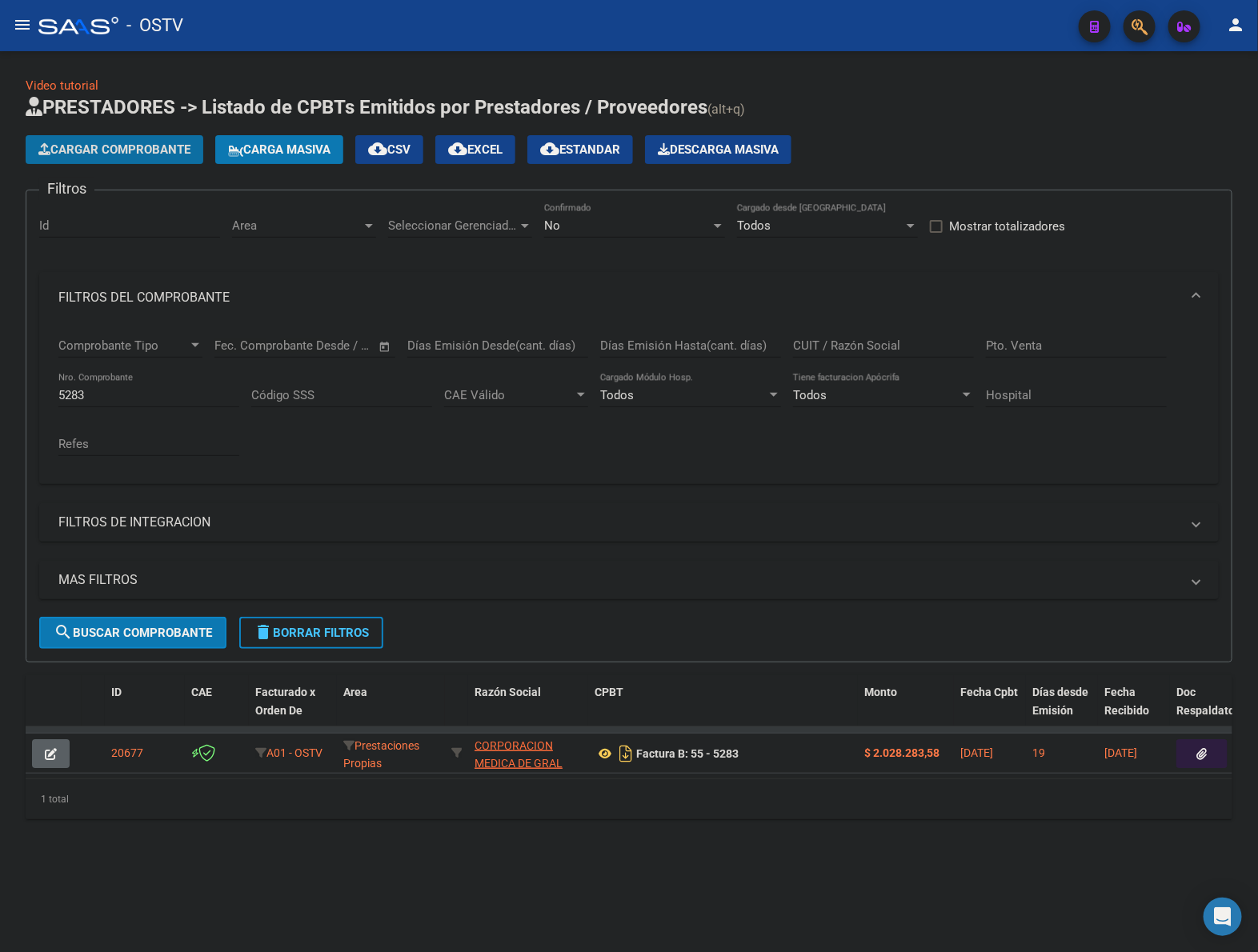
click at [152, 150] on span "Cargar Comprobante" at bounding box center [114, 149] width 152 height 14
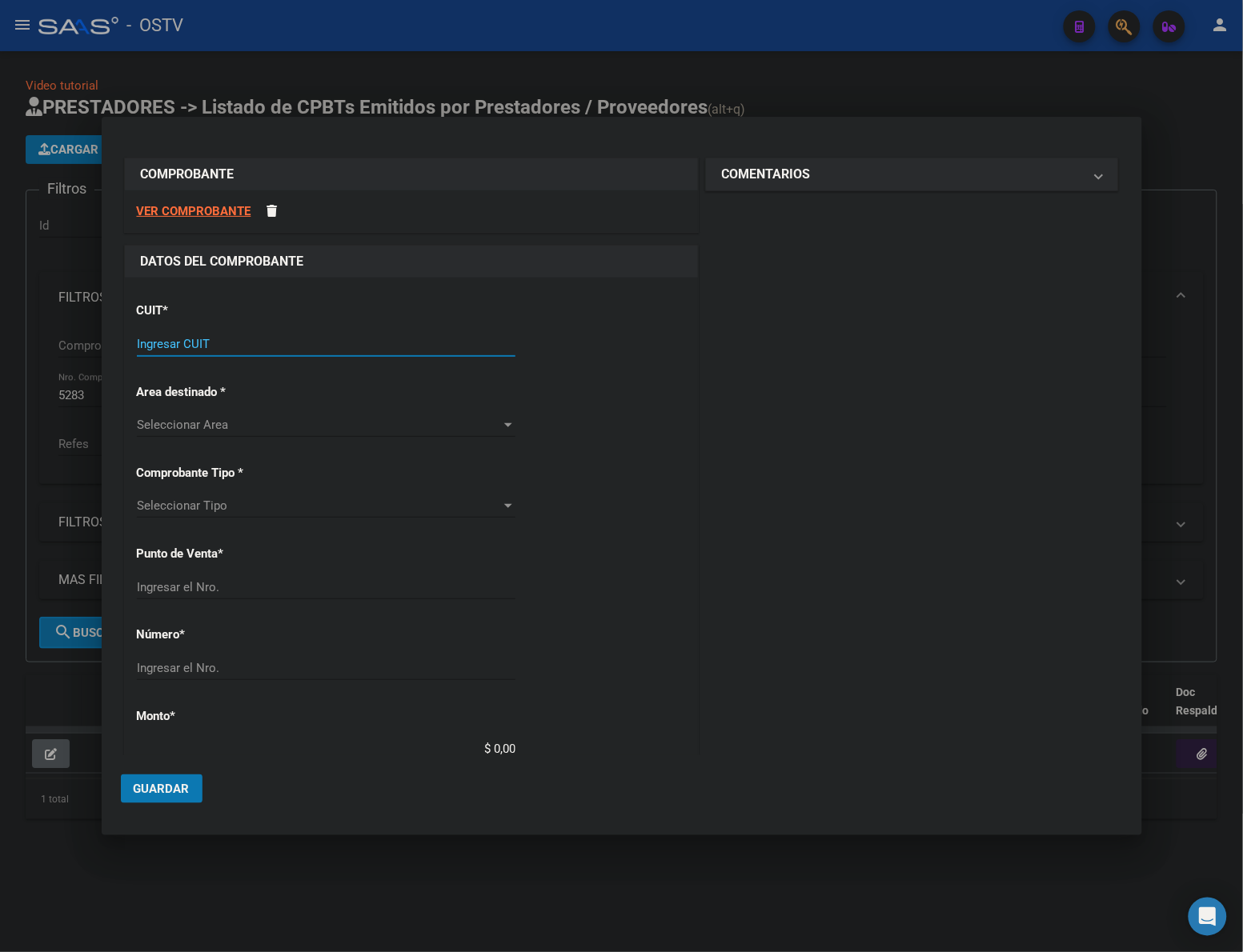
click at [238, 344] on input "Ingresar CUIT" at bounding box center [326, 343] width 378 height 14
click at [297, 349] on div "Ingresar CUIT" at bounding box center [326, 344] width 378 height 24
click at [297, 344] on input "Ingresar CUIT" at bounding box center [326, 343] width 378 height 14
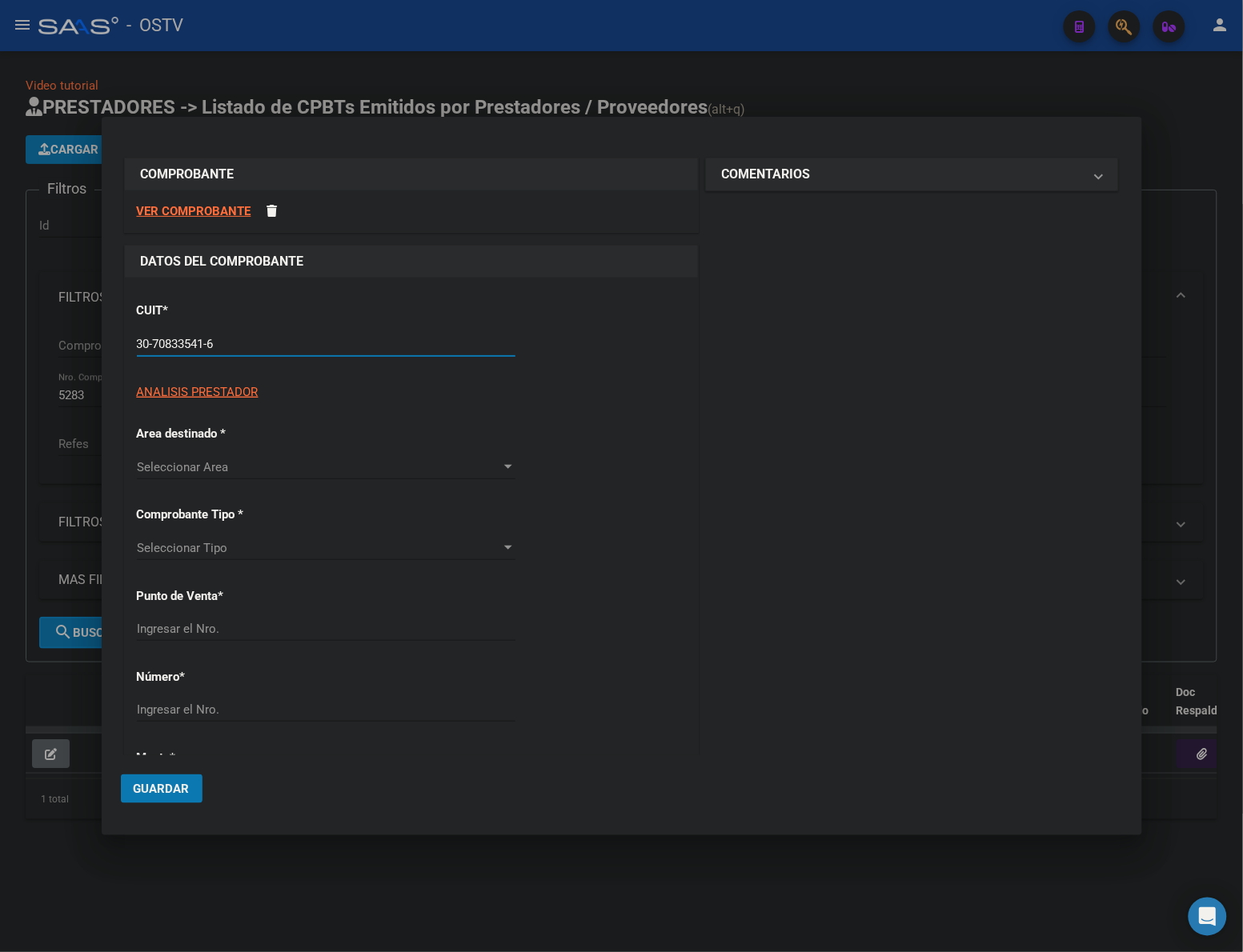
type input "30-70833541-6"
type input "8"
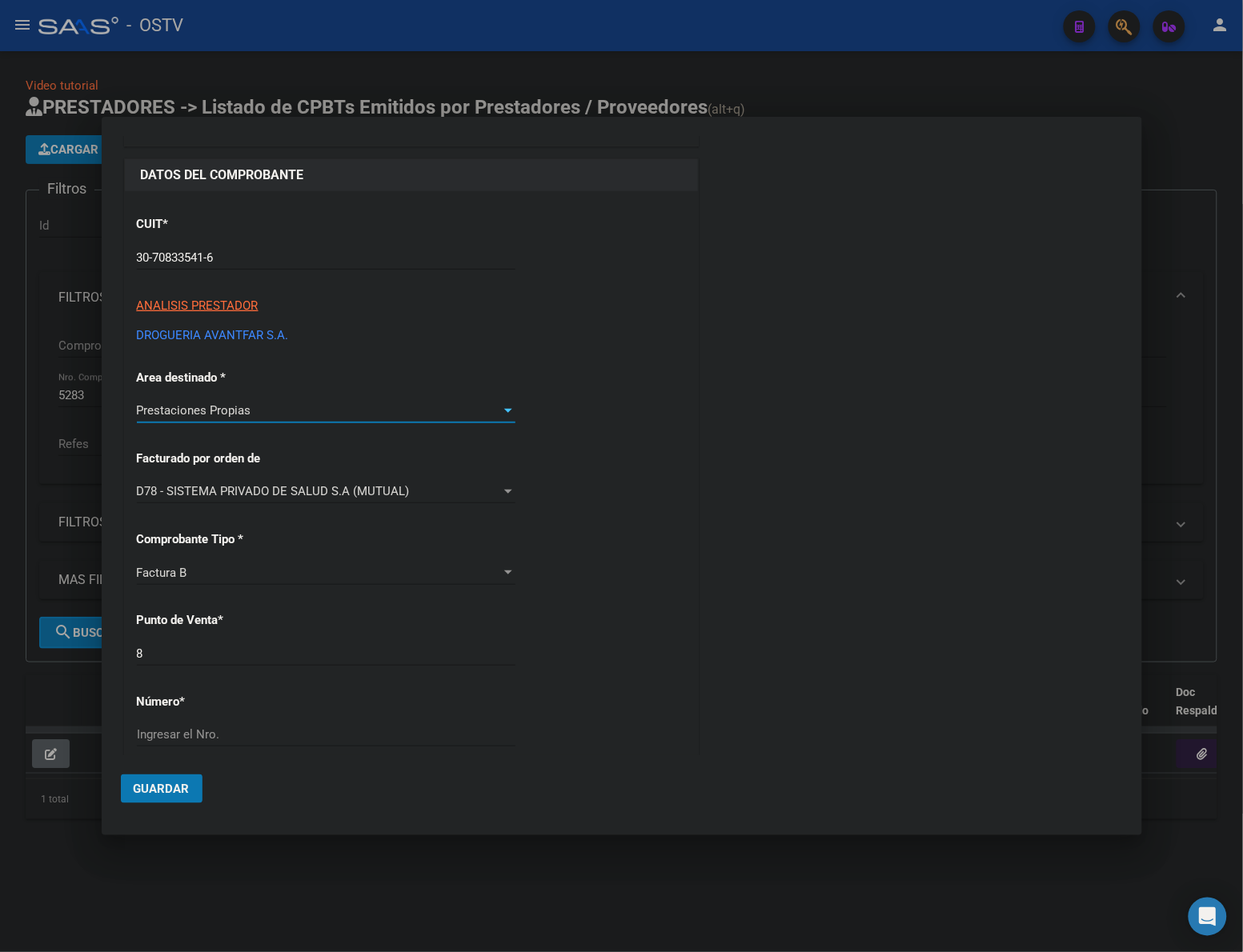
scroll to position [133, 0]
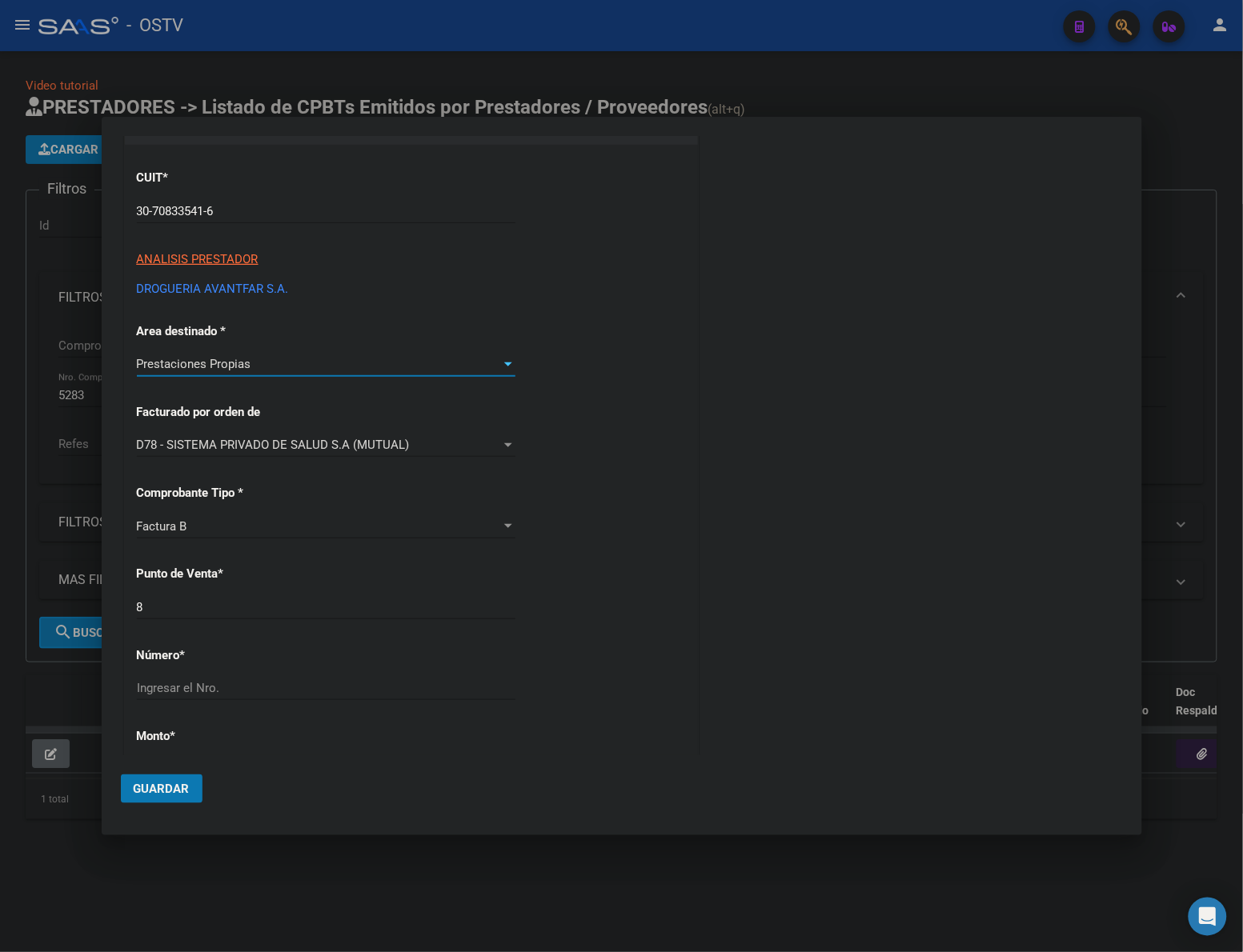
click at [718, 504] on div "COMENTARIOS Comentarios De la Obra Social: Comentarios de la Obra Social (no vi…" at bounding box center [912, 693] width 421 height 1343
click at [201, 610] on input "8" at bounding box center [326, 607] width 378 height 14
click at [804, 514] on div "COMENTARIOS Comentarios De la Obra Social: Comentarios de la Obra Social (no vi…" at bounding box center [912, 693] width 421 height 1343
click at [630, 381] on div "CUIT * 30-70833541-6 Ingresar CUIT ANALISIS PRESTADOR DROGUERIA AVANTFAR S.A. A…" at bounding box center [411, 752] width 573 height 1215
click at [294, 438] on span "D78 - SISTEMA PRIVADO DE SALUD S.A (MUTUAL)" at bounding box center [273, 444] width 273 height 14
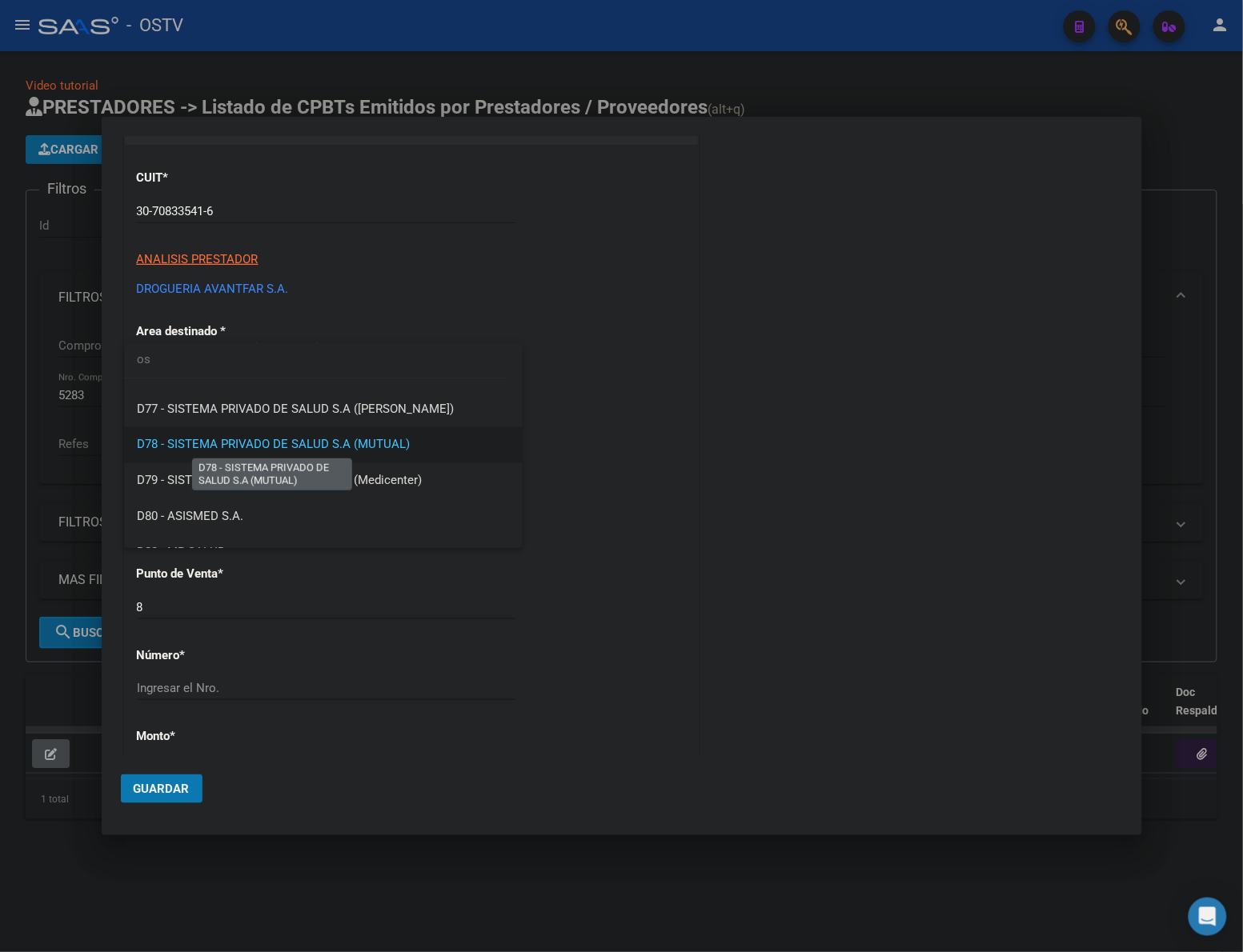
scroll to position [0, 0]
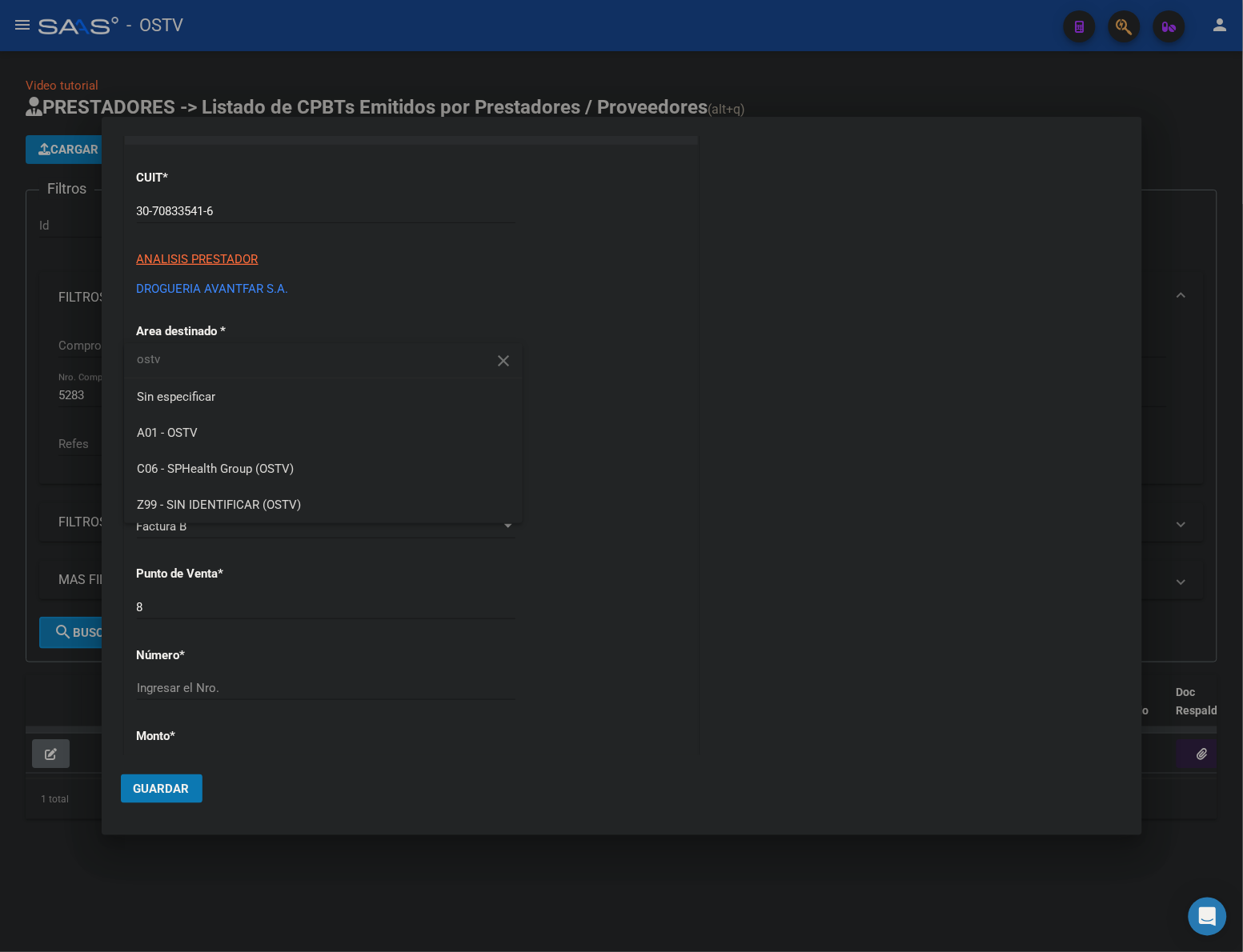
type input "ostv"
click at [300, 443] on span "A01 - OSTV" at bounding box center [323, 433] width 373 height 36
click at [619, 449] on div "CUIT * 30-70833541-6 Ingresar CUIT ANALISIS PRESTADOR DROGUERIA AVANTFAR S.A. A…" at bounding box center [411, 752] width 573 height 1215
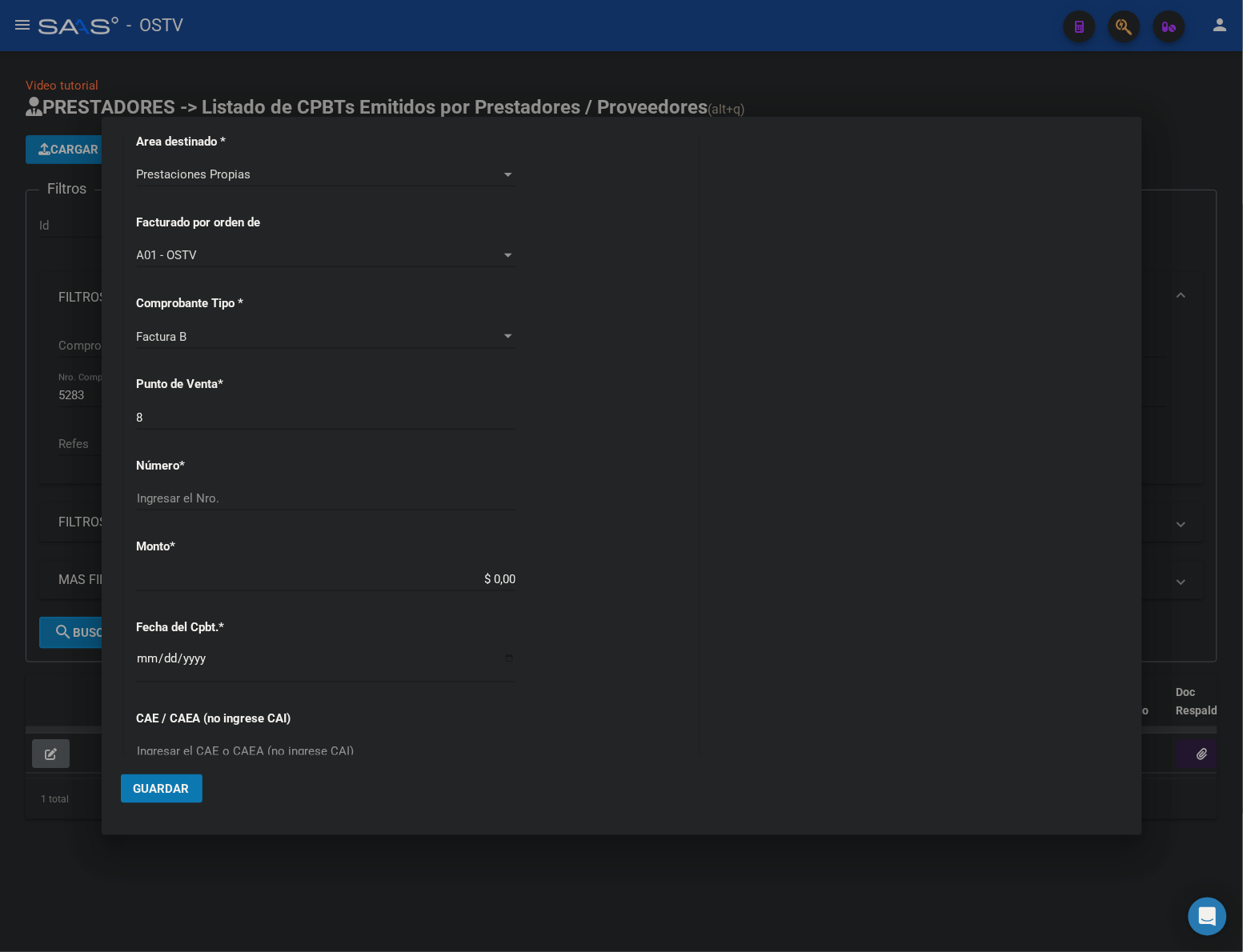
scroll to position [333, 0]
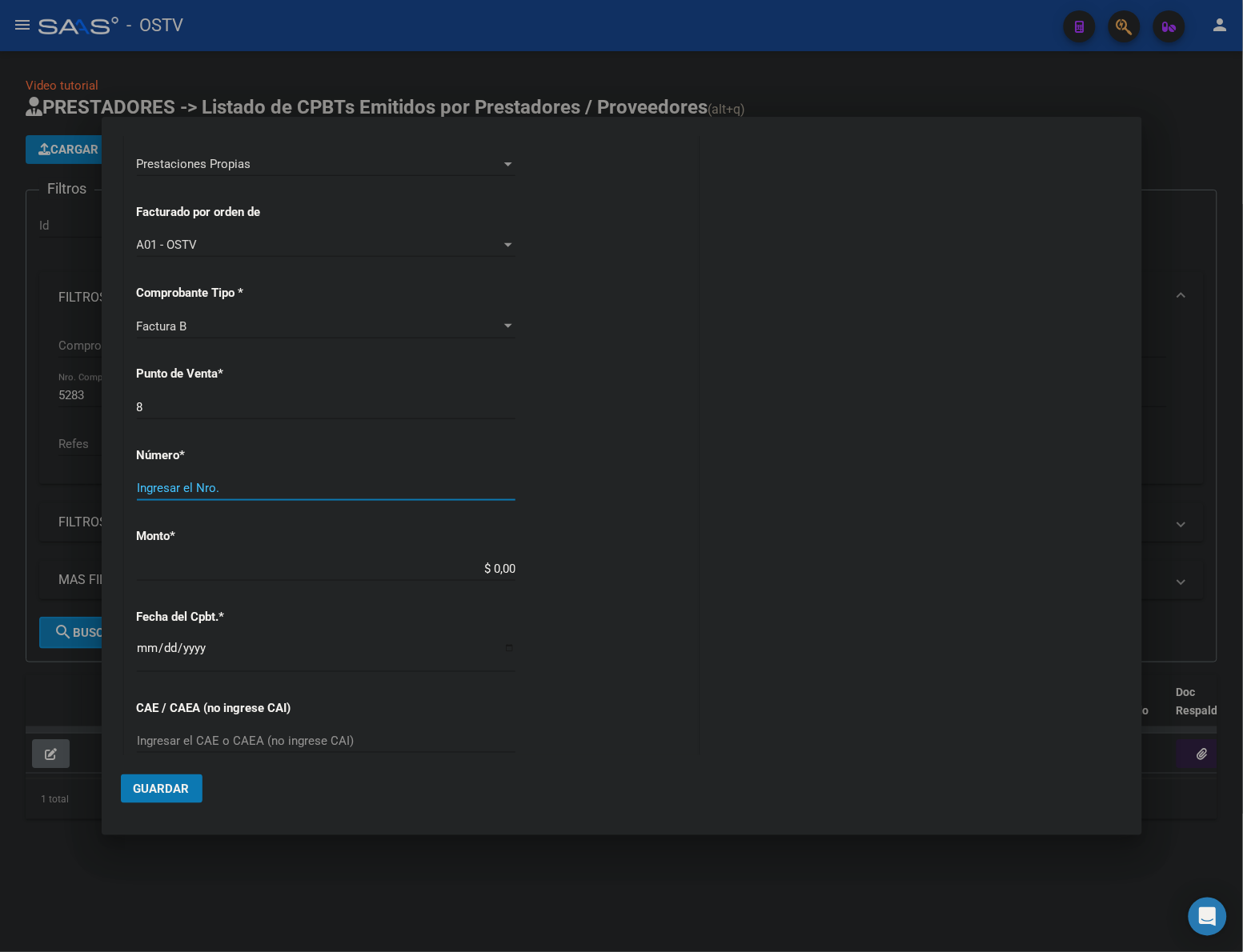
click at [244, 482] on input "Ingresar el Nro." at bounding box center [326, 488] width 378 height 14
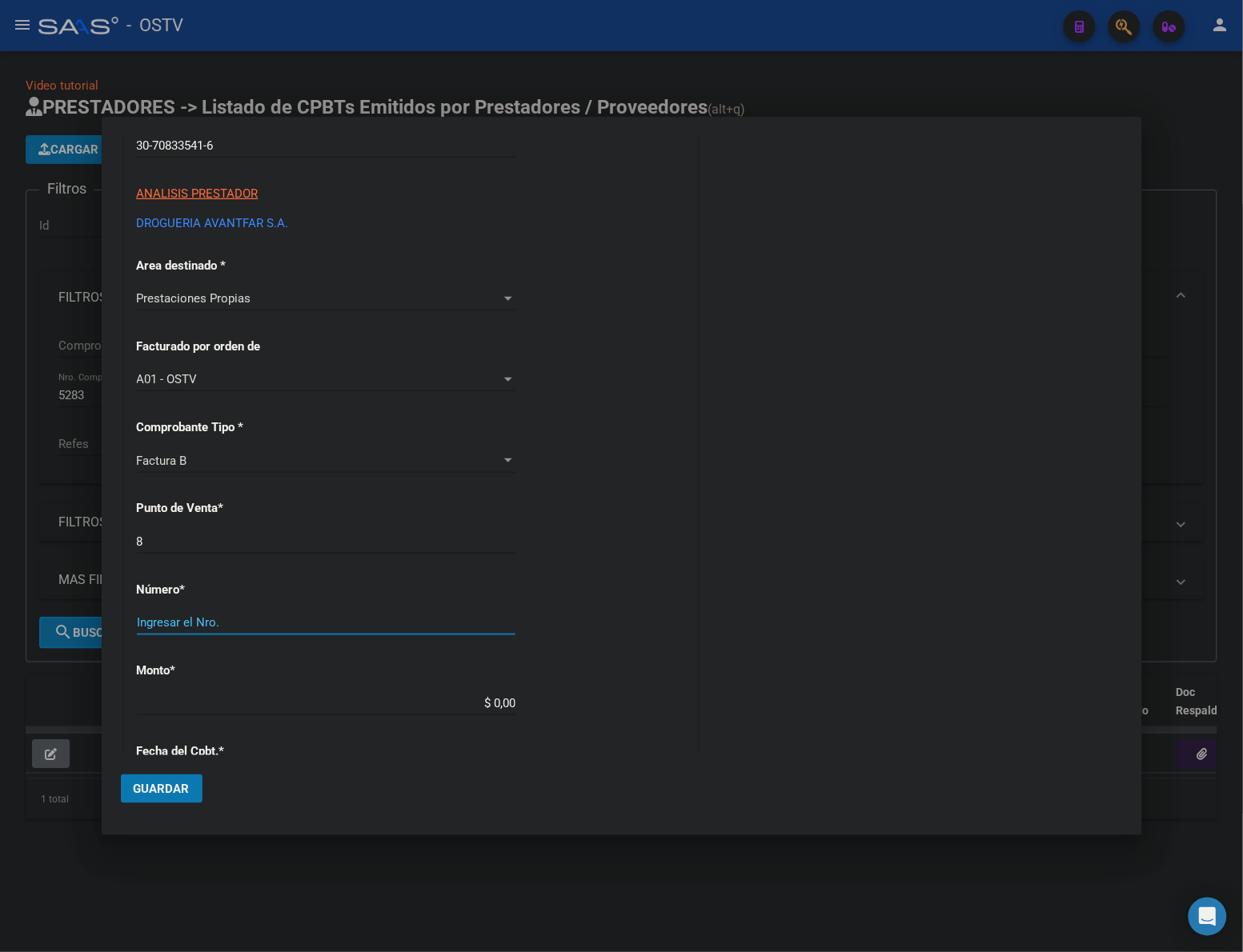
scroll to position [166, 0]
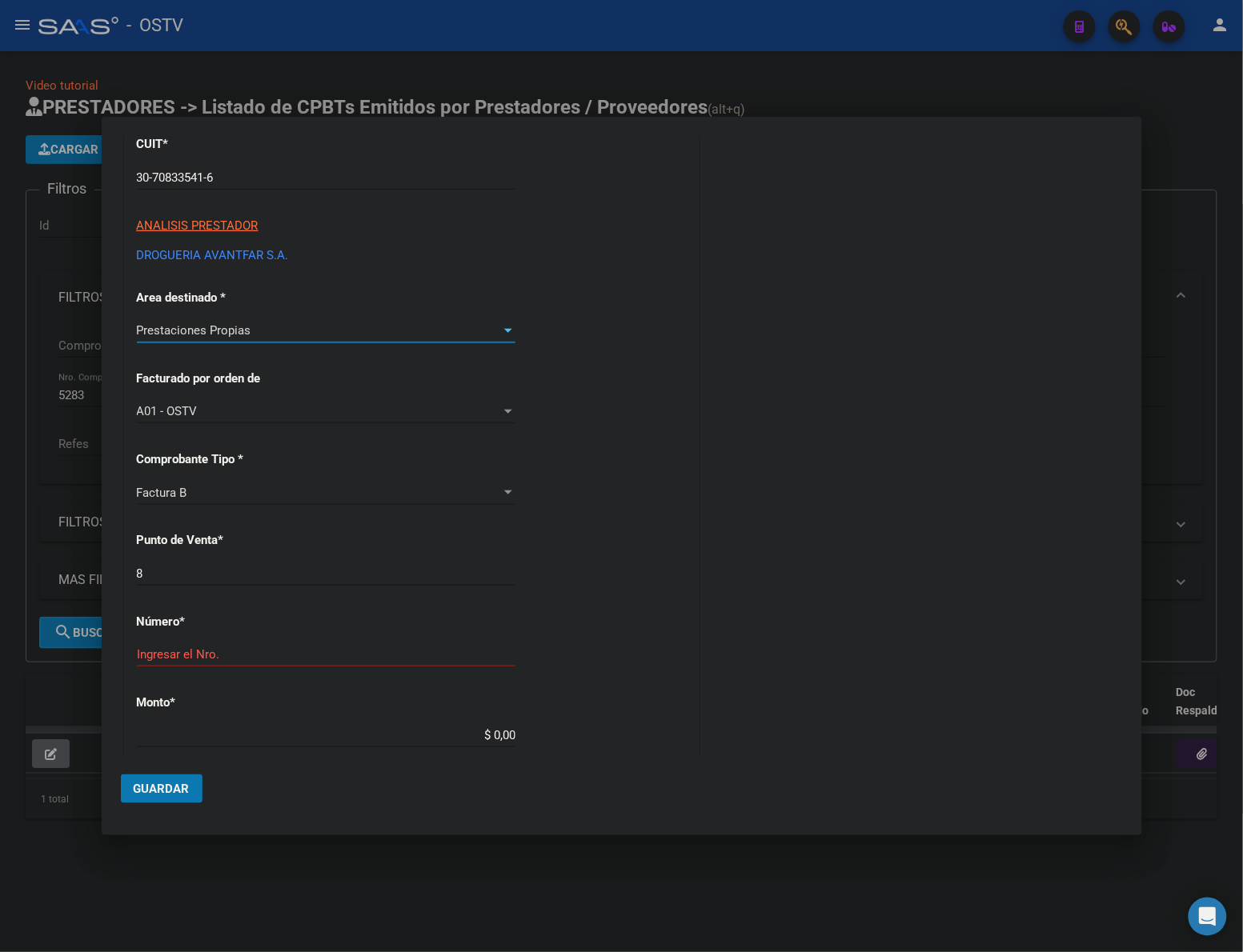
click at [242, 326] on span "Prestaciones Propias" at bounding box center [194, 330] width 114 height 14
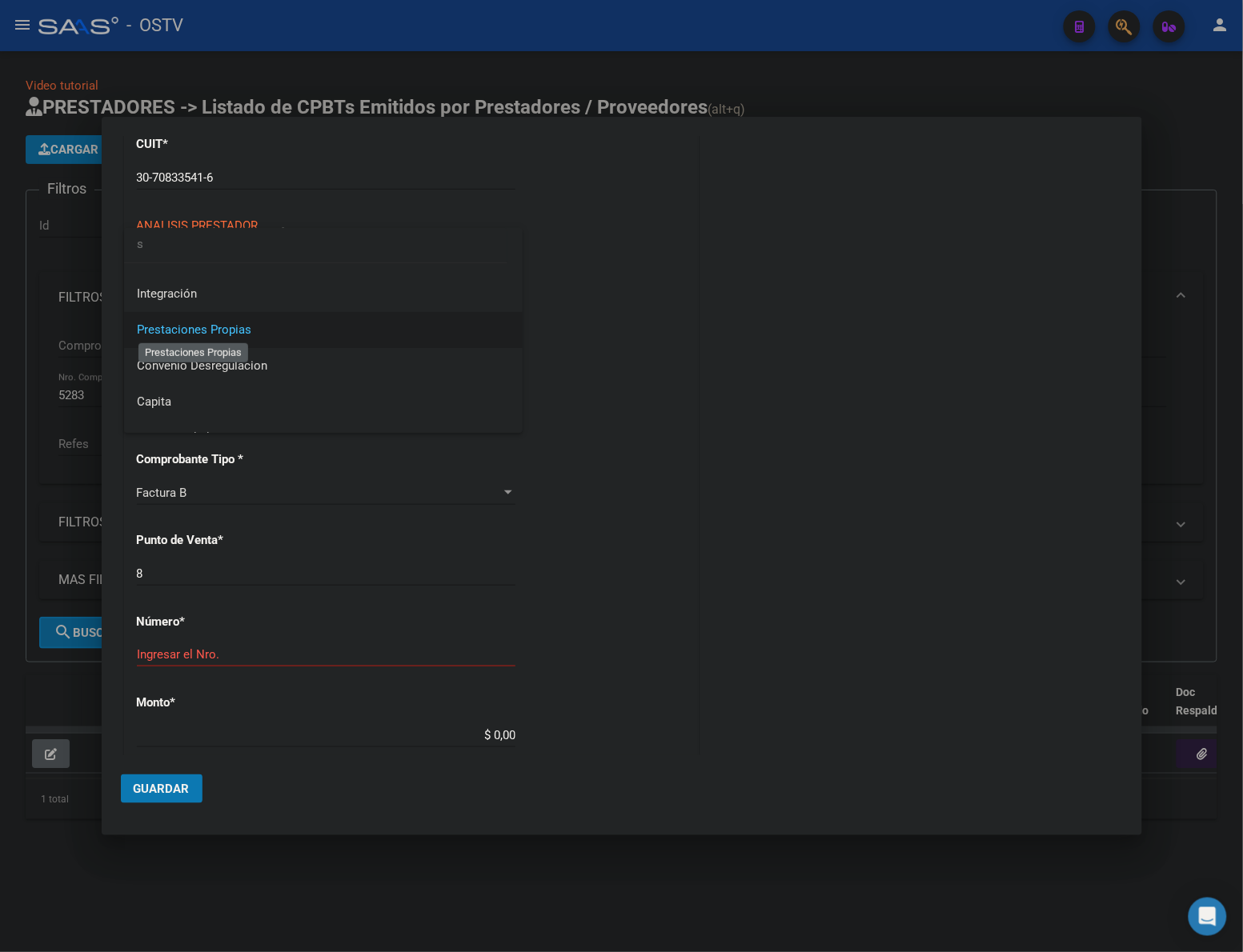
scroll to position [0, 0]
type input "sur"
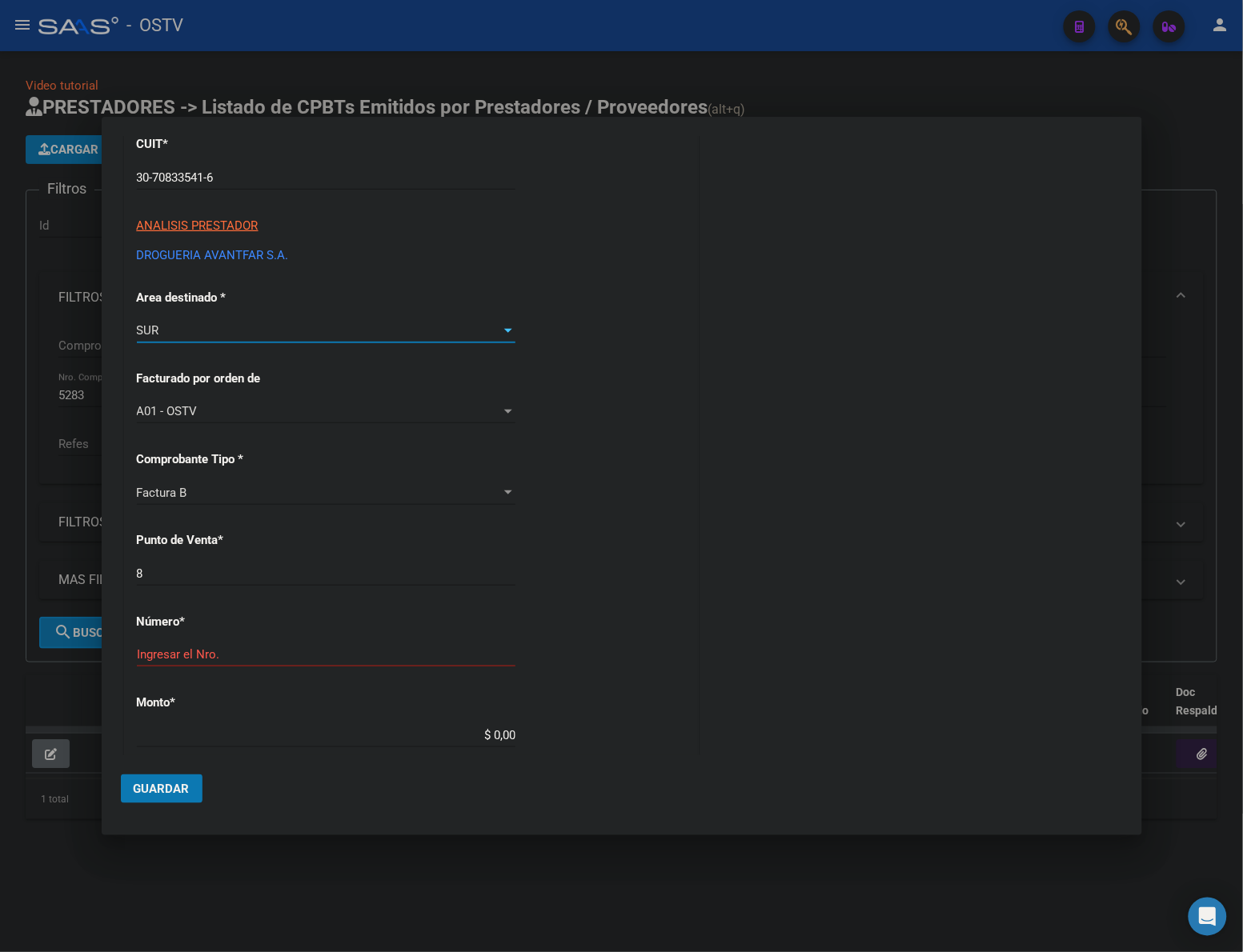
click at [657, 429] on div "CUIT * 30-70833541-6 Ingresar CUIT ANALISIS PRESTADOR DROGUERIA AVANTFAR S.A. A…" at bounding box center [411, 718] width 573 height 1215
click at [152, 572] on input "8" at bounding box center [326, 573] width 378 height 14
click at [175, 642] on div "Ingresar el Nro." at bounding box center [326, 654] width 378 height 24
click at [174, 652] on input "Ingresar el Nro." at bounding box center [326, 654] width 378 height 14
click at [181, 652] on input "Ingresar el Nro." at bounding box center [326, 654] width 378 height 14
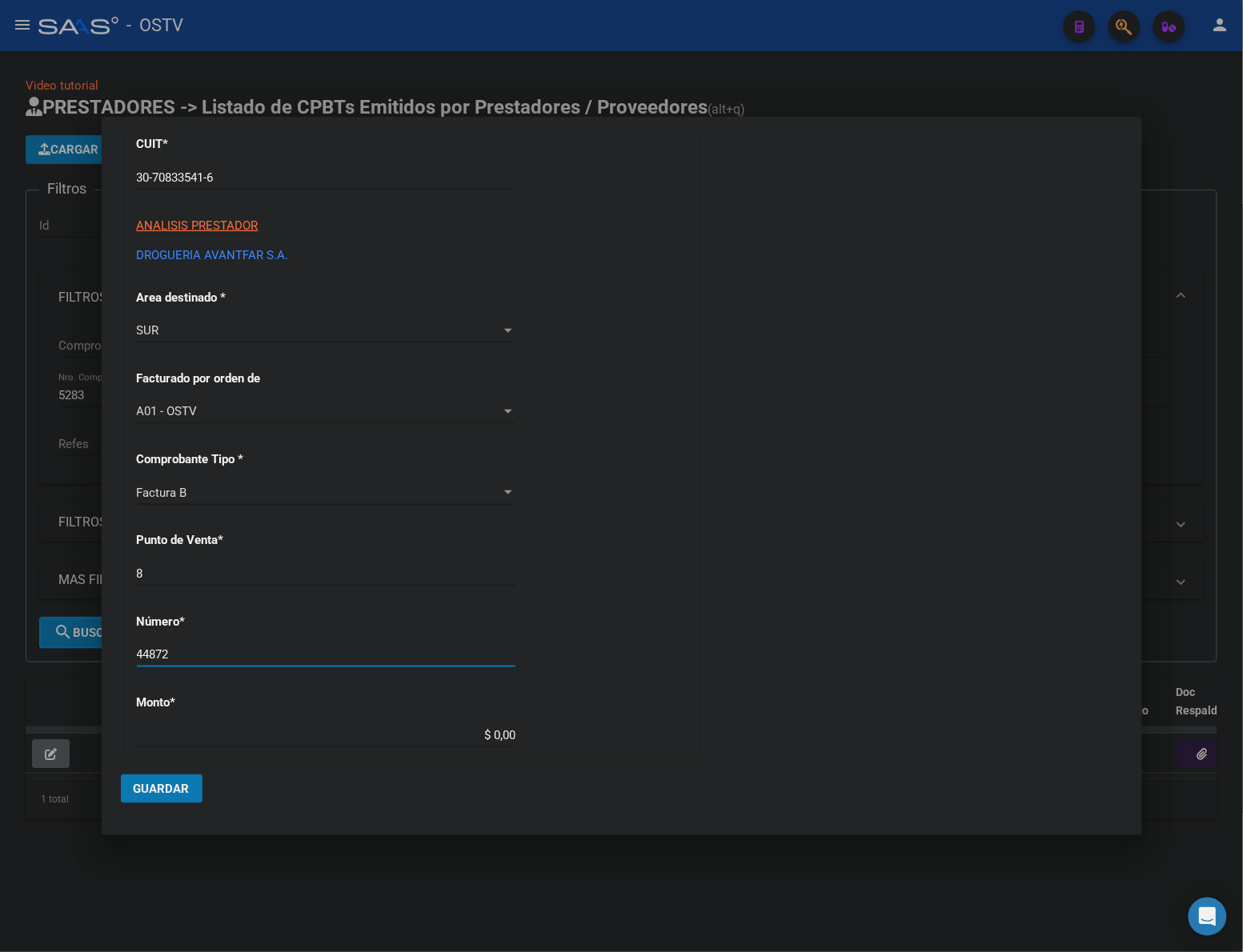
type input "44872"
type input "$ 1.268.112,34"
type input "2025-07-23"
type input "35286068016485"
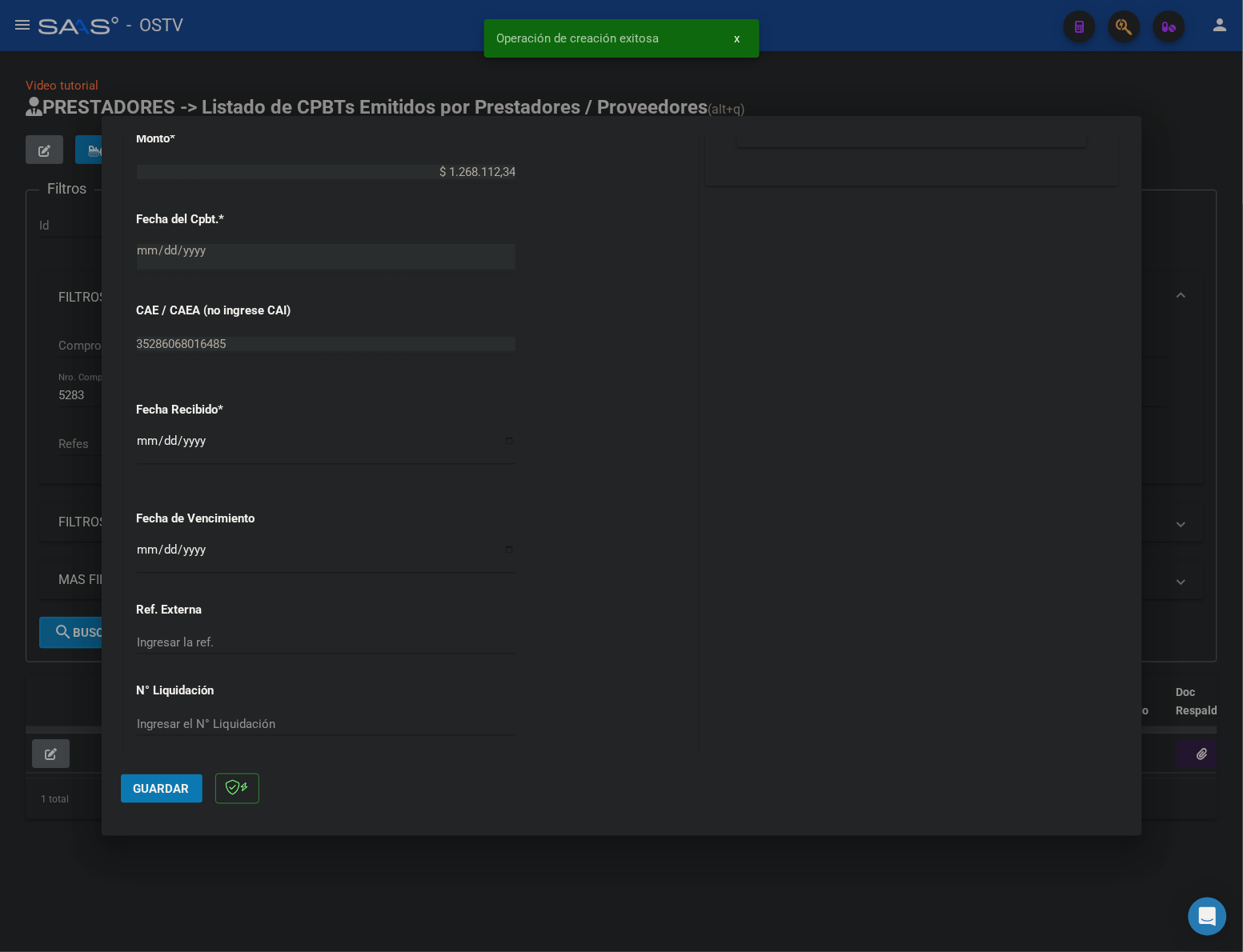
scroll to position [772, 0]
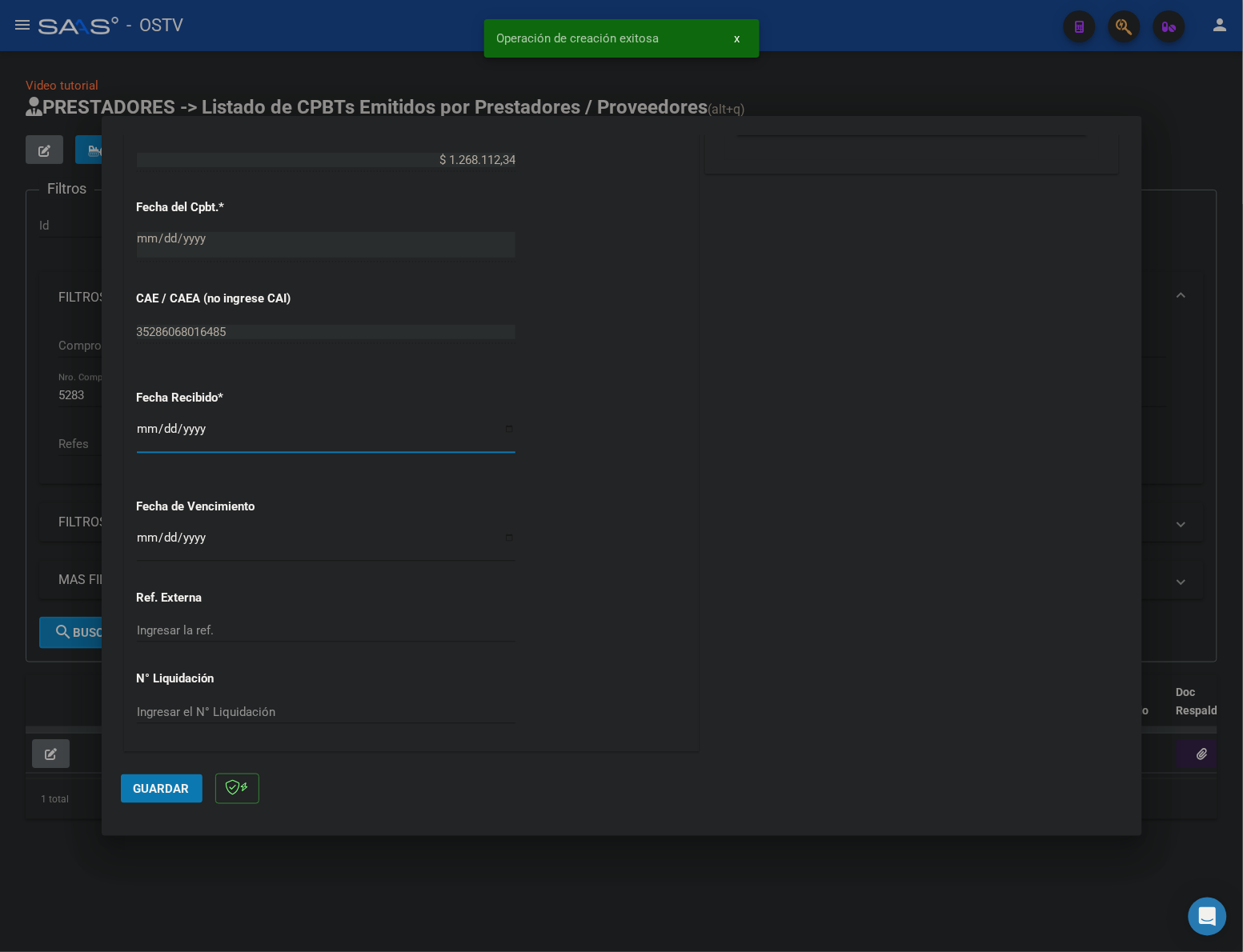
click at [145, 430] on input "[DATE]" at bounding box center [326, 435] width 378 height 26
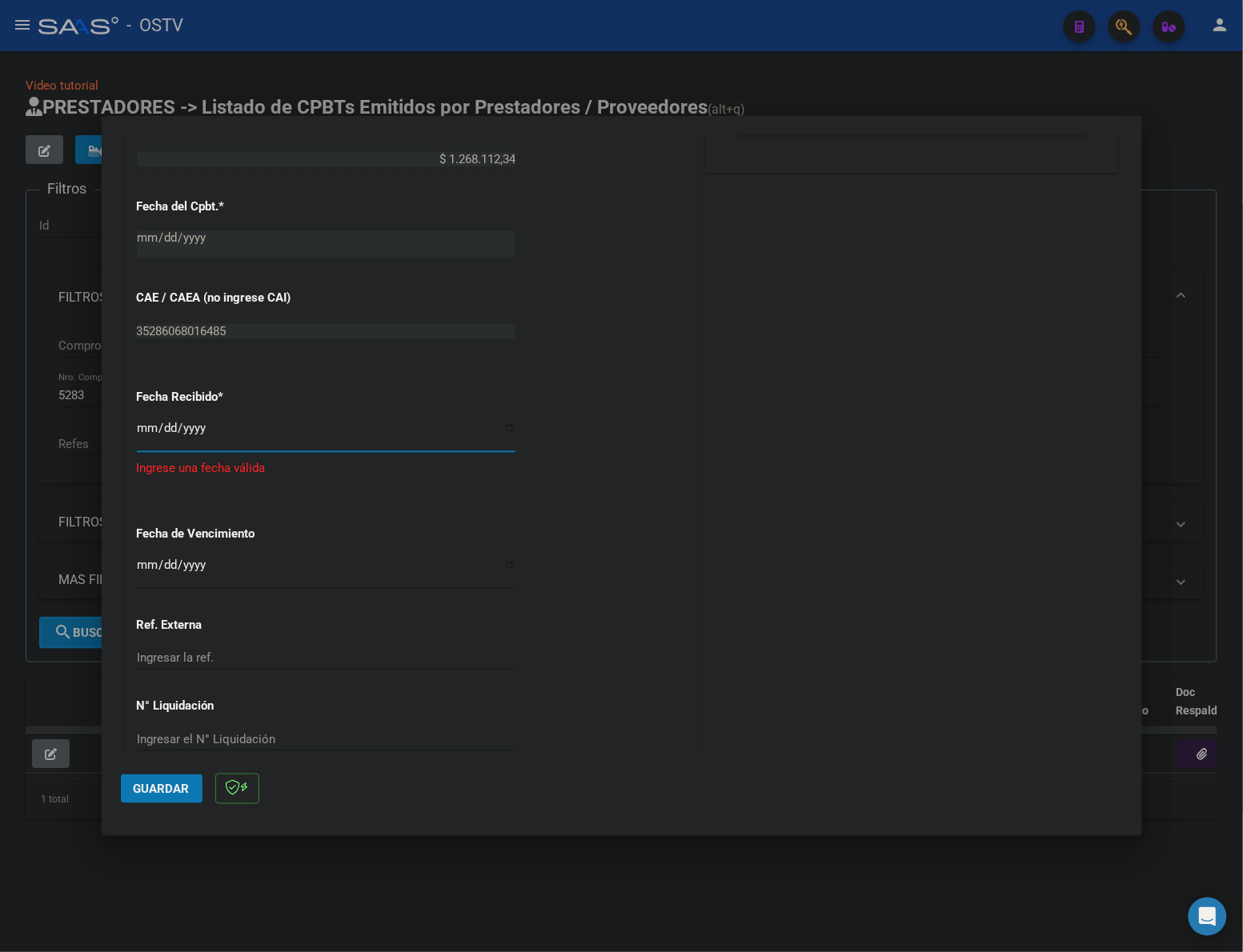
type input "2025-08-08"
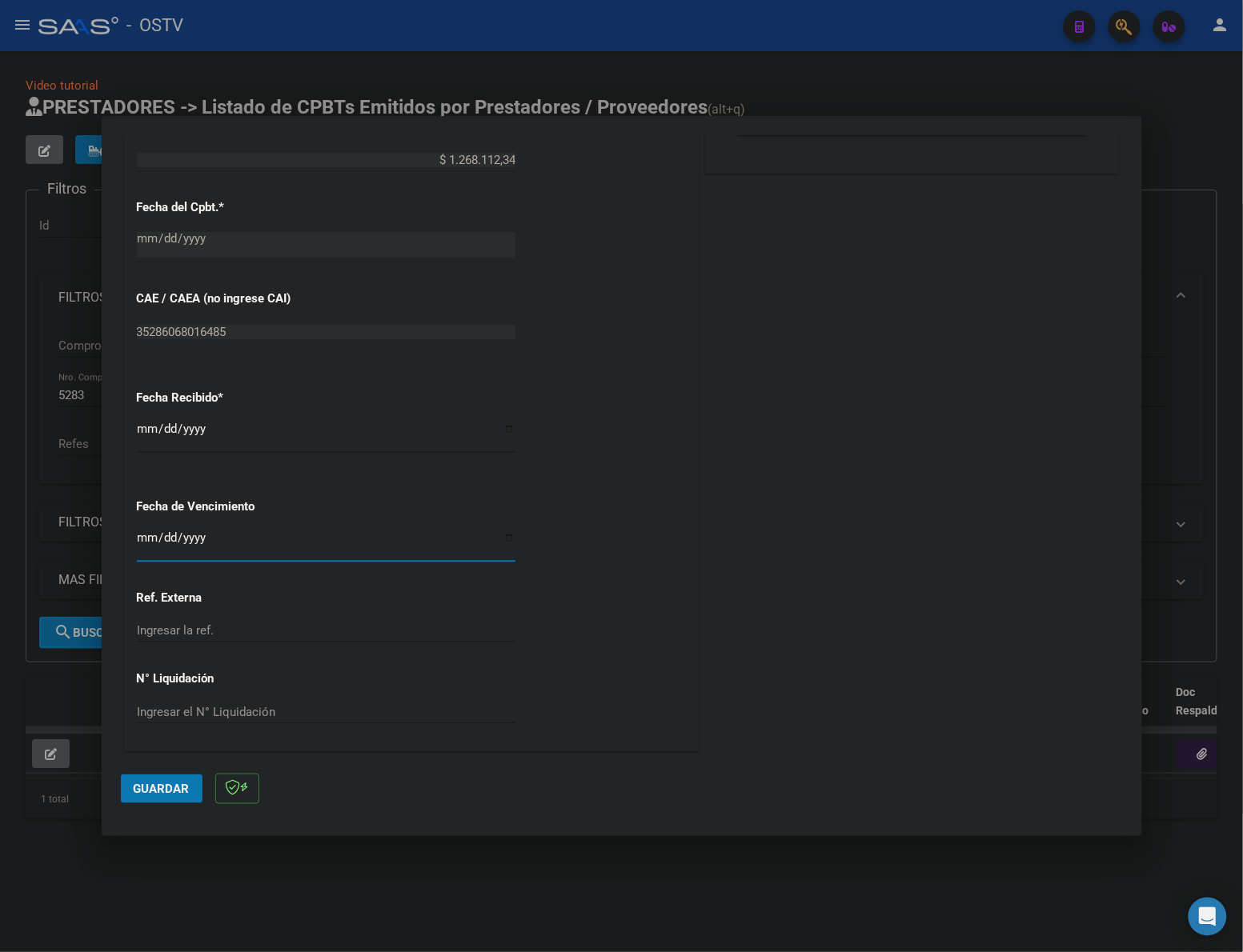
click at [139, 540] on input "Ingresar la fecha" at bounding box center [326, 544] width 378 height 26
click at [140, 530] on div "Ingresar la fecha" at bounding box center [326, 544] width 378 height 34
click at [140, 531] on input "Ingresar la fecha" at bounding box center [326, 544] width 378 height 26
type input "[DATE]"
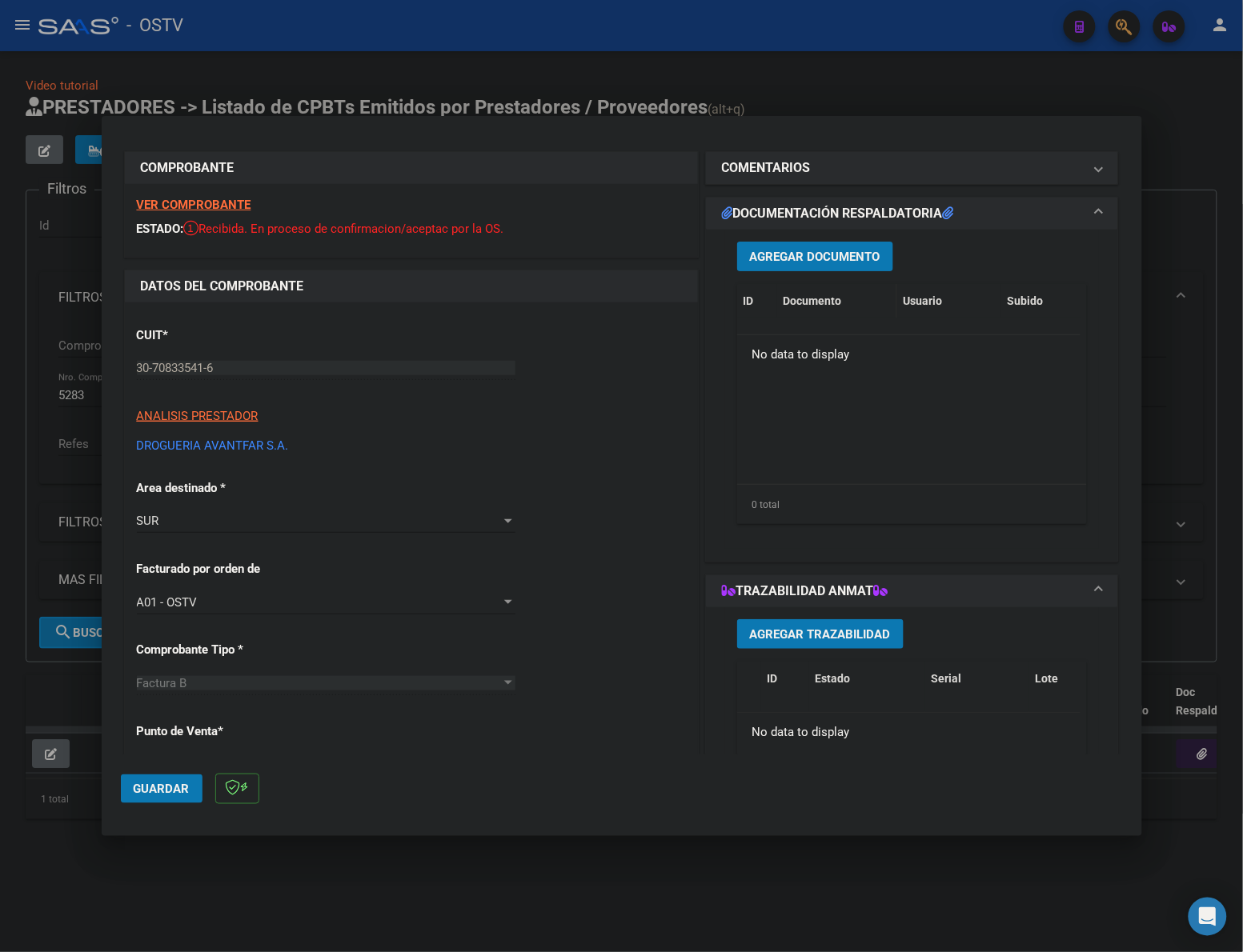
scroll to position [0, 0]
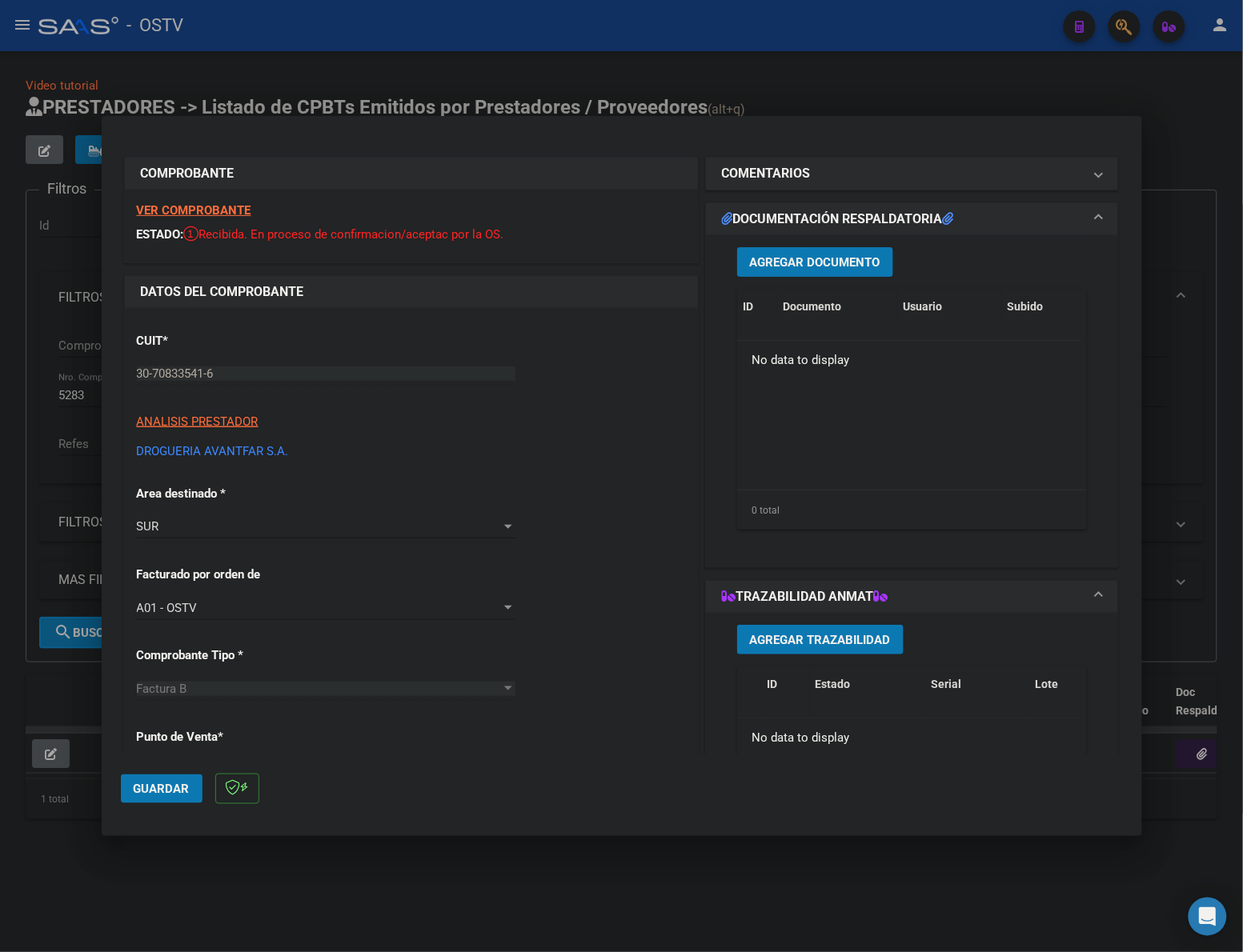
click at [829, 266] on span "Agregar Documento" at bounding box center [815, 262] width 130 height 14
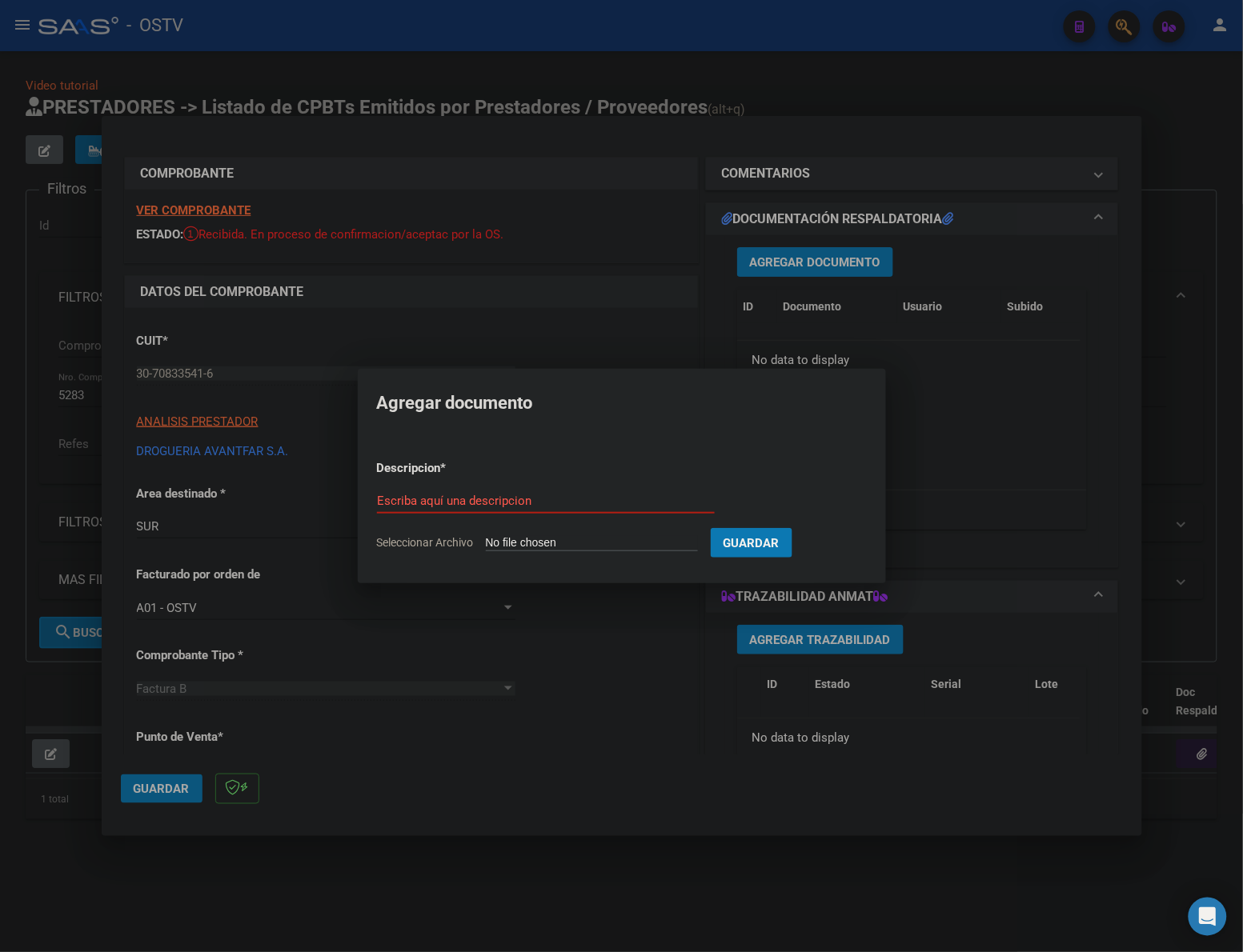
type input "C:\fakepath\FACTURA - 8 44872 - DROGUERÍA AVANTFAR SA.pdf"
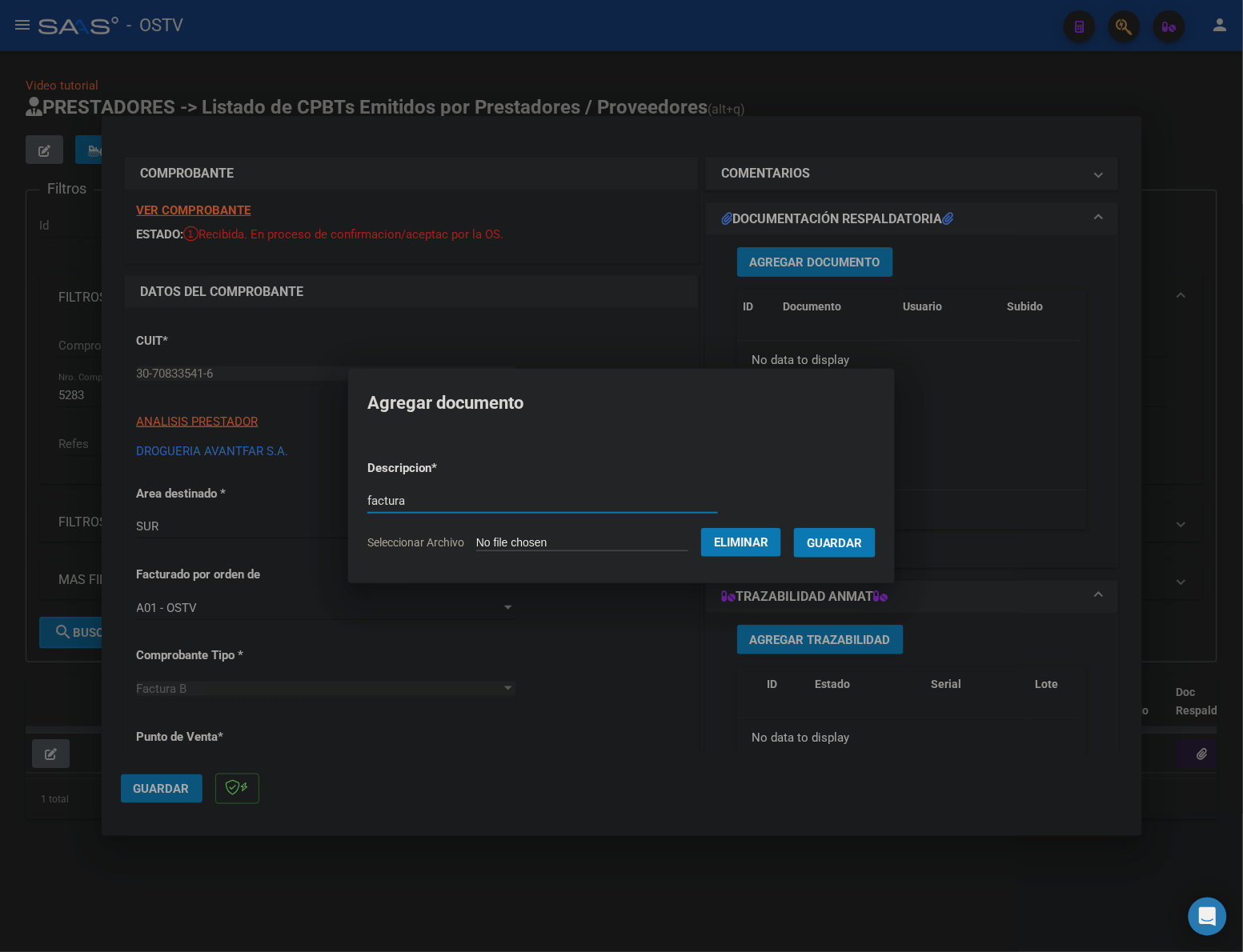
type input "factura"
click at [794, 528] on button "Guardar" at bounding box center [835, 542] width 82 height 29
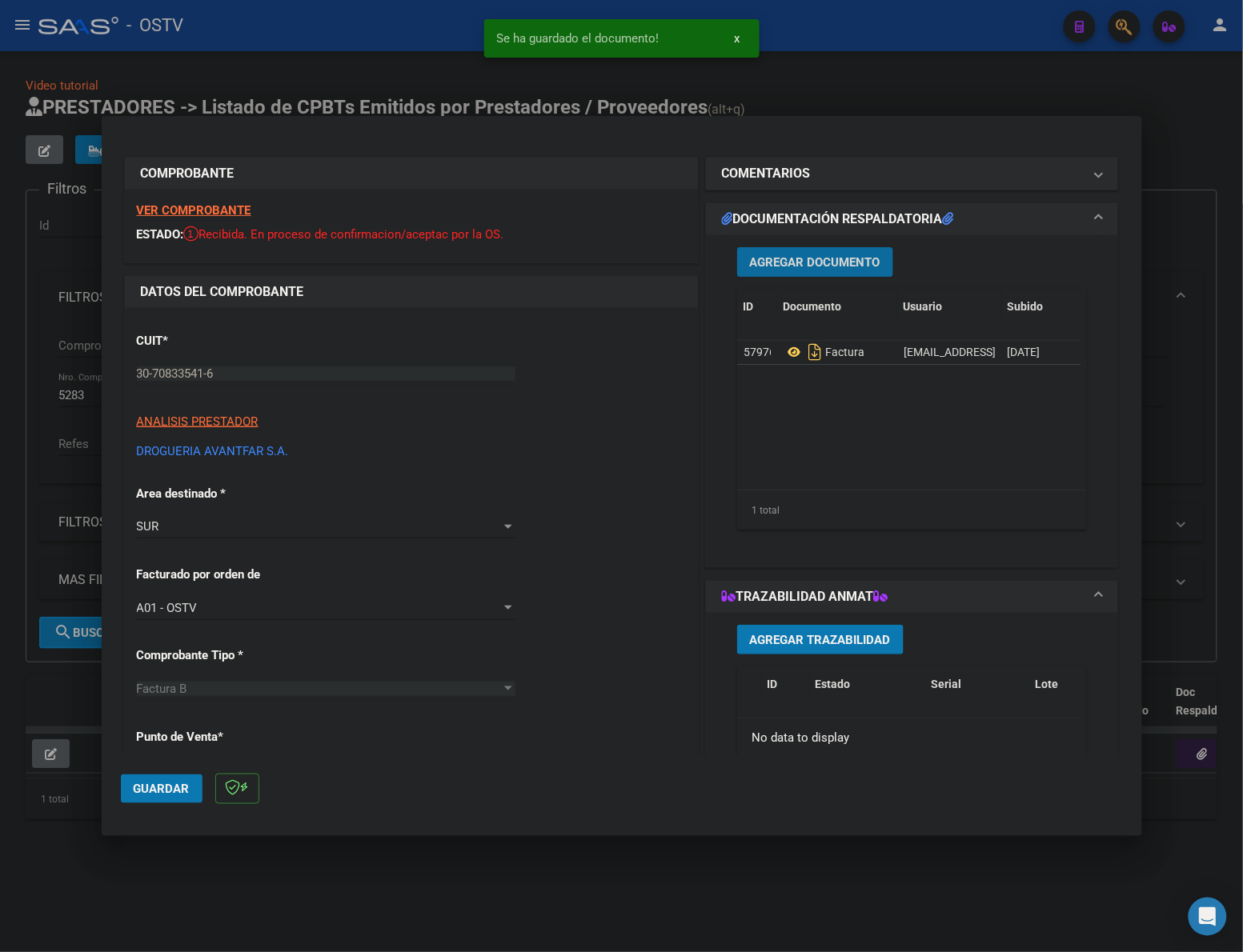
click at [786, 252] on button "Agregar Documento" at bounding box center [814, 261] width 156 height 29
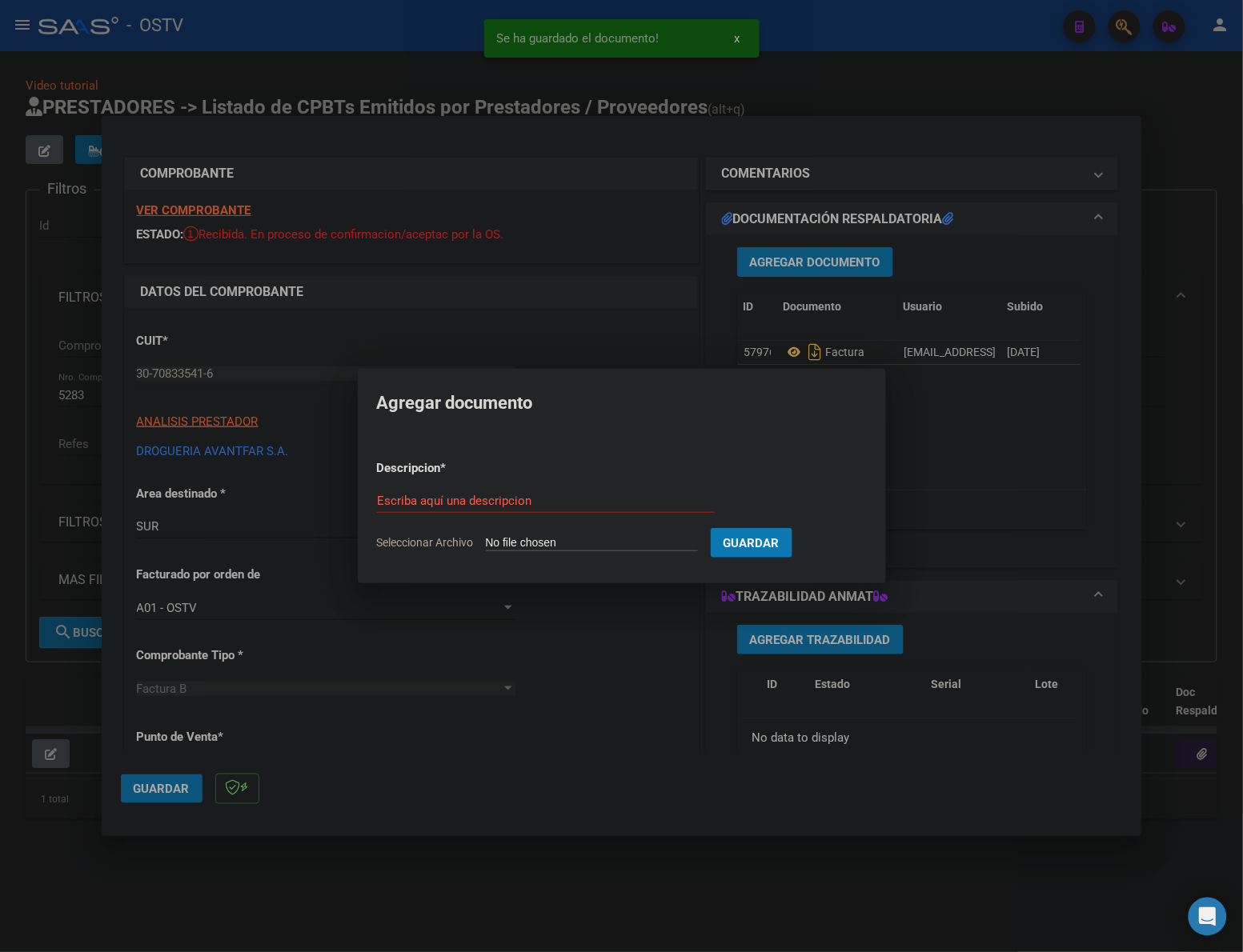
type input "C:\fakepath\ANEXO - 8 44872 - DROGUERÍA AVANTFAR SA.pdf"
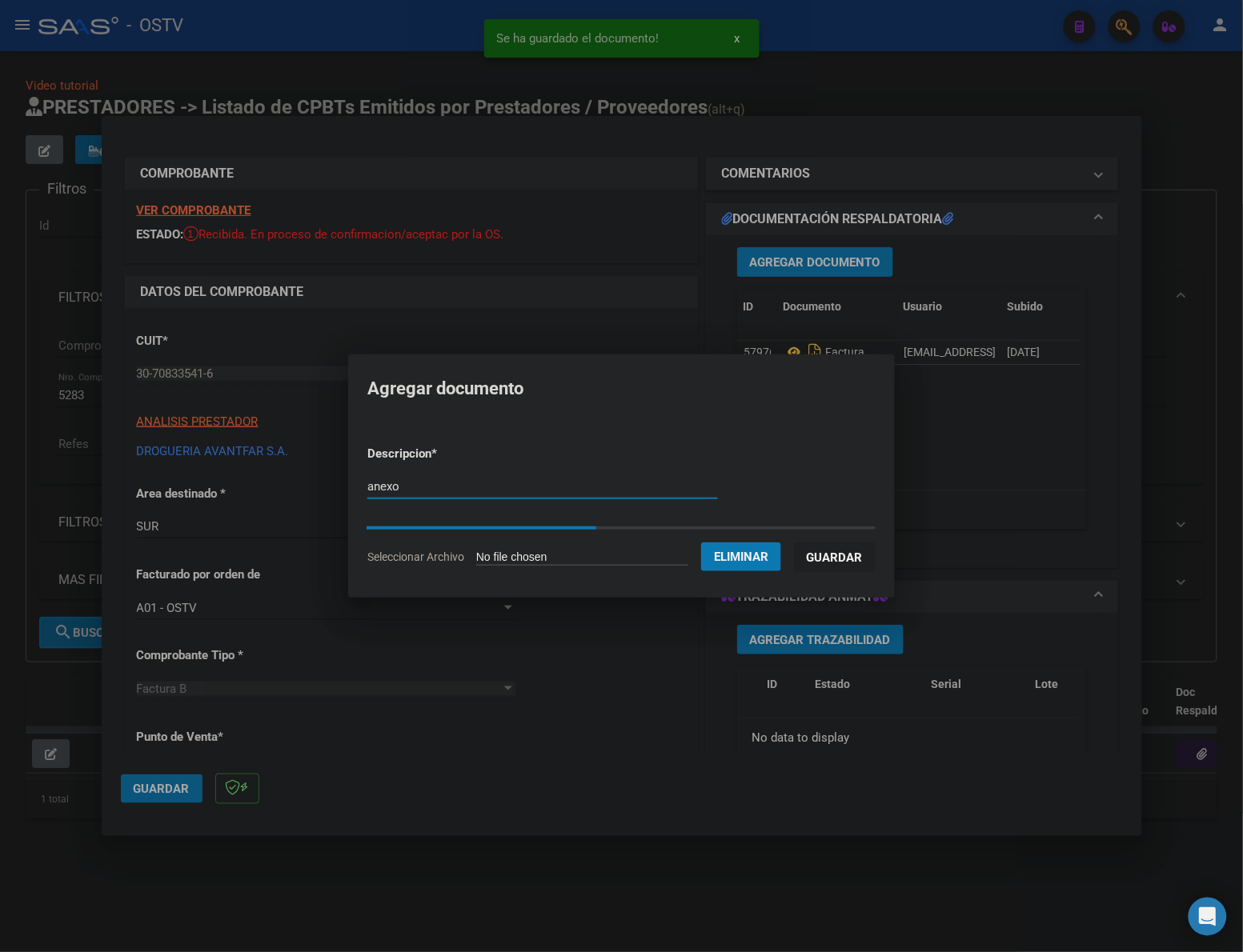
type input "anexo"
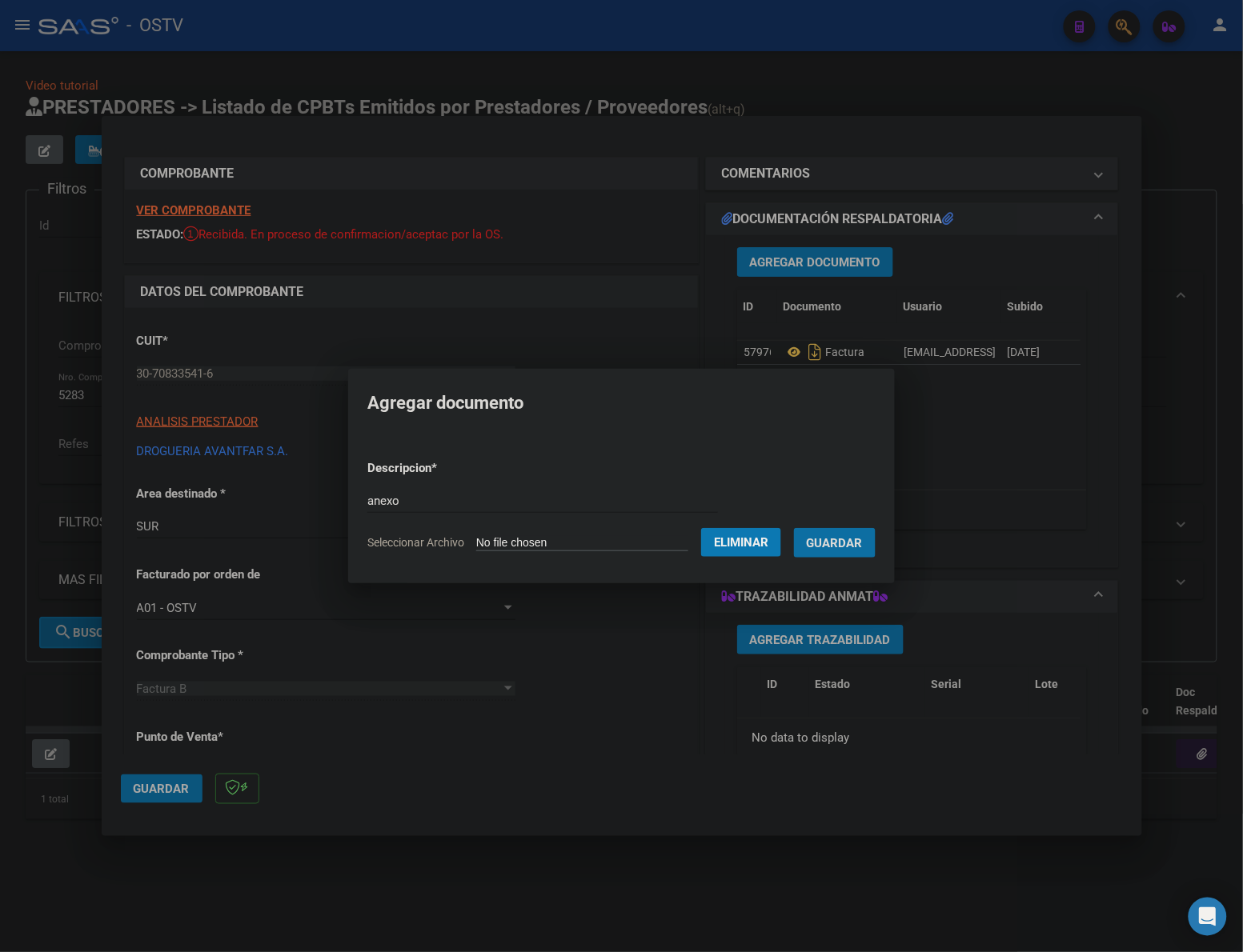
click at [873, 529] on button "Guardar" at bounding box center [835, 542] width 82 height 29
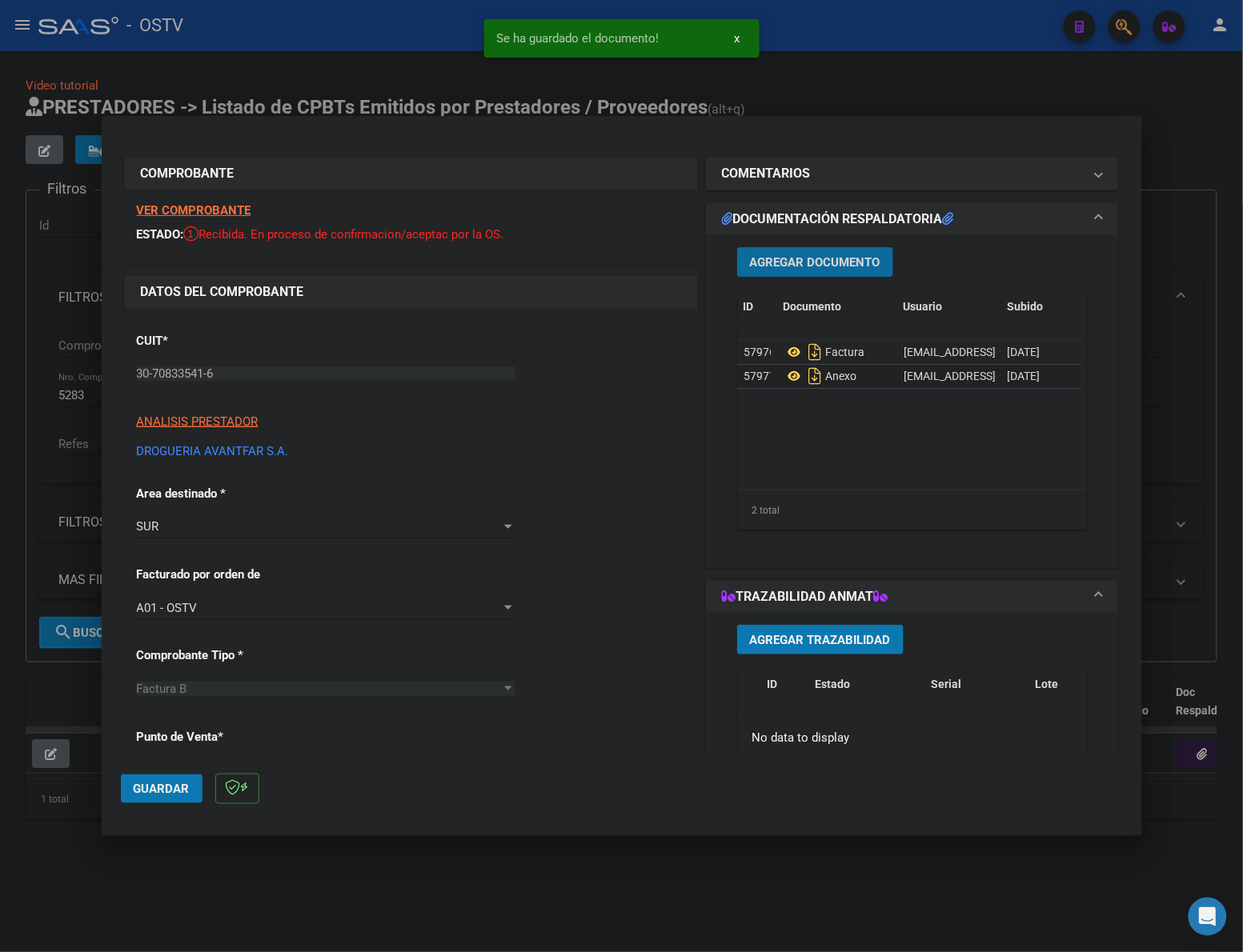
click at [148, 784] on span "Guardar" at bounding box center [161, 788] width 56 height 14
drag, startPoint x: 1082, startPoint y: 104, endPoint x: 1061, endPoint y: 100, distance: 21.4
click at [1082, 104] on div at bounding box center [622, 476] width 1243 height 952
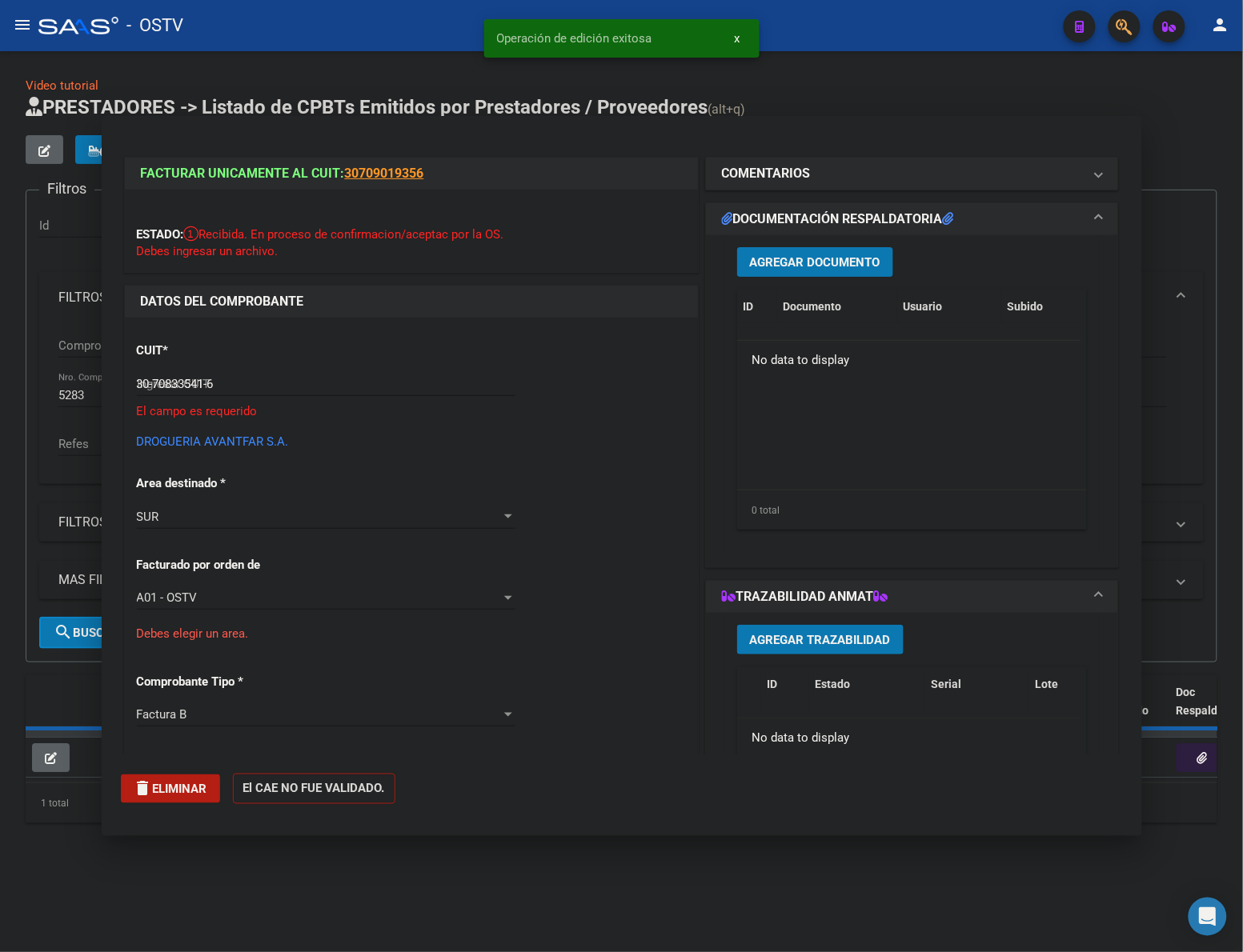
type input "$ 0,00"
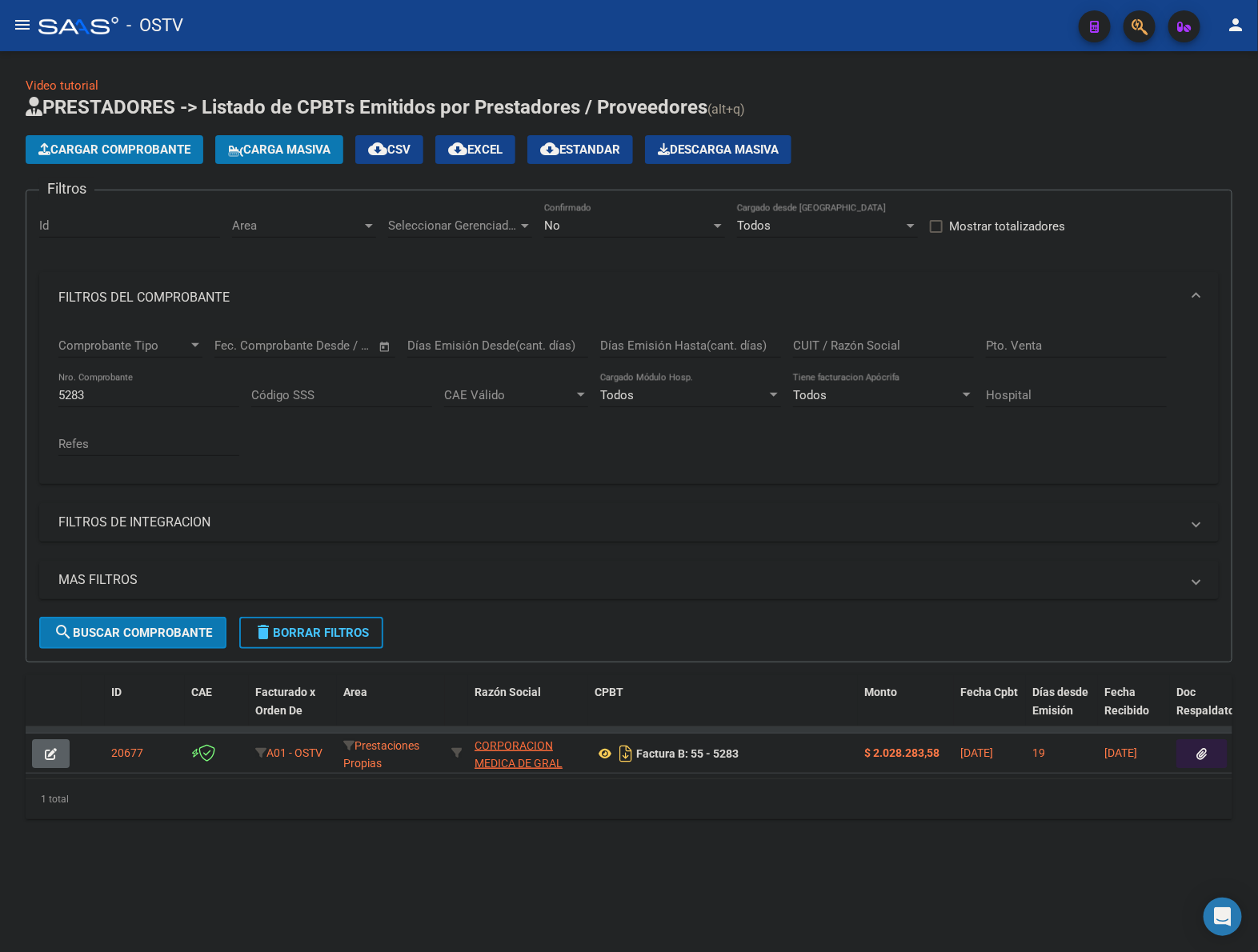
click at [156, 146] on span "Cargar Comprobante" at bounding box center [114, 149] width 152 height 14
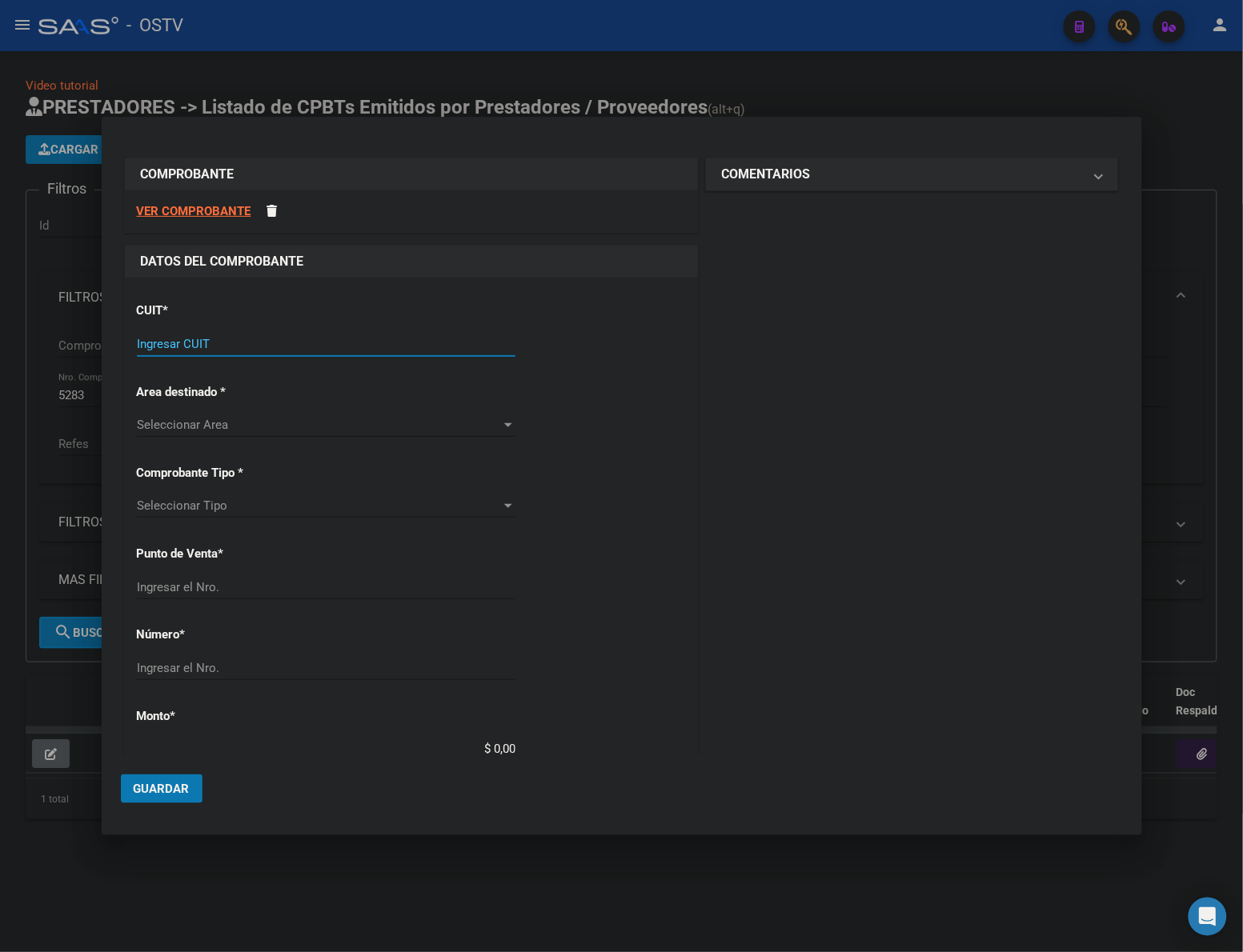
click at [150, 340] on input "Ingresar CUIT" at bounding box center [326, 343] width 378 height 14
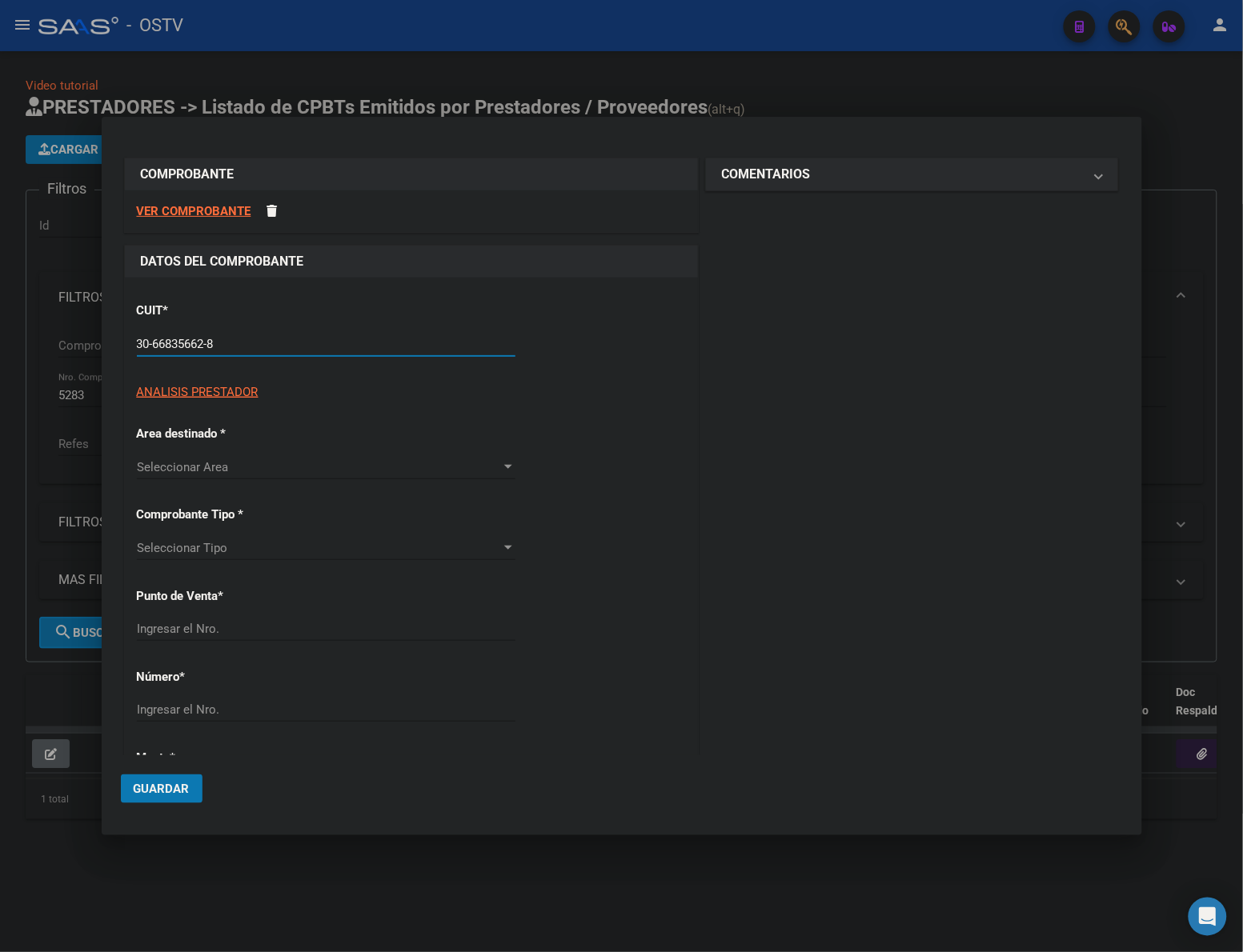
type input "30-66835662-8"
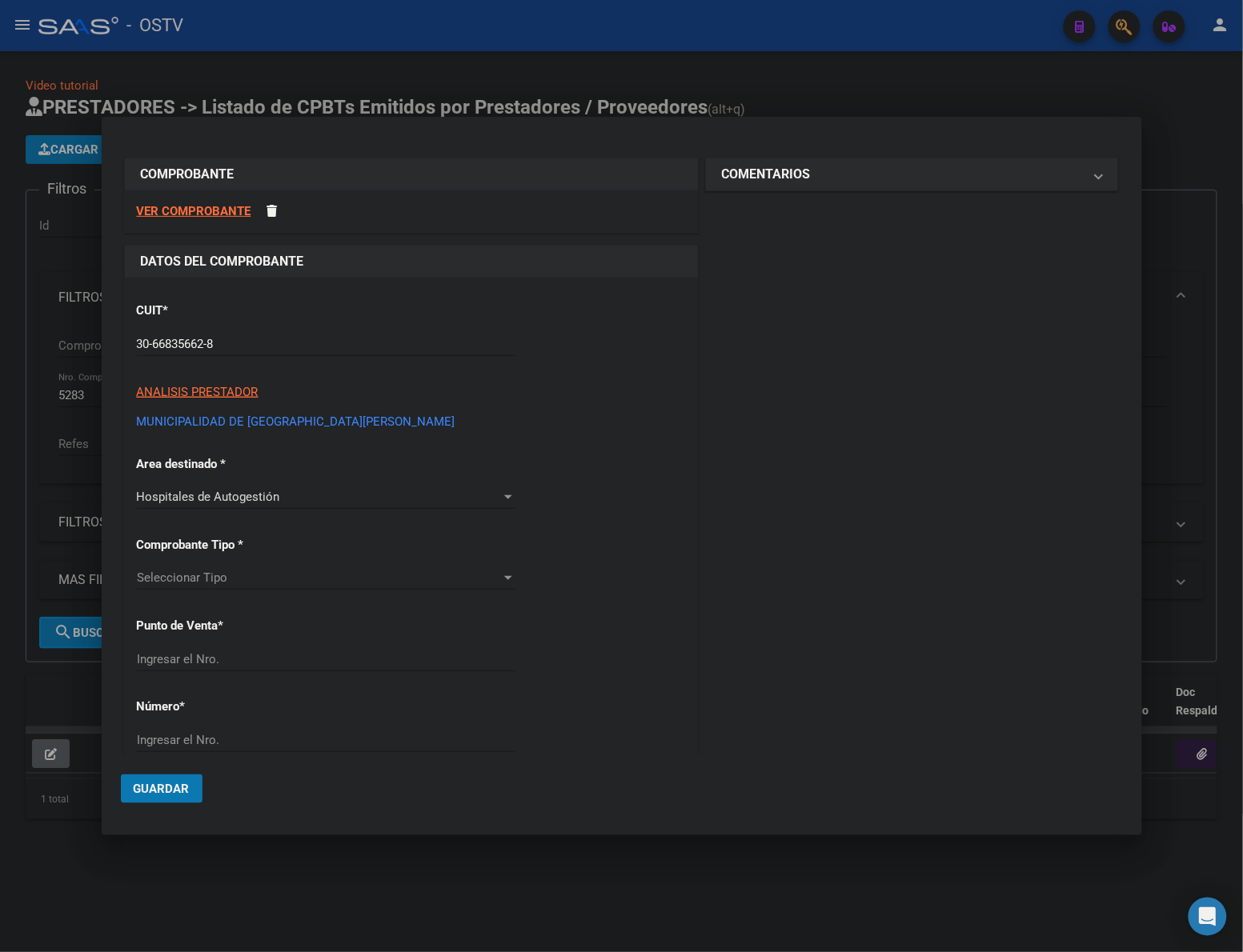
click at [258, 572] on div "Seleccionar Tipo Seleccionar Tipo" at bounding box center [326, 577] width 378 height 24
click at [215, 673] on span "Factura C" at bounding box center [323, 686] width 373 height 36
drag, startPoint x: 652, startPoint y: 557, endPoint x: 309, endPoint y: 657, distance: 357.3
click at [641, 560] on div "CUIT * 30-66835662-8 Ingresar CUIT ANALISIS PRESTADOR MUNICIPALIDAD DE SANTA MA…" at bounding box center [411, 844] width 573 height 1134
click at [297, 657] on input "Ingresar el Nro." at bounding box center [326, 659] width 378 height 14
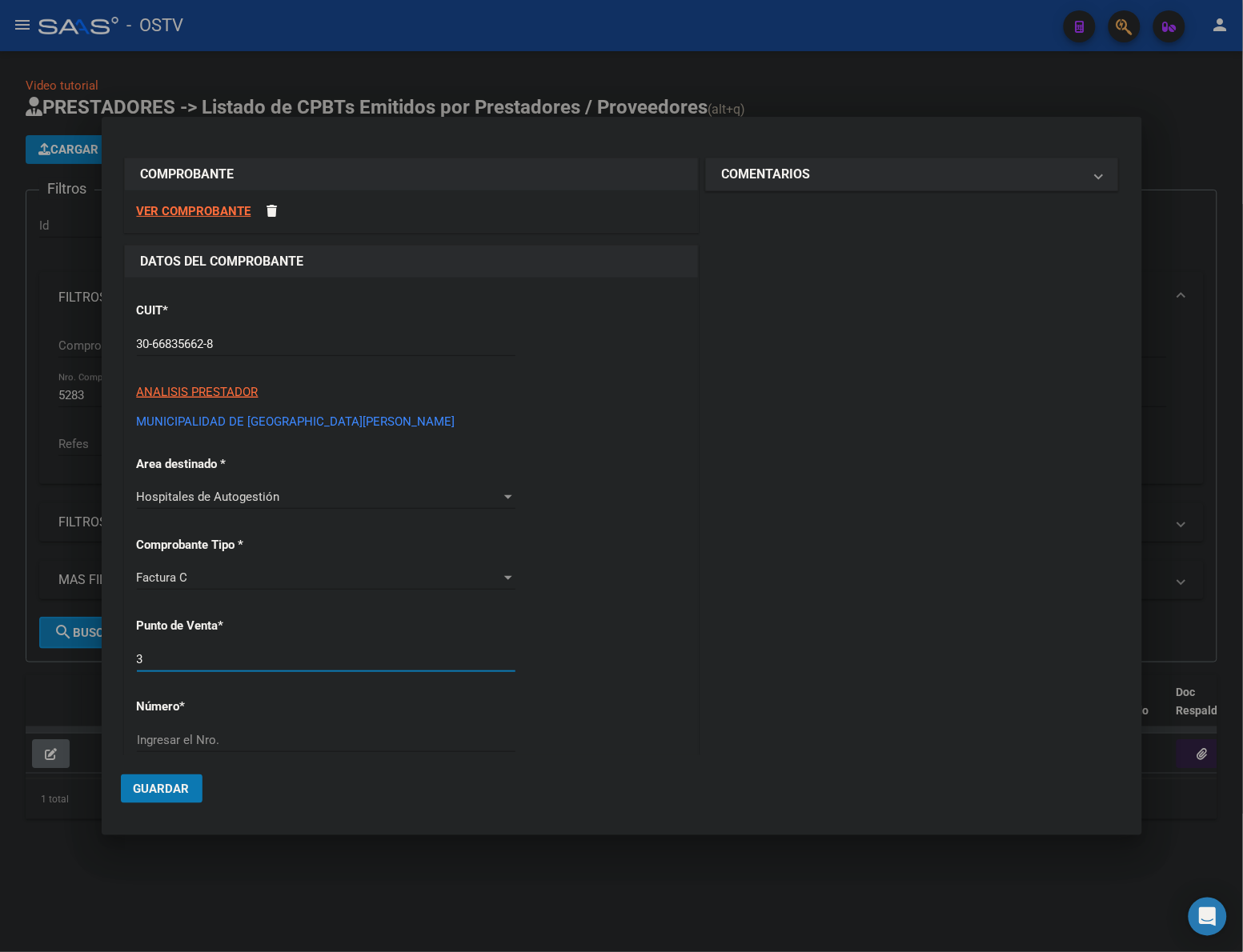
type input "3"
type input "110"
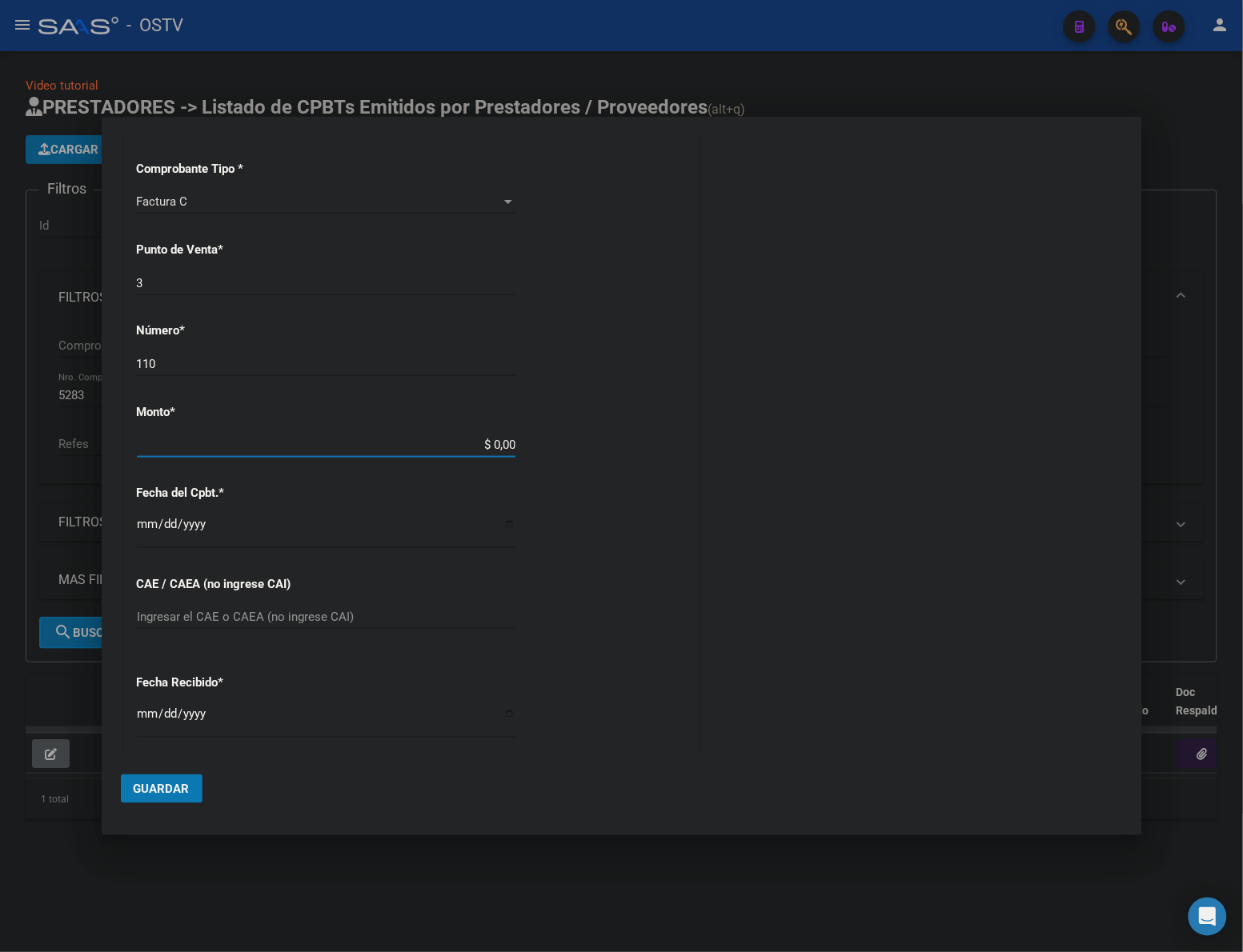
type input "$ 11.723,00"
type input "2025-07-05"
type input "75288492872562"
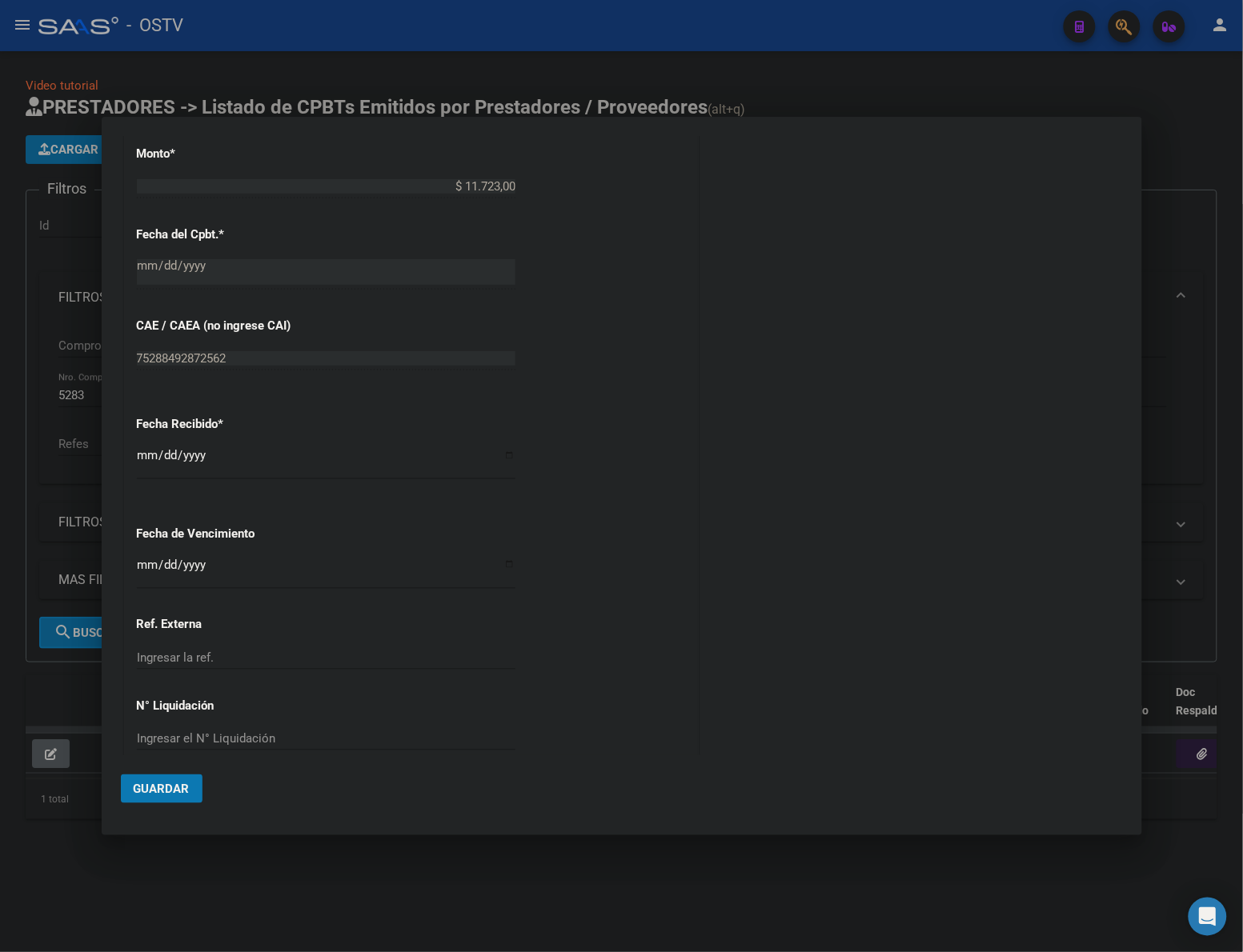
scroll to position [661, 0]
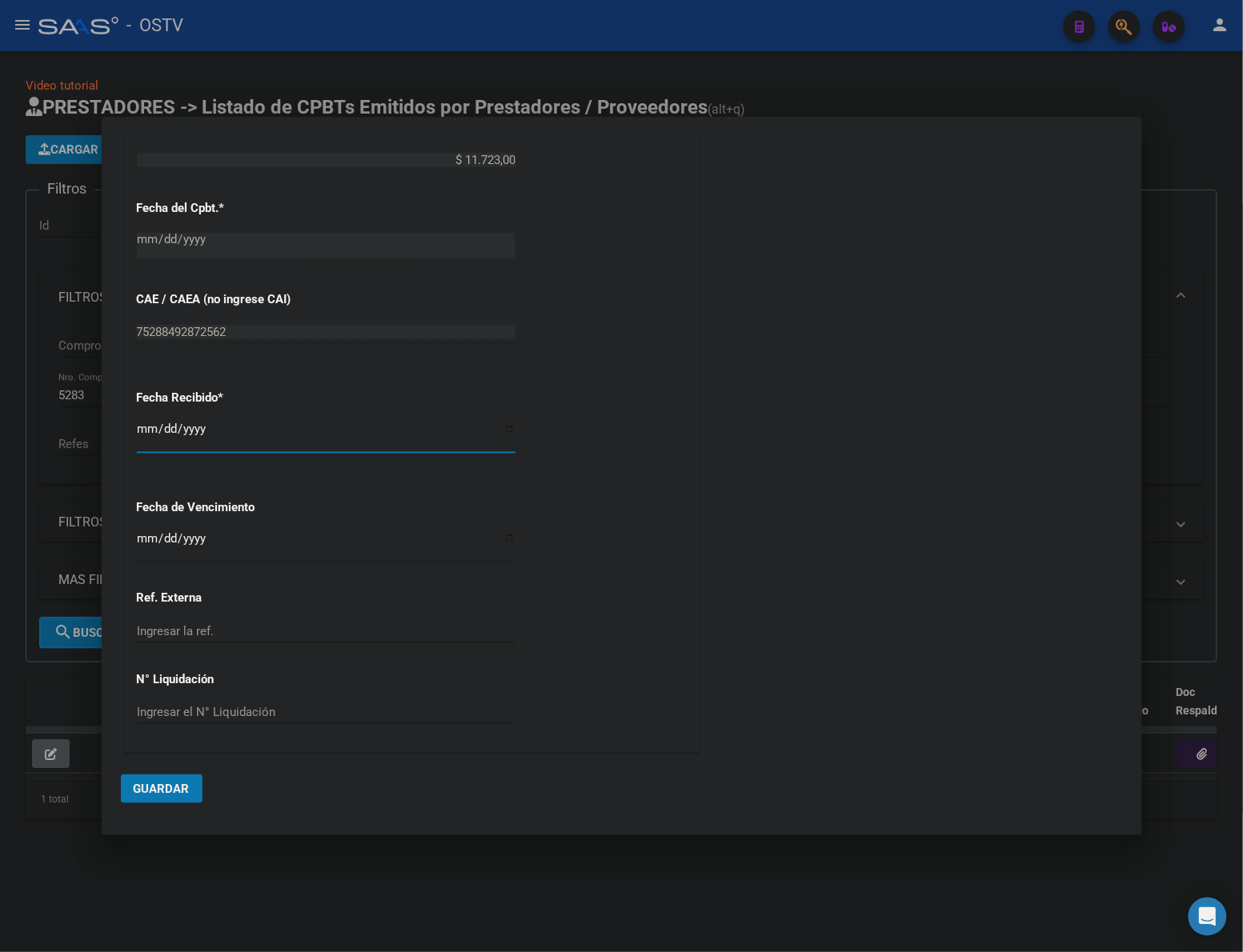
click at [155, 432] on input "[DATE]" at bounding box center [326, 435] width 378 height 26
type input "2025-08-08"
click at [156, 537] on input "Ingresar la fecha" at bounding box center [326, 544] width 378 height 26
type input "2025-09-05"
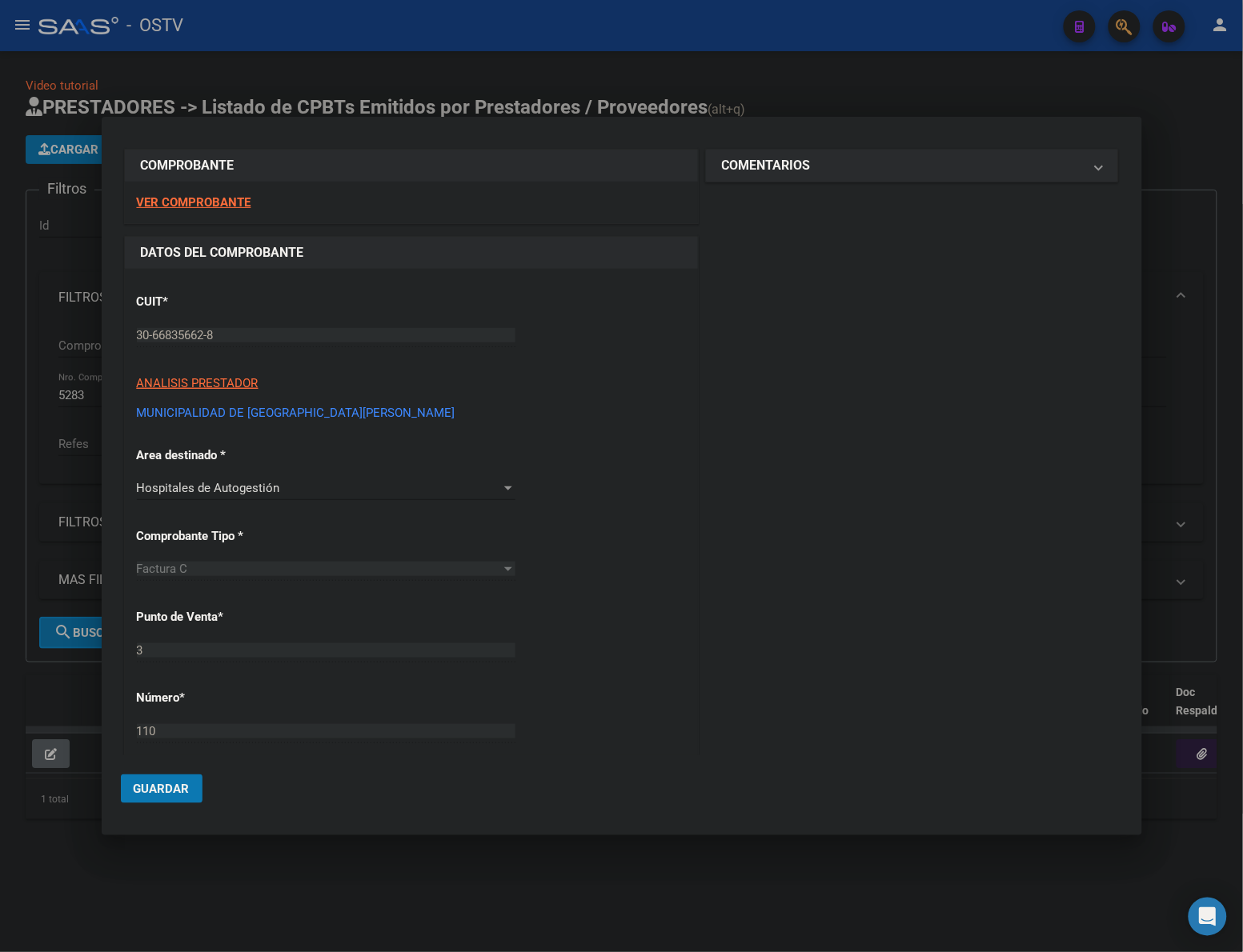
scroll to position [0, 0]
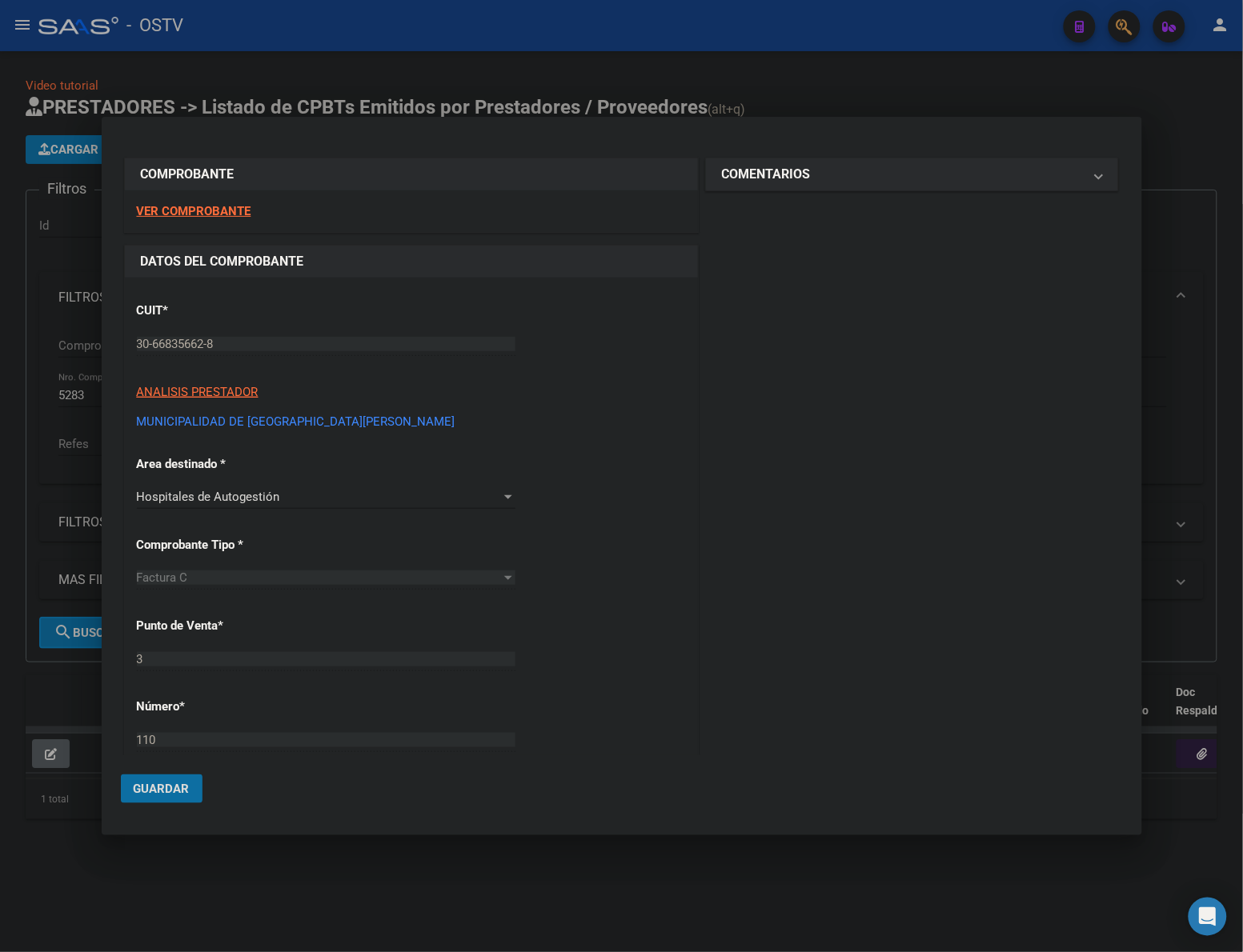
click at [182, 780] on button "Guardar" at bounding box center [162, 788] width 82 height 28
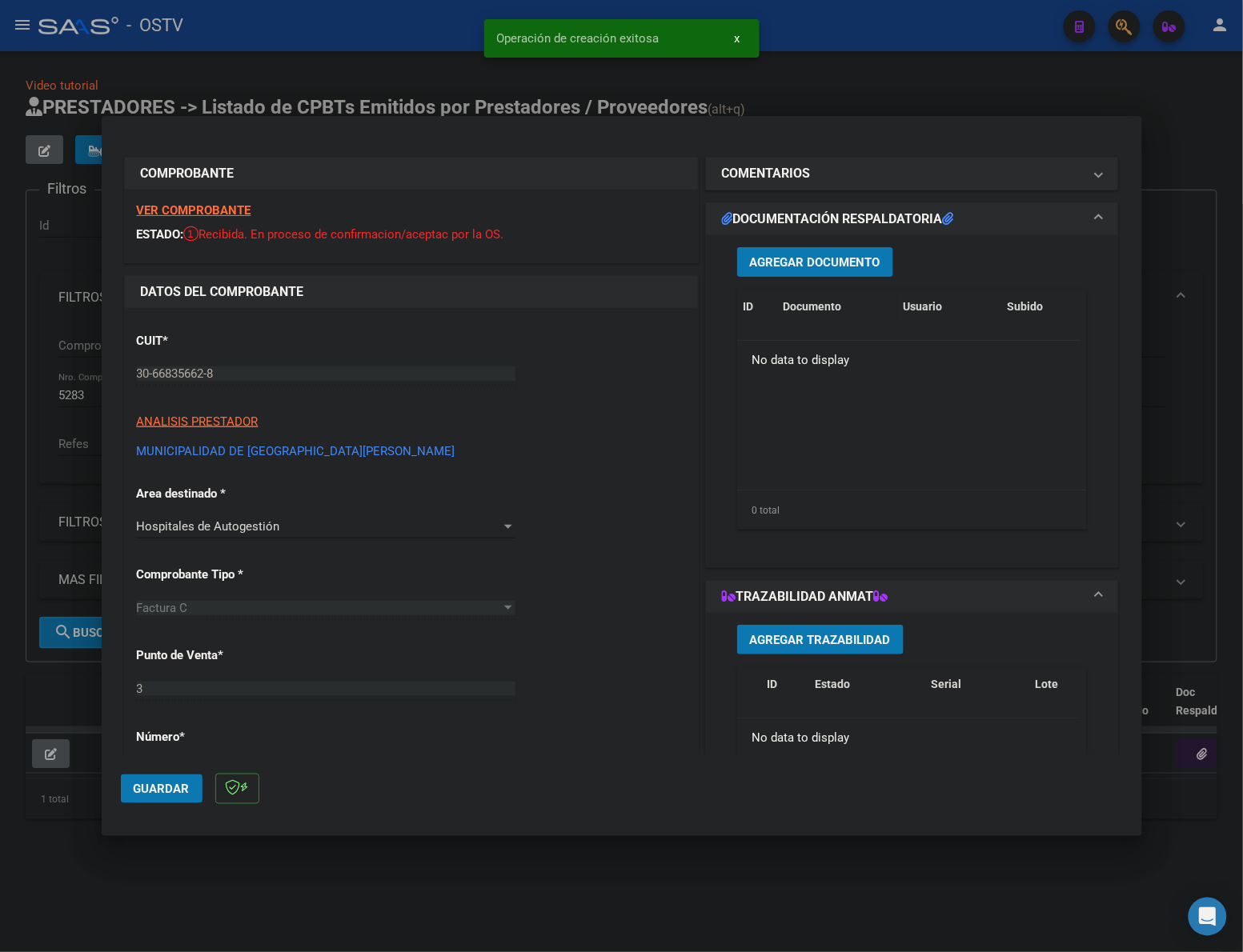
click at [769, 257] on span "Agregar Documento" at bounding box center [815, 262] width 130 height 14
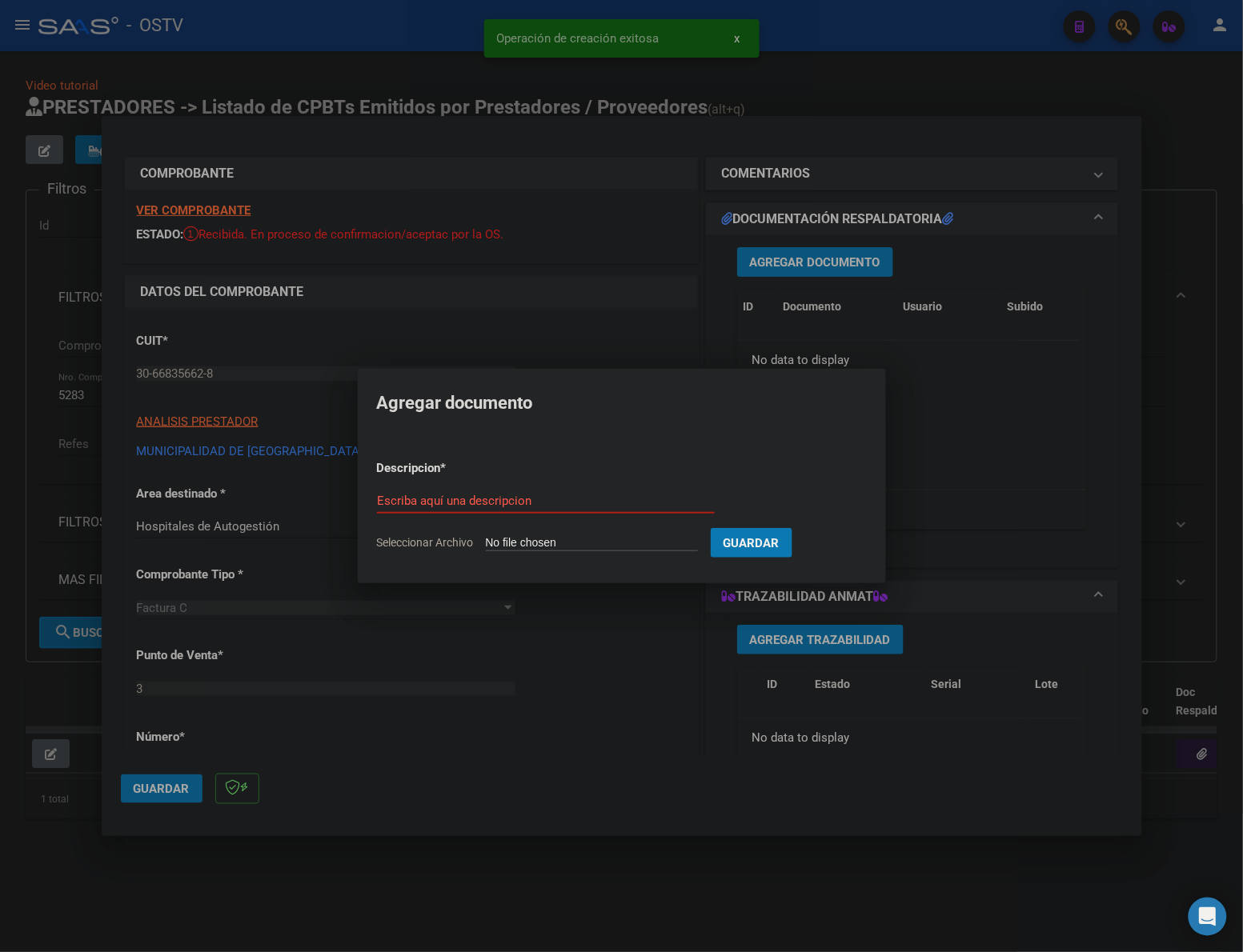
type input "C:\fakepath\FACTURA - 3 110 - MUNICIPALIDAD DE SANTA MARIA DE PUNILLA.pdf"
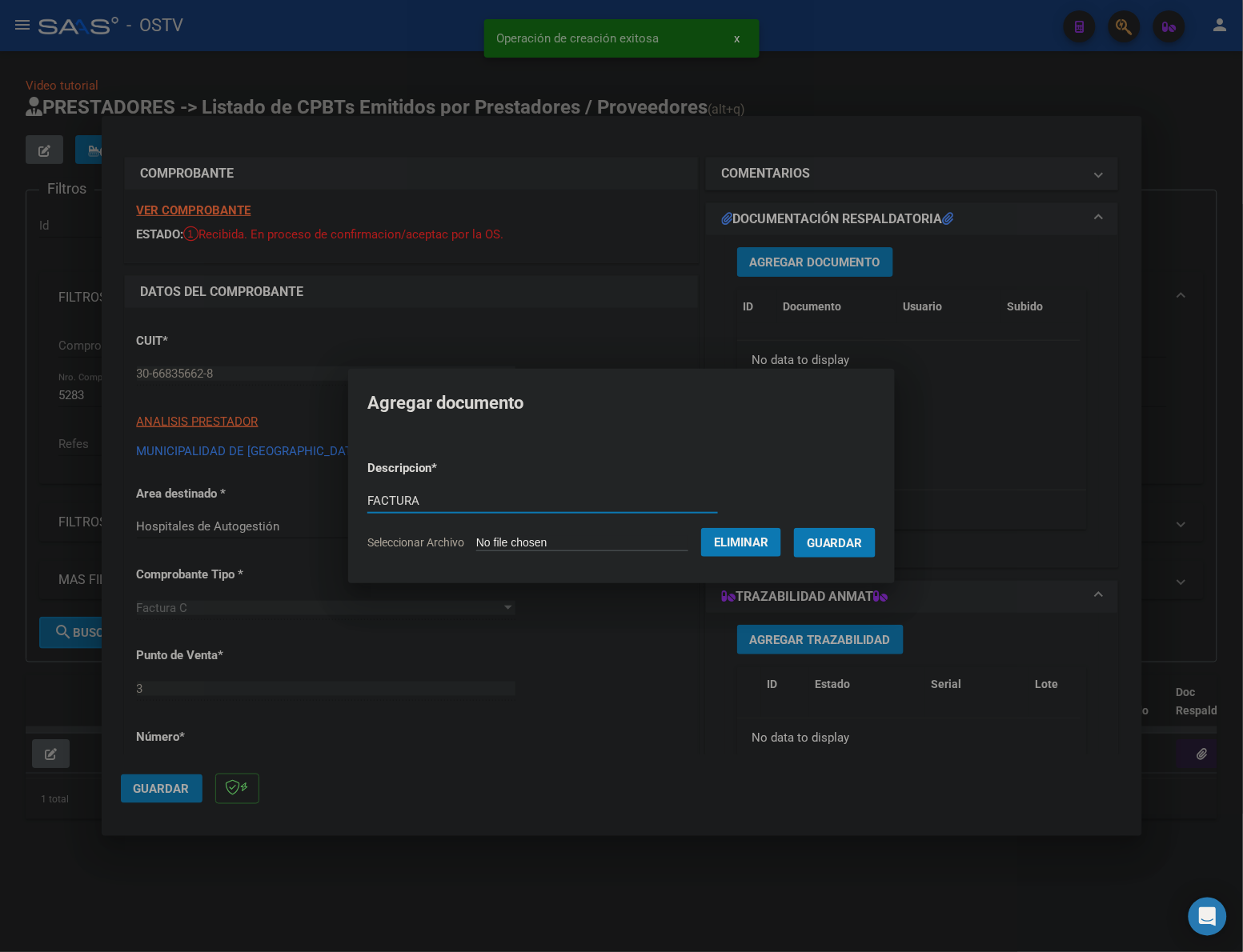
type input "FACTURA"
click at [794, 528] on button "Guardar" at bounding box center [835, 542] width 82 height 29
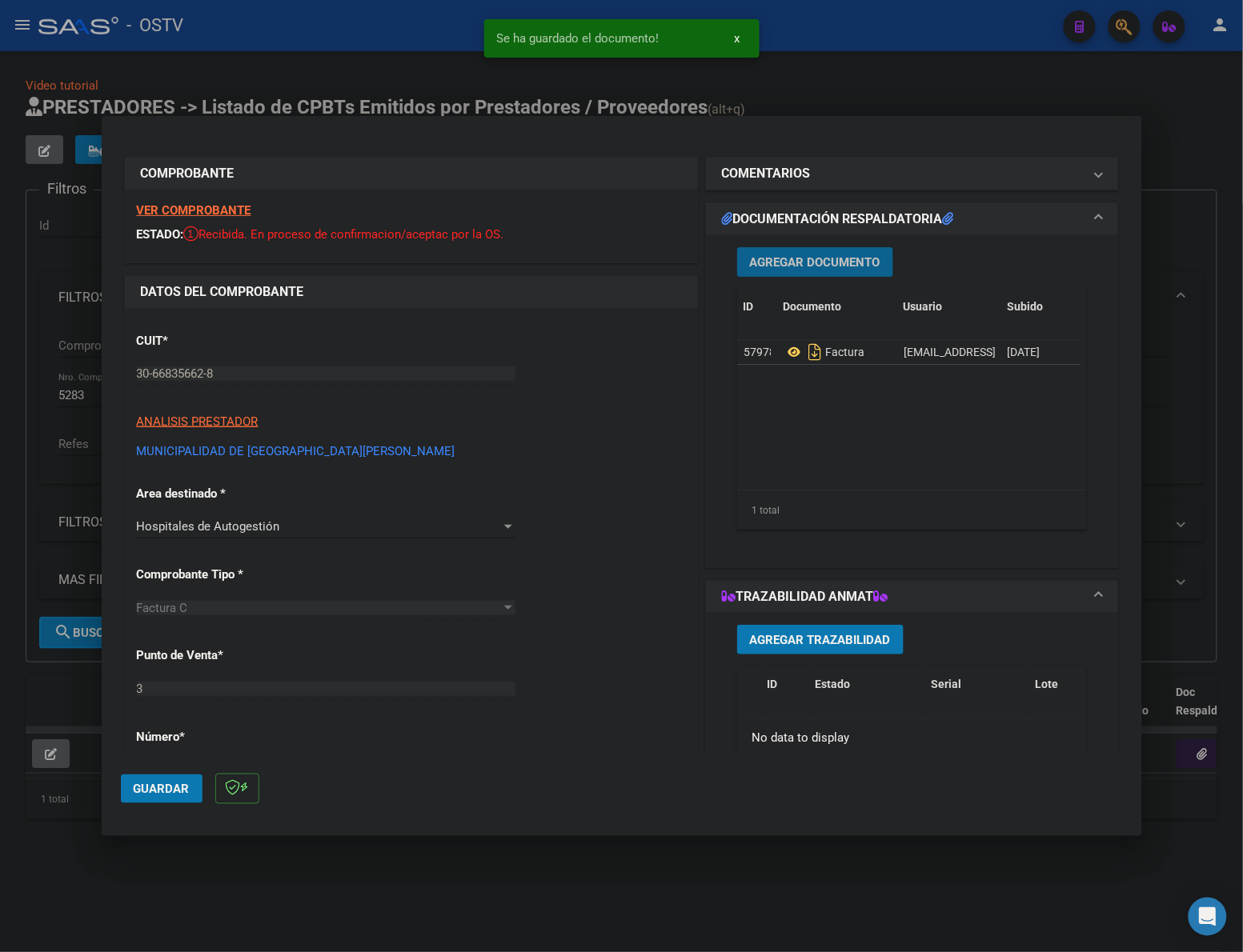
click at [783, 261] on span "Agregar Documento" at bounding box center [815, 262] width 130 height 14
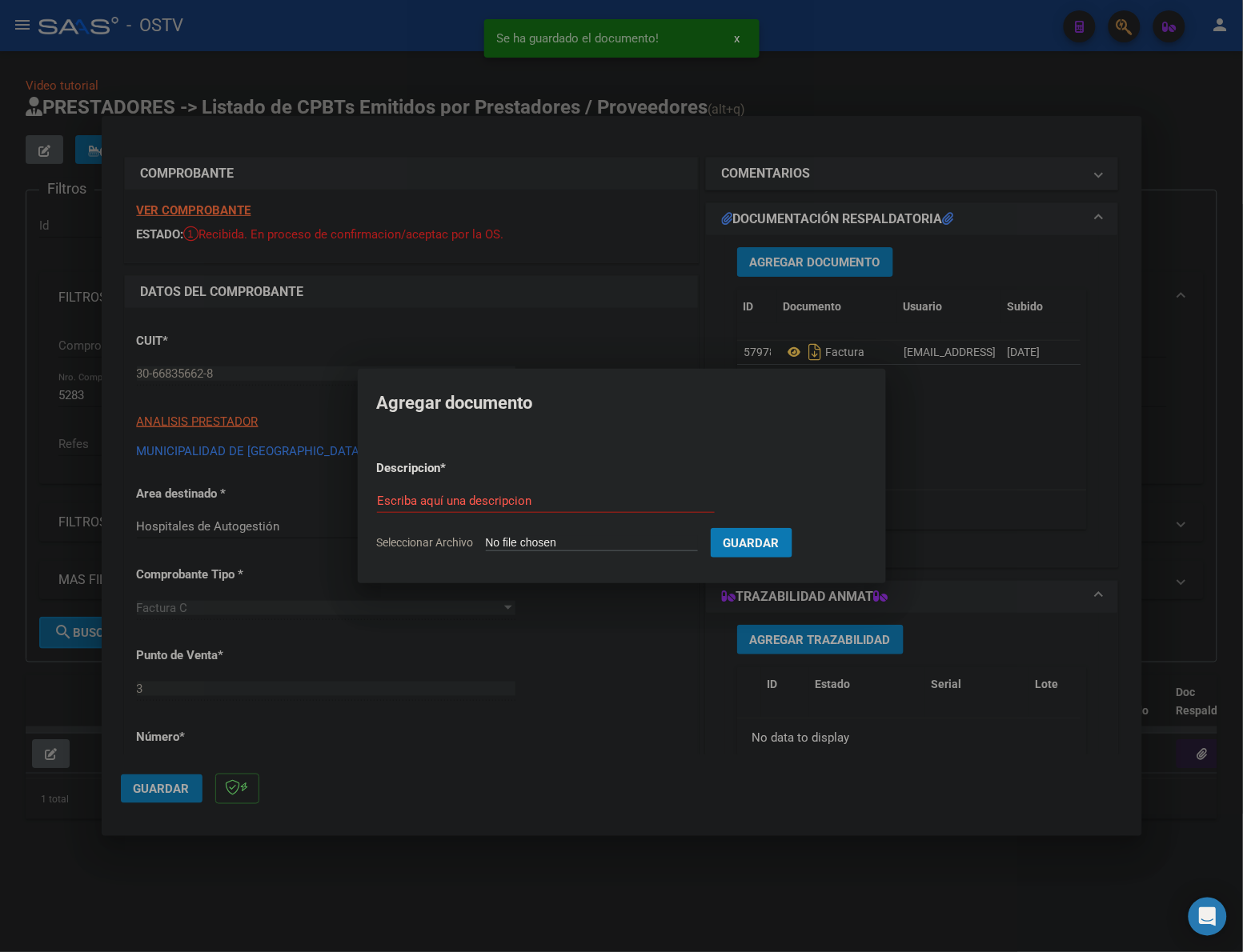
type input "C:\fakepath\ANEXO - 3 110 - MUNICIPALIDAD DE SANTA MARIA DE PUNILLA.pdf"
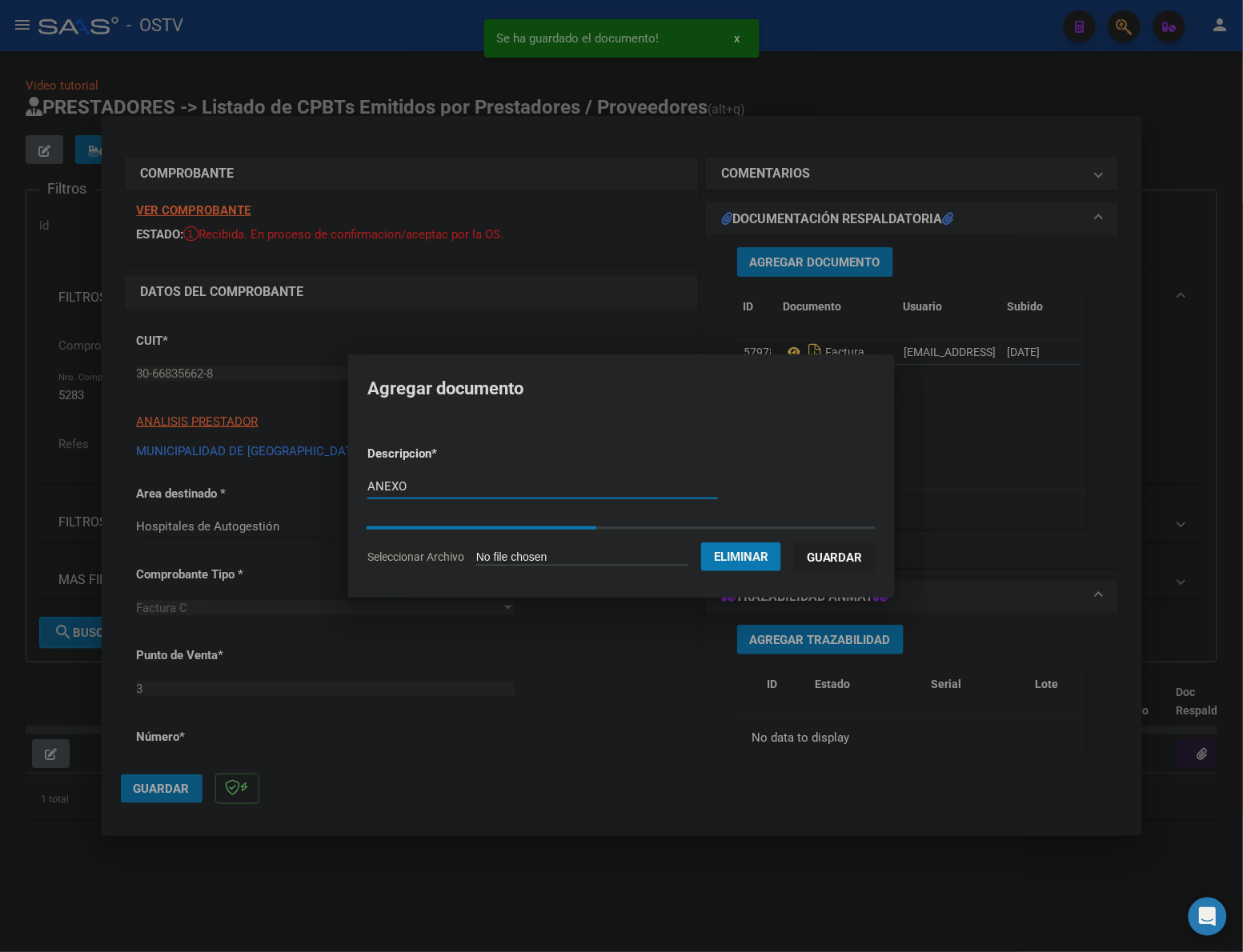
type input "ANEXO"
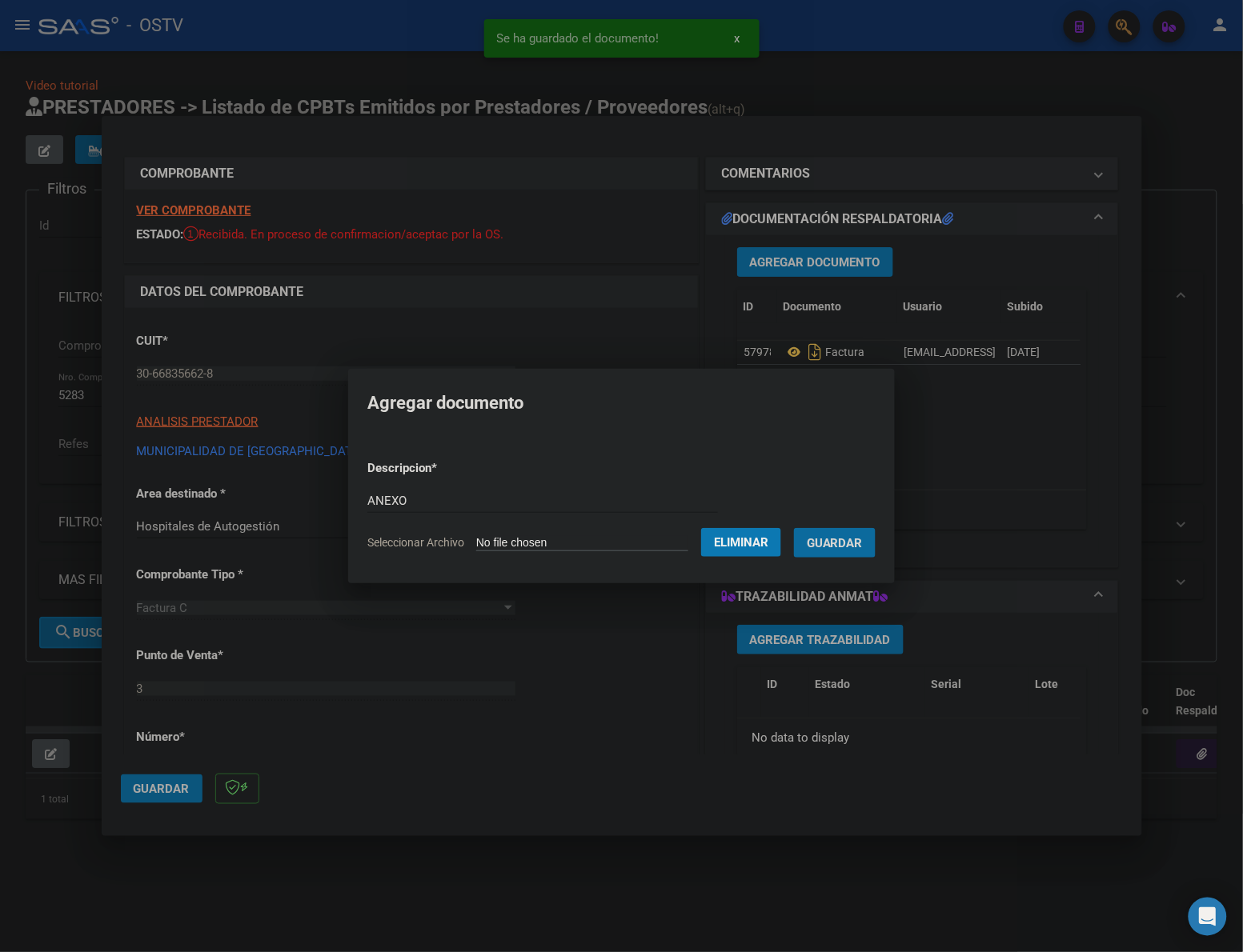
click at [838, 539] on span "Guardar" at bounding box center [835, 543] width 56 height 14
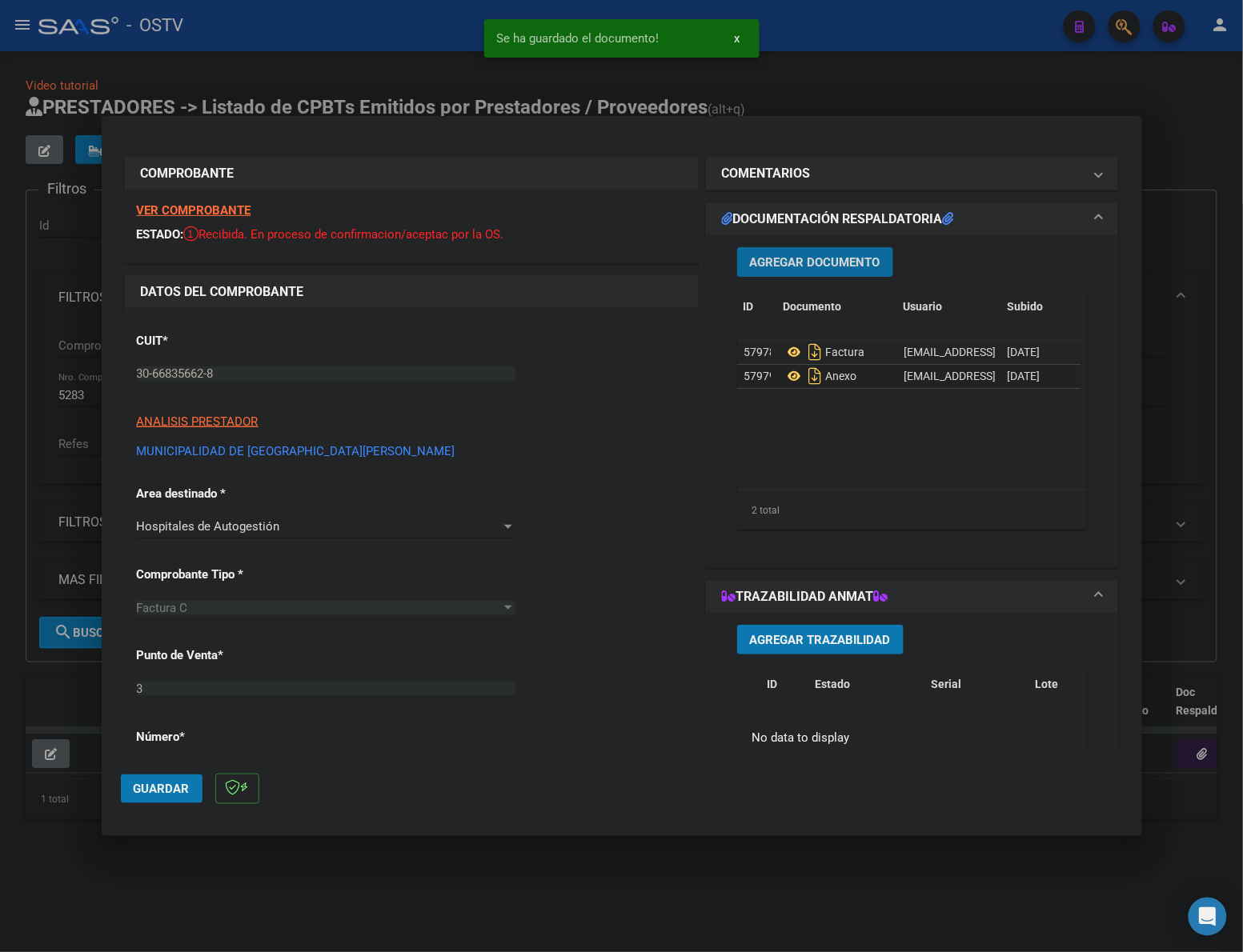
drag, startPoint x: 148, startPoint y: 790, endPoint x: 190, endPoint y: 777, distance: 44.0
click at [152, 790] on span "Guardar" at bounding box center [161, 788] width 56 height 14
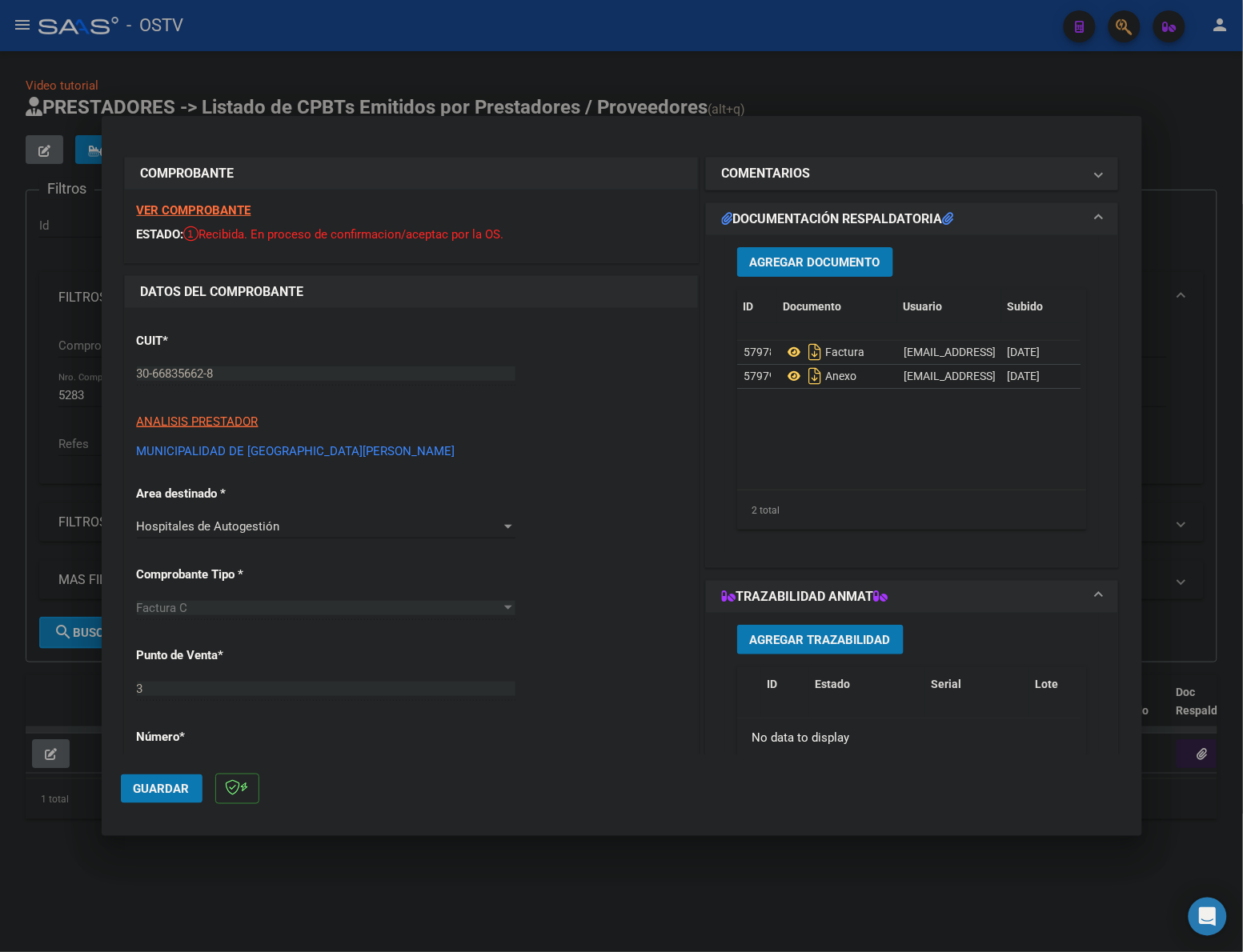
click at [155, 792] on span "Guardar" at bounding box center [161, 788] width 56 height 14
click at [254, 857] on div at bounding box center [622, 476] width 1243 height 952
type input "$ 0,00"
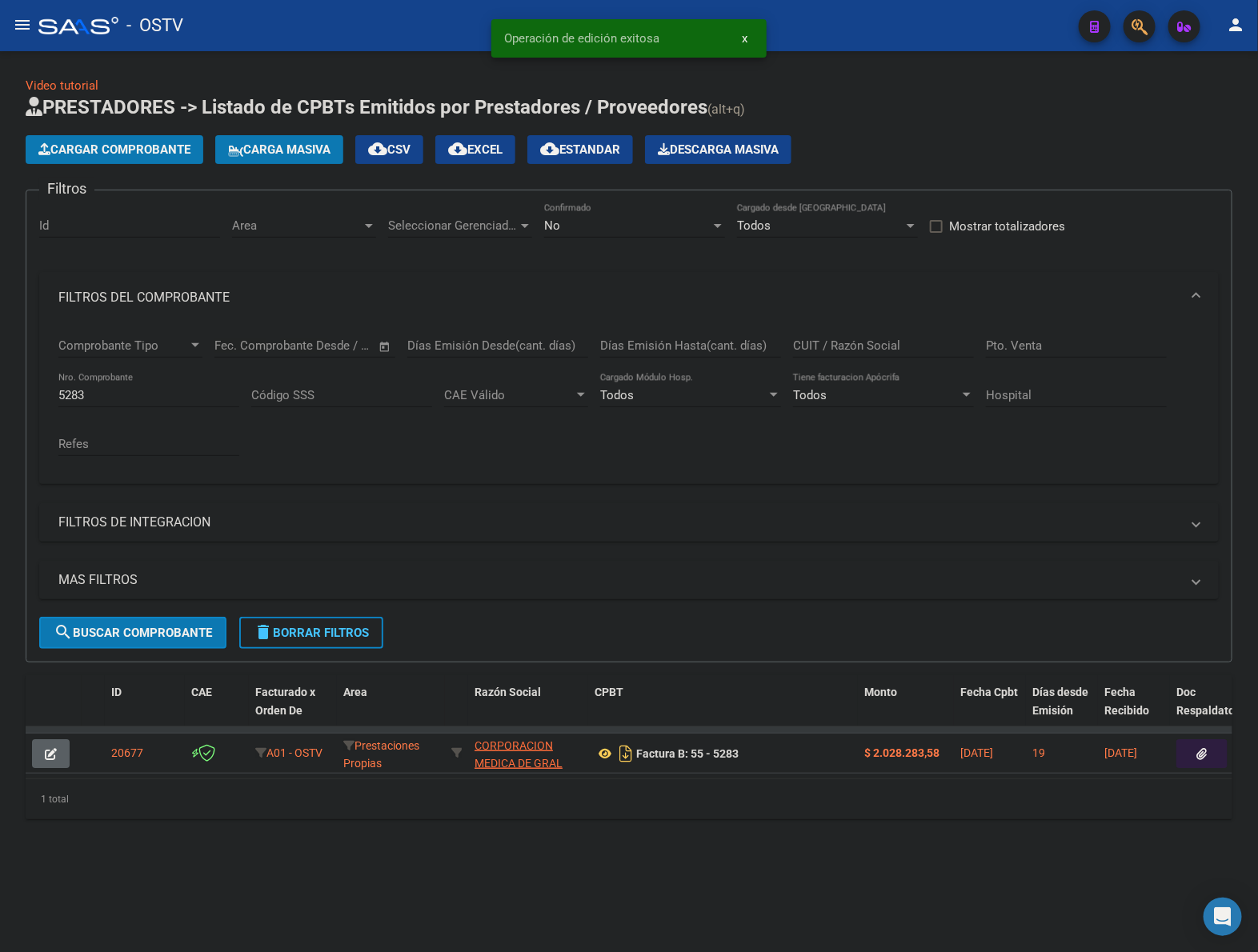
click at [129, 149] on span "Cargar Comprobante" at bounding box center [114, 149] width 152 height 14
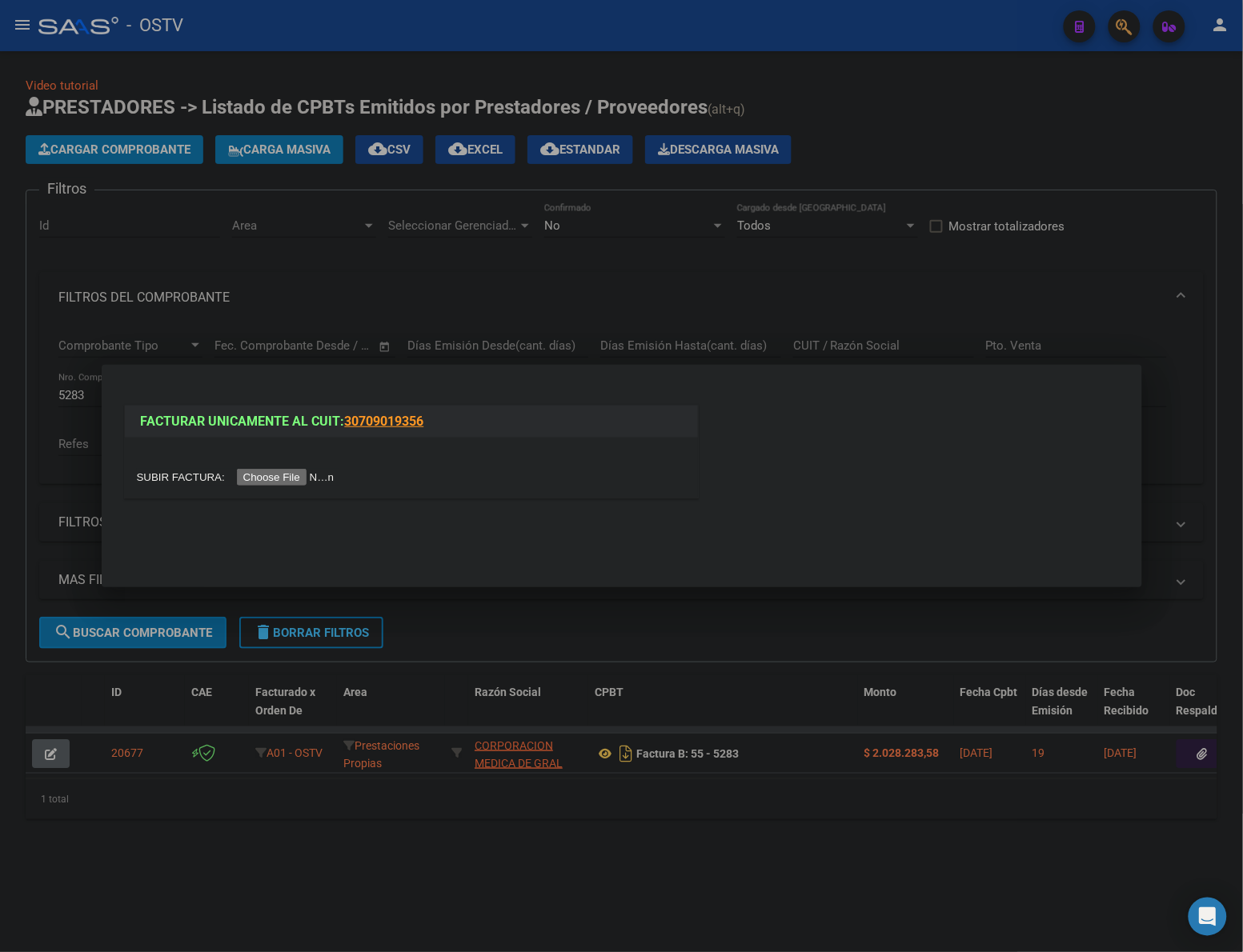
click at [277, 479] on input "file" at bounding box center [238, 477] width 202 height 17
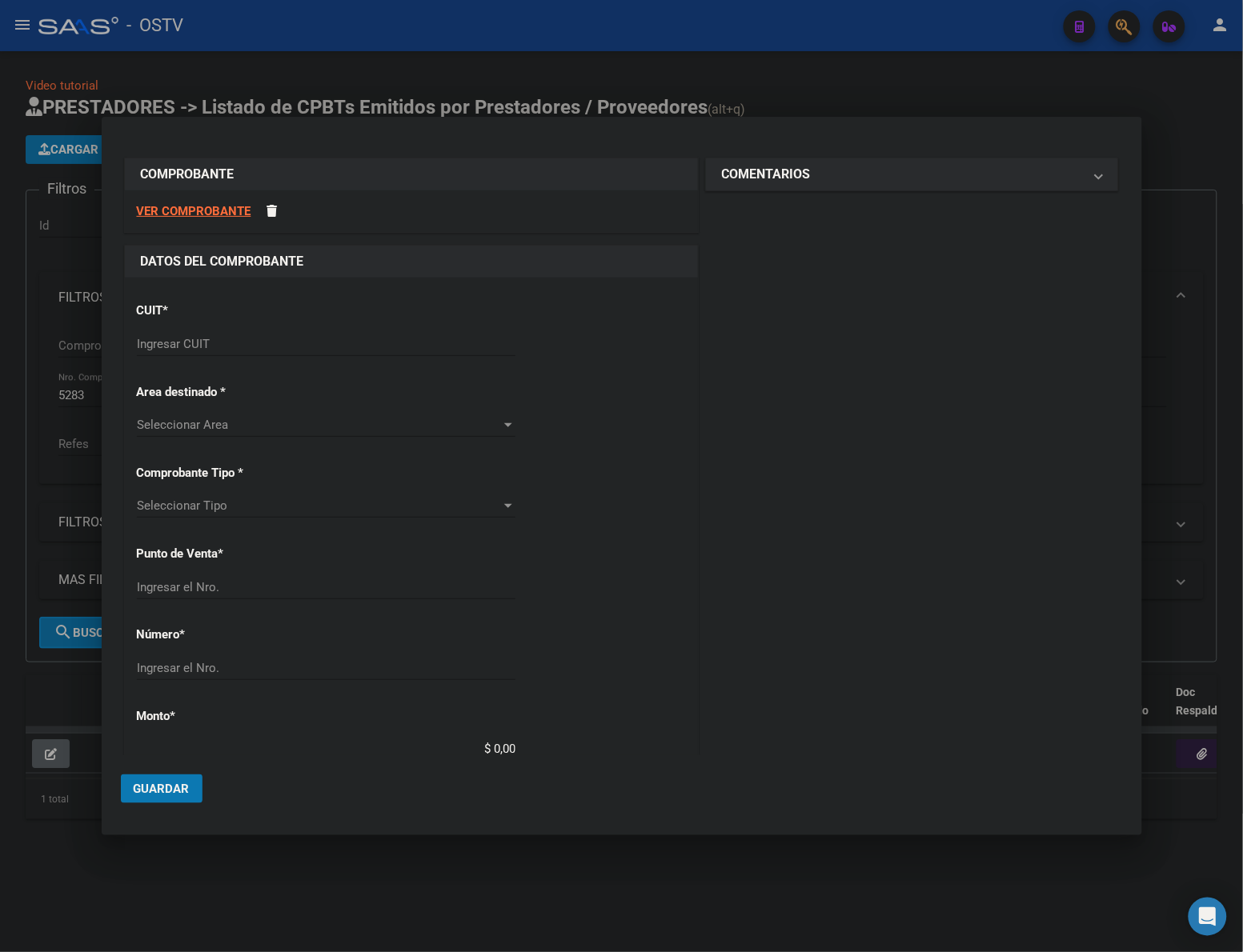
click at [250, 324] on div "CUIT * Ingresar CUIT" at bounding box center [411, 330] width 549 height 81
click at [255, 352] on div "Ingresar CUIT" at bounding box center [326, 344] width 378 height 24
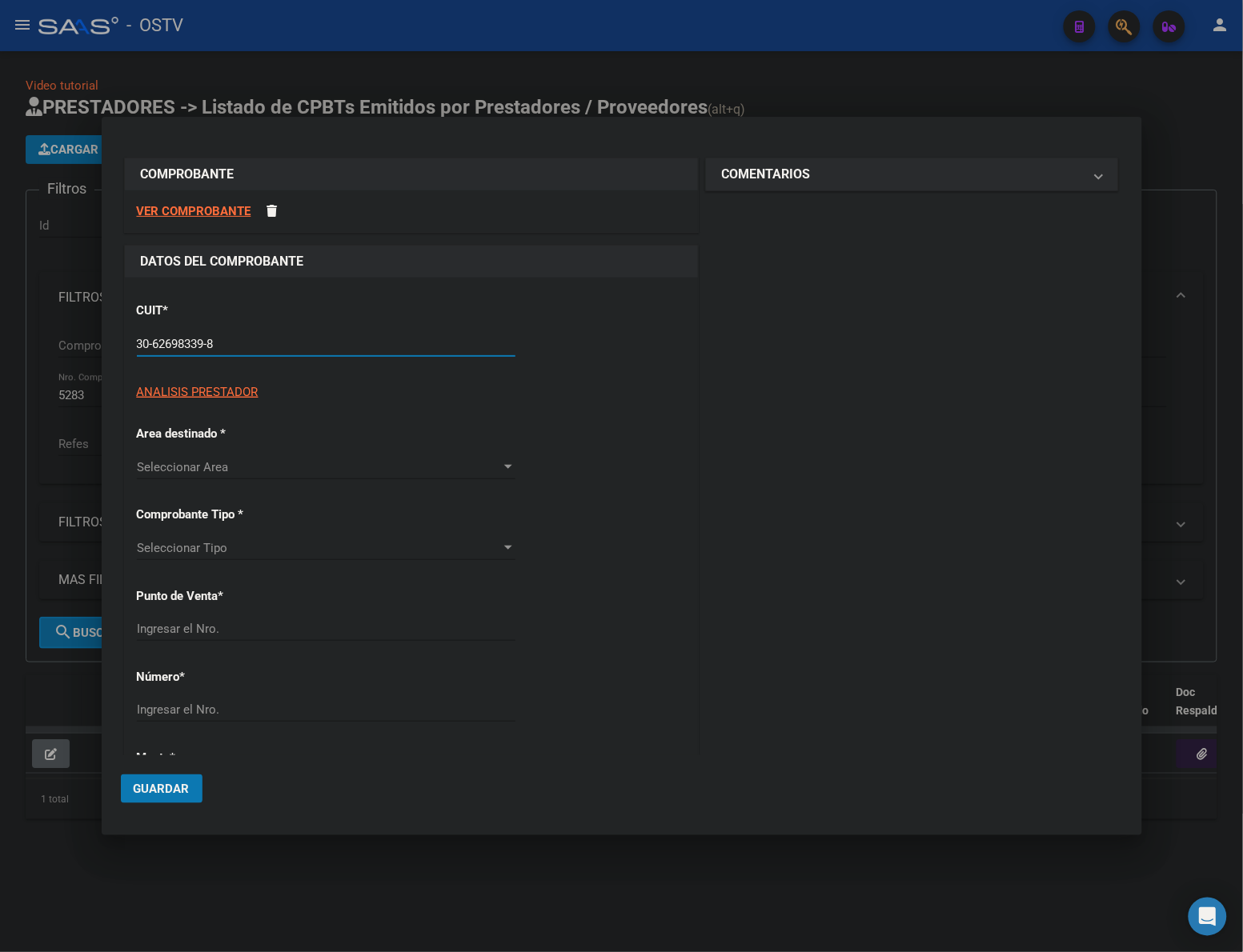
type input "30-62698339-8"
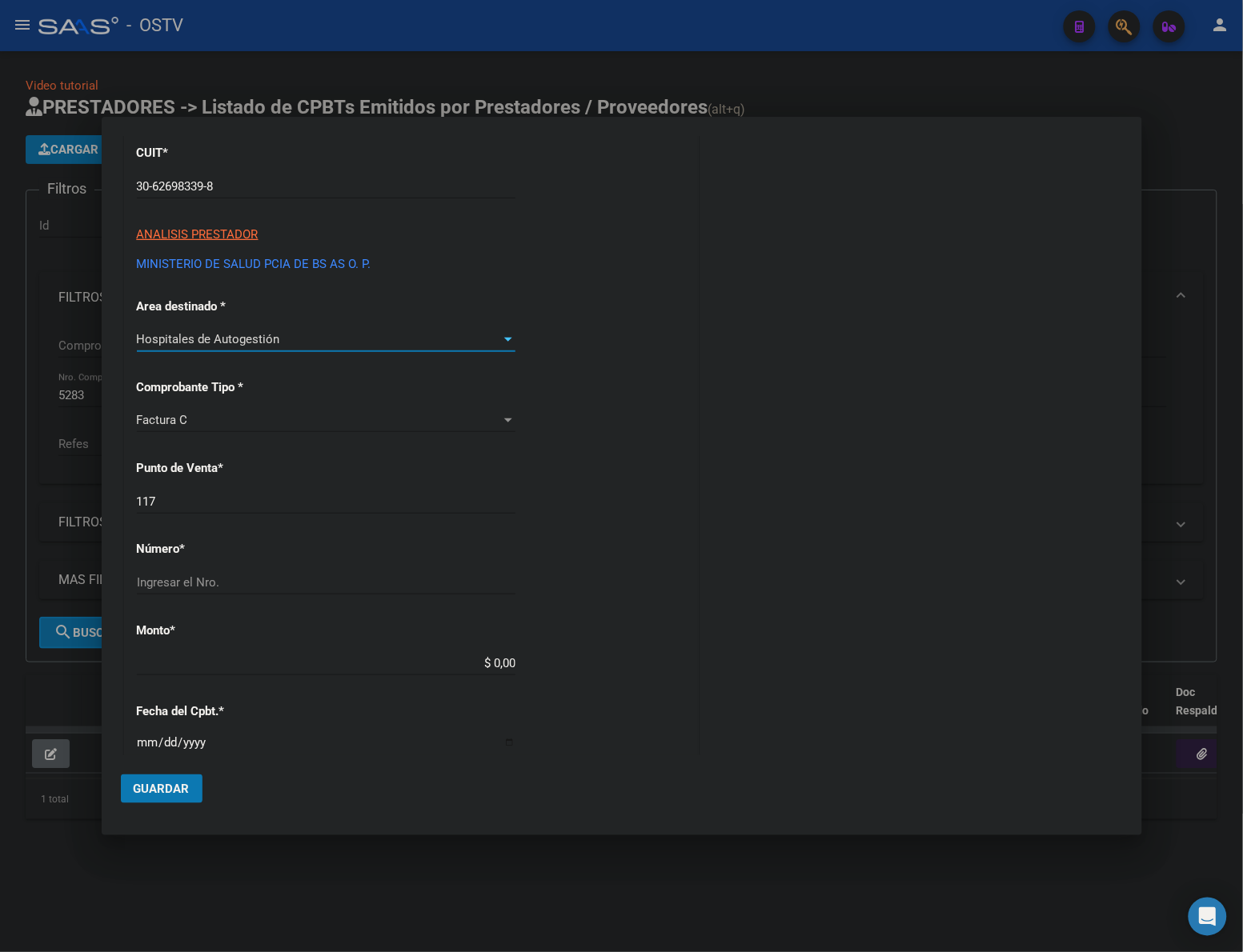
scroll to position [166, 0]
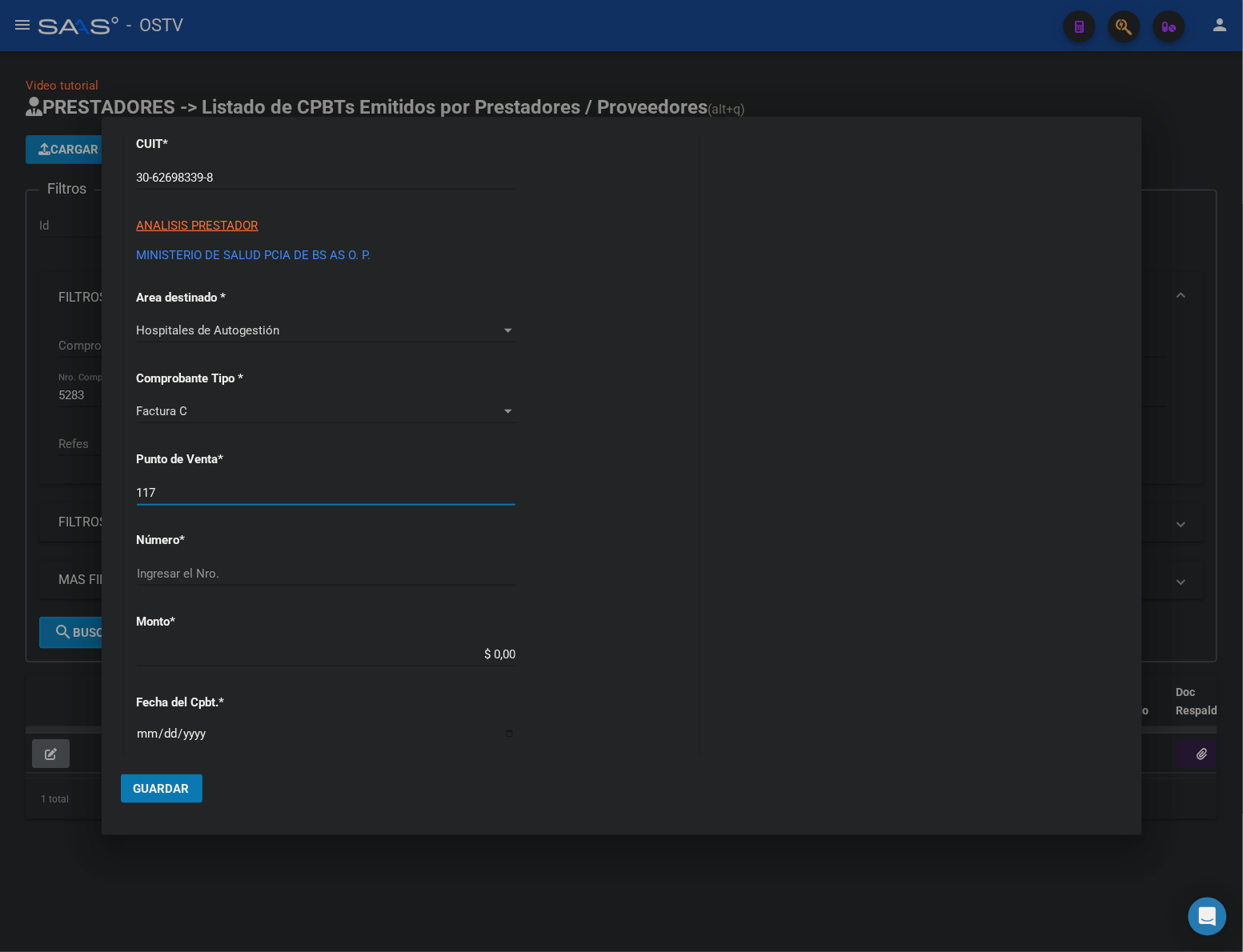
click at [228, 489] on input "117" at bounding box center [326, 493] width 378 height 14
type input "131"
type input "18777"
type input "$ 182.438,00"
type input "[DATE]"
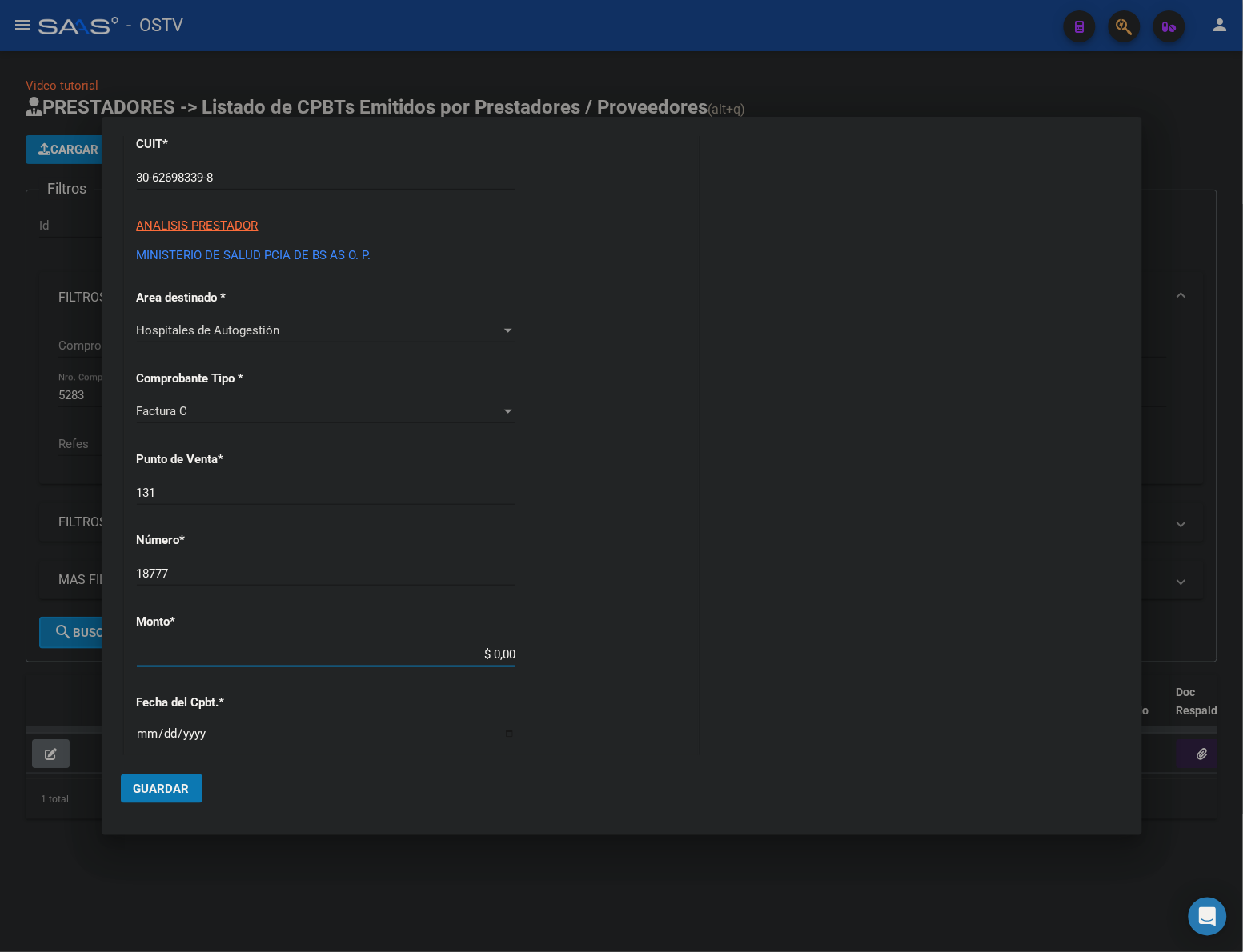
type input "75308164432159"
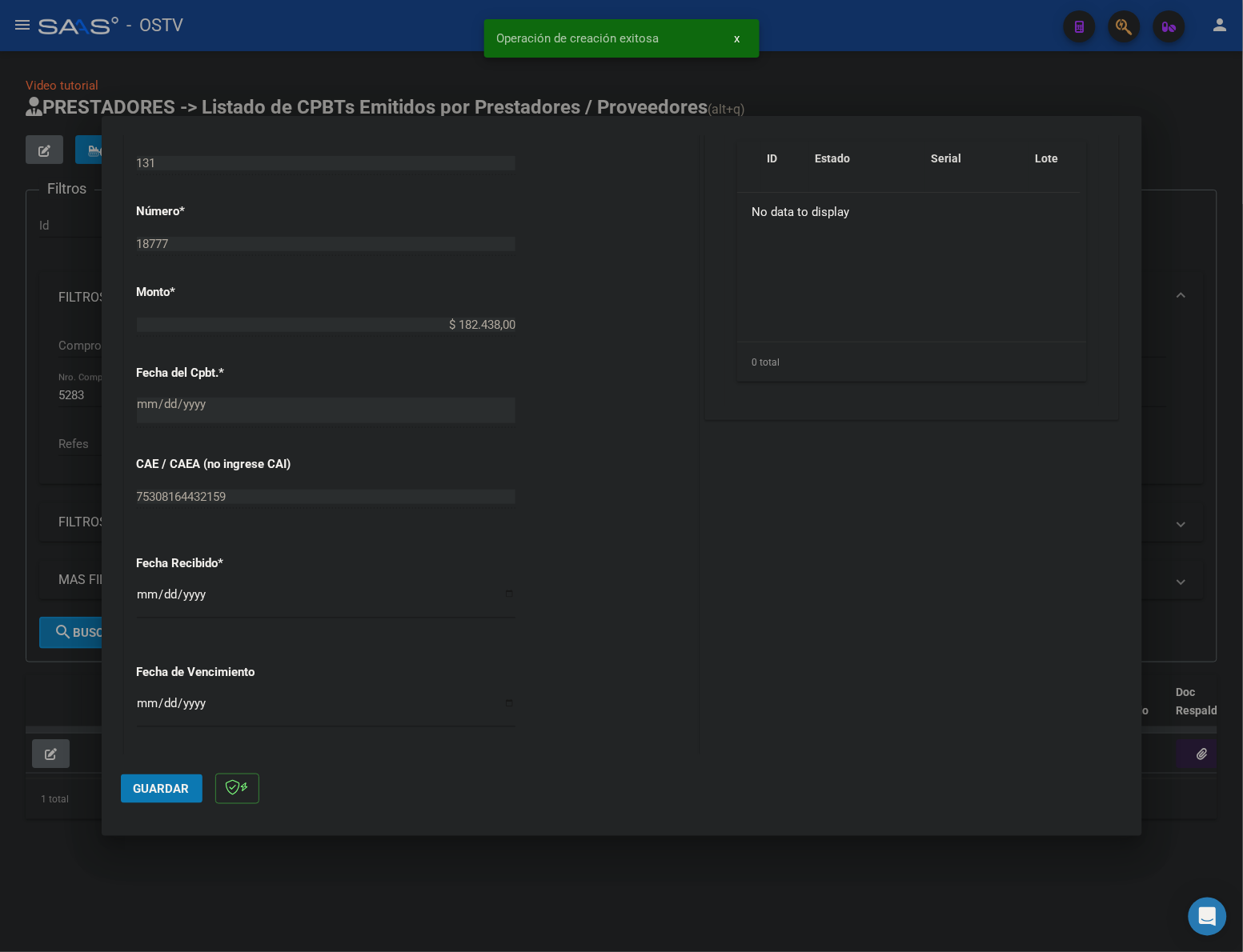
scroll to position [692, 0]
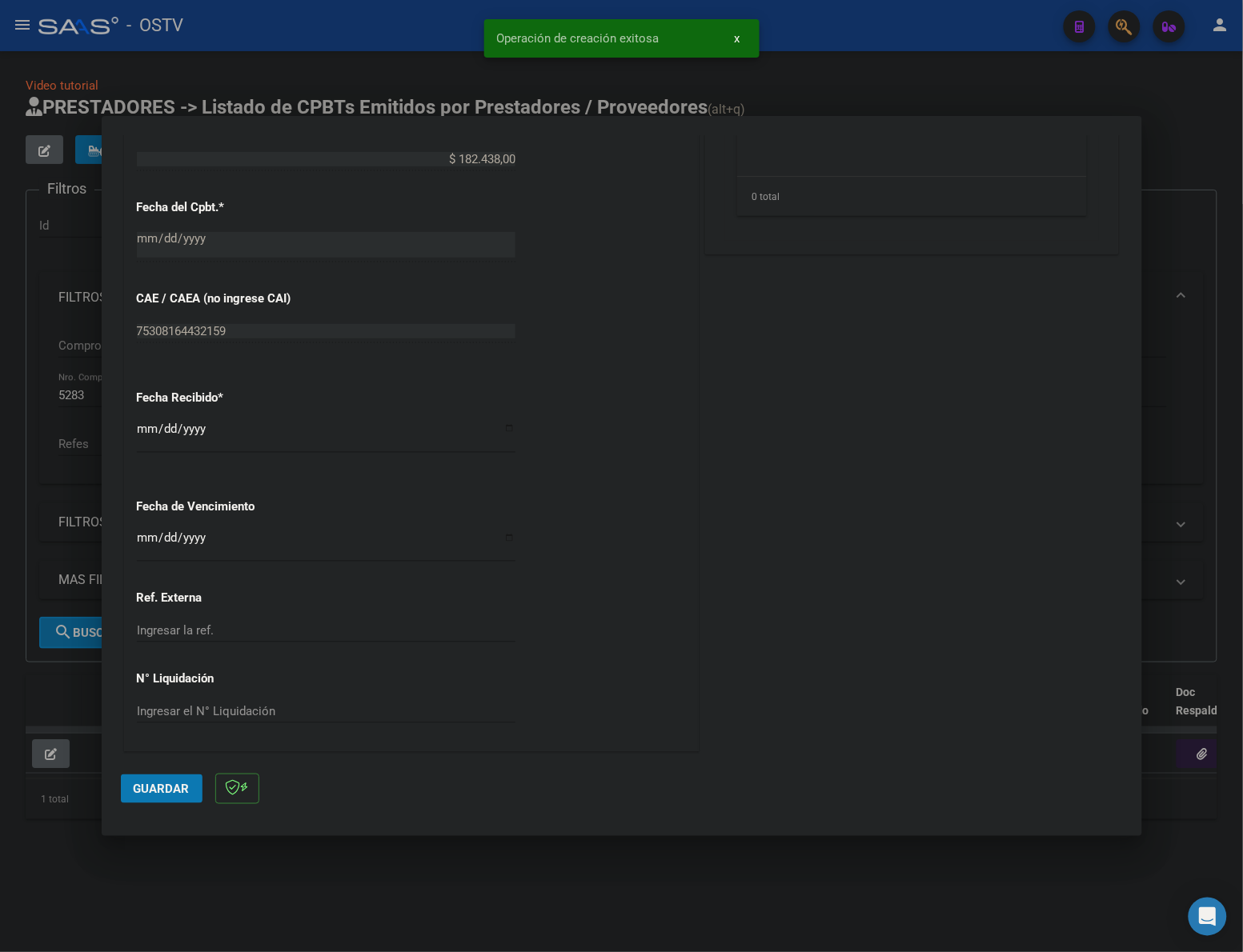
click at [150, 429] on input "[DATE]" at bounding box center [326, 435] width 378 height 26
type input "2025-08-08"
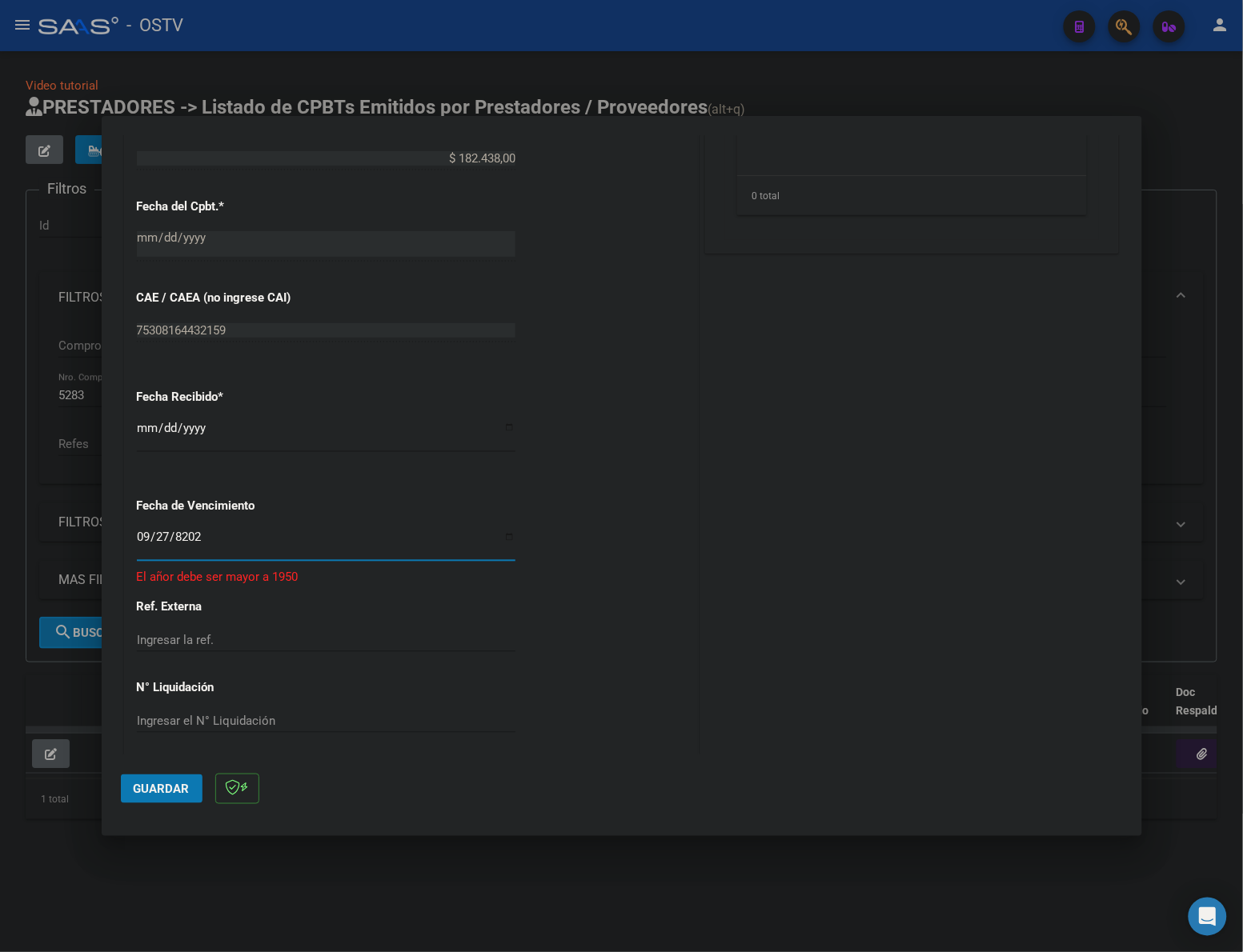
type input "2025-09-27"
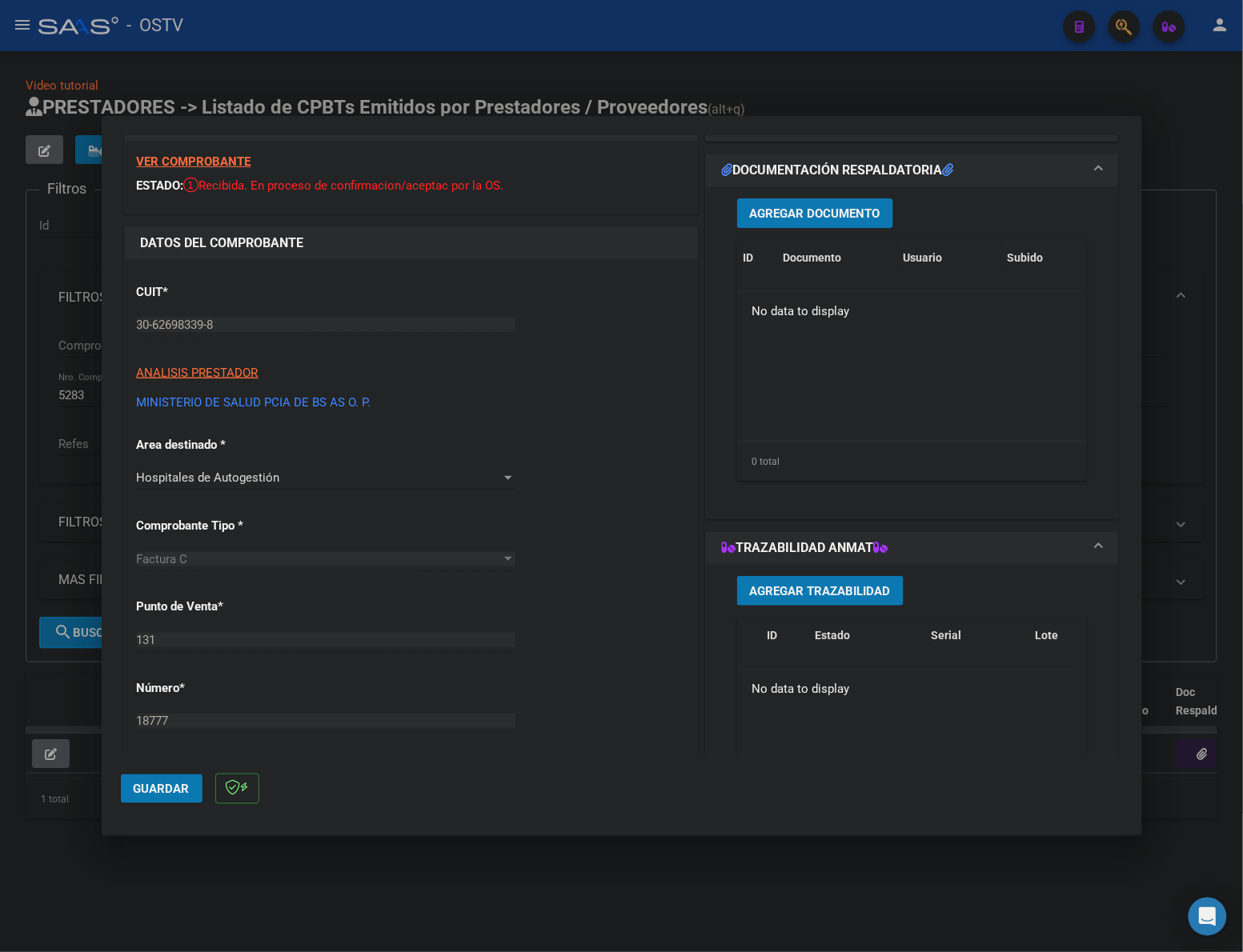
scroll to position [25, 0]
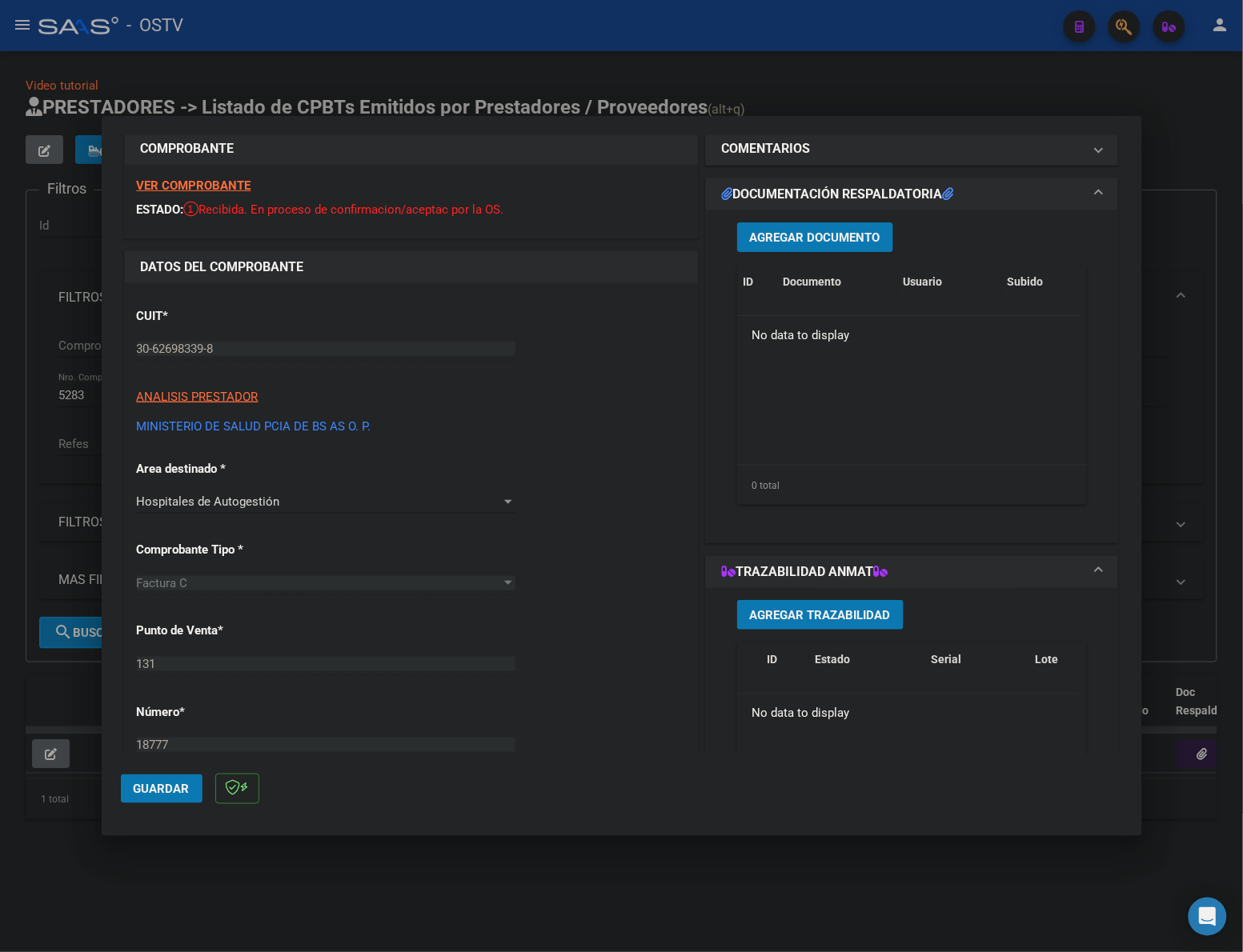
click at [812, 230] on span "Agregar Documento" at bounding box center [815, 237] width 130 height 14
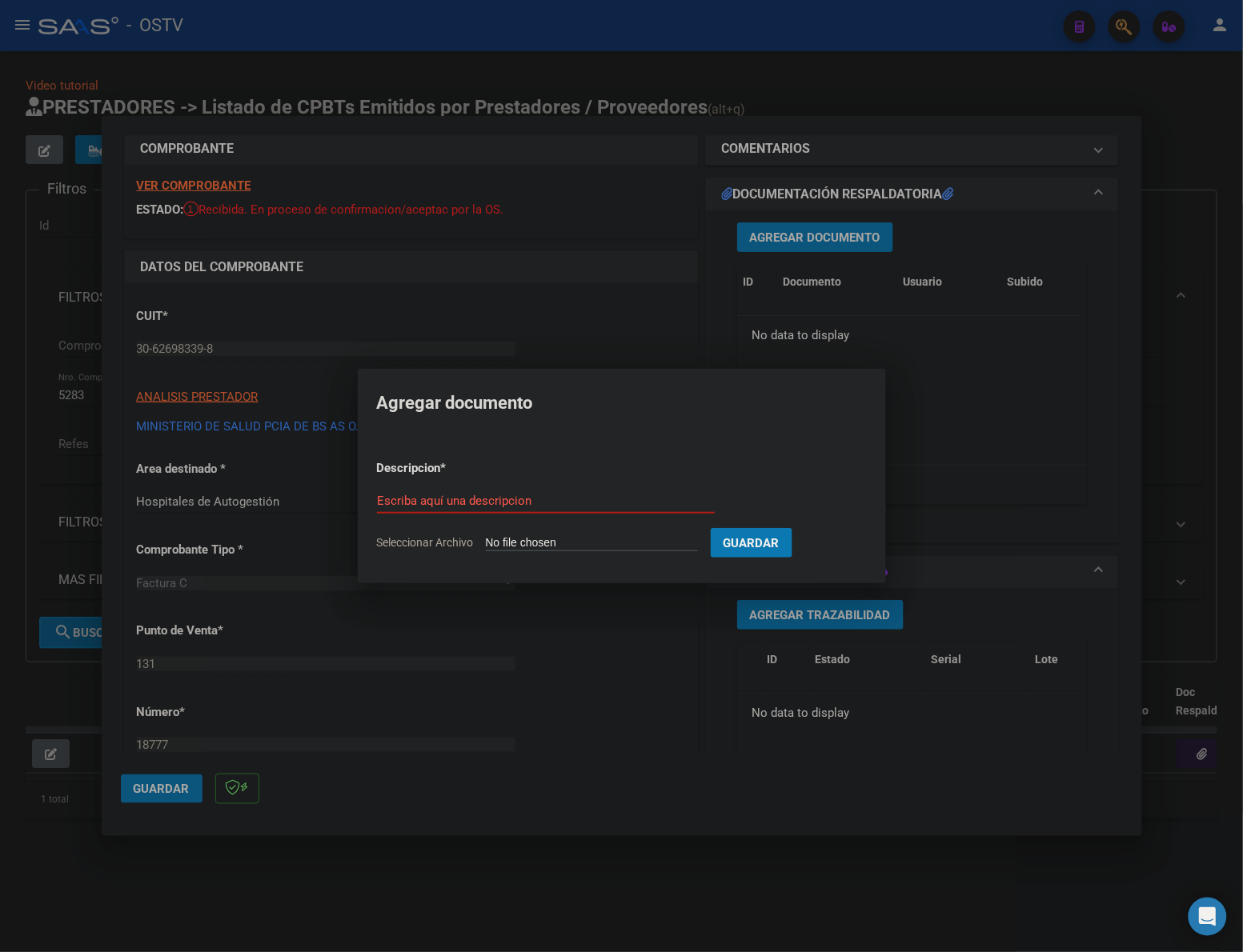
type input "C:\fakepath\FACTURA - 131 18777 - HDZG MARIANO Y LUCIANO DE LA VEGA.pdf"
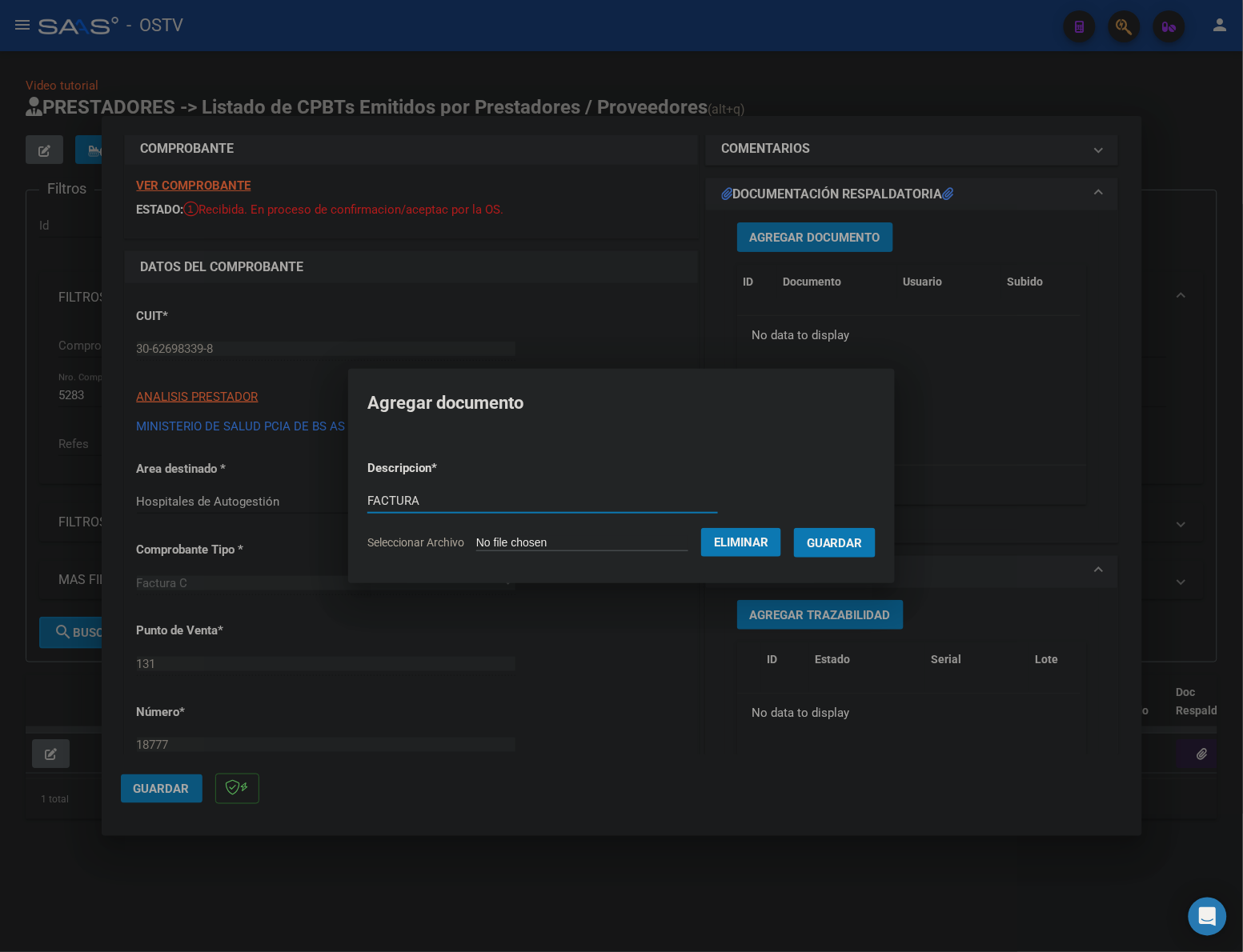
type input "FACTURA"
click at [794, 528] on button "Guardar" at bounding box center [835, 542] width 82 height 29
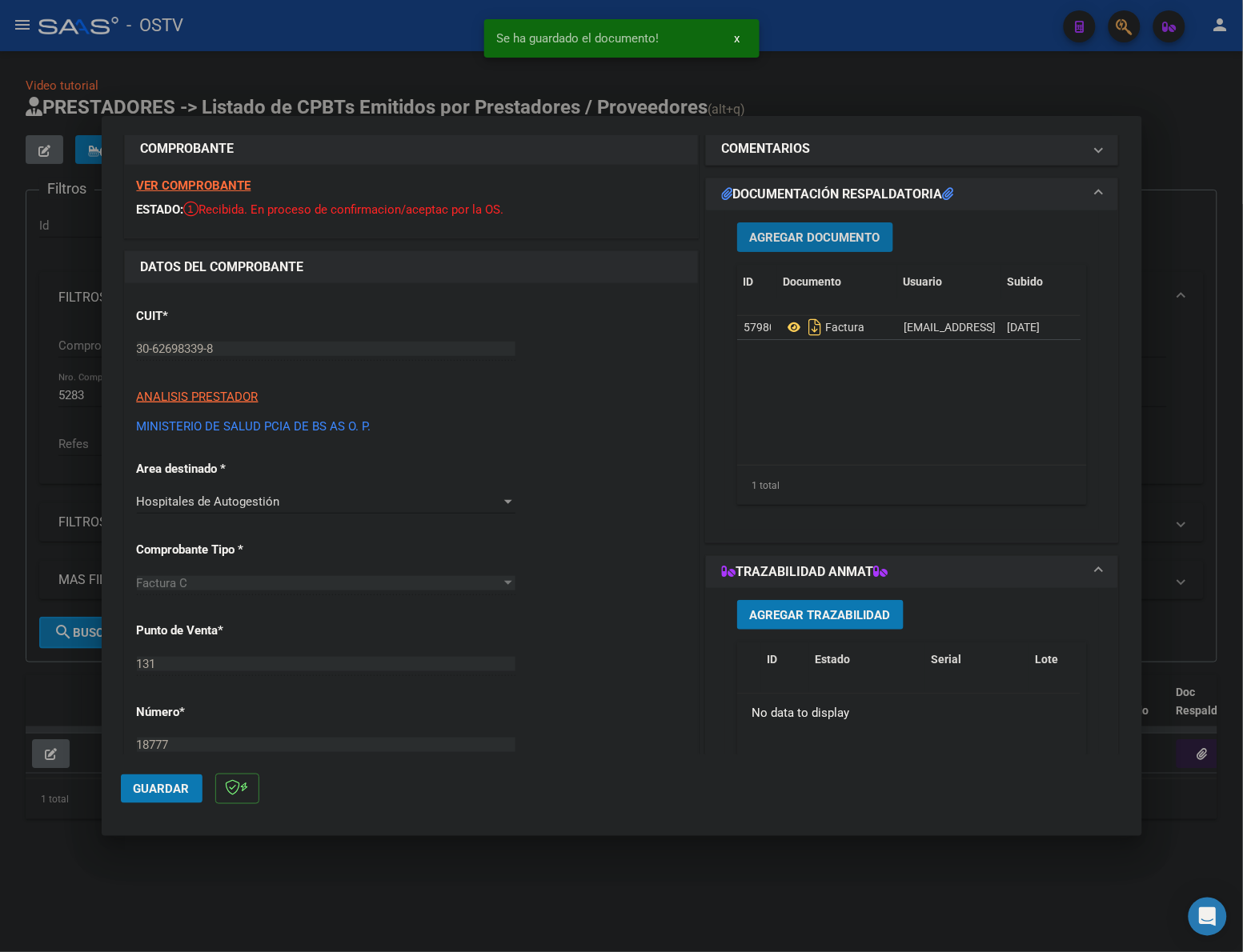
click at [774, 233] on span "Agregar Documento" at bounding box center [815, 237] width 130 height 14
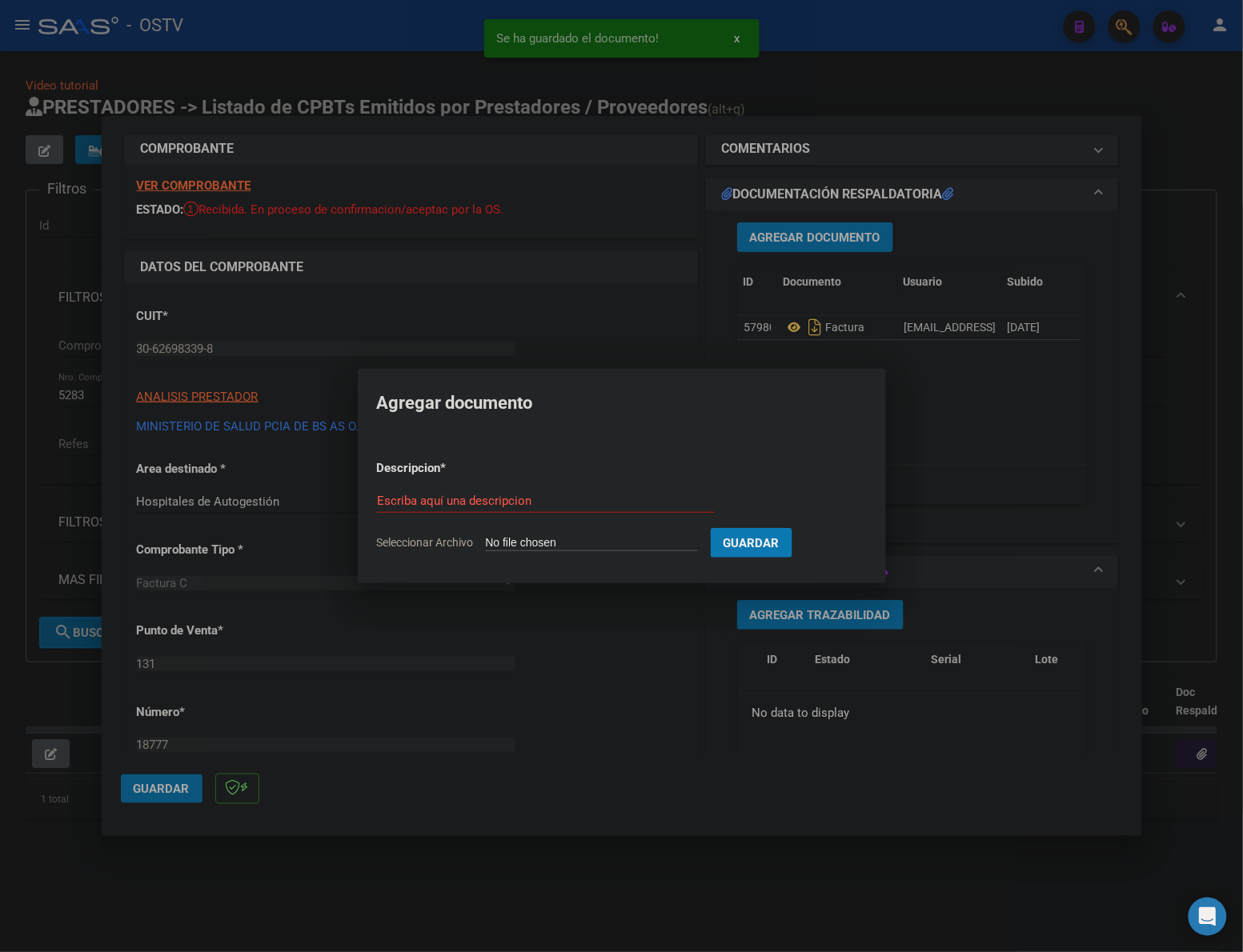
type input "C:\fakepath\ANEXO - 131 18777 - HDZG MARIANO Y LUCIANO DE LA VEGA.pdf"
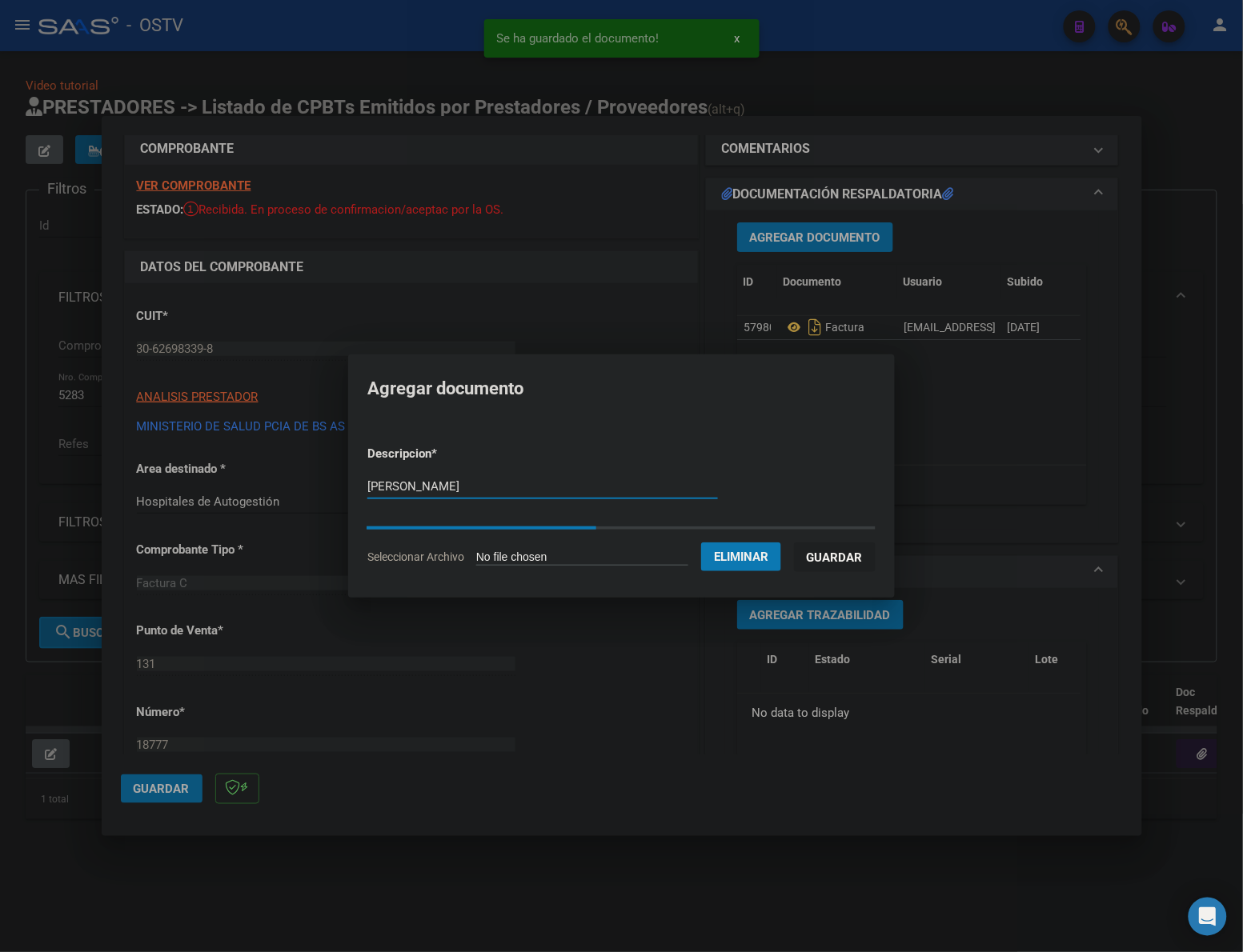
type input "ANXO"
click at [423, 480] on input "ANXO" at bounding box center [543, 486] width 351 height 14
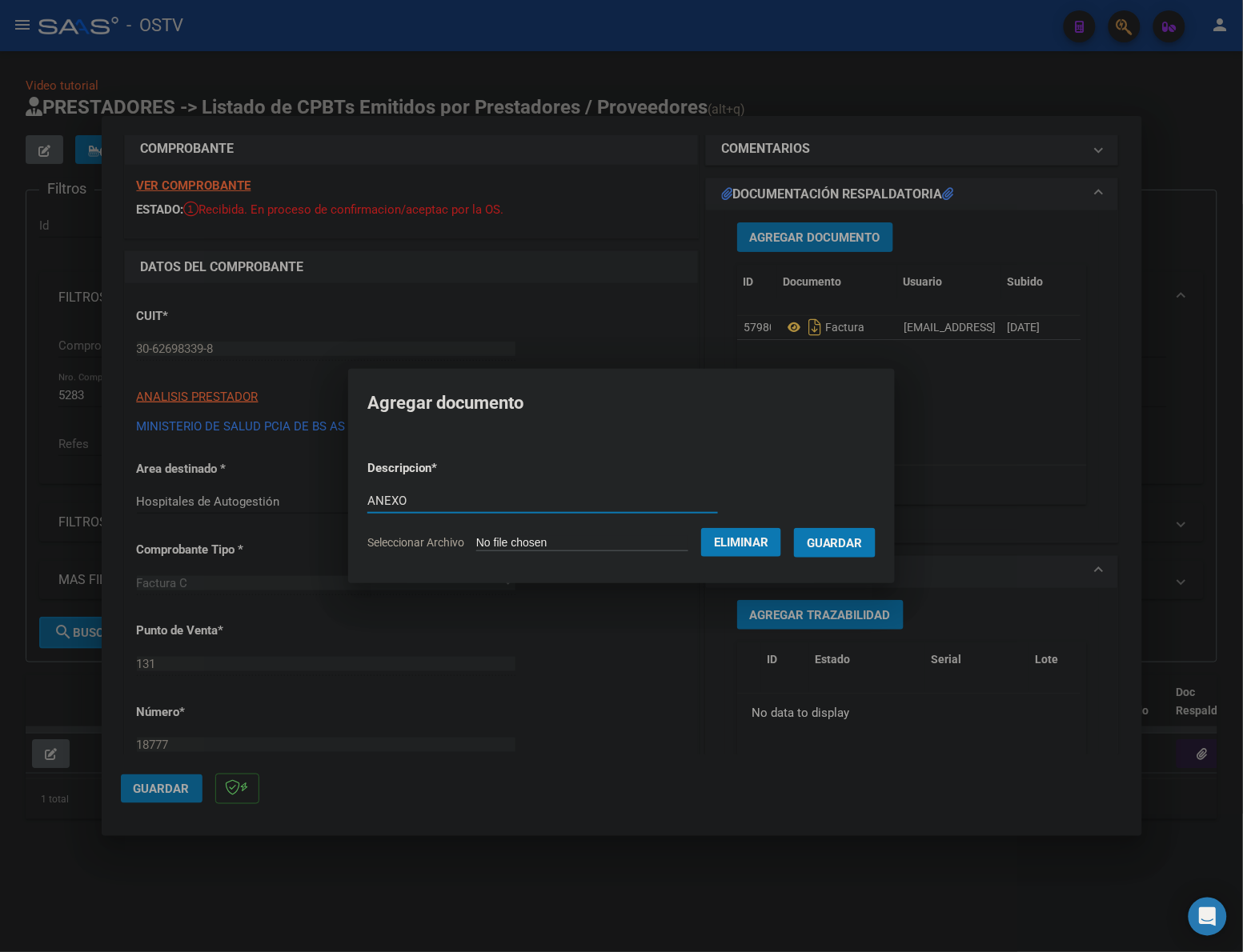
type input "ANEXO"
click at [794, 528] on button "Guardar" at bounding box center [835, 542] width 82 height 29
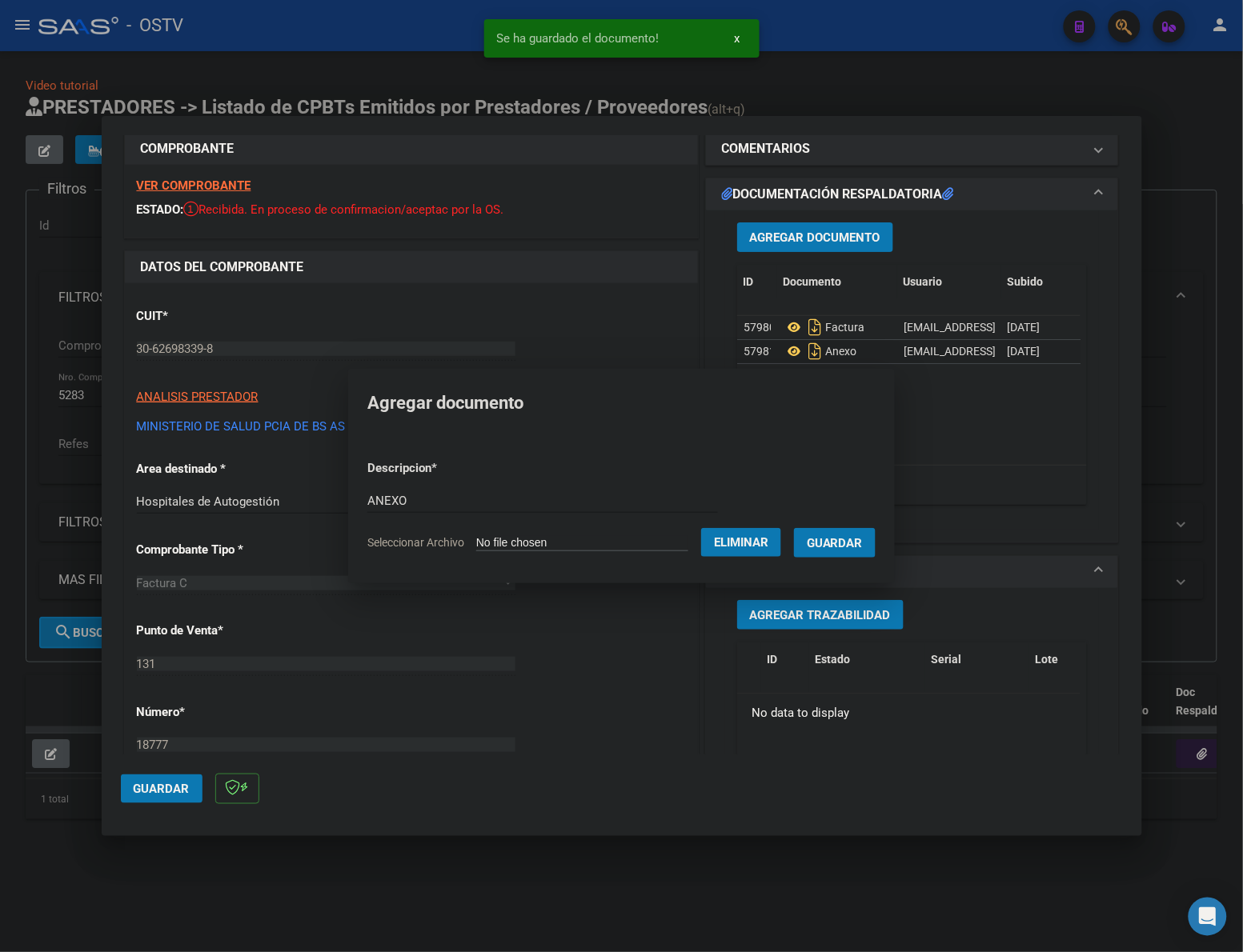
click at [165, 789] on span "Guardar" at bounding box center [161, 788] width 56 height 14
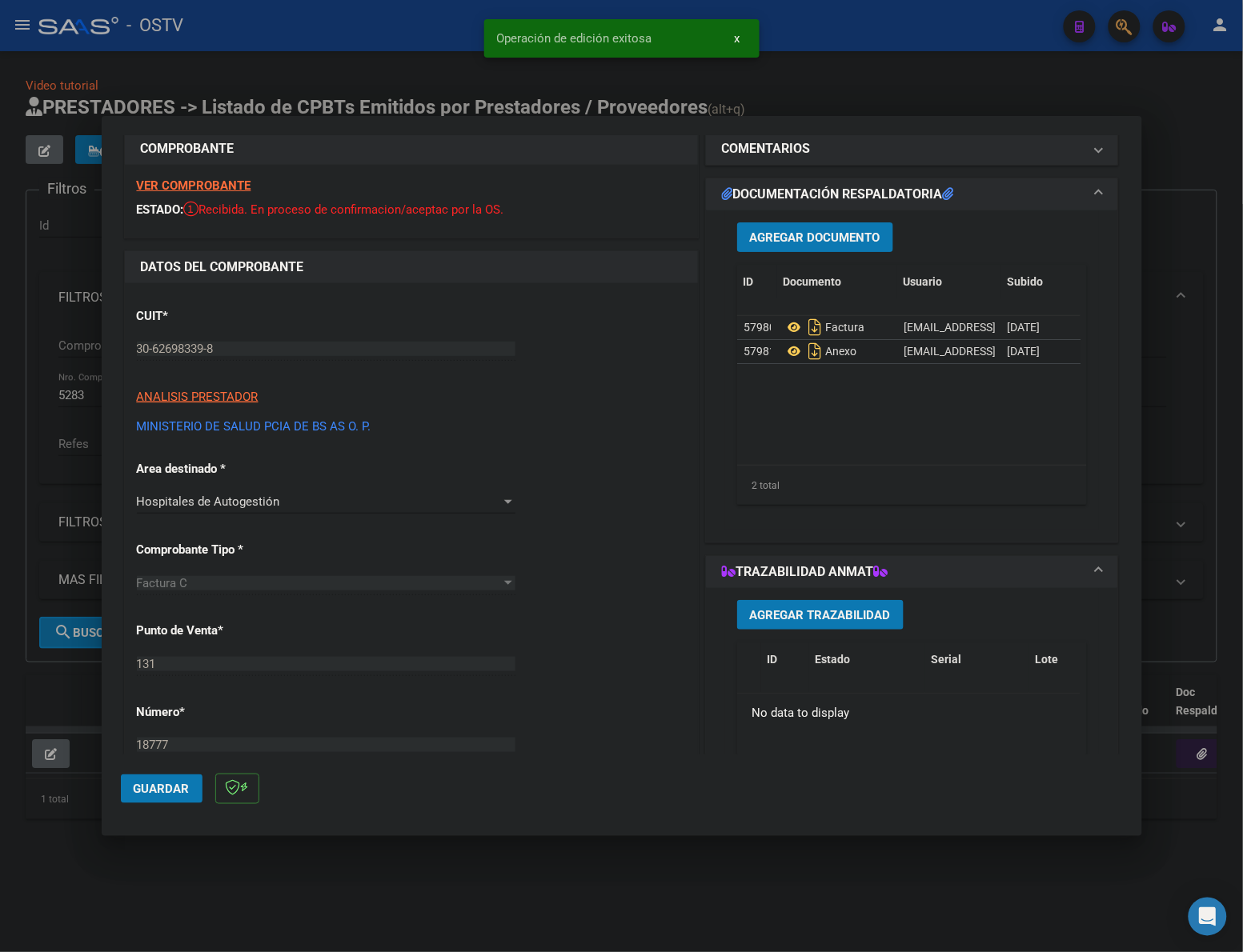
click at [933, 102] on div at bounding box center [622, 476] width 1243 height 952
type input "$ 0,00"
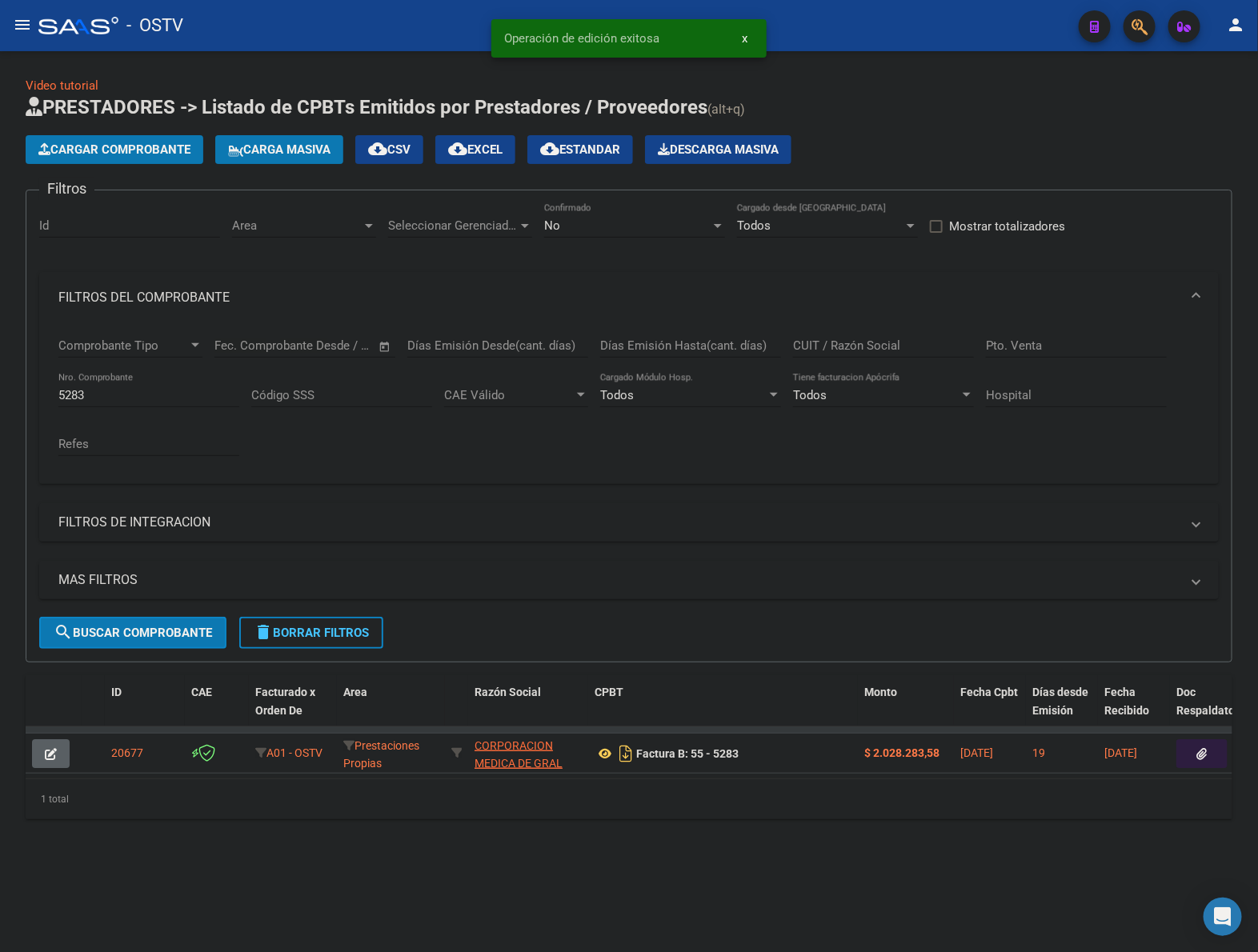
click at [97, 143] on span "Cargar Comprobante" at bounding box center [114, 149] width 152 height 14
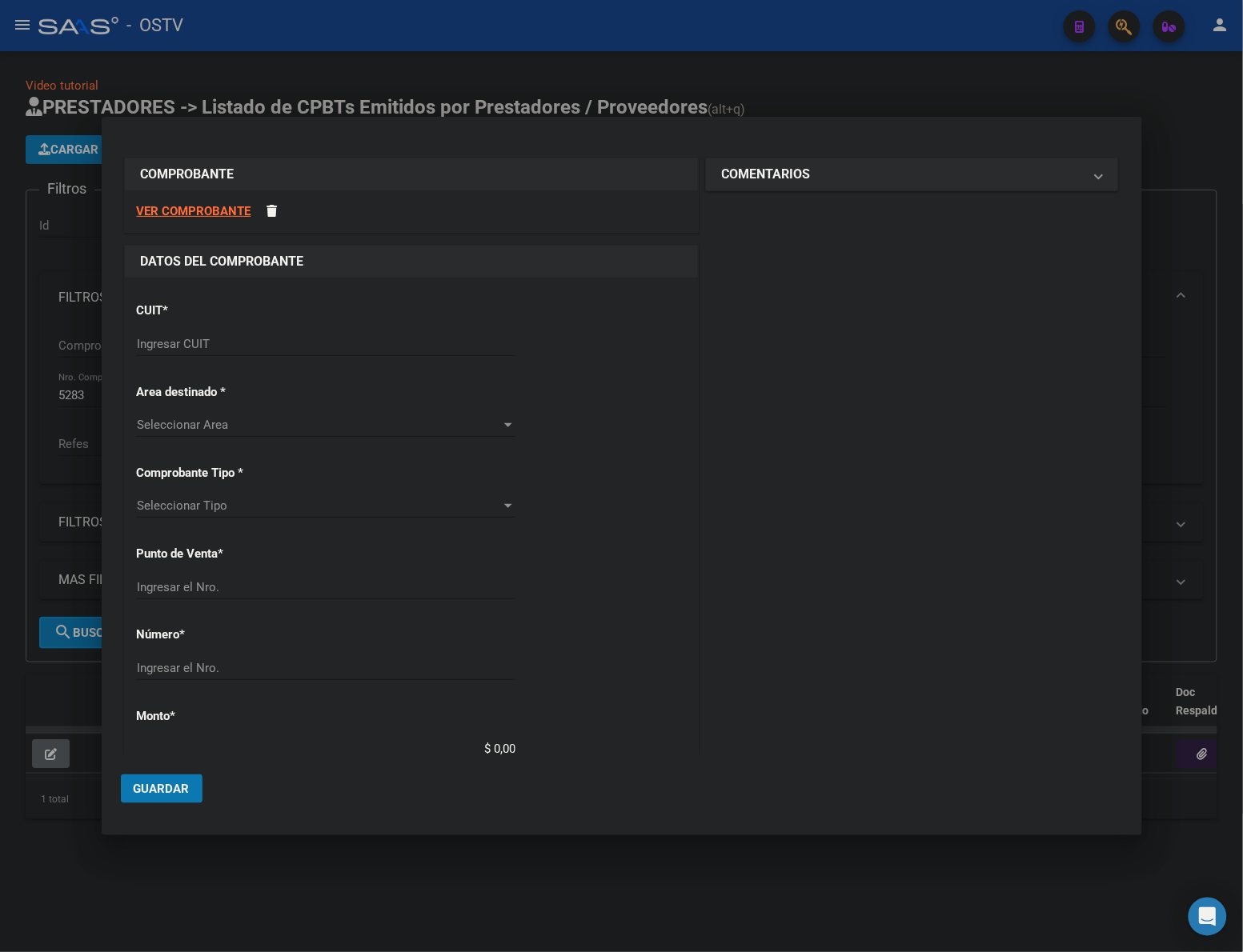
click at [322, 344] on input "Ingresar CUIT" at bounding box center [326, 343] width 378 height 14
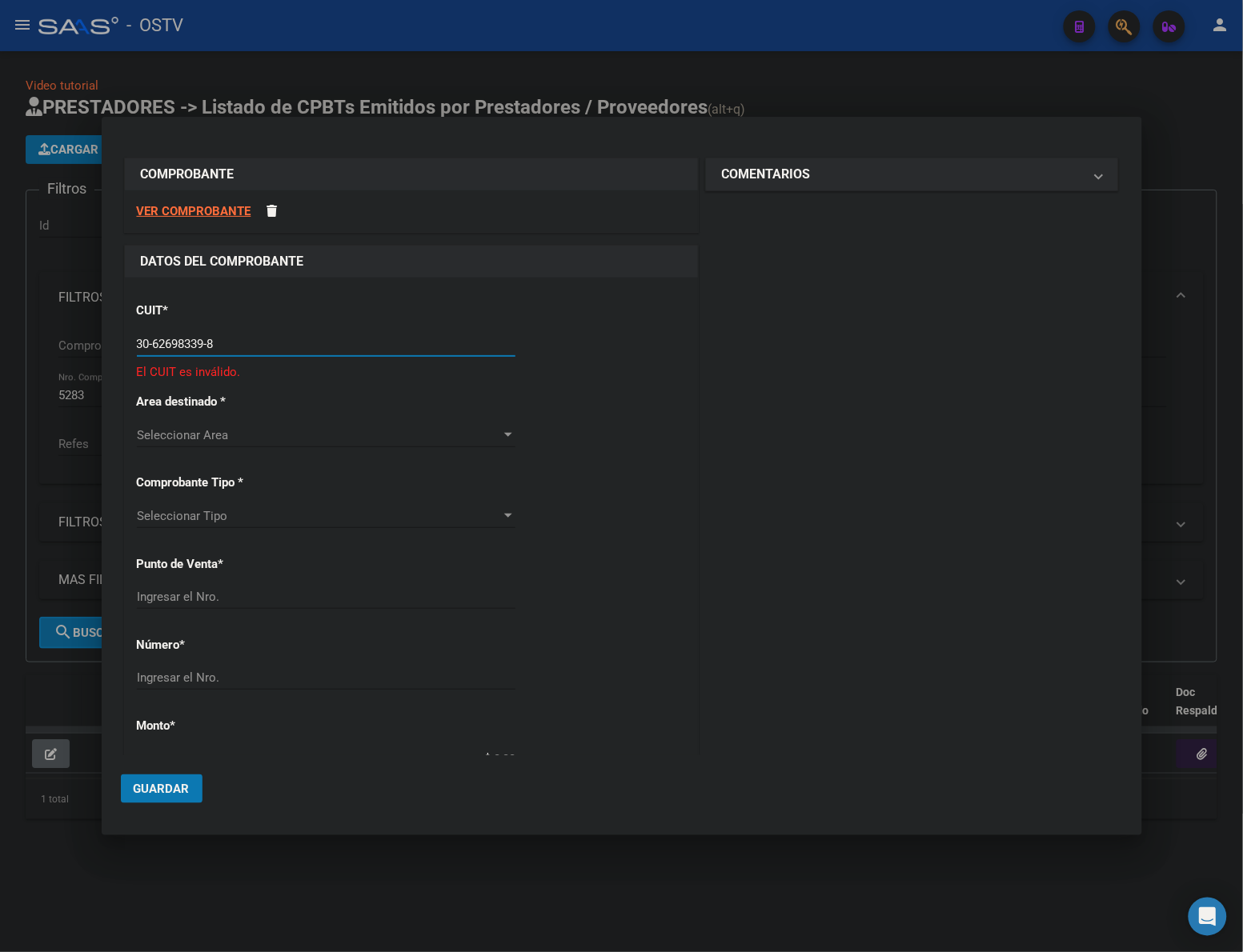
type input "30-62698339-8"
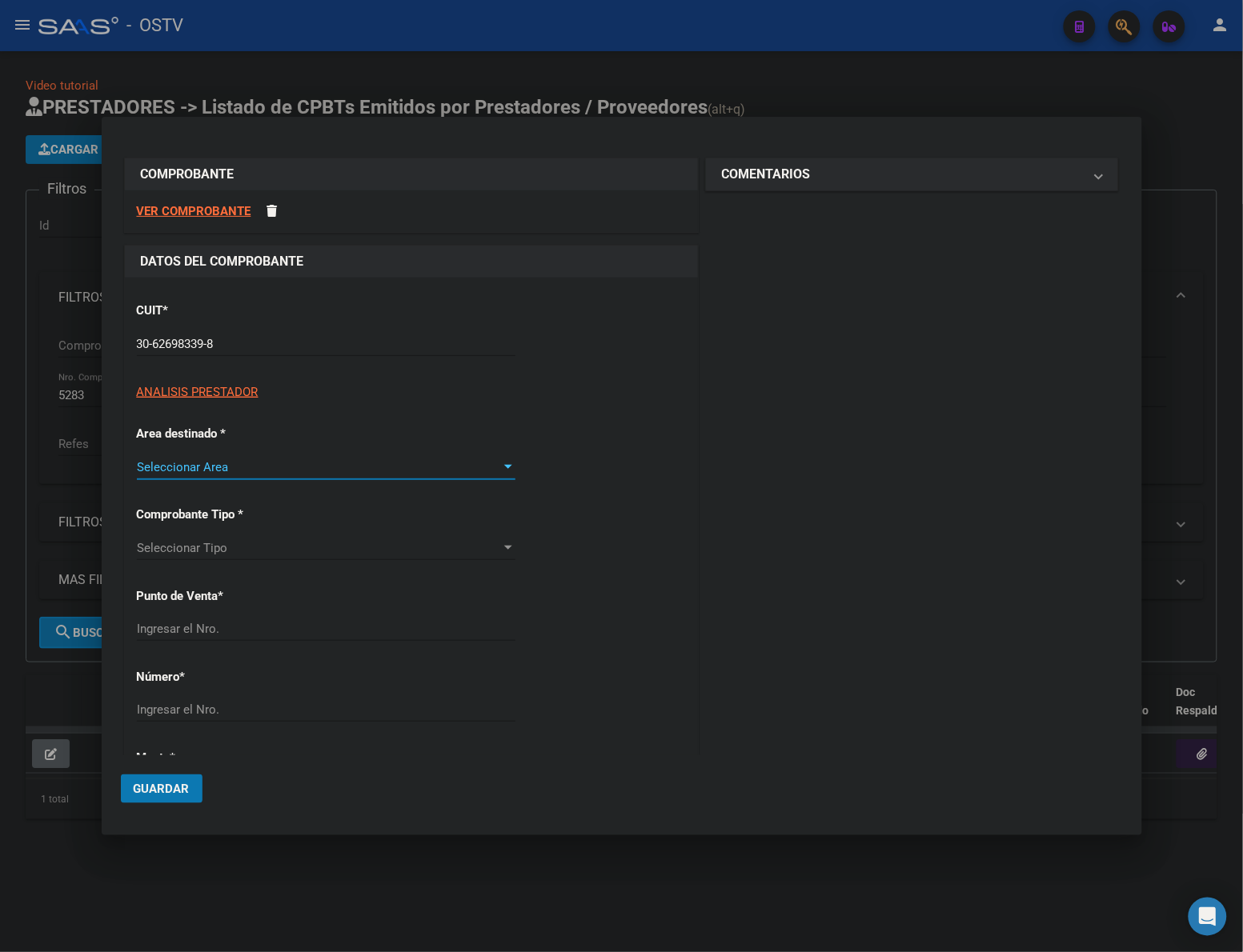
type input "131"
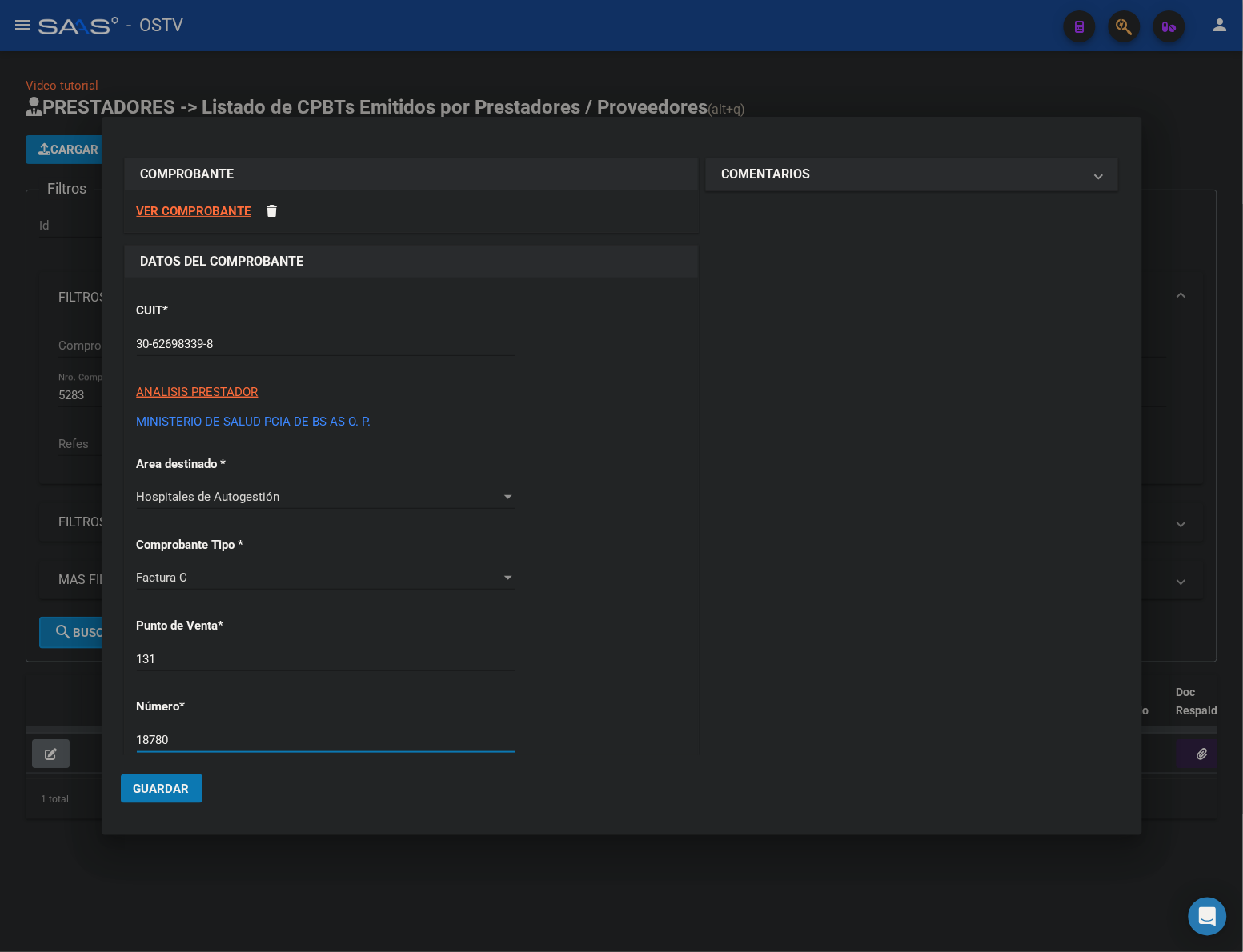
type input "18780"
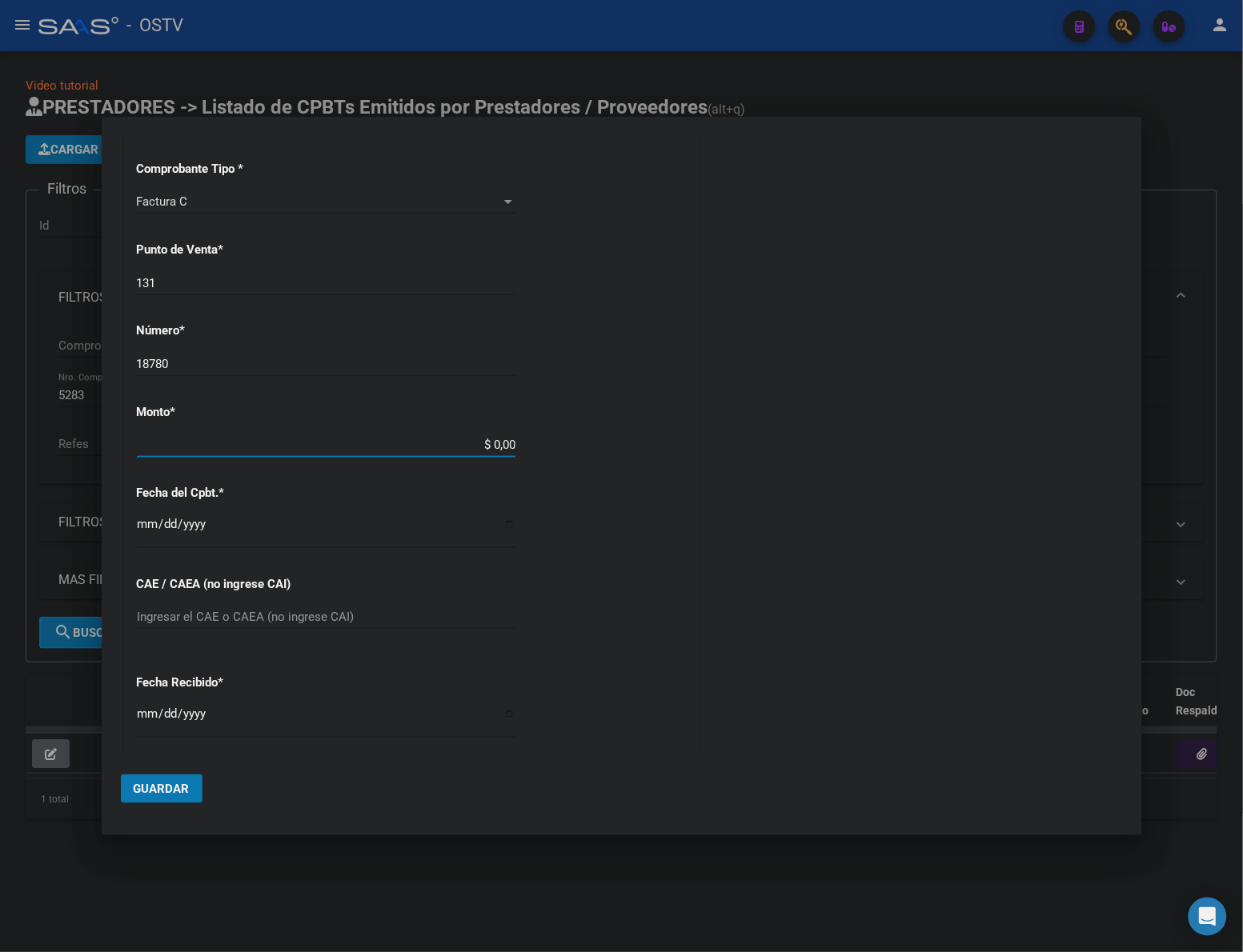
type input "$ 90.467,00"
type input "[DATE]"
type input "75308165067541"
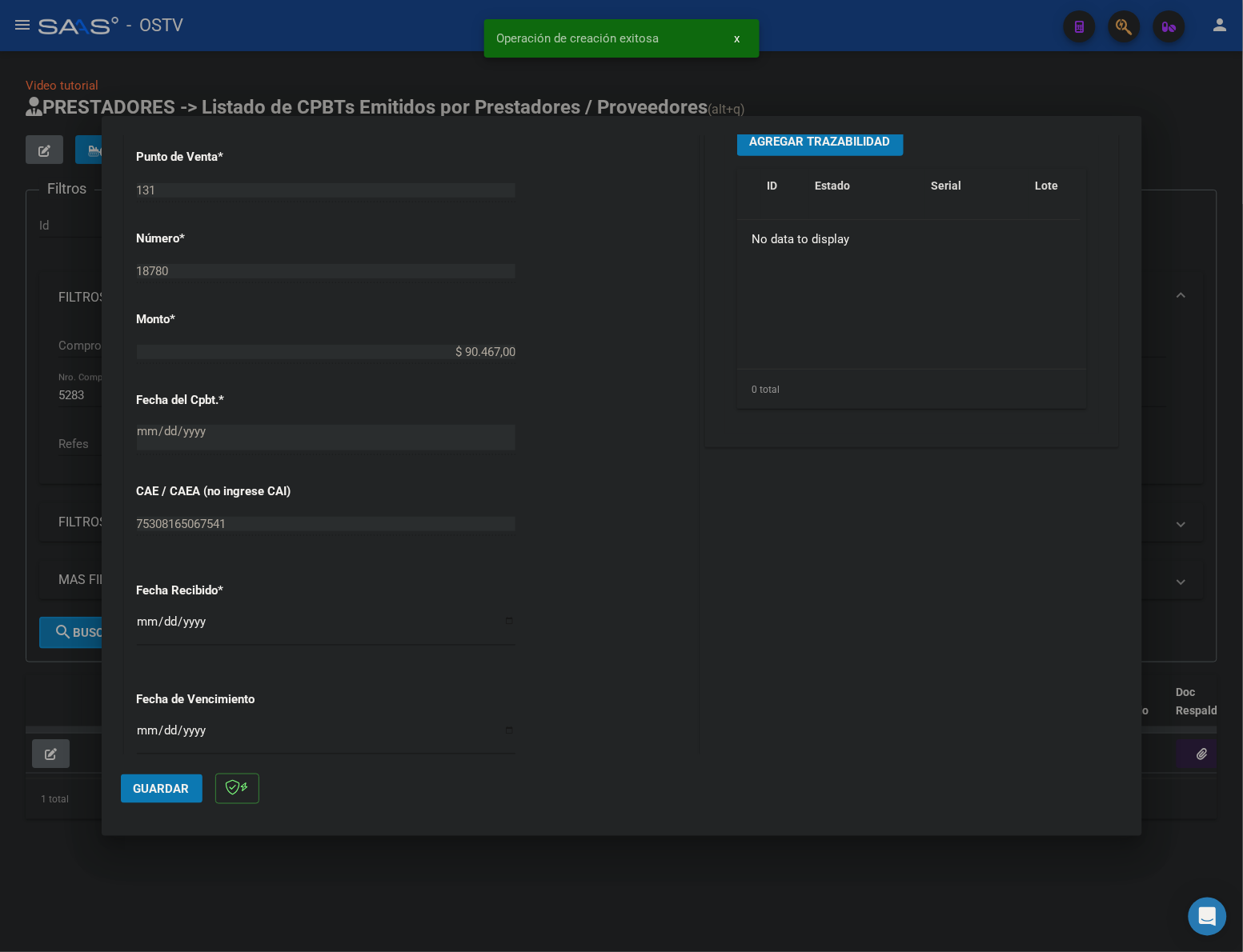
scroll to position [500, 0]
click at [152, 621] on input "[DATE]" at bounding box center [326, 626] width 378 height 26
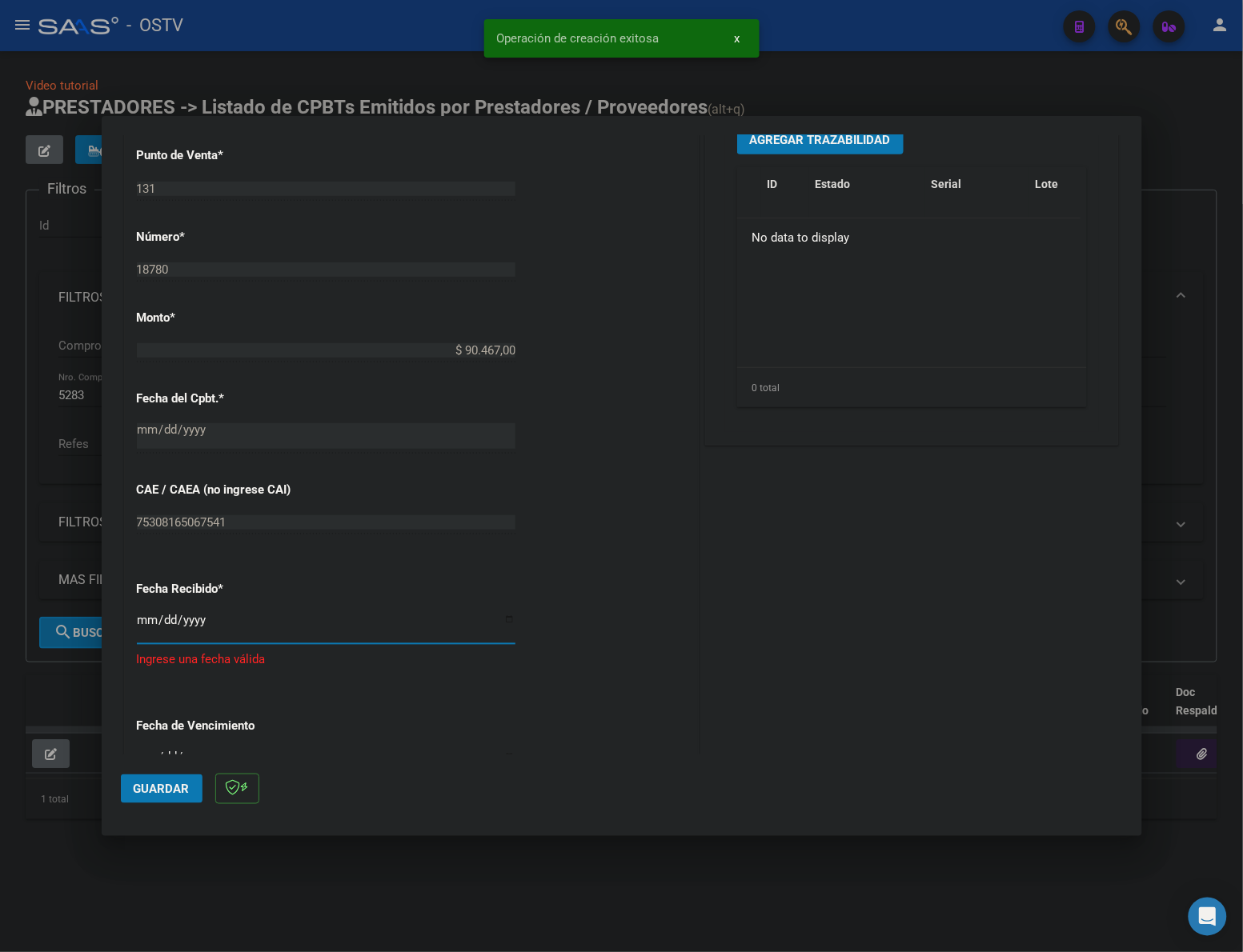
type input "2025-08-08"
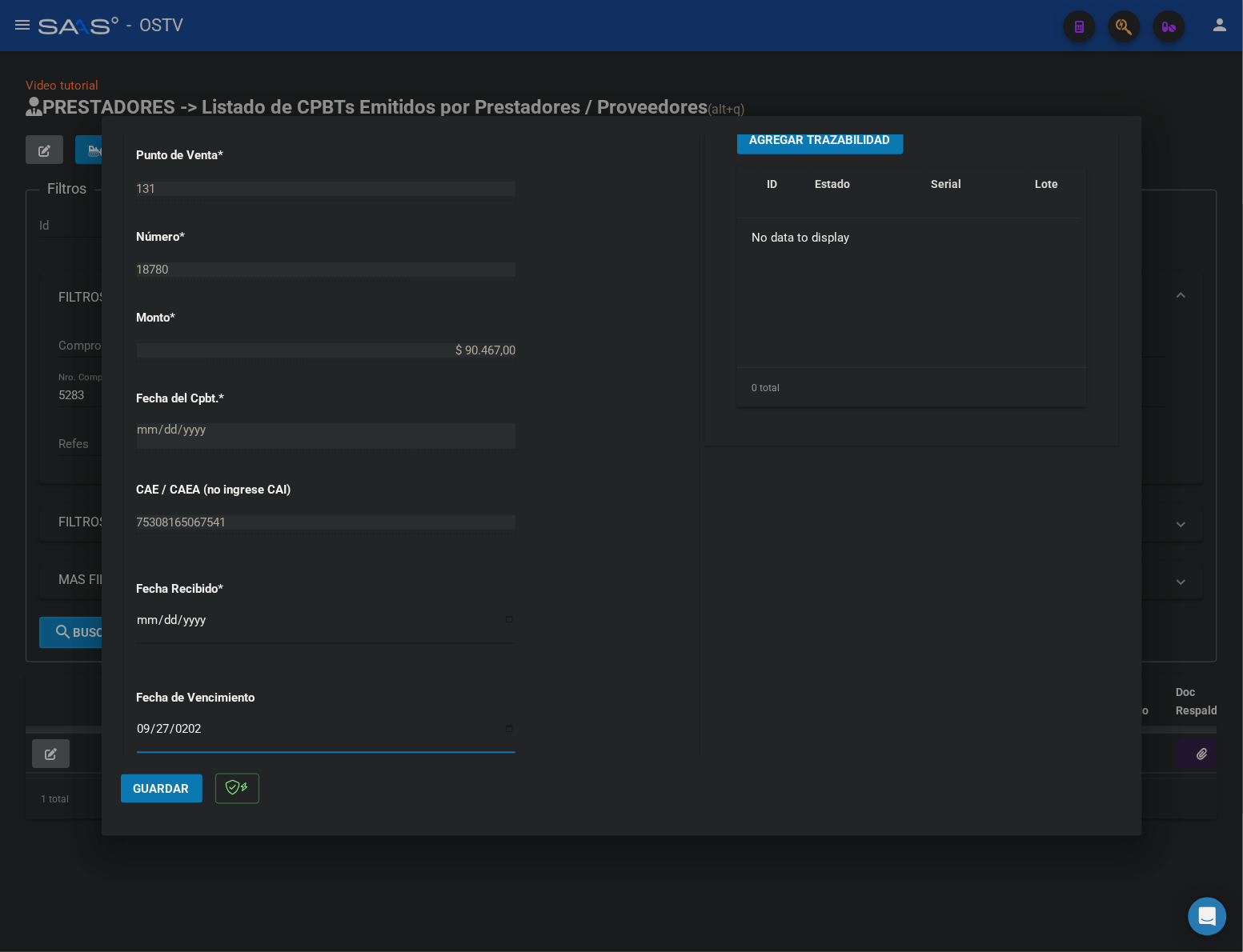
type input "2025-09-27"
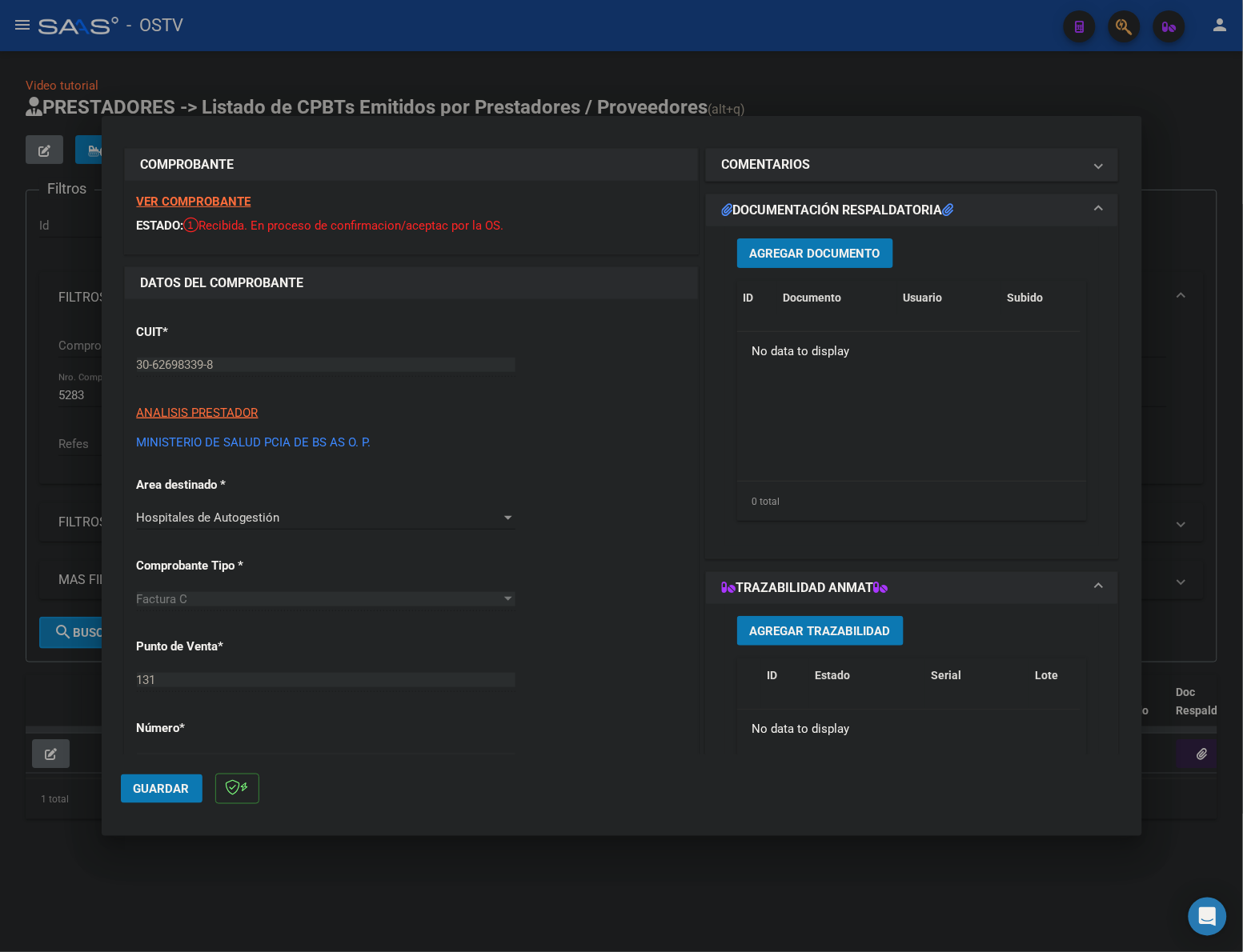
scroll to position [0, 0]
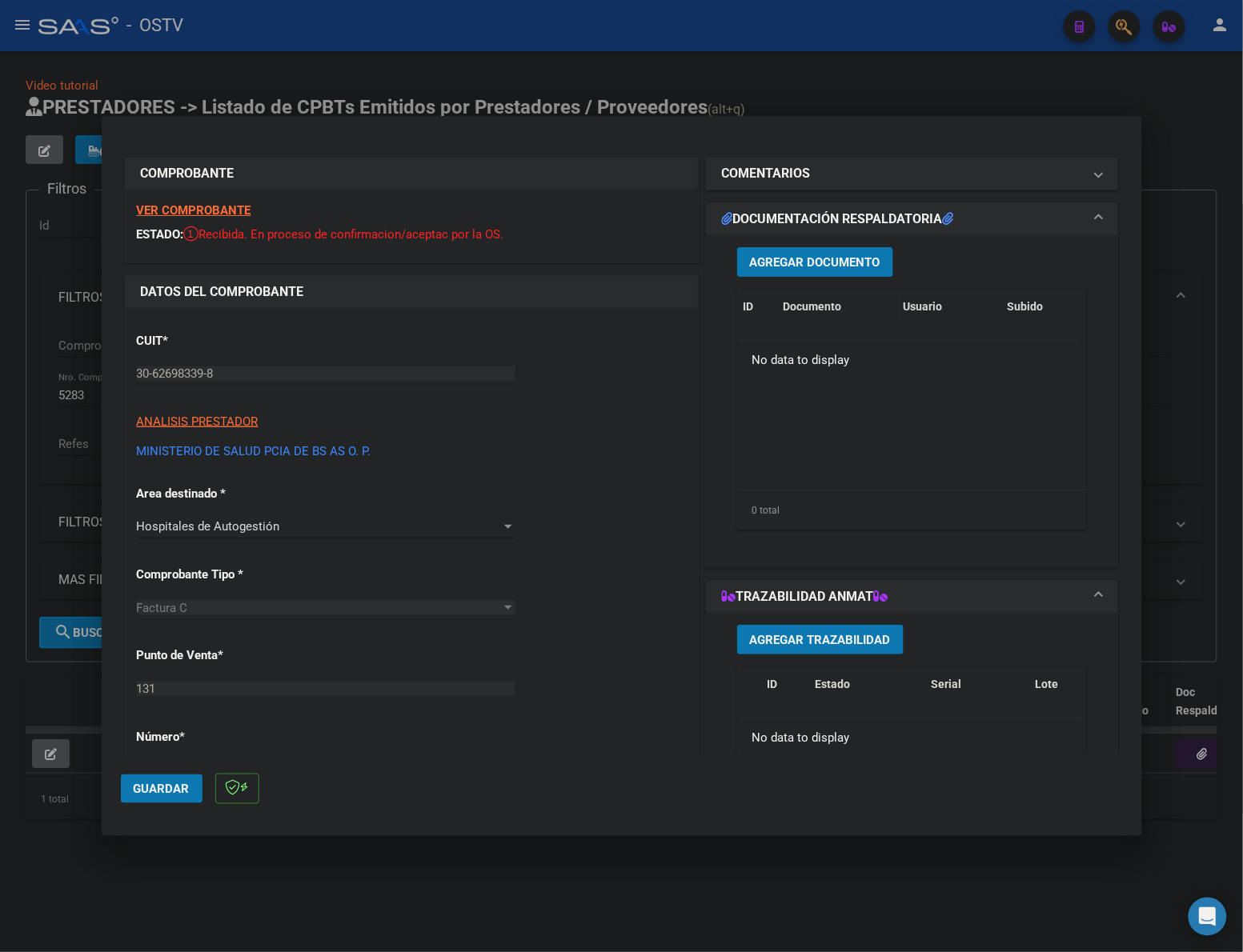
click at [846, 257] on span "Agregar Documento" at bounding box center [815, 262] width 130 height 14
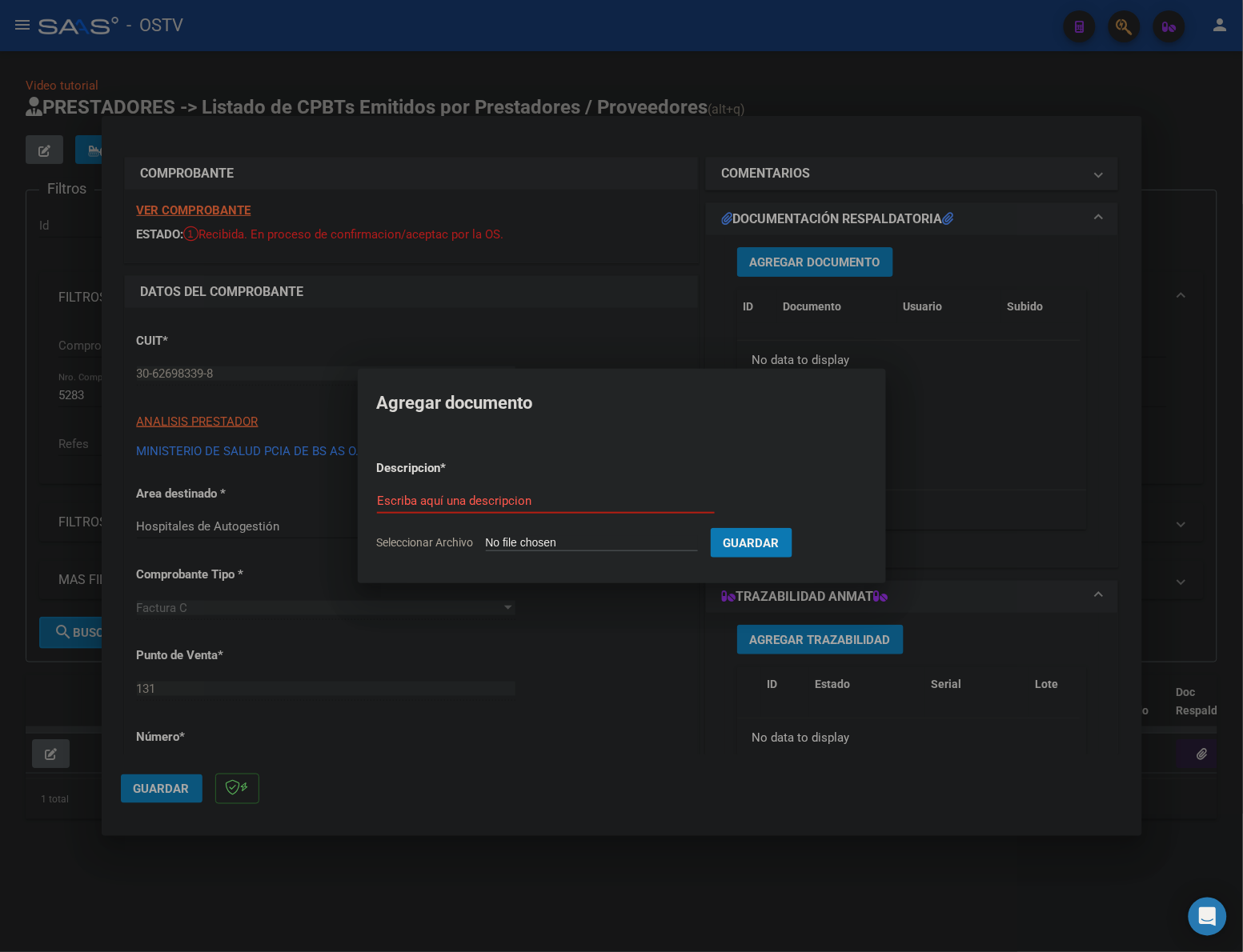
type input "C:\fakepath\FACTURA - 131 18780 - HDZG MARIANO Y LUCIANO DE LA VEGA.pdf"
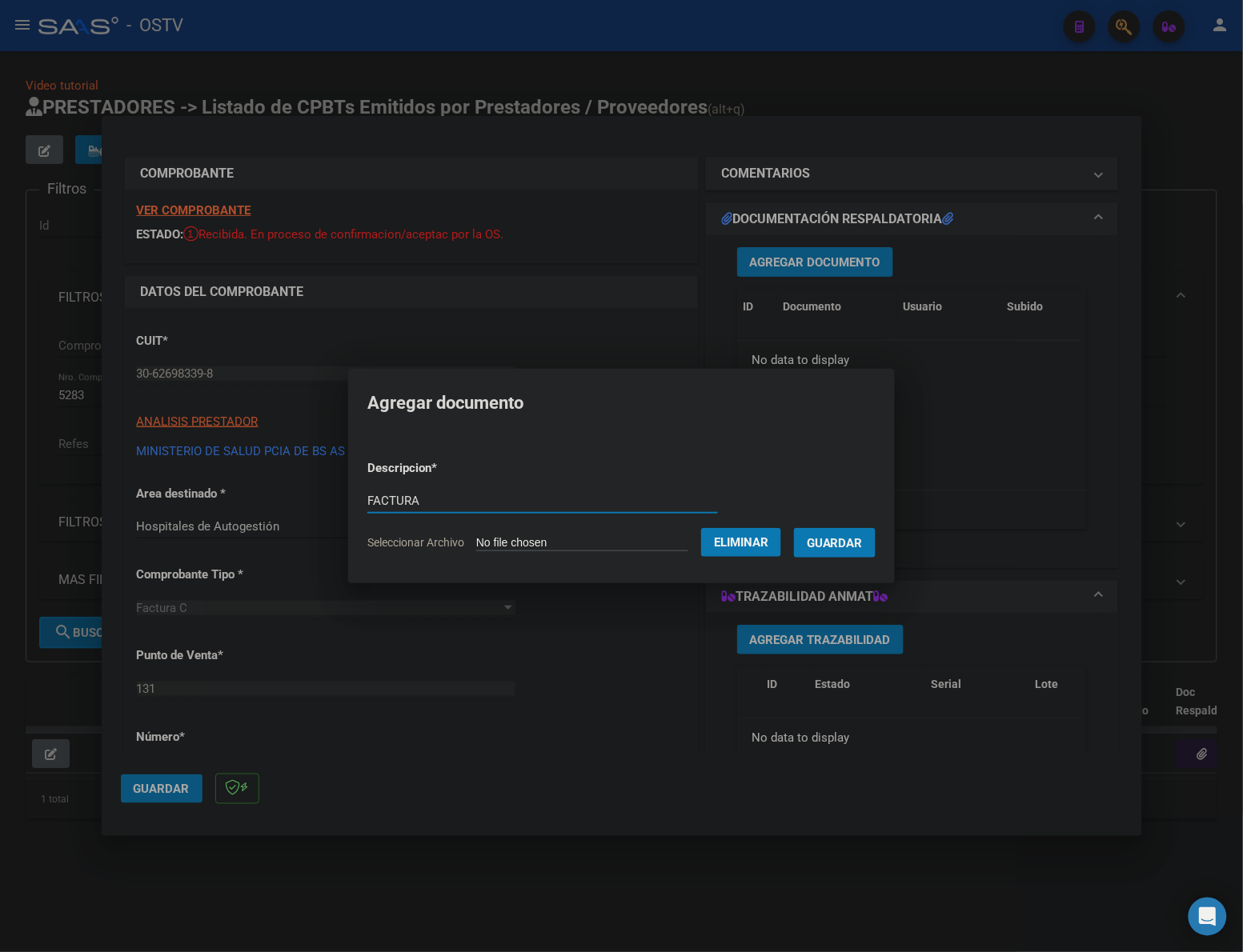
type input "FACTURA"
click at [794, 528] on button "Guardar" at bounding box center [835, 542] width 82 height 29
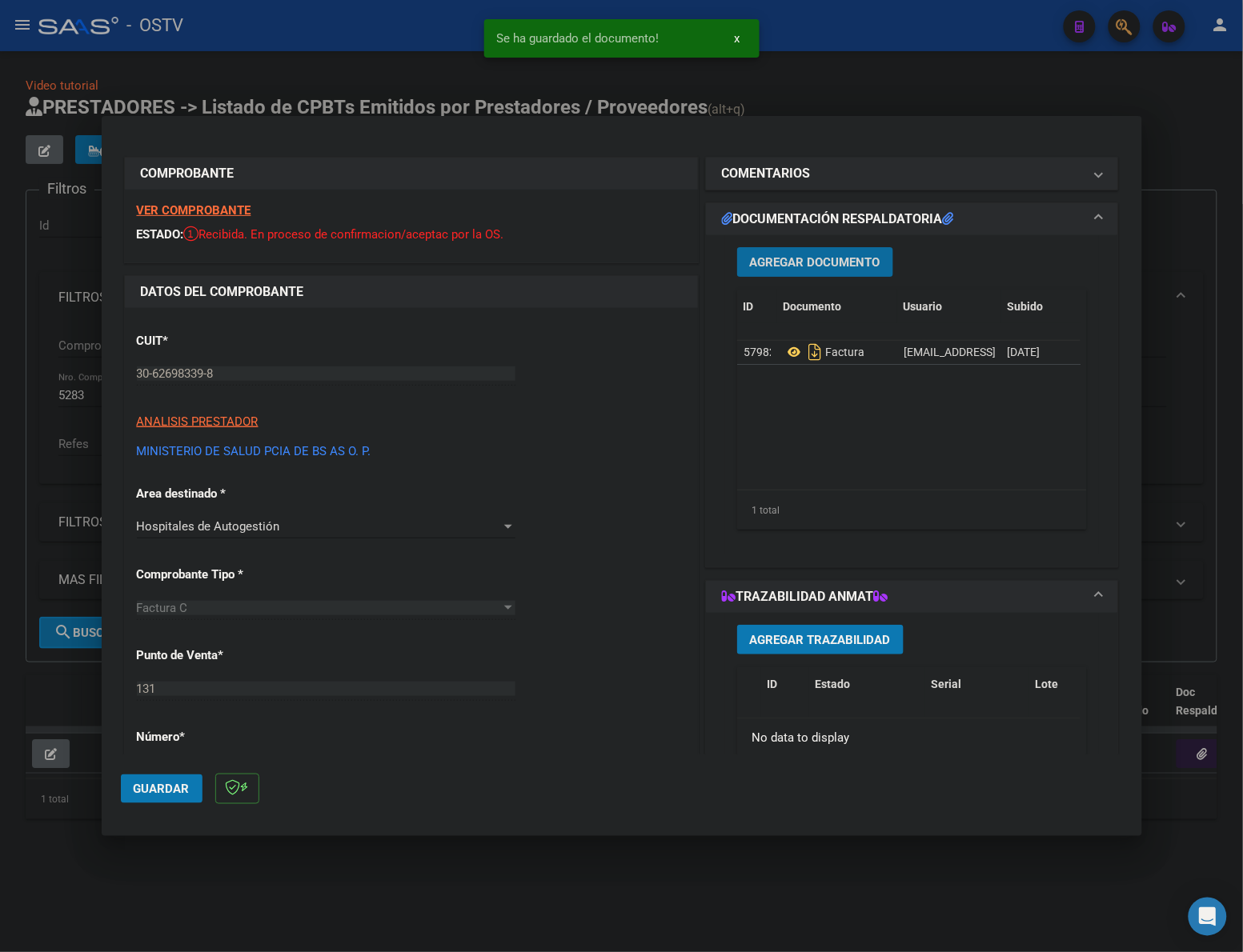
click at [806, 256] on span "Agregar Documento" at bounding box center [815, 262] width 130 height 14
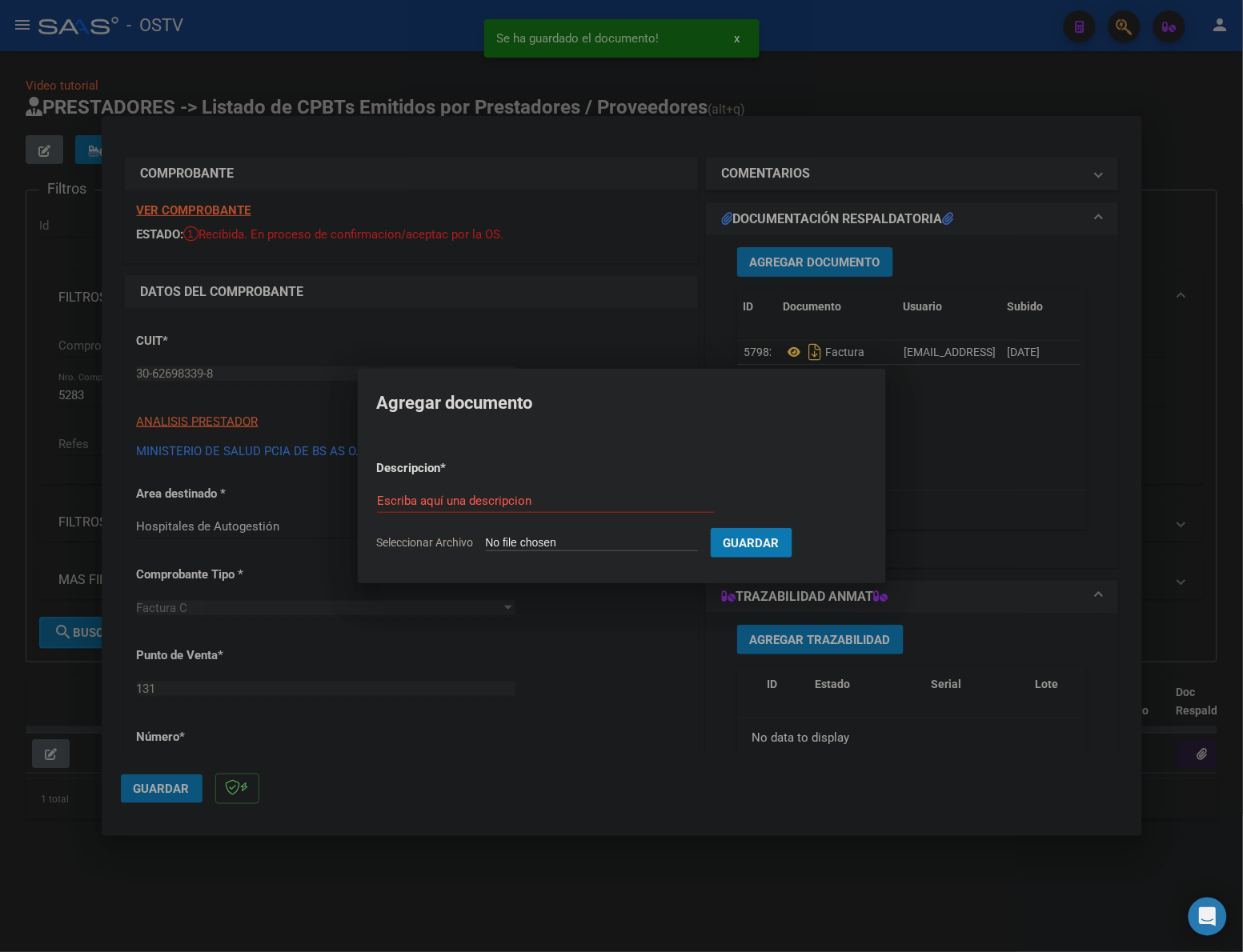
type input "C:\fakepath\ANEXO - 131 18780 - HDZG MARIANO Y LUCIANO DE LA VEGA.pdf"
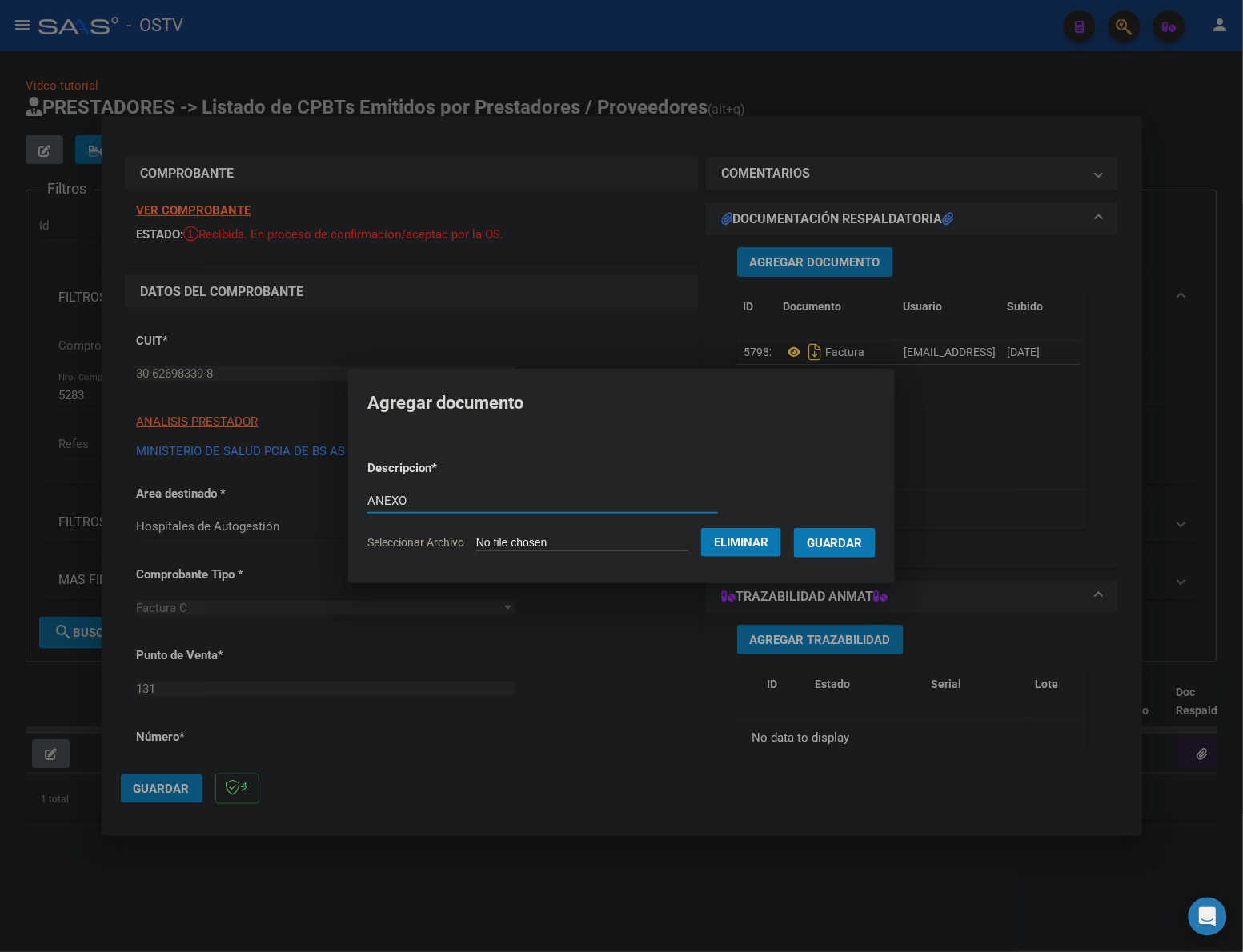
type input "ANEXO"
click at [843, 530] on button "Guardar" at bounding box center [835, 542] width 82 height 29
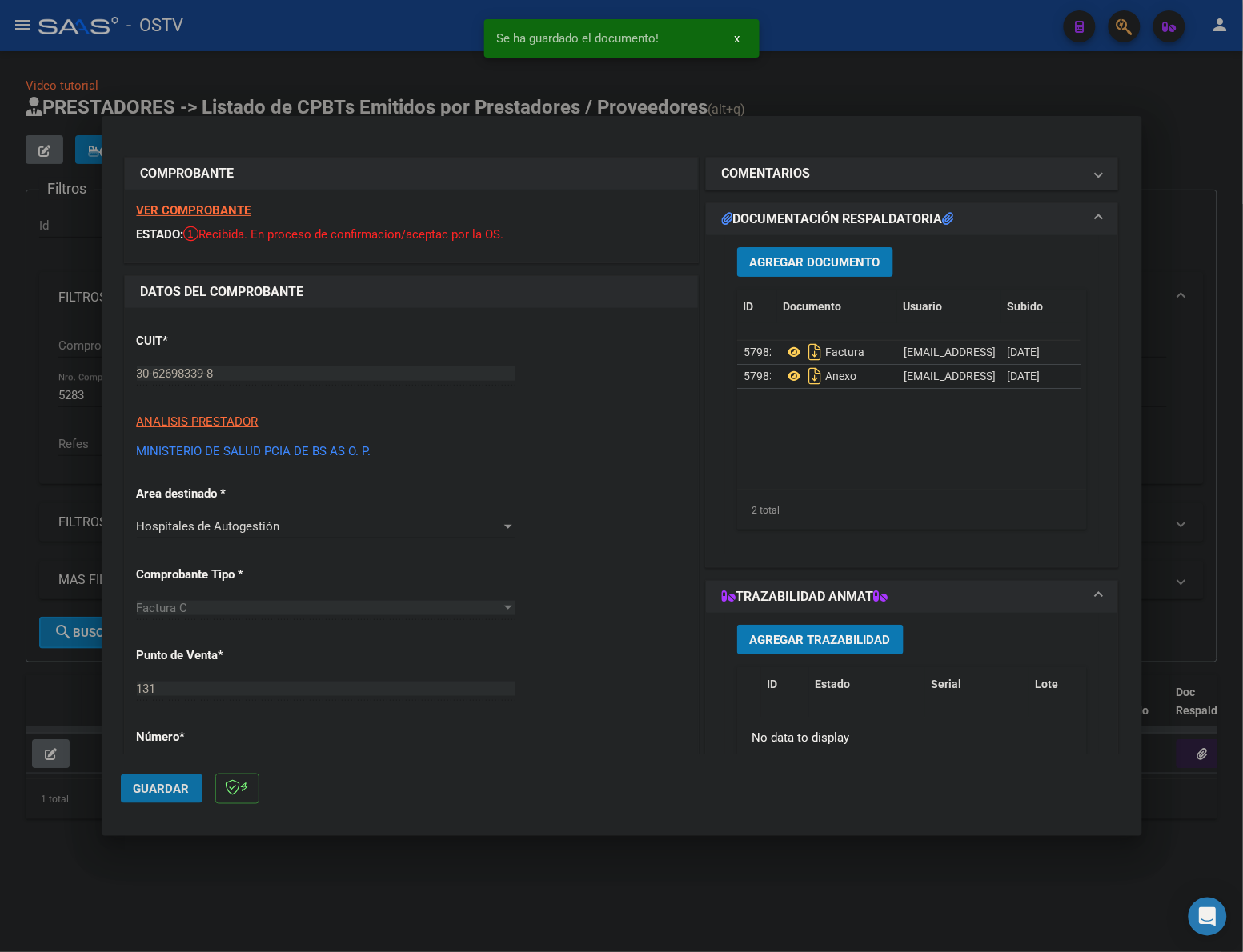
click at [162, 796] on button "Guardar" at bounding box center [162, 788] width 82 height 28
click at [164, 798] on button "Guardar" at bounding box center [162, 788] width 82 height 28
click at [592, 893] on div at bounding box center [622, 476] width 1243 height 952
type input "$ 0,00"
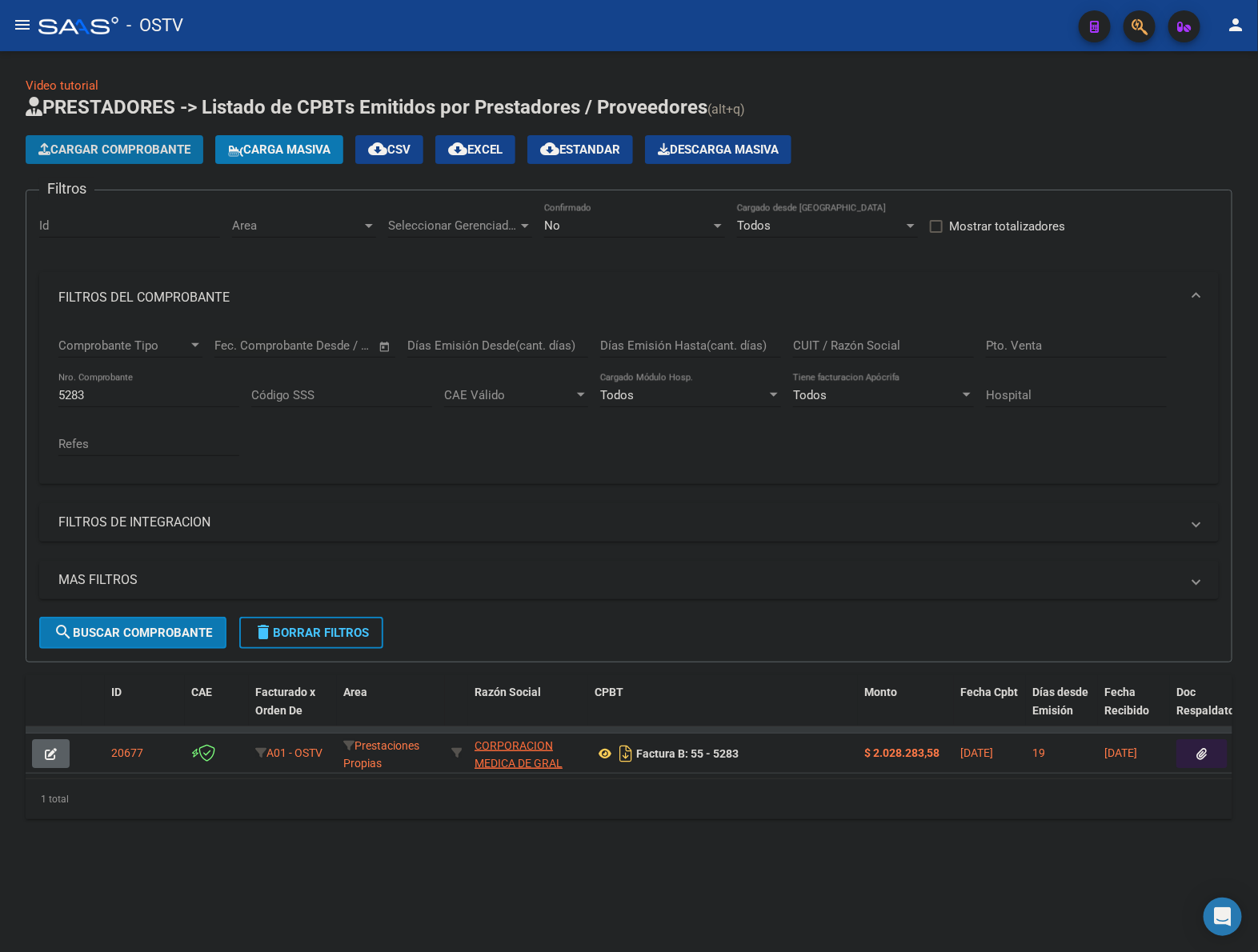
click at [154, 144] on span "Cargar Comprobante" at bounding box center [114, 149] width 152 height 14
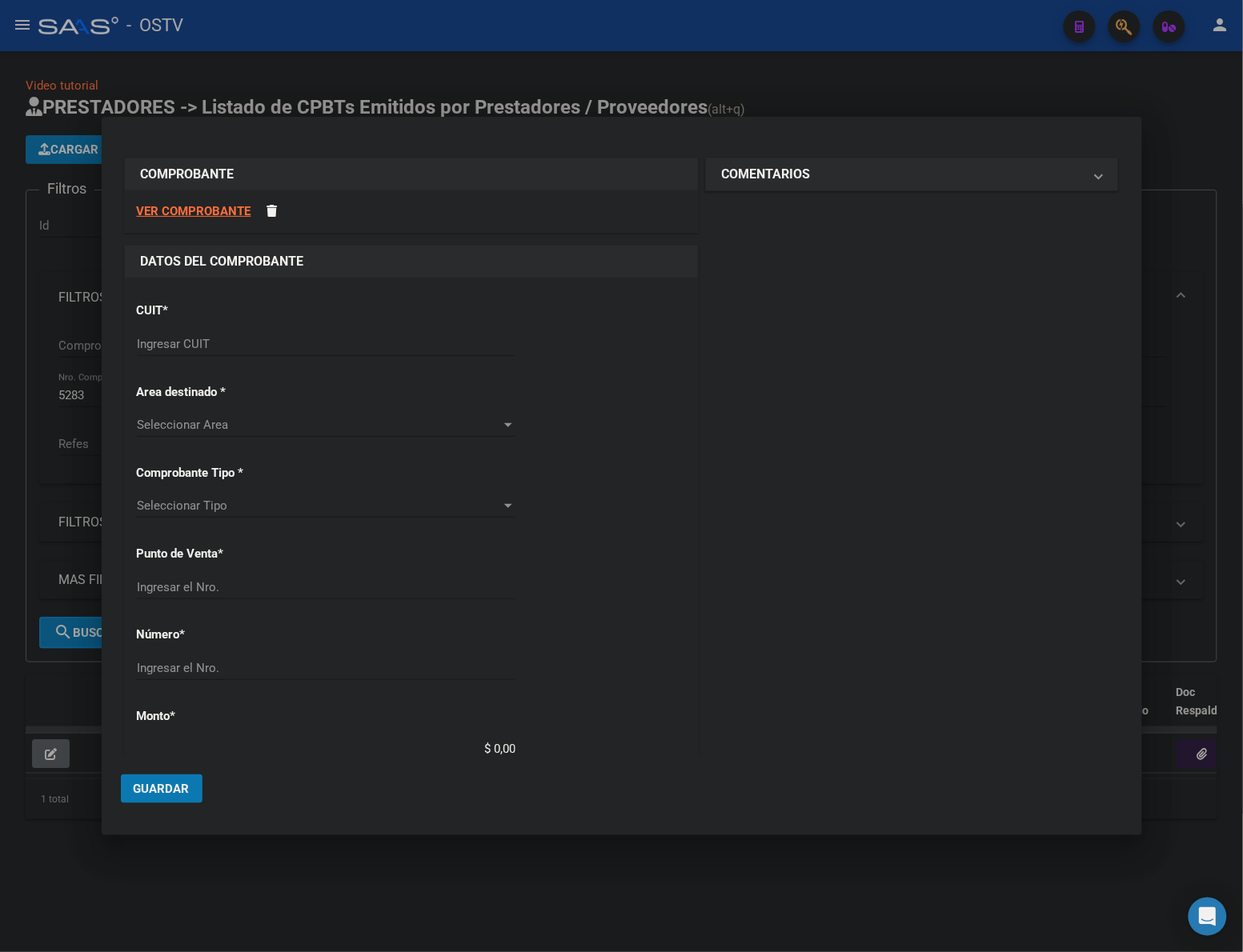
click at [620, 362] on div "CUIT * Ingresar CUIT" at bounding box center [411, 330] width 549 height 81
click at [382, 338] on input "Ingresar CUIT" at bounding box center [326, 343] width 378 height 14
click at [281, 340] on input "Ingresar CUIT" at bounding box center [326, 343] width 378 height 14
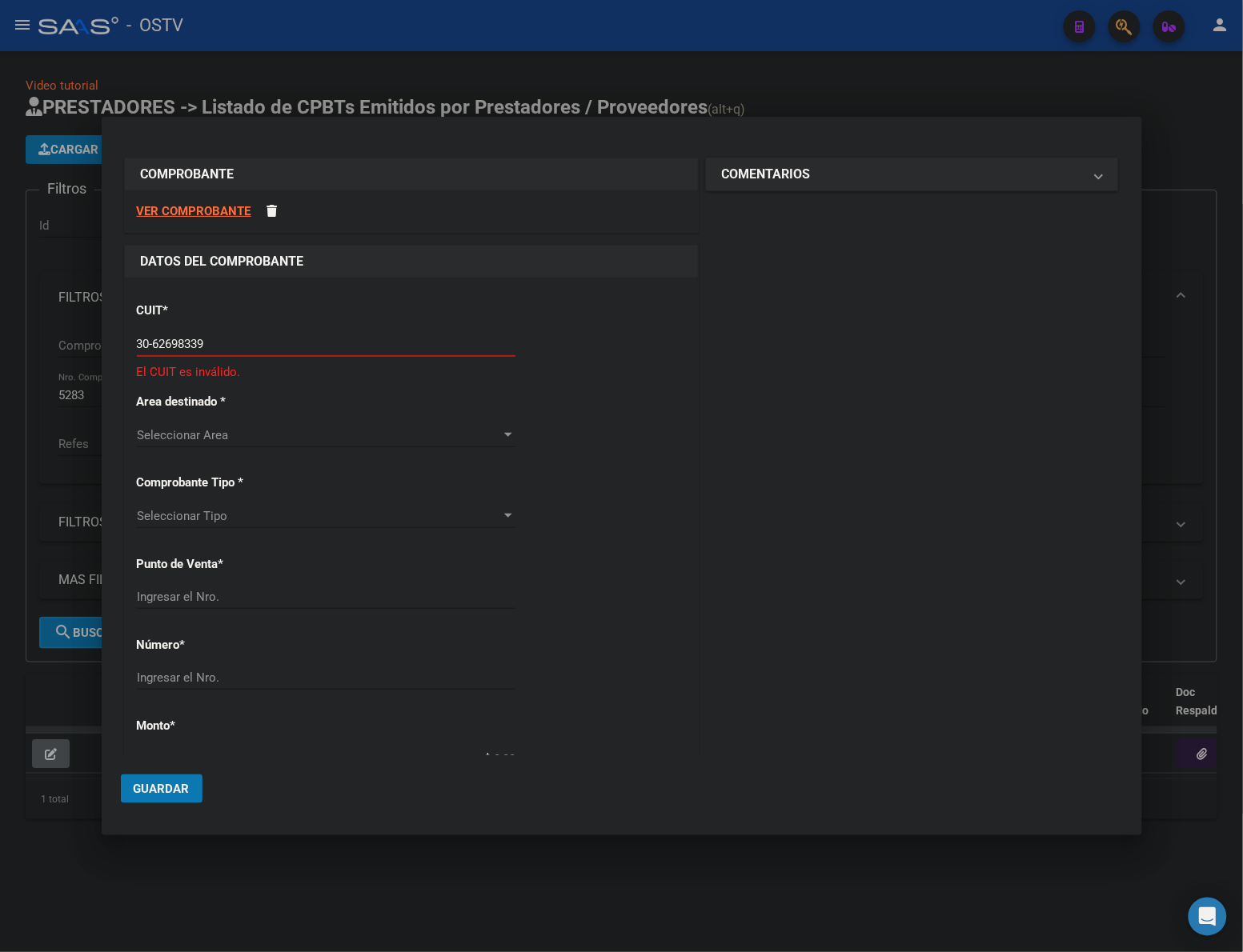
type input "30-62698339-8"
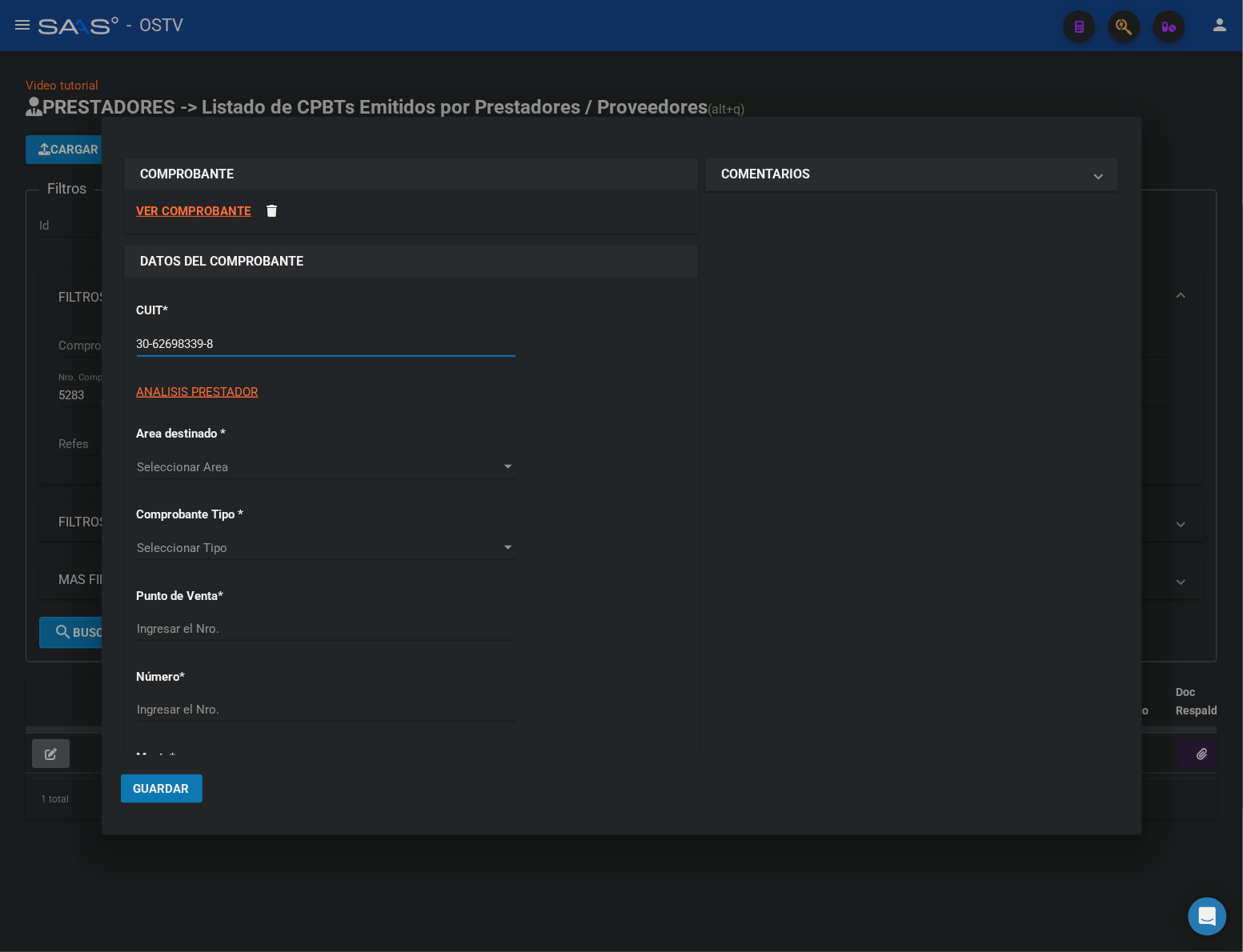
type input "131"
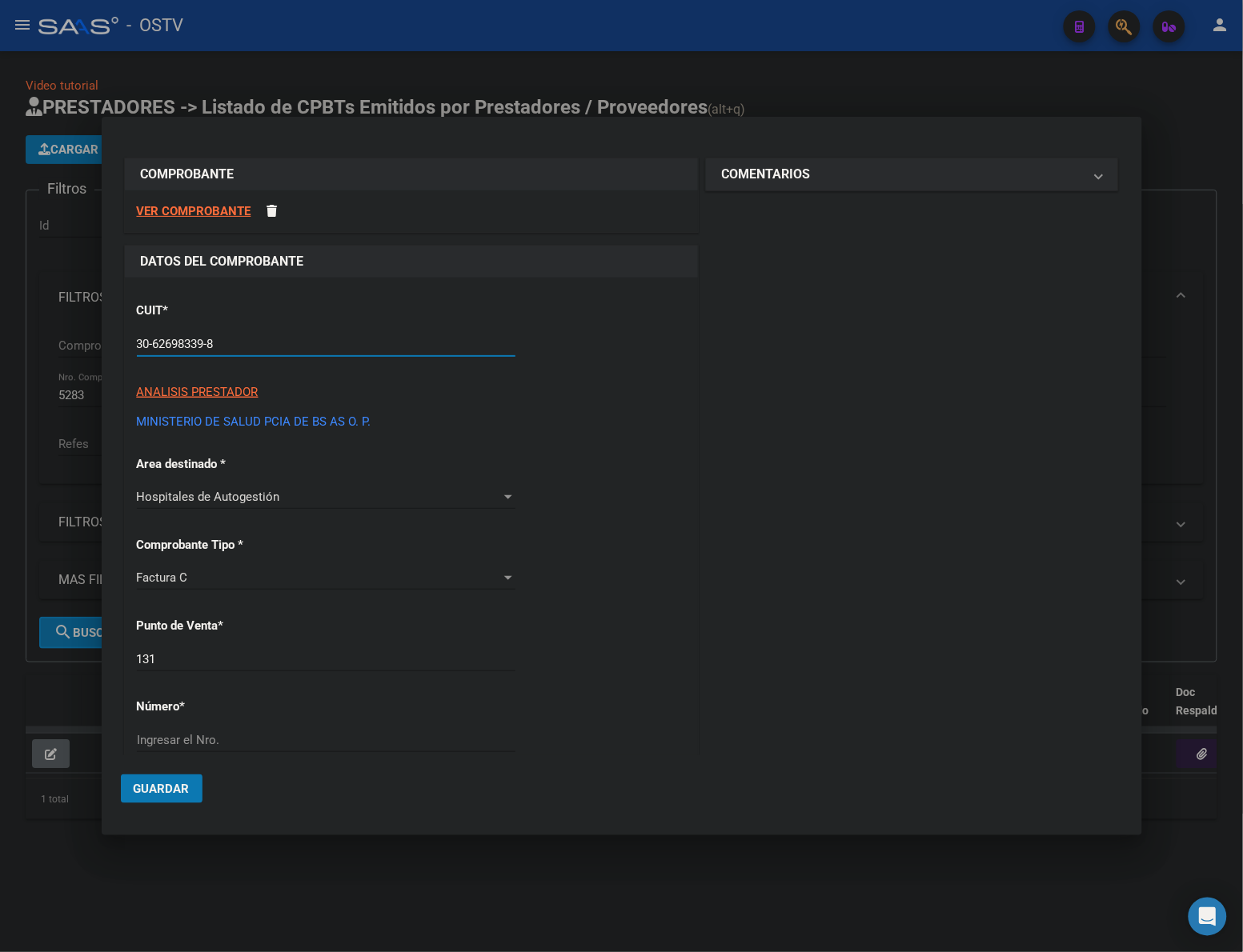
type input "30-62698339-8"
type input "167"
type input "4681"
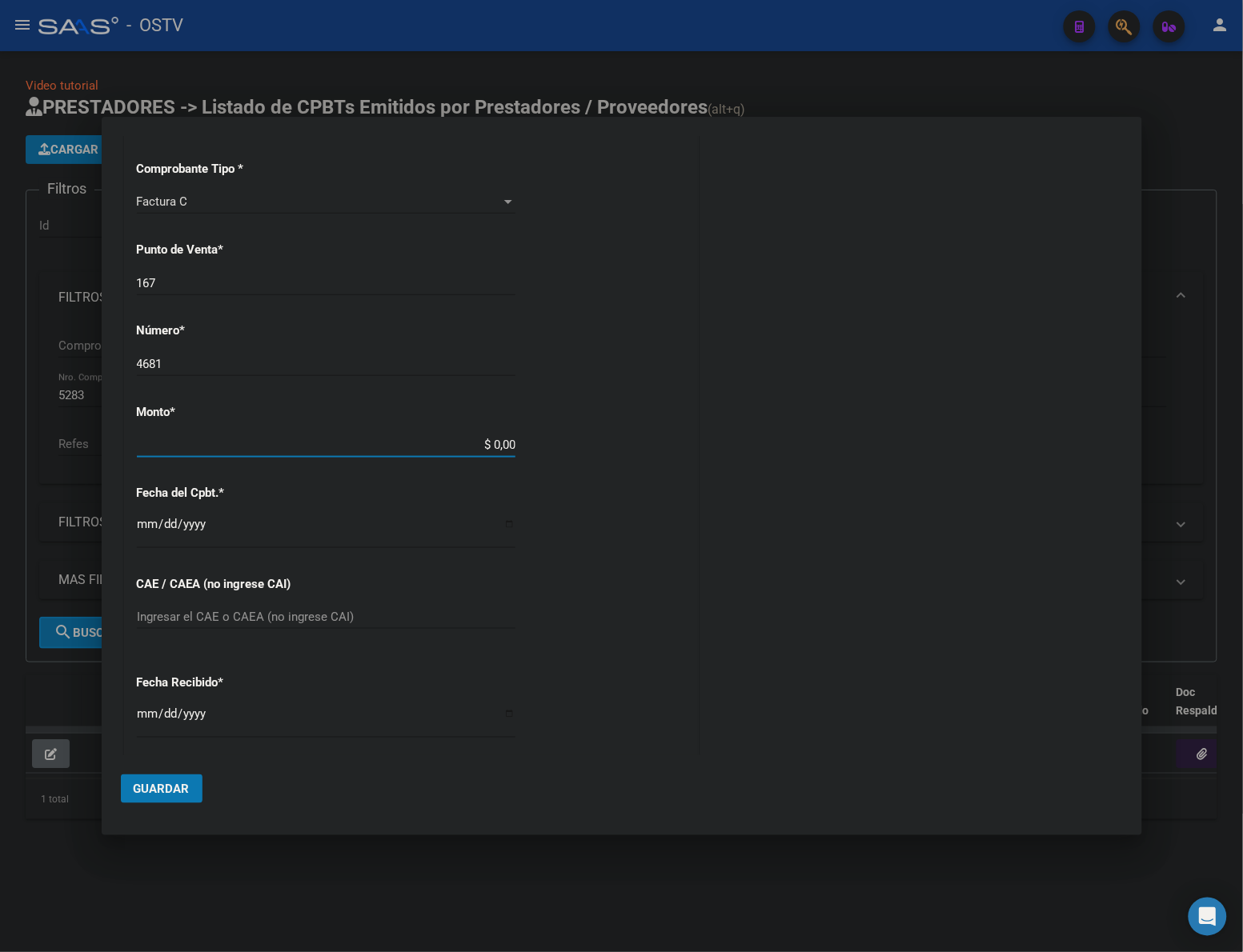
scroll to position [386, 0]
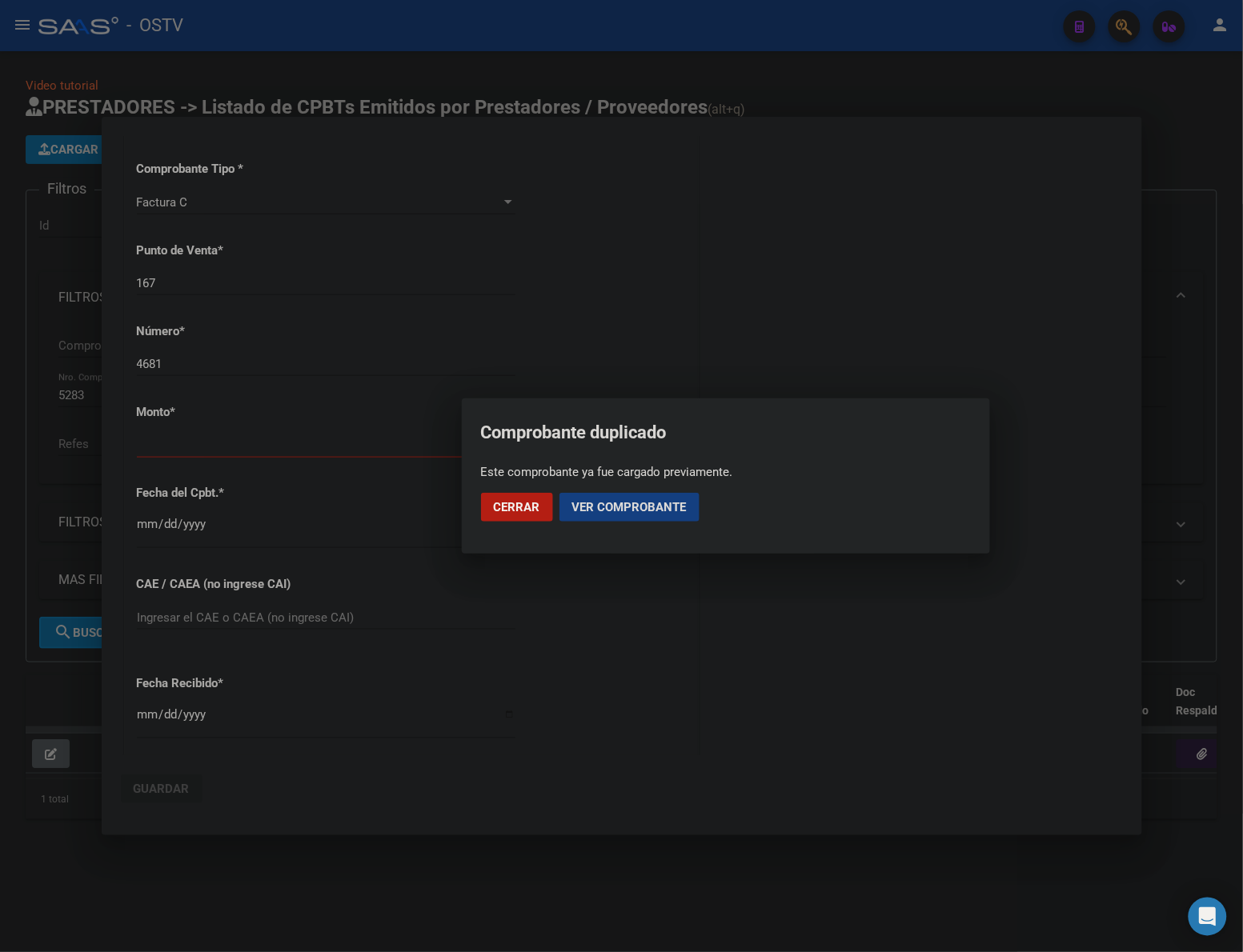
click at [641, 506] on span "Ver comprobante" at bounding box center [629, 507] width 114 height 14
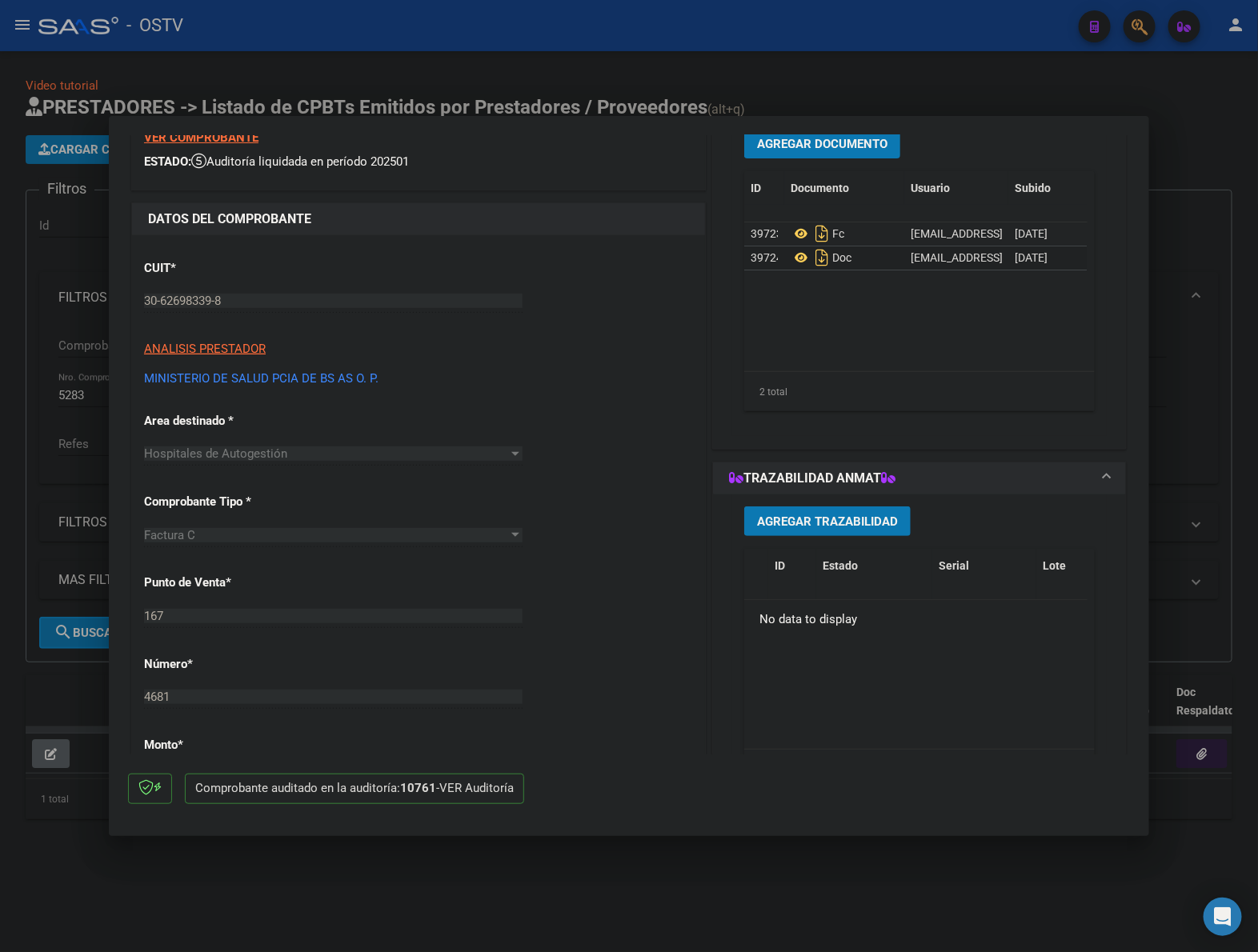
scroll to position [0, 0]
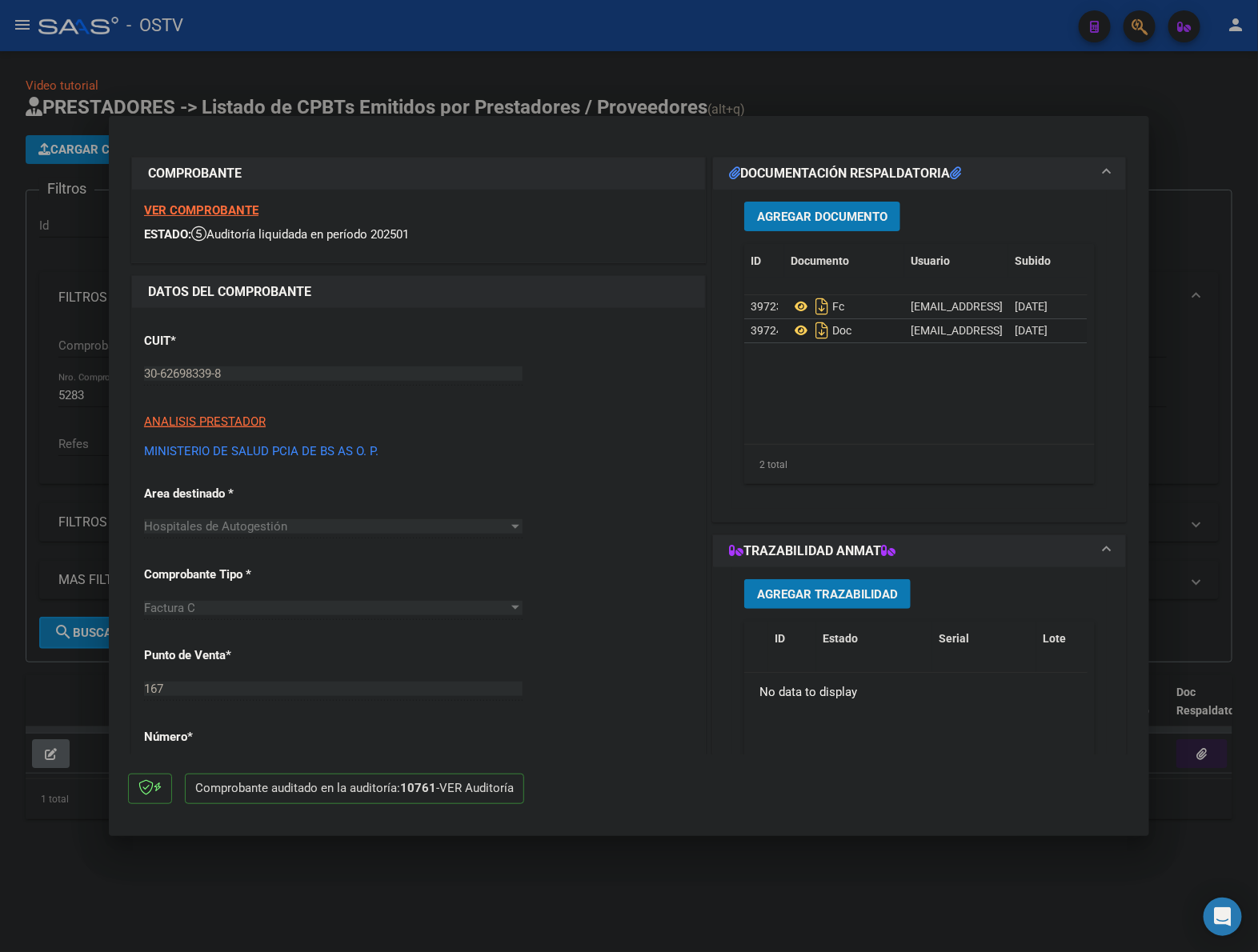
click at [1183, 448] on div at bounding box center [629, 476] width 1258 height 952
type input "$ 0,00"
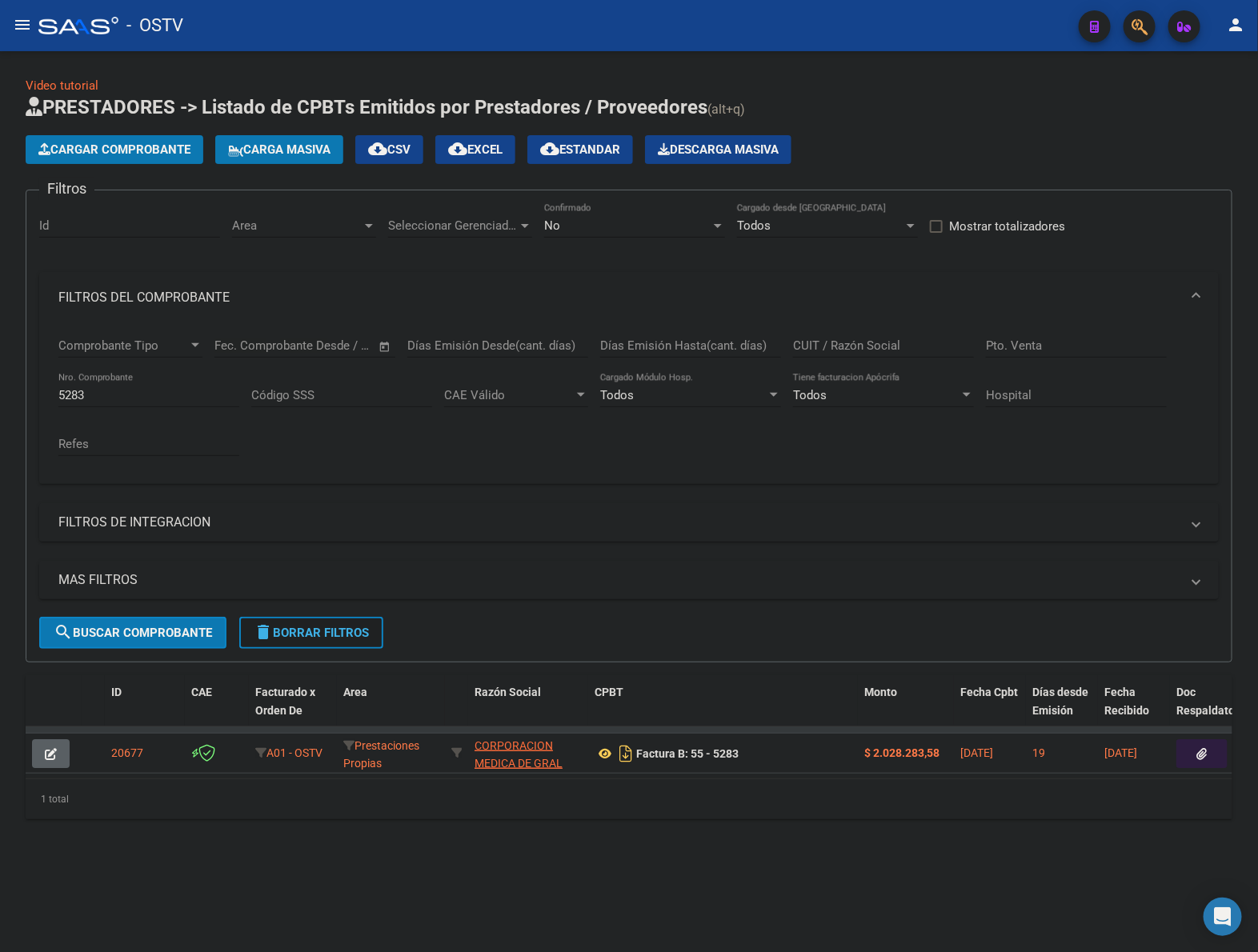
drag, startPoint x: 325, startPoint y: 626, endPoint x: 601, endPoint y: 400, distance: 356.7
click at [326, 625] on span "delete Borrar Filtros" at bounding box center [312, 632] width 115 height 14
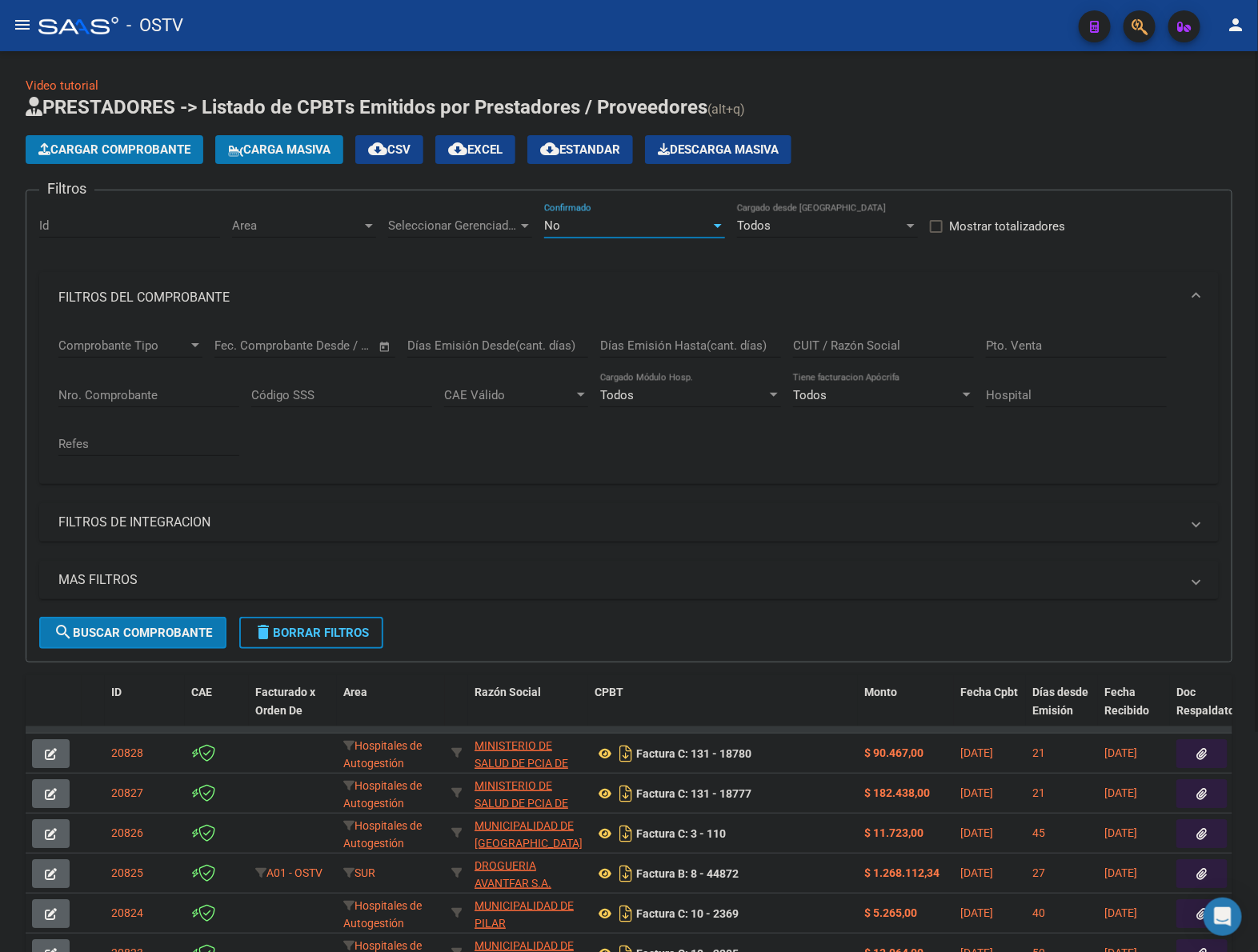
click at [626, 224] on div "No" at bounding box center [626, 225] width 166 height 14
click at [591, 142] on span "Todos" at bounding box center [634, 152] width 181 height 36
click at [146, 397] on input "Nro. Comprobante" at bounding box center [149, 395] width 181 height 14
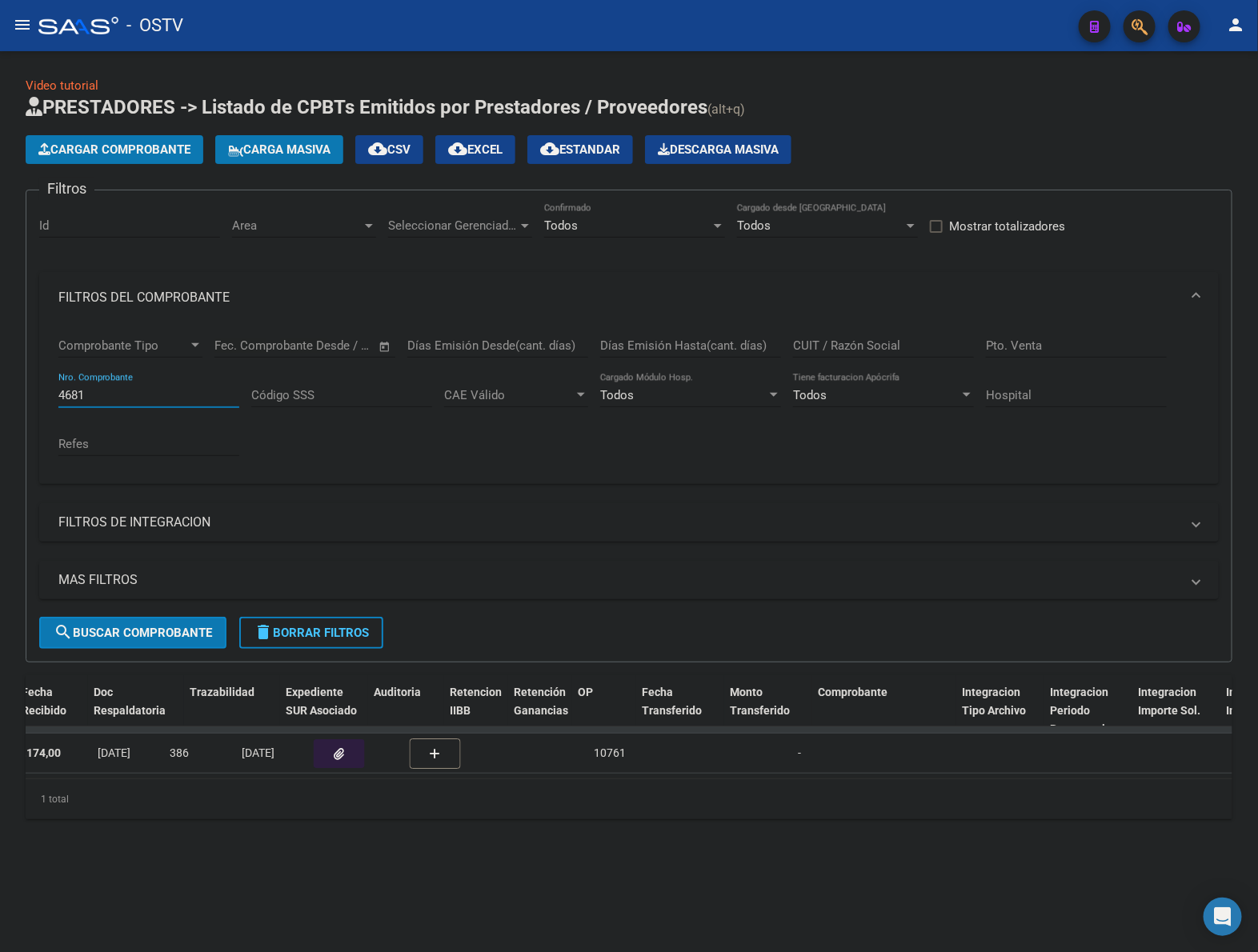
scroll to position [0, 697]
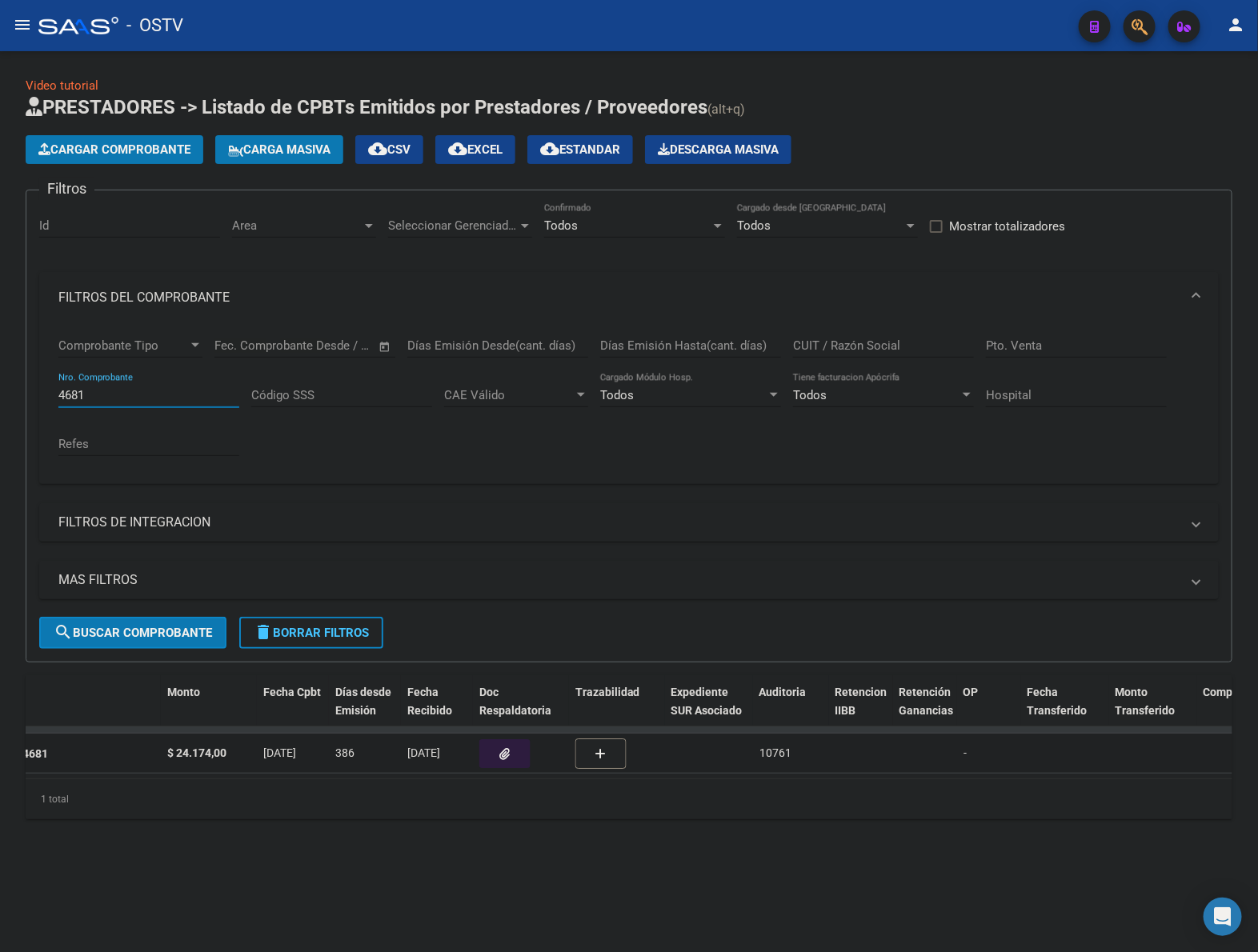
click at [517, 757] on button "button" at bounding box center [505, 753] width 51 height 28
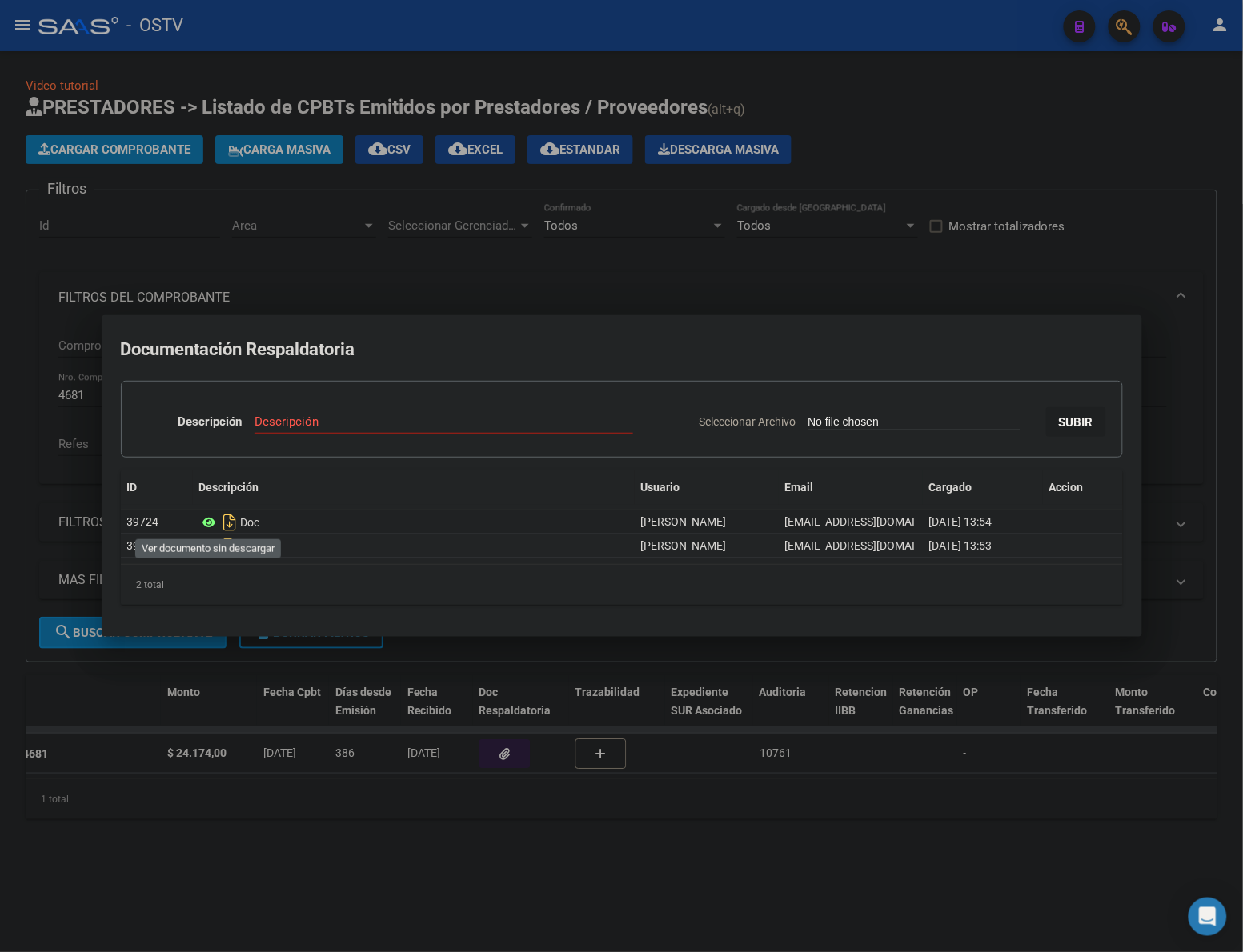
click at [209, 526] on icon at bounding box center [210, 522] width 21 height 19
click at [966, 148] on div at bounding box center [622, 476] width 1243 height 952
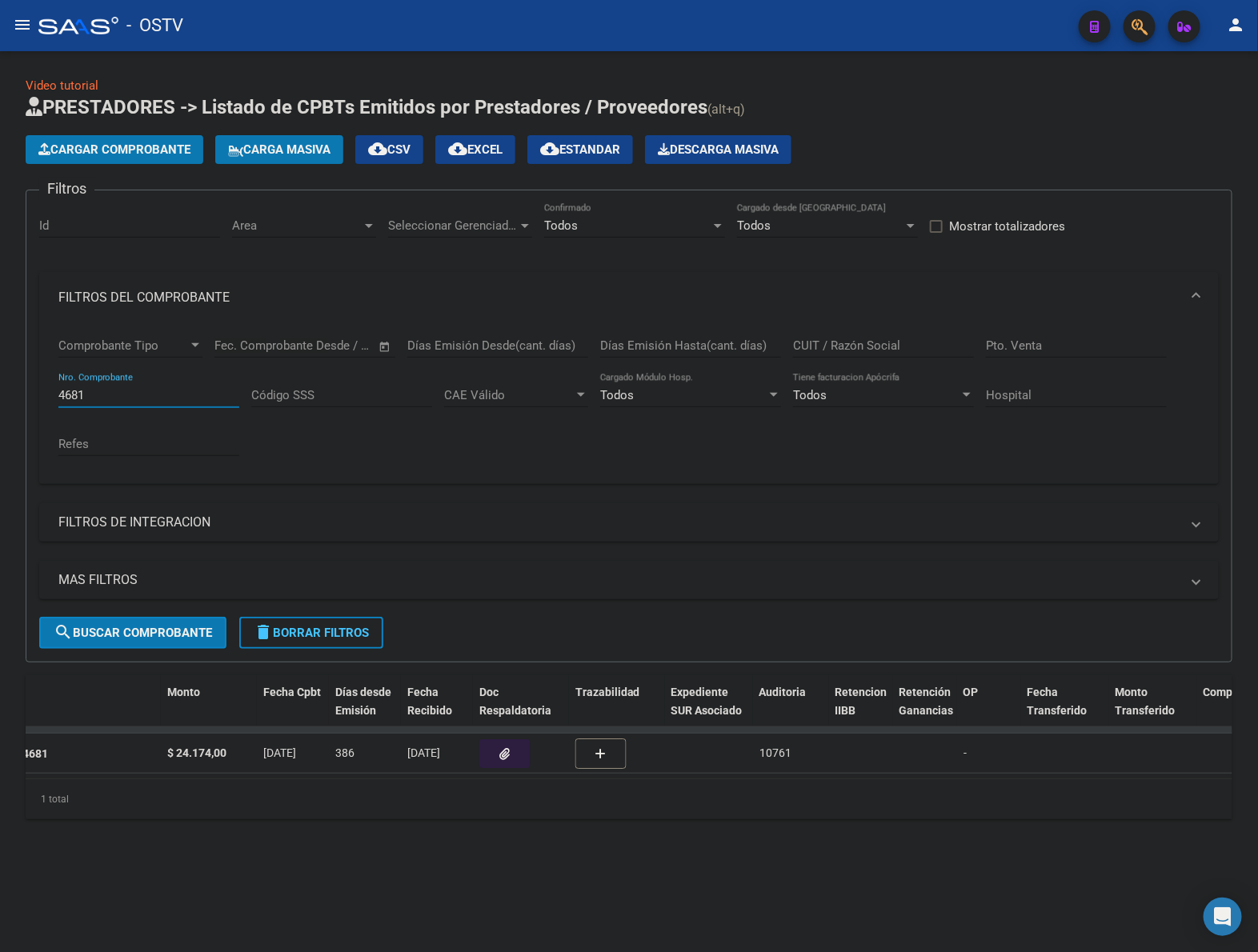
drag, startPoint x: 137, startPoint y: 396, endPoint x: -2, endPoint y: 396, distance: 139.0
click at [0, 396] on html "menu - OSTV person Firma Express Padrón Padrón Ágil Análisis Afiliado Doc. Resp…" at bounding box center [629, 476] width 1258 height 952
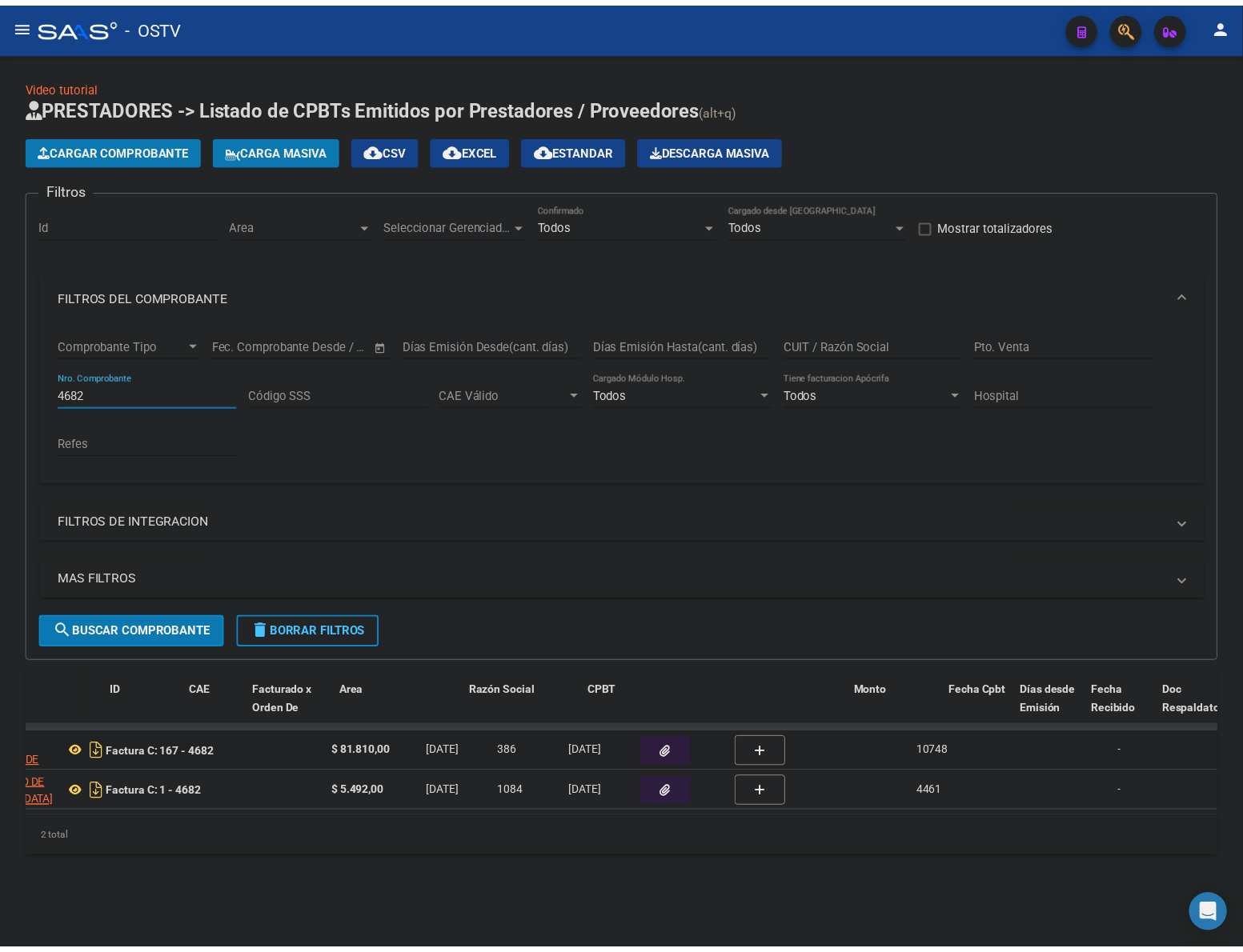
scroll to position [0, 0]
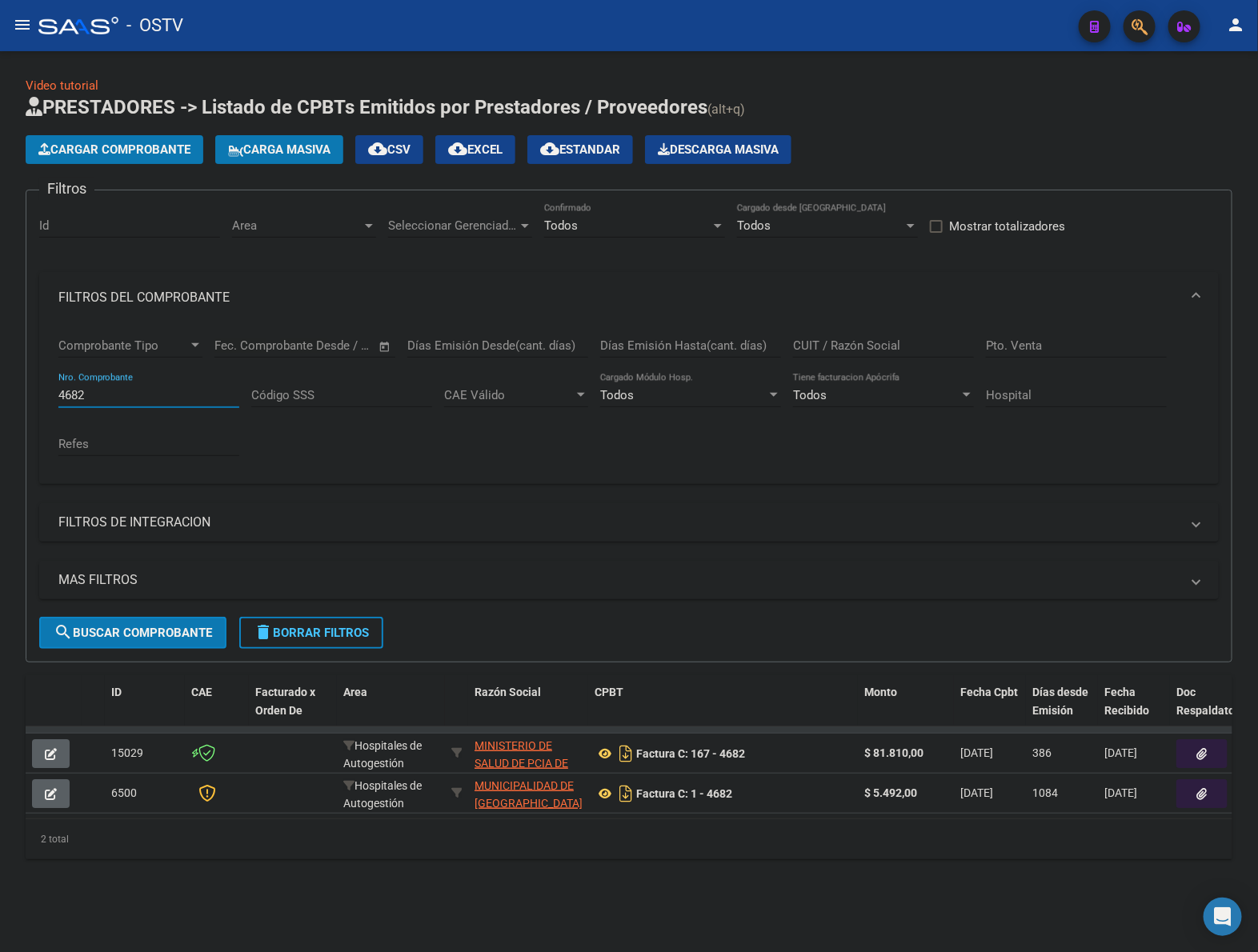
type input "4682"
click at [1040, 348] on input "Pto. Venta" at bounding box center [1076, 345] width 181 height 14
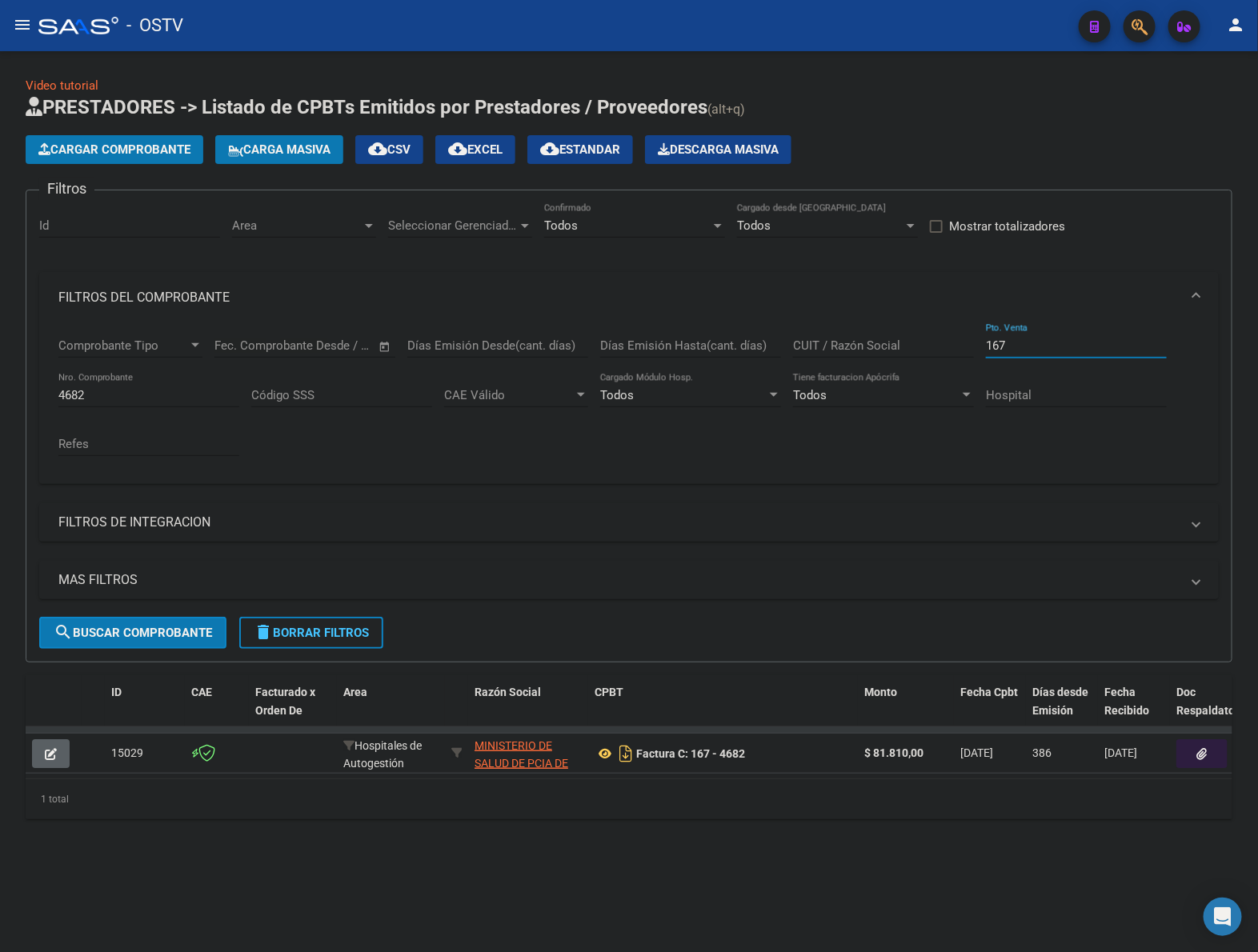
type input "167"
drag, startPoint x: 139, startPoint y: 393, endPoint x: 38, endPoint y: 391, distance: 101.0
click at [39, 391] on div "Comprobante Tipo Comprobante Tipo Start date – End date Fec. Comprobante Desde …" at bounding box center [629, 403] width 1179 height 161
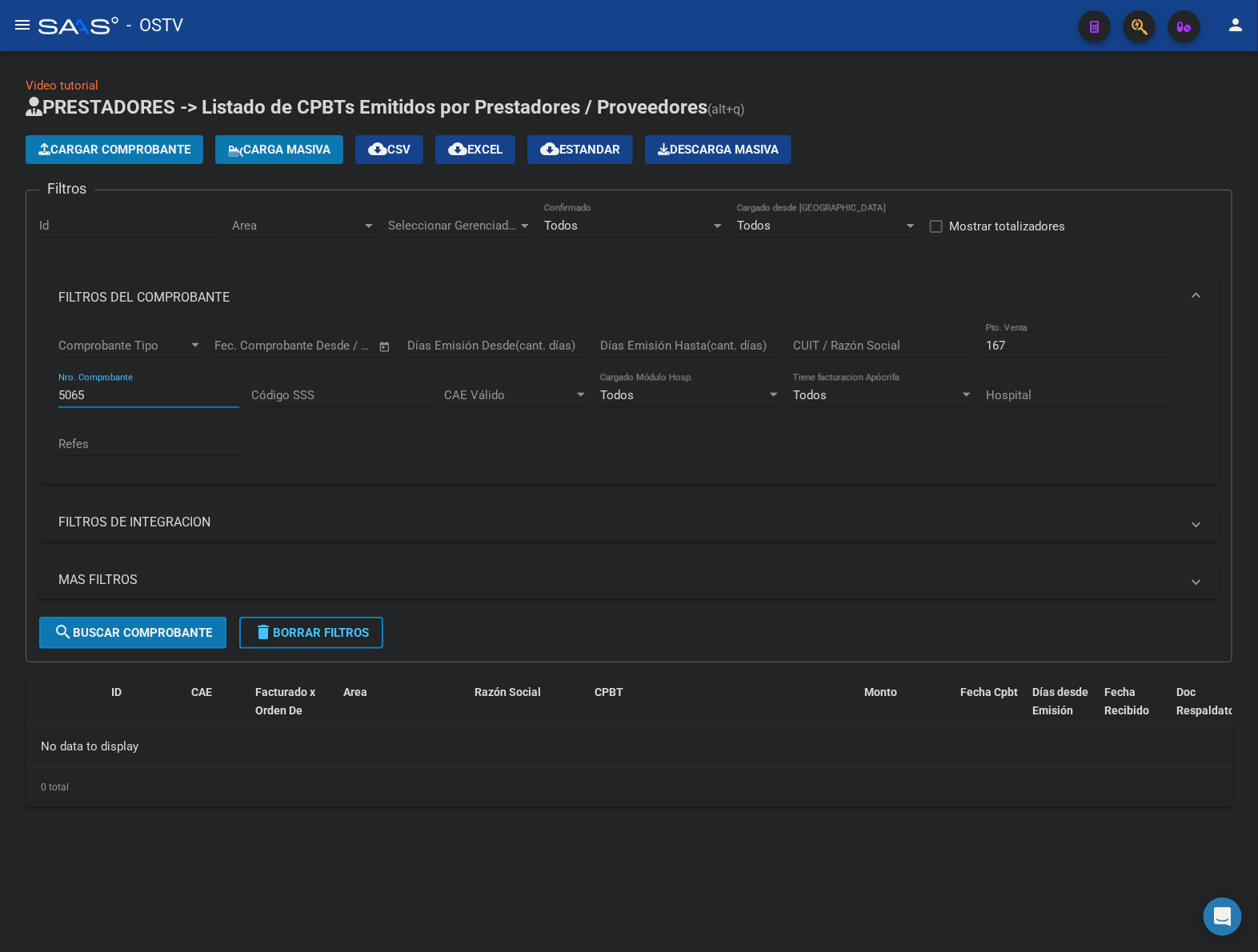
type input "5065"
click at [161, 152] on span "Cargar Comprobante" at bounding box center [114, 149] width 152 height 14
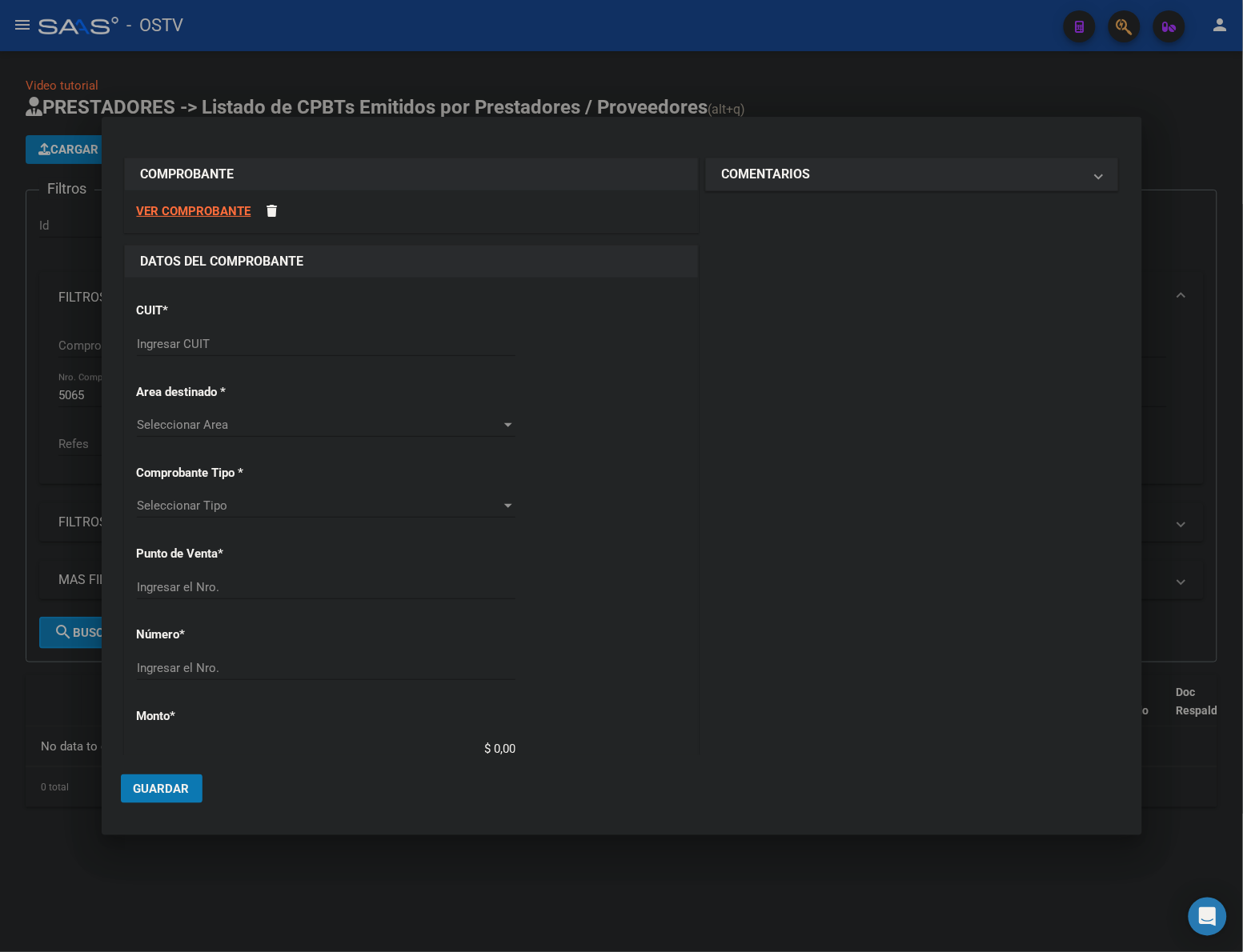
click at [297, 342] on input "Ingresar CUIT" at bounding box center [326, 343] width 378 height 14
paste input "30-62698339-8"
type input "30-62698339-8"
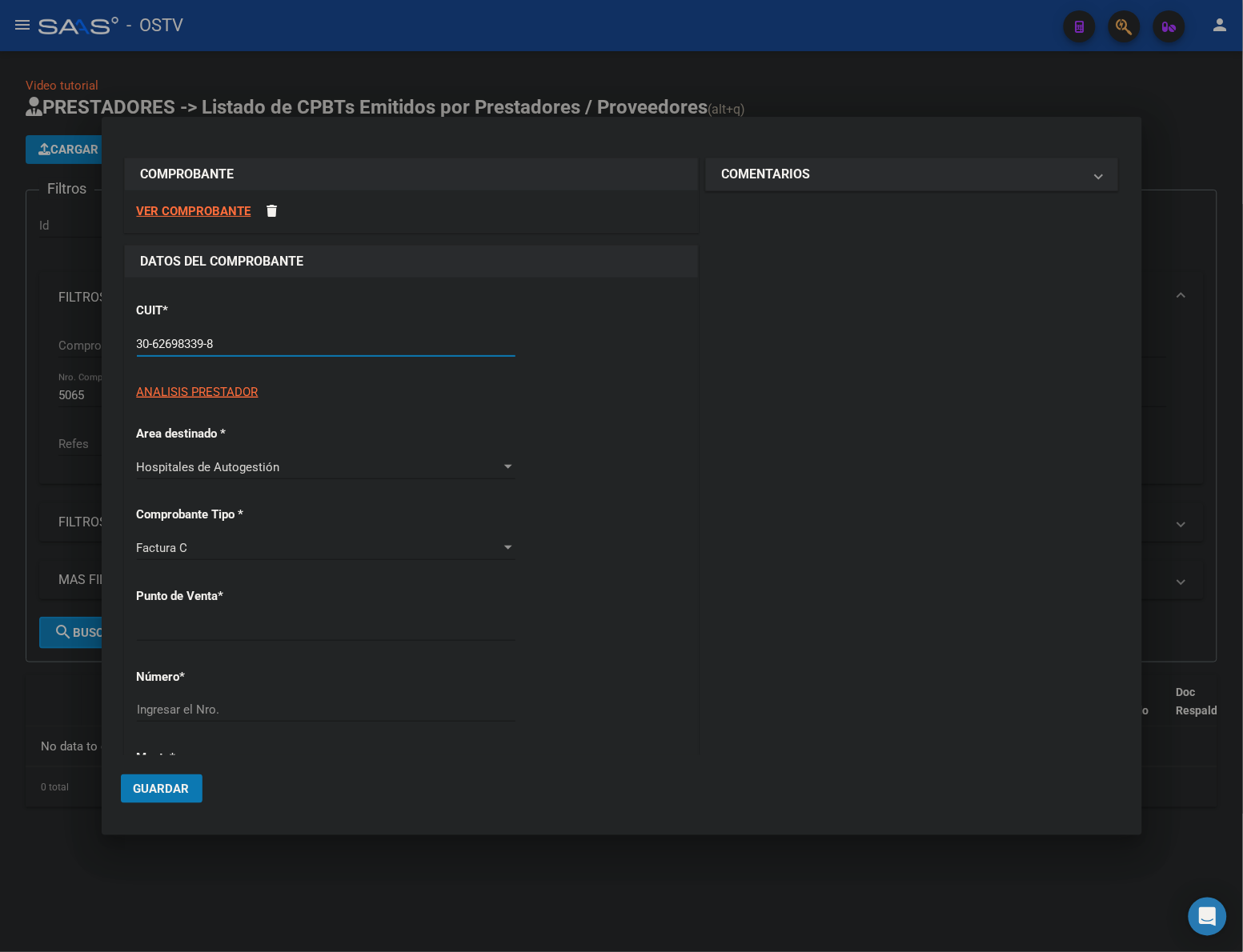
type input "131"
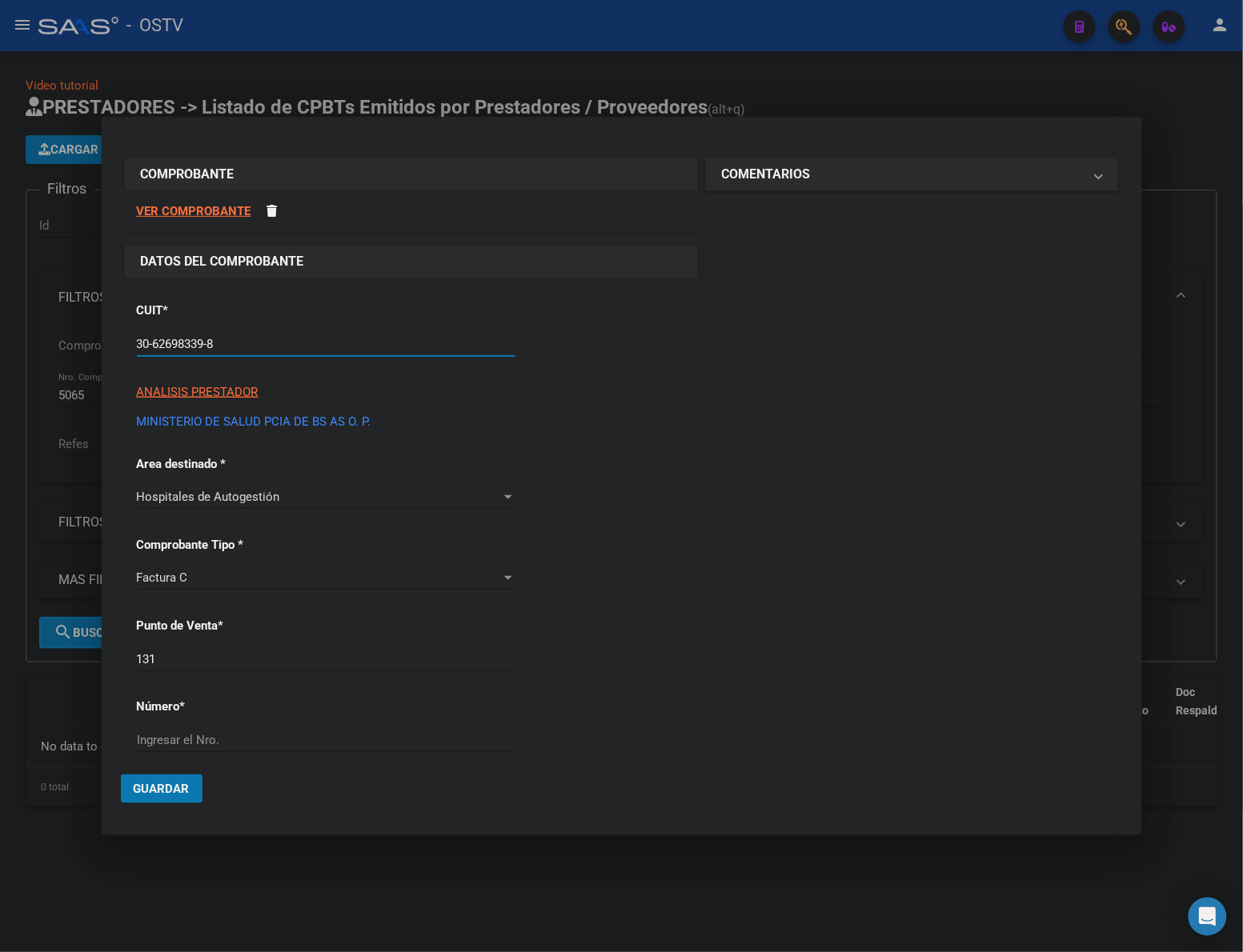
type input "30-62698339-8"
click at [613, 485] on div "CUIT * 30-62698339-8 Ingresar CUIT ANALISIS PRESTADOR MINISTERIO DE SALUD PCIA …" at bounding box center [411, 844] width 573 height 1134
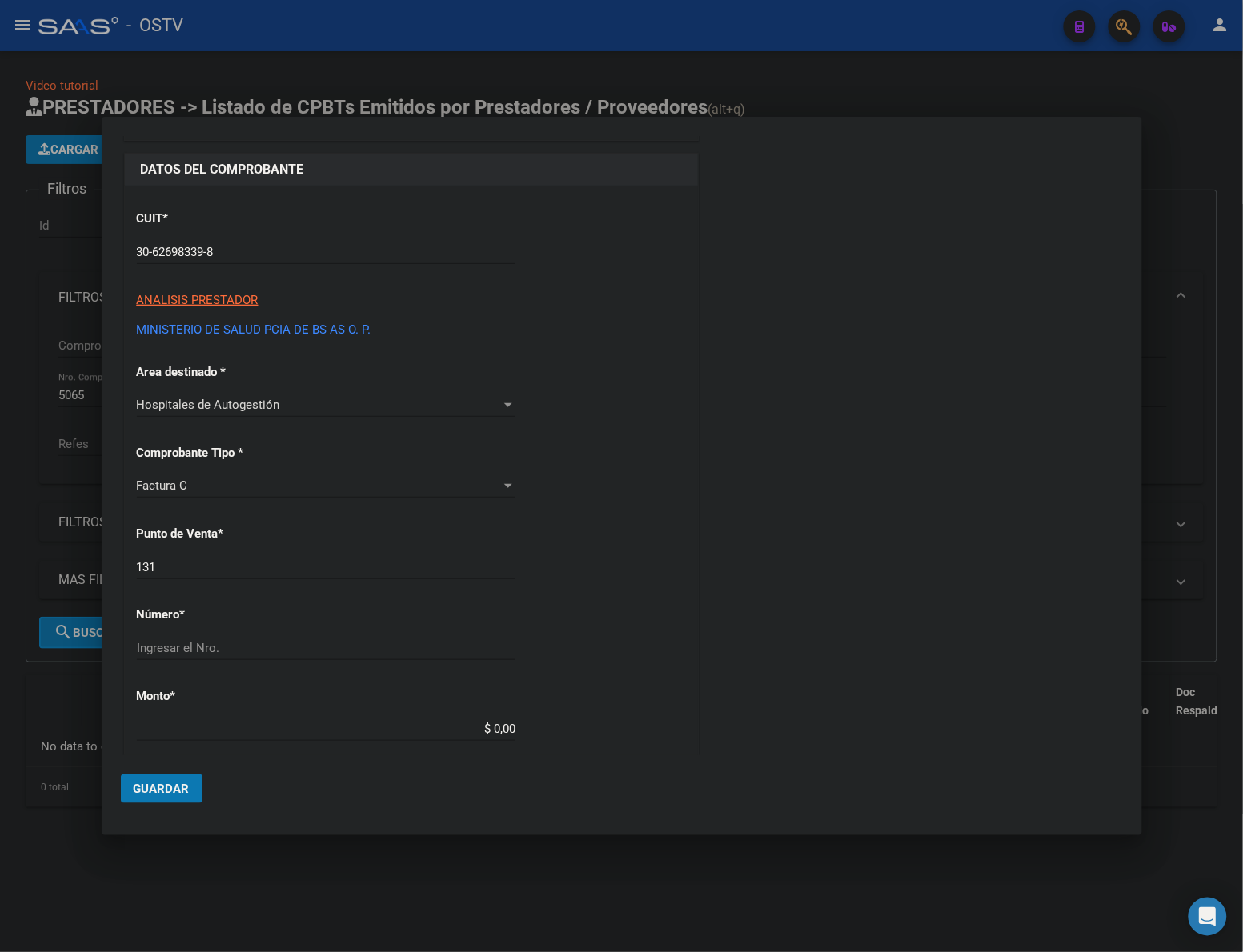
scroll to position [100, 0]
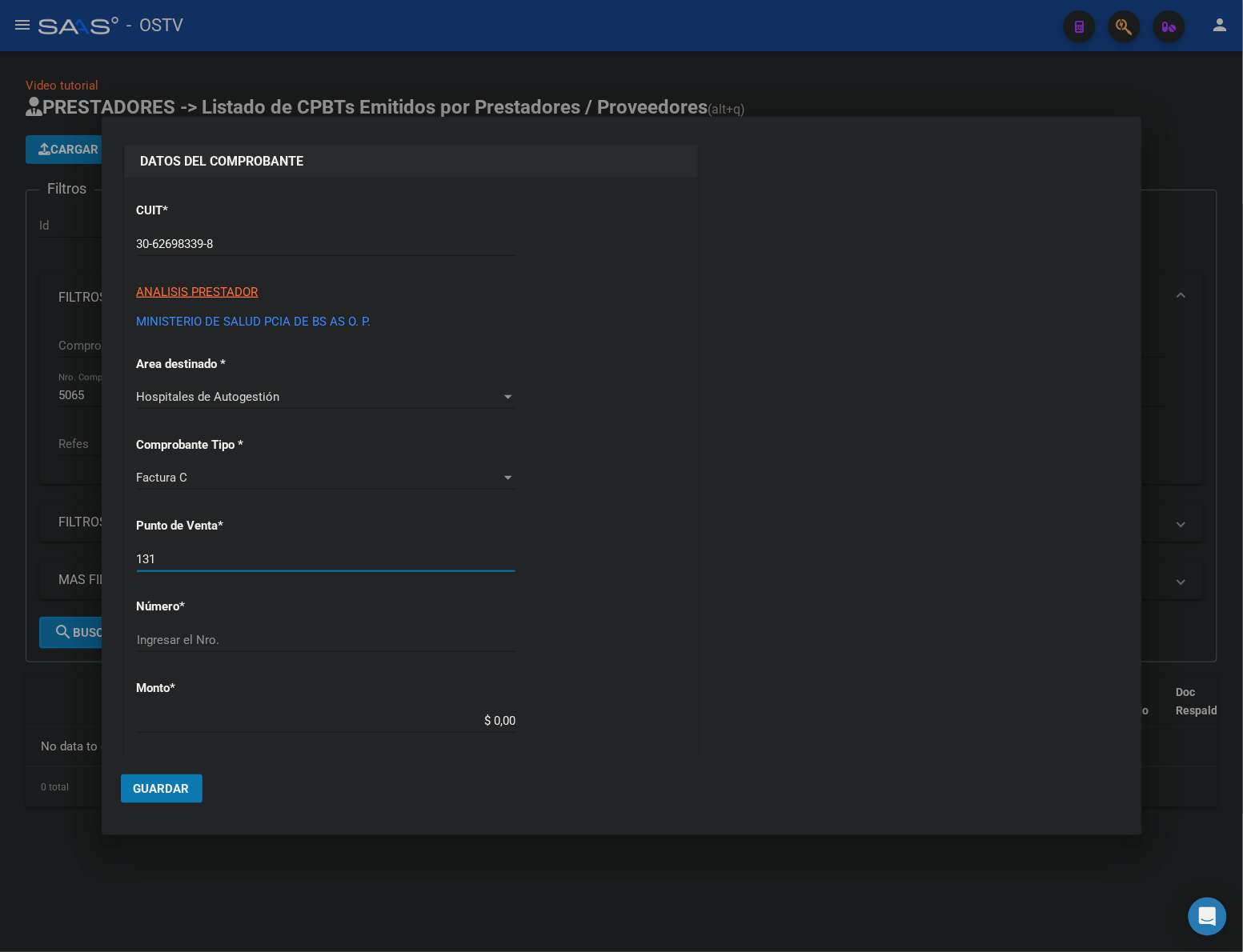
drag, startPoint x: 261, startPoint y: 560, endPoint x: 113, endPoint y: 560, distance: 148.0
click at [113, 560] on mat-dialog-content "COMPROBANTE VER COMPROBANTE DATOS DEL COMPROBANTE CUIT * 30-62698339-8 Ingresar…" at bounding box center [622, 446] width 1040 height 620
type input "167"
type input "5065"
type input "$ 44.683,00"
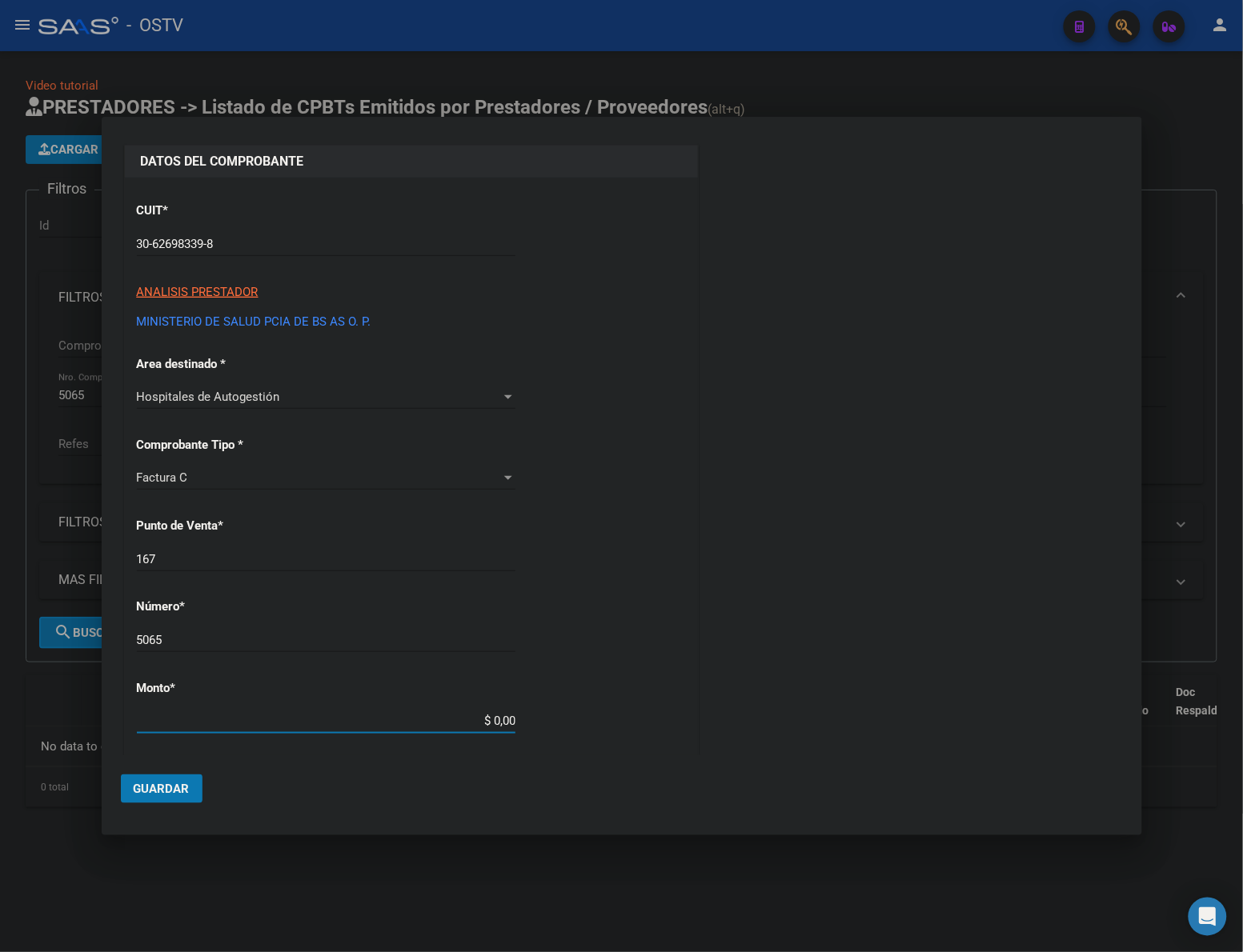
type input "2024-10-24"
type input "74438605140906"
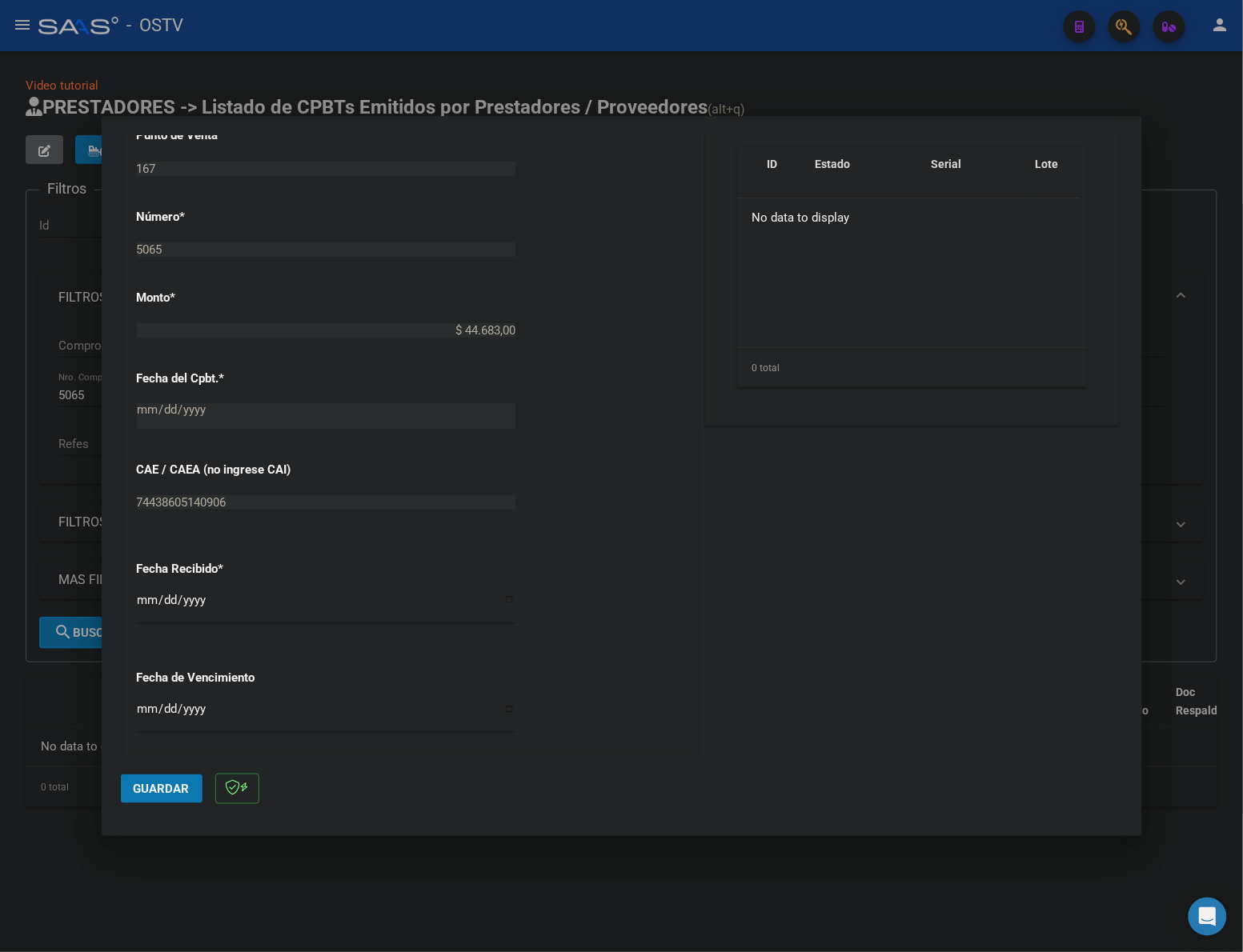
scroll to position [600, 0]
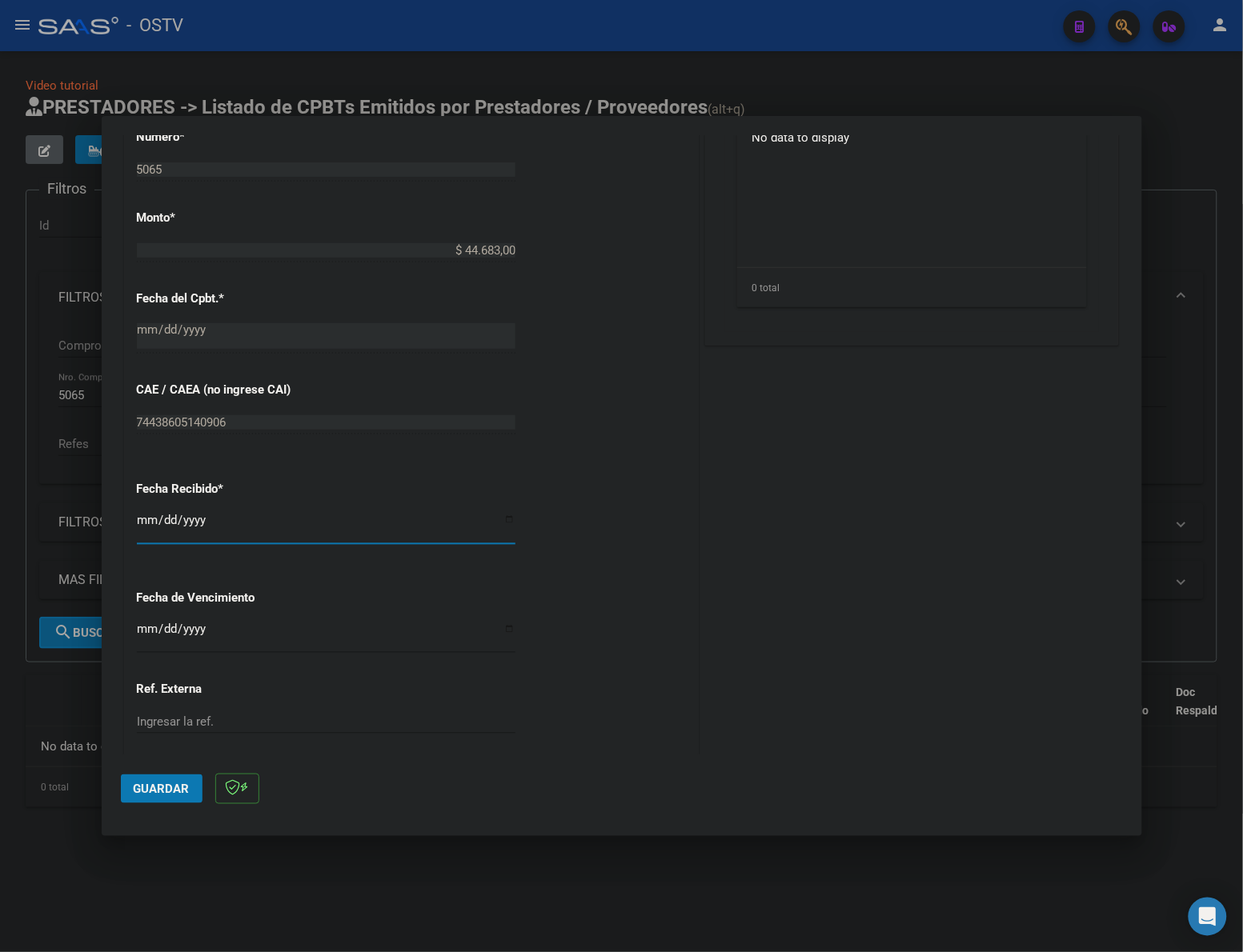
click at [150, 517] on input "[DATE]" at bounding box center [326, 526] width 378 height 26
type input "2025-08-08"
drag, startPoint x: 146, startPoint y: 629, endPoint x: 354, endPoint y: 601, distance: 209.9
click at [150, 629] on input "Ingresar la fecha" at bounding box center [326, 635] width 378 height 26
type input "2025-01-07"
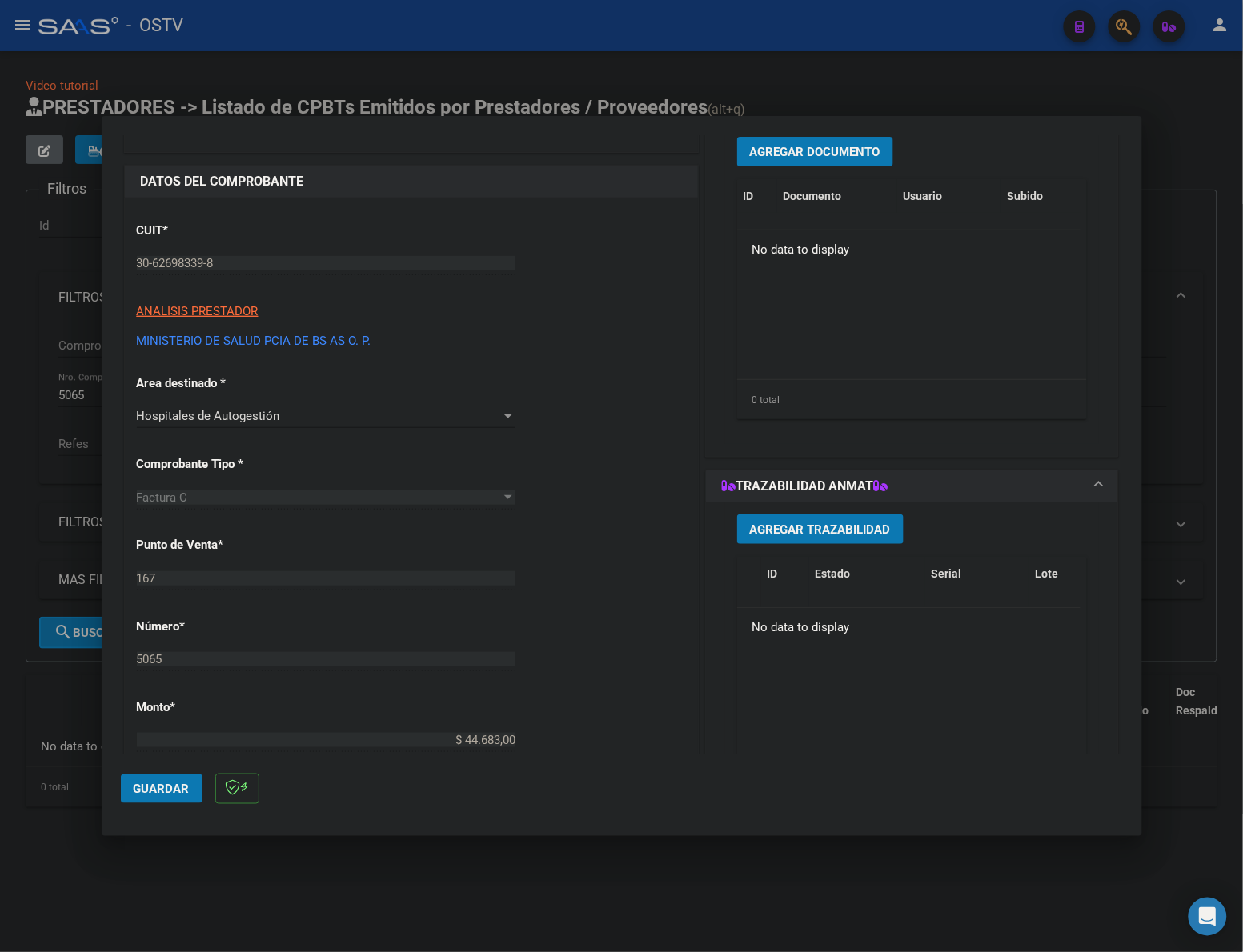
scroll to position [0, 0]
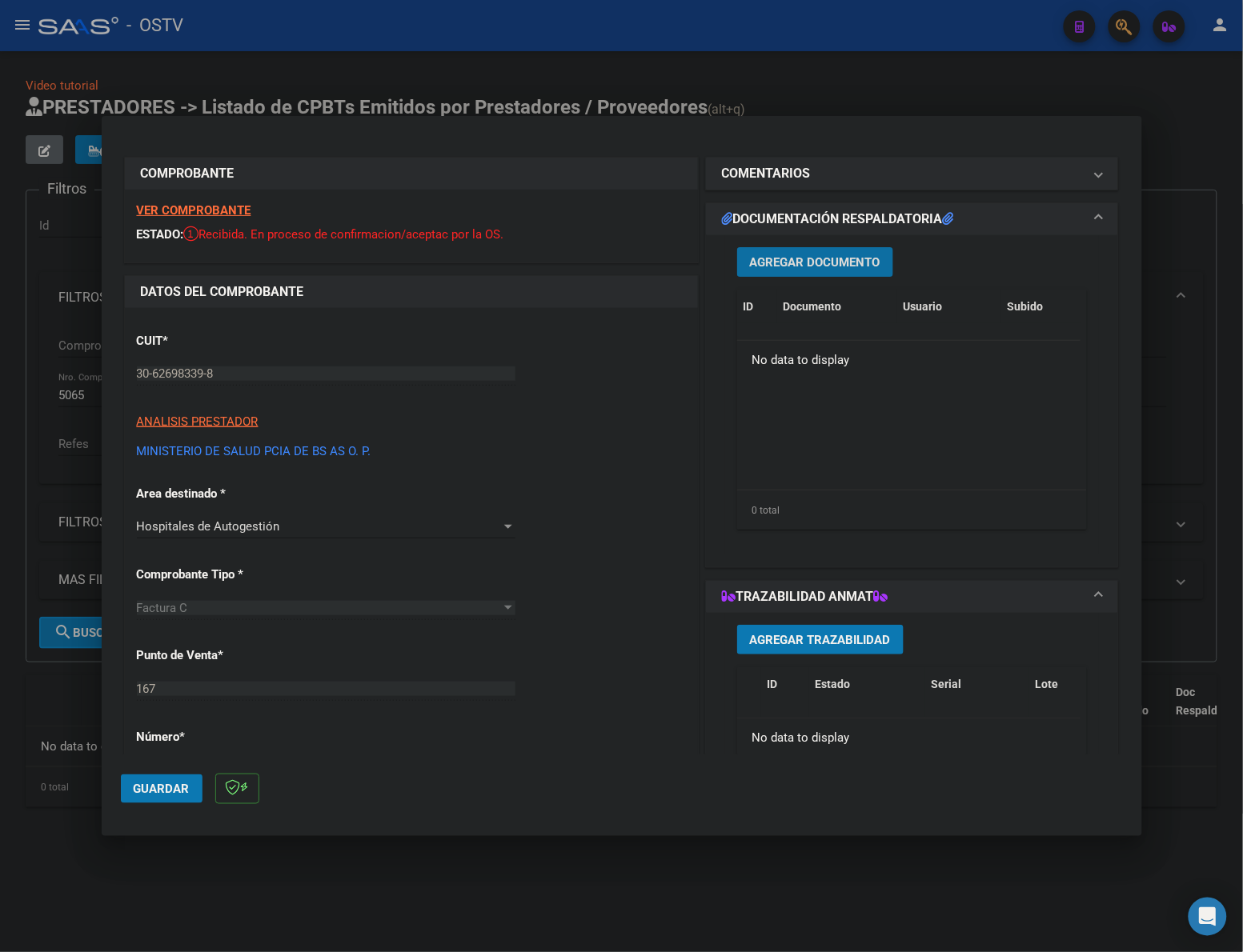
click at [847, 260] on span "Agregar Documento" at bounding box center [815, 262] width 130 height 14
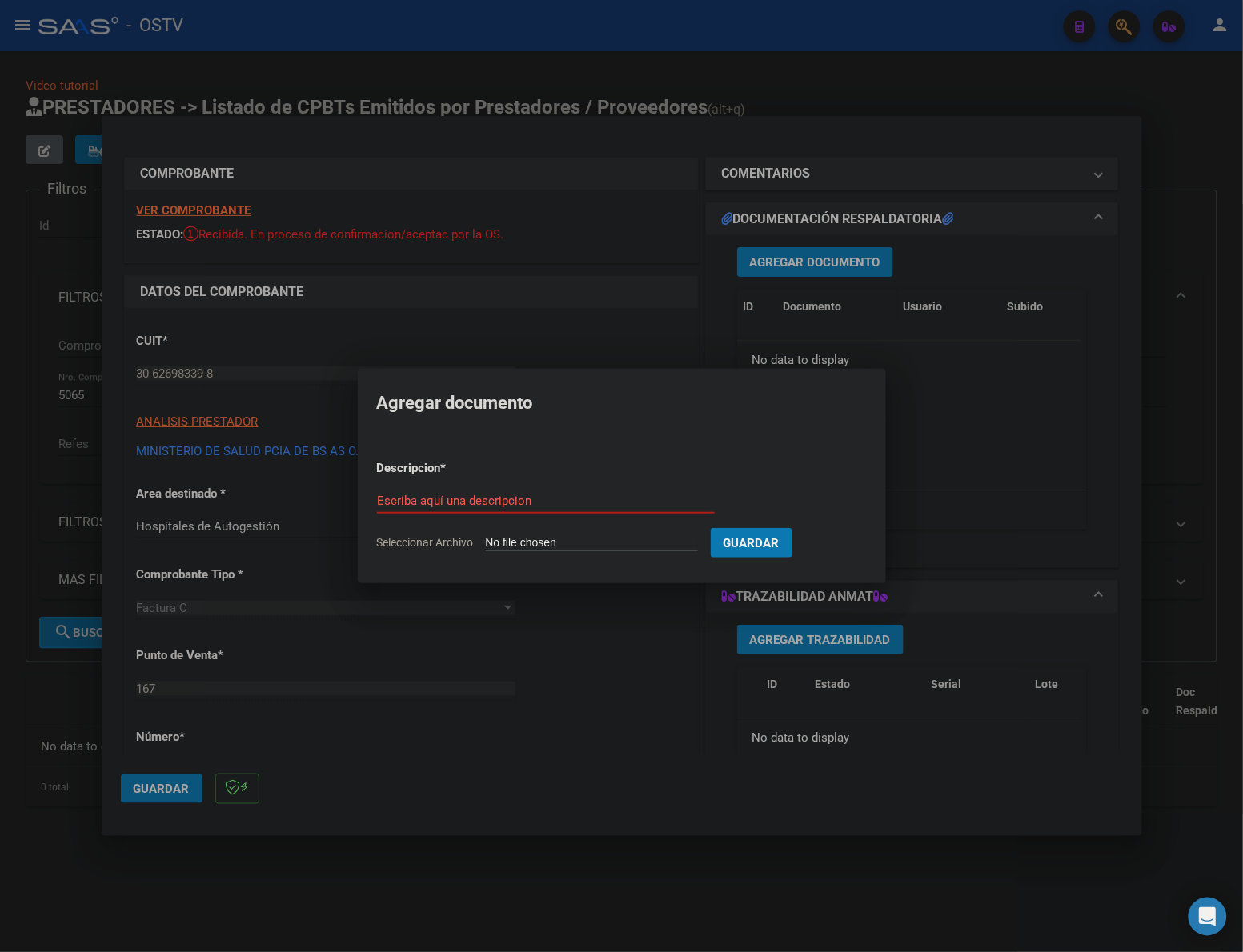
type input "C:\fakepath\FACTURA - 167 5065 - HZGA DR HORACIO CELESTINO.pdf"
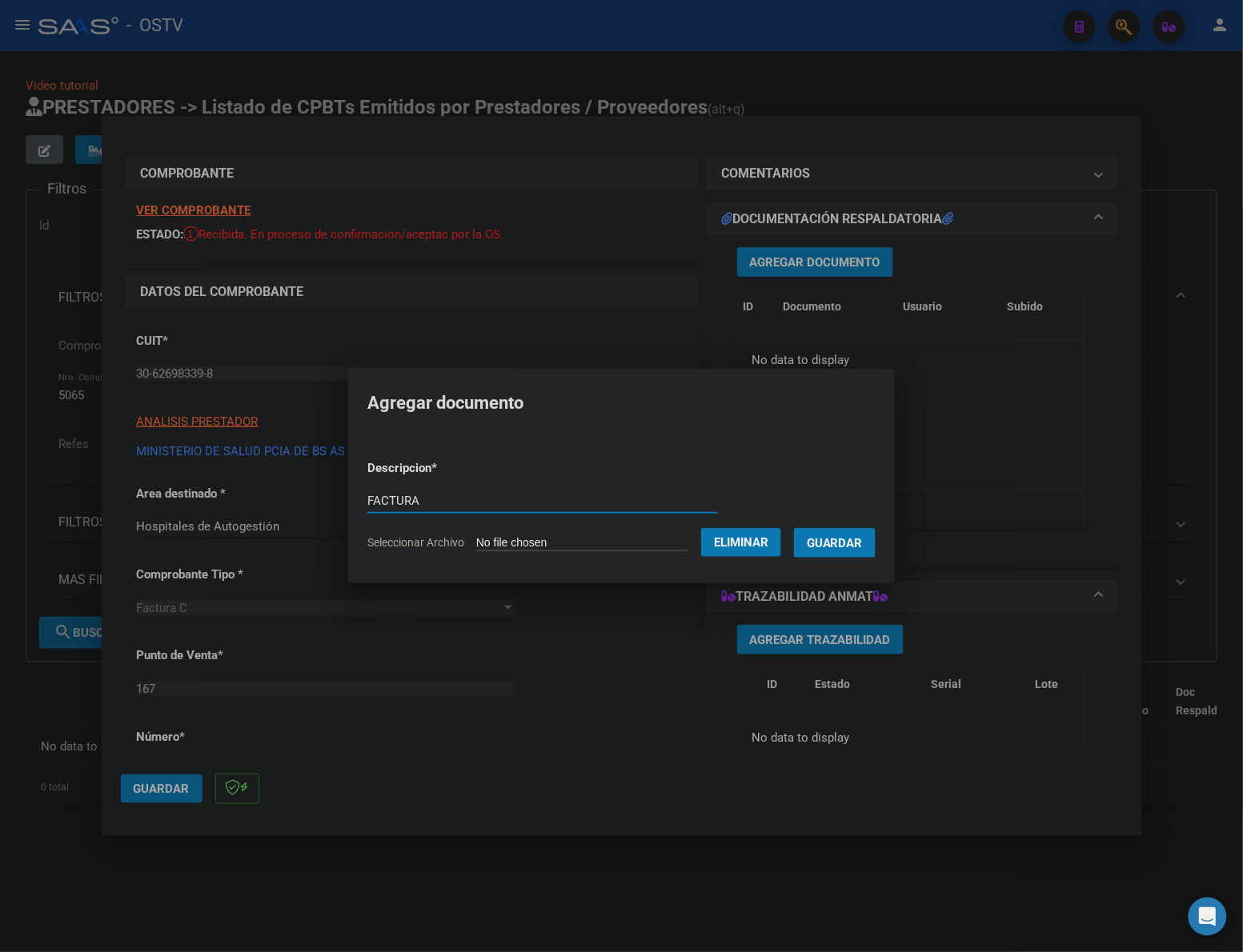
type input "FACTURA"
click at [794, 528] on button "Guardar" at bounding box center [835, 542] width 82 height 29
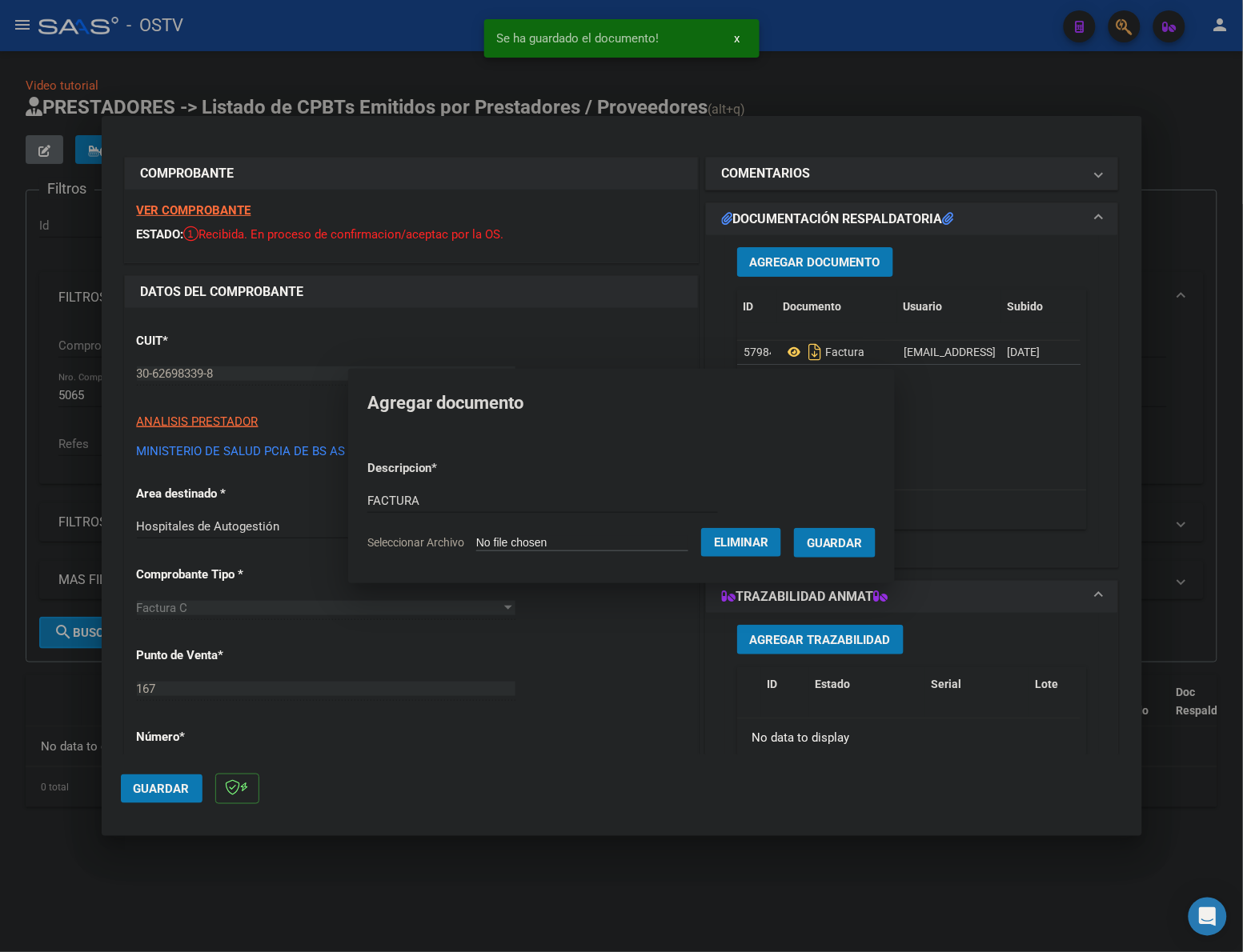
click at [827, 266] on span "Agregar Documento" at bounding box center [815, 262] width 130 height 14
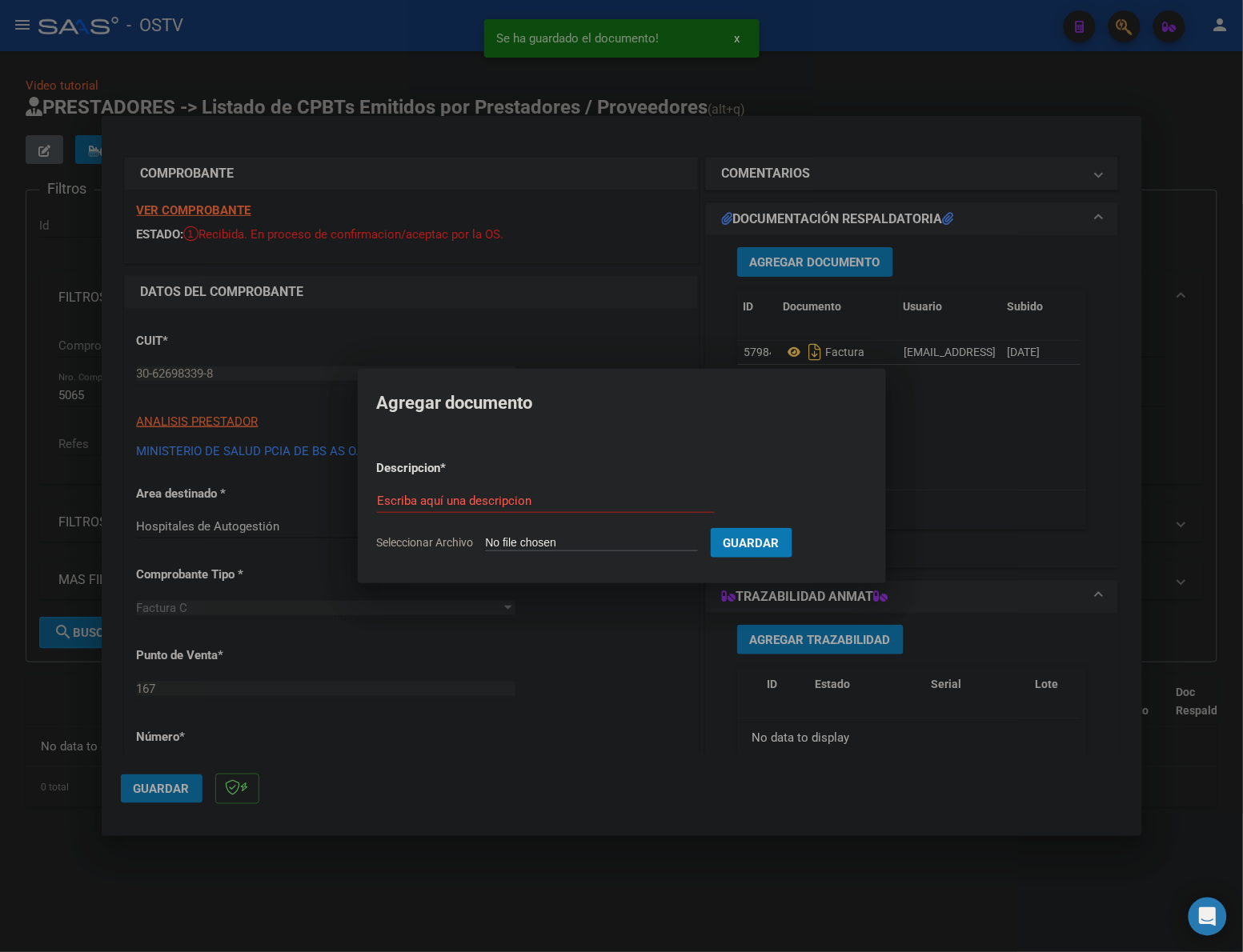
type input "C:\fakepath\ANEXO - 167 5065 - HZGA DR HORACIO CELESTINO.pdf"
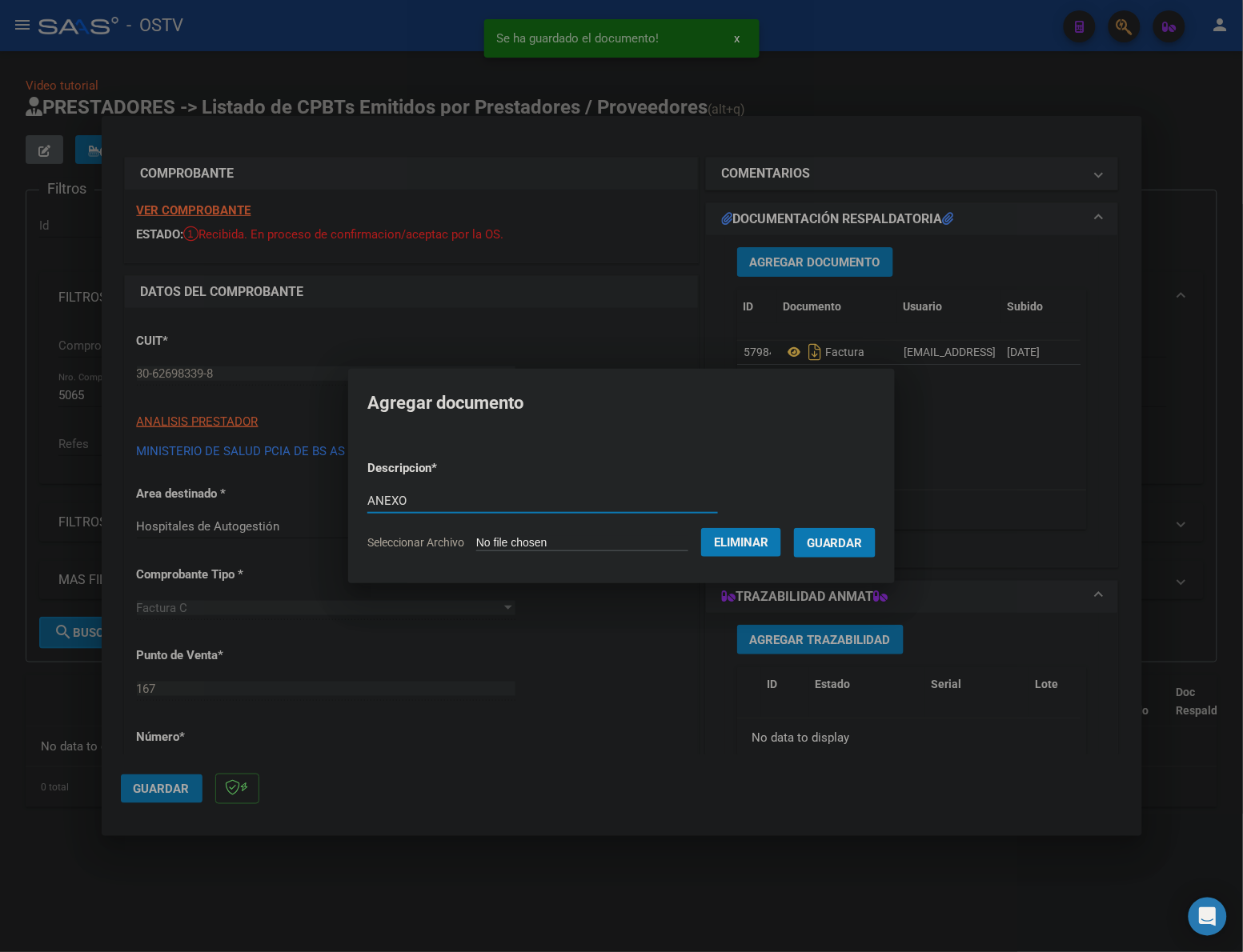
type input "ANEXO"
click at [794, 528] on button "Guardar" at bounding box center [835, 542] width 82 height 29
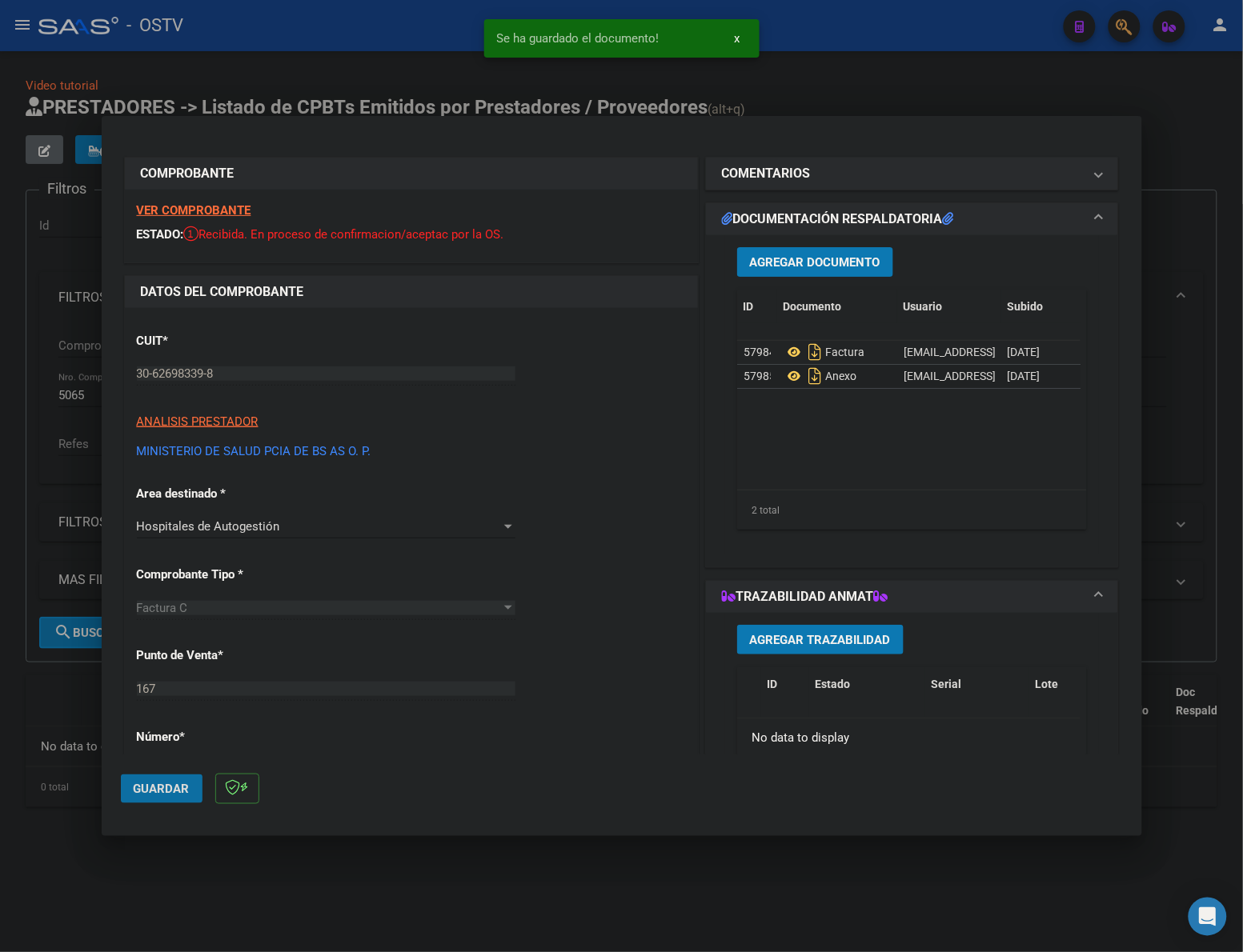
drag, startPoint x: 150, startPoint y: 796, endPoint x: 1230, endPoint y: 324, distance: 1178.6
click at [152, 794] on span "Guardar" at bounding box center [161, 788] width 56 height 14
drag, startPoint x: 430, startPoint y: 74, endPoint x: 264, endPoint y: 122, distance: 172.8
click at [430, 74] on div at bounding box center [622, 476] width 1243 height 952
type input "$ 0,00"
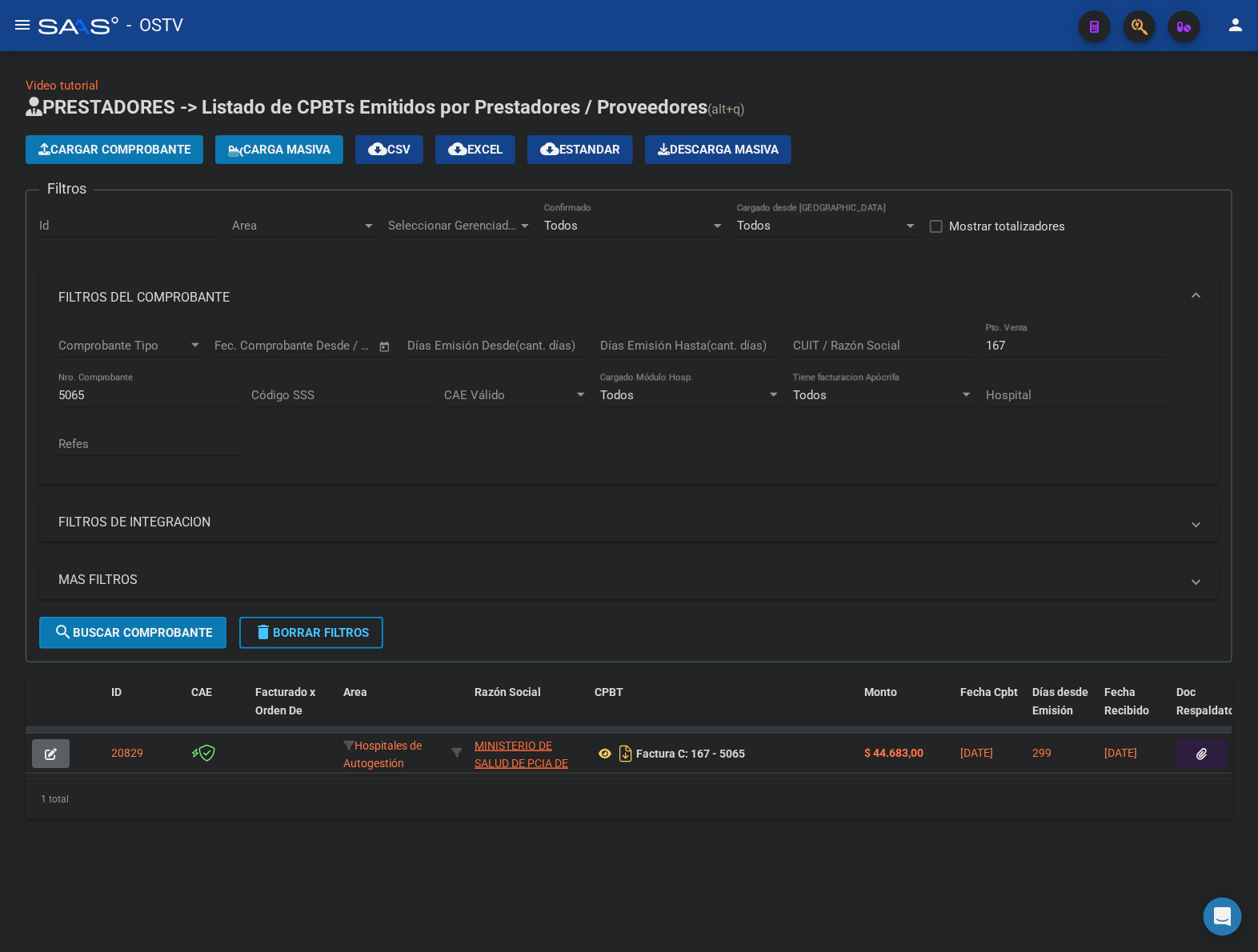
click at [119, 143] on span "Cargar Comprobante" at bounding box center [114, 149] width 152 height 14
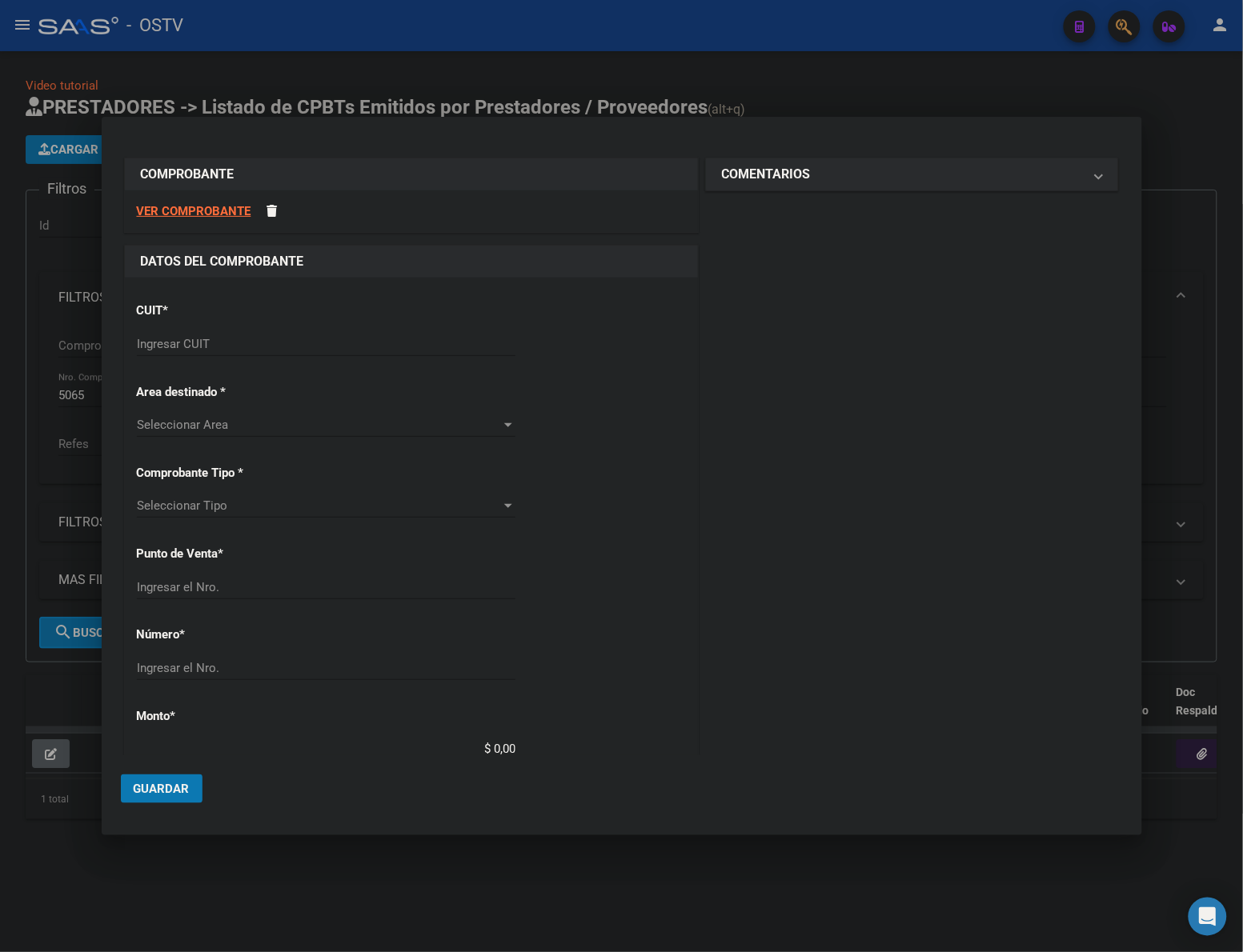
click at [342, 352] on div "Ingresar CUIT" at bounding box center [326, 344] width 378 height 24
click at [344, 349] on input "Ingresar CUIT" at bounding box center [326, 343] width 378 height 14
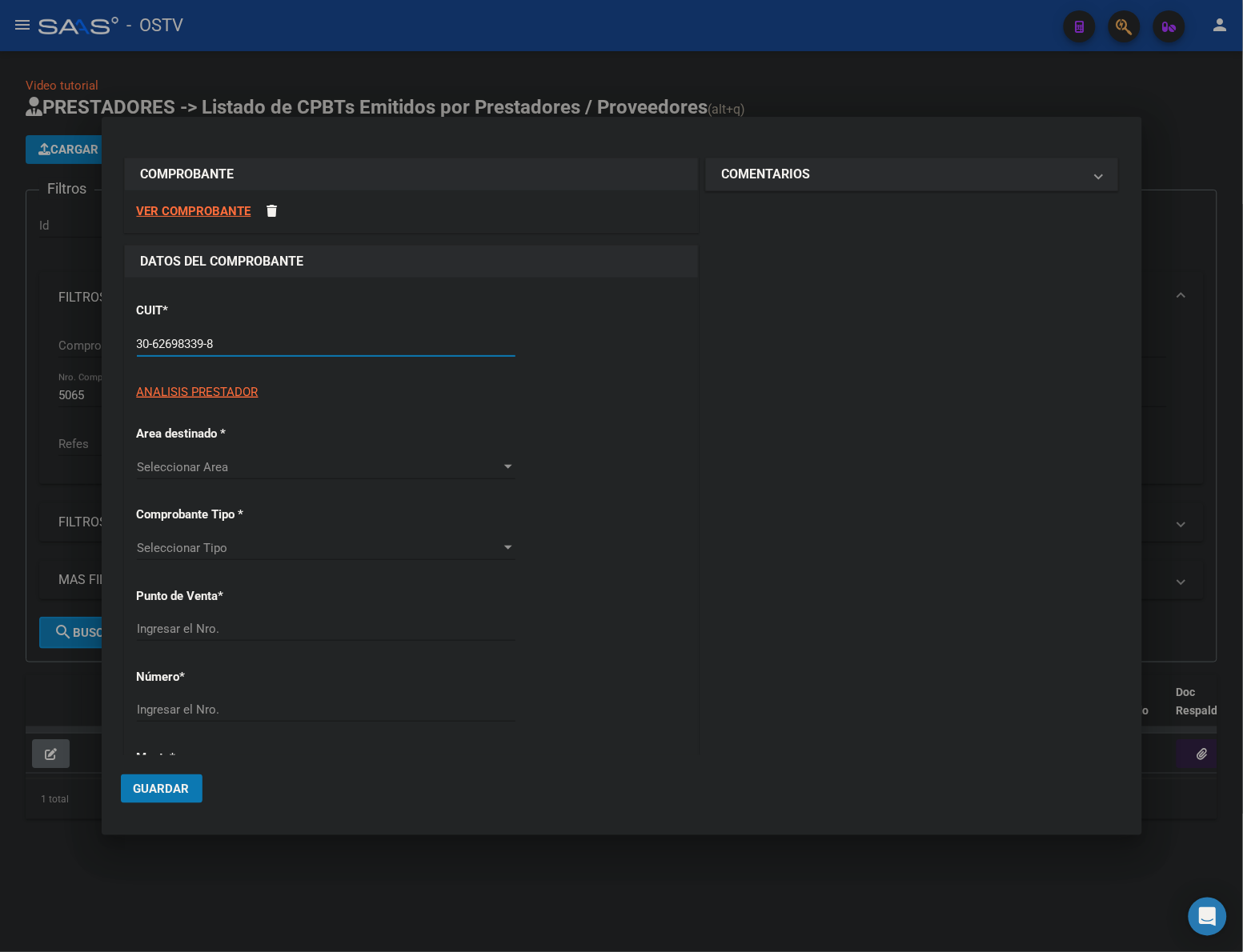
type input "30-62698339-8"
type input "167"
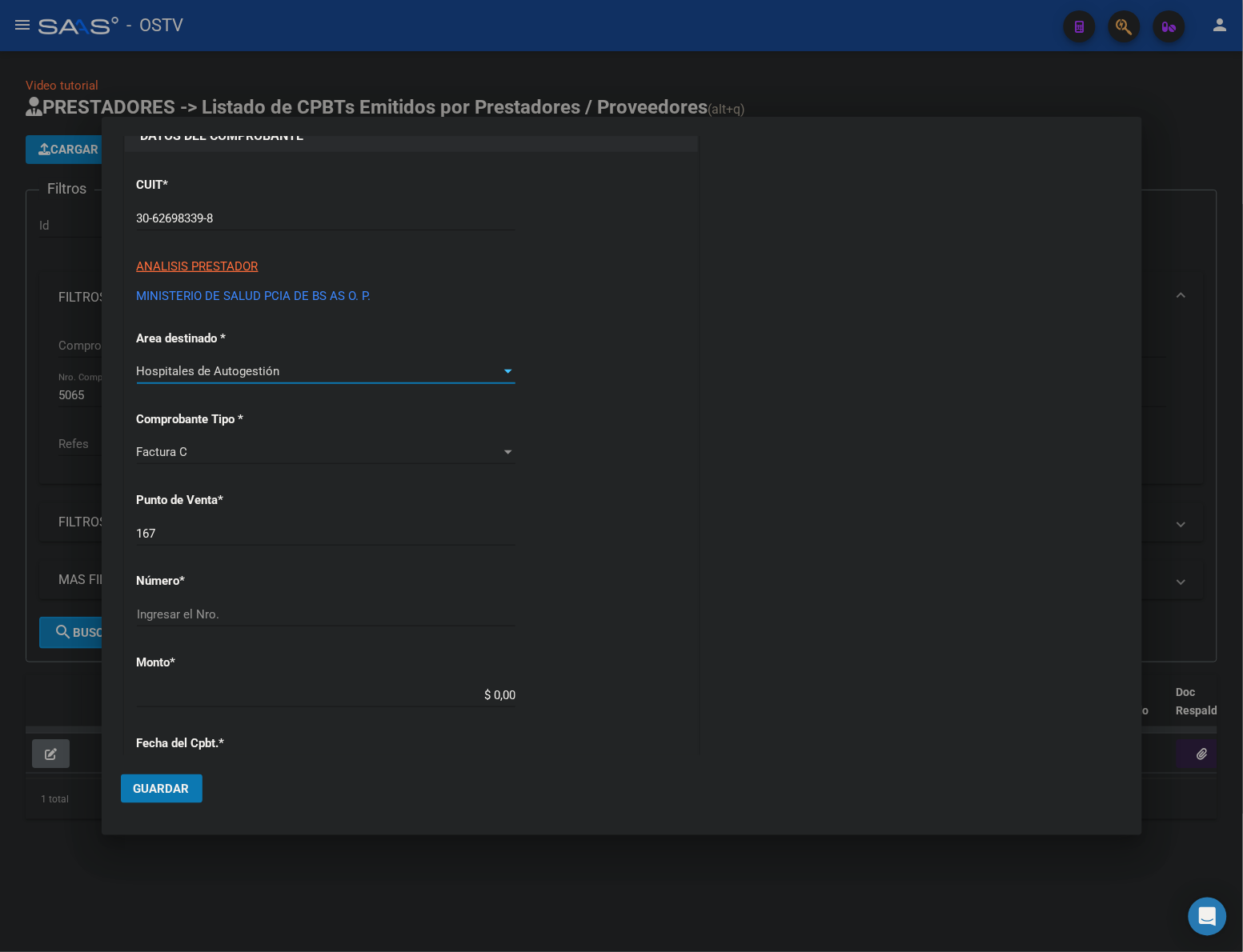
scroll to position [133, 0]
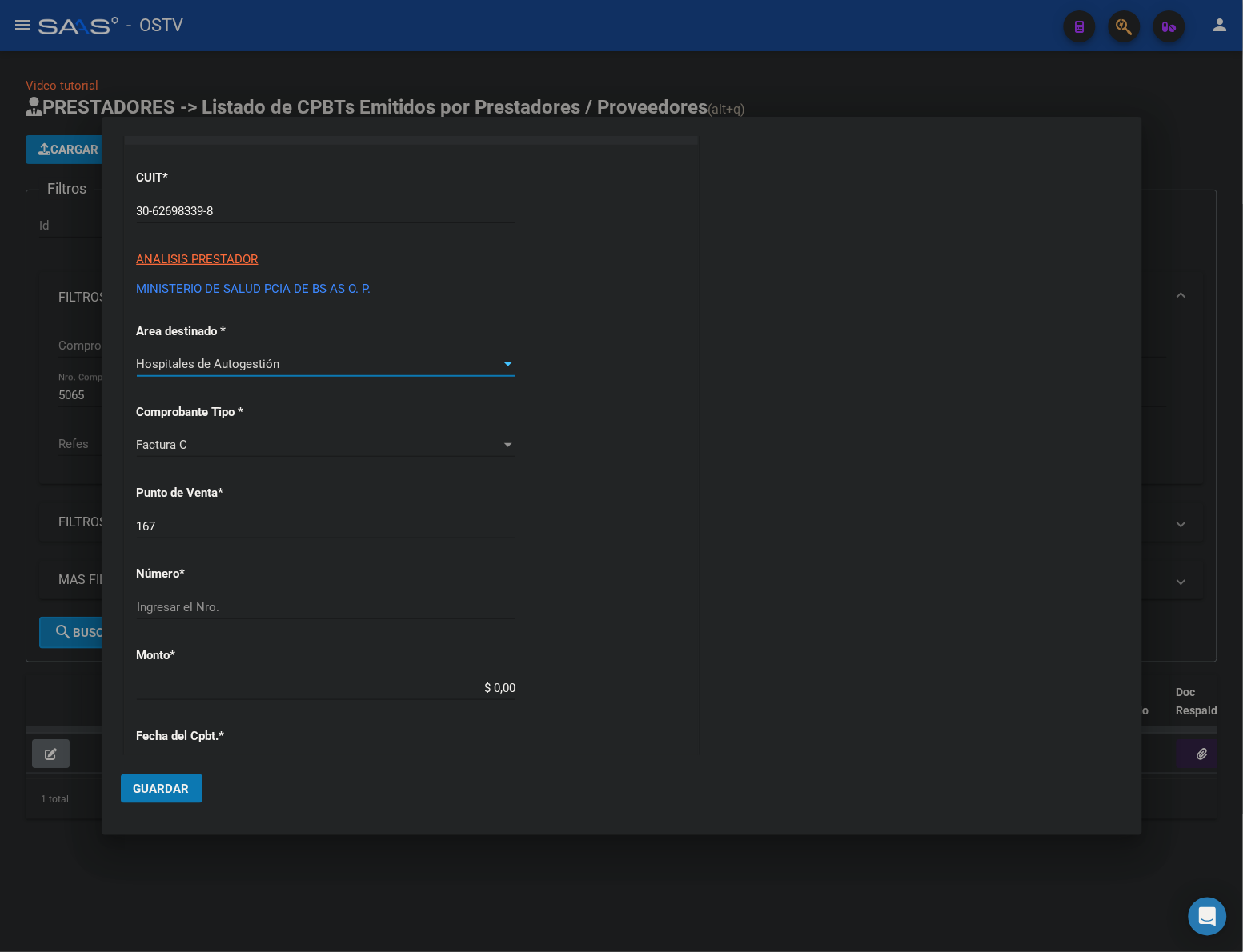
drag, startPoint x: 231, startPoint y: 498, endPoint x: 226, endPoint y: 520, distance: 22.6
click at [230, 499] on p "Punto de Venta *" at bounding box center [219, 494] width 165 height 18
click at [226, 520] on input "167" at bounding box center [326, 526] width 378 height 14
type input "5066"
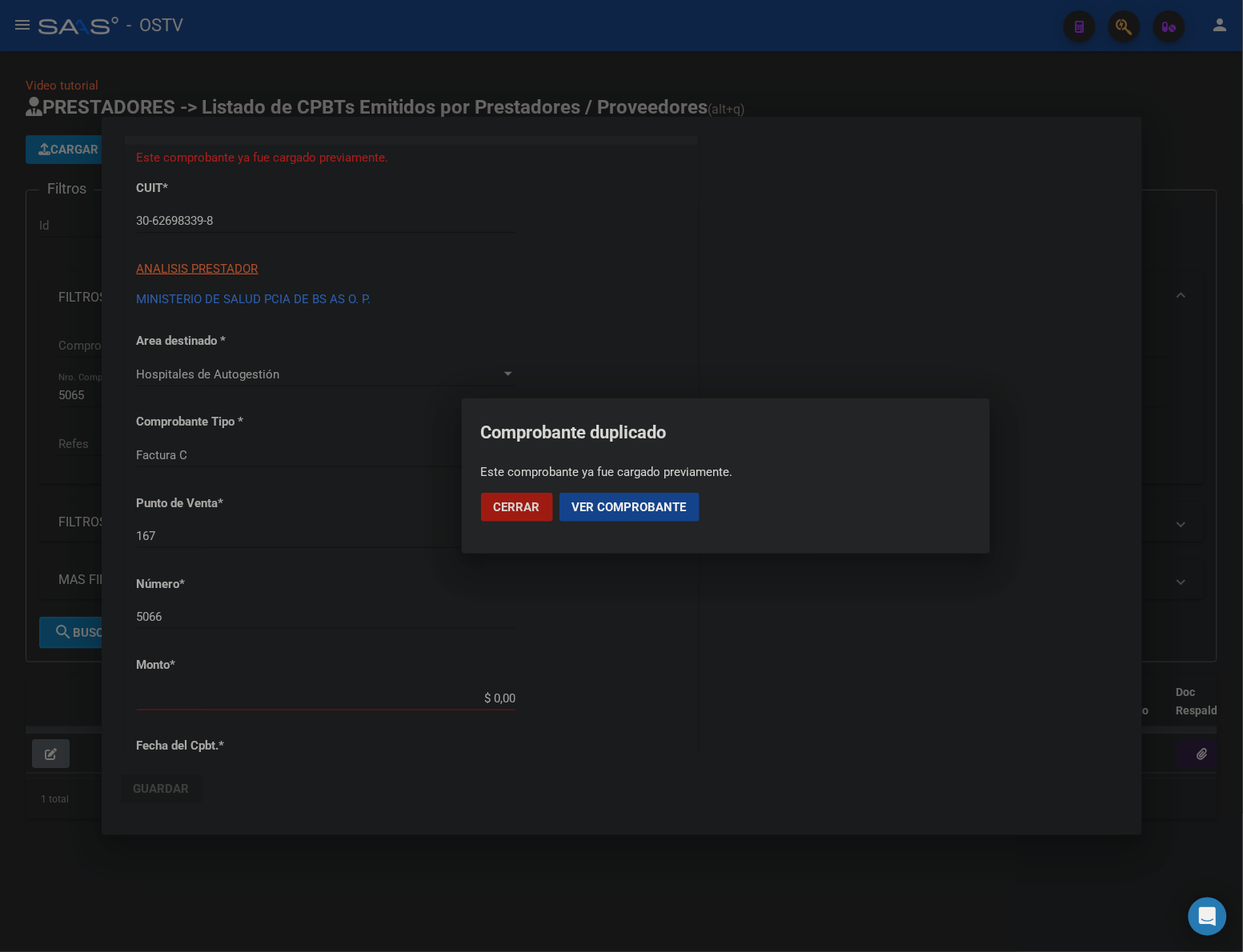
click at [647, 510] on span "Ver comprobante" at bounding box center [629, 507] width 114 height 14
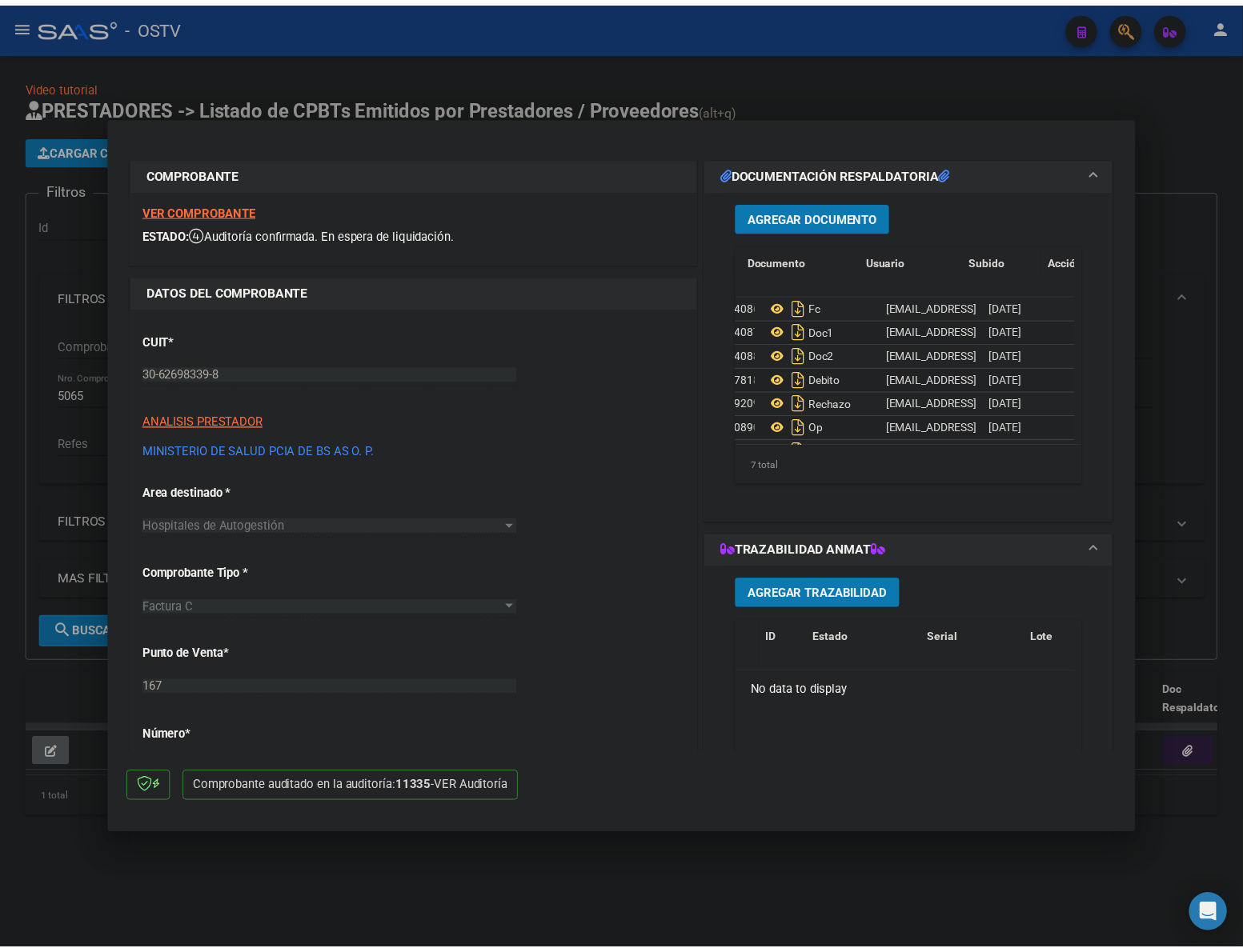
scroll to position [0, 0]
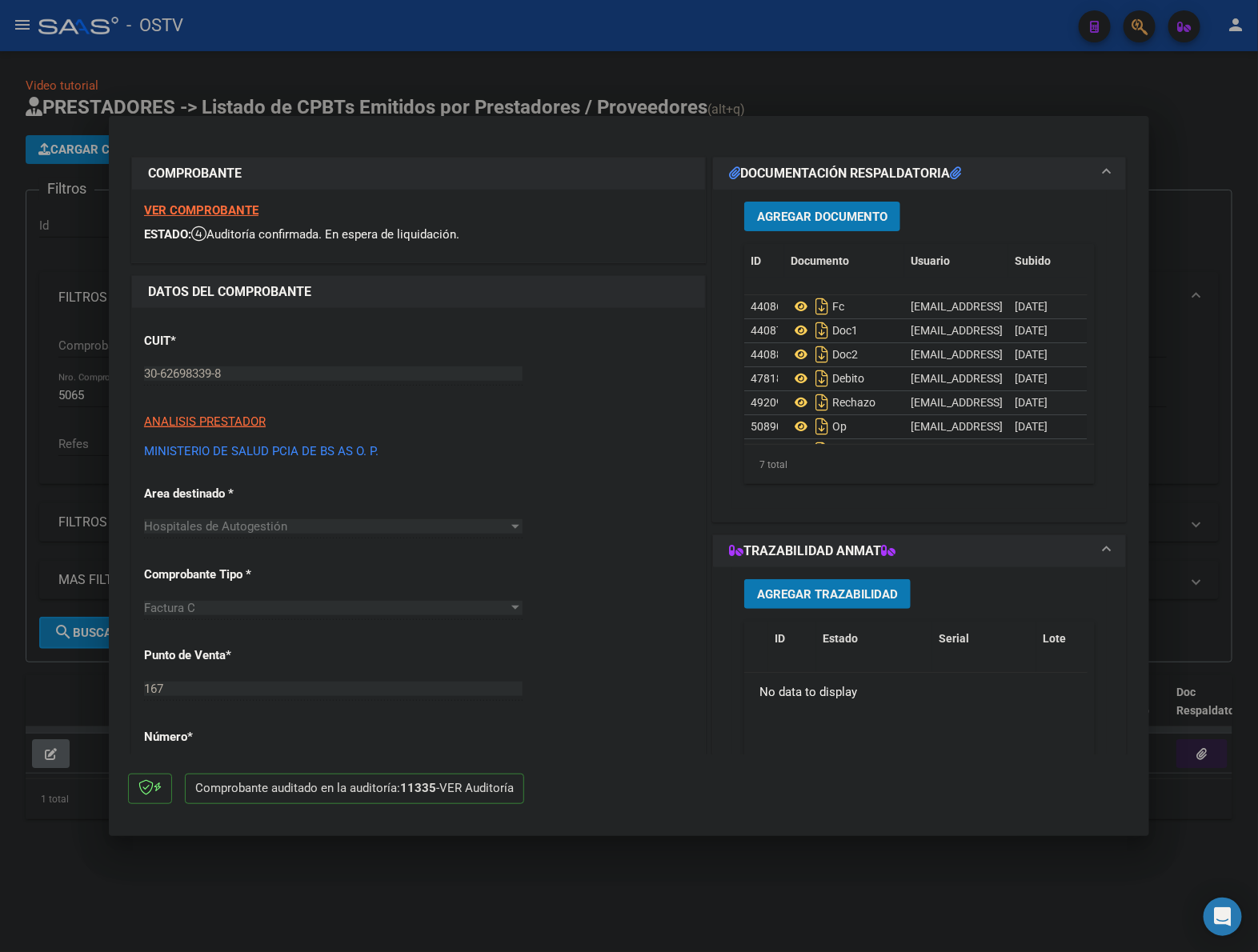
click at [809, 868] on div at bounding box center [629, 476] width 1258 height 952
type input "$ 0,00"
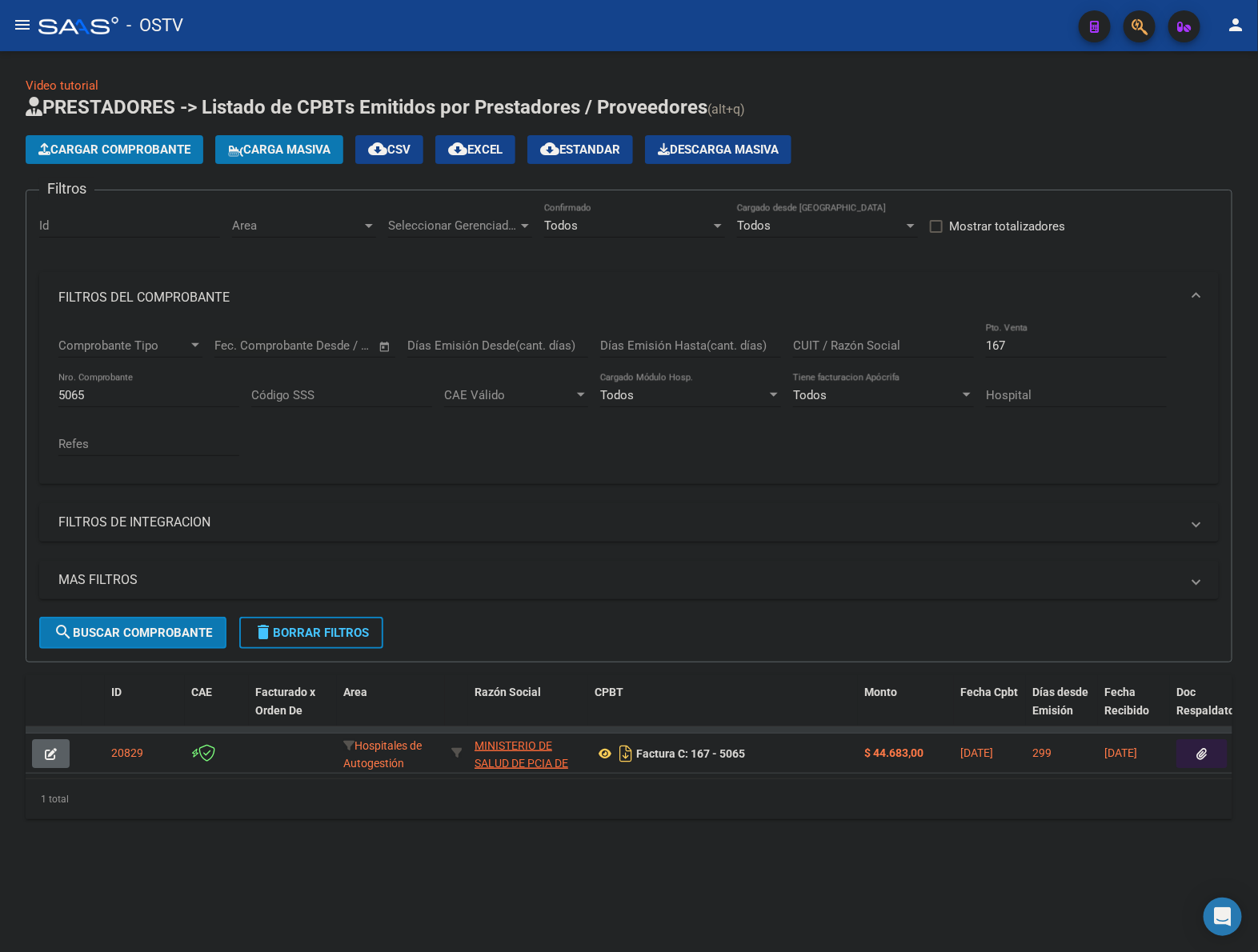
click at [325, 74] on div "Video tutorial PRESTADORES -> Listado de CPBTs Emitidos por Prestadores / Prove…" at bounding box center [629, 460] width 1258 height 819
click at [304, 636] on span "delete Borrar Filtros" at bounding box center [312, 632] width 115 height 14
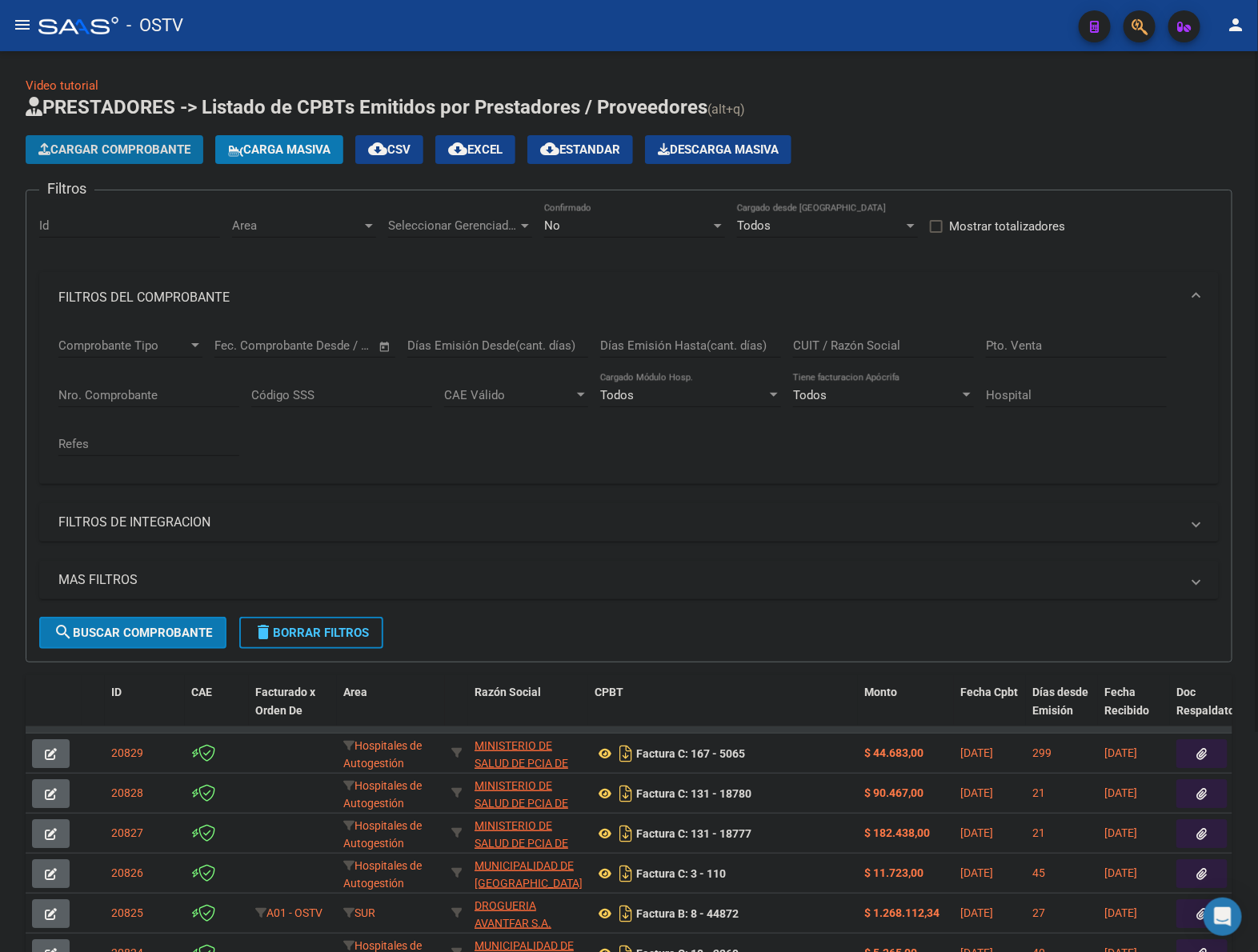
click at [172, 158] on button "Cargar Comprobante" at bounding box center [114, 149] width 178 height 28
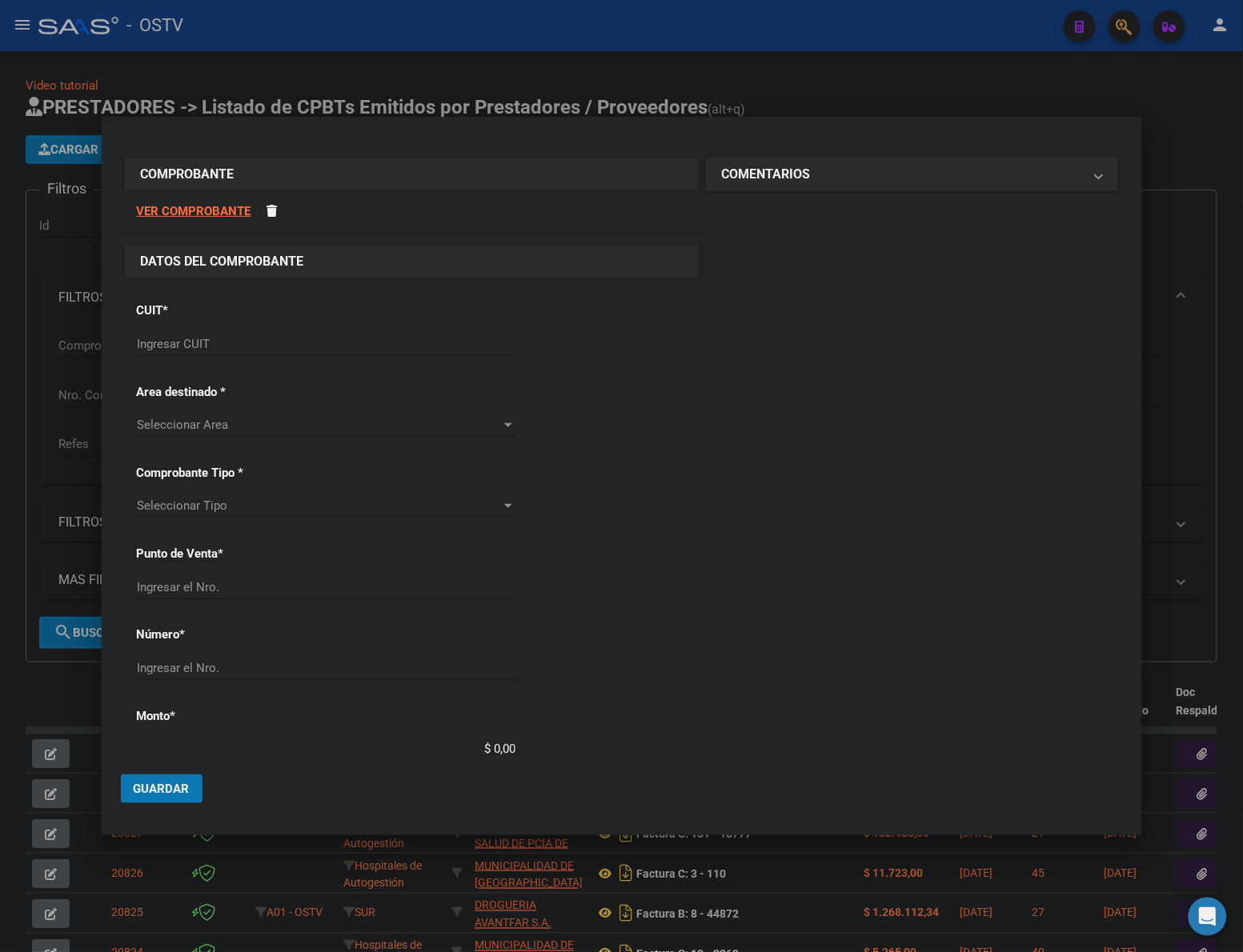
click at [234, 353] on div "Ingresar CUIT" at bounding box center [326, 344] width 378 height 24
click at [234, 351] on input "Ingresar CUIT" at bounding box center [326, 343] width 378 height 14
click at [234, 350] on input "Ingresar CUIT" at bounding box center [326, 343] width 378 height 14
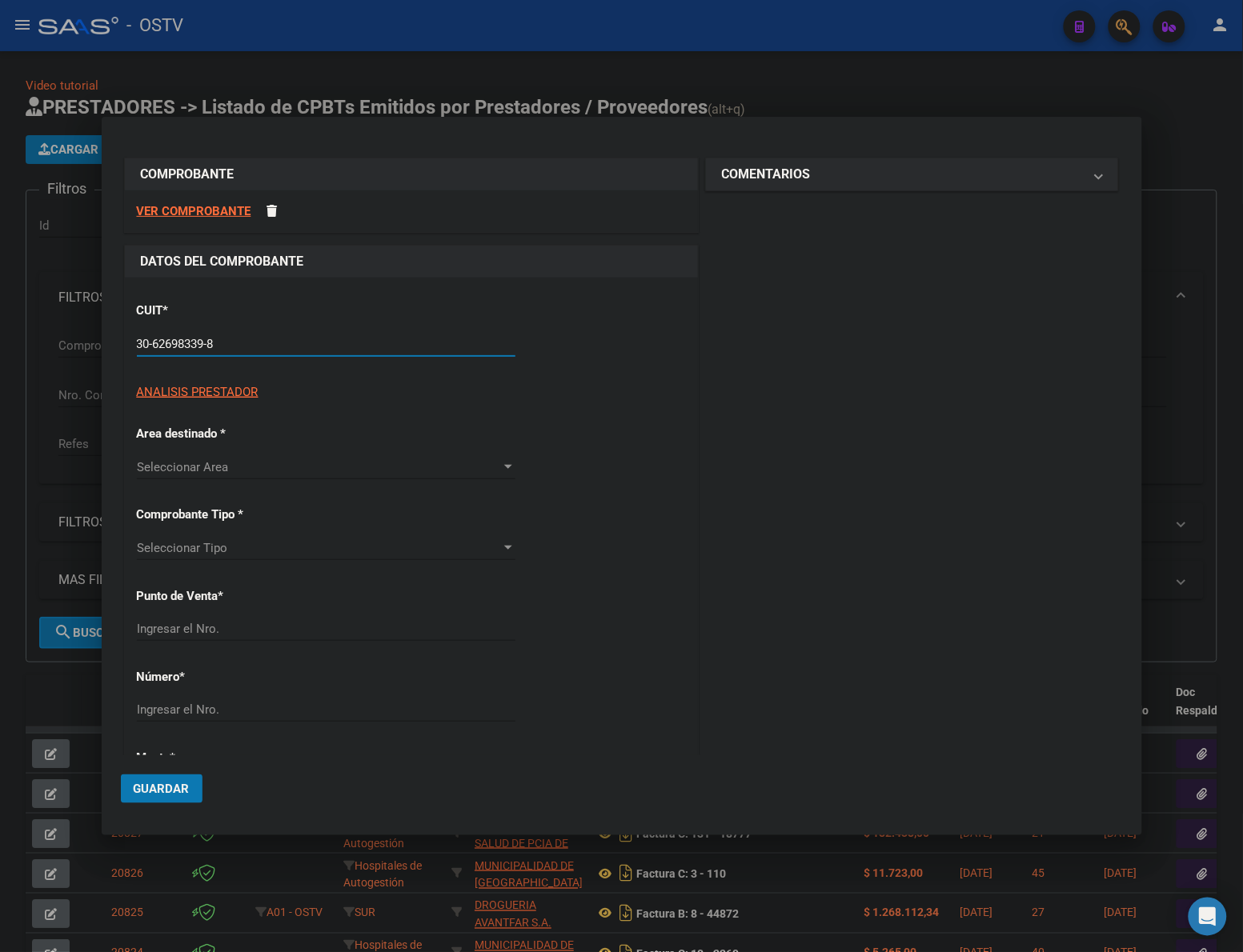
type input "30-62698339-8"
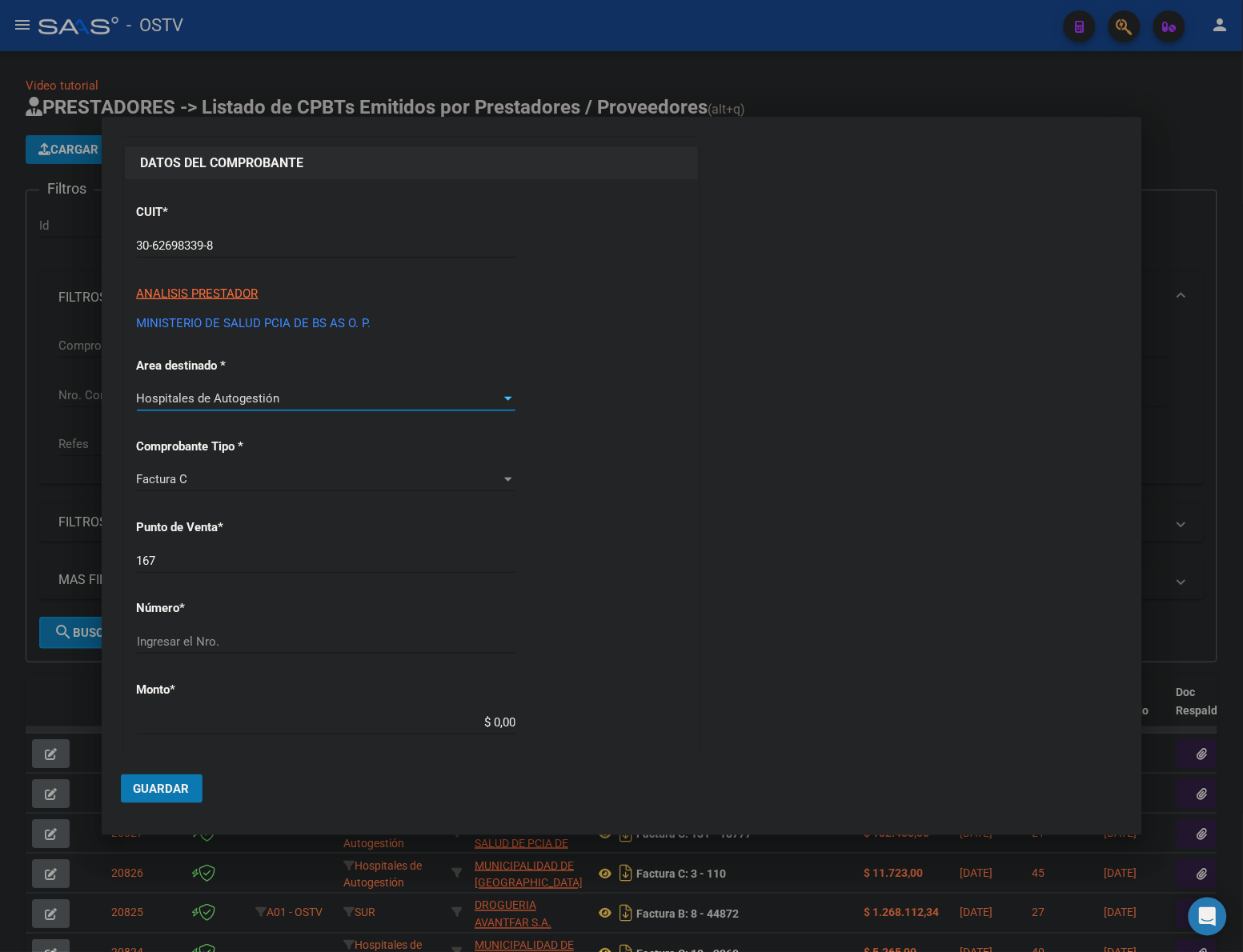
scroll to position [100, 0]
click at [296, 556] on input "167" at bounding box center [326, 559] width 378 height 14
type input "108"
type input "12962"
type input "$ 39.069,00"
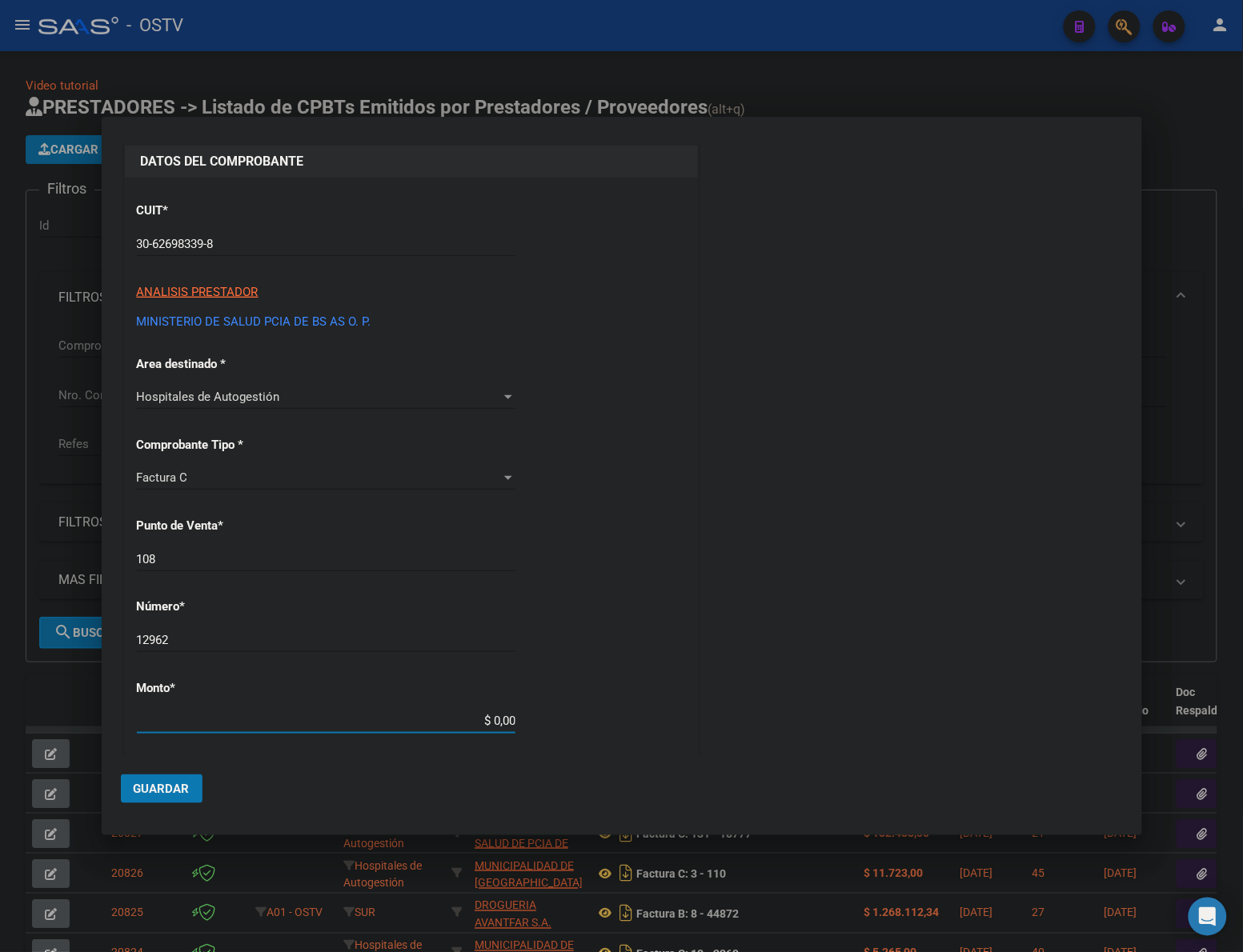
type input "[DATE]"
type input "75308007658251"
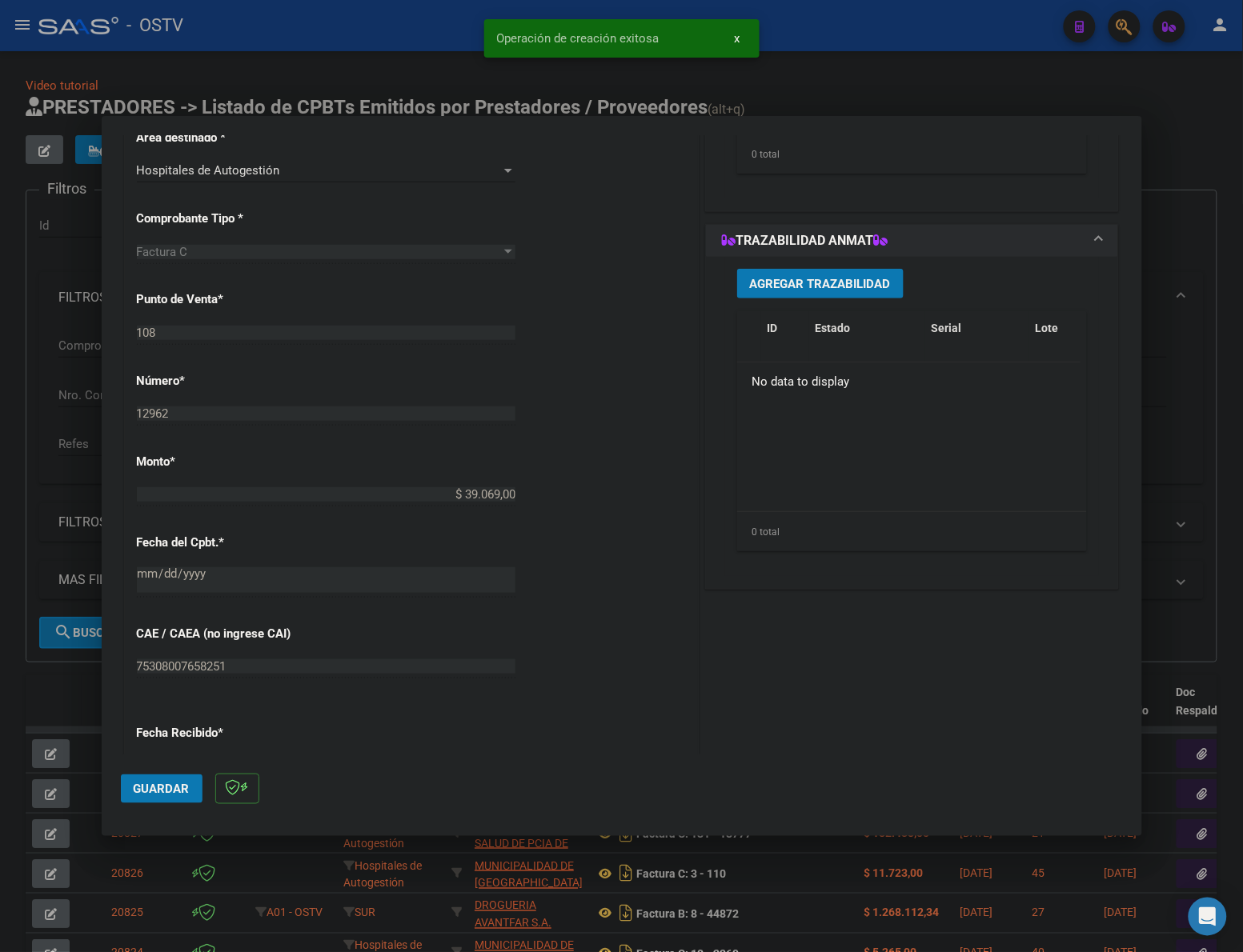
scroll to position [692, 0]
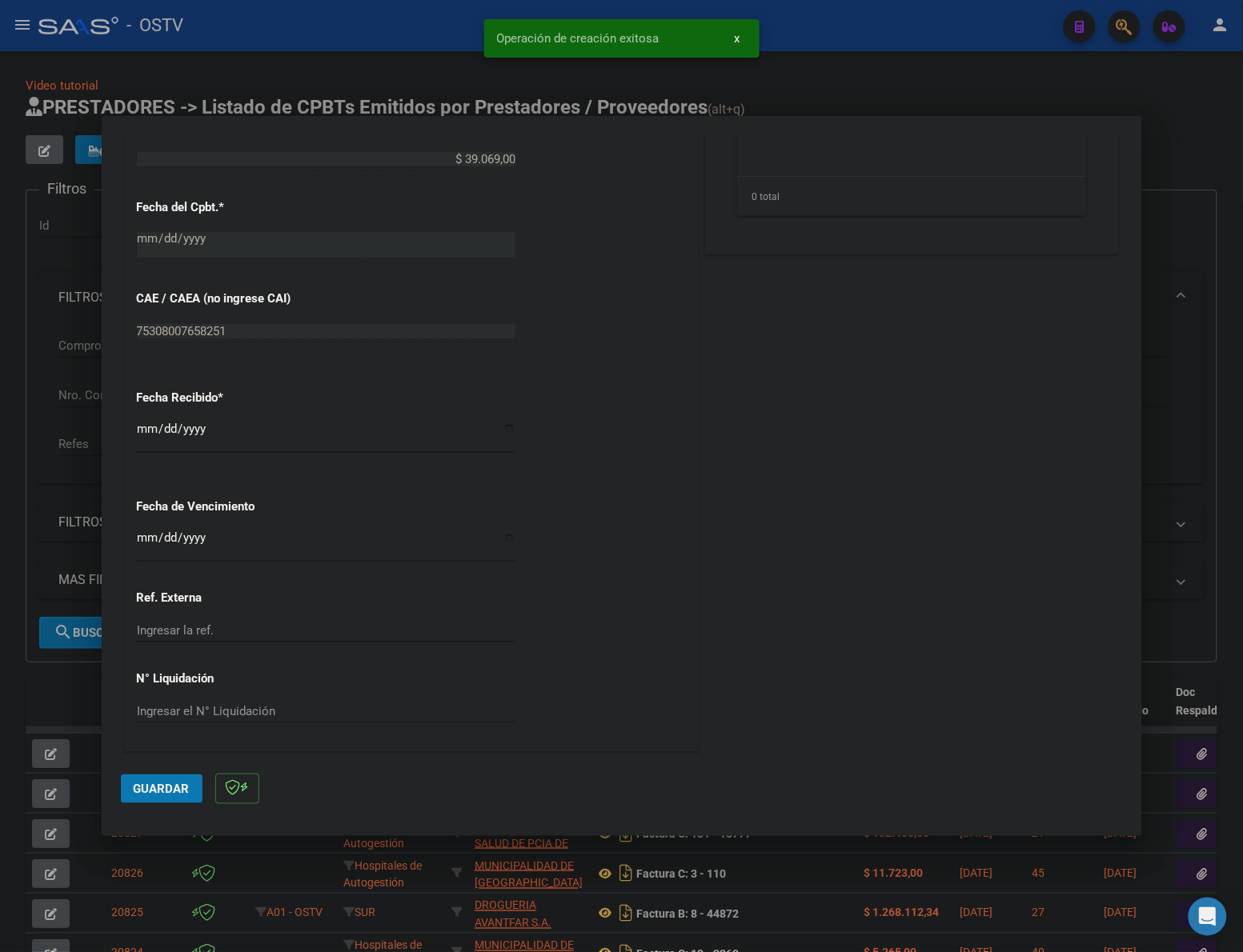
click at [155, 426] on input "[DATE]" at bounding box center [326, 435] width 378 height 26
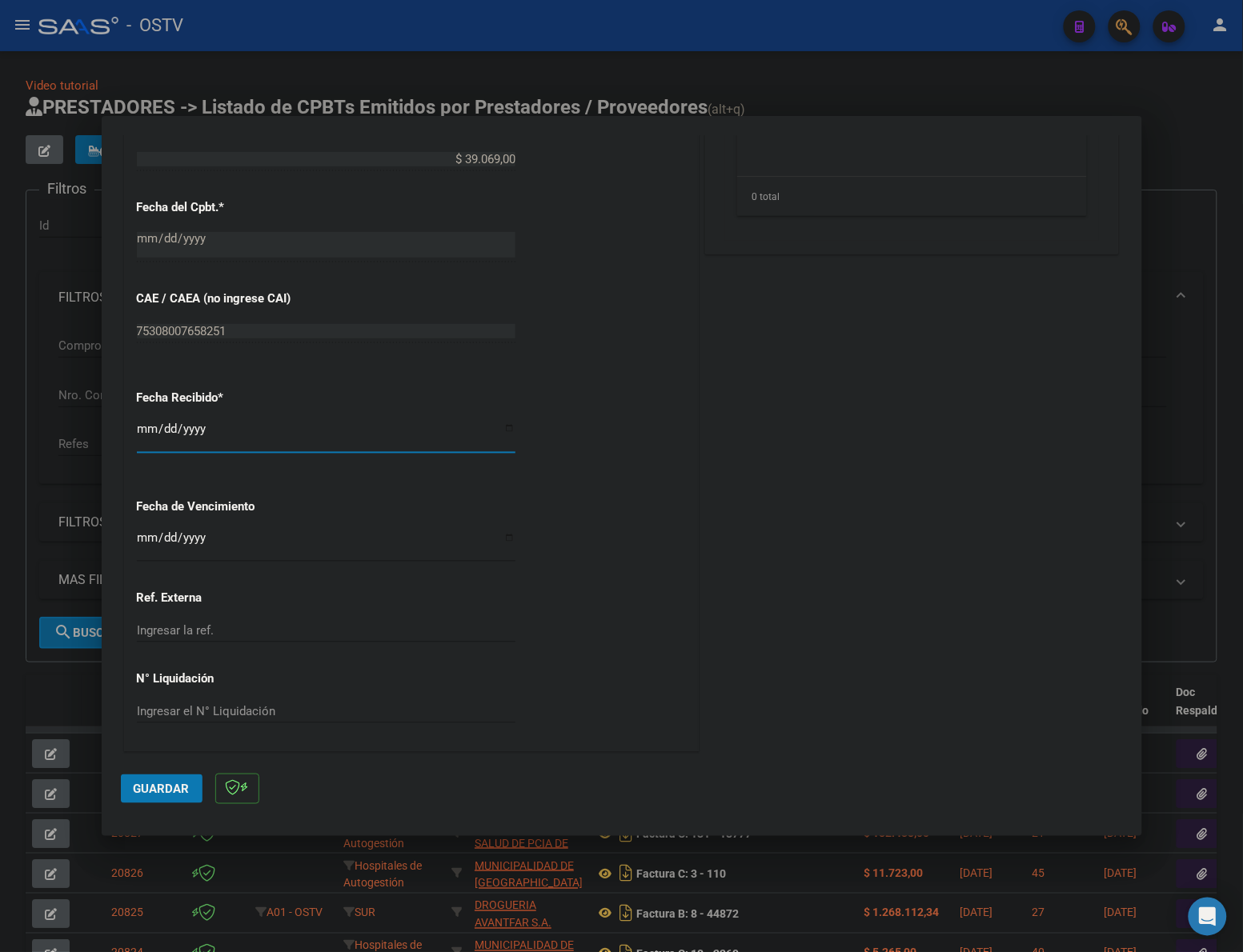
drag, startPoint x: 155, startPoint y: 430, endPoint x: 146, endPoint y: 429, distance: 9.1
click at [153, 430] on input "[DATE]" at bounding box center [326, 435] width 378 height 26
click at [143, 428] on input "[DATE]" at bounding box center [326, 435] width 378 height 26
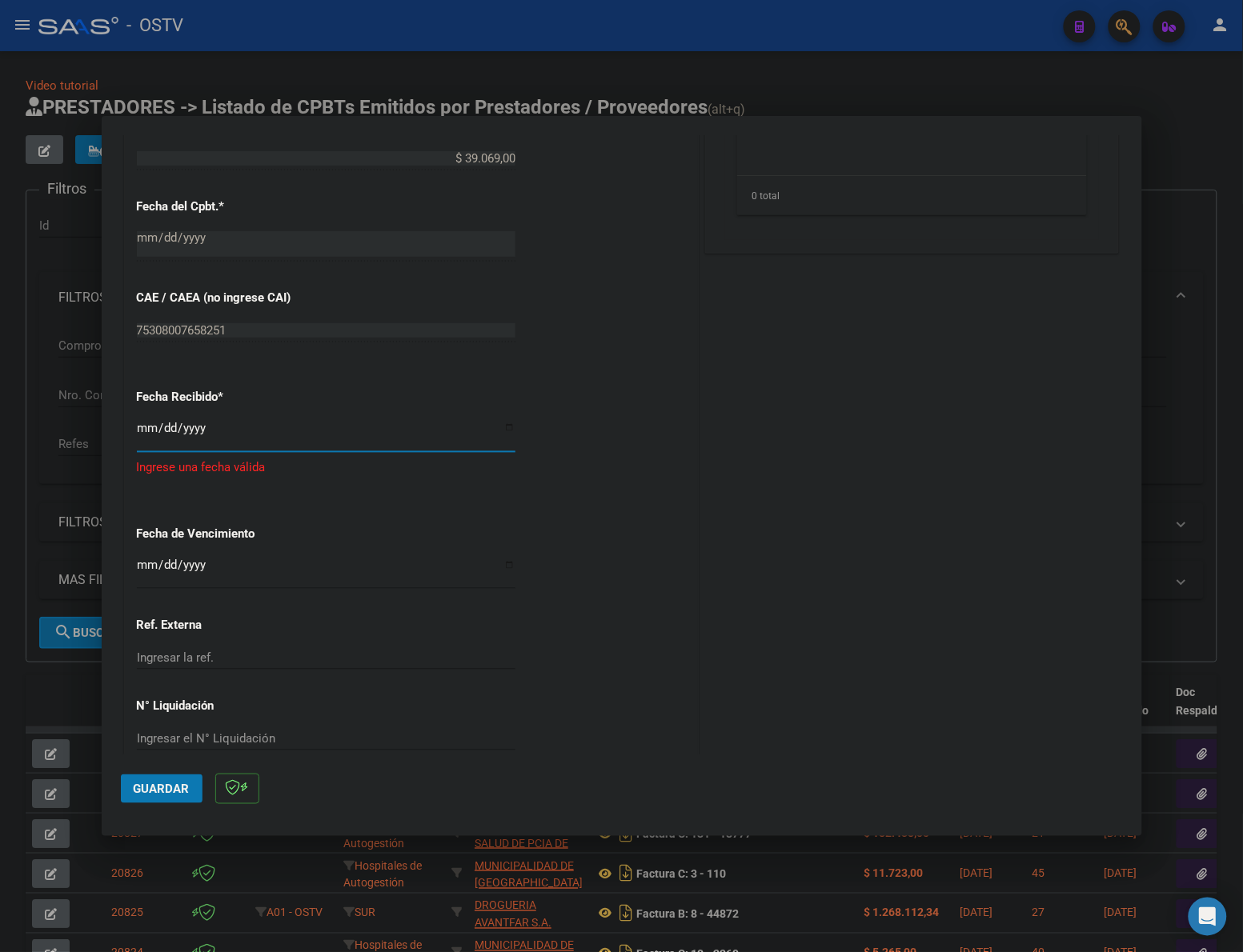
type input "2025-08-08"
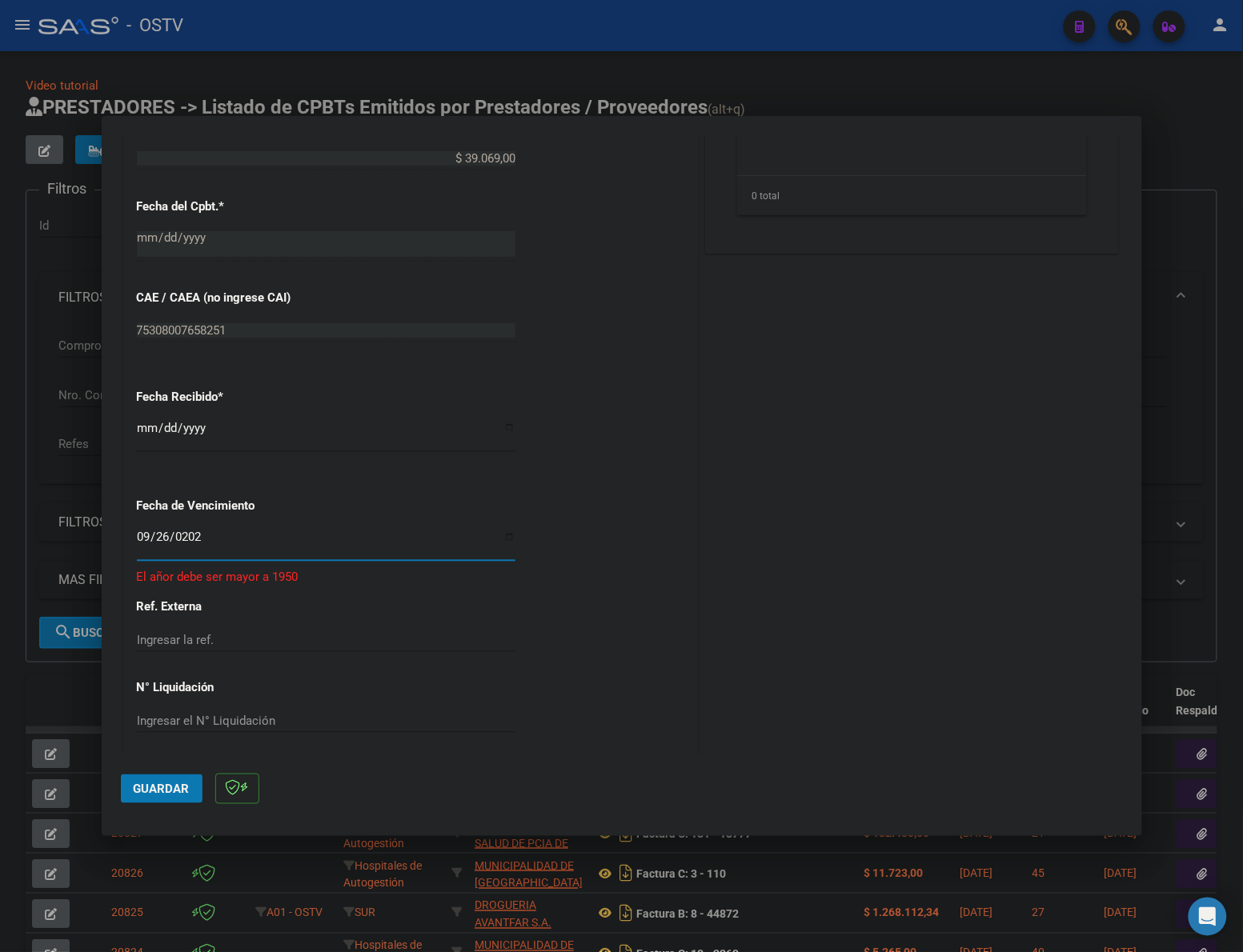
type input "2025-09-26"
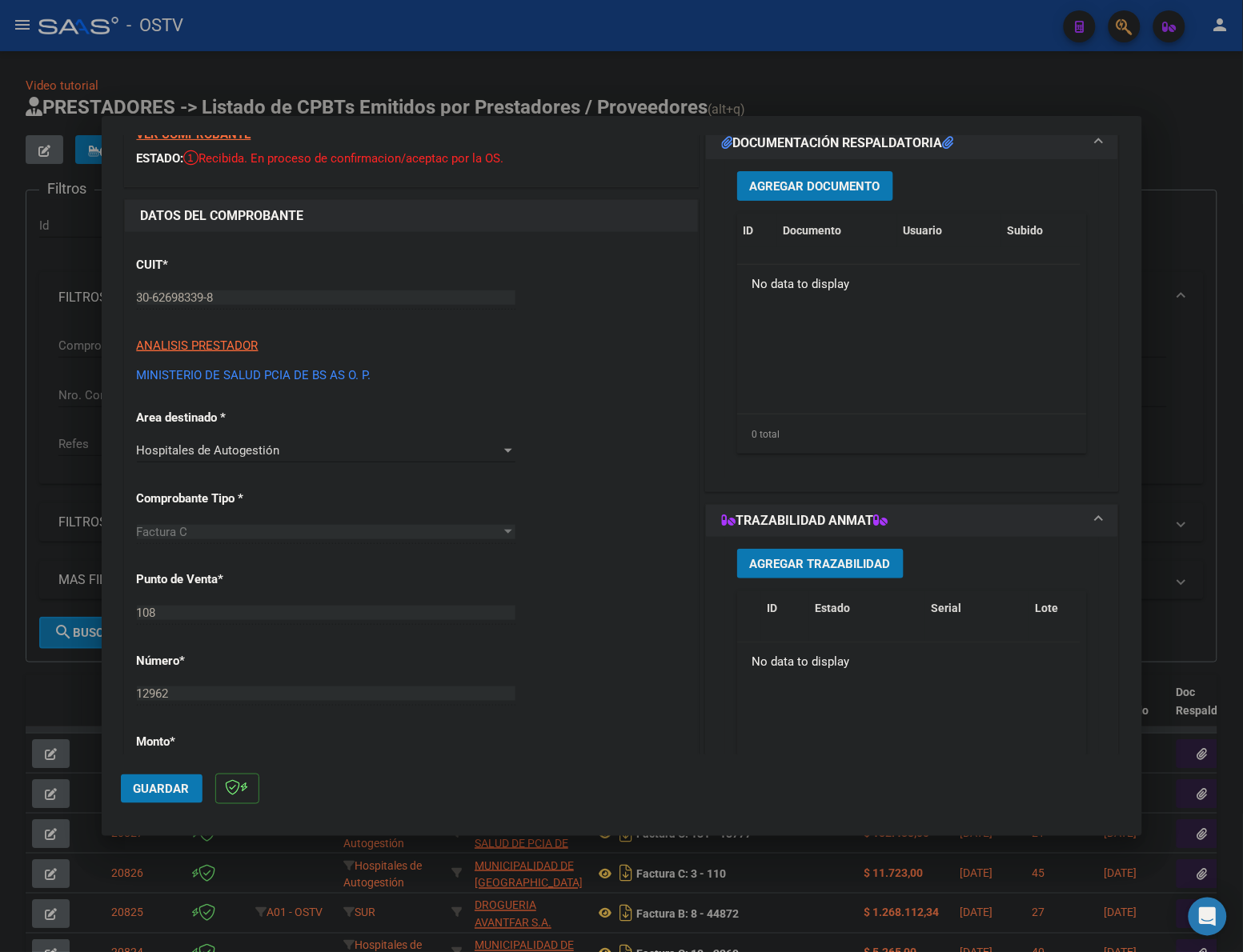
scroll to position [25, 0]
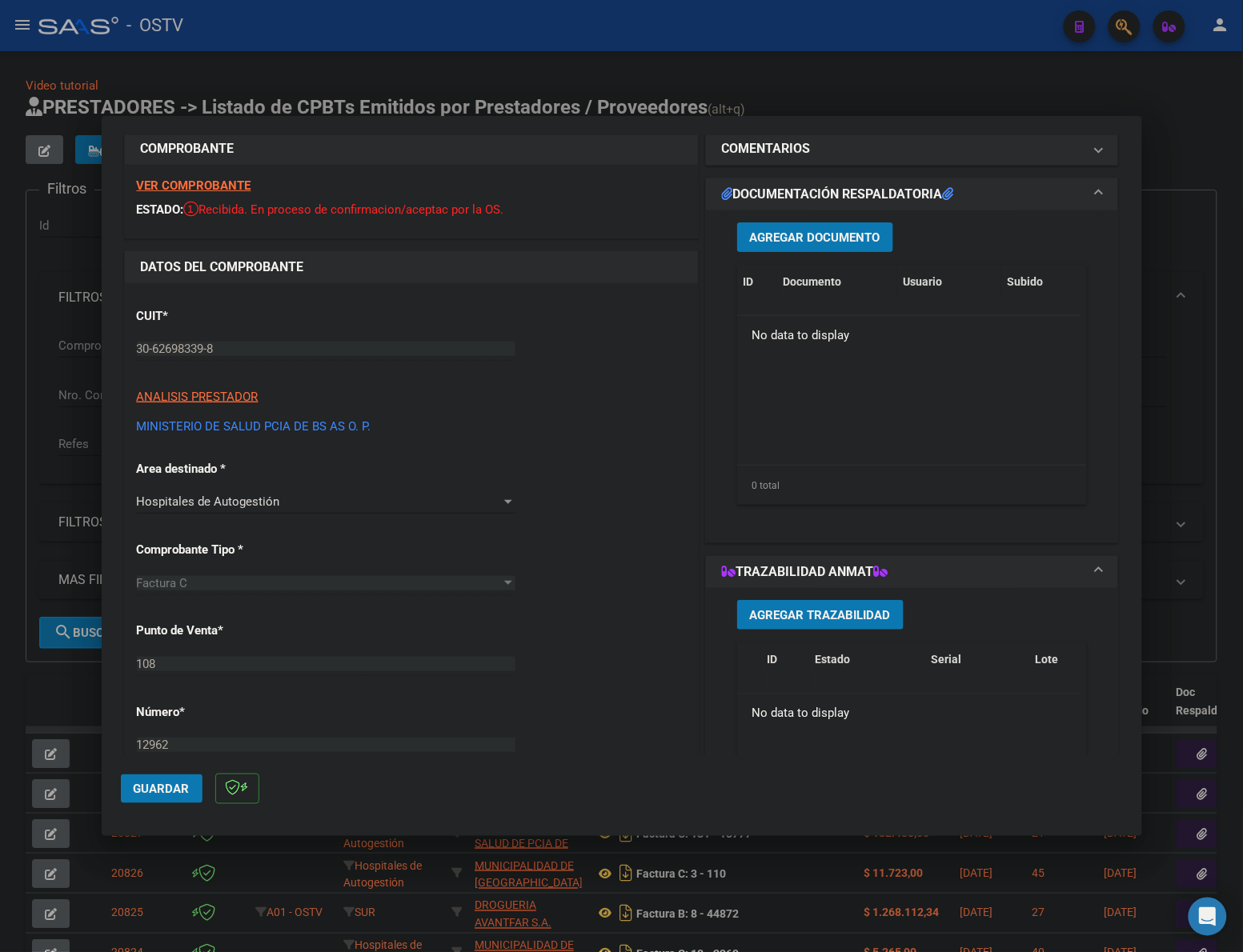
click at [771, 228] on button "Agregar Documento" at bounding box center [814, 236] width 156 height 29
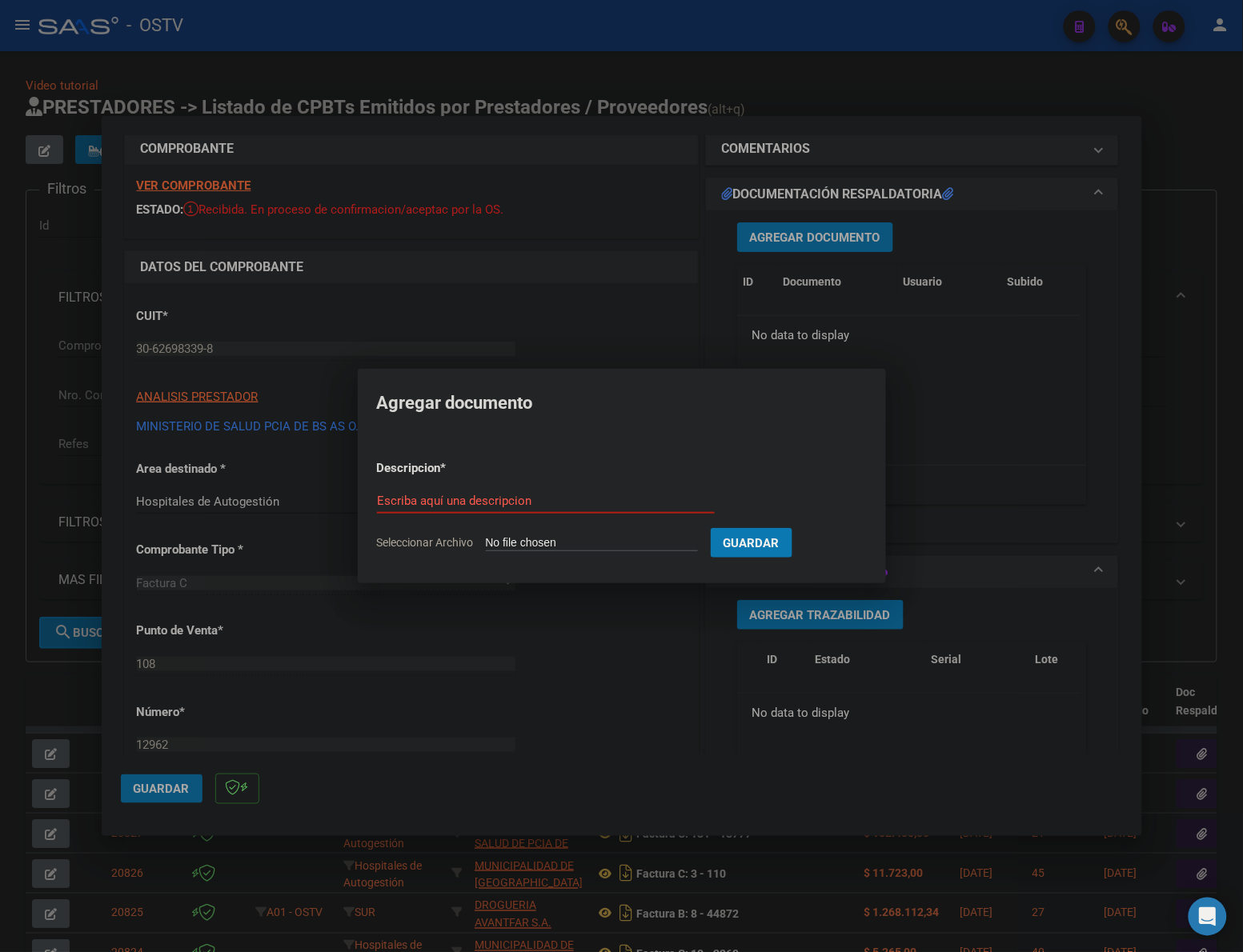
type input "C:\fakepath\FACTURA - 108 12962 - HZGA ALBERTO EURNEKIAN (EX MADRE TERESA DE CA…"
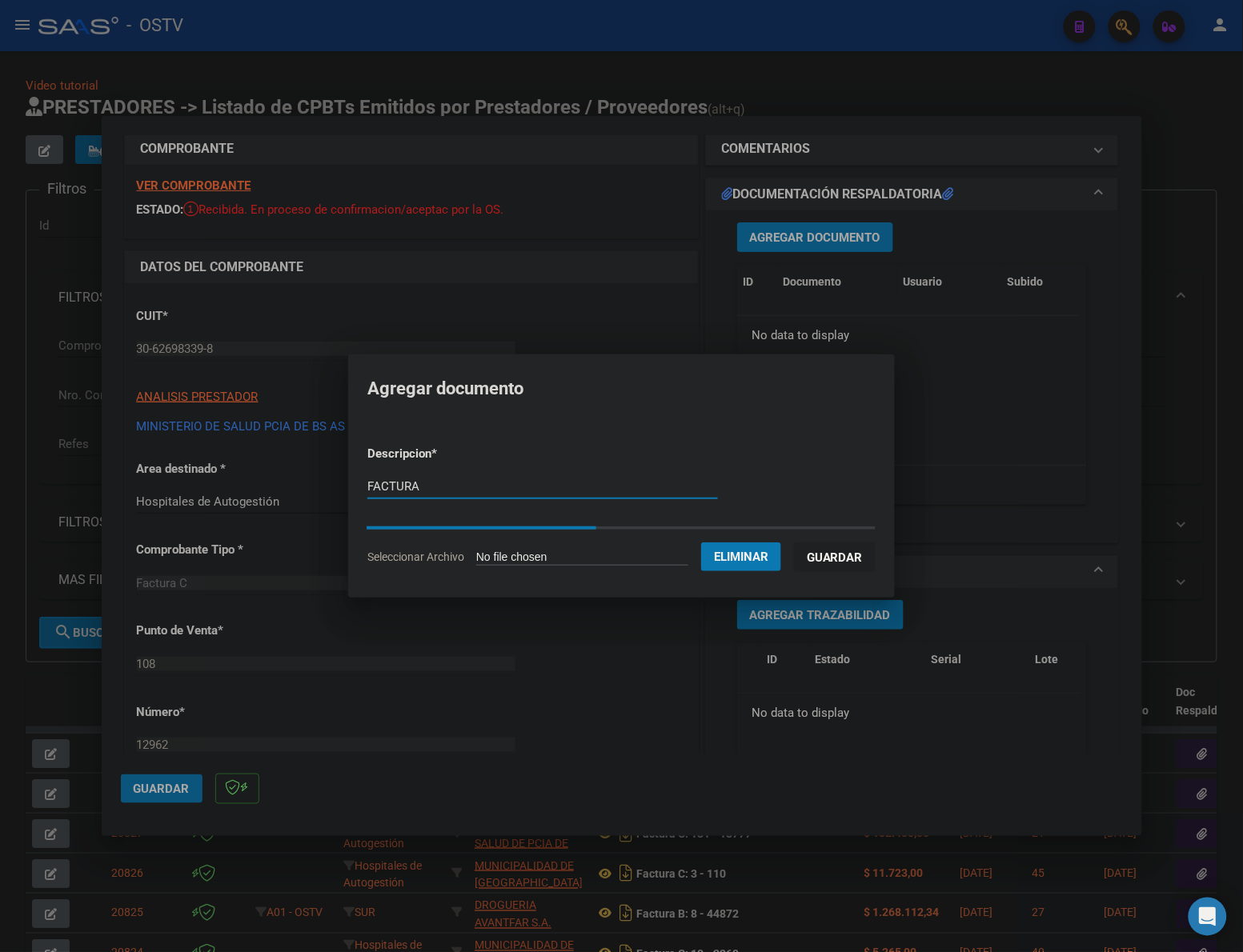
type input "FACTURA"
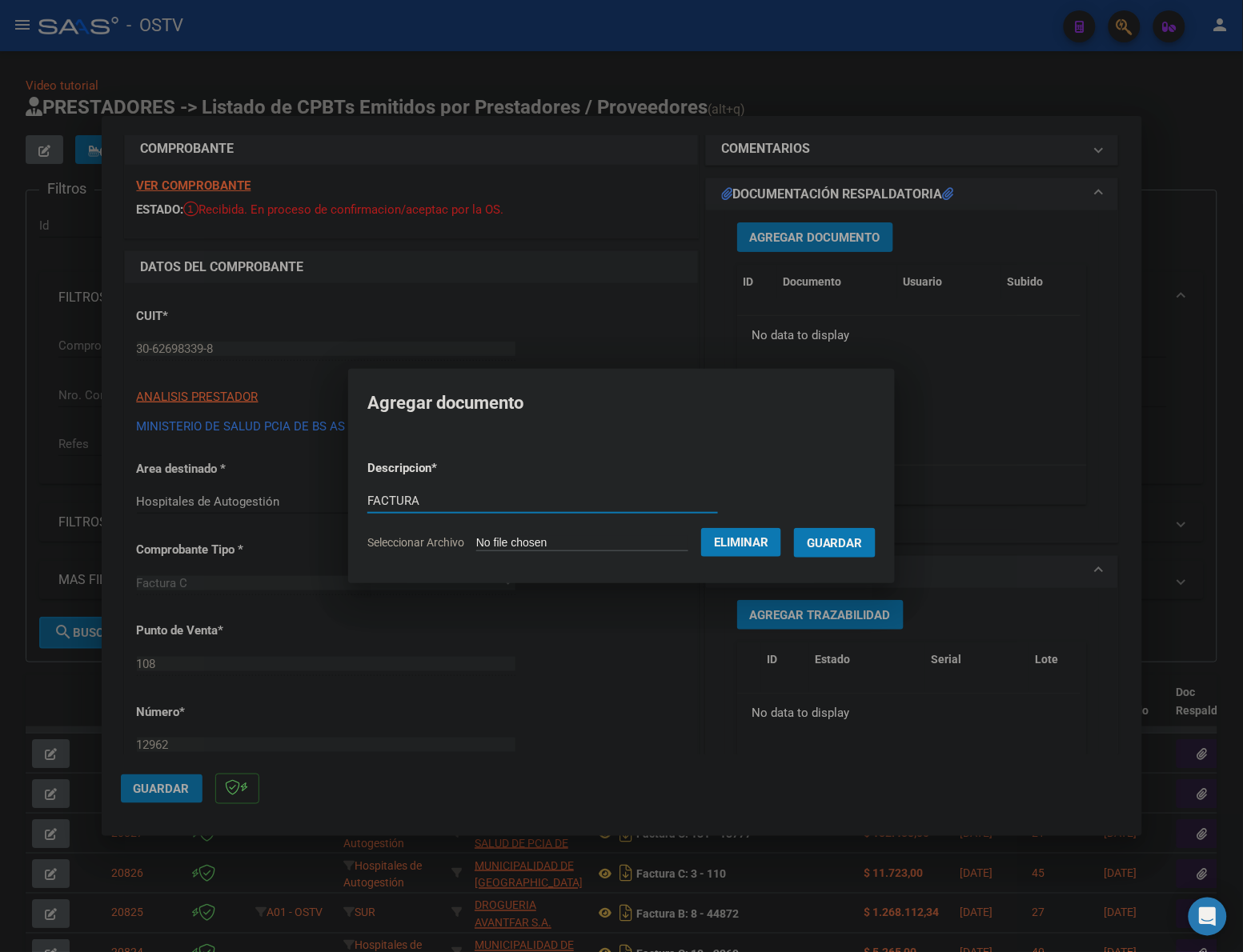
type input "FACTURA"
click at [854, 536] on span "Guardar" at bounding box center [835, 543] width 56 height 14
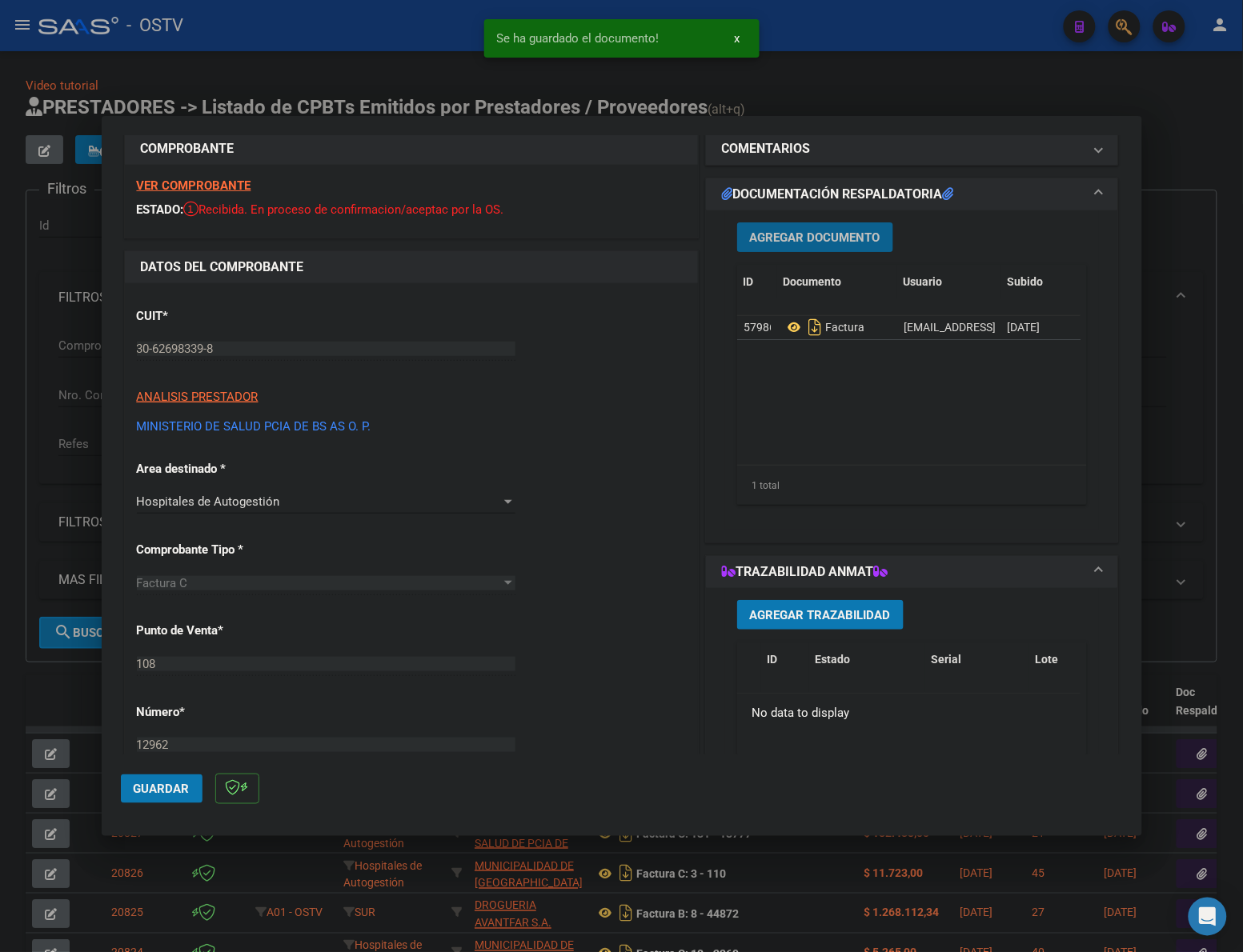
click at [767, 246] on button "Agregar Documento" at bounding box center [814, 236] width 156 height 29
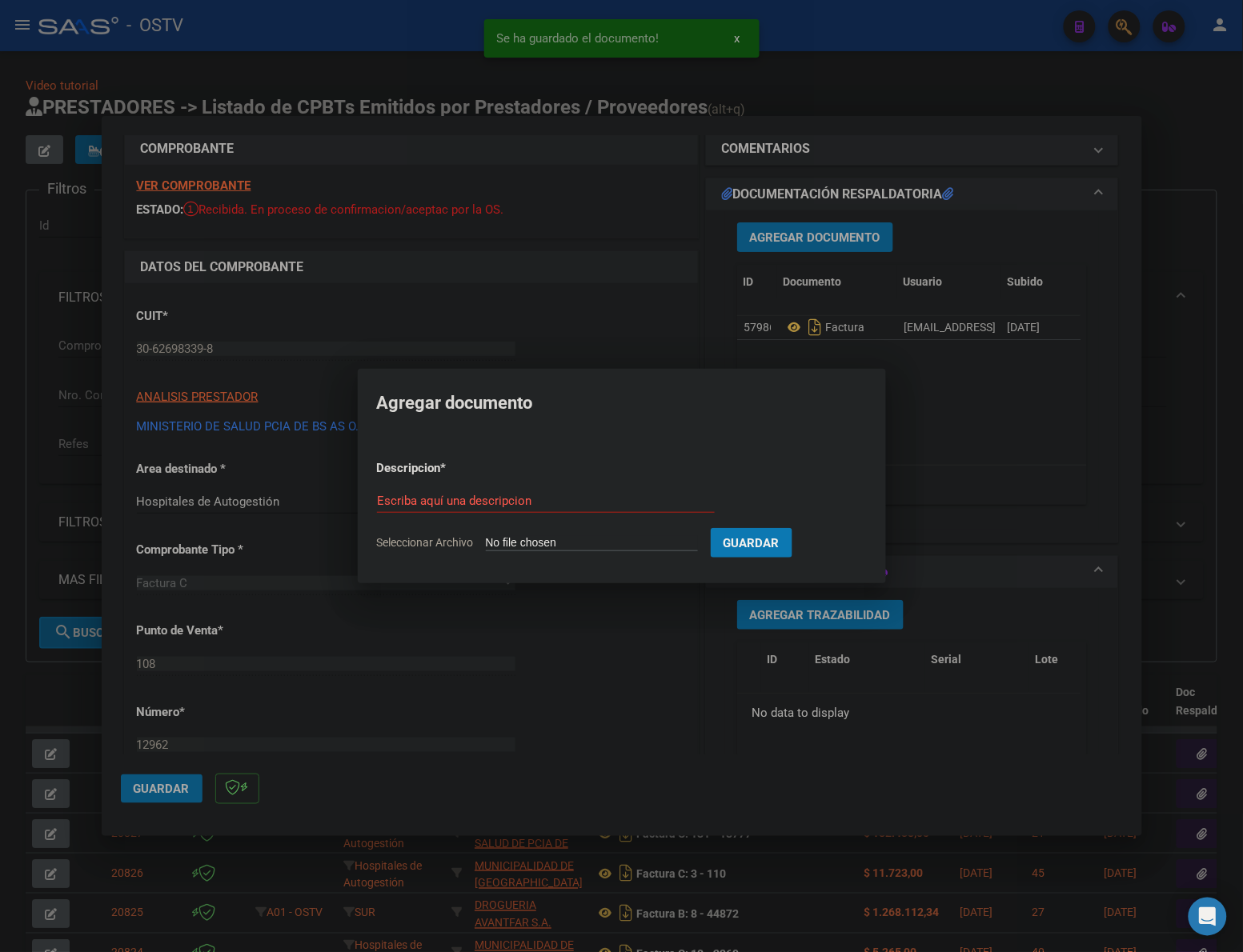
type input "C:\fakepath\ANEXO - 108 12962 - HZGA ALBERTO EURNEKIAN (EX MADRE TERESA DE CALC…"
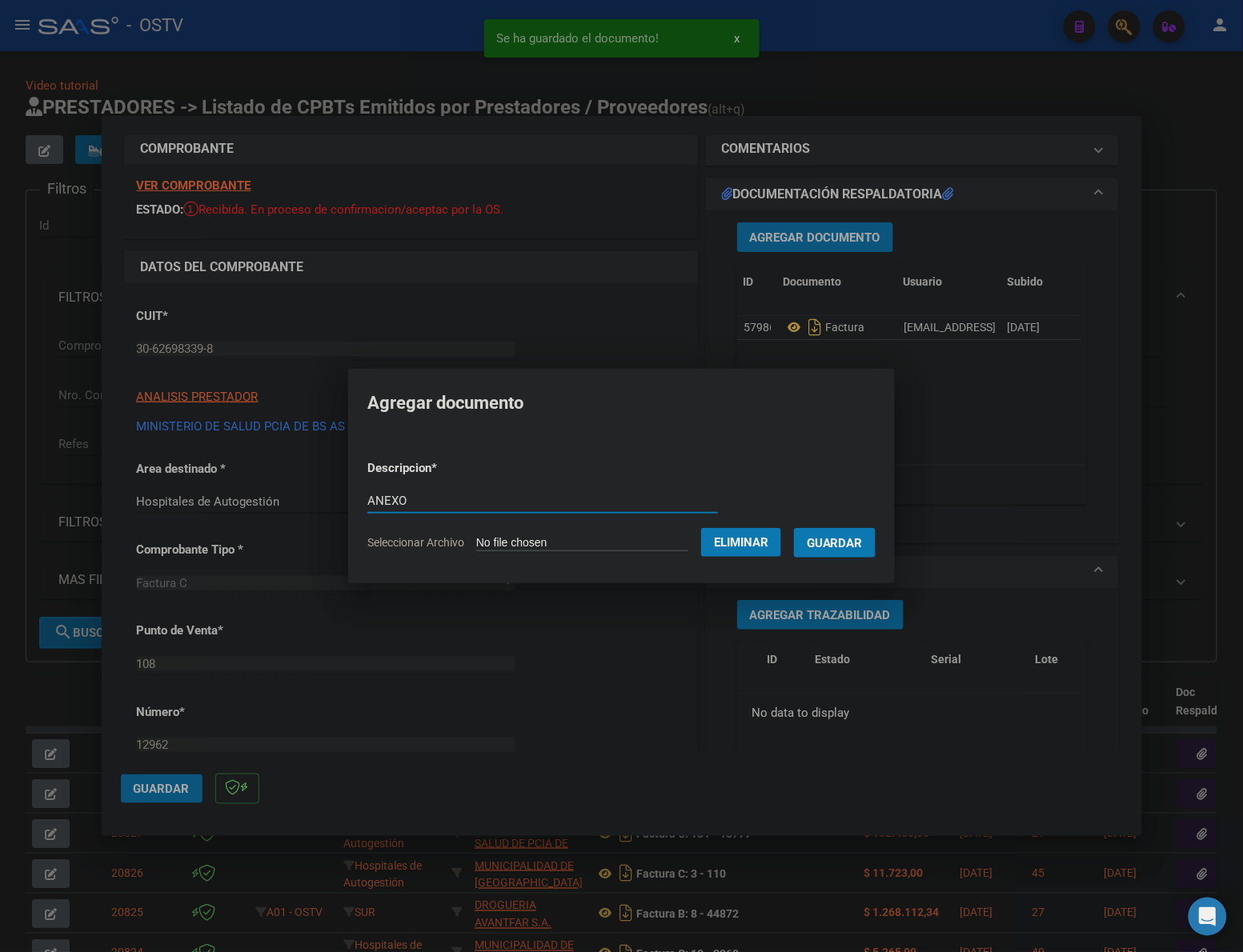
type input "ANEXO"
click at [794, 528] on button "Guardar" at bounding box center [835, 542] width 82 height 29
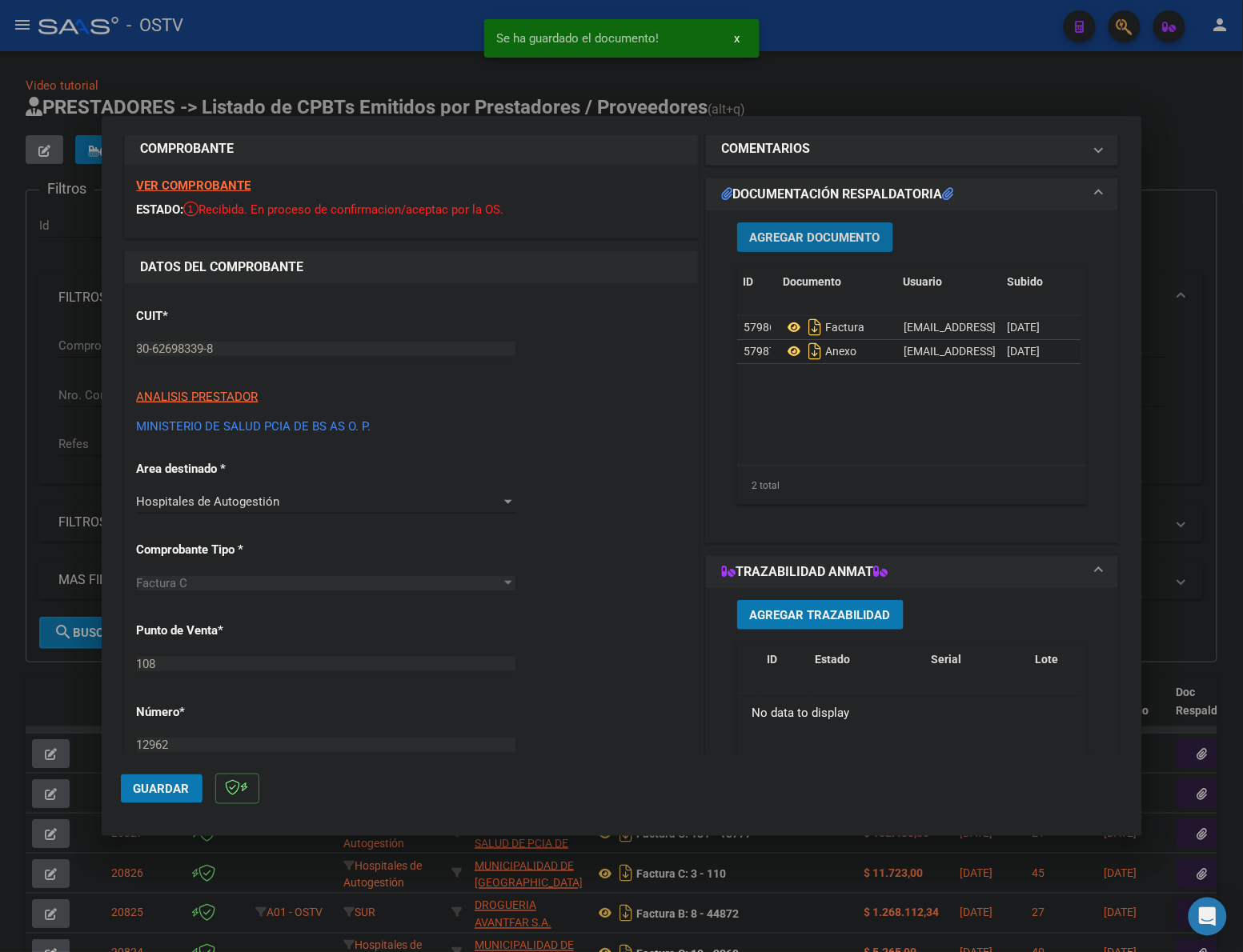
click at [184, 785] on span "Guardar" at bounding box center [161, 788] width 56 height 14
drag, startPoint x: 166, startPoint y: 780, endPoint x: 162, endPoint y: 772, distance: 8.9
click at [166, 777] on button "Guardar" at bounding box center [162, 788] width 82 height 28
click at [86, 686] on div at bounding box center [622, 476] width 1243 height 952
type input "$ 0,00"
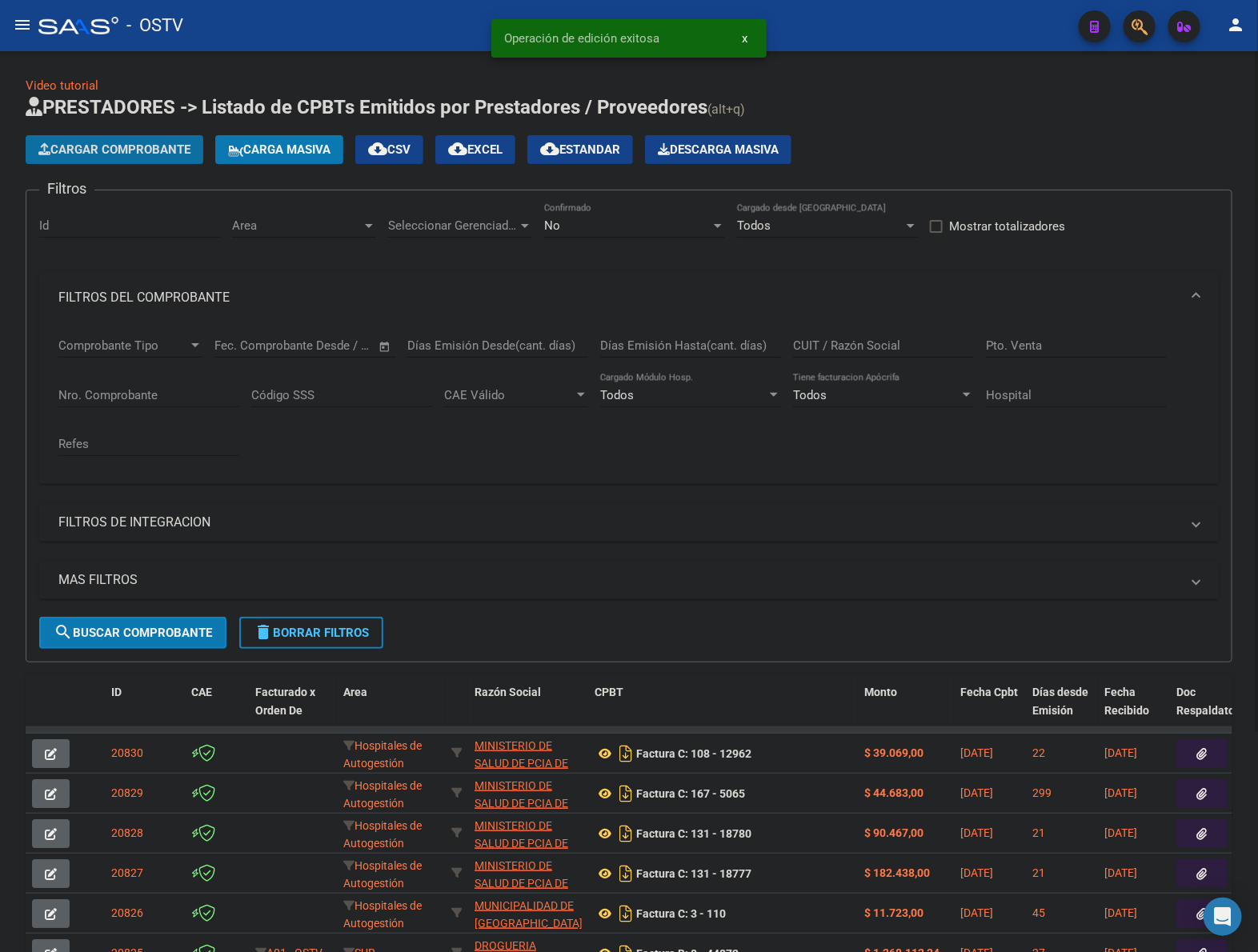
click at [81, 139] on button "Cargar Comprobante" at bounding box center [114, 149] width 178 height 28
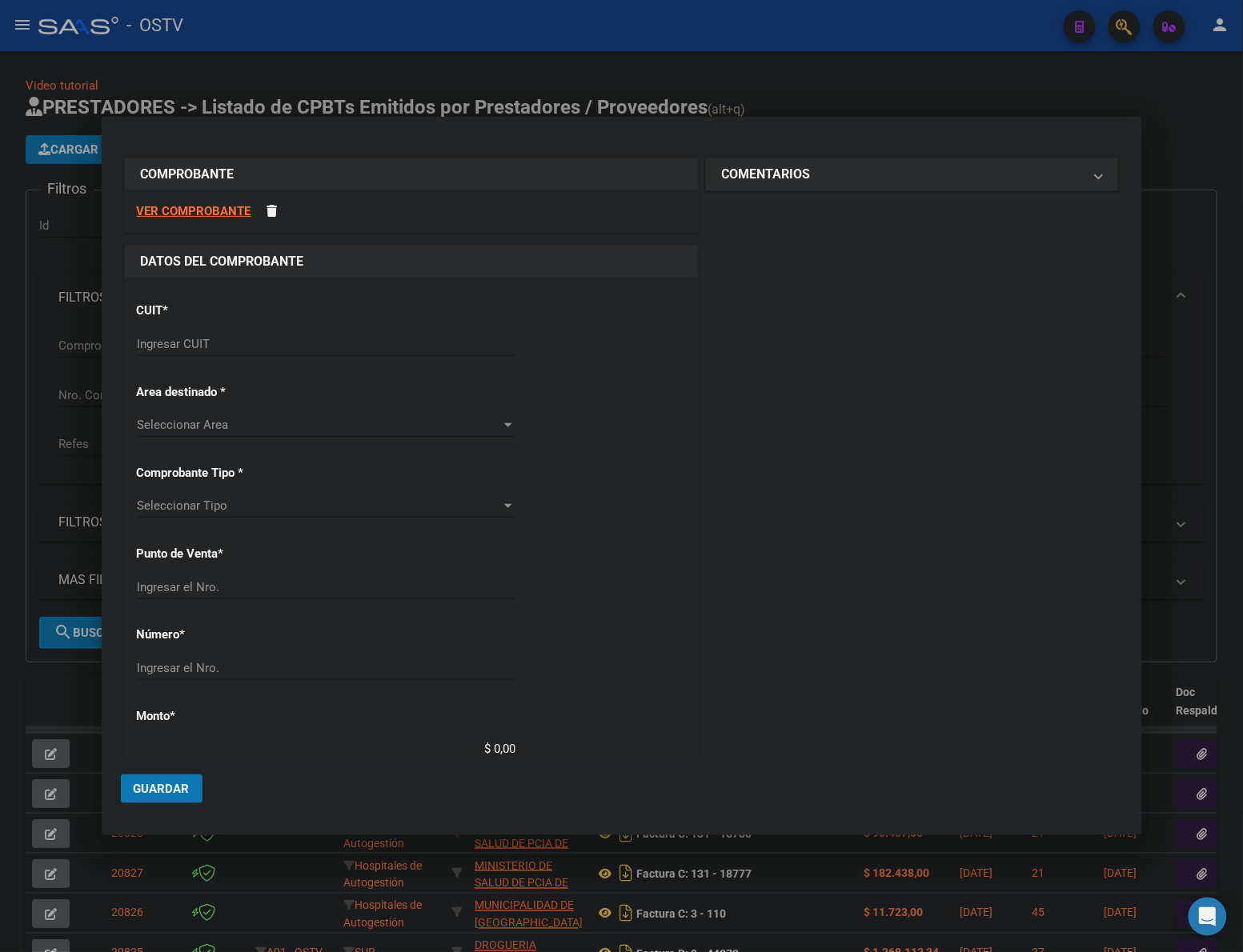
click at [256, 352] on div "Ingresar CUIT" at bounding box center [326, 344] width 378 height 24
click at [255, 344] on input "Ingresar CUIT" at bounding box center [326, 343] width 378 height 14
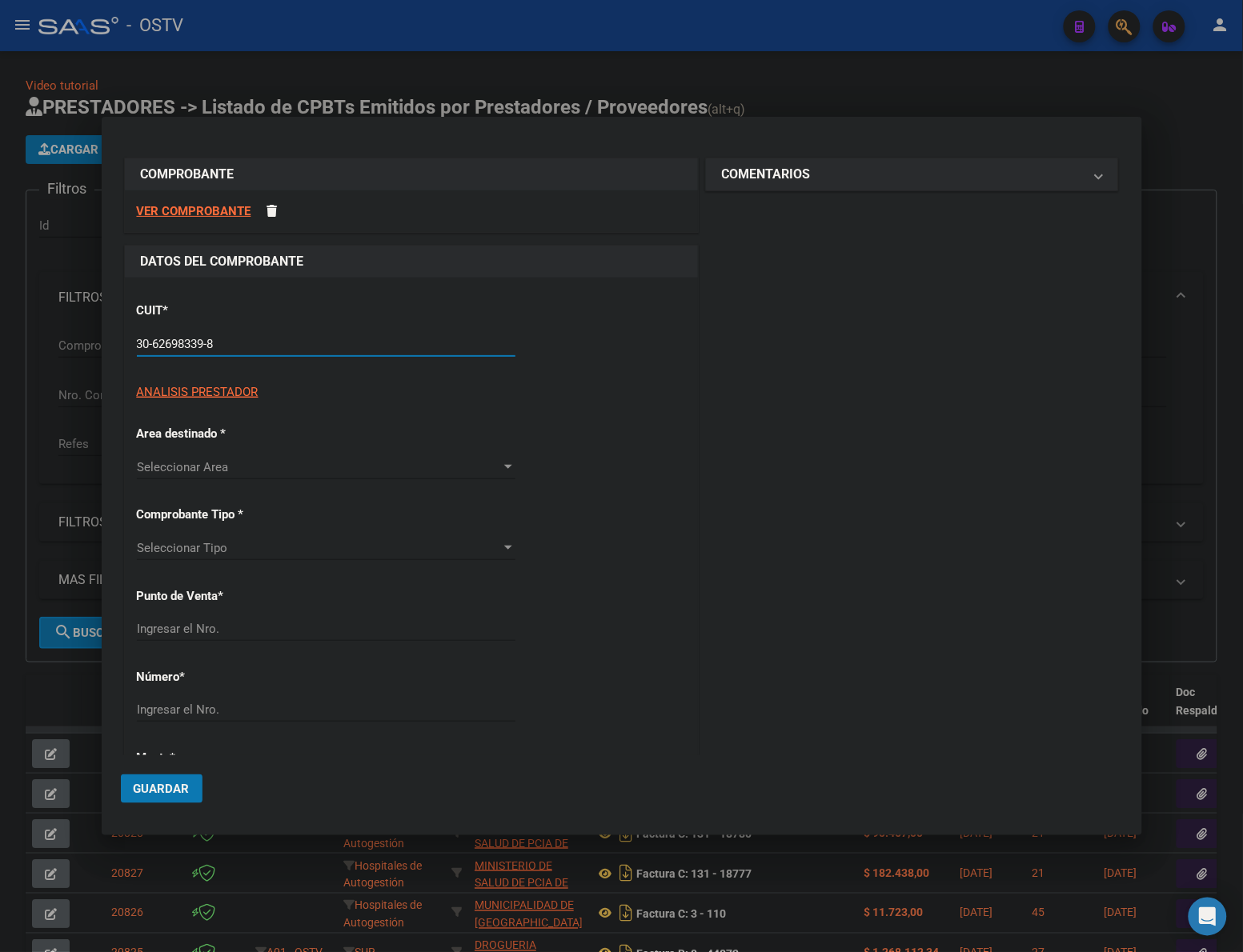
type input "30-62698339-8"
type input "108"
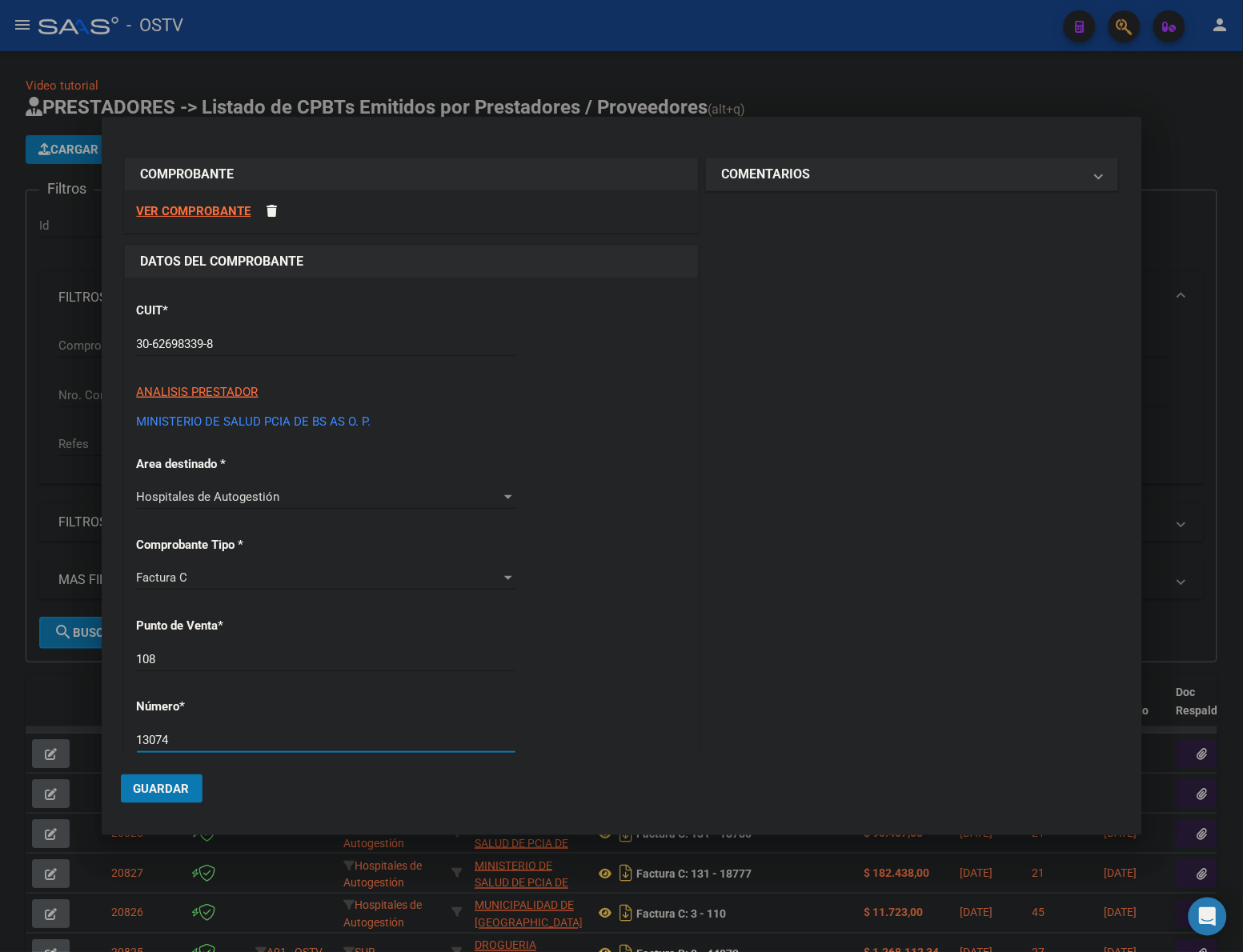
type input "13074"
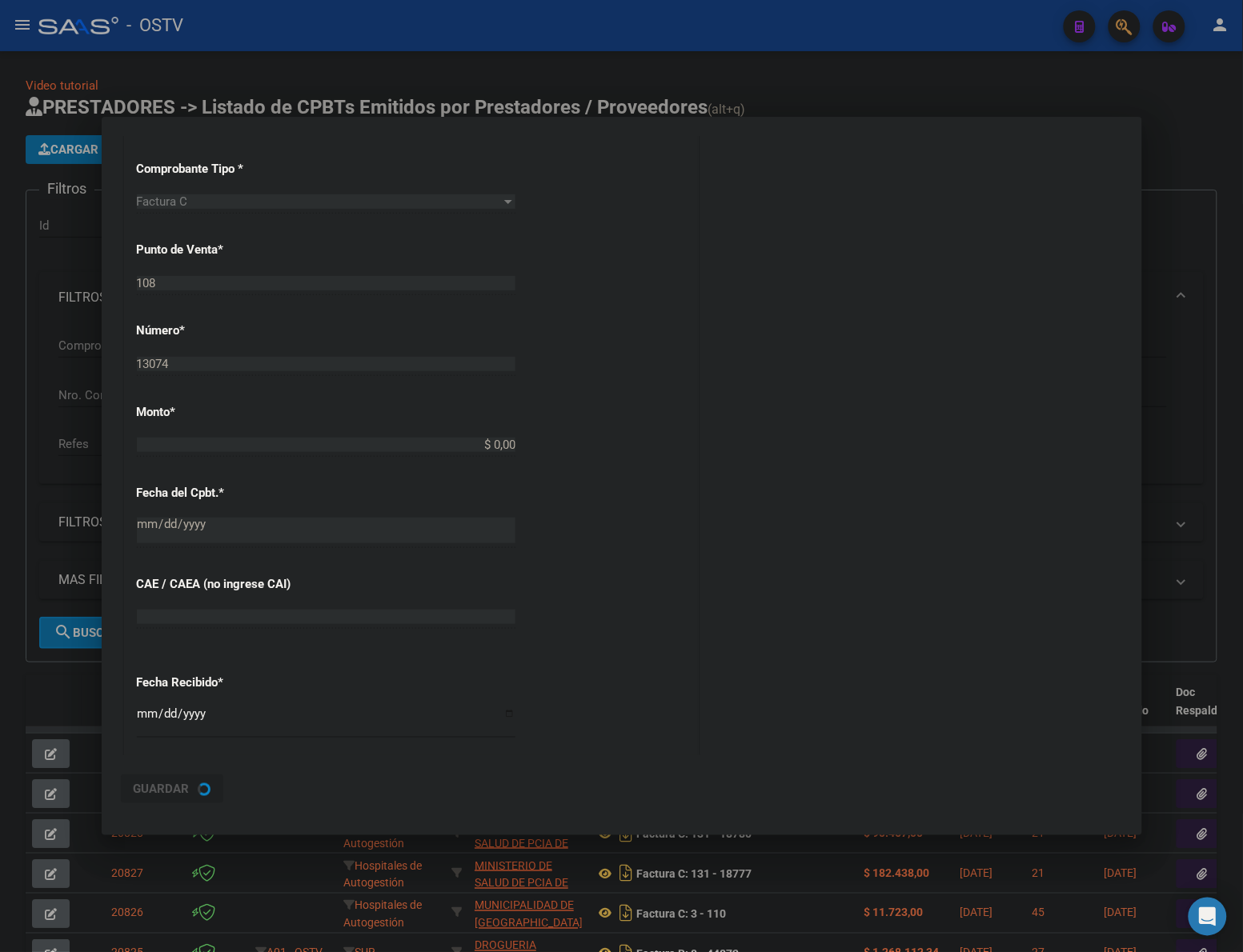
type input "$ 497.437,00"
type input "[DATE]"
type input "75308144806848"
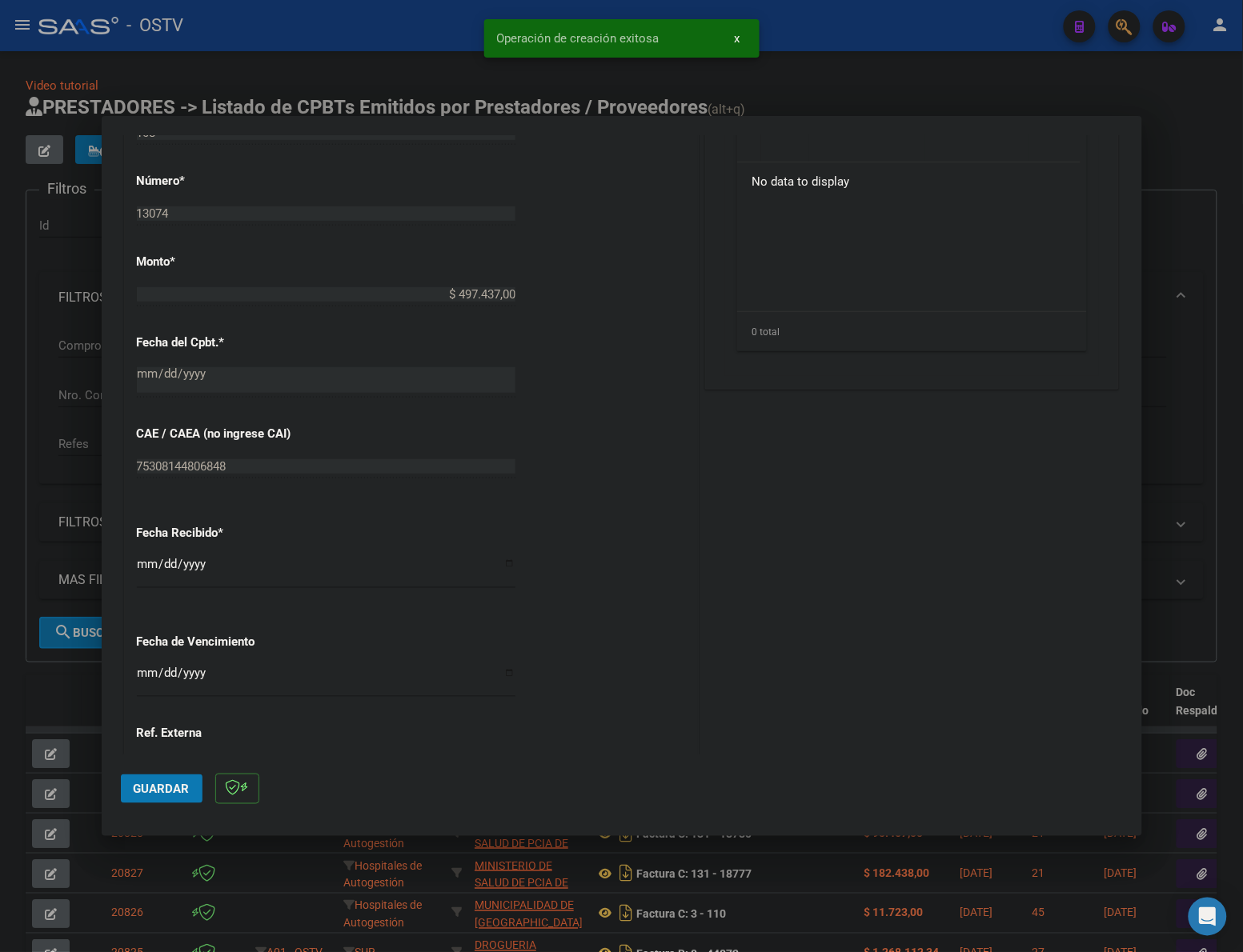
scroll to position [600, 0]
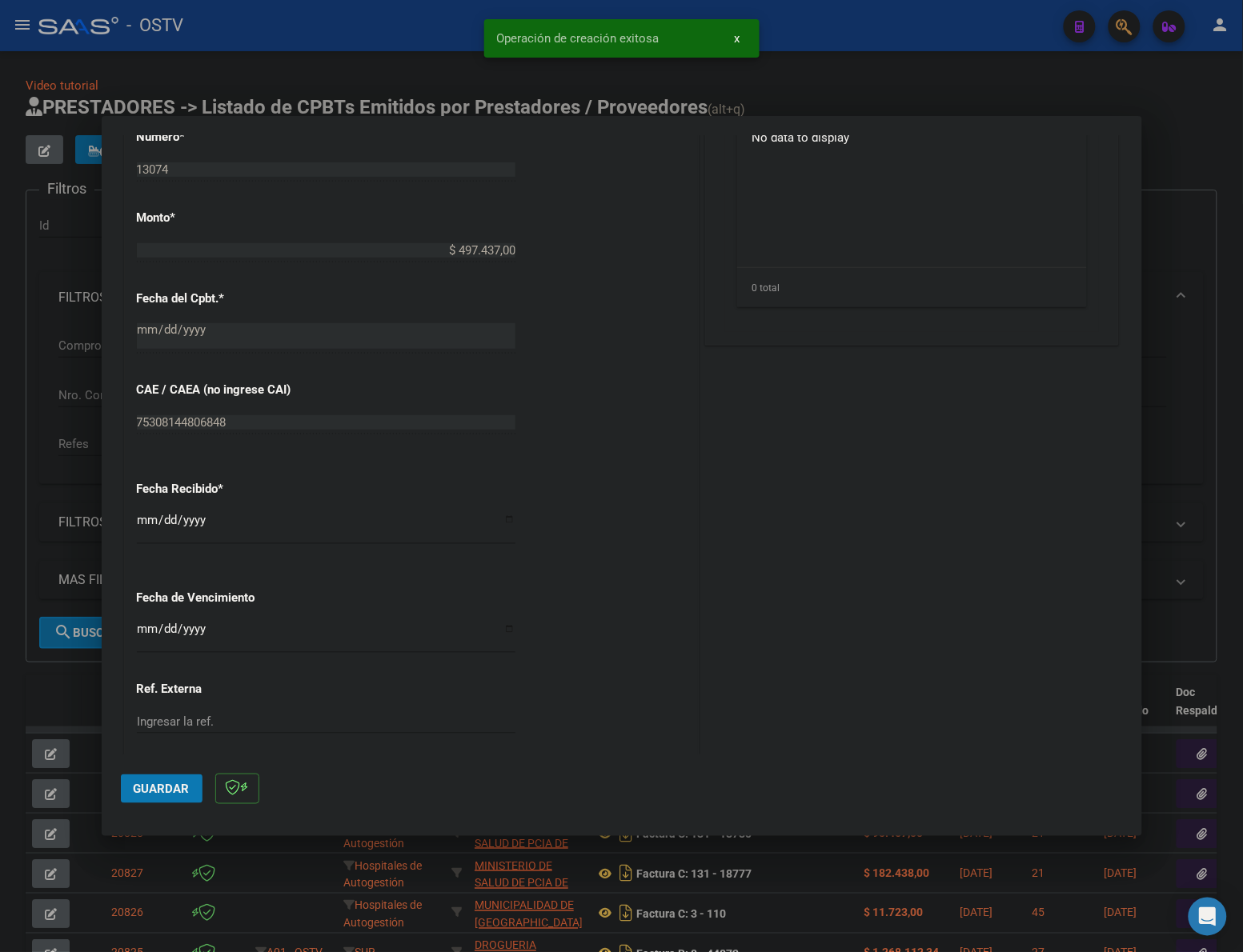
click at [141, 522] on input "[DATE]" at bounding box center [326, 526] width 378 height 26
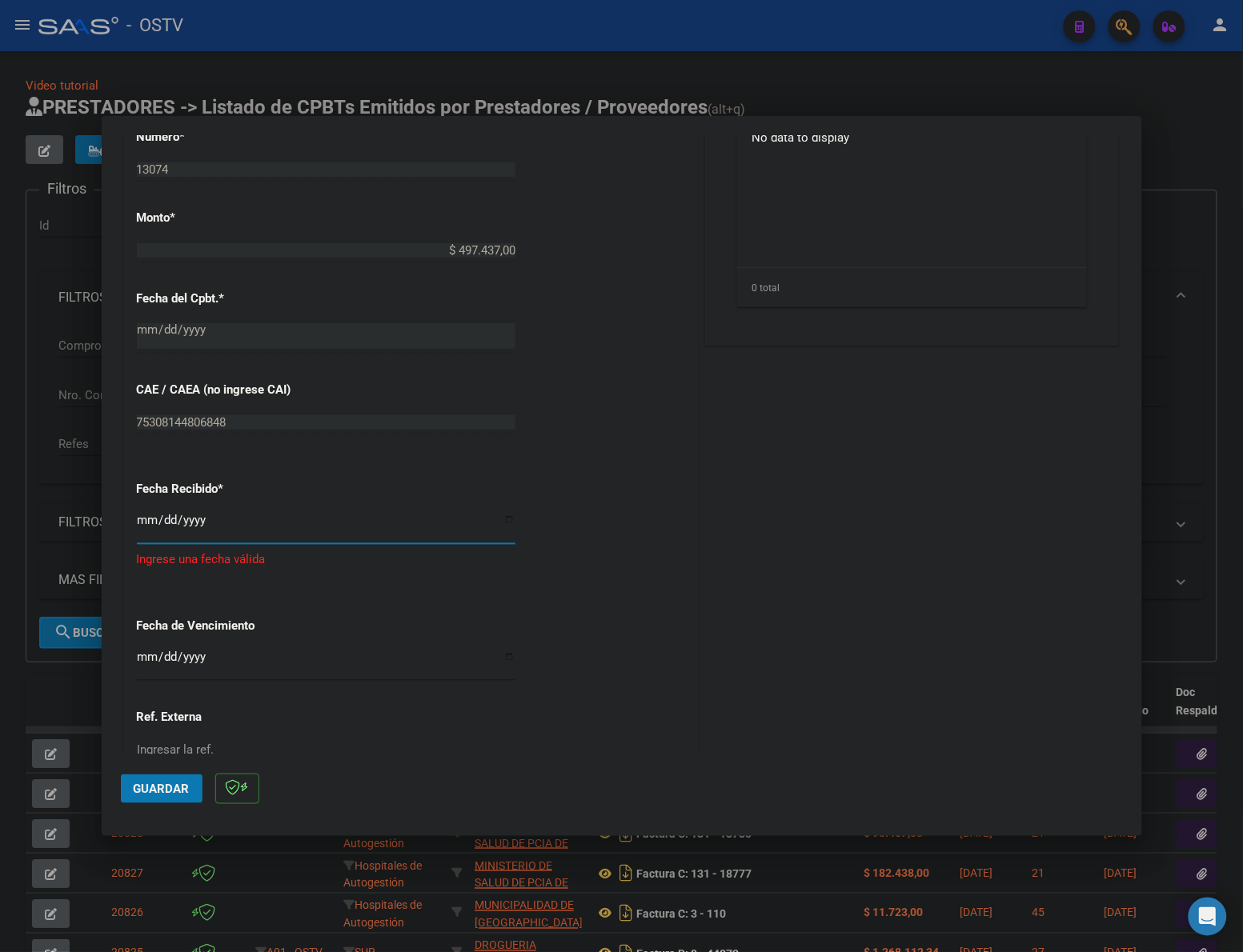
type input "2025-08-08"
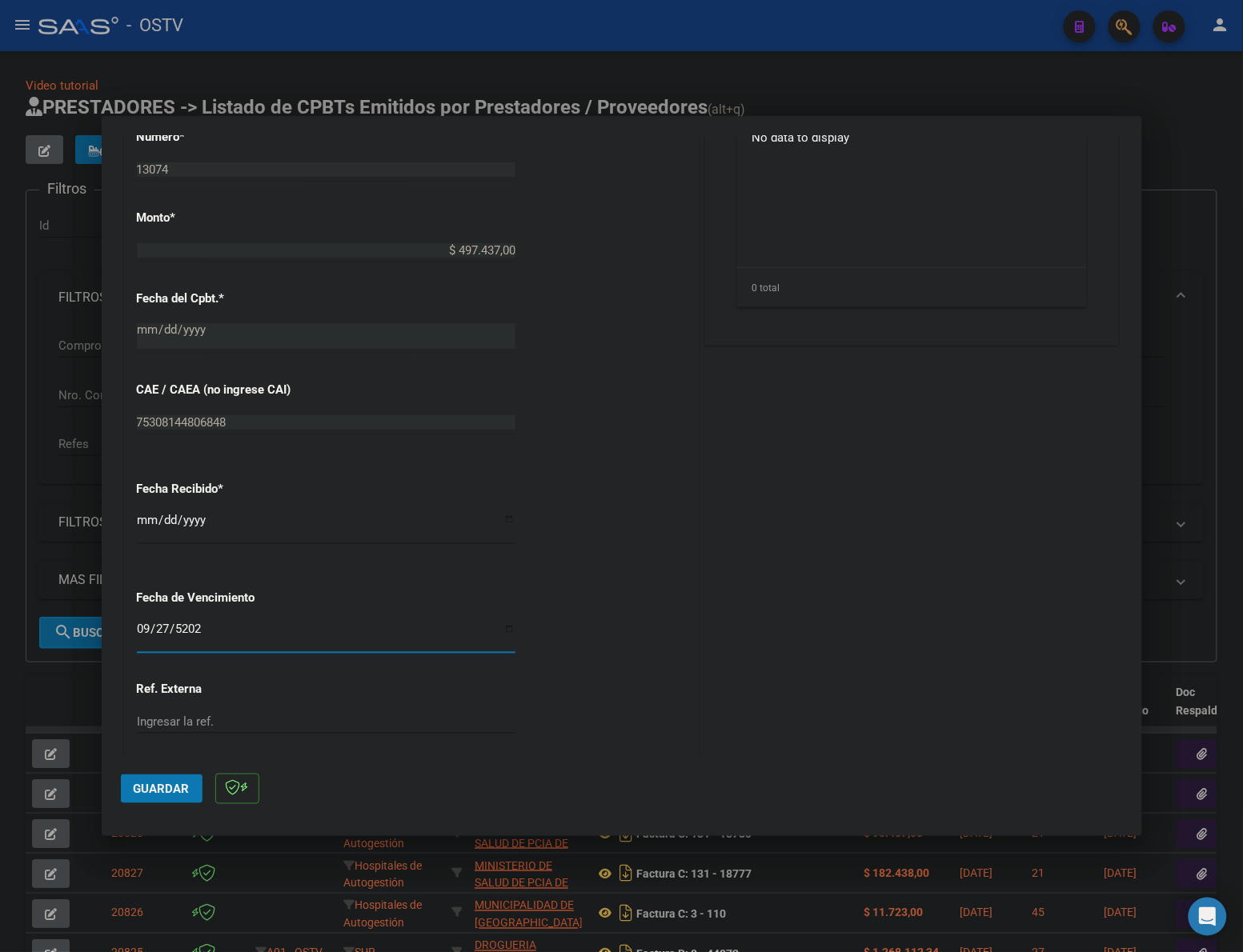
type input "2025-09-27"
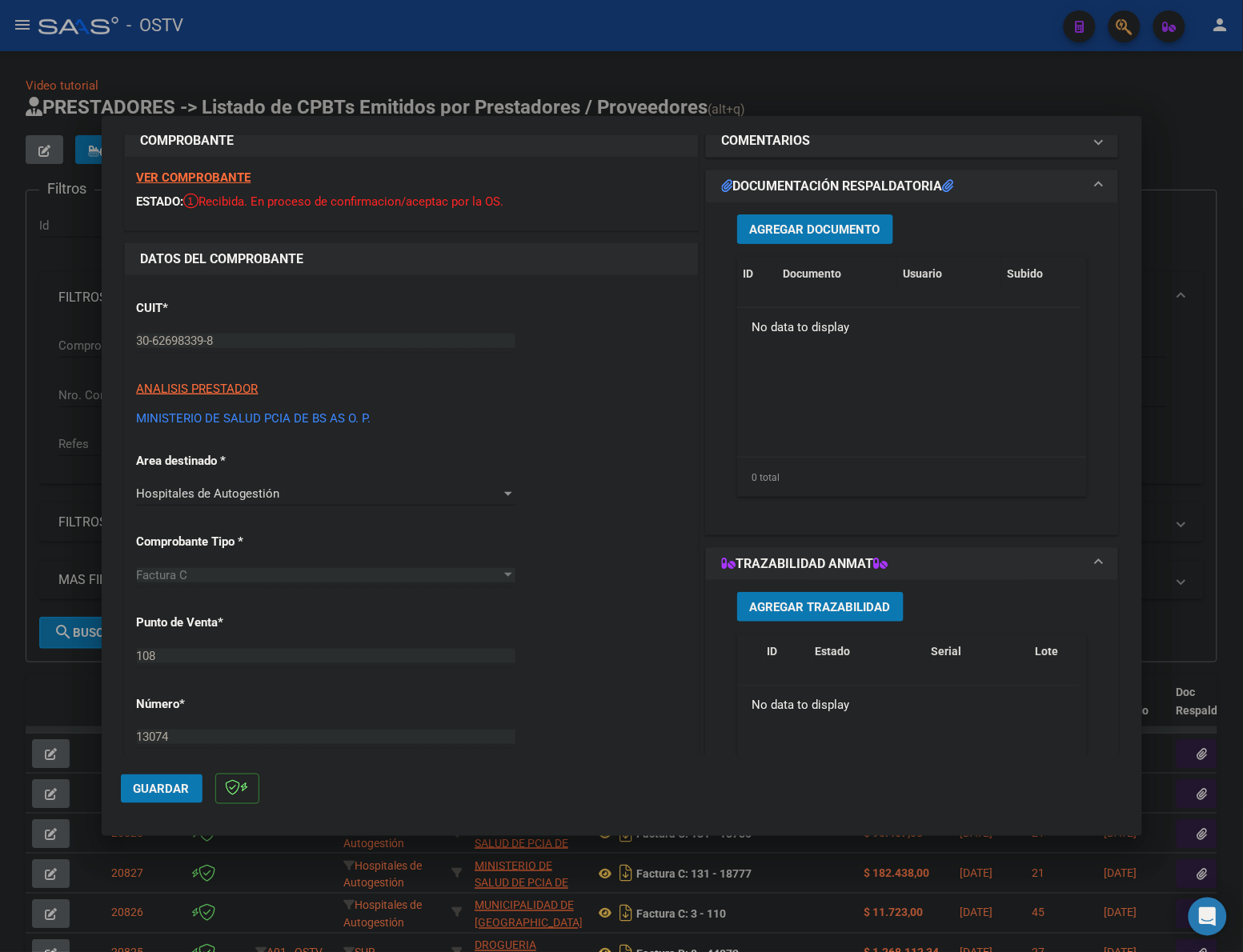
scroll to position [0, 0]
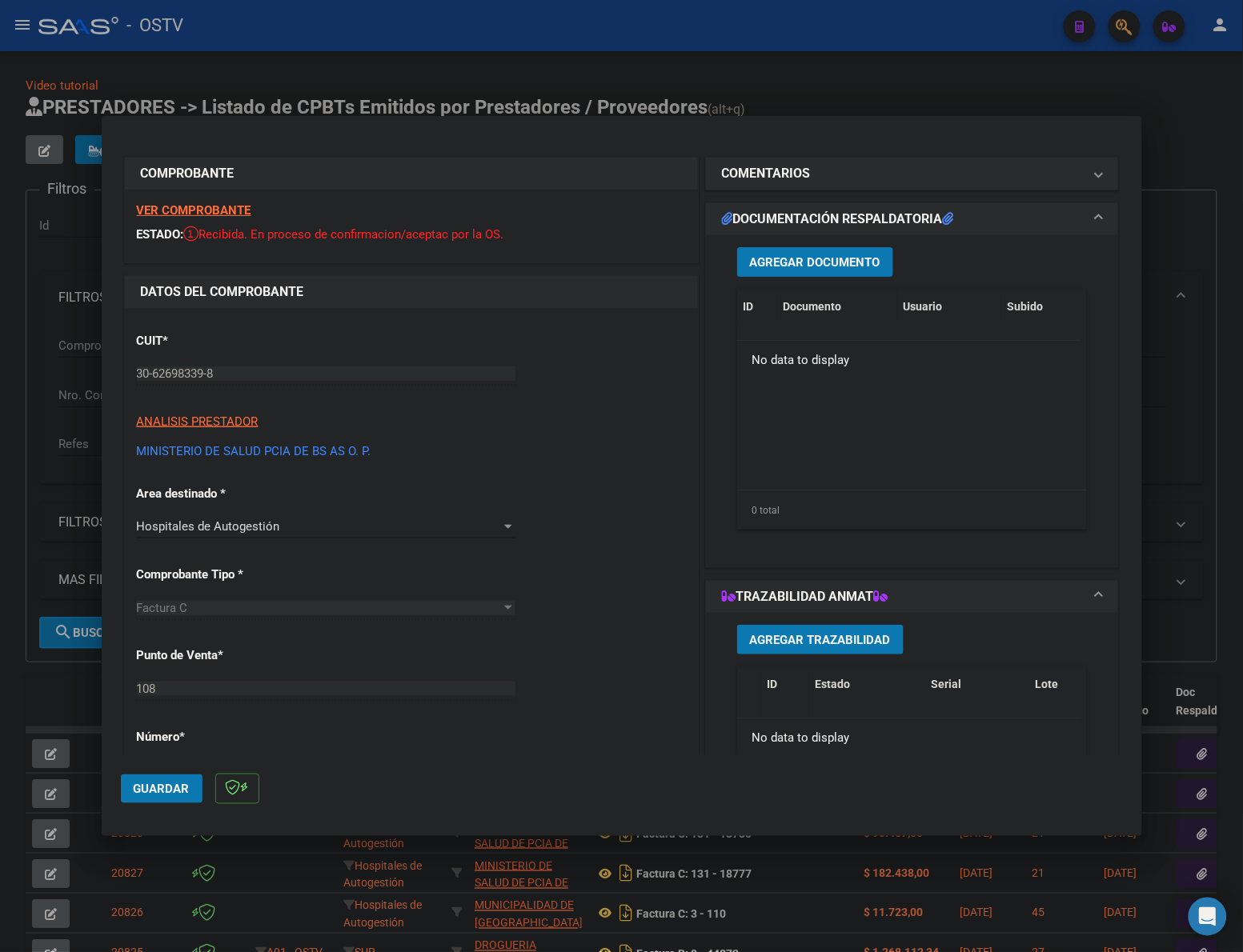
click at [805, 256] on span "Agregar Documento" at bounding box center [815, 262] width 130 height 14
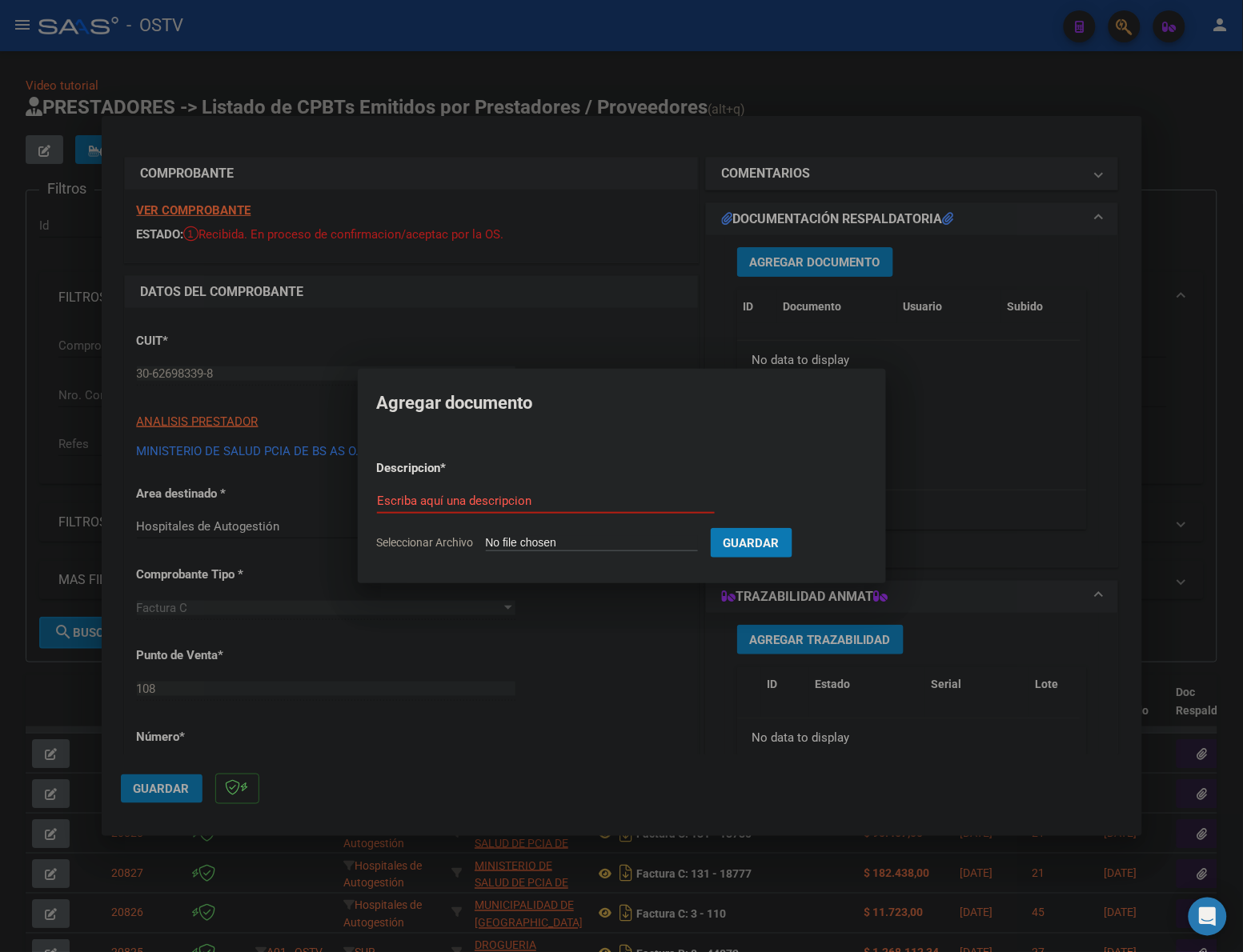
type input "C:\fakepath\FACTURA - 108 13074 - HZGA ALBERTO EURNEKIAN (EX MADRE TERESA DE CA…"
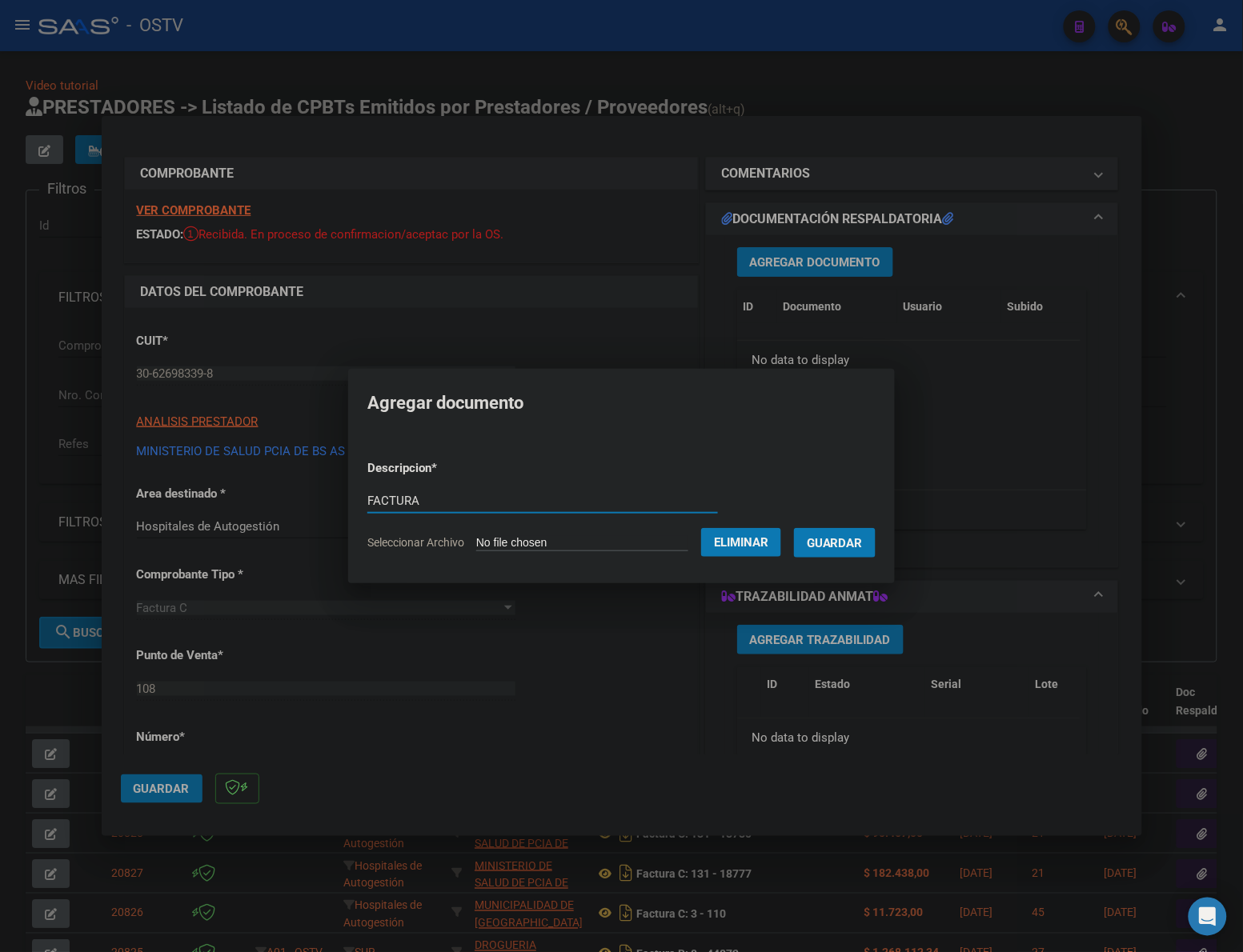
type input "FACTURA"
click at [794, 528] on button "Guardar" at bounding box center [835, 542] width 82 height 29
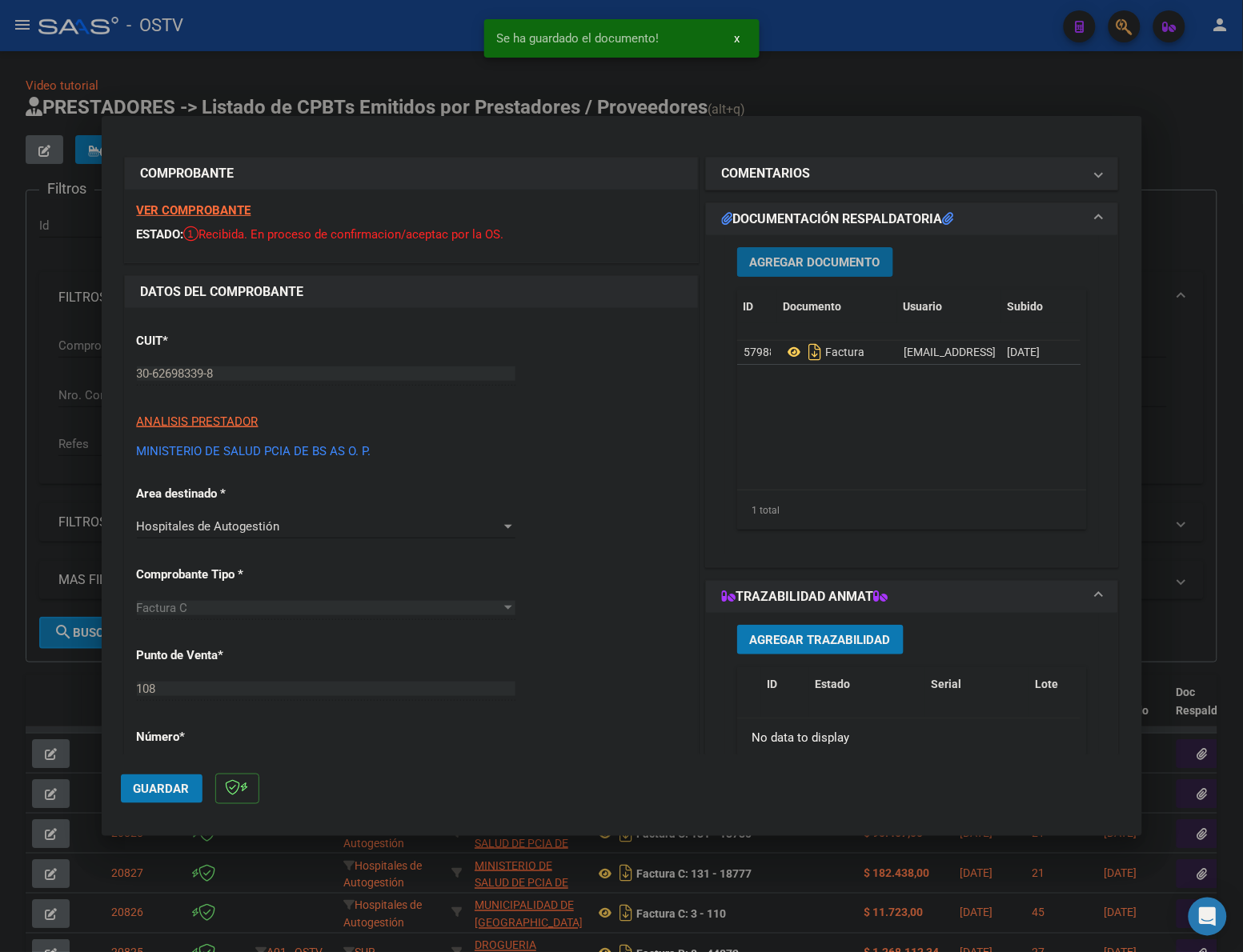
click at [819, 256] on span "Agregar Documento" at bounding box center [815, 262] width 130 height 14
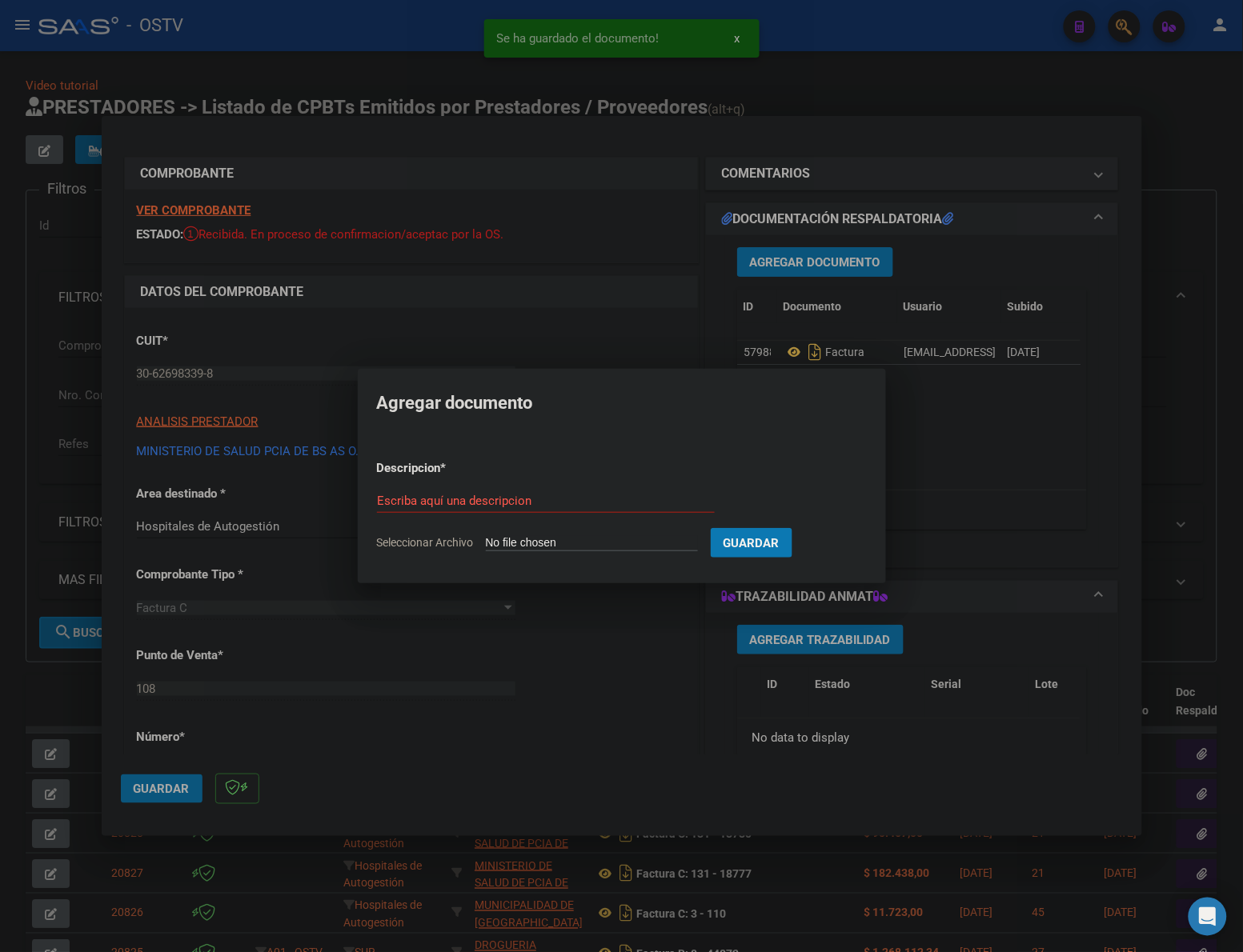
type input "C:\fakepath\ANEXCO - 108 13074 - HZGA ALBERTO EURNEKIAN (EX MADRE TERESA DE CAL…"
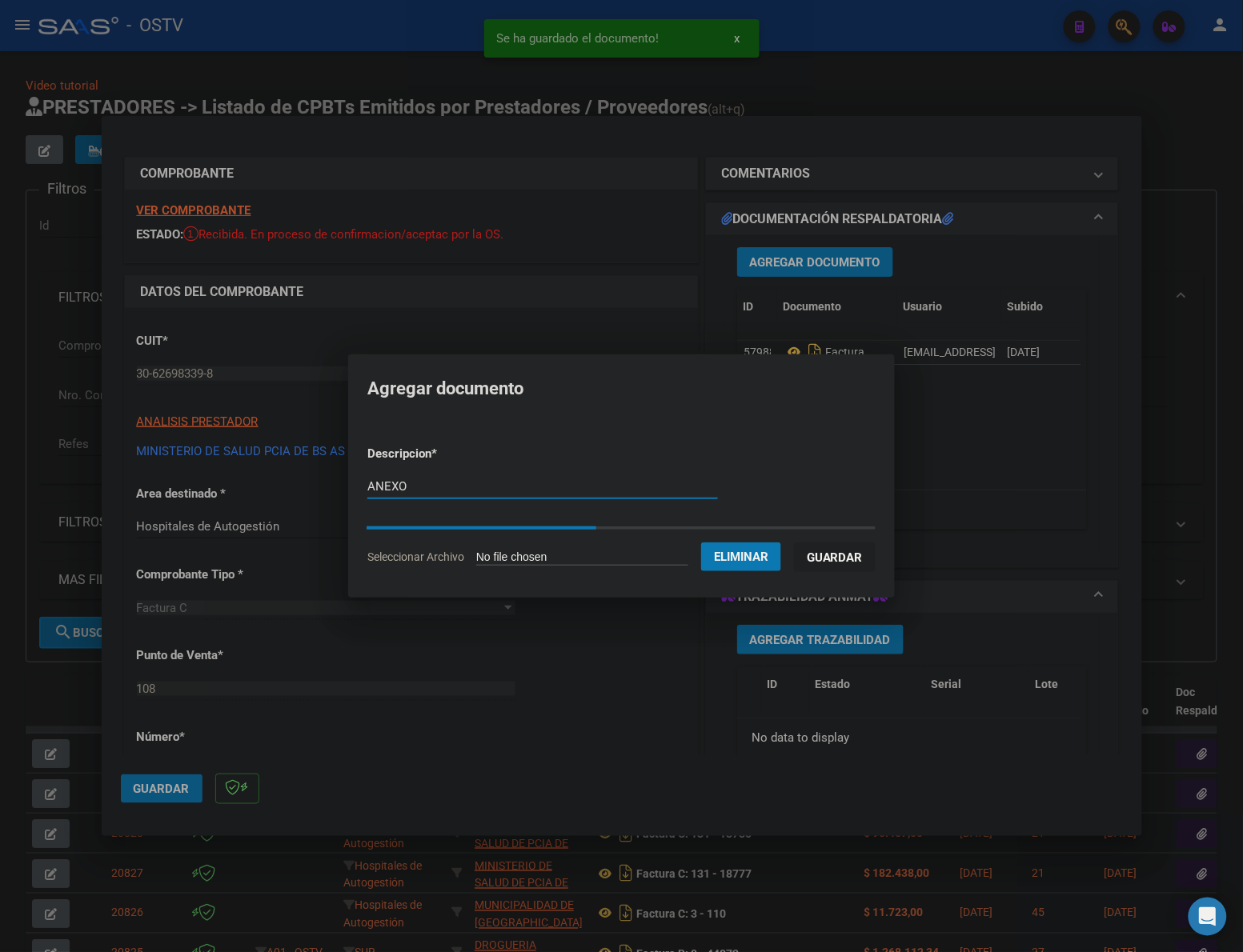
type input "ANEXO"
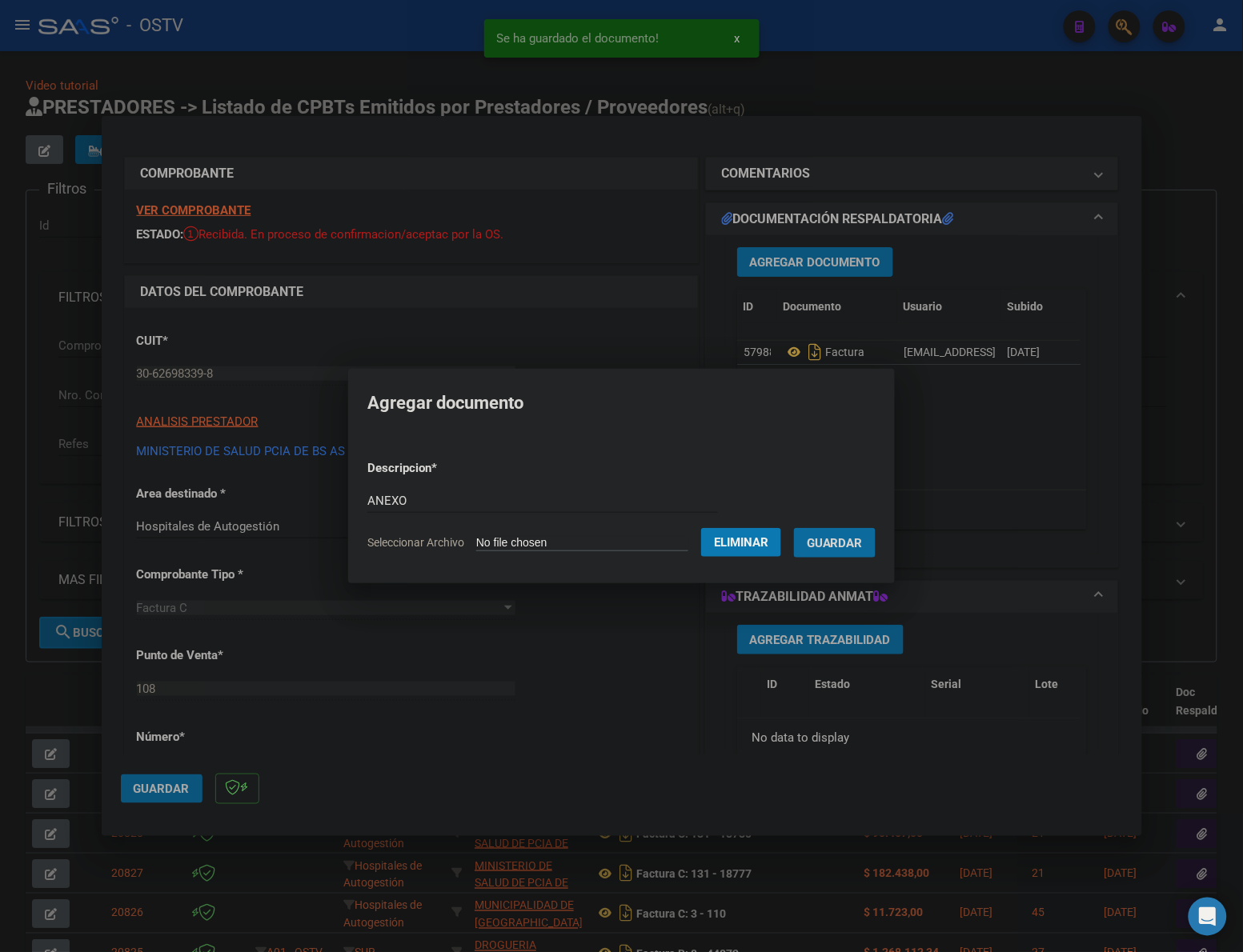
click at [794, 528] on button "Guardar" at bounding box center [835, 542] width 82 height 29
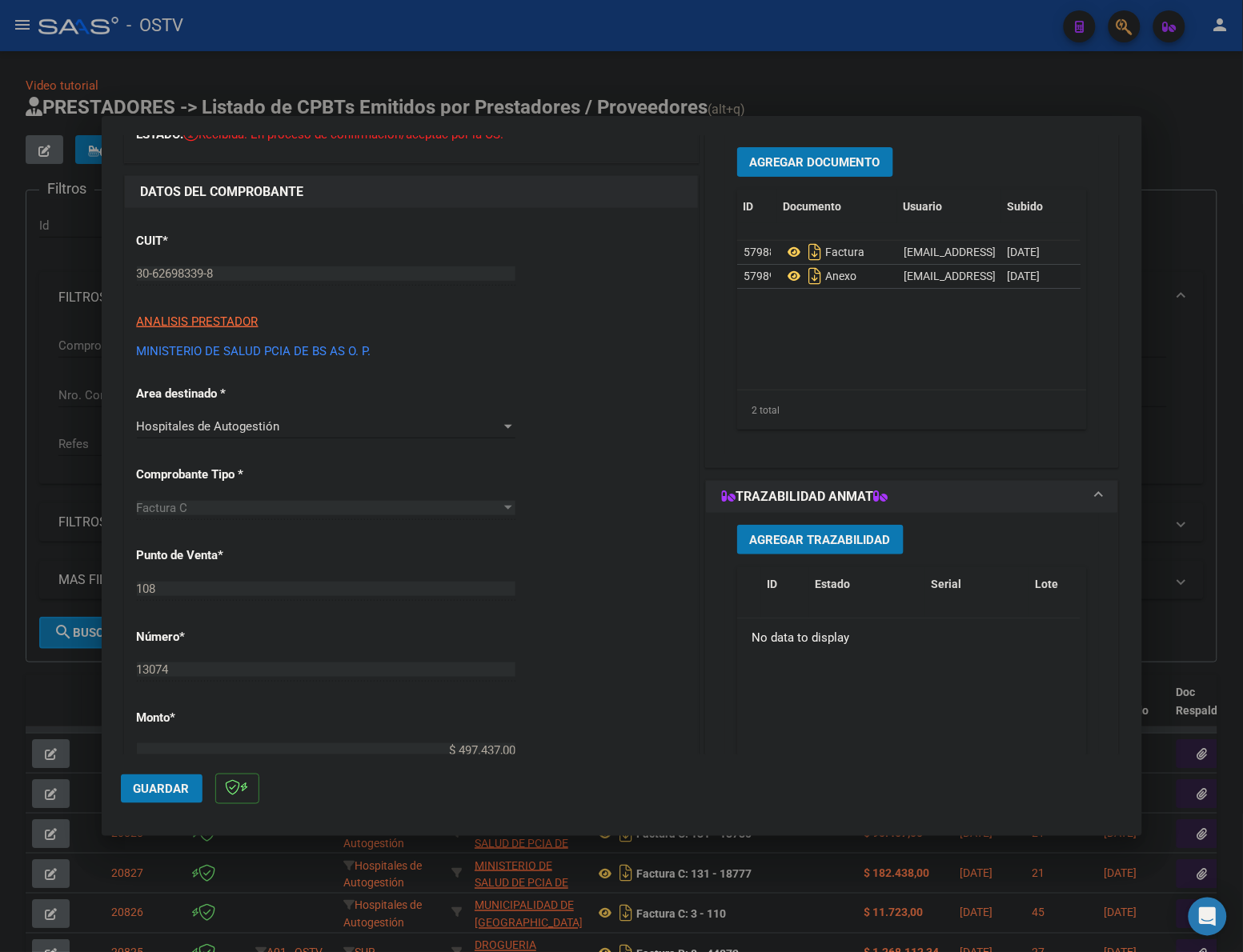
click at [168, 784] on span "Guardar" at bounding box center [161, 788] width 56 height 14
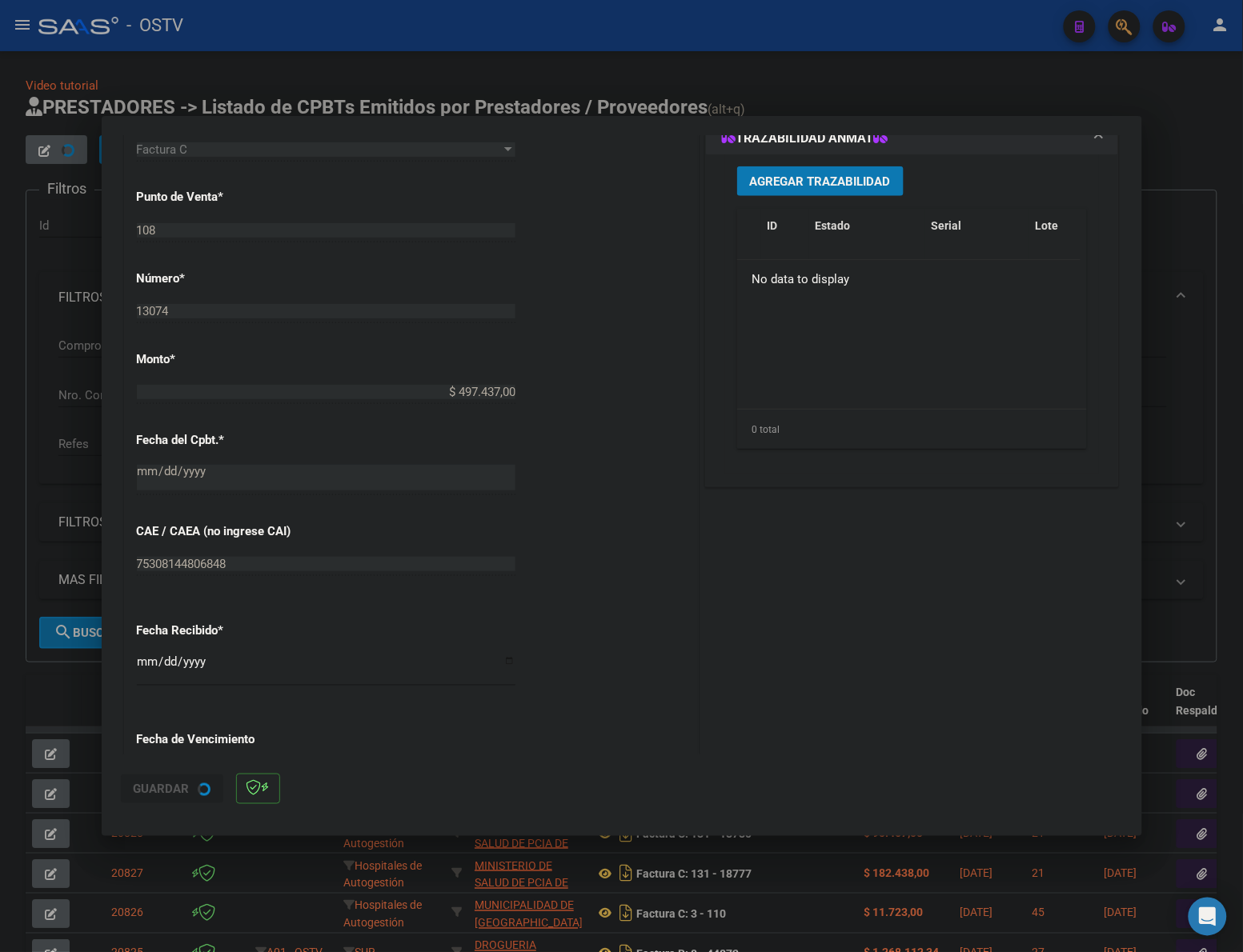
scroll to position [600, 0]
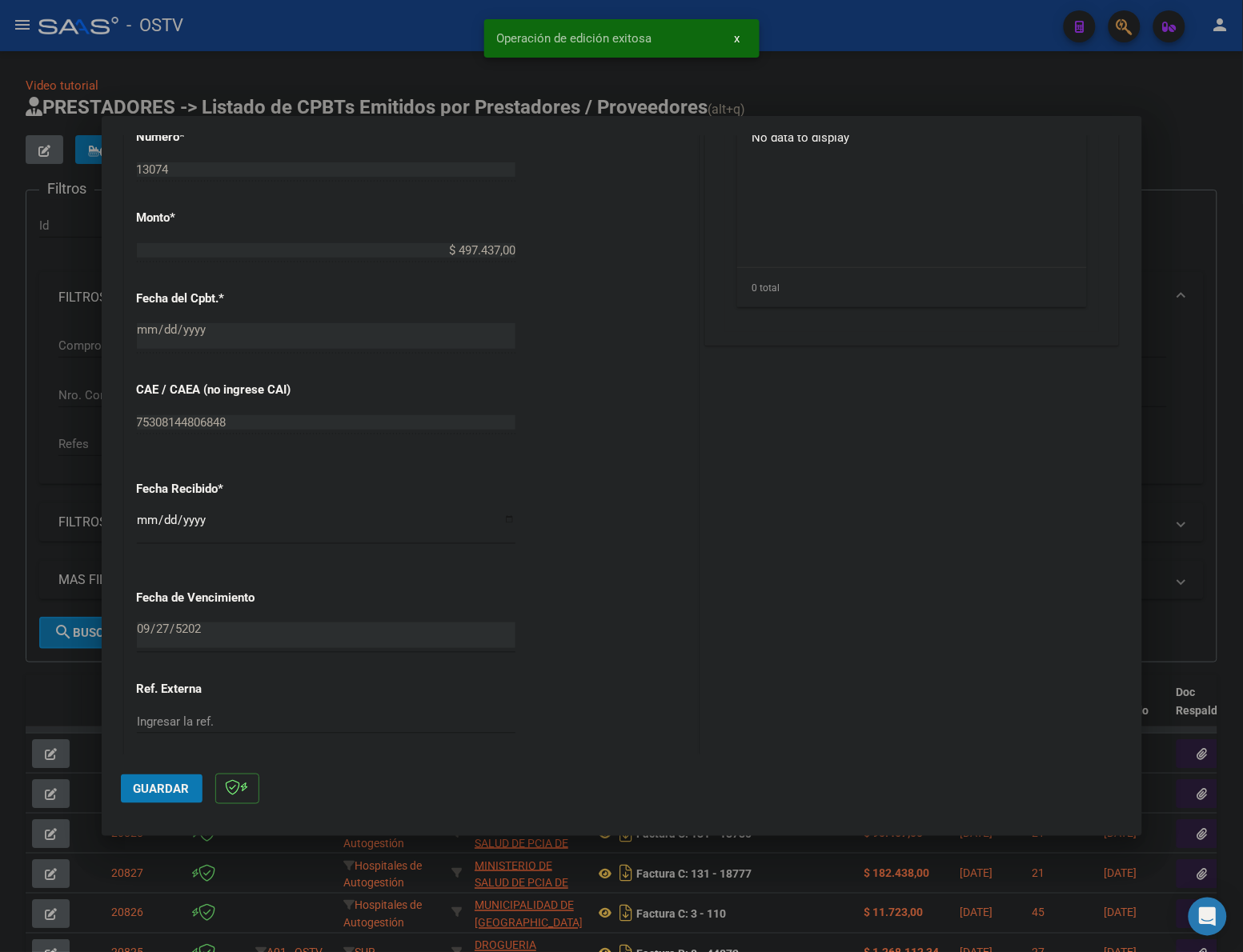
click at [57, 696] on div at bounding box center [622, 476] width 1243 height 952
type input "$ 0,00"
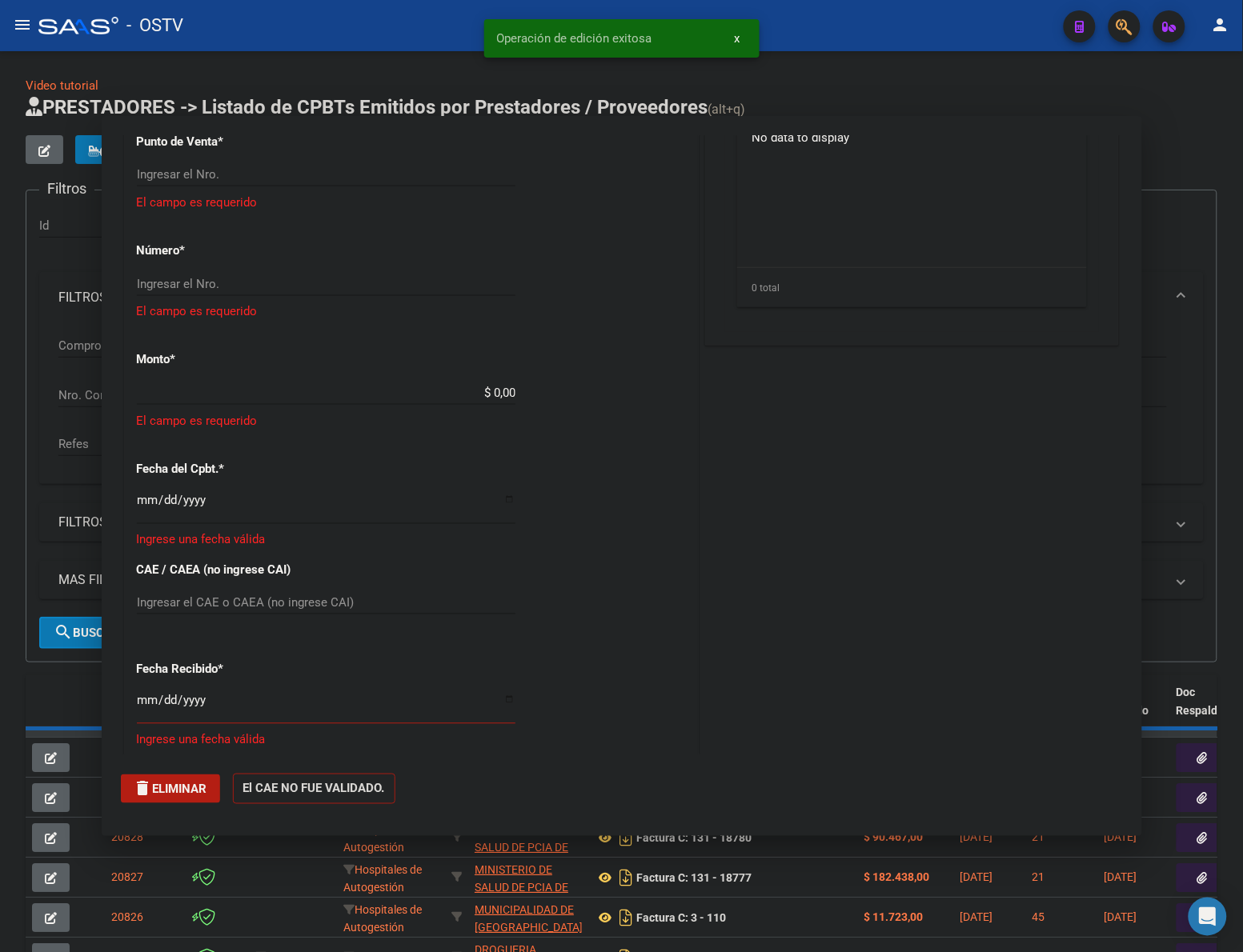
scroll to position [780, 0]
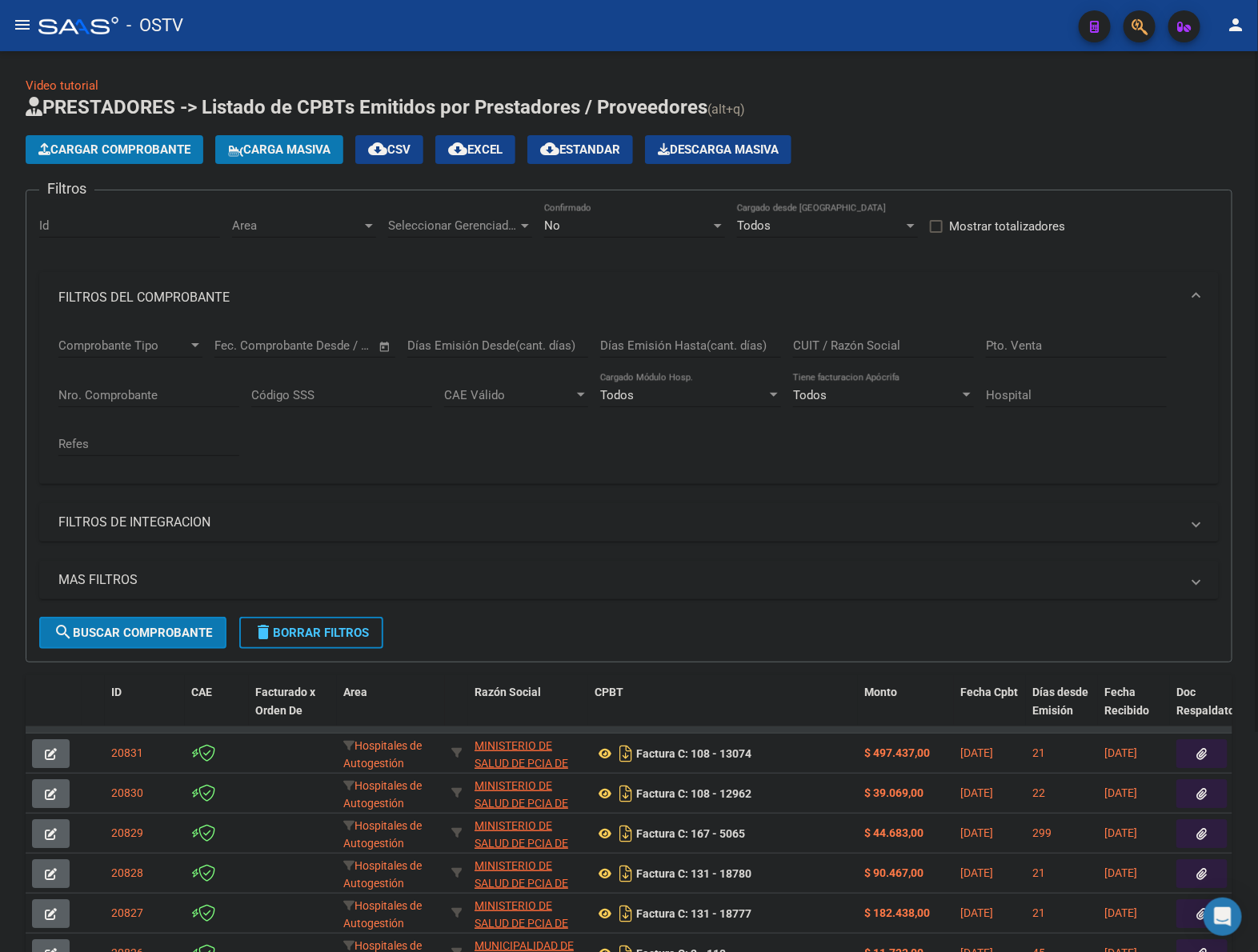
click at [160, 143] on span "Cargar Comprobante" at bounding box center [114, 149] width 152 height 14
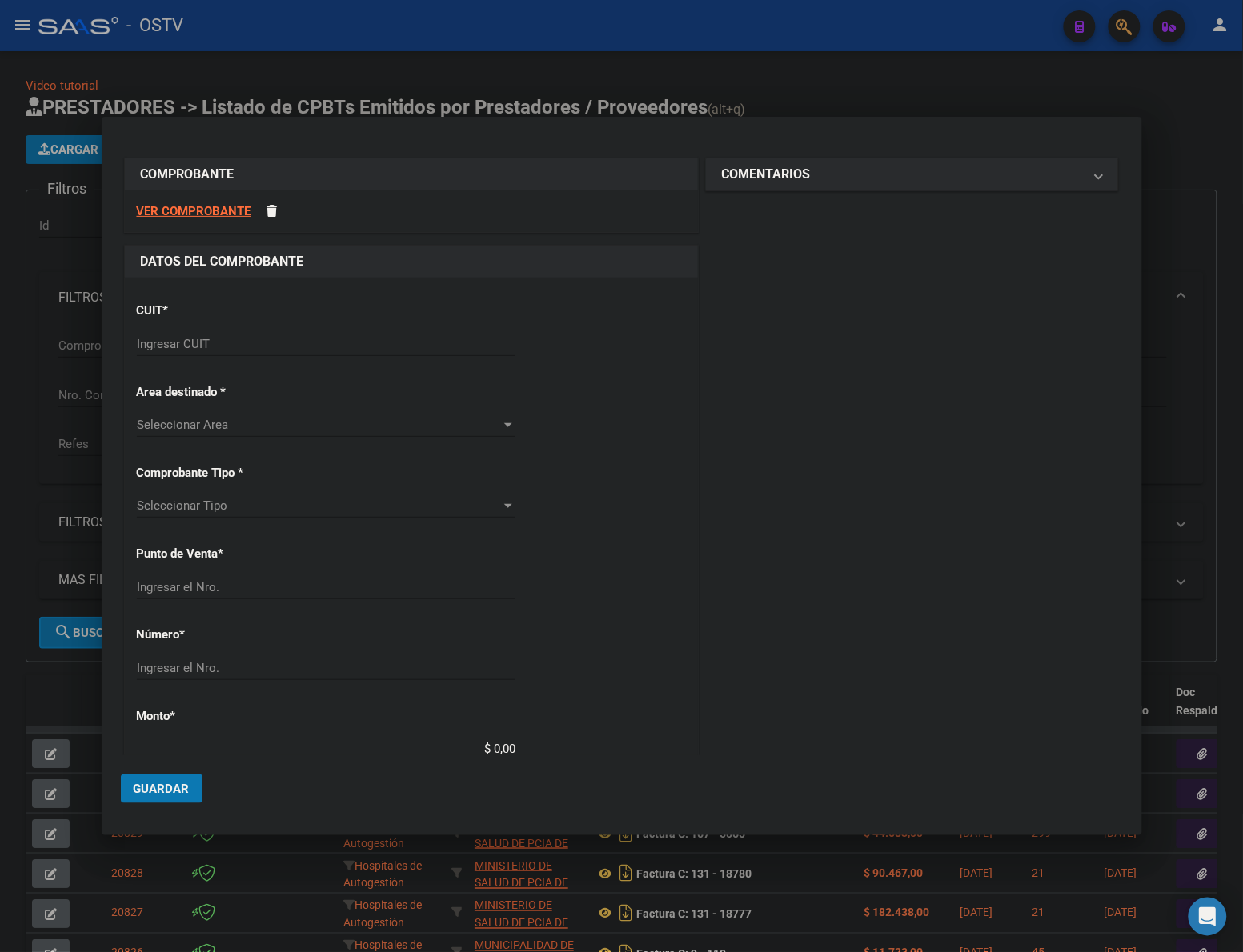
click at [322, 338] on input "Ingresar CUIT" at bounding box center [326, 343] width 378 height 14
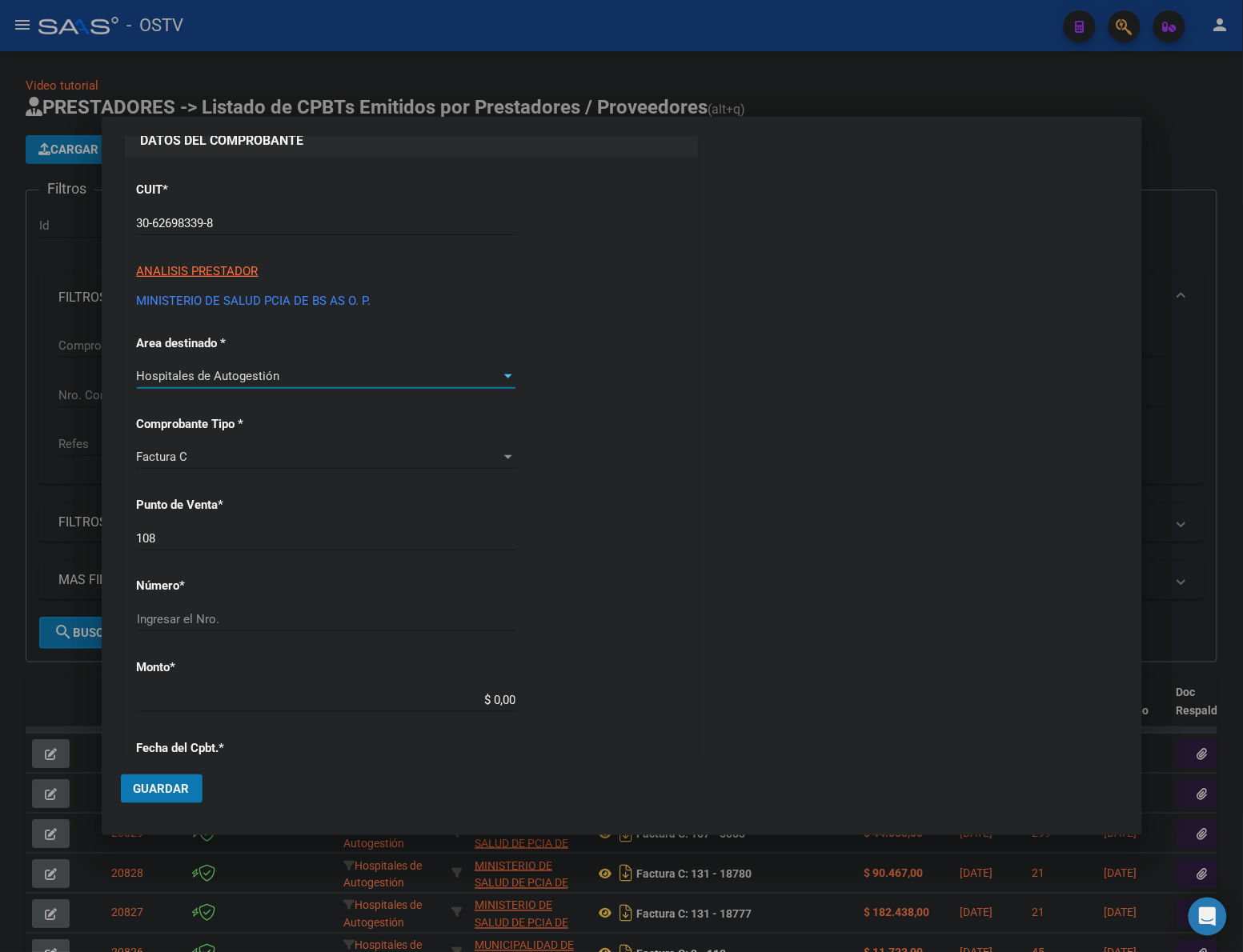
scroll to position [133, 0]
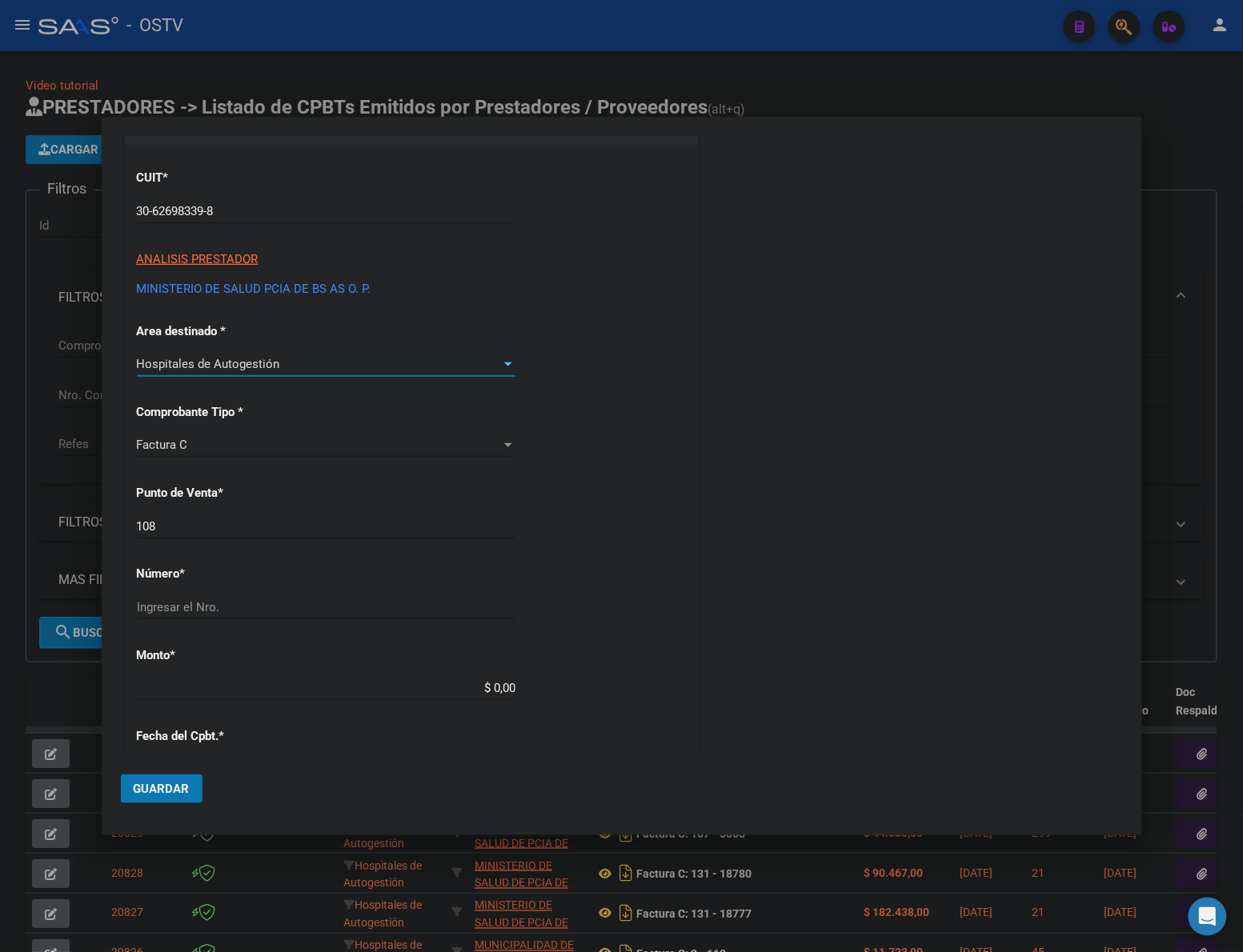
click at [233, 529] on input "108" at bounding box center [326, 526] width 378 height 14
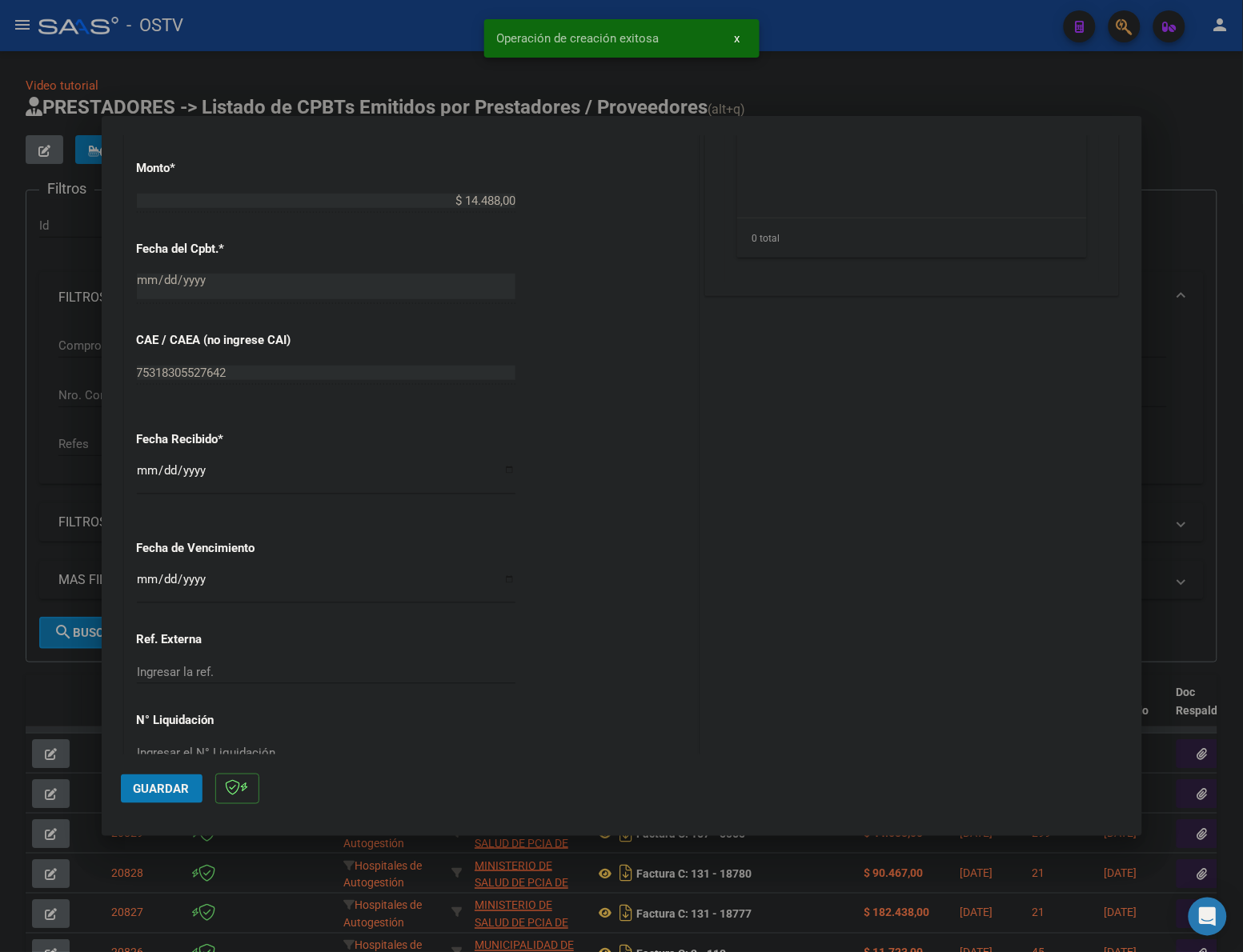
scroll to position [692, 0]
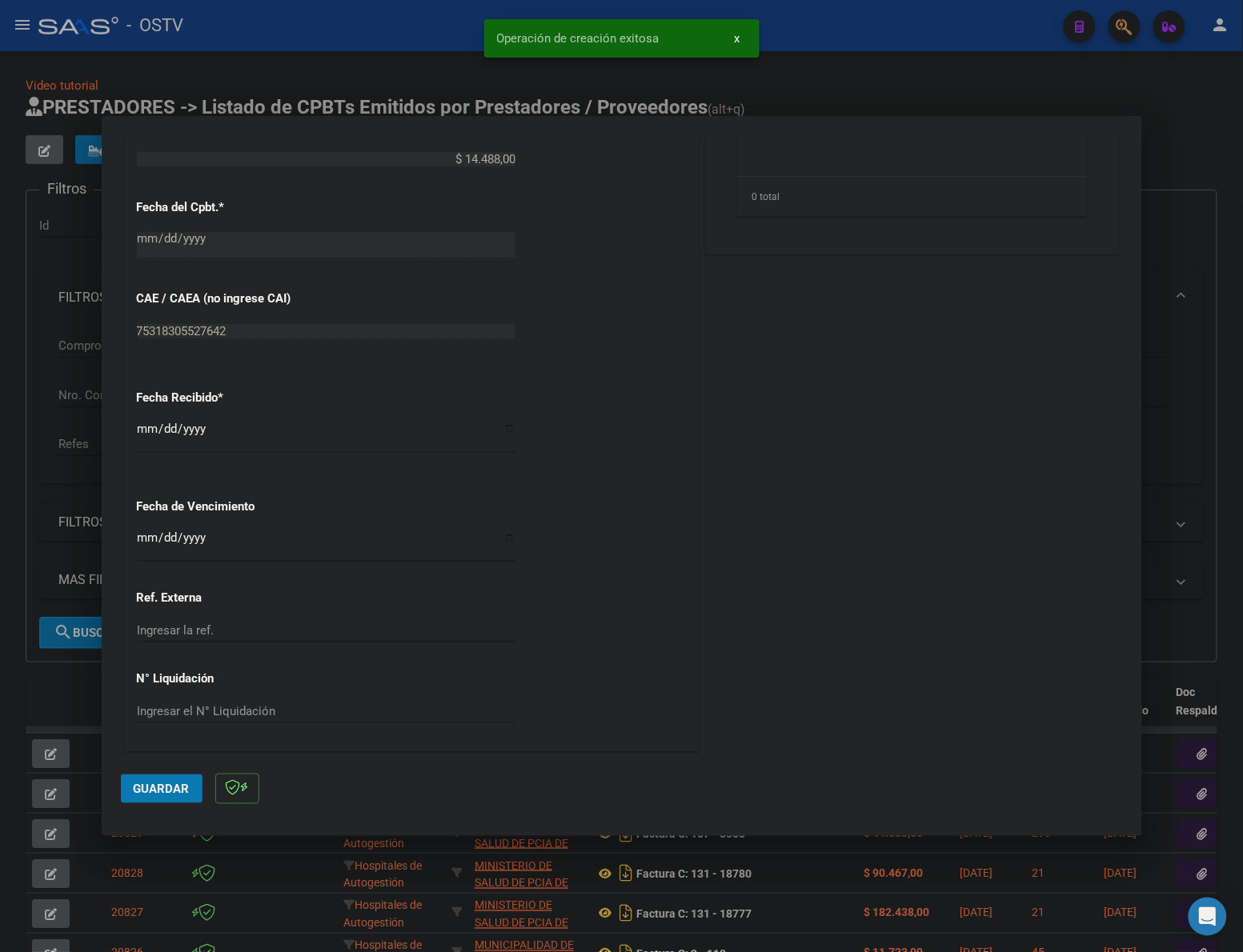
click at [145, 432] on input "[DATE]" at bounding box center [326, 435] width 378 height 26
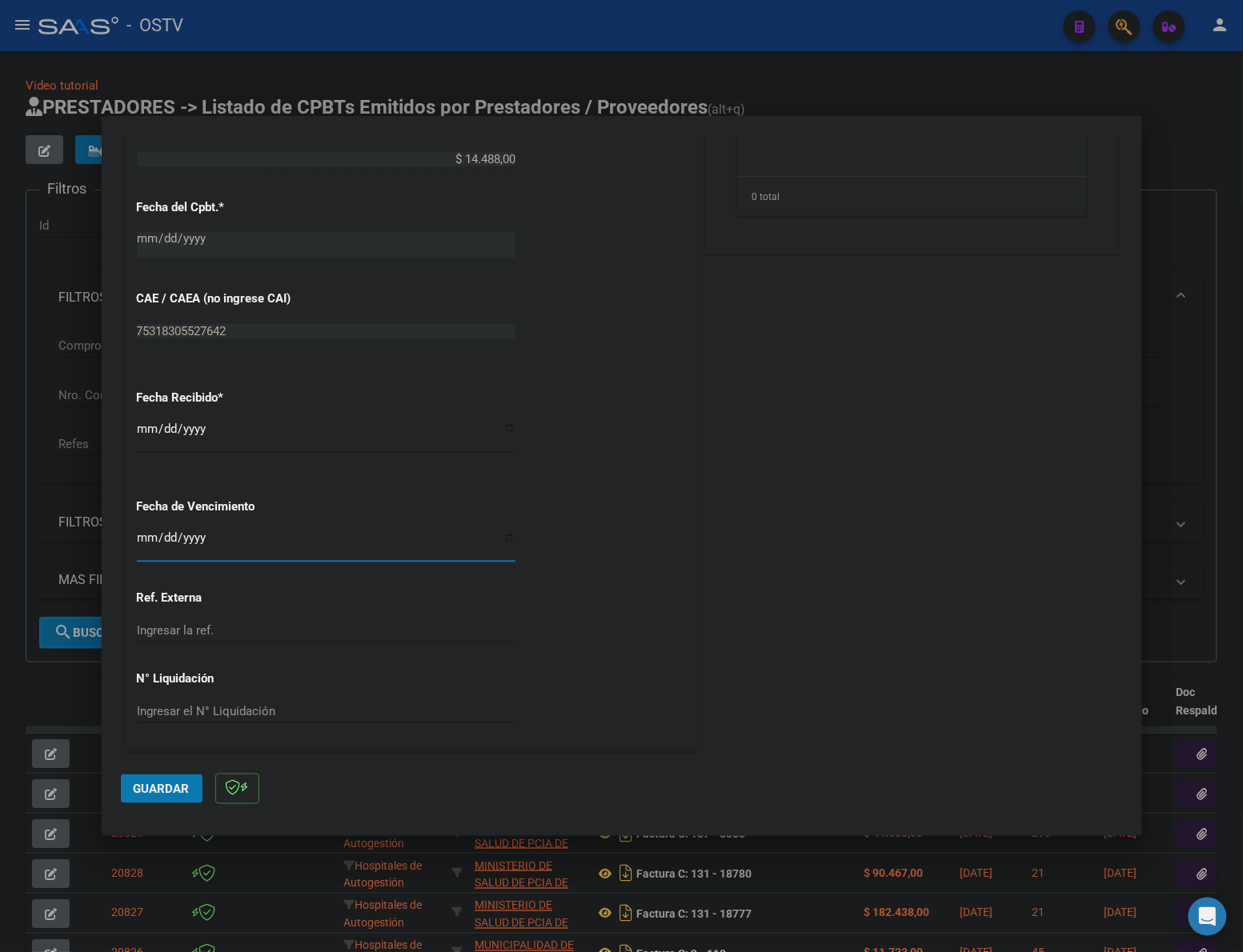
click at [150, 784] on span "Guardar" at bounding box center [161, 788] width 56 height 14
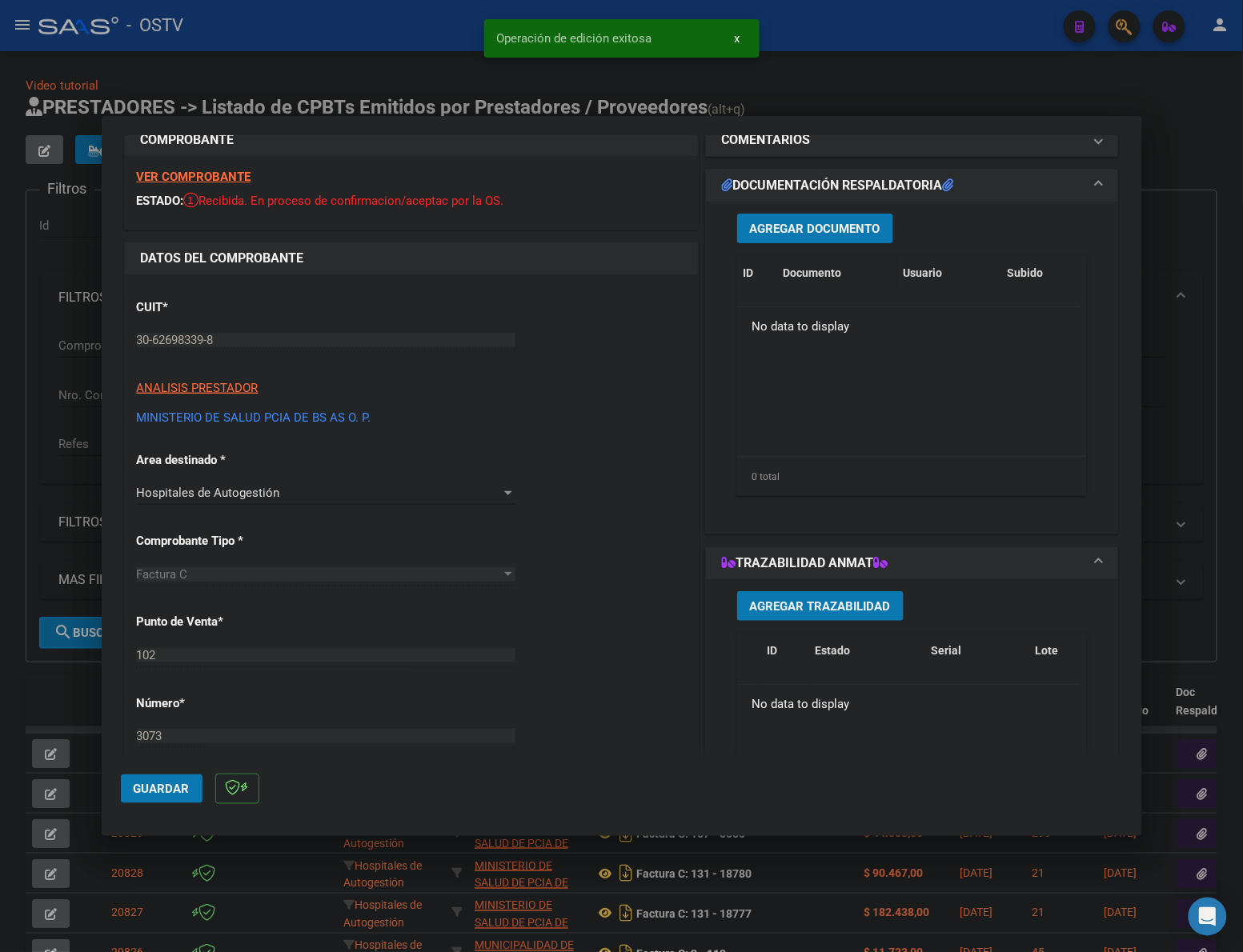
scroll to position [0, 0]
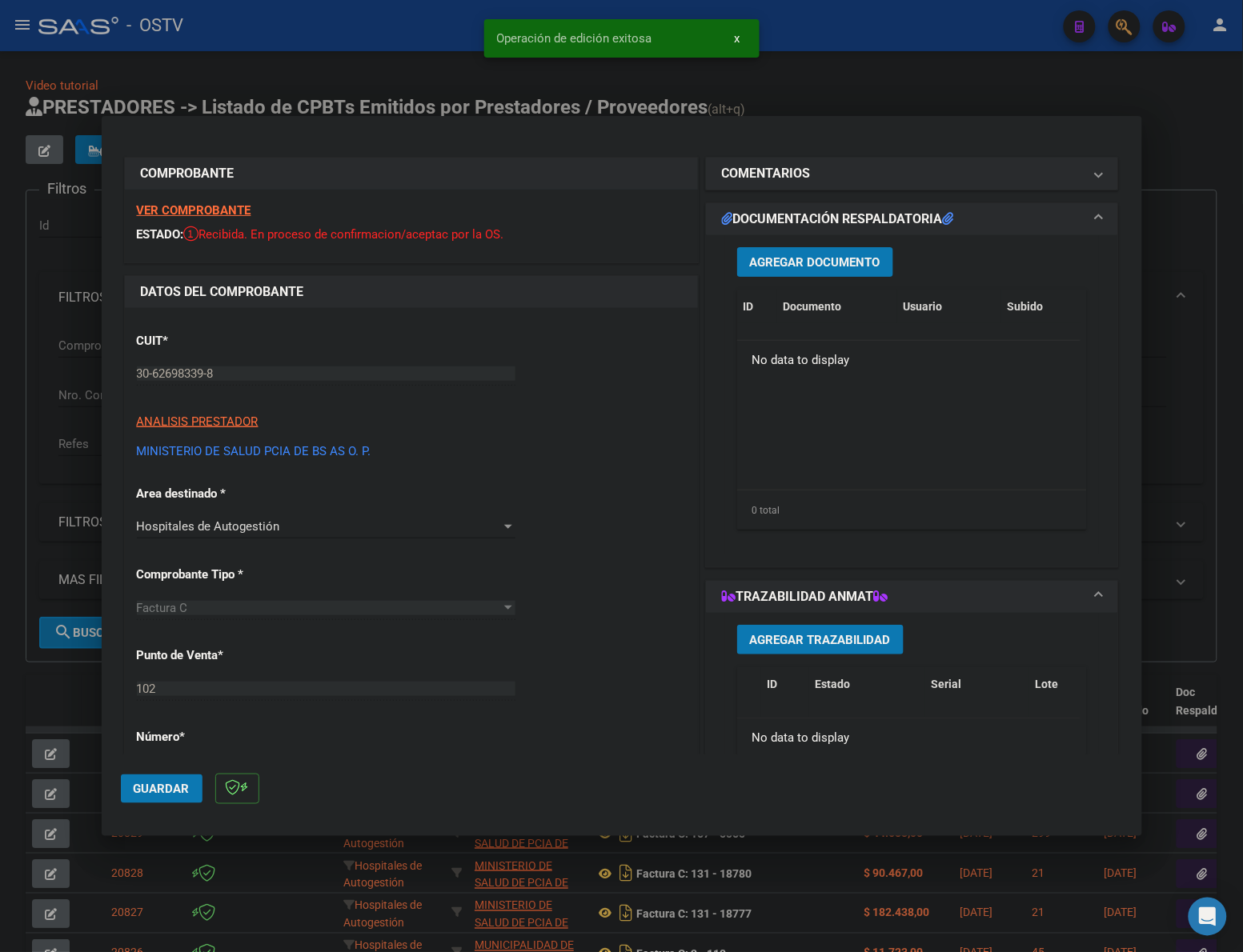
click at [845, 261] on span "Agregar Documento" at bounding box center [815, 262] width 130 height 14
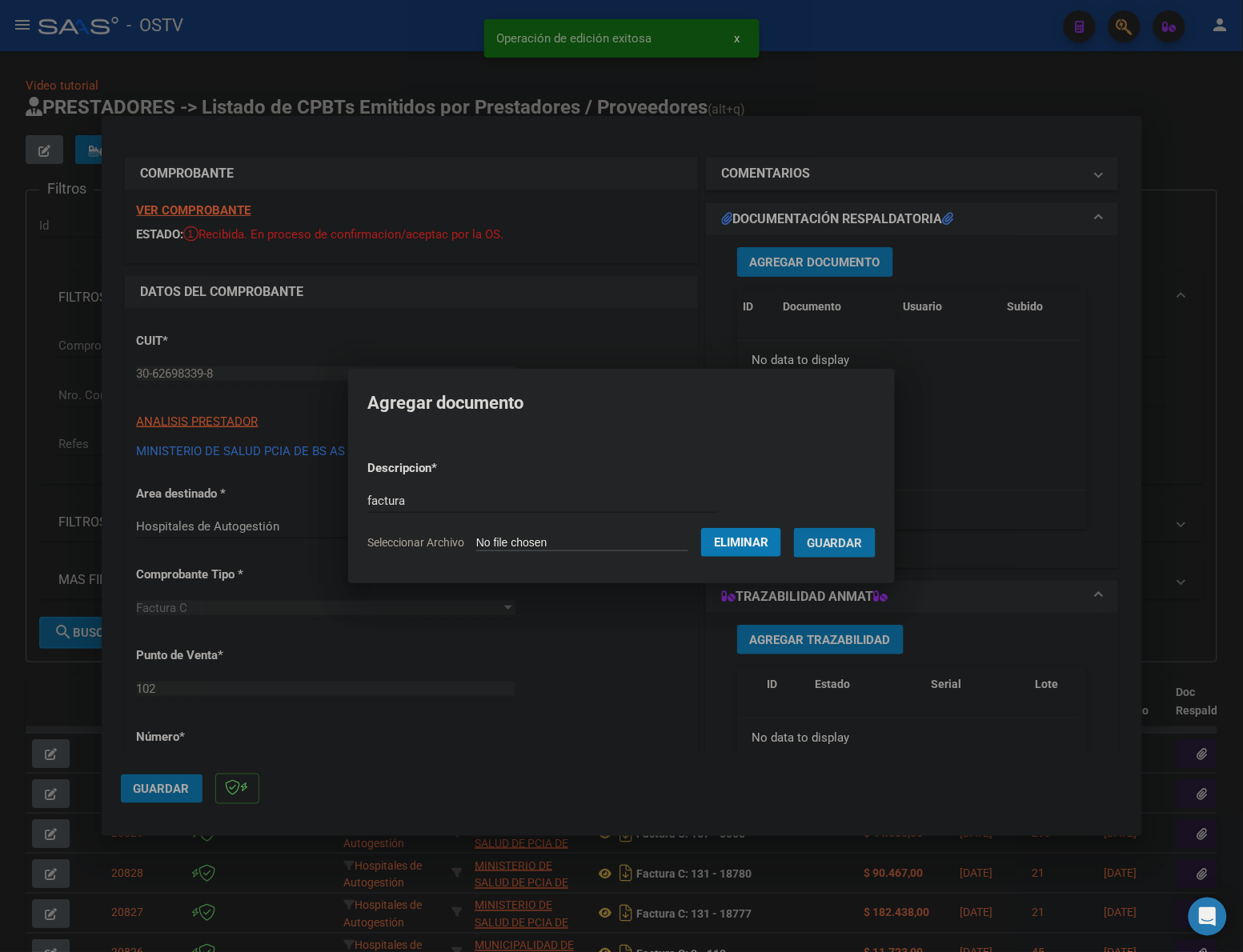
click at [794, 528] on button "Guardar" at bounding box center [835, 542] width 82 height 29
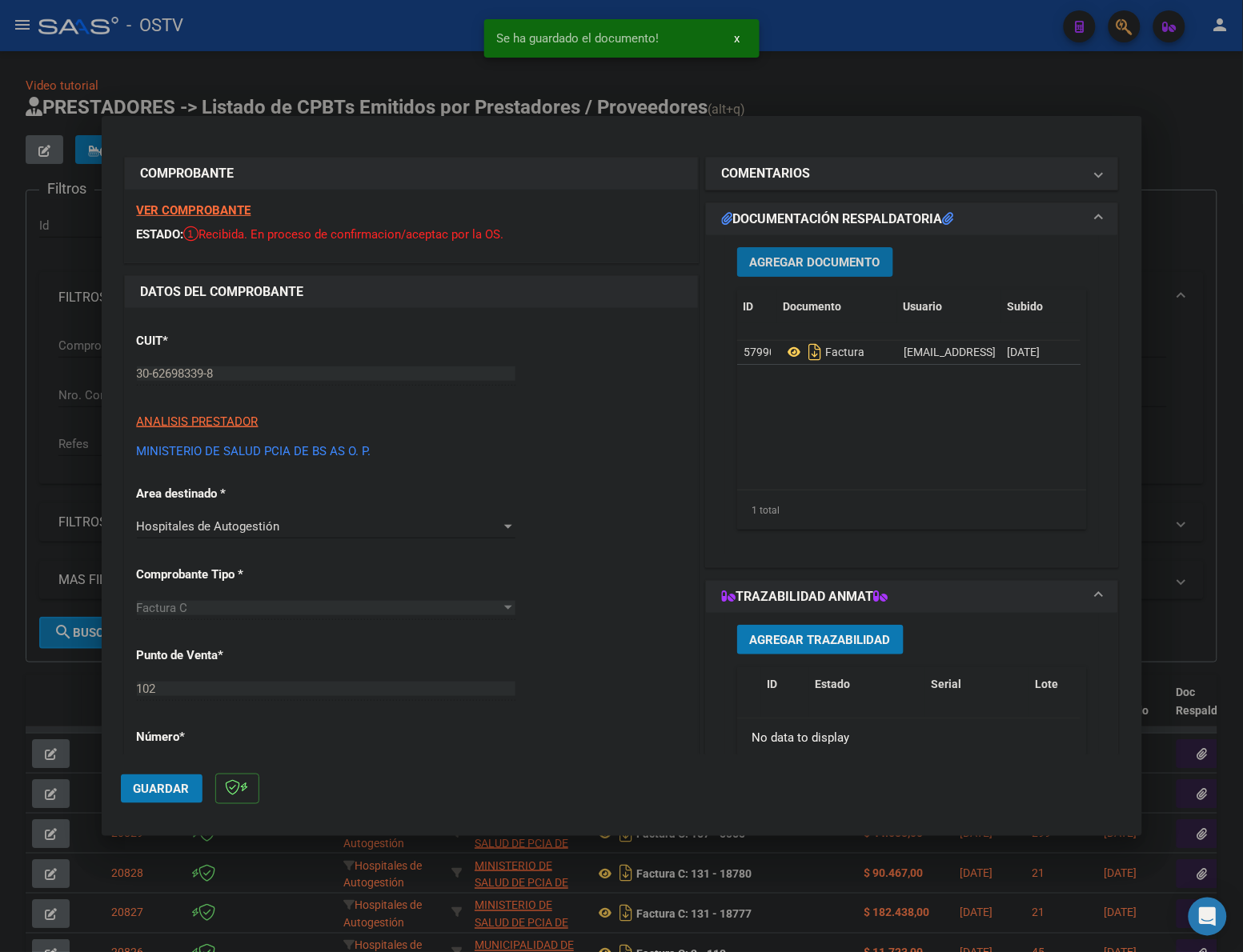
click at [827, 261] on span "Agregar Documento" at bounding box center [815, 262] width 130 height 14
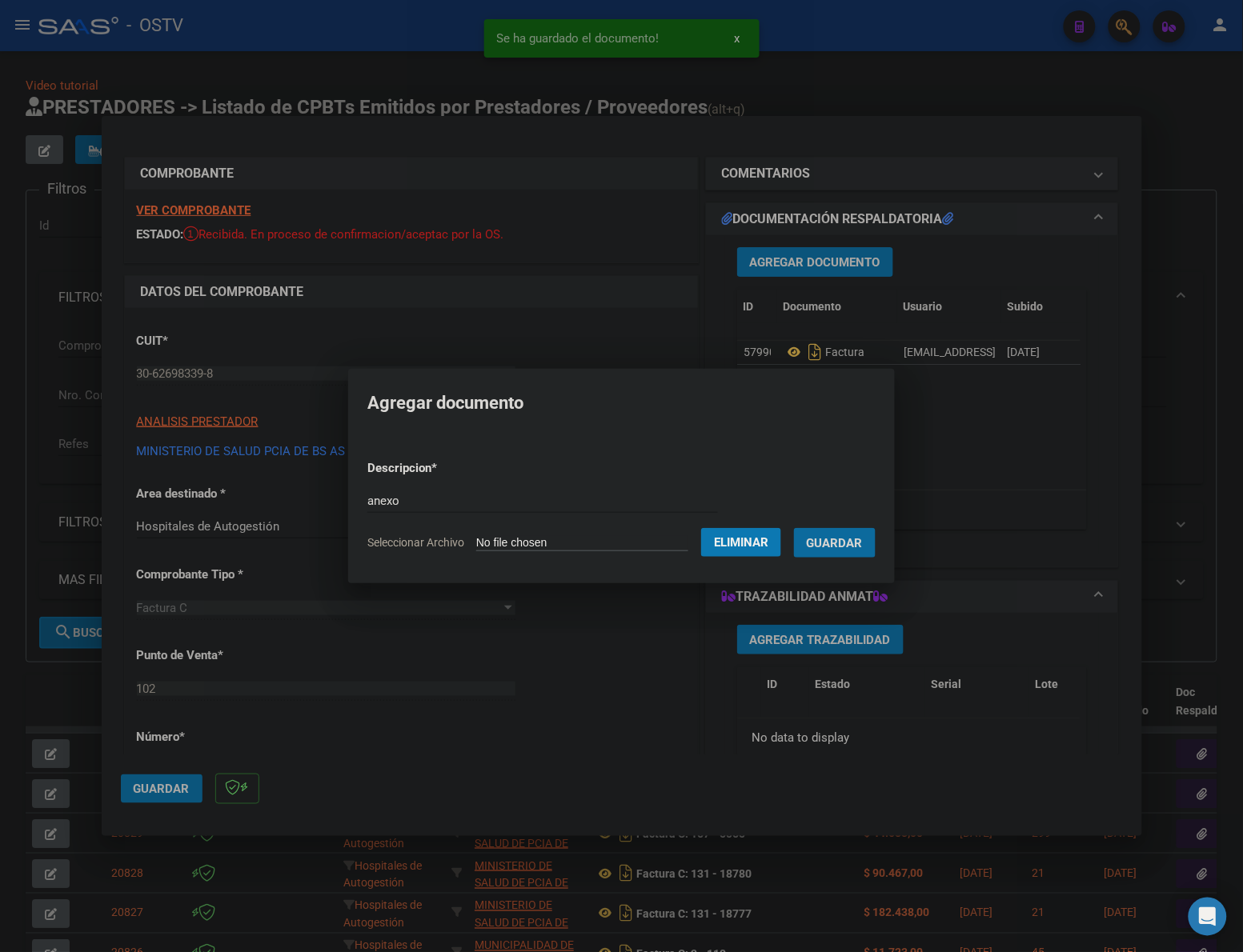
click at [794, 528] on button "Guardar" at bounding box center [835, 542] width 82 height 29
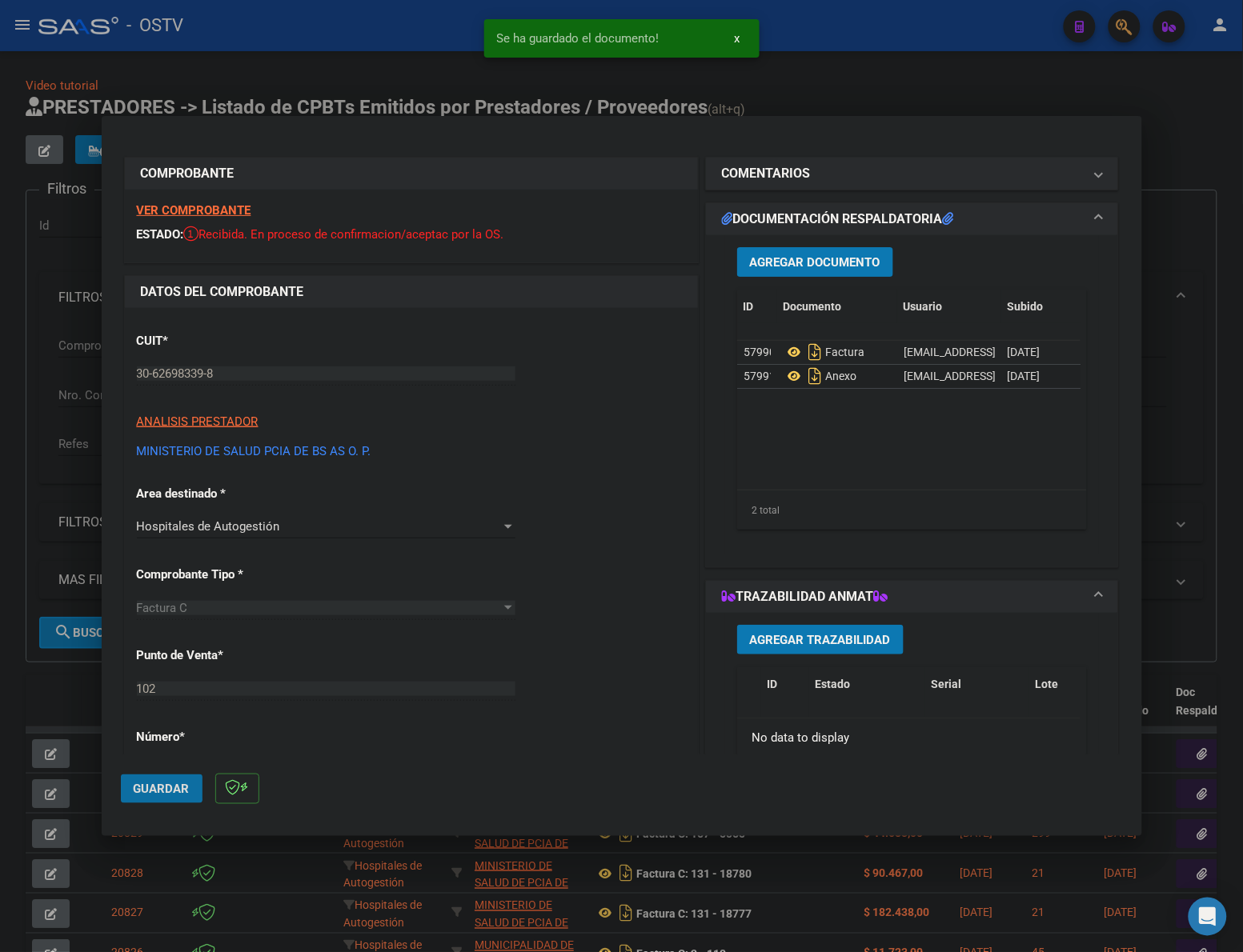
click at [150, 787] on span "Guardar" at bounding box center [161, 788] width 56 height 14
click at [153, 784] on span "Guardar" at bounding box center [161, 788] width 56 height 14
click at [73, 696] on div at bounding box center [622, 476] width 1243 height 952
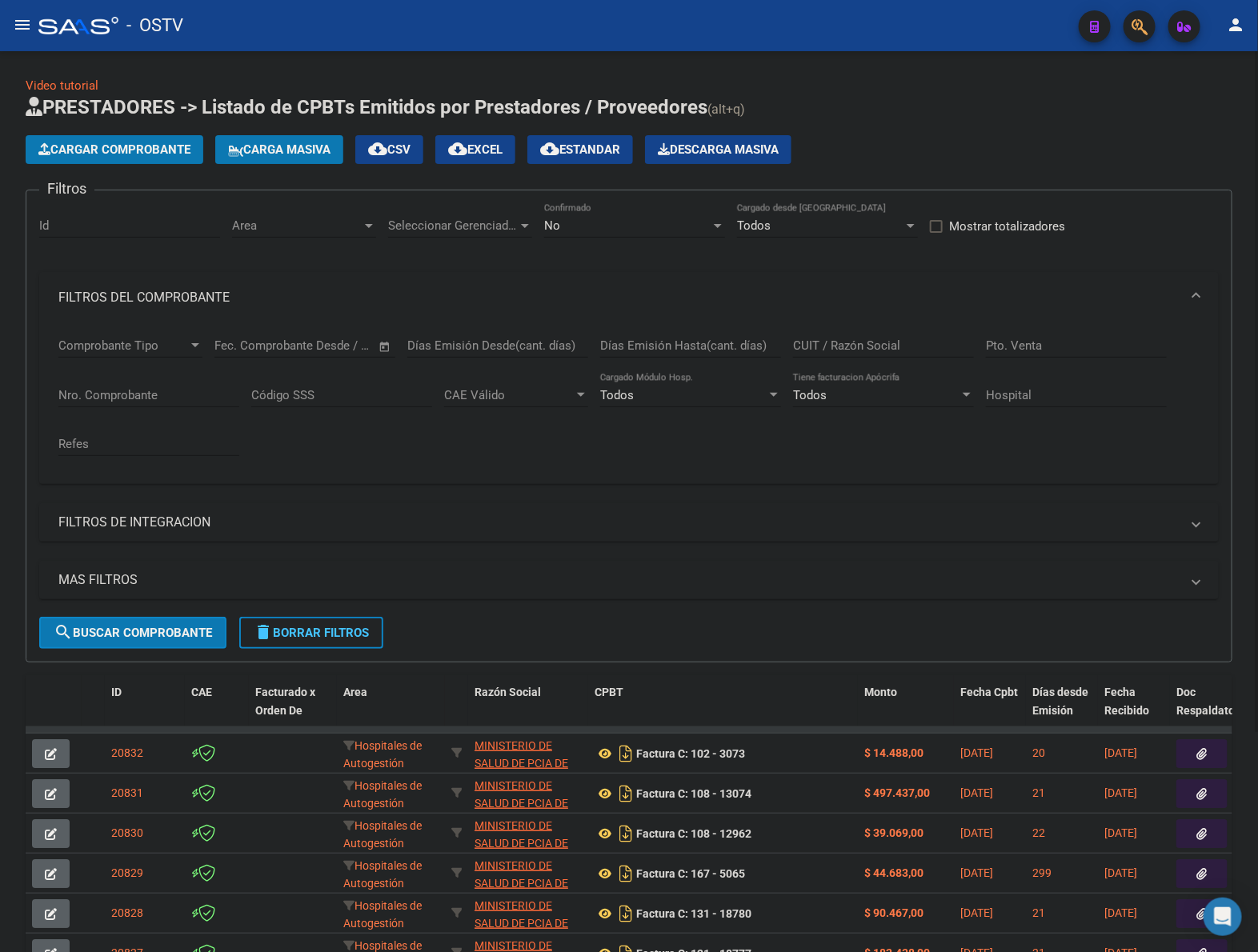
click at [106, 150] on span "Cargar Comprobante" at bounding box center [114, 149] width 152 height 14
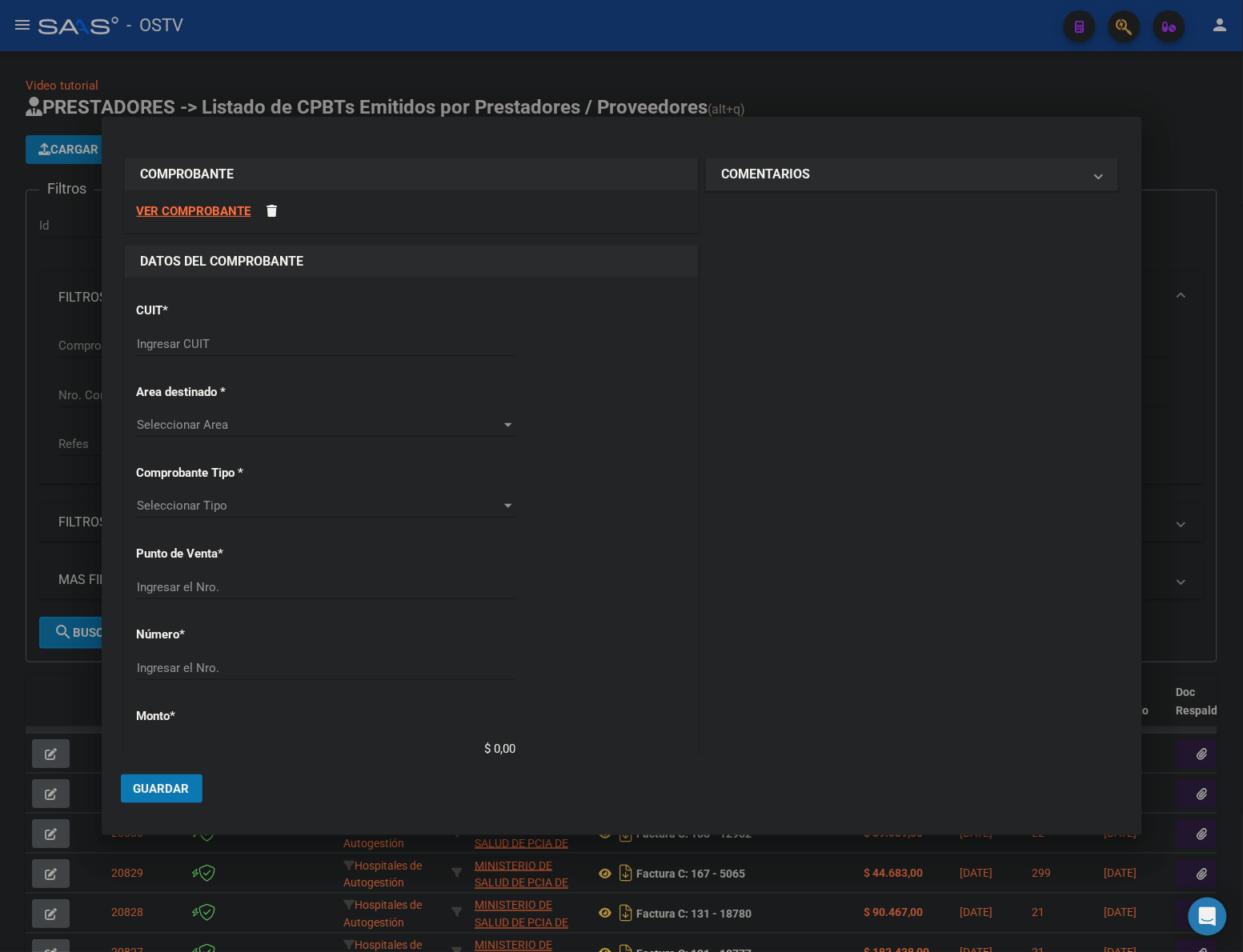
click at [282, 342] on input "Ingresar CUIT" at bounding box center [326, 343] width 378 height 14
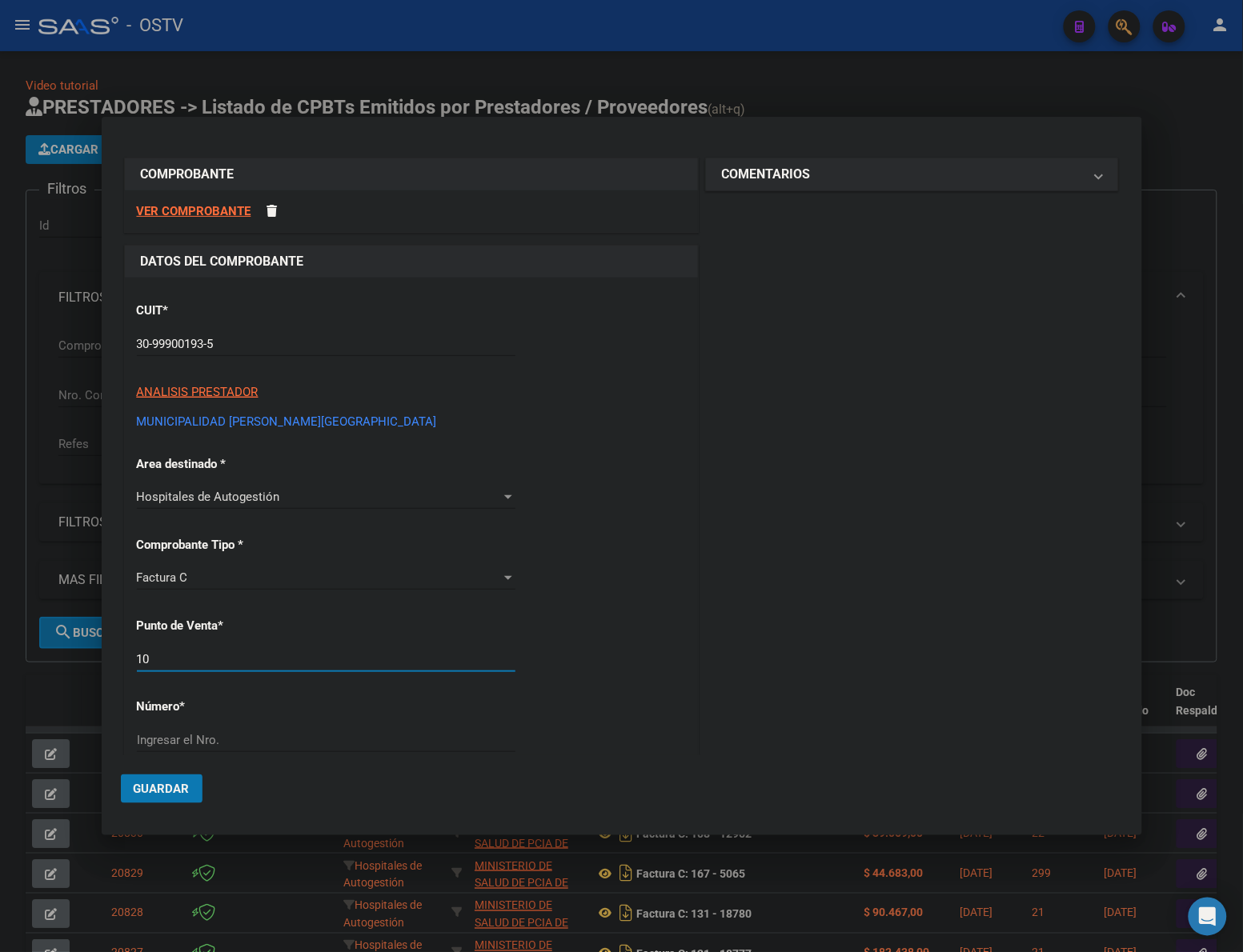
click at [222, 655] on input "10" at bounding box center [326, 659] width 378 height 14
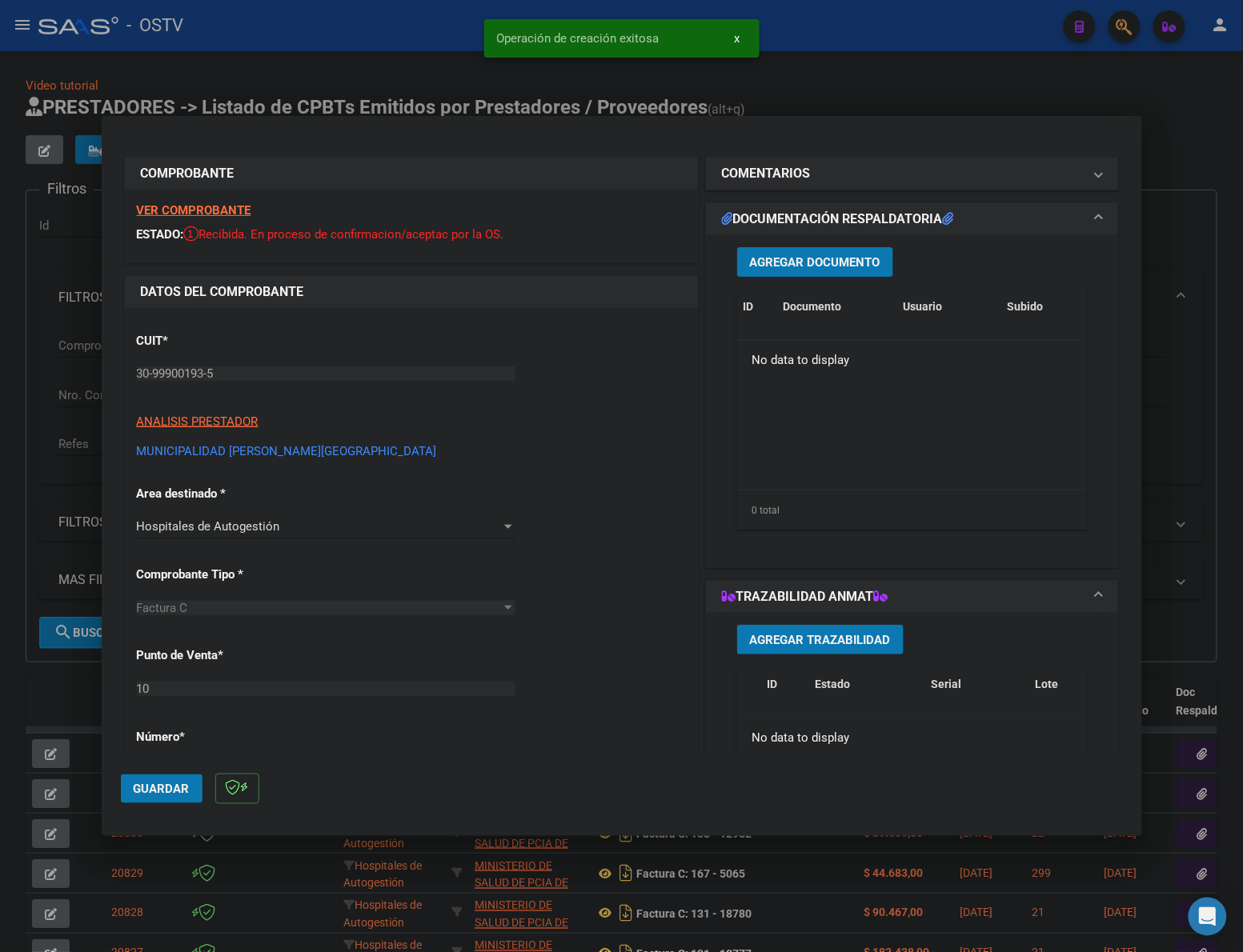
drag, startPoint x: 601, startPoint y: 516, endPoint x: 605, endPoint y: 492, distance: 24.3
click at [601, 514] on div "CUIT * 30-99900193-5 Ingresar CUIT ANALISIS PRESTADOR MUNICIPALIDAD DE MERLO AR…" at bounding box center [411, 875] width 573 height 1134
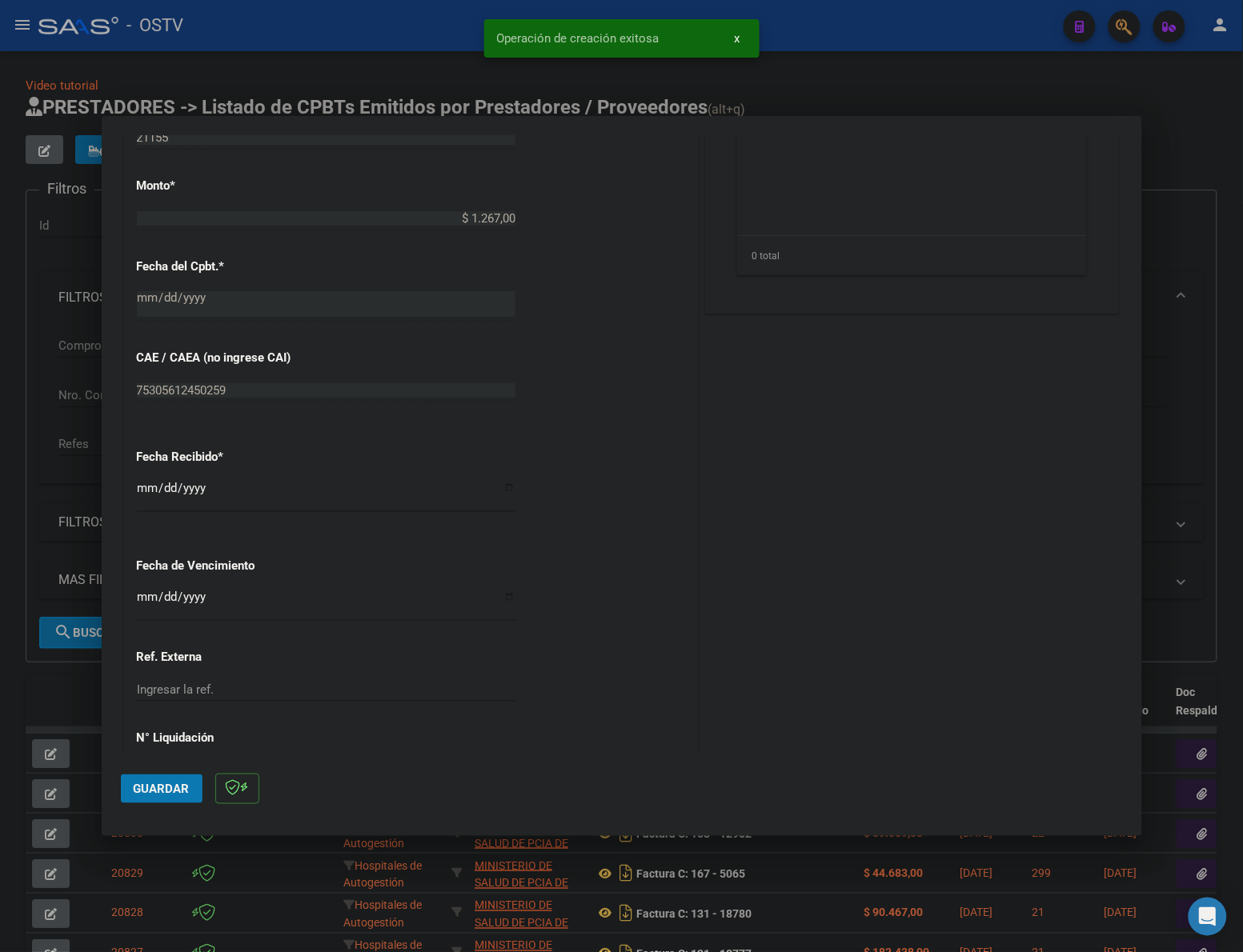
scroll to position [692, 0]
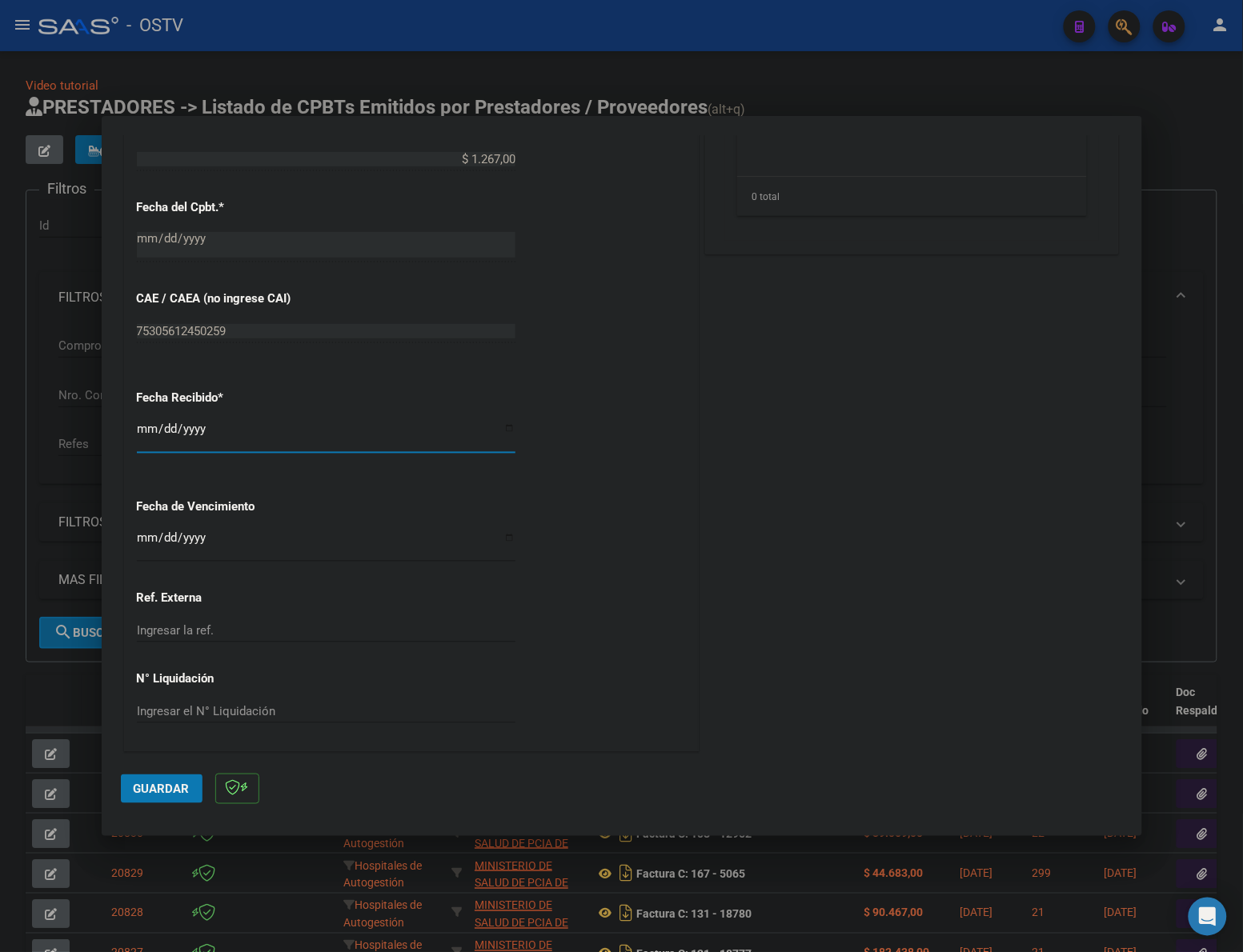
click at [150, 425] on input "[DATE]" at bounding box center [326, 435] width 378 height 26
click at [165, 774] on button "Guardar" at bounding box center [162, 788] width 82 height 28
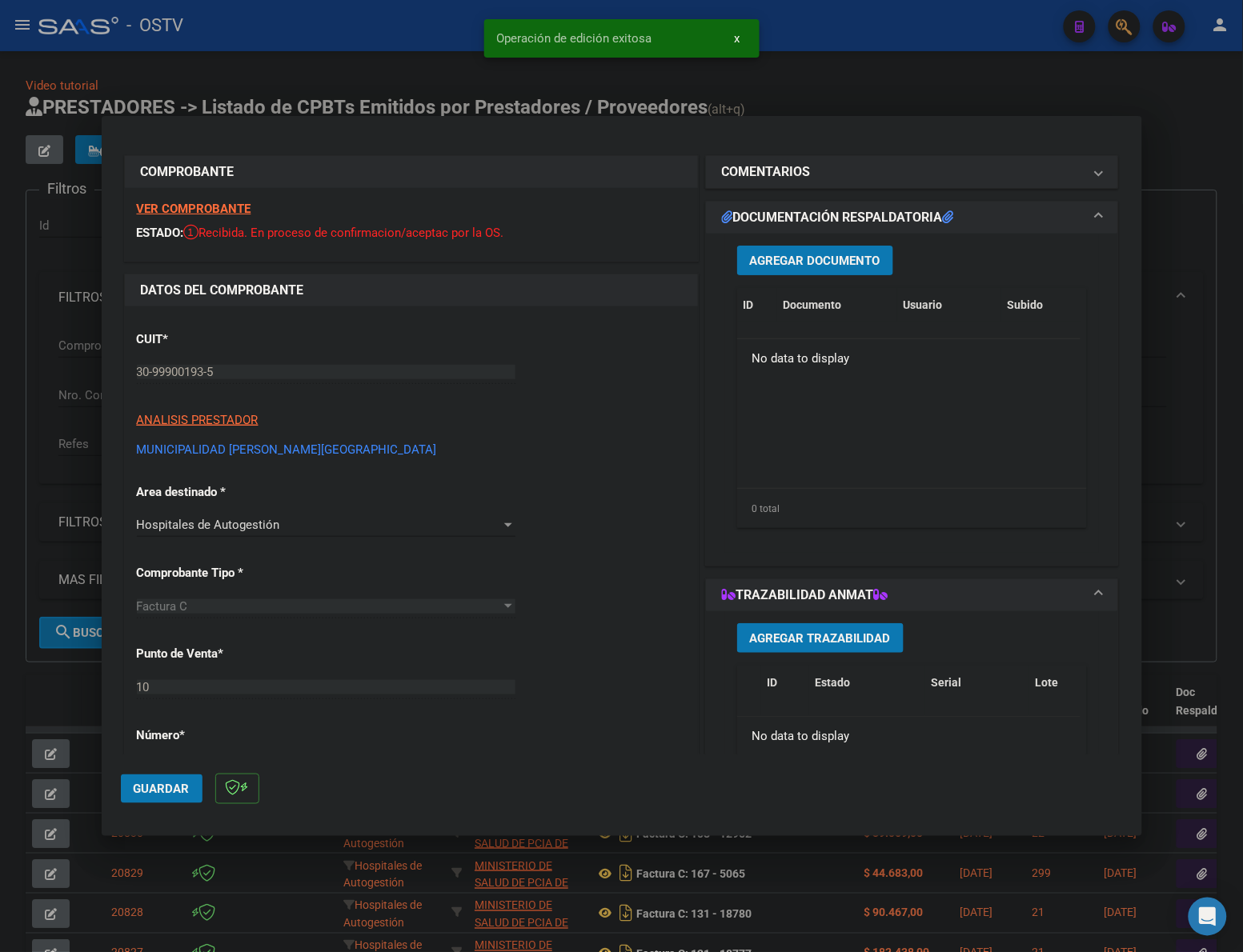
scroll to position [0, 0]
click at [799, 266] on span "Agregar Documento" at bounding box center [815, 262] width 130 height 14
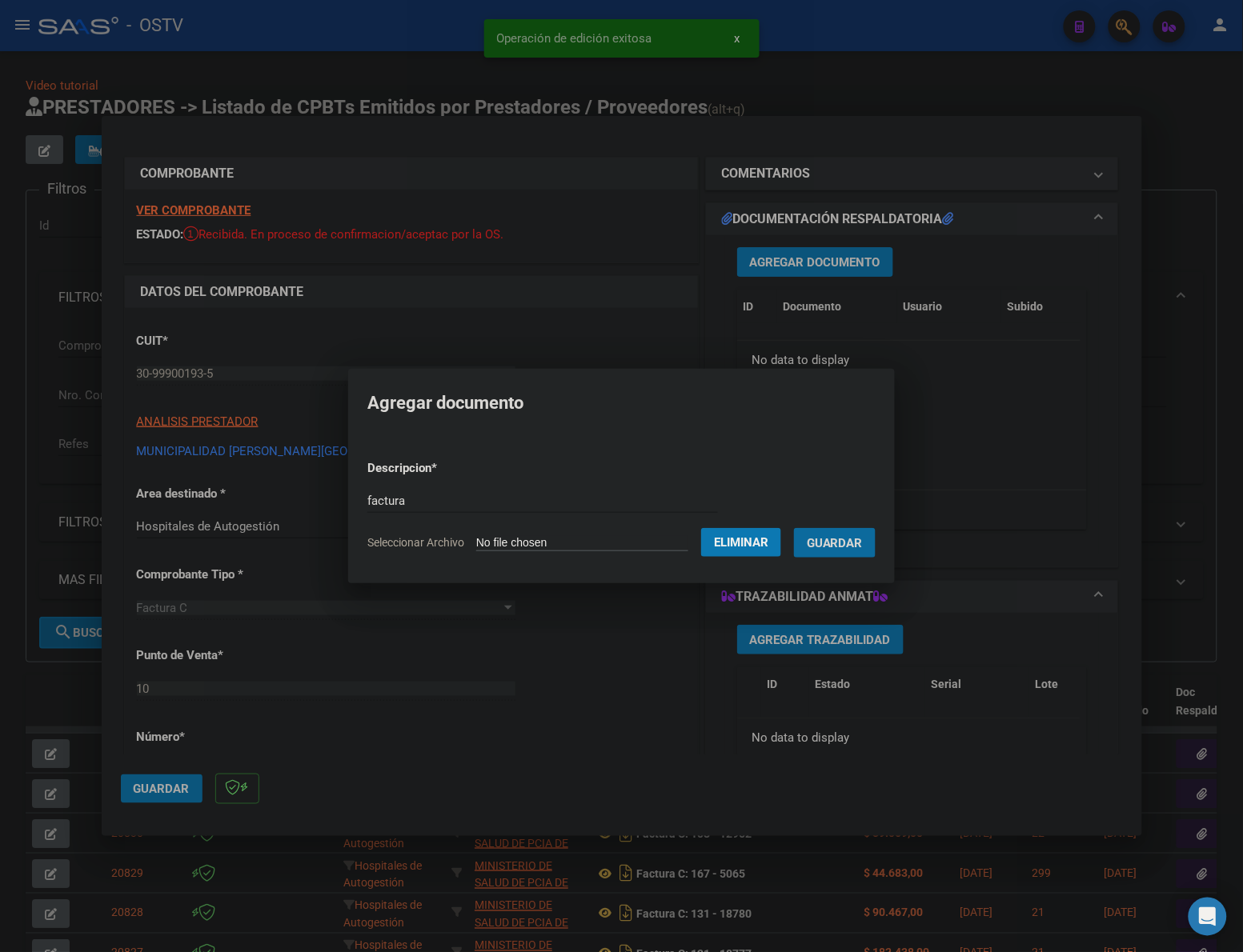
click at [794, 528] on button "Guardar" at bounding box center [835, 542] width 82 height 29
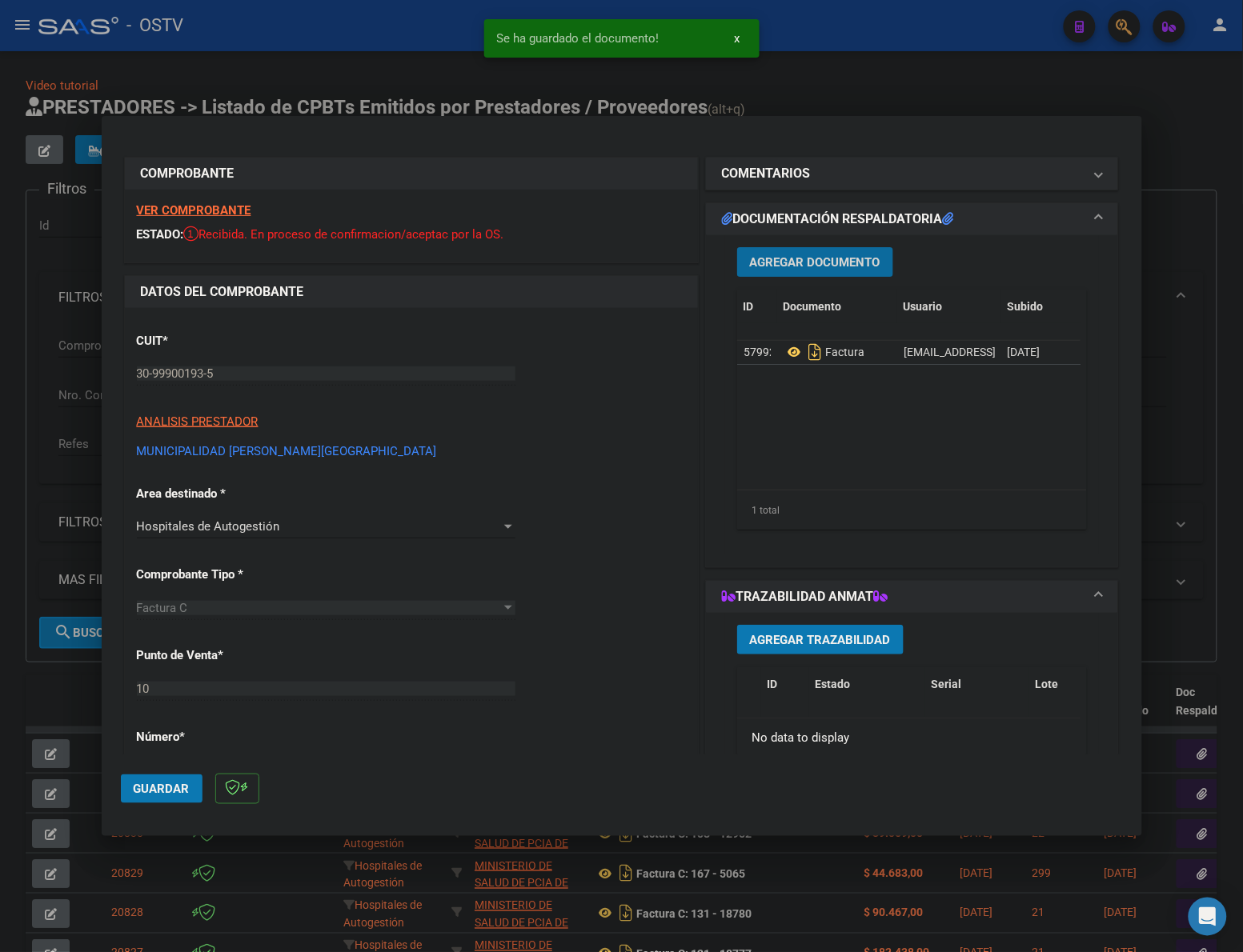
click at [793, 266] on span "Agregar Documento" at bounding box center [815, 262] width 130 height 14
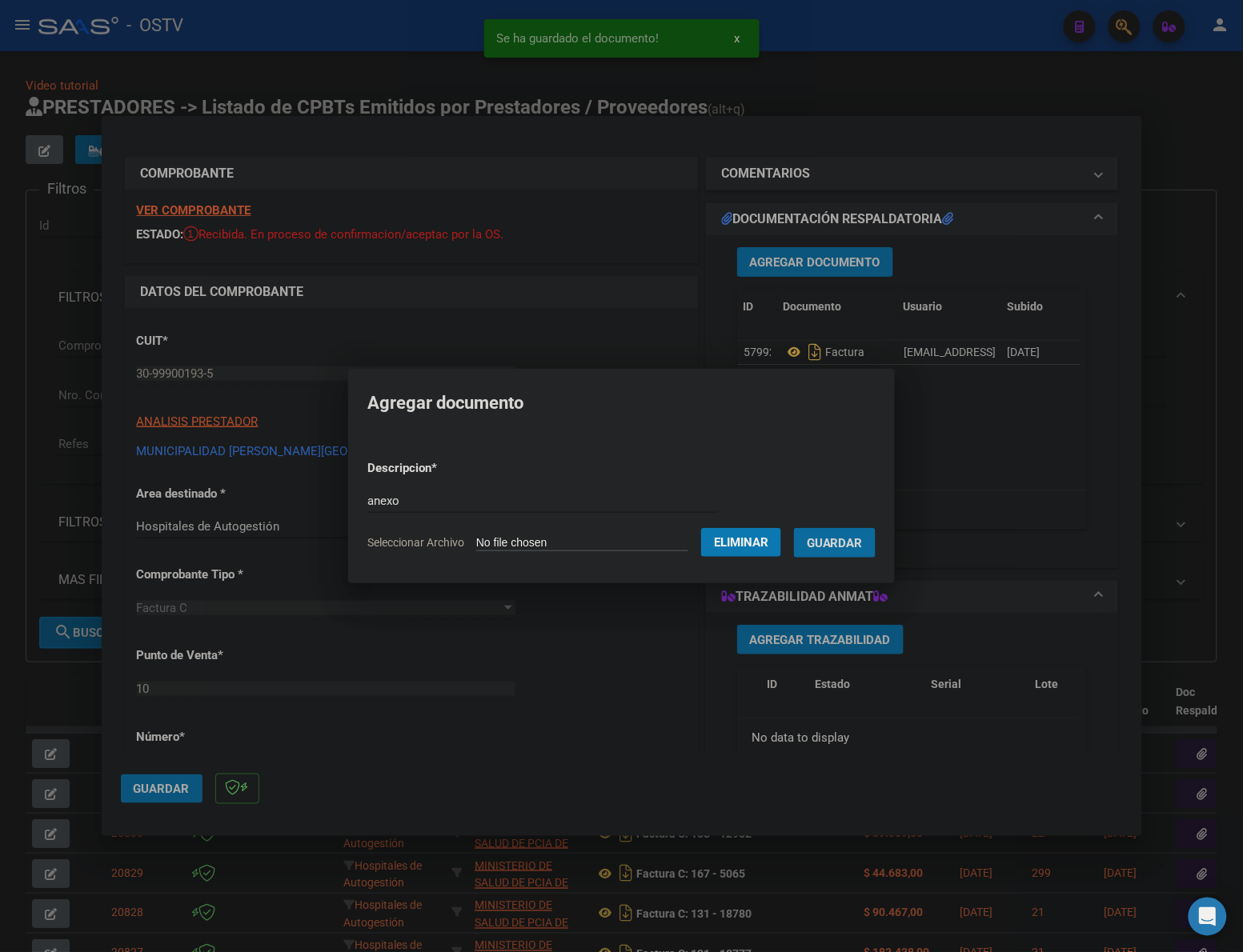
click at [794, 528] on button "Guardar" at bounding box center [835, 542] width 82 height 29
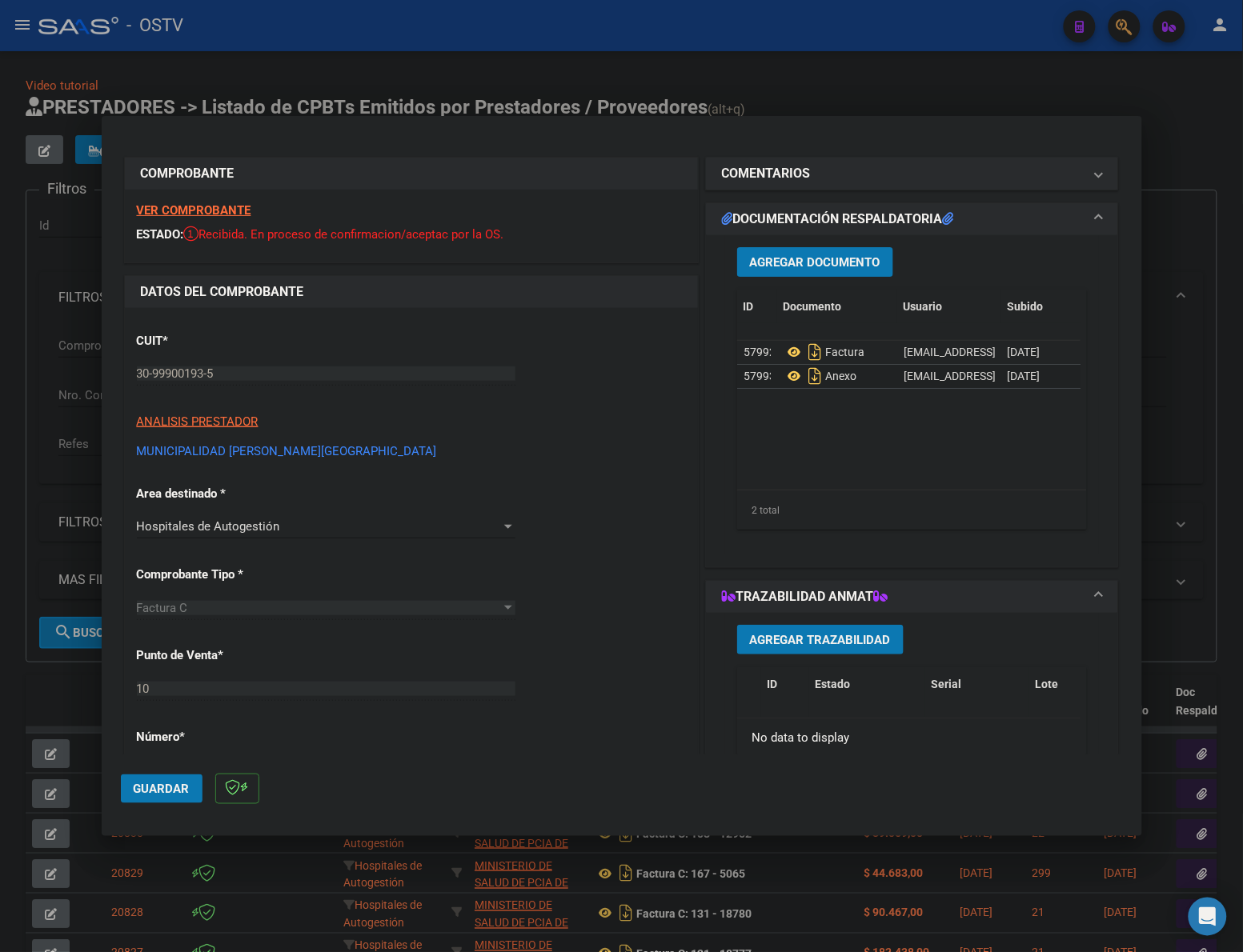
click at [170, 784] on span "Guardar" at bounding box center [161, 788] width 56 height 14
click at [847, 99] on div at bounding box center [622, 476] width 1243 height 952
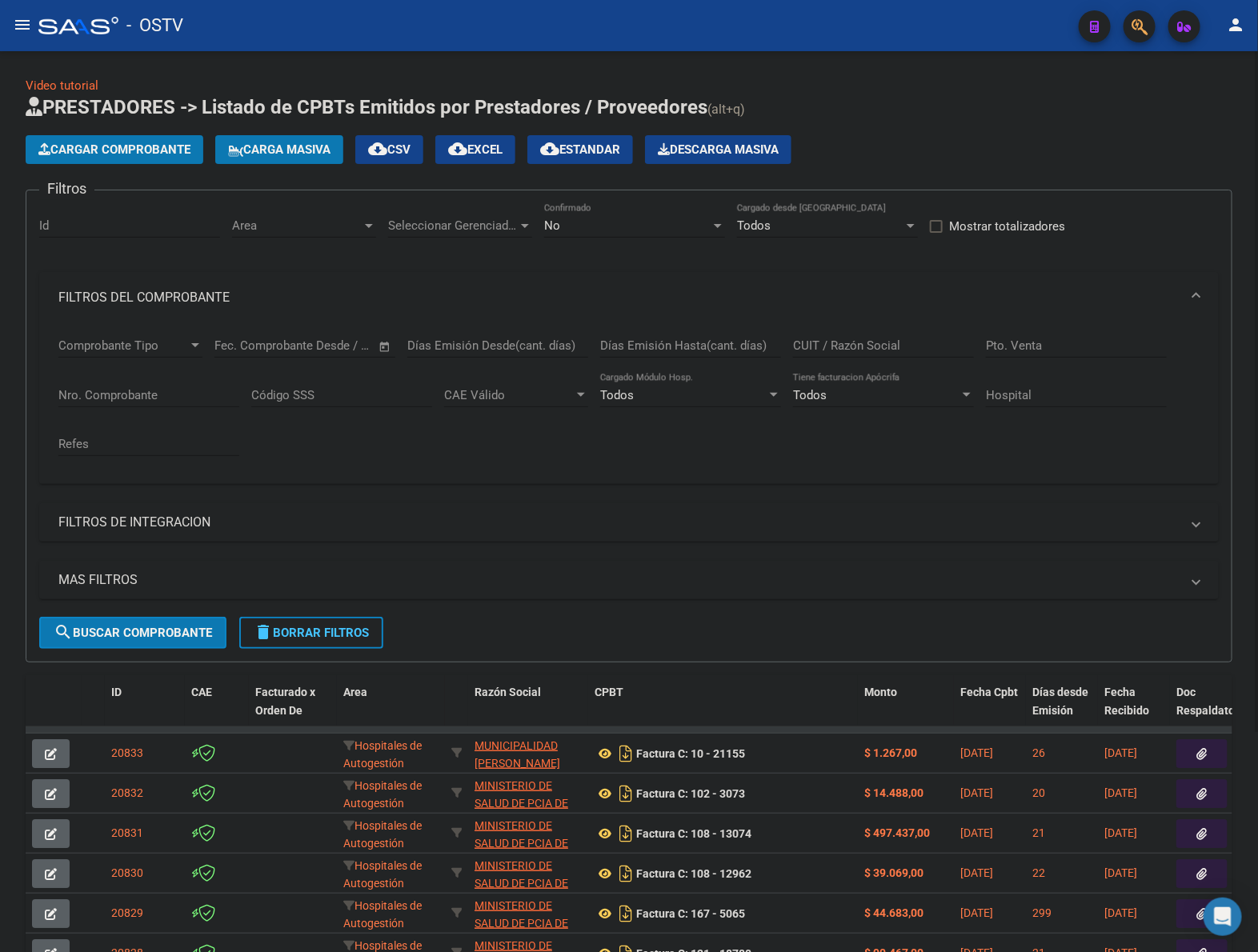
click at [1037, 145] on div "Cargar Comprobante Carga Masiva cloud_download CSV cloud_download EXCEL cloud_d…" at bounding box center [629, 149] width 1207 height 28
click at [340, 625] on span "delete Borrar Filtros" at bounding box center [312, 632] width 115 height 14
drag, startPoint x: 1005, startPoint y: 110, endPoint x: 396, endPoint y: 565, distance: 760.2
click at [990, 116] on h1 "PRESTADORES -> Listado de CPBTs Emitidos por Prestadores / Proveedores (alt+q)" at bounding box center [629, 109] width 1207 height 28
click at [965, 148] on div "Cargar Comprobante Carga Masiva cloud_download CSV cloud_download EXCEL cloud_d…" at bounding box center [629, 149] width 1207 height 28
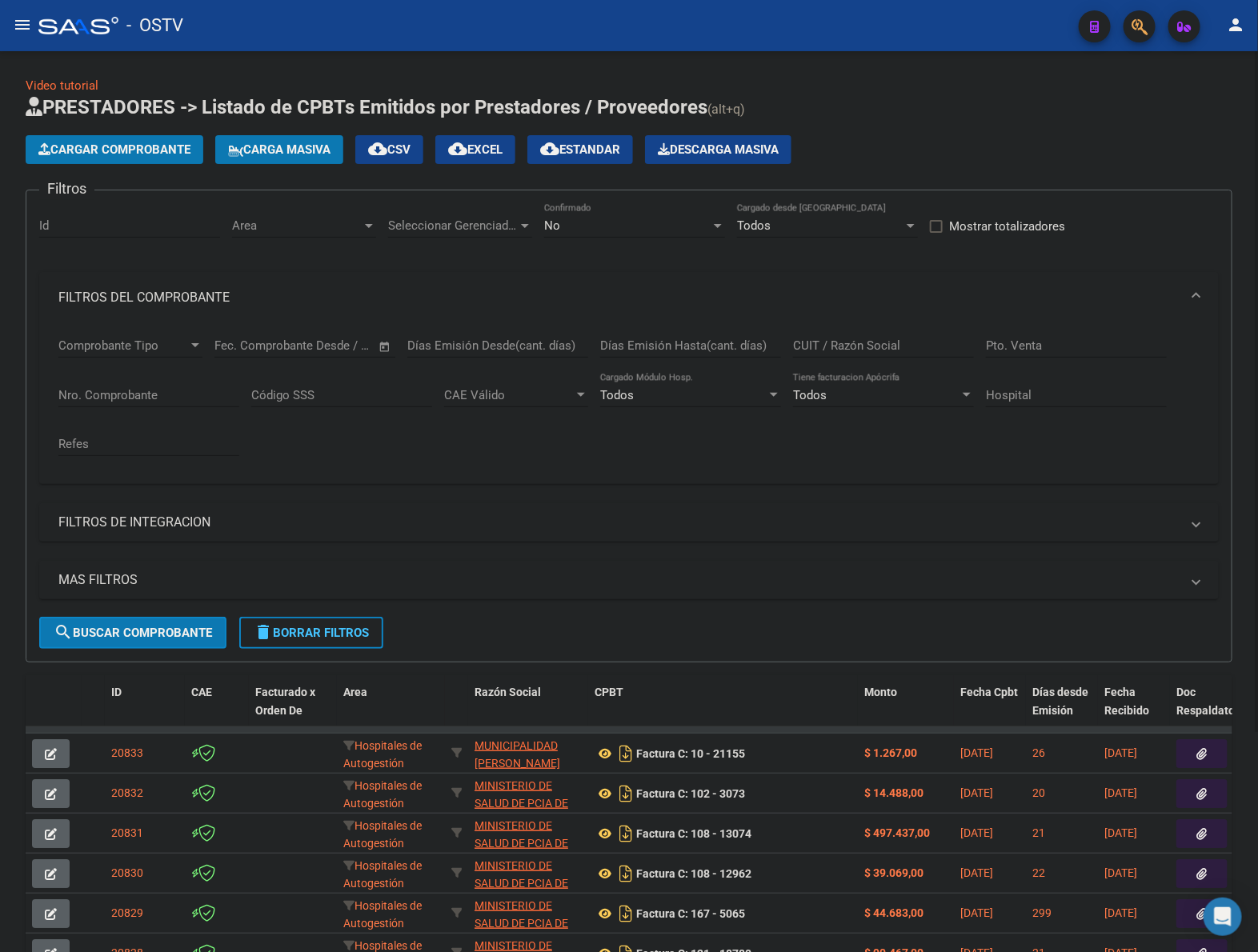
click at [159, 140] on button "Cargar Comprobante" at bounding box center [114, 149] width 178 height 28
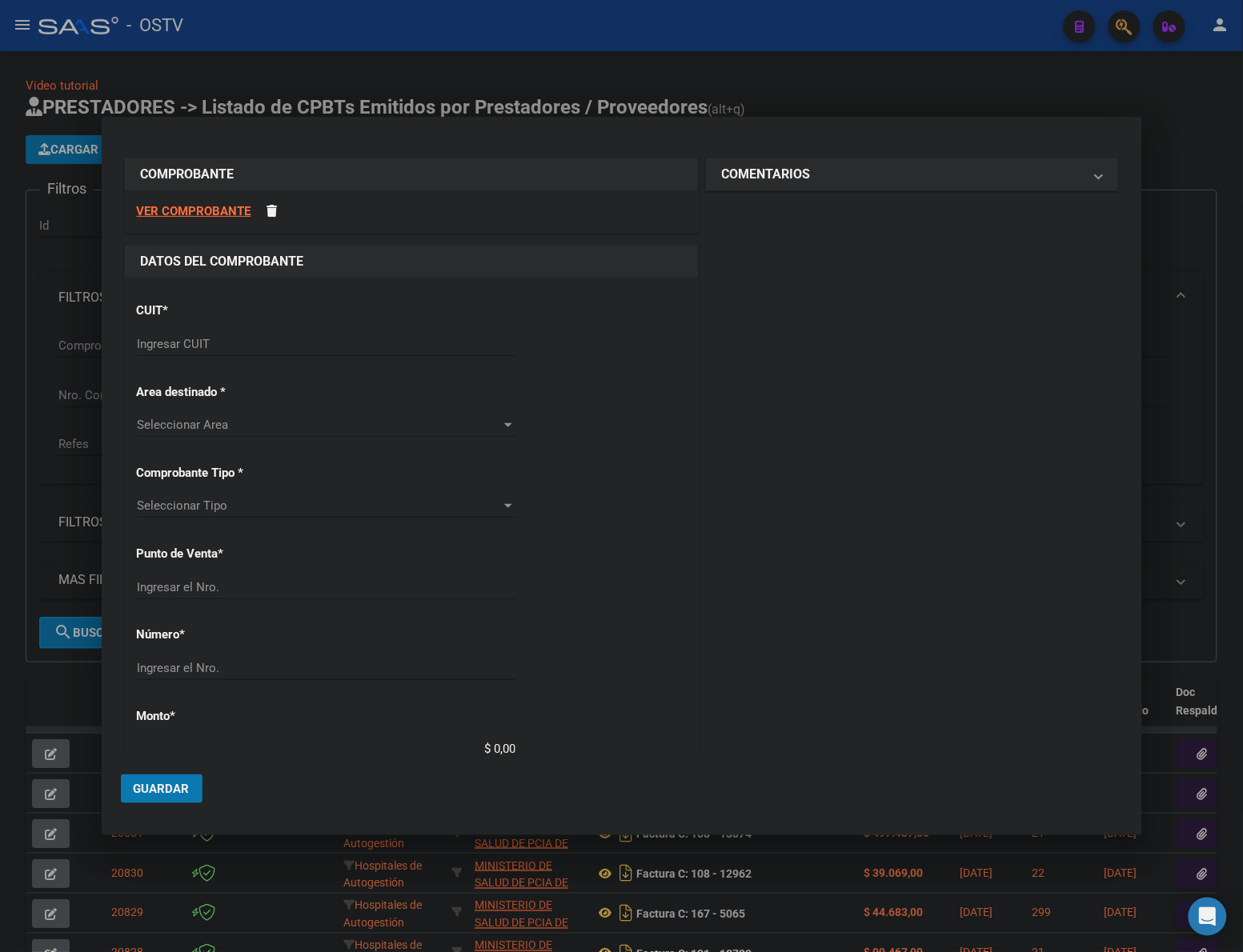
click at [333, 336] on div "Ingresar CUIT" at bounding box center [326, 344] width 378 height 24
click at [332, 345] on input "Ingresar CUIT" at bounding box center [326, 343] width 378 height 14
drag, startPoint x: 291, startPoint y: 348, endPoint x: 1207, endPoint y: 139, distance: 939.5
click at [292, 347] on input "Ingresar CUIT" at bounding box center [326, 343] width 378 height 14
click at [256, 345] on input "Ingresar CUIT" at bounding box center [326, 343] width 378 height 14
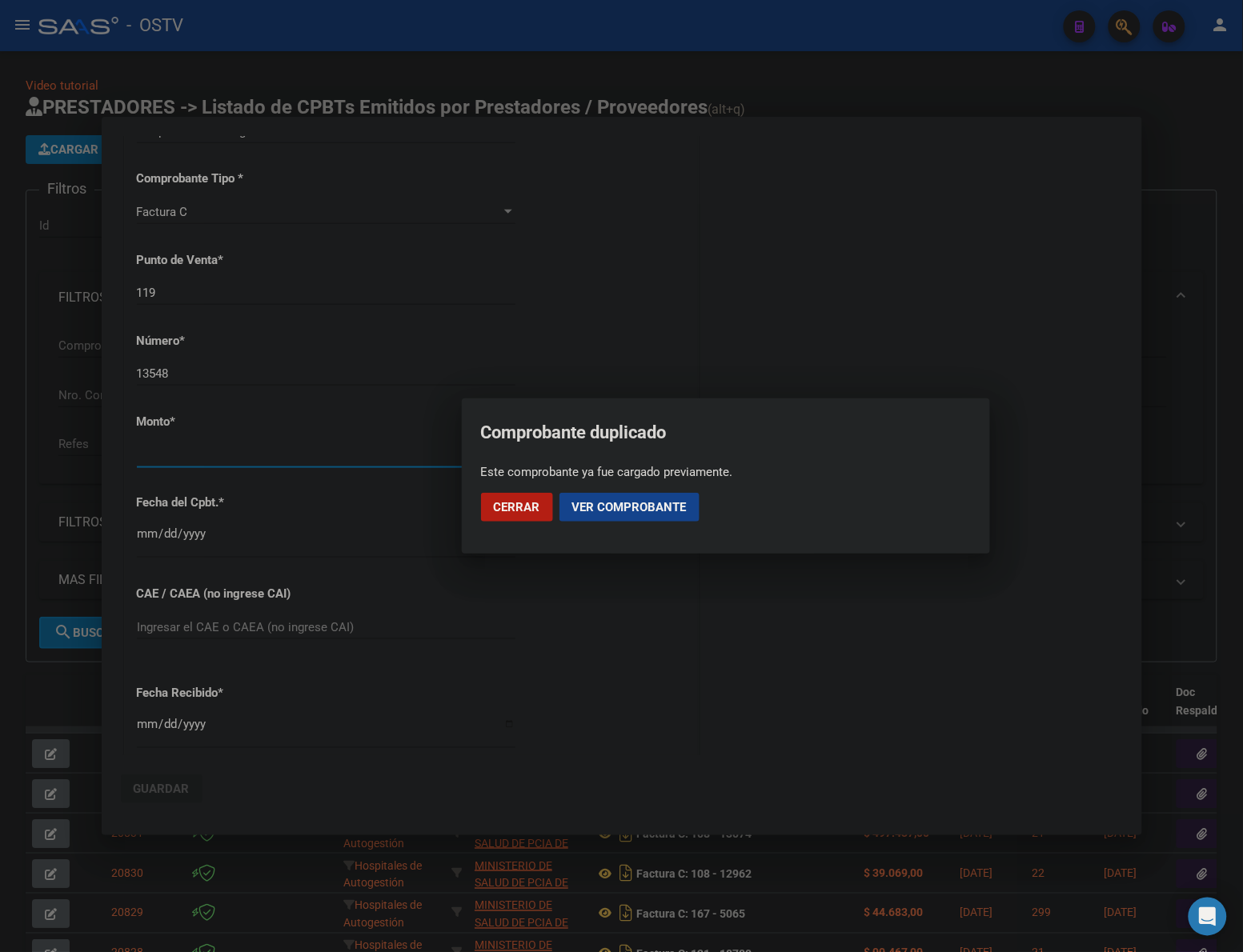
scroll to position [386, 0]
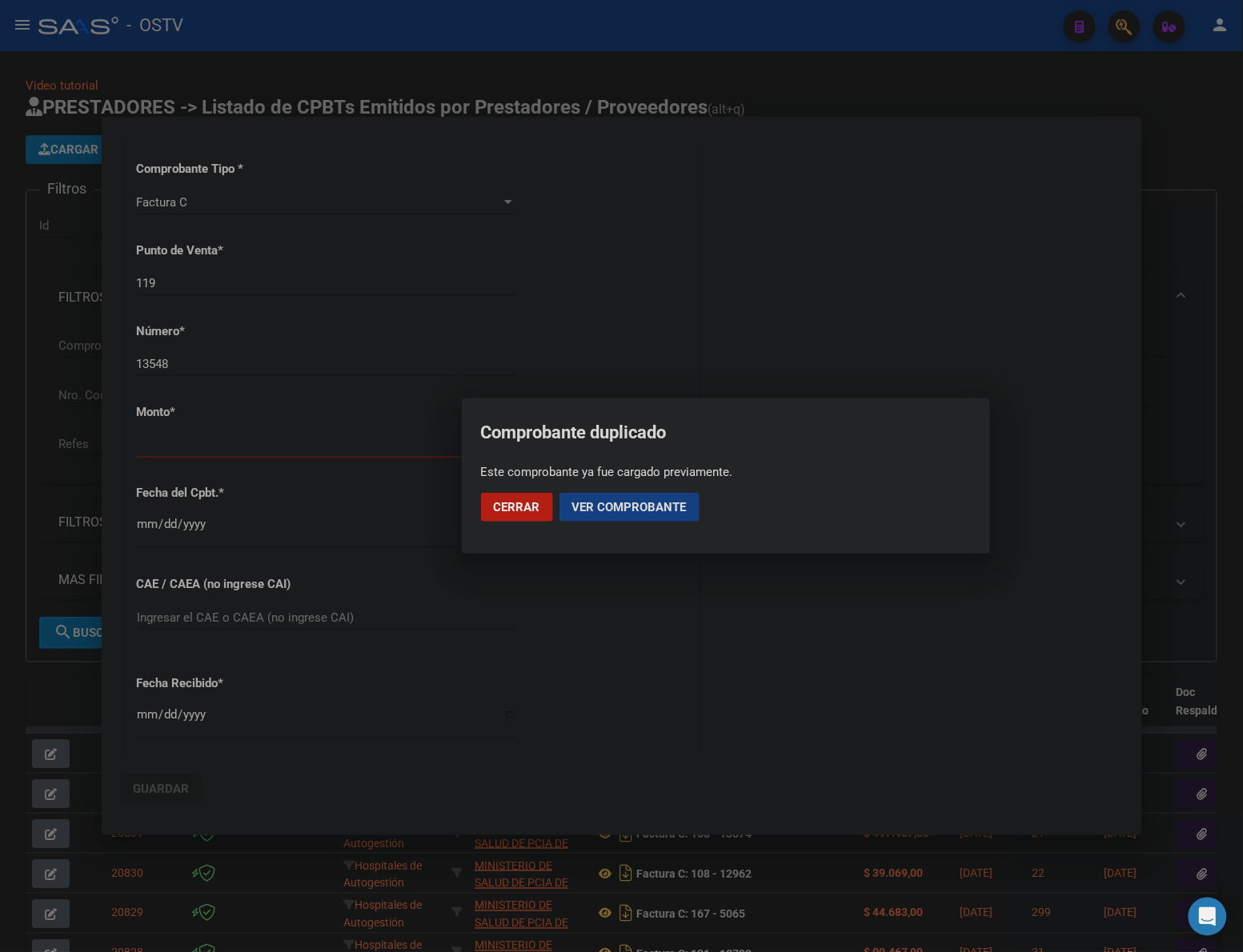
click at [606, 505] on span "Ver comprobante" at bounding box center [629, 507] width 114 height 14
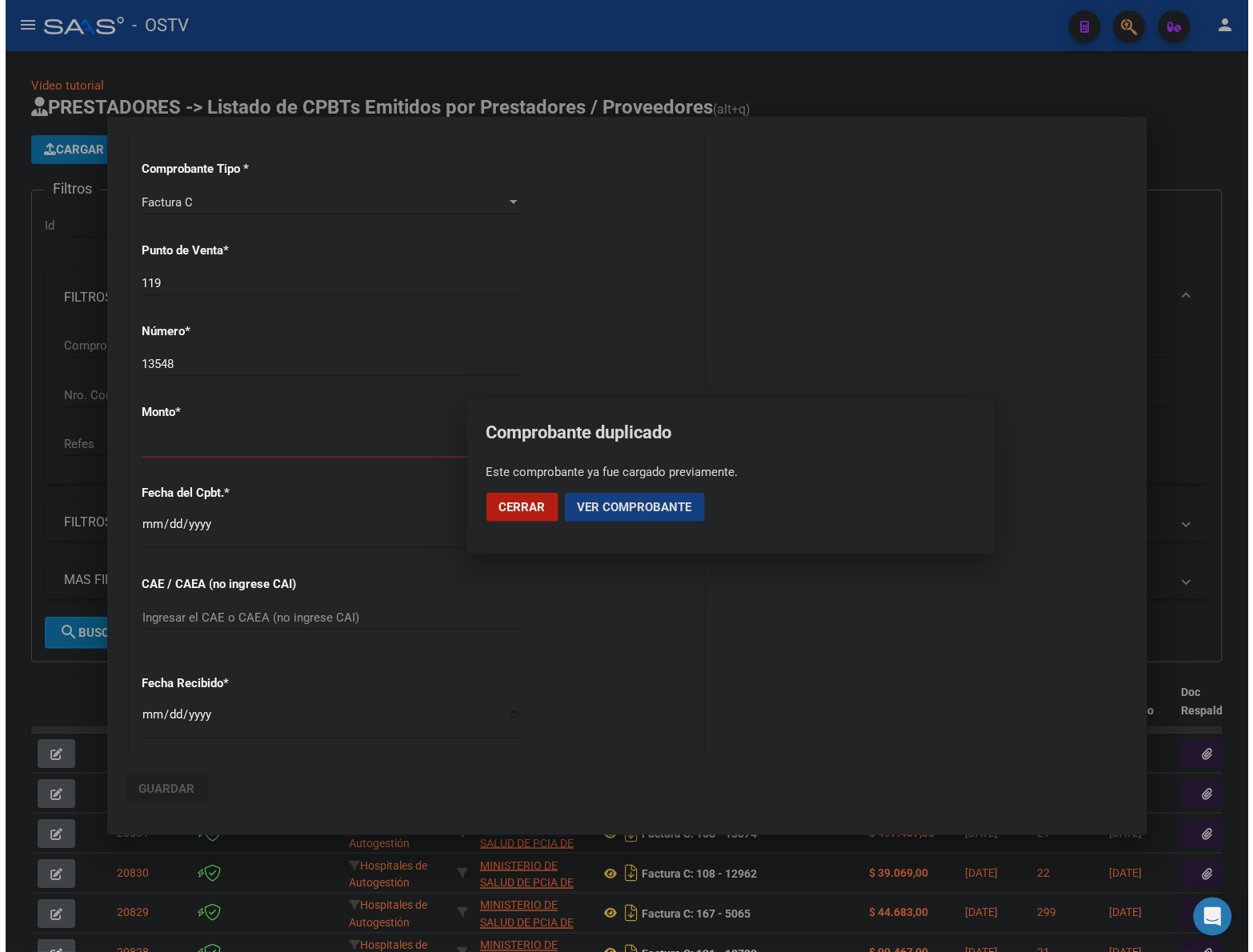
scroll to position [0, 0]
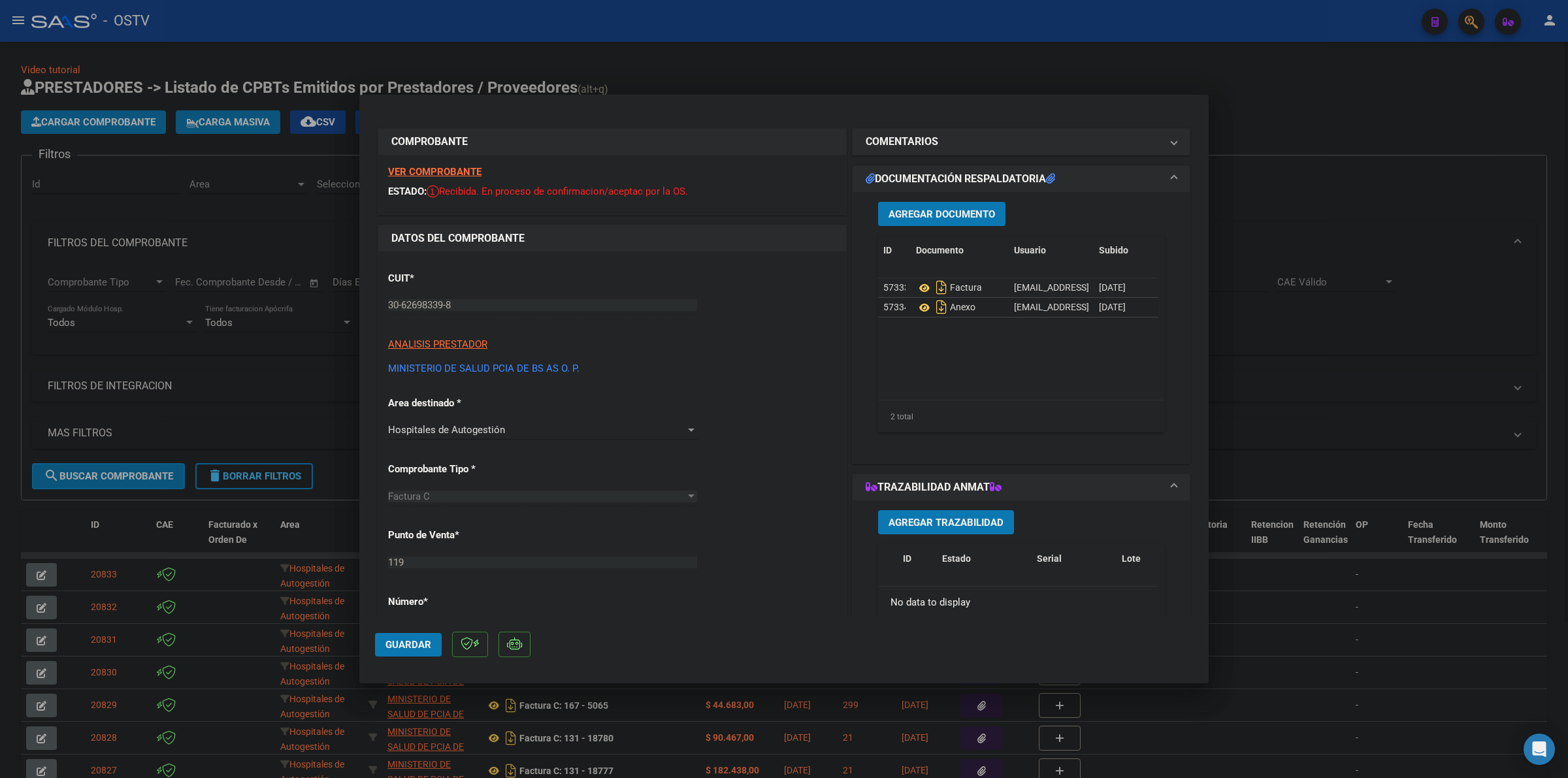
click at [919, 51] on div at bounding box center [784, 389] width 1568 height 778
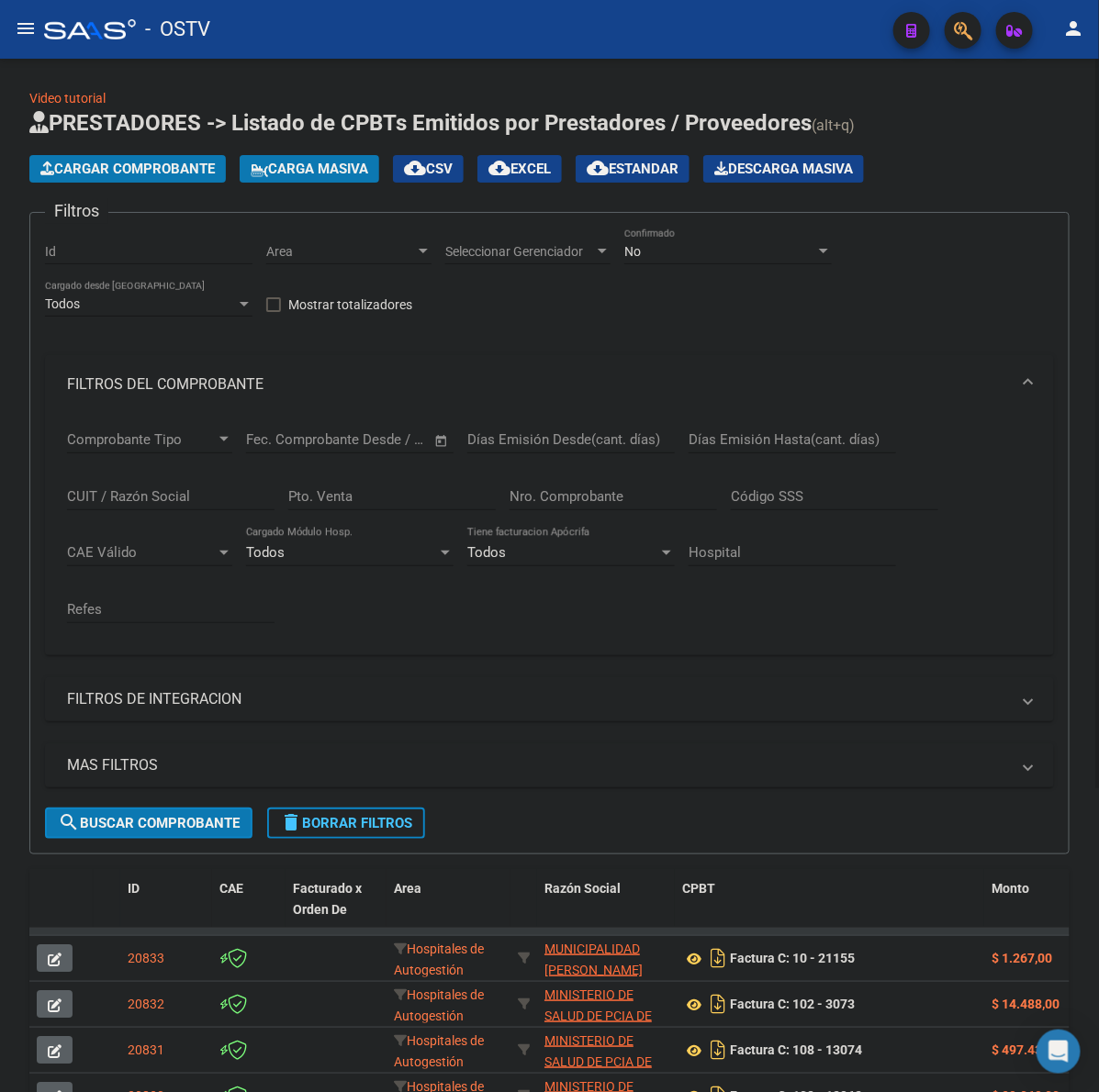
click at [868, 648] on div "Comprobante Tipo Comprobante Tipo Start date – End date Fec. Comprobante Desde …" at bounding box center [549, 535] width 1009 height 241
click at [1098, 438] on div at bounding box center [1097, 423] width 5 height 730
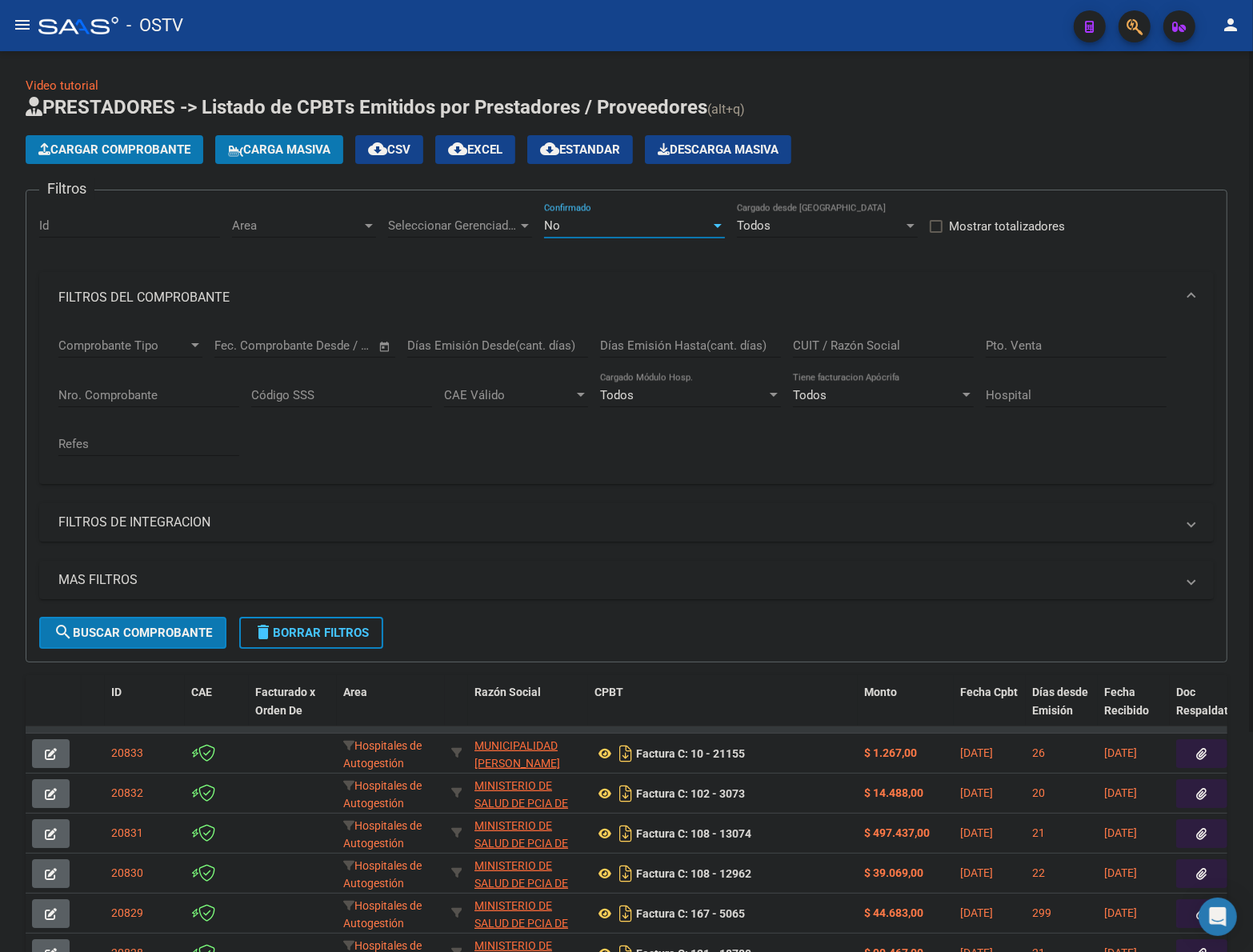
click at [615, 228] on div "No" at bounding box center [626, 225] width 166 height 14
click at [571, 148] on span "Todos" at bounding box center [634, 152] width 181 height 36
click at [997, 346] on input "Pto. Venta" at bounding box center [1076, 345] width 181 height 14
click at [1017, 342] on input "Pto. Venta" at bounding box center [1076, 345] width 181 height 14
click at [117, 400] on input "Nro. Comprobante" at bounding box center [149, 395] width 181 height 14
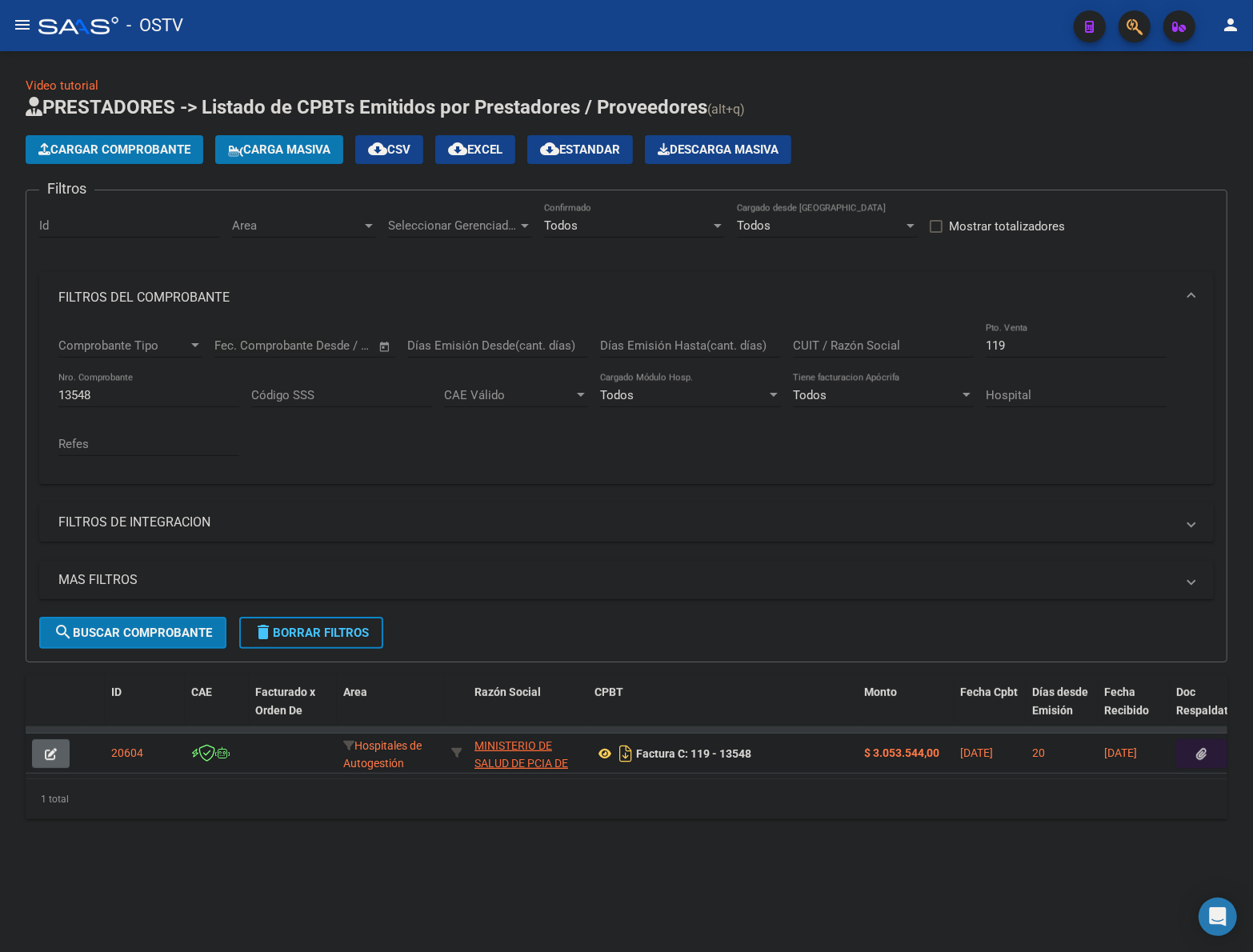
click at [1192, 754] on button "button" at bounding box center [1201, 753] width 51 height 28
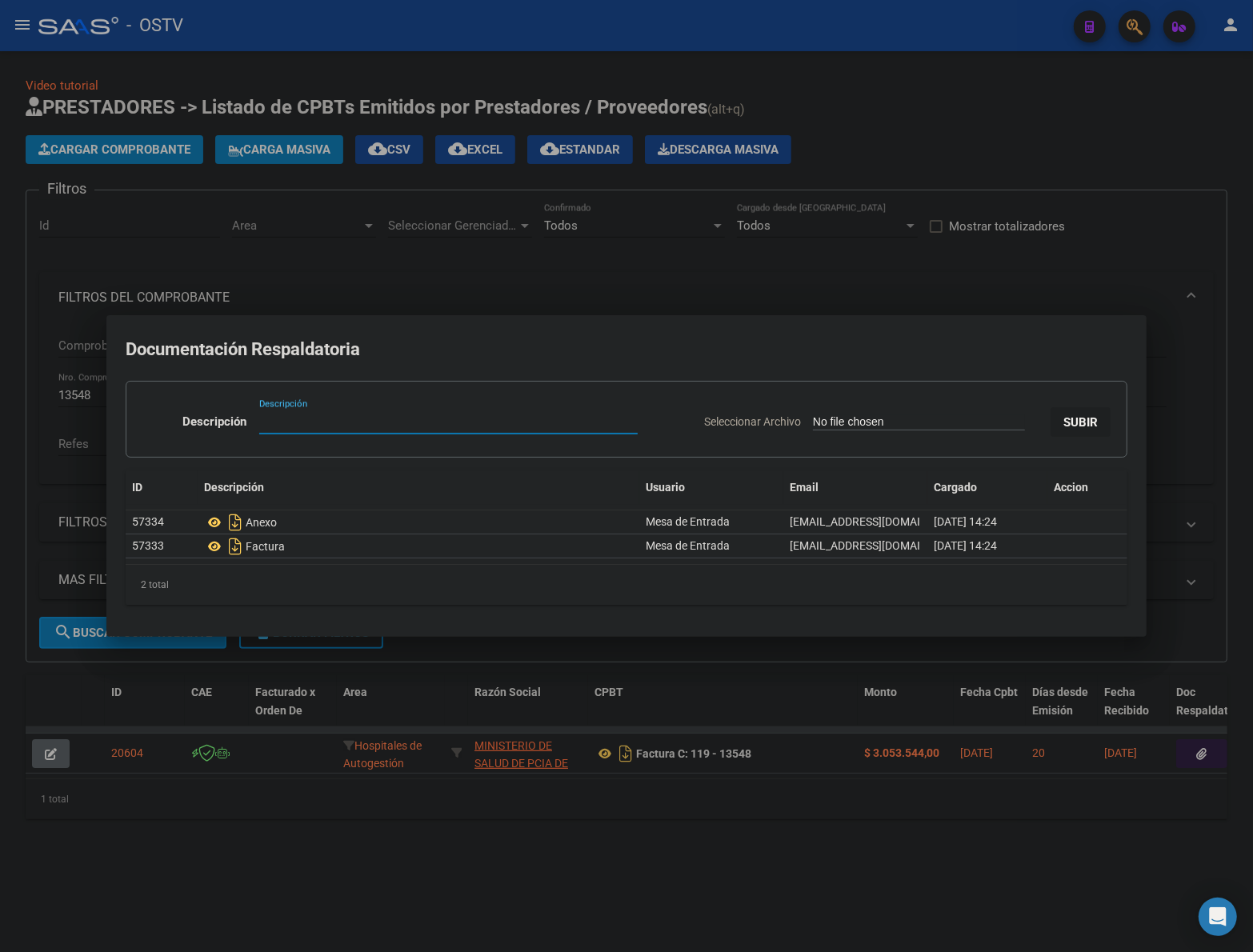
click at [1088, 841] on div at bounding box center [626, 476] width 1253 height 952
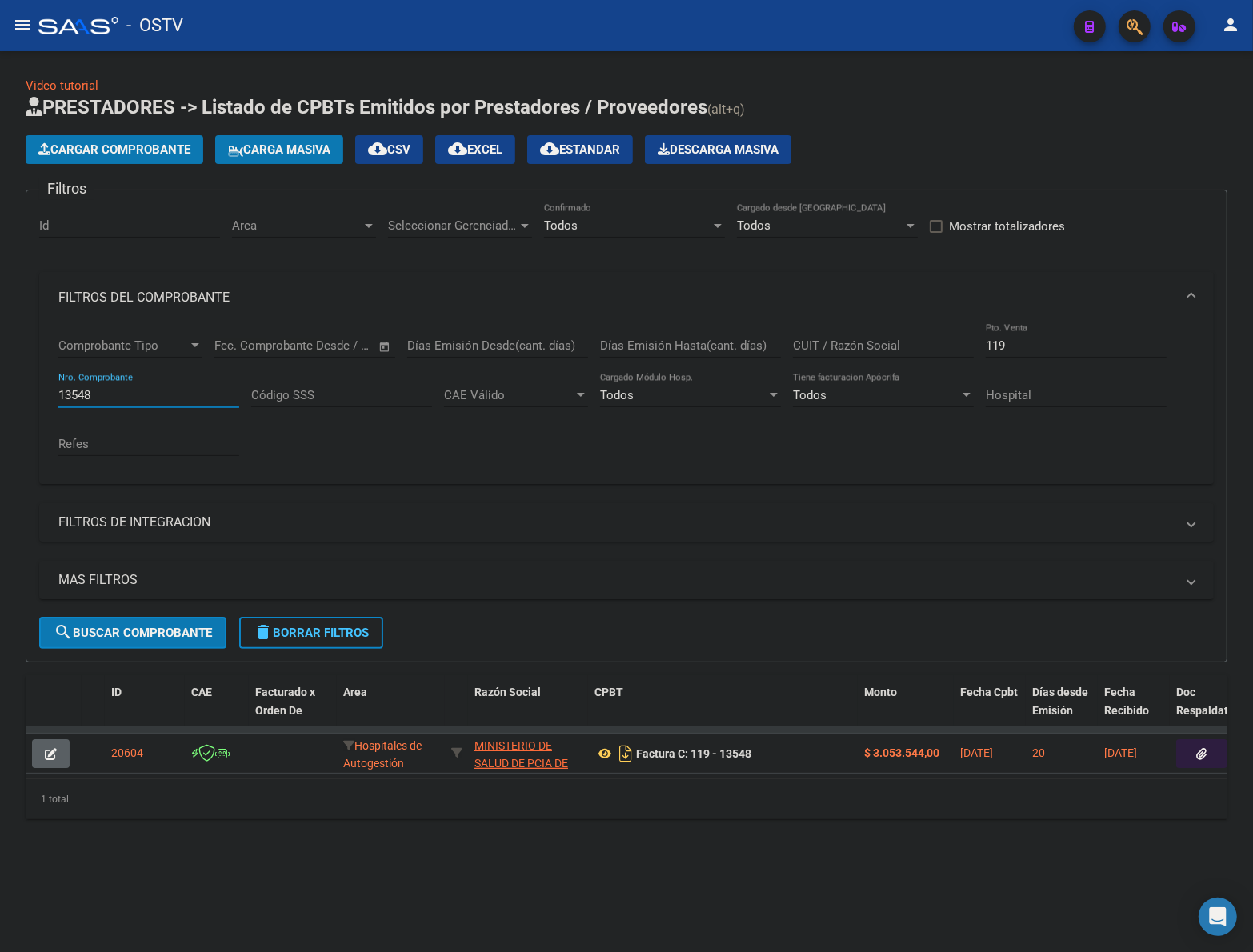
drag, startPoint x: 80, startPoint y: 386, endPoint x: 27, endPoint y: 390, distance: 53.2
click at [27, 390] on form "Filtros Id Area Area Seleccionar Gerenciador Seleccionar Gerenciador Todos Conf…" at bounding box center [626, 426] width 1202 height 473
click at [129, 388] on input "13572" at bounding box center [149, 395] width 181 height 14
drag, startPoint x: 1044, startPoint y: 347, endPoint x: 955, endPoint y: 346, distance: 89.0
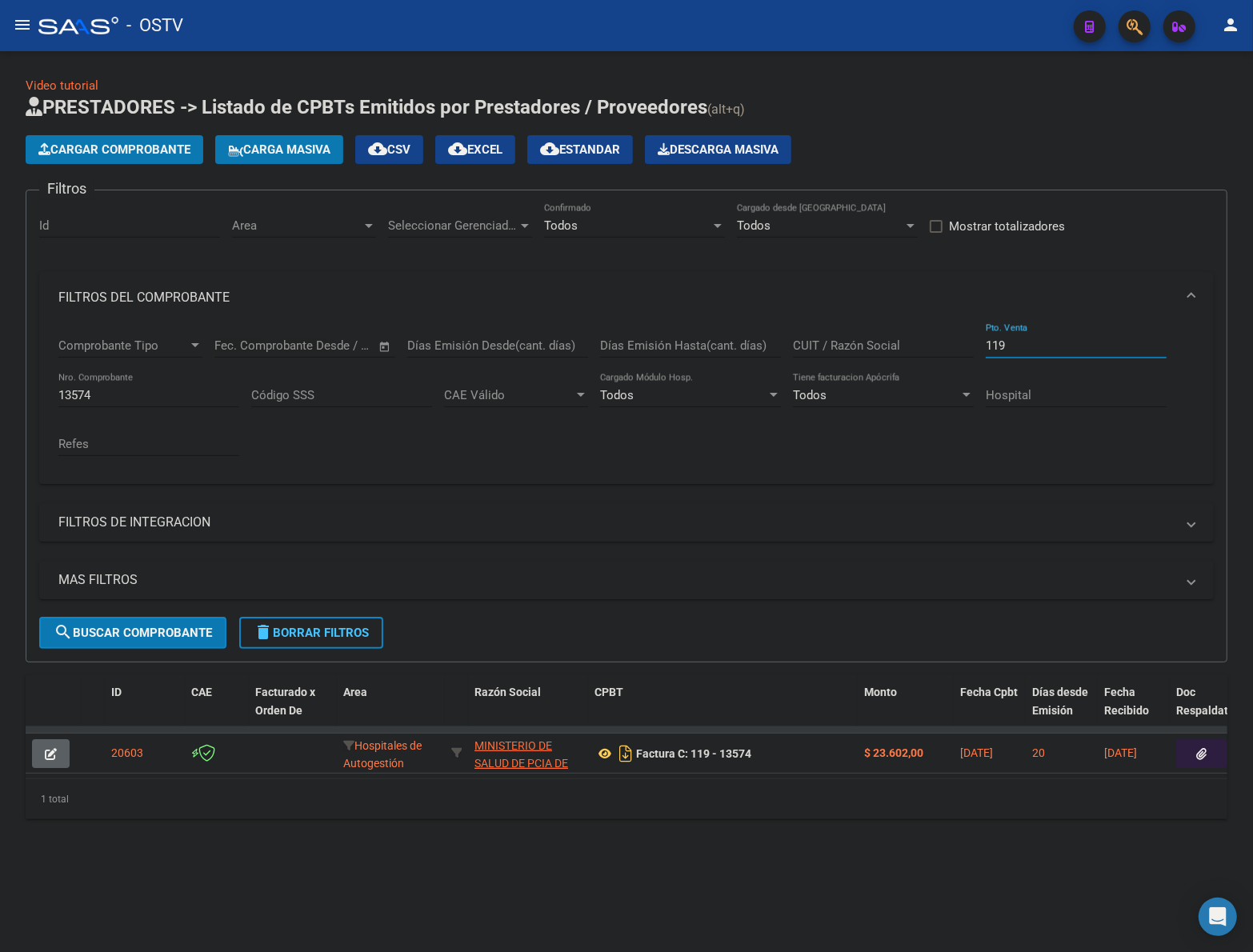
click at [955, 346] on div "Comprobante Tipo Comprobante Tipo Start date – End date Fec. Comprobante Desde …" at bounding box center [626, 397] width 1136 height 148
drag, startPoint x: 72, startPoint y: 396, endPoint x: -2, endPoint y: 406, distance: 74.7
click at [0, 406] on html "menu - OSTV person Firma Express Padrón Padrón Ágil Análisis Afiliado Doc. Resp…" at bounding box center [626, 476] width 1253 height 952
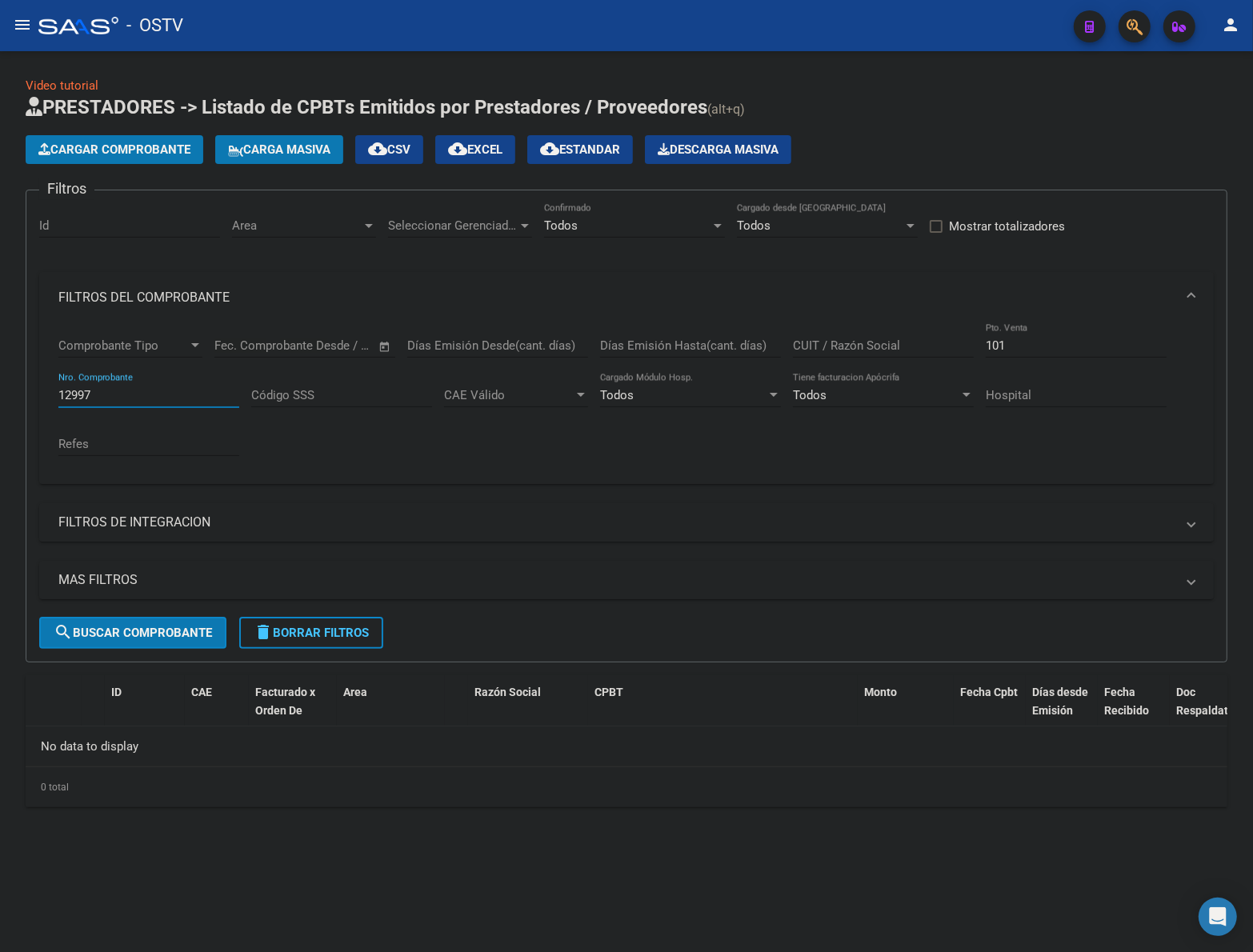
drag, startPoint x: 337, startPoint y: 630, endPoint x: 345, endPoint y: 620, distance: 12.8
click at [337, 629] on span "delete Borrar Filtros" at bounding box center [312, 632] width 115 height 14
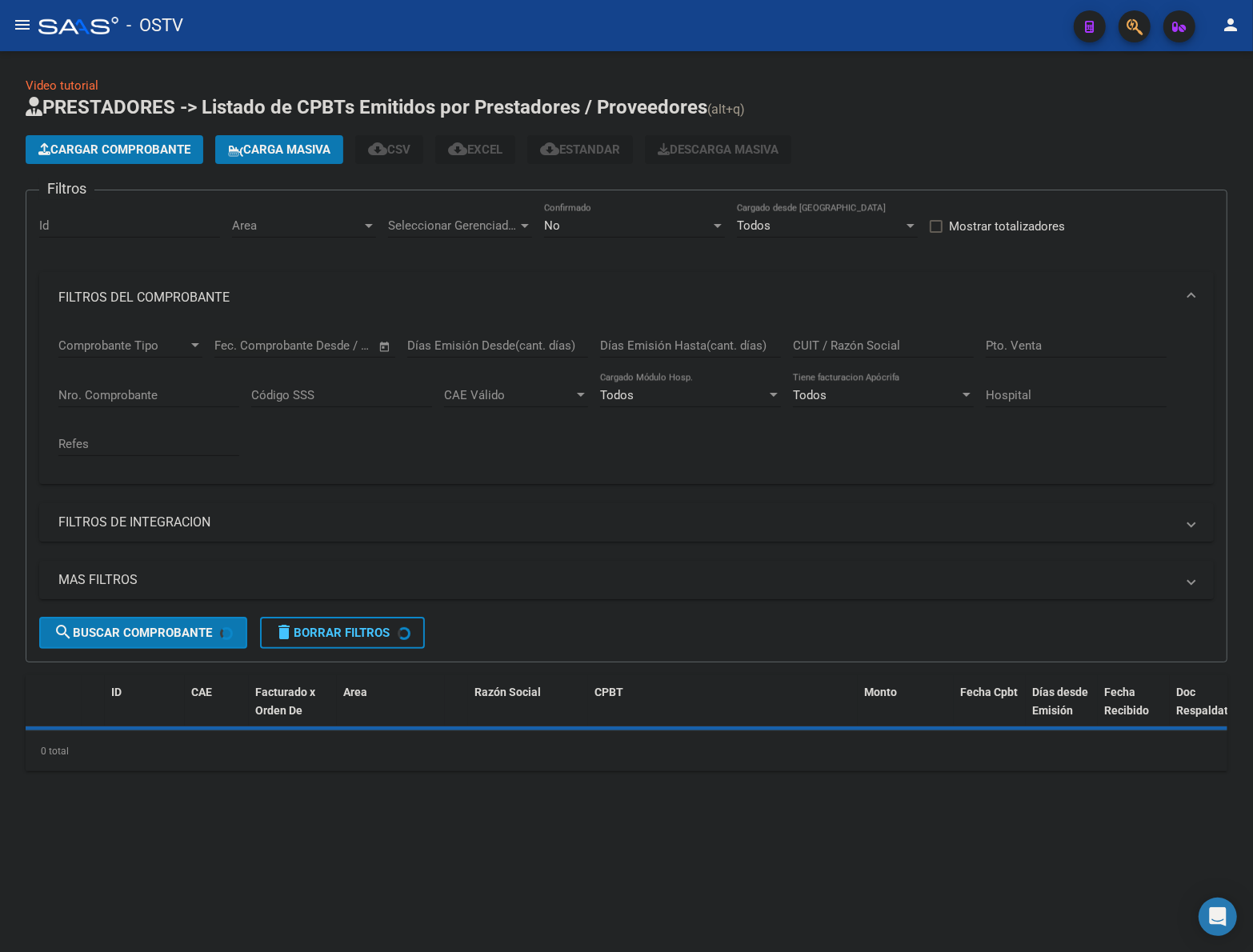
click at [639, 226] on div "No" at bounding box center [626, 225] width 166 height 14
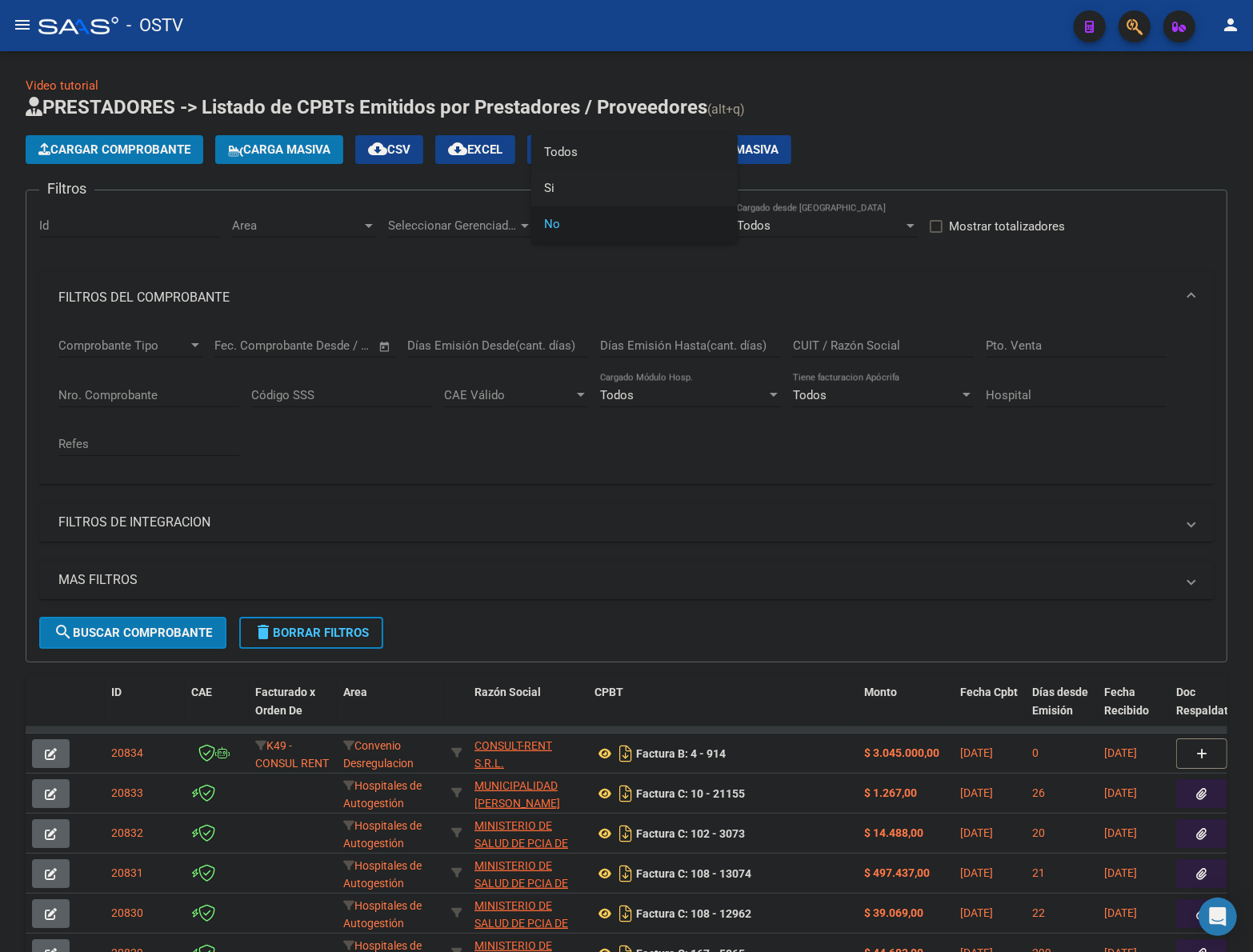
click at [568, 157] on span "Todos" at bounding box center [634, 152] width 181 height 36
click at [144, 630] on span "search Buscar Comprobante" at bounding box center [133, 632] width 159 height 14
click at [133, 149] on span "Cargar Comprobante" at bounding box center [114, 149] width 152 height 14
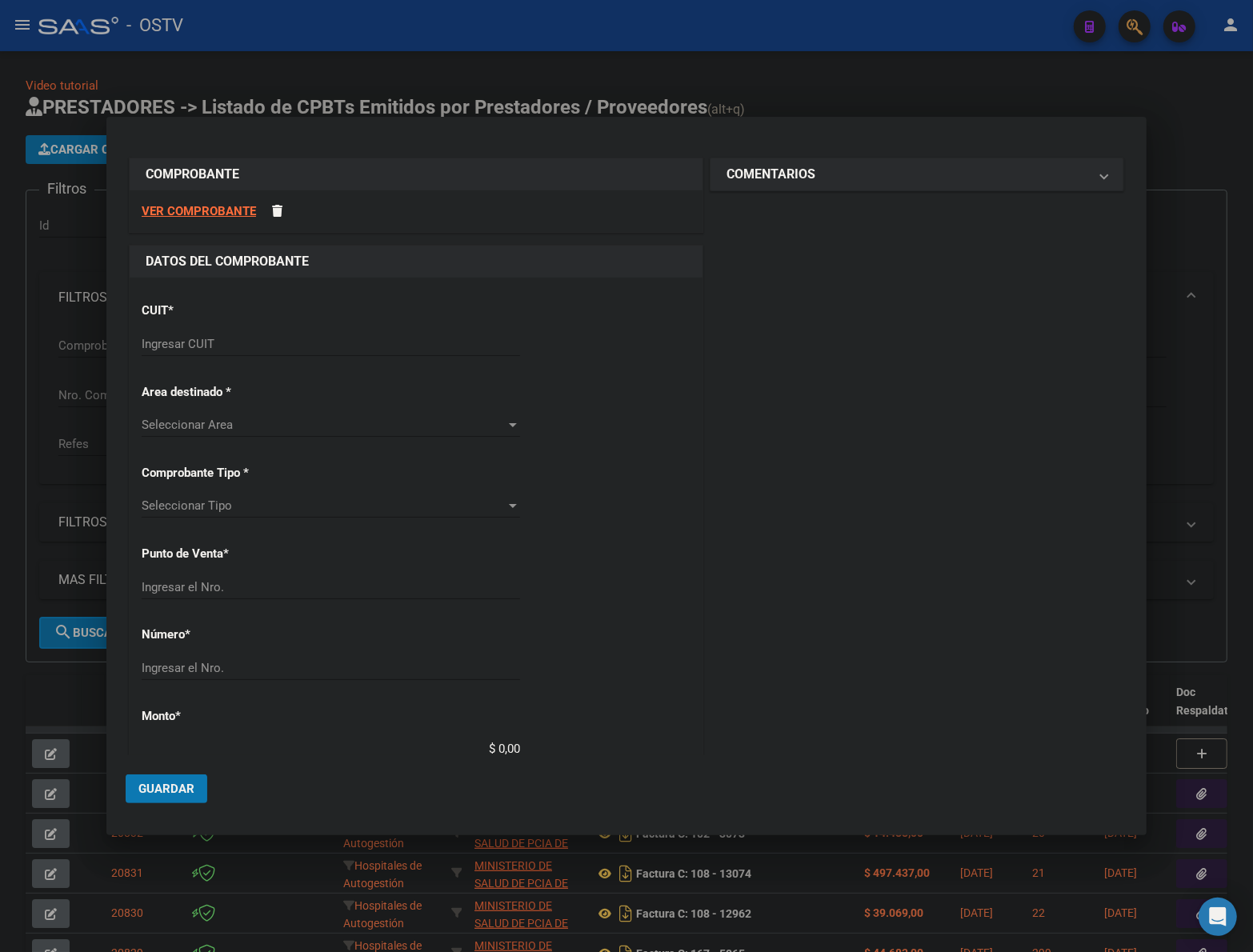
click at [201, 333] on div "Ingresar CUIT" at bounding box center [331, 344] width 378 height 24
click at [209, 345] on input "Ingresar CUIT" at bounding box center [331, 343] width 378 height 14
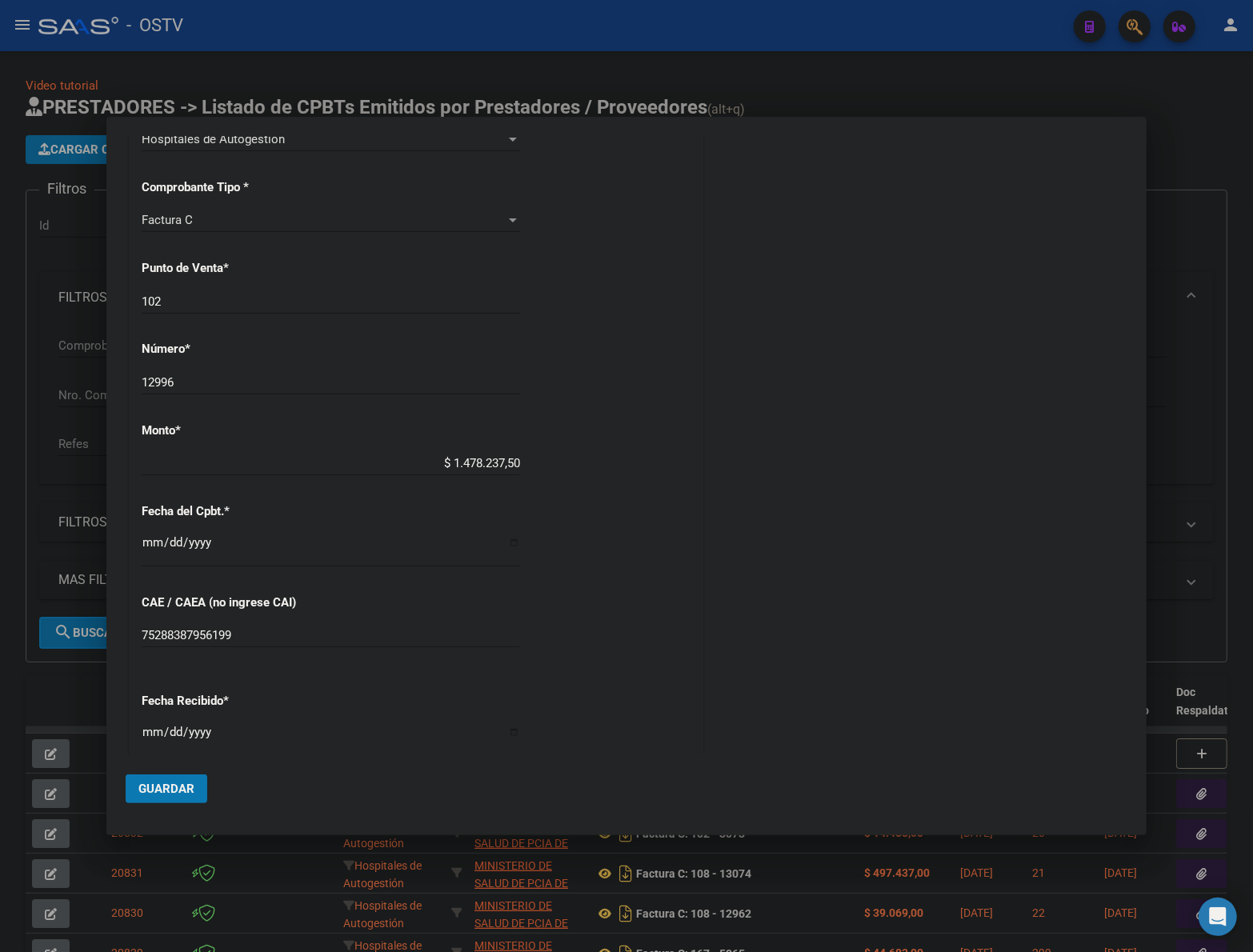
scroll to position [661, 0]
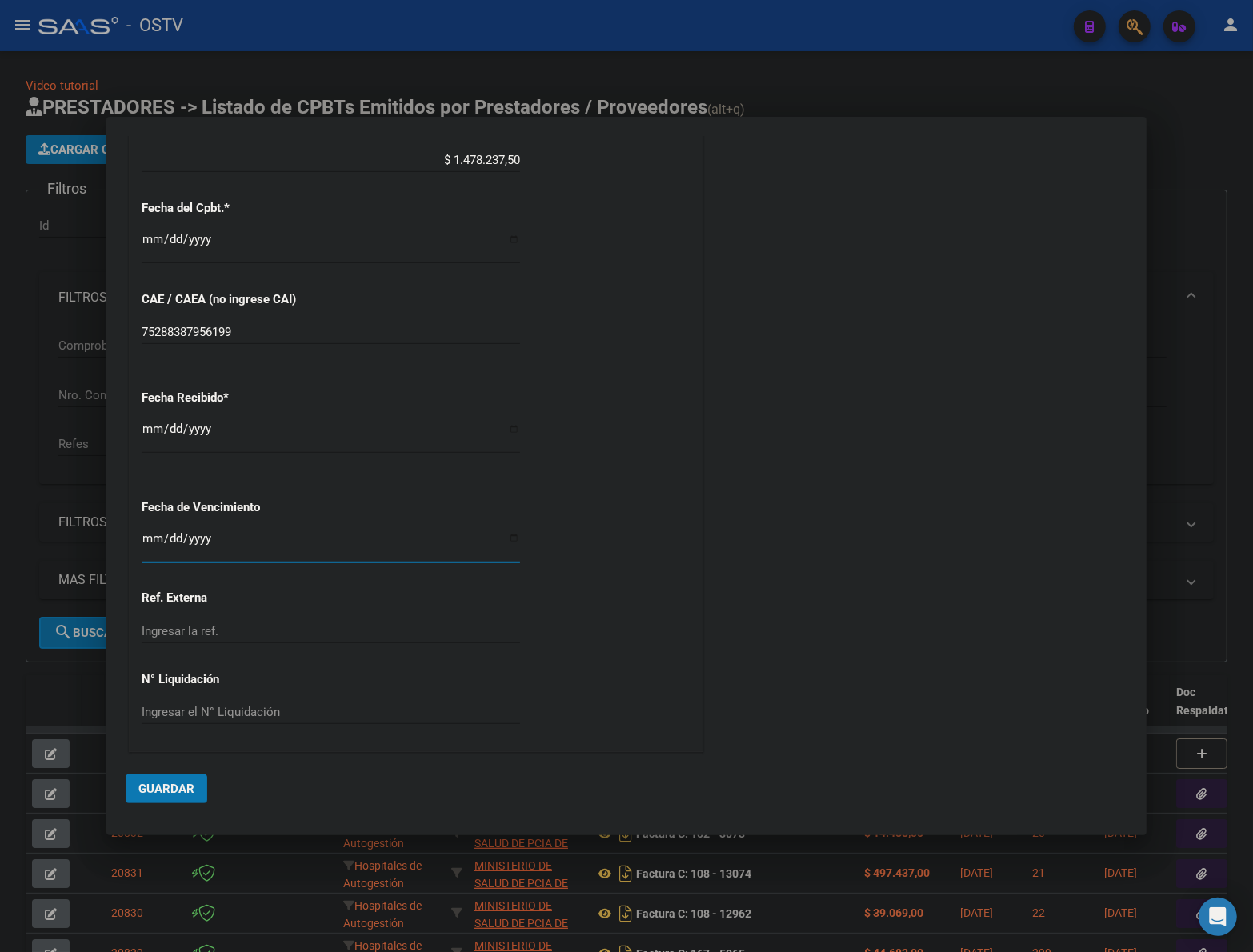
drag, startPoint x: 175, startPoint y: 794, endPoint x: 479, endPoint y: 642, distance: 339.9
click at [175, 793] on span "Guardar" at bounding box center [166, 788] width 56 height 14
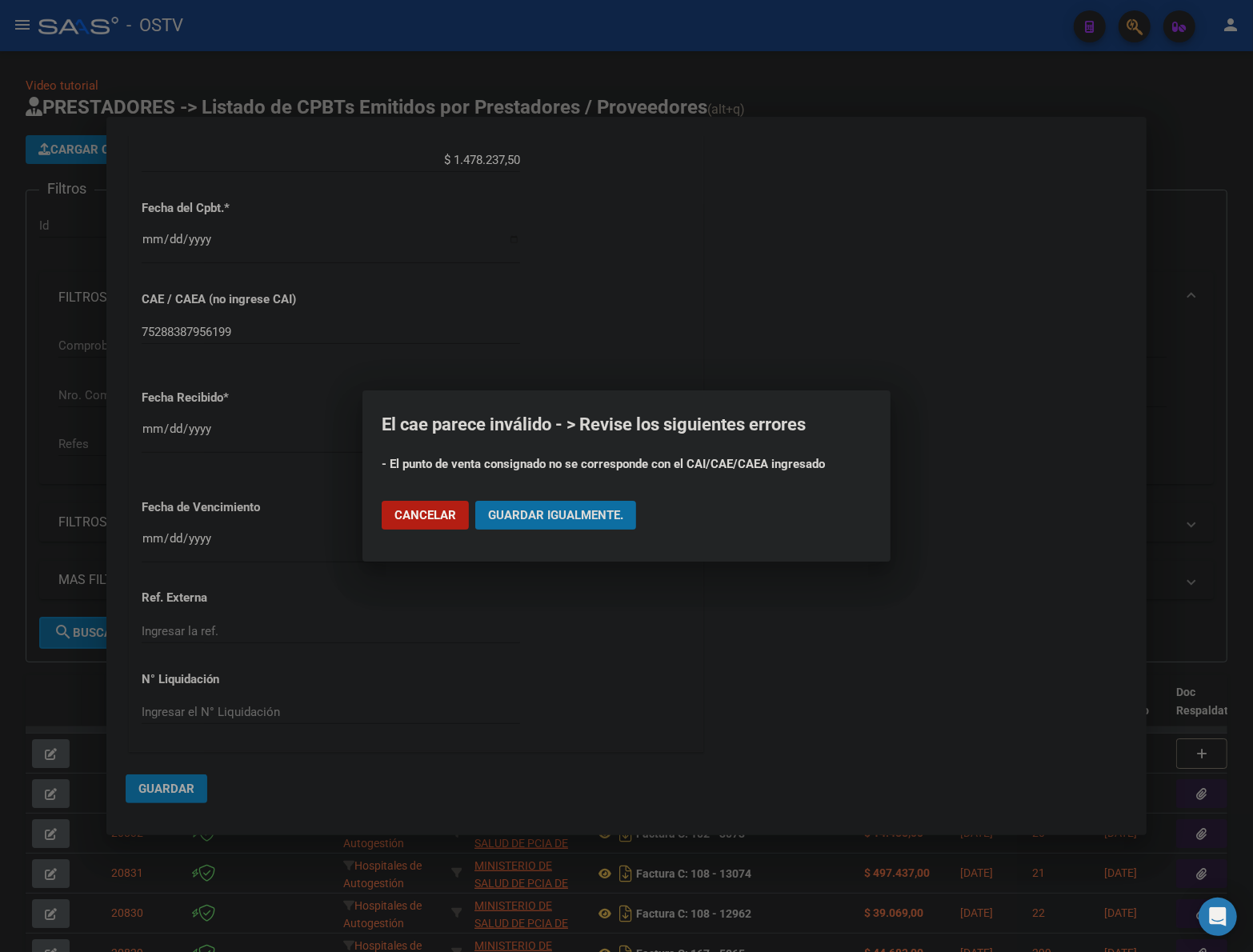
click at [601, 510] on span "Guardar igualmente." at bounding box center [555, 514] width 135 height 14
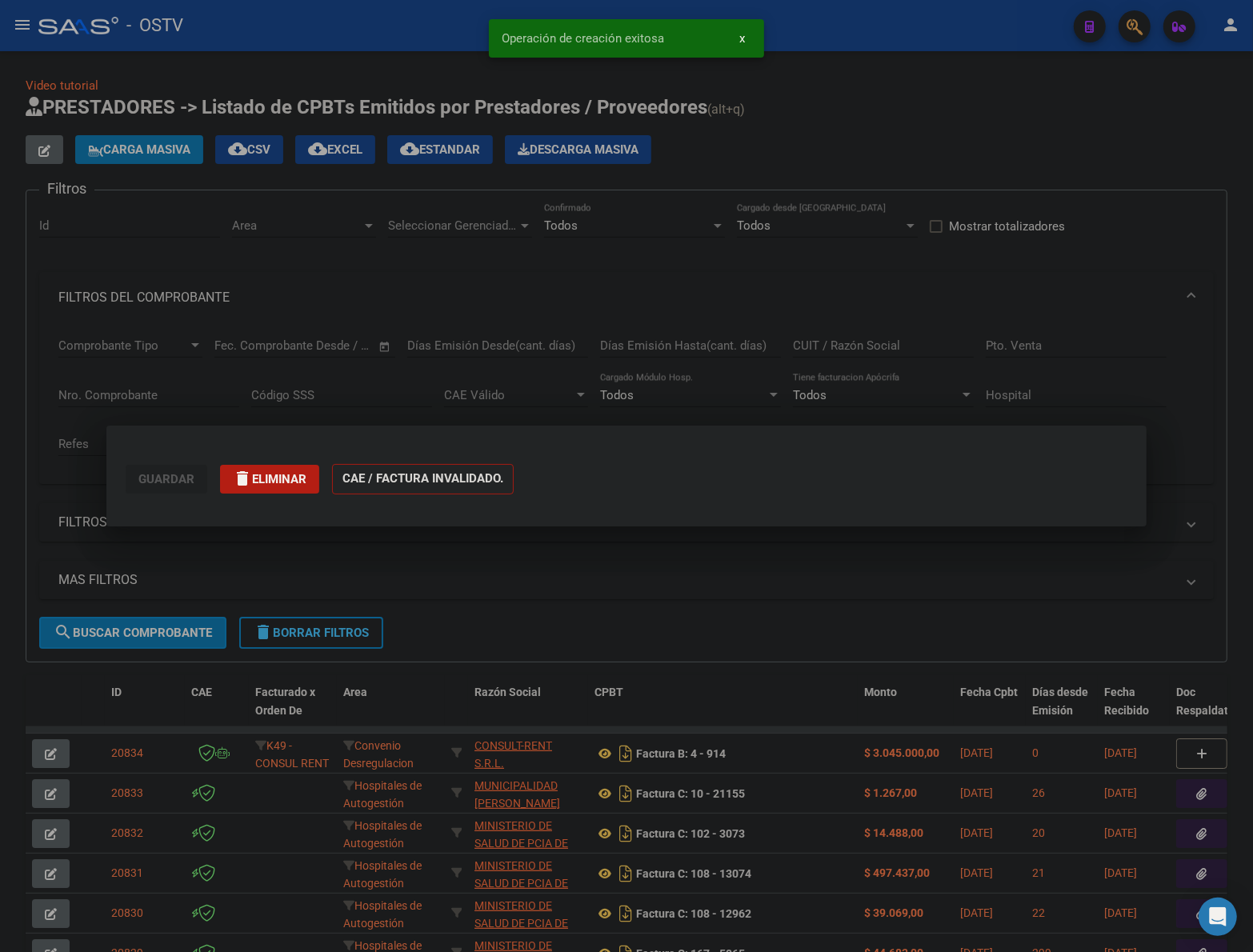
scroll to position [0, 0]
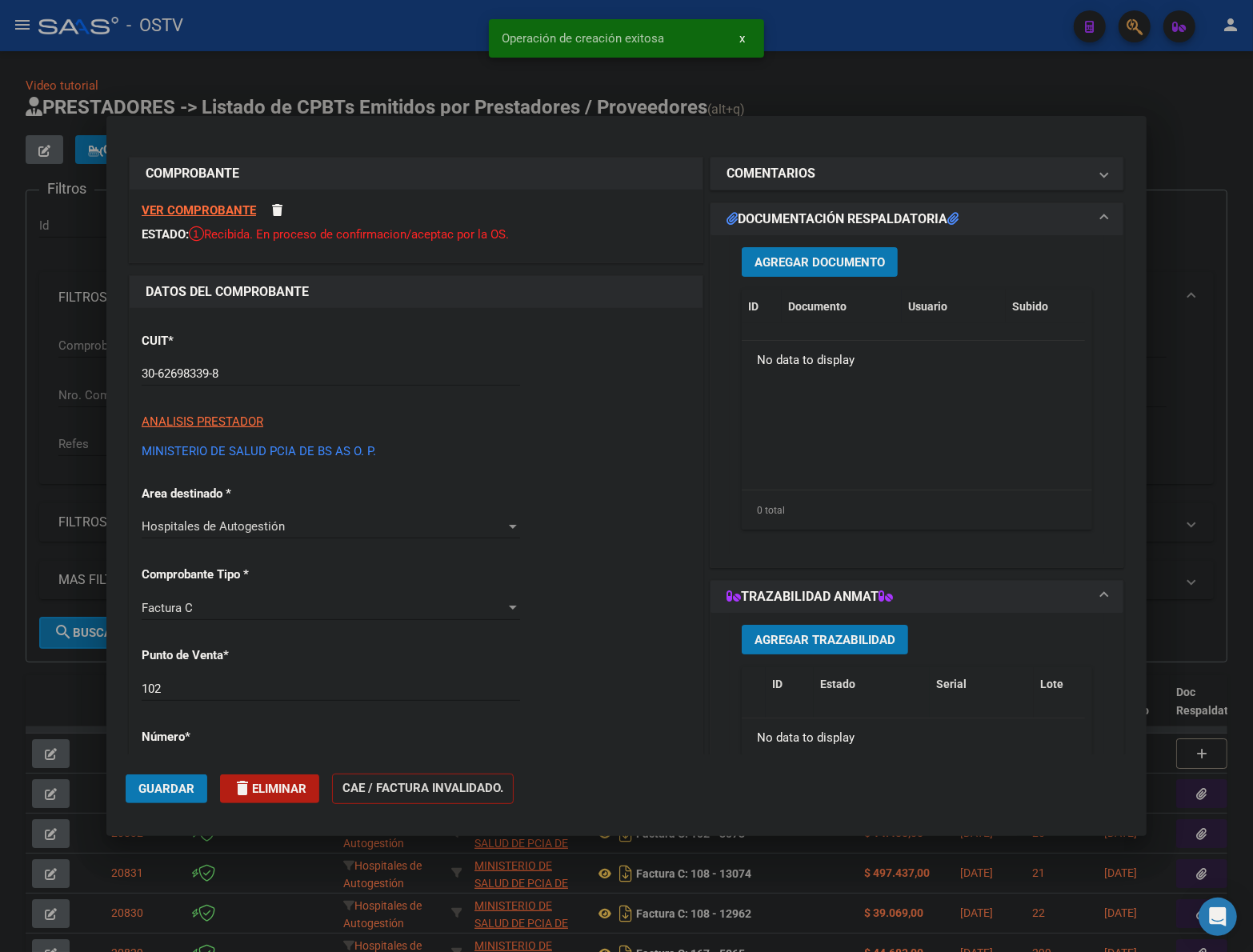
click at [834, 257] on span "Agregar Documento" at bounding box center [819, 262] width 130 height 14
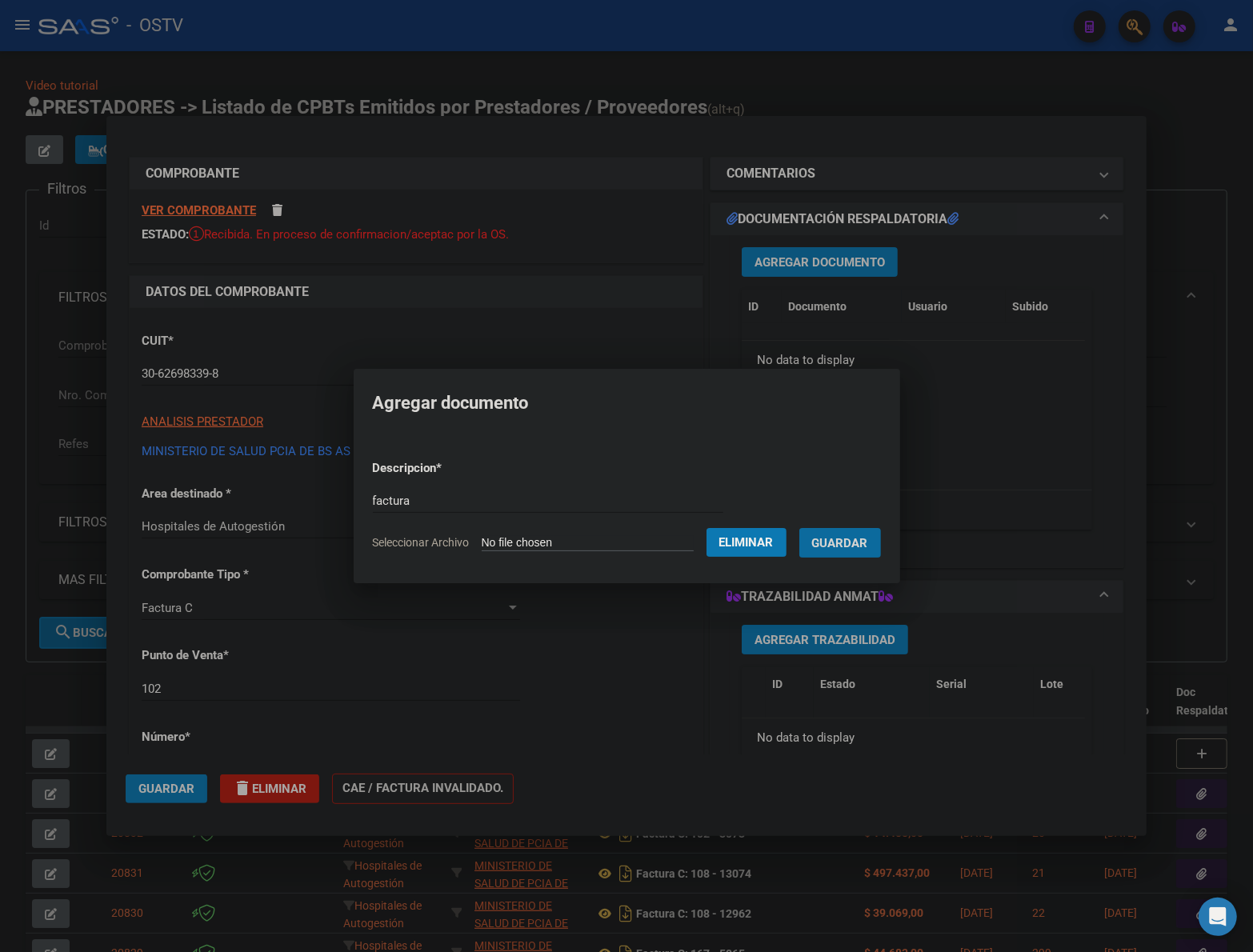
click at [799, 528] on button "Guardar" at bounding box center [840, 542] width 82 height 29
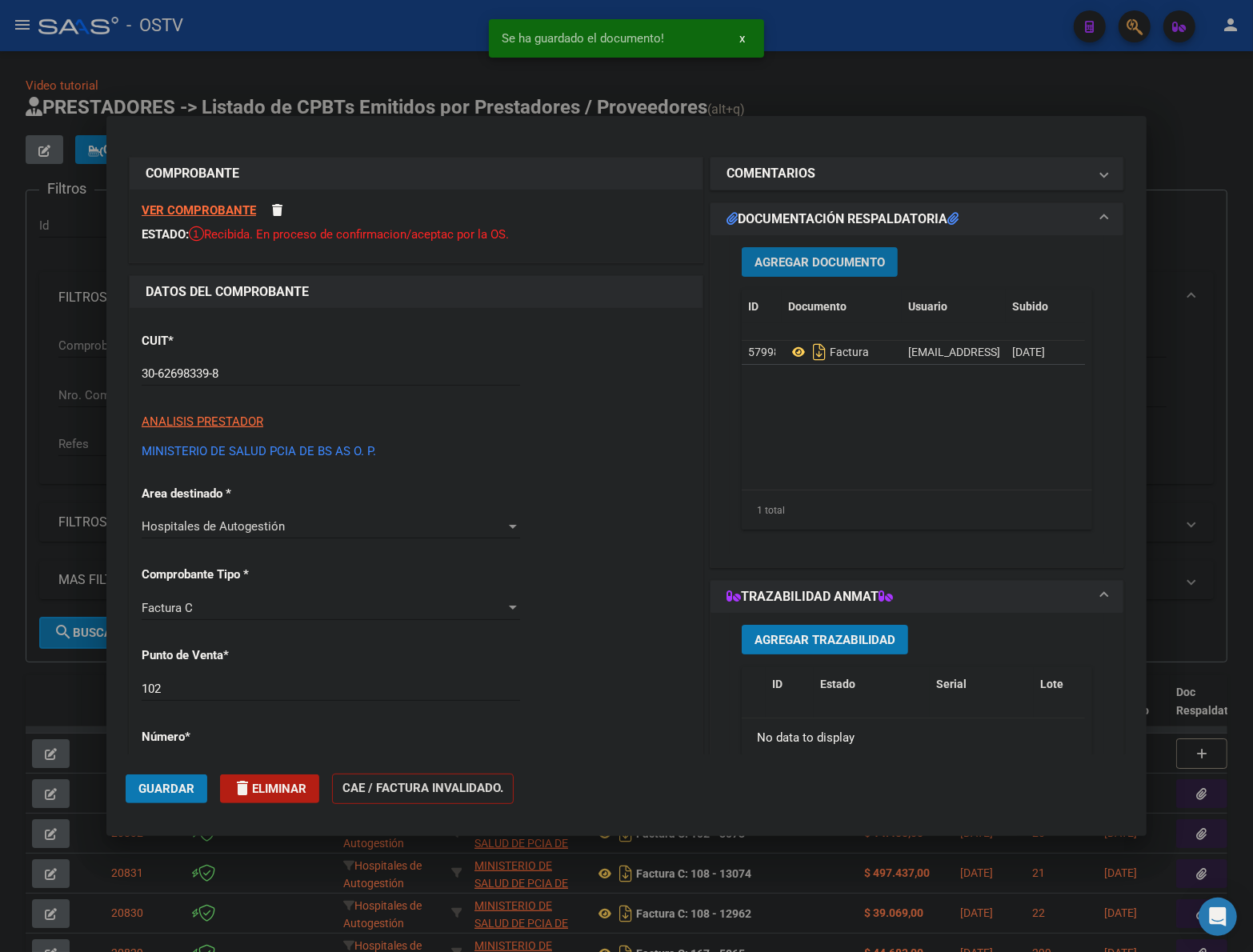
click at [807, 257] on span "Agregar Documento" at bounding box center [819, 262] width 130 height 14
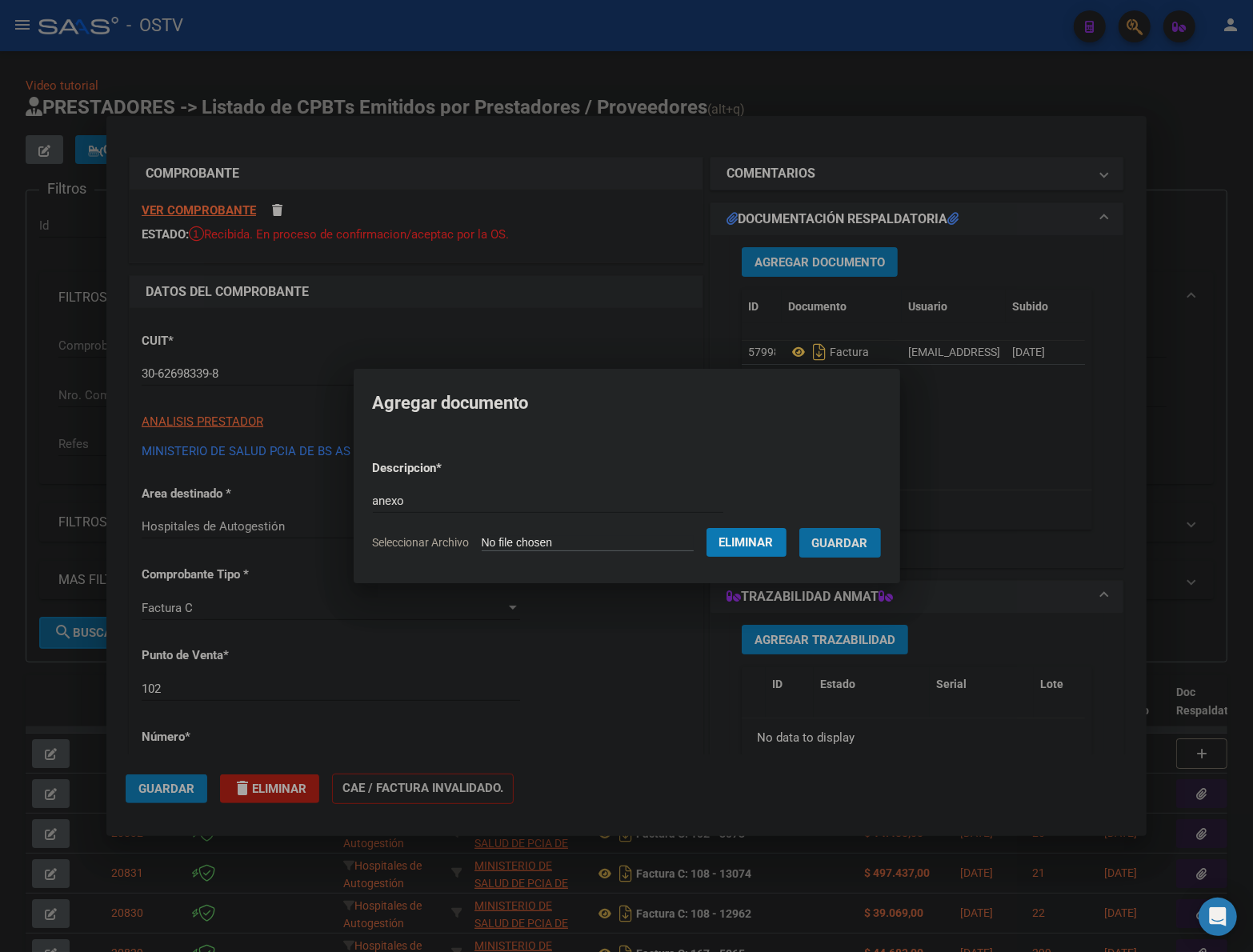
click at [799, 528] on button "Guardar" at bounding box center [840, 542] width 82 height 29
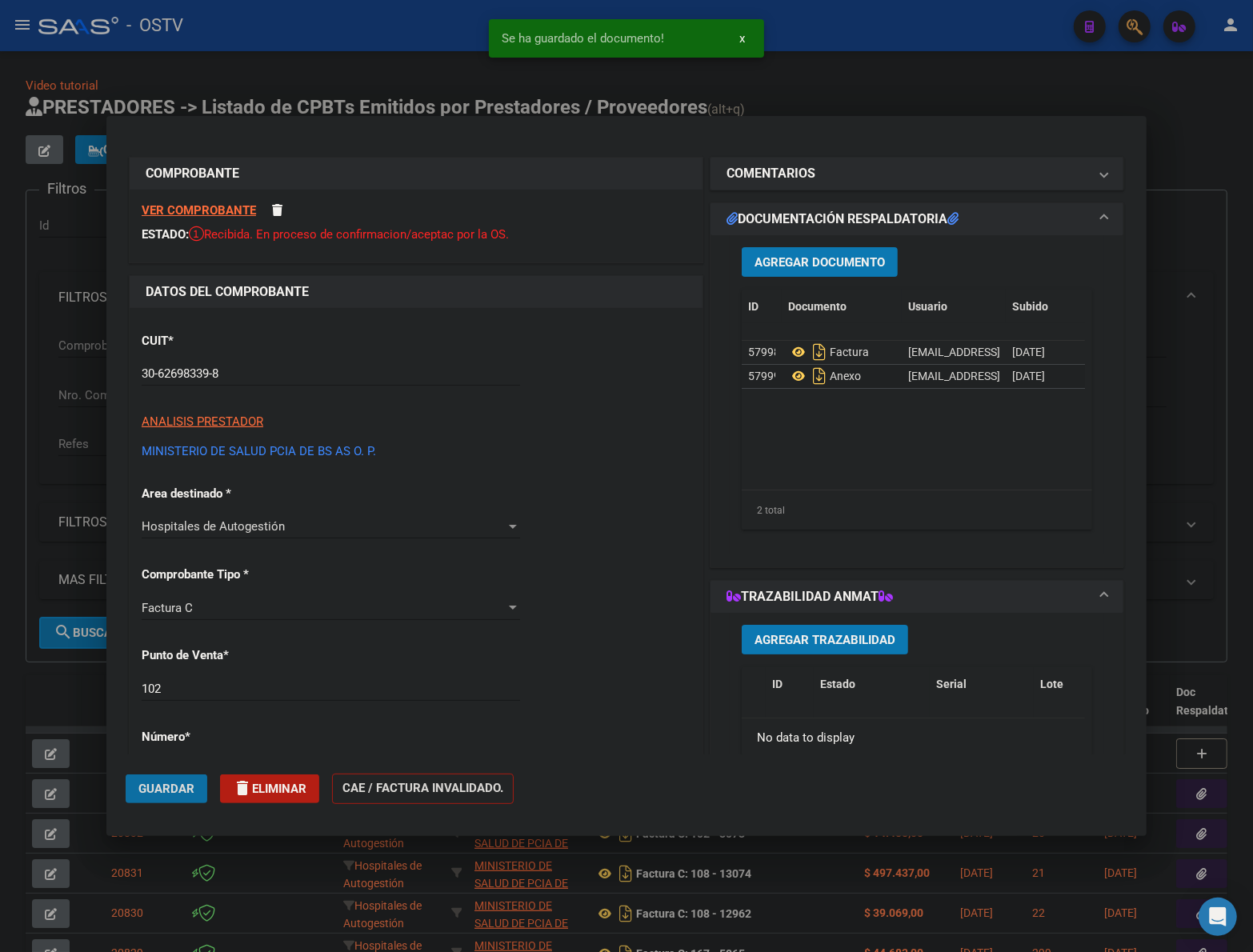
click at [170, 787] on span "Guardar" at bounding box center [166, 788] width 56 height 14
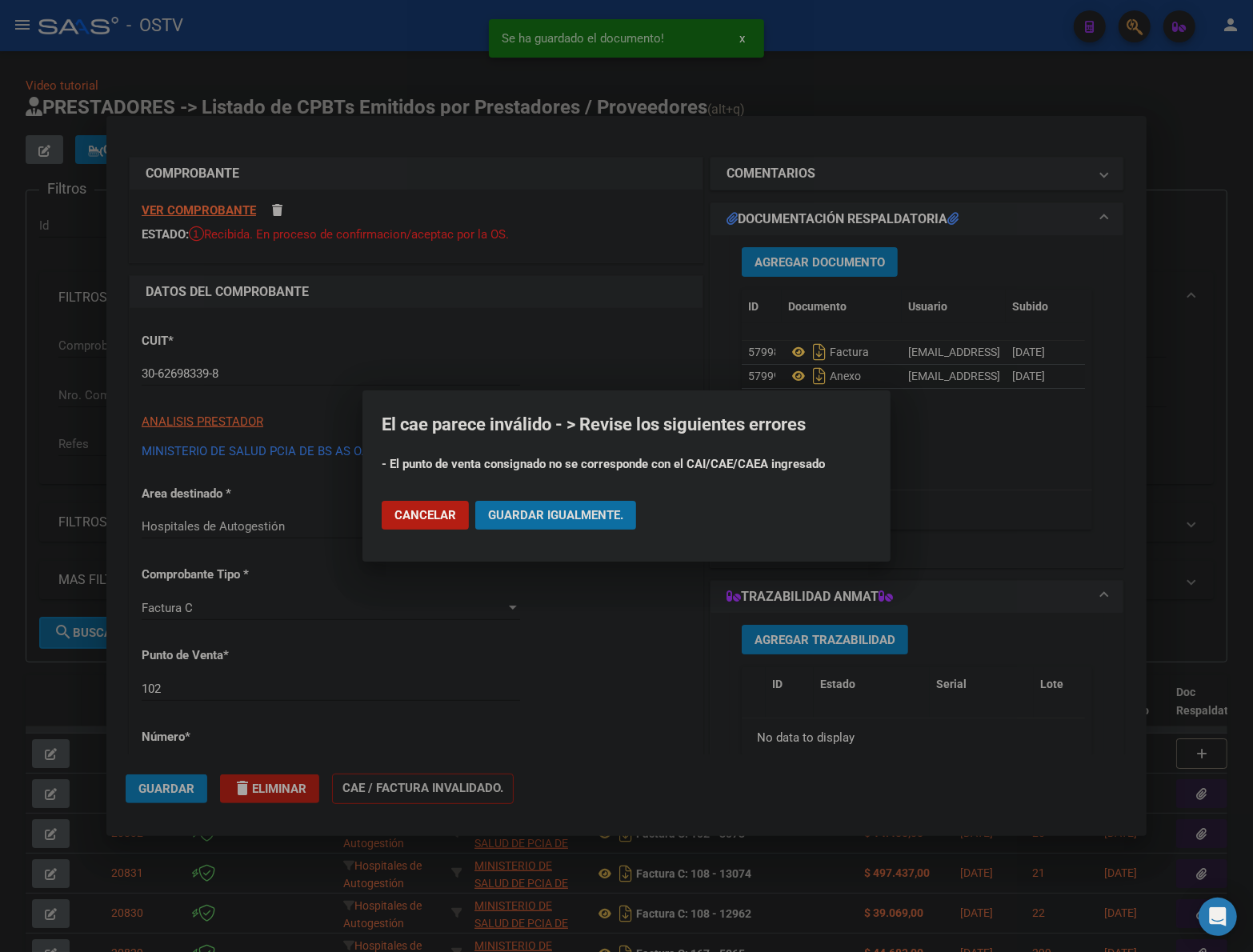
click at [566, 520] on span "Guardar igualmente." at bounding box center [555, 514] width 135 height 14
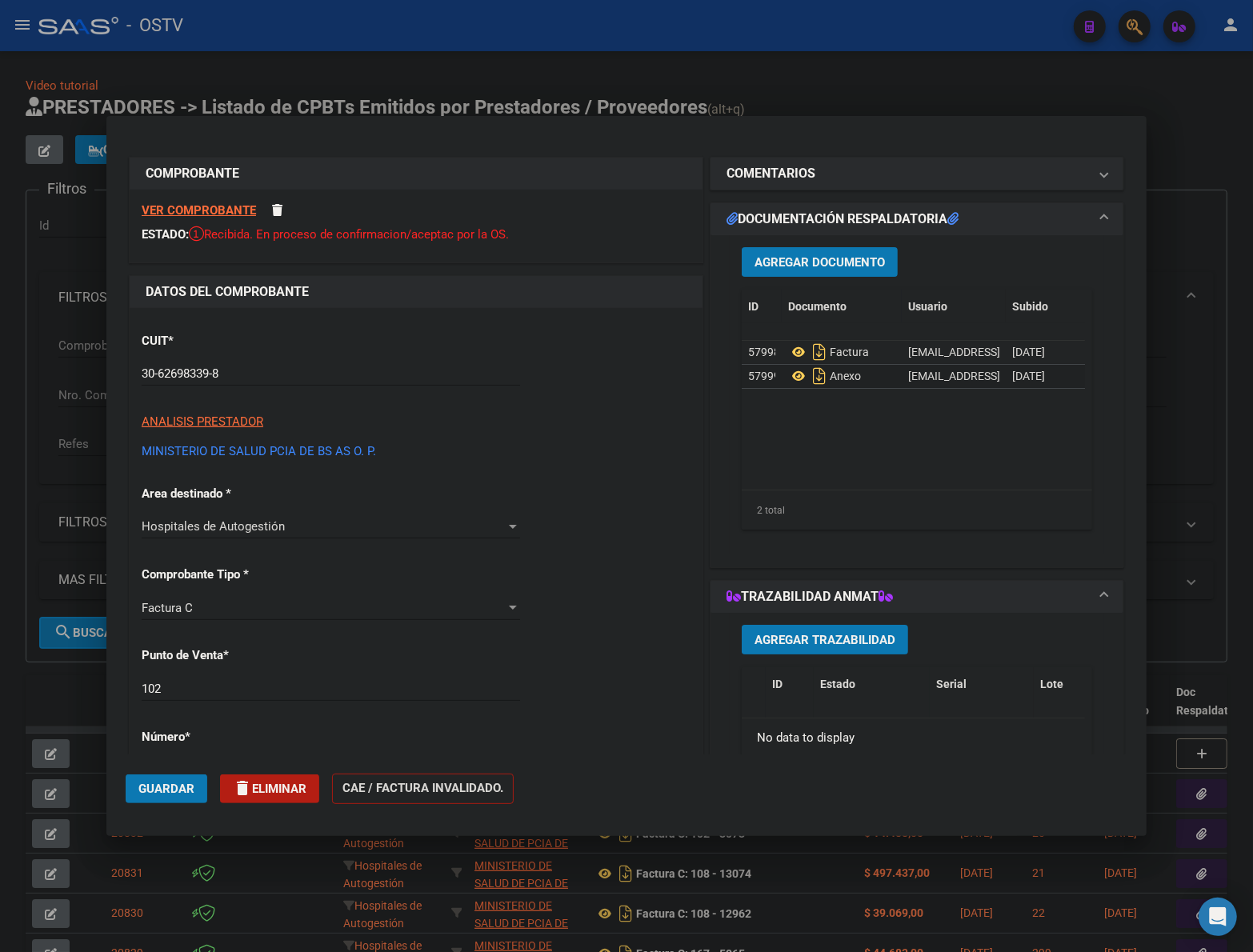
click at [153, 791] on span "Guardar" at bounding box center [166, 788] width 56 height 14
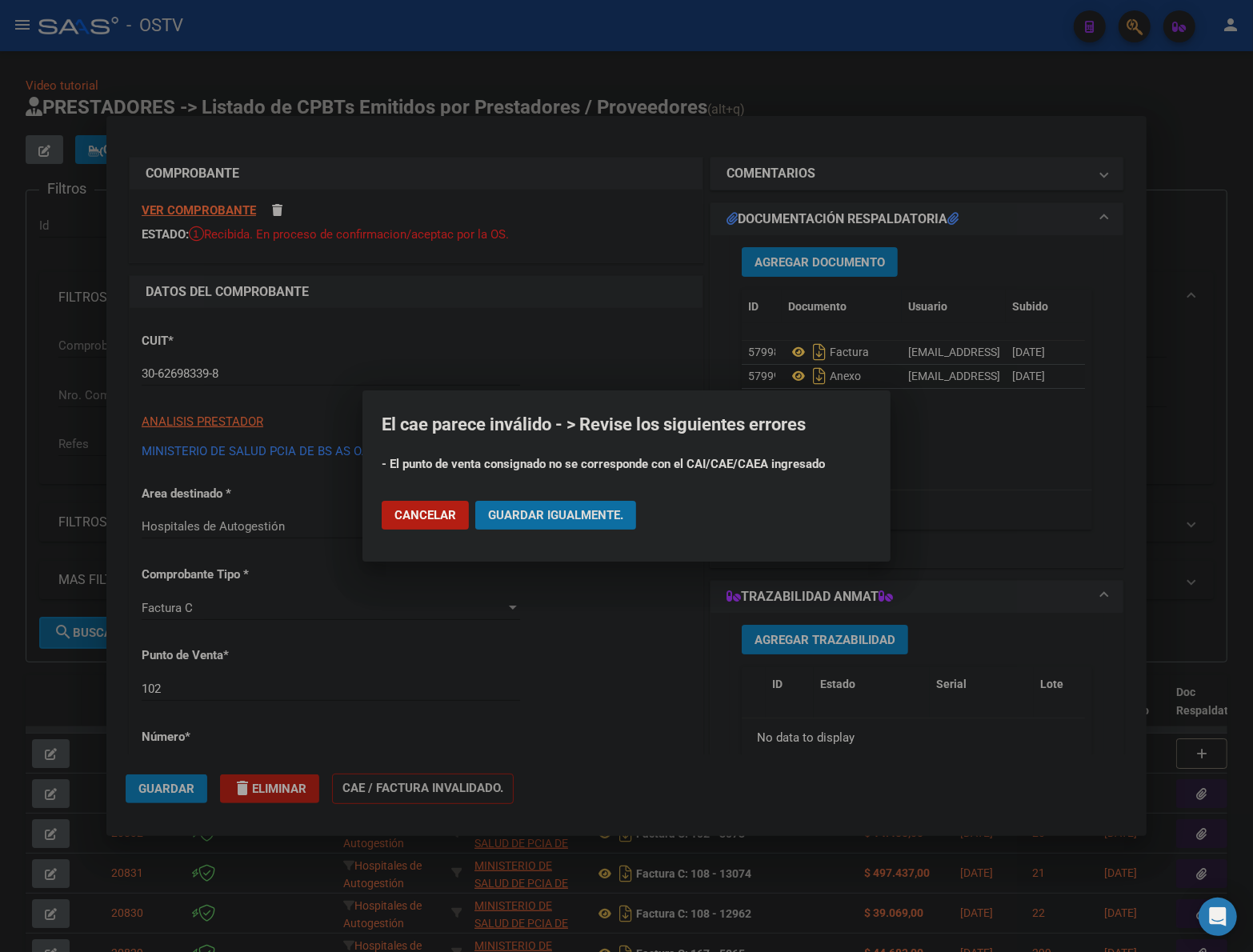
drag, startPoint x: 579, startPoint y: 518, endPoint x: 798, endPoint y: 123, distance: 451.6
click at [581, 512] on span "Guardar igualmente." at bounding box center [555, 514] width 135 height 14
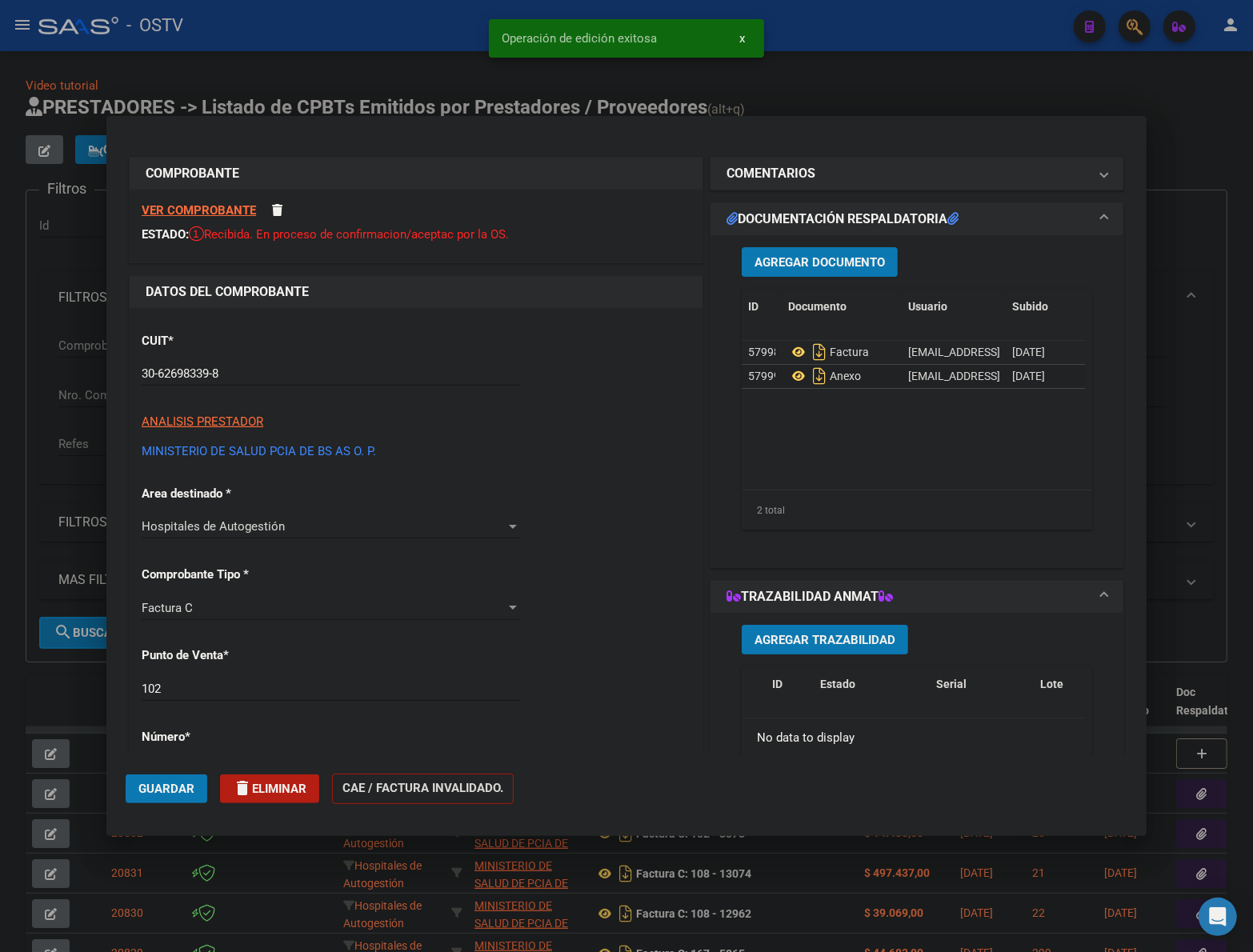
click at [846, 89] on div at bounding box center [626, 476] width 1253 height 952
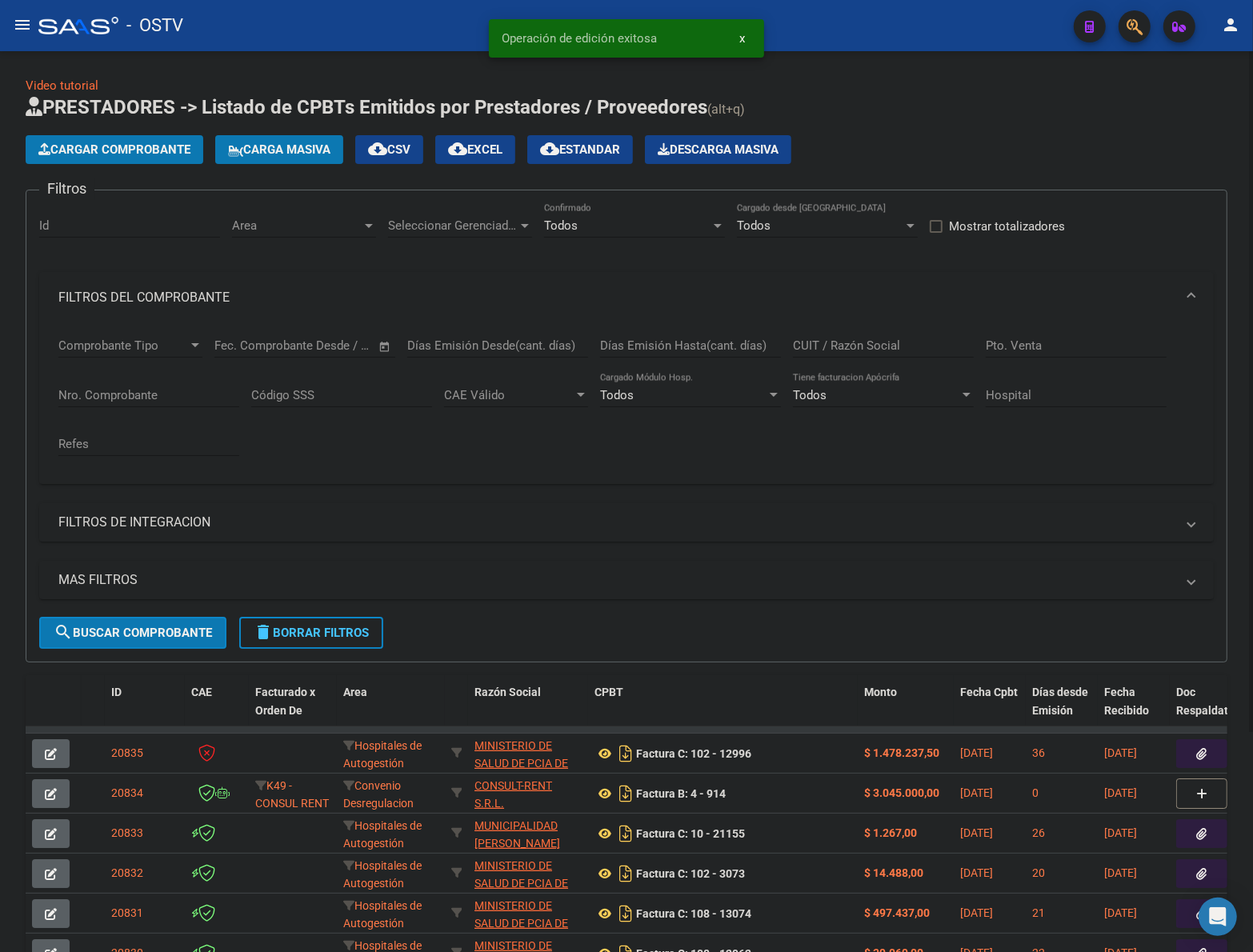
click at [137, 140] on button "Cargar Comprobante" at bounding box center [114, 149] width 178 height 28
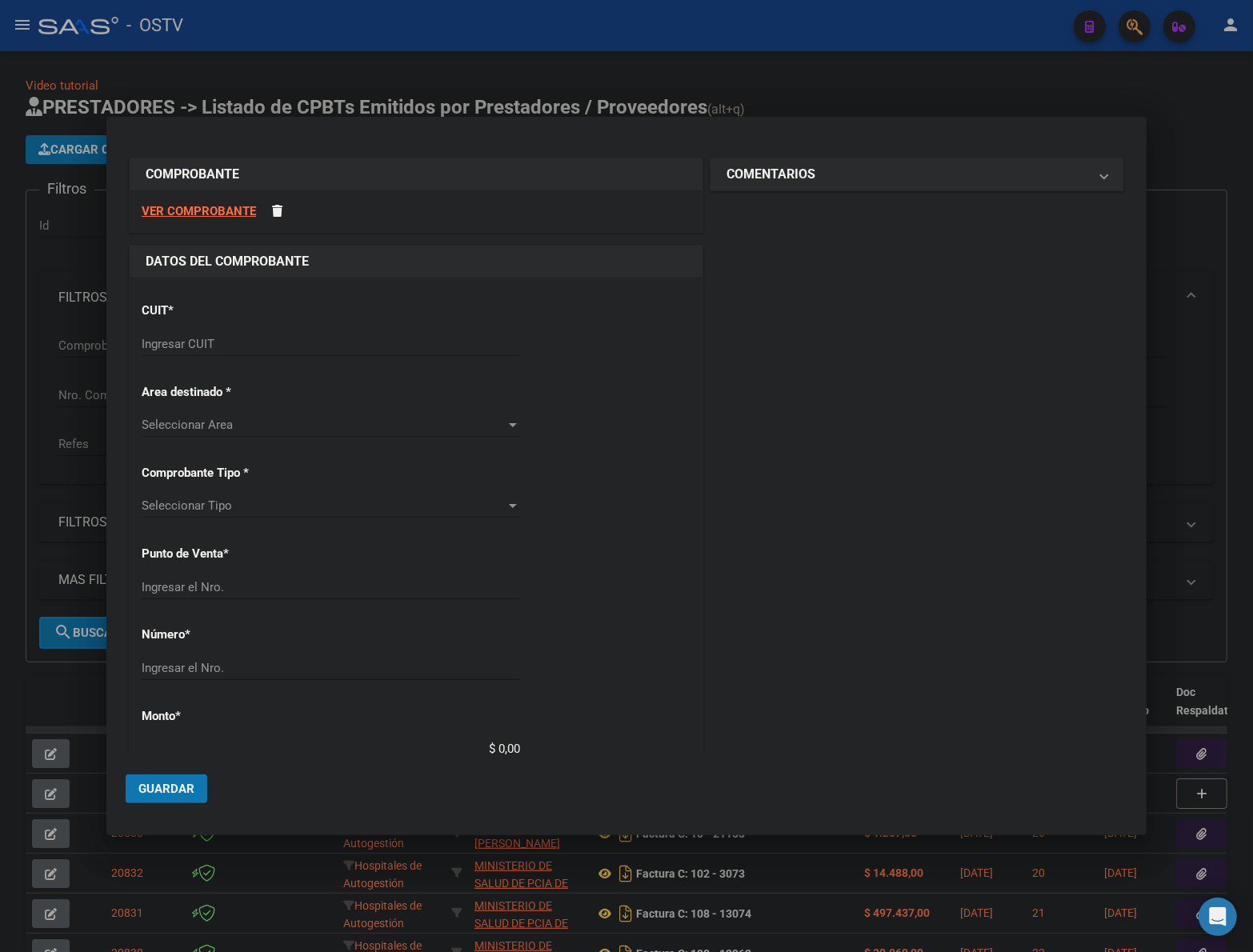
click at [266, 346] on input "Ingresar CUIT" at bounding box center [331, 343] width 378 height 14
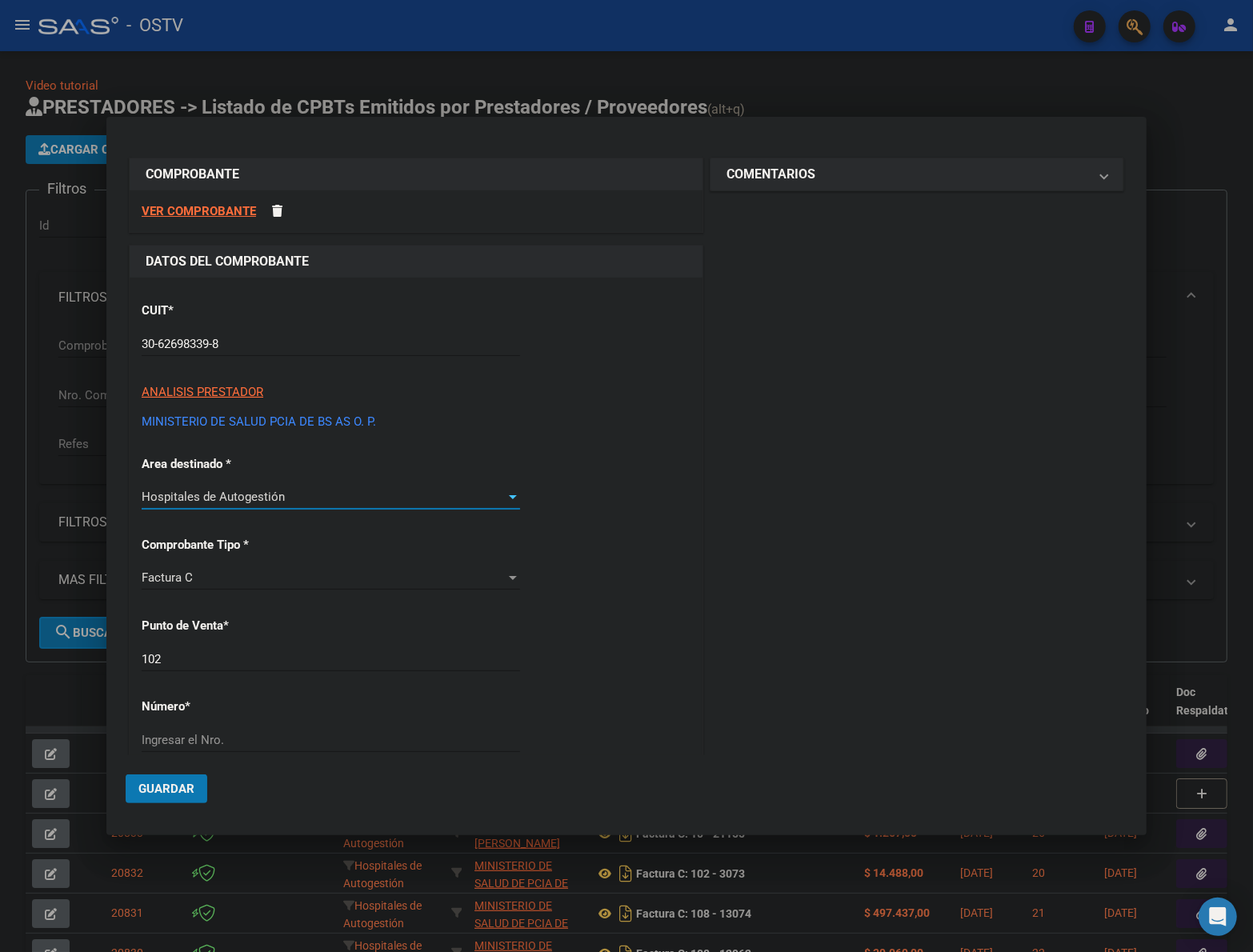
scroll to position [67, 0]
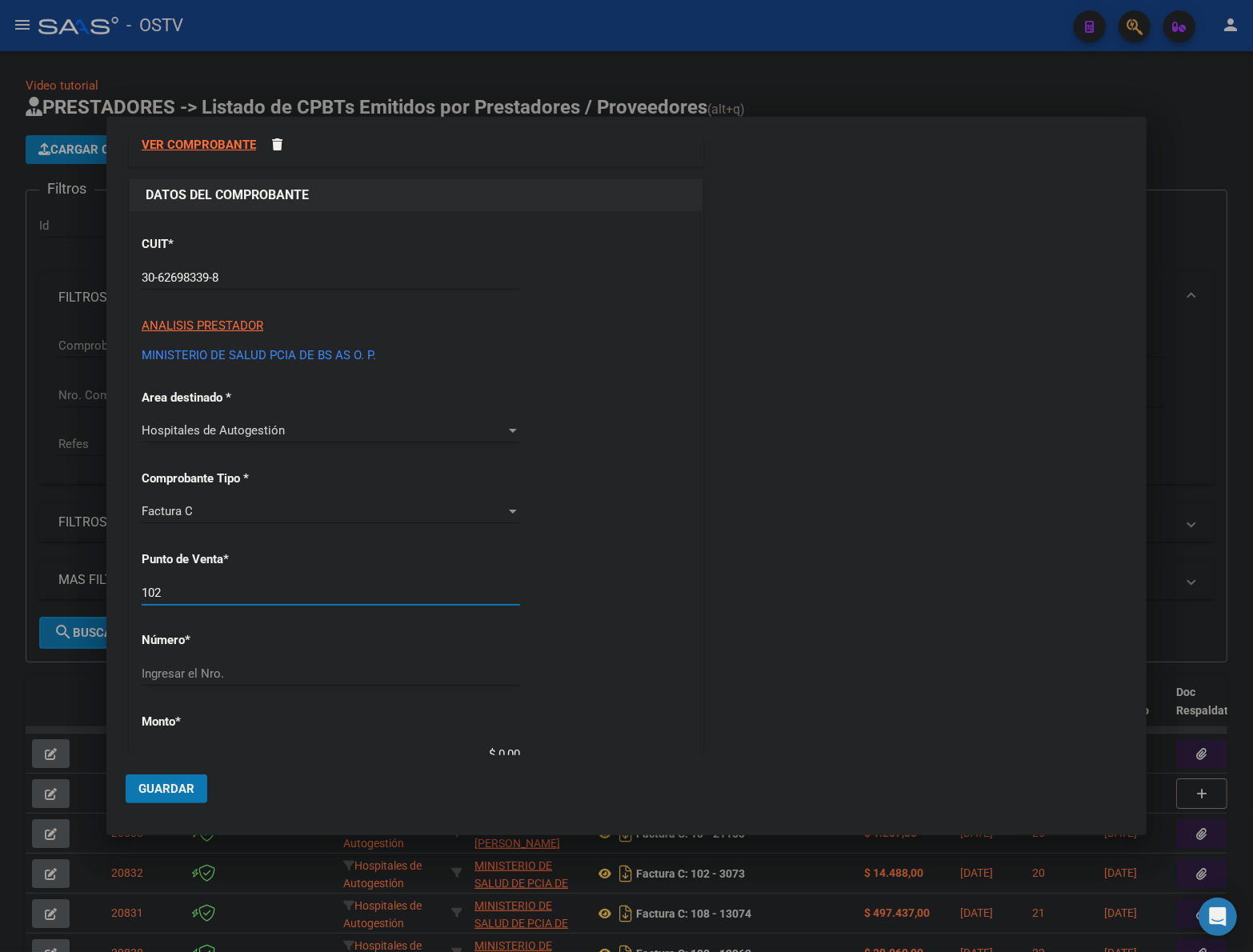
click at [225, 585] on input "102" at bounding box center [331, 592] width 378 height 14
click at [224, 589] on input "102" at bounding box center [331, 592] width 378 height 14
click at [647, 590] on div "CUIT * 30-62698339-8 Ingresar CUIT ANALISIS PRESTADOR MINISTERIO DE SALUD PCIA …" at bounding box center [416, 778] width 573 height 1134
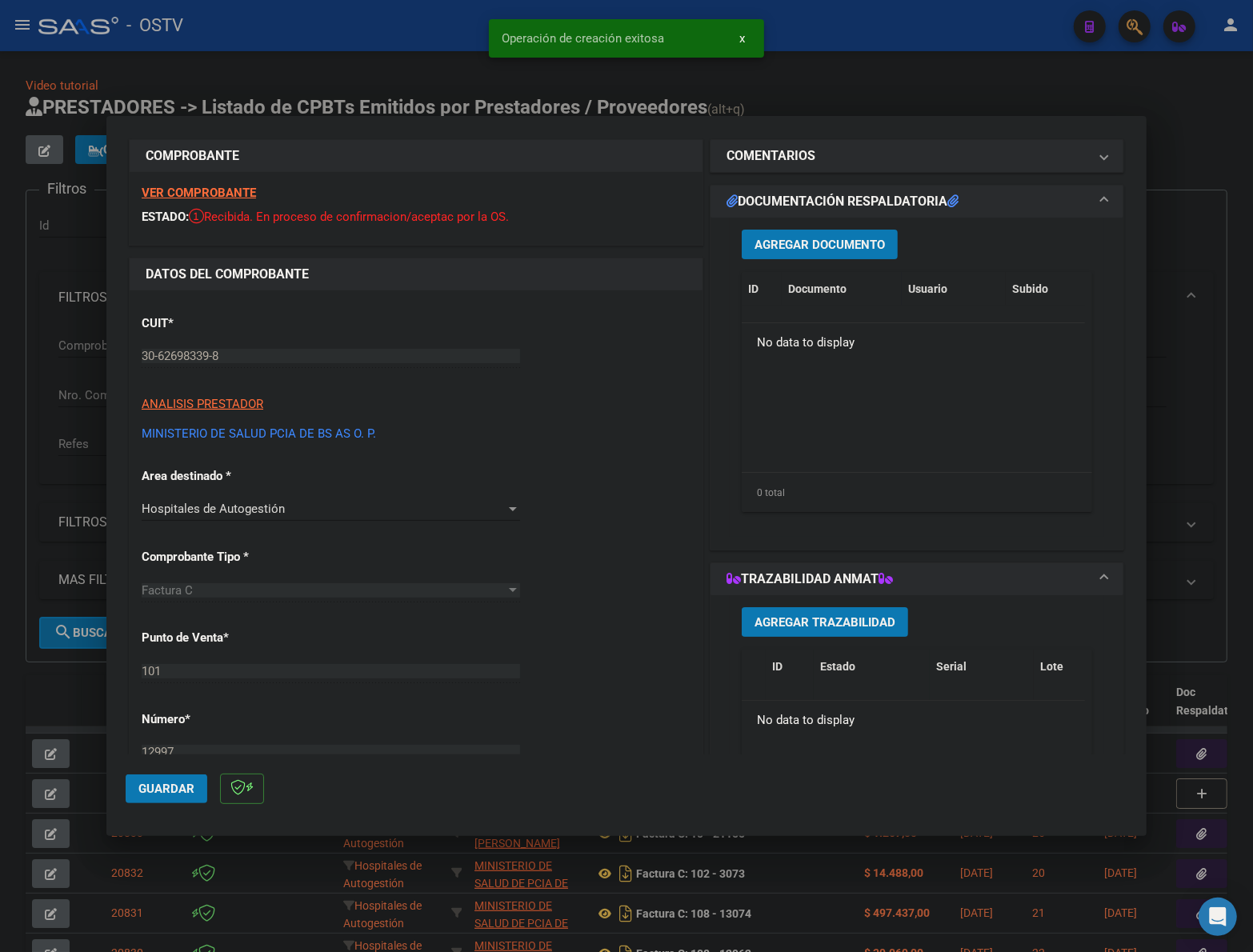
scroll to position [0, 0]
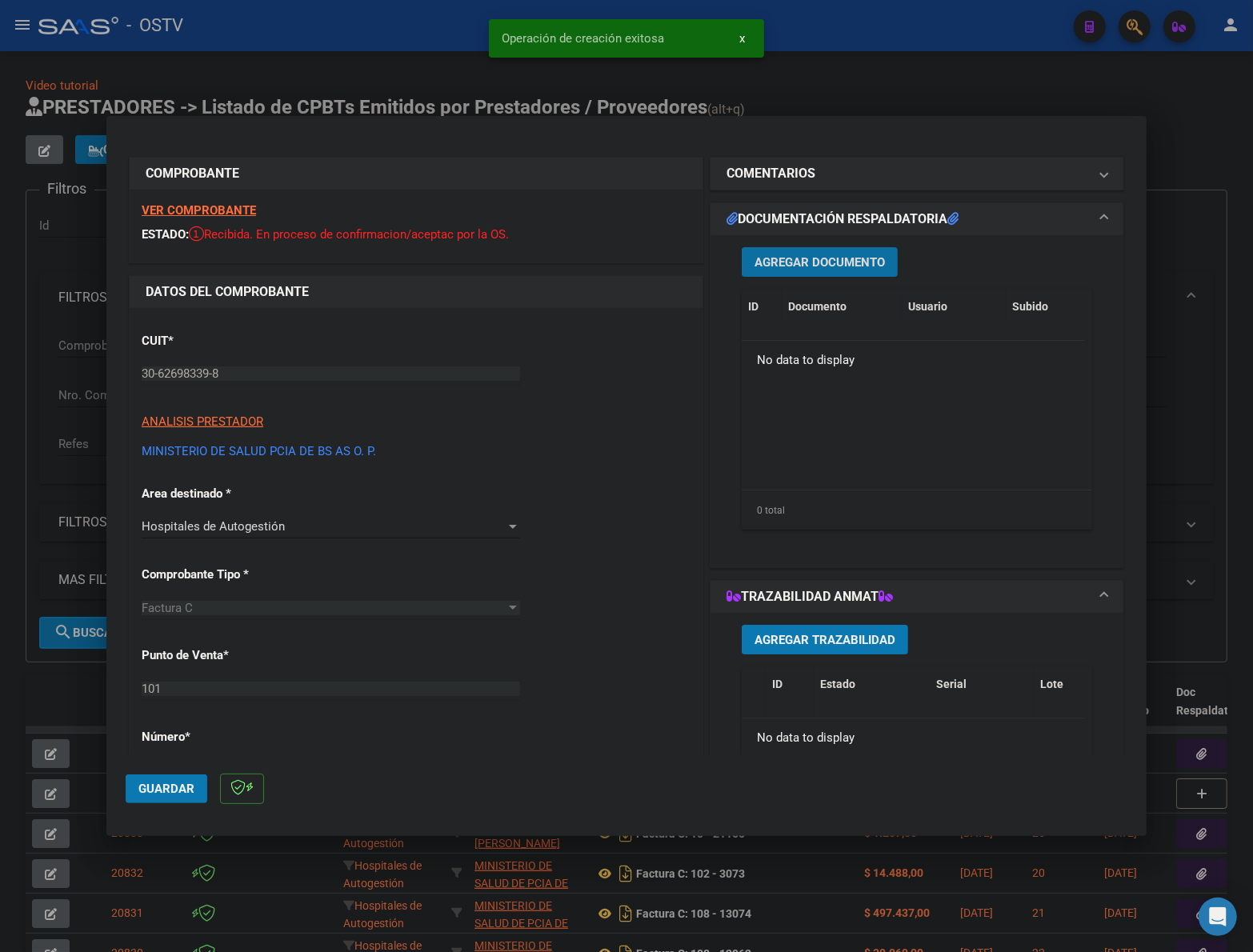
click at [804, 261] on span "Agregar Documento" at bounding box center [819, 262] width 130 height 14
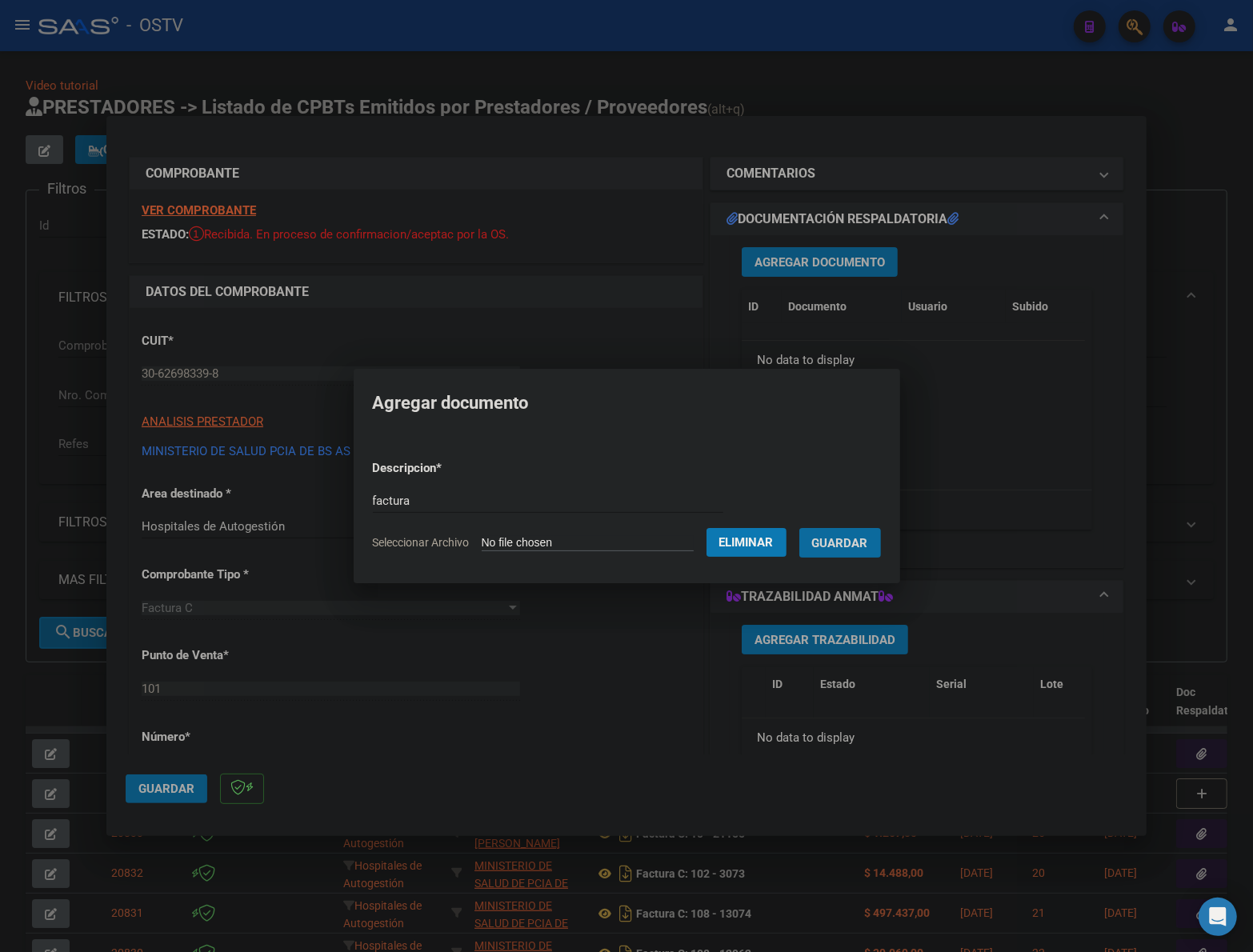
click at [799, 528] on button "Guardar" at bounding box center [840, 542] width 82 height 29
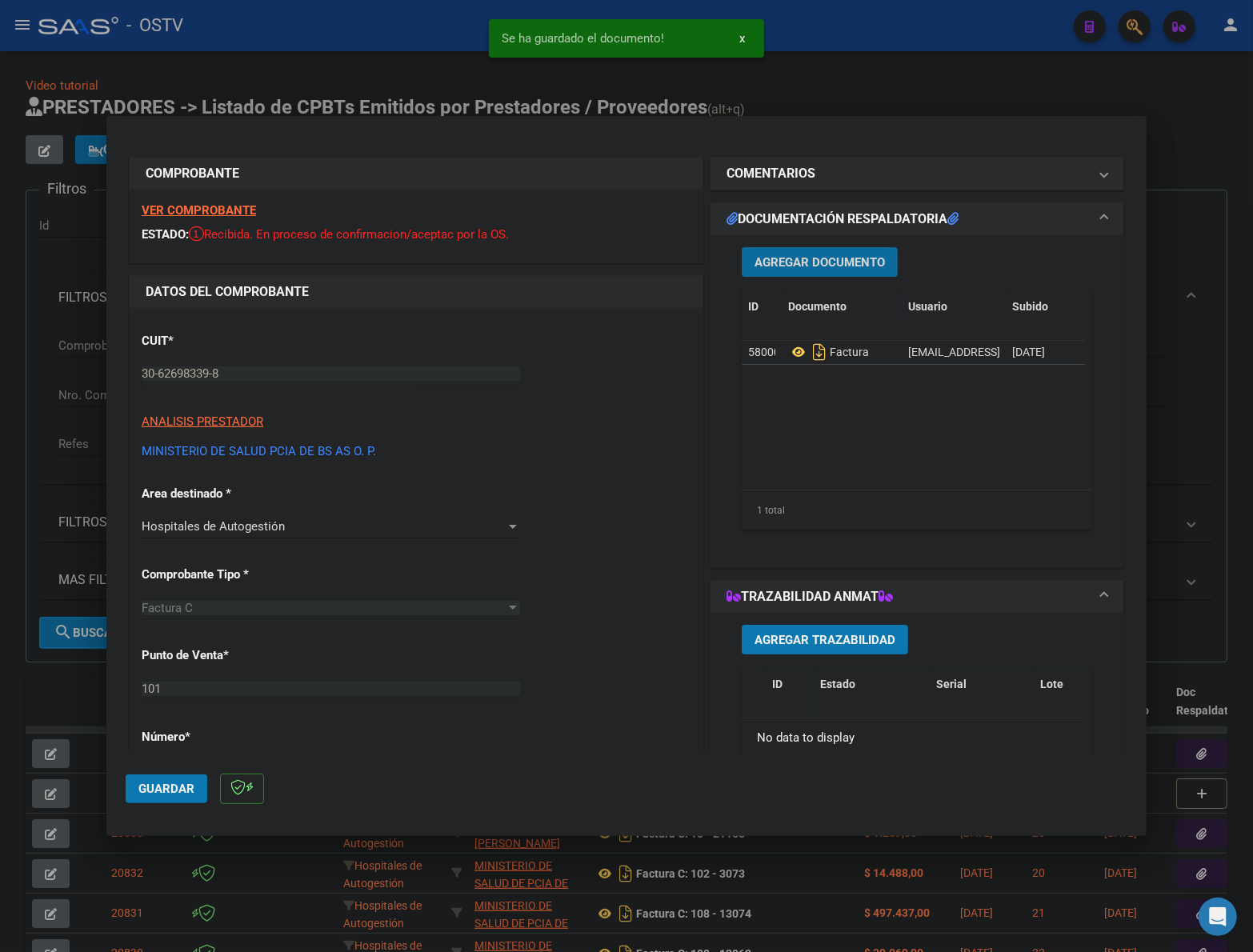
click at [857, 266] on span "Agregar Documento" at bounding box center [819, 262] width 130 height 14
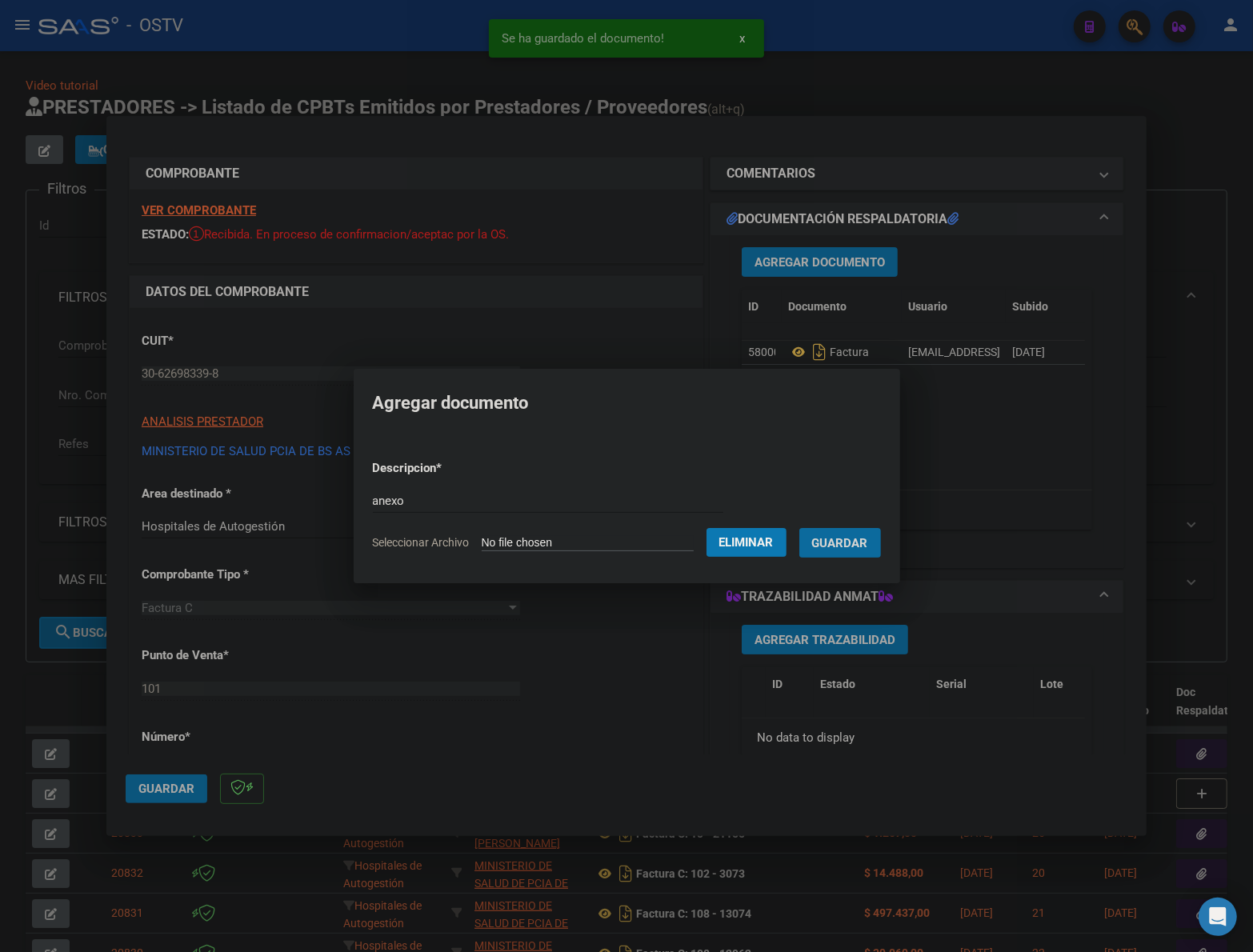
click at [799, 528] on button "Guardar" at bounding box center [840, 542] width 82 height 29
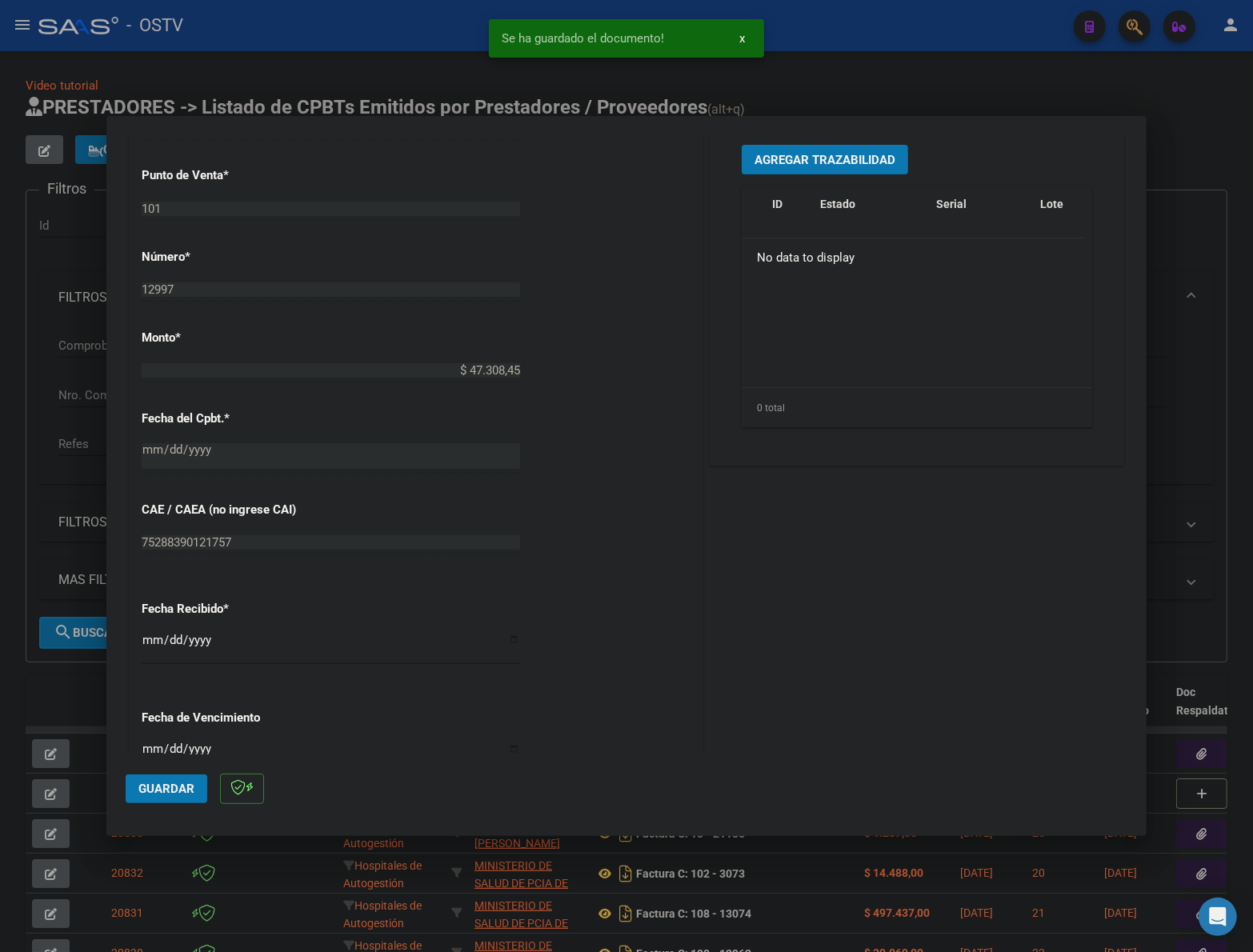
scroll to position [633, 0]
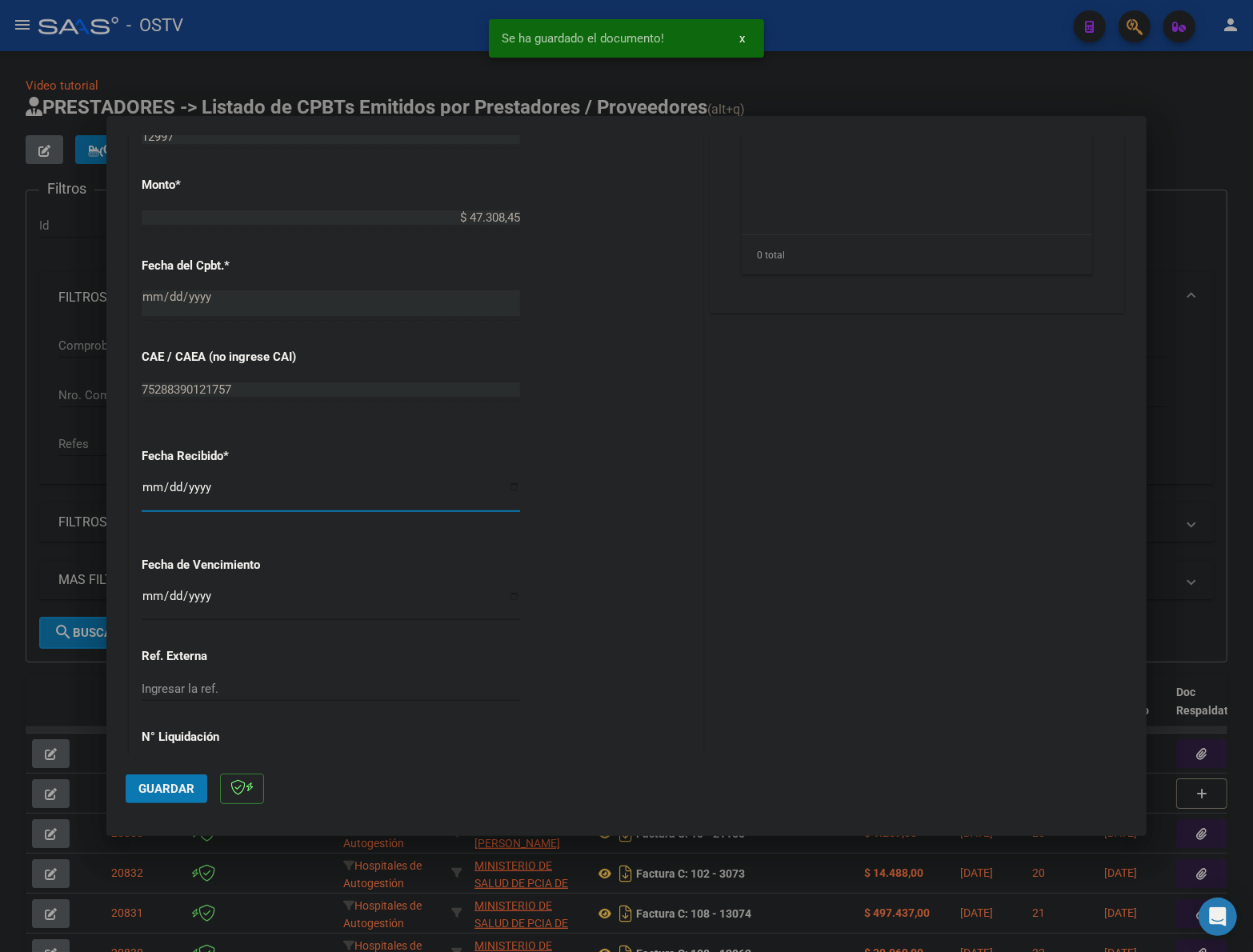
click at [153, 497] on input "[DATE]" at bounding box center [331, 494] width 378 height 26
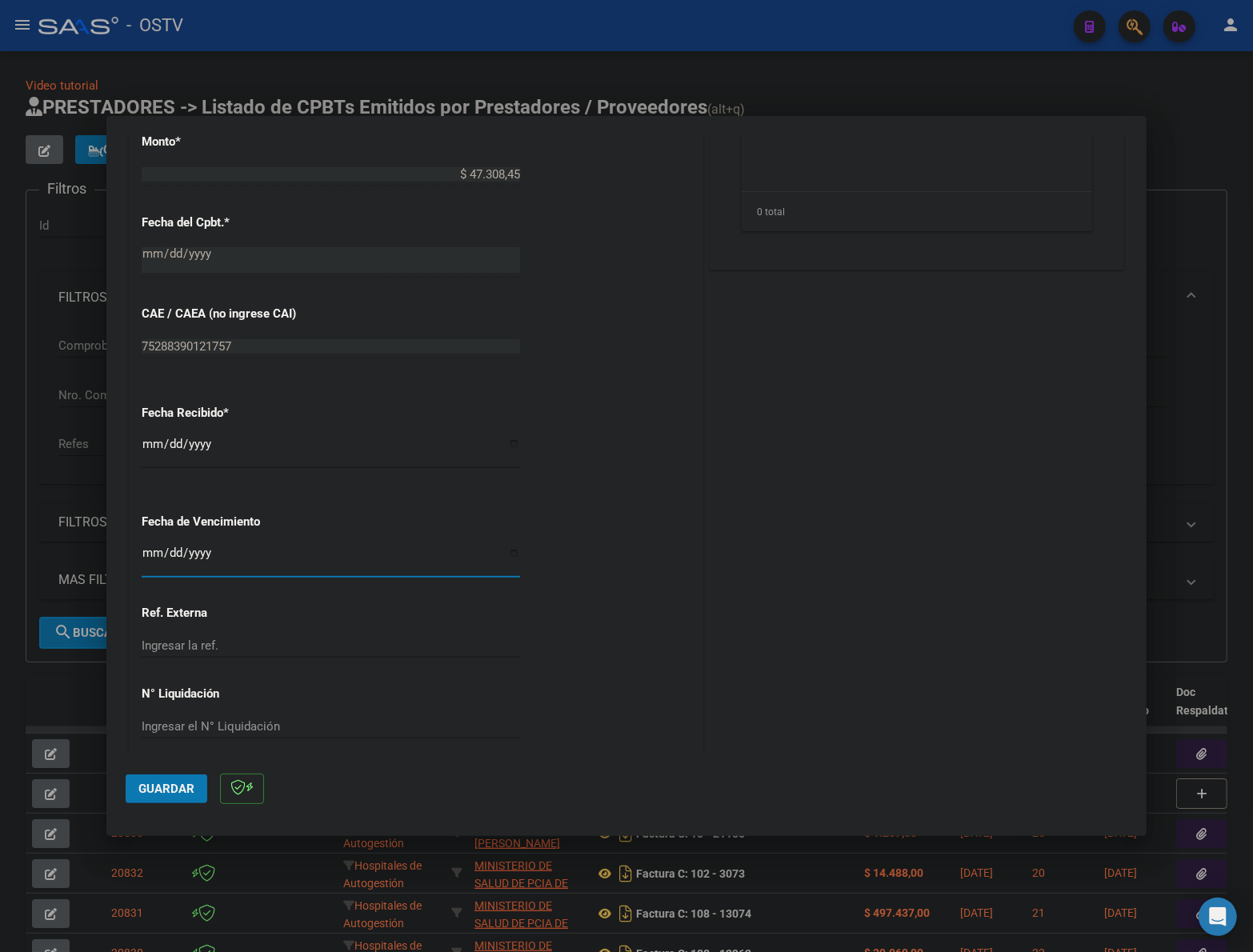
scroll to position [692, 0]
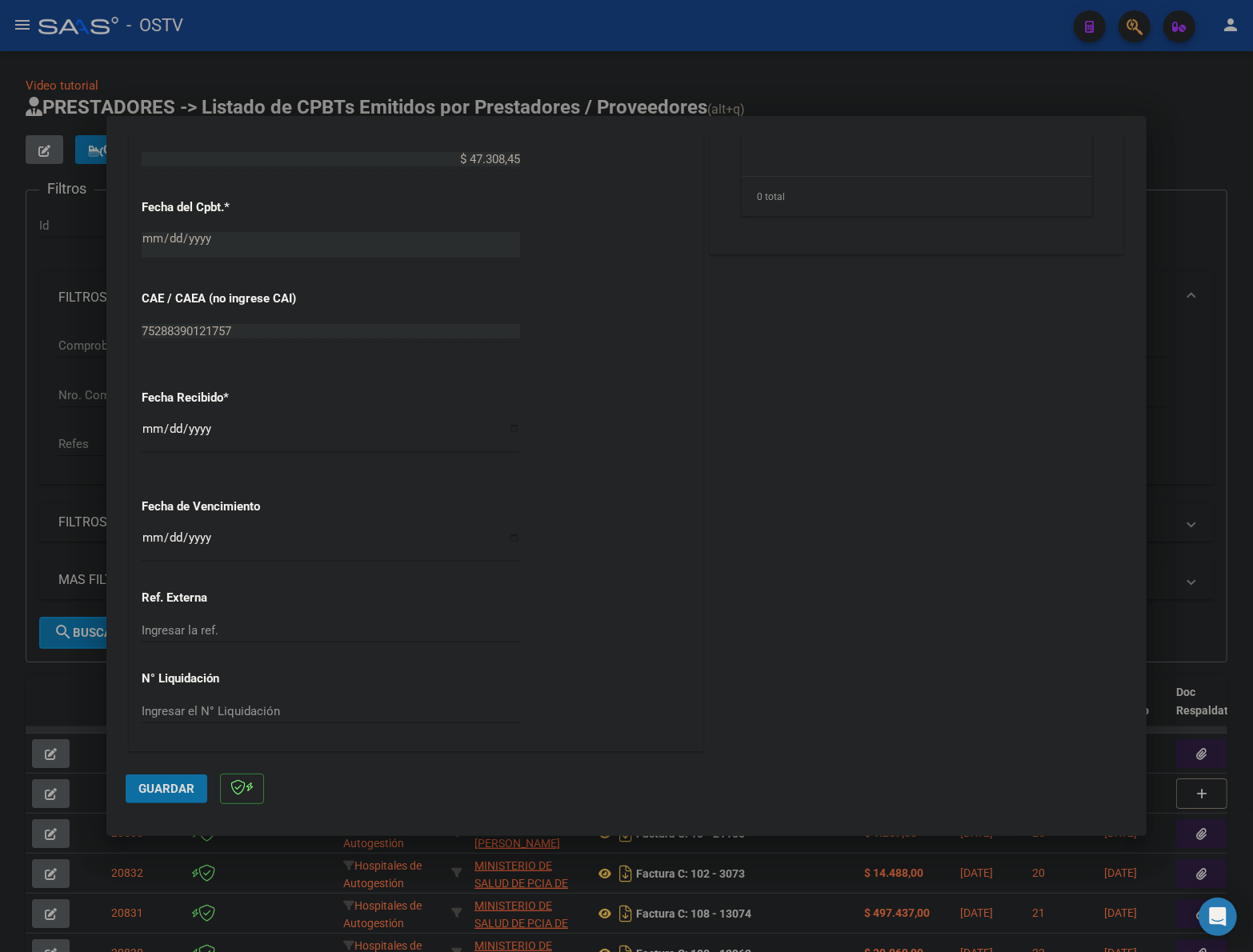
click at [169, 780] on button "Guardar" at bounding box center [166, 788] width 82 height 28
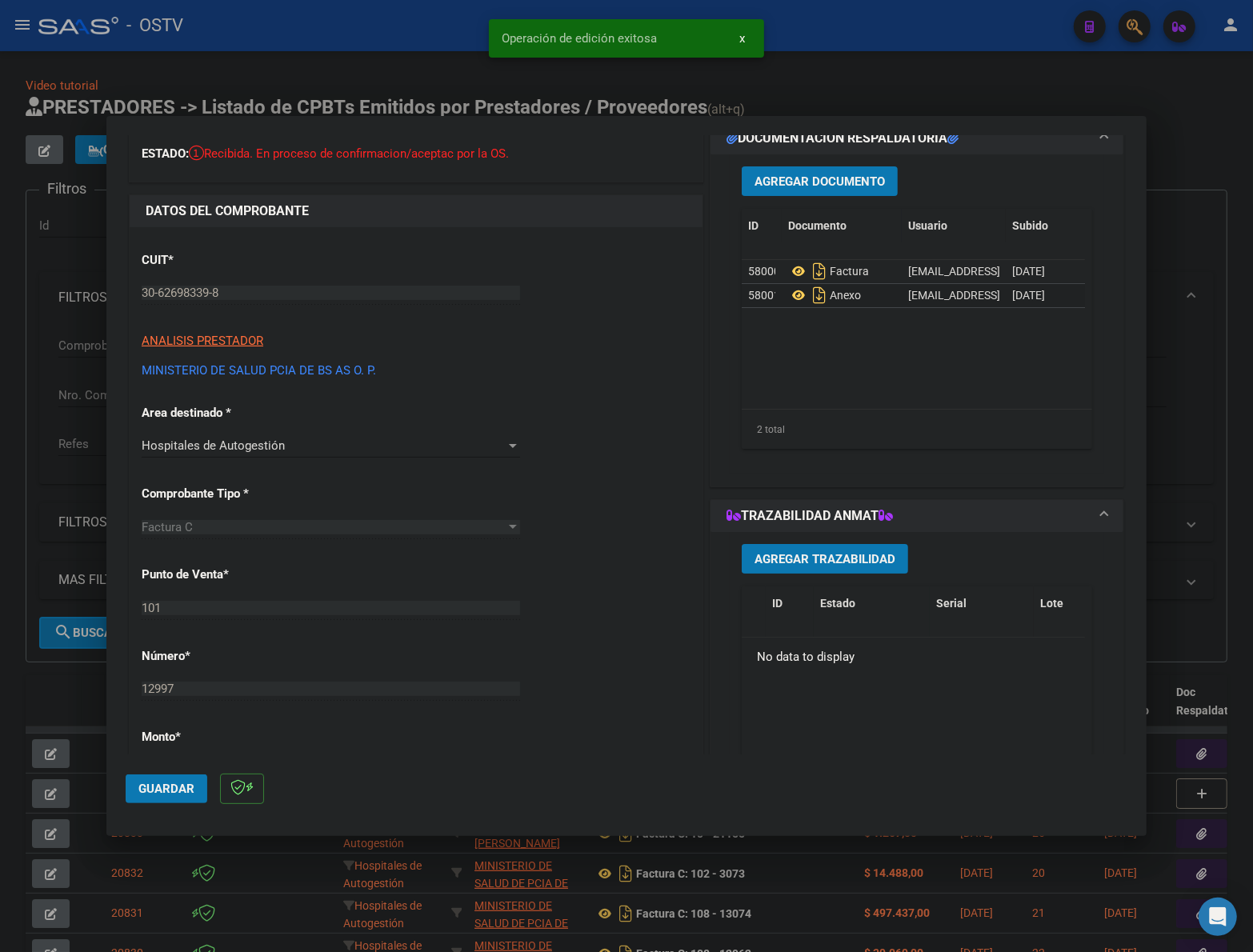
scroll to position [0, 0]
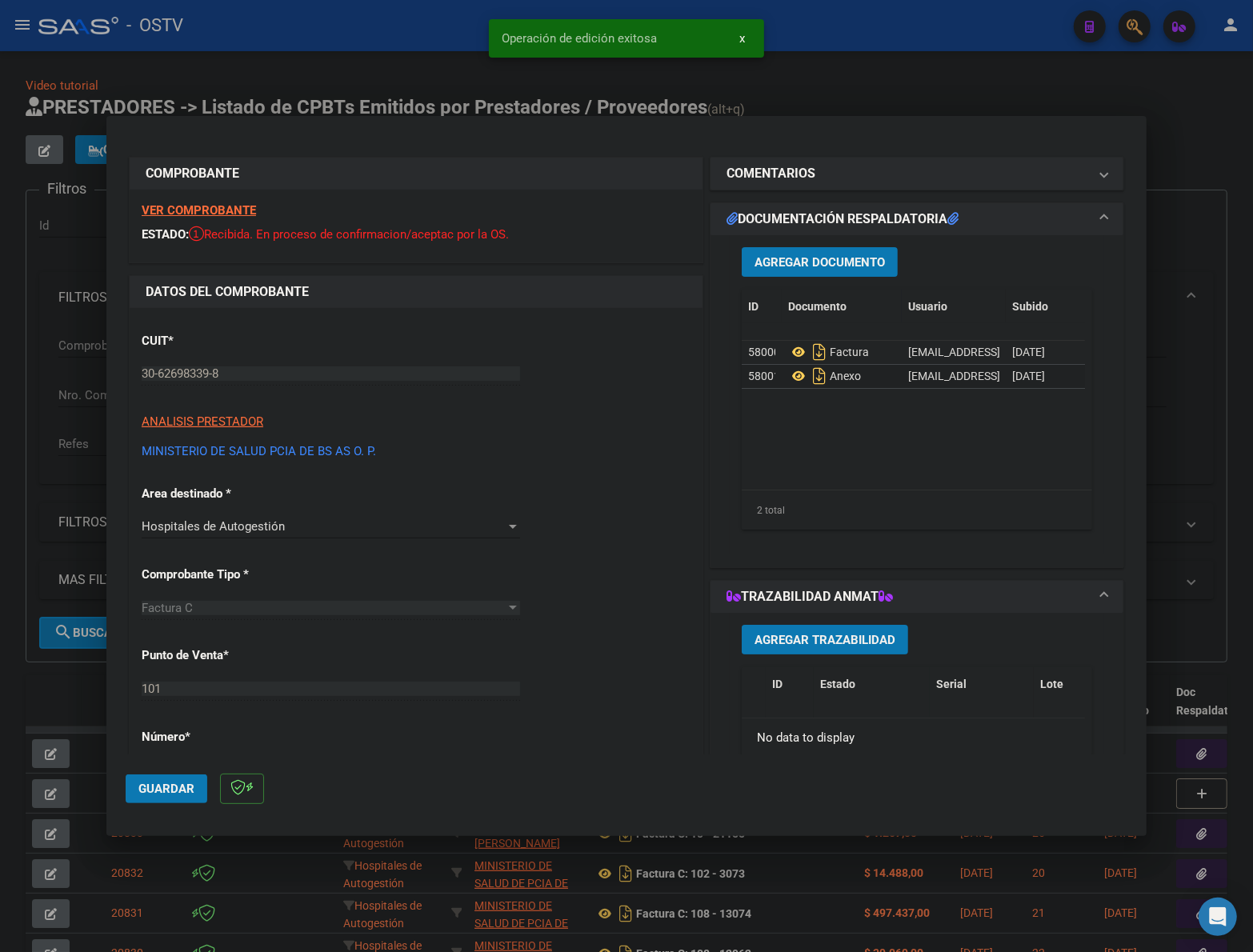
click at [1162, 347] on div at bounding box center [626, 476] width 1253 height 952
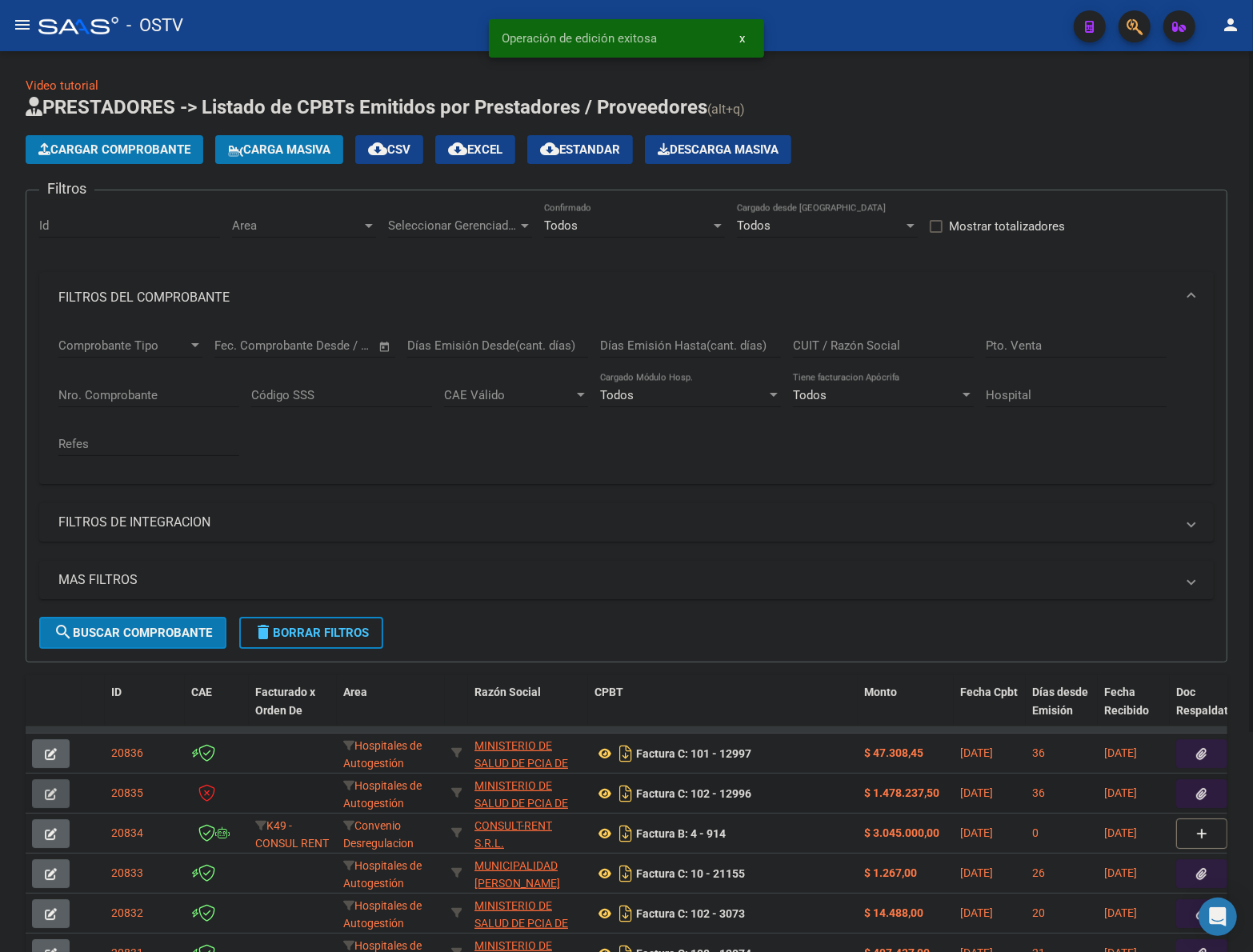
click at [64, 791] on button "button" at bounding box center [50, 793] width 38 height 28
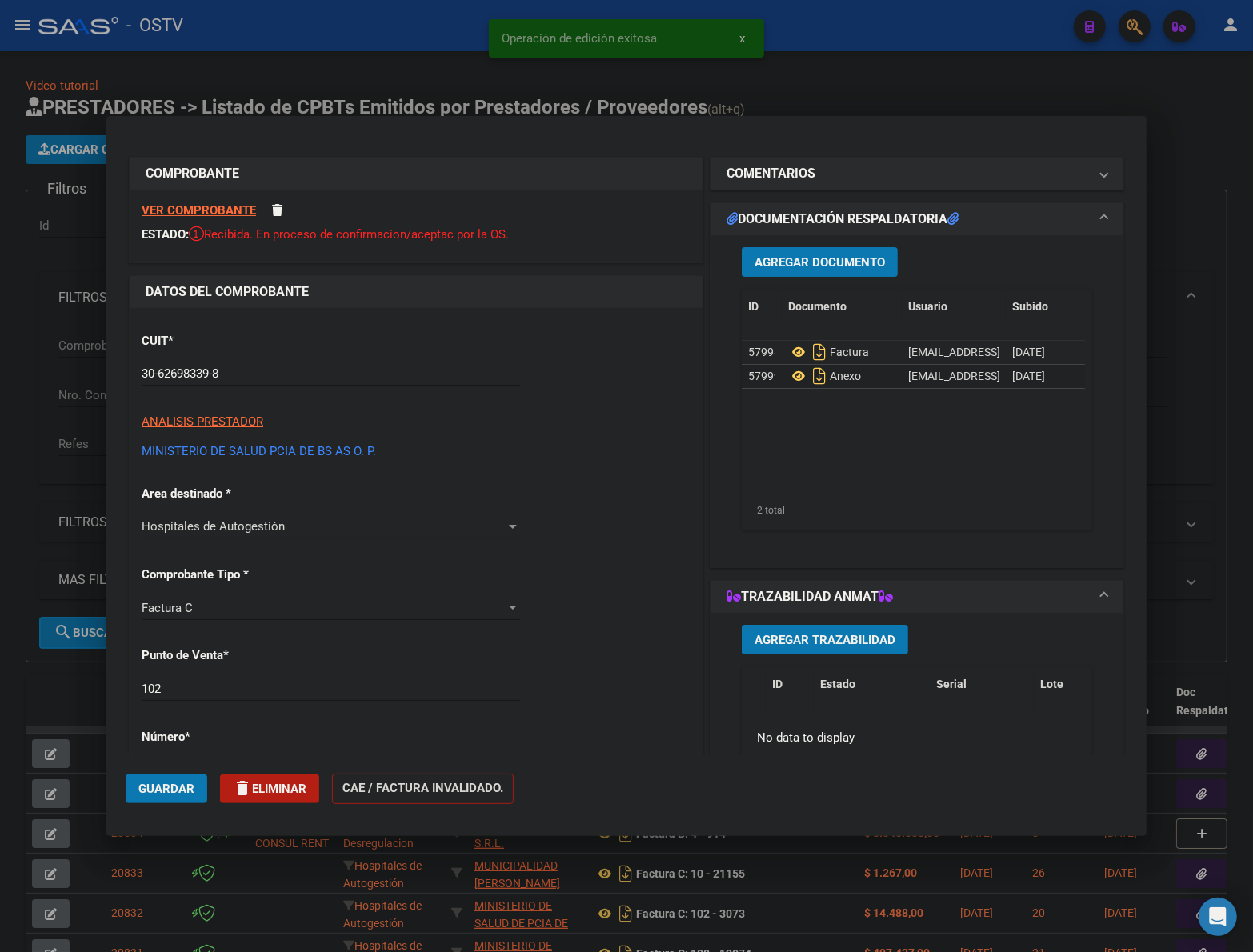
click at [166, 682] on input "102" at bounding box center [331, 688] width 378 height 14
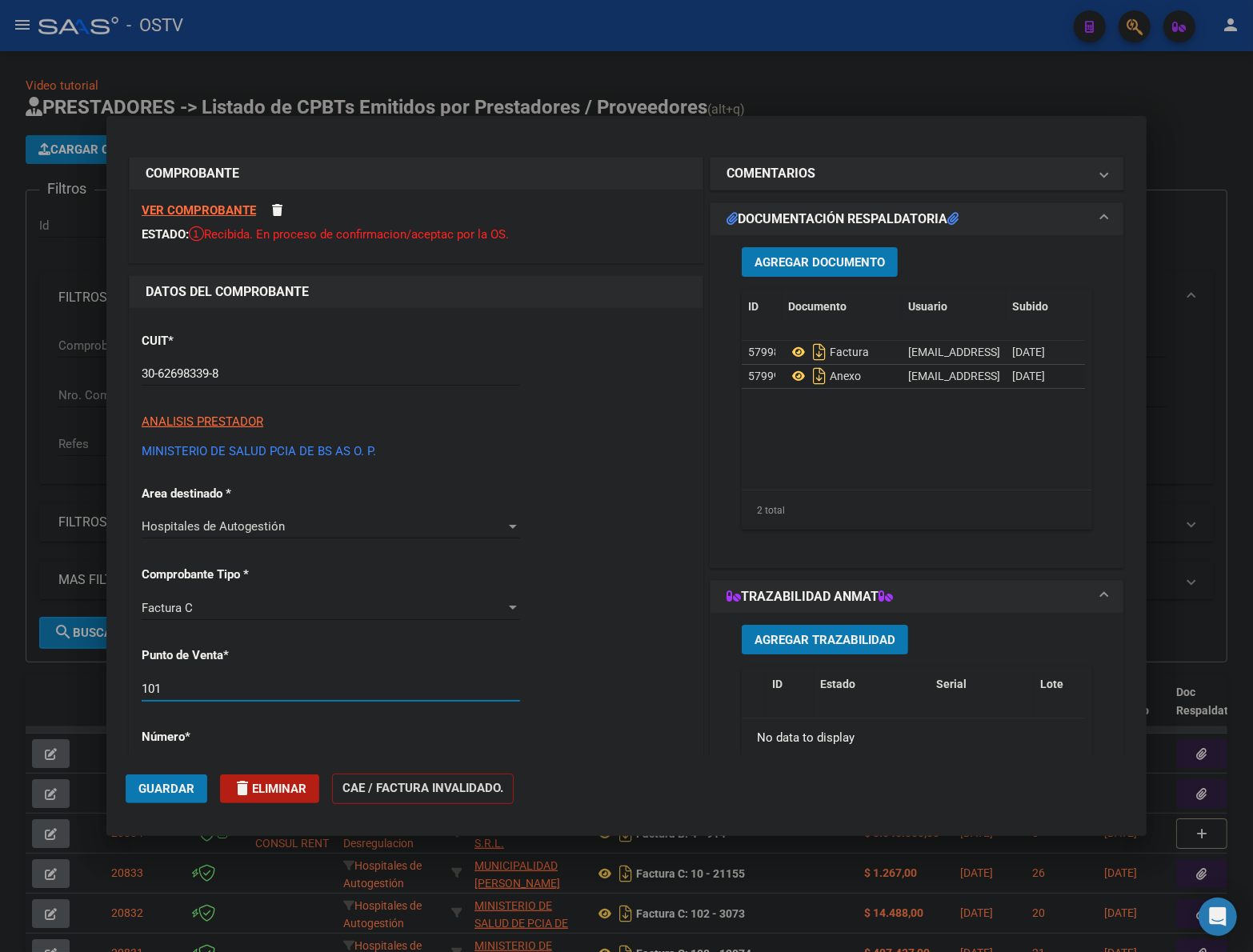
click at [149, 784] on span "Guardar" at bounding box center [166, 788] width 56 height 14
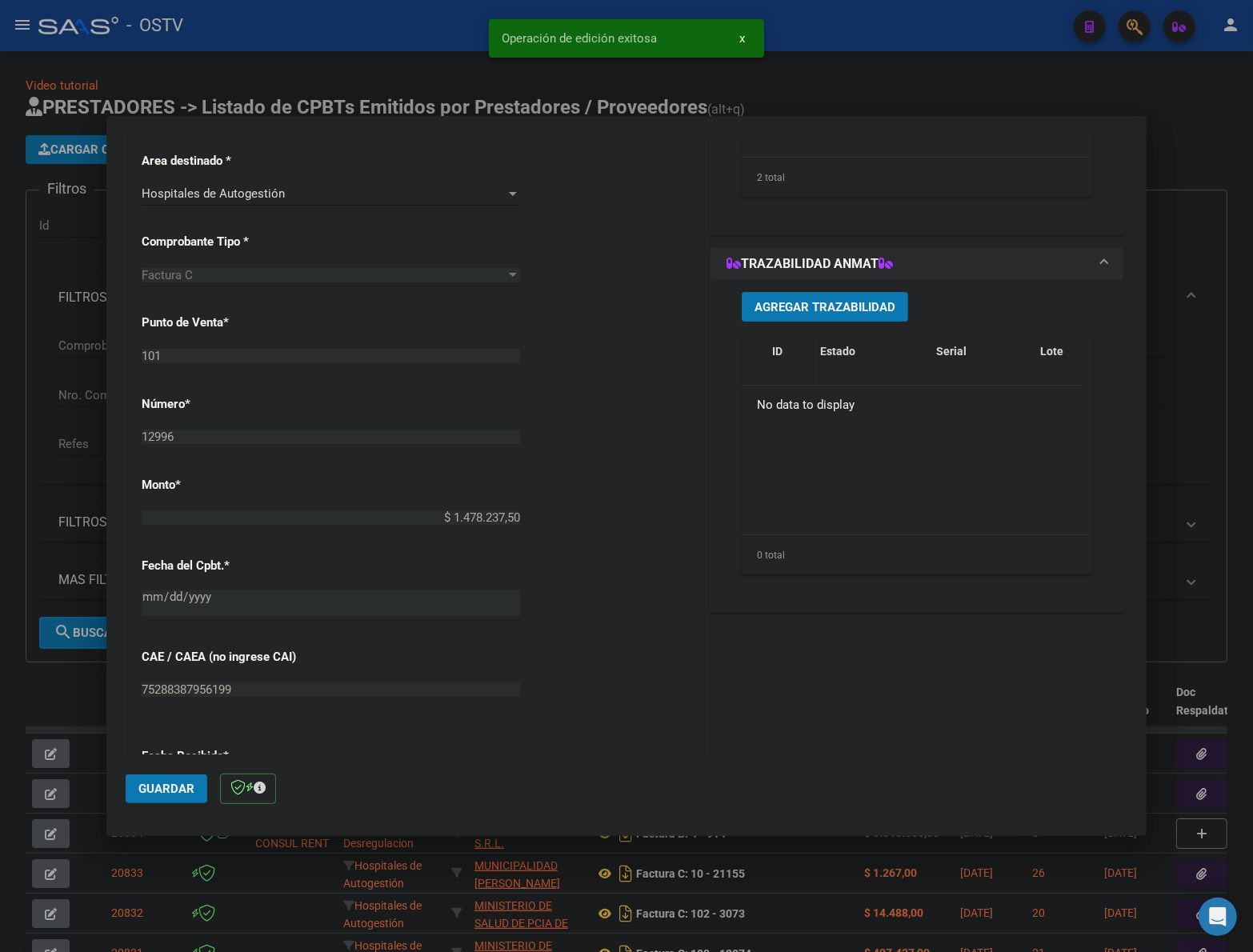
click at [1199, 462] on div at bounding box center [626, 476] width 1253 height 952
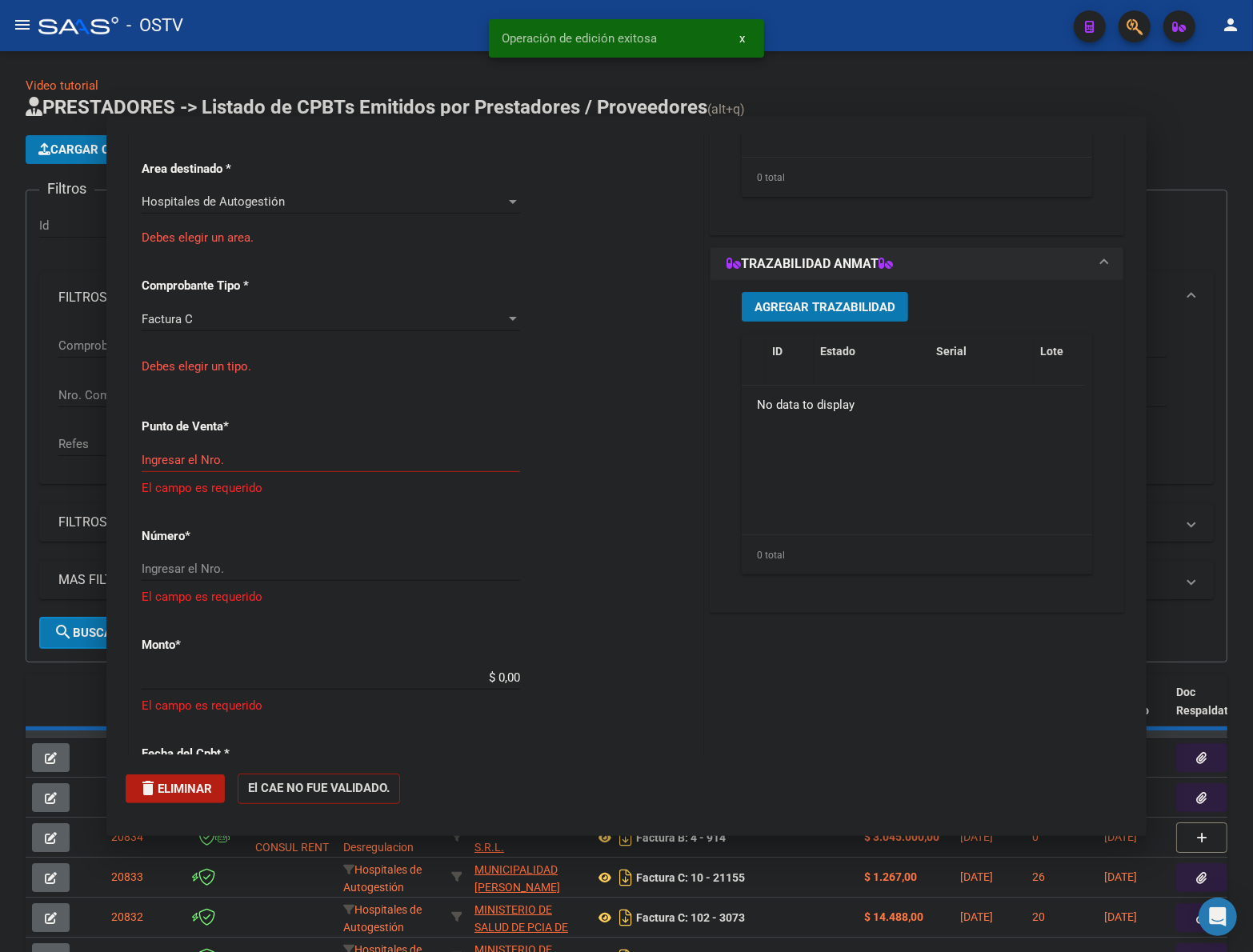
scroll to position [530, 0]
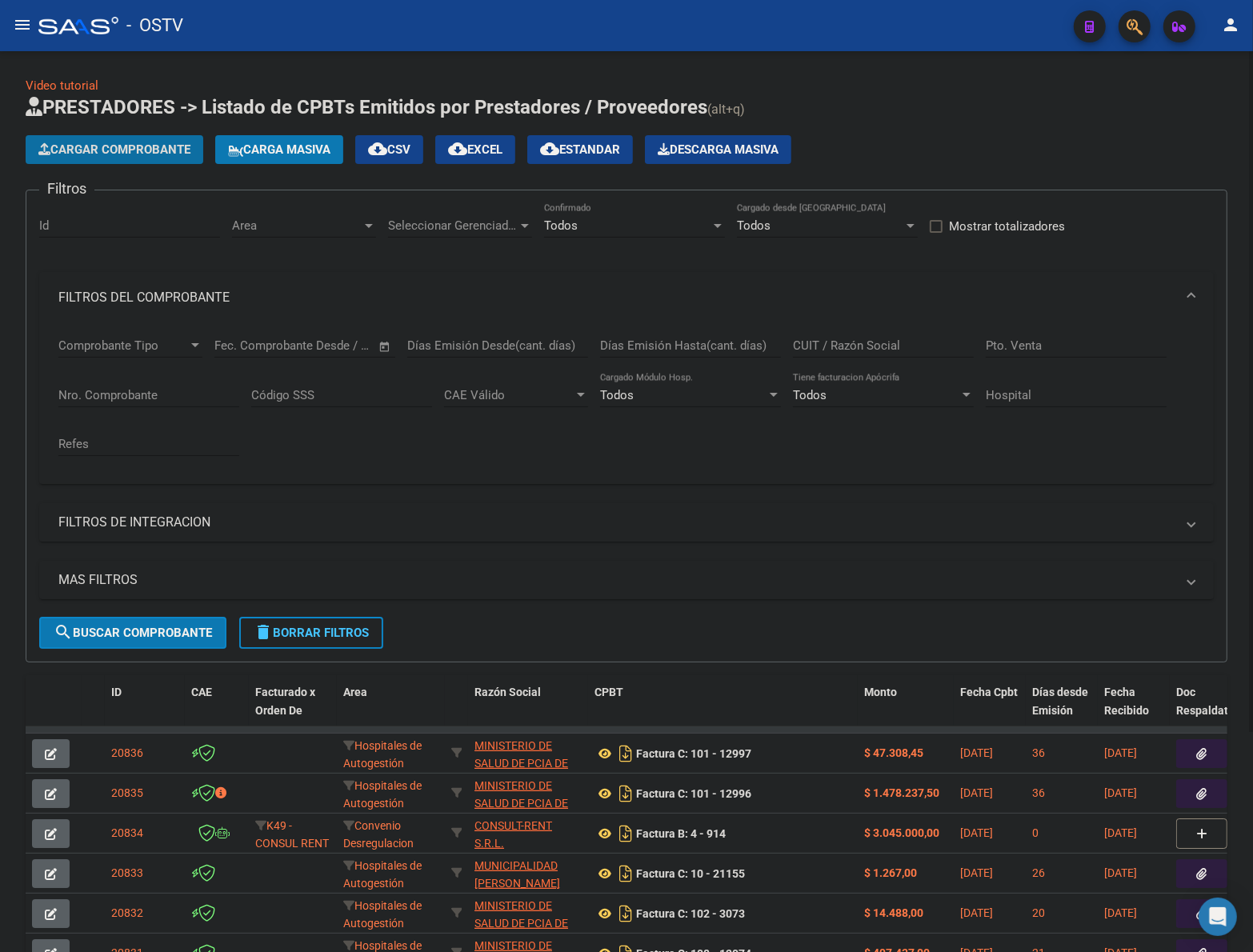
click at [145, 150] on span "Cargar Comprobante" at bounding box center [114, 149] width 152 height 14
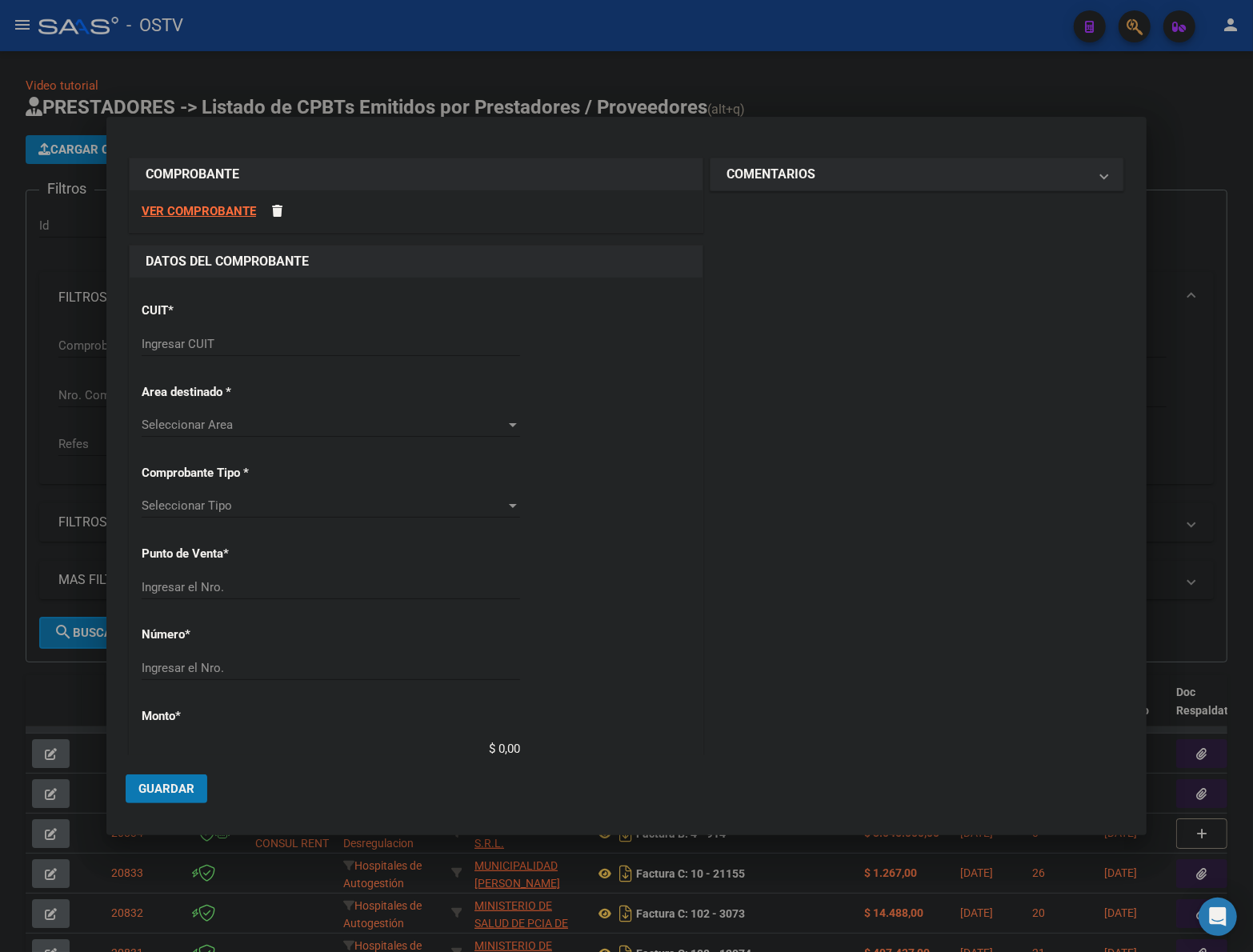
click at [256, 350] on input "Ingresar CUIT" at bounding box center [331, 343] width 378 height 14
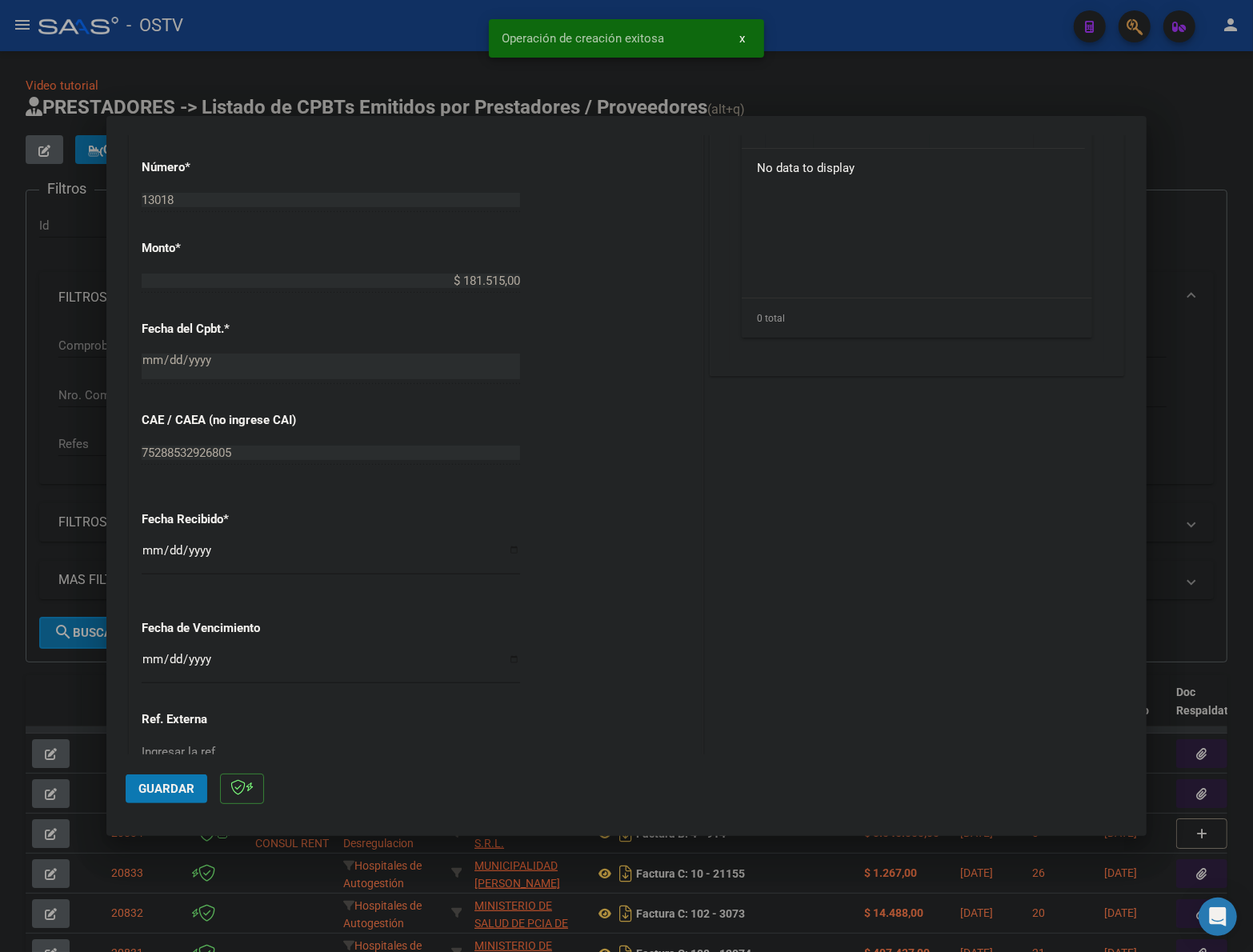
scroll to position [692, 0]
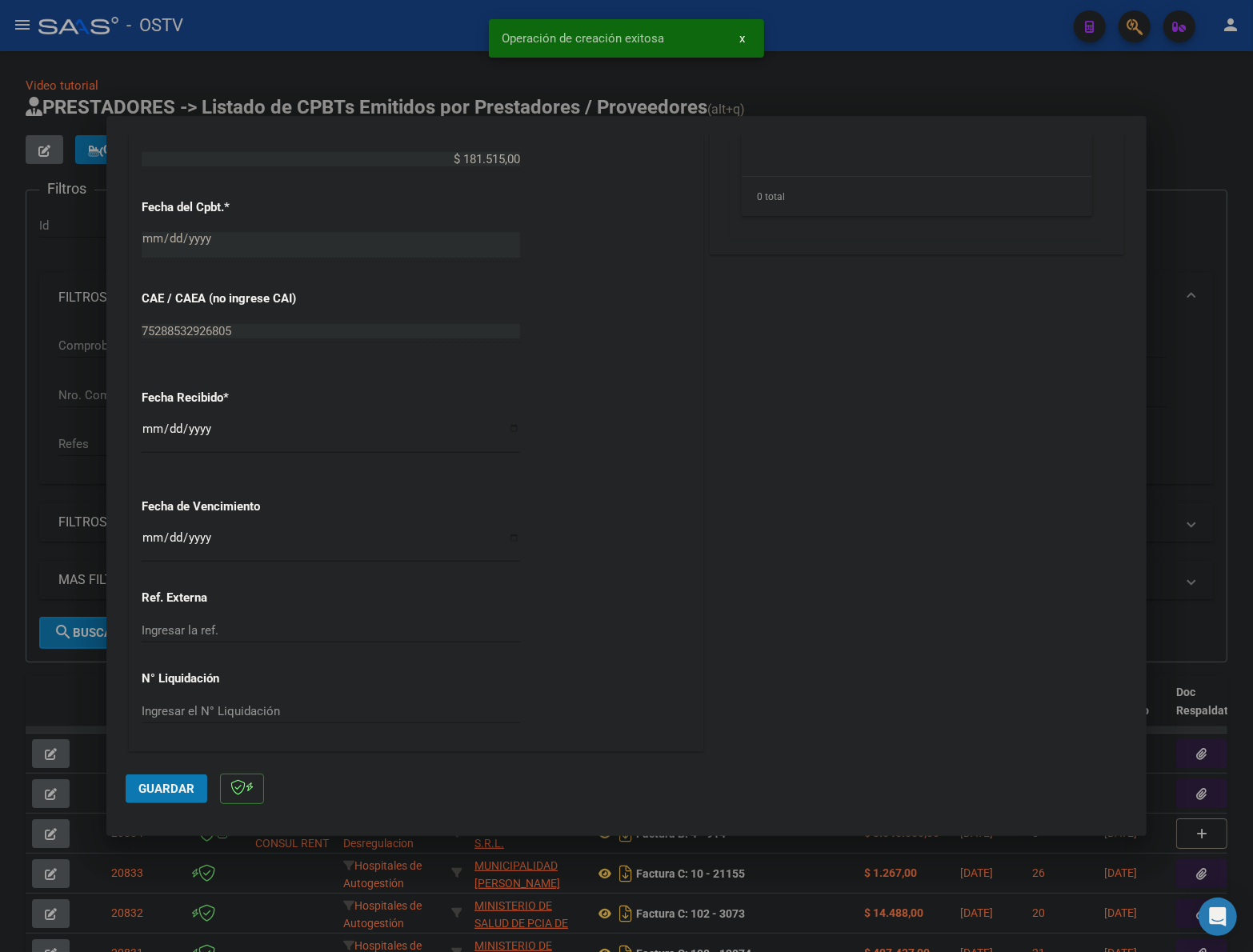
click at [145, 433] on input "[DATE]" at bounding box center [331, 435] width 378 height 26
click at [155, 774] on button "Guardar" at bounding box center [166, 788] width 82 height 28
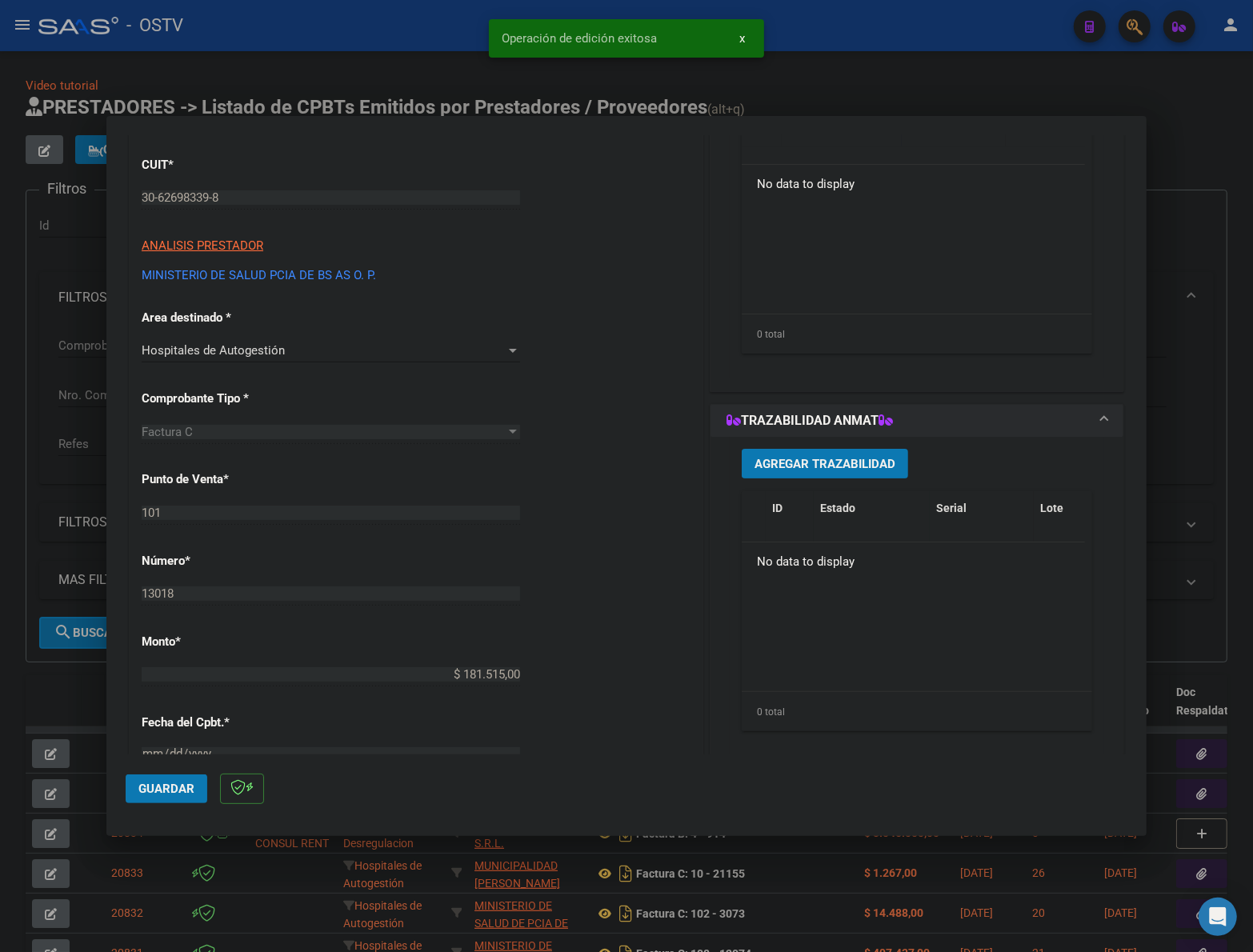
scroll to position [92, 0]
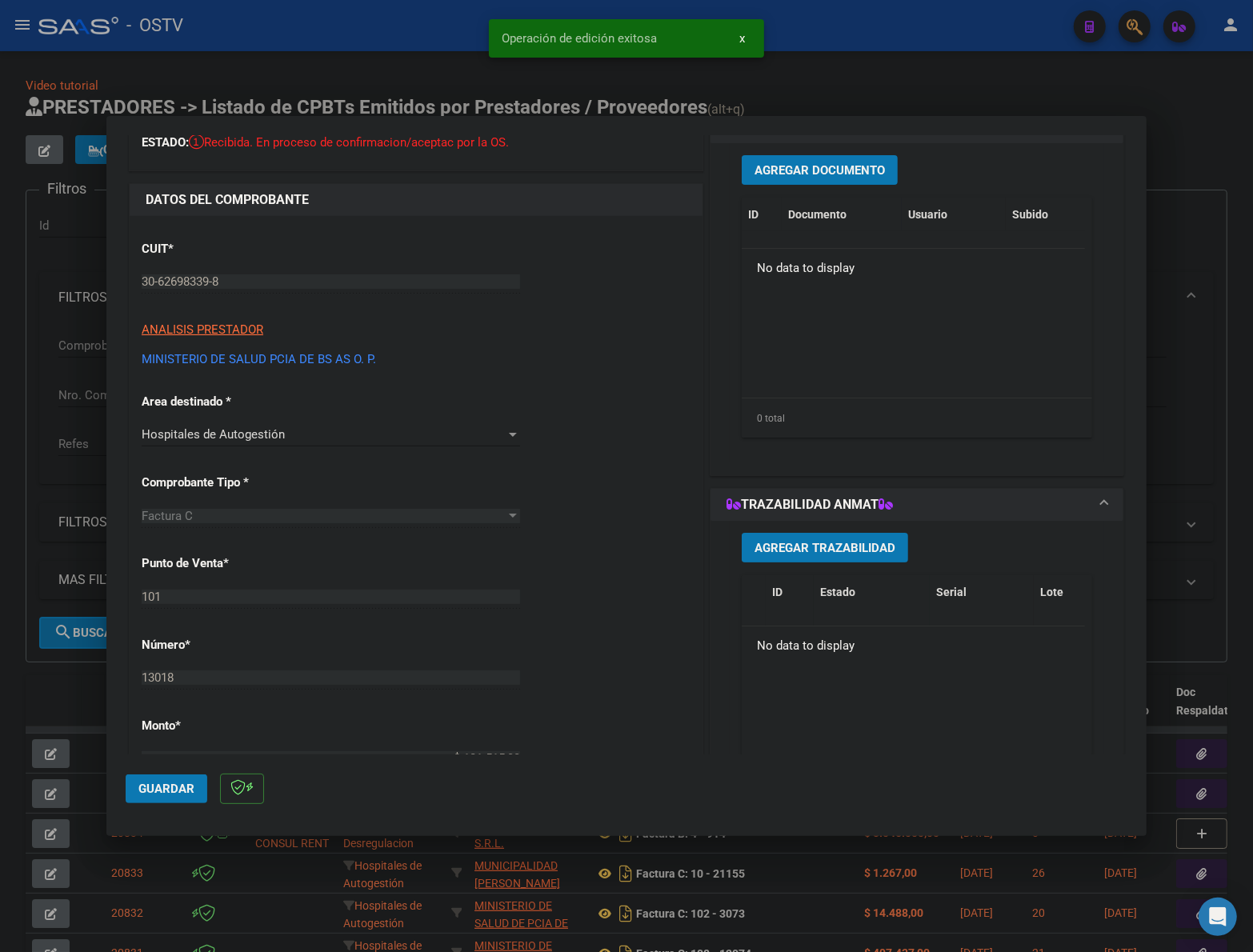
click at [829, 174] on span "Agregar Documento" at bounding box center [819, 170] width 130 height 14
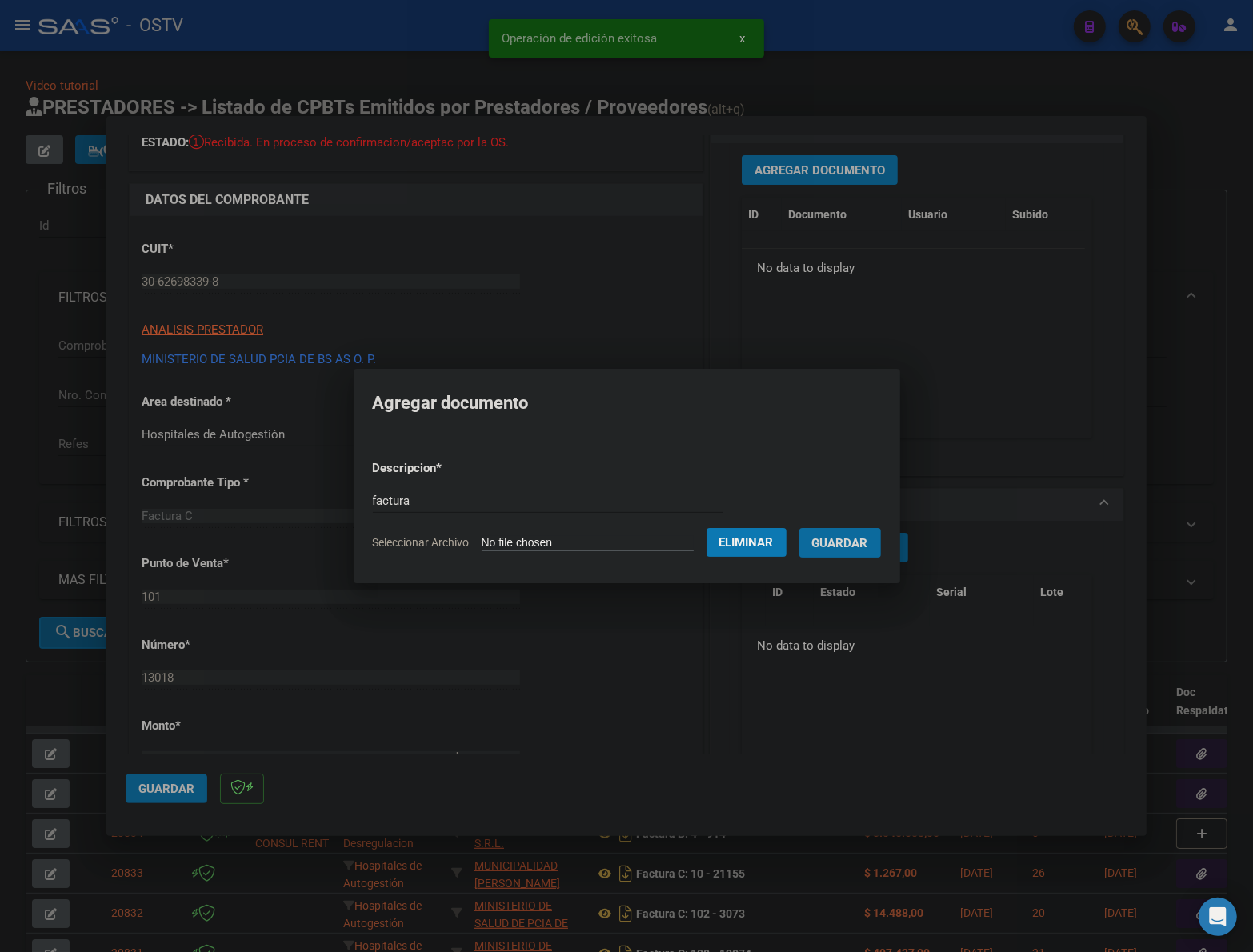
click at [799, 528] on button "Guardar" at bounding box center [840, 542] width 82 height 29
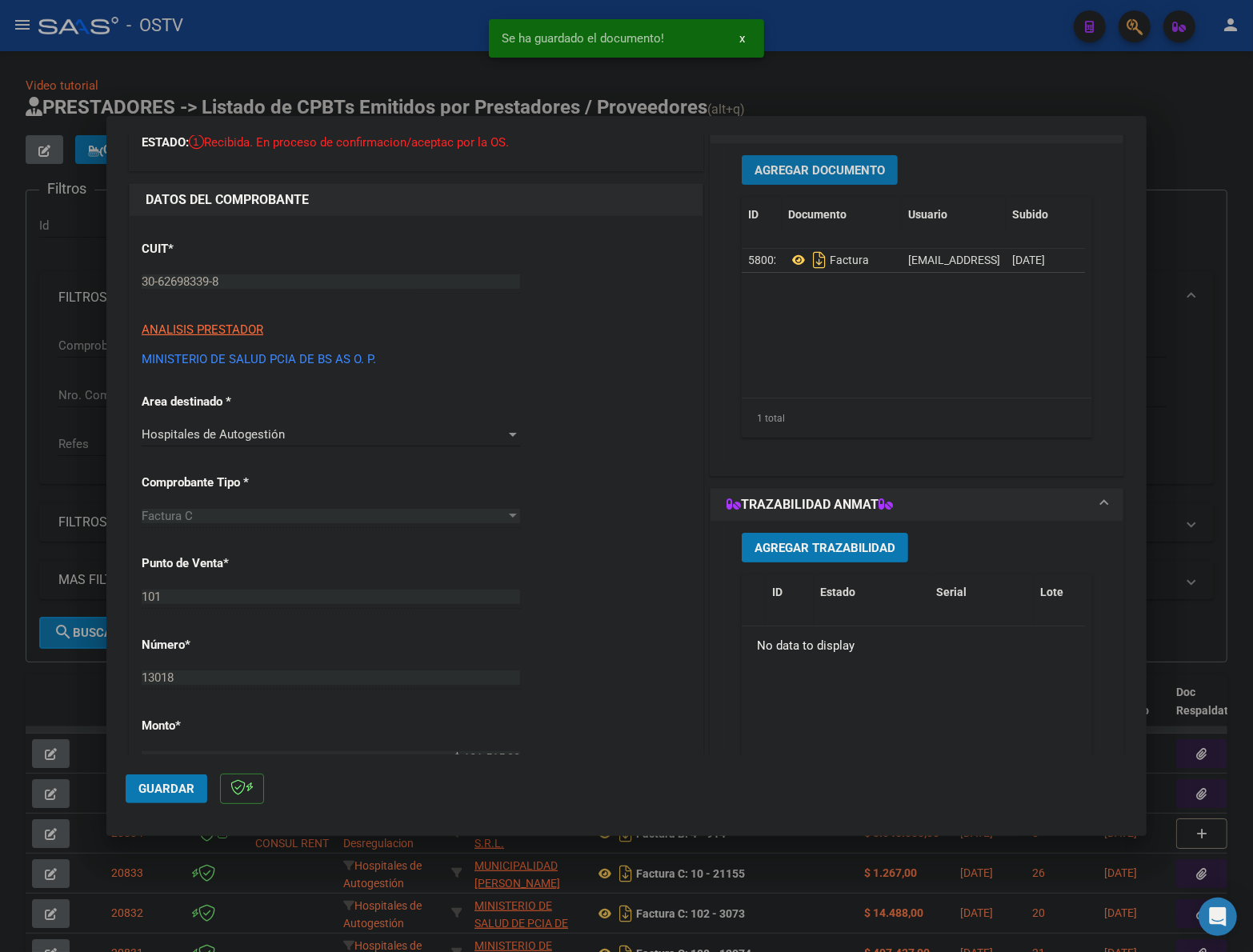
click at [798, 180] on button "Agregar Documento" at bounding box center [819, 170] width 156 height 29
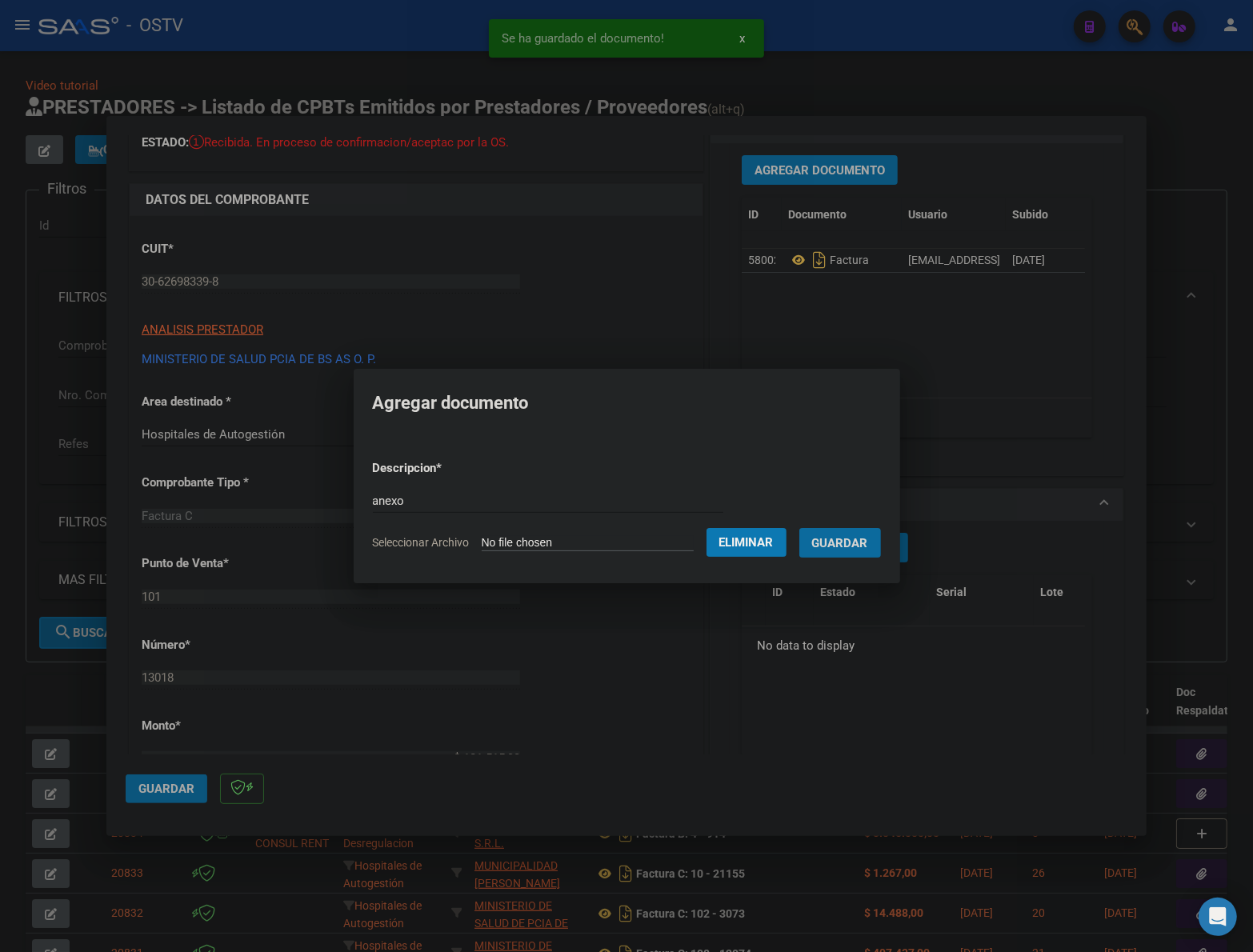
click at [799, 528] on button "Guardar" at bounding box center [840, 542] width 82 height 29
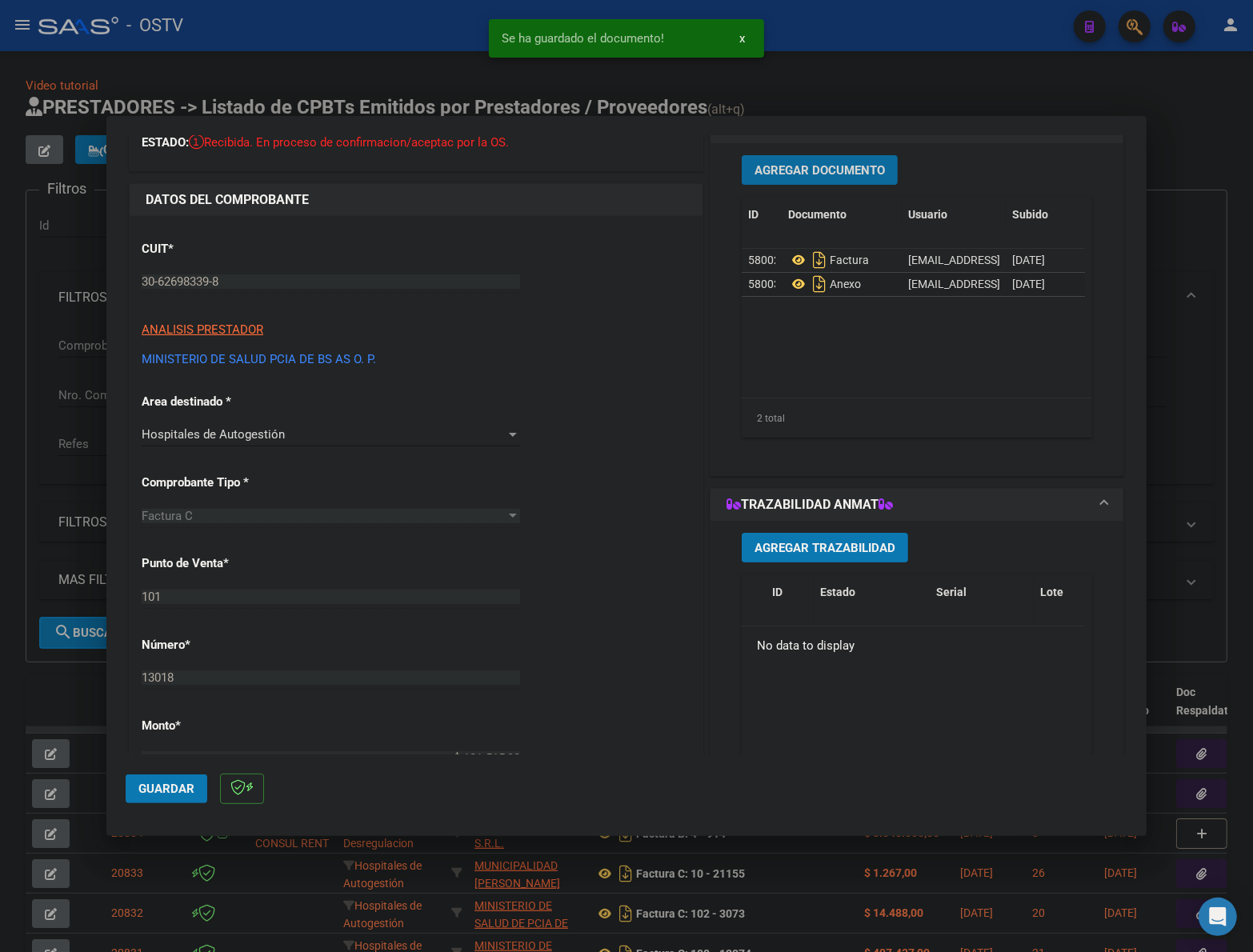
click at [176, 787] on span "Guardar" at bounding box center [166, 788] width 56 height 14
click at [168, 786] on span "Guardar" at bounding box center [166, 788] width 56 height 14
click at [88, 693] on div at bounding box center [626, 476] width 1253 height 952
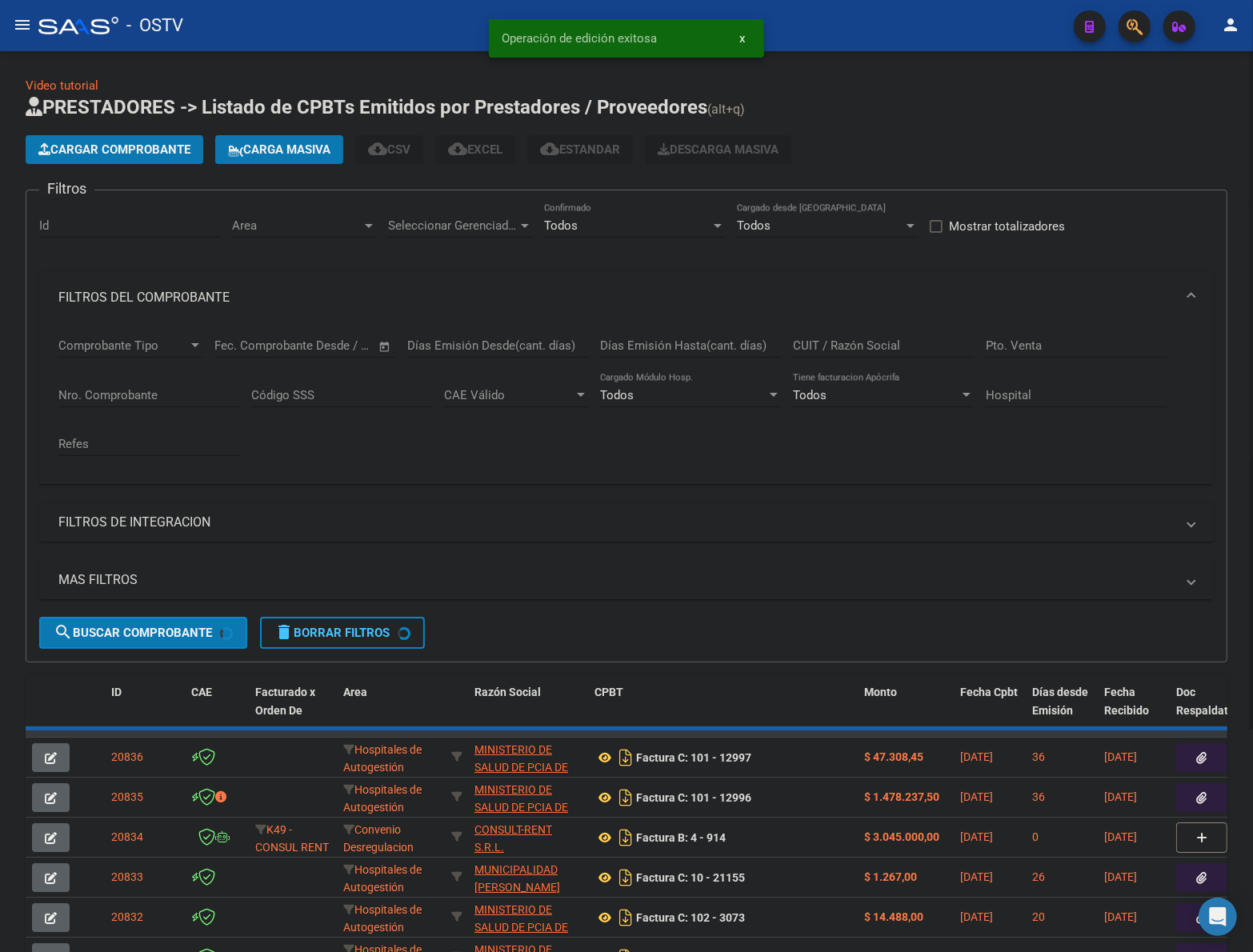
click at [145, 148] on span "Cargar Comprobante" at bounding box center [114, 149] width 152 height 14
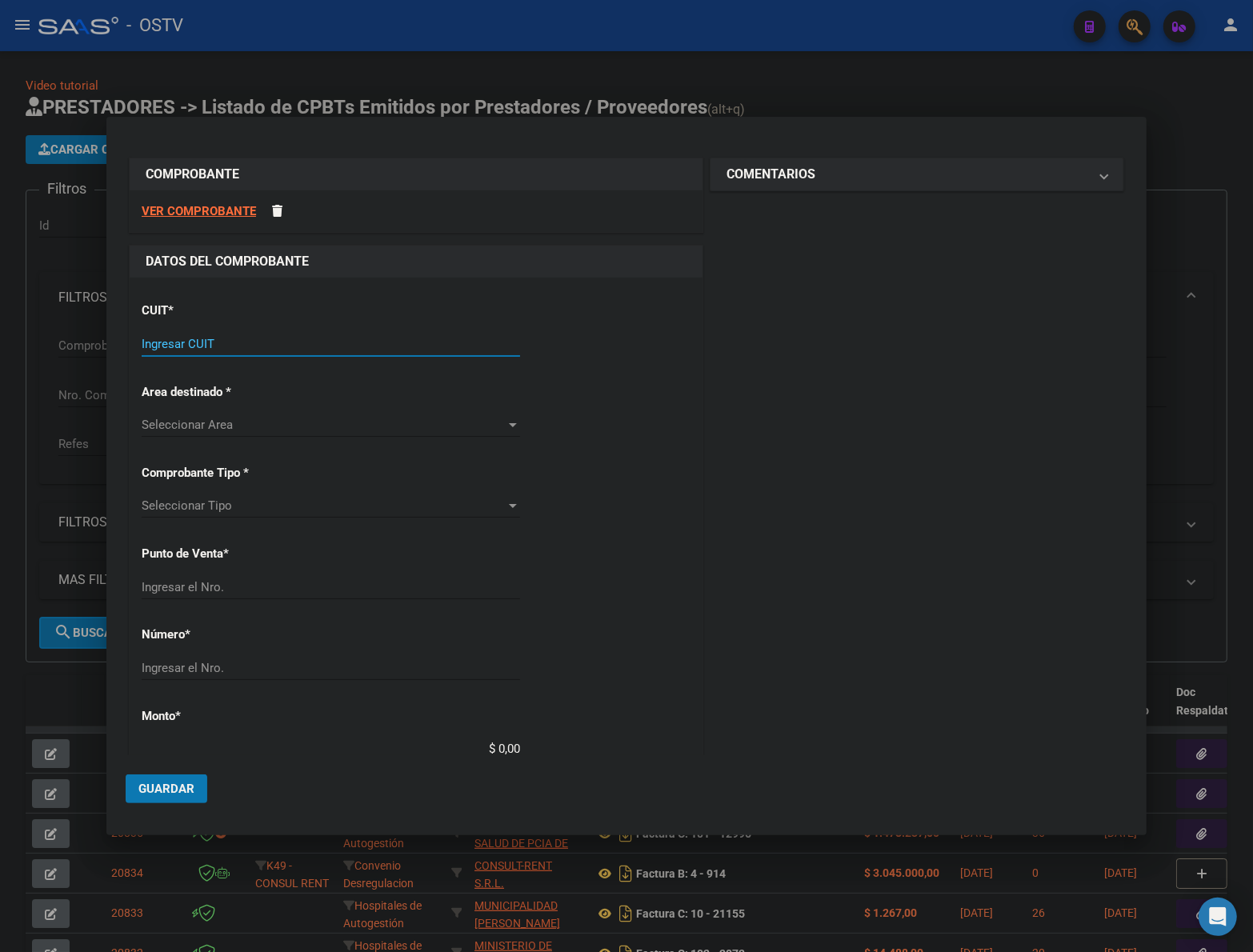
click at [277, 346] on input "Ingresar CUIT" at bounding box center [331, 343] width 378 height 14
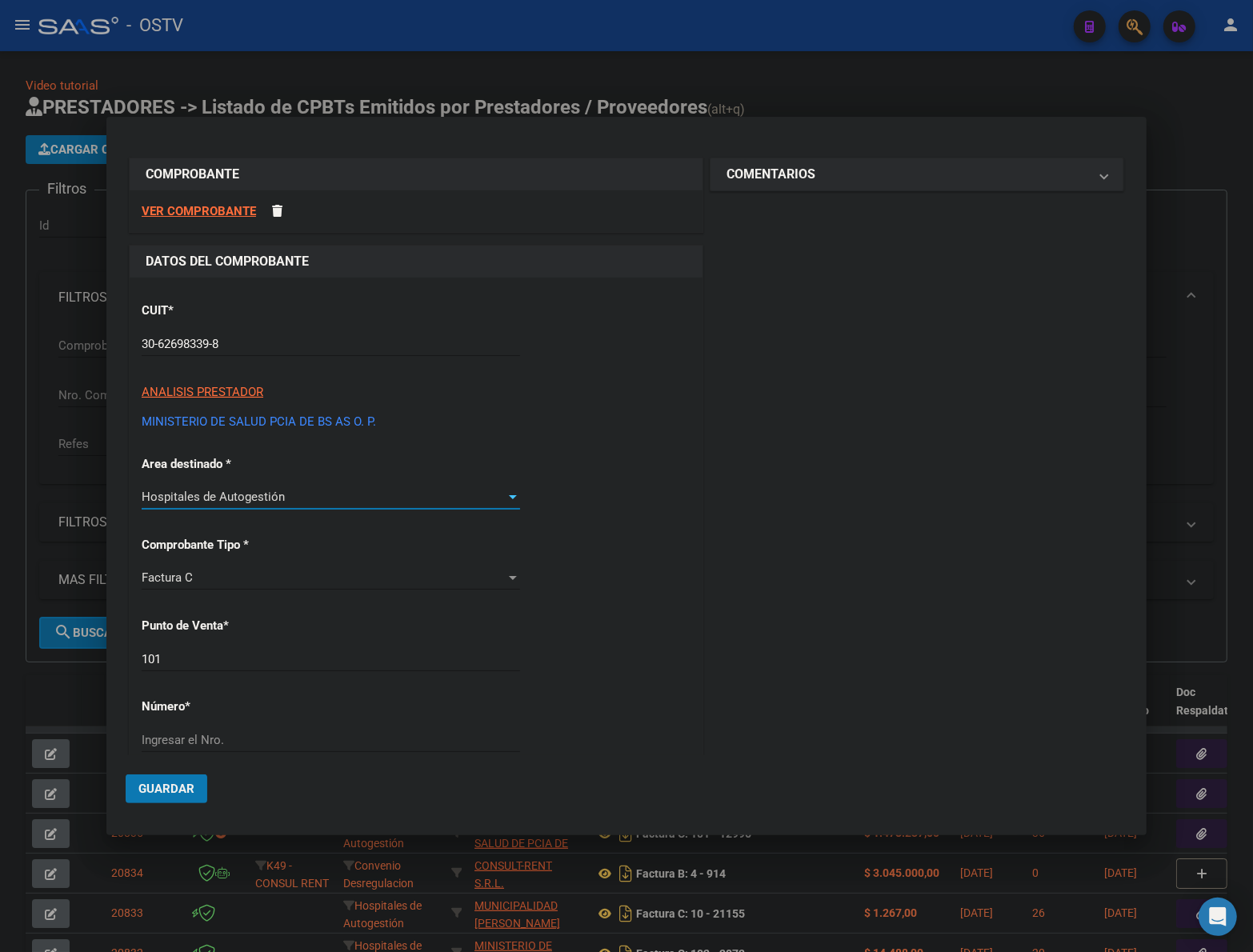
click at [190, 662] on input "101" at bounding box center [331, 659] width 378 height 14
click at [202, 733] on input "Ingresar el Nro." at bounding box center [331, 740] width 378 height 14
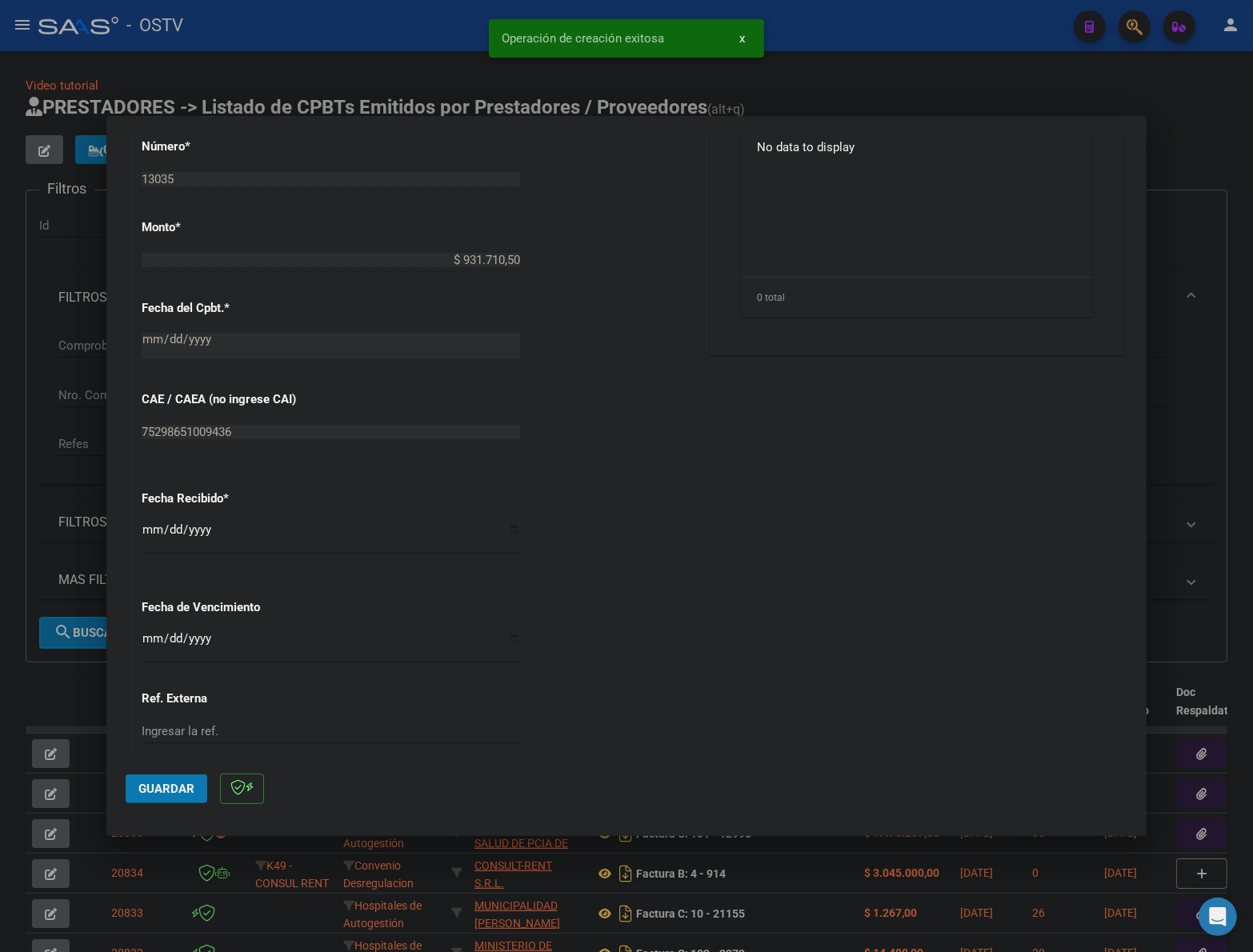
scroll to position [666, 0]
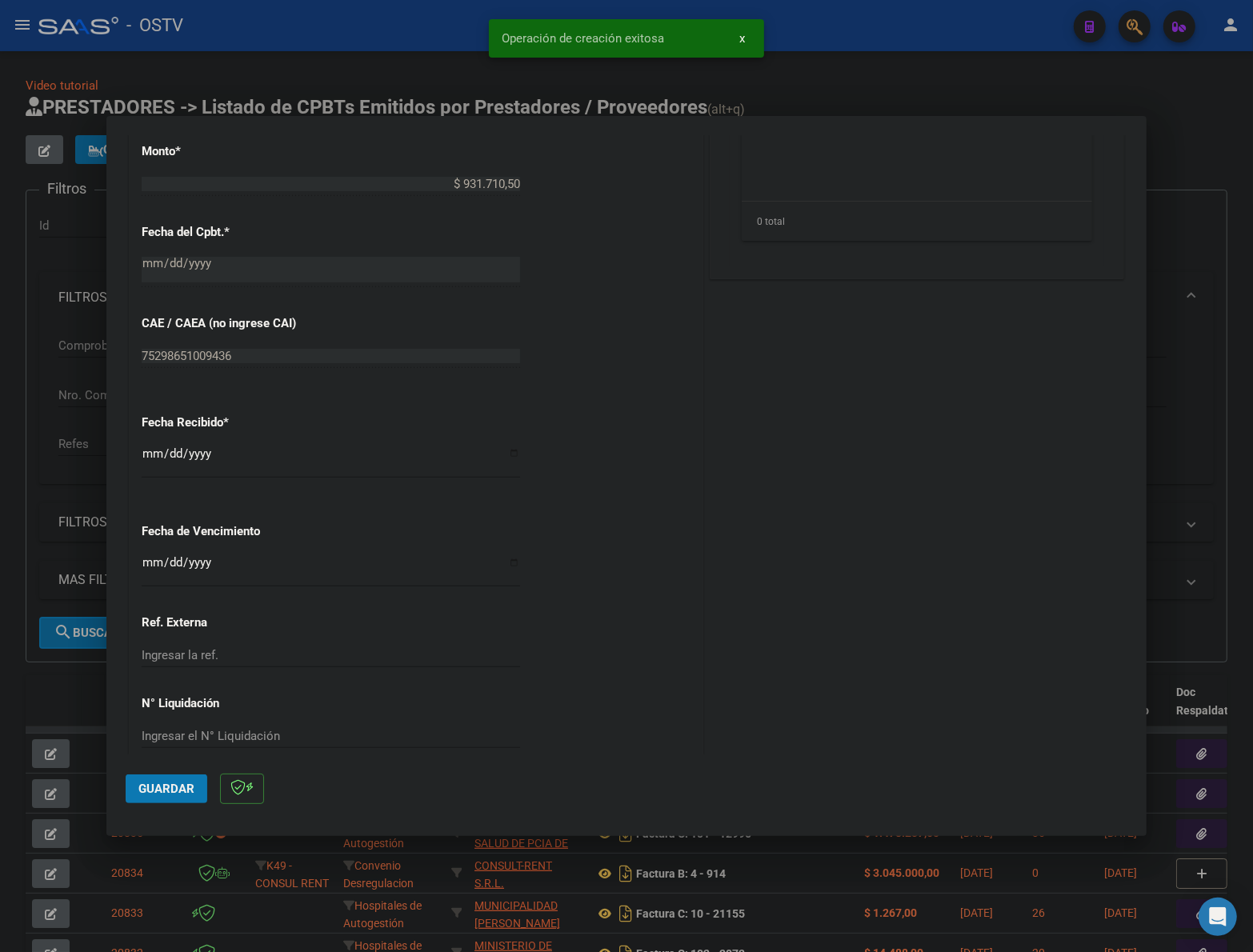
click at [157, 453] on input "[DATE]" at bounding box center [331, 460] width 378 height 26
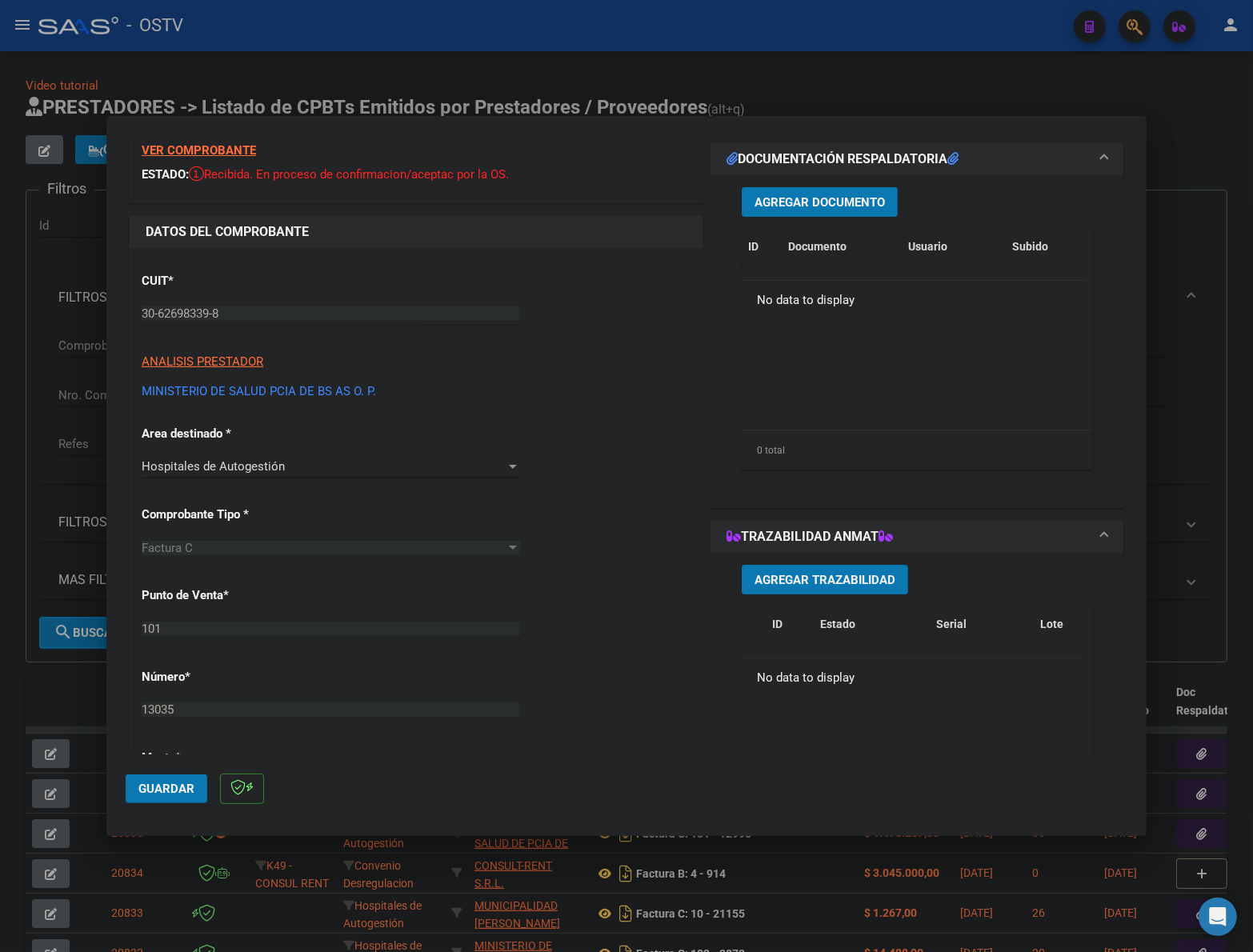
scroll to position [0, 0]
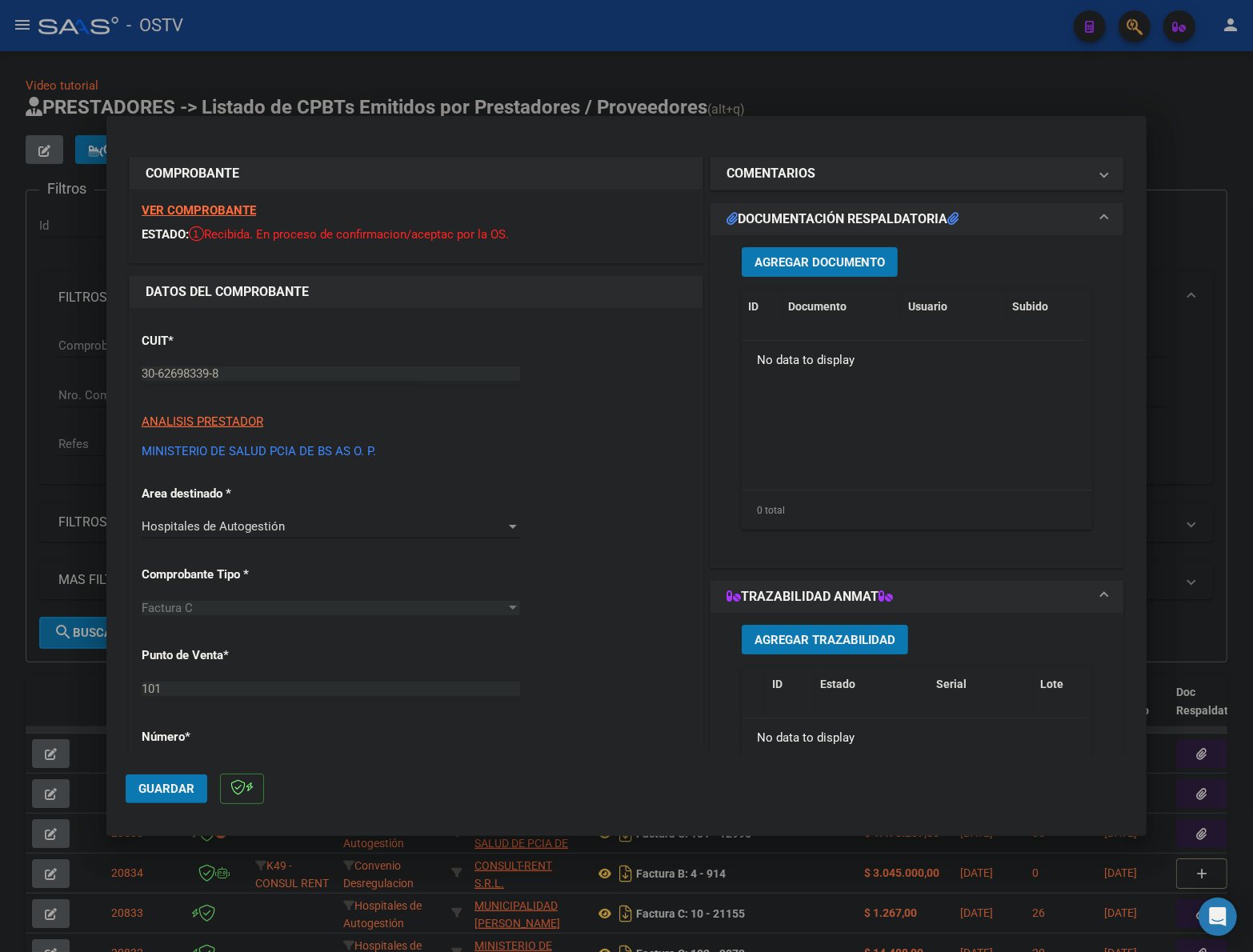
click at [841, 262] on span "Agregar Documento" at bounding box center [819, 262] width 130 height 14
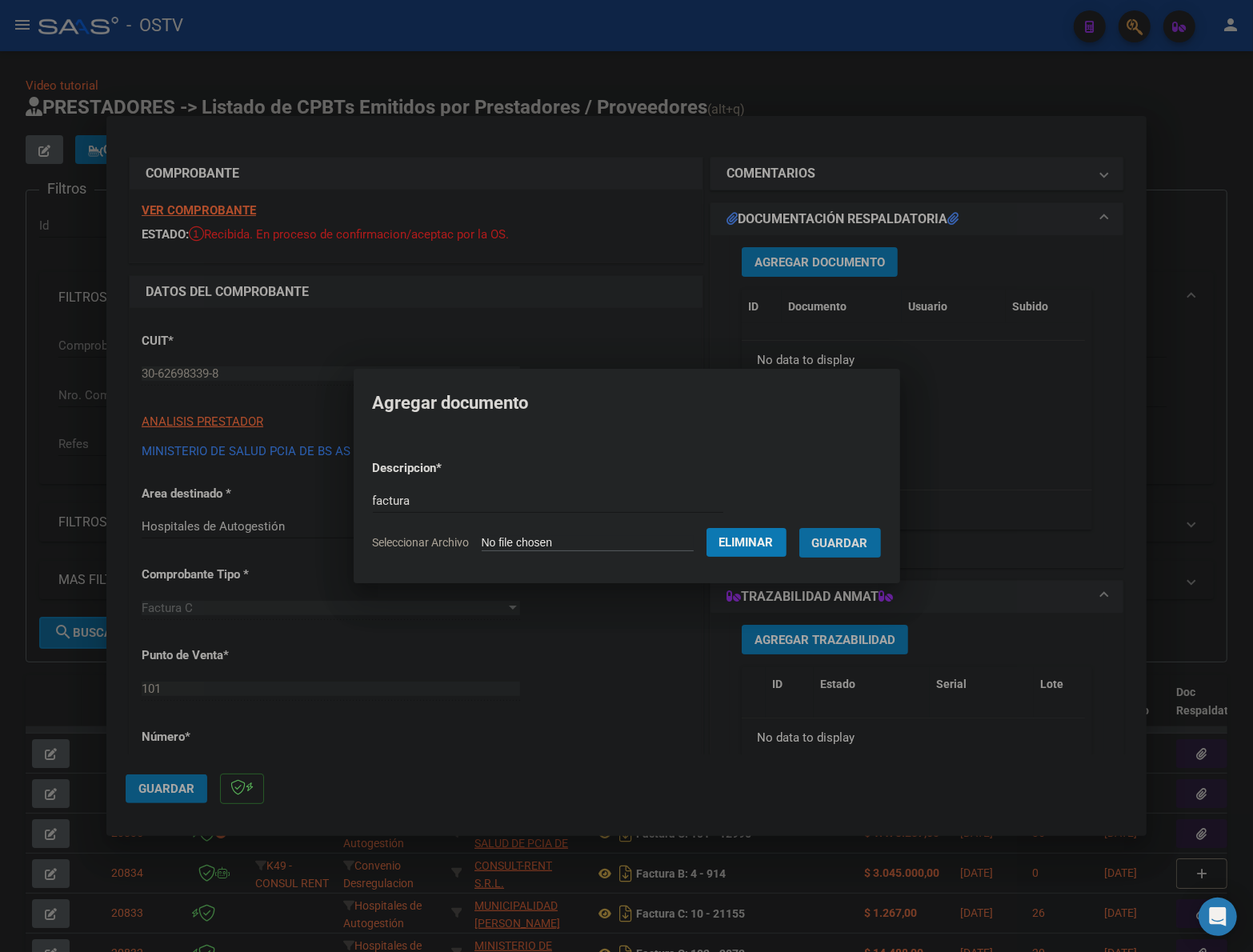
click at [799, 528] on button "Guardar" at bounding box center [840, 542] width 82 height 29
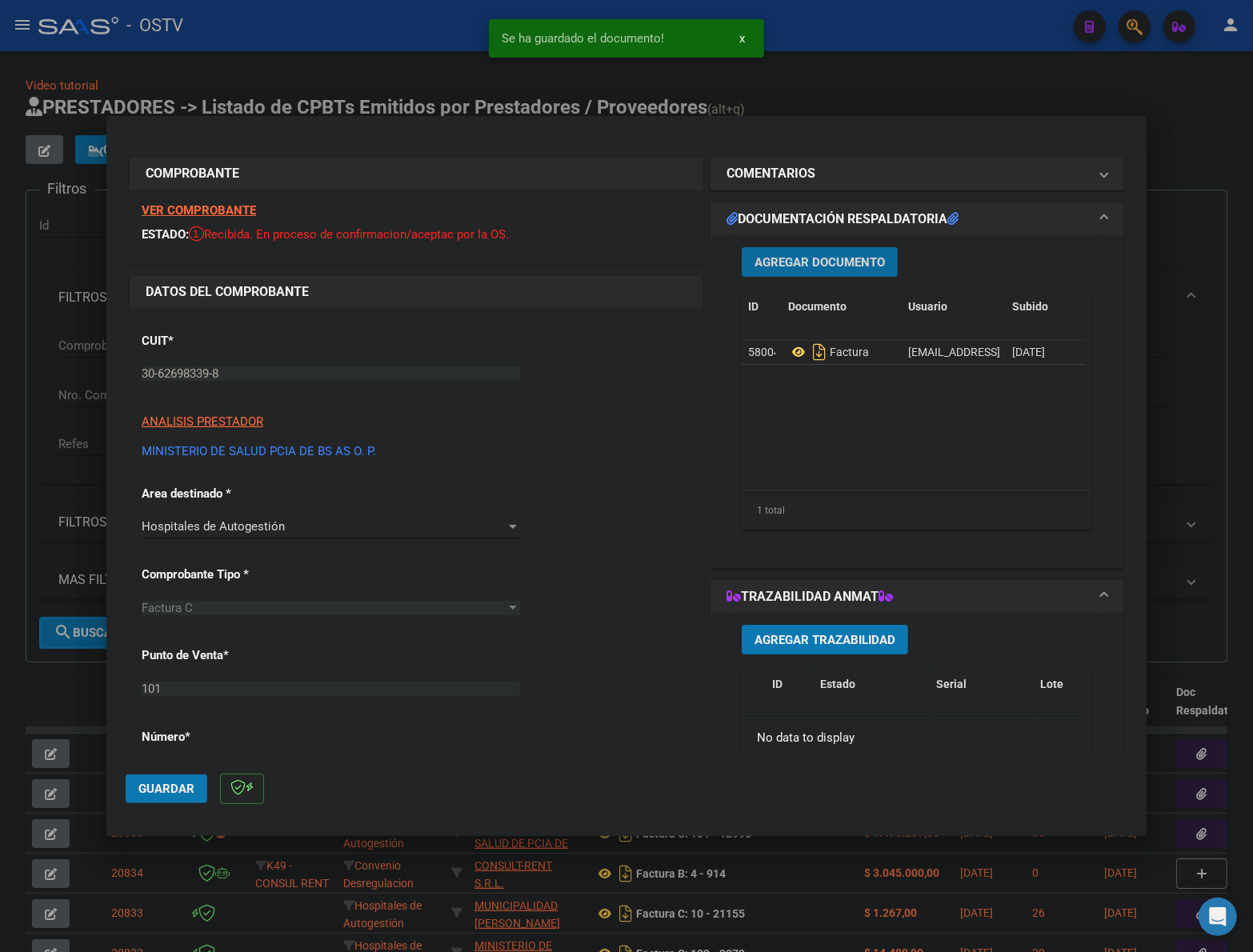
click at [785, 261] on span "Agregar Documento" at bounding box center [819, 262] width 130 height 14
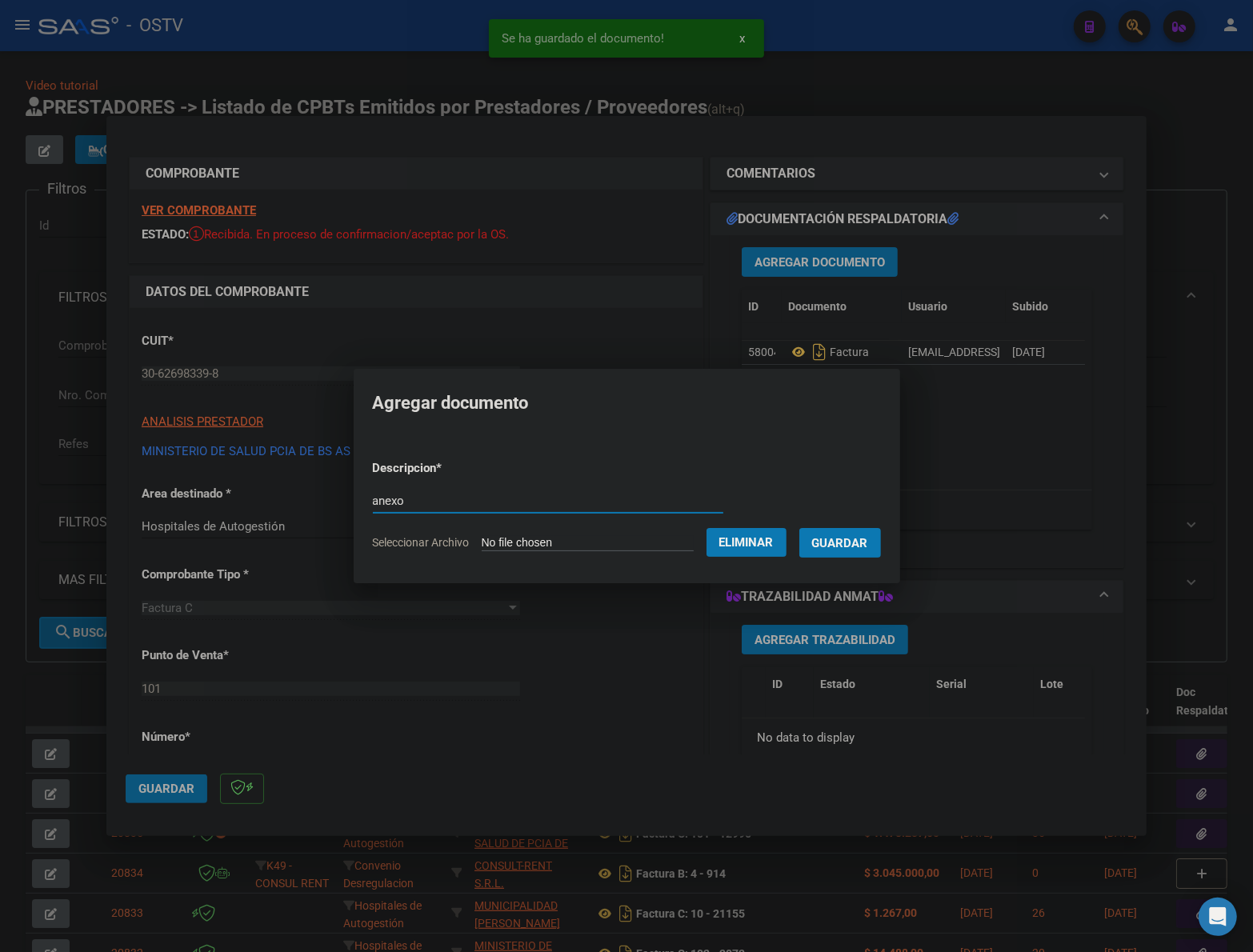
click at [881, 534] on button "Guardar" at bounding box center [840, 542] width 82 height 29
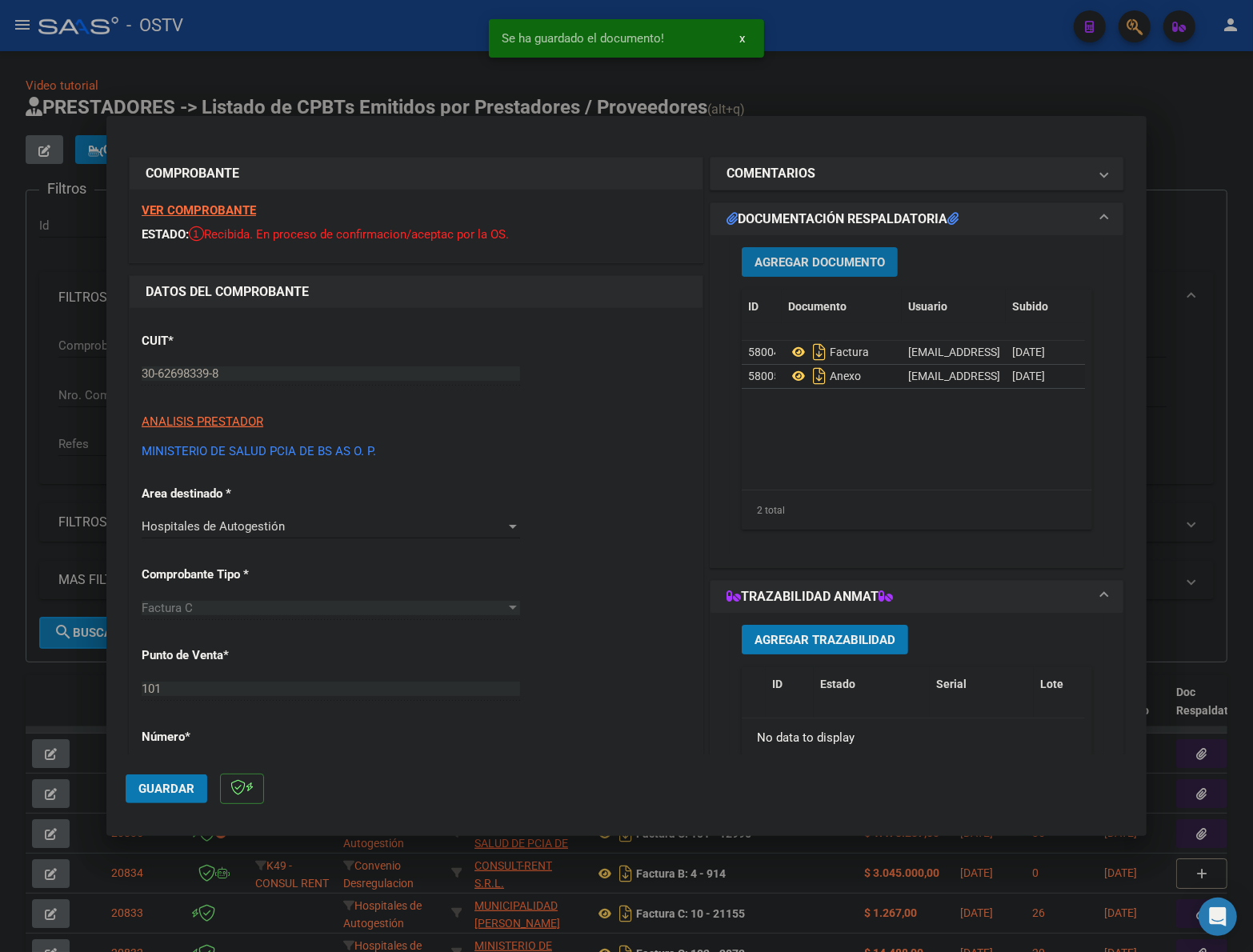
click at [190, 786] on span "Guardar" at bounding box center [166, 788] width 56 height 14
drag, startPoint x: 156, startPoint y: 791, endPoint x: 12, endPoint y: 704, distance: 168.2
click at [156, 791] on span "Guardar" at bounding box center [166, 788] width 56 height 14
click at [47, 678] on div at bounding box center [626, 476] width 1253 height 952
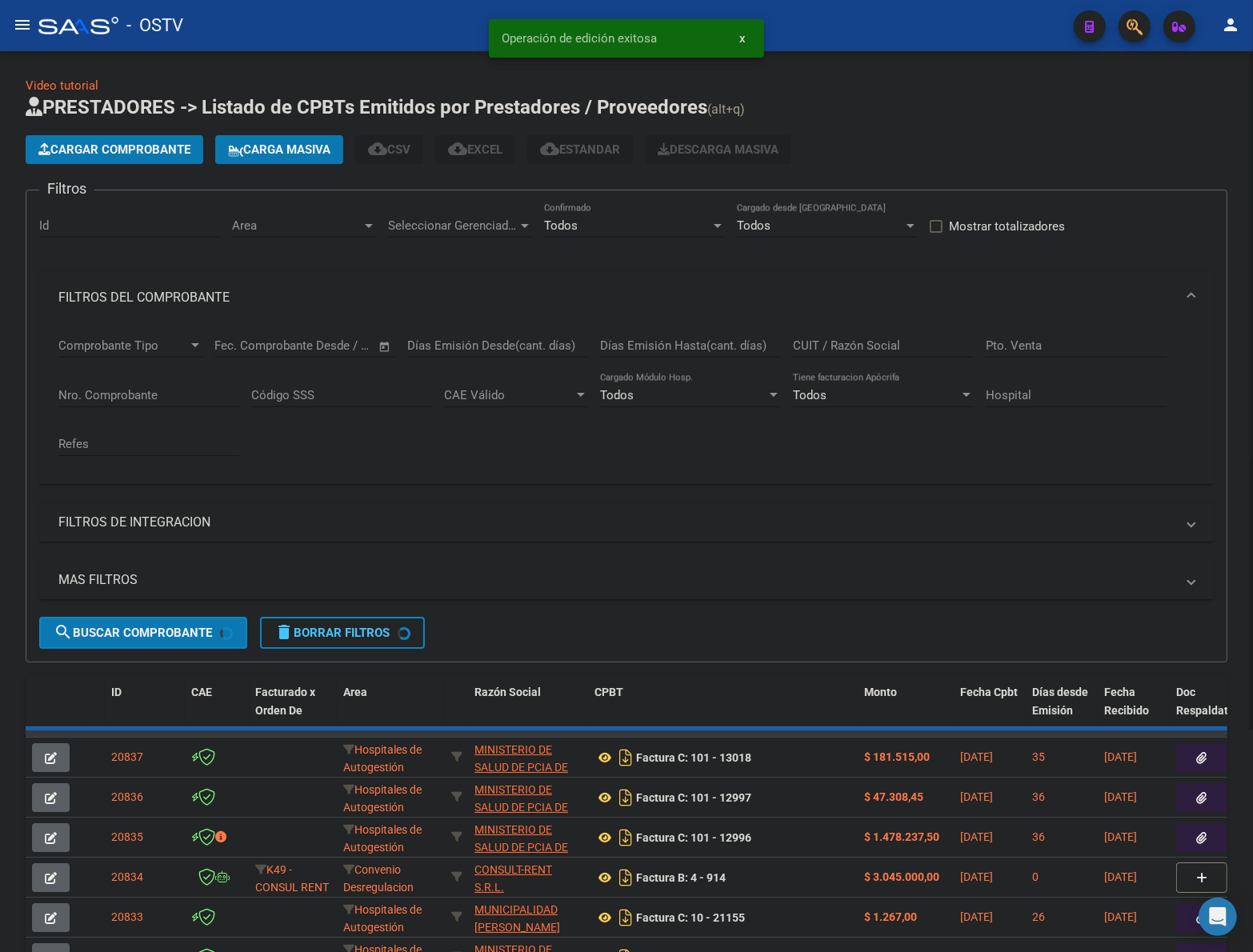
click at [112, 159] on button "Cargar Comprobante" at bounding box center [114, 149] width 178 height 28
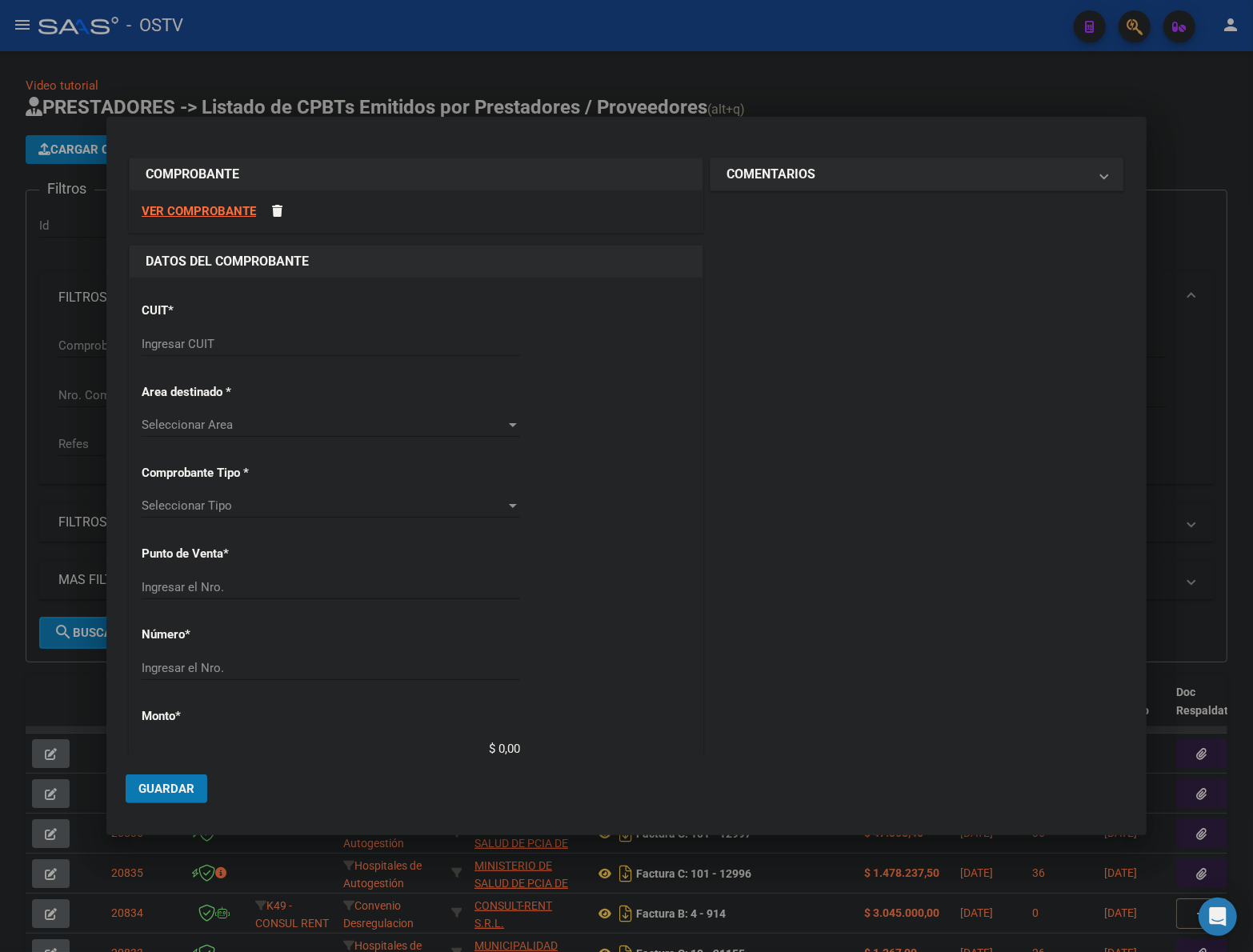
click at [182, 340] on input "Ingresar CUIT" at bounding box center [331, 343] width 378 height 14
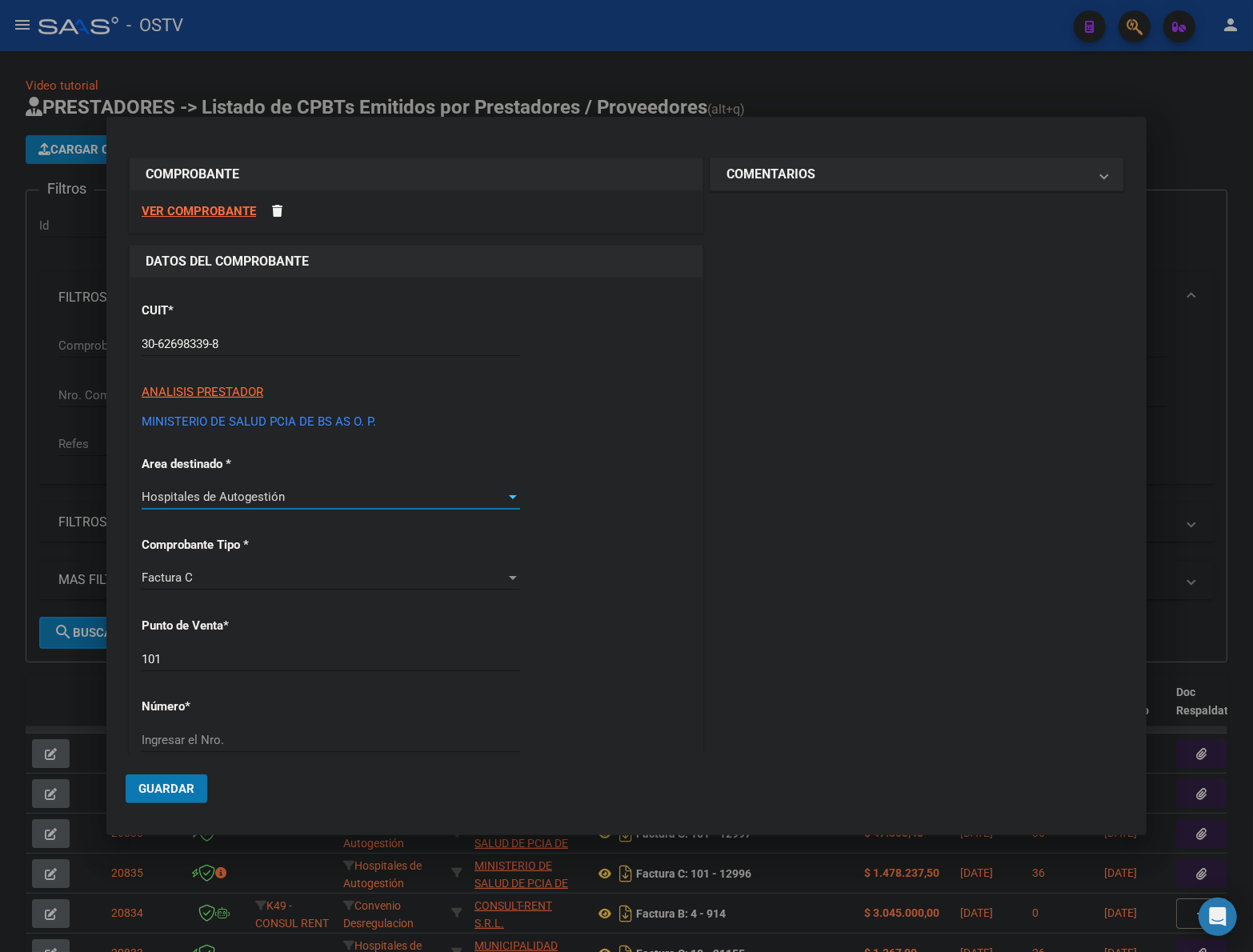
click at [214, 640] on div "CUIT * 30-62698339-8 Ingresar CUIT ANALISIS PRESTADOR MINISTERIO DE SALUD PCIA …" at bounding box center [416, 844] width 573 height 1134
click at [244, 722] on div "CUIT * 30-62698339-8 Ingresar CUIT ANALISIS PRESTADOR MINISTERIO DE SALUD PCIA …" at bounding box center [416, 844] width 573 height 1134
click at [257, 744] on input "Ingresar el Nro." at bounding box center [331, 740] width 378 height 14
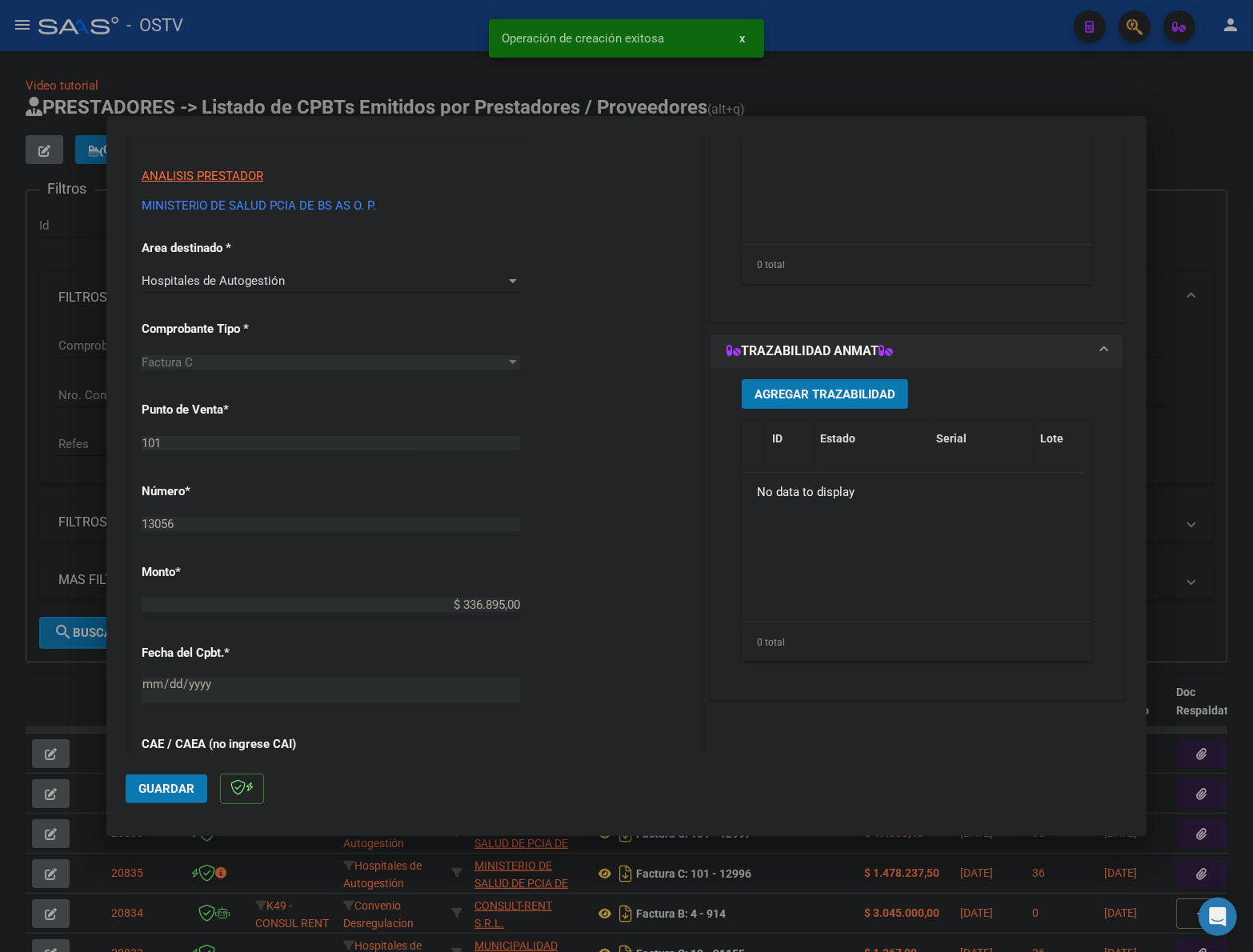
scroll to position [500, 0]
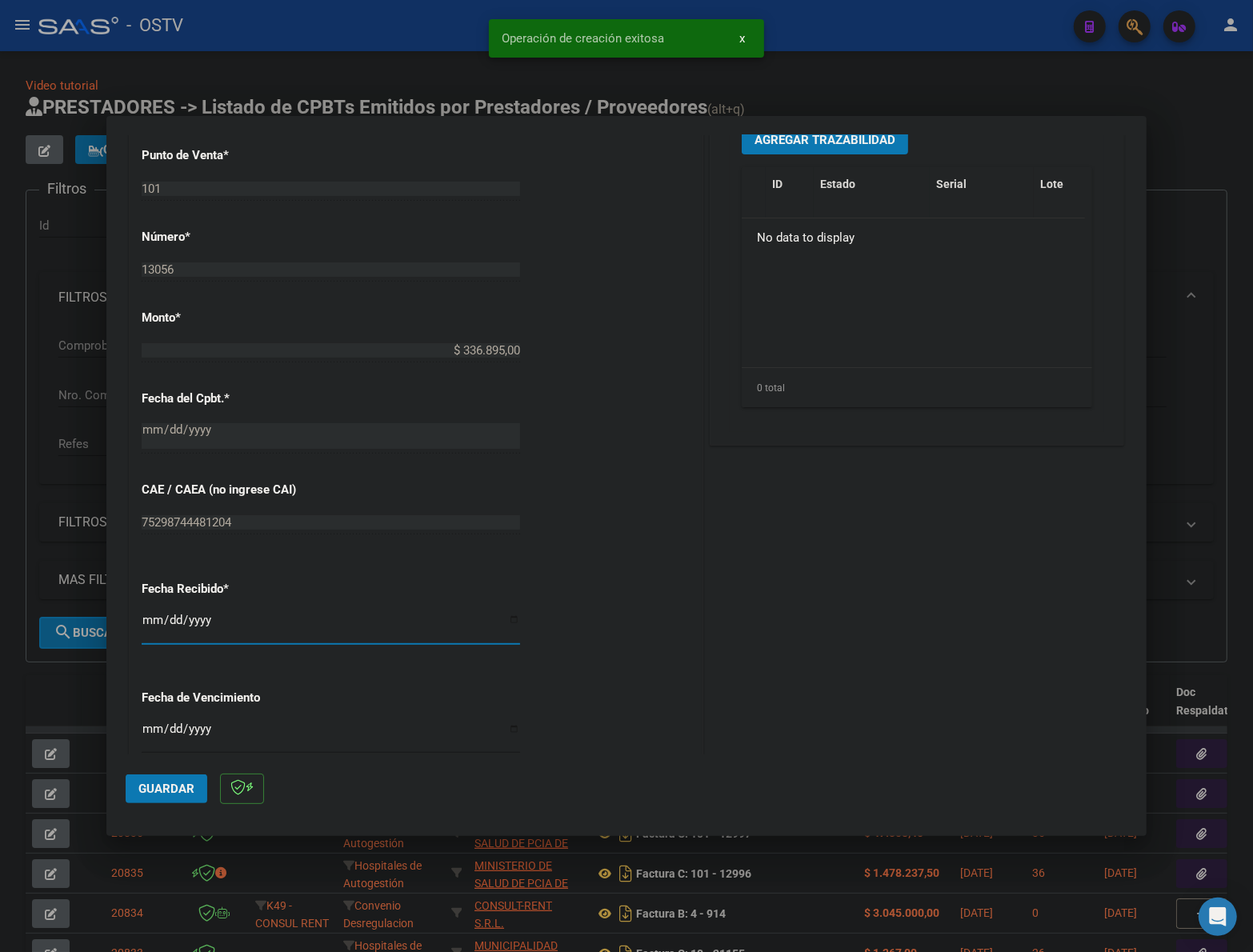
click at [149, 614] on input "[DATE]" at bounding box center [331, 626] width 378 height 26
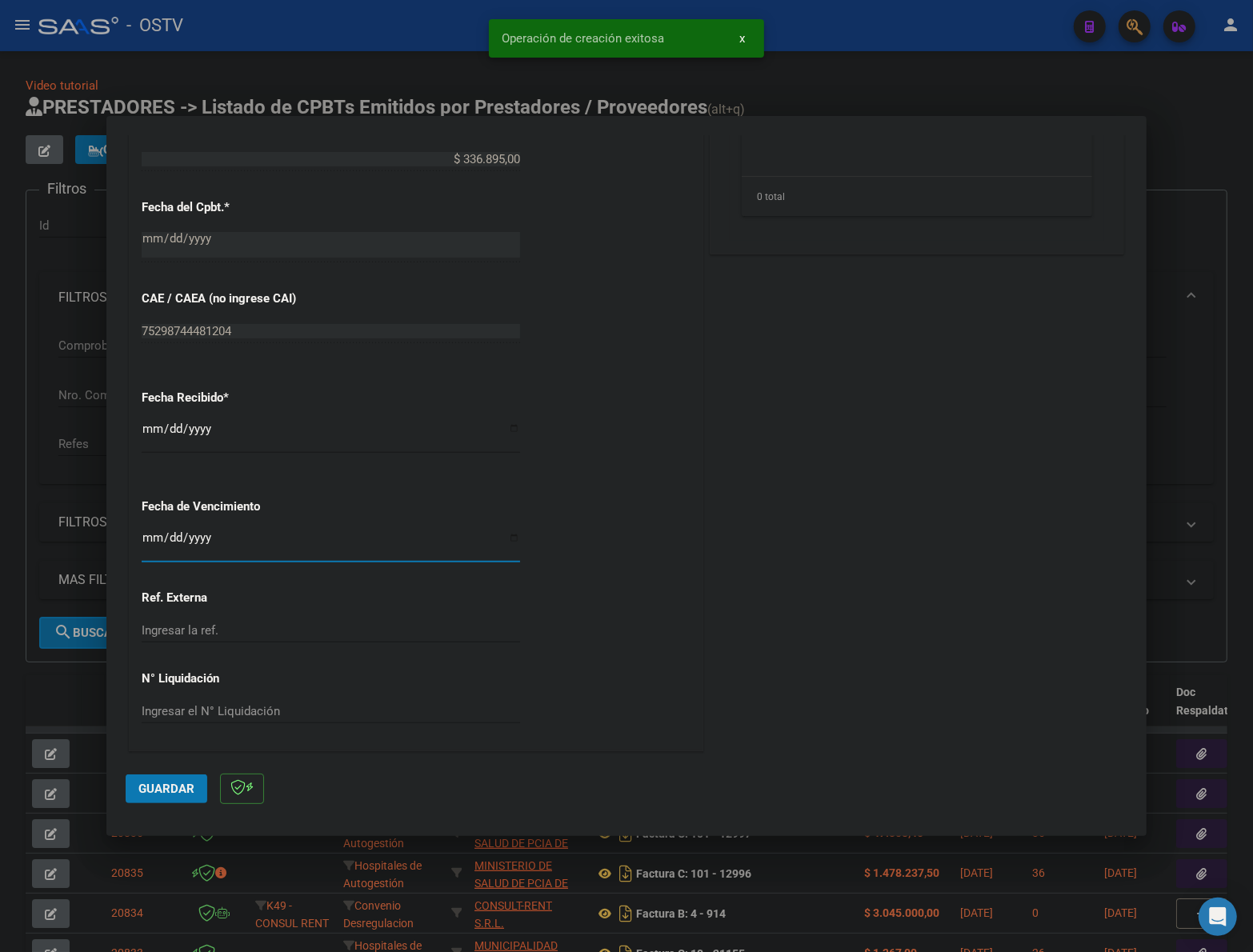
click at [149, 538] on input "Ingresar la fecha" at bounding box center [331, 544] width 378 height 26
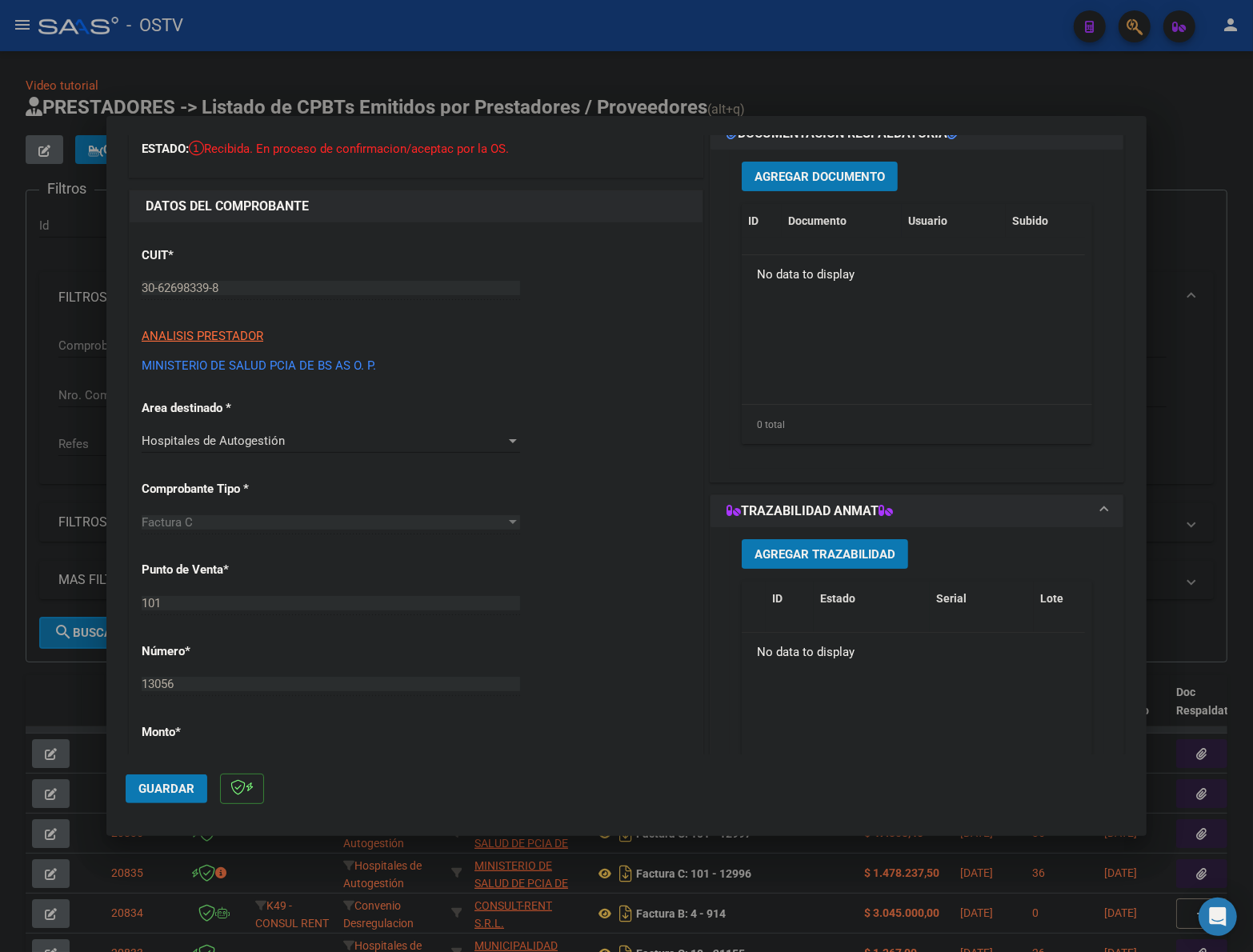
scroll to position [0, 0]
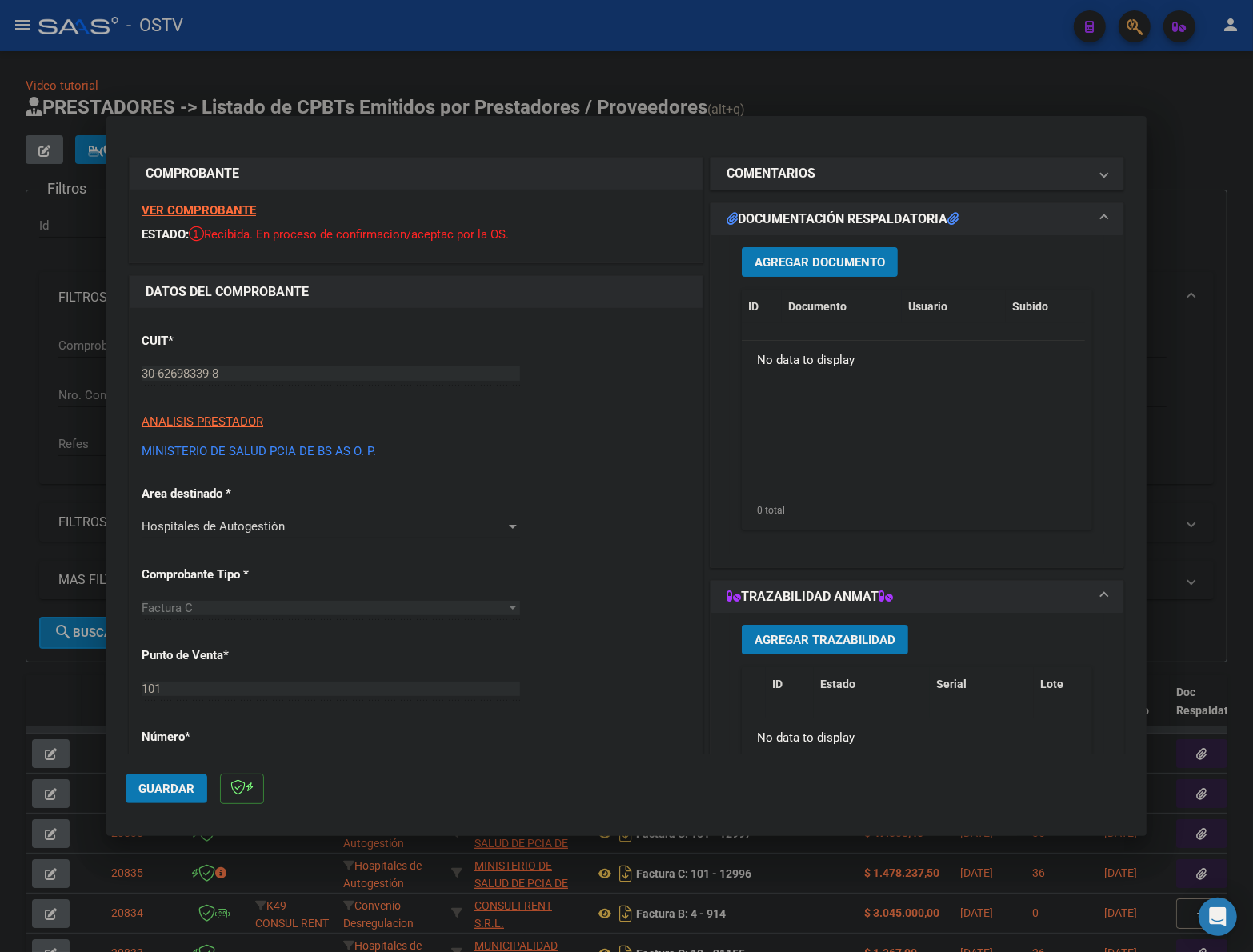
click at [813, 265] on span "Agregar Documento" at bounding box center [819, 262] width 130 height 14
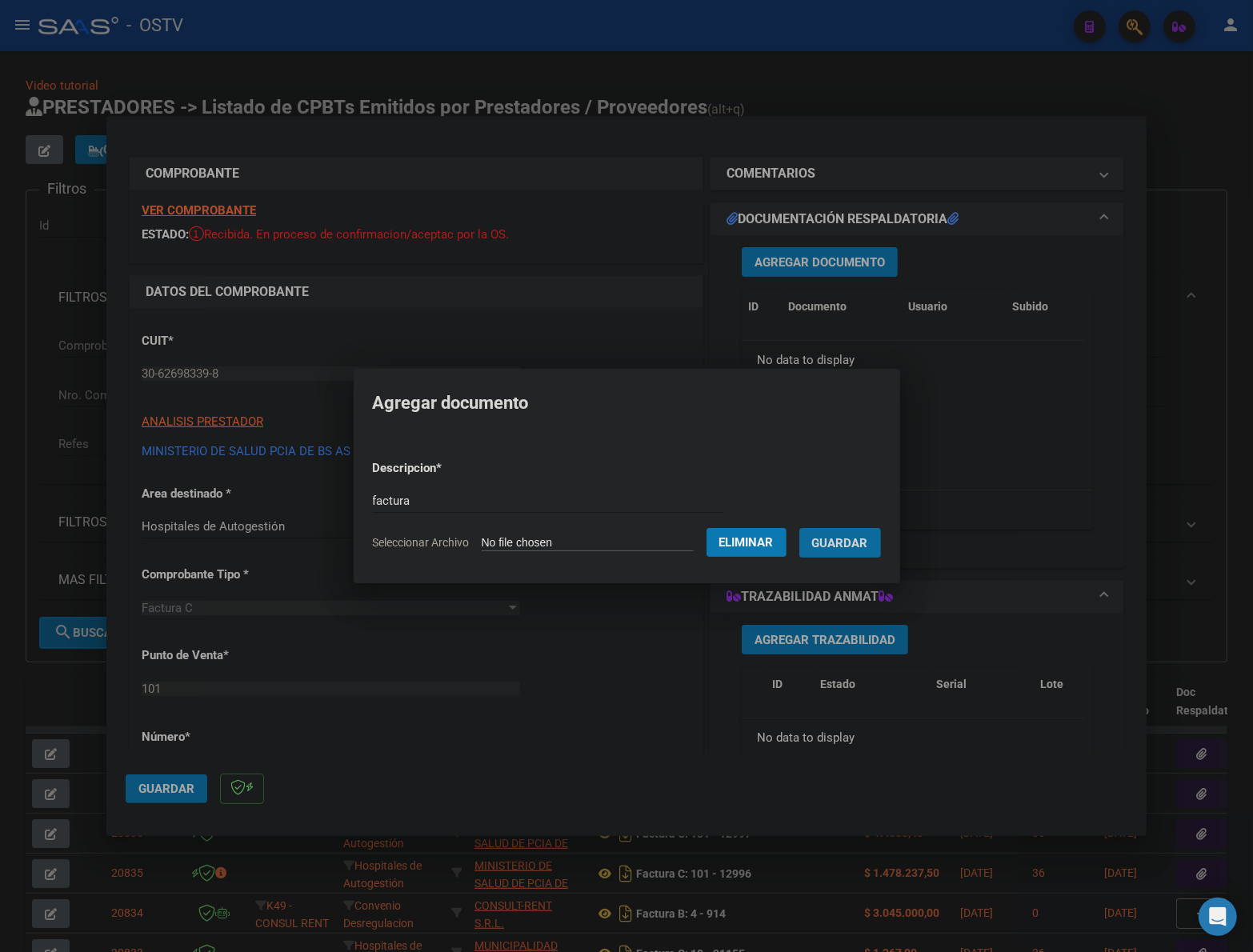
click at [799, 528] on button "Guardar" at bounding box center [840, 542] width 82 height 29
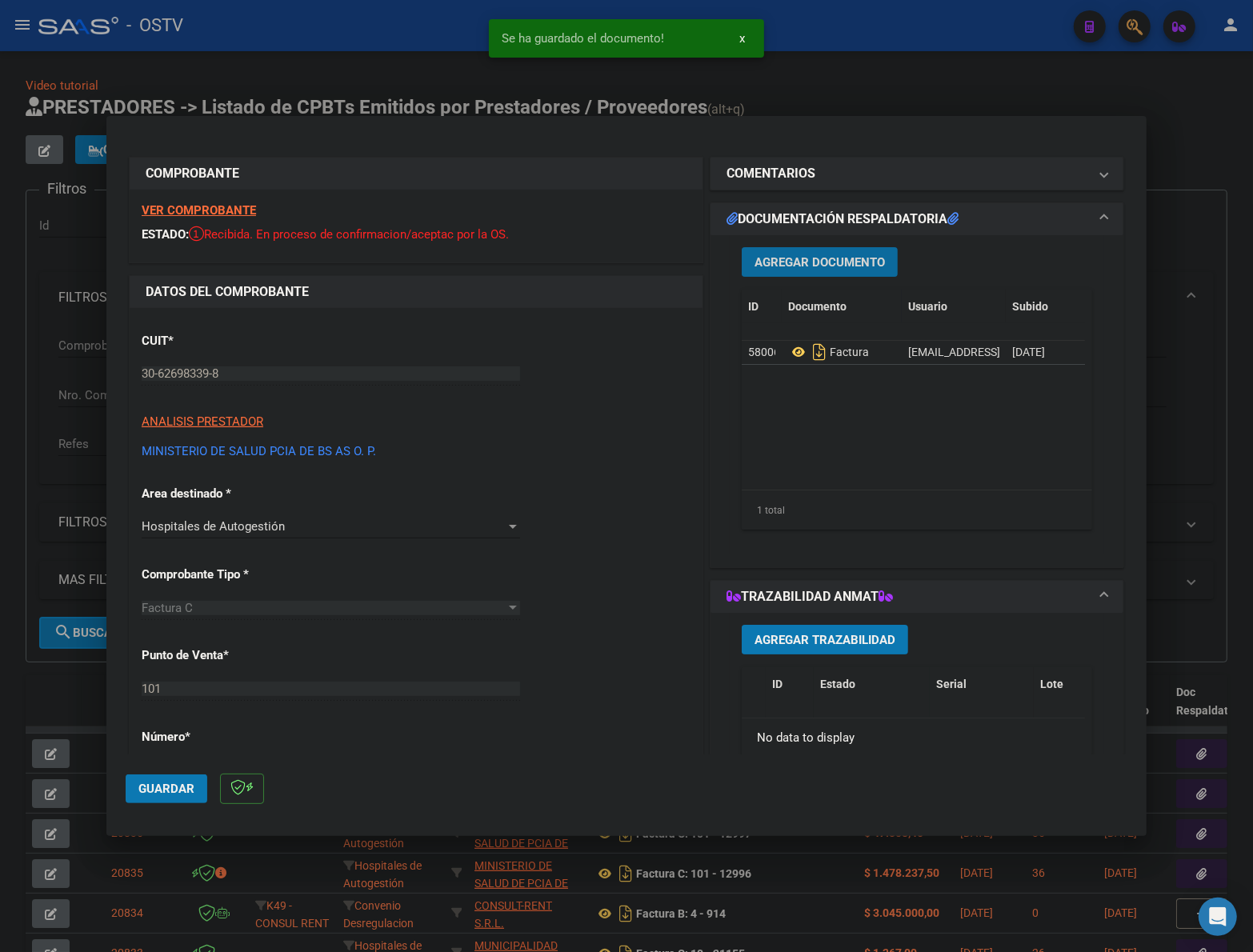
click at [827, 265] on span "Agregar Documento" at bounding box center [819, 262] width 130 height 14
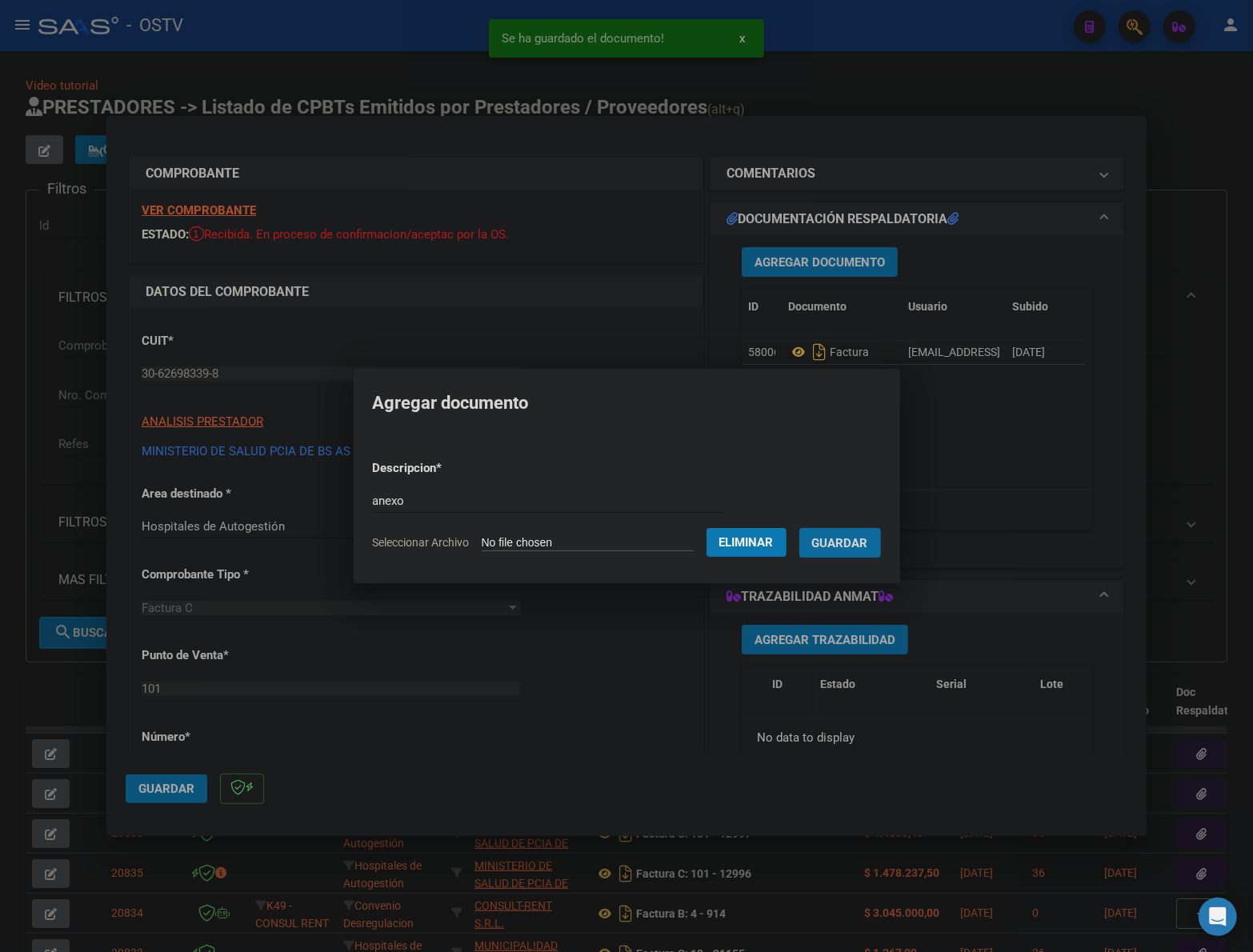
click at [799, 528] on button "Guardar" at bounding box center [840, 542] width 82 height 29
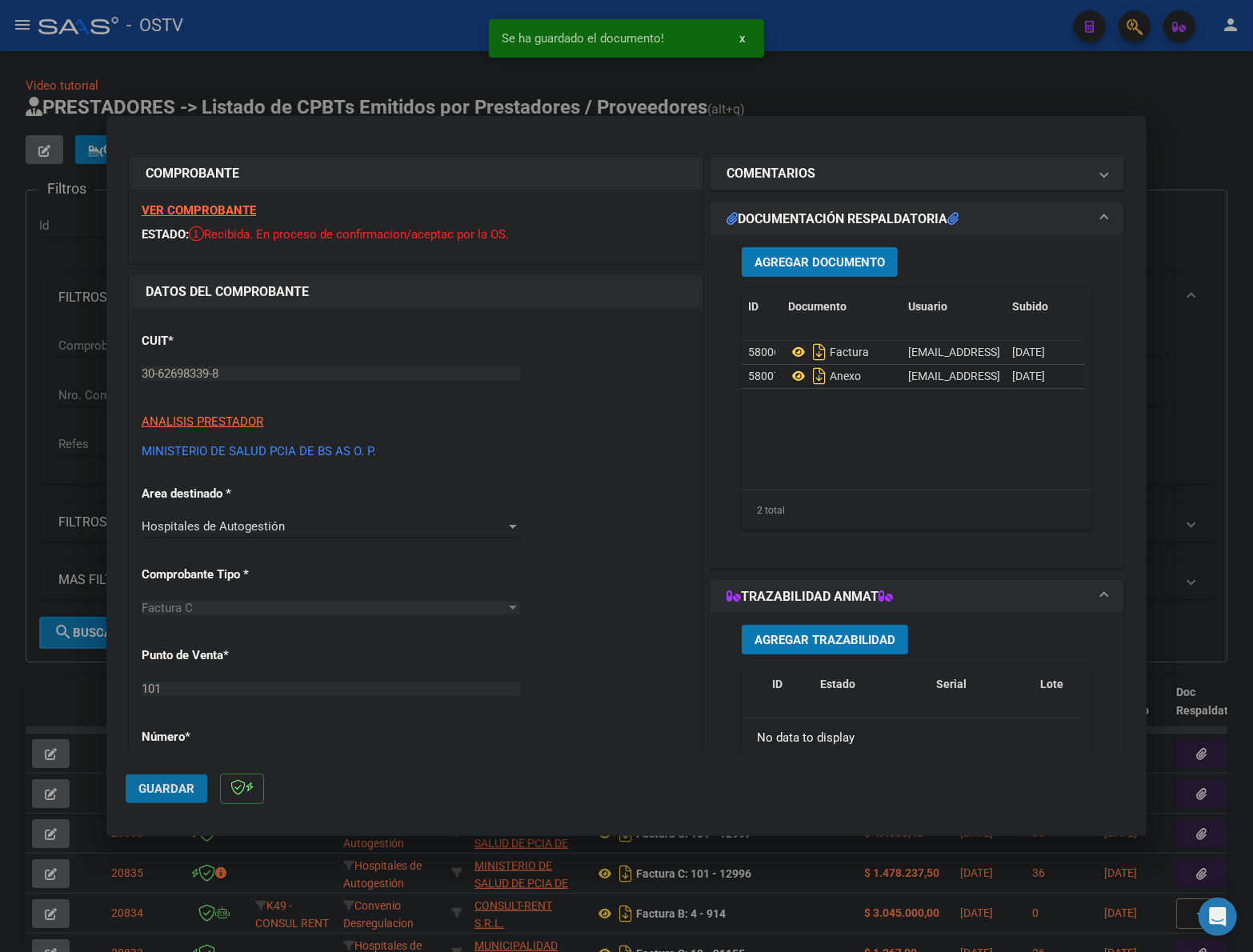
click at [180, 782] on span "Guardar" at bounding box center [166, 788] width 56 height 14
click at [144, 797] on button "Guardar" at bounding box center [166, 788] width 82 height 28
click at [865, 74] on div at bounding box center [626, 476] width 1253 height 952
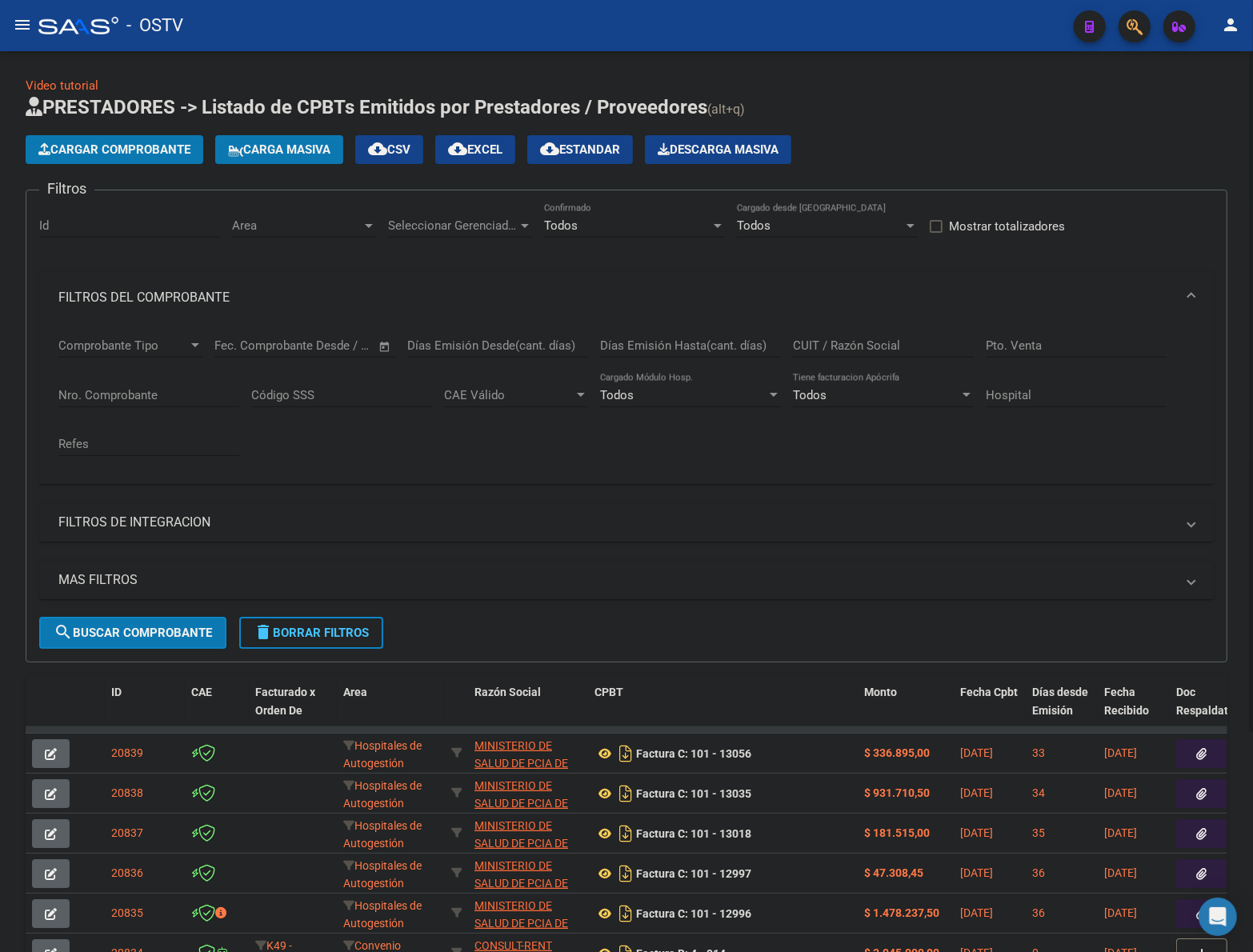
click at [99, 137] on button "Cargar Comprobante" at bounding box center [114, 149] width 178 height 28
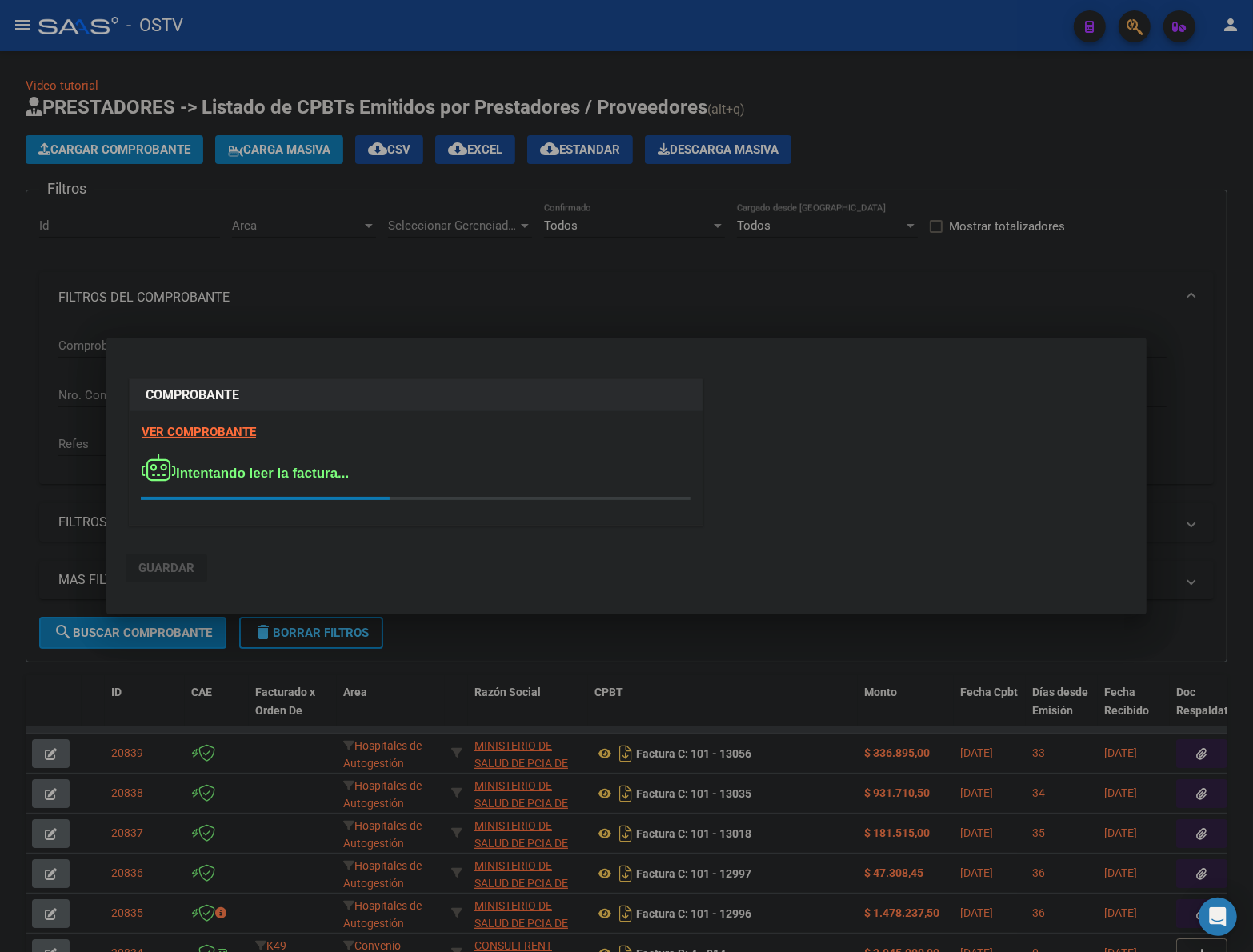
click at [777, 465] on div "COMPROBANTE VER COMPROBANTE Intentando leer la factura..." at bounding box center [626, 454] width 1002 height 160
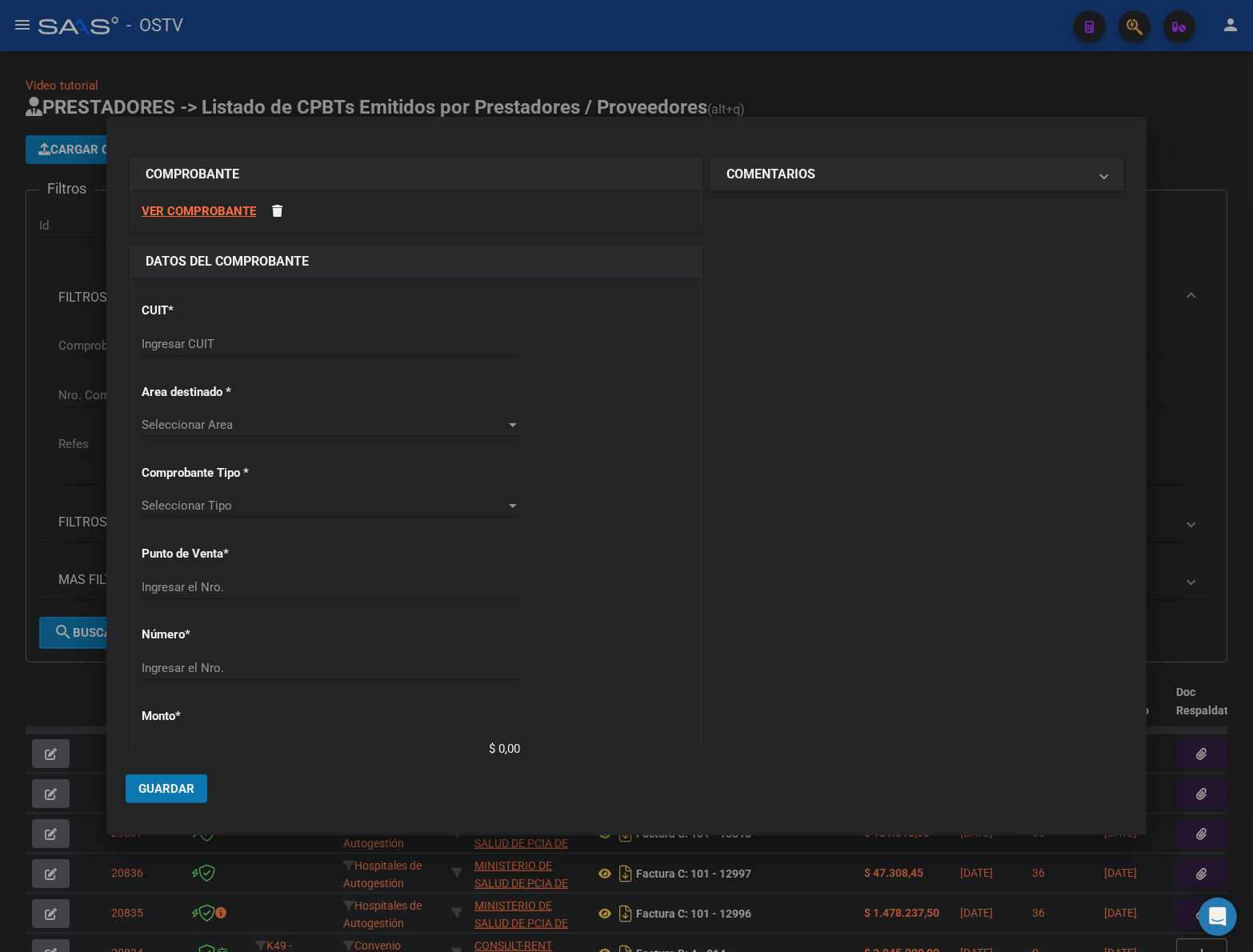
click at [276, 337] on input "Ingresar CUIT" at bounding box center [331, 343] width 378 height 14
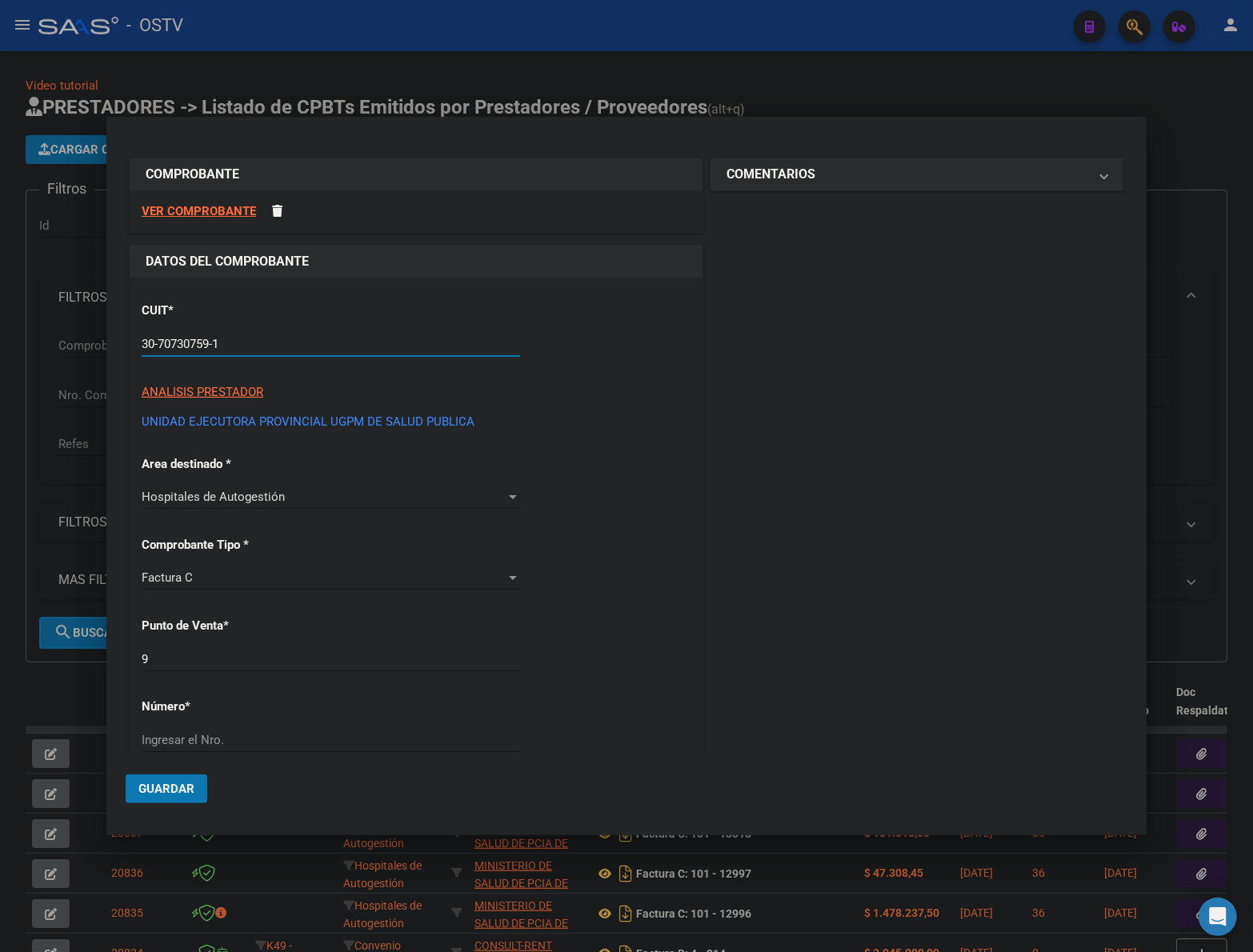
click at [237, 660] on input "9" at bounding box center [331, 659] width 378 height 14
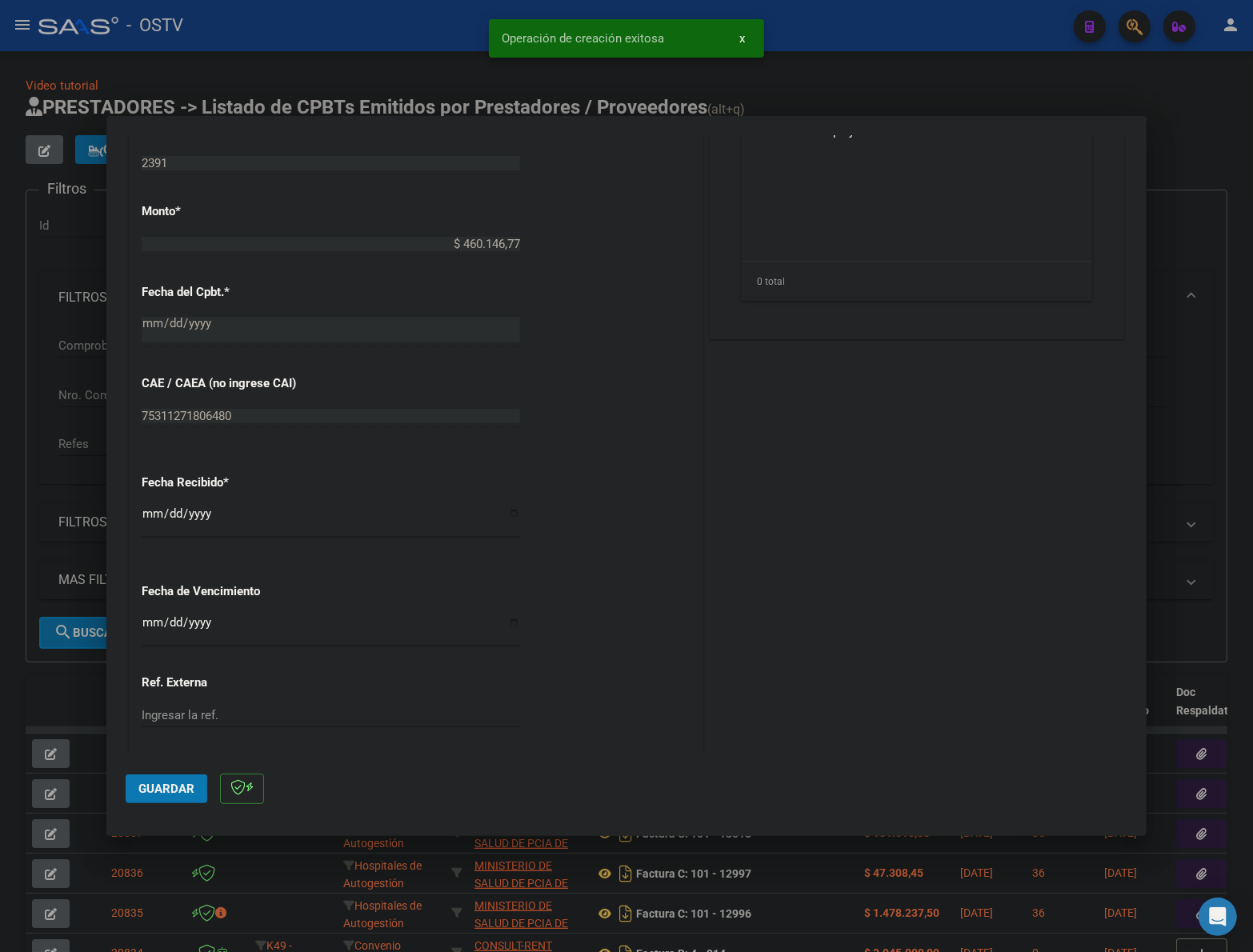
scroll to position [692, 0]
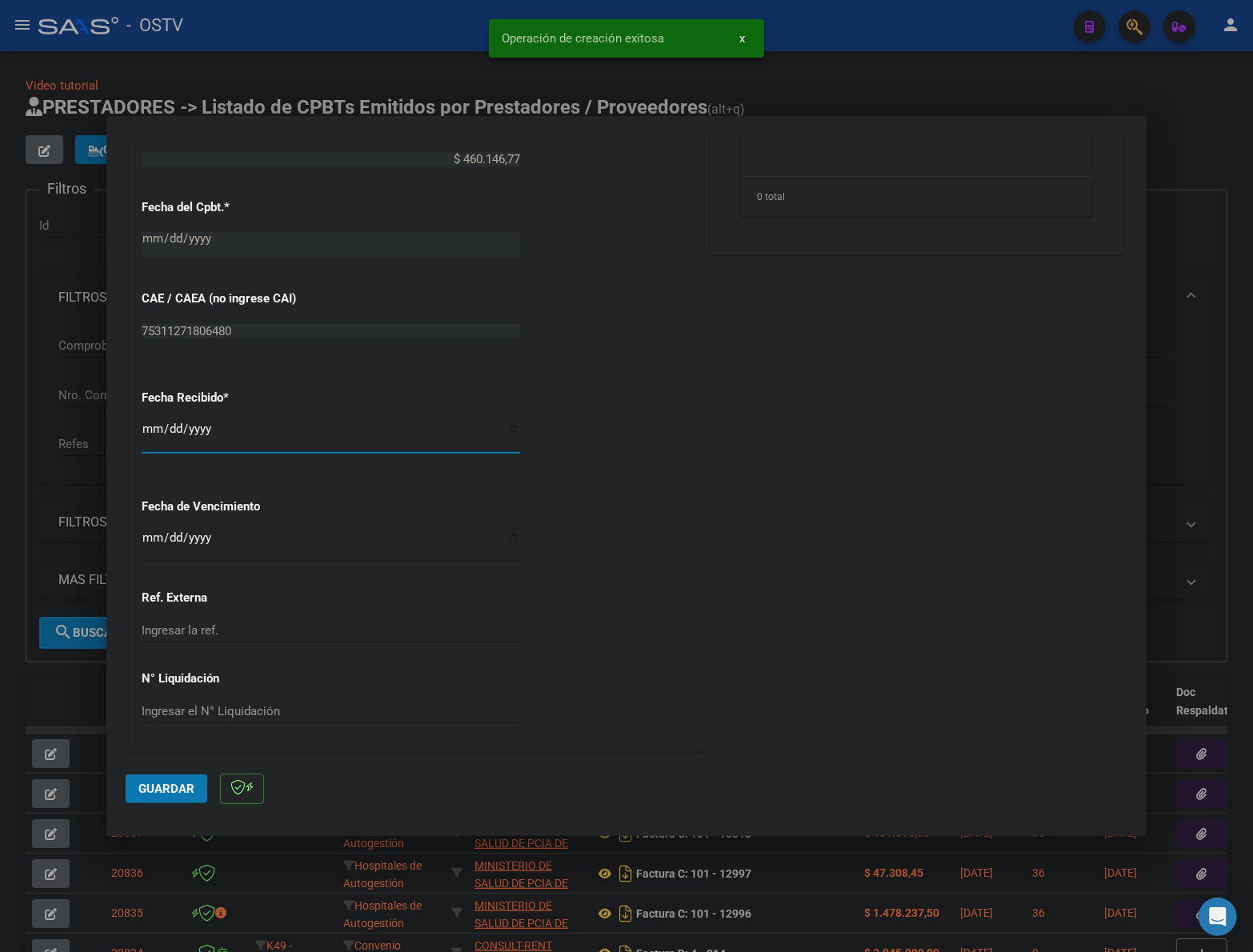
click at [150, 430] on input "[DATE]" at bounding box center [331, 435] width 378 height 26
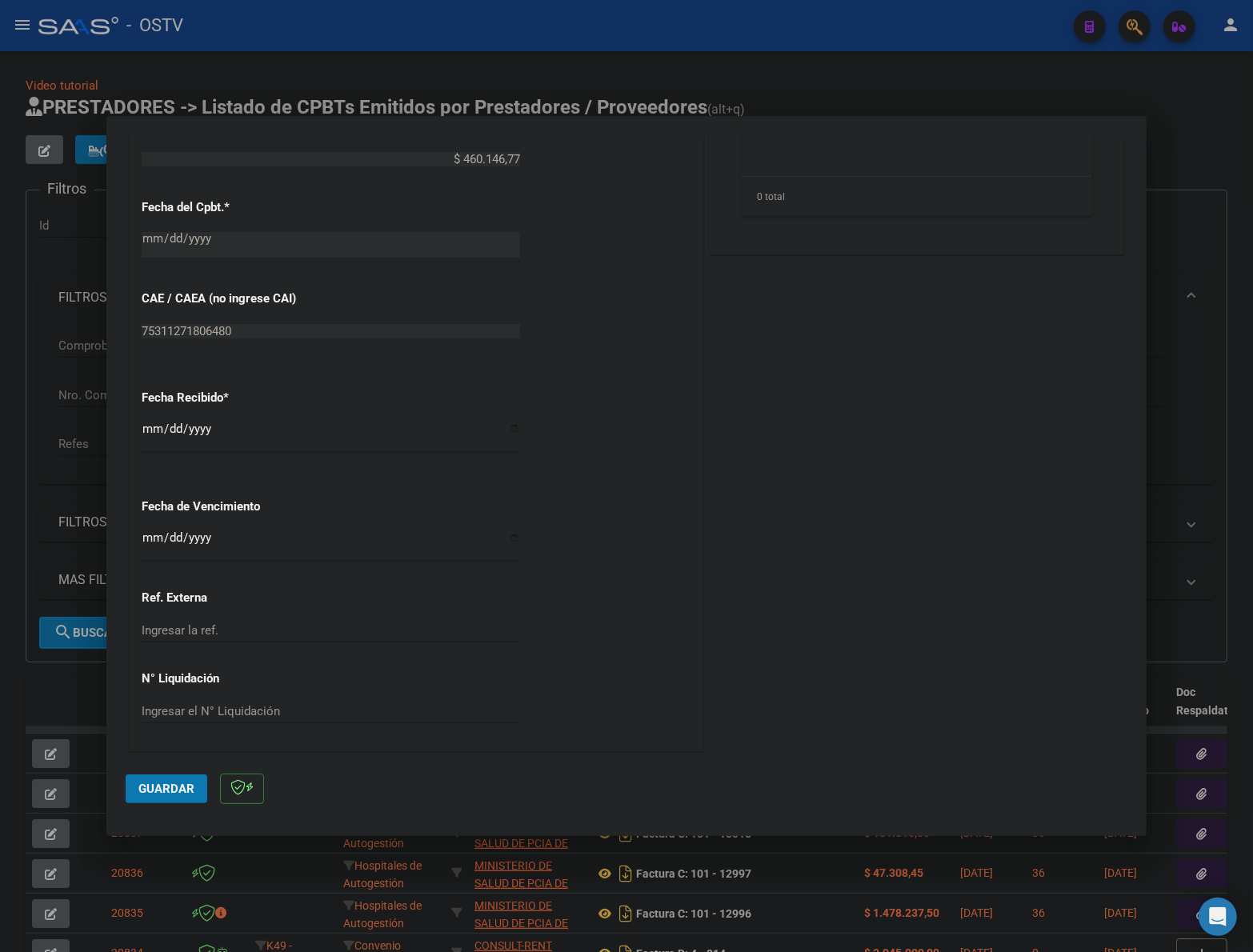
drag, startPoint x: 186, startPoint y: 773, endPoint x: 182, endPoint y: 781, distance: 8.9
click at [182, 780] on mat-dialog-actions "Guardar" at bounding box center [626, 786] width 1002 height 63
drag, startPoint x: 174, startPoint y: 785, endPoint x: 192, endPoint y: 768, distance: 24.8
click at [175, 782] on span "Guardar" at bounding box center [166, 788] width 56 height 14
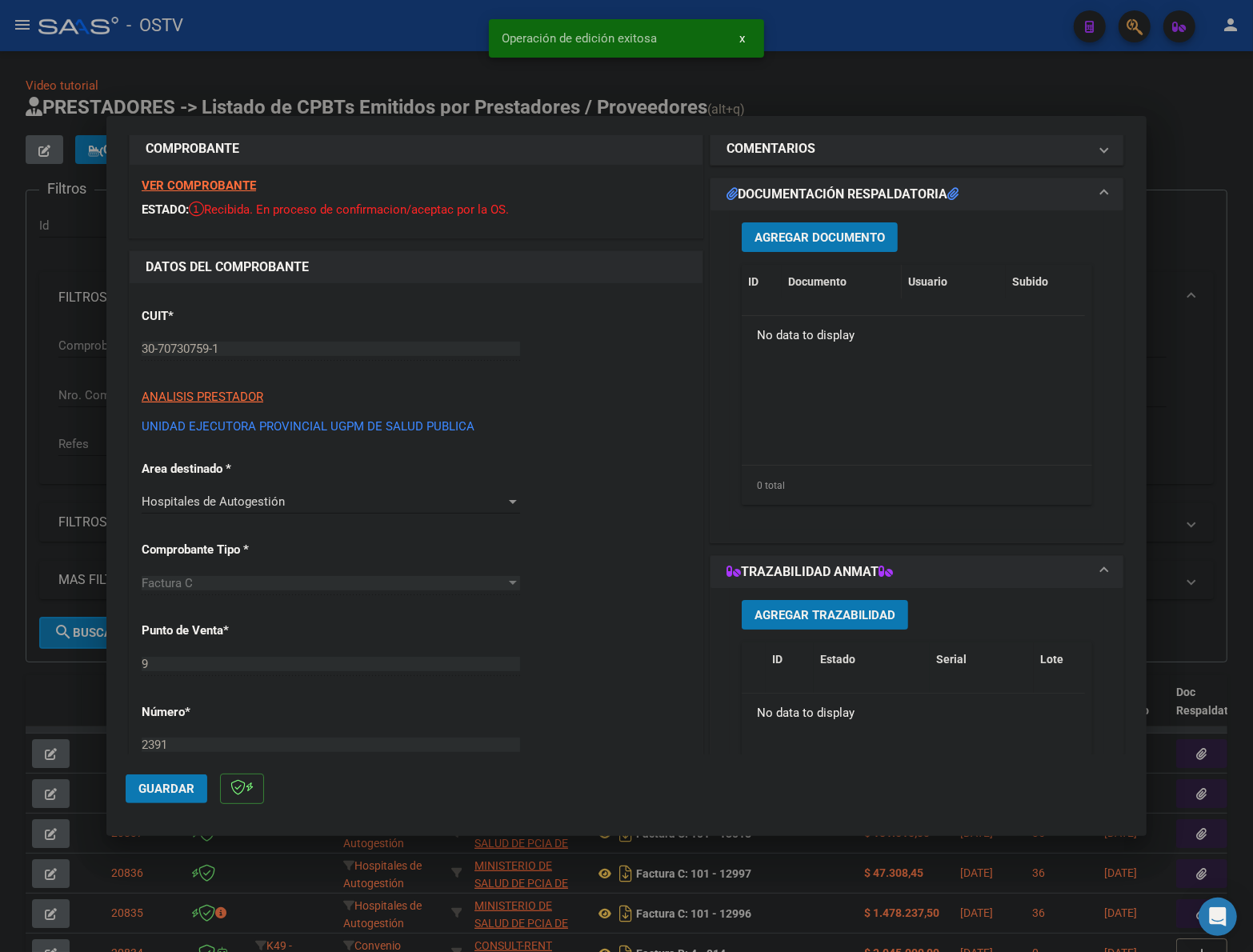
scroll to position [0, 0]
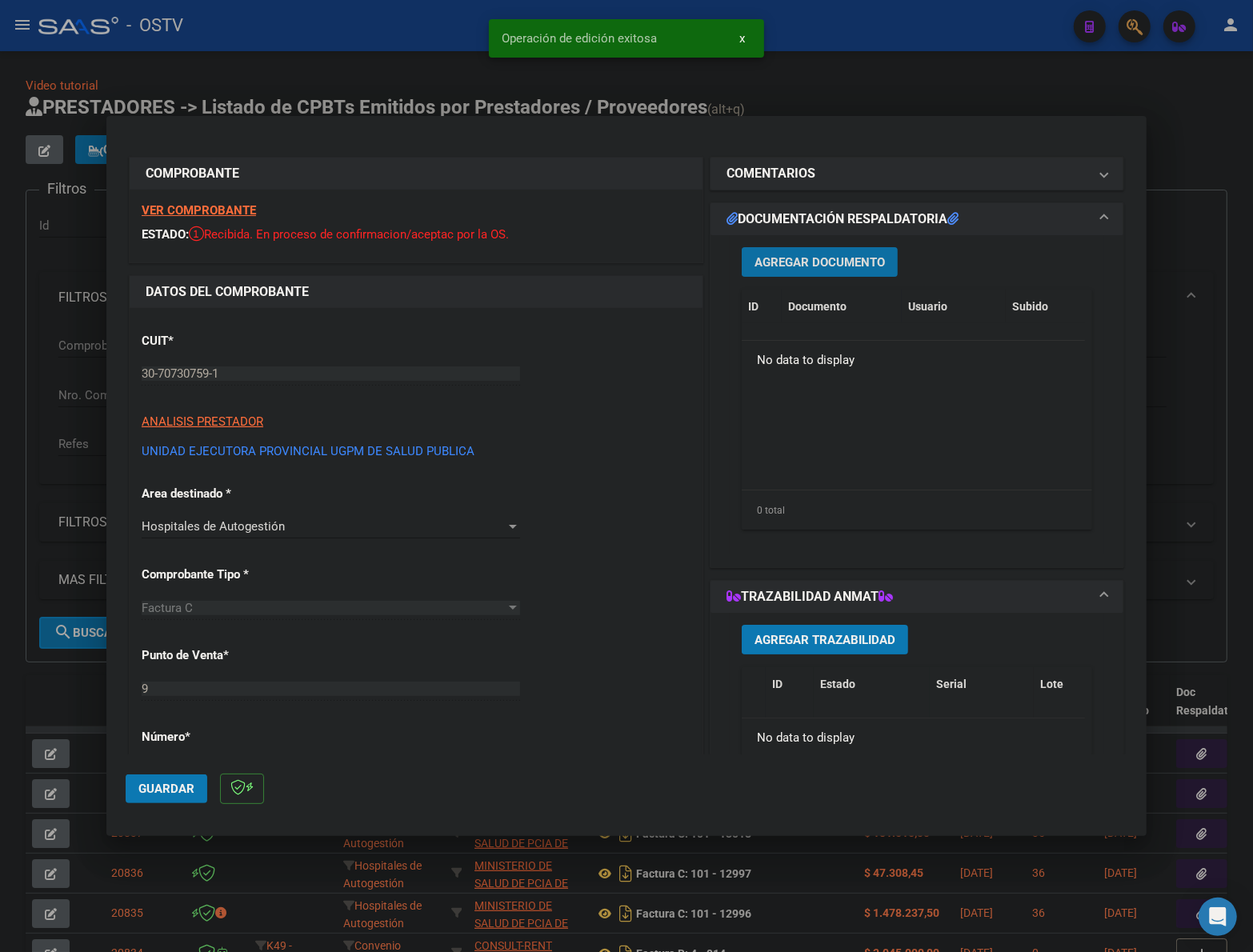
click at [816, 260] on span "Agregar Documento" at bounding box center [819, 262] width 130 height 14
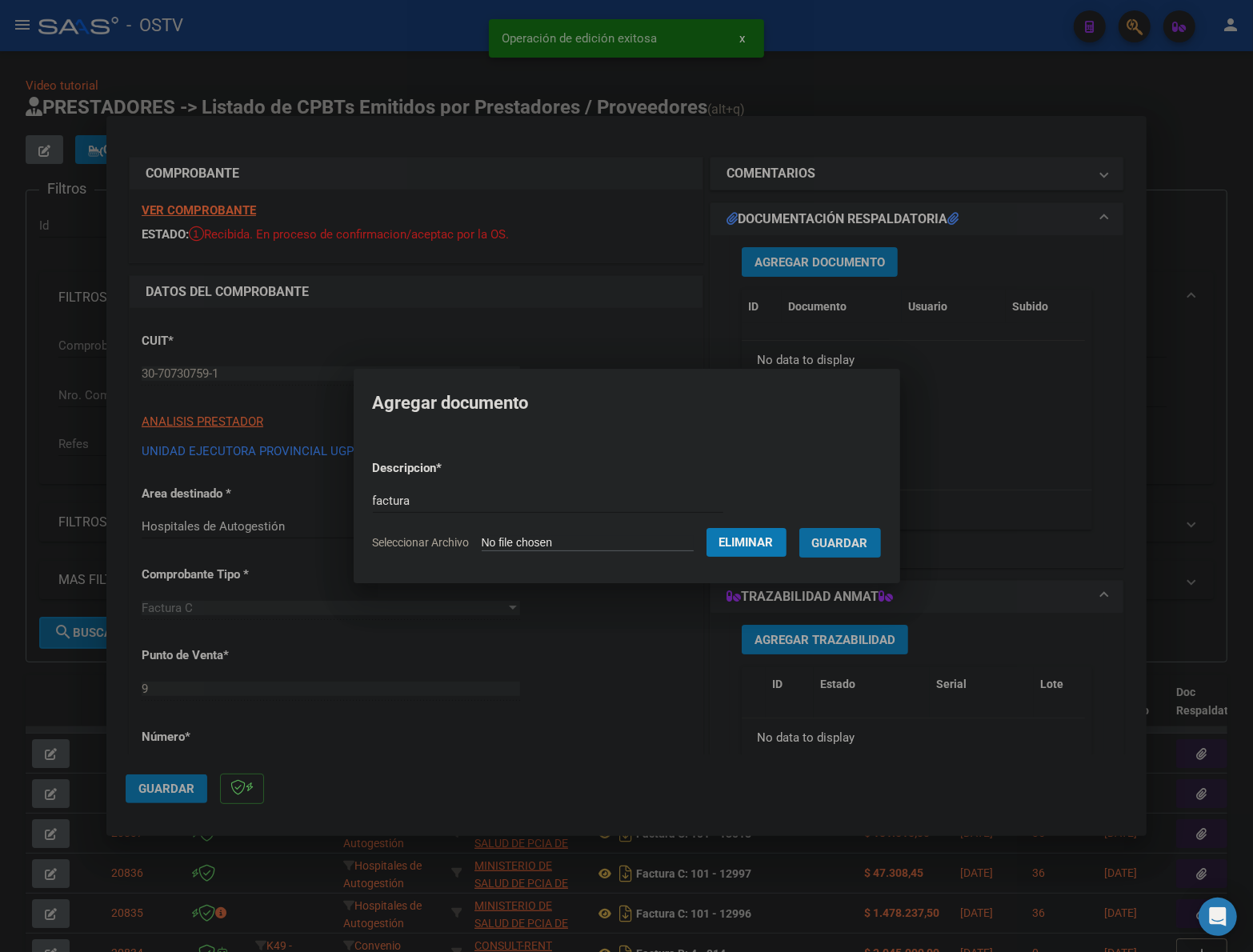
click at [799, 528] on button "Guardar" at bounding box center [840, 542] width 82 height 29
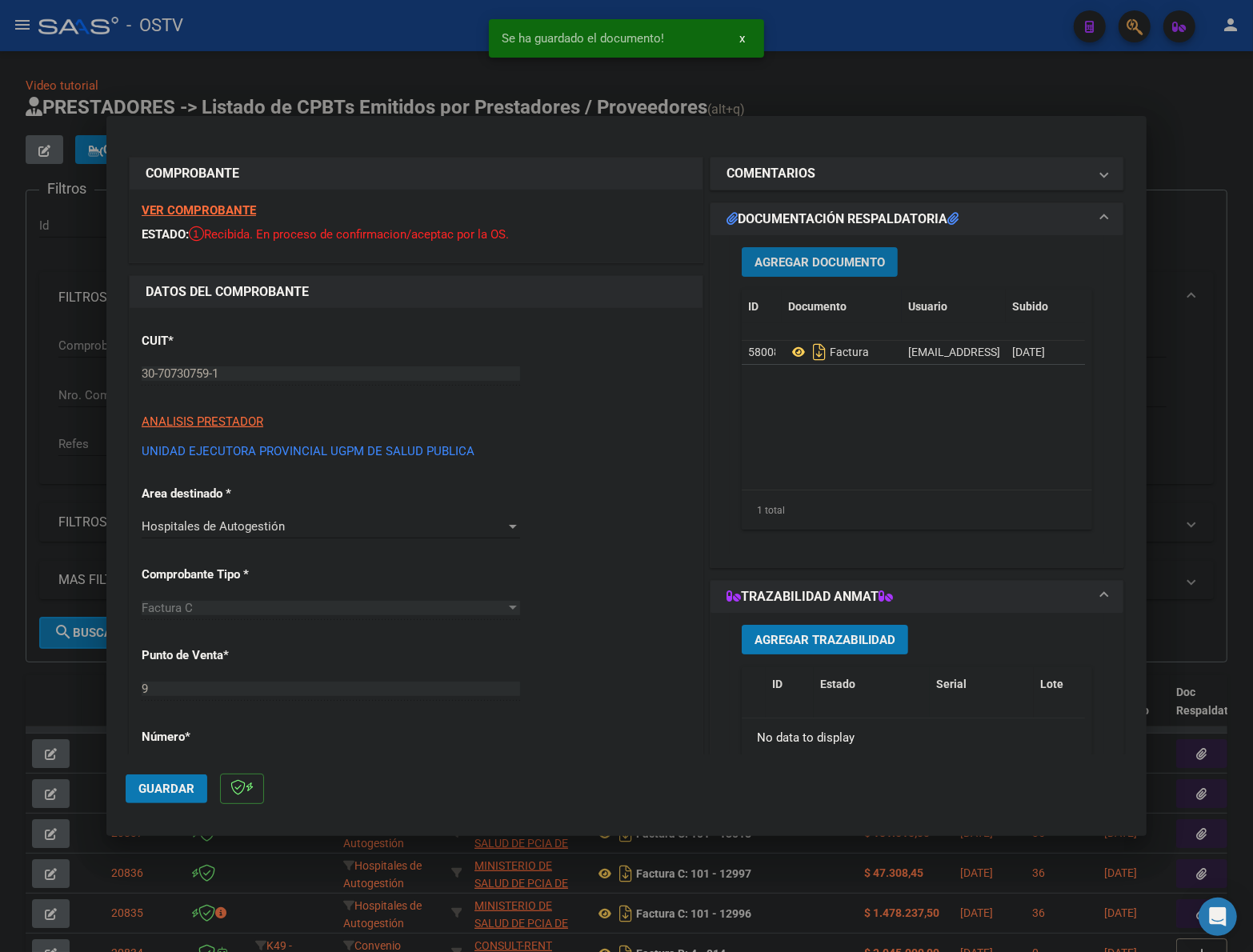
click at [829, 261] on span "Agregar Documento" at bounding box center [819, 262] width 130 height 14
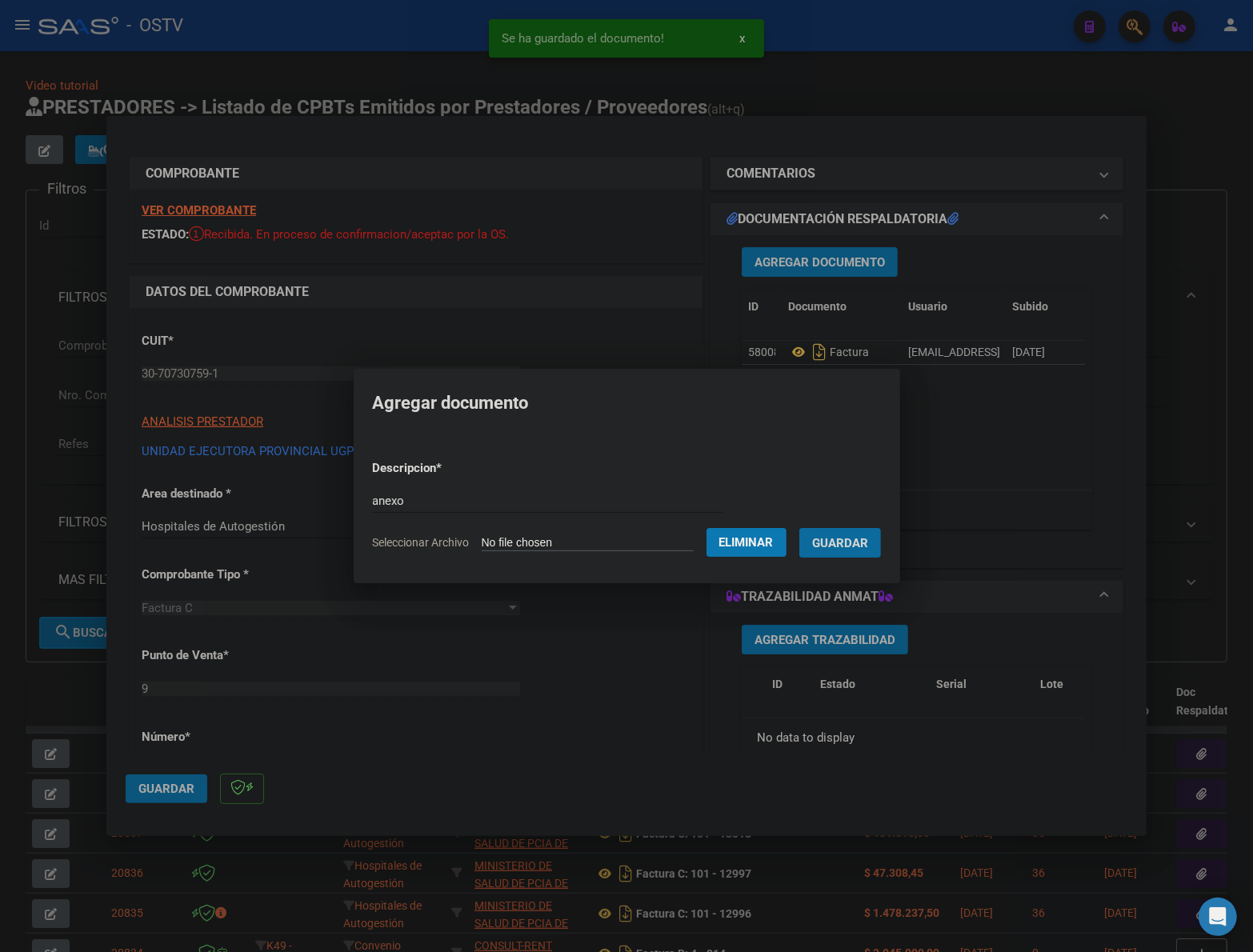
click at [799, 528] on button "Guardar" at bounding box center [840, 542] width 82 height 29
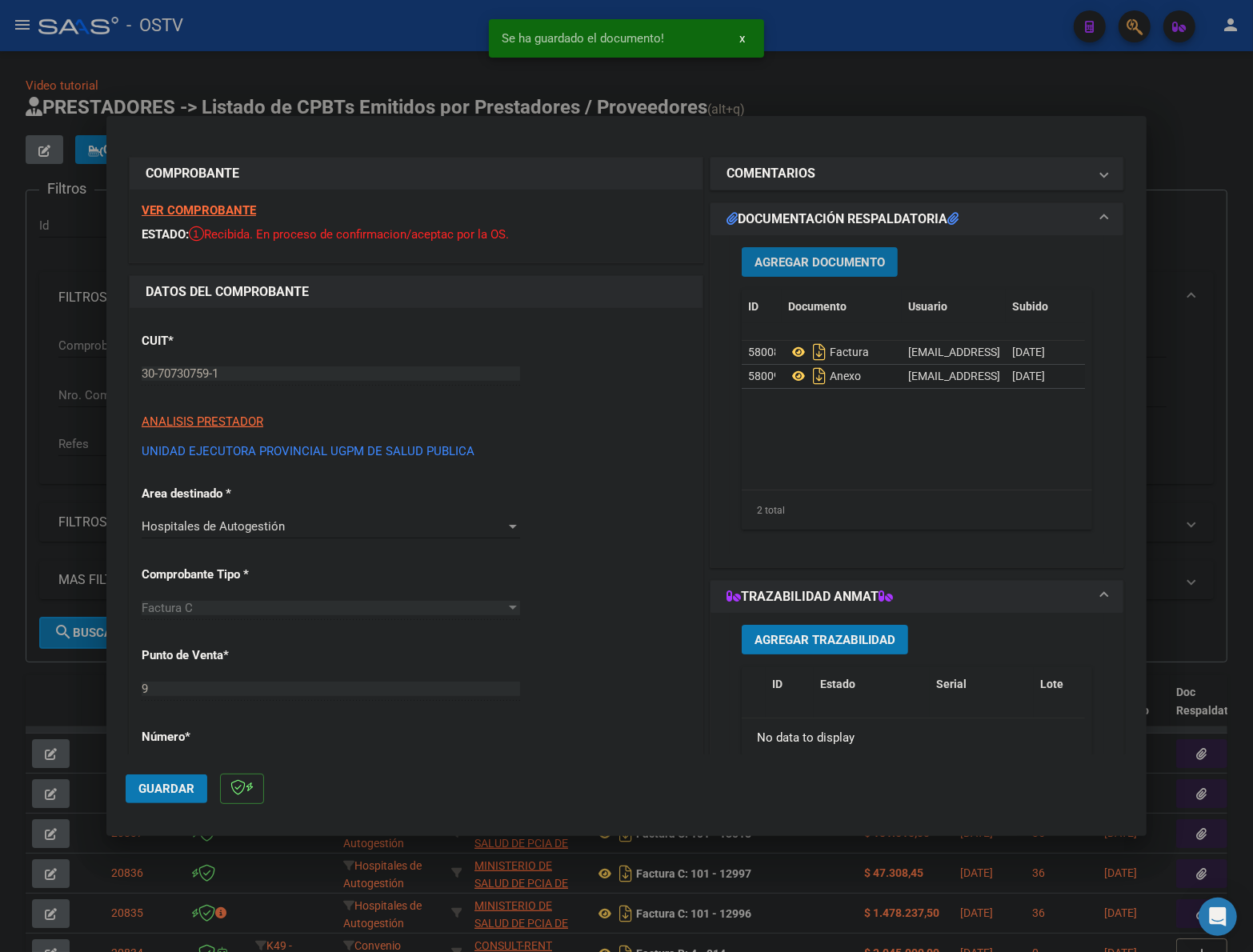
click at [161, 786] on span "Guardar" at bounding box center [166, 788] width 56 height 14
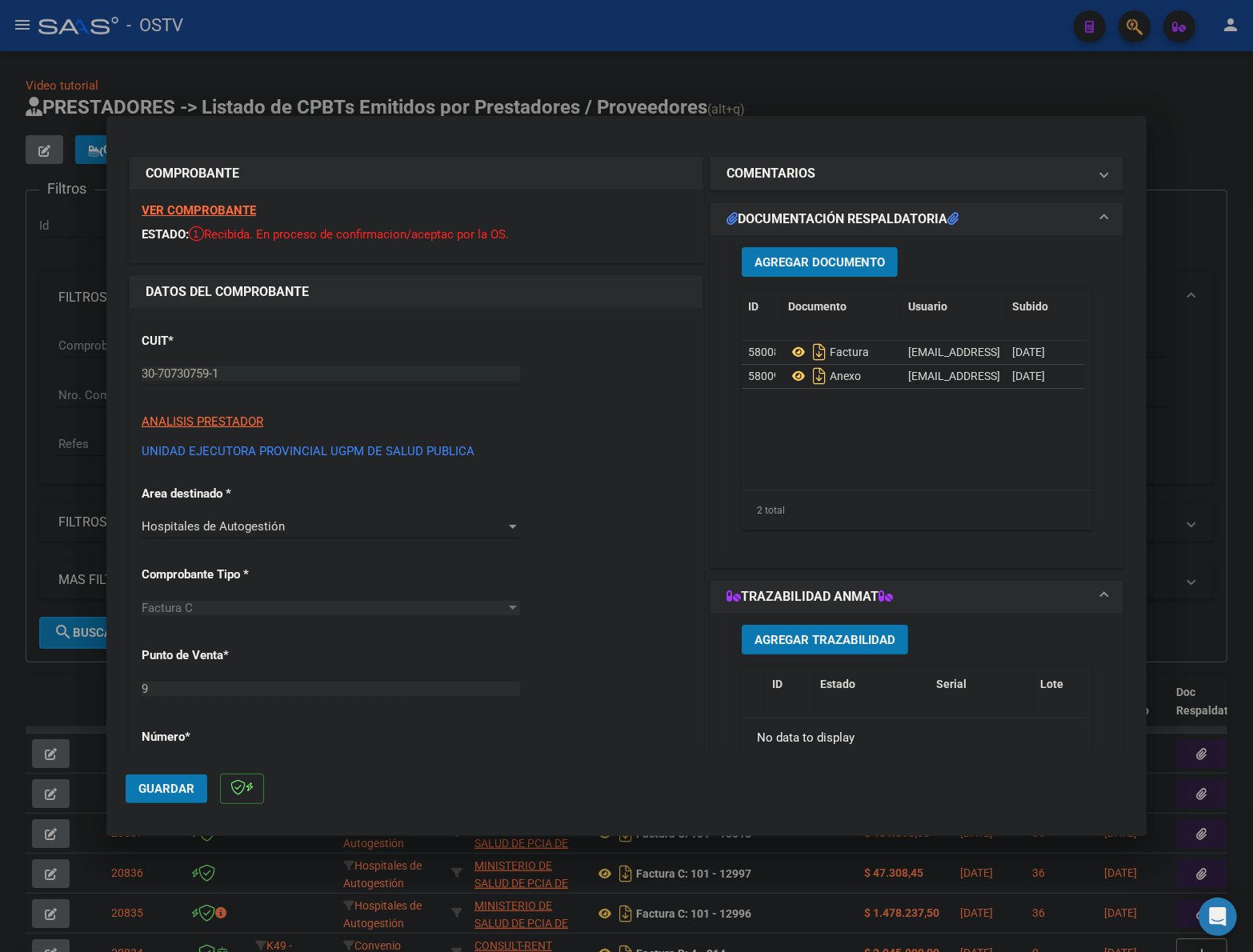
drag, startPoint x: 158, startPoint y: 804, endPoint x: 150, endPoint y: 782, distance: 23.4
click at [157, 803] on mat-dialog-actions "Guardar" at bounding box center [626, 786] width 1002 height 63
click at [145, 800] on button "Guardar" at bounding box center [166, 788] width 82 height 28
click at [67, 681] on div at bounding box center [626, 476] width 1253 height 952
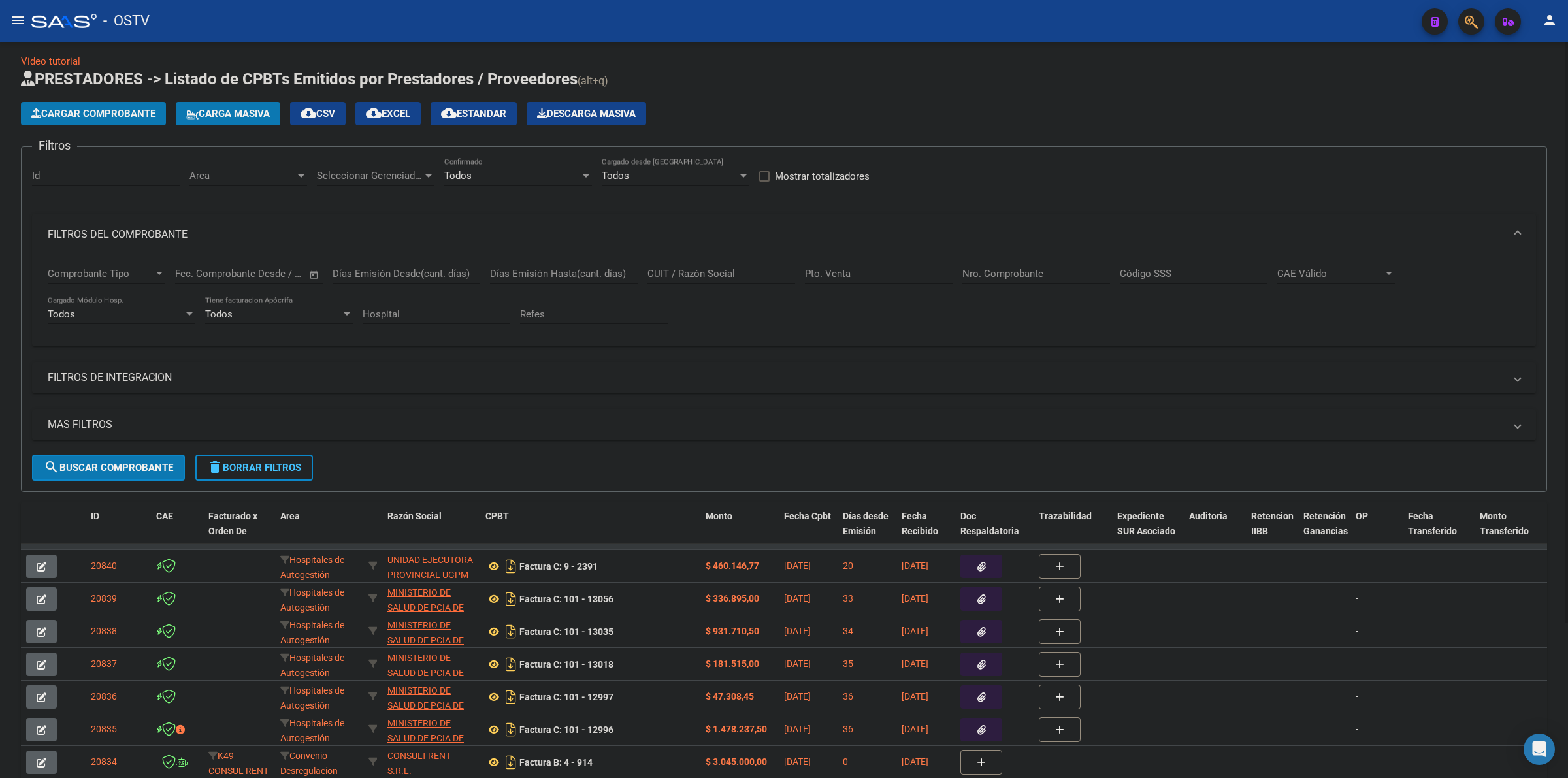
scroll to position [7, 0]
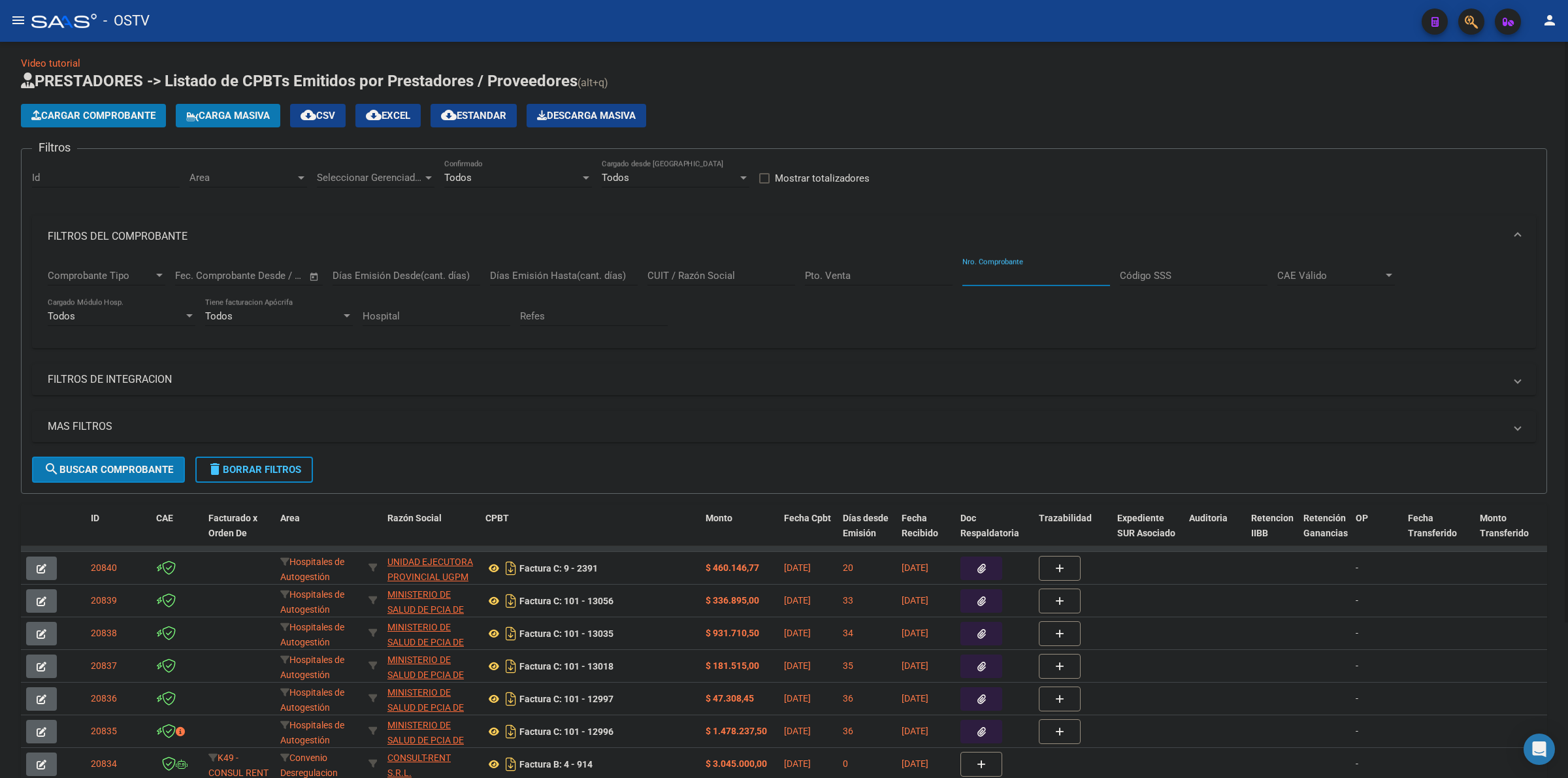
click at [1026, 271] on input "Nro. Comprobante" at bounding box center [1036, 275] width 148 height 12
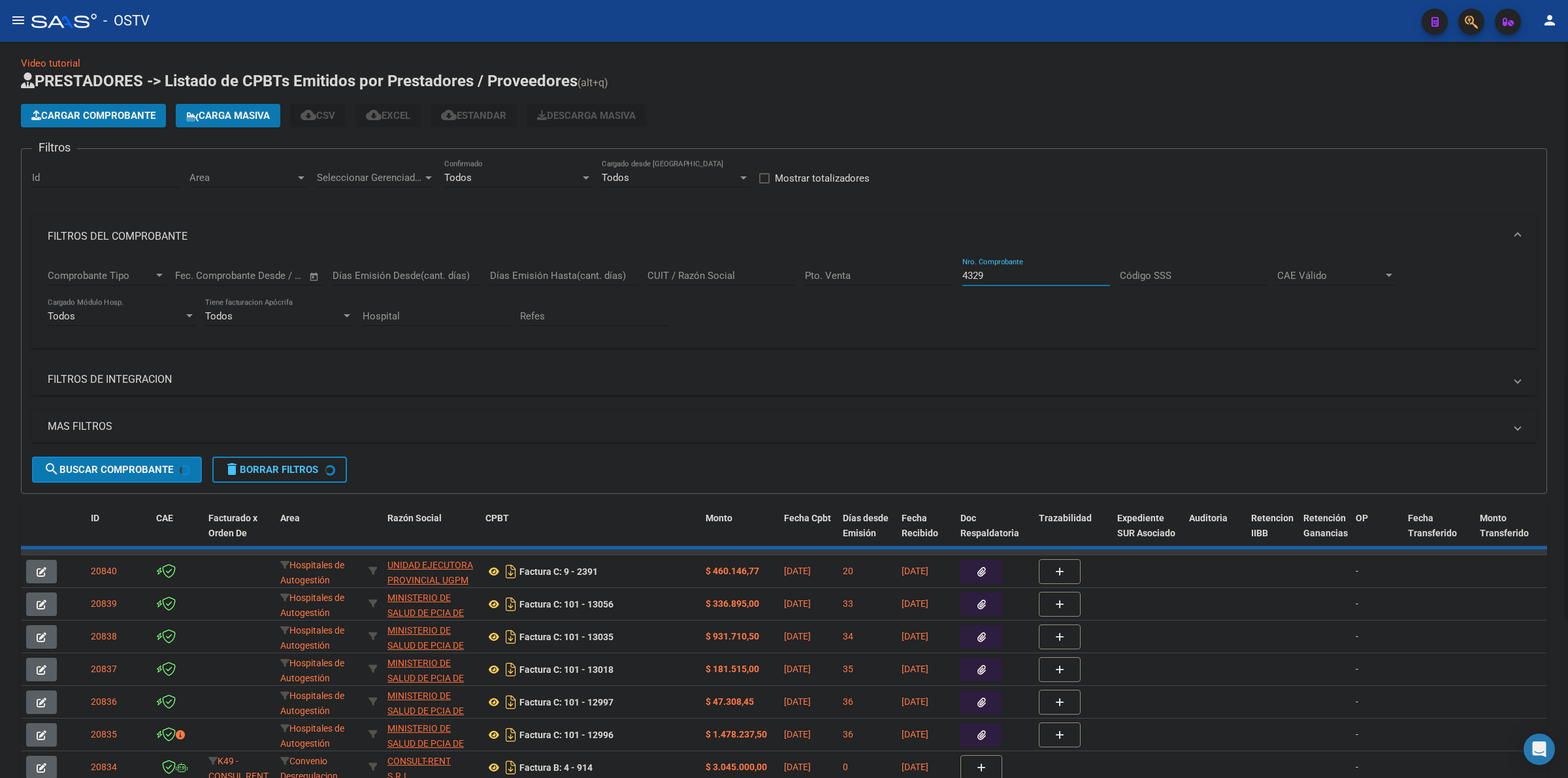
scroll to position [0, 0]
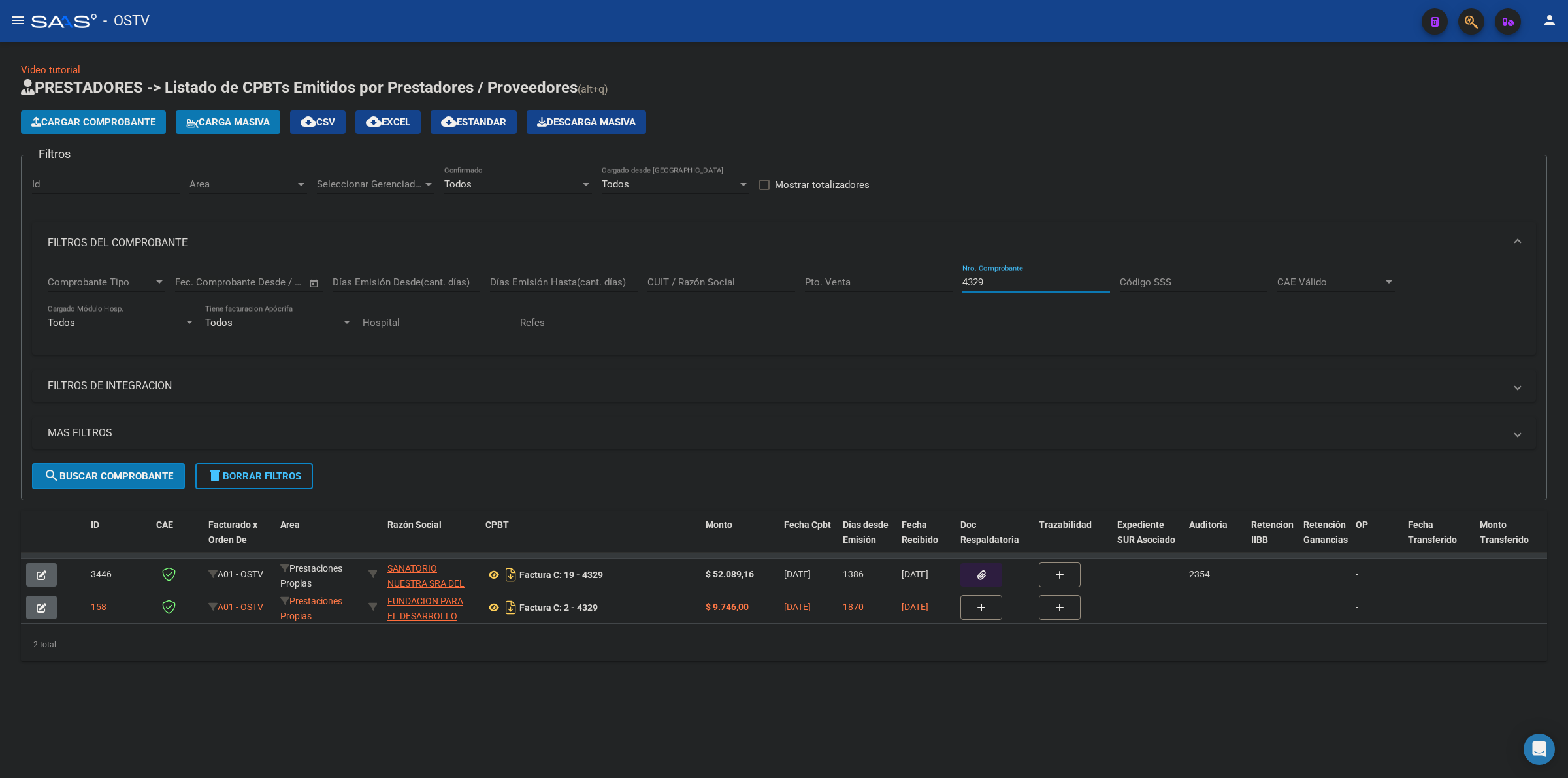
click at [148, 110] on button "Cargar Comprobante" at bounding box center [93, 122] width 145 height 23
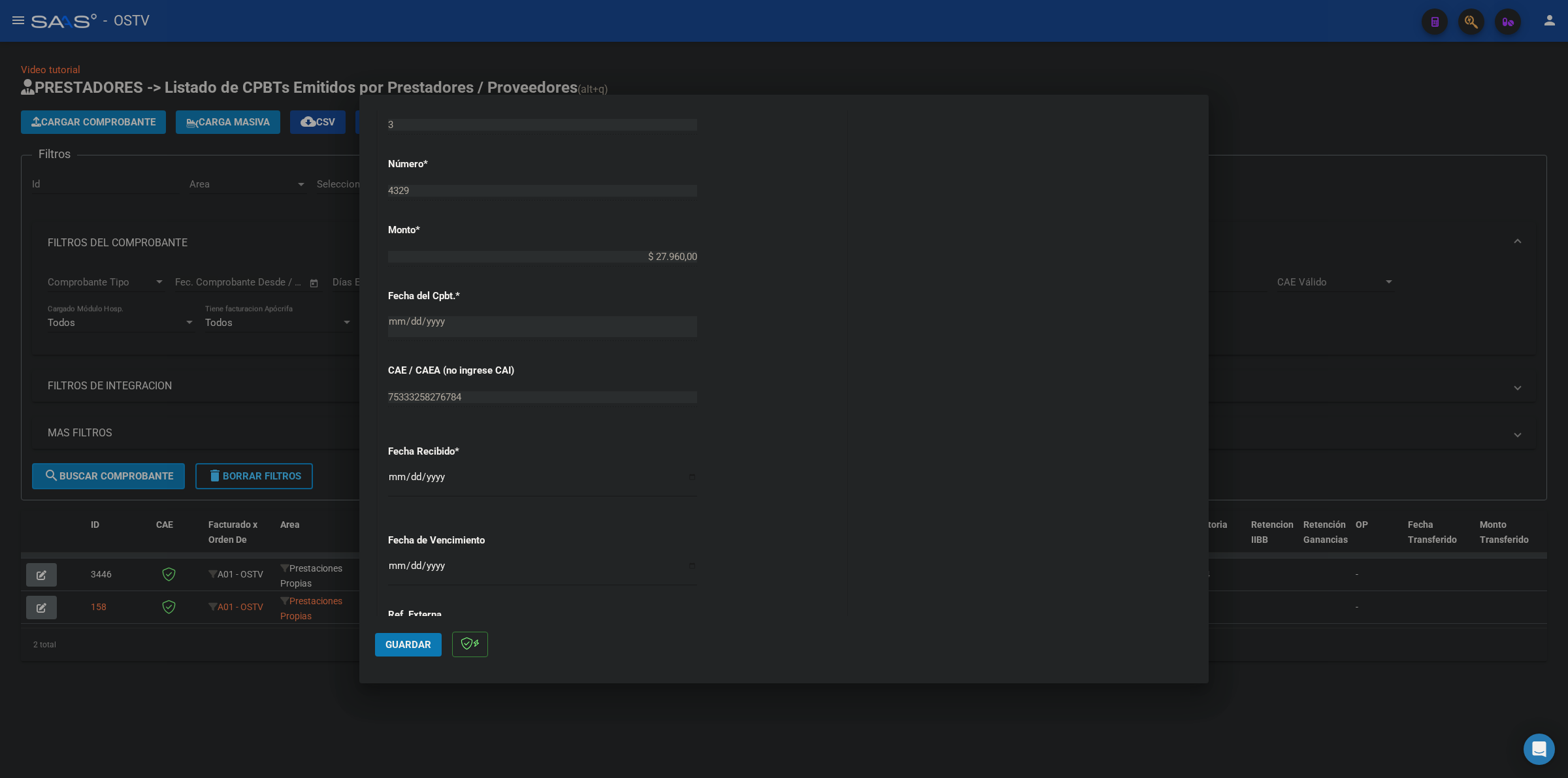
scroll to position [462, 0]
click at [392, 481] on input "[DATE]" at bounding box center [542, 480] width 309 height 21
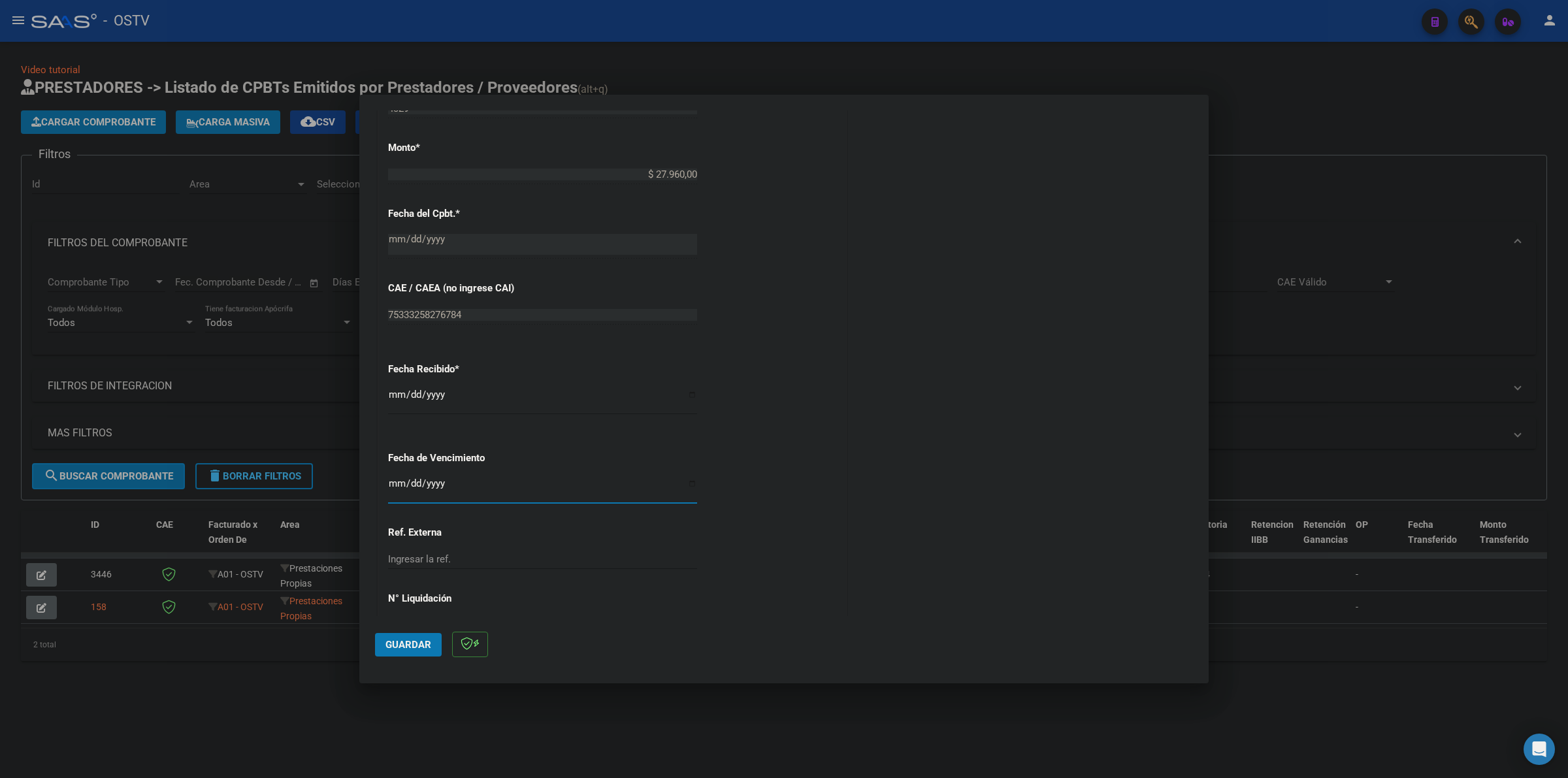
scroll to position [588, 0]
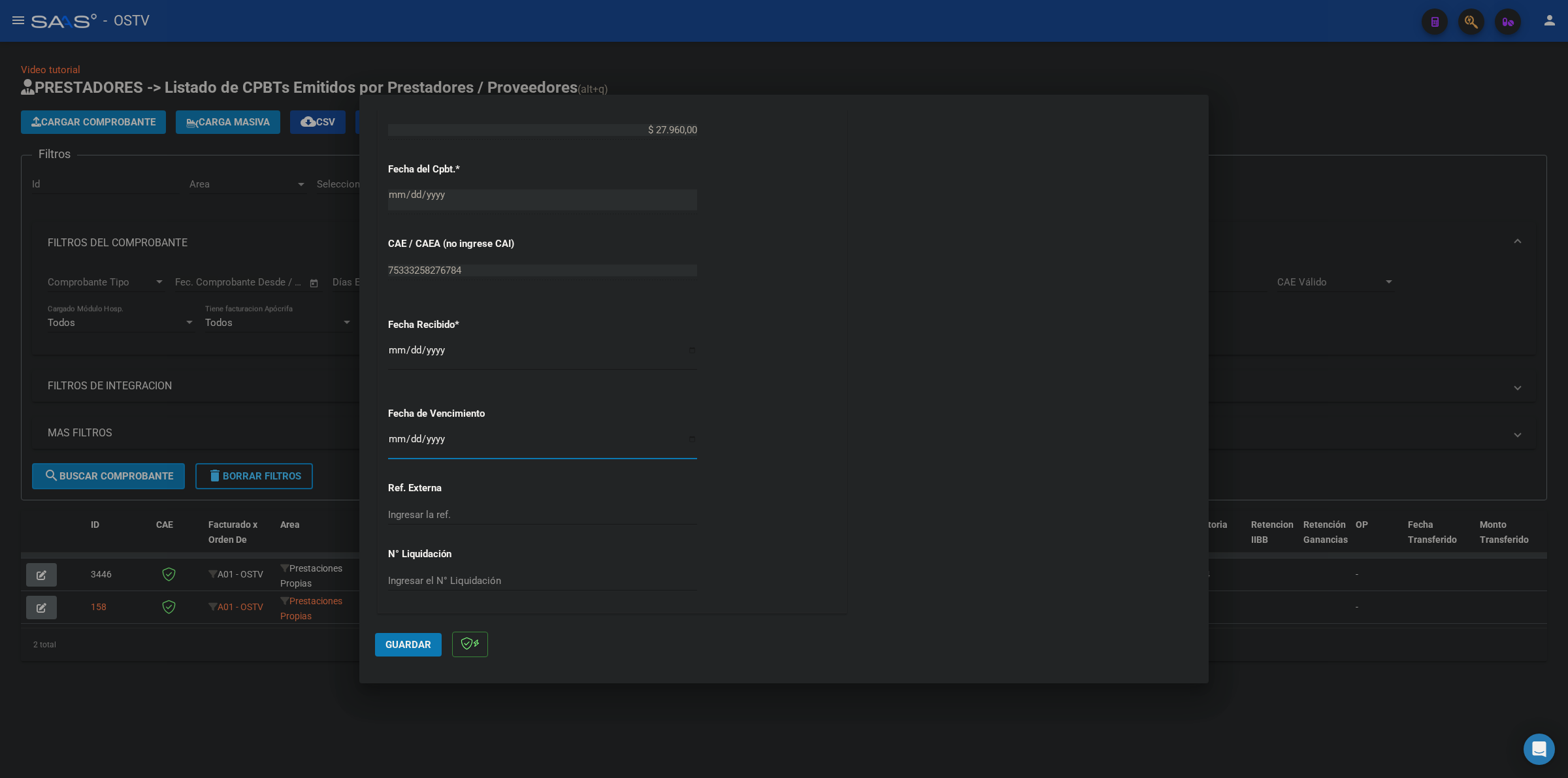
click at [407, 642] on span "Guardar" at bounding box center [408, 644] width 46 height 12
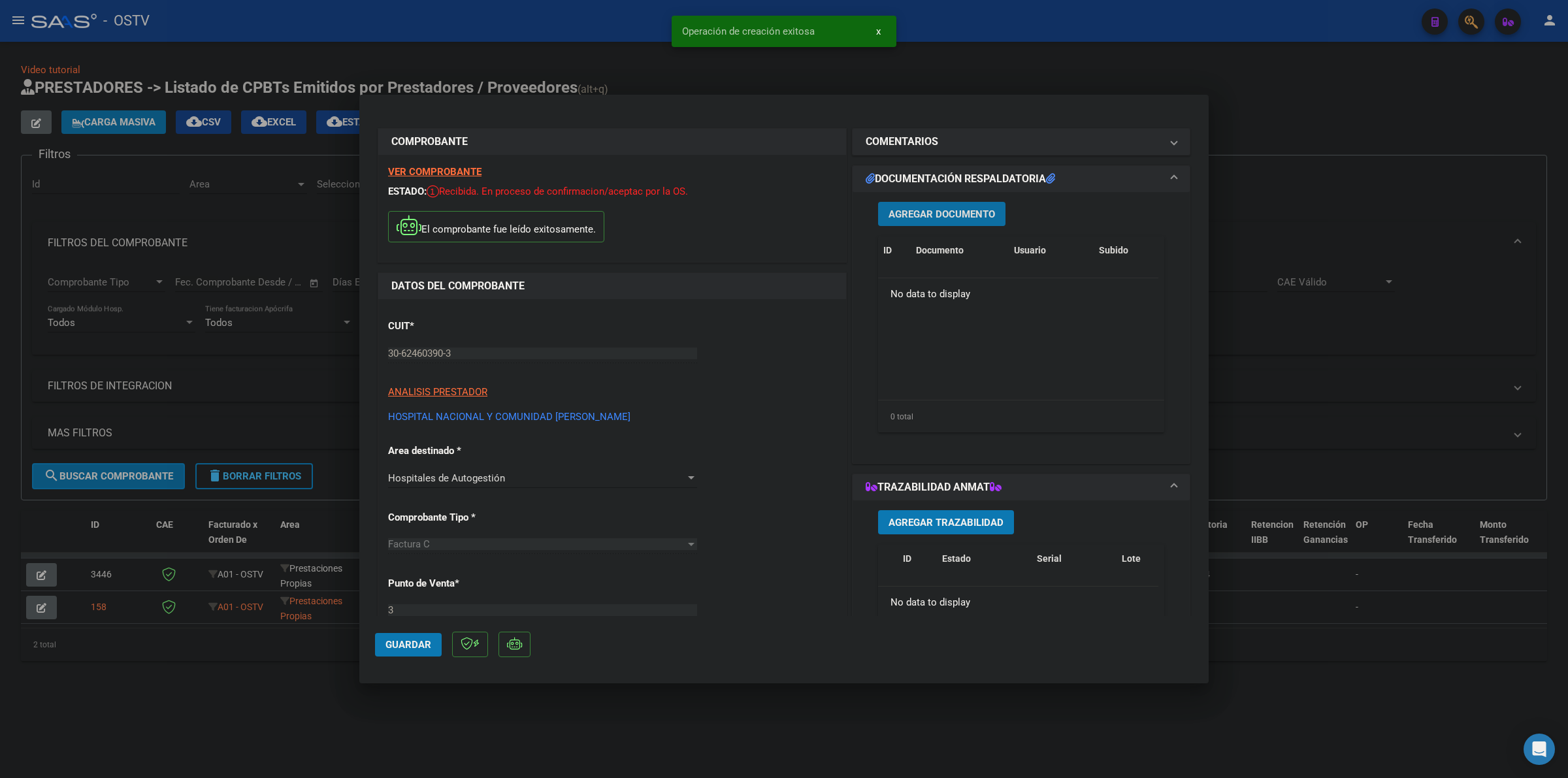
click at [974, 215] on span "Agregar Documento" at bounding box center [942, 214] width 106 height 12
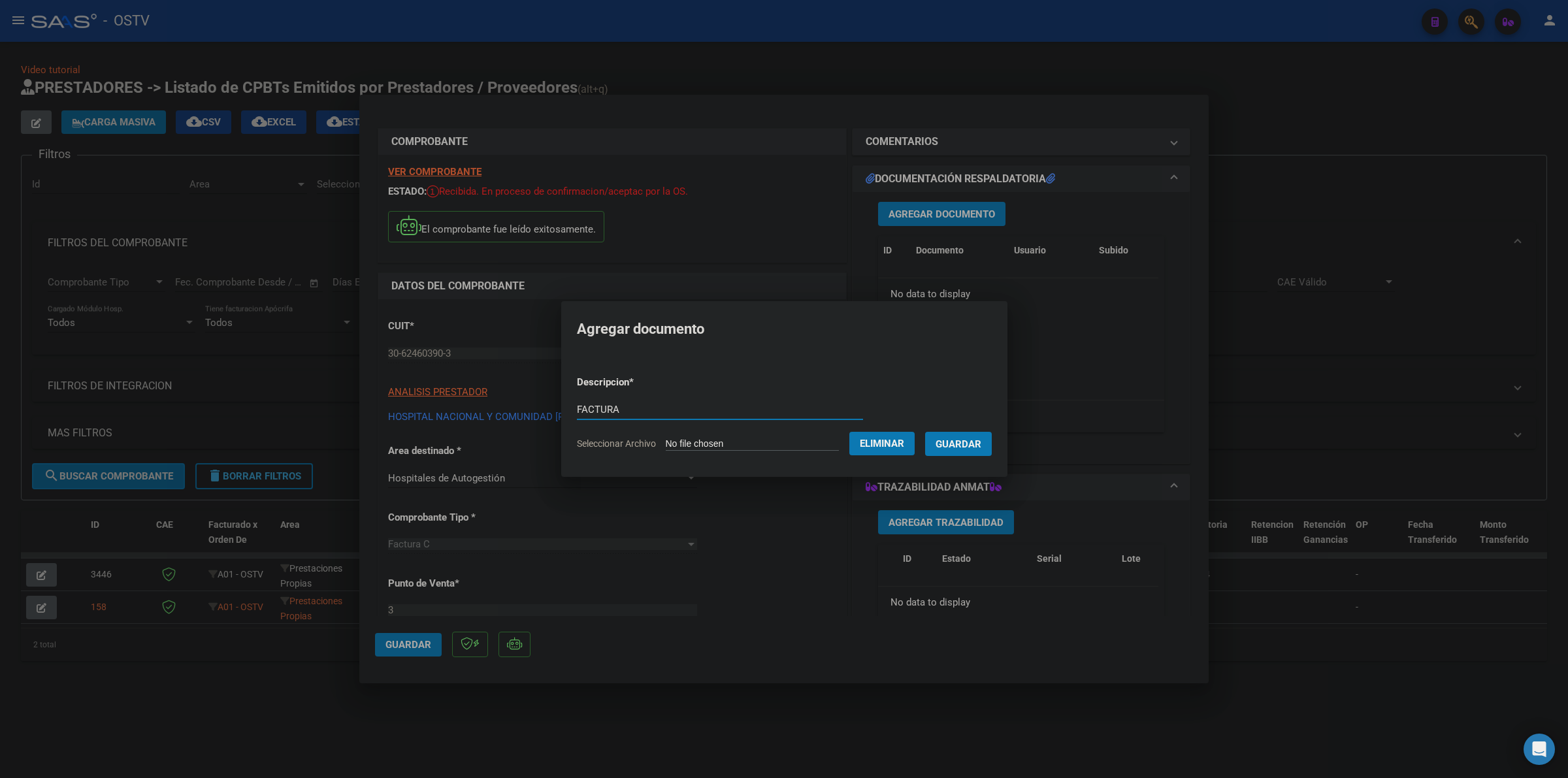
click at [971, 447] on span "Guardar" at bounding box center [958, 444] width 46 height 12
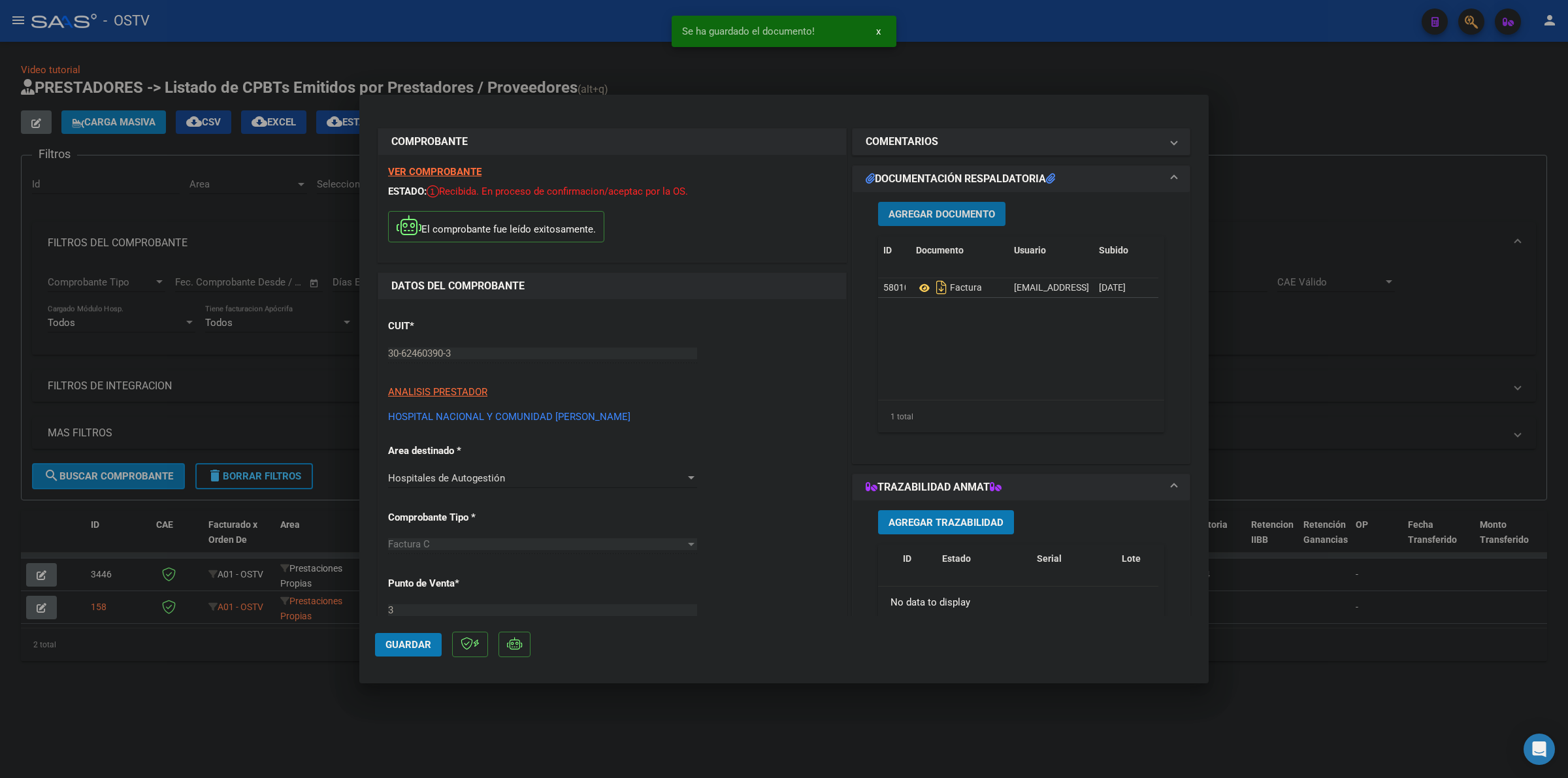
click at [958, 211] on span "Agregar Documento" at bounding box center [942, 214] width 106 height 12
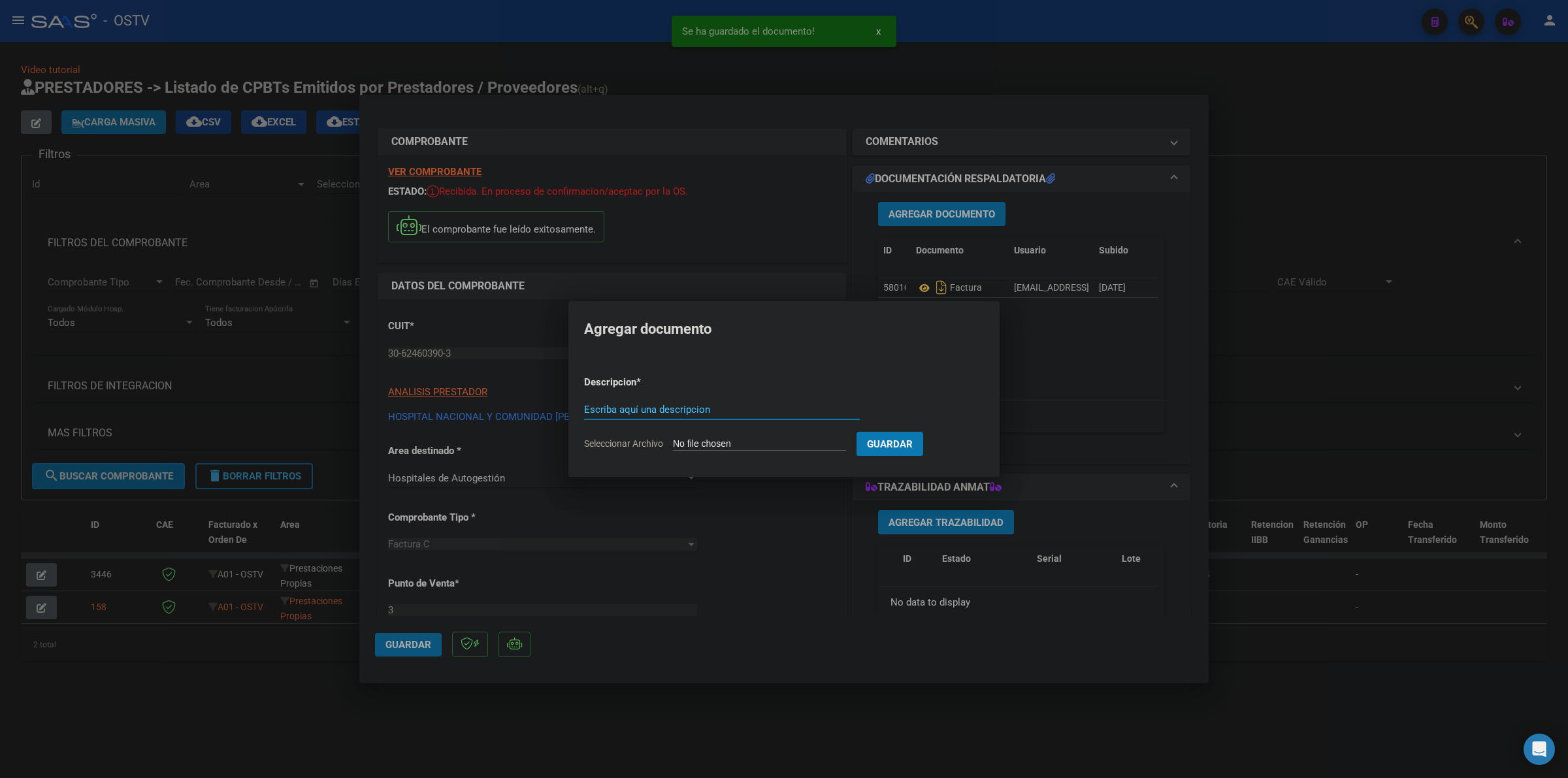
click at [966, 275] on div at bounding box center [784, 389] width 1568 height 778
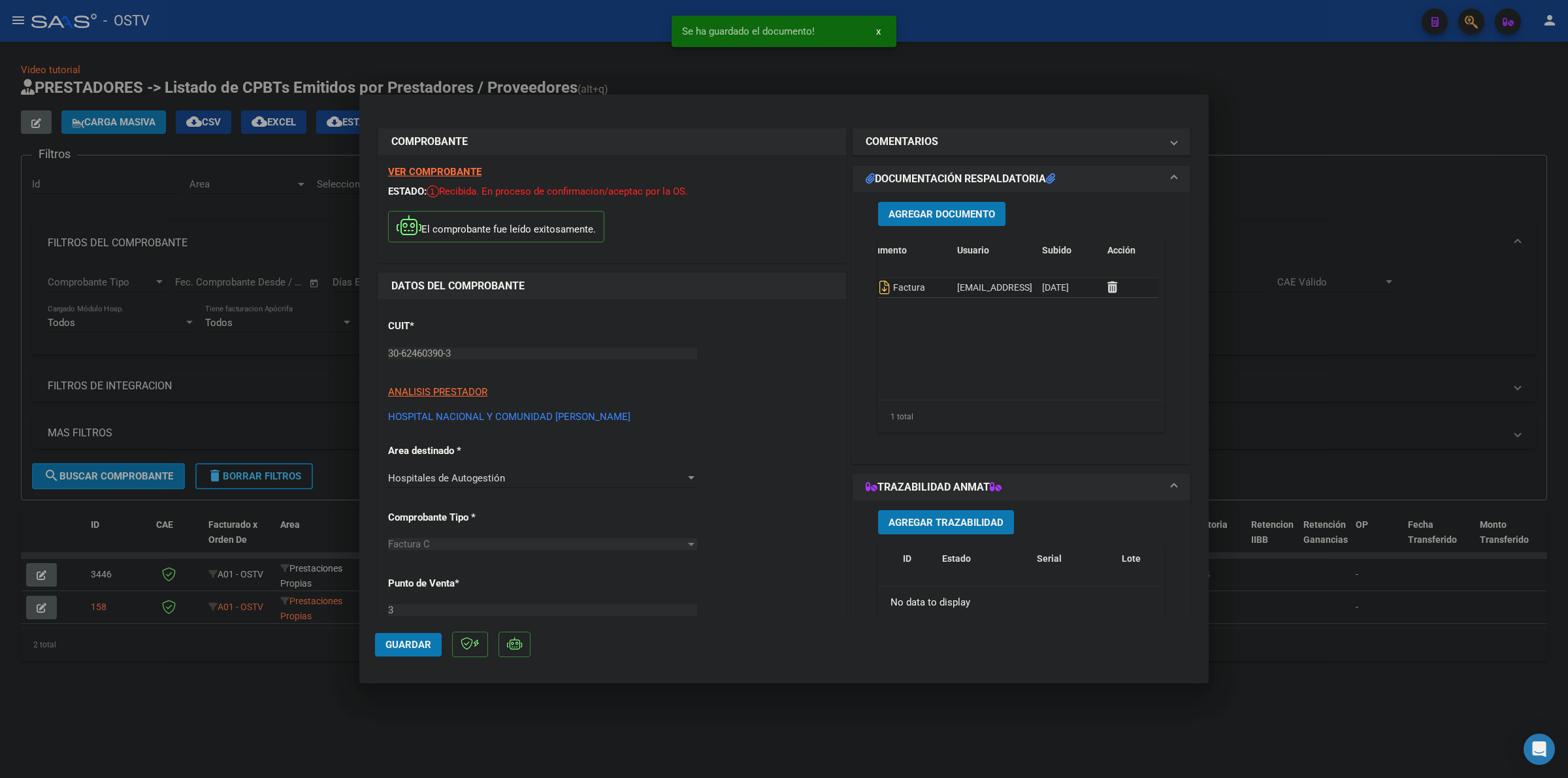
scroll to position [0, 66]
click at [1026, 291] on div at bounding box center [1125, 288] width 55 height 15
click at [1026, 290] on div at bounding box center [1125, 288] width 55 height 15
click at [1026, 289] on icon at bounding box center [1103, 287] width 10 height 12
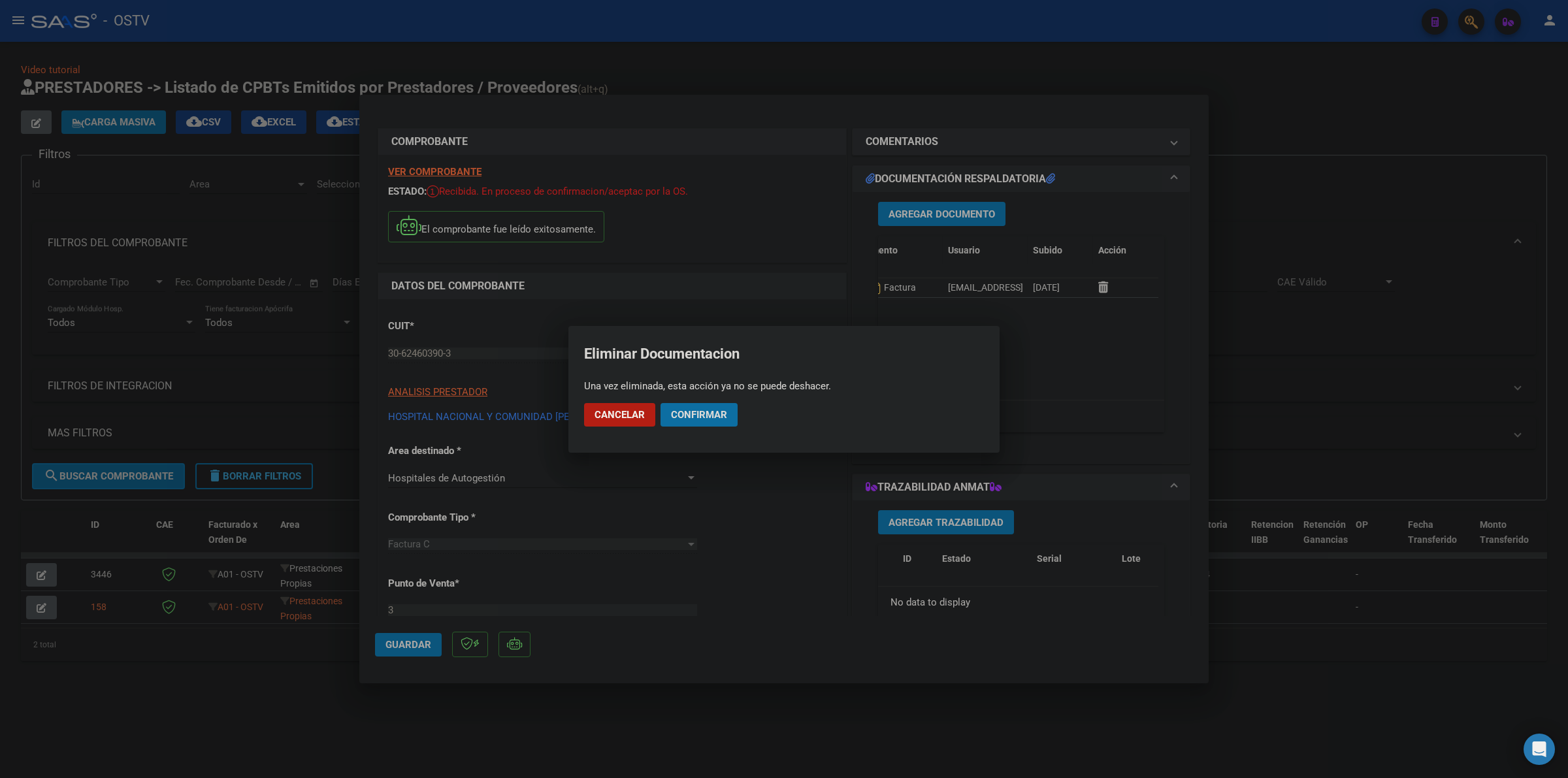
drag, startPoint x: 711, startPoint y: 420, endPoint x: 953, endPoint y: 250, distance: 295.7
click at [720, 416] on button "Confirmar" at bounding box center [699, 415] width 77 height 23
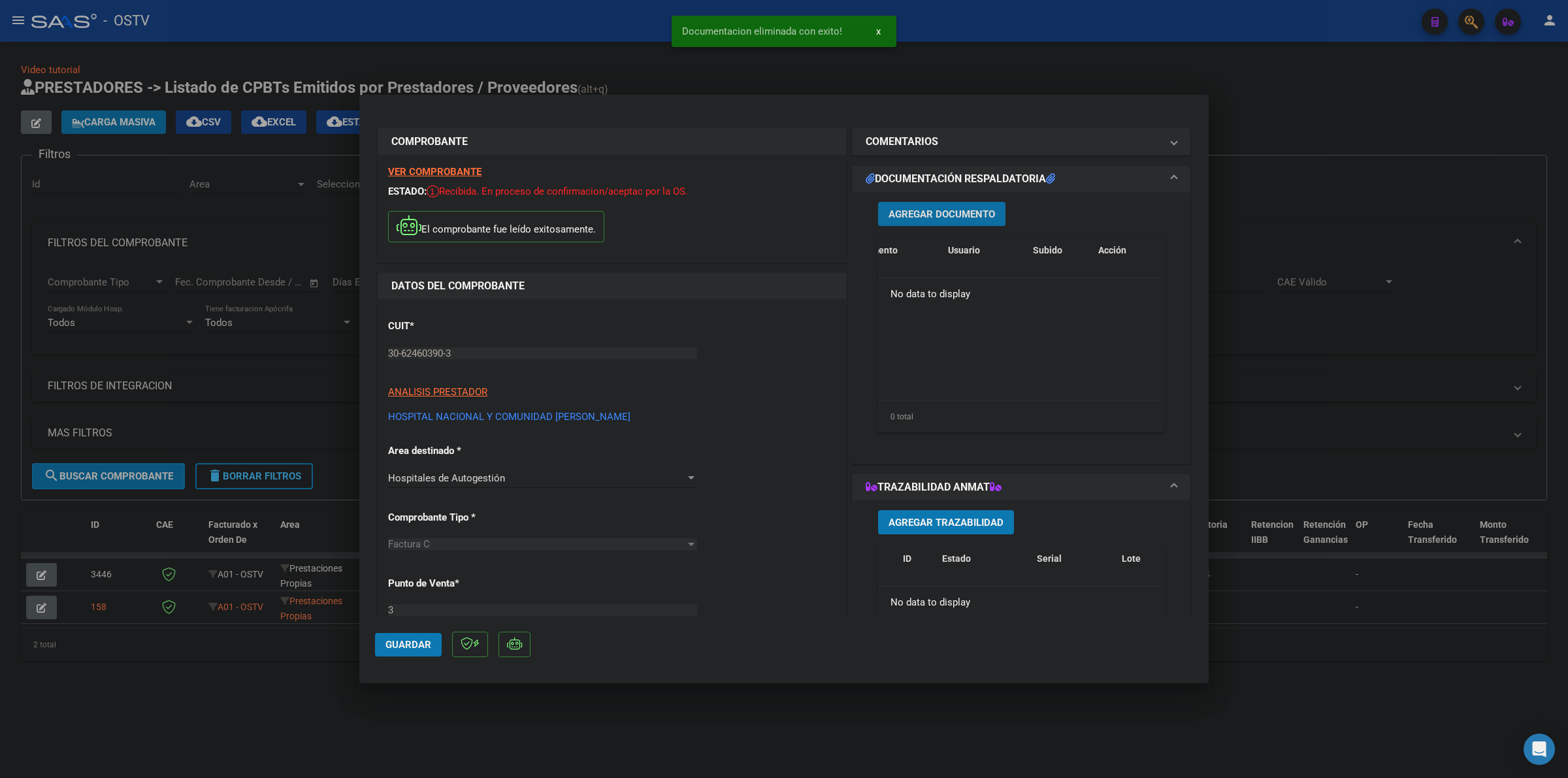
click at [951, 218] on span "Agregar Documento" at bounding box center [942, 214] width 106 height 12
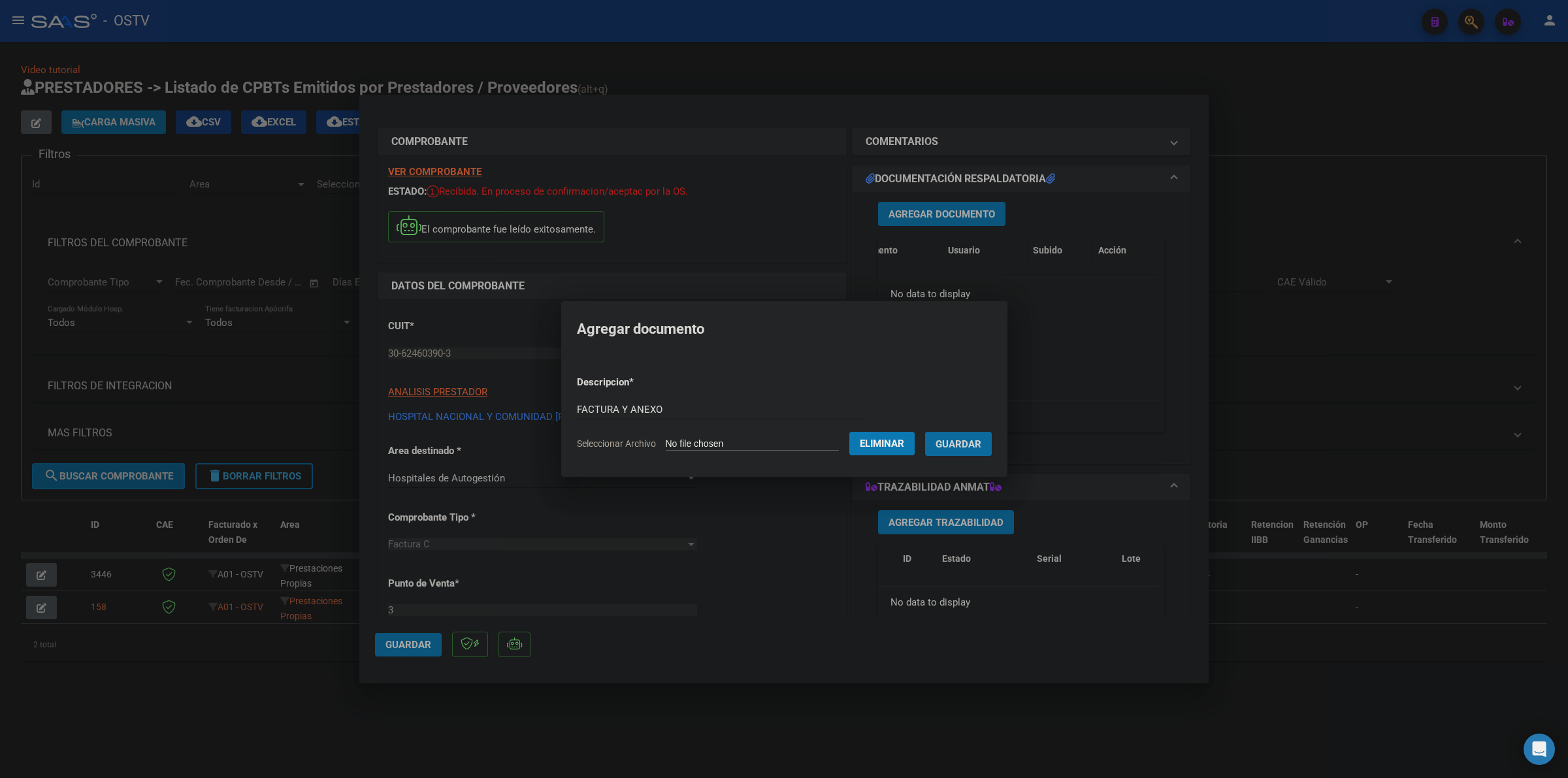
click at [926, 432] on button "Guardar" at bounding box center [959, 443] width 67 height 24
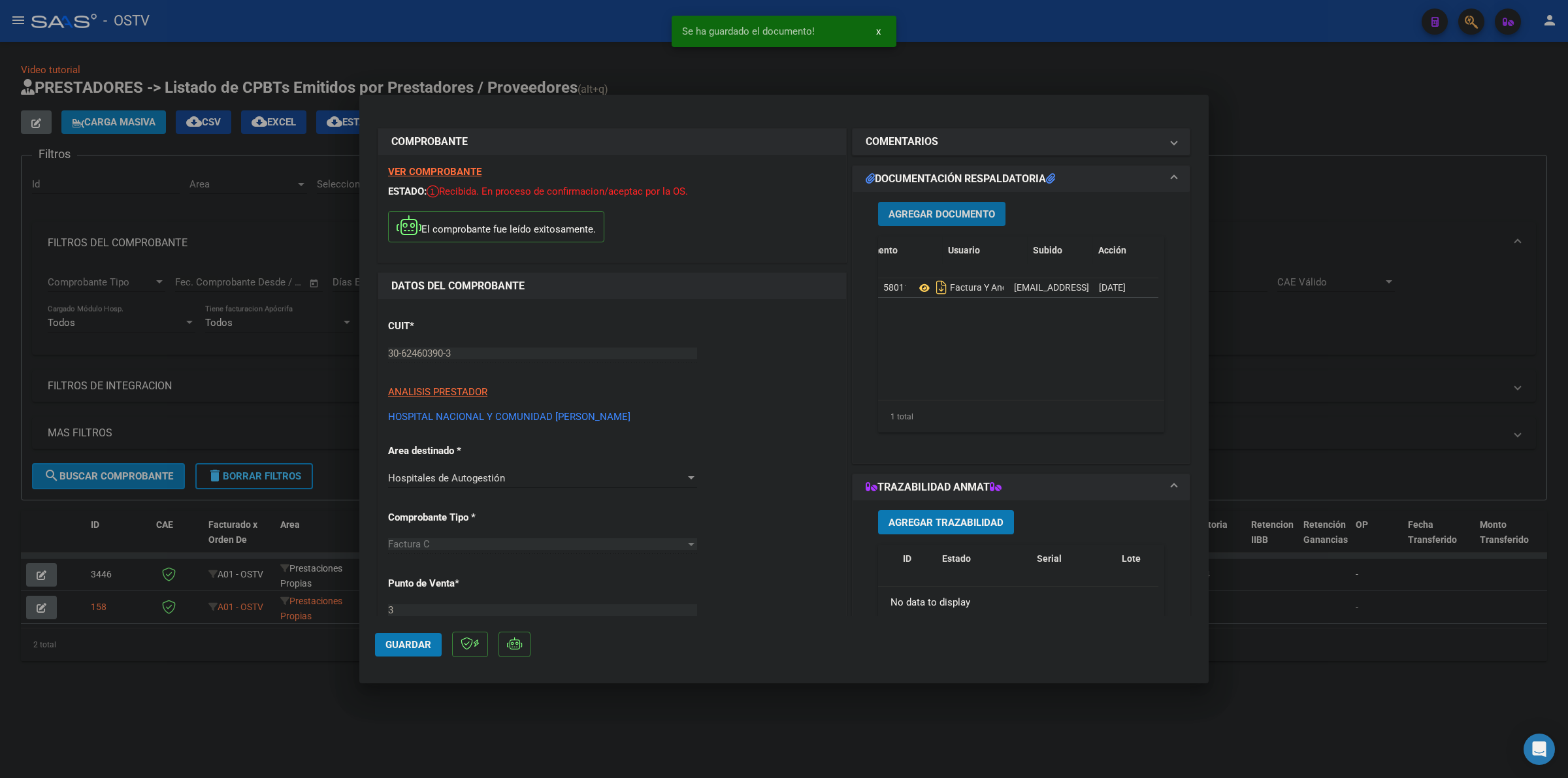
click at [406, 640] on span "Guardar" at bounding box center [408, 644] width 46 height 12
click at [466, 699] on div at bounding box center [784, 389] width 1568 height 778
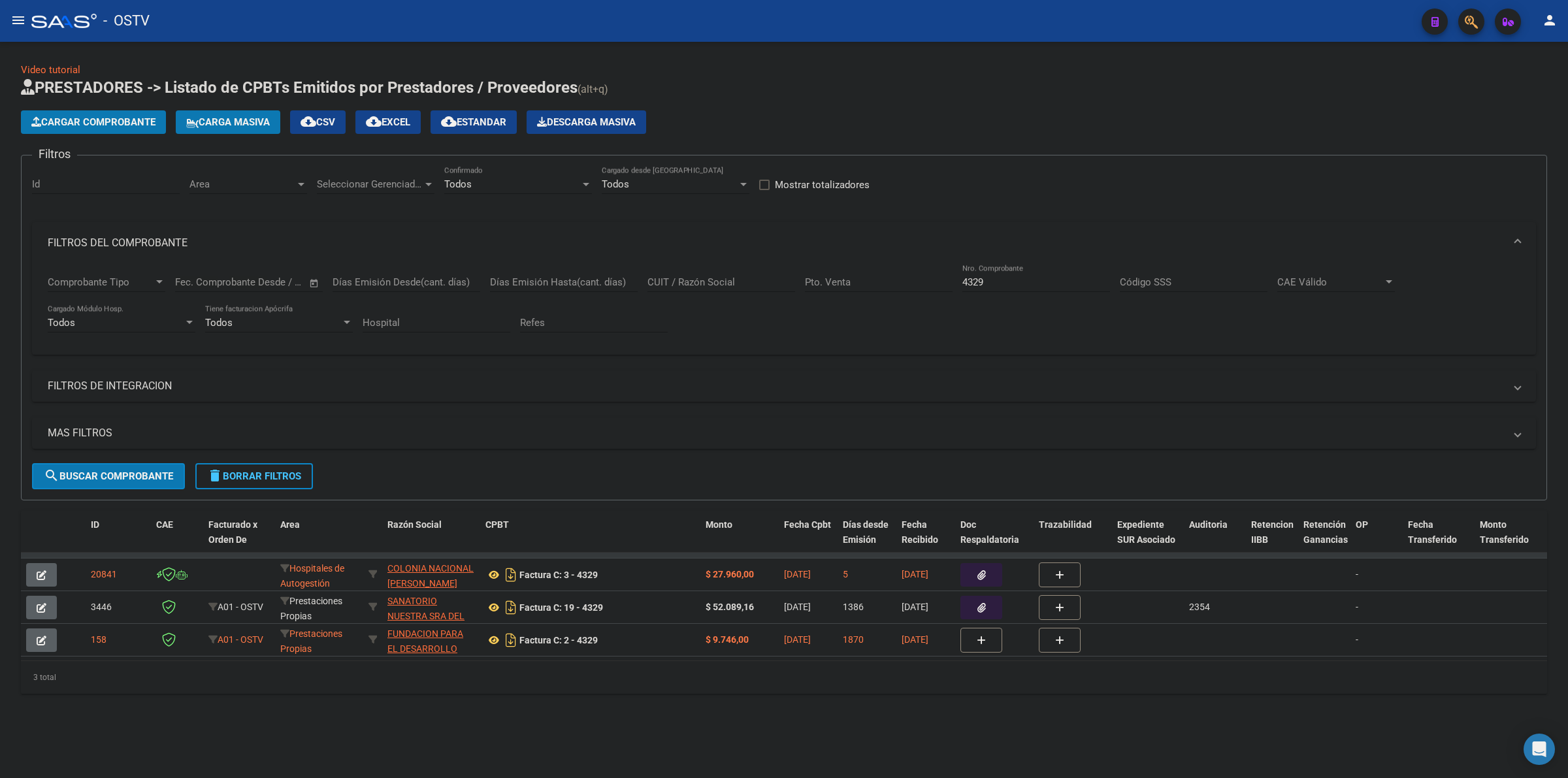
click at [100, 119] on span "Cargar Comprobante" at bounding box center [93, 122] width 124 height 12
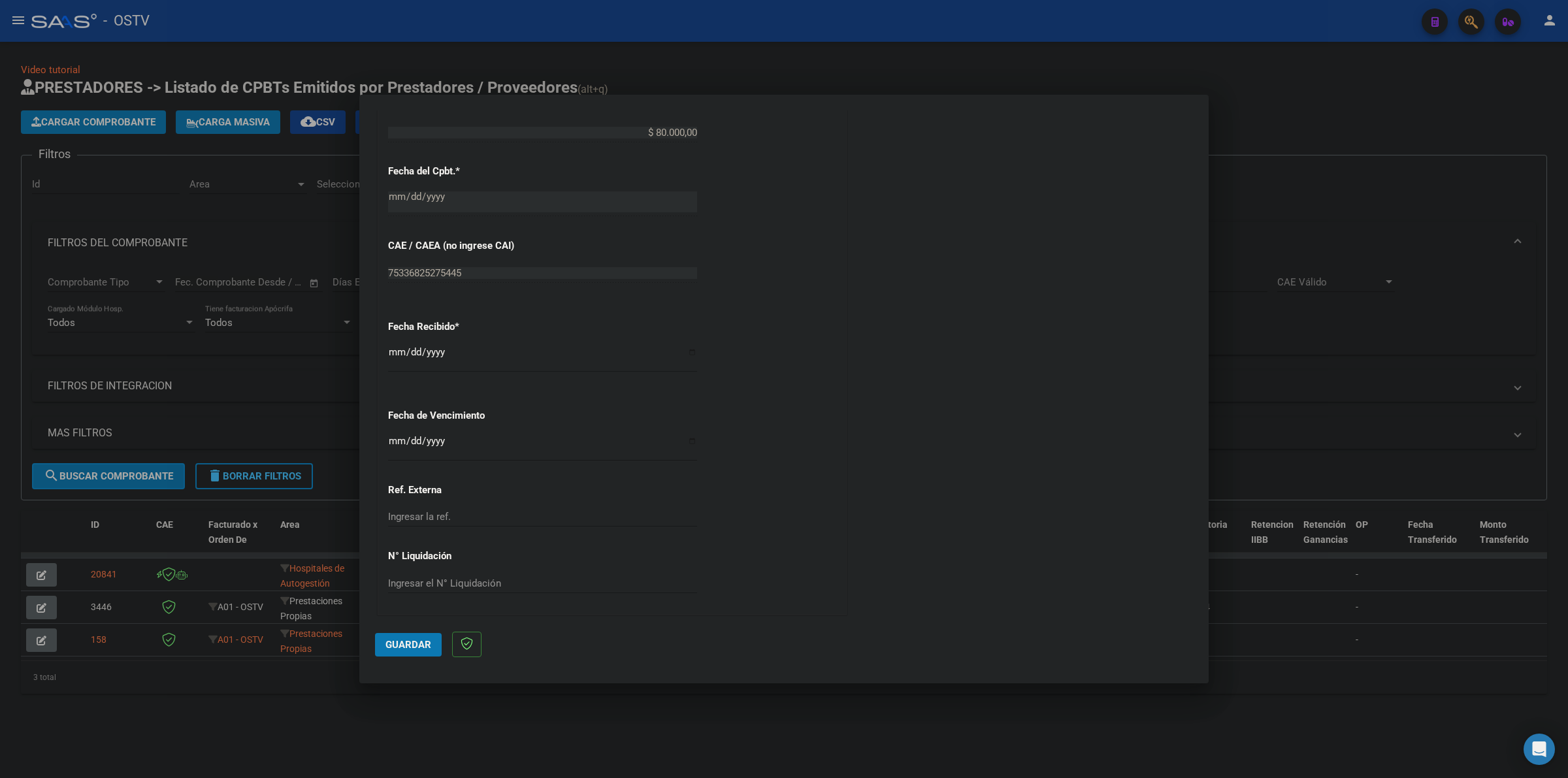
scroll to position [654, 0]
click at [397, 439] on input "Ingresar la fecha" at bounding box center [542, 444] width 309 height 21
click at [409, 634] on button "Guardar" at bounding box center [409, 644] width 67 height 23
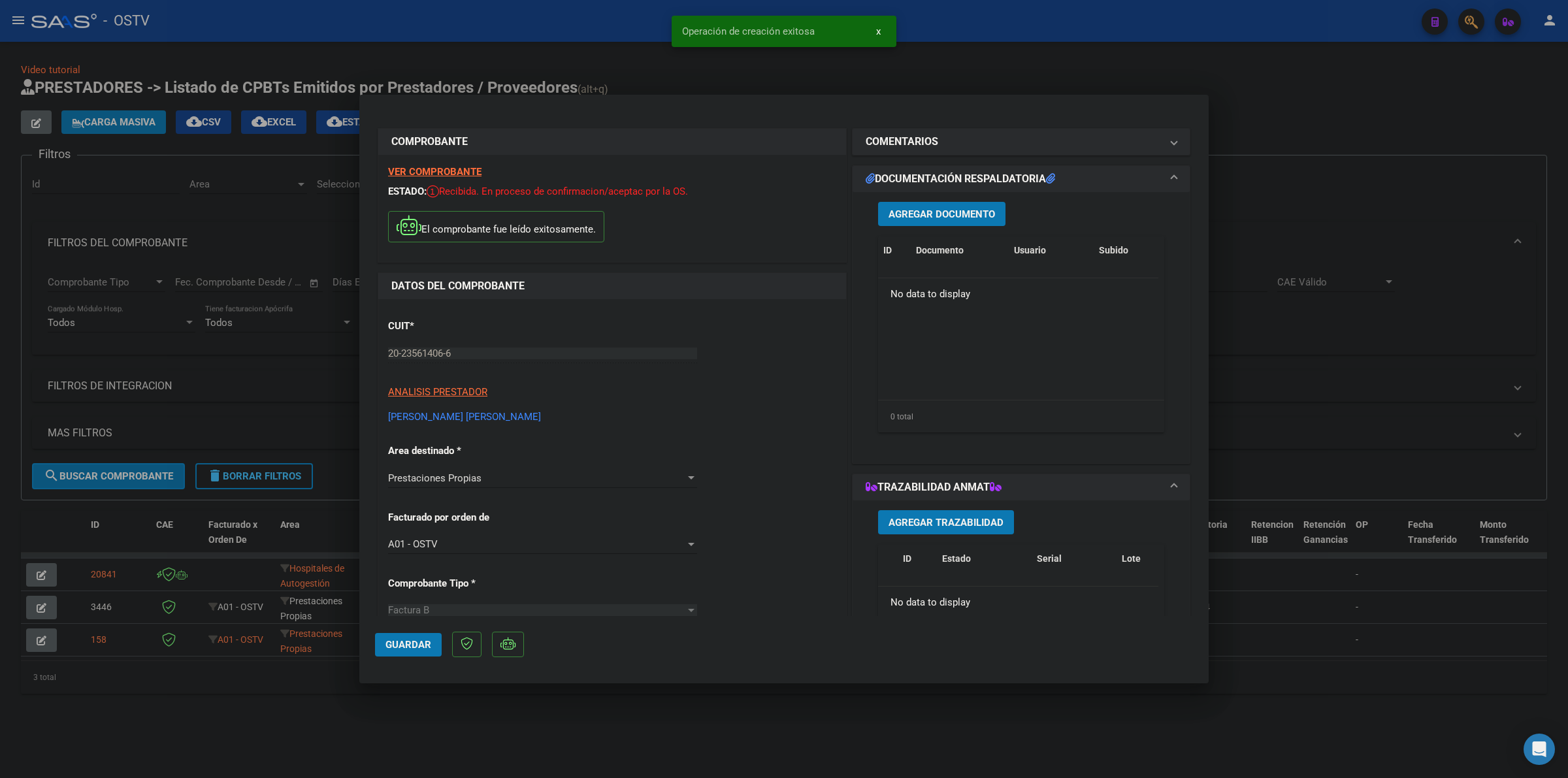
click at [926, 219] on button "Agregar Documento" at bounding box center [942, 213] width 128 height 24
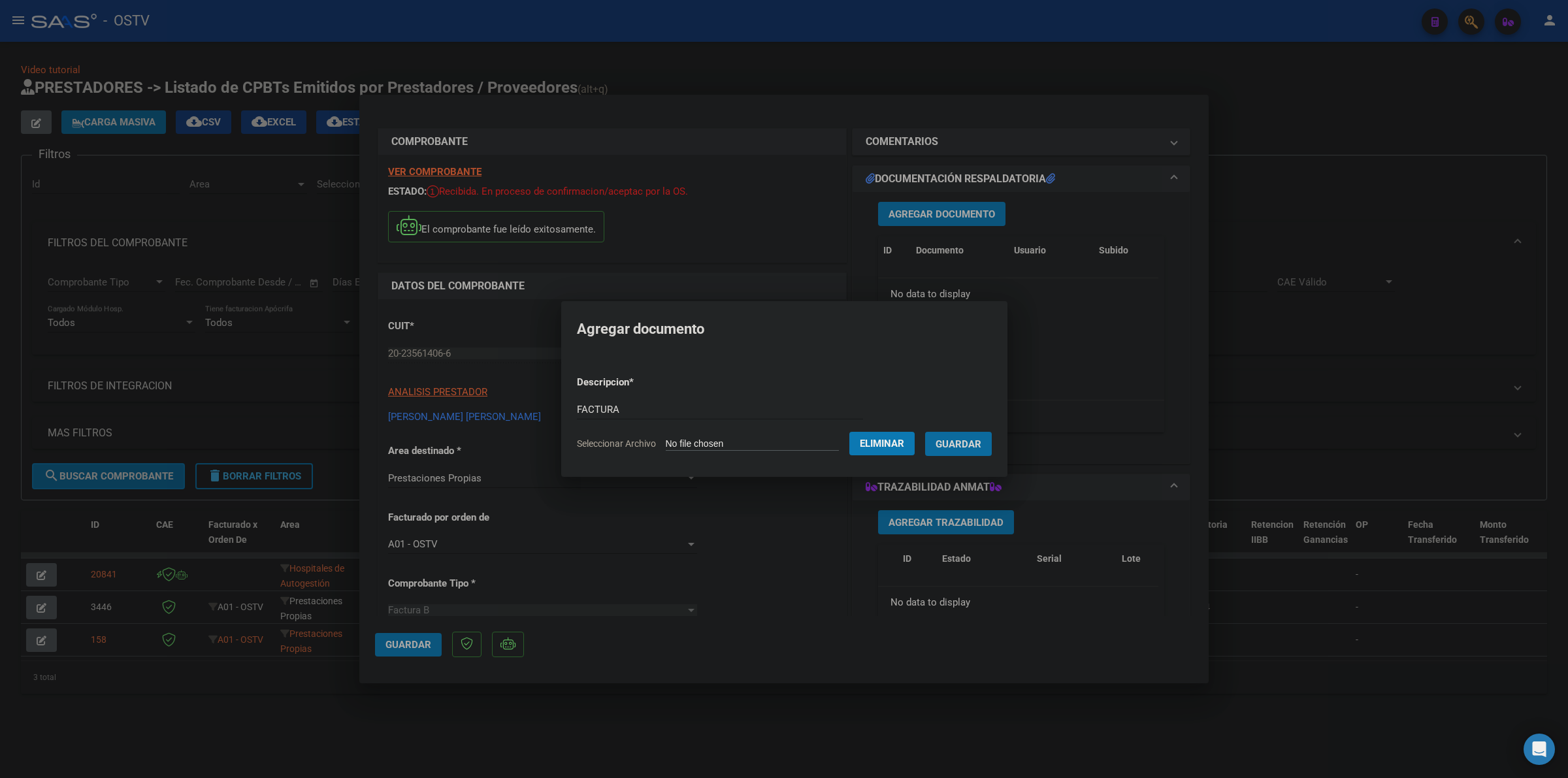
click at [926, 432] on button "Guardar" at bounding box center [959, 443] width 67 height 24
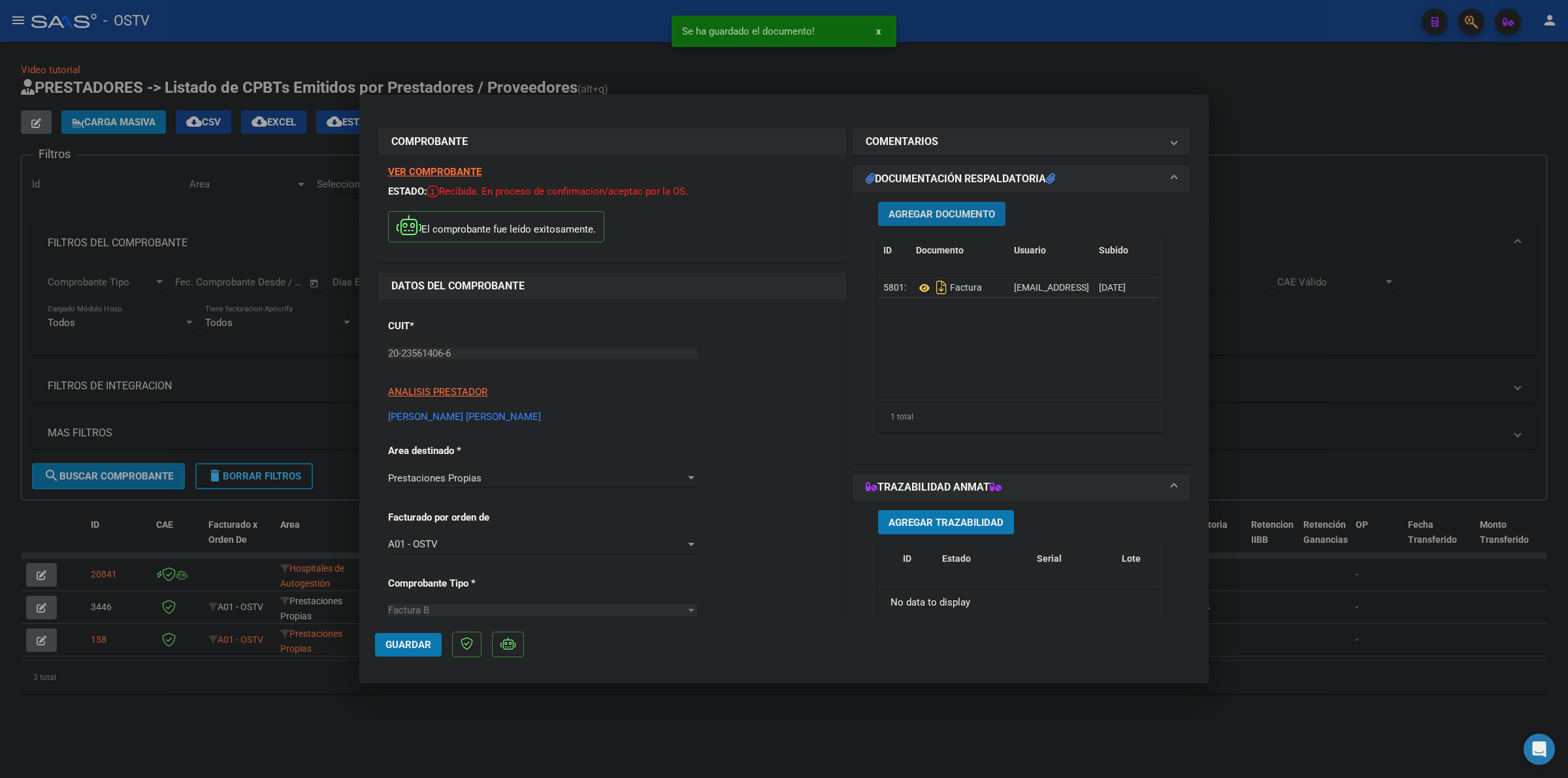
click at [413, 650] on button "Guardar" at bounding box center [409, 644] width 67 height 23
click at [788, 704] on div at bounding box center [784, 389] width 1568 height 778
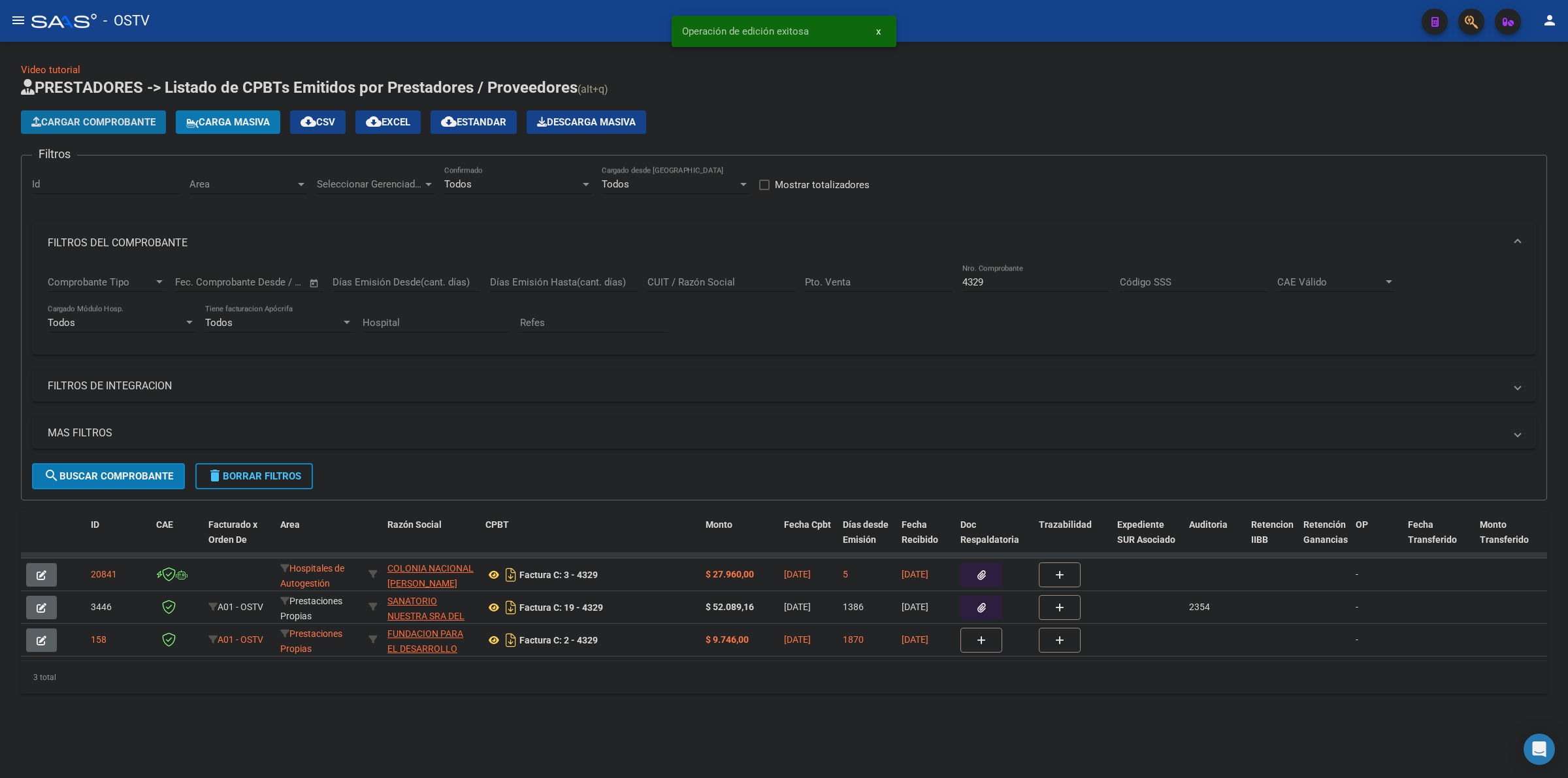
click at [154, 113] on button "Cargar Comprobante" at bounding box center [93, 122] width 145 height 23
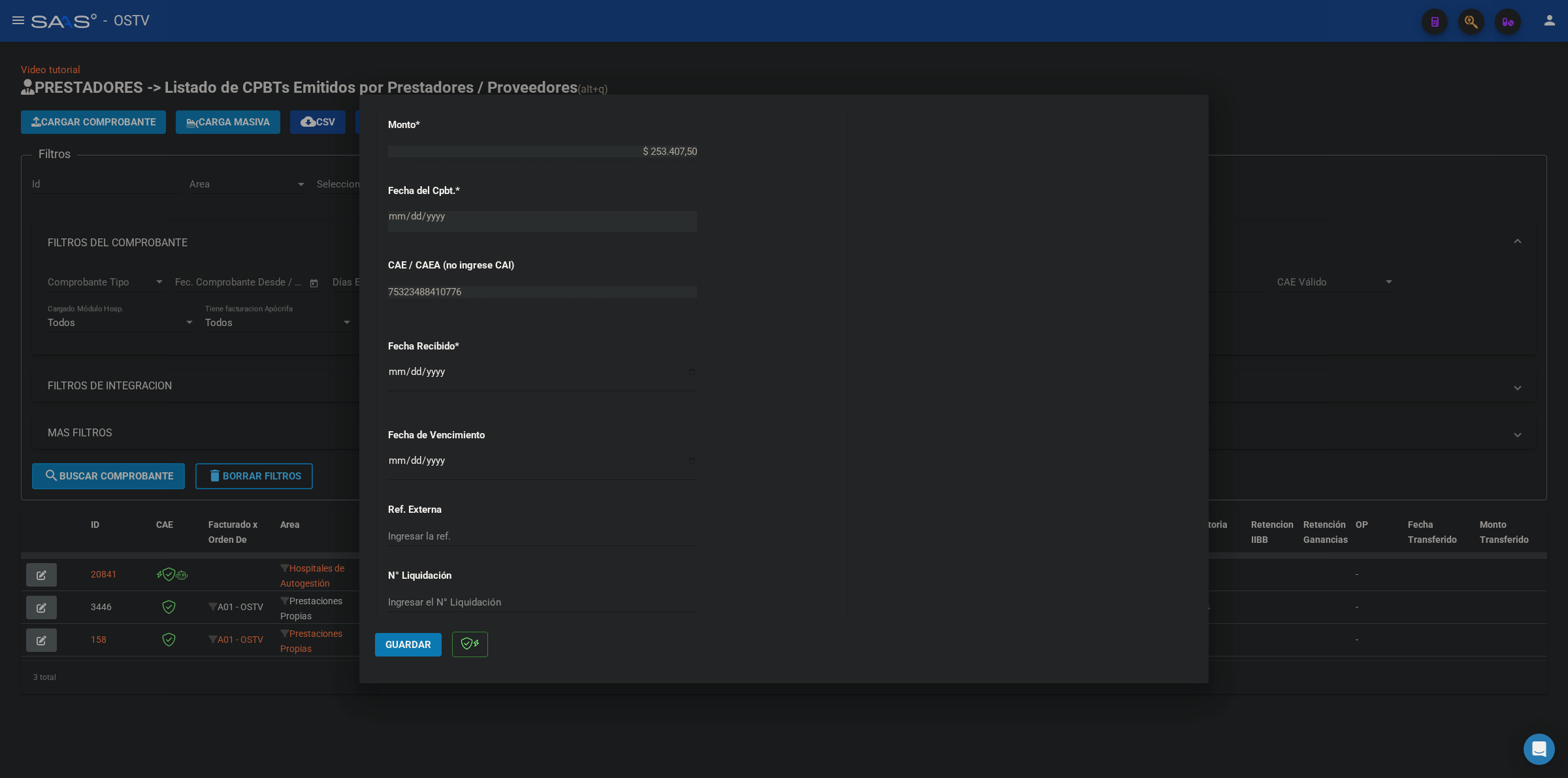
scroll to position [571, 0]
click at [399, 459] on input "Ingresar la fecha" at bounding box center [542, 460] width 309 height 21
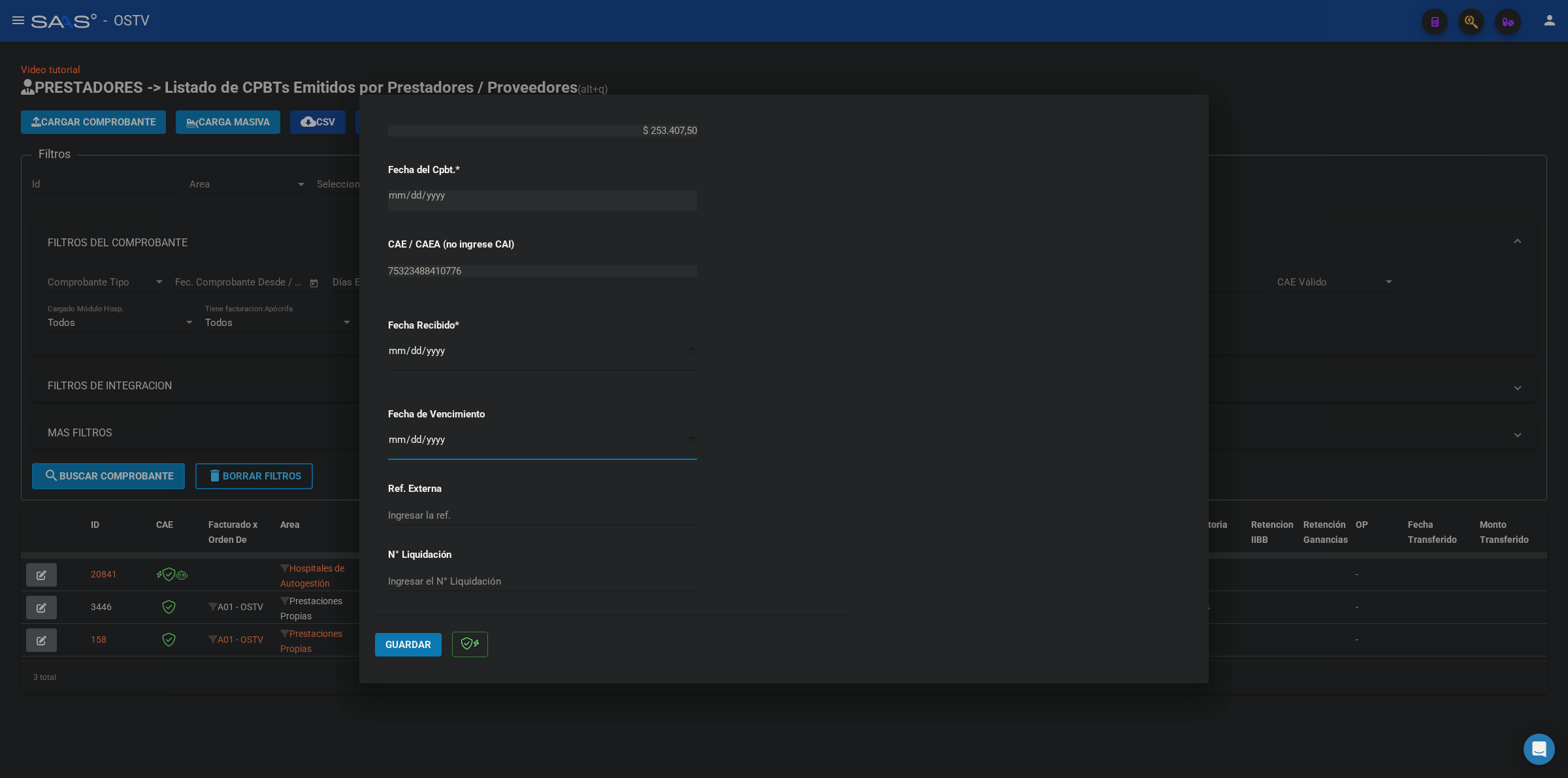
scroll to position [588, 0]
click at [413, 654] on button "Guardar" at bounding box center [409, 644] width 67 height 23
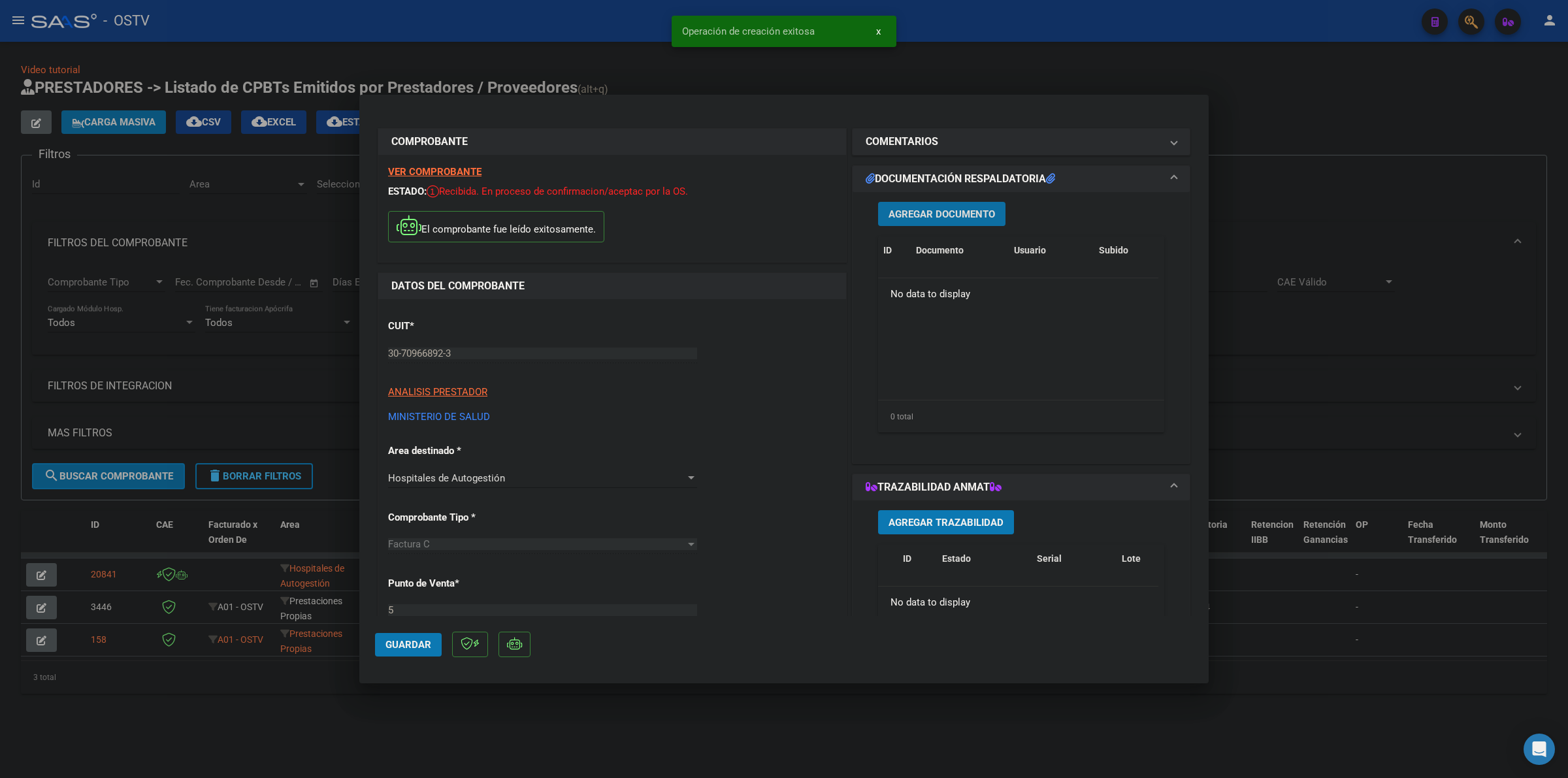
click at [958, 207] on button "Agregar Documento" at bounding box center [942, 213] width 128 height 24
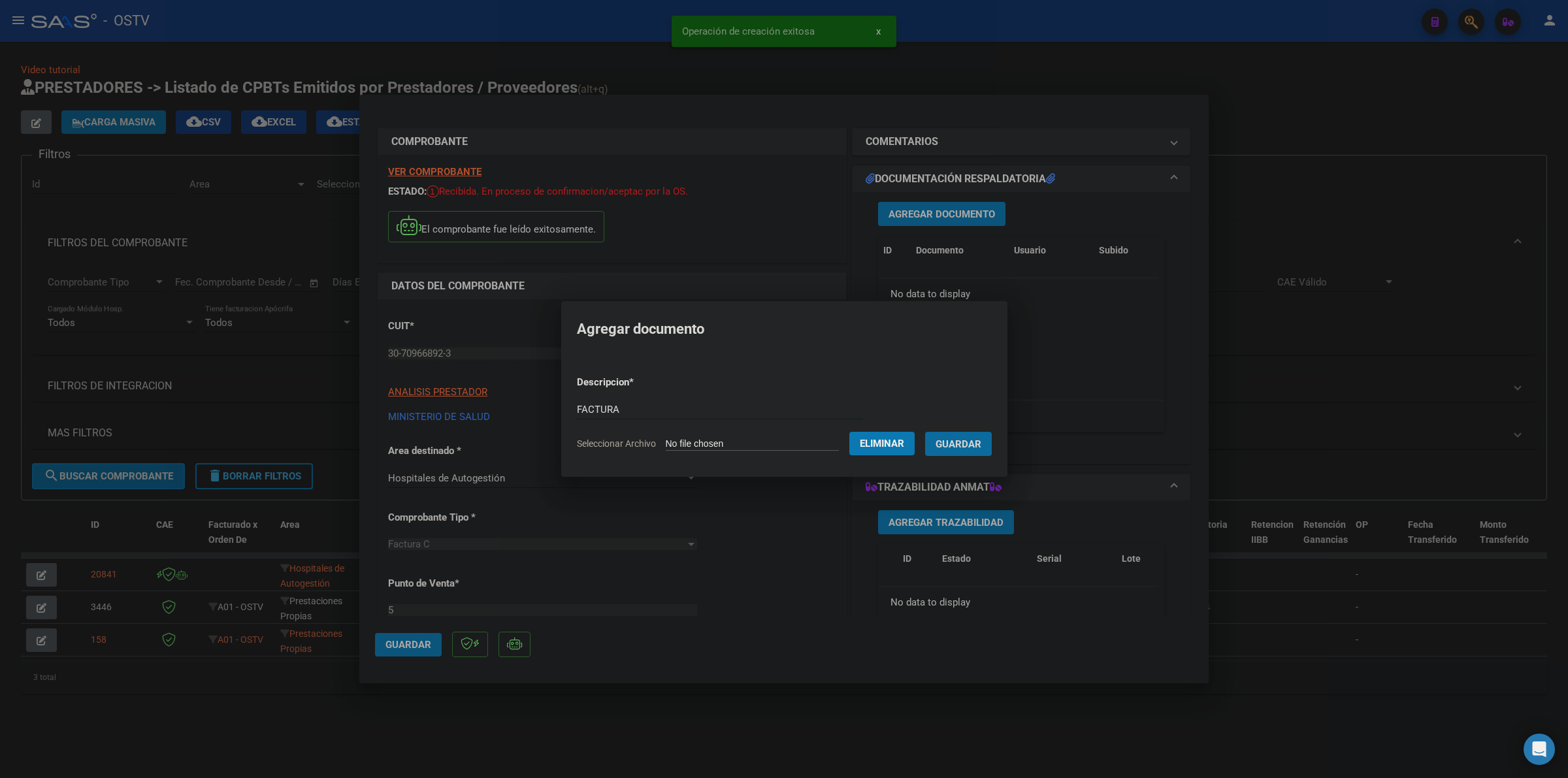
click at [926, 432] on button "Guardar" at bounding box center [959, 443] width 67 height 24
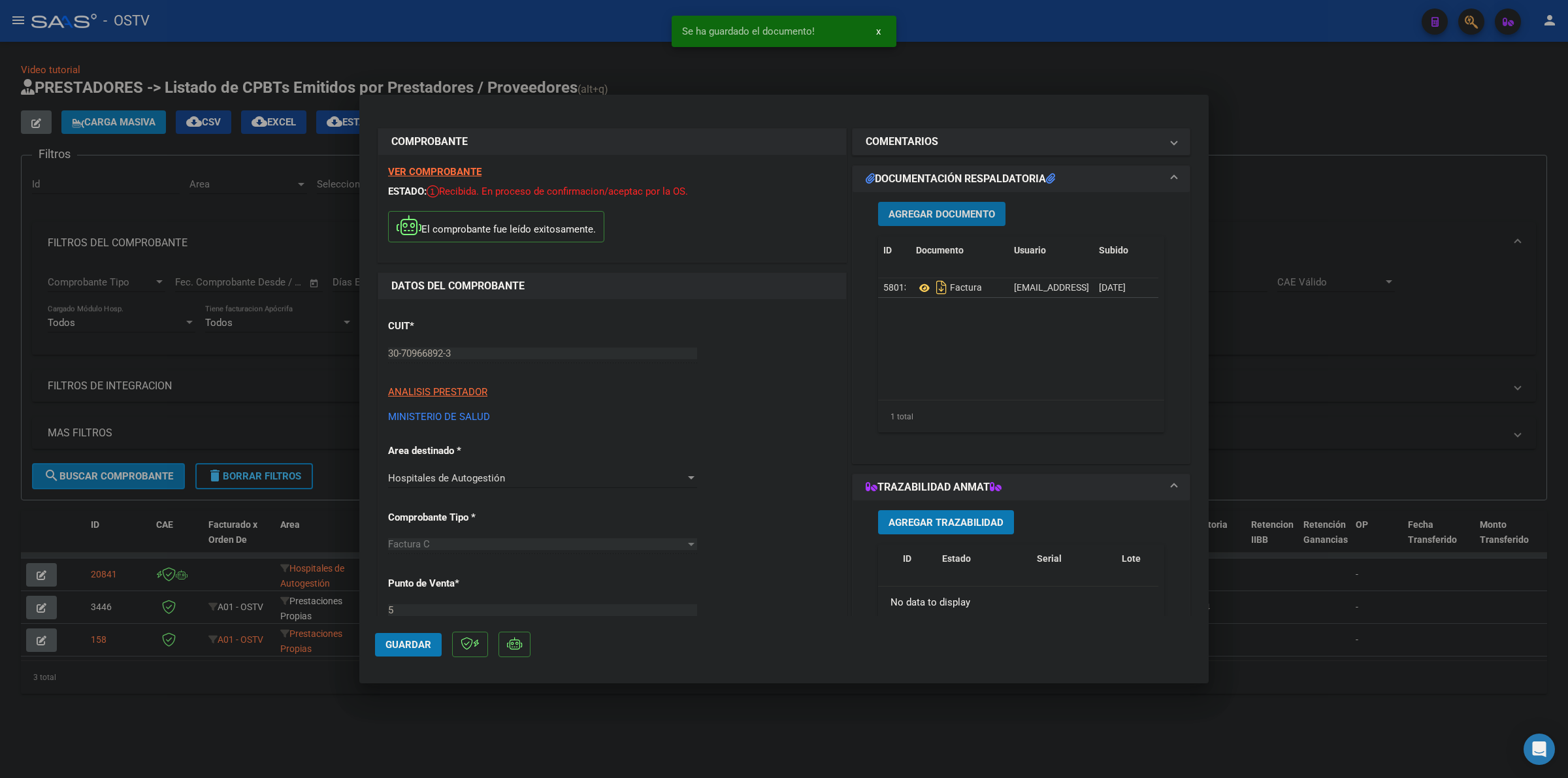
click at [956, 211] on span "Agregar Documento" at bounding box center [942, 214] width 106 height 12
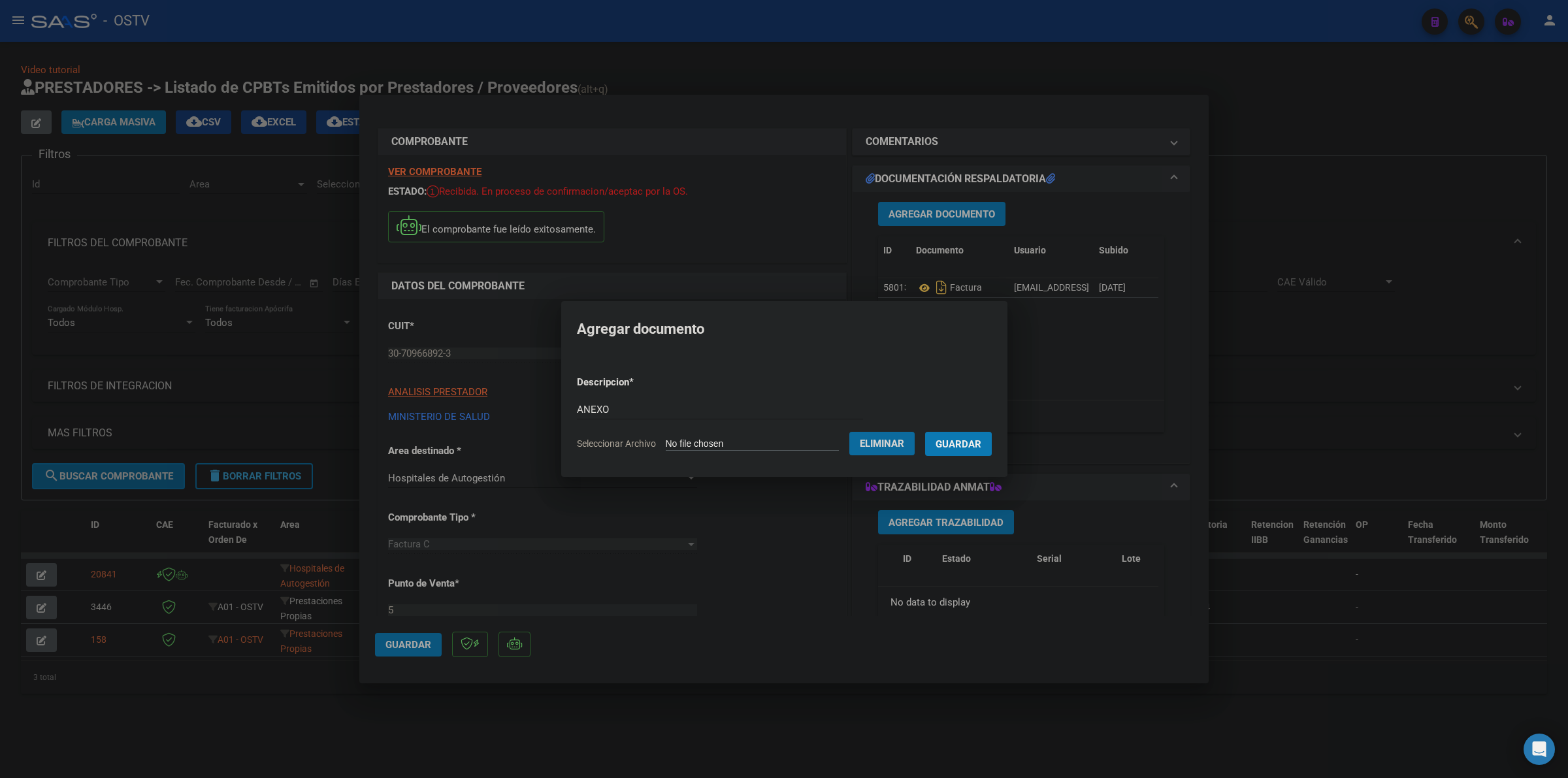
click at [973, 445] on span "Guardar" at bounding box center [958, 444] width 46 height 12
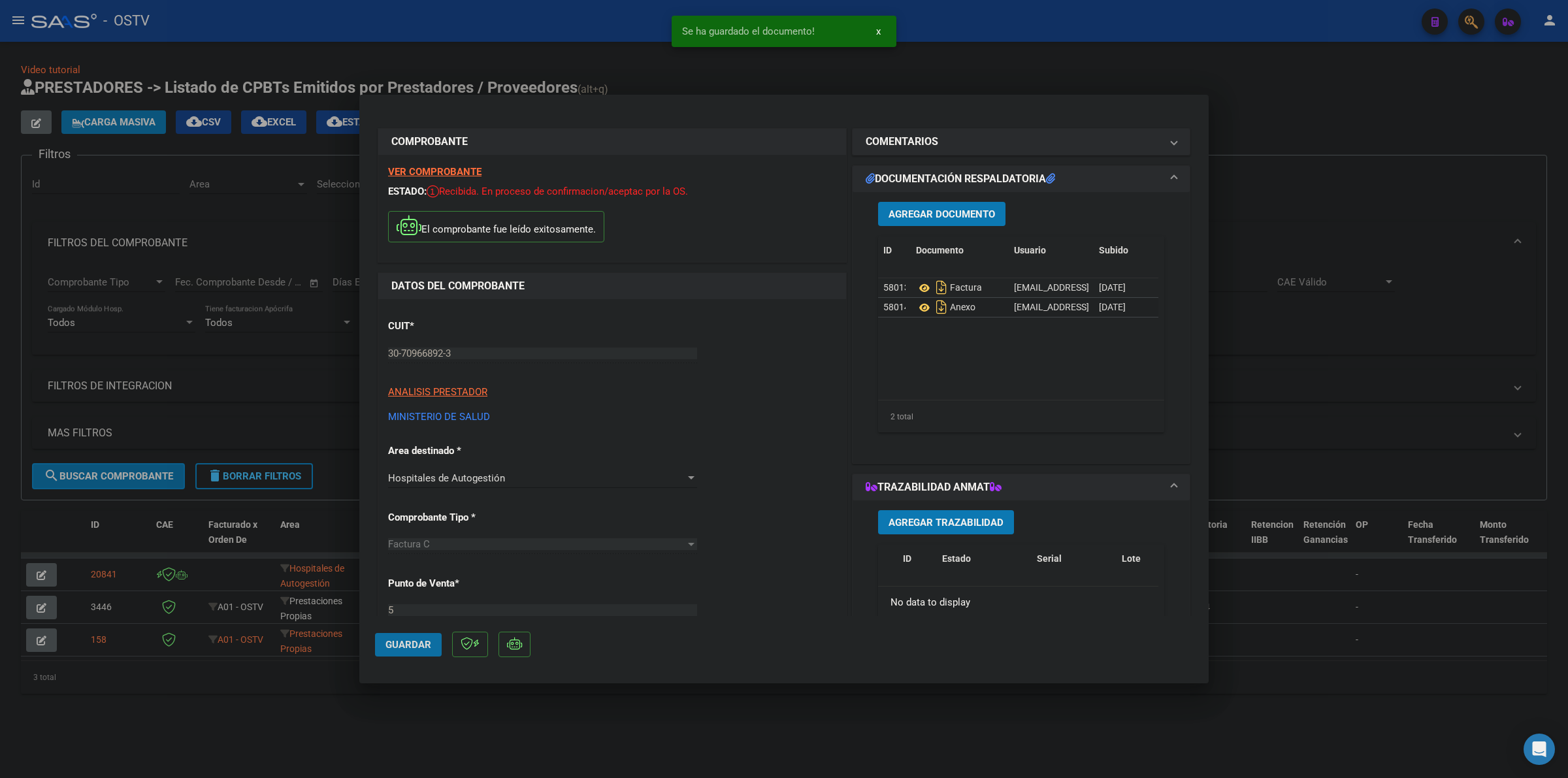
click at [407, 650] on button "Guardar" at bounding box center [409, 644] width 67 height 23
click at [1026, 67] on div at bounding box center [784, 389] width 1568 height 778
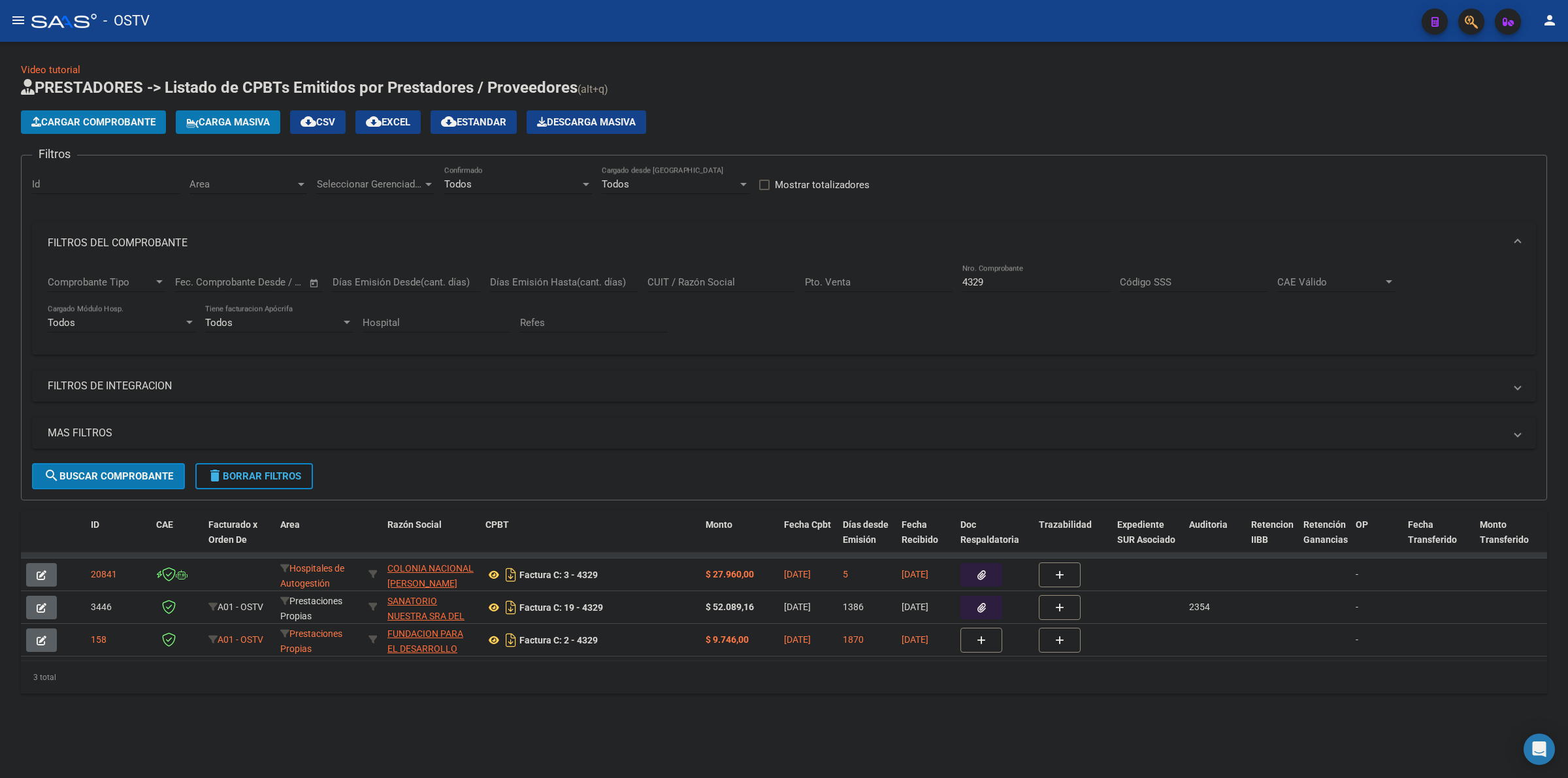
click at [270, 477] on span "delete Borrar Filtros" at bounding box center [254, 476] width 94 height 12
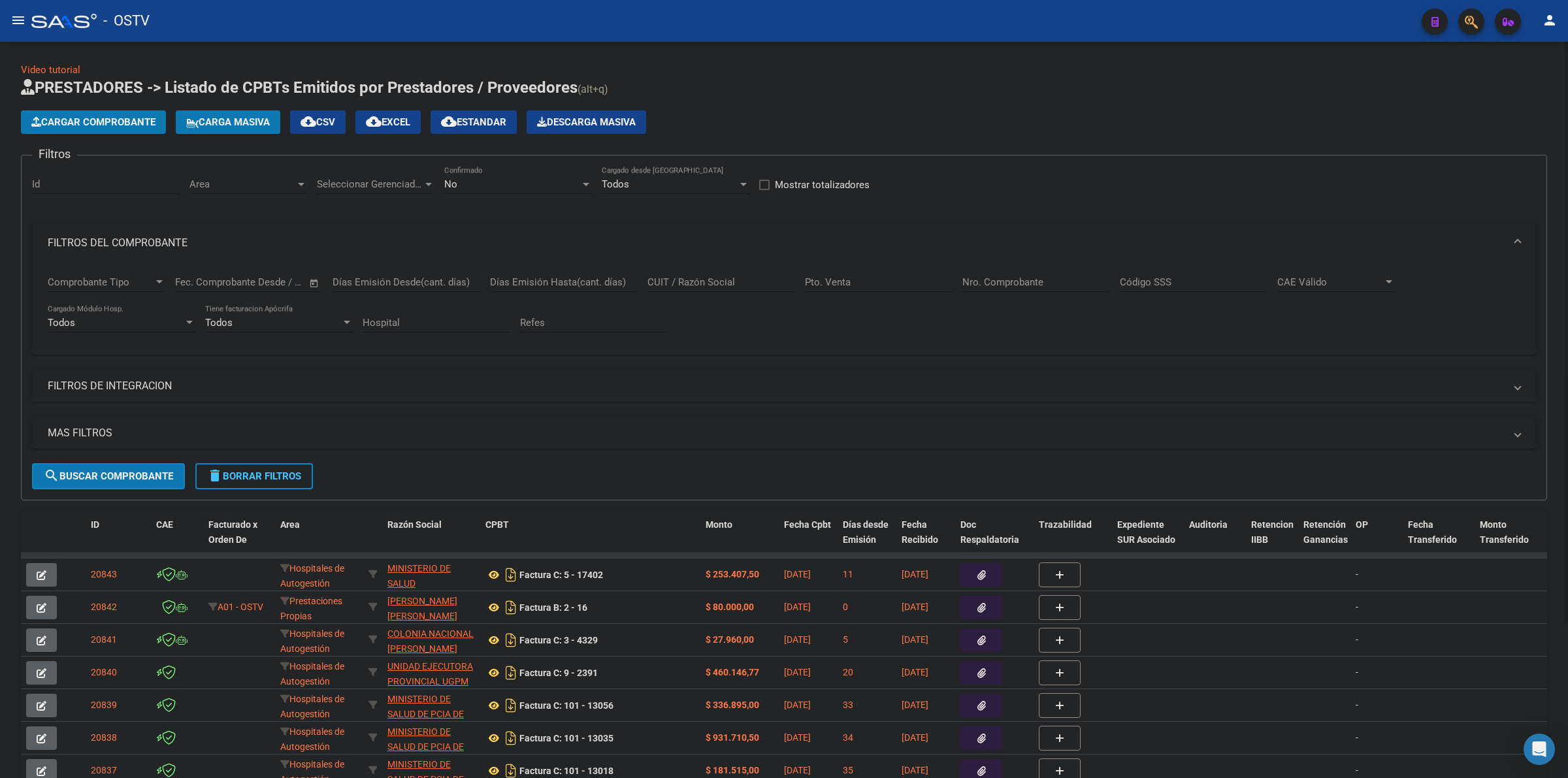
click at [162, 392] on mat-panel-title "FILTROS DE INTEGRACION" at bounding box center [776, 386] width 1457 height 14
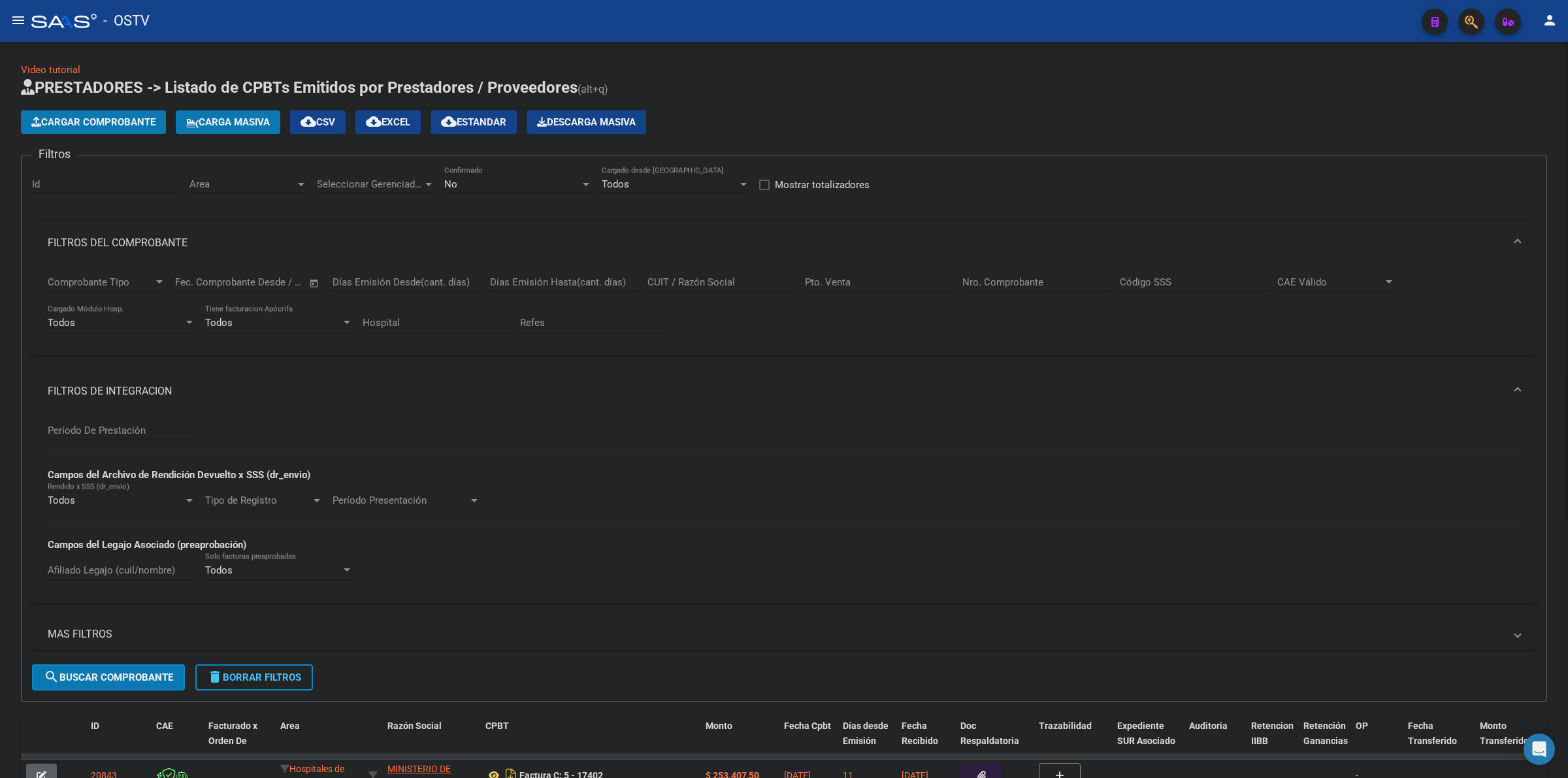
click at [137, 387] on mat-panel-title "FILTROS DE INTEGRACION" at bounding box center [776, 391] width 1457 height 14
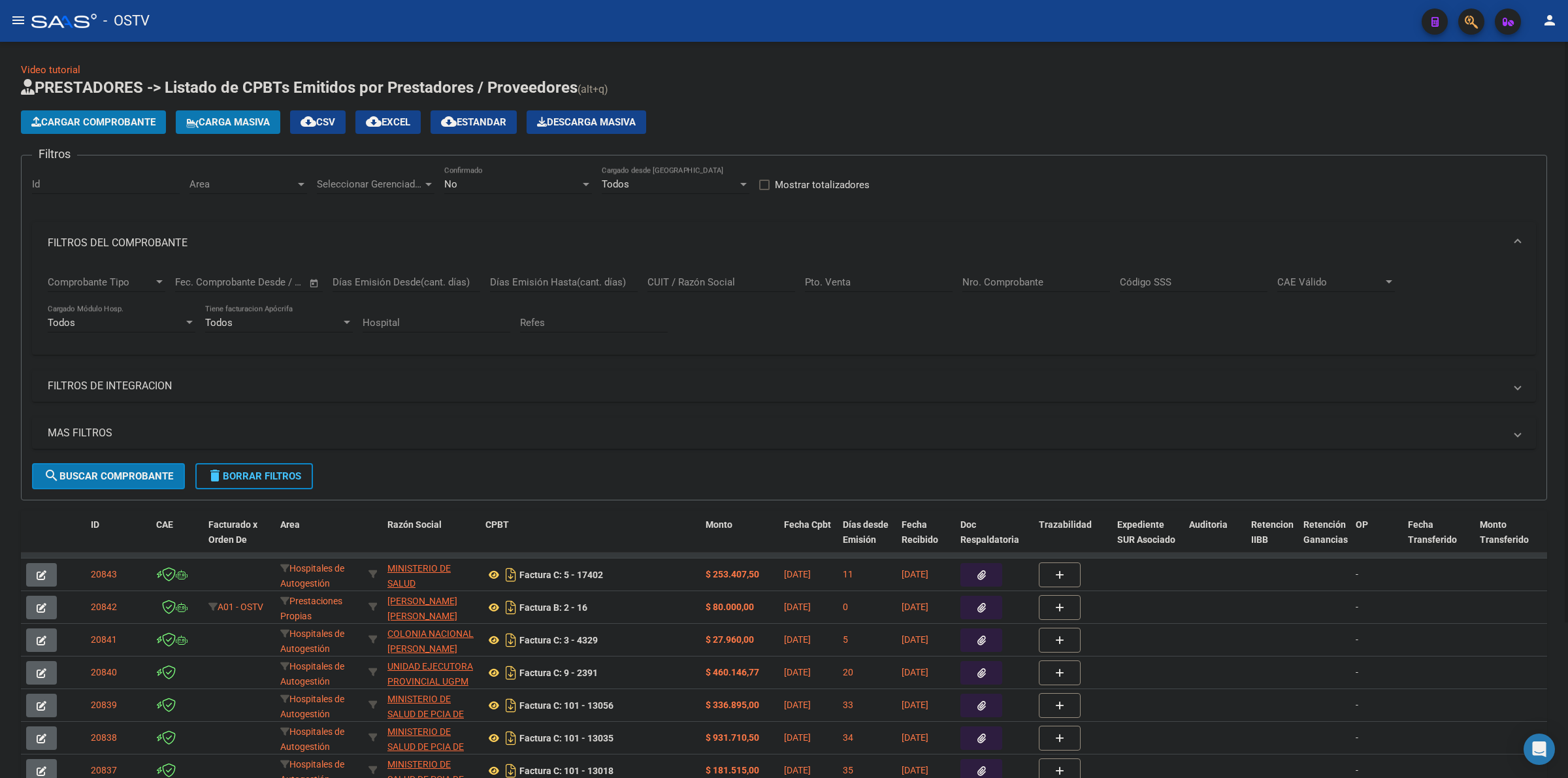
click at [256, 386] on mat-panel-title "FILTROS DE INTEGRACION" at bounding box center [776, 386] width 1457 height 14
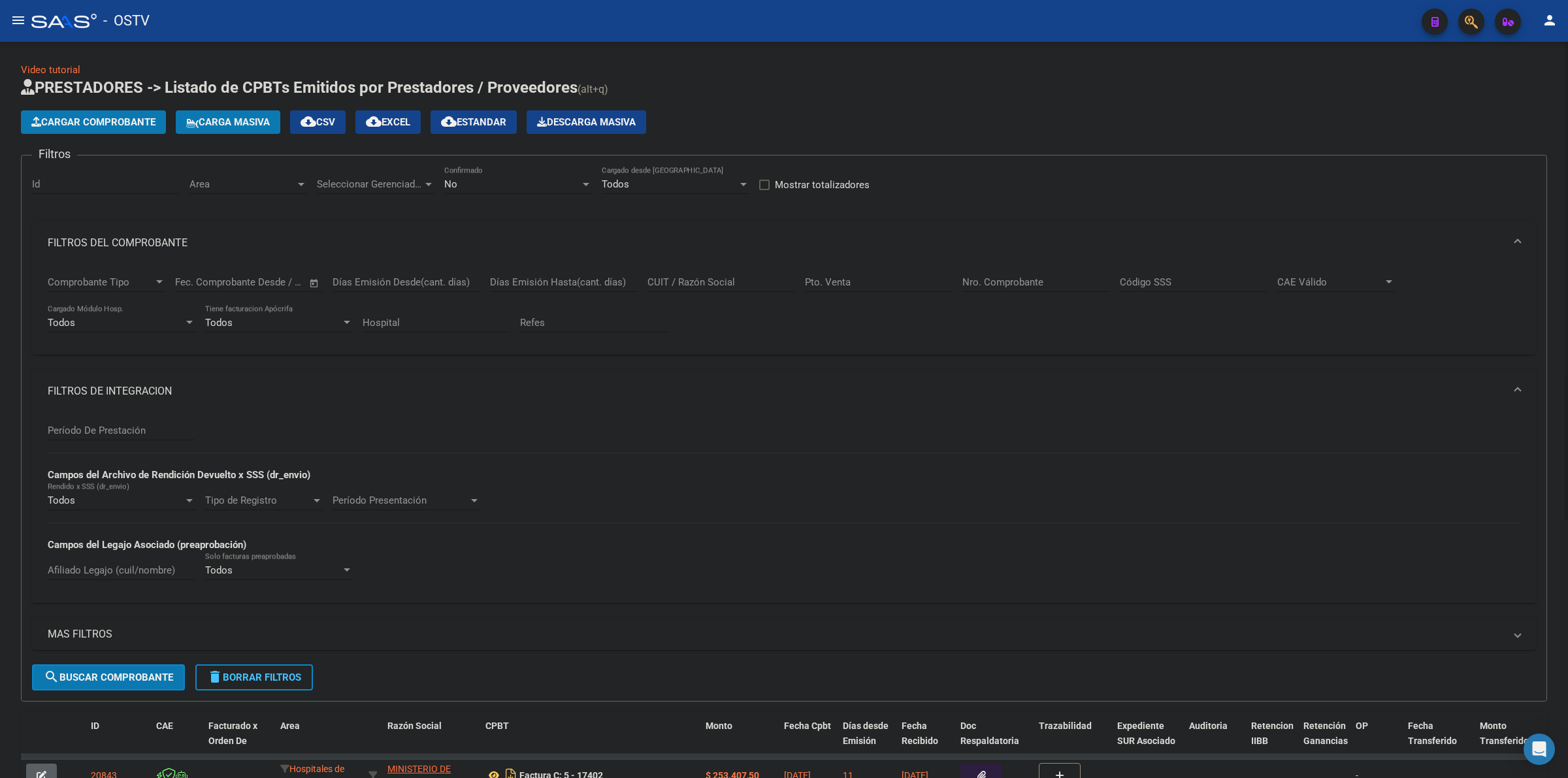
click at [148, 237] on mat-panel-title "FILTROS DEL COMPROBANTE" at bounding box center [776, 243] width 1457 height 14
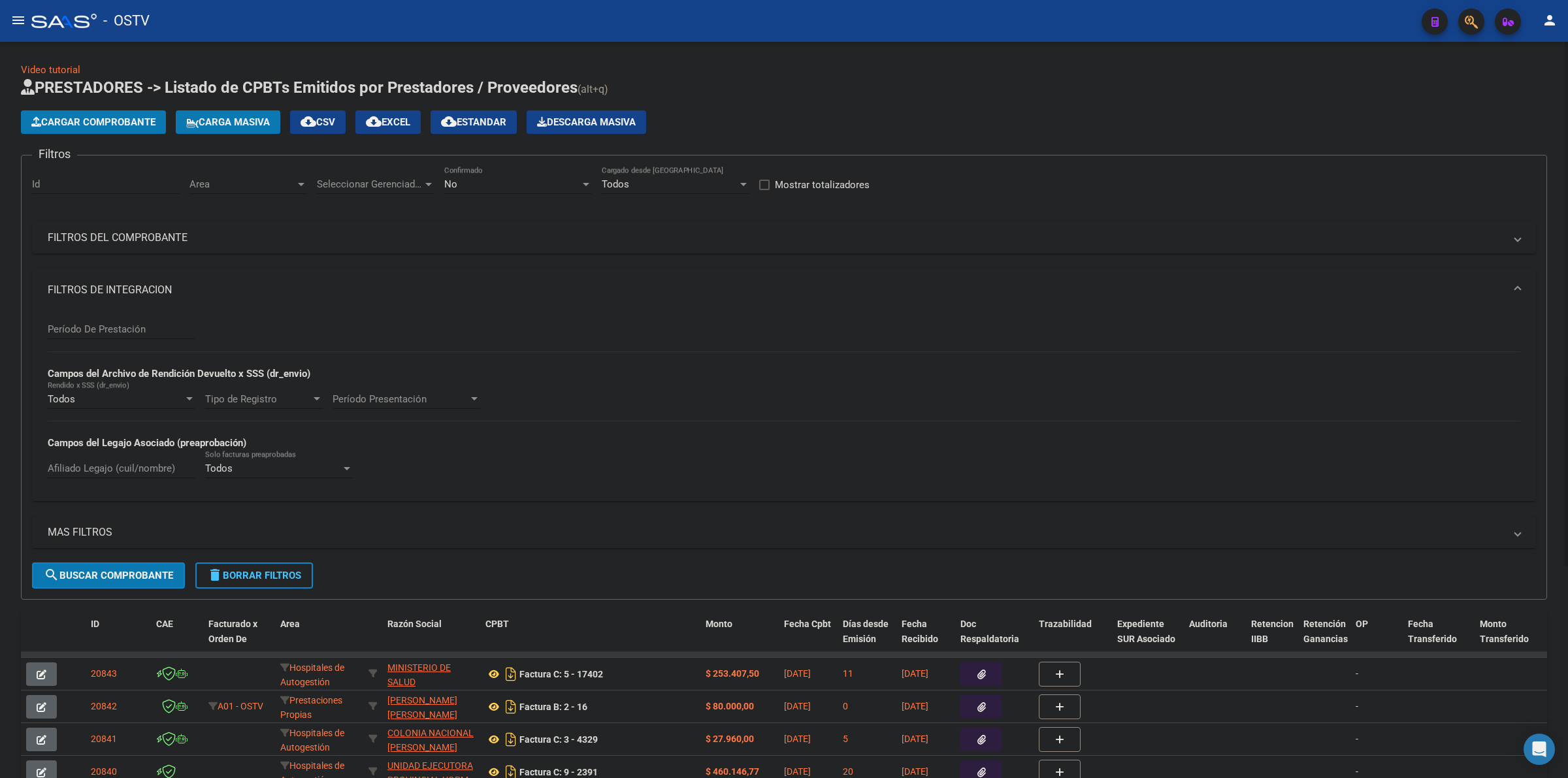
click at [134, 293] on mat-panel-title "FILTROS DE INTEGRACION" at bounding box center [776, 290] width 1457 height 14
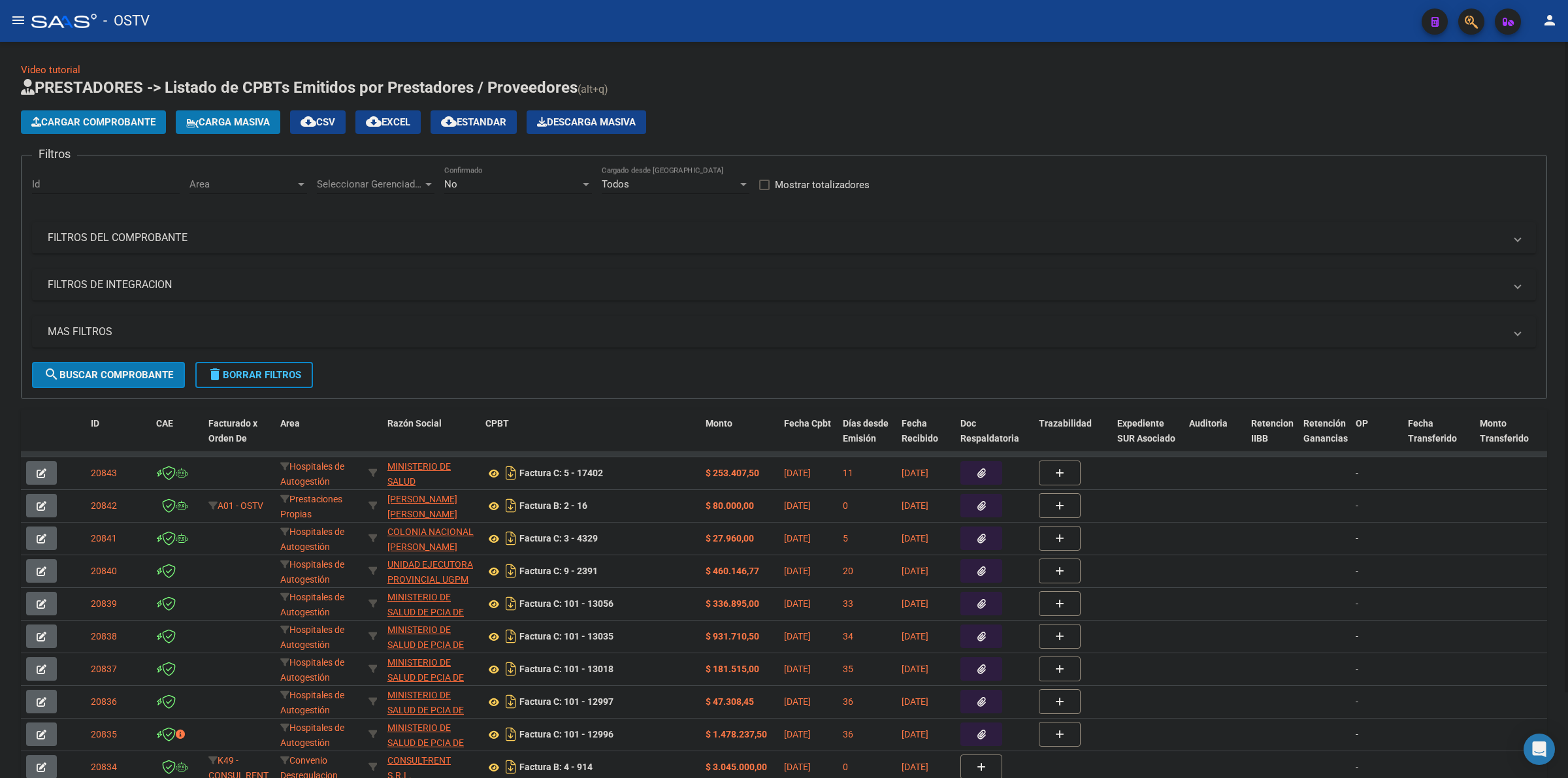
click at [272, 374] on span "delete Borrar Filtros" at bounding box center [254, 374] width 94 height 12
click at [472, 183] on div "No" at bounding box center [512, 184] width 136 height 12
drag, startPoint x: 477, startPoint y: 132, endPoint x: 458, endPoint y: 128, distance: 19.4
click at [475, 131] on span "Todos" at bounding box center [518, 124] width 148 height 29
click at [97, 335] on mat-panel-title "MAS FILTROS" at bounding box center [776, 331] width 1457 height 14
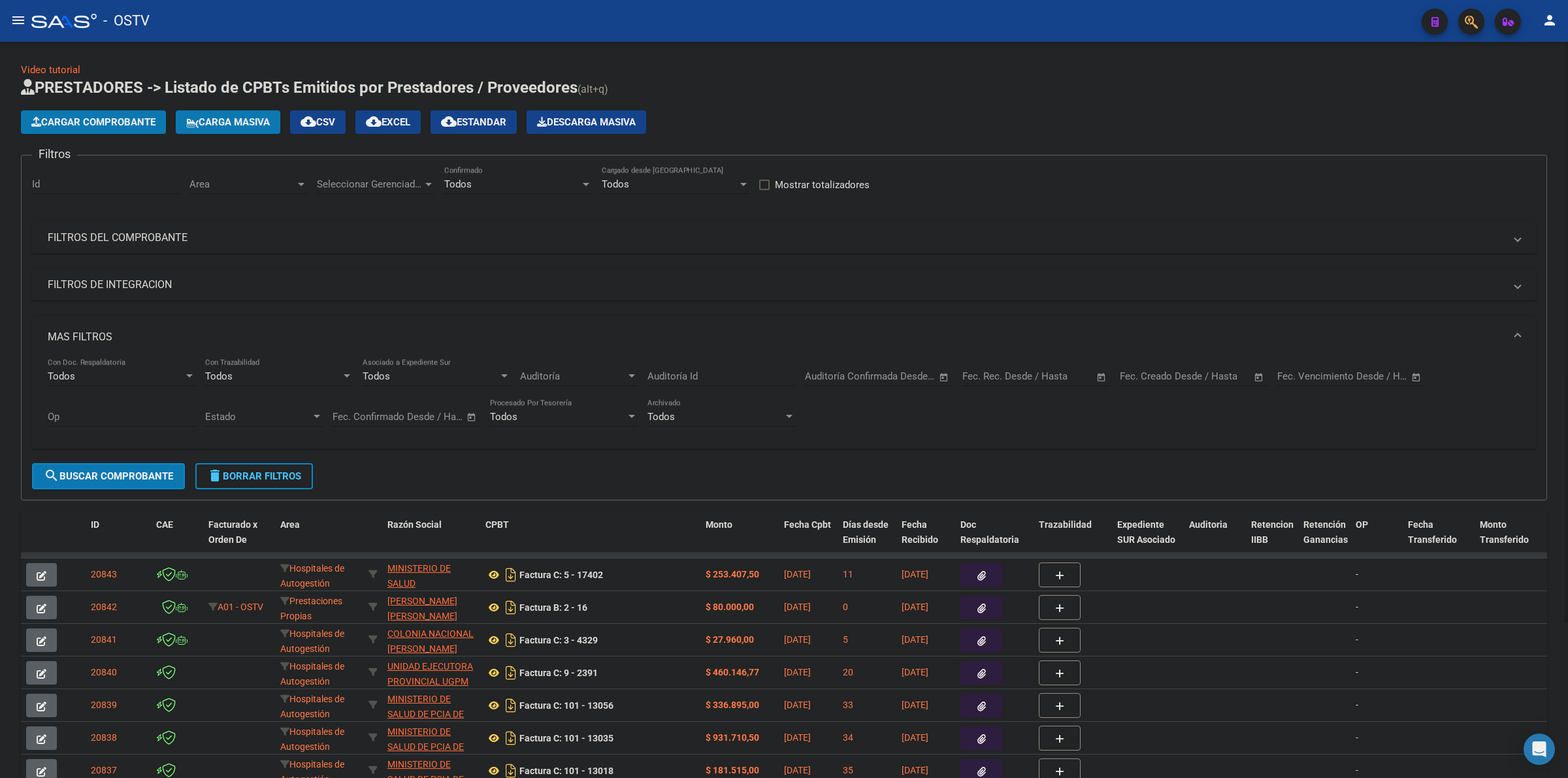
click at [1026, 372] on div "Start date – End date" at bounding box center [1186, 376] width 132 height 12
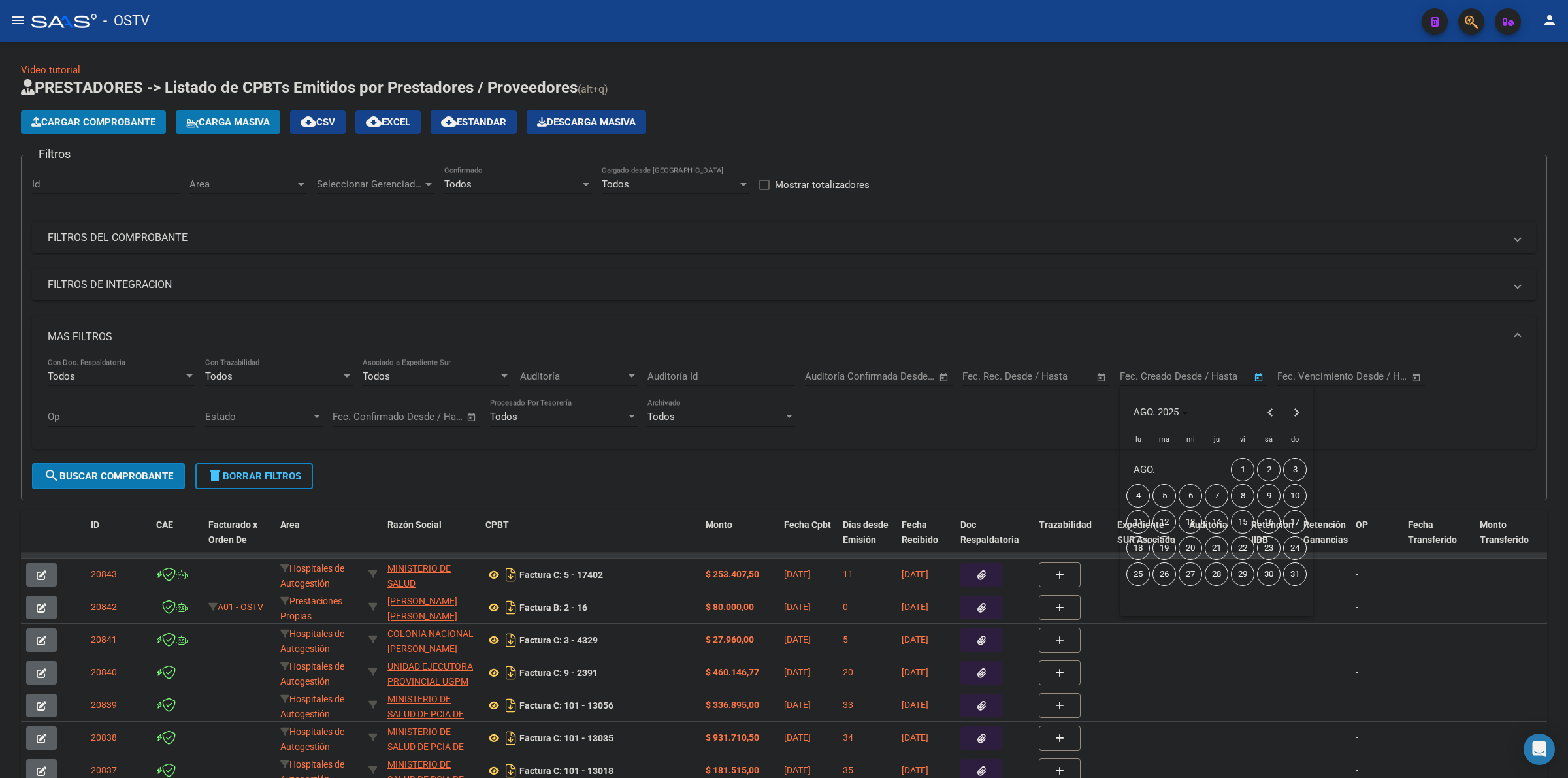
click at [1026, 549] on span "18" at bounding box center [1138, 548] width 23 height 23
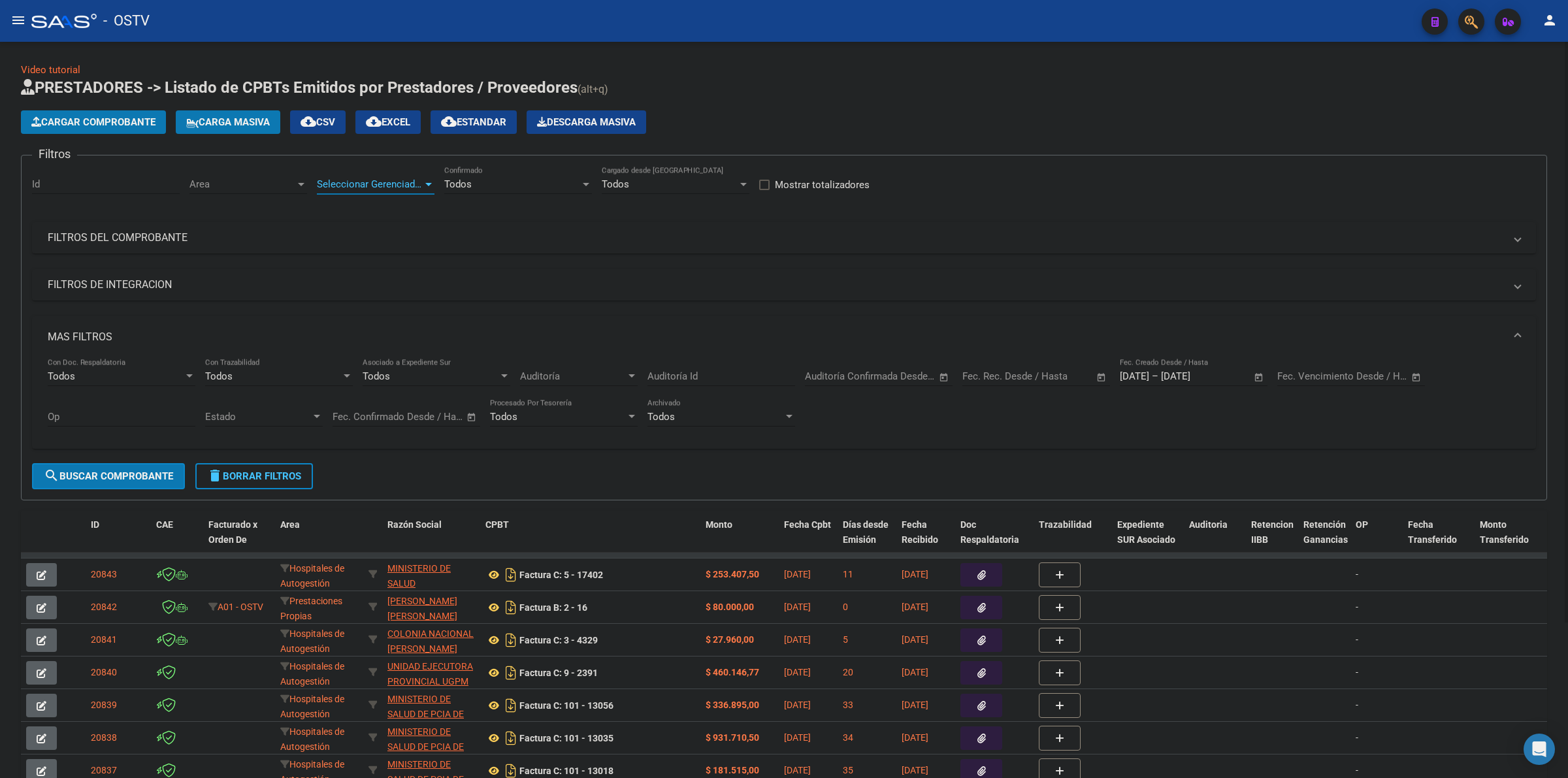
click at [387, 179] on span "Seleccionar Gerenciador" at bounding box center [370, 184] width 106 height 12
drag, startPoint x: 347, startPoint y: 211, endPoint x: 321, endPoint y: 196, distance: 30.0
click at [347, 210] on span "Todos" at bounding box center [409, 212] width 183 height 29
click at [286, 183] on div "Area" at bounding box center [248, 184] width 117 height 12
click at [270, 183] on input "dropdown search" at bounding box center [273, 182] width 190 height 29
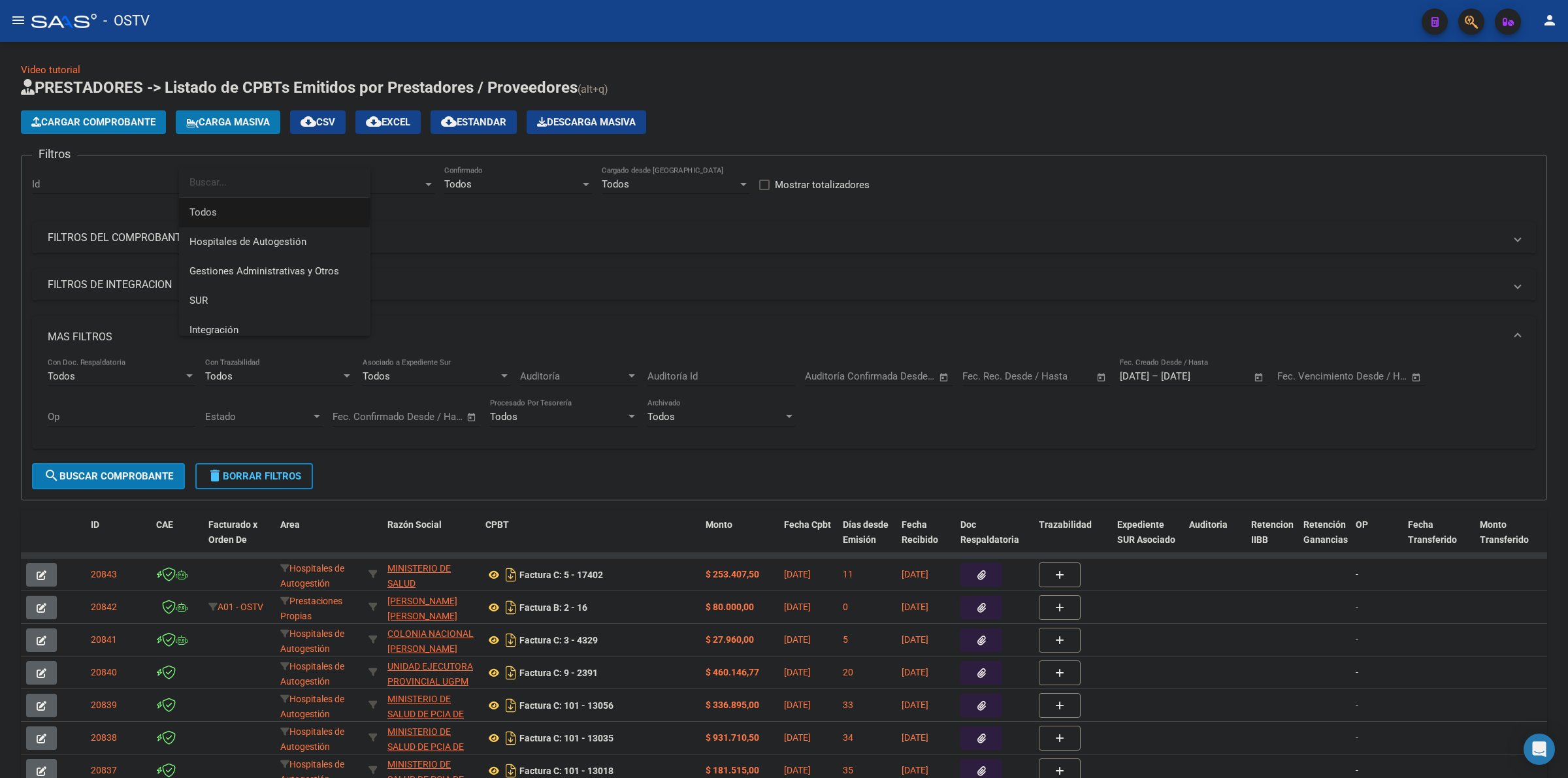
click at [235, 205] on span "Todos" at bounding box center [275, 212] width 171 height 29
click at [148, 471] on span "search Buscar Comprobante" at bounding box center [108, 476] width 130 height 12
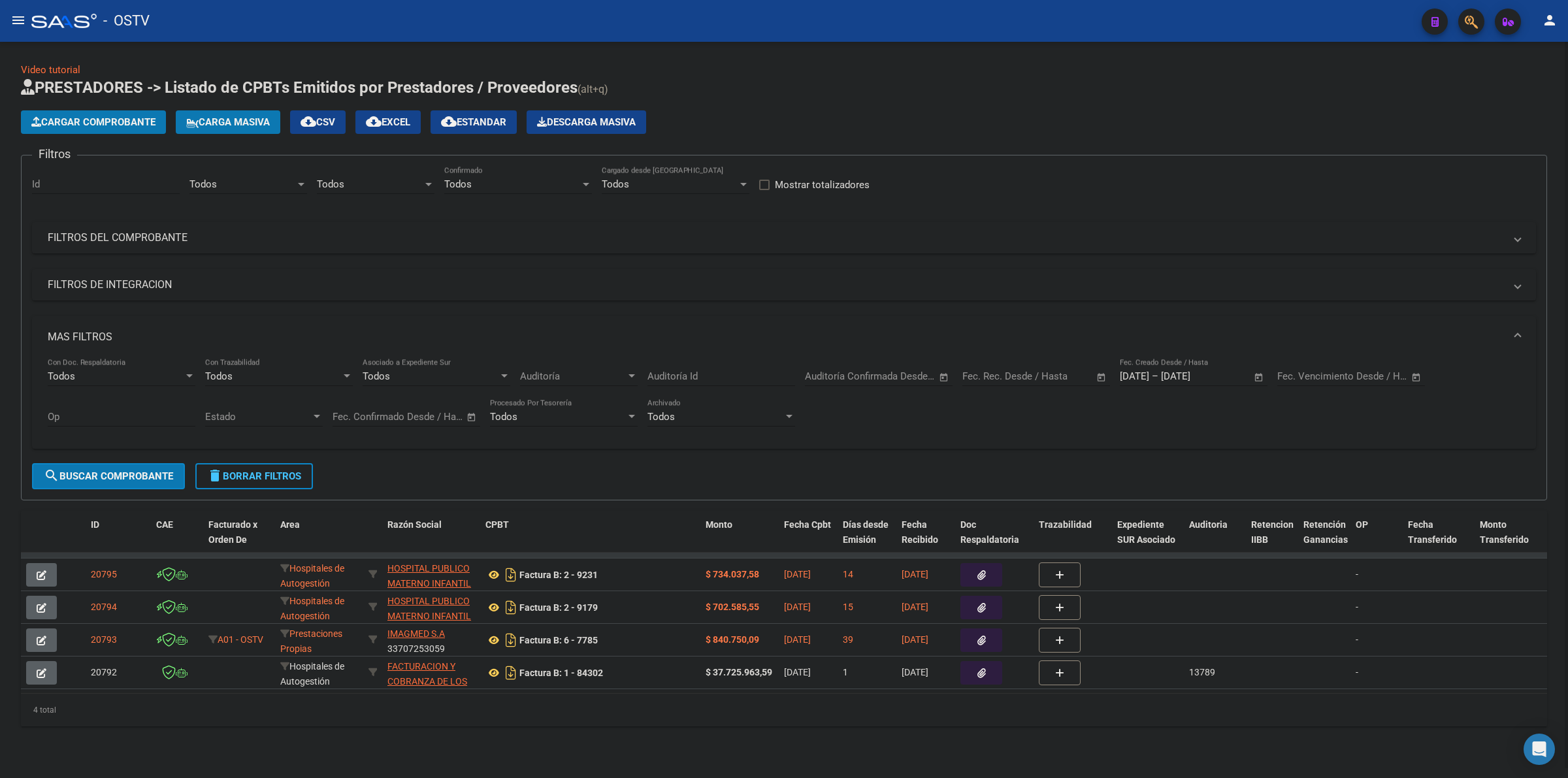
click at [498, 119] on span "cloud_download Estandar" at bounding box center [474, 122] width 65 height 12
click at [1026, 80] on h1 "PRESTADORES -> Listado de CPBTs Emitidos por Prestadores / Proveedores (alt+q)" at bounding box center [784, 89] width 1526 height 23
drag, startPoint x: 281, startPoint y: 473, endPoint x: 1006, endPoint y: 377, distance: 731.3
click at [288, 471] on span "delete Borrar Filtros" at bounding box center [254, 476] width 94 height 12
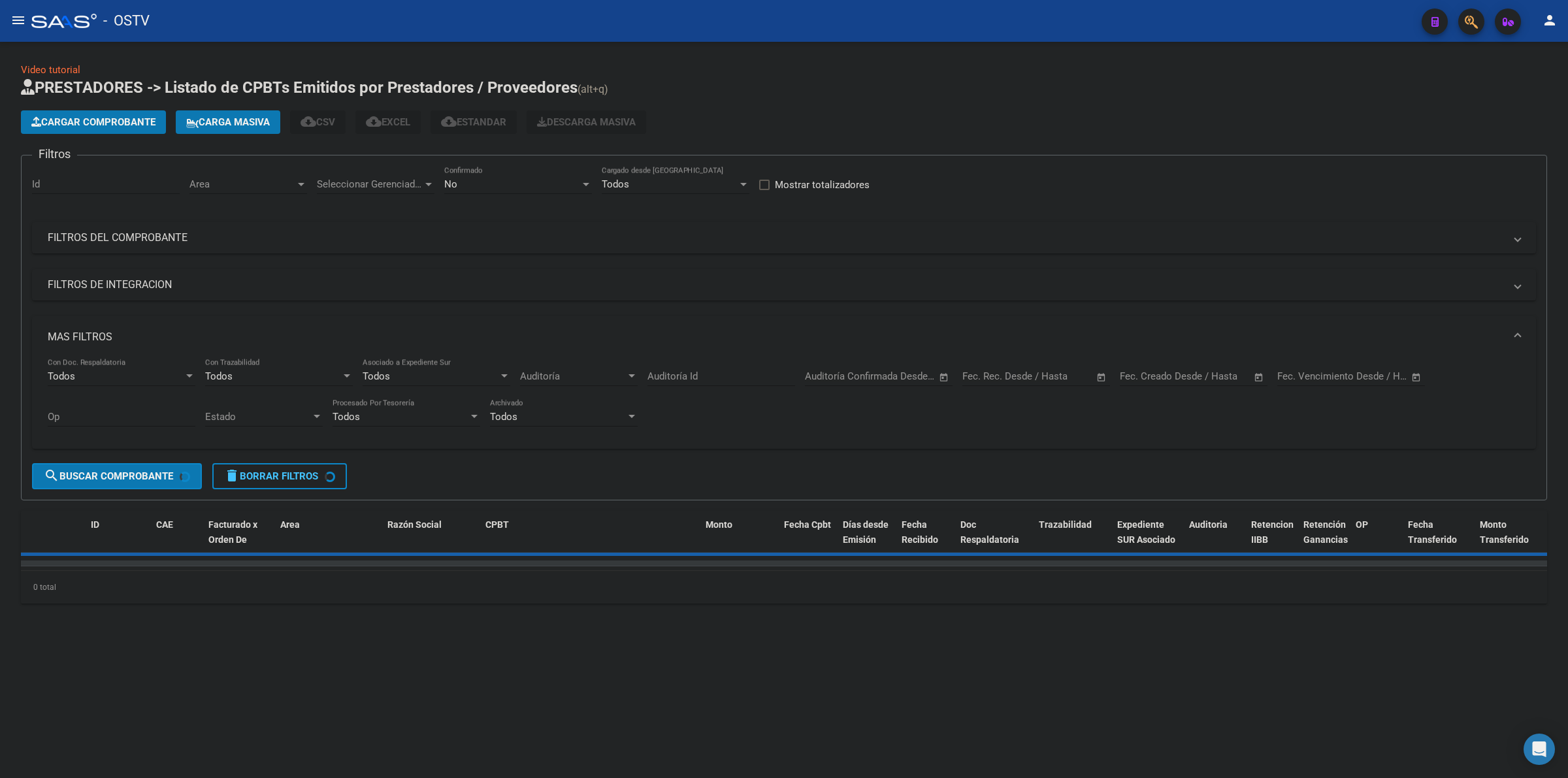
click at [1026, 370] on input "text" at bounding box center [1141, 376] width 42 height 12
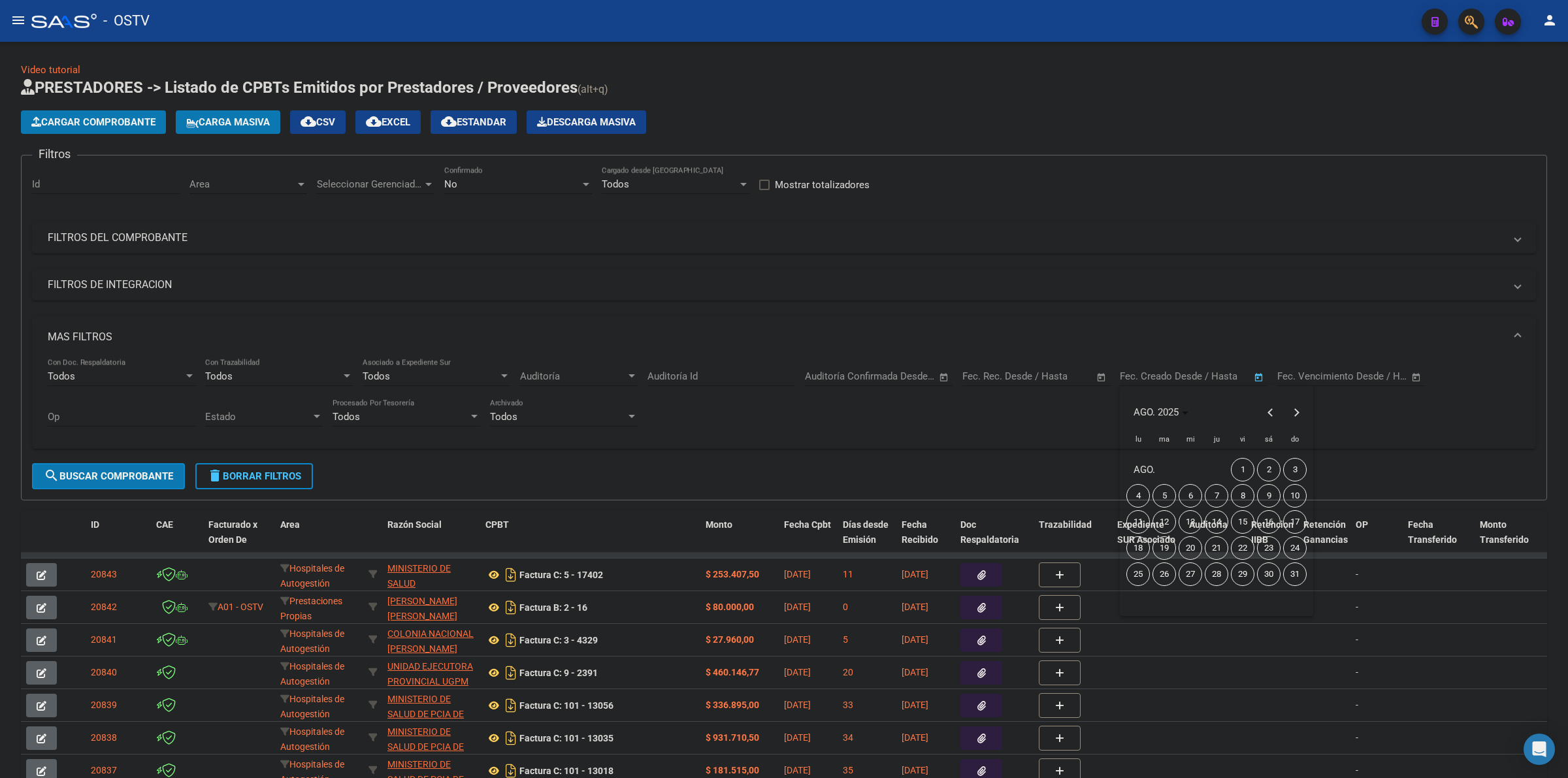
click at [1026, 544] on span "18" at bounding box center [1138, 548] width 23 height 23
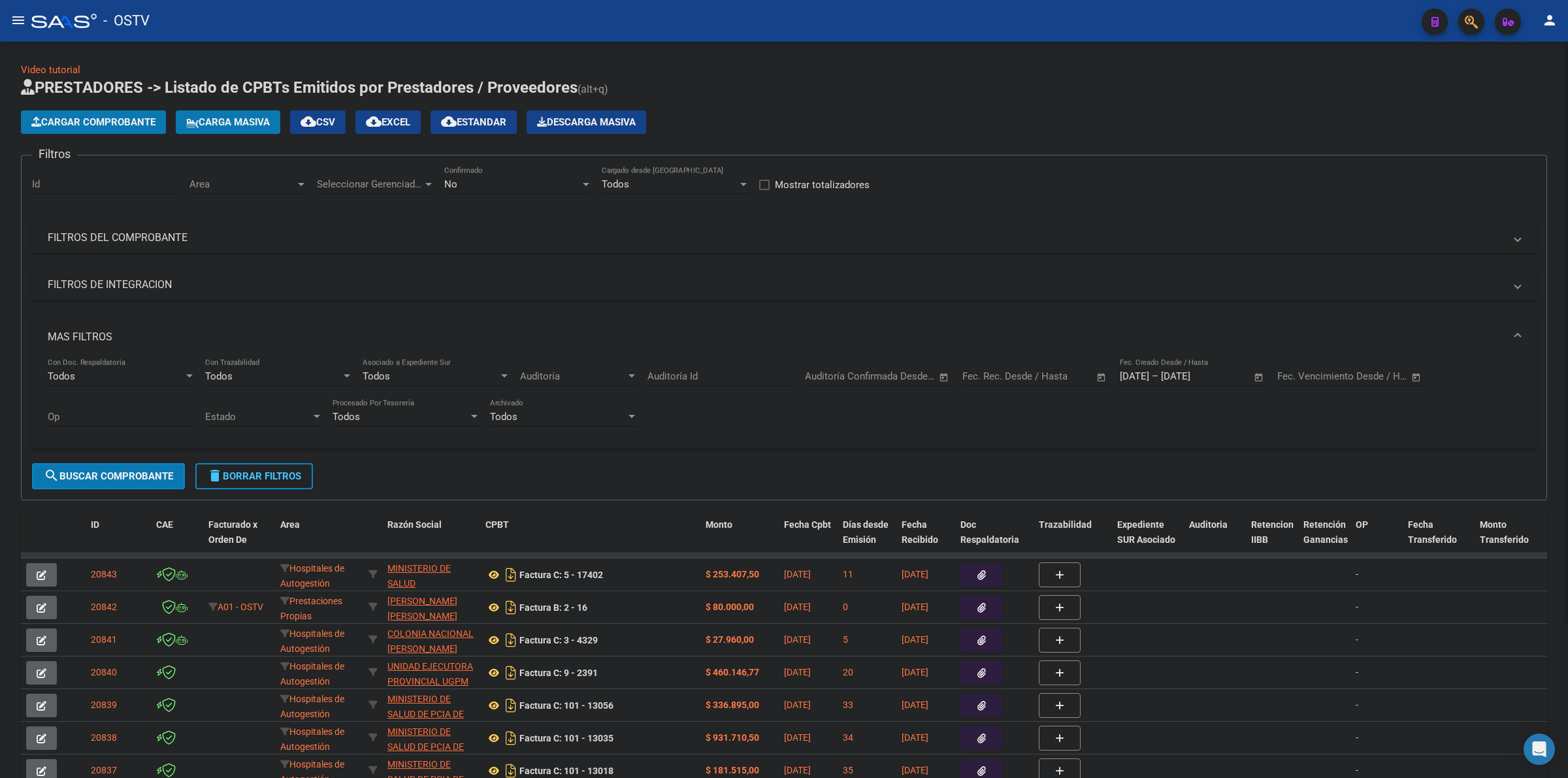
click at [533, 190] on div "No Confirmado" at bounding box center [518, 179] width 148 height 28
click at [456, 125] on span "Todos" at bounding box center [518, 124] width 148 height 29
click at [405, 170] on div "Seleccionar Gerenciador Seleccionar Gerenciador" at bounding box center [376, 179] width 117 height 28
click at [349, 267] on span "A01 - OSTV" at bounding box center [342, 271] width 50 height 12
click at [267, 181] on span "Area" at bounding box center [242, 184] width 106 height 12
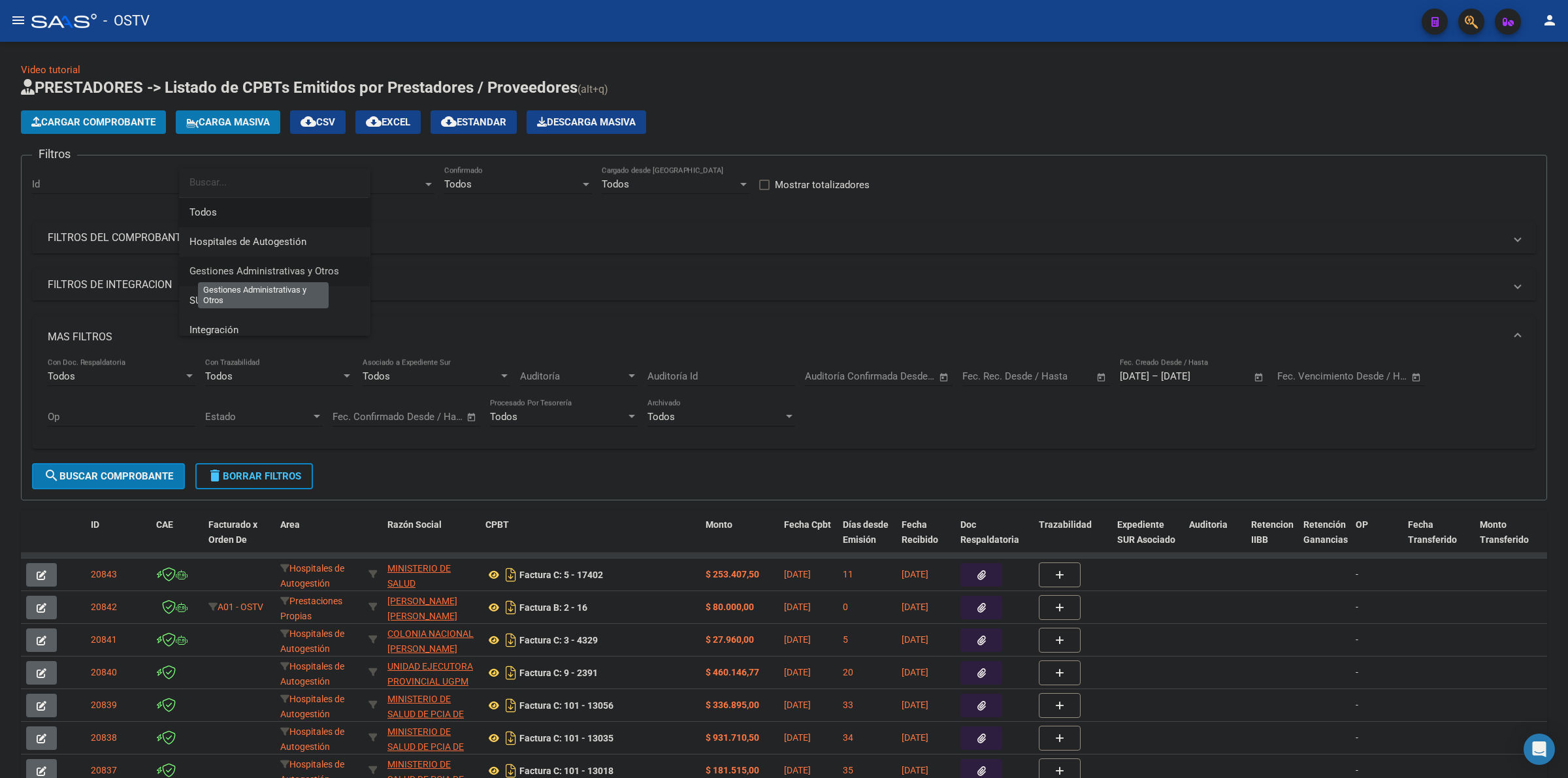
click at [246, 271] on span "Gestiones Administrativas y Otros" at bounding box center [264, 271] width 149 height 12
click at [154, 468] on button "search Buscar Comprobante" at bounding box center [108, 476] width 153 height 26
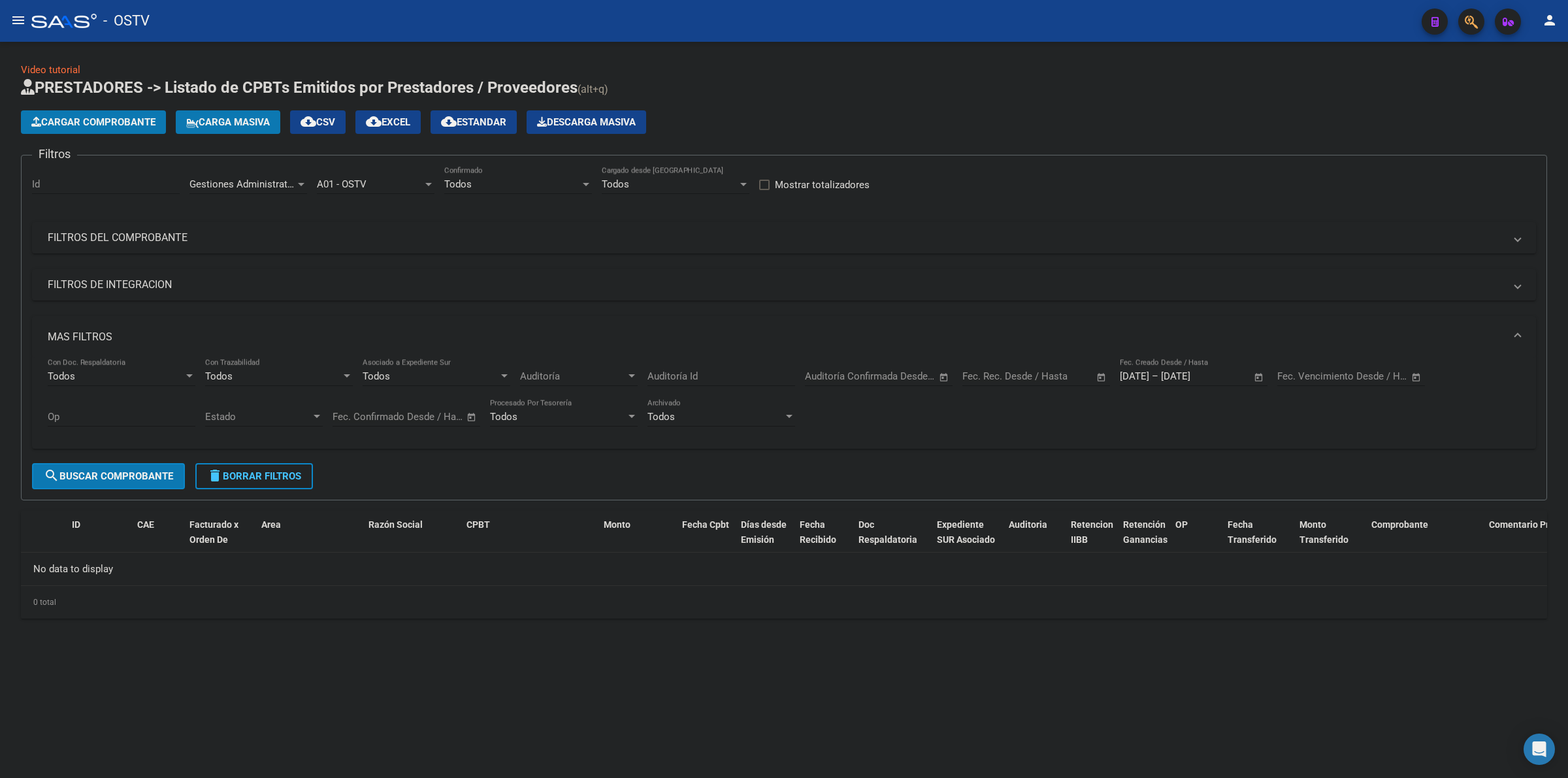
click at [102, 335] on mat-panel-title "MAS FILTROS" at bounding box center [776, 337] width 1457 height 14
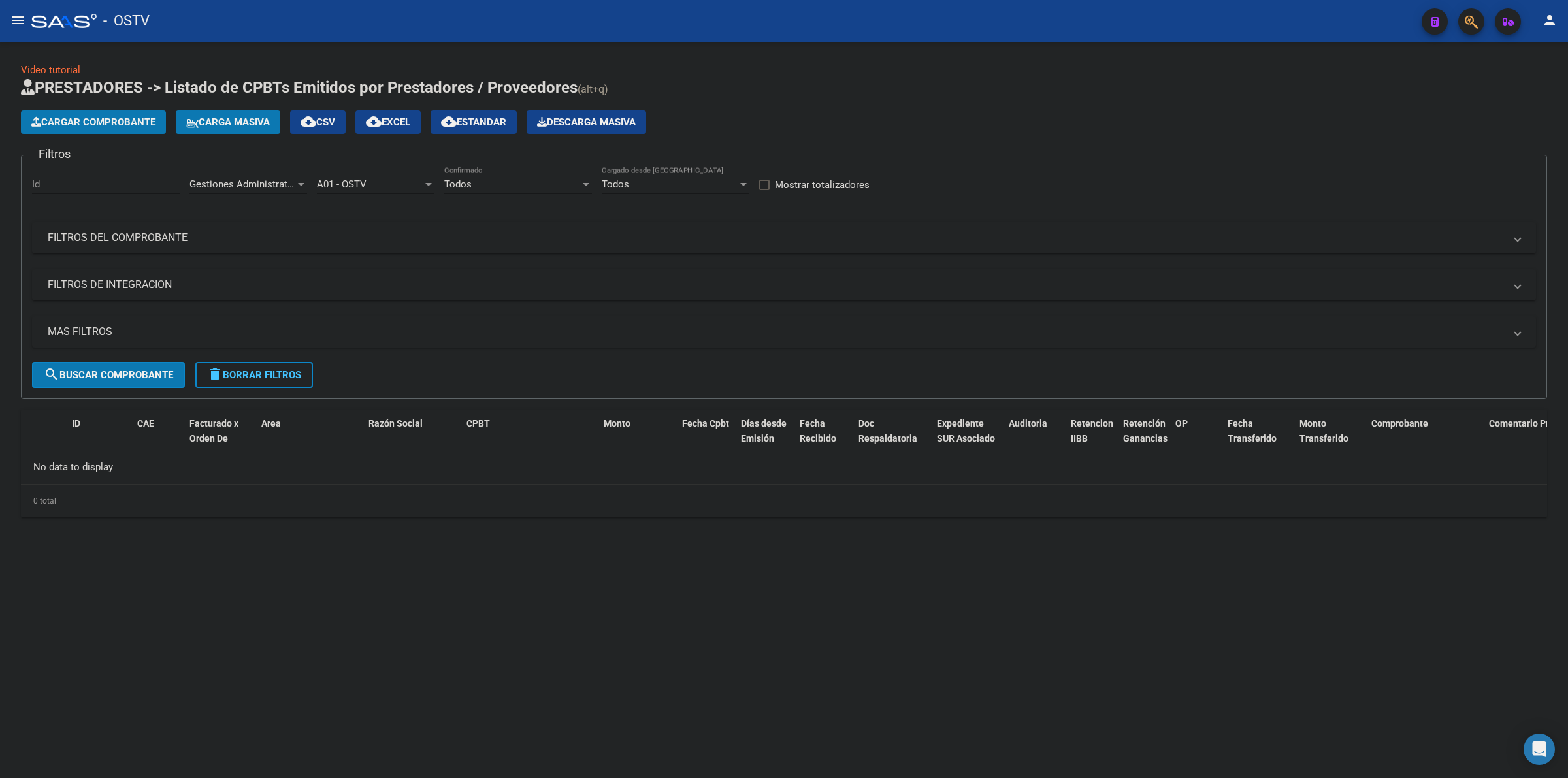
click at [286, 181] on span "Gestiones Administrativas y Otros" at bounding box center [264, 184] width 149 height 12
click at [237, 243] on span "Prestaciones Propias" at bounding box center [236, 244] width 93 height 12
drag, startPoint x: 139, startPoint y: 373, endPoint x: 229, endPoint y: 241, distance: 159.8
click at [140, 373] on span "search Buscar Comprobante" at bounding box center [108, 374] width 130 height 12
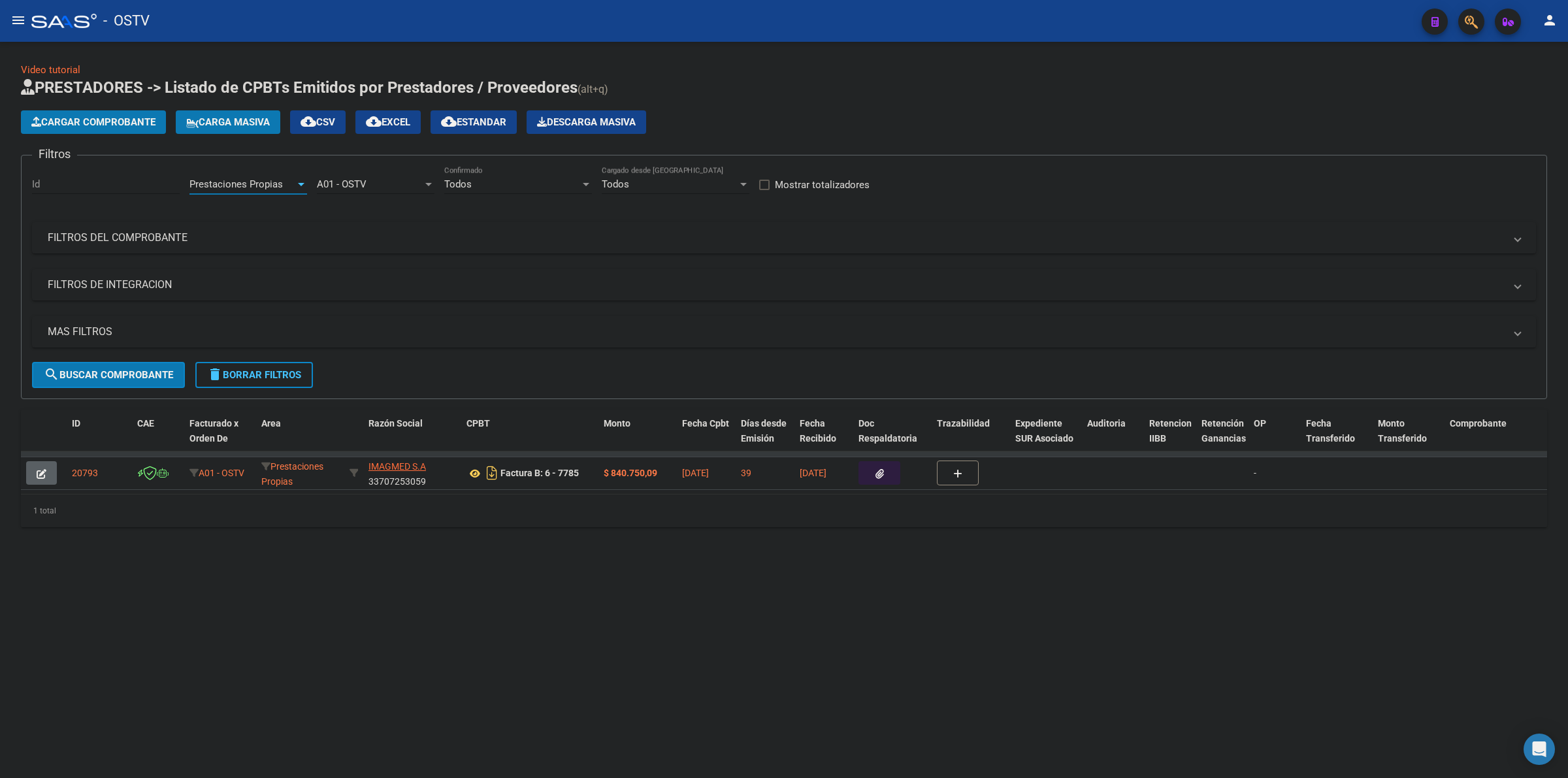
click at [258, 183] on span "Prestaciones Propias" at bounding box center [236, 184] width 93 height 12
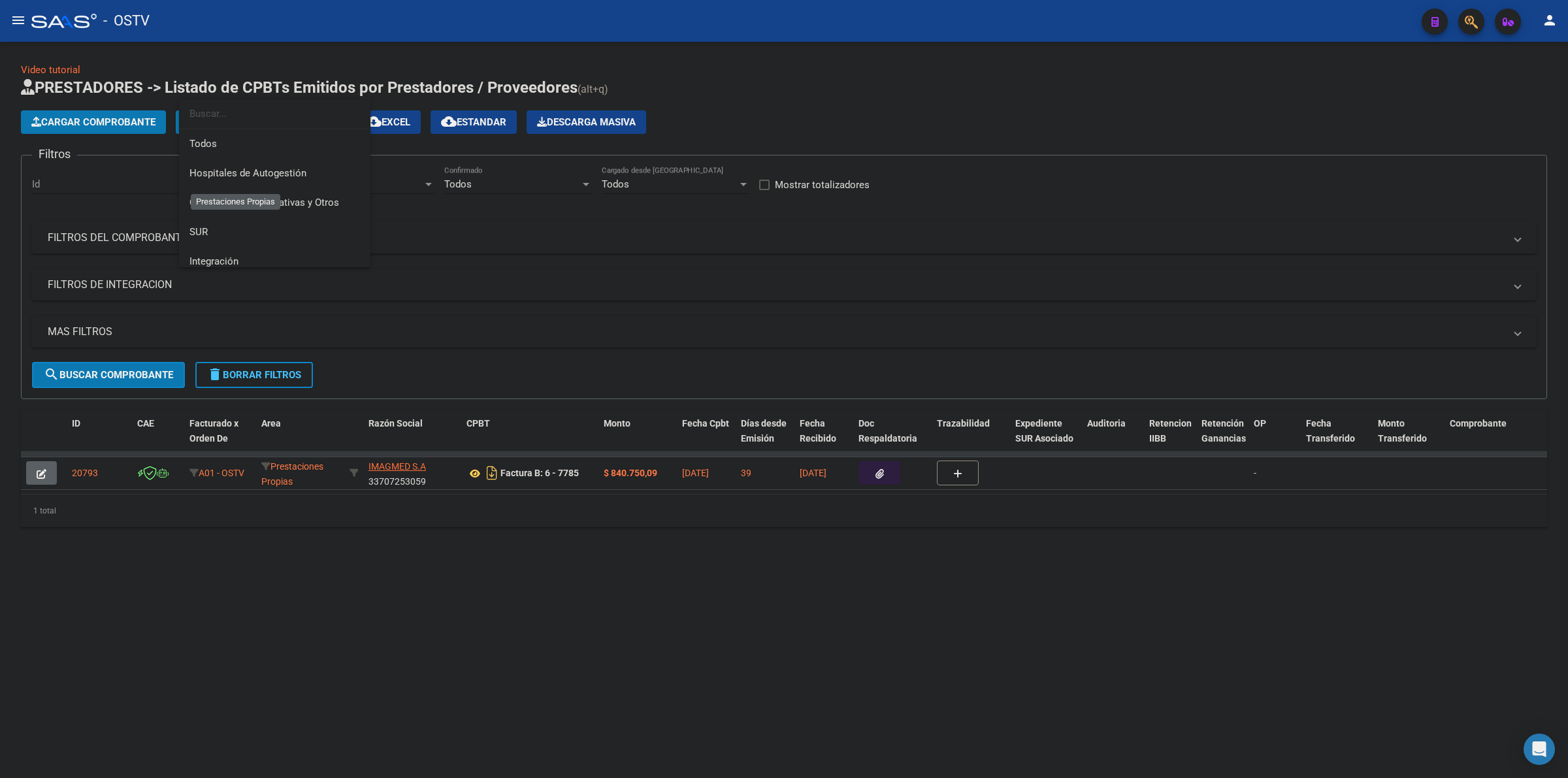
scroll to position [108, 0]
drag, startPoint x: 485, startPoint y: 539, endPoint x: 478, endPoint y: 493, distance: 46.5
click at [485, 537] on div at bounding box center [784, 389] width 1568 height 778
click at [288, 190] on div "Prestaciones Propias Area" at bounding box center [248, 179] width 117 height 28
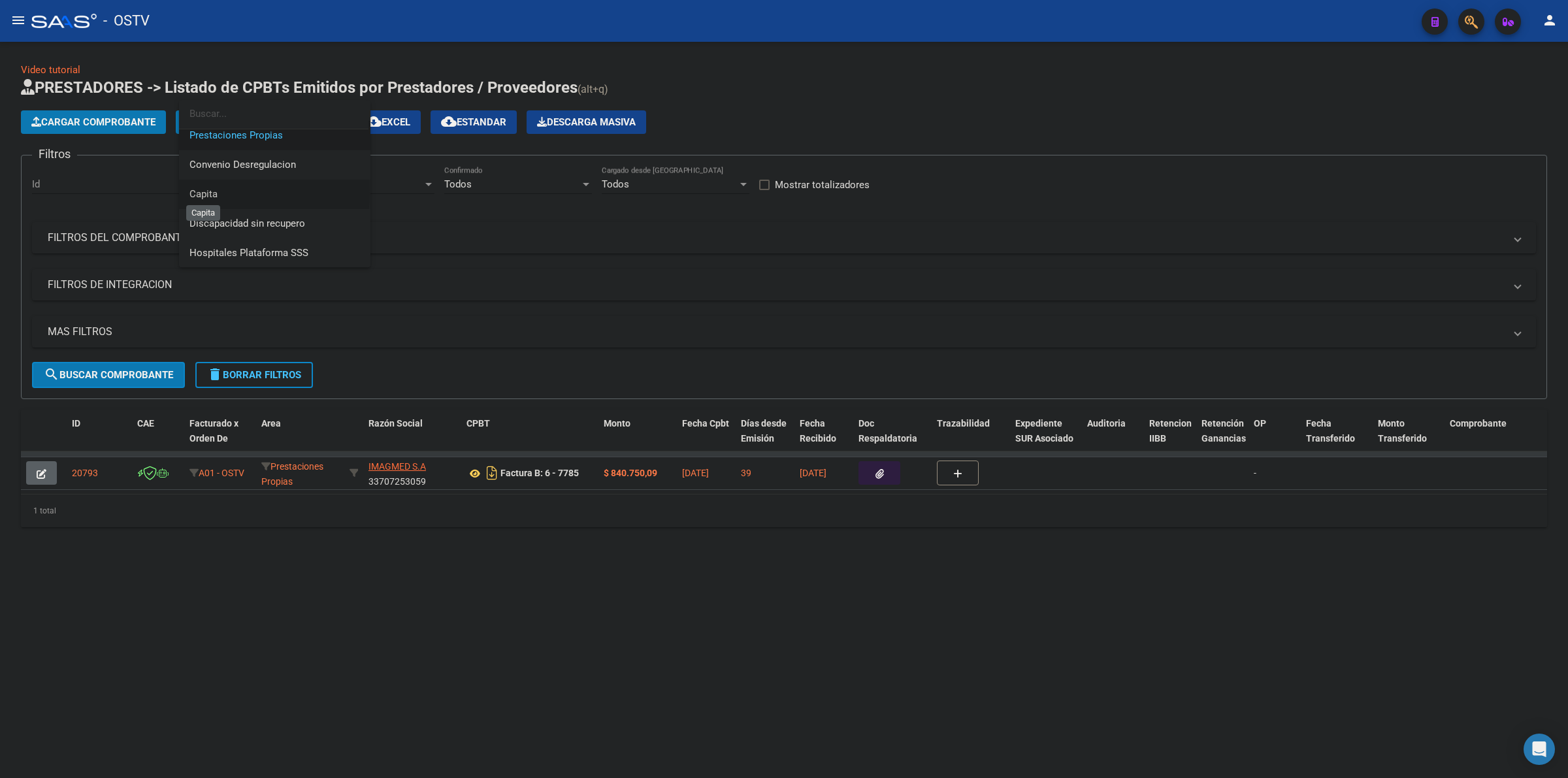
click at [210, 192] on span "Capita" at bounding box center [203, 194] width 28 height 12
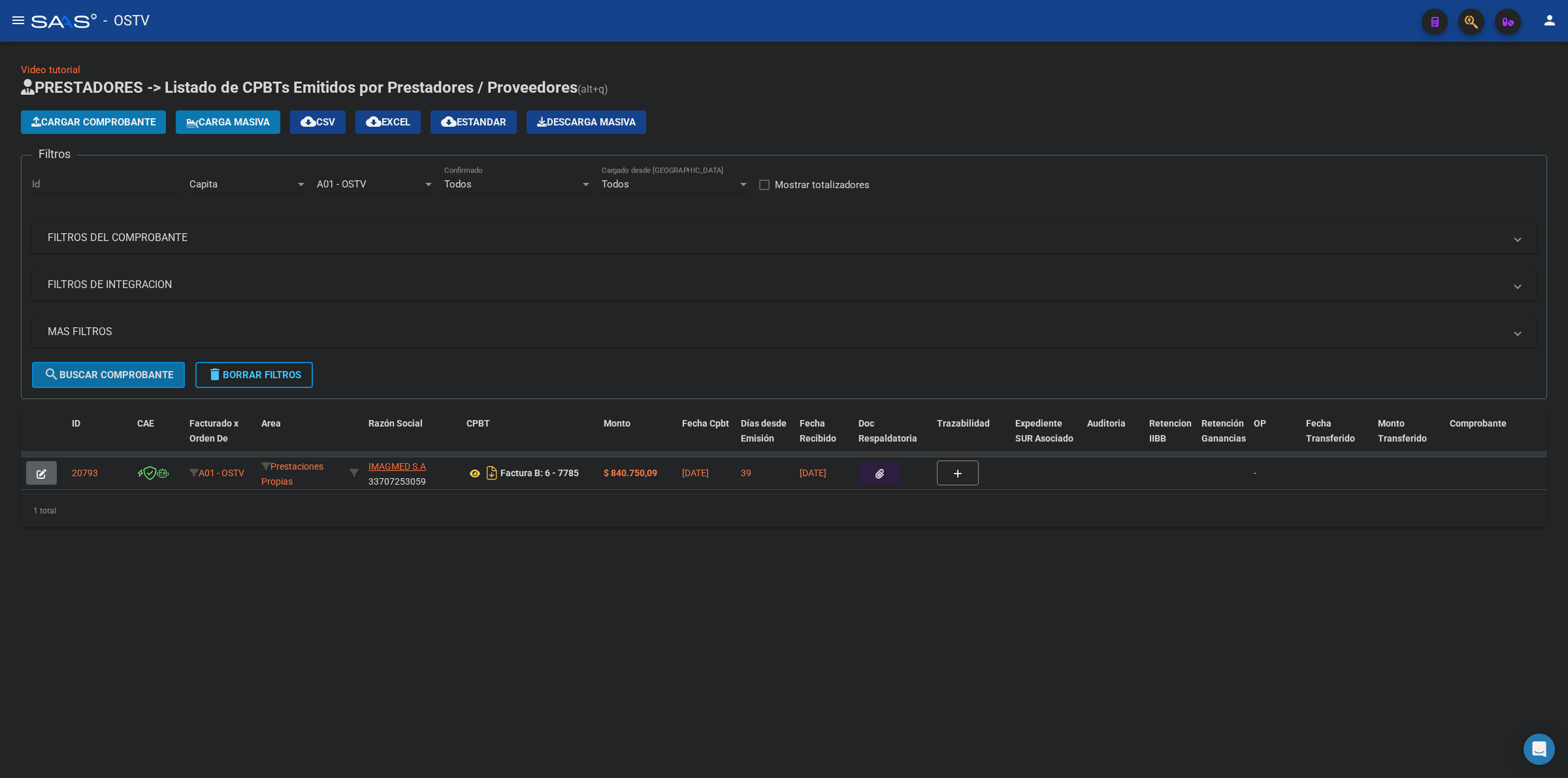
click at [130, 376] on span "search Buscar Comprobante" at bounding box center [108, 374] width 130 height 12
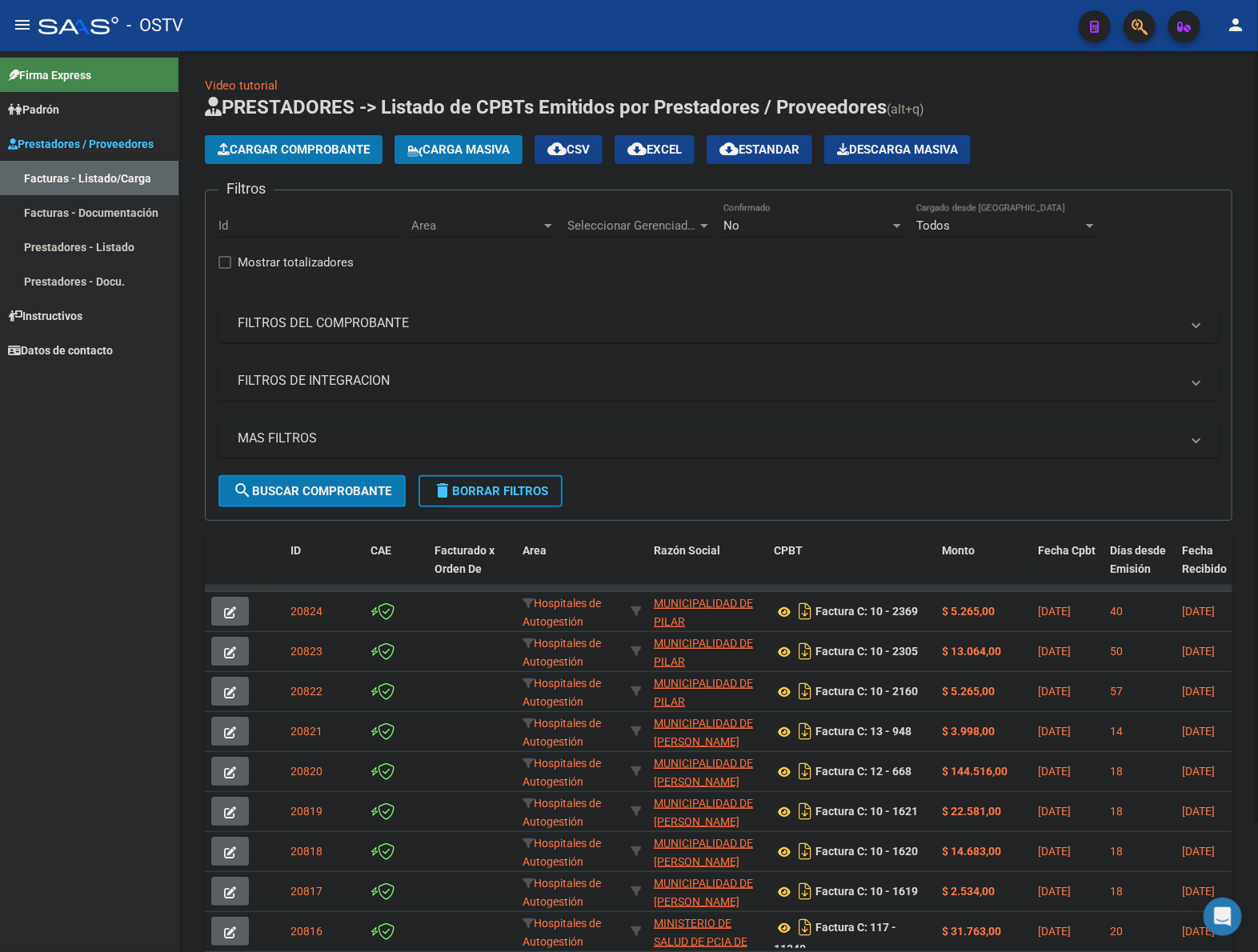
click at [1070, 125] on app-list-header "PRESTADORES -> Listado de CPBTs Emitidos por Prestadores / Proveedores (alt+q) …" at bounding box center [718, 307] width 1027 height 427
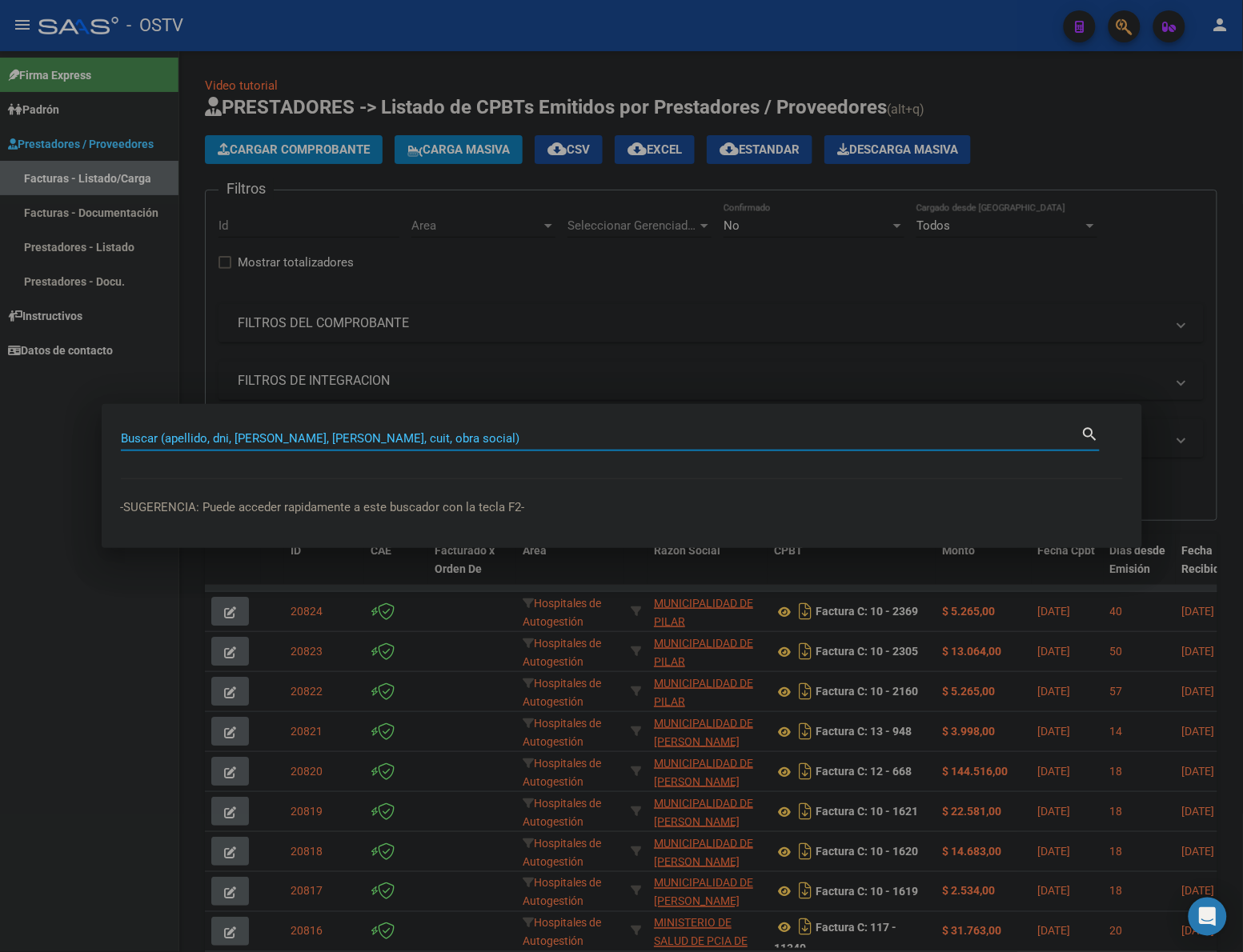
click at [424, 442] on input "Buscar (apellido, dni, [PERSON_NAME], [PERSON_NAME], cuit, obra social)" at bounding box center [601, 438] width 961 height 14
type input "29889085"
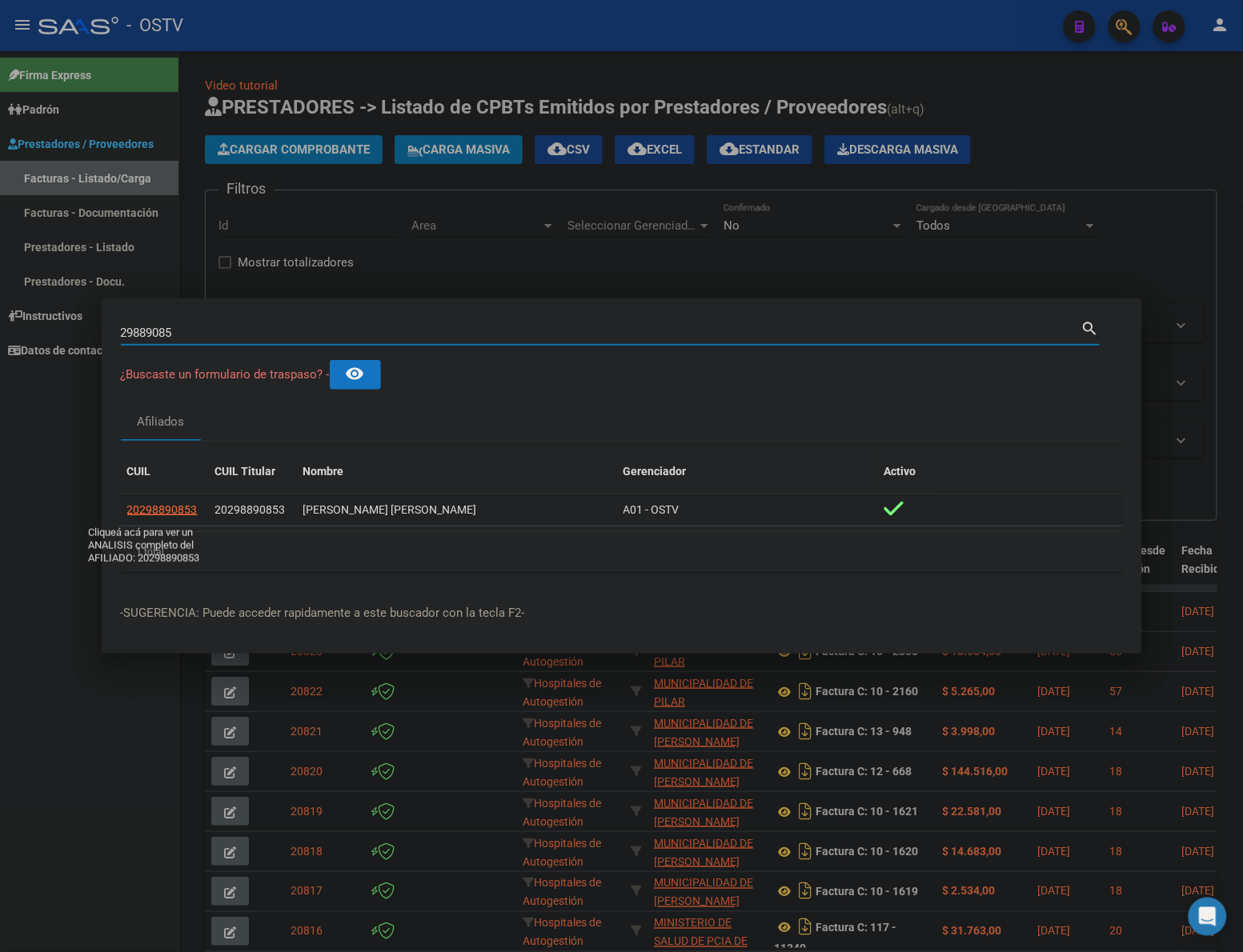
click at [162, 513] on span "20298890853" at bounding box center [162, 509] width 70 height 13
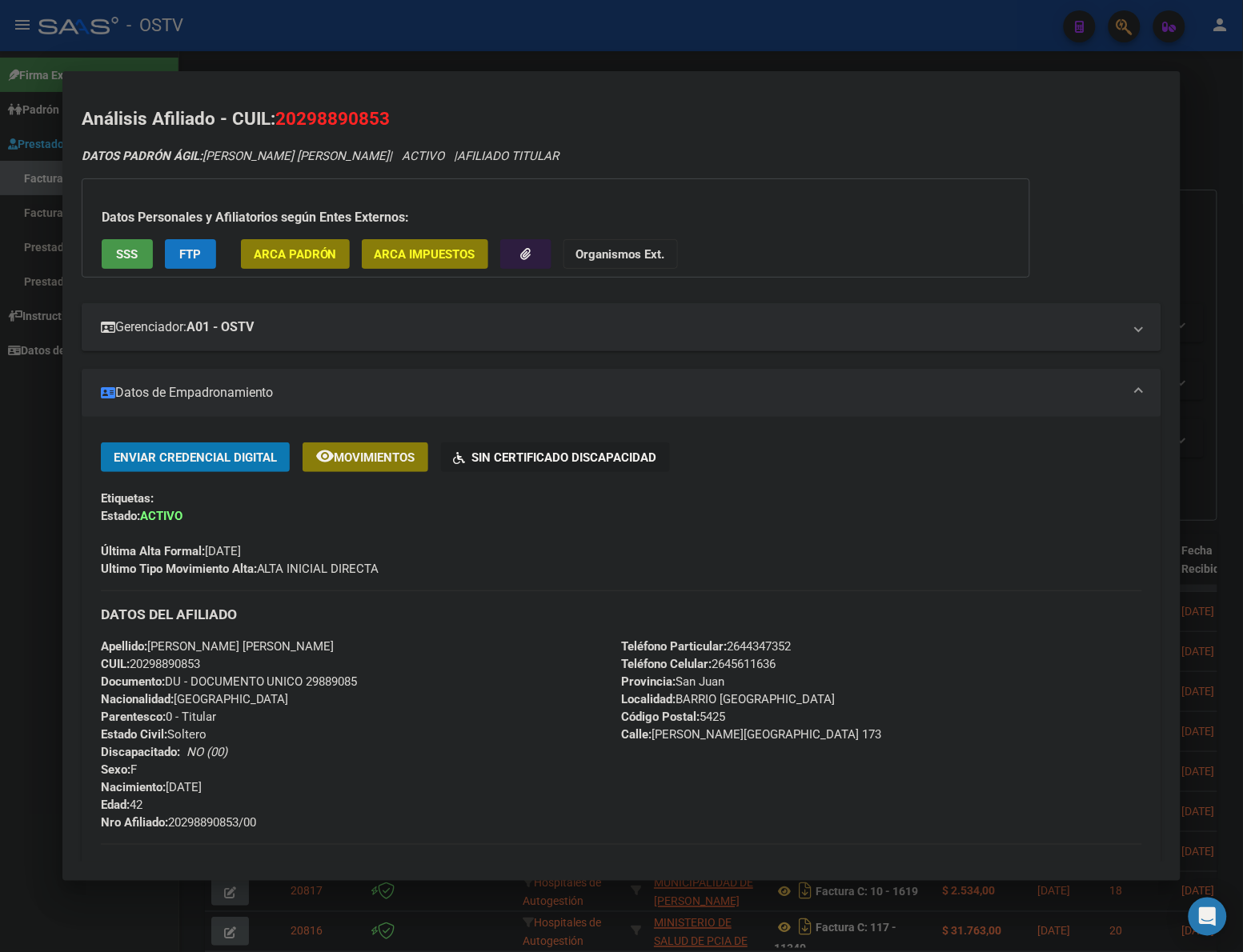
click at [37, 561] on div at bounding box center [622, 476] width 1243 height 952
